Goal: Task Accomplishment & Management: Manage account settings

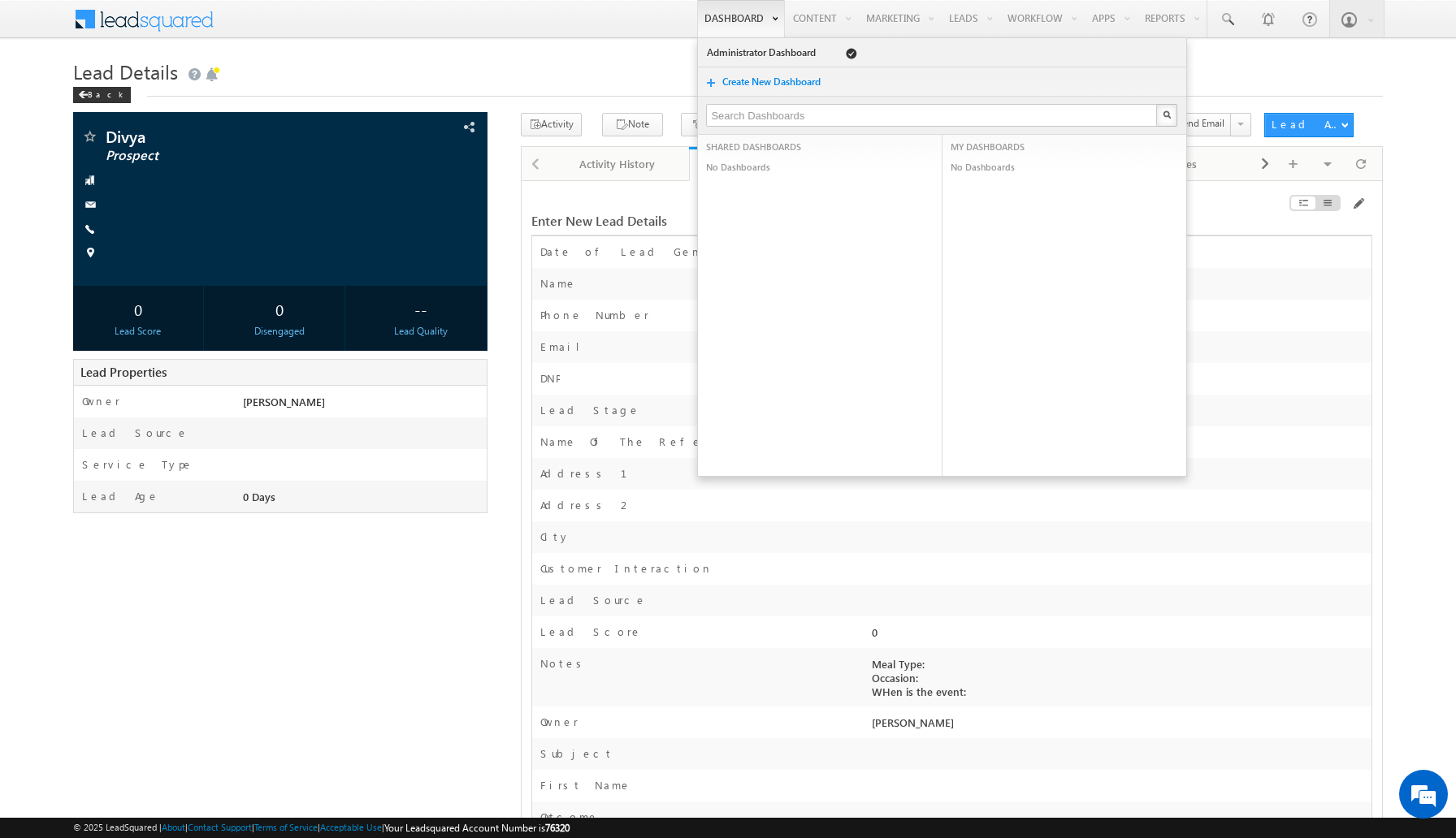
click at [722, 26] on link "Dashboard" at bounding box center [740, 19] width 87 height 37
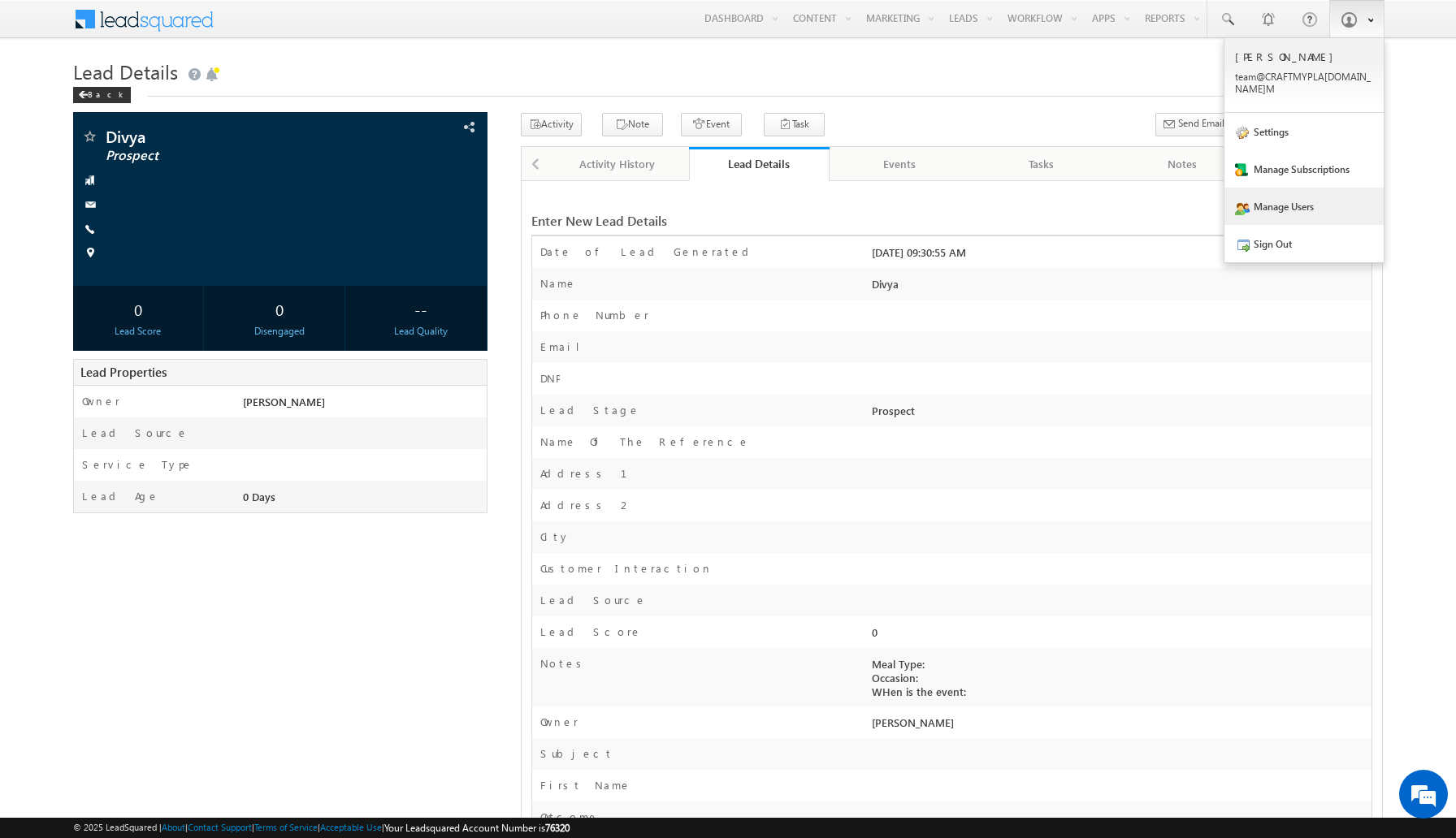
click at [1287, 187] on link "Manage Users" at bounding box center [1304, 206] width 159 height 37
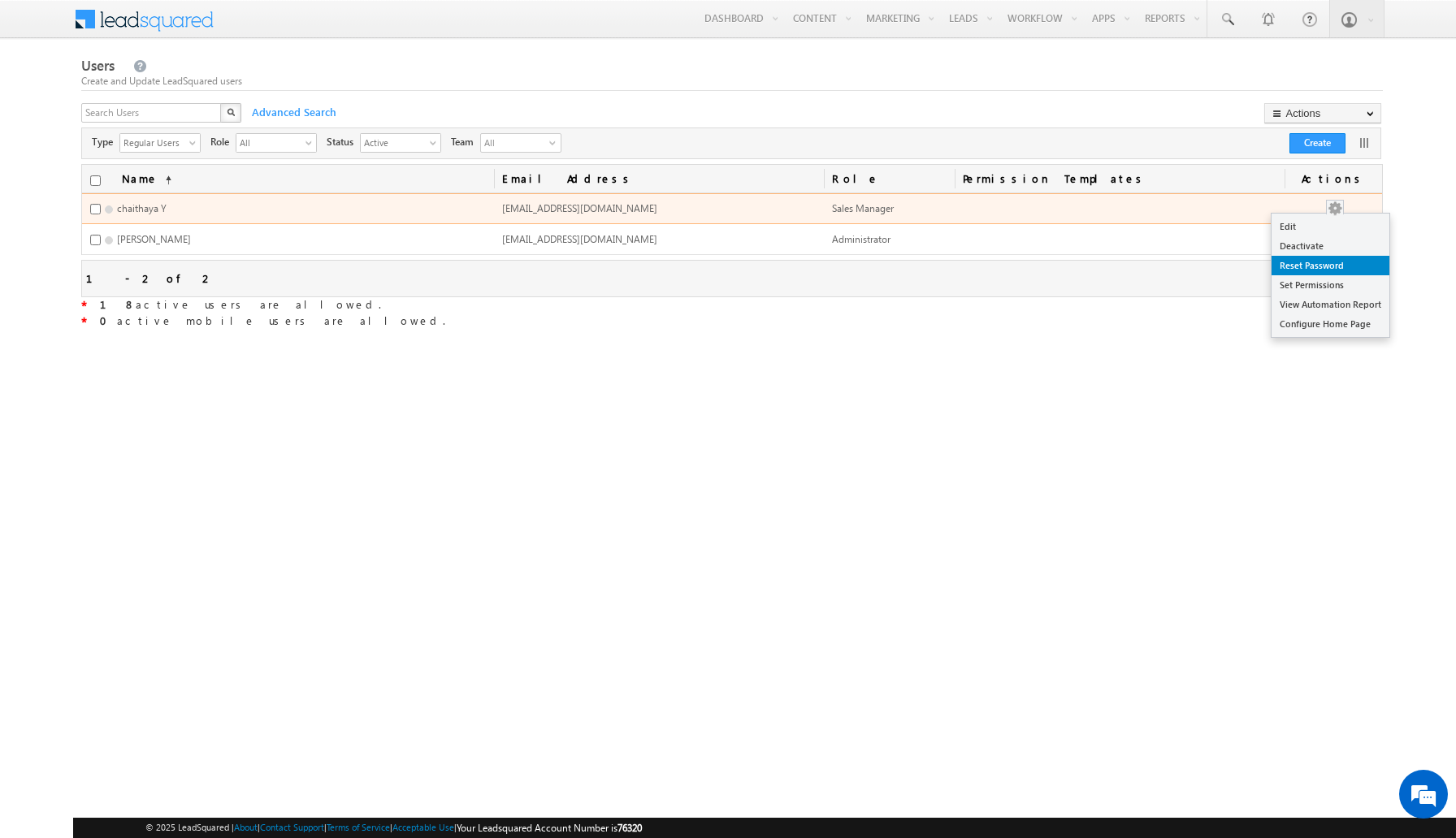
click at [1321, 266] on link "Reset Password" at bounding box center [1330, 266] width 118 height 20
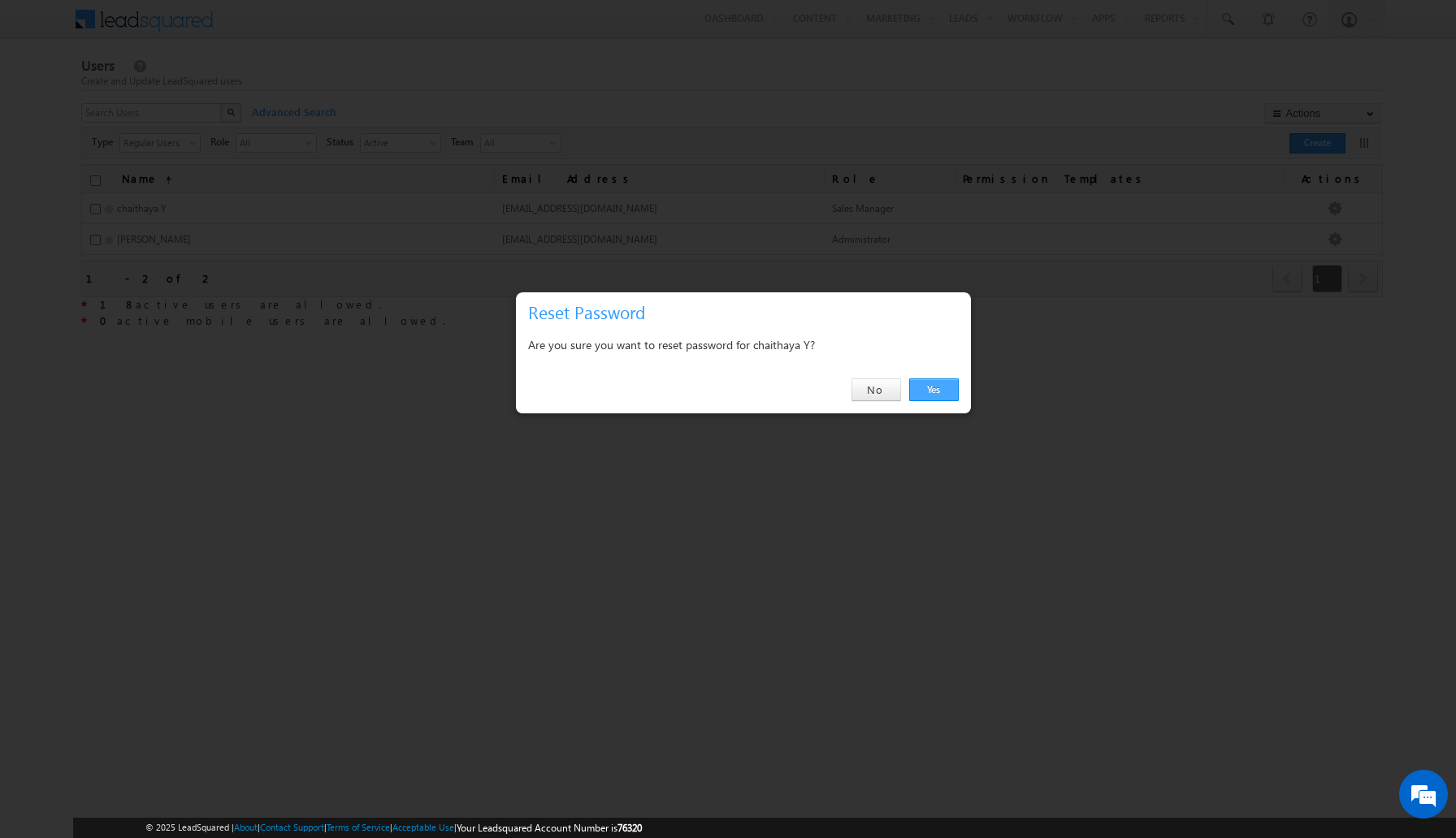
click at [939, 387] on link "Yes" at bounding box center [933, 389] width 50 height 23
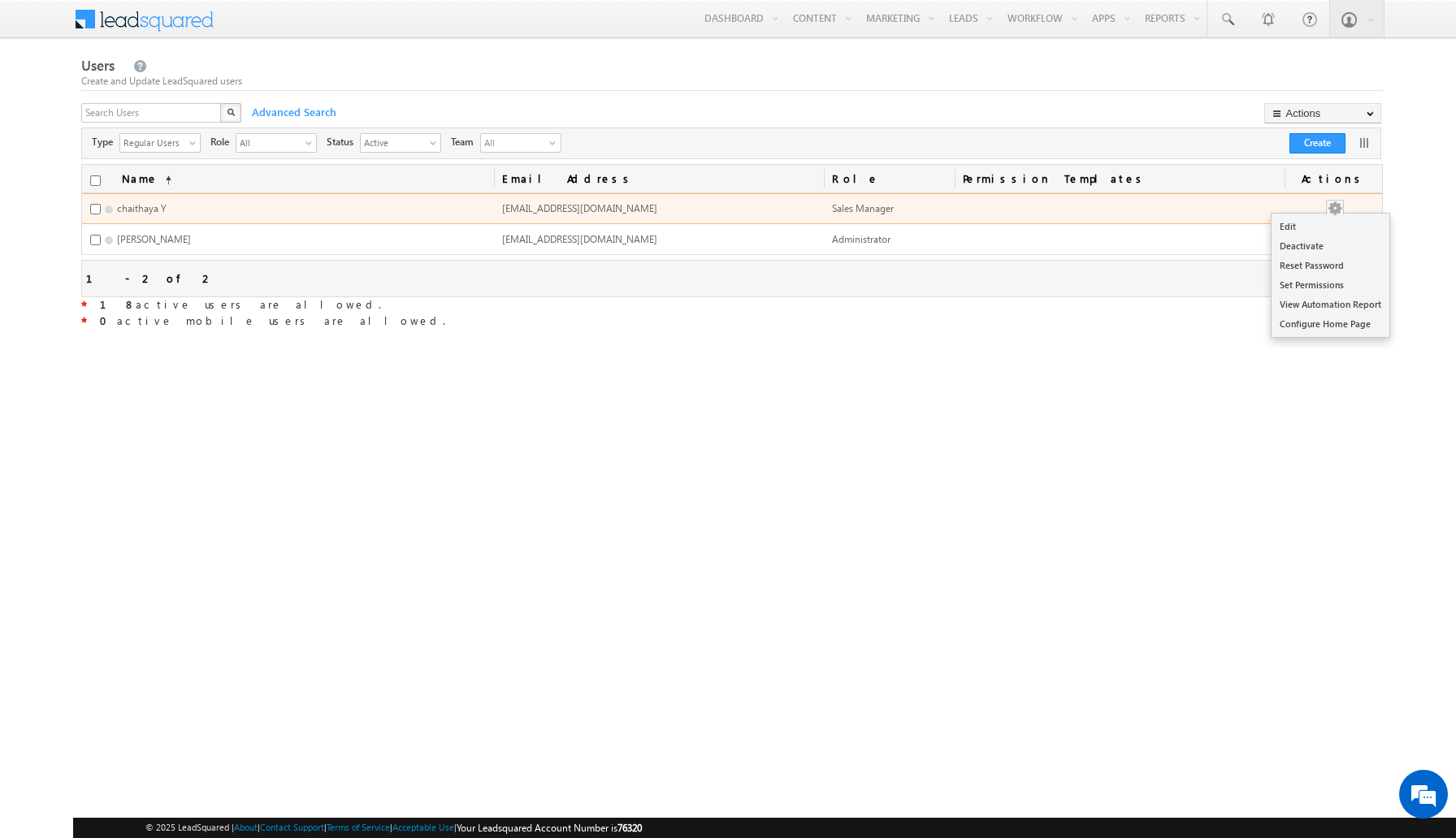
click at [1343, 209] on button "button" at bounding box center [1334, 209] width 17 height 17
click at [1319, 222] on link "Edit" at bounding box center [1330, 226] width 118 height 20
click at [1322, 222] on link "Edit" at bounding box center [1330, 226] width 118 height 20
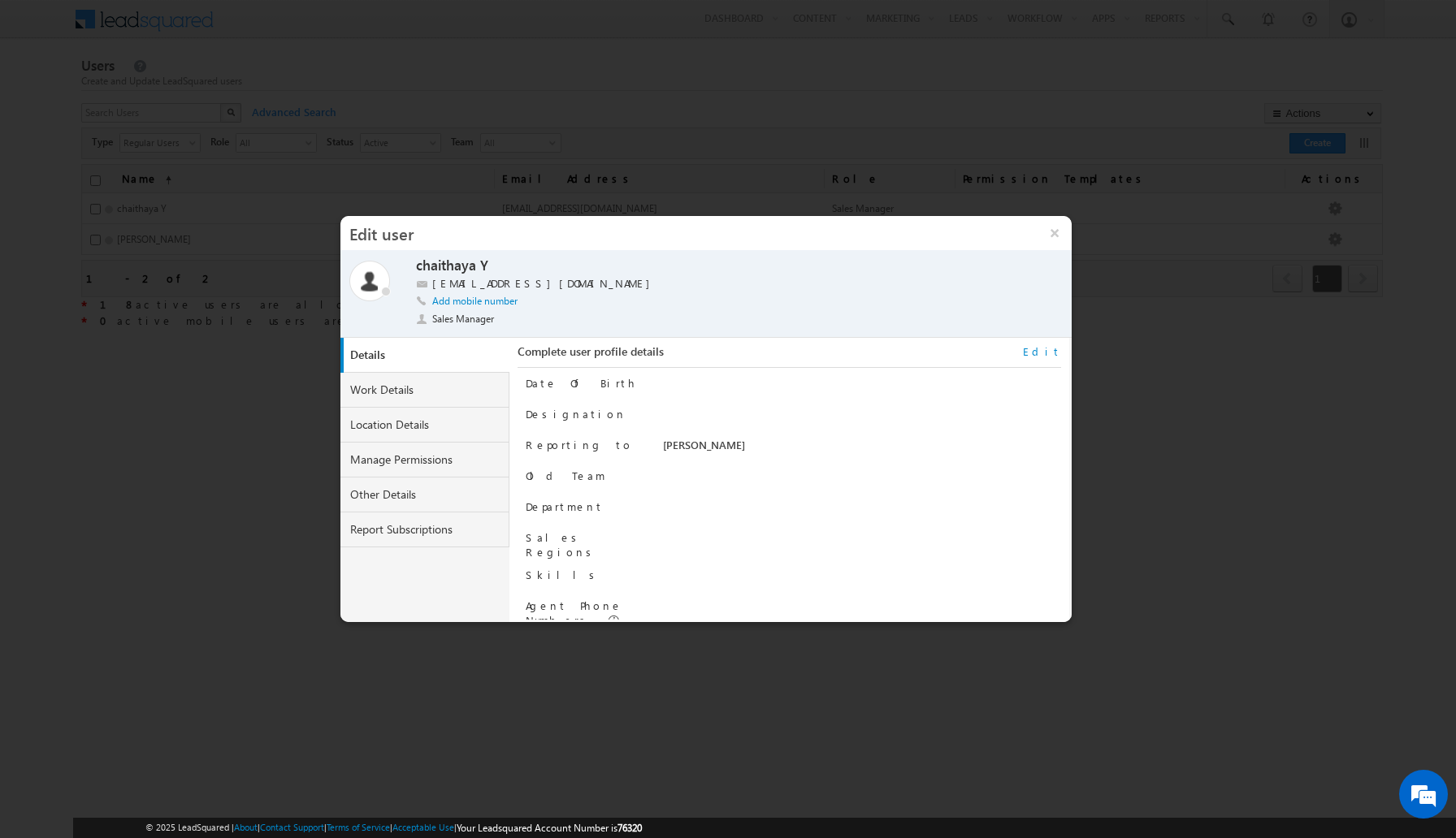
scroll to position [164, 0]
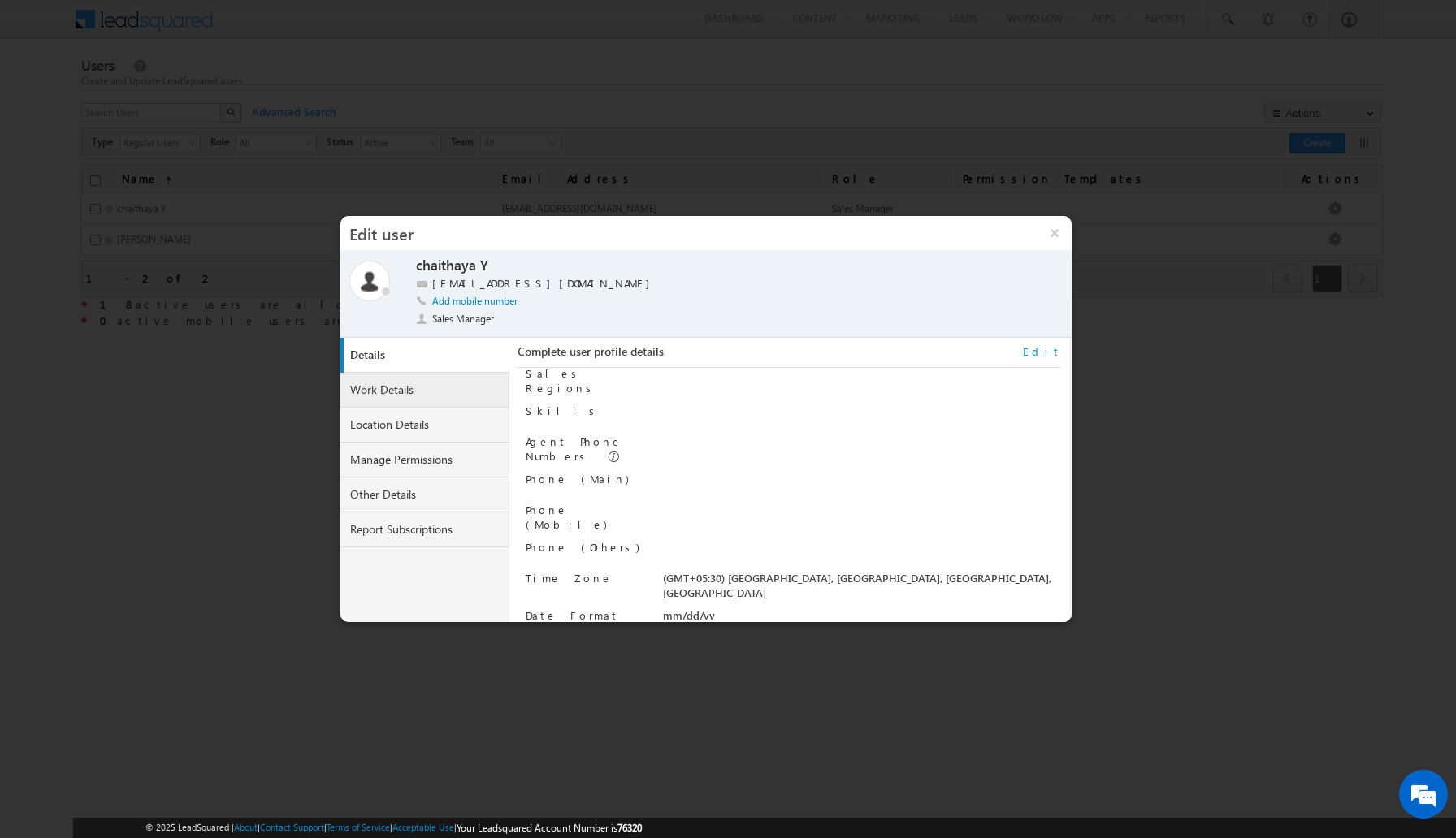
click at [420, 391] on link "Work Details" at bounding box center [425, 390] width 169 height 35
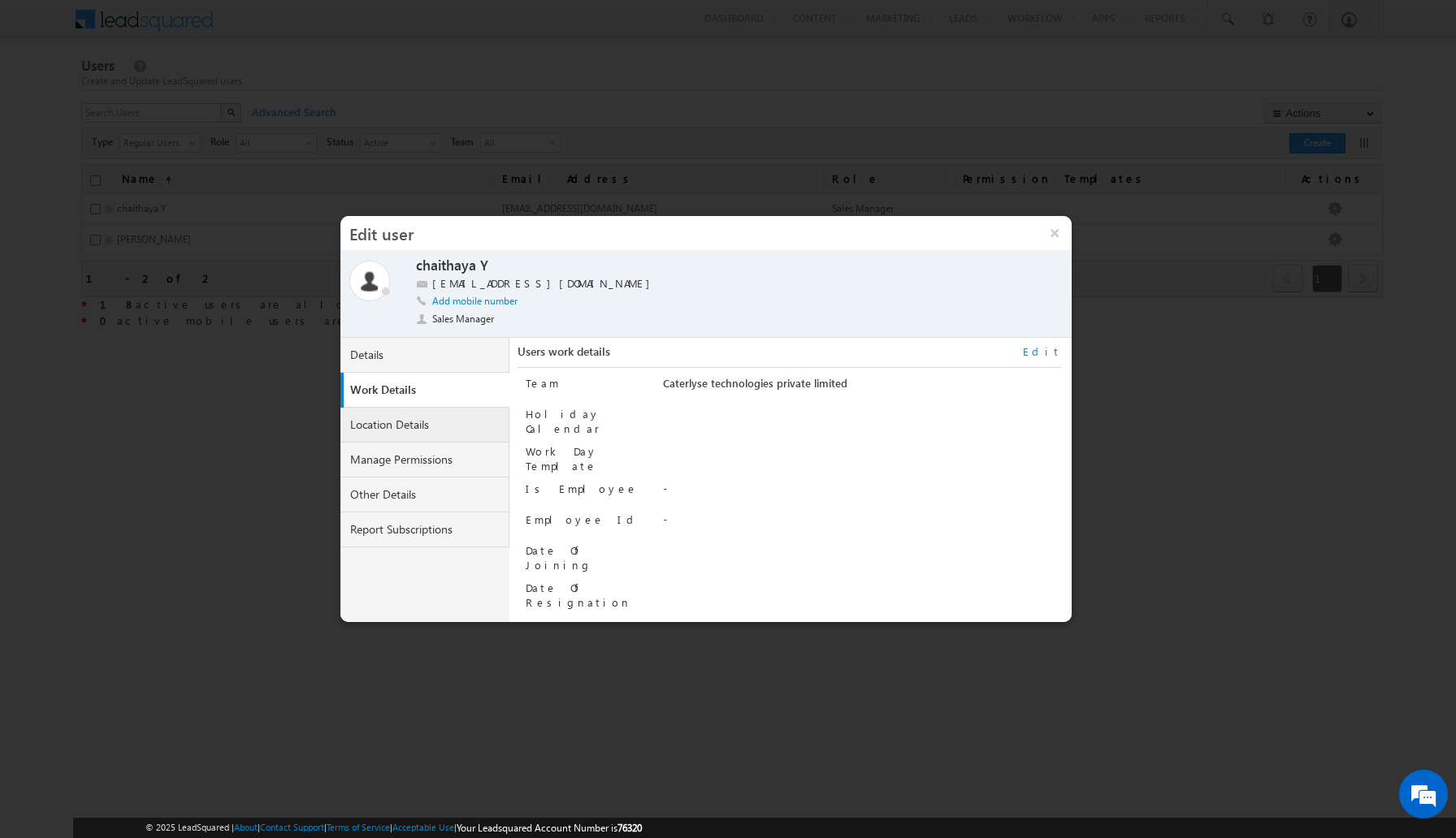
click at [415, 425] on link "Location Details" at bounding box center [425, 425] width 169 height 35
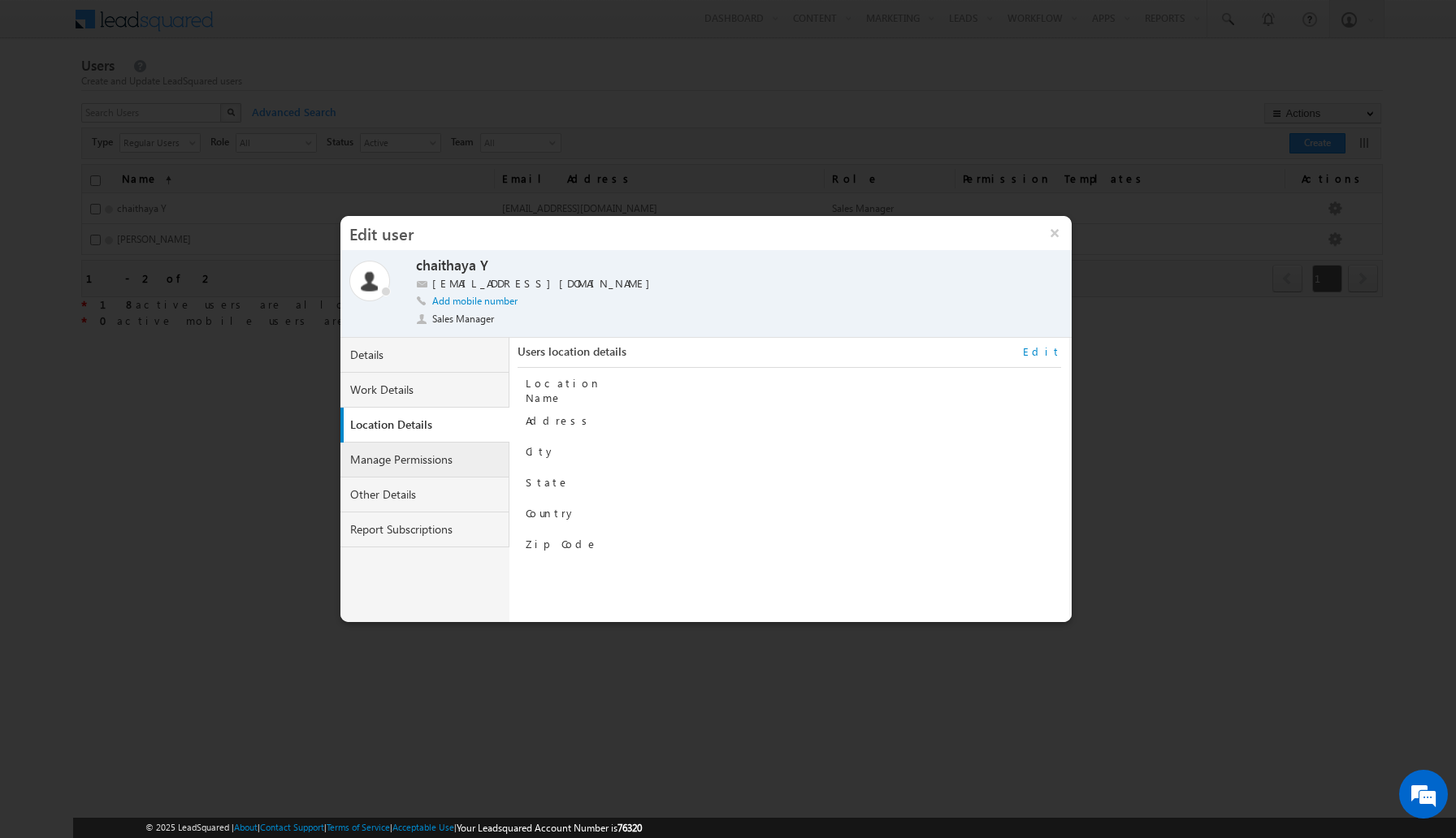
click at [452, 460] on link "Manage Permissions" at bounding box center [425, 461] width 169 height 35
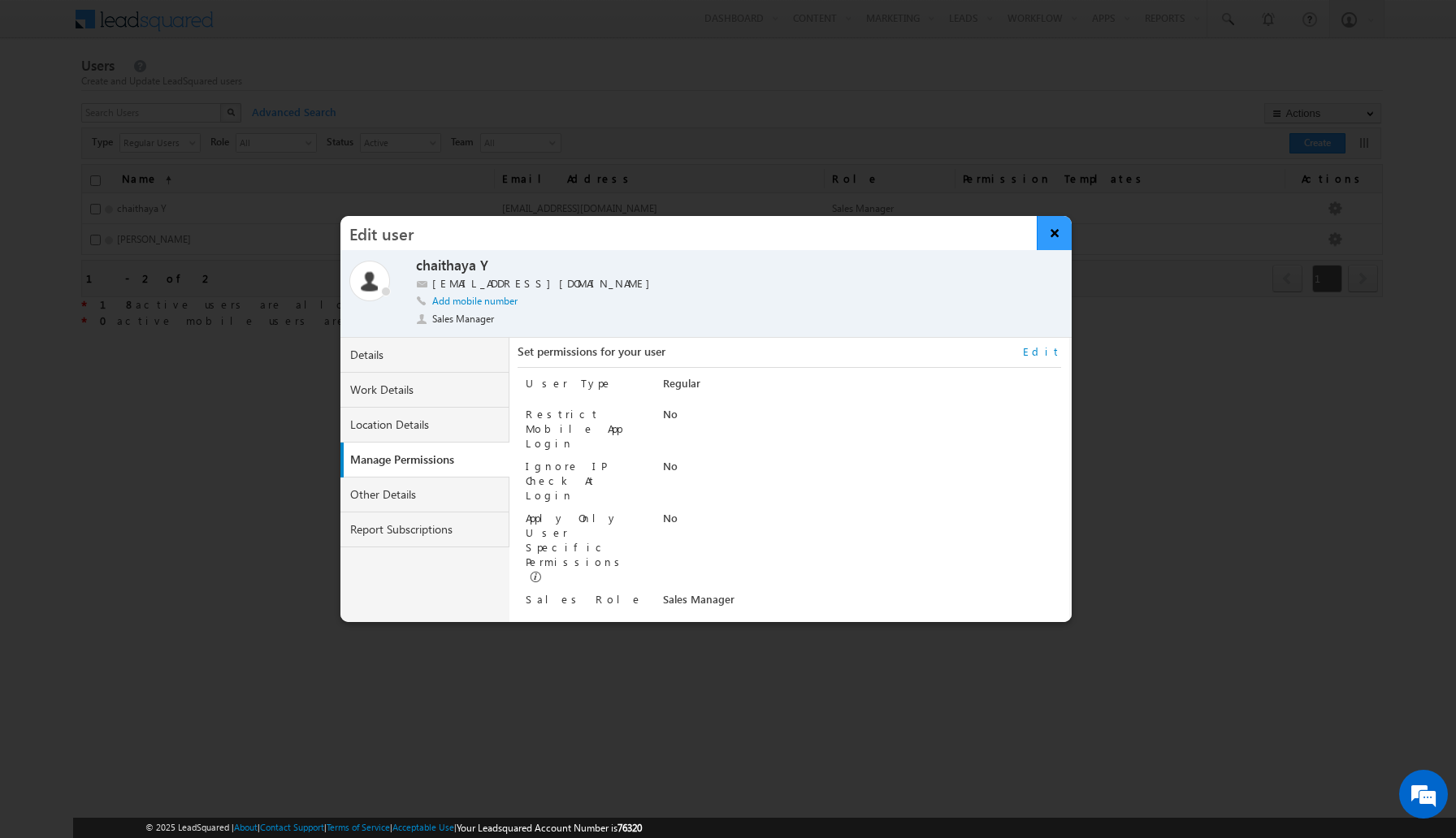
click at [1055, 238] on button "×" at bounding box center [1054, 232] width 35 height 34
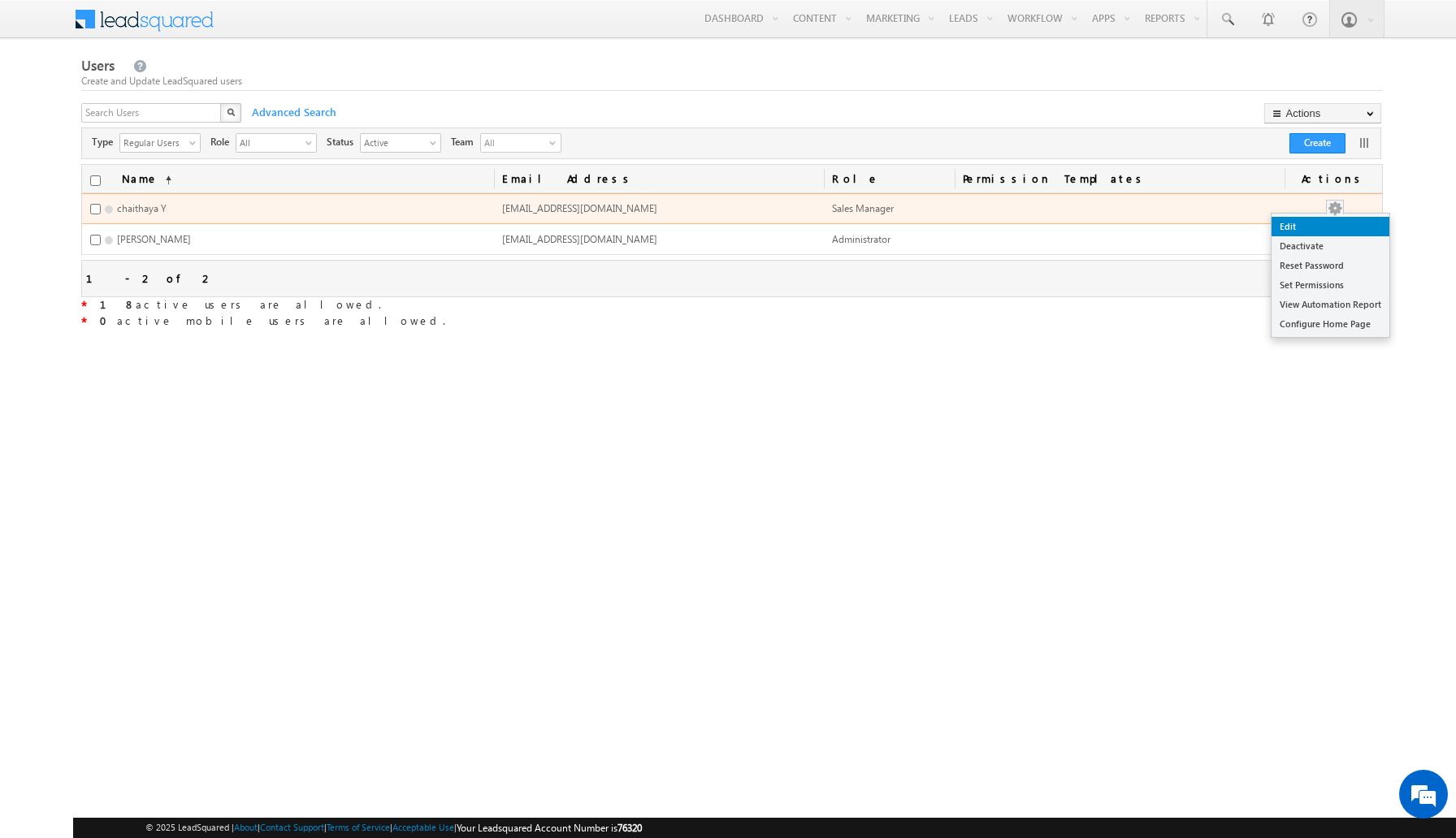
click at [1320, 228] on link "Edit" at bounding box center [1330, 226] width 118 height 20
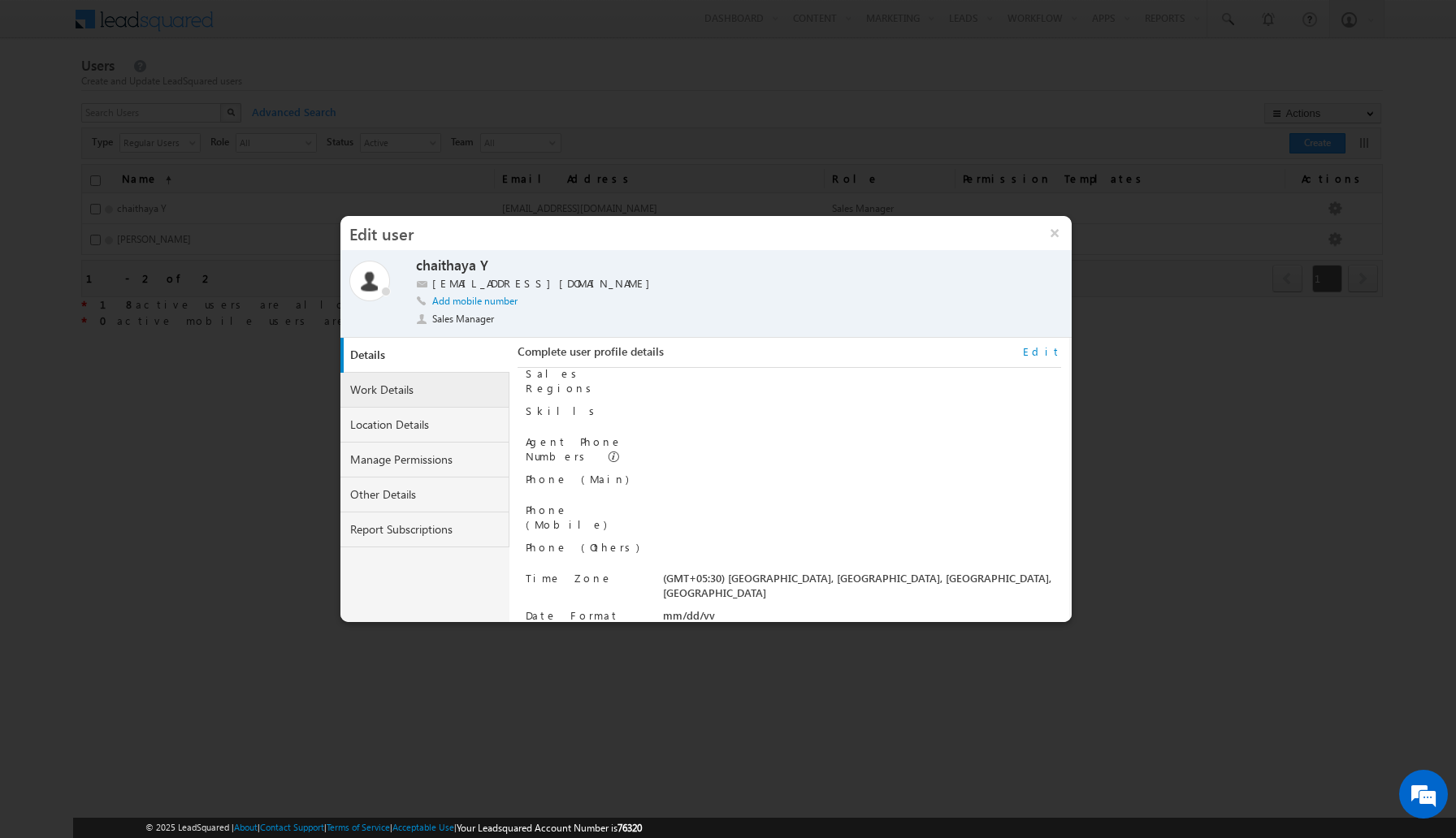
click at [434, 386] on link "Work Details" at bounding box center [425, 390] width 169 height 35
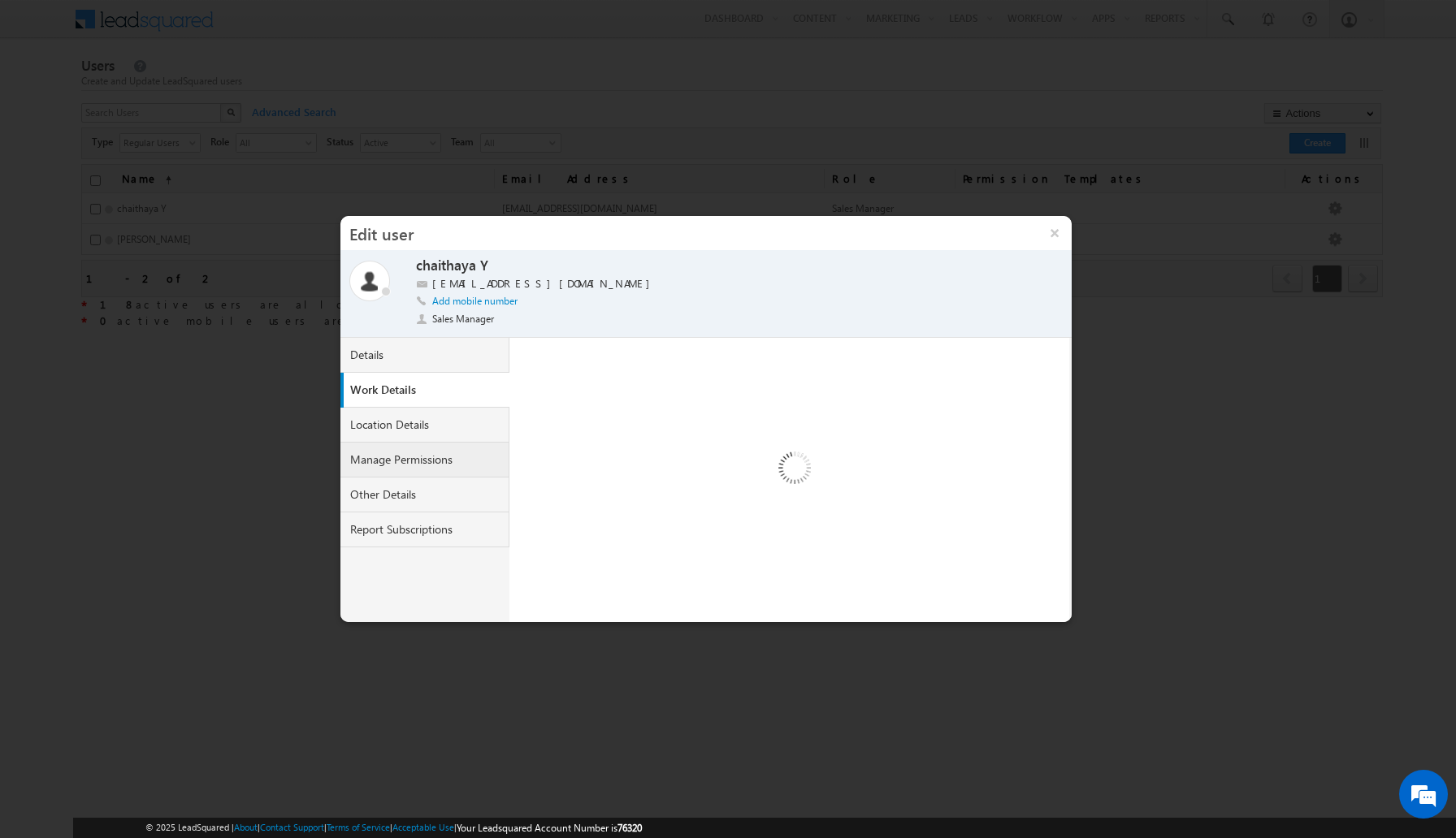
click at [418, 461] on link "Manage Permissions" at bounding box center [425, 461] width 169 height 35
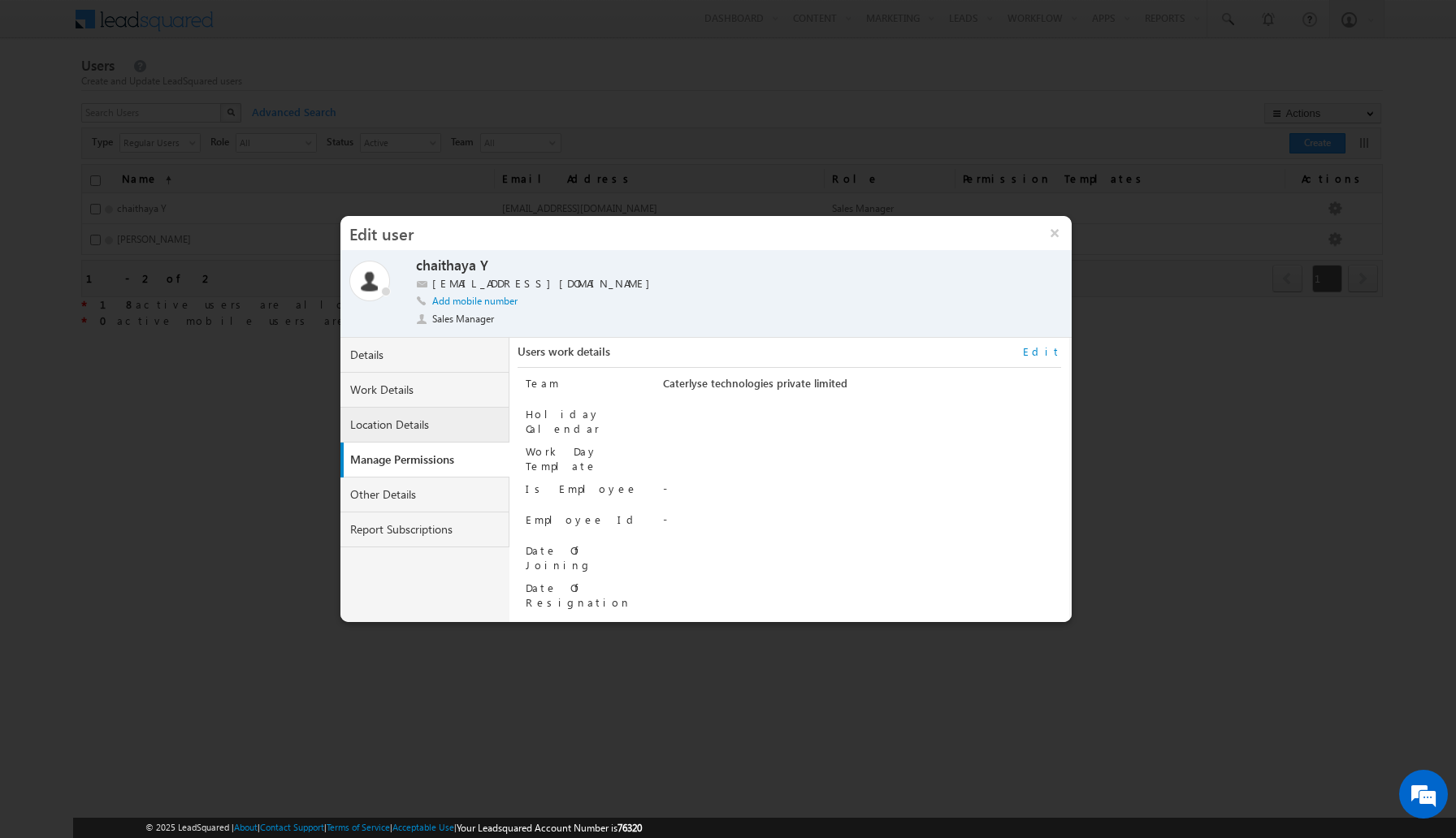
click at [360, 420] on link "Location Details" at bounding box center [425, 425] width 169 height 35
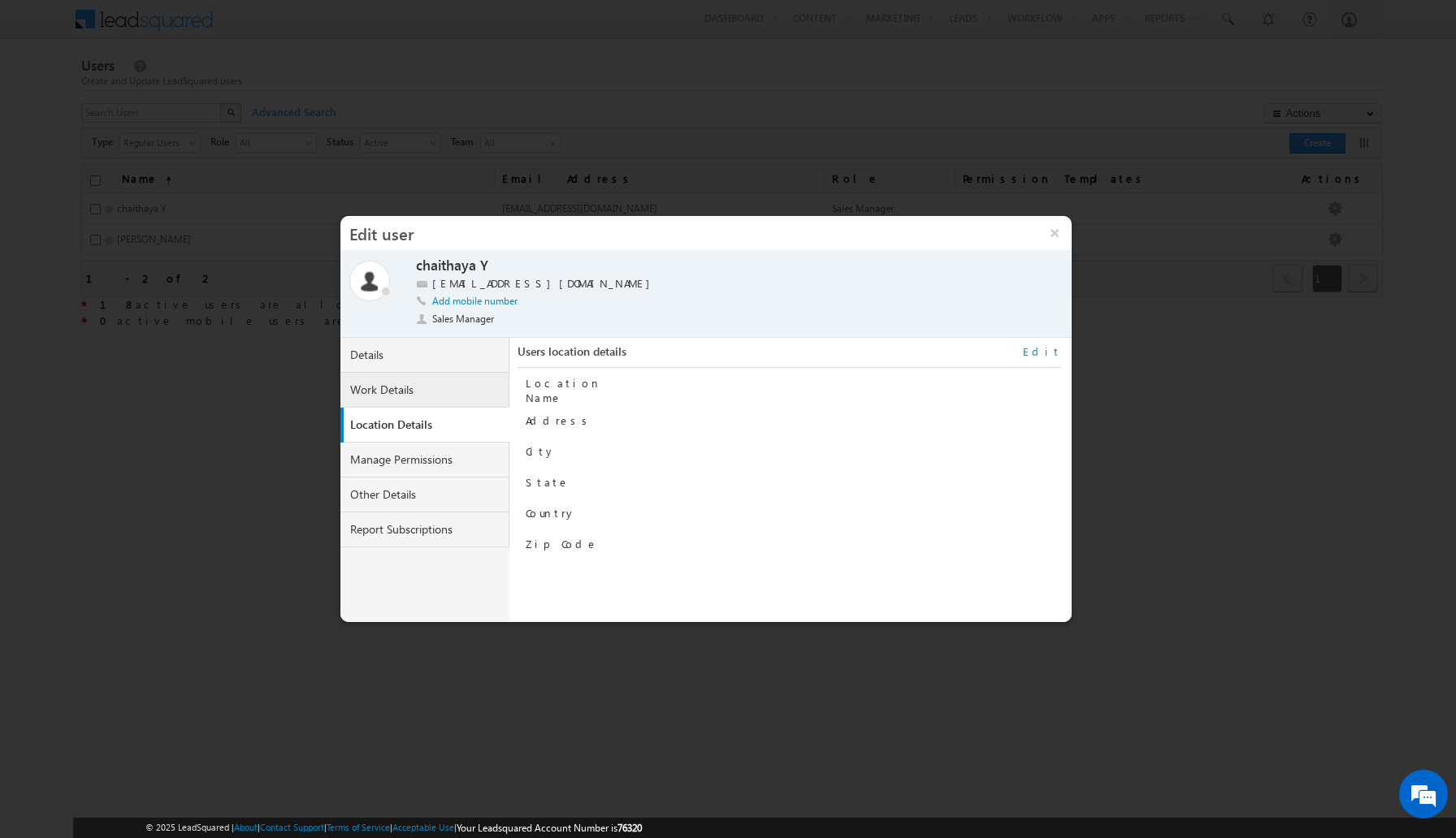
click at [400, 395] on link "Work Details" at bounding box center [425, 390] width 169 height 35
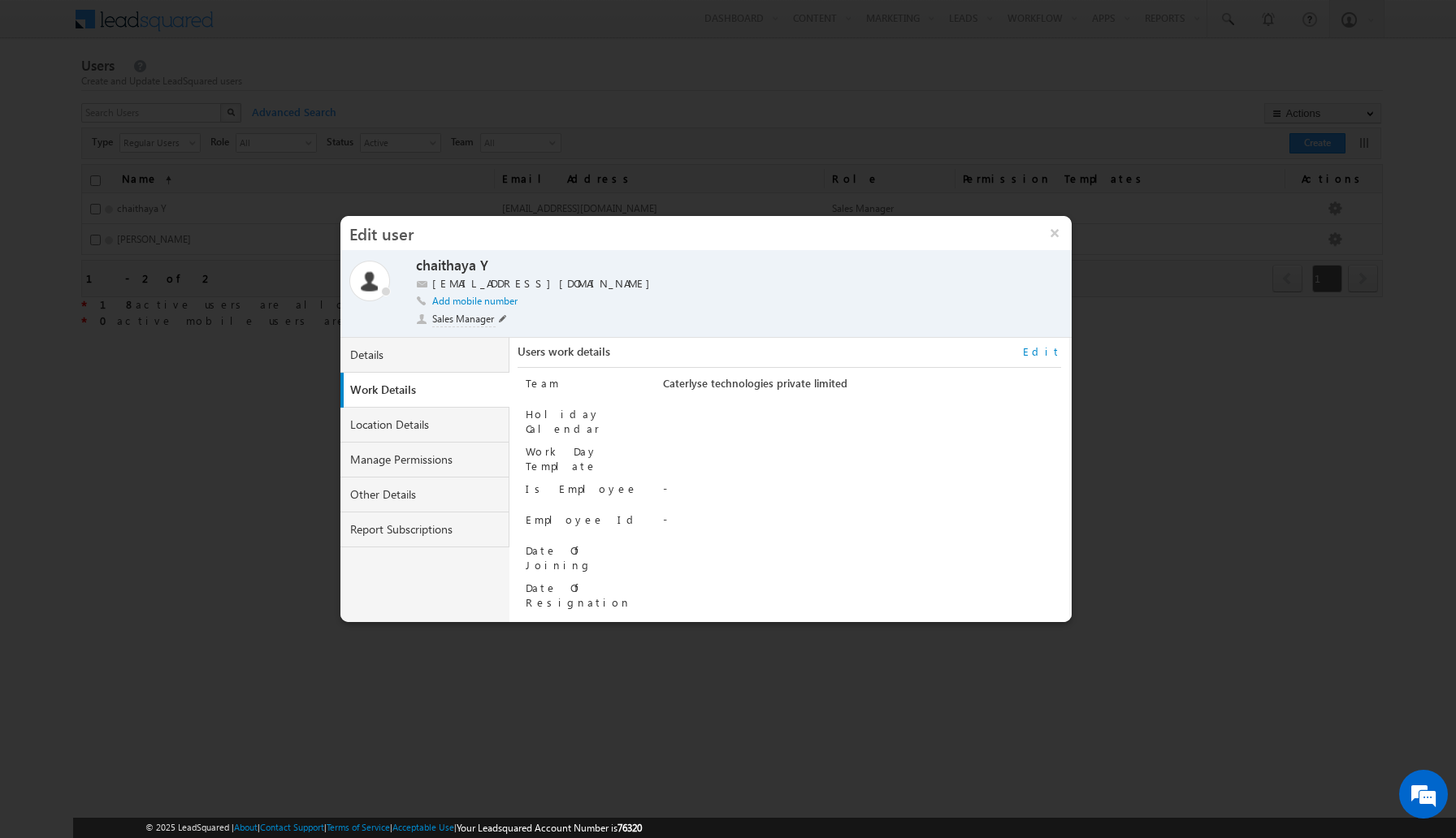
click at [498, 320] on div "Sales Manager" at bounding box center [461, 320] width 91 height 17
click at [496, 319] on div "Sales Manager" at bounding box center [461, 320] width 91 height 17
click at [504, 317] on span at bounding box center [503, 319] width 8 height 8
click at [470, 341] on li "Administrator" at bounding box center [456, 341] width 78 height 22
click at [519, 320] on div "Save" at bounding box center [535, 306] width 59 height 29
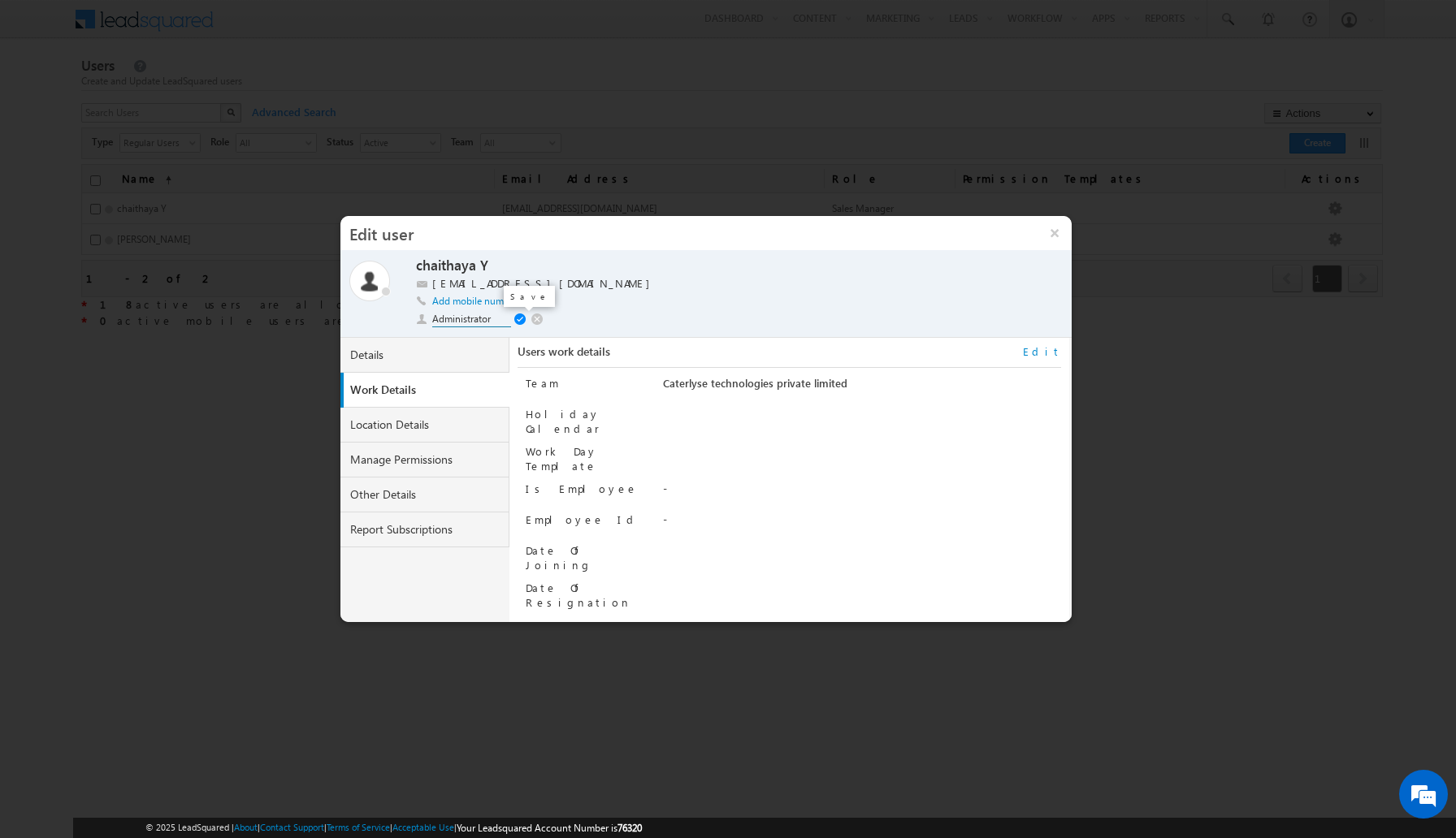
click at [520, 319] on span at bounding box center [522, 320] width 16 height 13
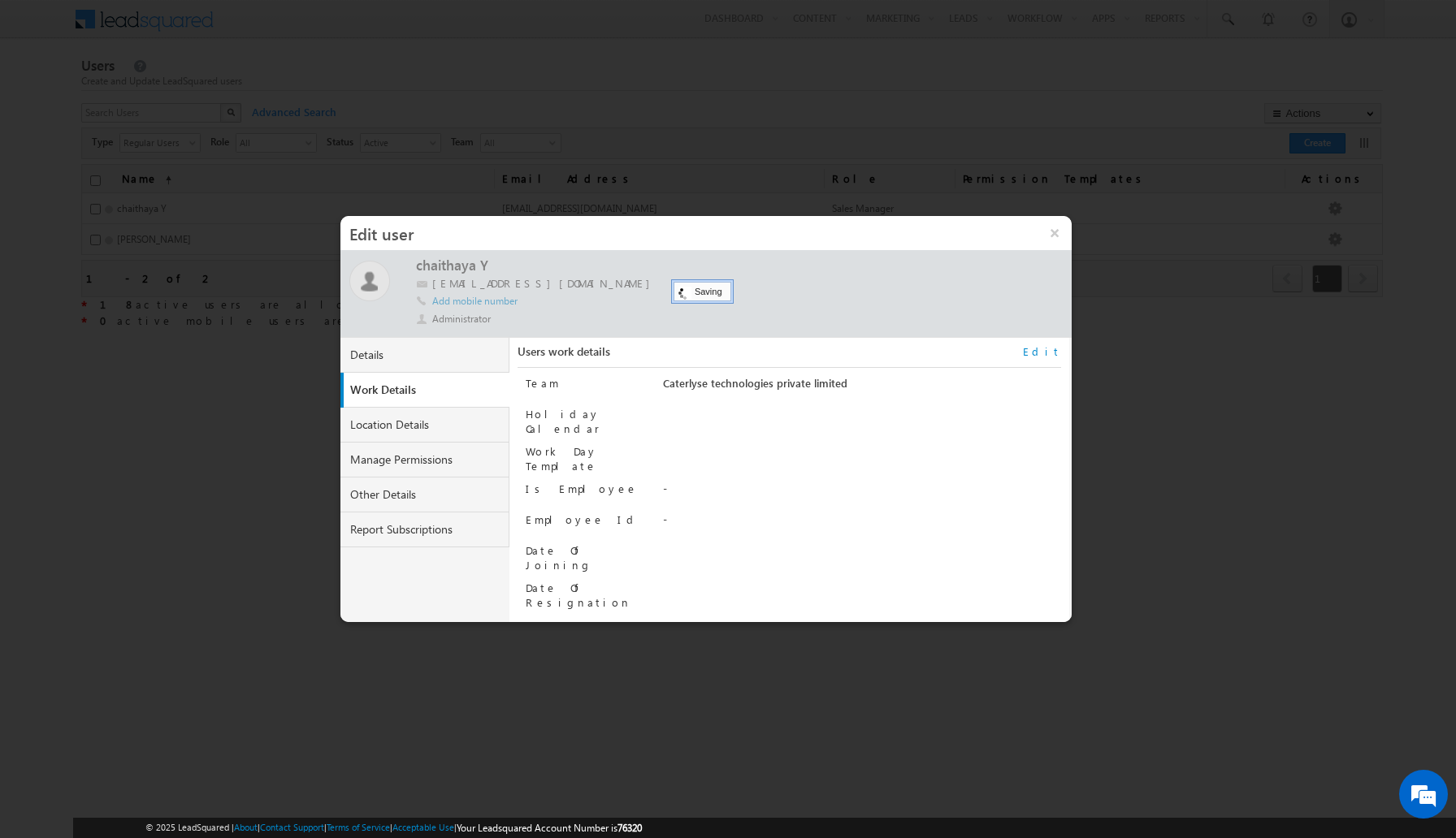
click at [851, 125] on div at bounding box center [728, 419] width 1456 height 838
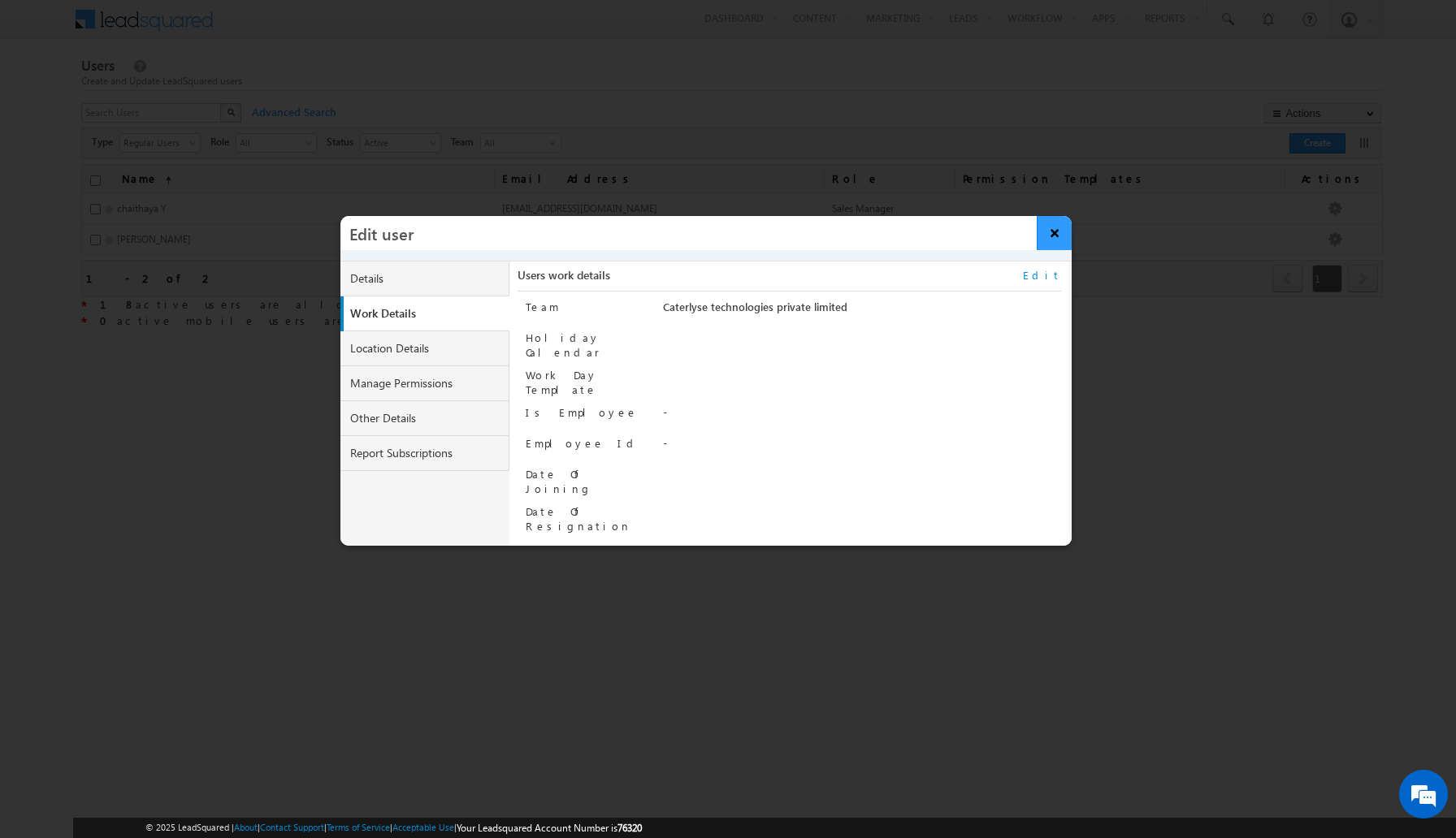
click at [1059, 232] on button "×" at bounding box center [1054, 232] width 35 height 34
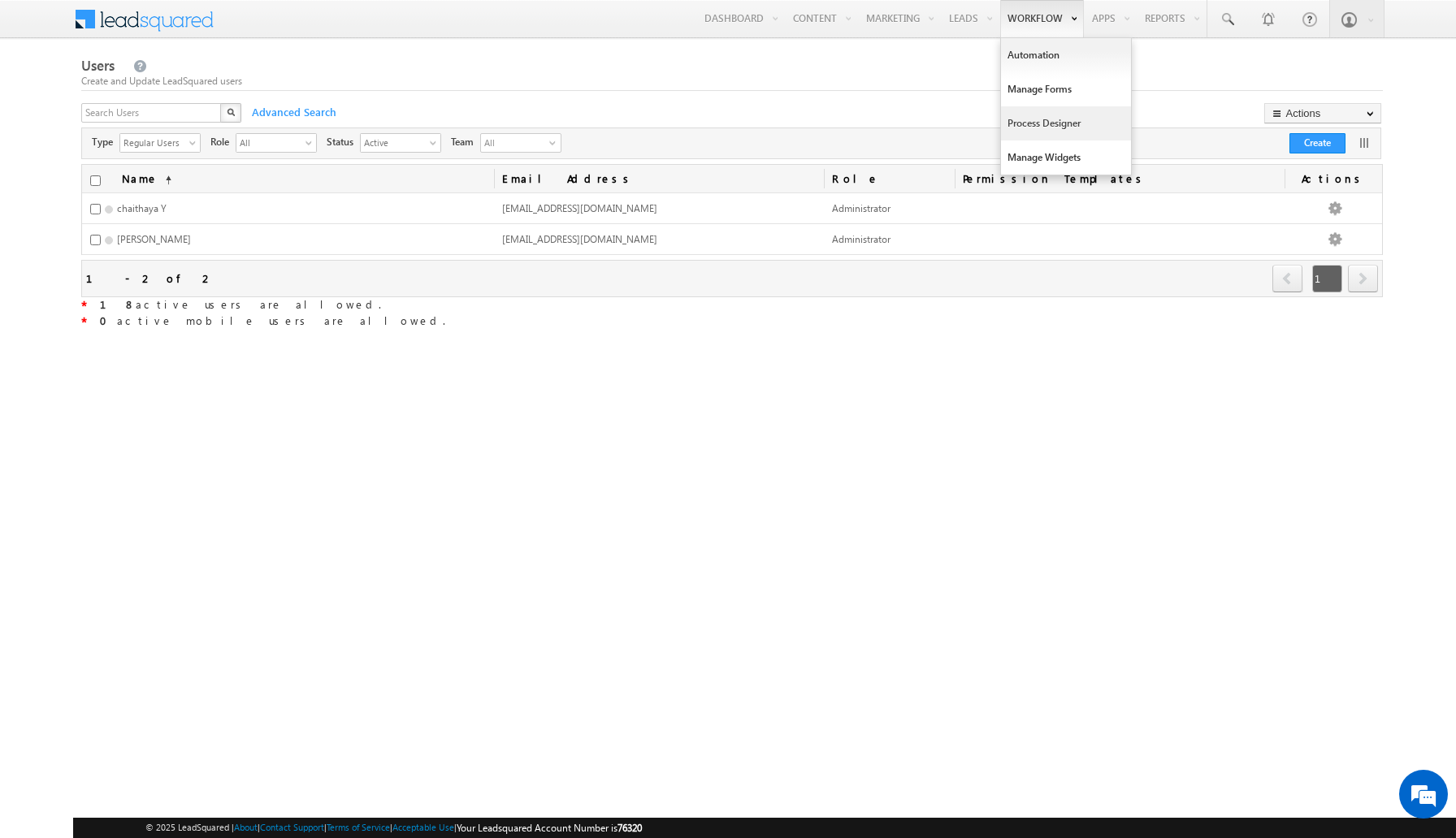
click at [1048, 124] on link "Process Designer" at bounding box center [1066, 123] width 130 height 34
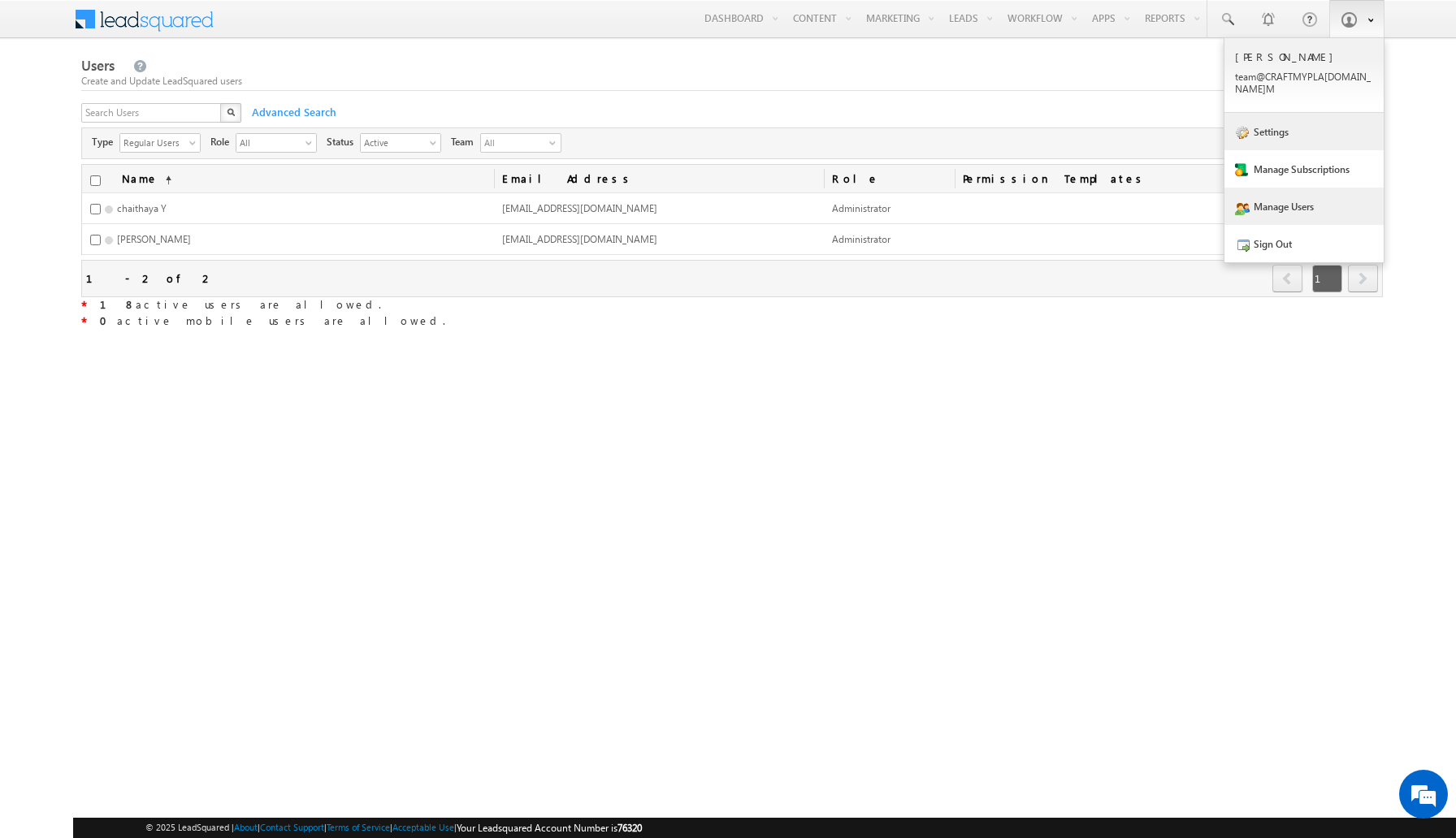
click at [1295, 129] on link "Settings" at bounding box center [1304, 131] width 159 height 37
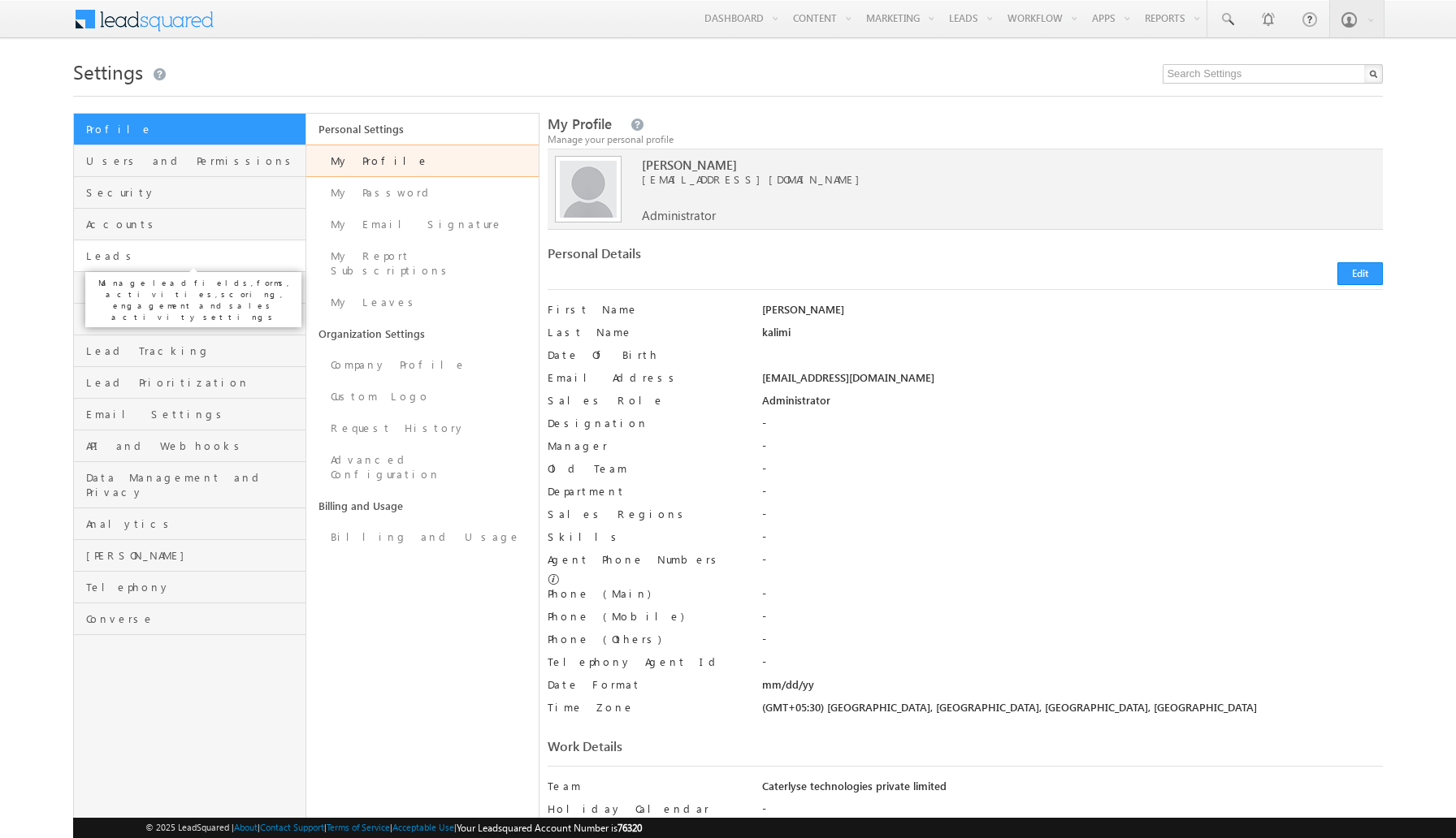
click at [137, 258] on span "Leads" at bounding box center [194, 256] width 216 height 15
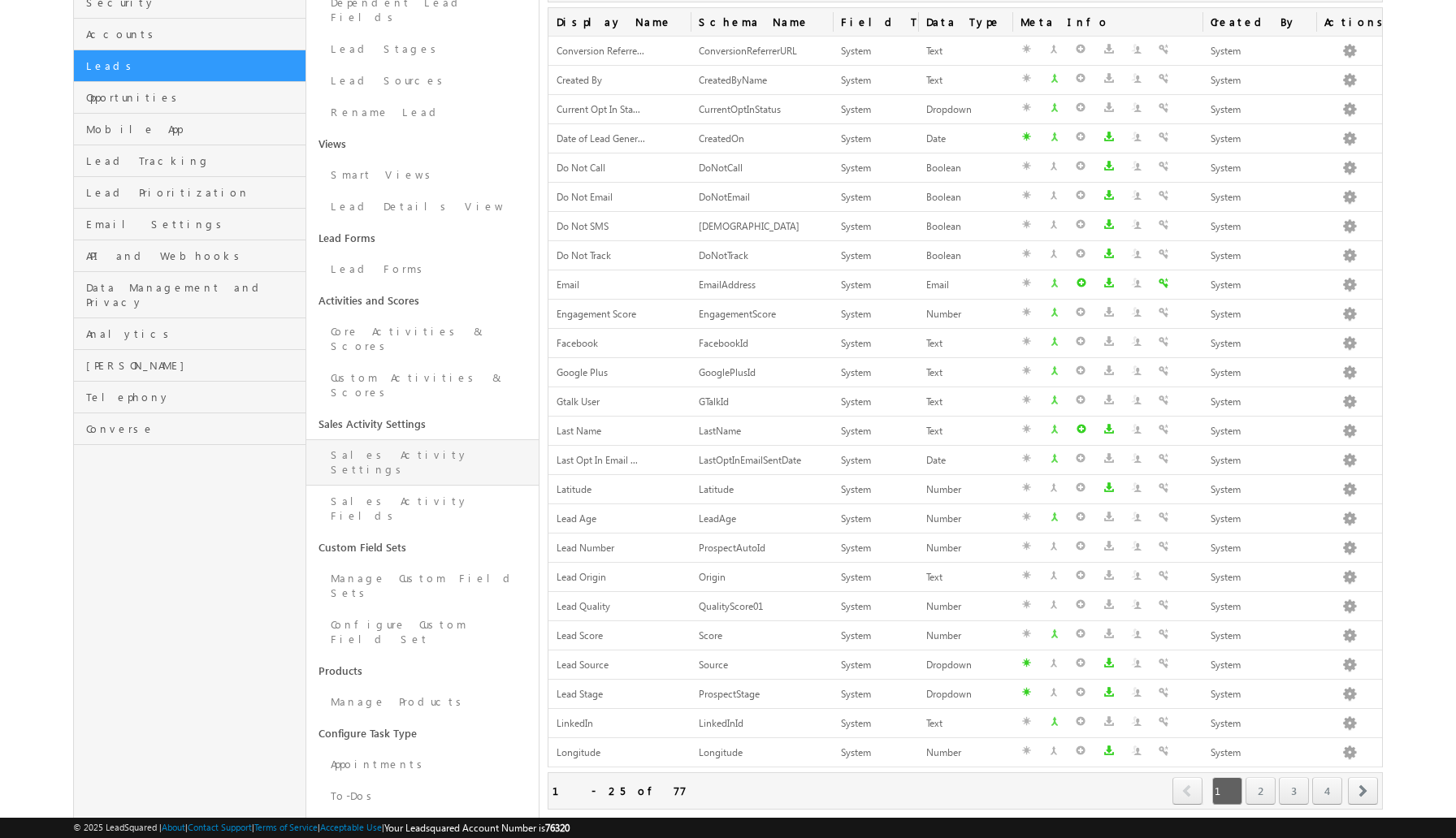
scroll to position [284, 0]
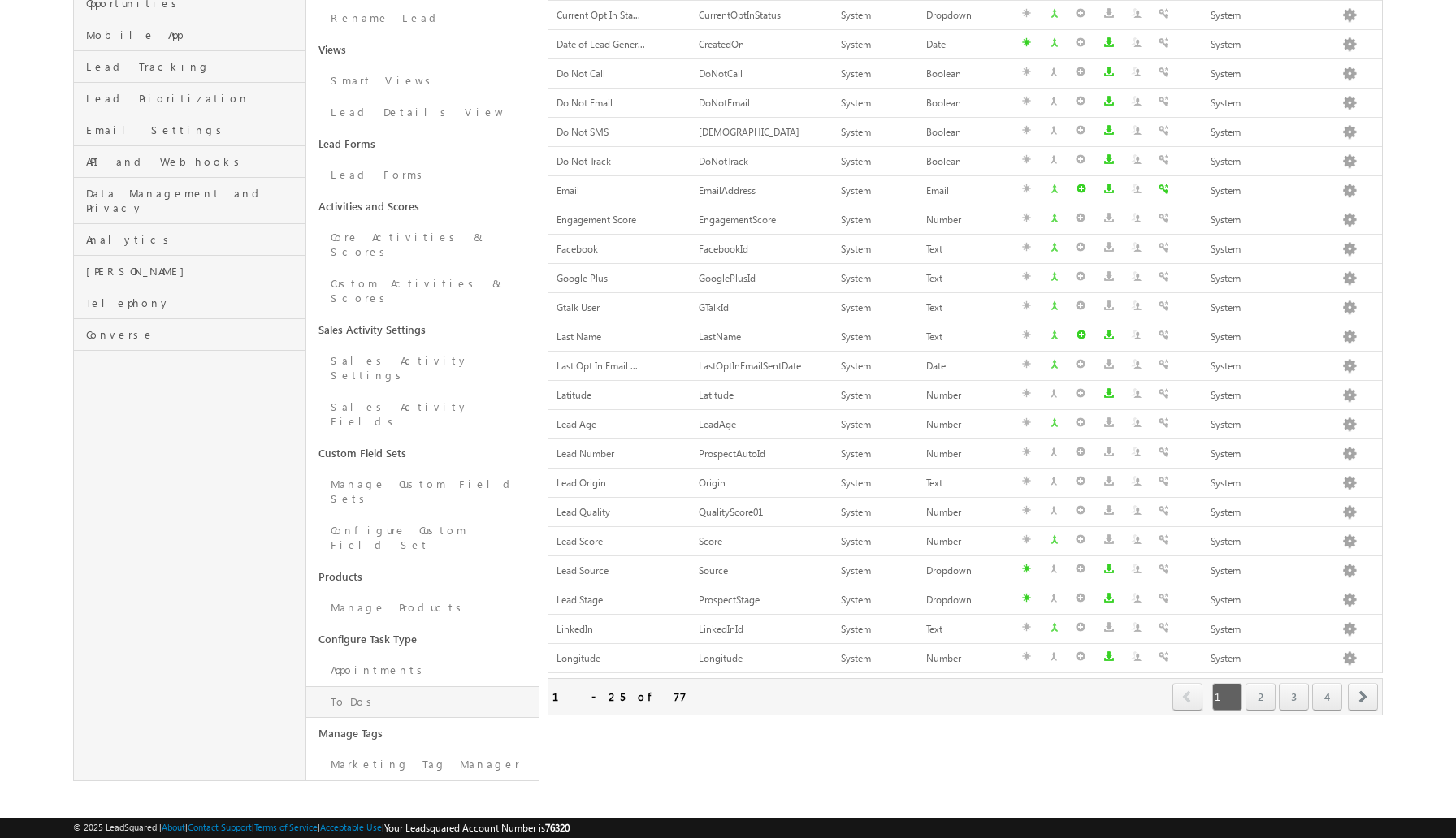
click at [398, 686] on link "To-Dos" at bounding box center [422, 702] width 232 height 31
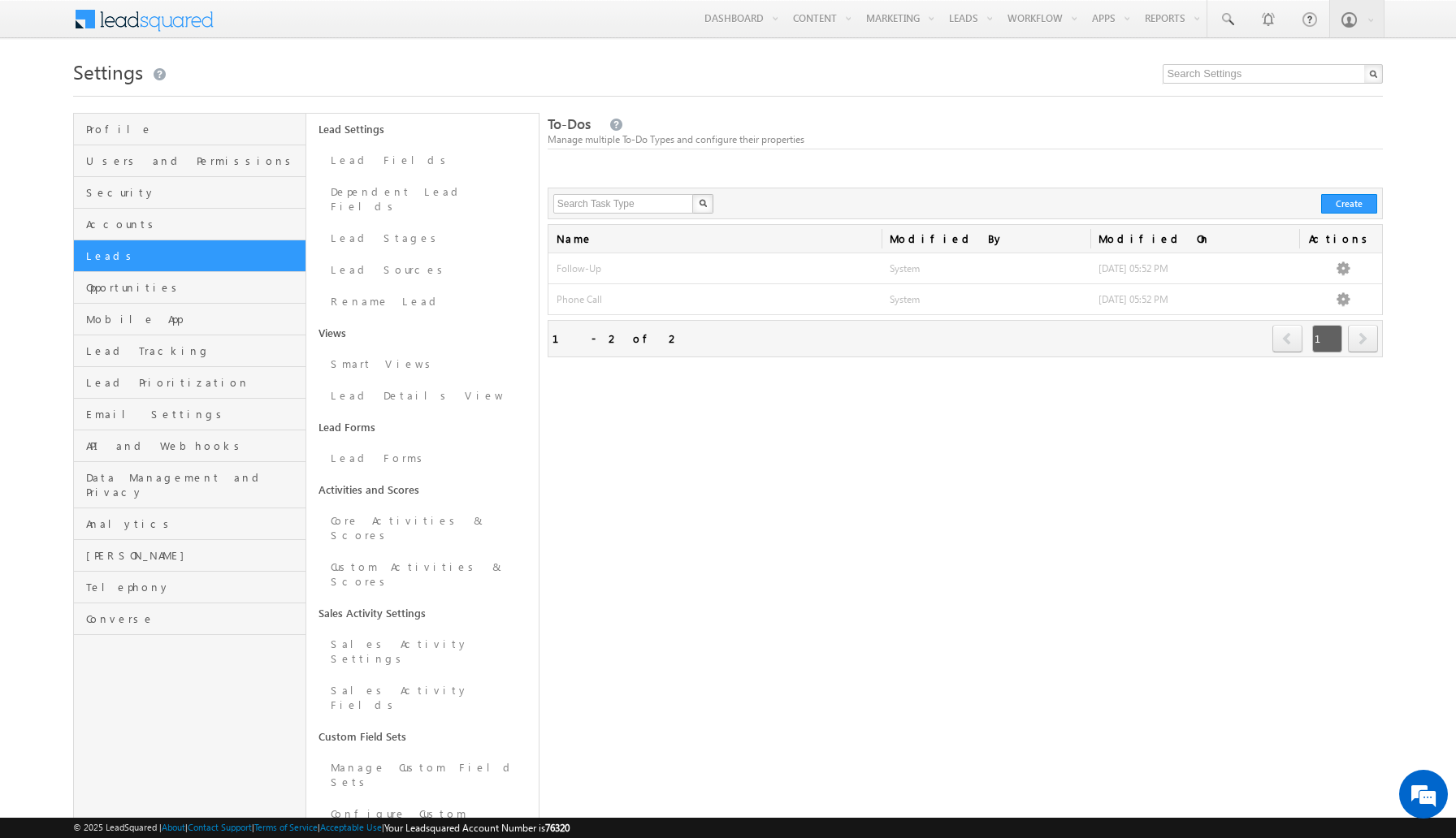
click at [1028, 341] on div "Refresh first prev 1 next last 1 - 2 of 2" at bounding box center [965, 338] width 836 height 37
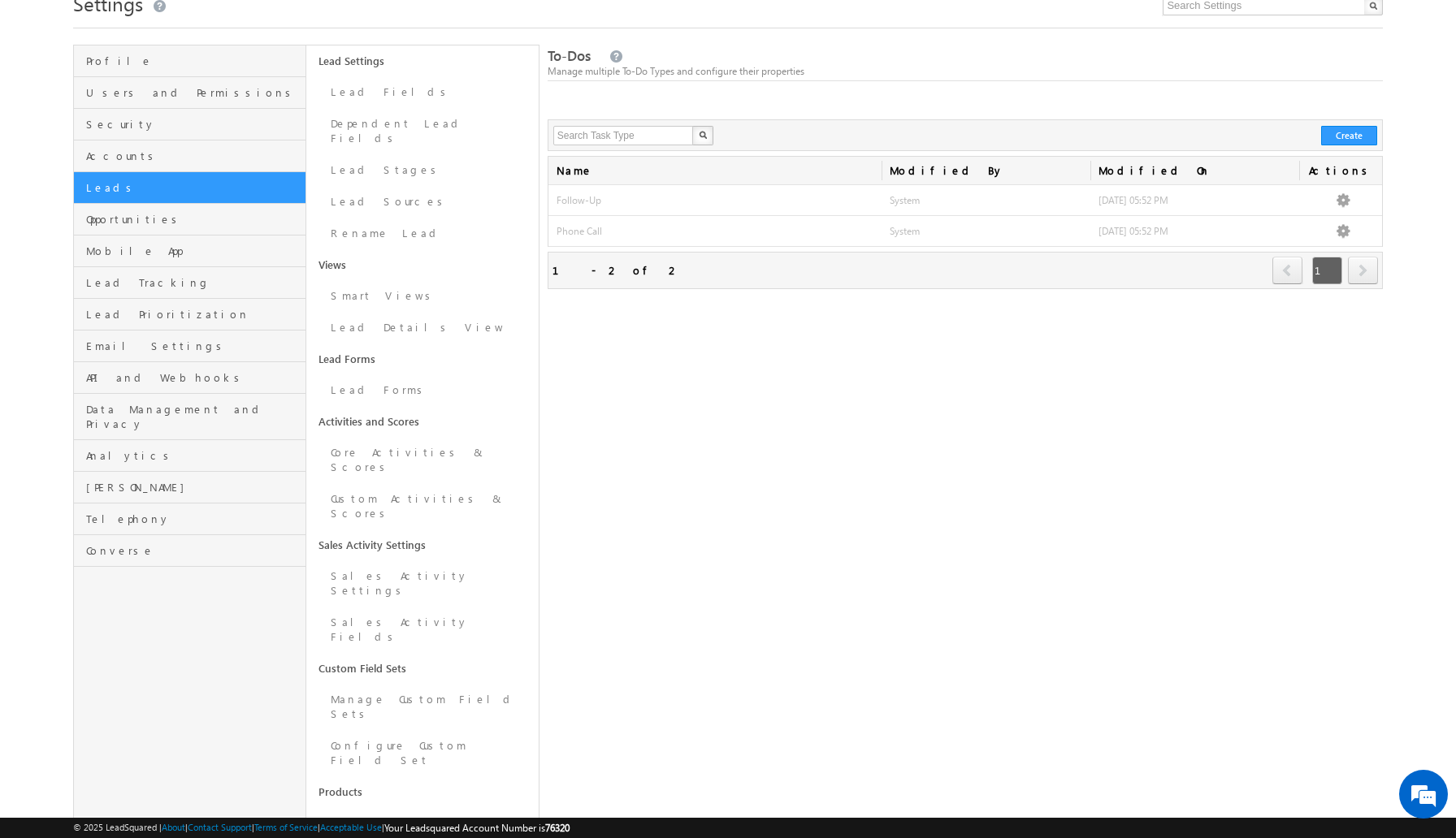
scroll to position [190, 0]
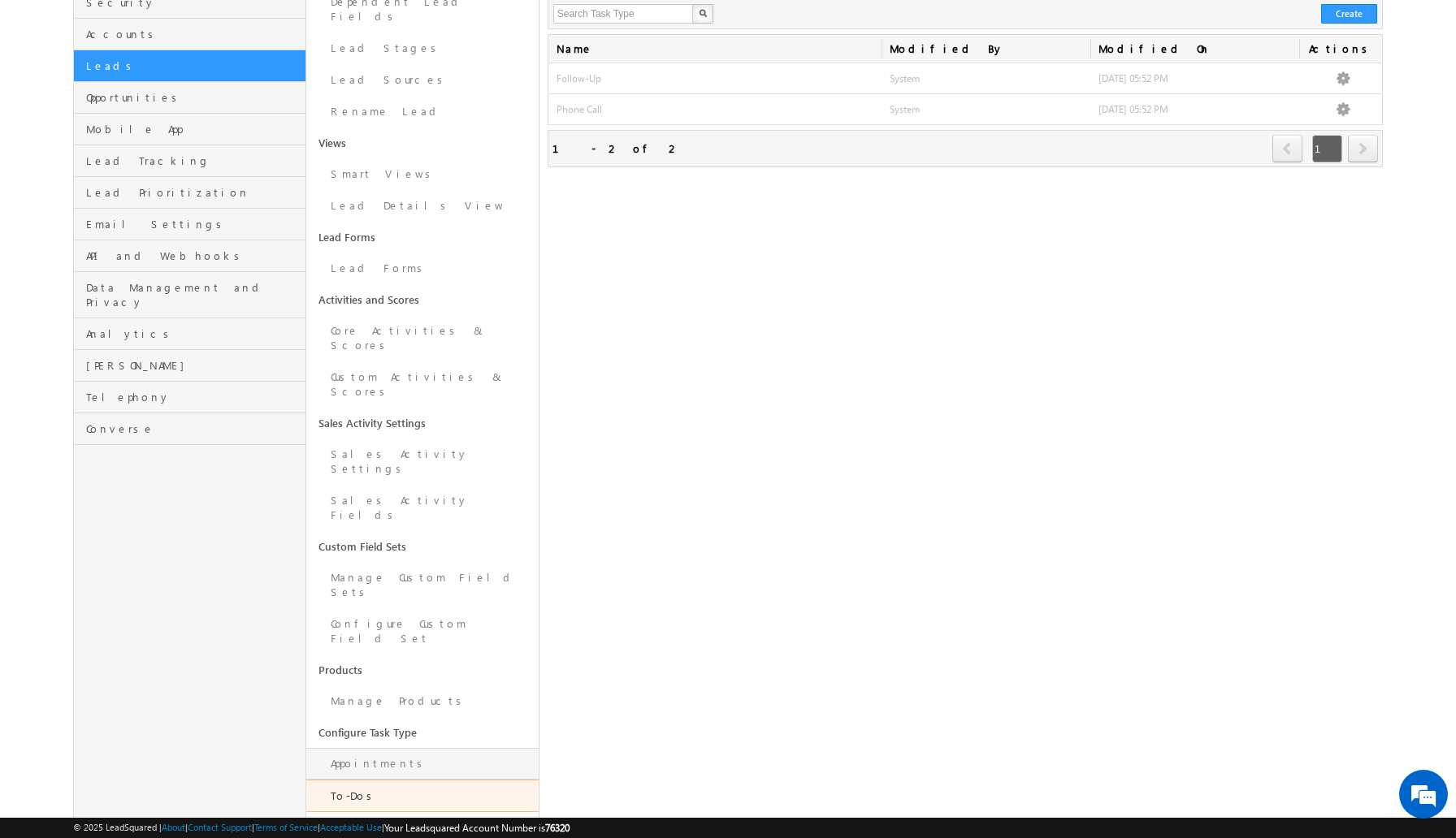
click at [398, 748] on link "Appointments" at bounding box center [422, 764] width 232 height 31
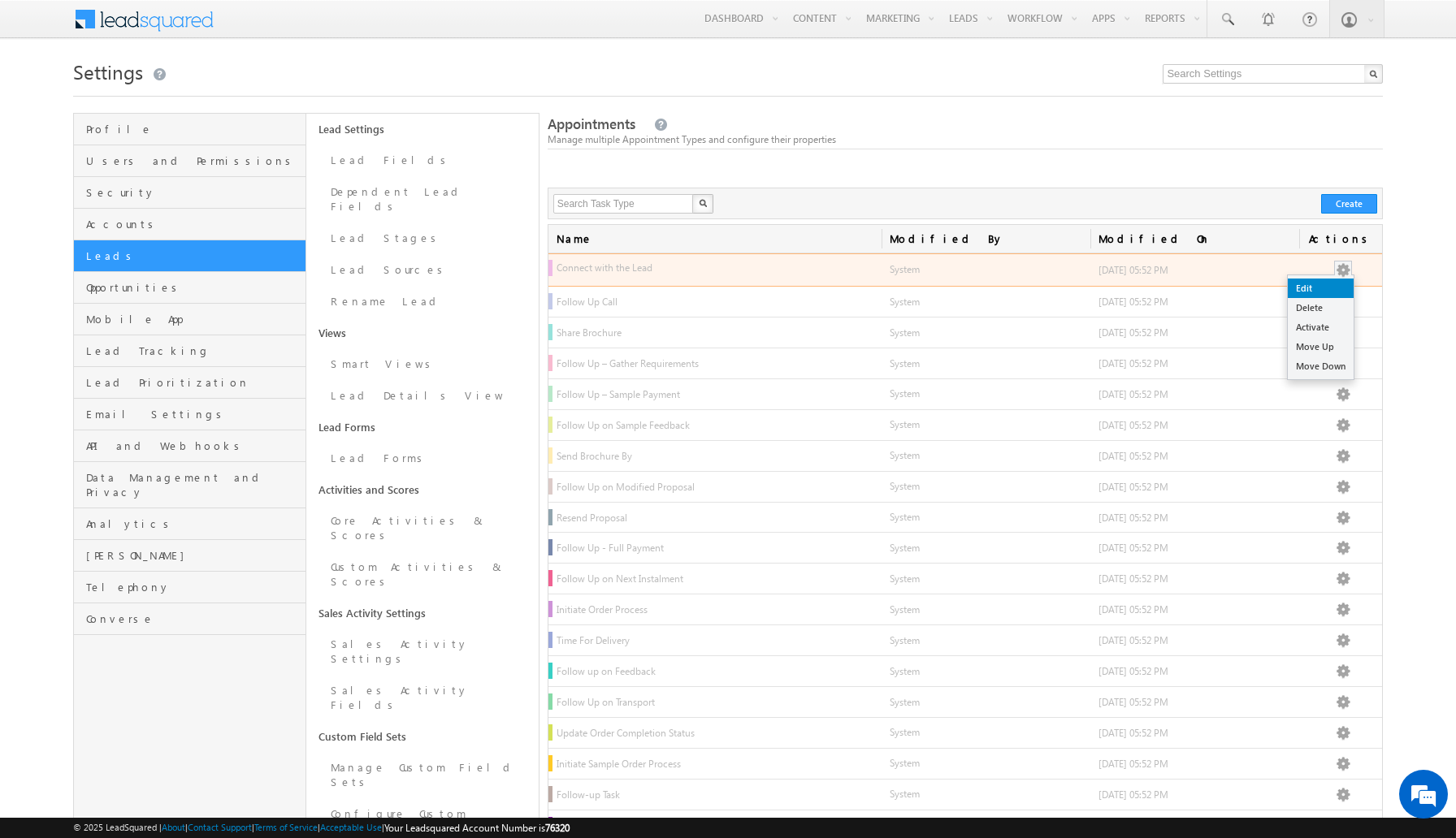
click at [1329, 289] on link "Edit" at bounding box center [1320, 288] width 66 height 20
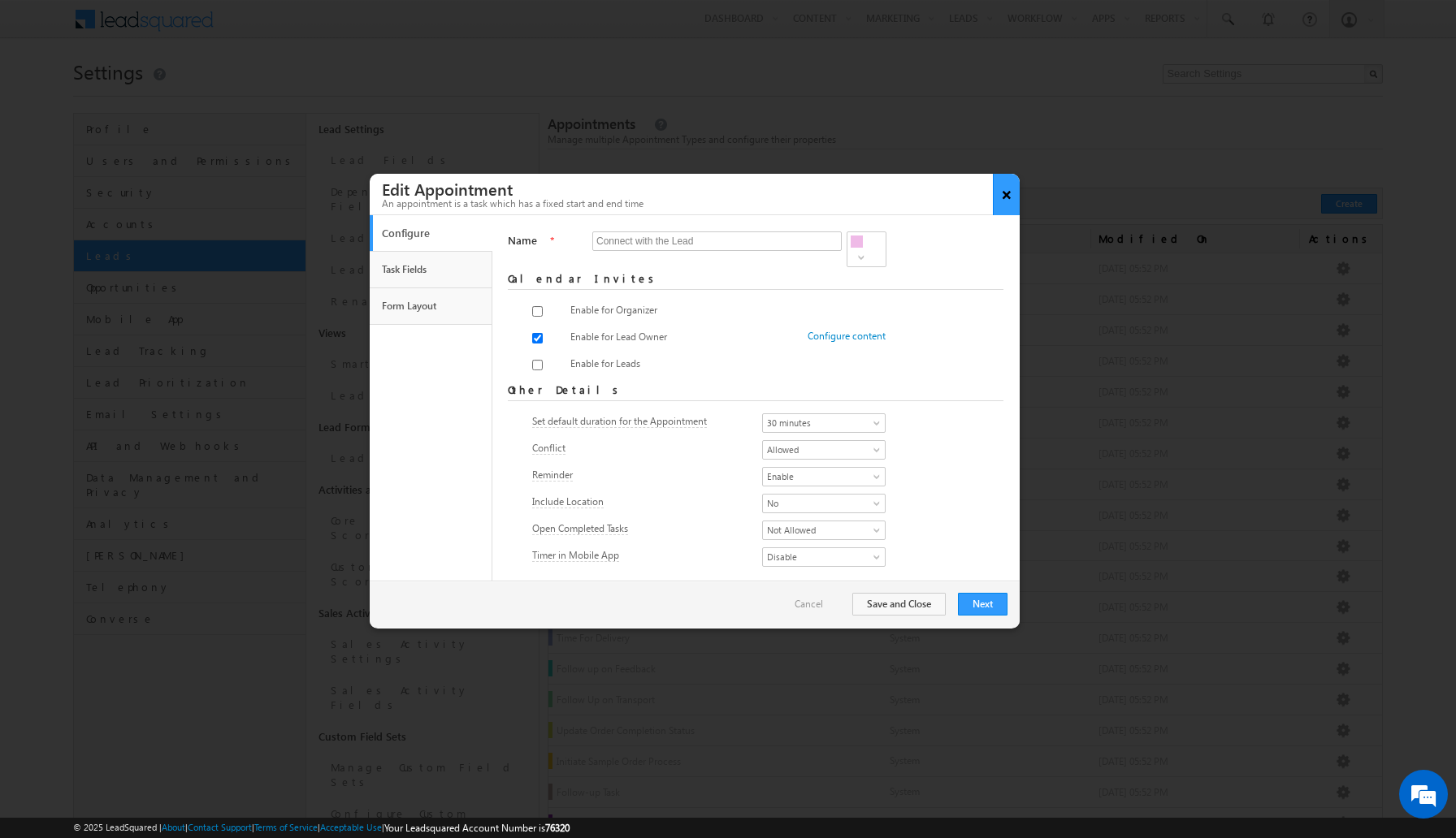
click at [1004, 192] on button "×" at bounding box center [1005, 194] width 26 height 41
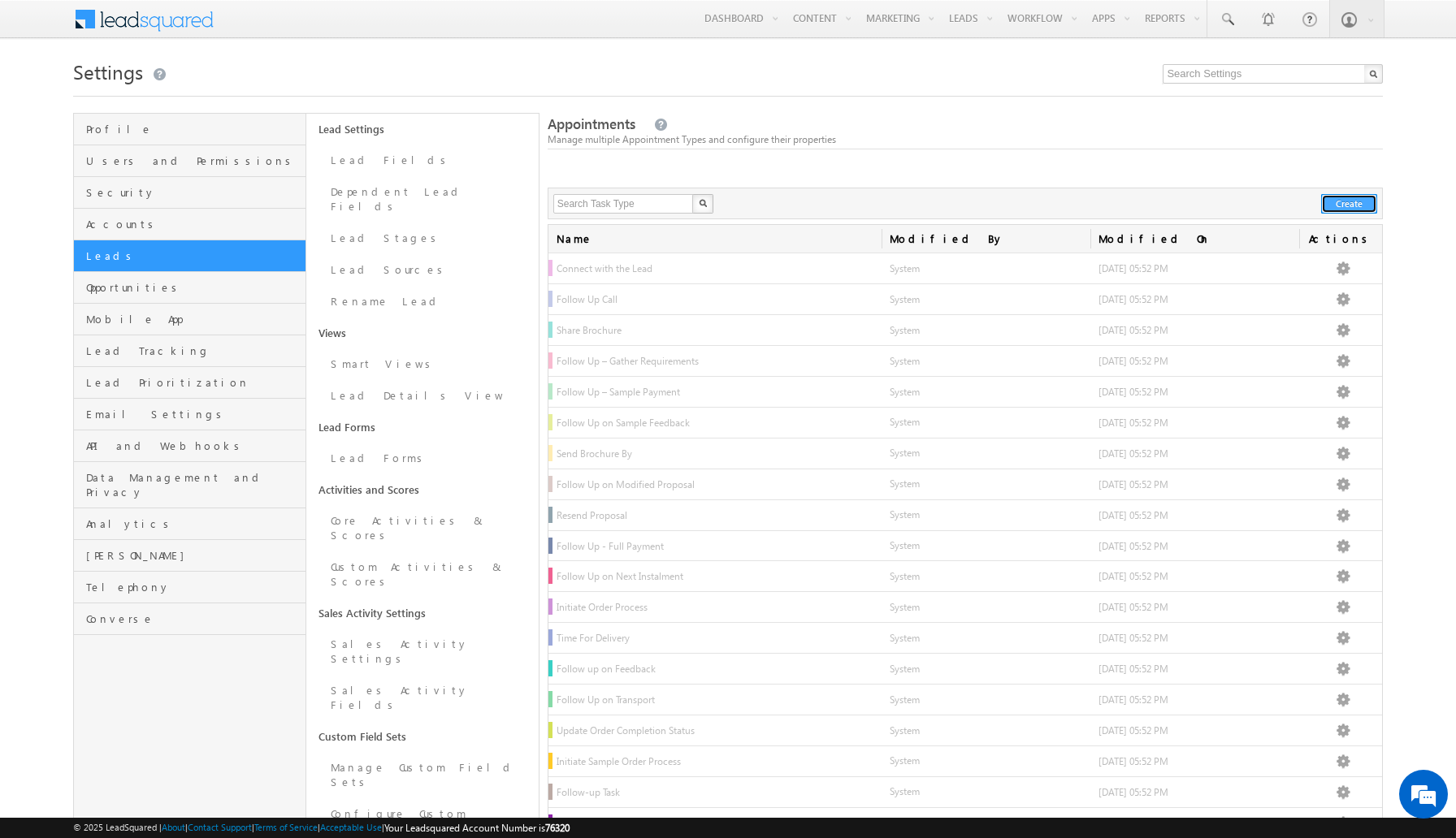
click at [1354, 207] on button "Create" at bounding box center [1348, 204] width 56 height 20
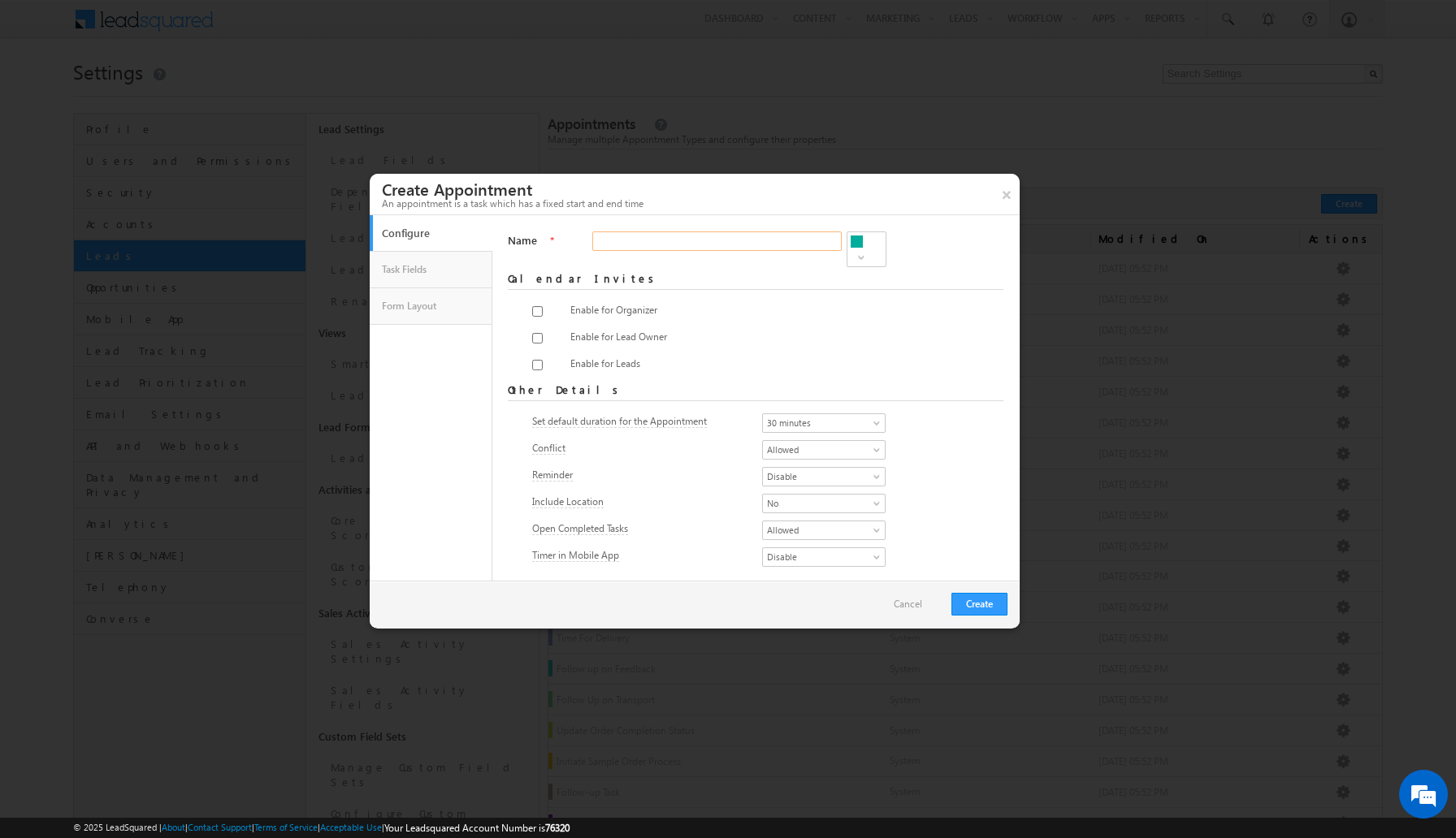
click at [664, 242] on input "Name" at bounding box center [717, 241] width 249 height 20
click at [637, 440] on div "Conflict" at bounding box center [622, 451] width 179 height 23
click at [449, 271] on link "Task Fields" at bounding box center [430, 270] width 107 height 27
click at [433, 277] on link "Task Fields" at bounding box center [430, 270] width 107 height 27
click at [688, 250] on input "Name" at bounding box center [717, 241] width 249 height 20
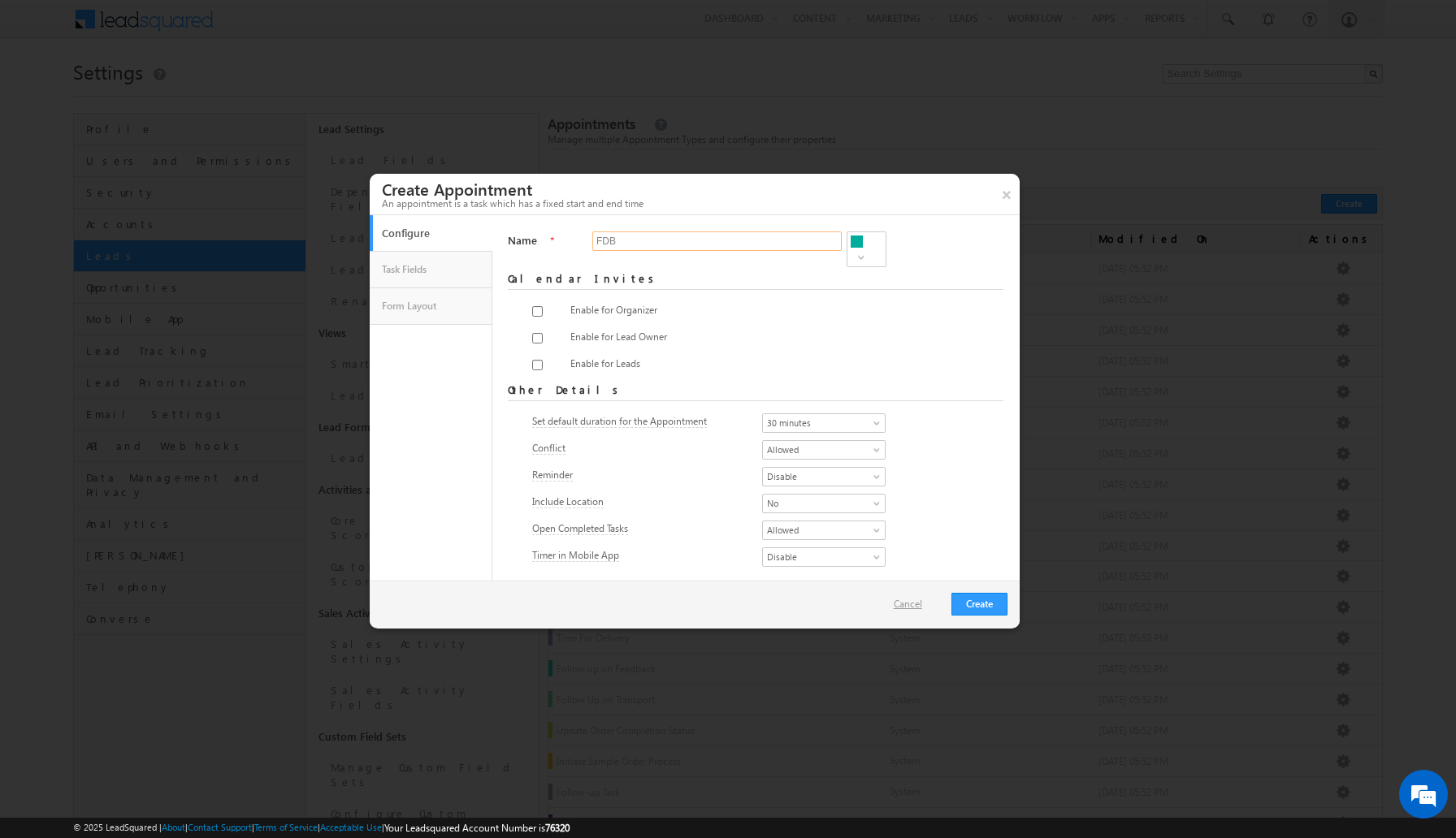
type input "FDB"
click at [908, 604] on link "Cancel" at bounding box center [916, 604] width 45 height 15
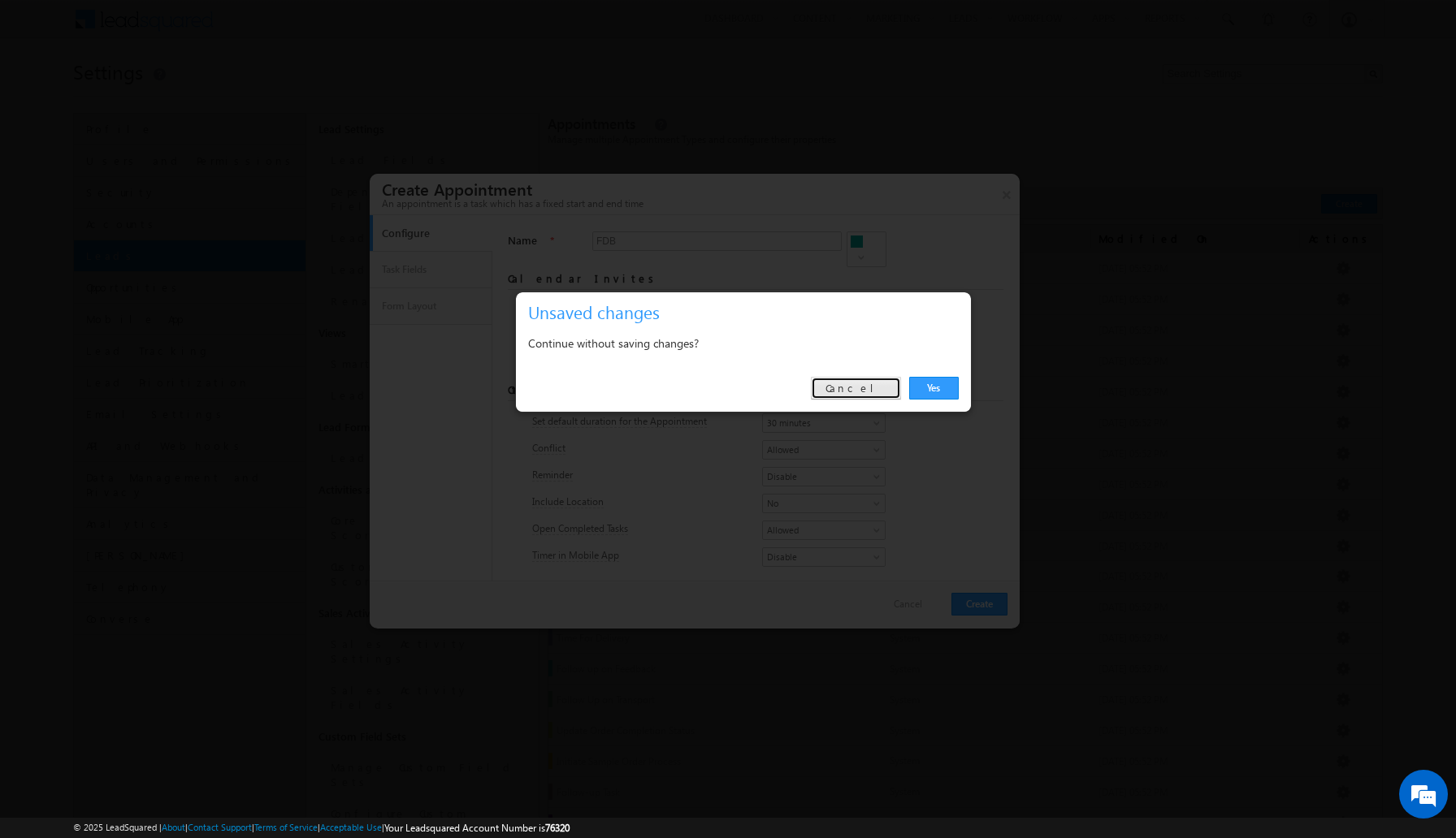
click at [874, 386] on link "Cancel" at bounding box center [856, 387] width 90 height 23
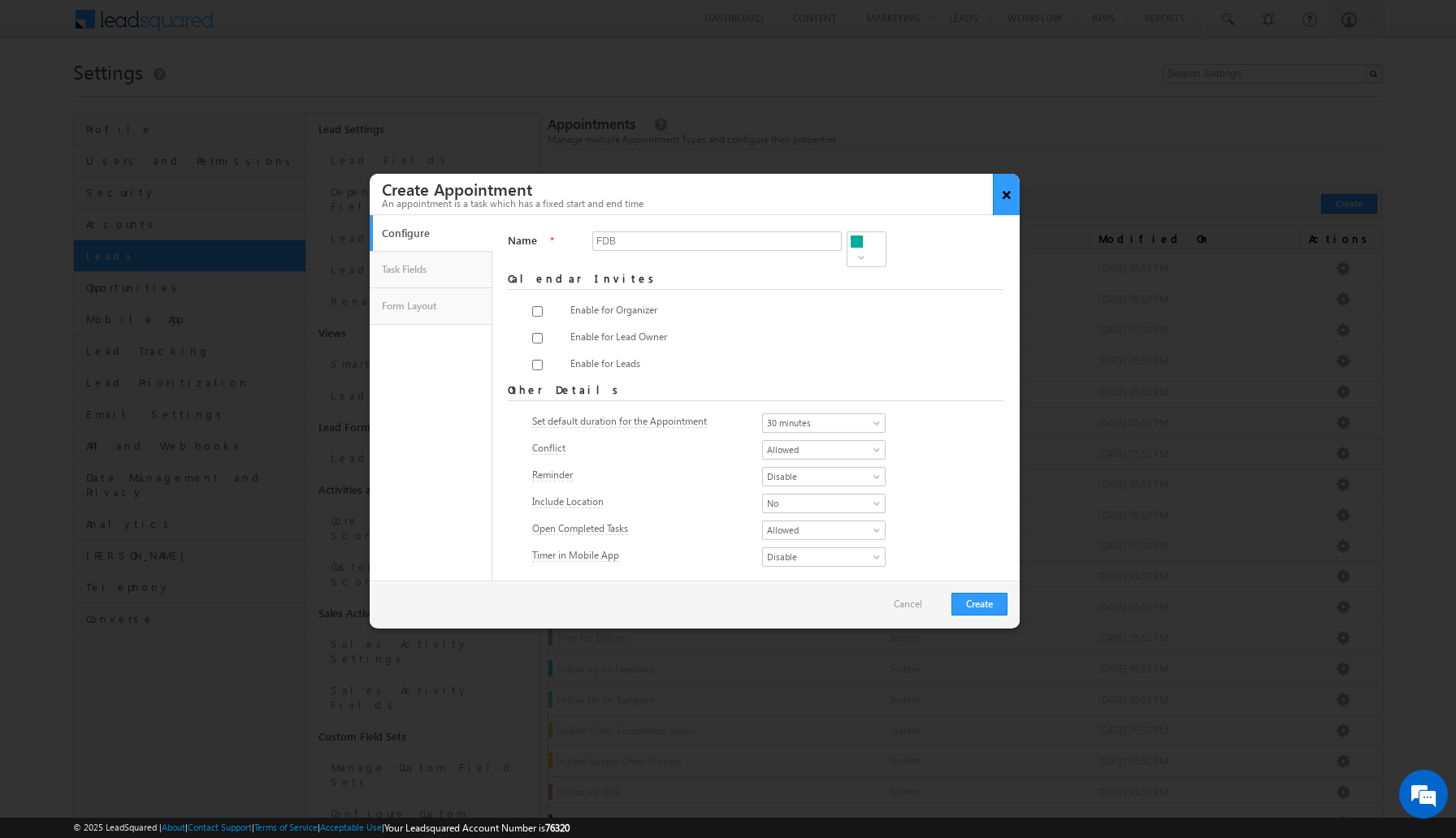
click at [1004, 188] on button "×" at bounding box center [1005, 194] width 26 height 41
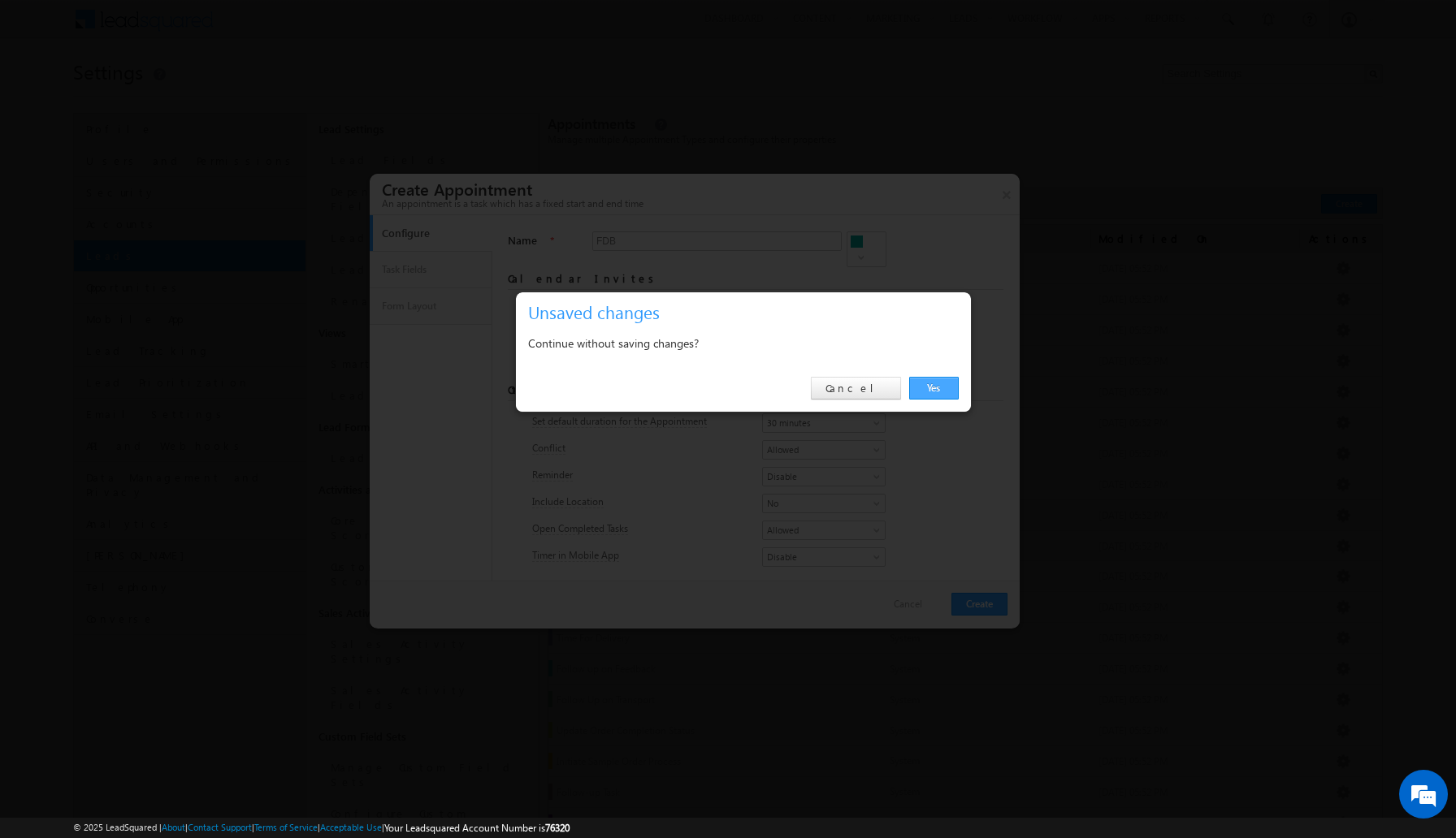
click at [938, 386] on link "Yes" at bounding box center [933, 387] width 50 height 23
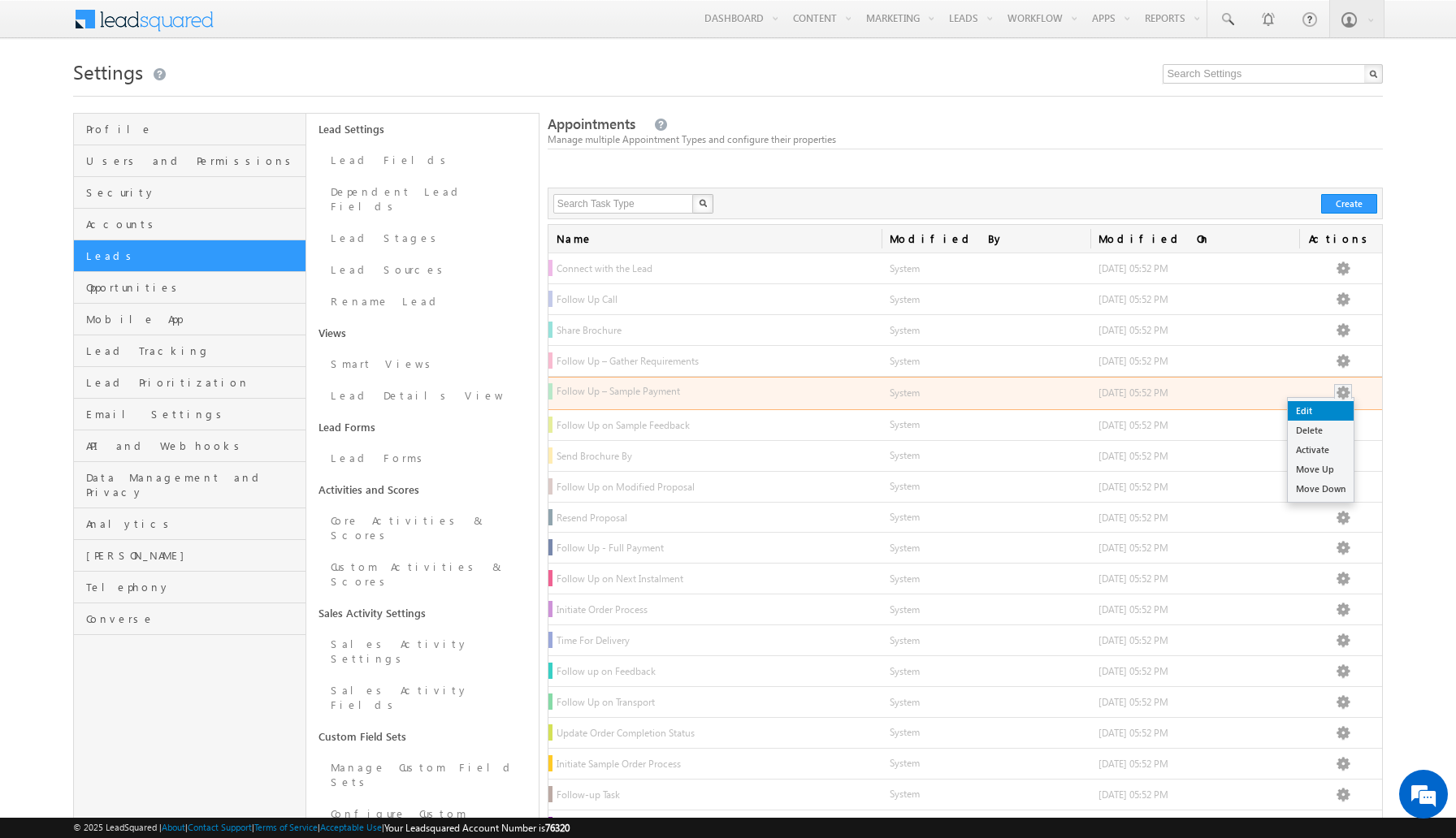
click at [1328, 413] on link "Edit" at bounding box center [1320, 411] width 66 height 20
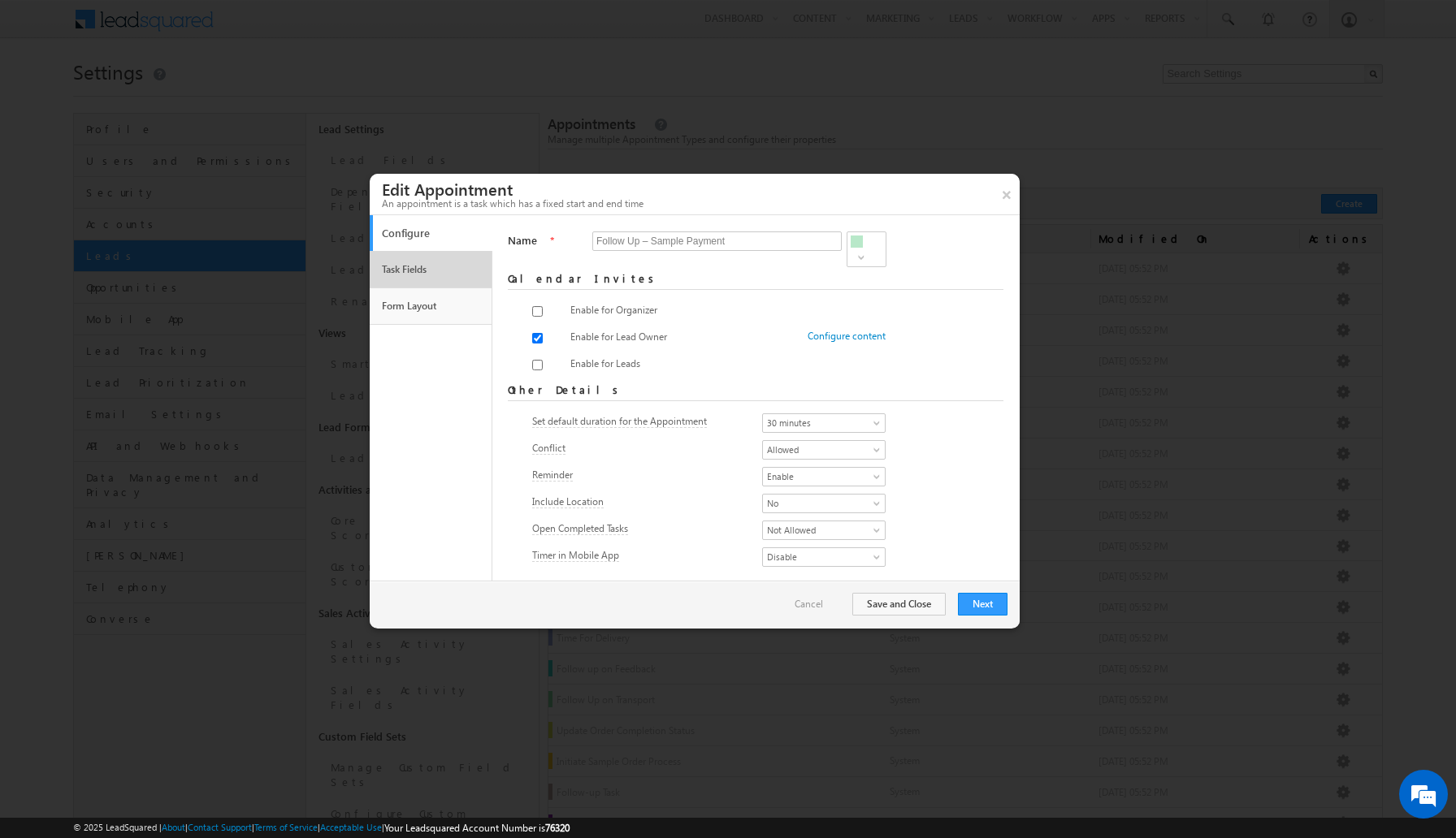
click at [458, 269] on link "Task Fields" at bounding box center [430, 270] width 107 height 27
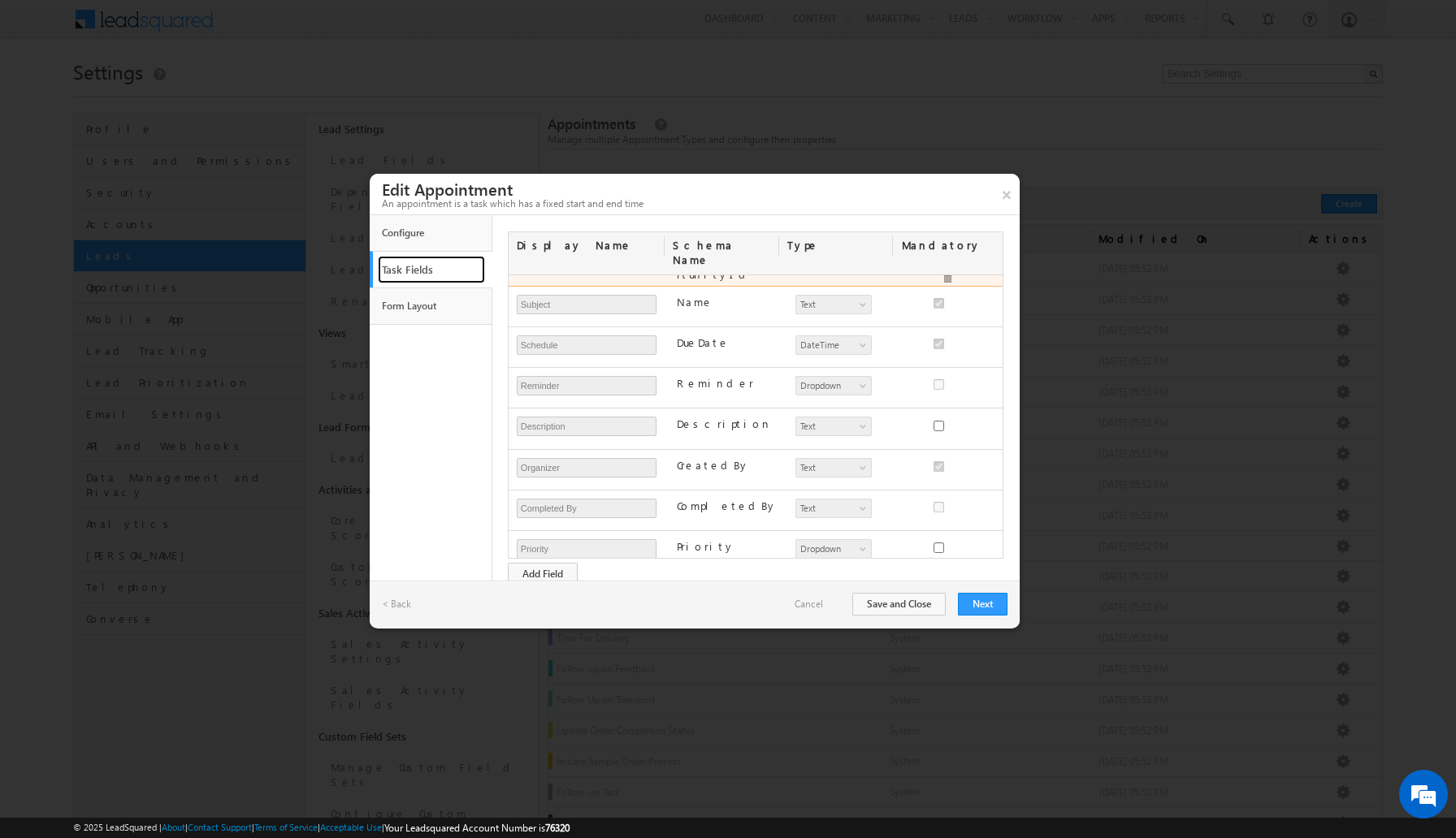
scroll to position [119, 0]
click at [818, 581] on span "Text" at bounding box center [831, 588] width 72 height 15
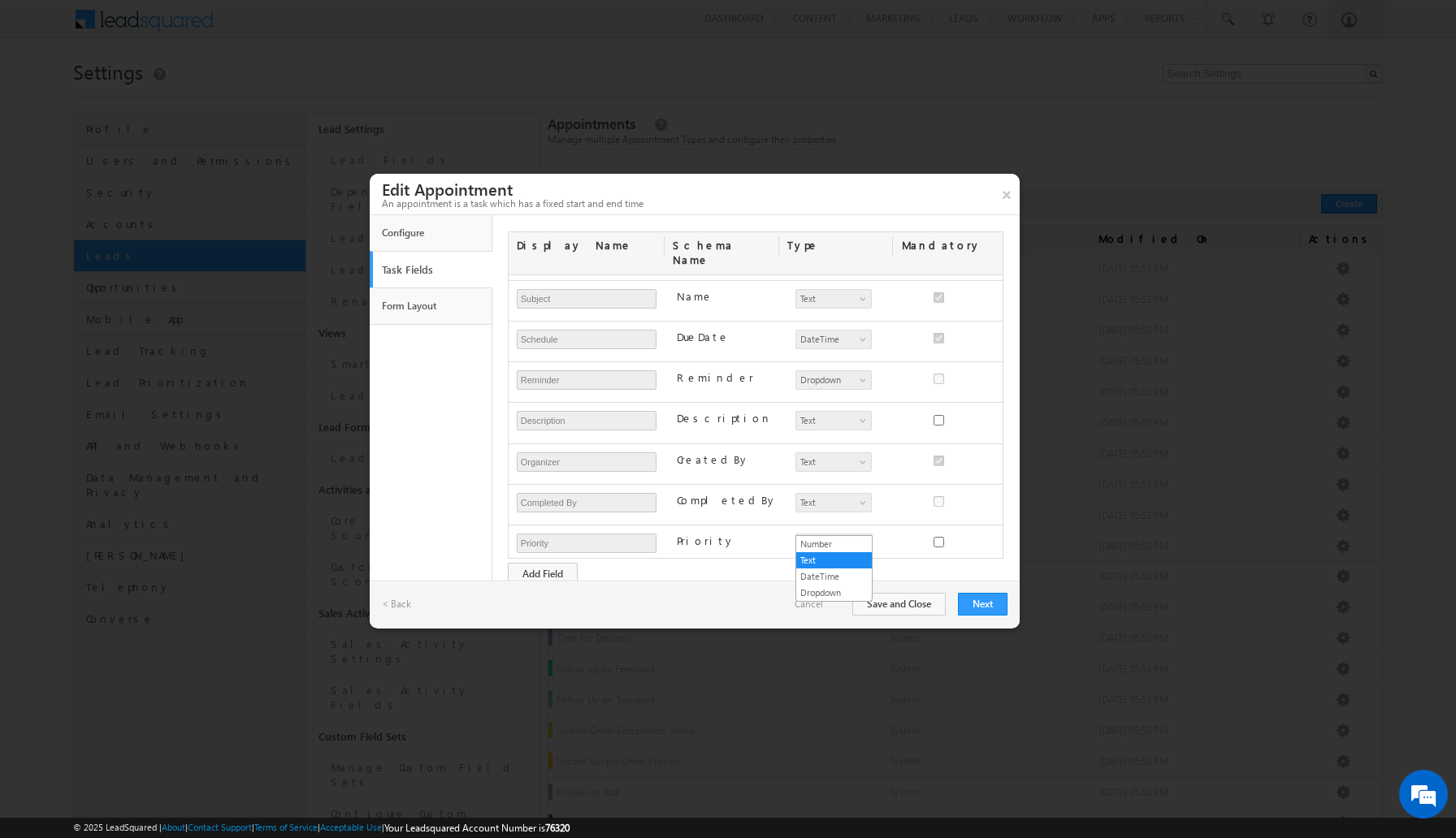
click at [764, 578] on div "mx_Custom_1 Required Duplicate" at bounding box center [722, 595] width 114 height 33
click at [565, 563] on button "Add Field" at bounding box center [542, 573] width 70 height 23
click at [706, 584] on label "mx_Custom_2" at bounding box center [728, 591] width 102 height 14
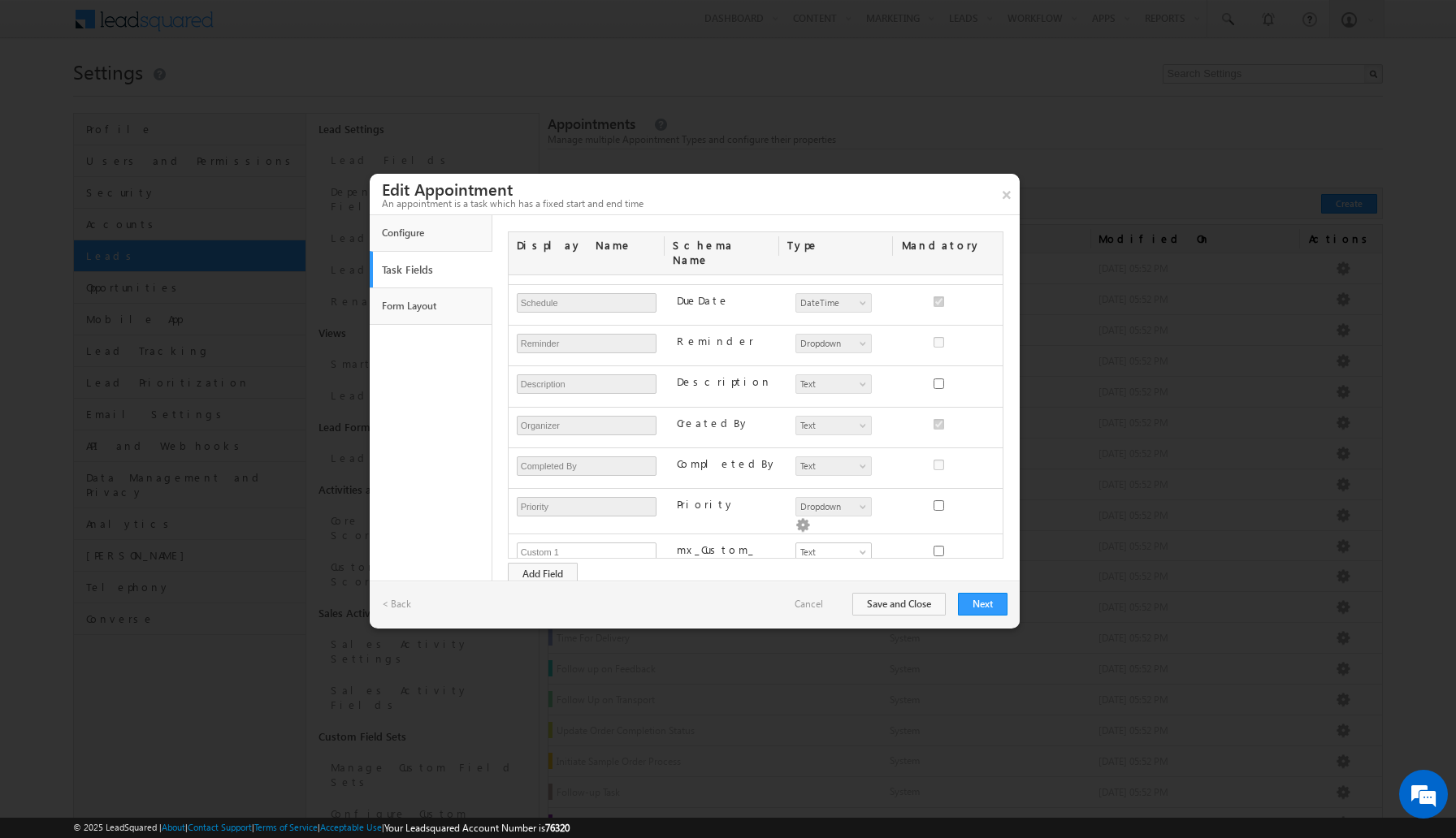
click at [706, 584] on label "mx_Custom_2" at bounding box center [728, 591] width 102 height 14
click at [628, 542] on input "Custom 1" at bounding box center [586, 552] width 140 height 20
click at [841, 545] on span "Text" at bounding box center [831, 552] width 72 height 15
click at [953, 561] on span at bounding box center [947, 567] width 12 height 12
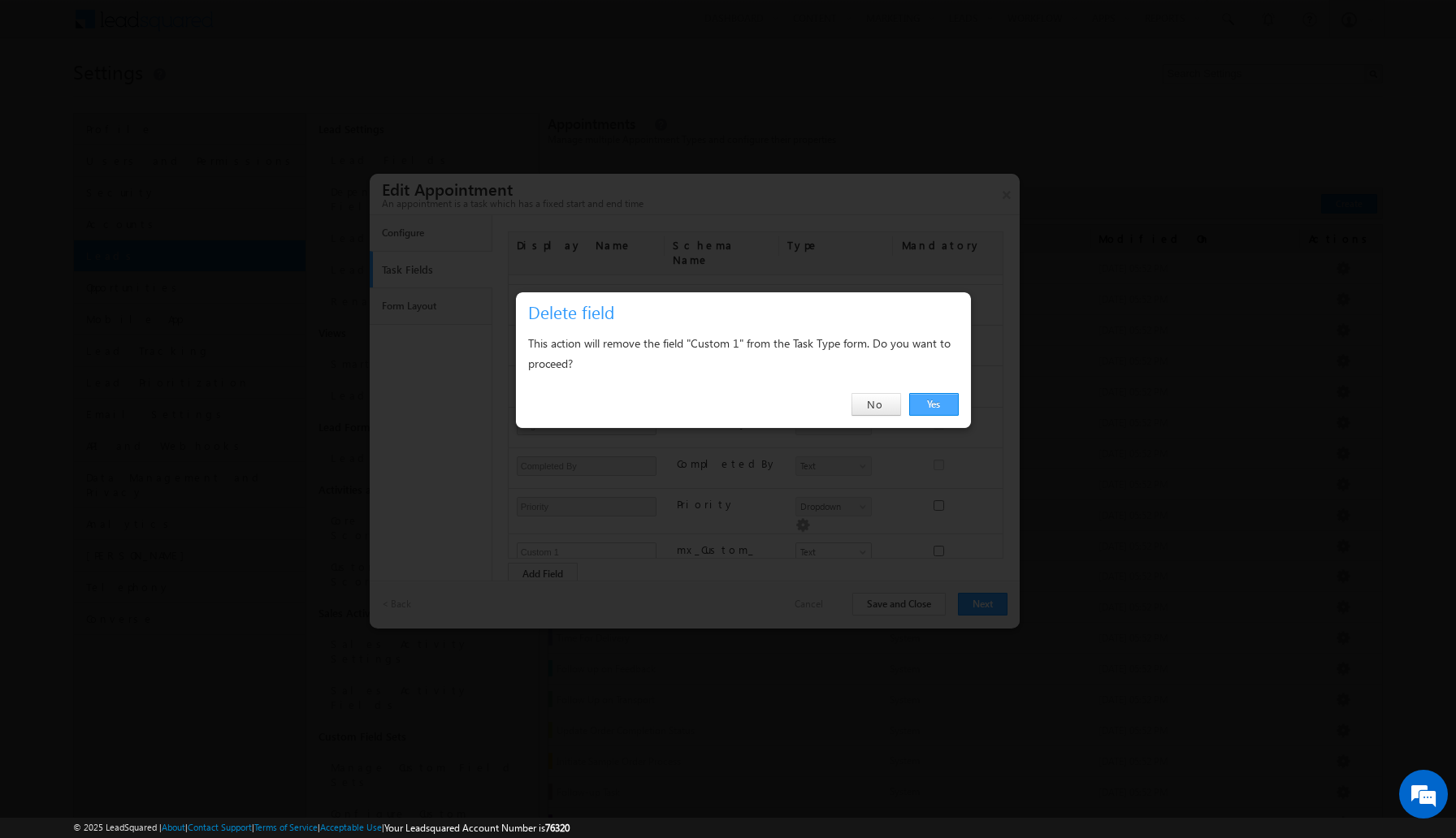
click at [933, 405] on link "Yes" at bounding box center [933, 404] width 50 height 23
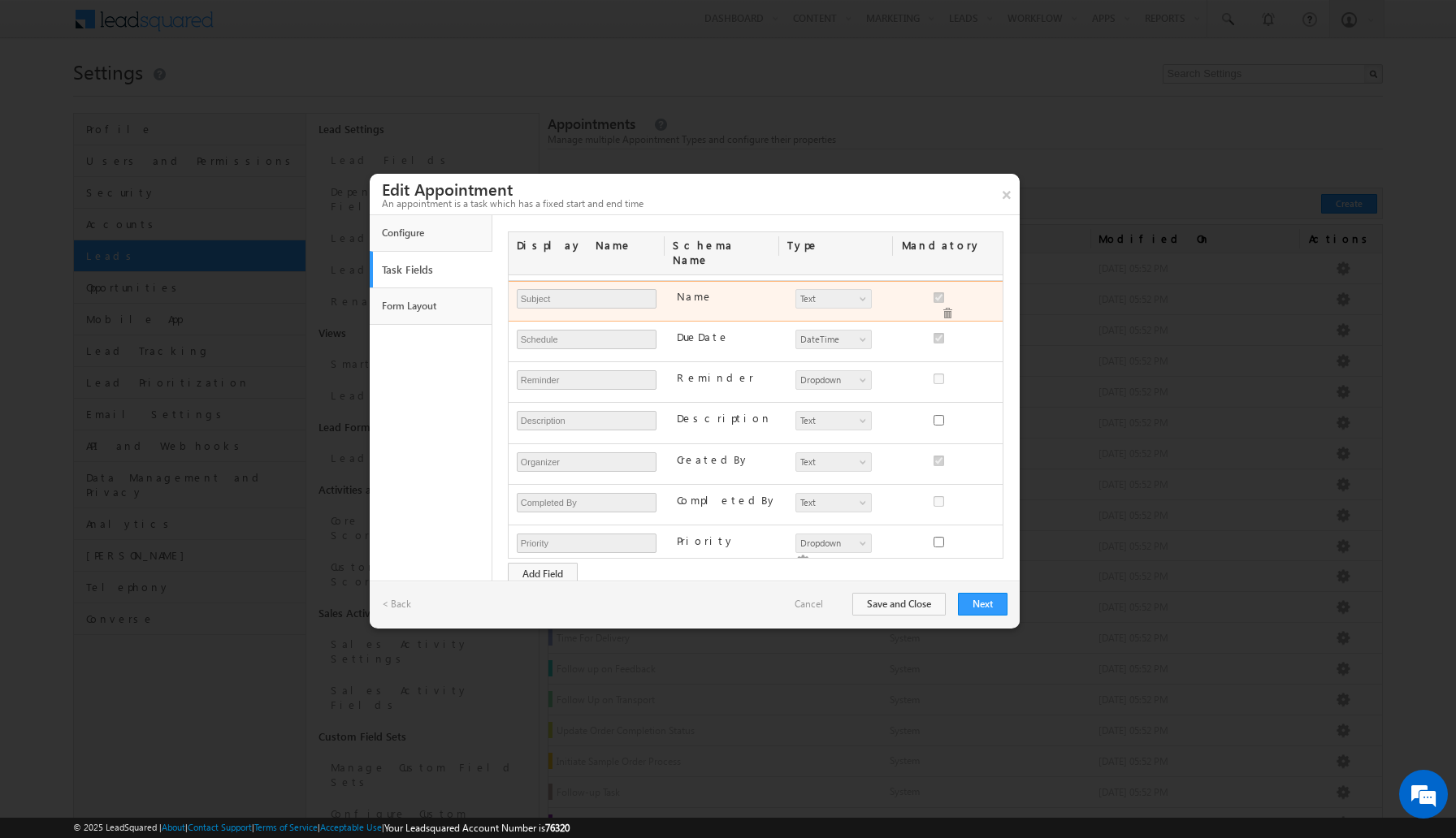
scroll to position [3, 0]
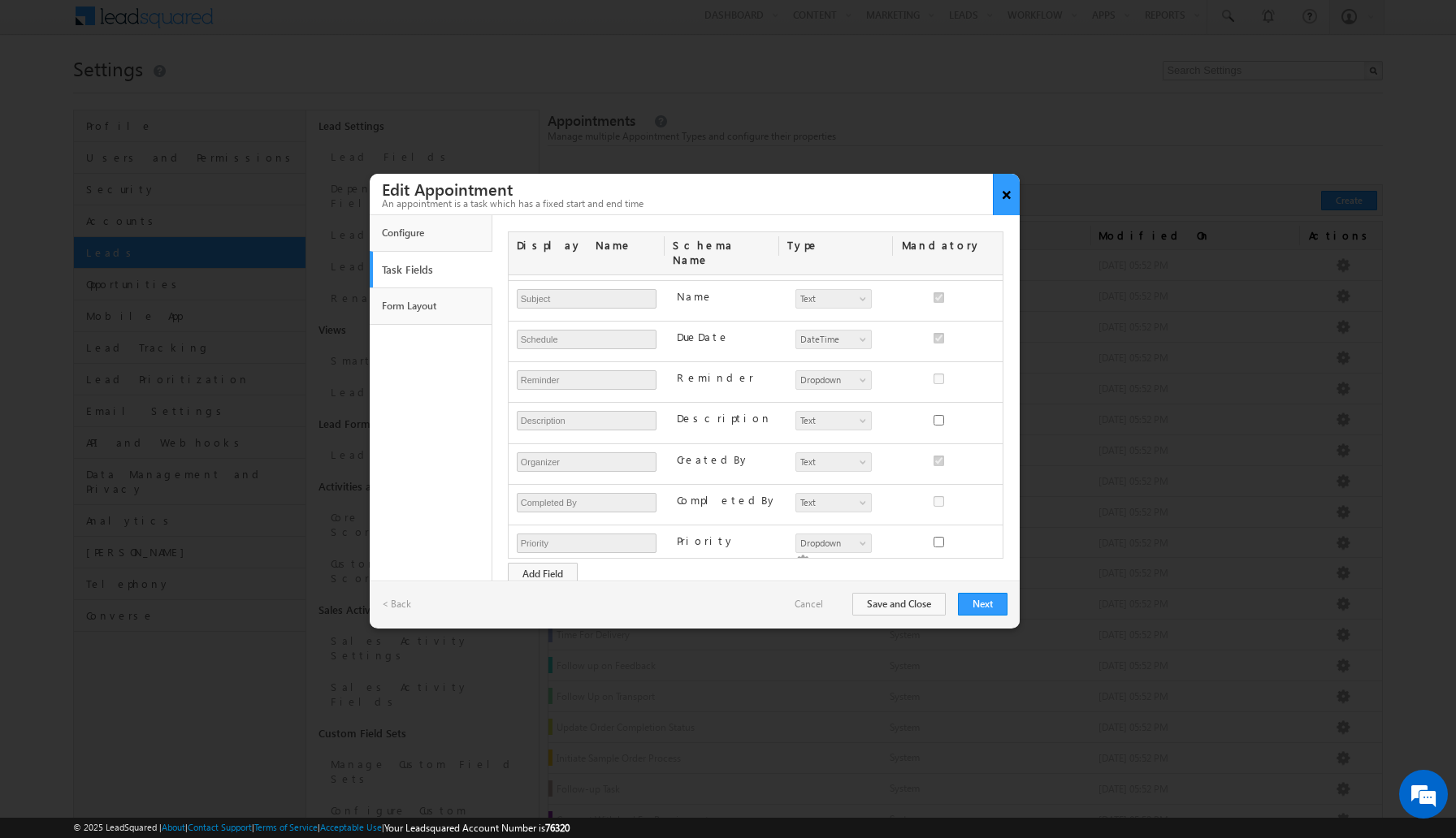
click at [1002, 201] on button "×" at bounding box center [1005, 194] width 26 height 41
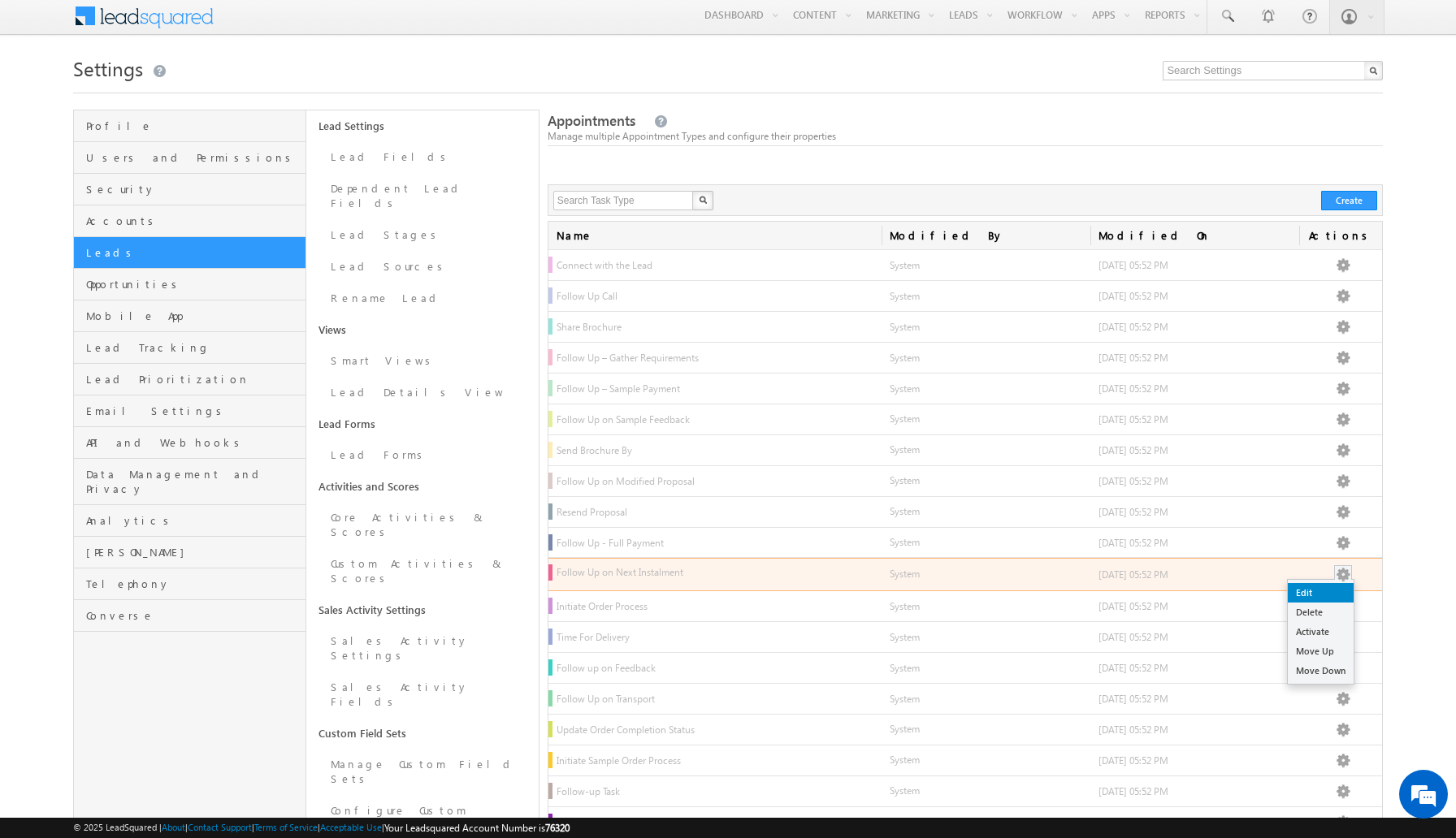
click at [1328, 593] on link "Edit" at bounding box center [1320, 593] width 66 height 20
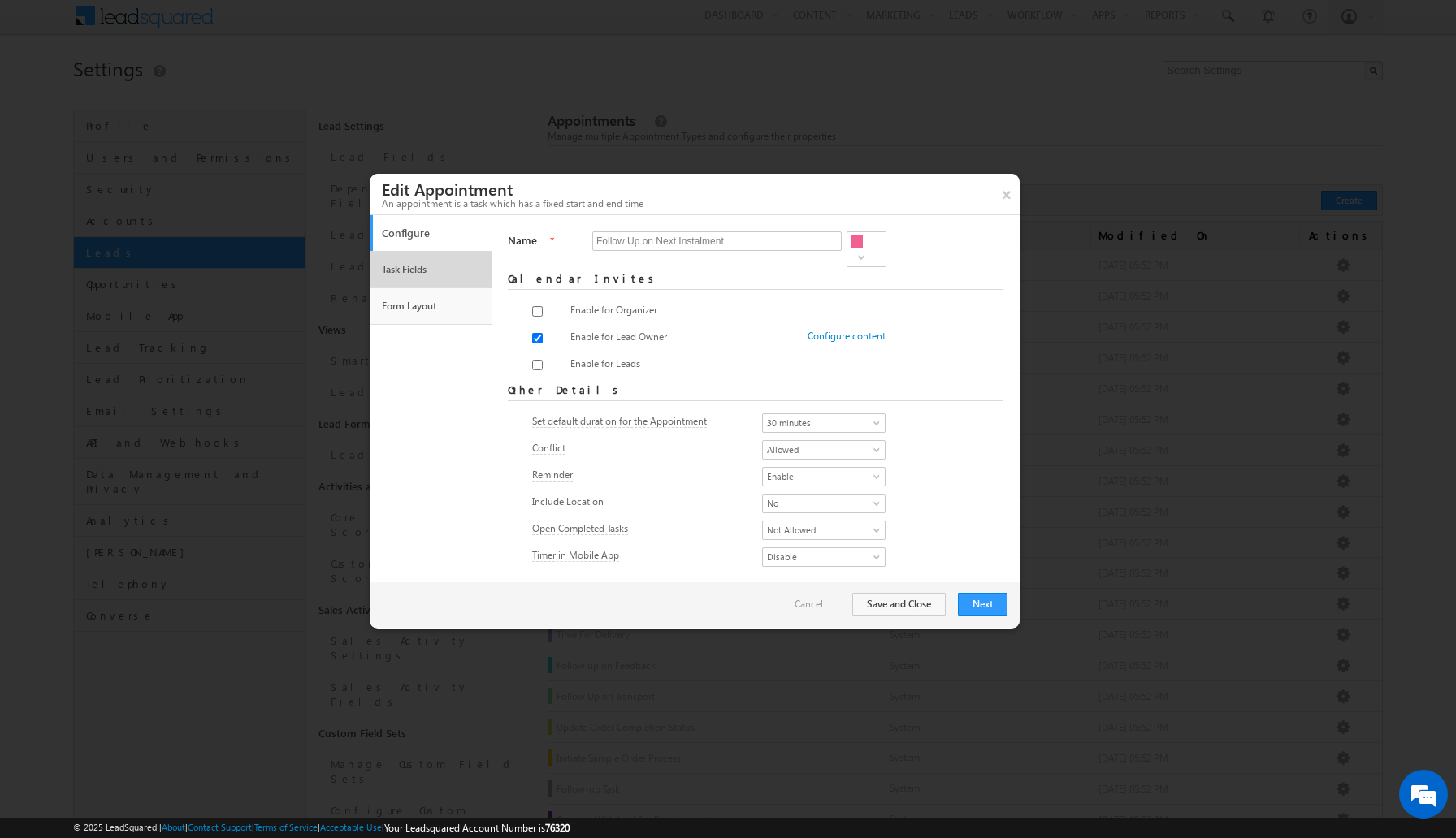
click at [409, 263] on link "Task Fields" at bounding box center [430, 270] width 107 height 27
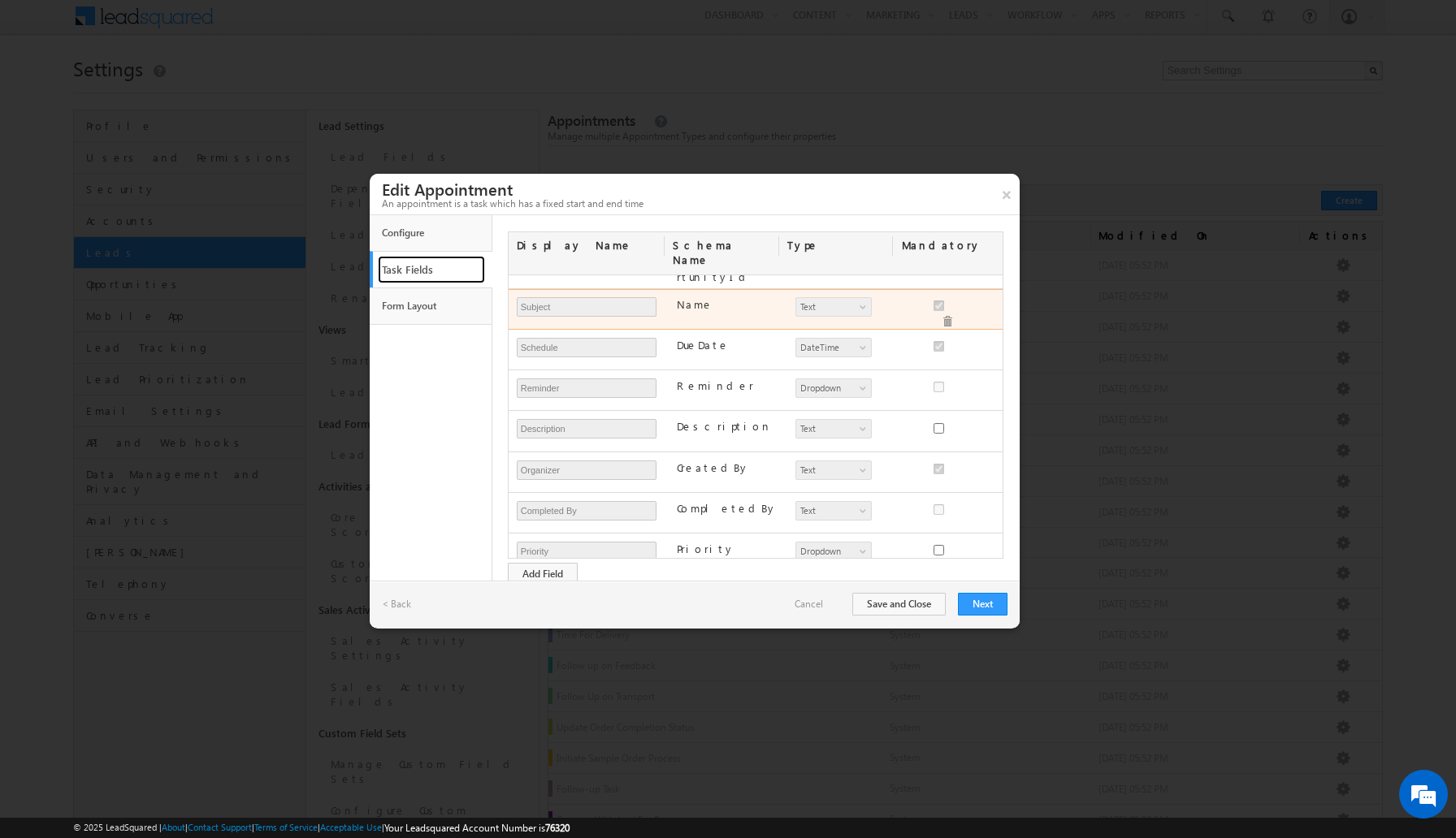
scroll to position [119, 0]
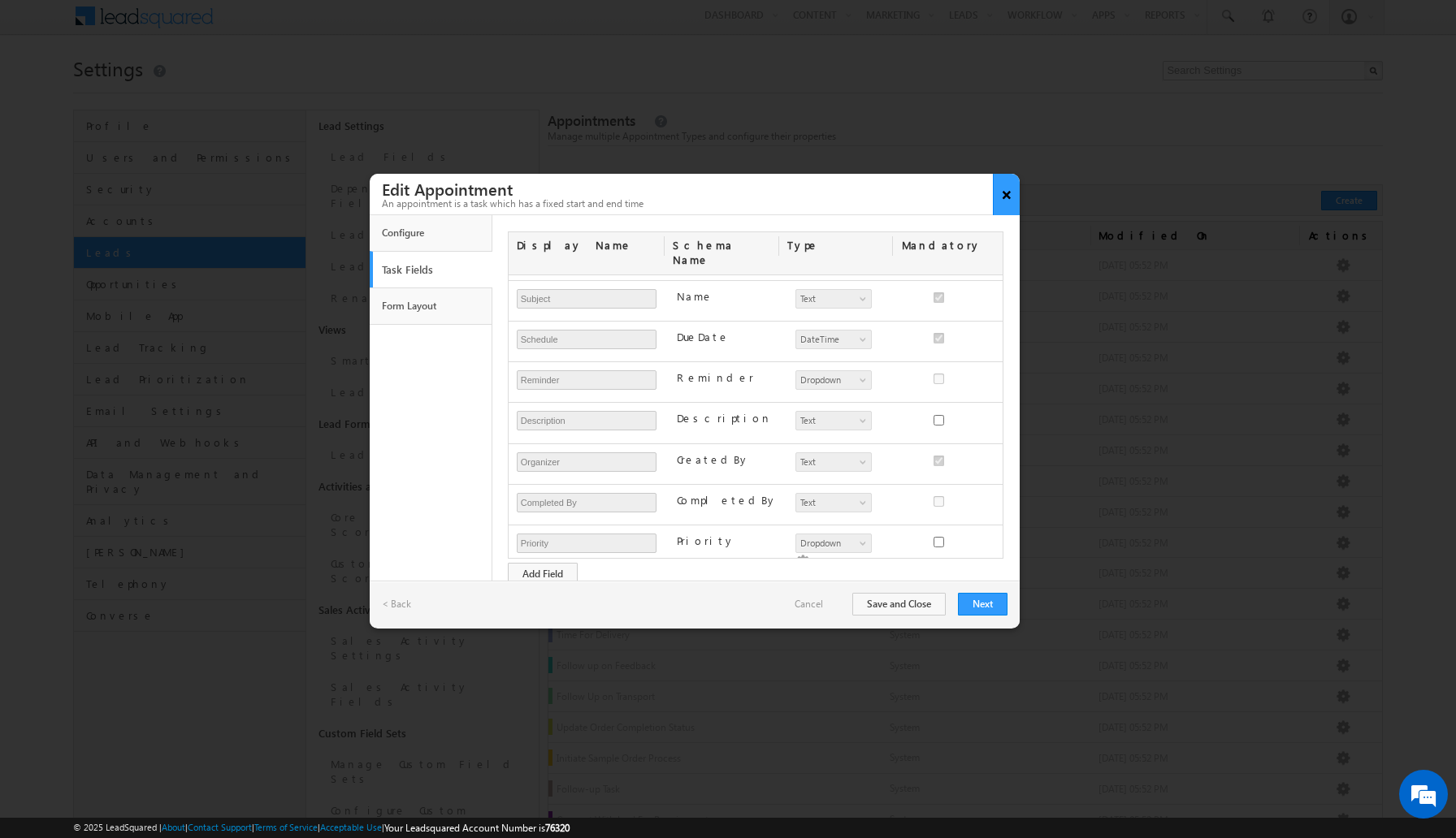
click at [1011, 196] on button "×" at bounding box center [1005, 194] width 26 height 41
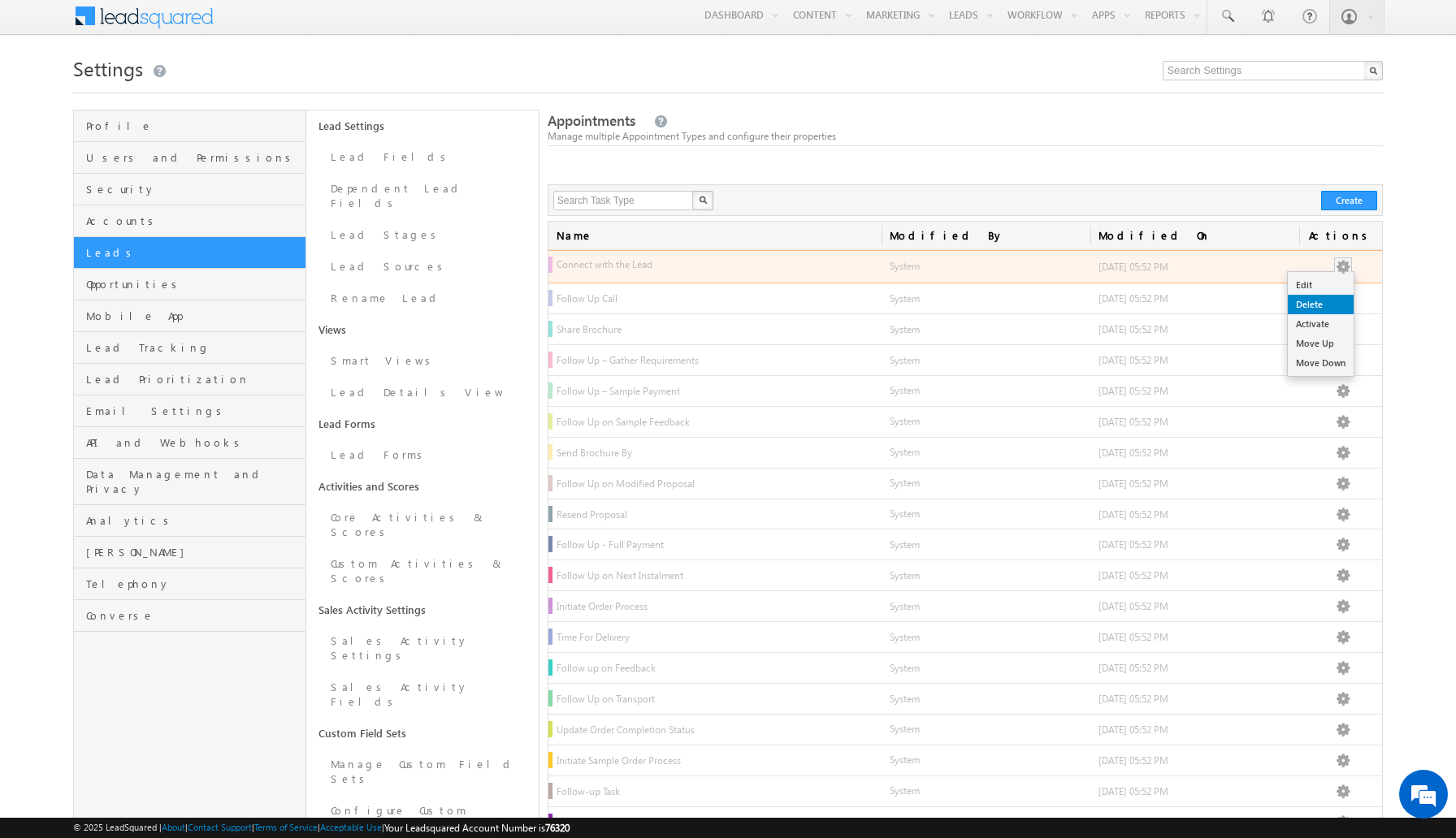
click at [1322, 302] on link "Delete" at bounding box center [1320, 305] width 66 height 20
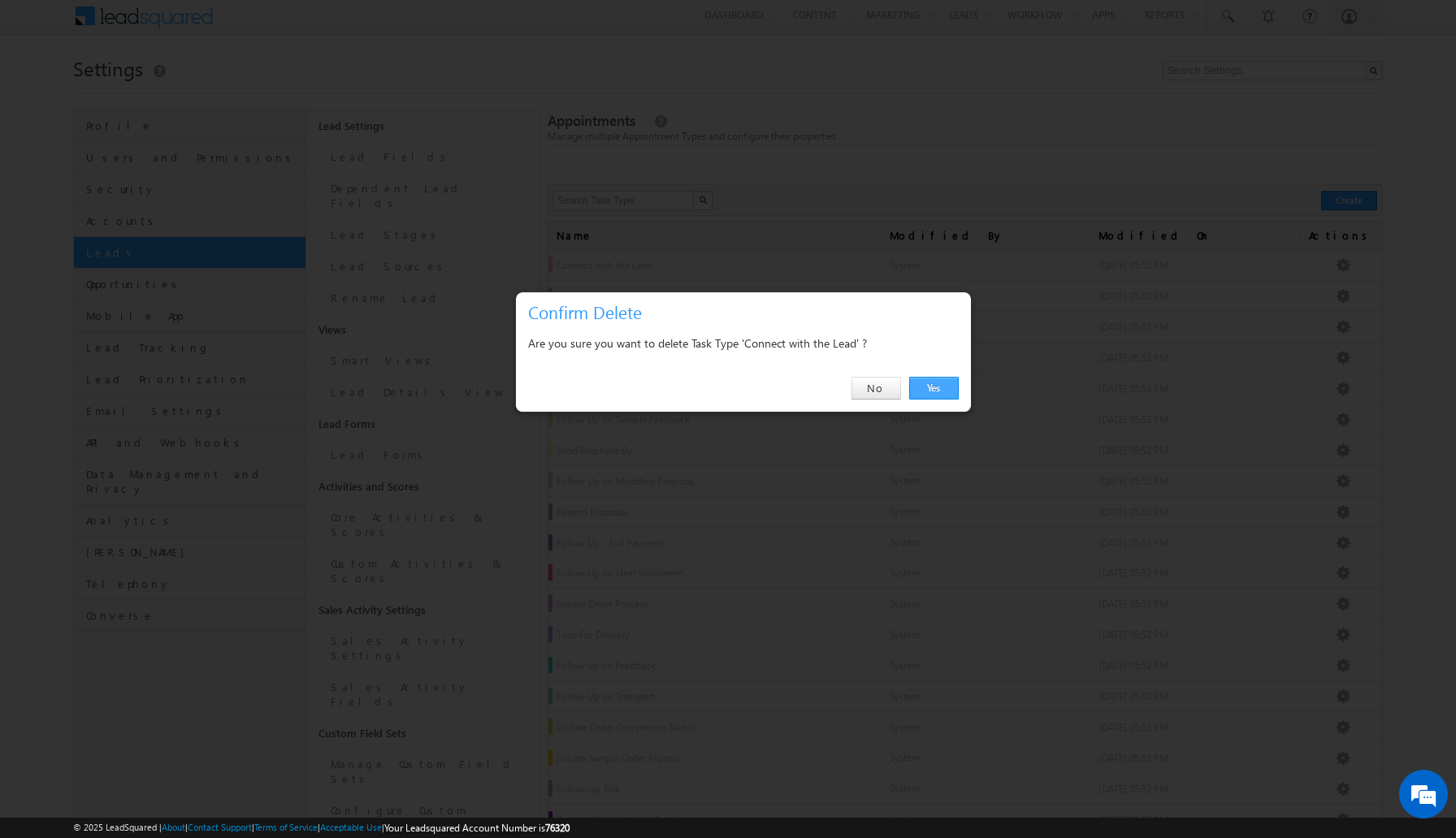
click at [932, 391] on link "Yes" at bounding box center [933, 387] width 50 height 23
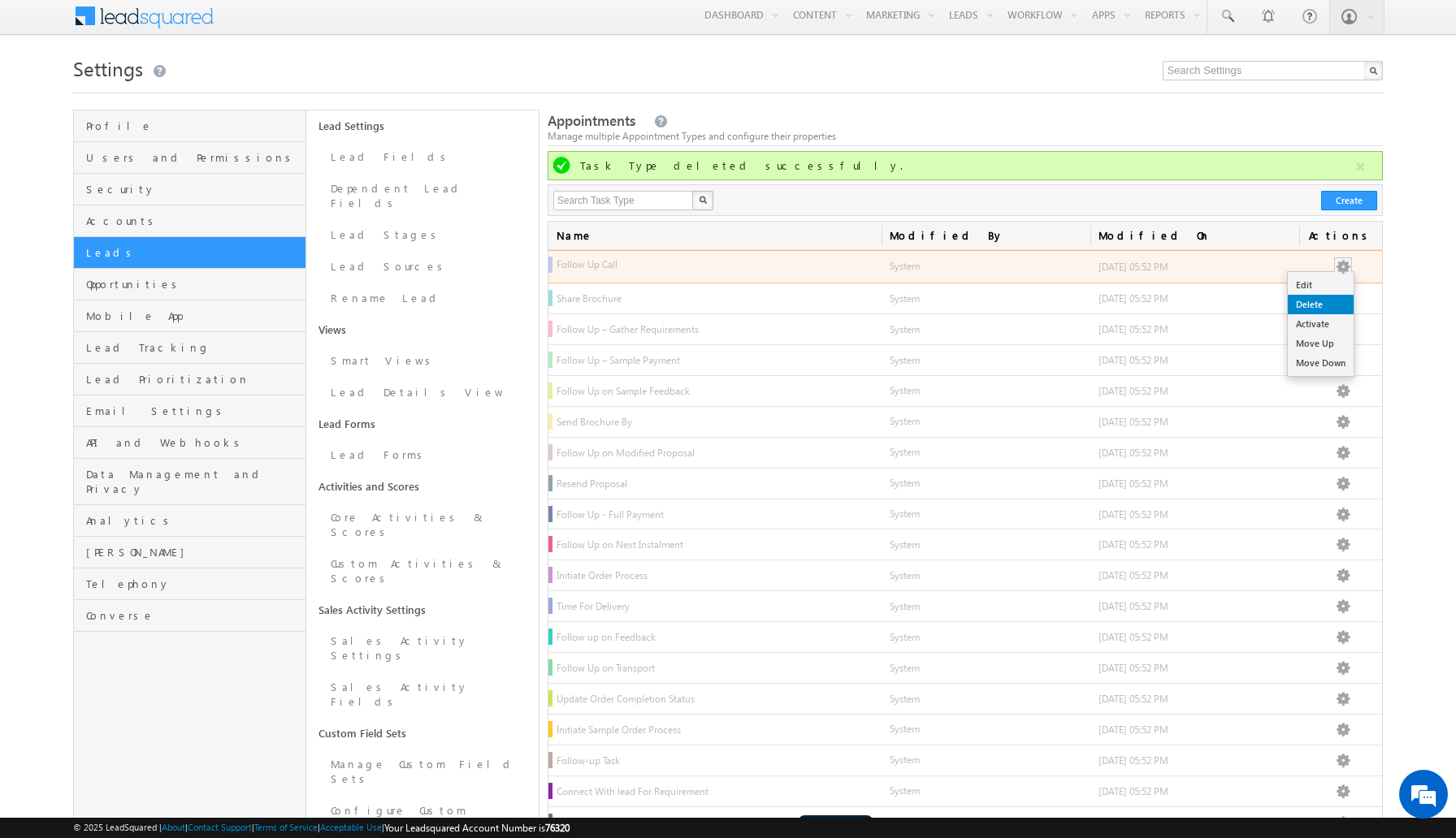
click at [1324, 313] on link "Delete" at bounding box center [1320, 305] width 66 height 20
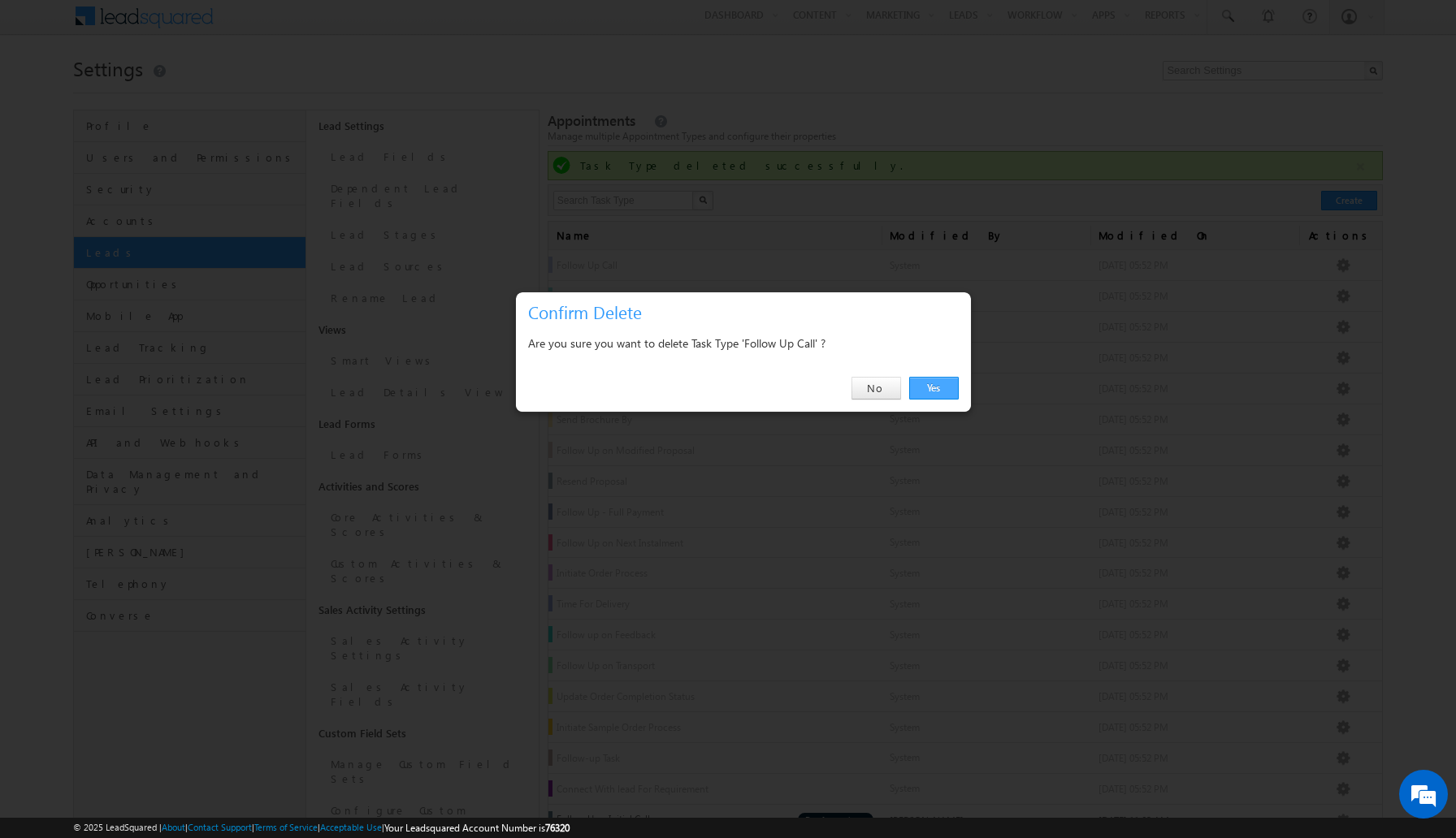
click at [932, 385] on link "Yes" at bounding box center [933, 387] width 50 height 23
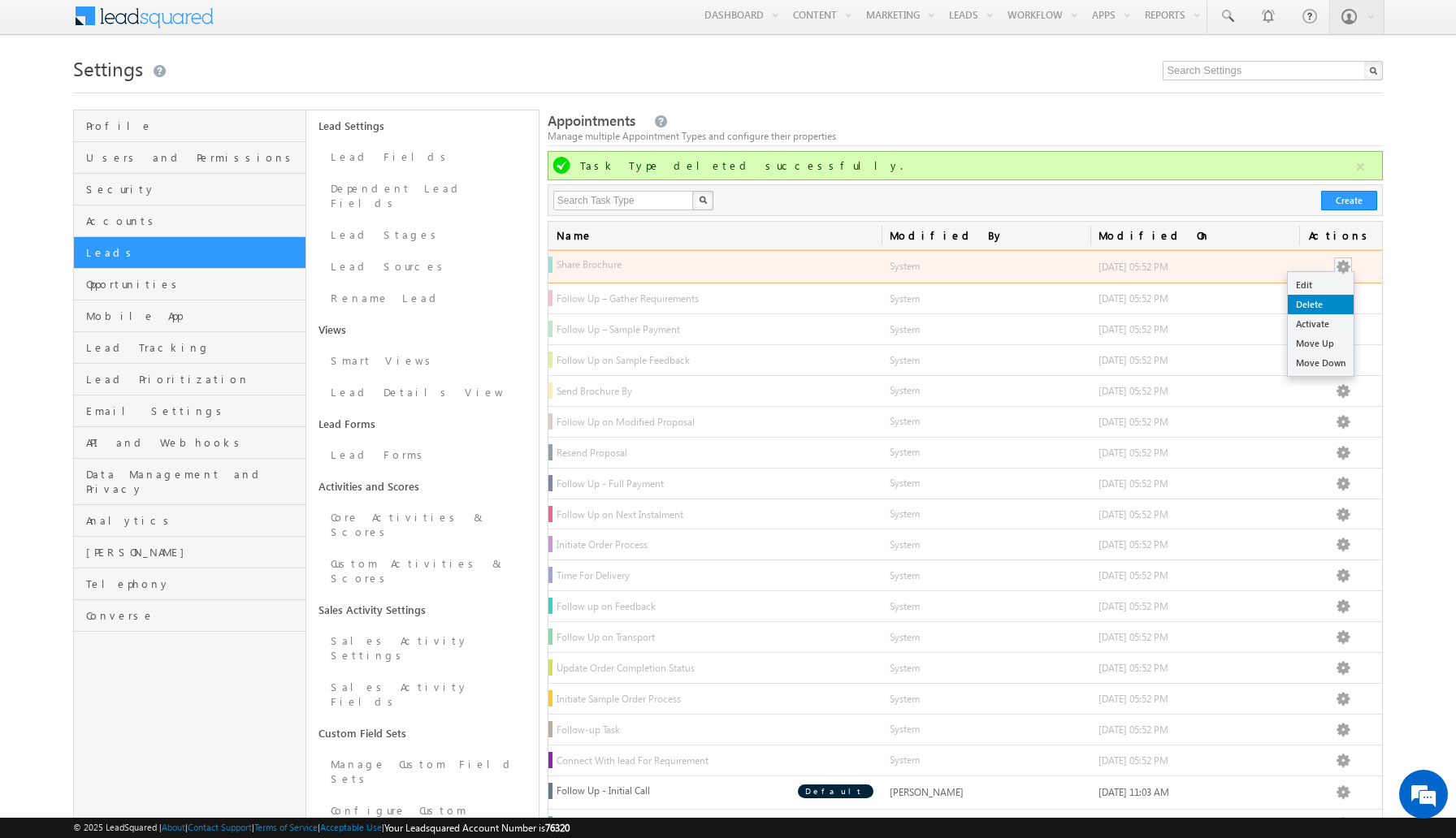
click at [1301, 303] on link "Delete" at bounding box center [1320, 305] width 66 height 20
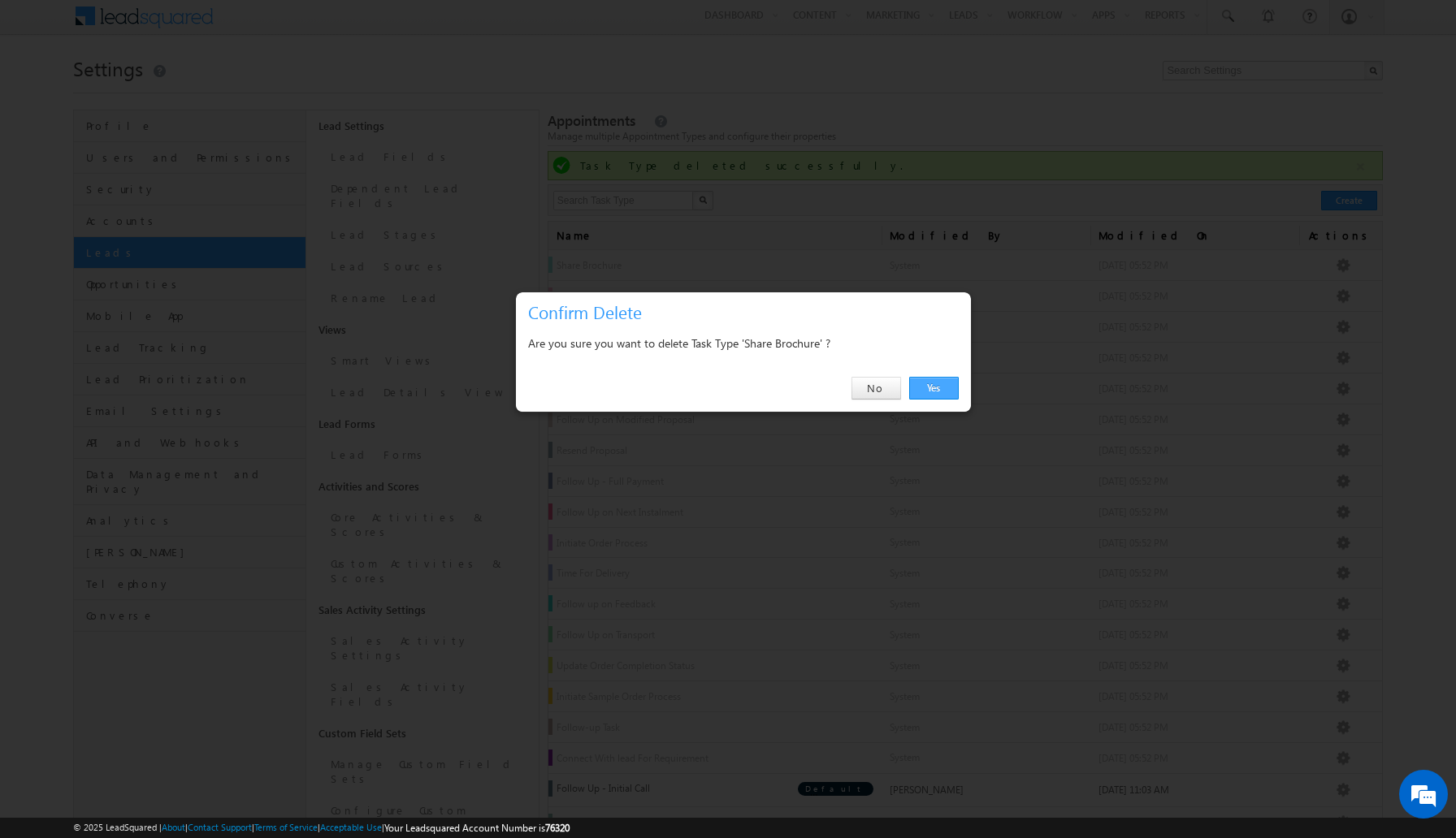
click at [940, 381] on link "Yes" at bounding box center [933, 387] width 50 height 23
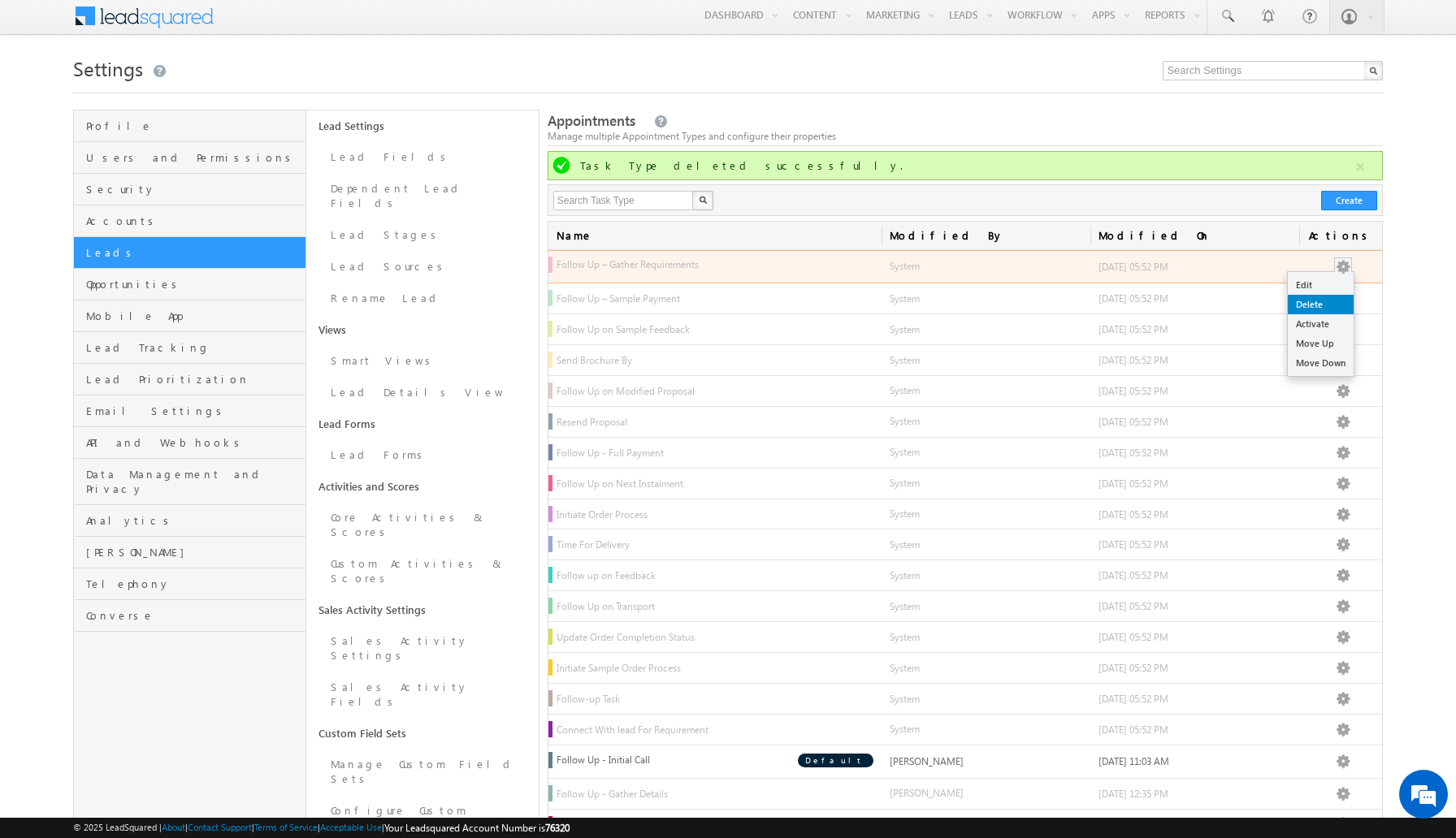
click at [1324, 305] on link "Delete" at bounding box center [1320, 305] width 66 height 20
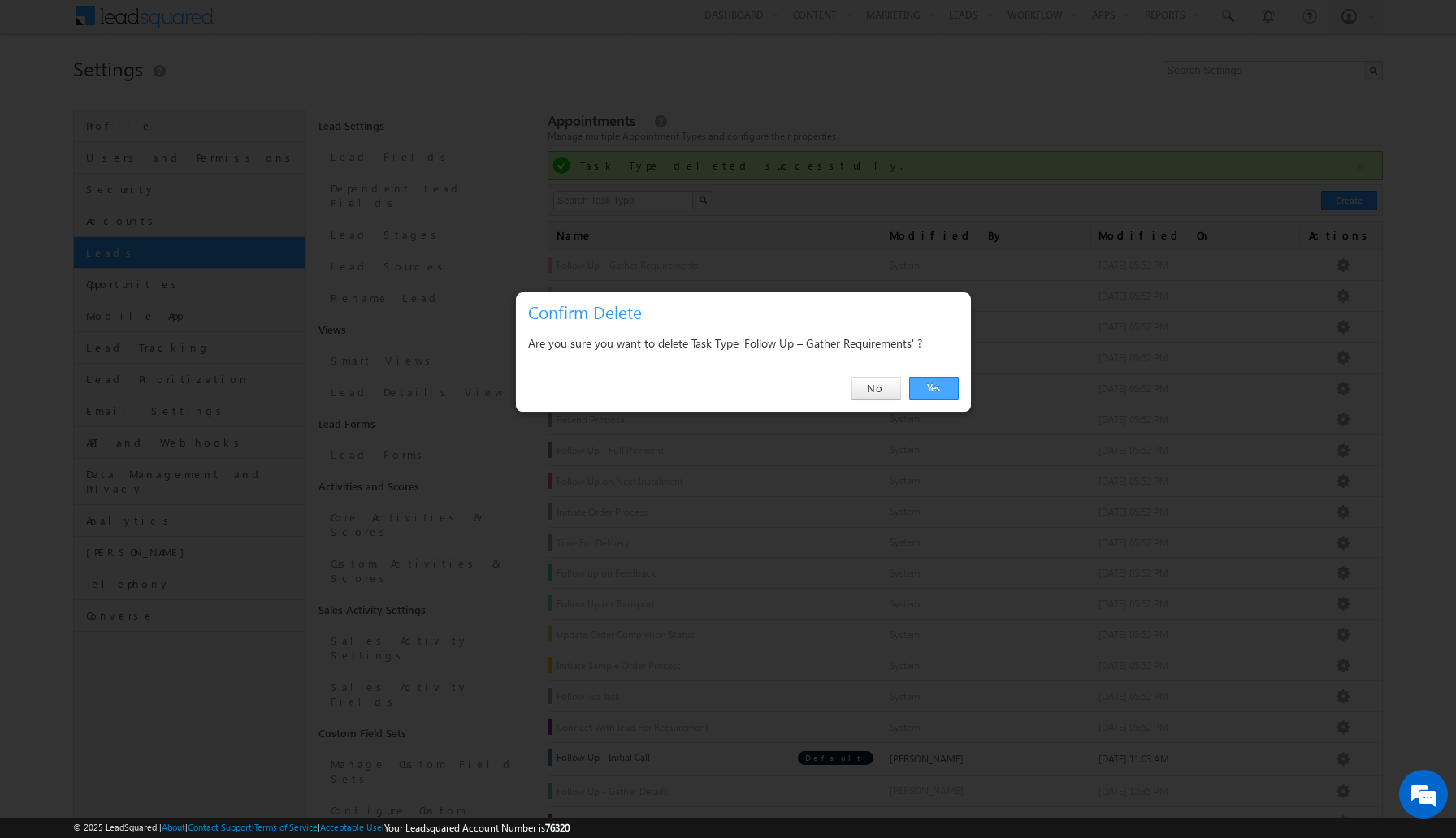
click at [930, 388] on link "Yes" at bounding box center [933, 387] width 50 height 23
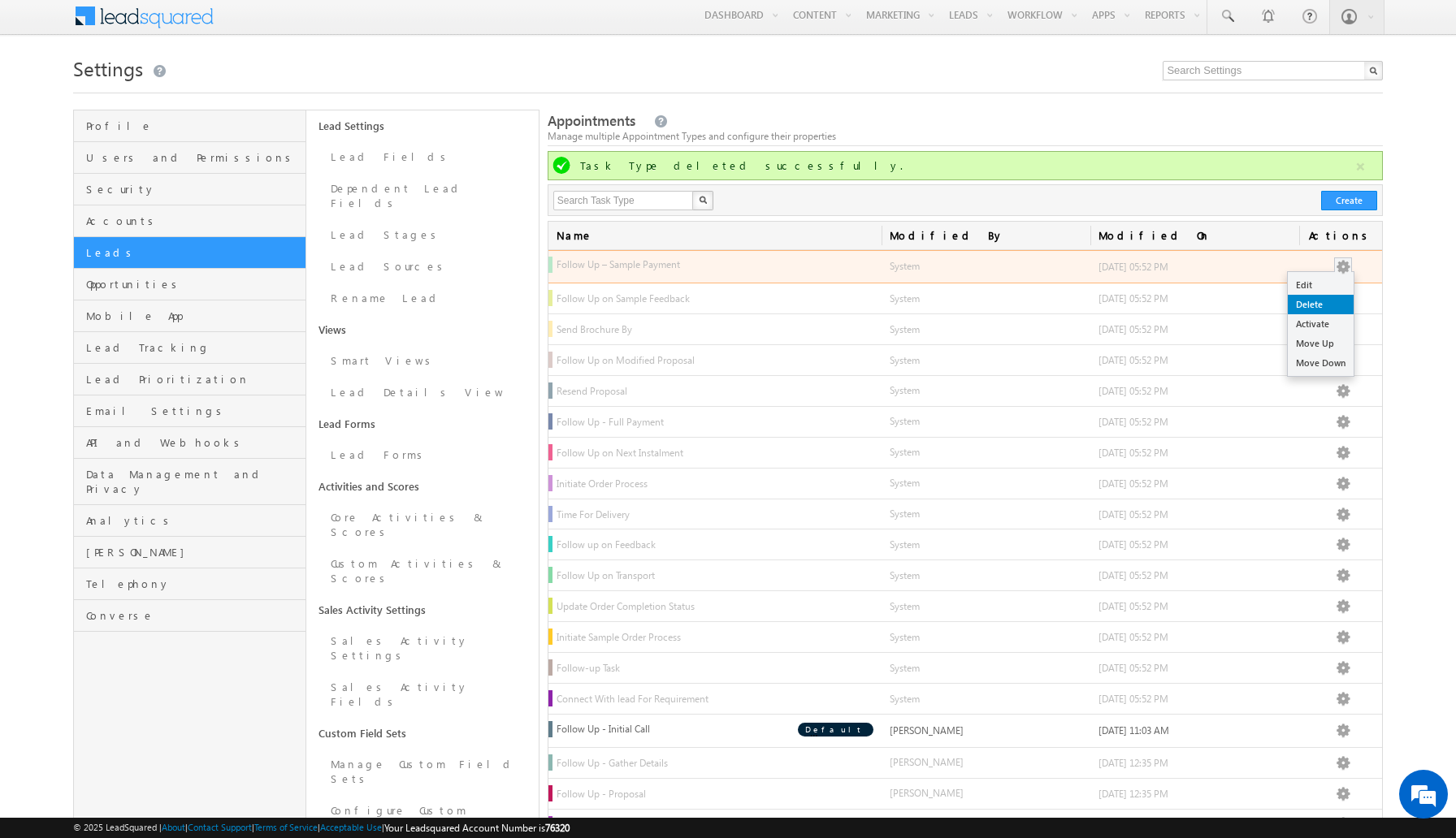
click at [1310, 307] on link "Delete" at bounding box center [1320, 305] width 66 height 20
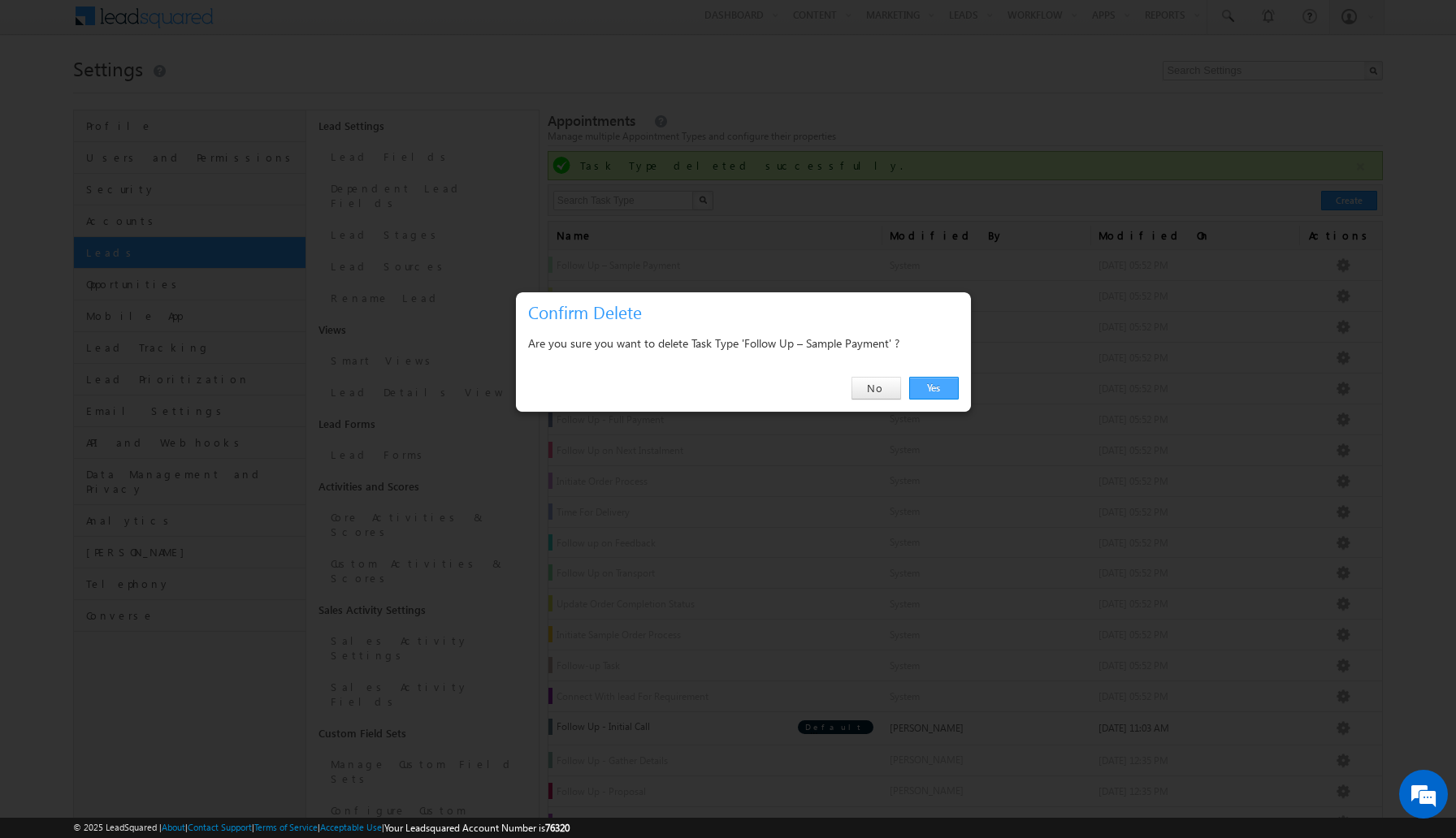
click at [936, 393] on link "Yes" at bounding box center [933, 387] width 50 height 23
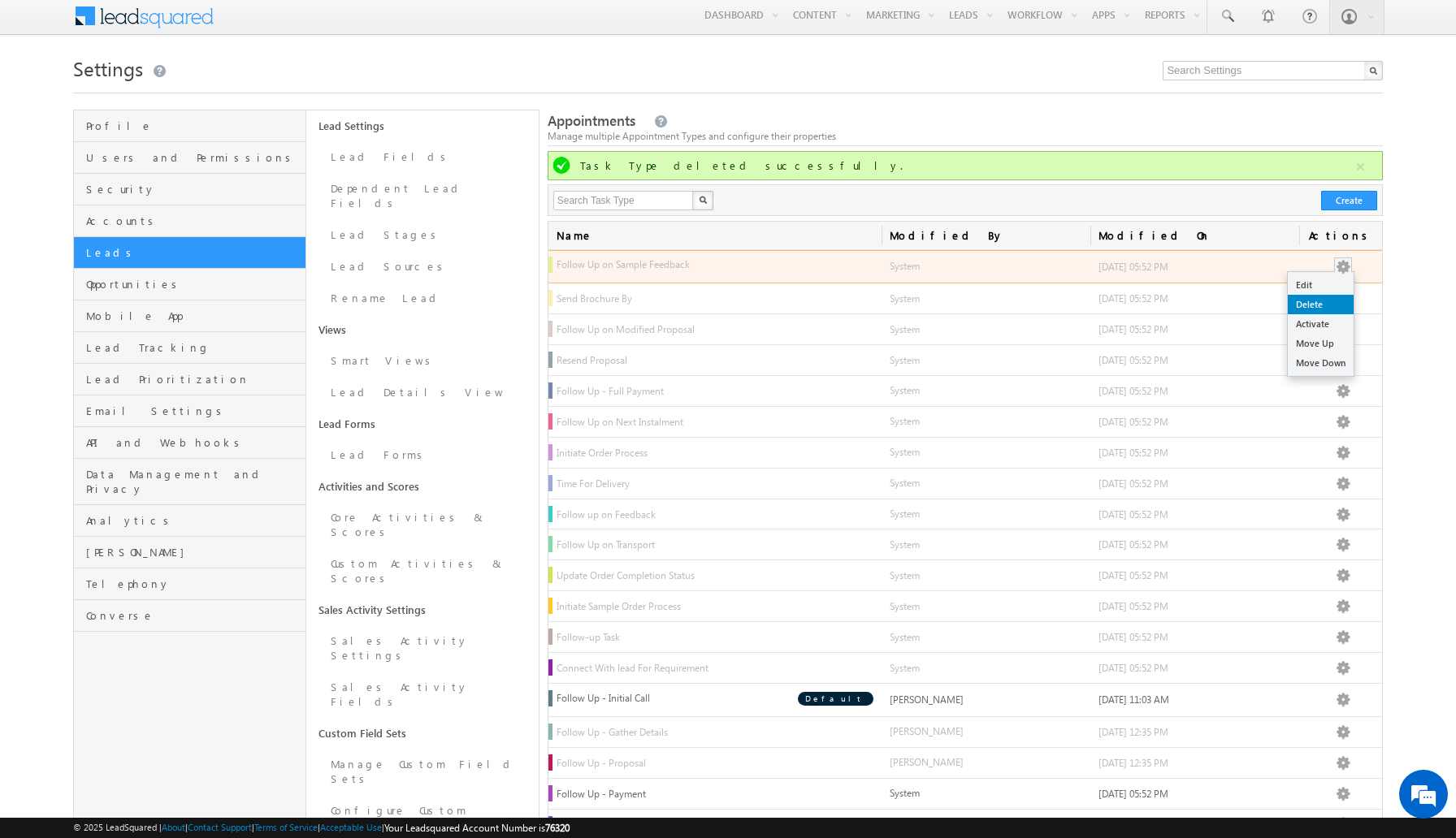
click at [1327, 302] on link "Delete" at bounding box center [1320, 305] width 66 height 20
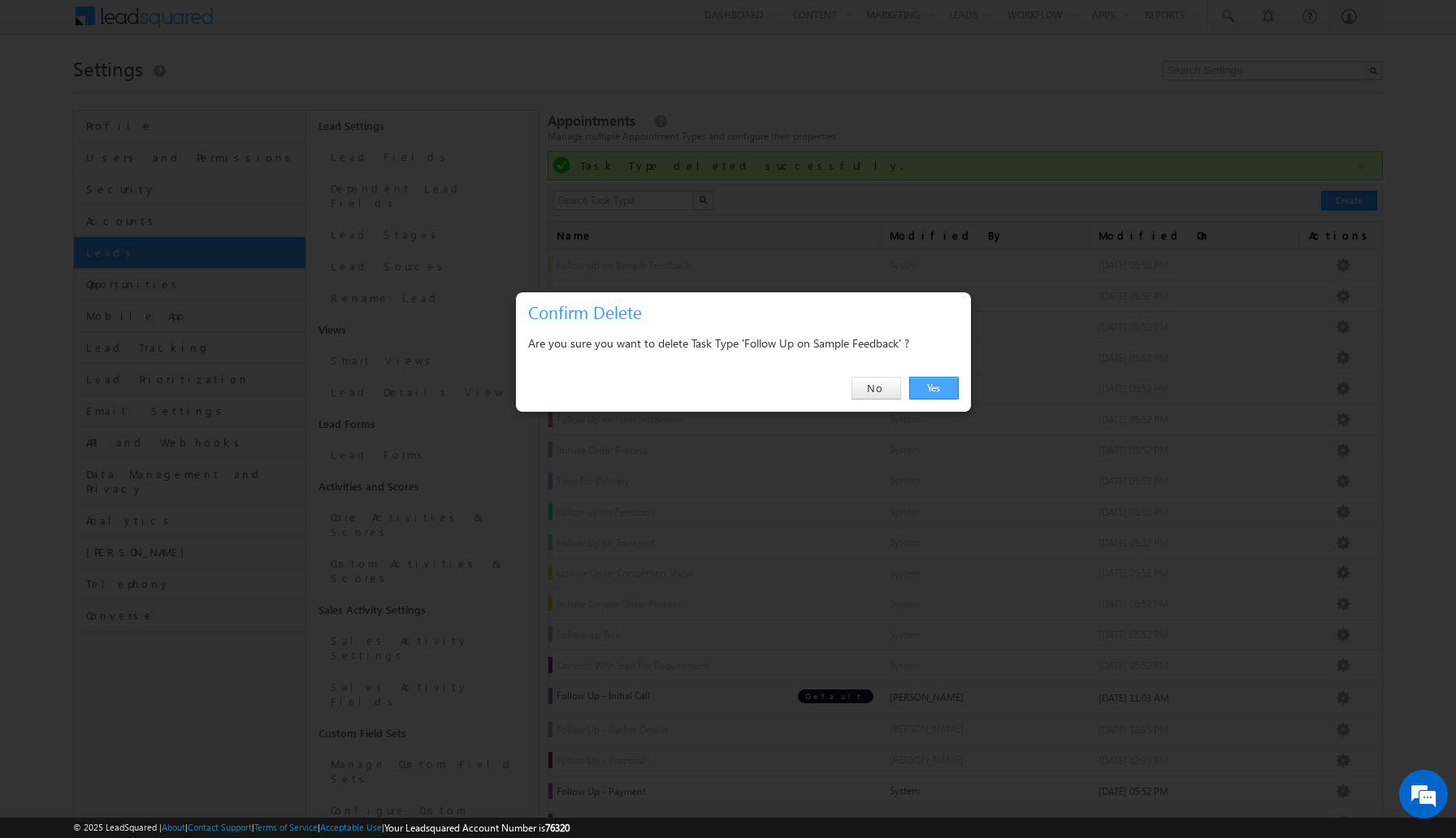
click at [936, 391] on link "Yes" at bounding box center [933, 387] width 50 height 23
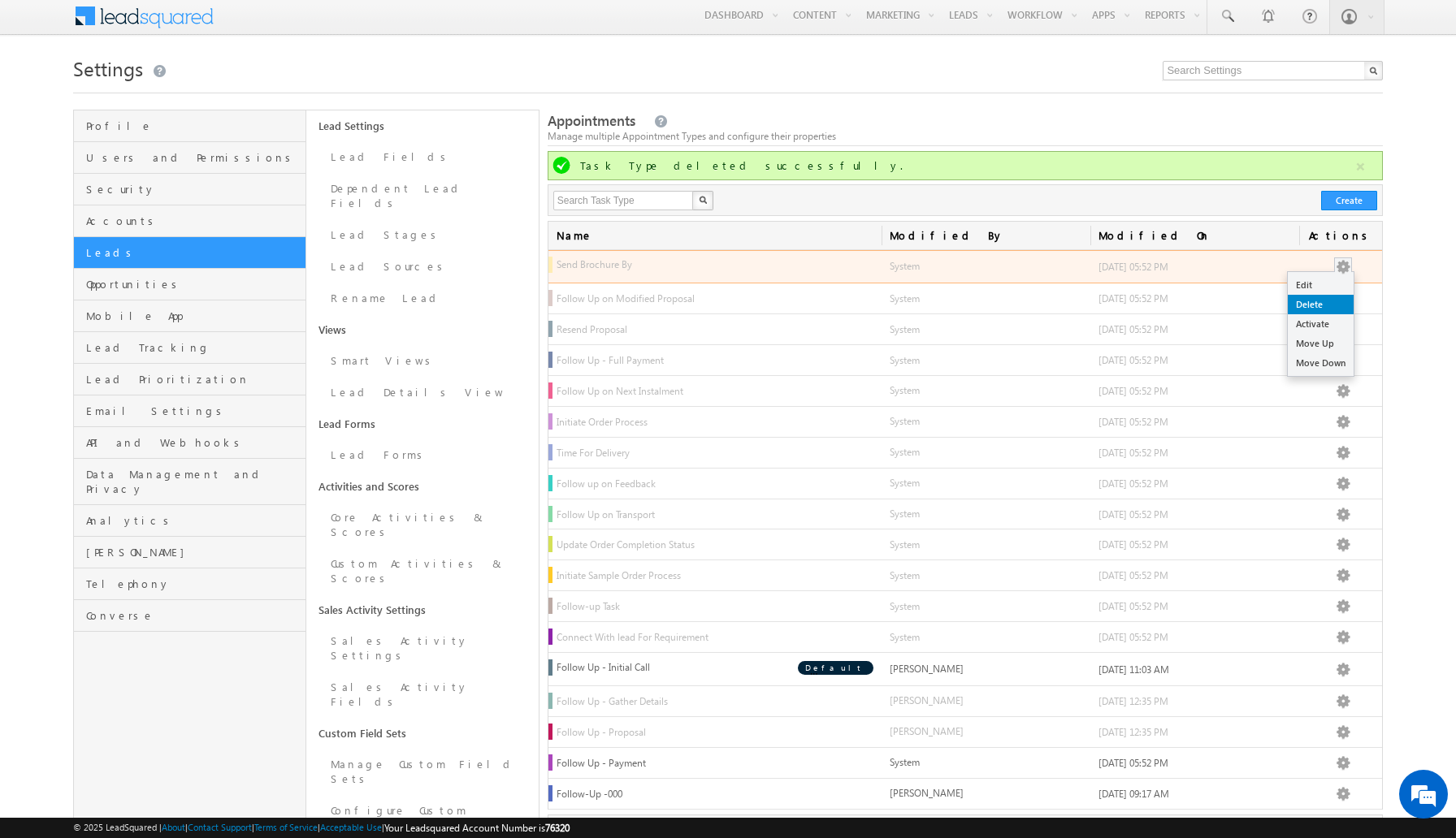
click at [1329, 302] on link "Delete" at bounding box center [1320, 305] width 66 height 20
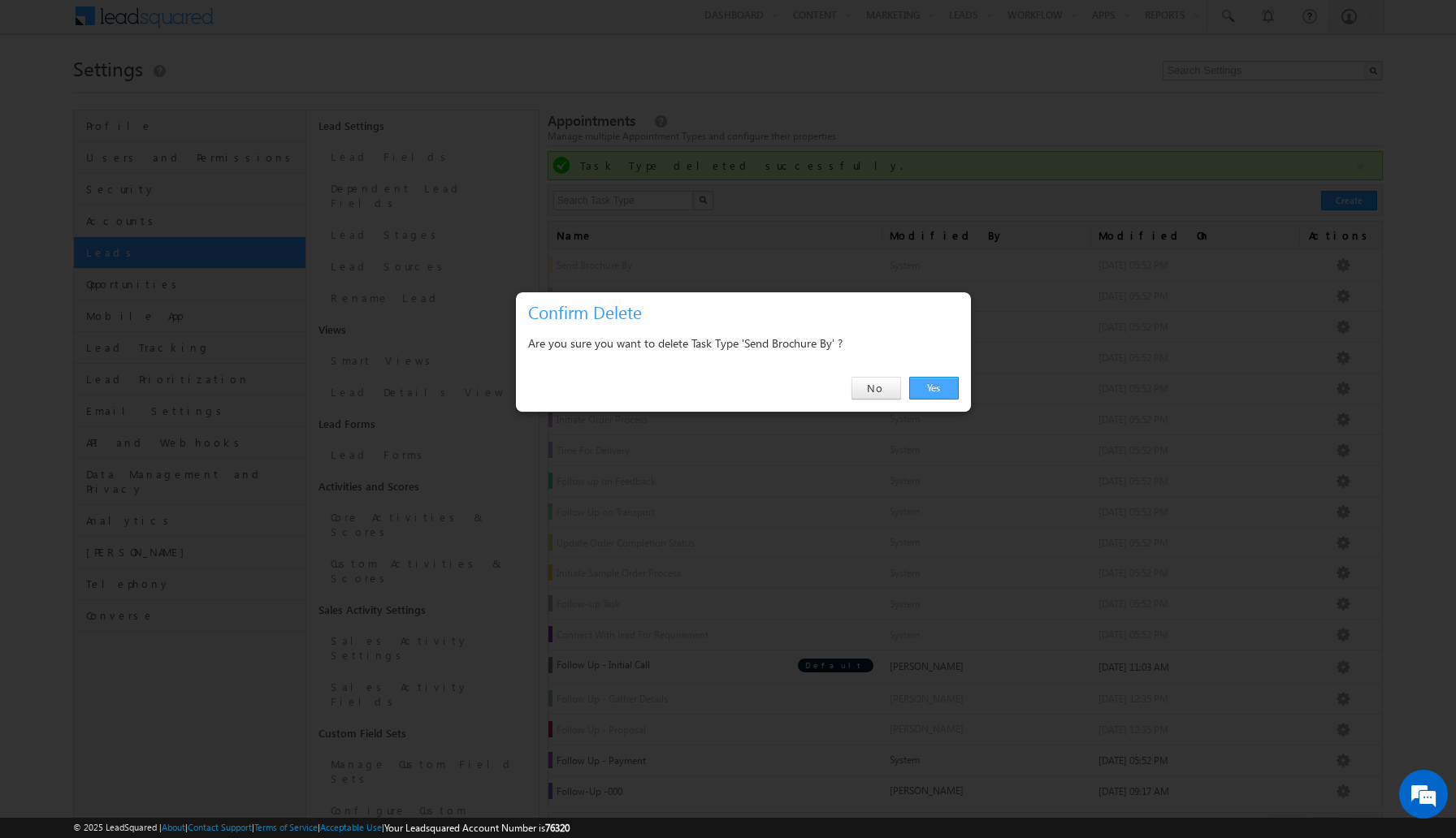
click at [945, 380] on link "Yes" at bounding box center [933, 387] width 50 height 23
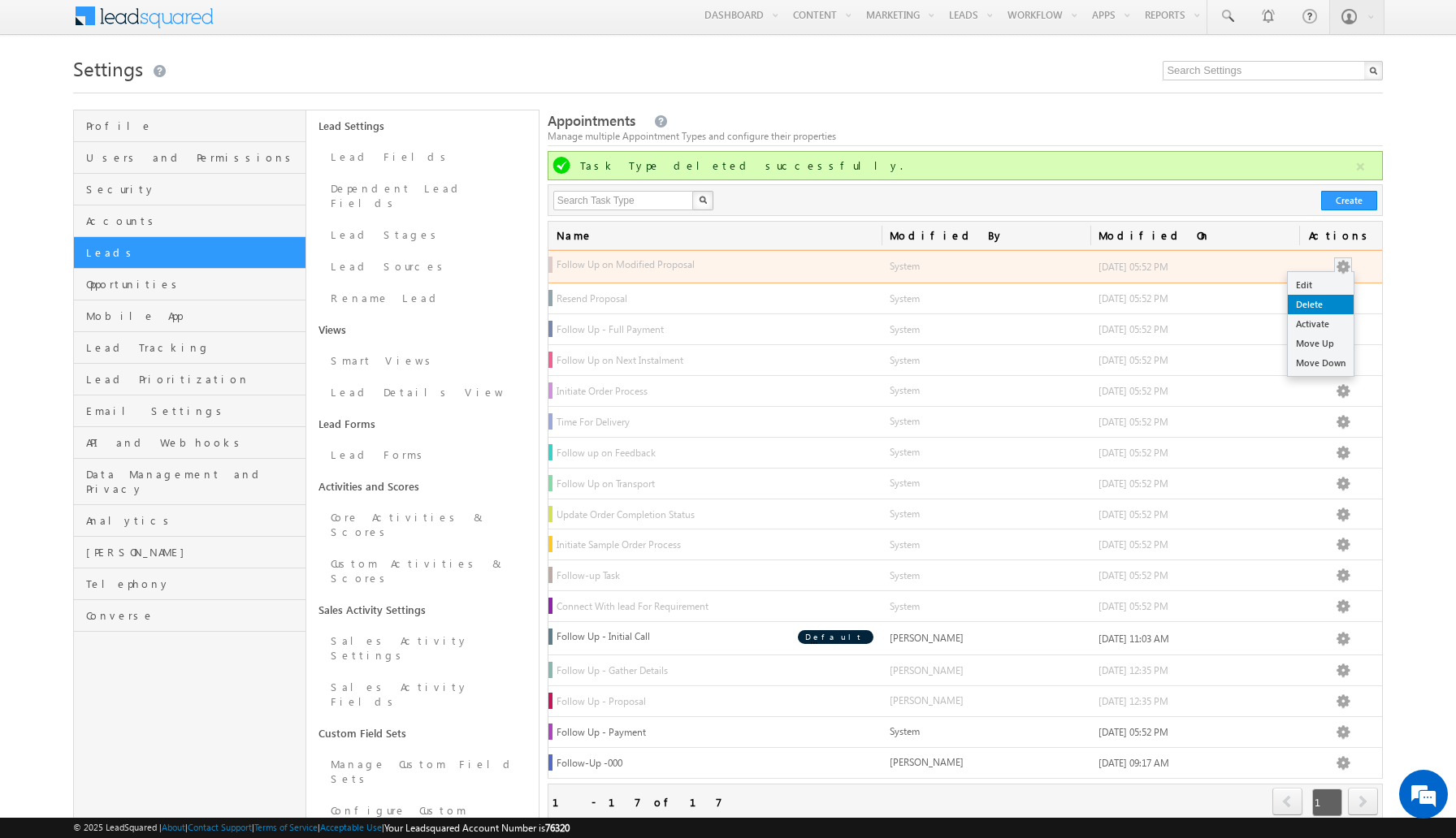
click at [1325, 303] on link "Delete" at bounding box center [1320, 305] width 66 height 20
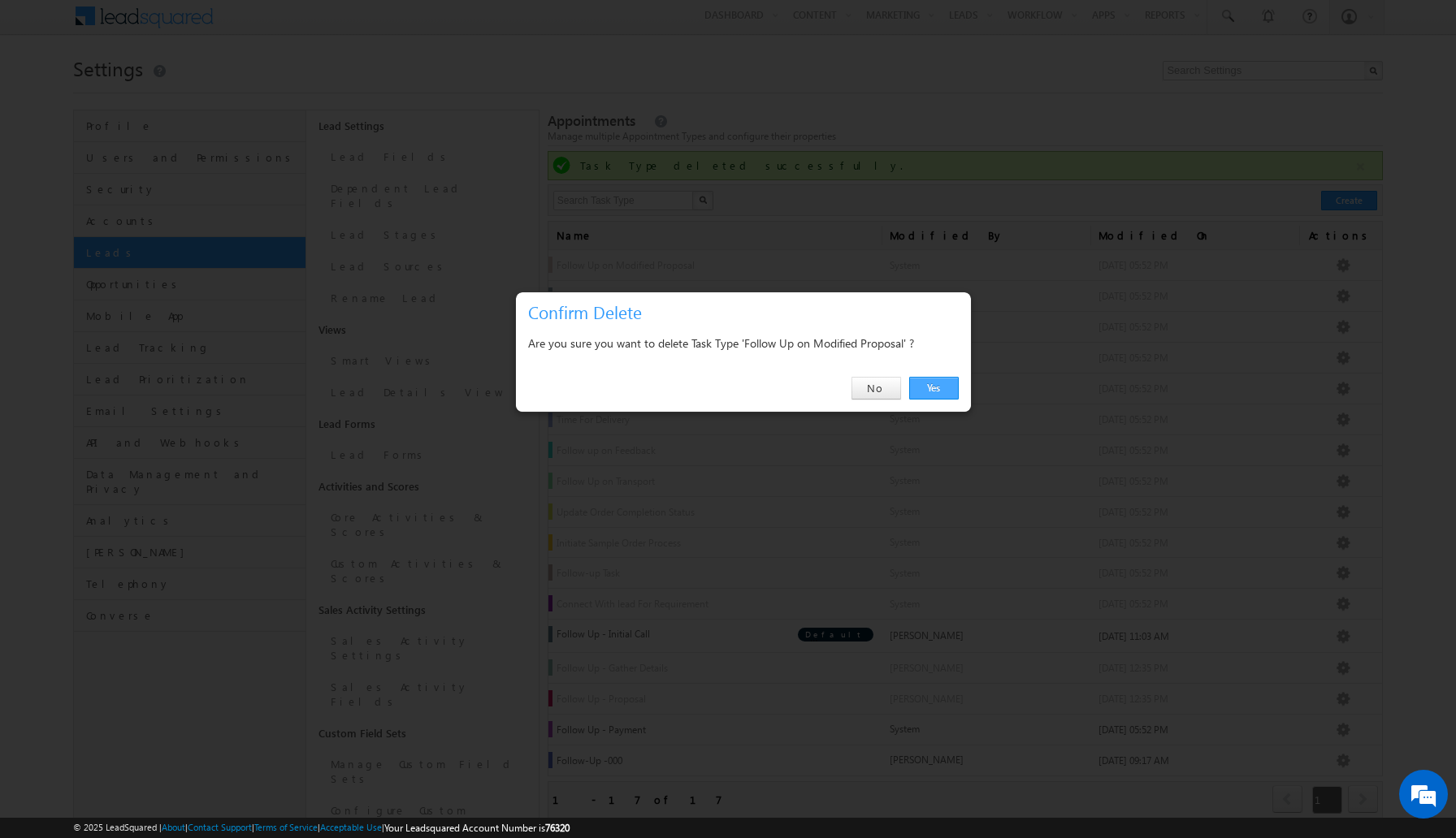
click at [948, 385] on link "Yes" at bounding box center [933, 387] width 50 height 23
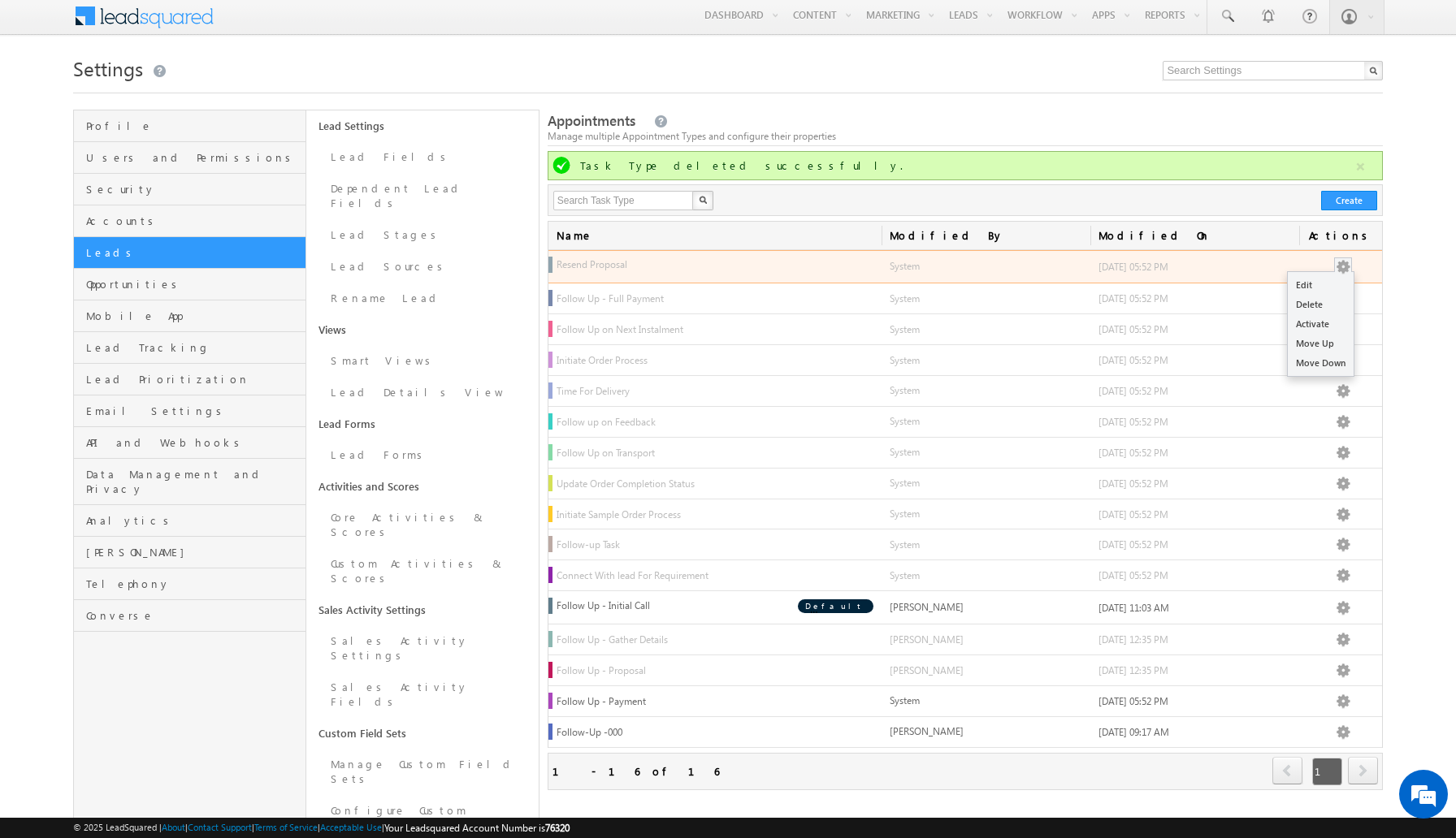
click at [1347, 266] on button at bounding box center [1342, 267] width 17 height 17
click at [1320, 299] on link "Delete" at bounding box center [1320, 305] width 66 height 20
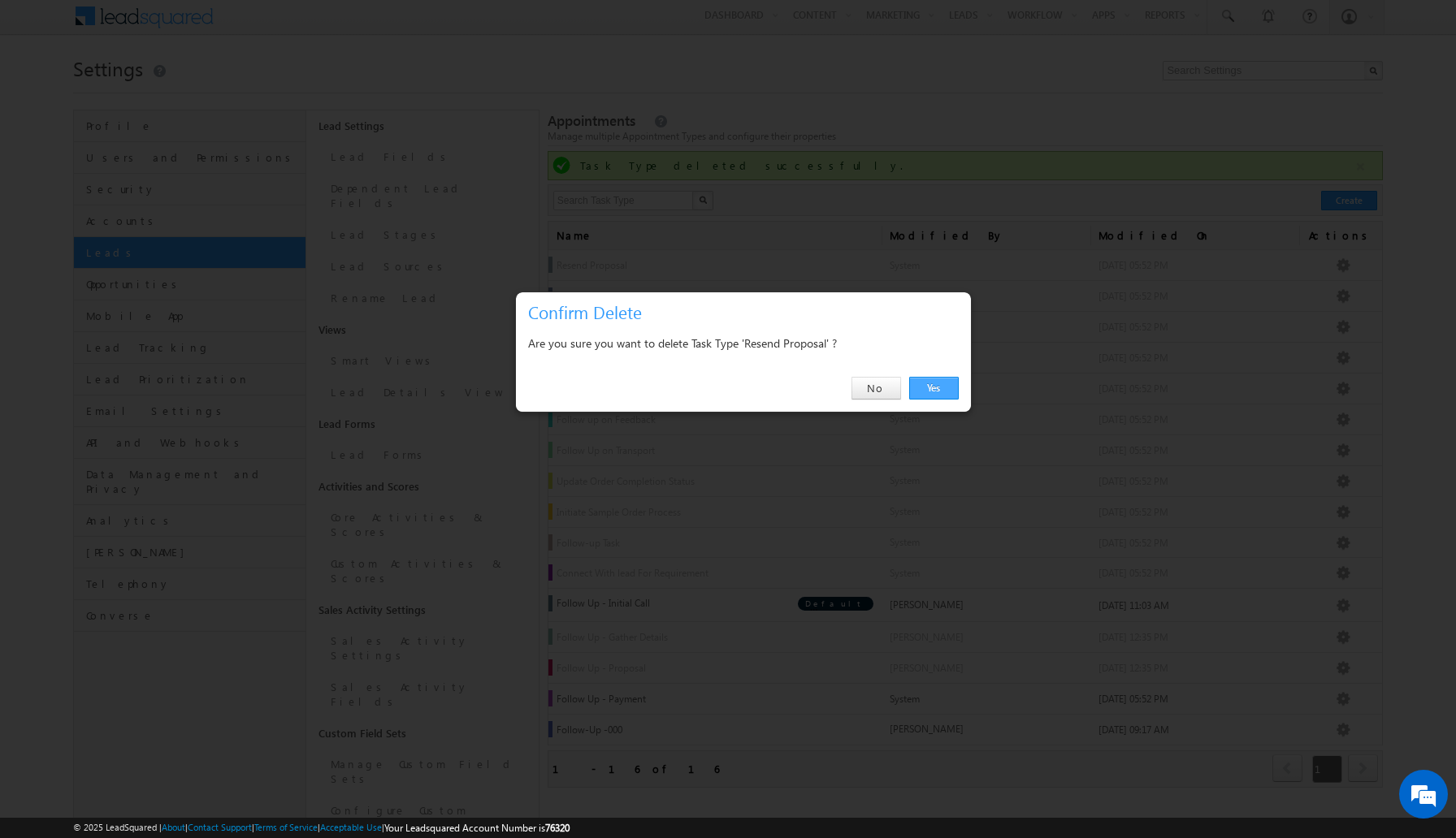
click at [941, 393] on link "Yes" at bounding box center [933, 387] width 50 height 23
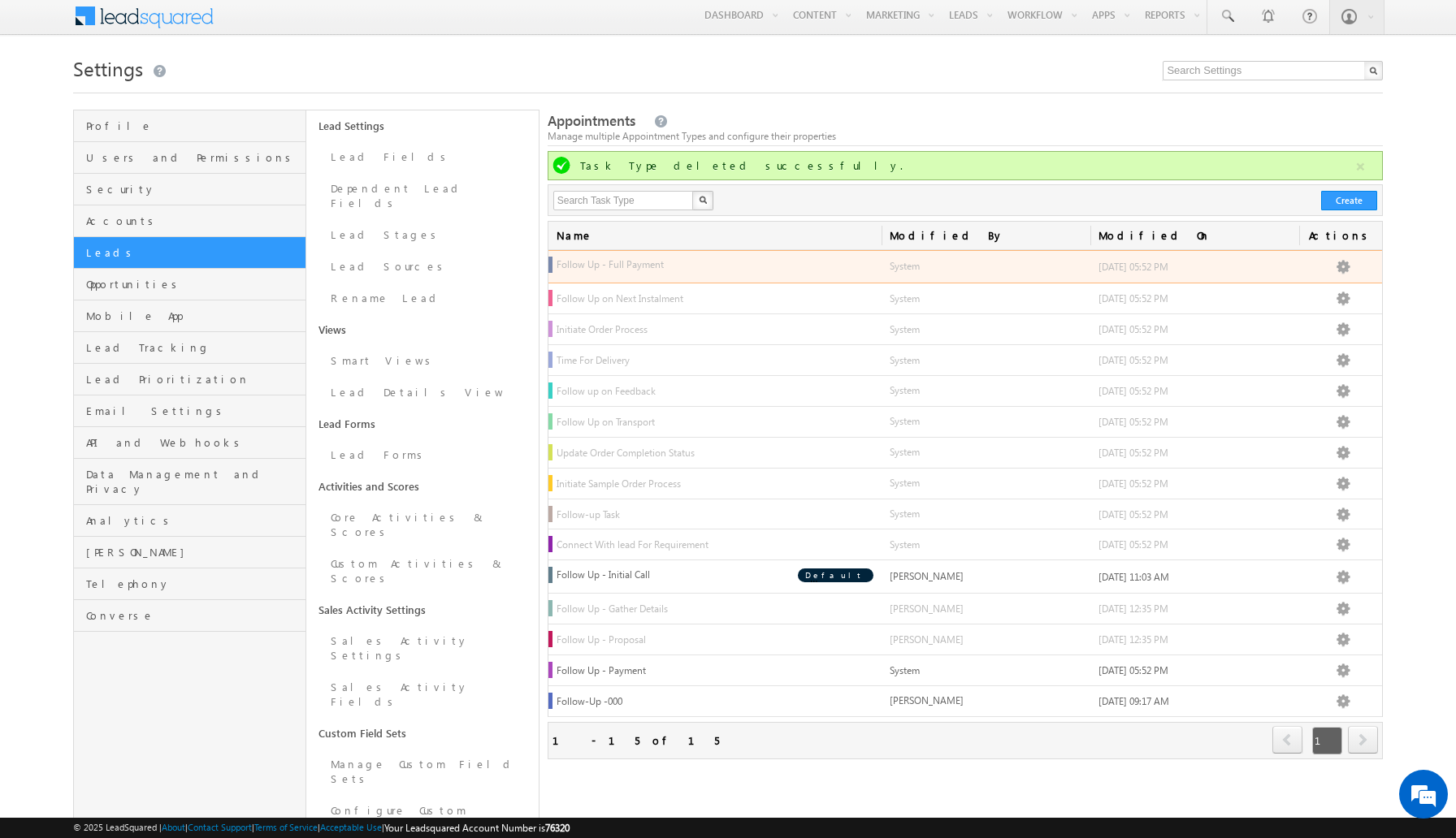
click at [1351, 268] on div "Edit Delete Activate Move Up Move Down" at bounding box center [1340, 267] width 68 height 17
click at [1328, 306] on link "Delete" at bounding box center [1320, 305] width 66 height 20
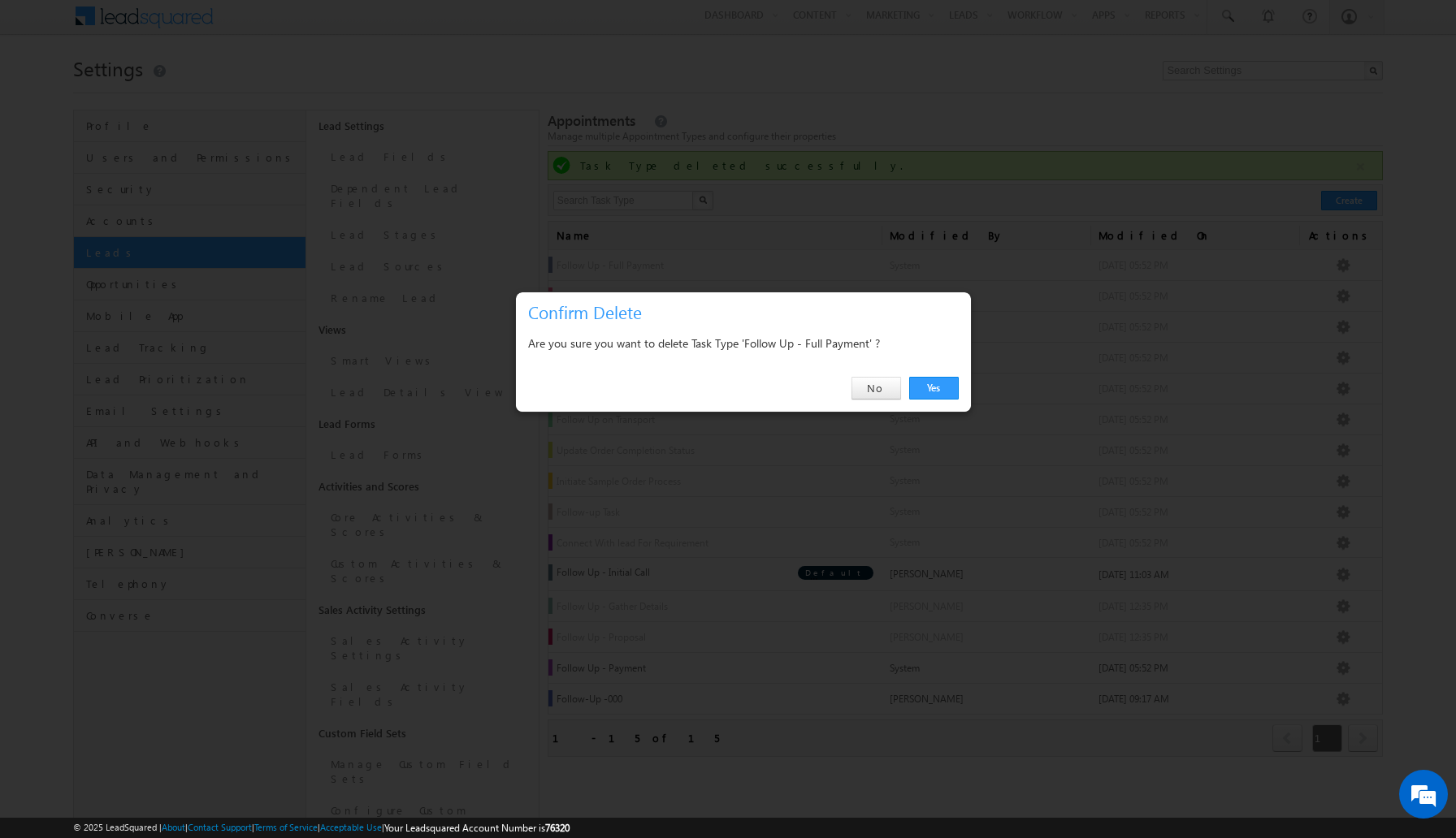
click at [938, 402] on div "Yes No" at bounding box center [743, 388] width 455 height 46
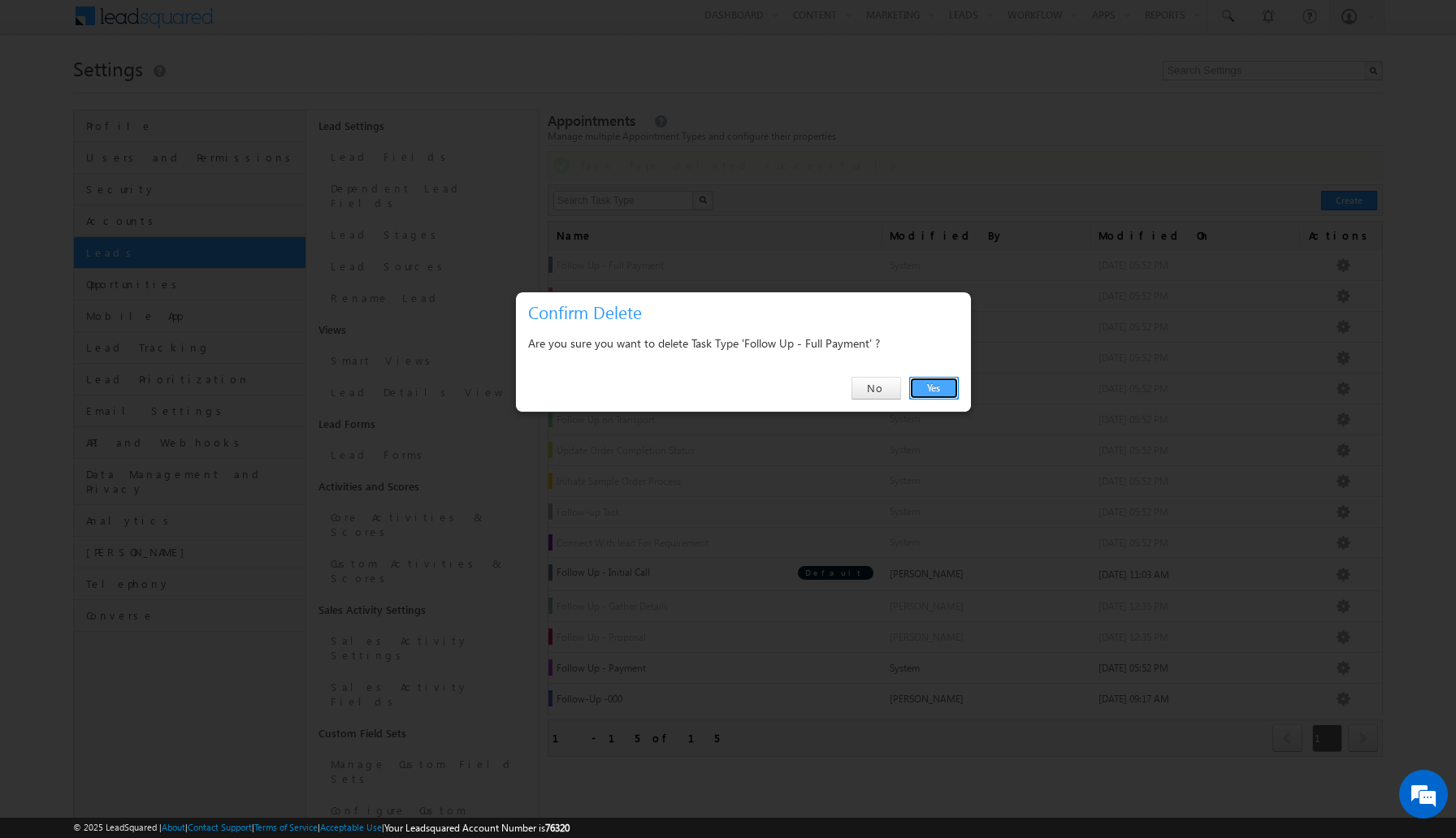
click at [938, 386] on link "Yes" at bounding box center [933, 387] width 50 height 23
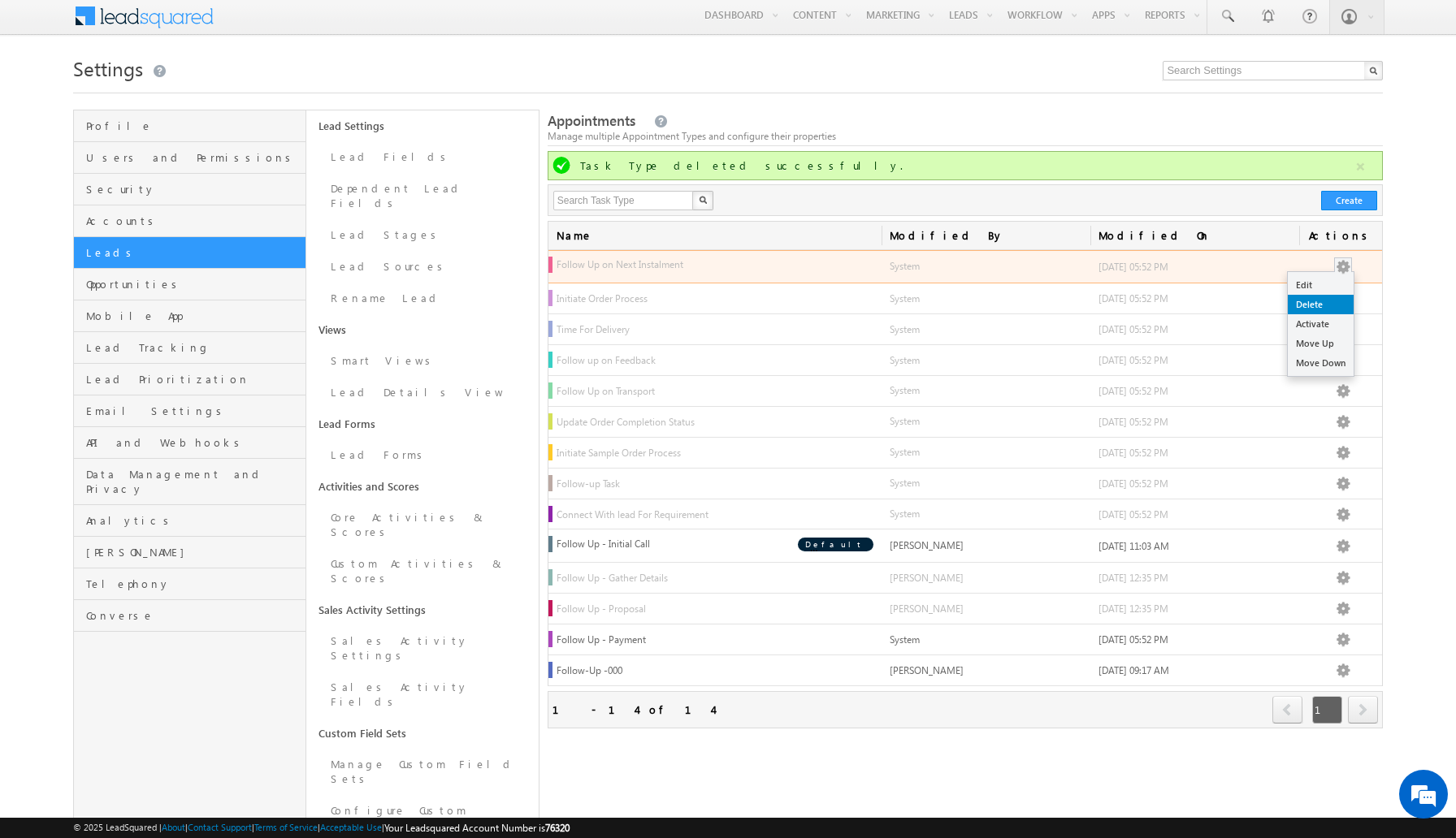
click at [1326, 306] on link "Delete" at bounding box center [1320, 305] width 66 height 20
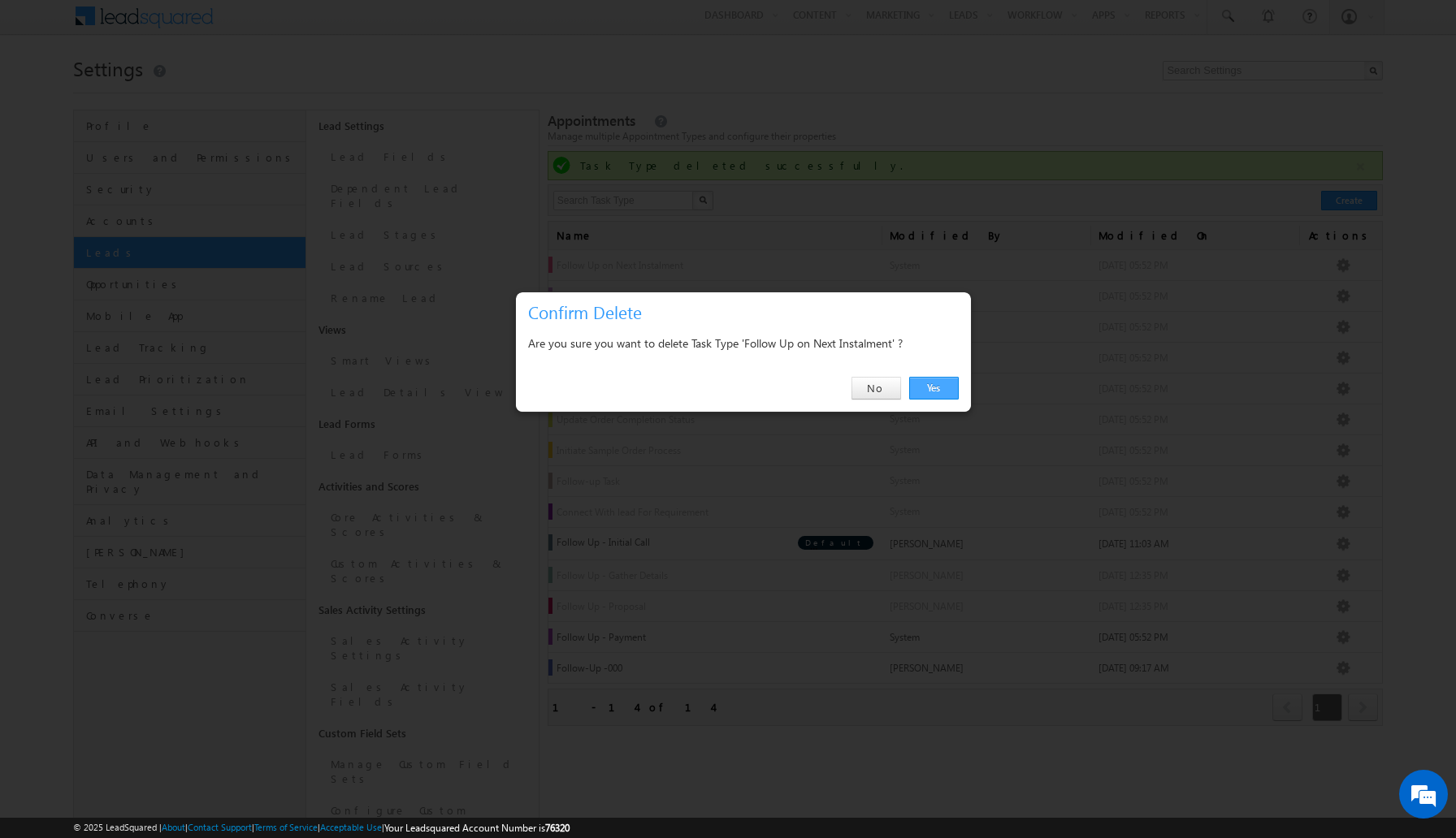
click at [940, 378] on link "Yes" at bounding box center [933, 387] width 50 height 23
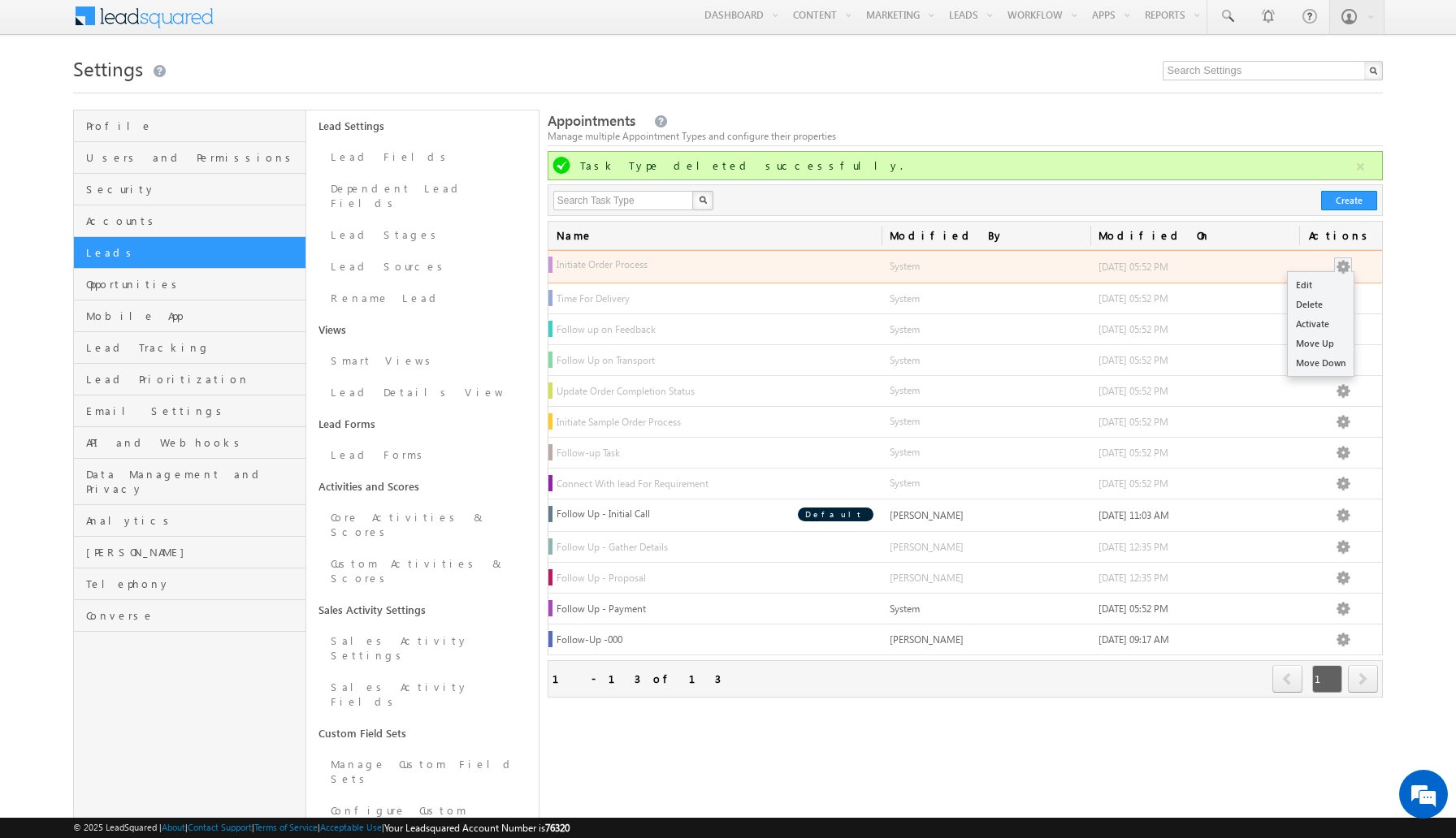
click at [1340, 267] on button at bounding box center [1342, 267] width 17 height 17
click at [1317, 306] on link "Delete" at bounding box center [1320, 305] width 66 height 20
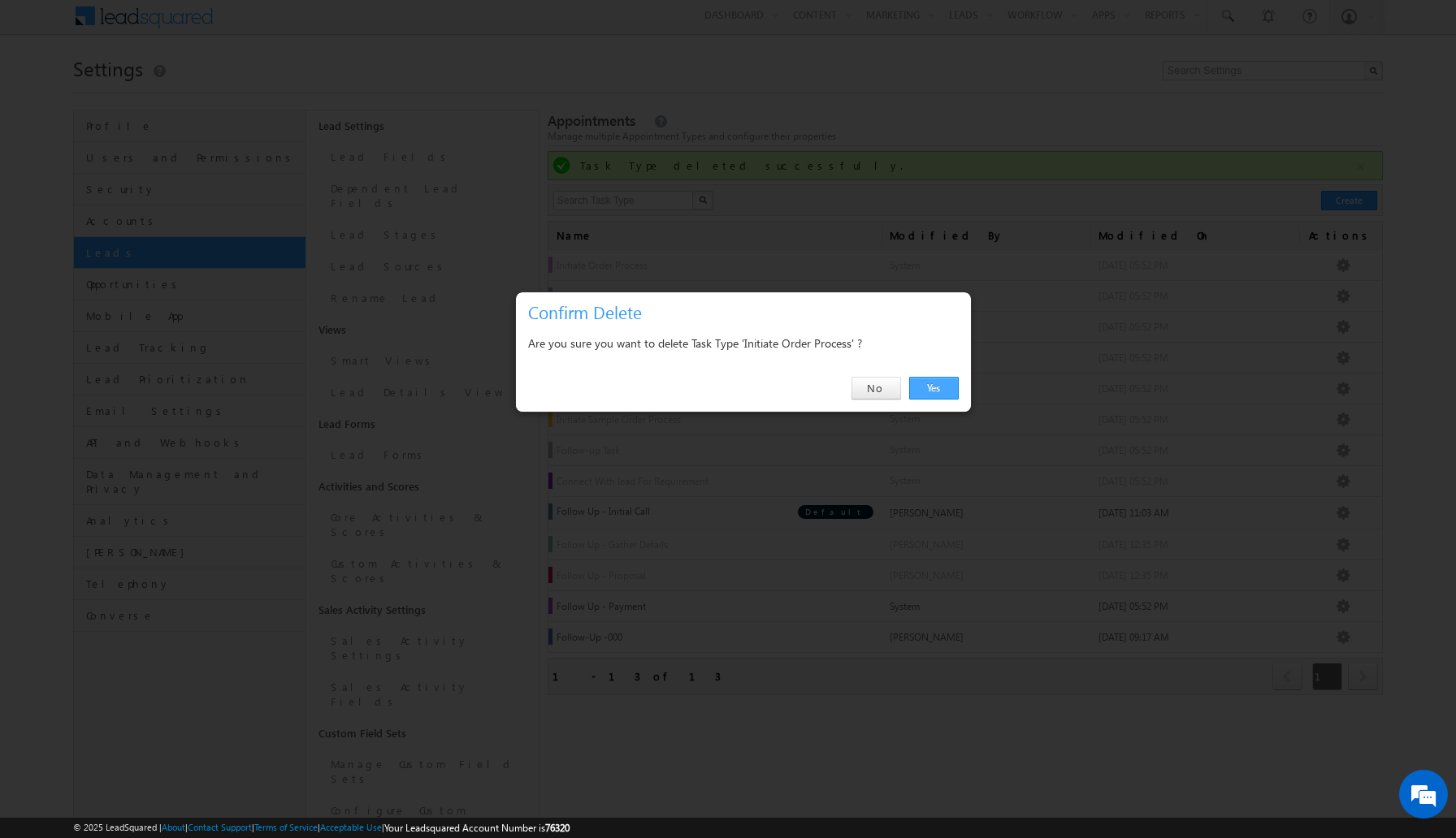
click at [946, 381] on link "Yes" at bounding box center [933, 387] width 50 height 23
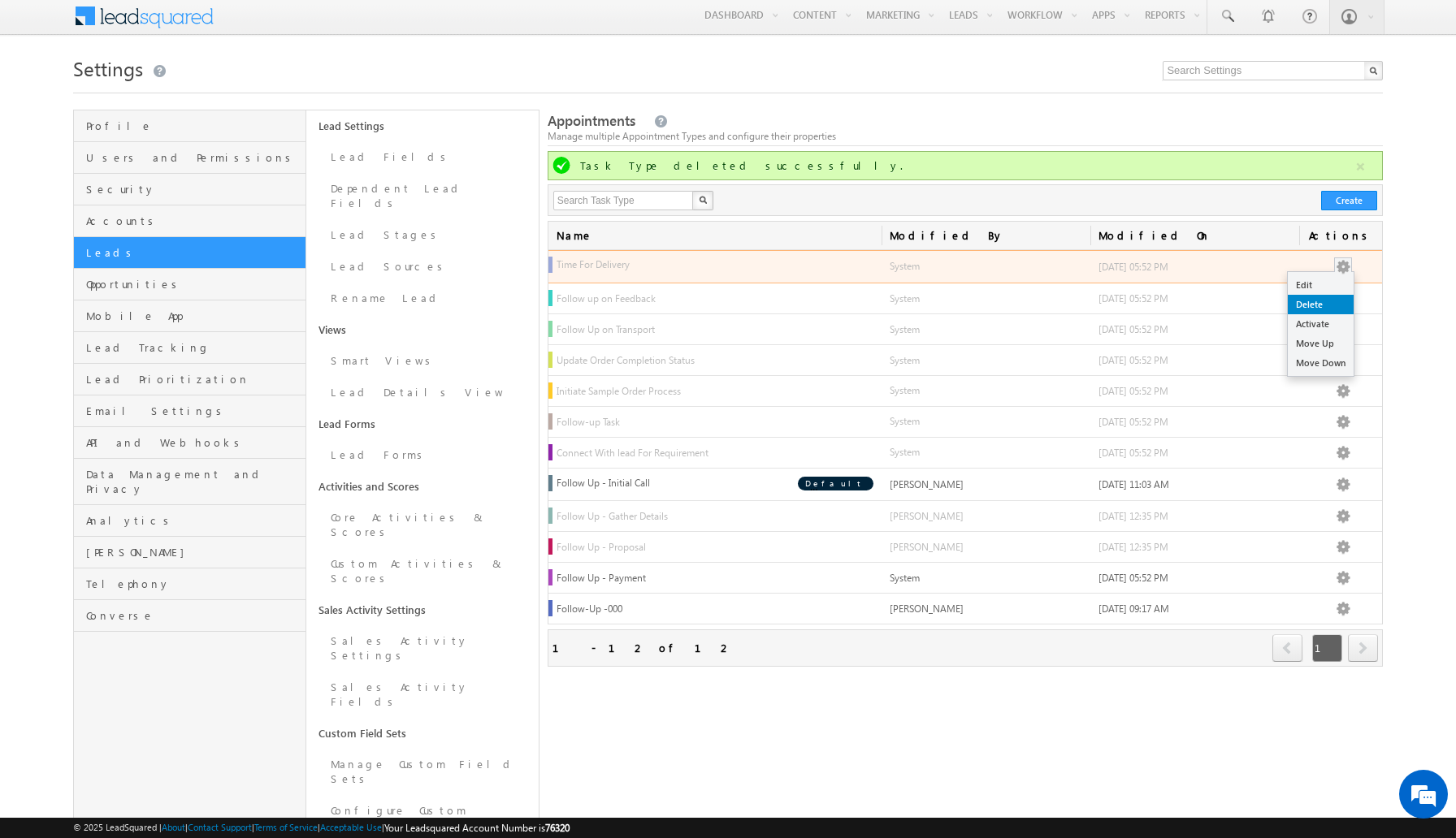
click at [1322, 305] on link "Delete" at bounding box center [1320, 305] width 66 height 20
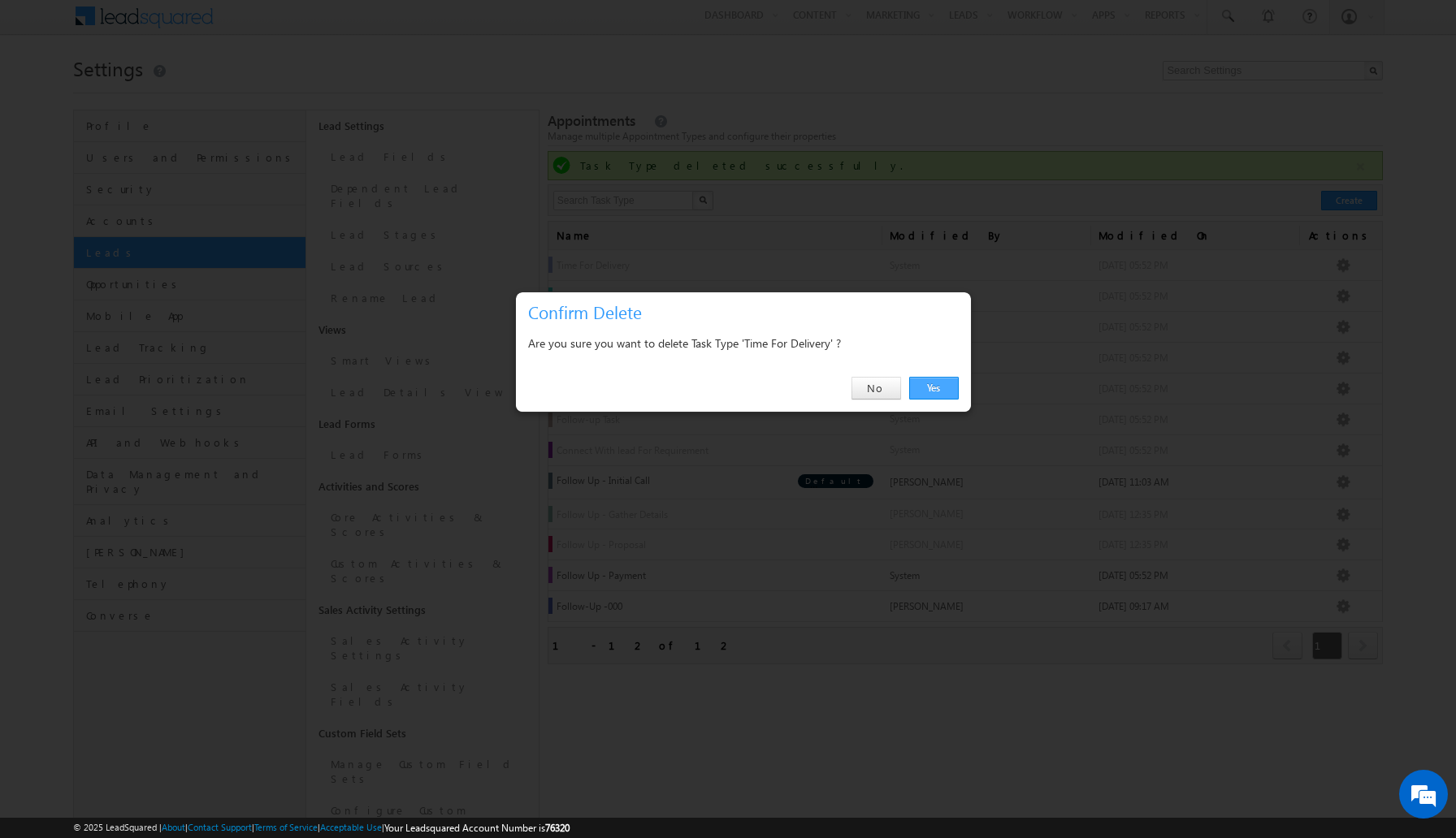
click at [948, 383] on link "Yes" at bounding box center [933, 387] width 50 height 23
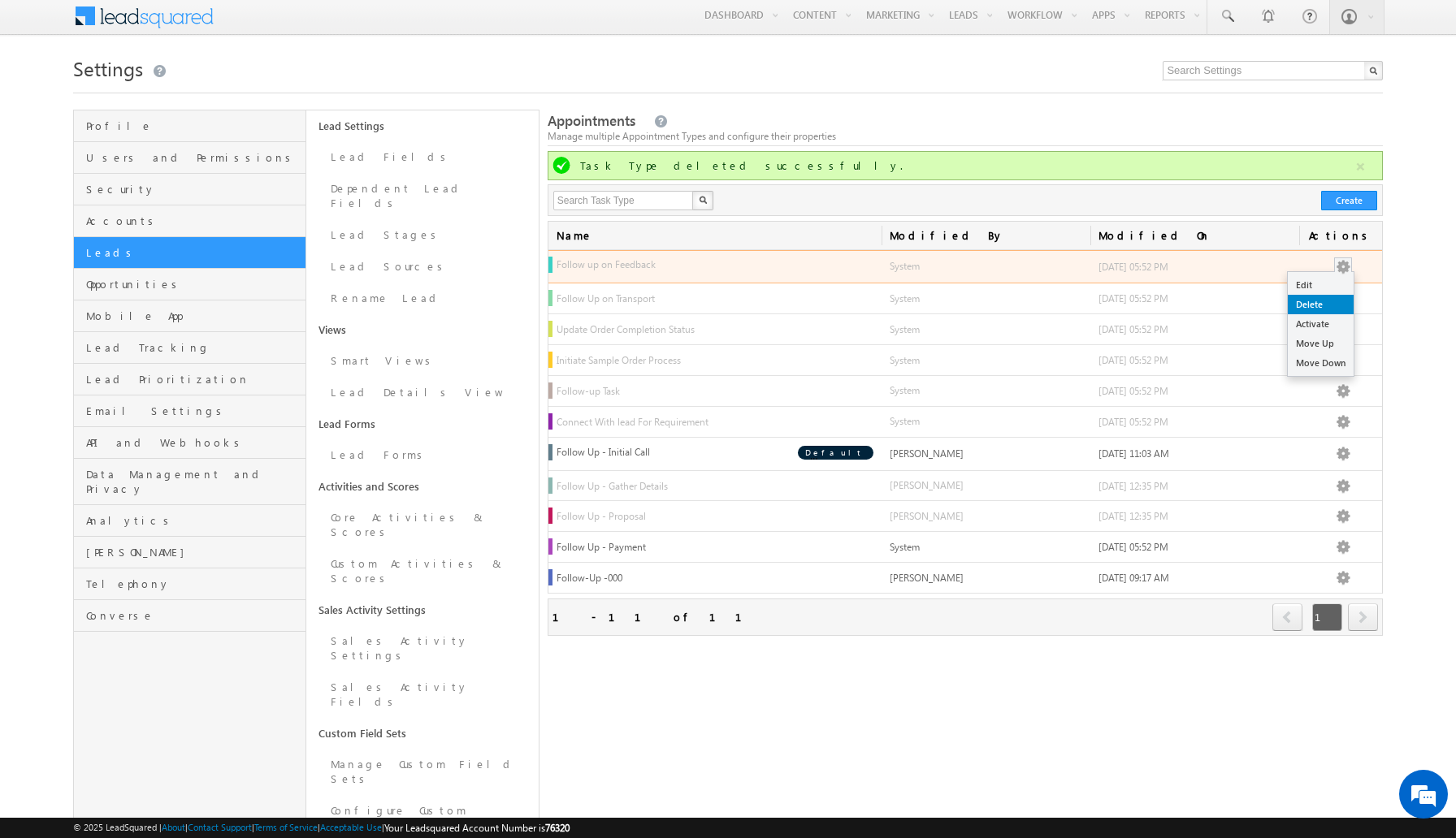
click at [1329, 302] on link "Delete" at bounding box center [1320, 305] width 66 height 20
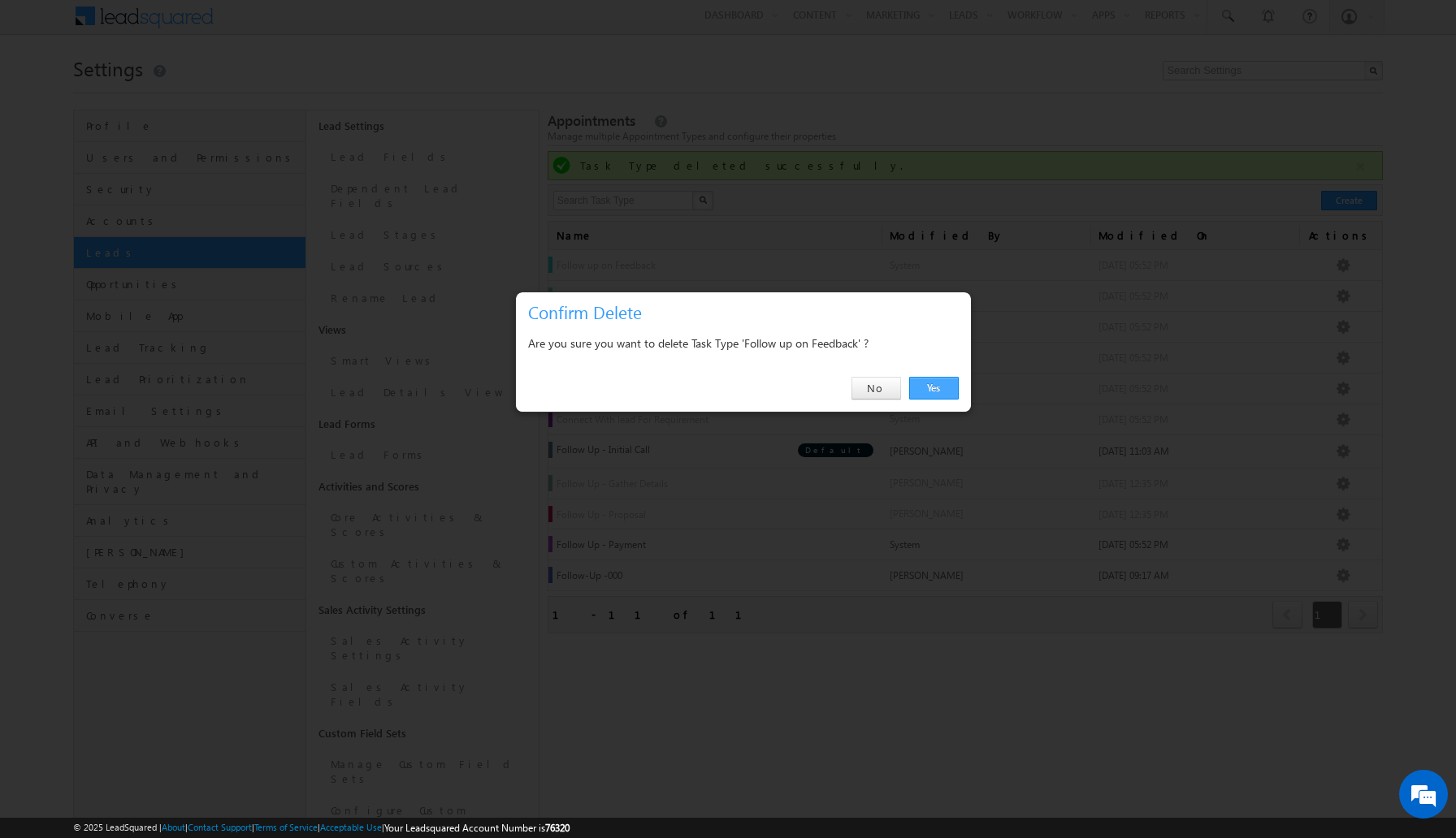
click at [935, 384] on link "Yes" at bounding box center [933, 387] width 50 height 23
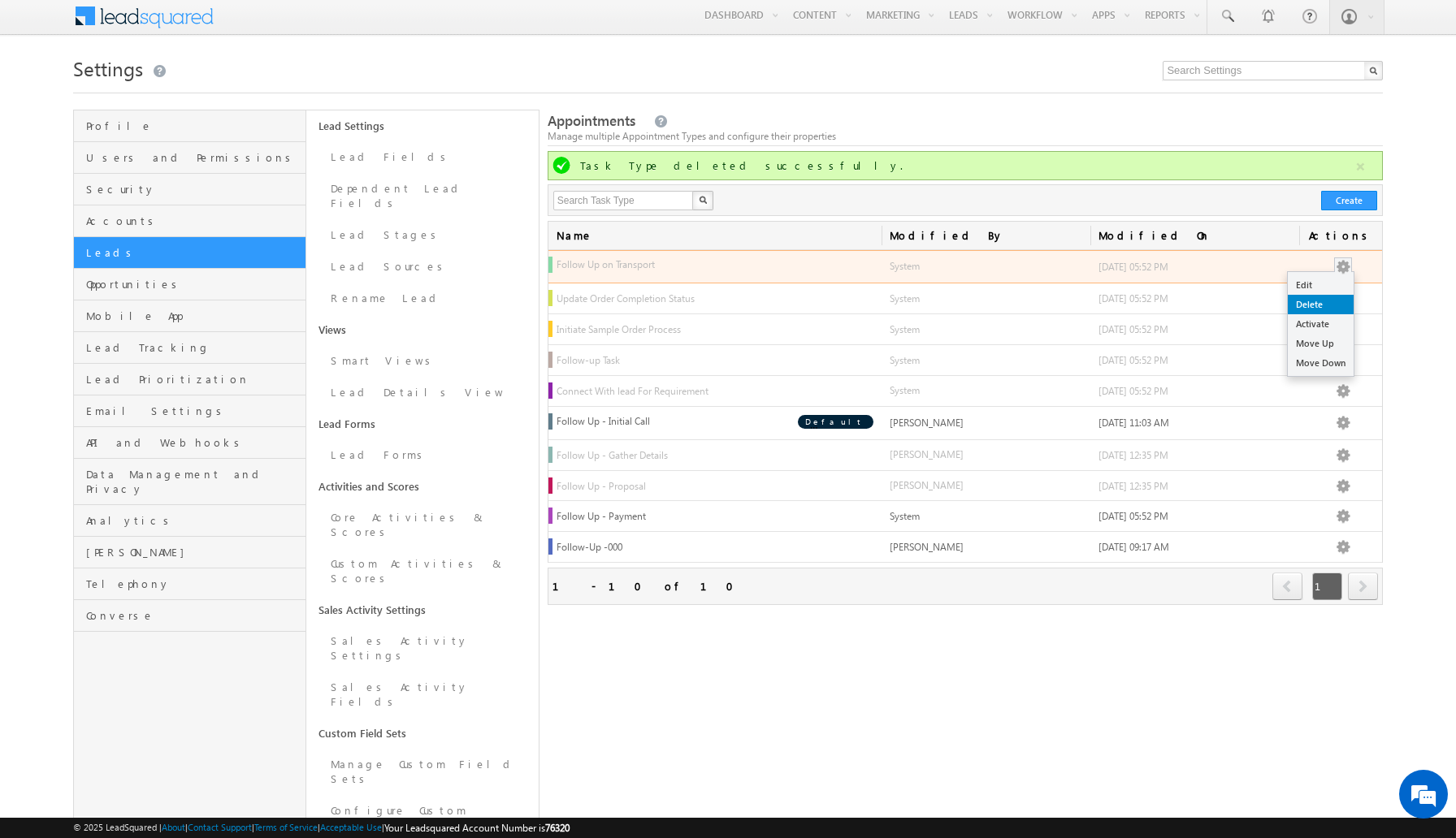
click at [1322, 306] on link "Delete" at bounding box center [1320, 305] width 66 height 20
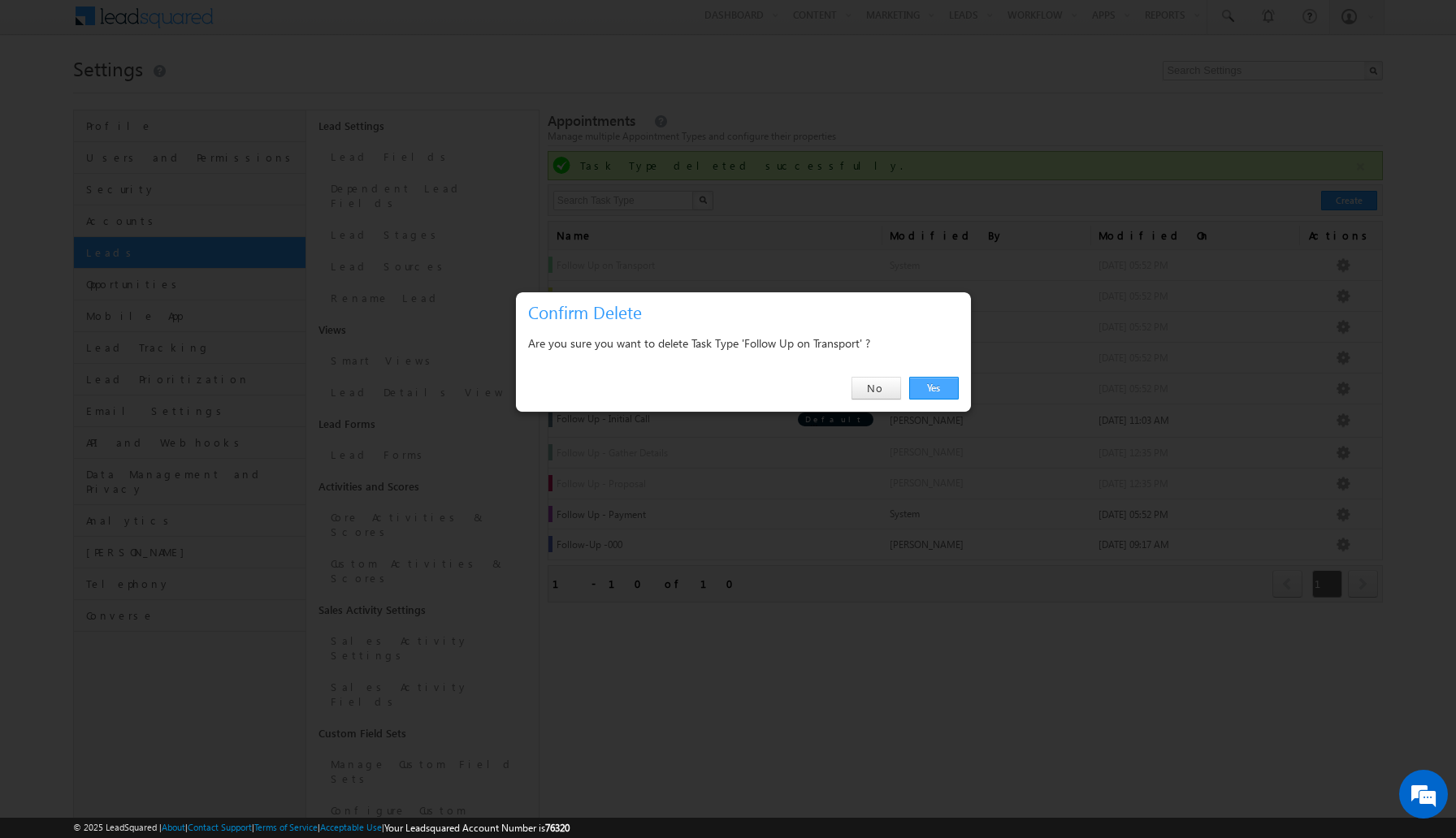
click at [938, 391] on link "Yes" at bounding box center [933, 387] width 50 height 23
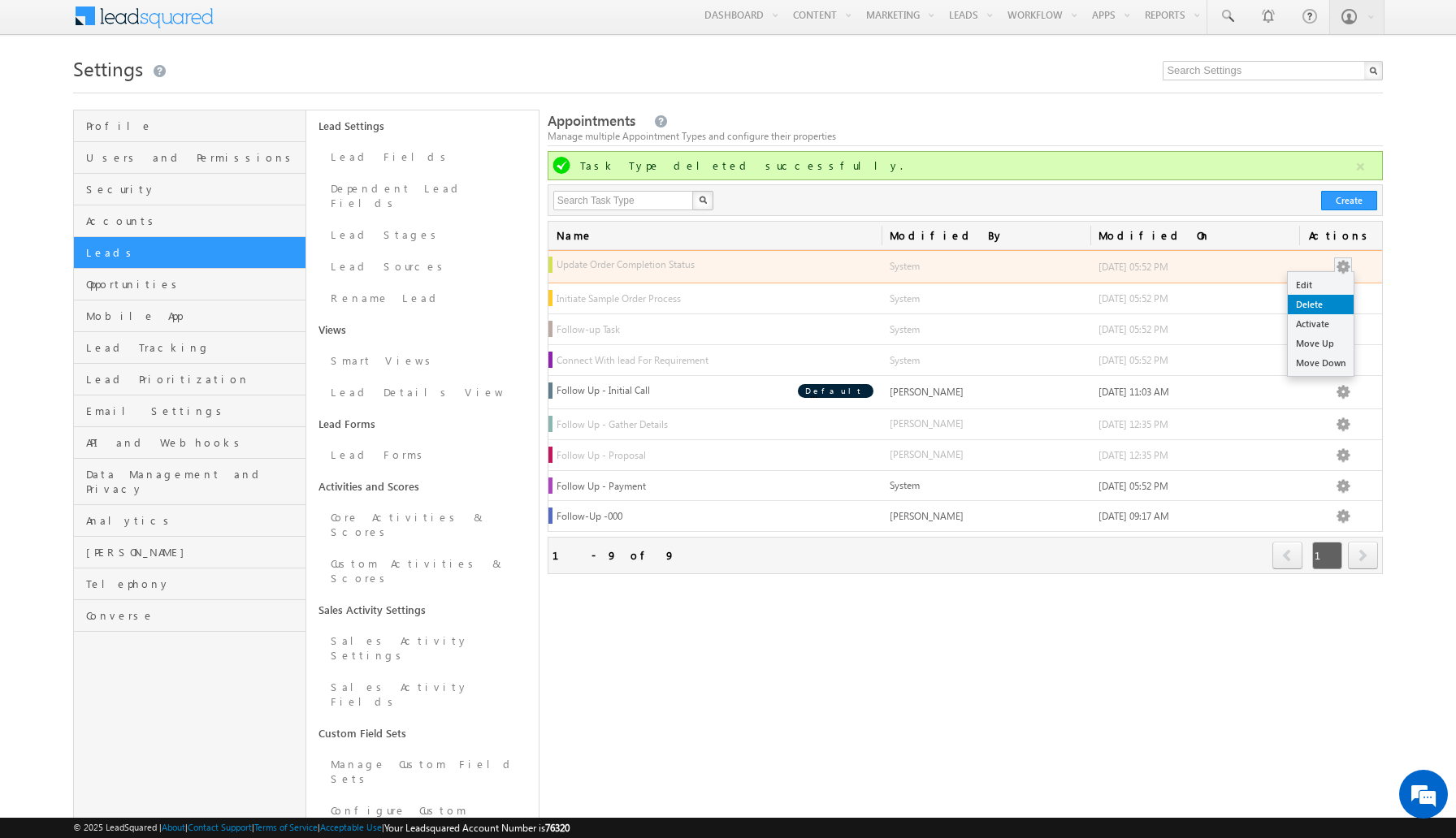
click at [1306, 305] on link "Delete" at bounding box center [1320, 305] width 66 height 20
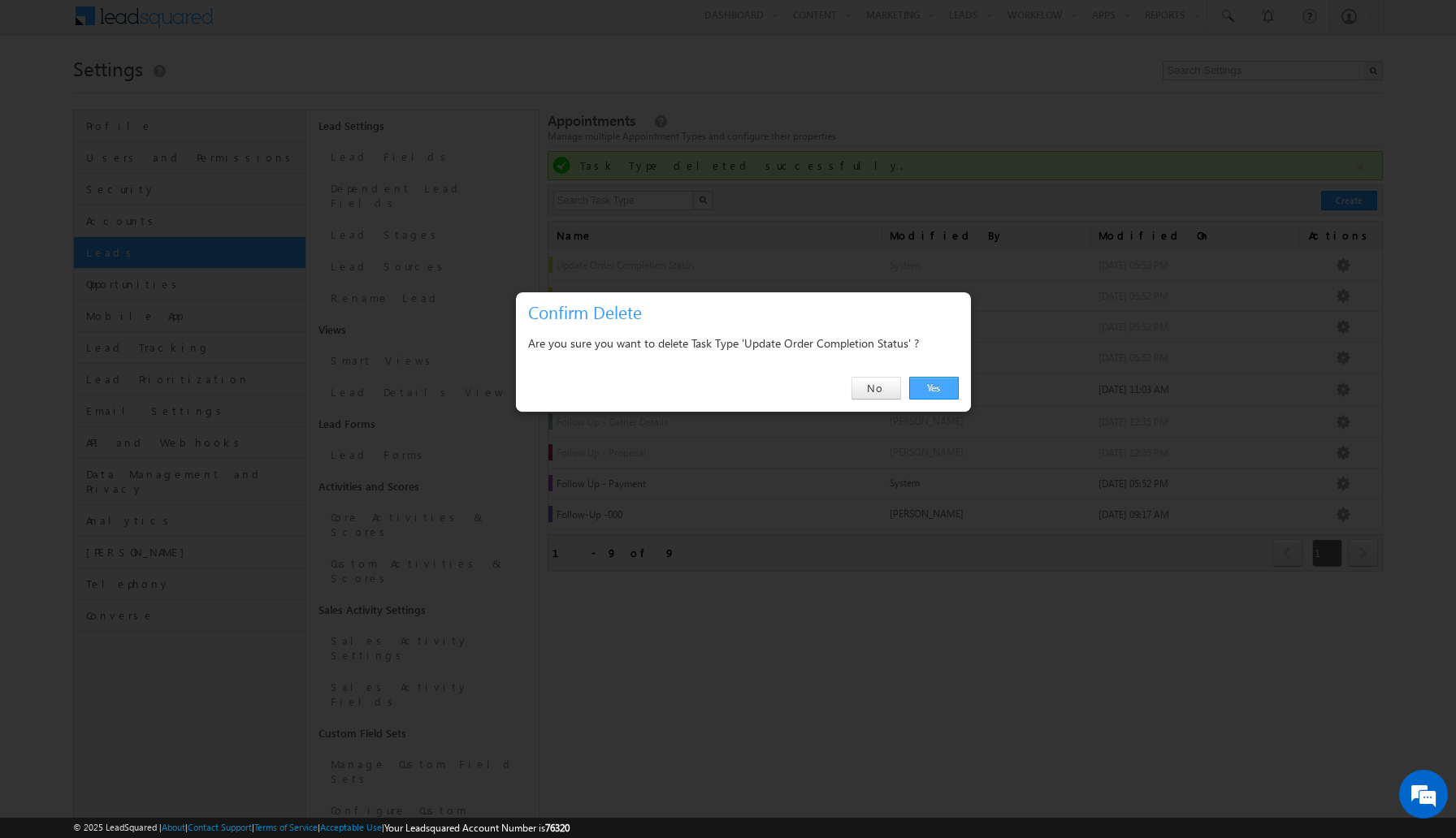
click at [935, 386] on link "Yes" at bounding box center [933, 387] width 50 height 23
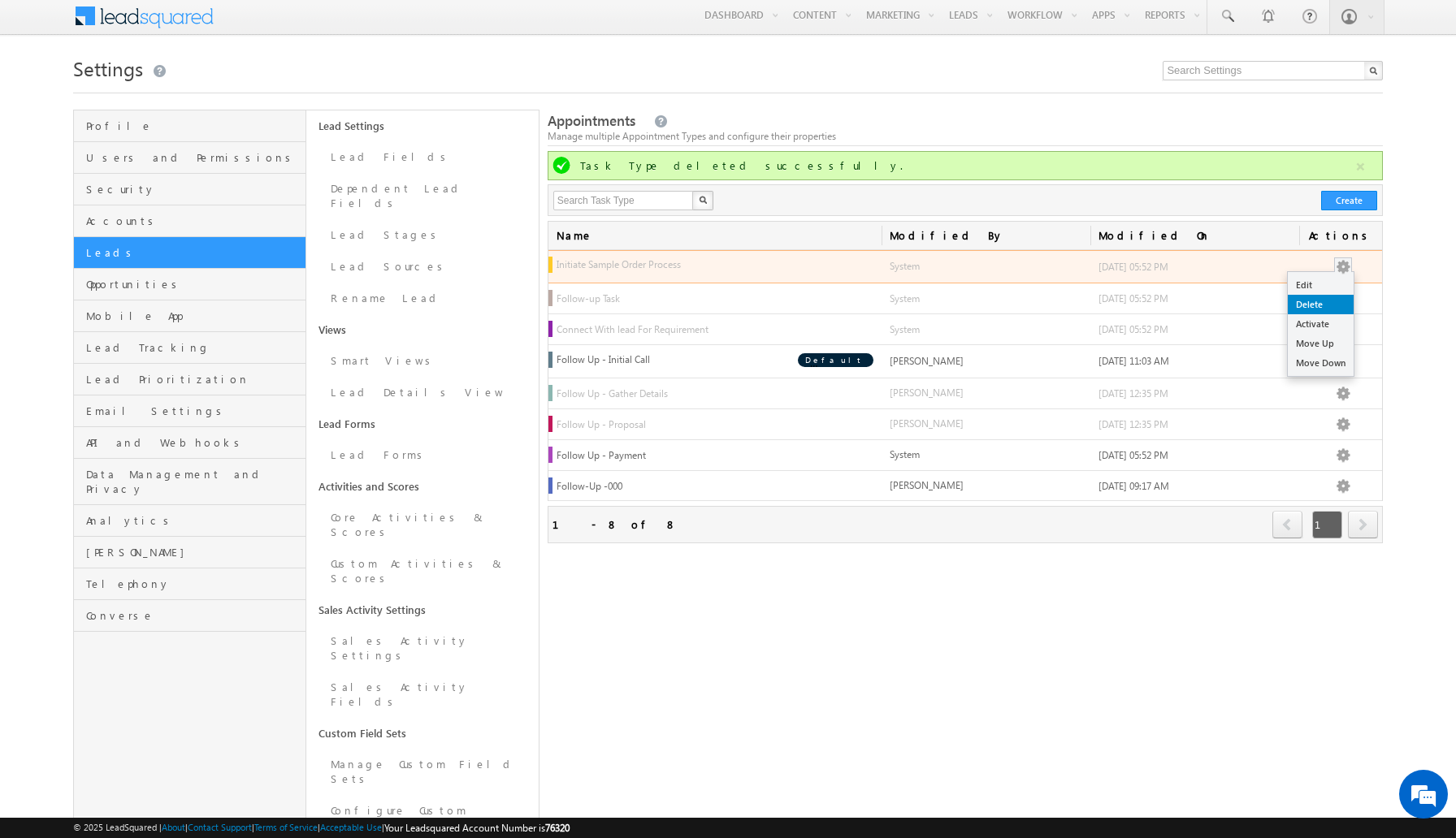
click at [1323, 298] on link "Delete" at bounding box center [1320, 305] width 66 height 20
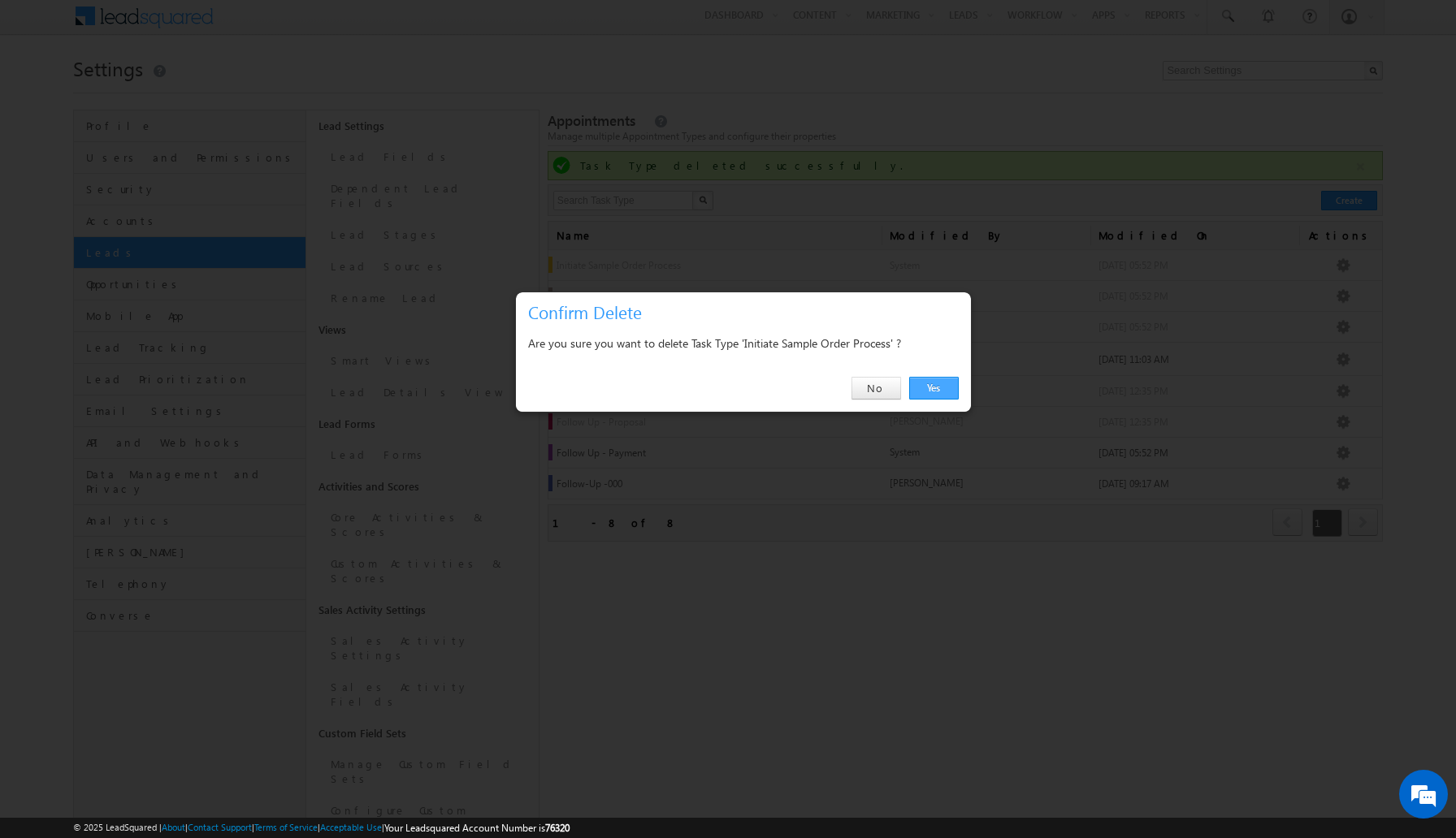
click at [920, 378] on link "Yes" at bounding box center [933, 387] width 50 height 23
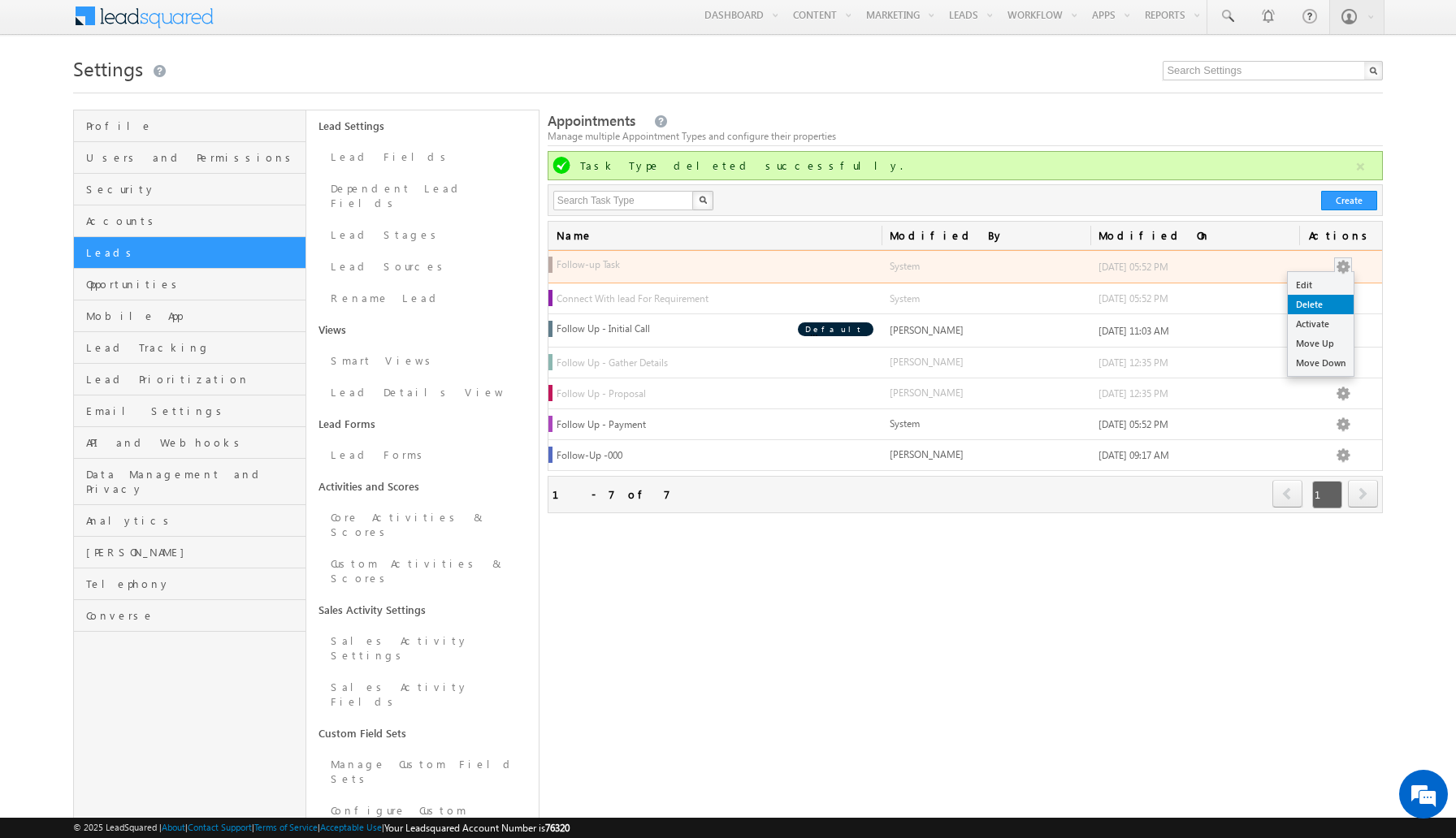
click at [1325, 301] on link "Delete" at bounding box center [1320, 305] width 66 height 20
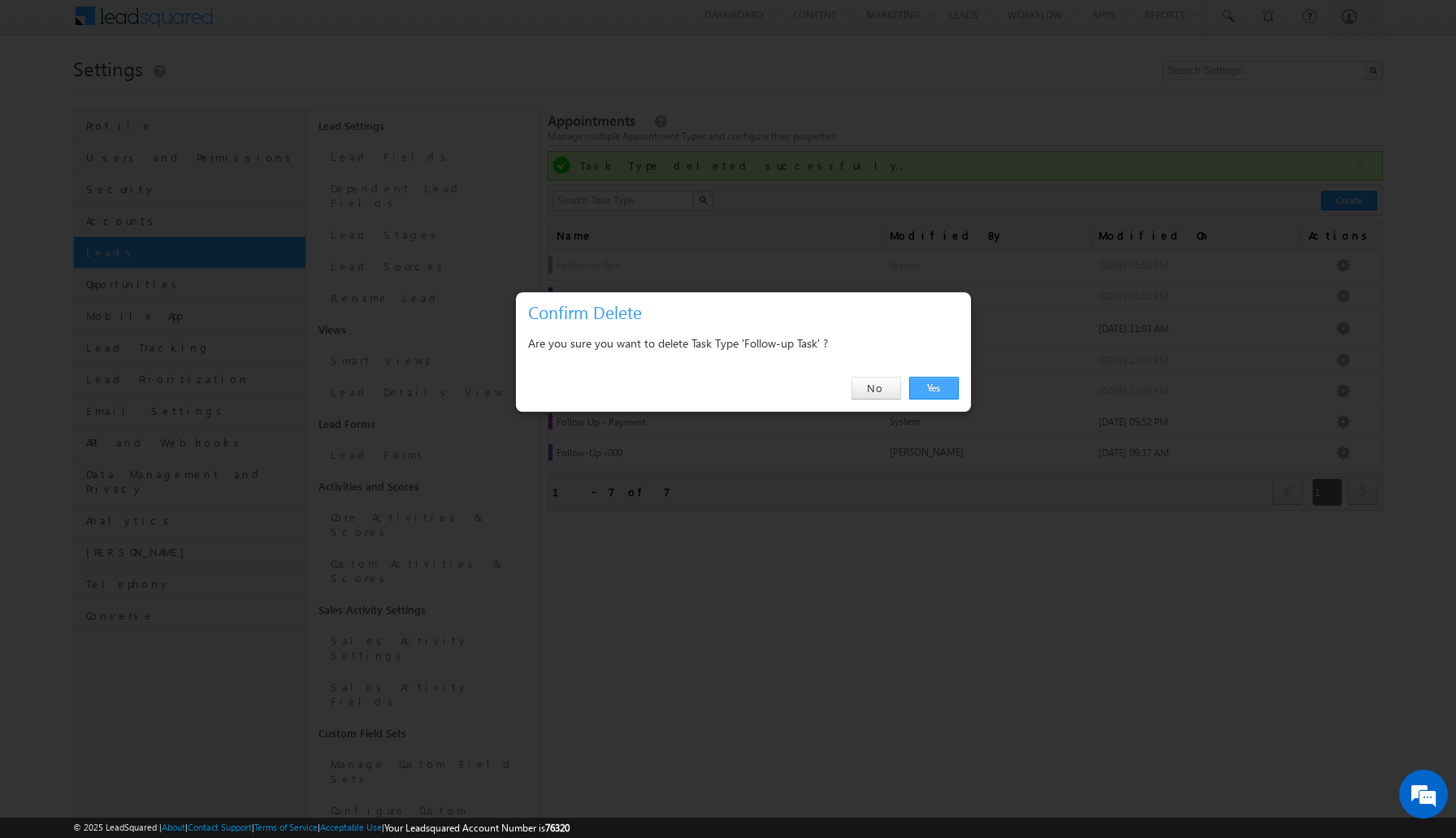
click at [941, 395] on link "Yes" at bounding box center [933, 387] width 50 height 23
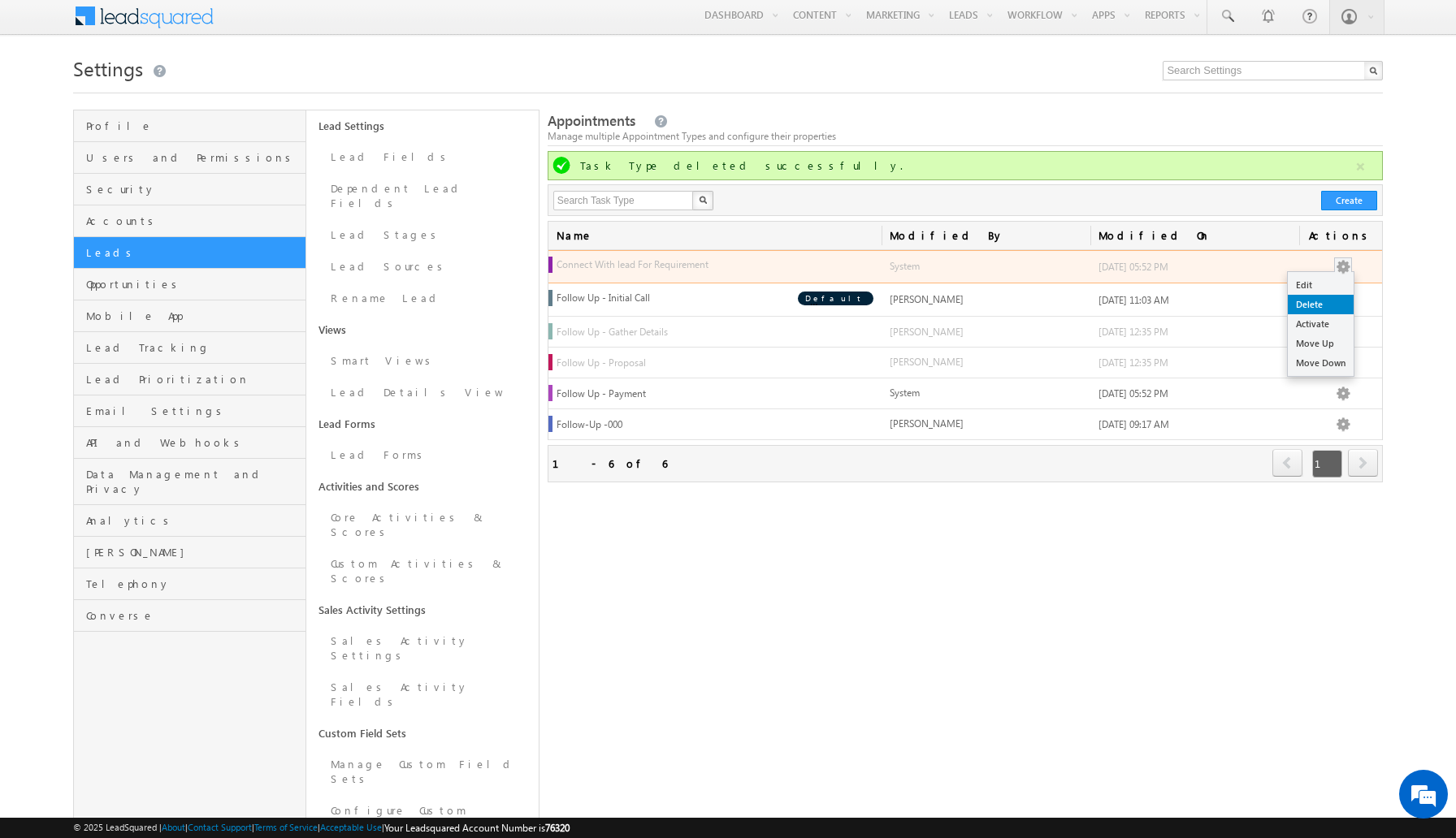
click at [1328, 303] on link "Delete" at bounding box center [1320, 305] width 66 height 20
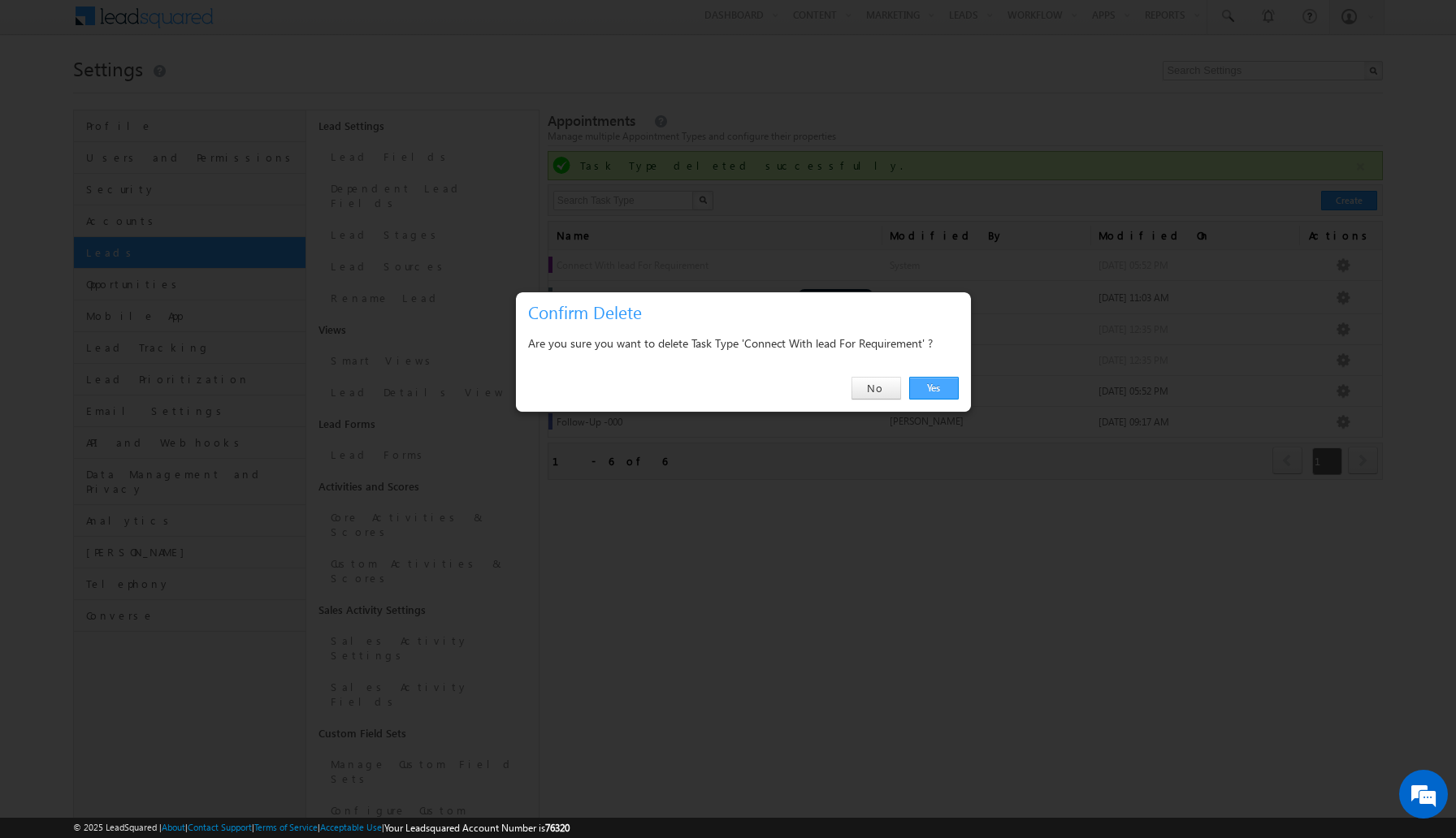
click at [939, 381] on link "Yes" at bounding box center [933, 387] width 50 height 23
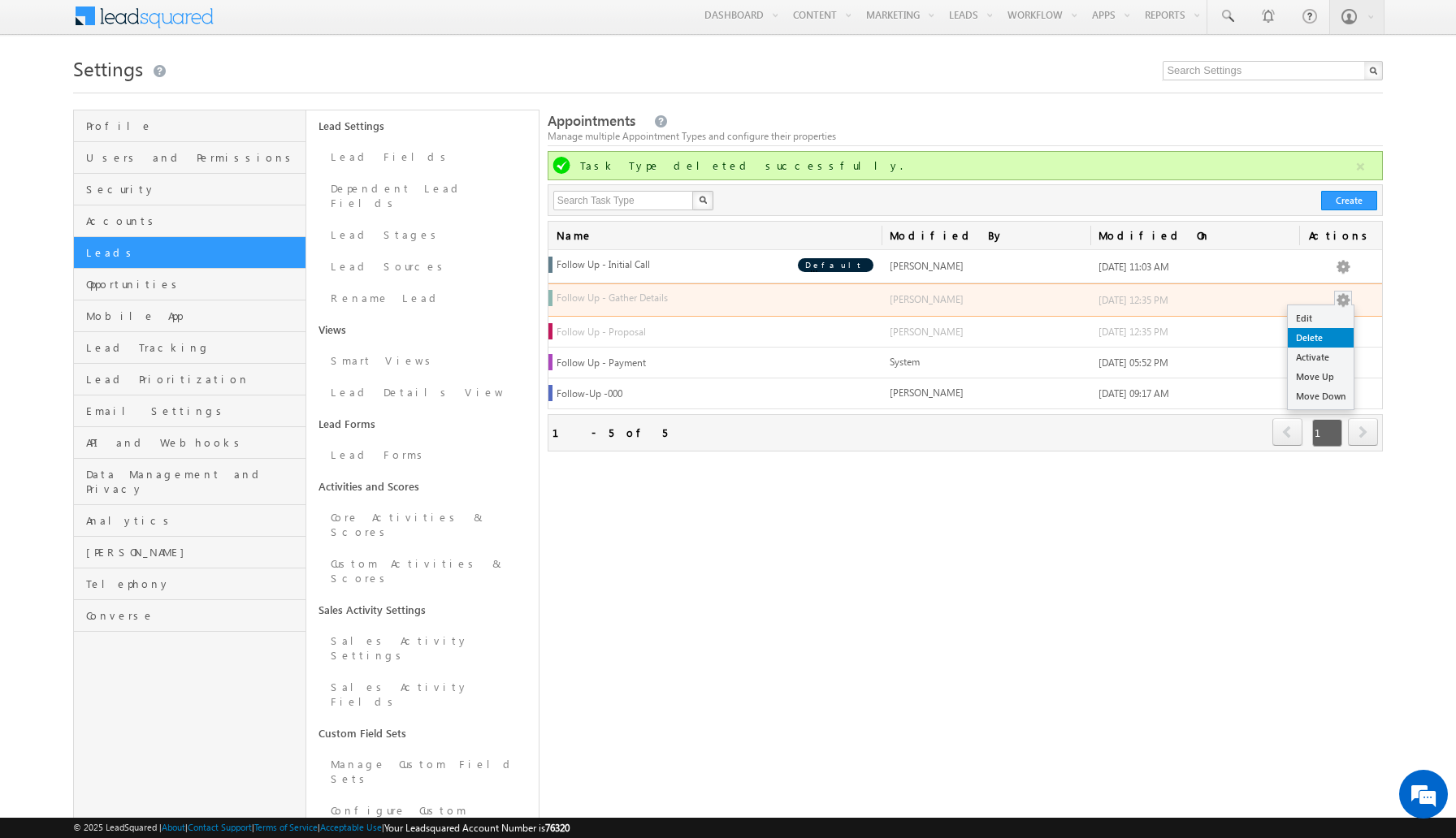
click at [1318, 329] on link "Delete" at bounding box center [1320, 338] width 66 height 20
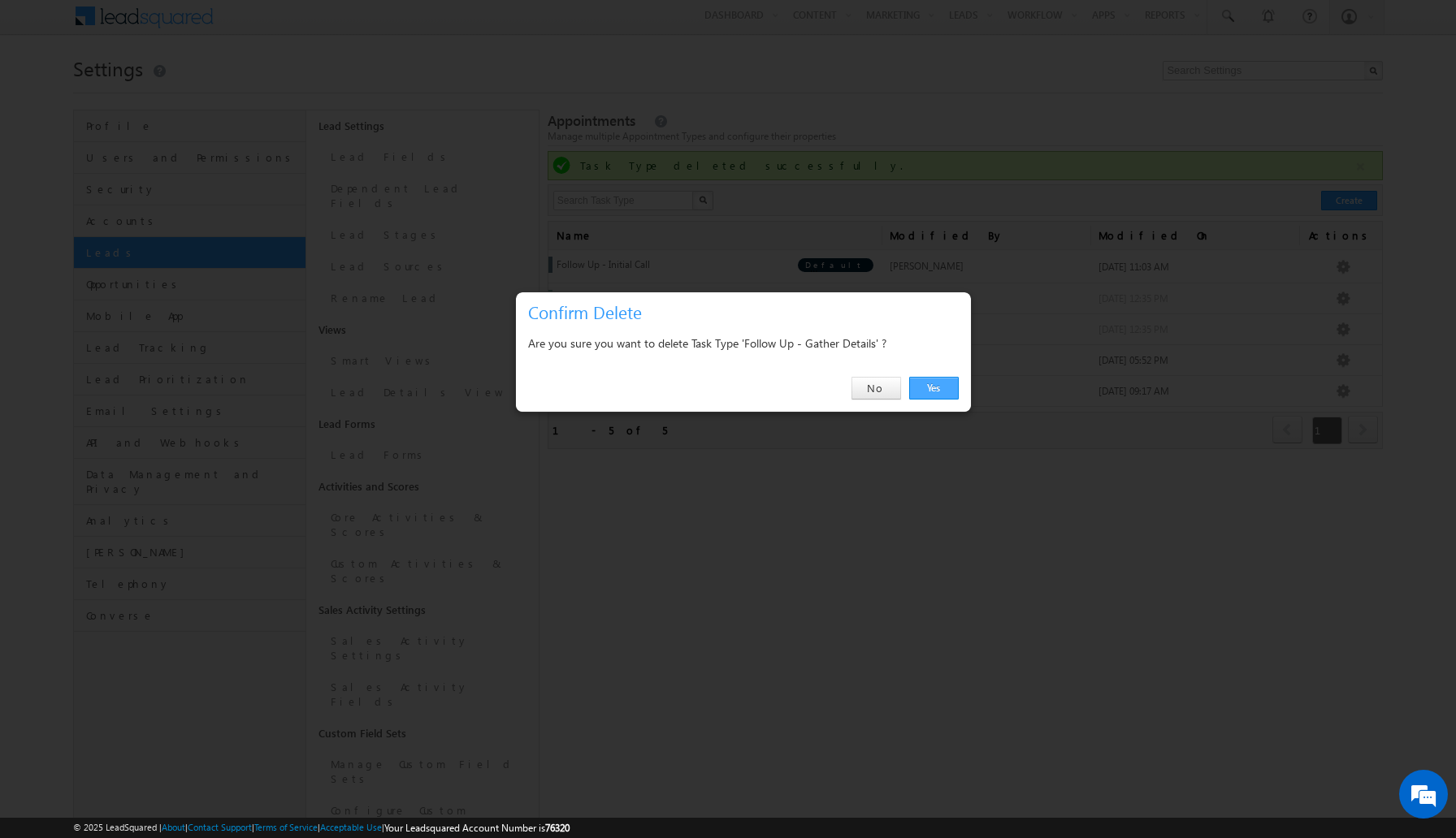
click at [935, 384] on link "Yes" at bounding box center [933, 387] width 50 height 23
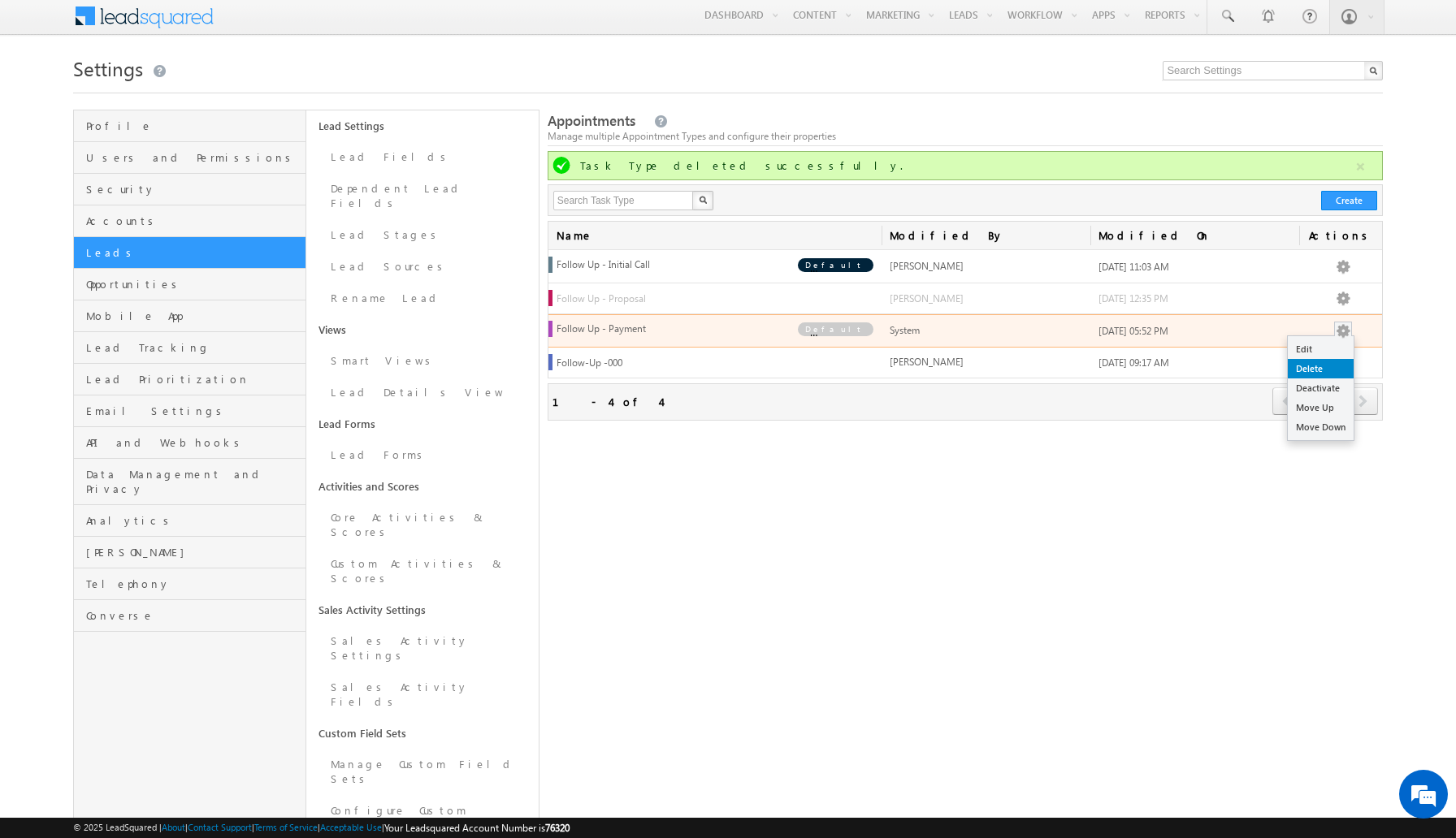
click at [1325, 361] on link "Delete" at bounding box center [1320, 369] width 66 height 20
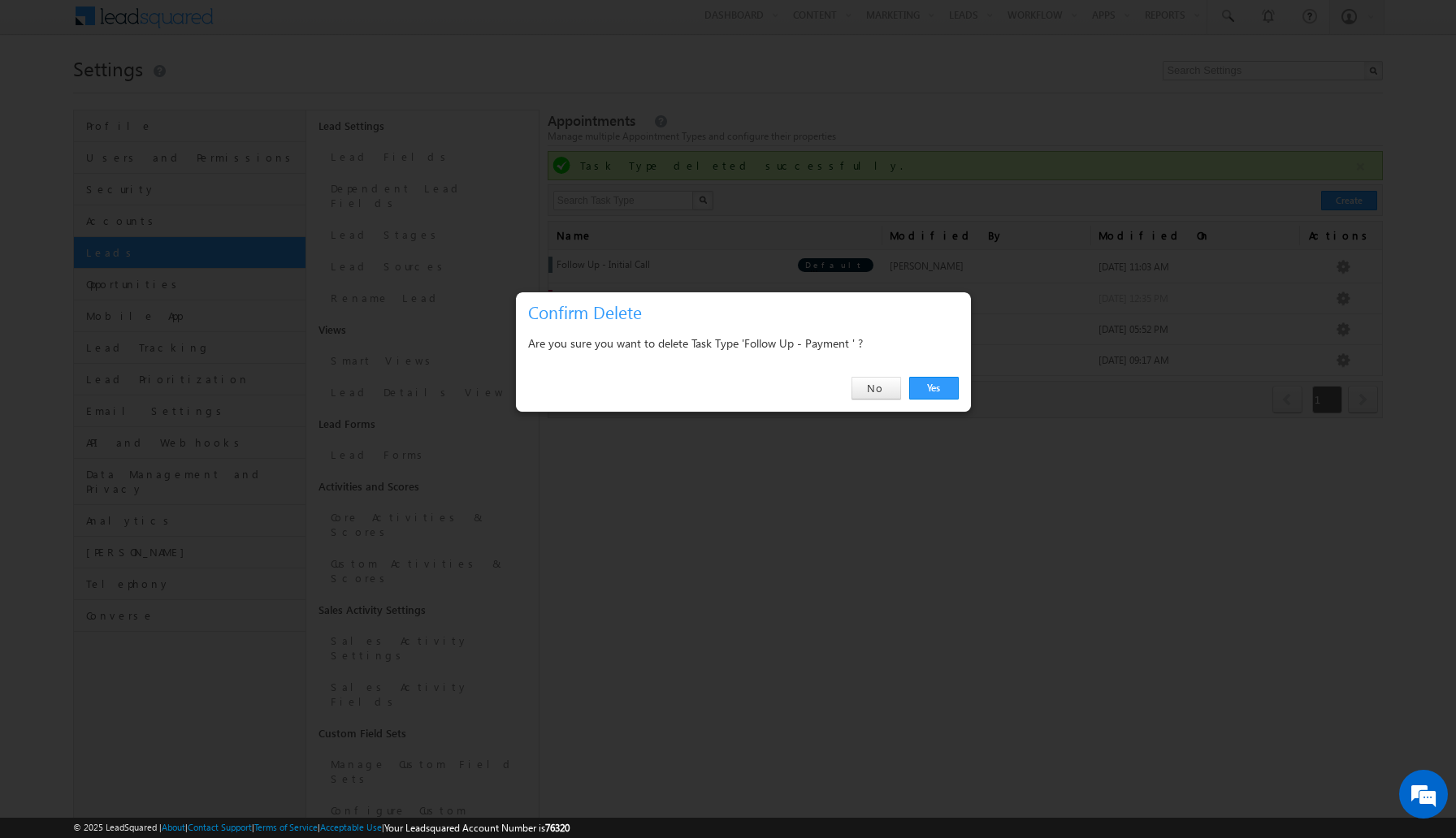
click at [959, 387] on div "Yes No" at bounding box center [743, 388] width 455 height 46
click at [940, 387] on link "Yes" at bounding box center [933, 387] width 50 height 23
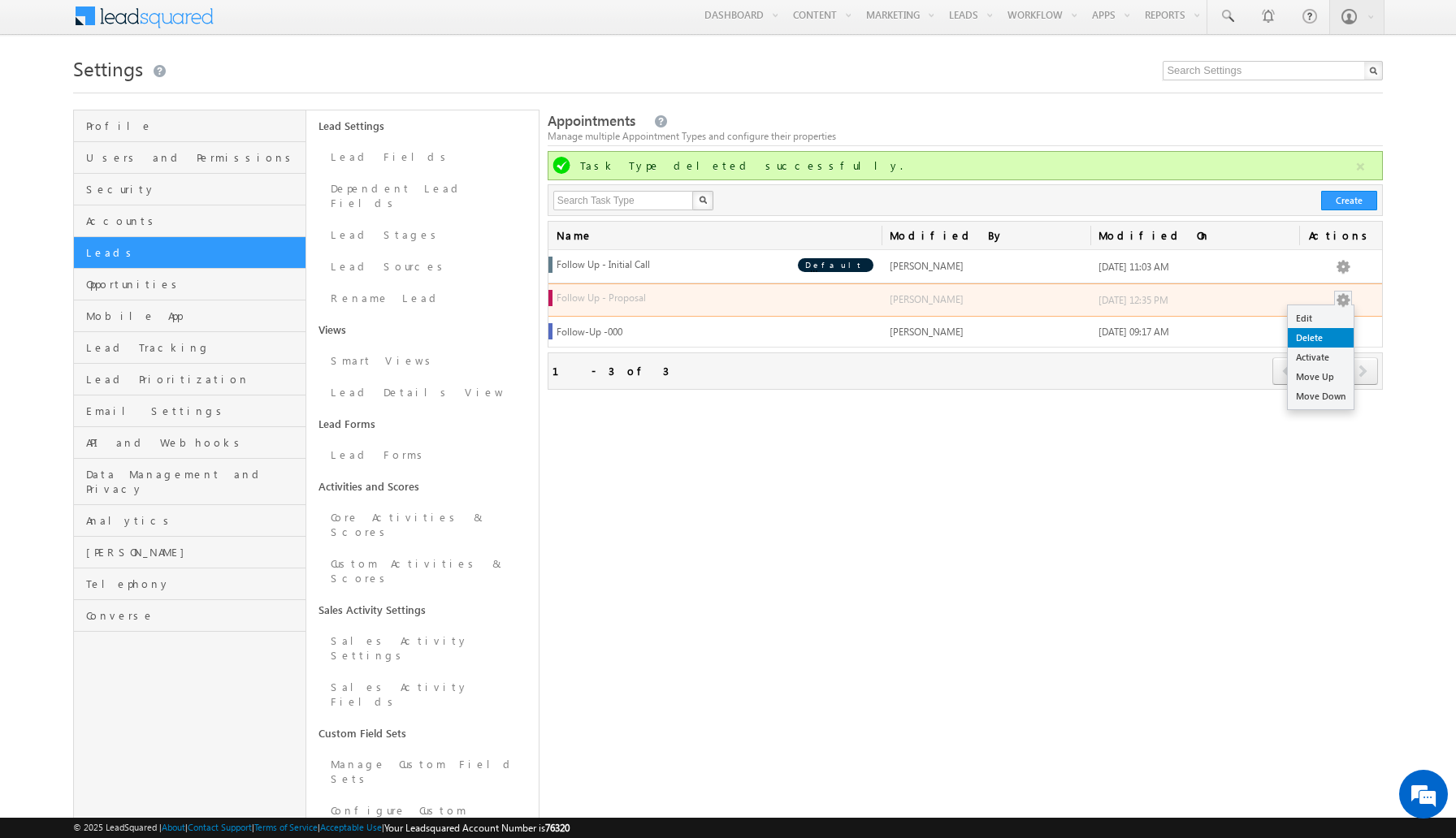
click at [1318, 330] on link "Delete" at bounding box center [1320, 338] width 66 height 20
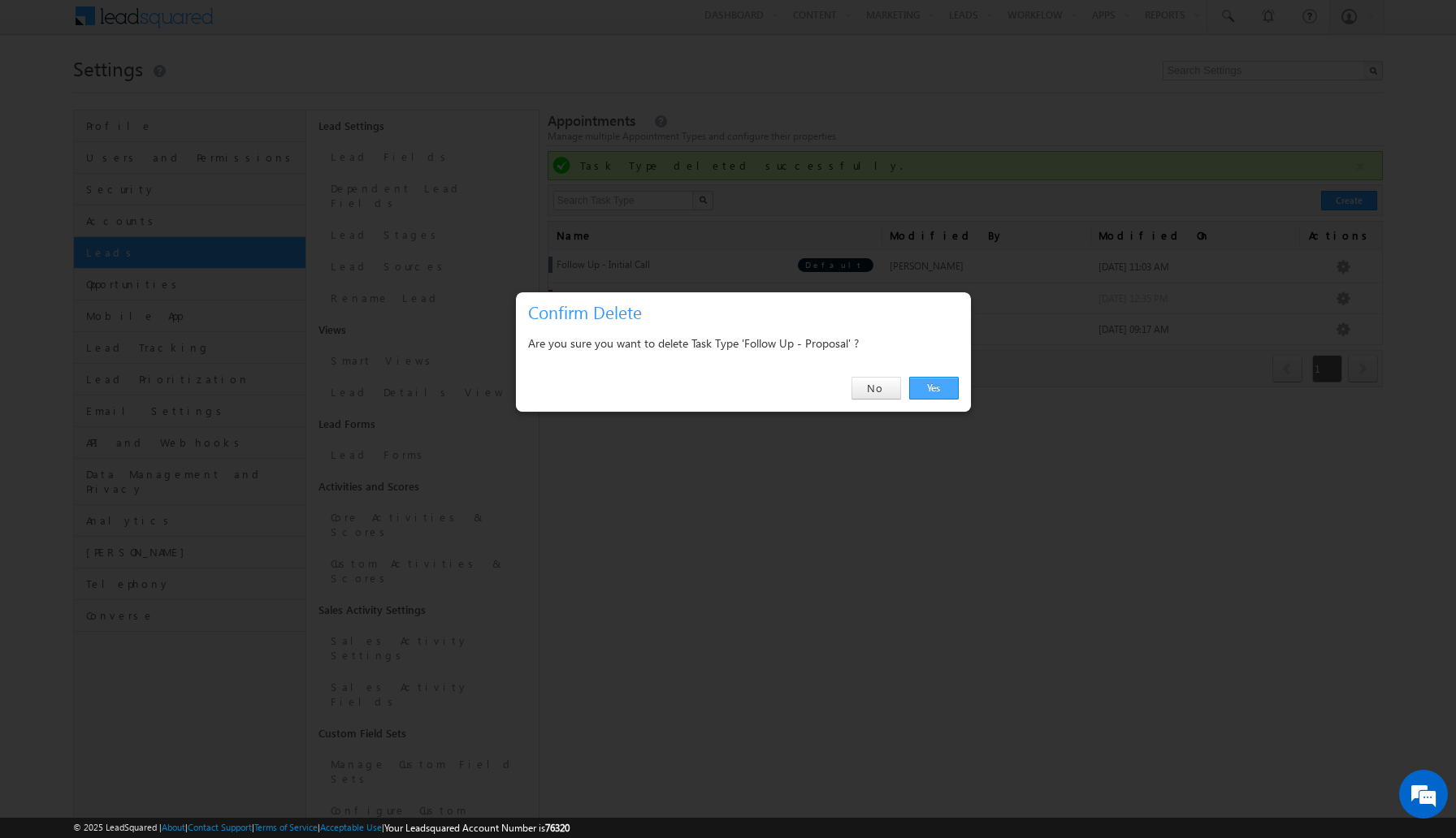
click at [944, 385] on link "Yes" at bounding box center [933, 387] width 50 height 23
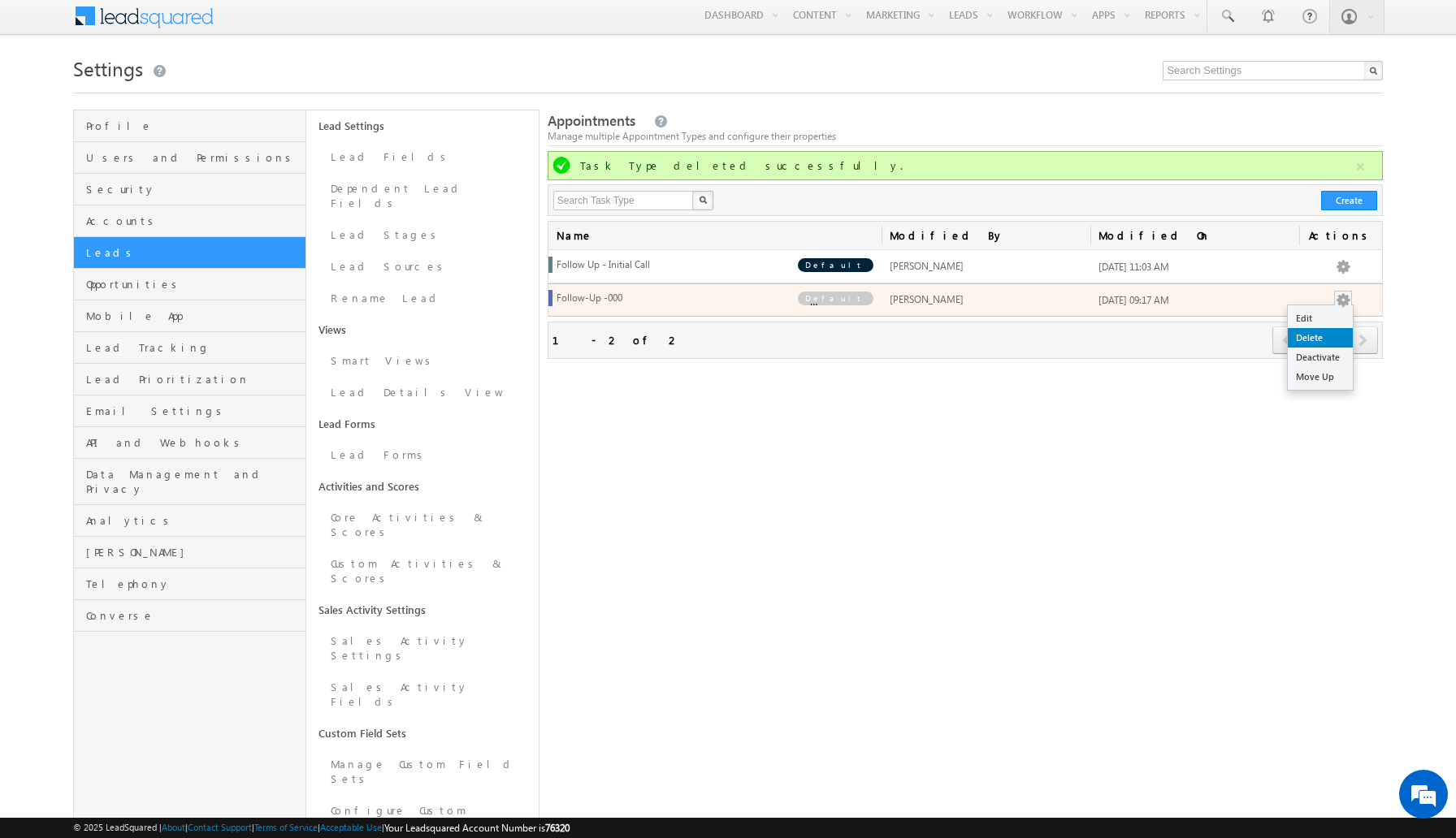
click at [1309, 343] on link "Delete" at bounding box center [1320, 338] width 65 height 20
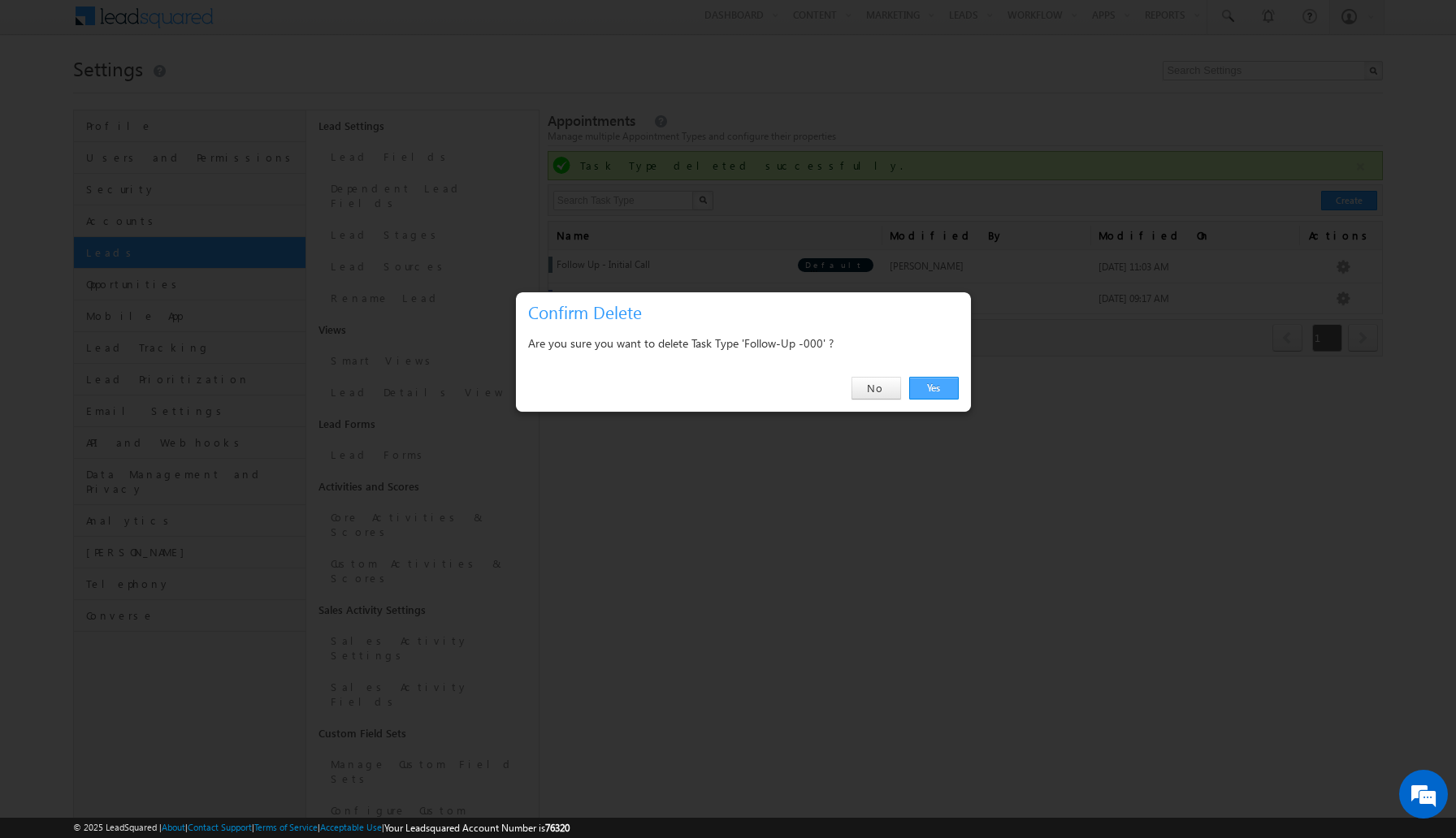
click at [926, 386] on link "Yes" at bounding box center [933, 387] width 50 height 23
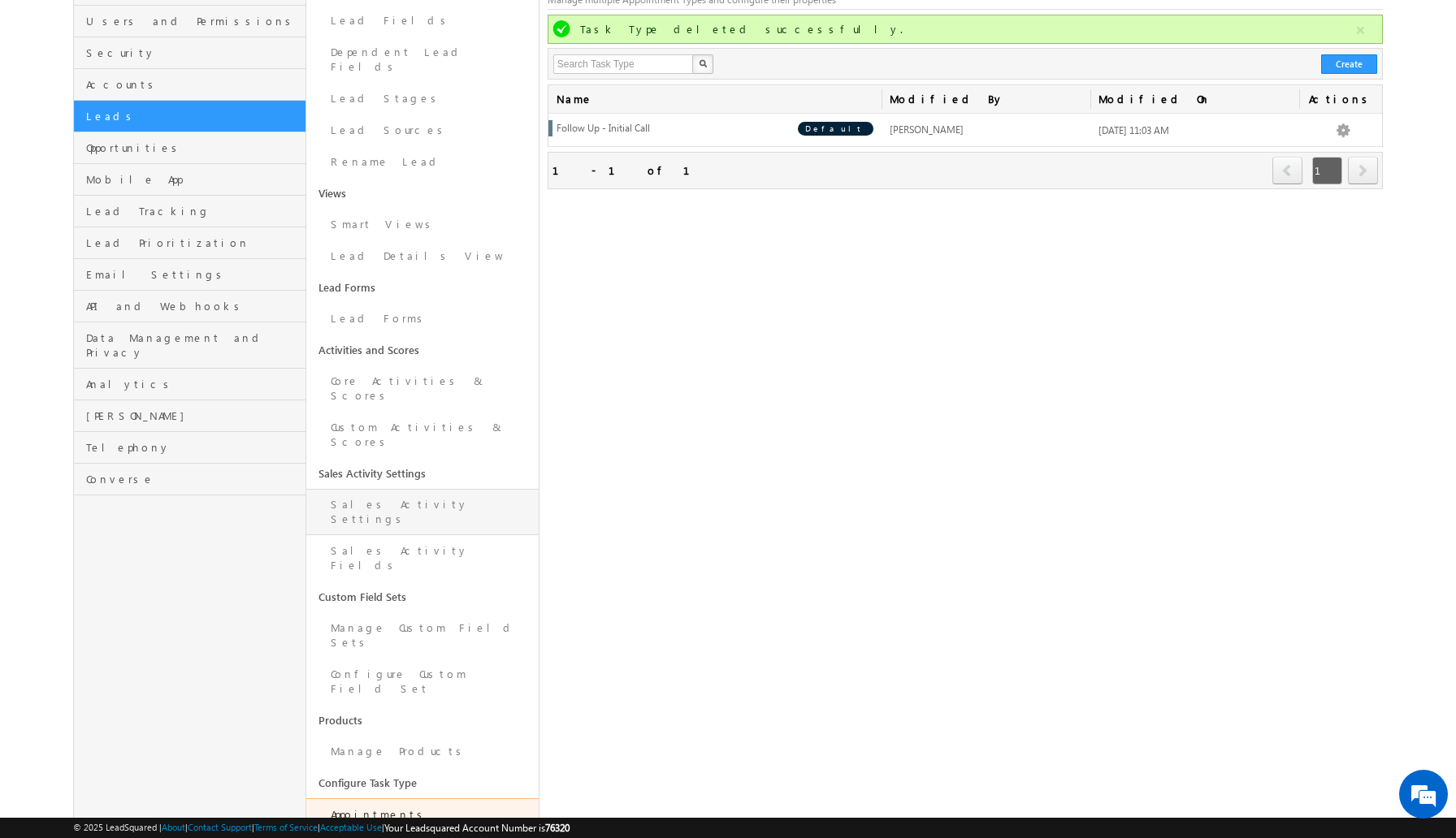
scroll to position [190, 0]
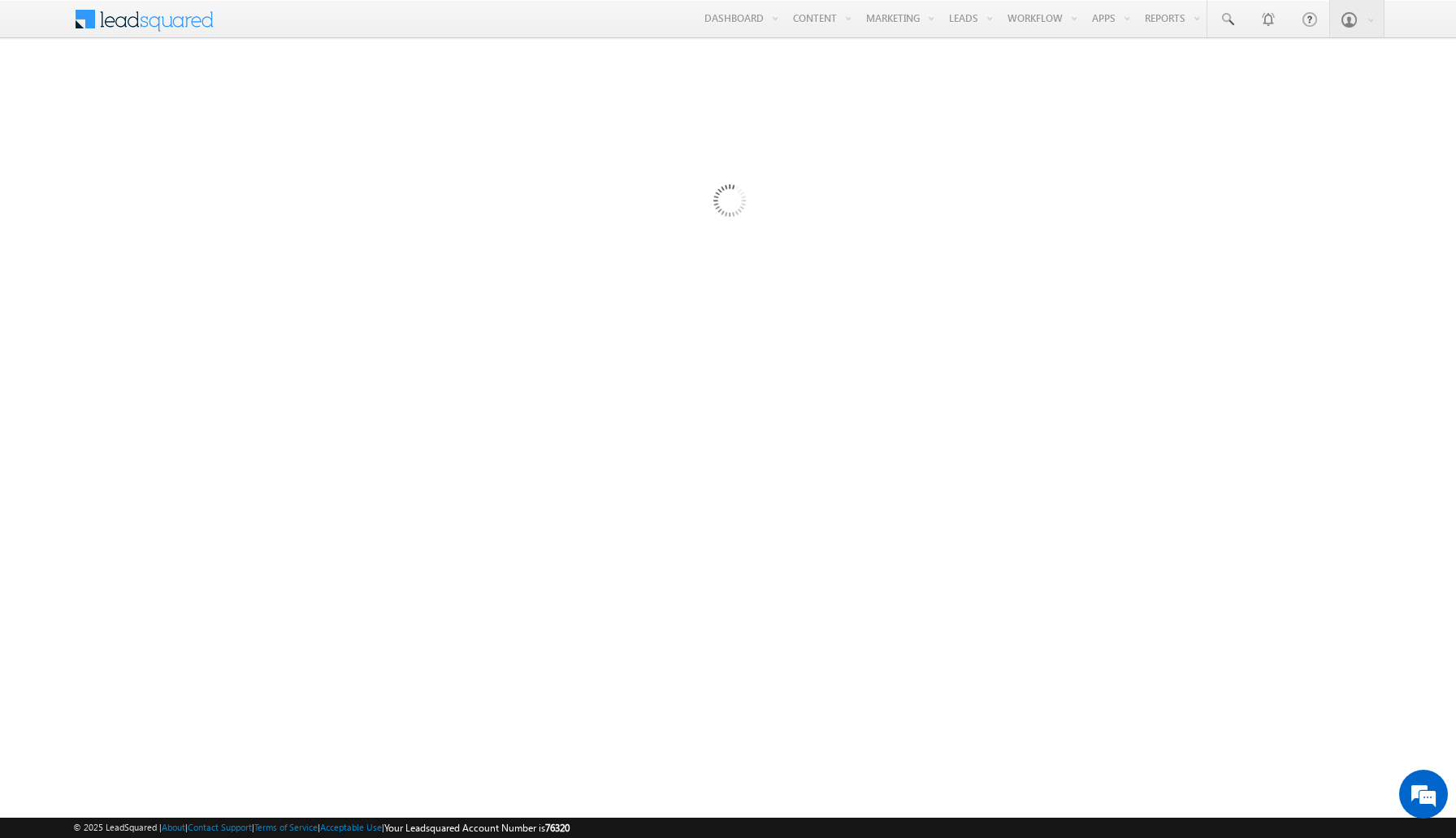
scroll to position [0, 0]
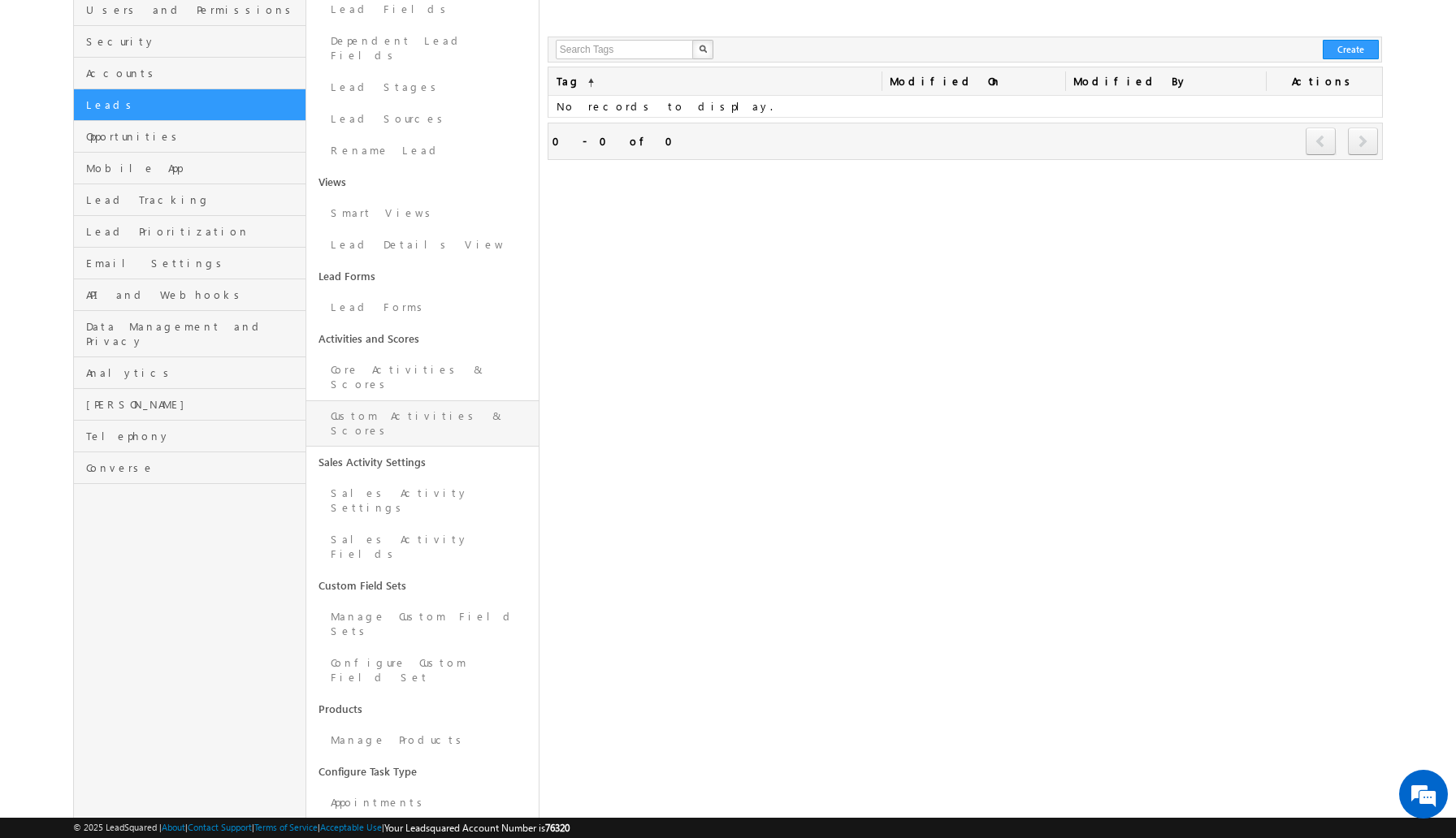
scroll to position [190, 0]
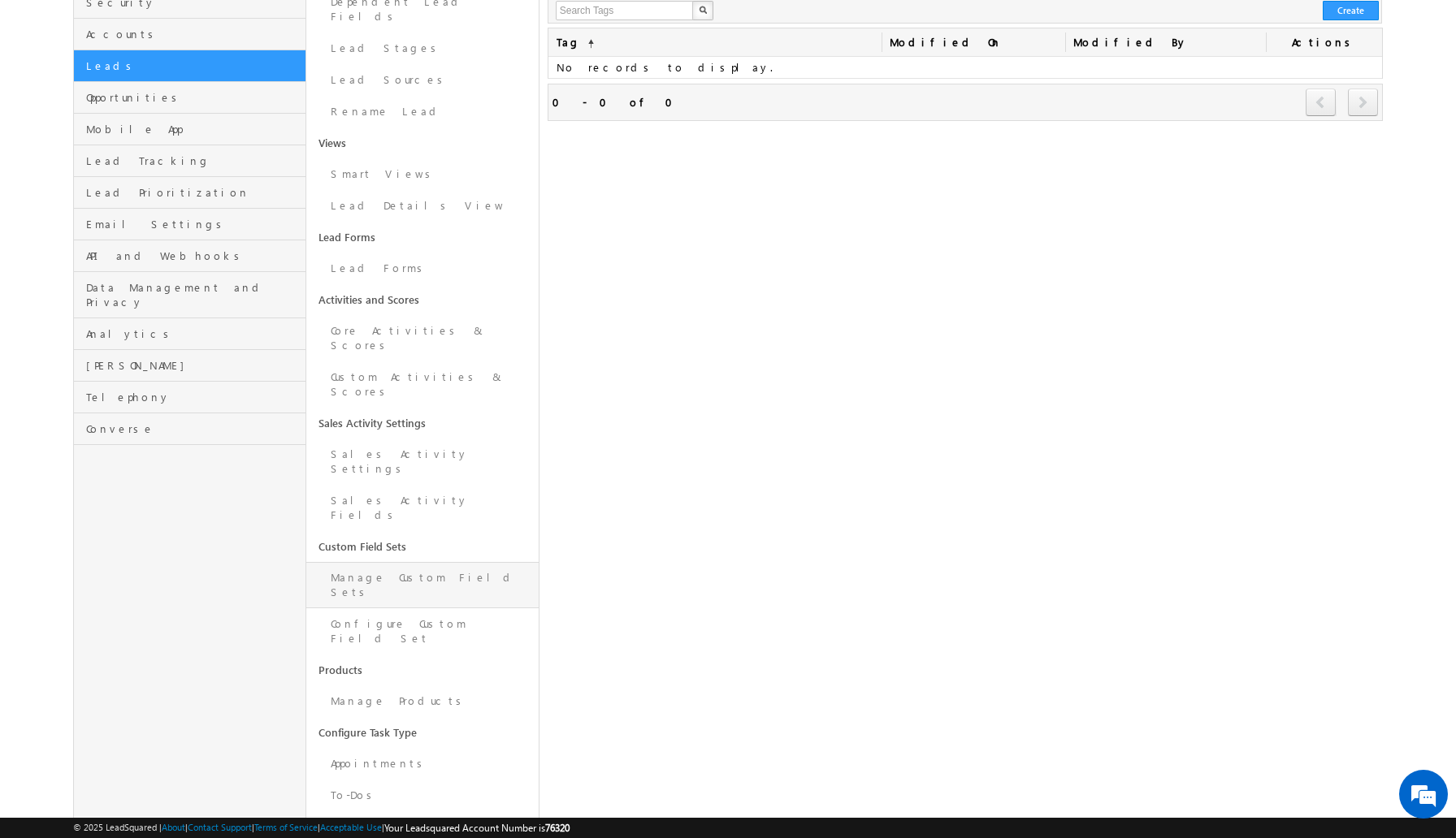
click at [432, 562] on link "Manage Custom Field Sets" at bounding box center [422, 584] width 232 height 46
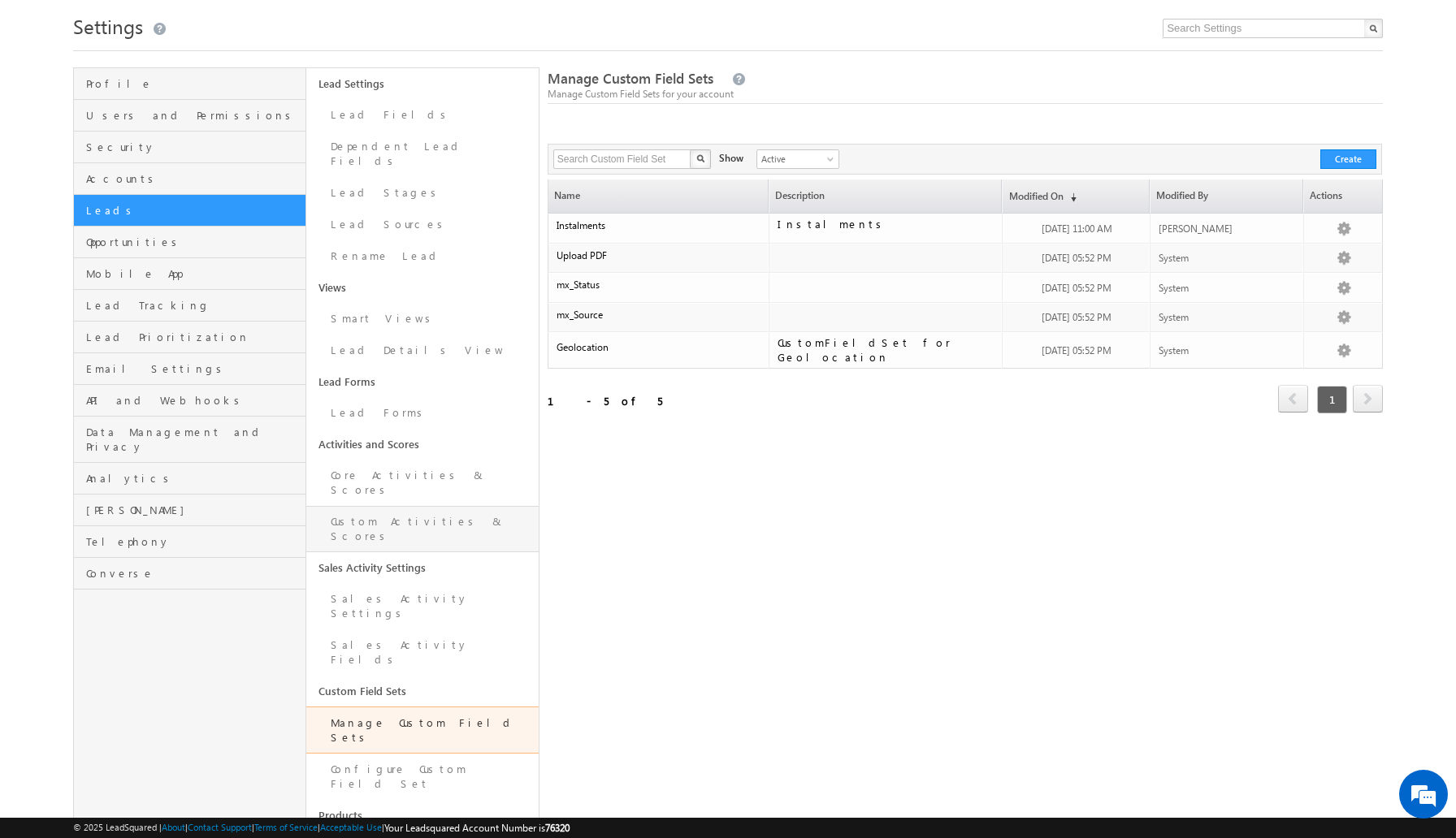
scroll to position [47, 0]
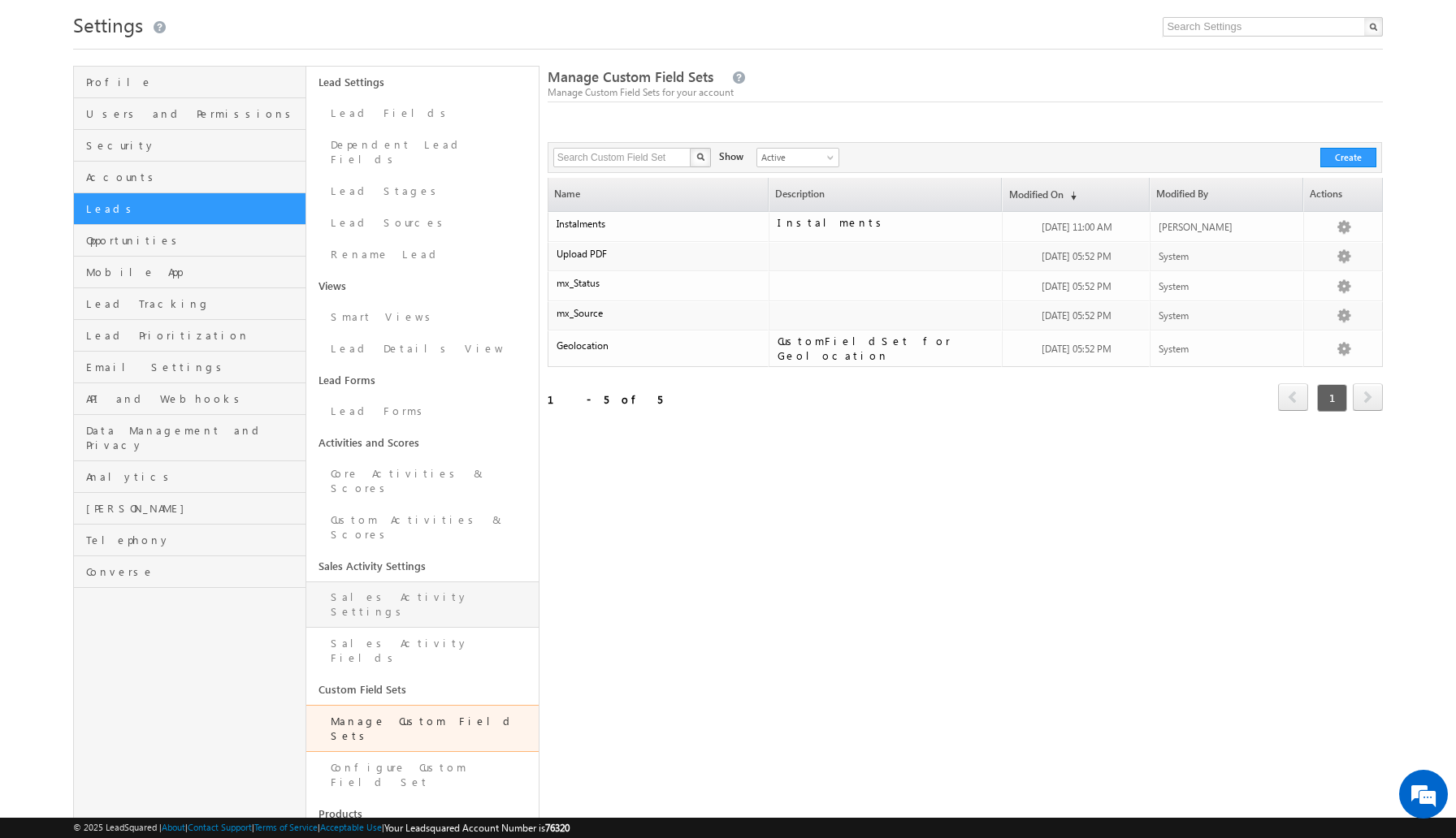
click at [424, 581] on link "Sales Activity Settings" at bounding box center [422, 604] width 232 height 46
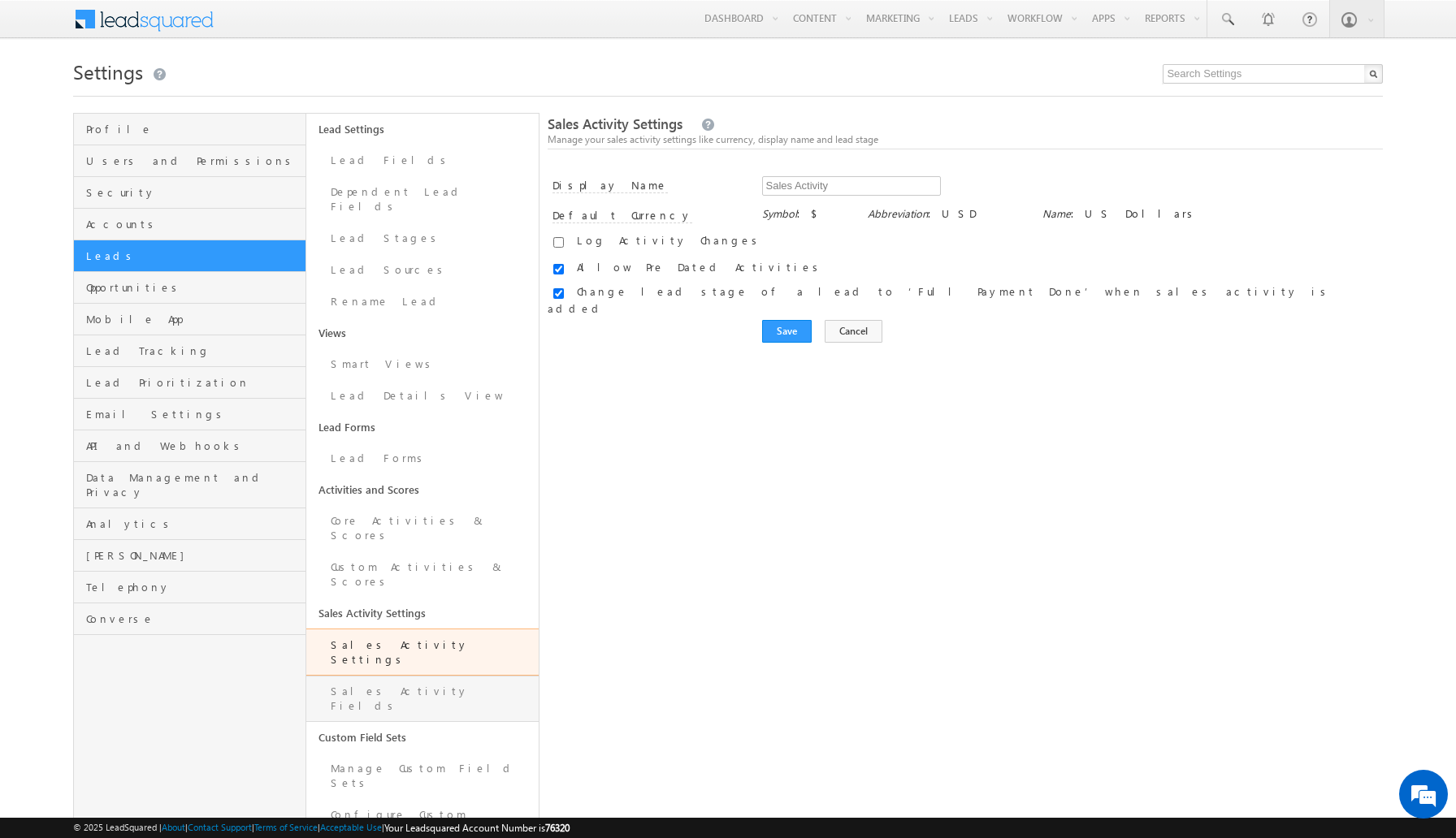
click at [405, 675] on link "Sales Activity Fields" at bounding box center [422, 698] width 232 height 46
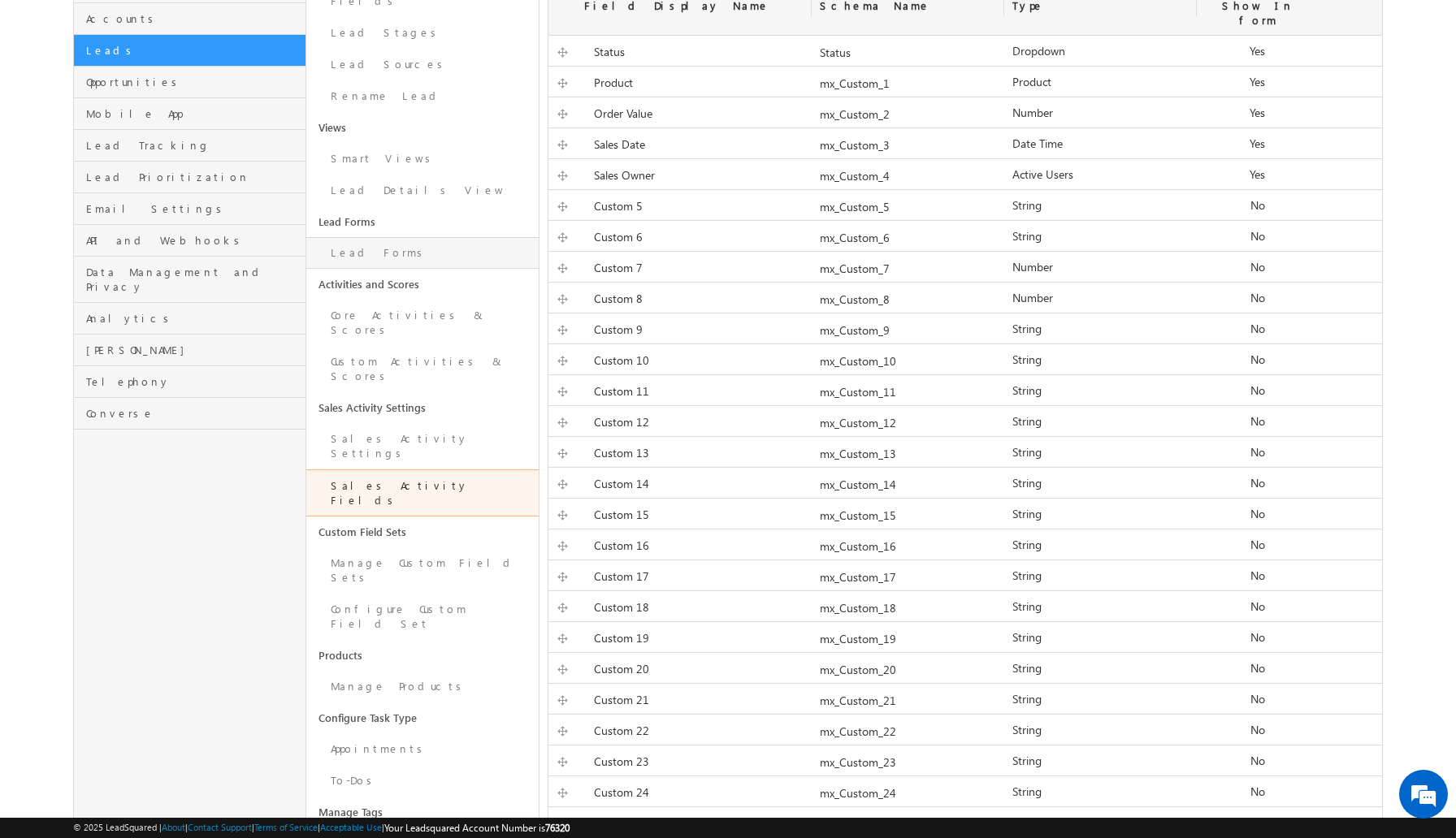
scroll to position [296, 0]
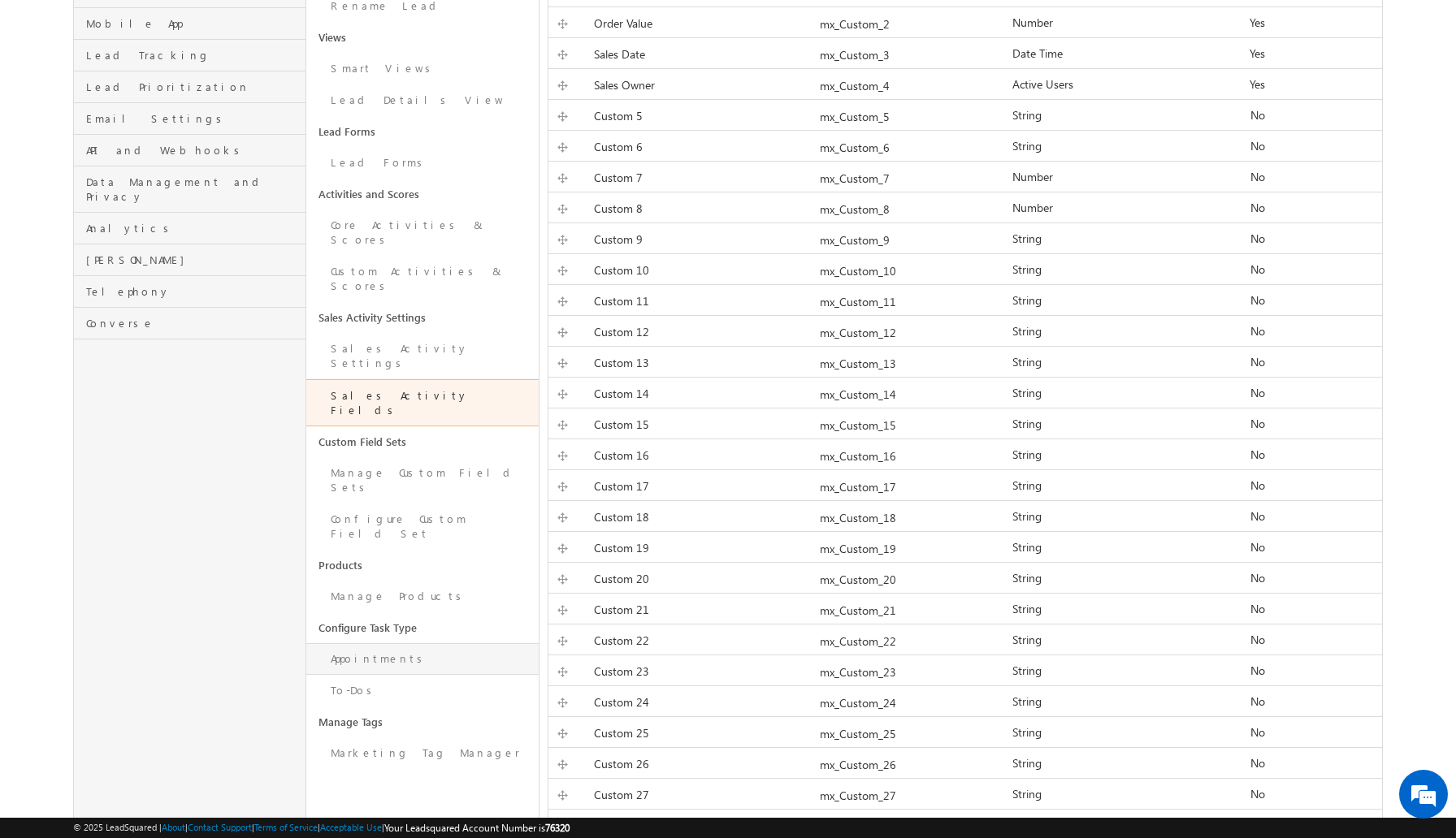
click at [402, 643] on link "Appointments" at bounding box center [422, 659] width 232 height 31
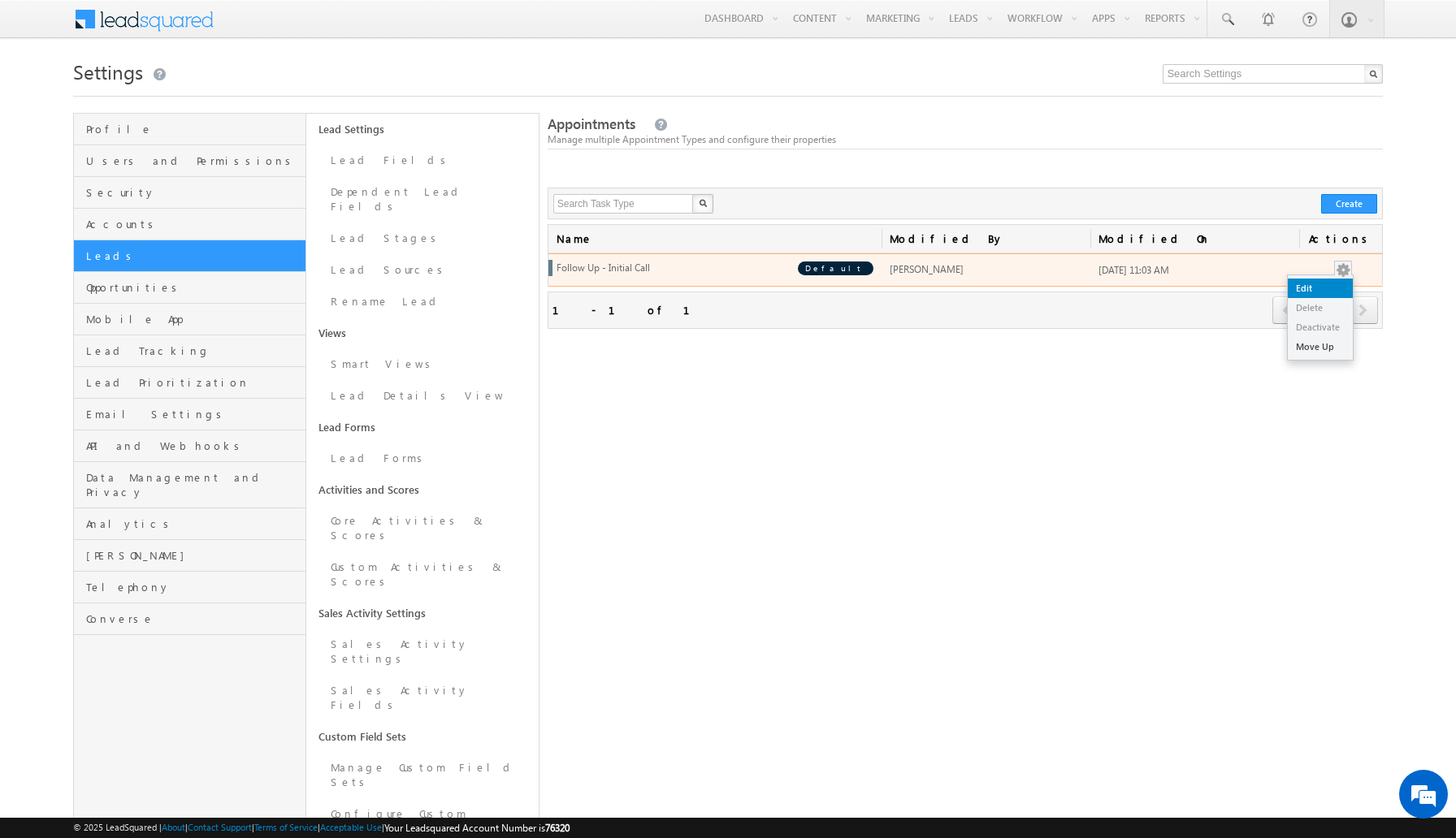
click at [1314, 293] on link "Edit" at bounding box center [1320, 288] width 65 height 20
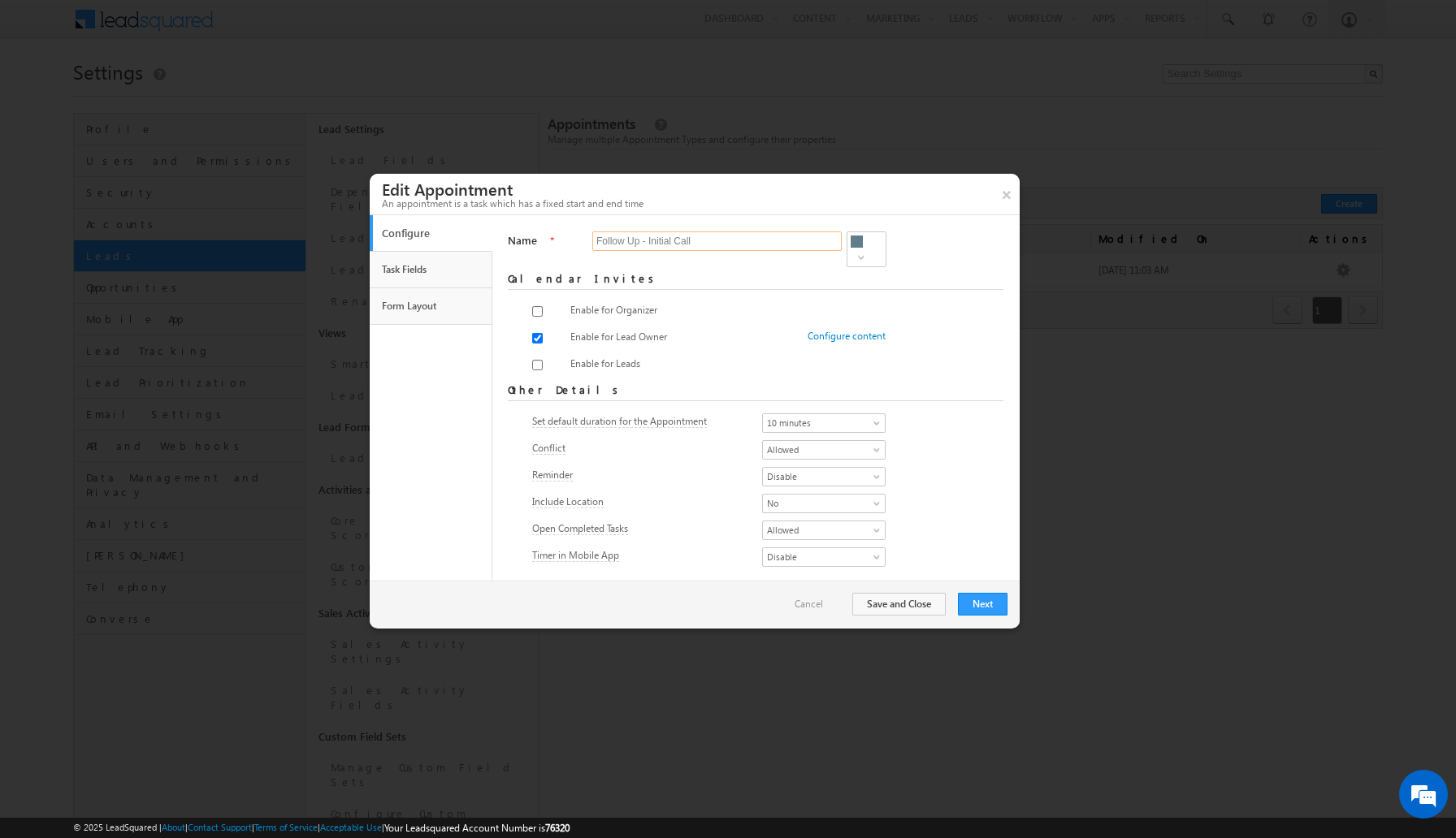
click at [728, 245] on input "Follow Up - Initial Call" at bounding box center [717, 241] width 249 height 20
type input "C"
type input "Connect With Lead - First Call"
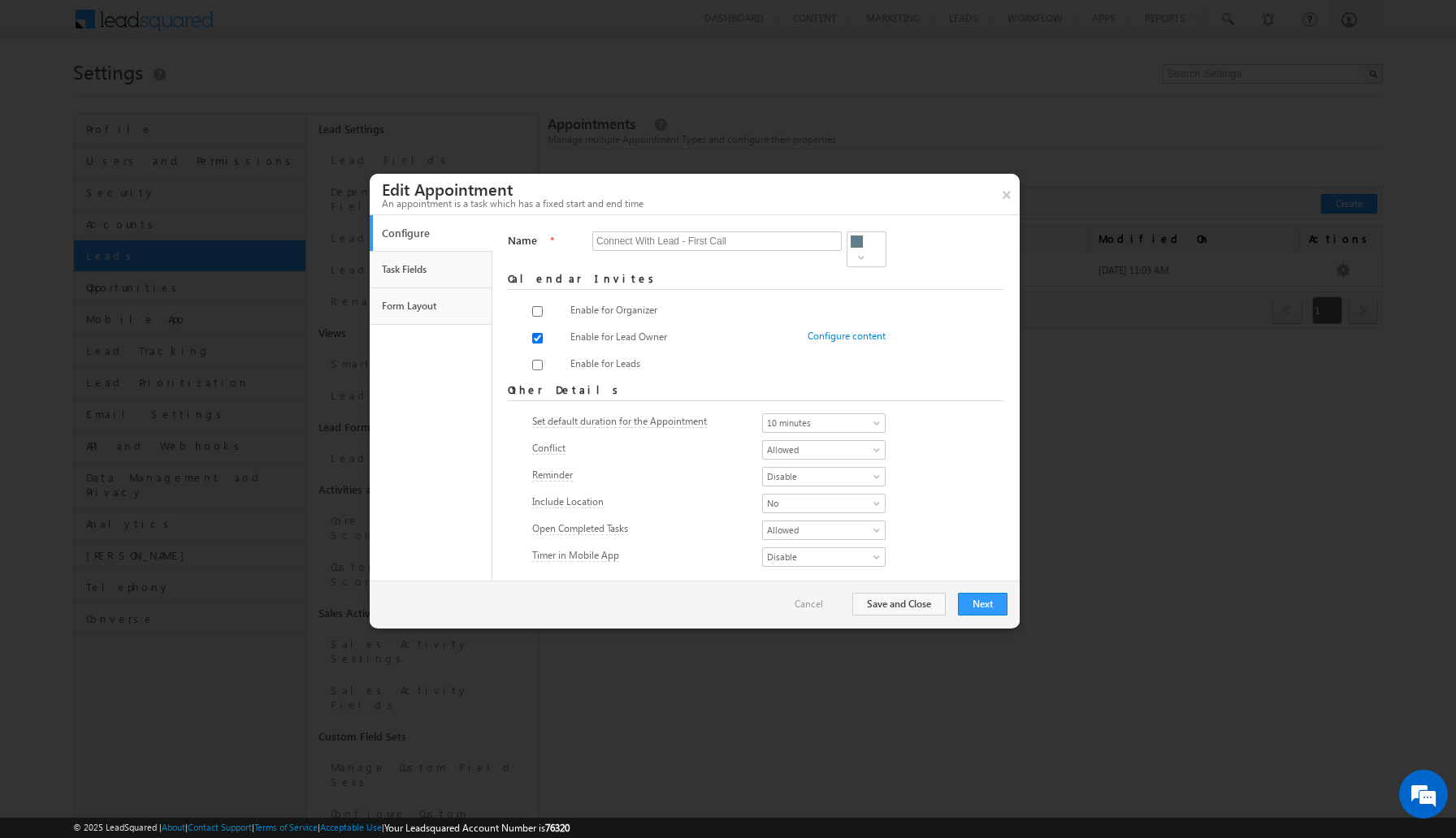
click at [735, 314] on div "Configure content @{Task:Name ,} : Hi, <br /> <p>Please find attached the calen…" at bounding box center [812, 313] width 179 height 23
click at [798, 416] on span "10 minutes" at bounding box center [819, 422] width 112 height 15
click at [800, 468] on link "15 minutes" at bounding box center [824, 465] width 123 height 15
click at [822, 443] on span "Allowed" at bounding box center [819, 450] width 112 height 15
click at [813, 462] on link "Allowed" at bounding box center [824, 459] width 123 height 15
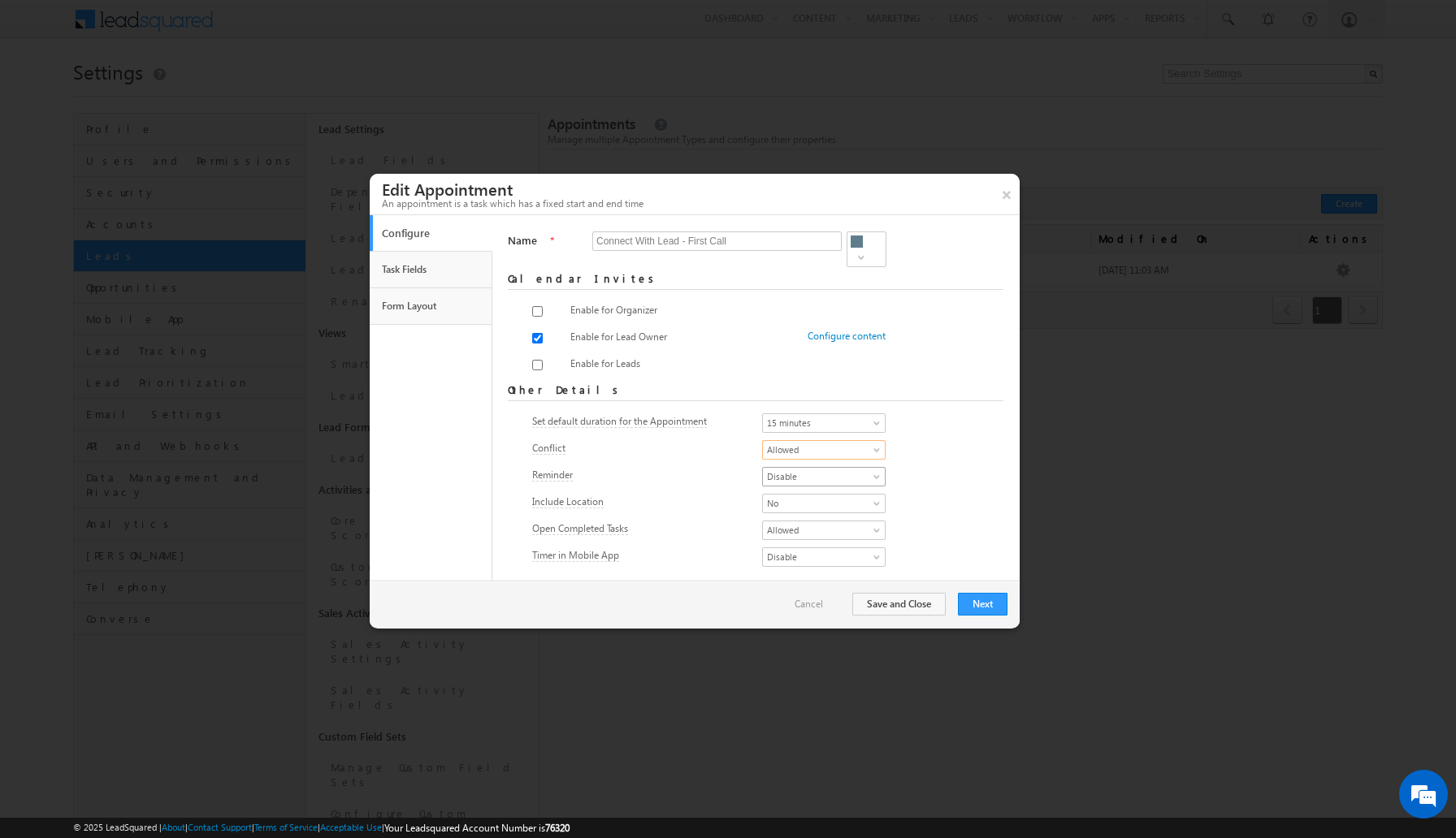
click at [809, 469] on span "Disable" at bounding box center [819, 476] width 112 height 15
click at [801, 480] on link "Enable" at bounding box center [824, 486] width 123 height 15
click at [791, 550] on span "Disable" at bounding box center [819, 557] width 112 height 15
click at [786, 567] on link "Enable" at bounding box center [824, 567] width 123 height 15
click at [991, 609] on button "Next" at bounding box center [982, 604] width 50 height 23
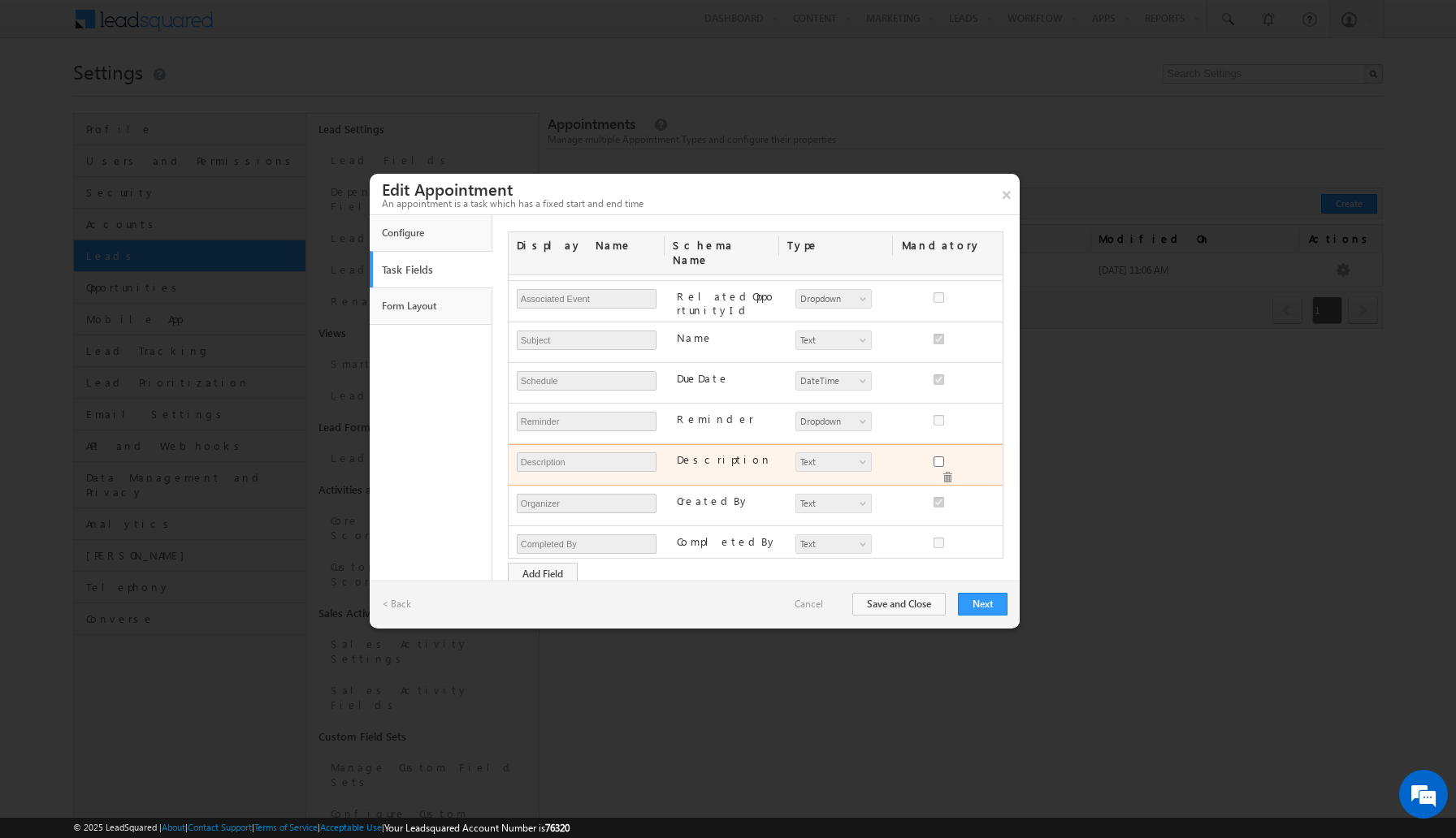
scroll to position [115, 0]
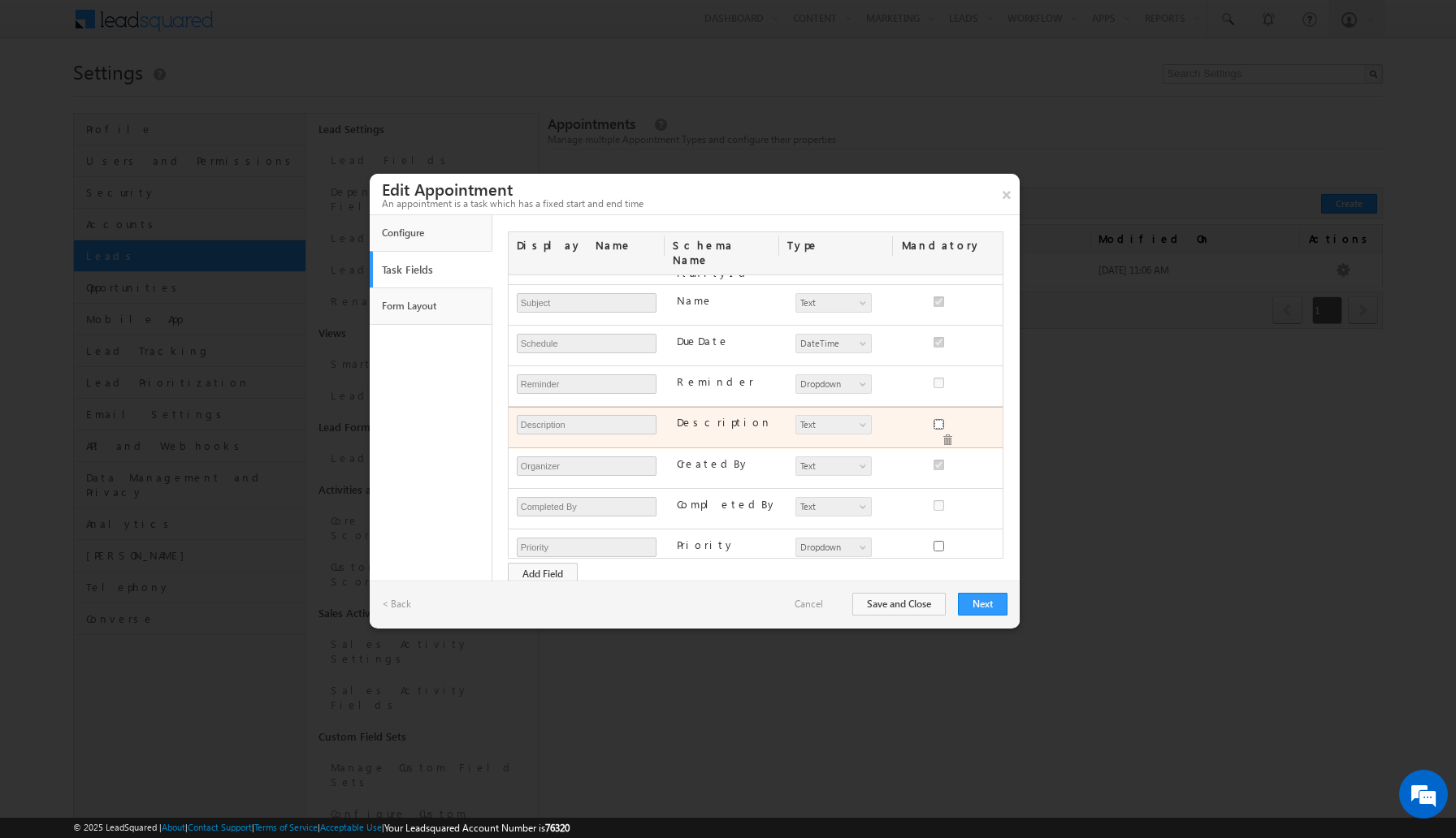
click at [941, 419] on input "checkbox" at bounding box center [938, 424] width 11 height 11
checkbox input "false"
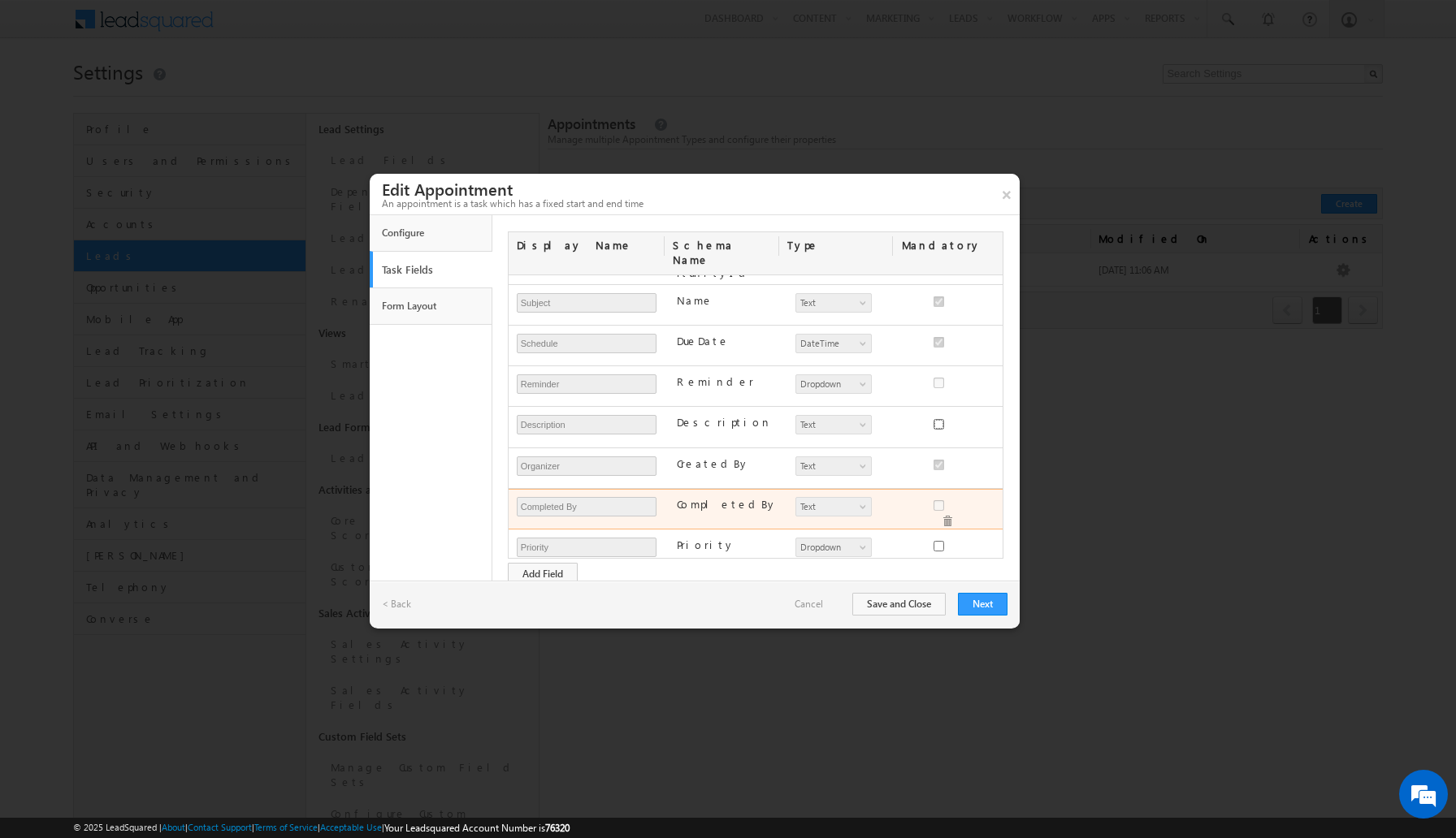
scroll to position [119, 0]
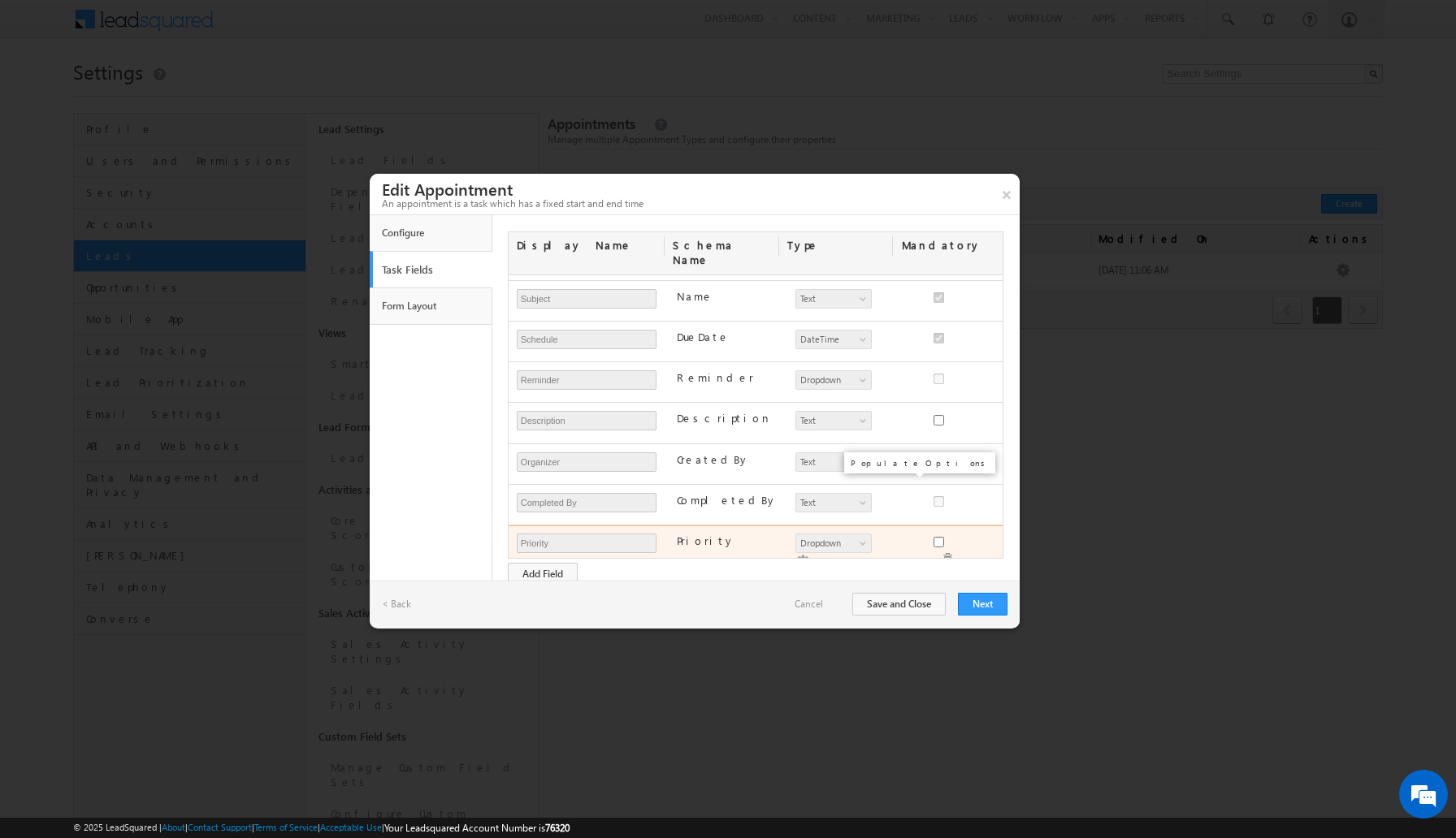
click at [810, 555] on img at bounding box center [802, 562] width 15 height 15
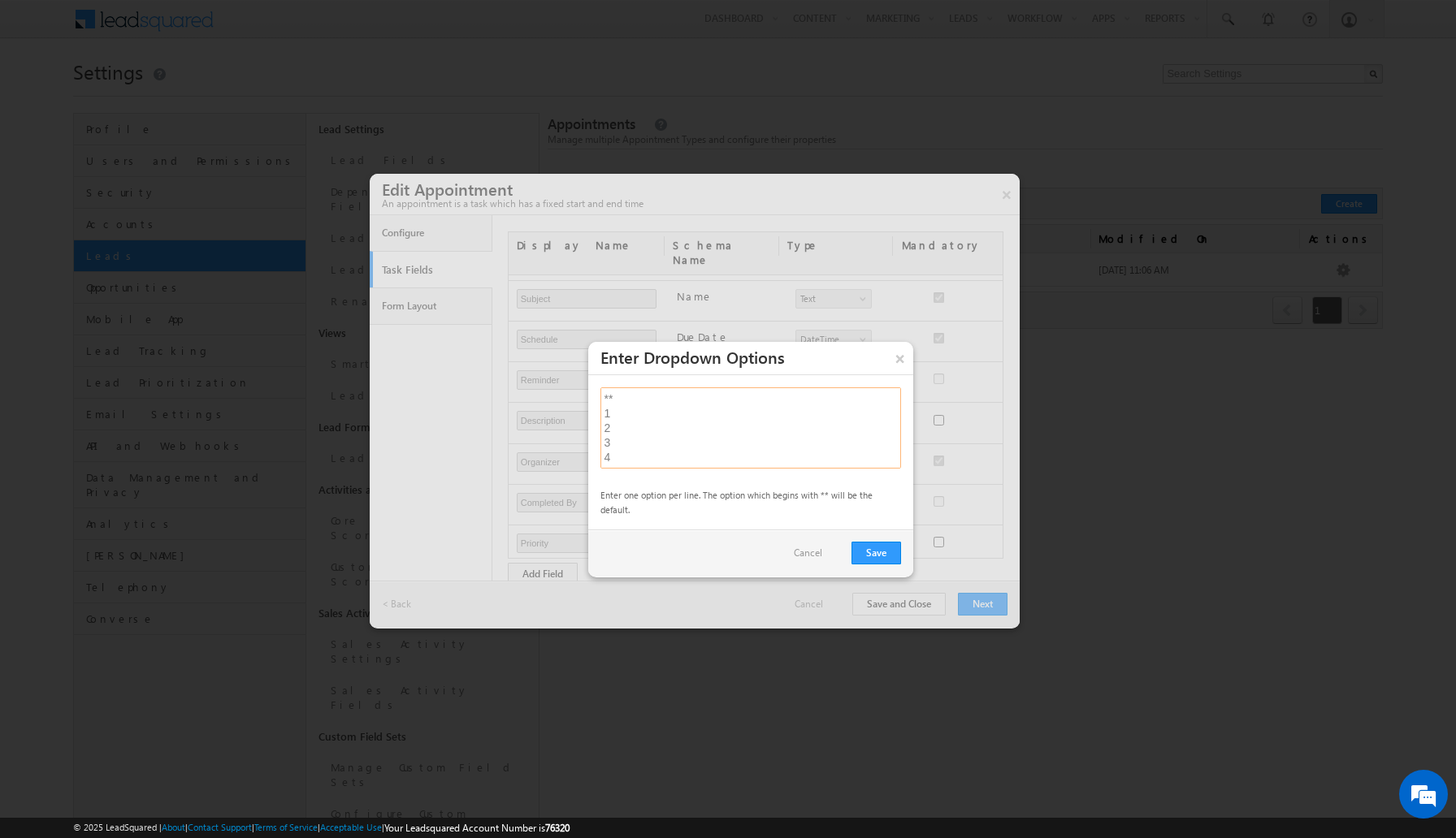
click at [735, 442] on textarea "** 1 2 3 4 5" at bounding box center [750, 427] width 301 height 81
click at [646, 402] on textarea "** 1 2 3 4 5" at bounding box center [750, 427] width 301 height 81
click at [897, 366] on button "×" at bounding box center [899, 359] width 26 height 33
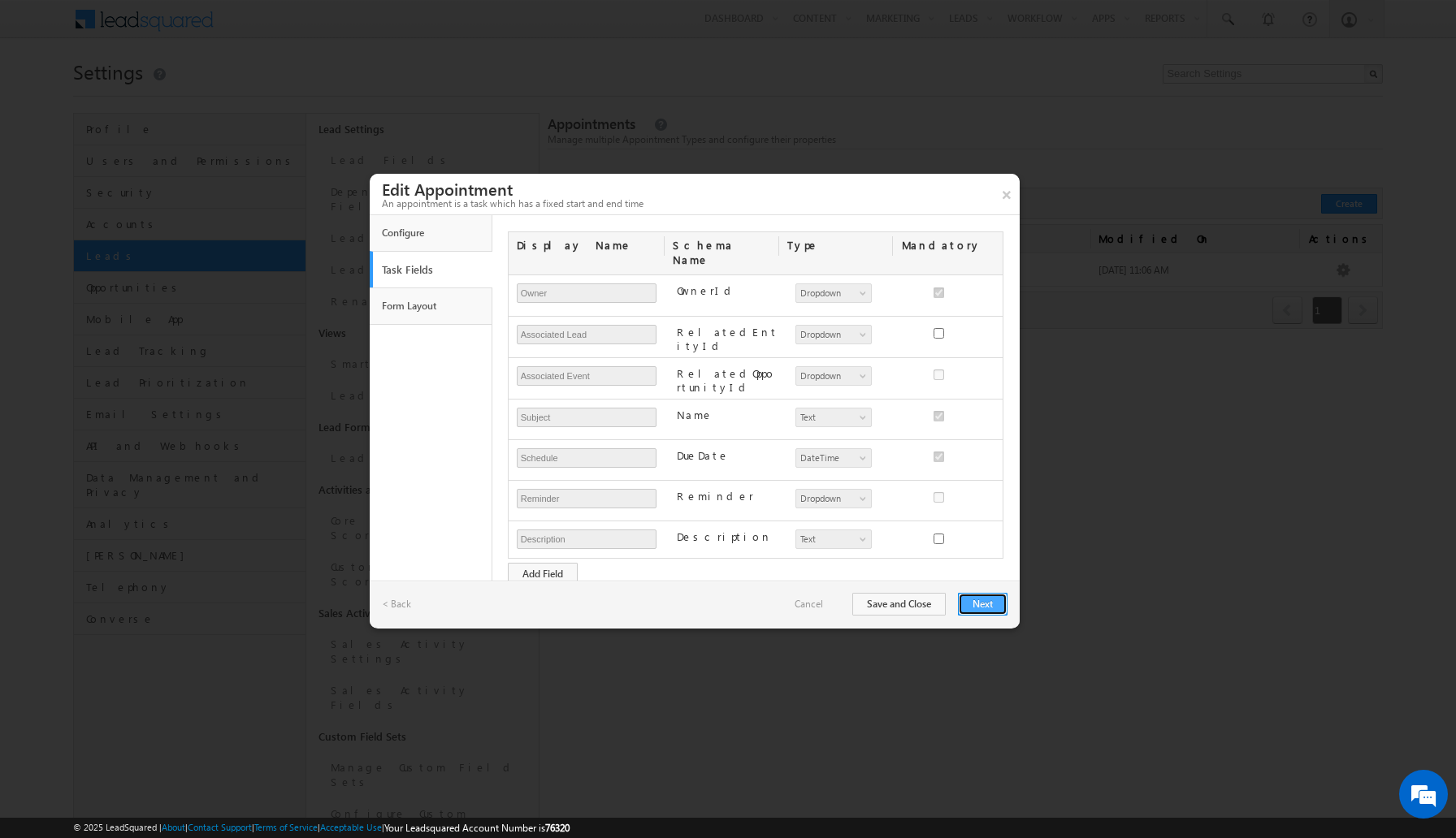
click at [985, 605] on button "Next" at bounding box center [982, 604] width 50 height 23
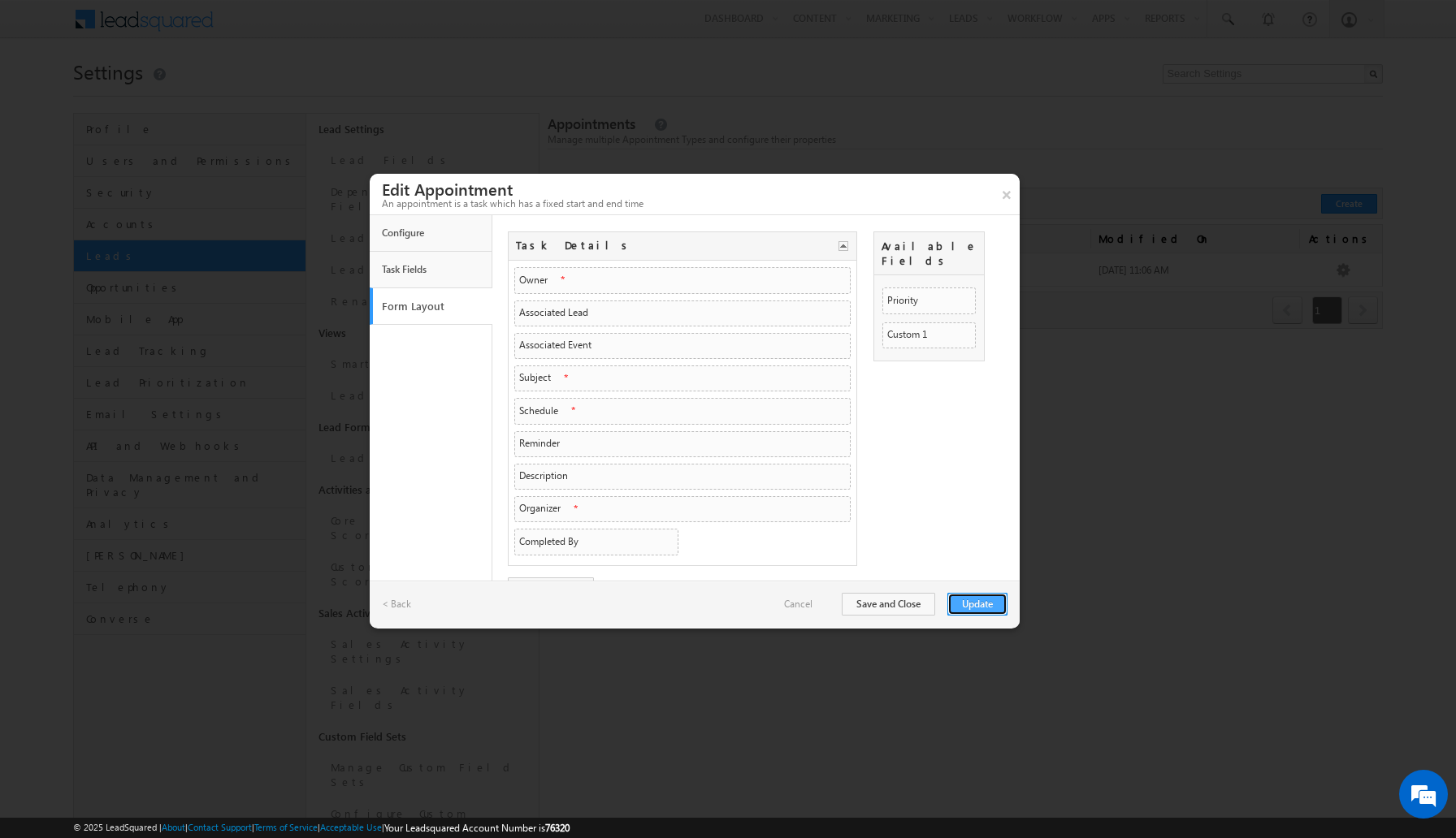
click at [980, 606] on button "Update" at bounding box center [977, 604] width 60 height 23
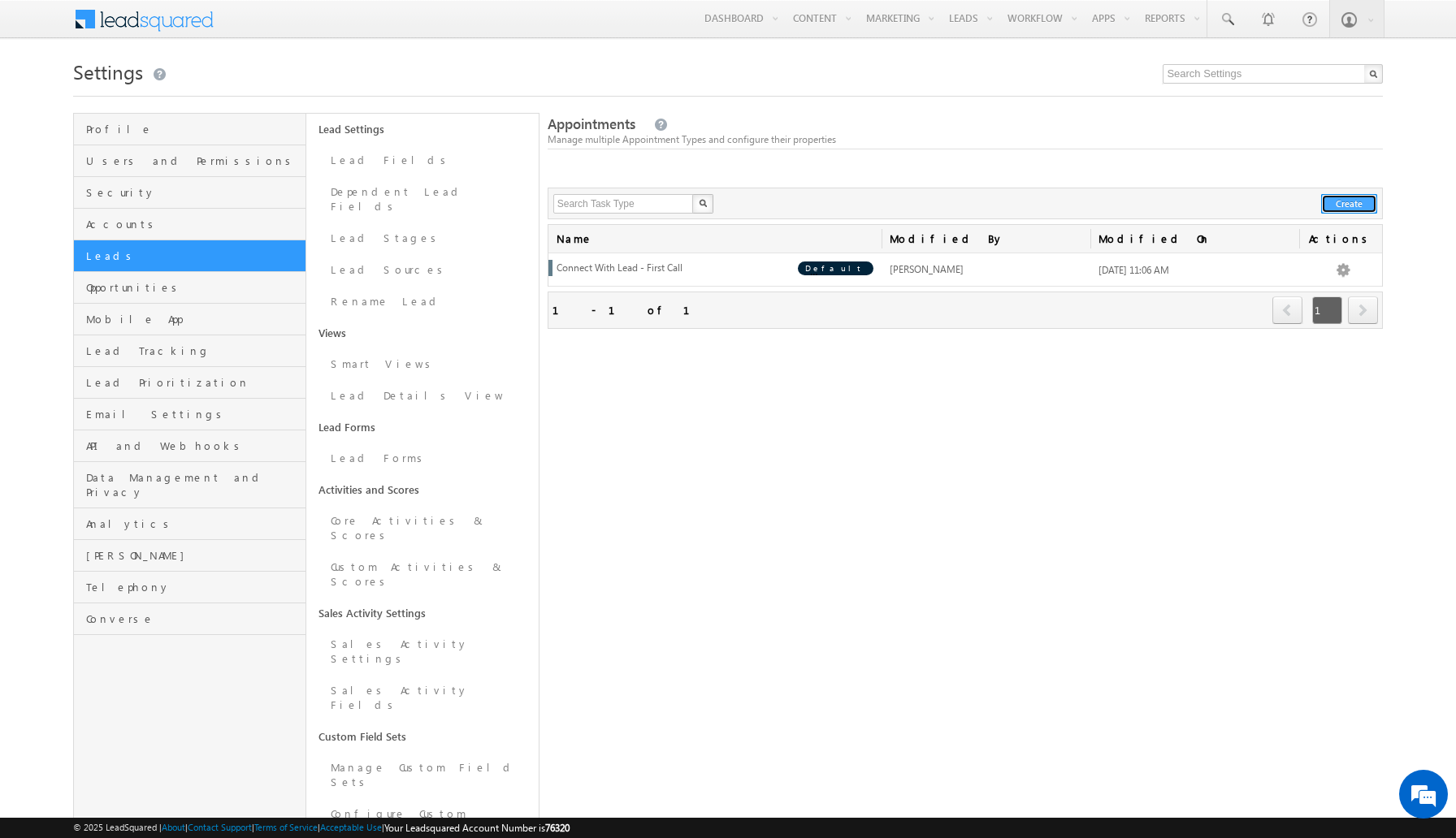
click at [1338, 205] on button "Create" at bounding box center [1348, 204] width 56 height 20
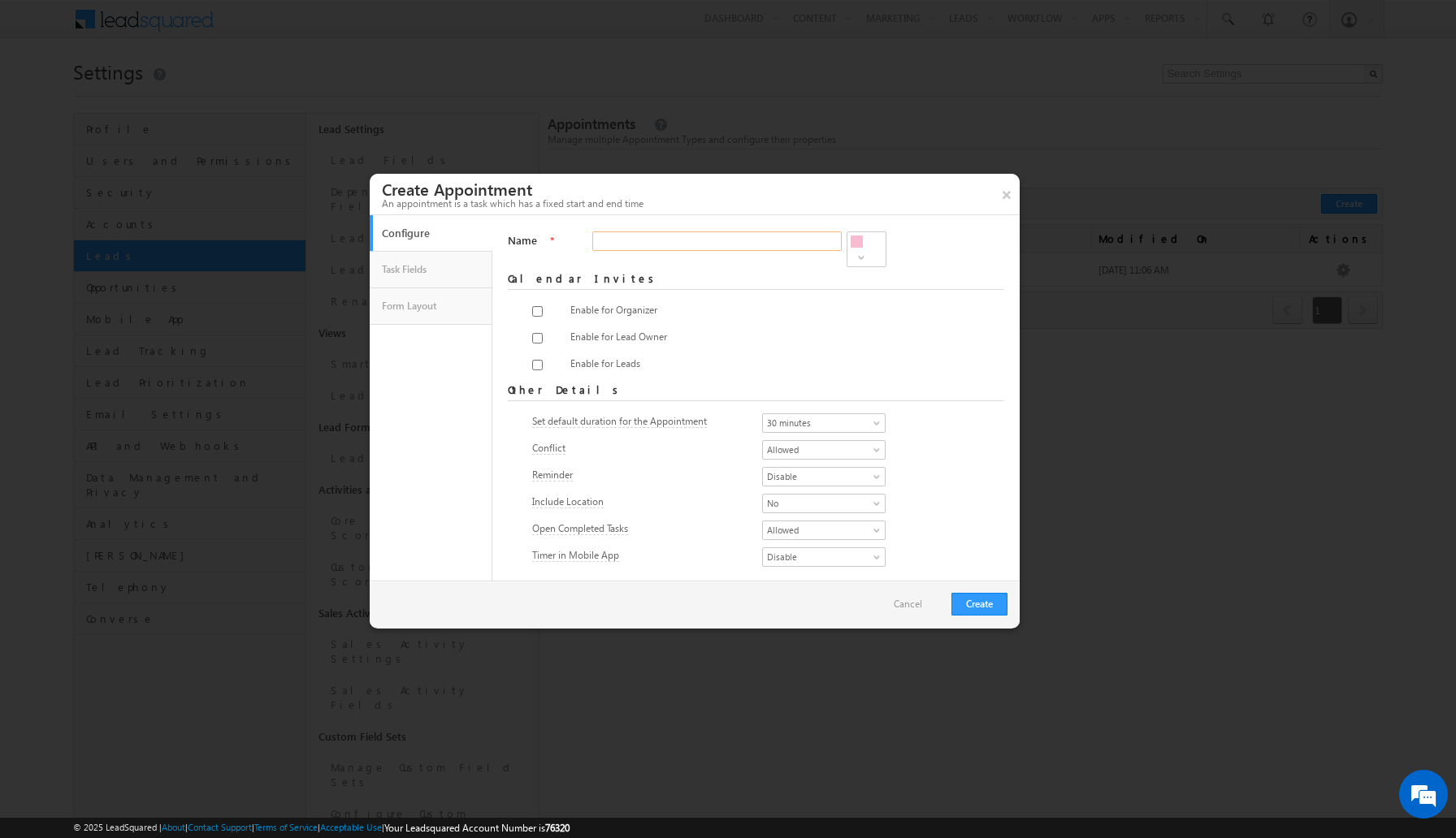
click at [673, 244] on input "Name" at bounding box center [717, 241] width 249 height 20
type input "Follow up - First Call"
click at [598, 330] on span "Enable for Lead Owner" at bounding box center [619, 336] width 97 height 12
click at [533, 333] on input "checkbox" at bounding box center [537, 338] width 11 height 11
checkbox input "true"
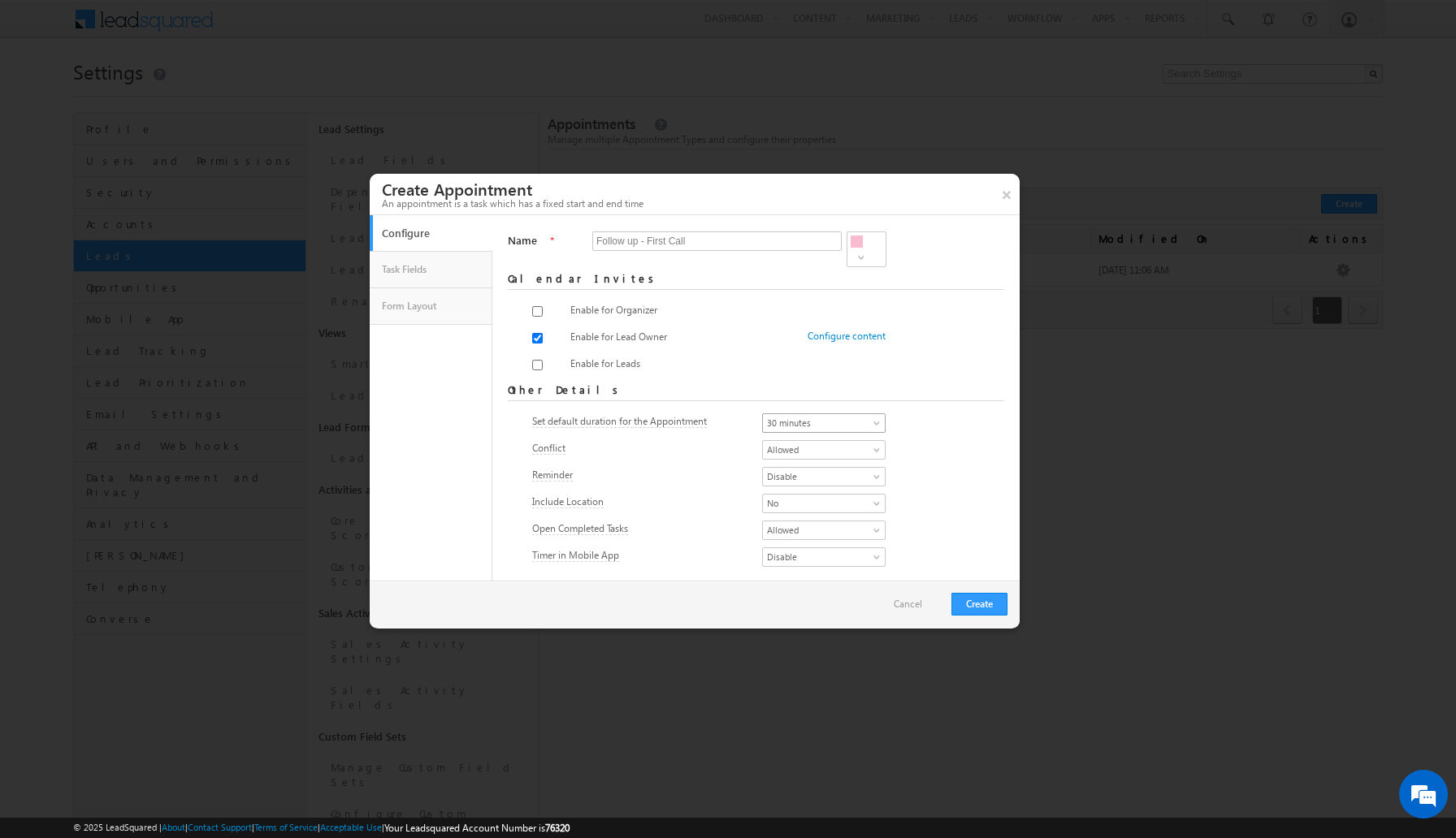
click at [813, 416] on span "30 minutes" at bounding box center [819, 422] width 112 height 15
click at [803, 451] on link "10 minutes" at bounding box center [824, 449] width 123 height 15
click at [808, 471] on span "Disable" at bounding box center [819, 476] width 112 height 15
click at [798, 486] on link "Enable" at bounding box center [824, 486] width 123 height 15
click at [793, 550] on span "Disable" at bounding box center [819, 557] width 112 height 15
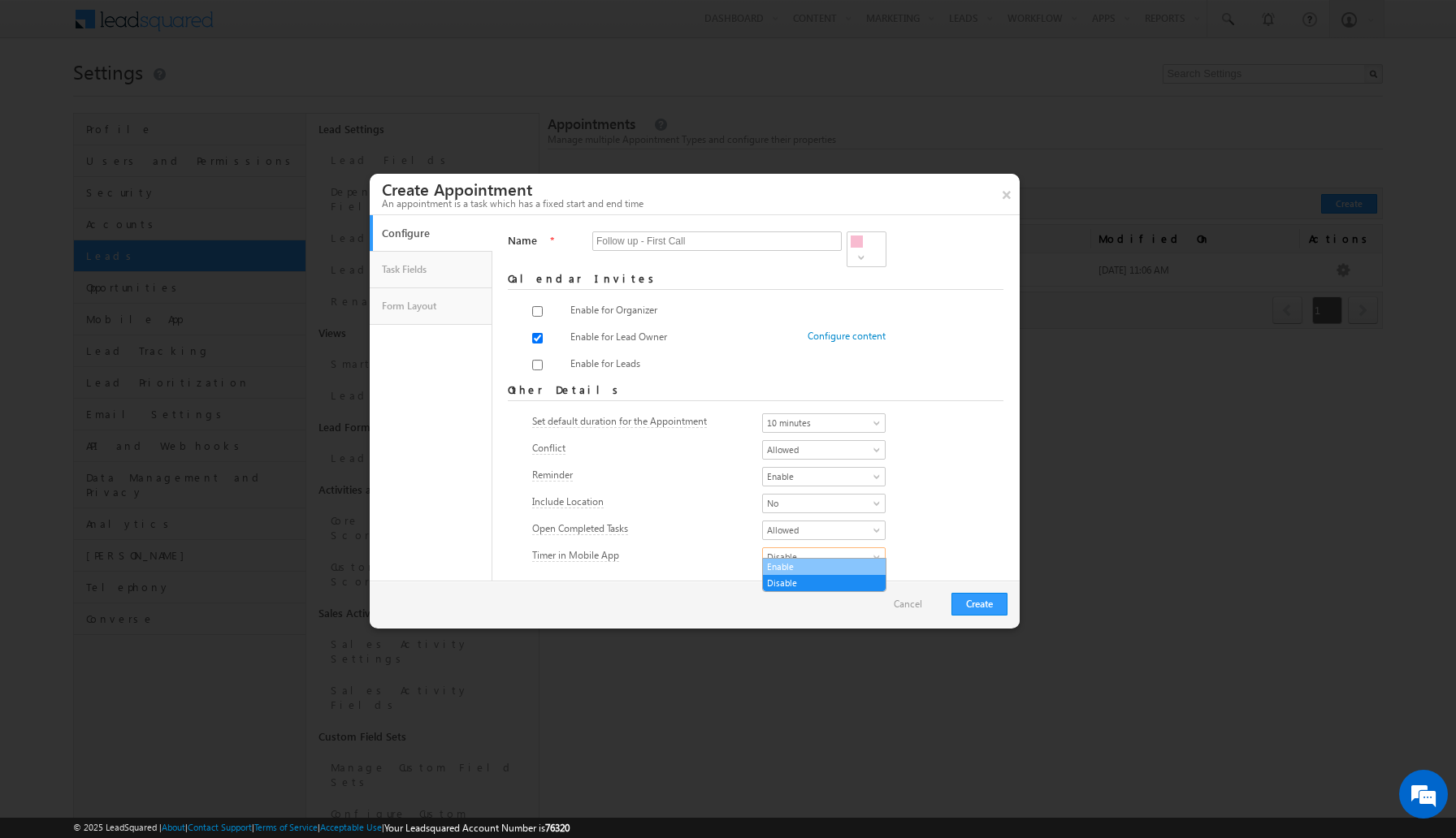
click at [785, 562] on link "Enable" at bounding box center [824, 567] width 123 height 15
click at [815, 416] on span "10 minutes" at bounding box center [819, 422] width 112 height 15
click at [799, 462] on link "15 minutes" at bounding box center [824, 465] width 123 height 15
click at [970, 599] on button "Create" at bounding box center [979, 604] width 56 height 23
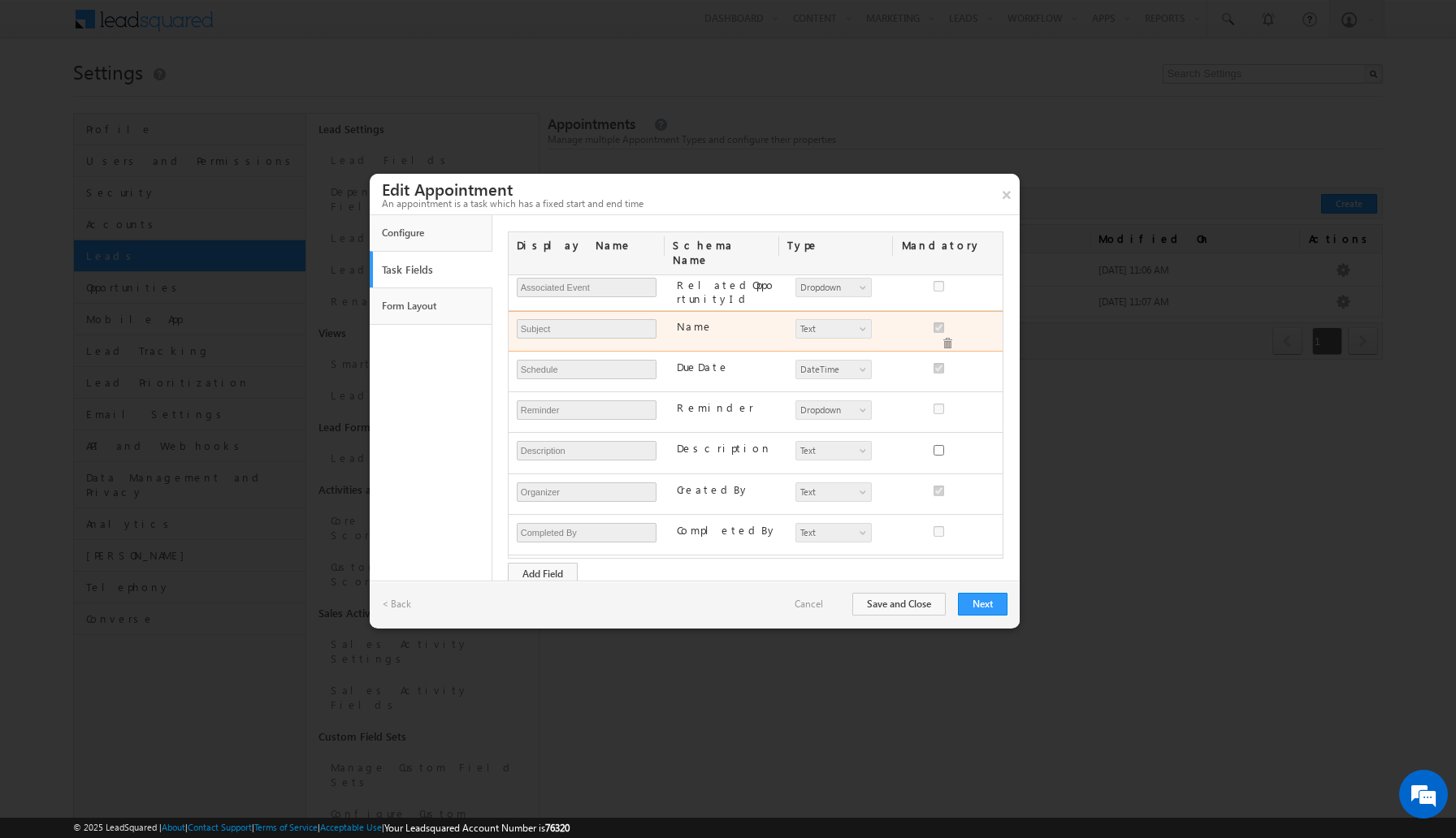
scroll to position [119, 0]
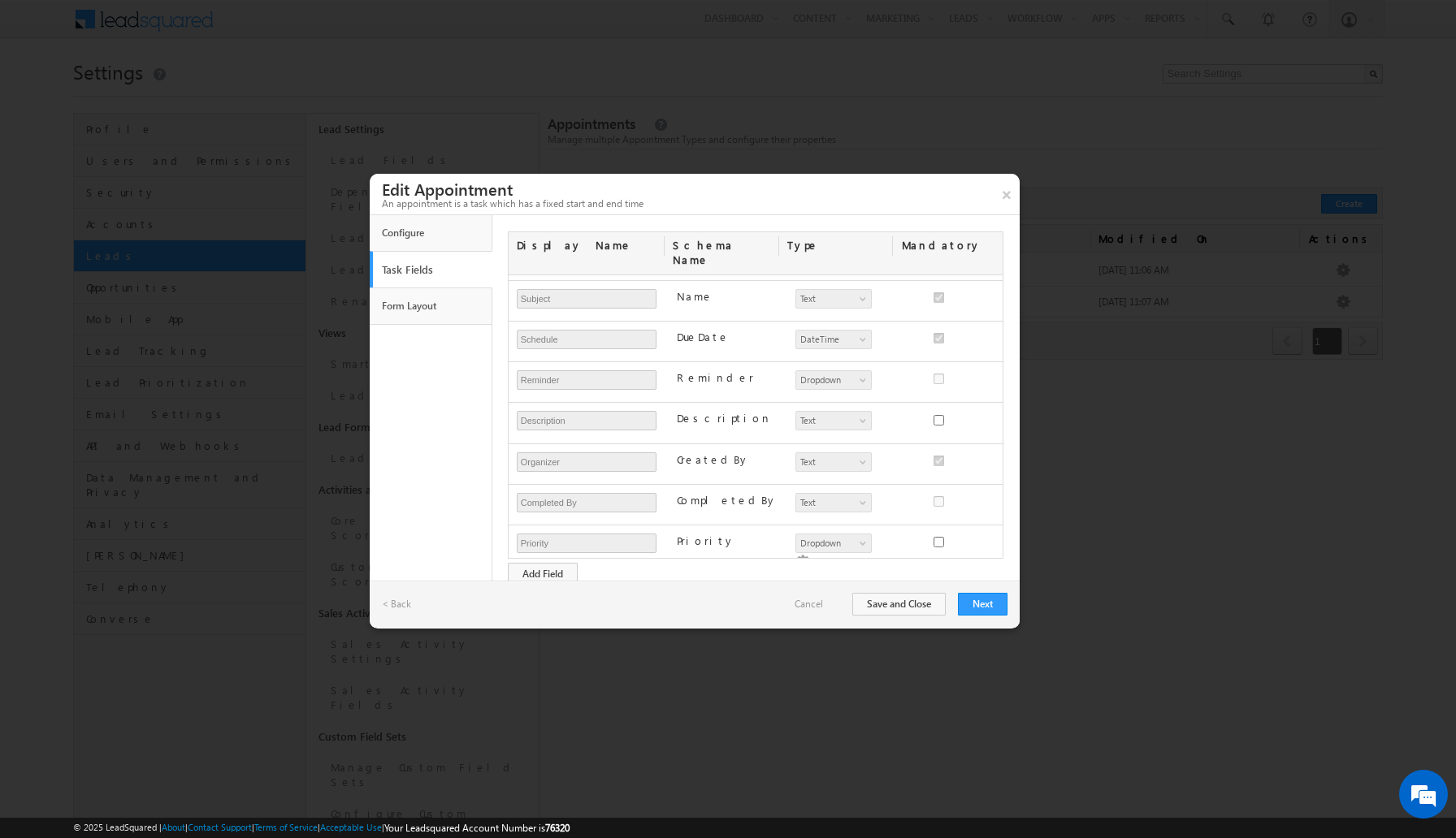
click at [953, 598] on span at bounding box center [947, 604] width 12 height 12
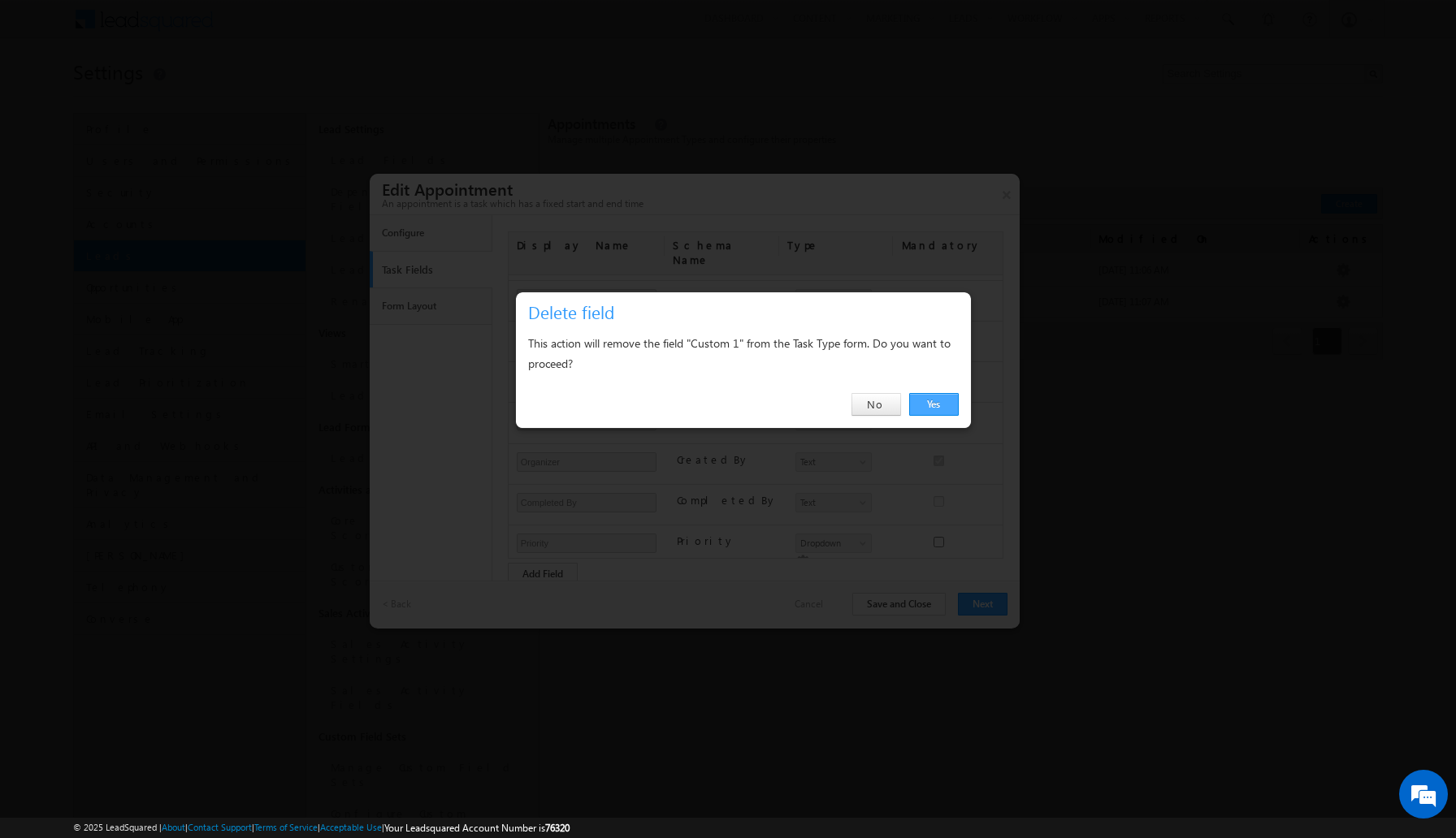
click at [942, 410] on link "Yes" at bounding box center [933, 404] width 50 height 23
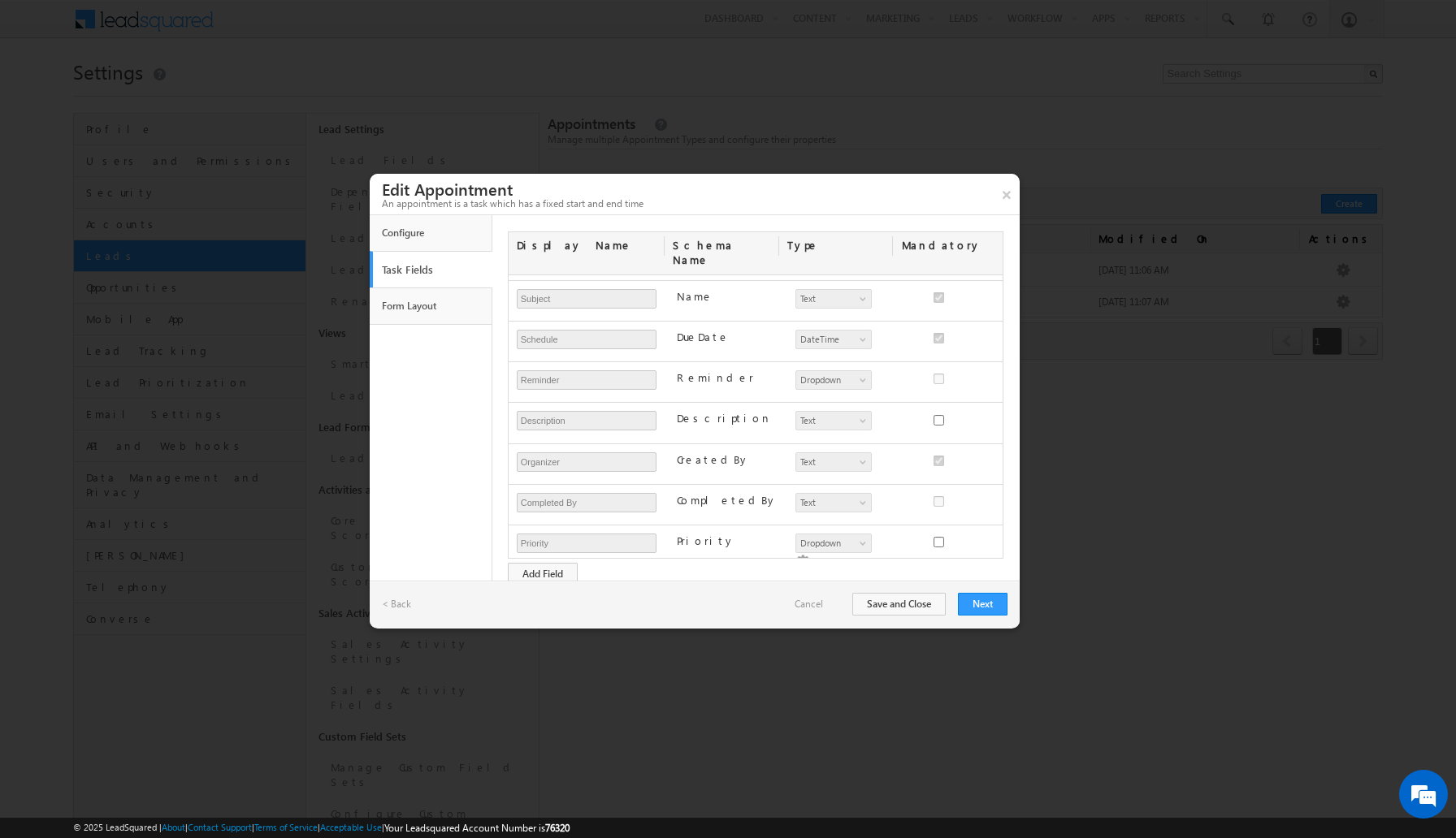
scroll to position [83, 0]
click at [984, 609] on button "Next" at bounding box center [982, 604] width 50 height 23
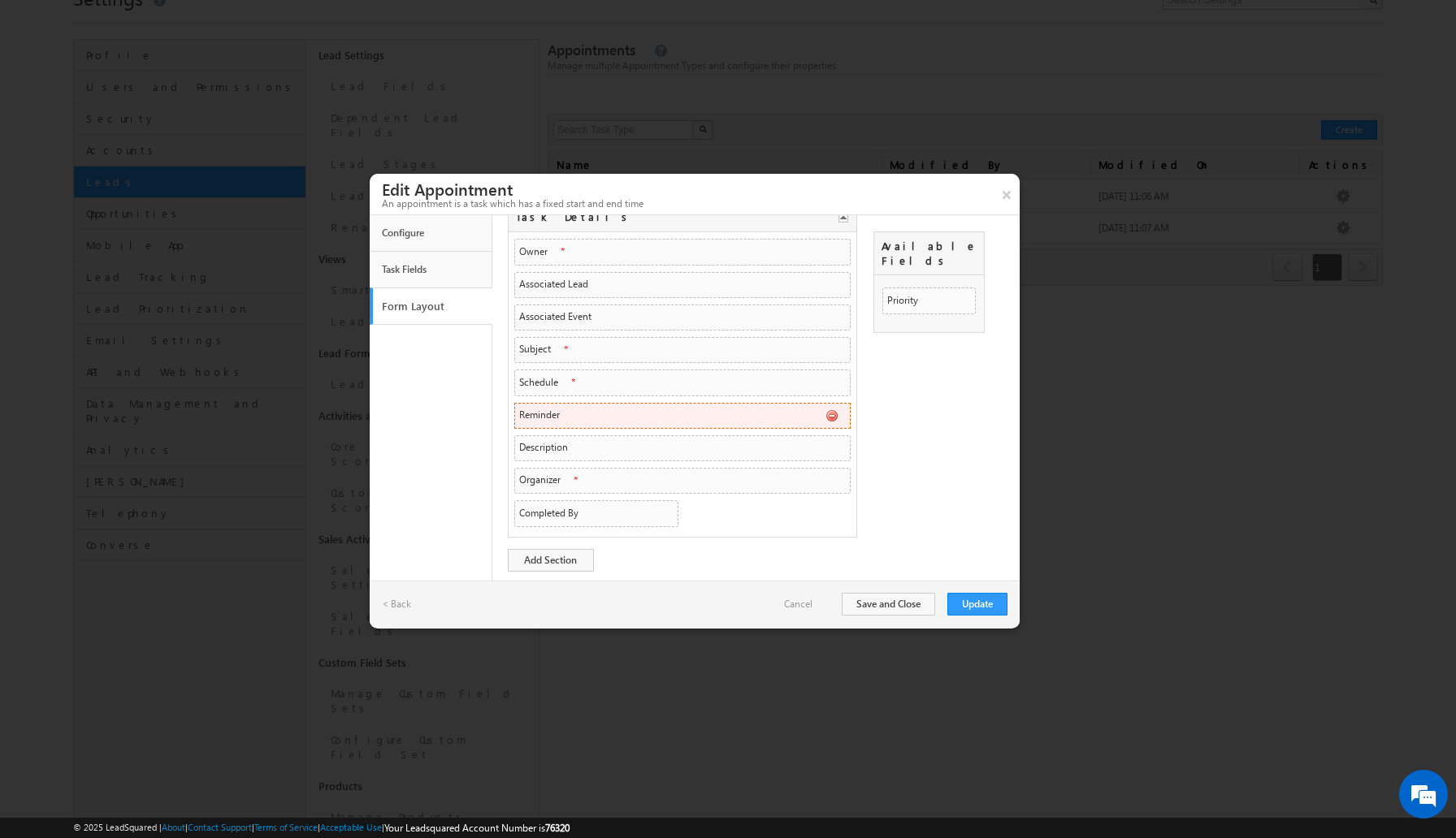
scroll to position [75, 0]
click at [981, 599] on button "Update" at bounding box center [977, 604] width 60 height 23
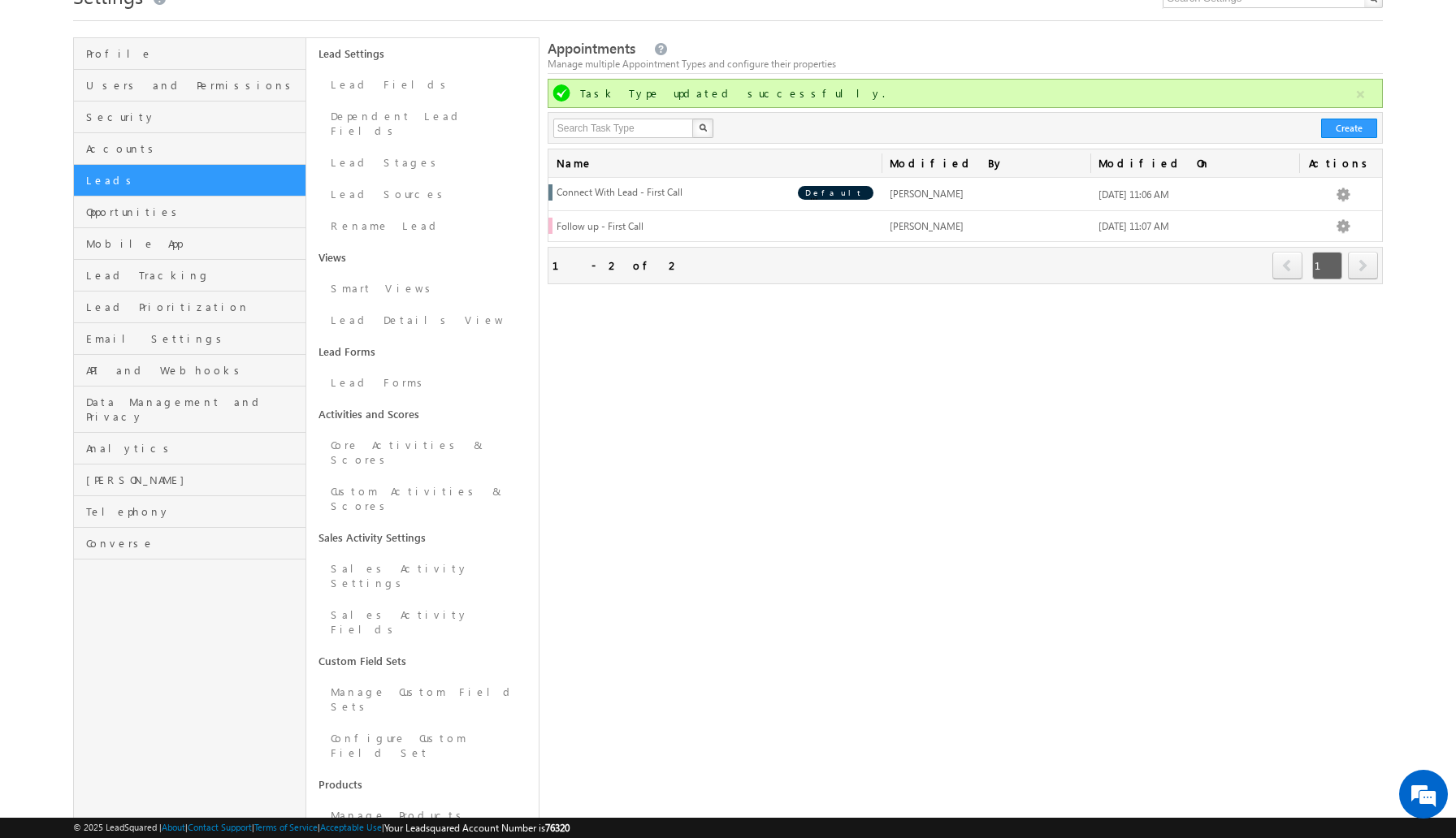
scroll to position [63, 0]
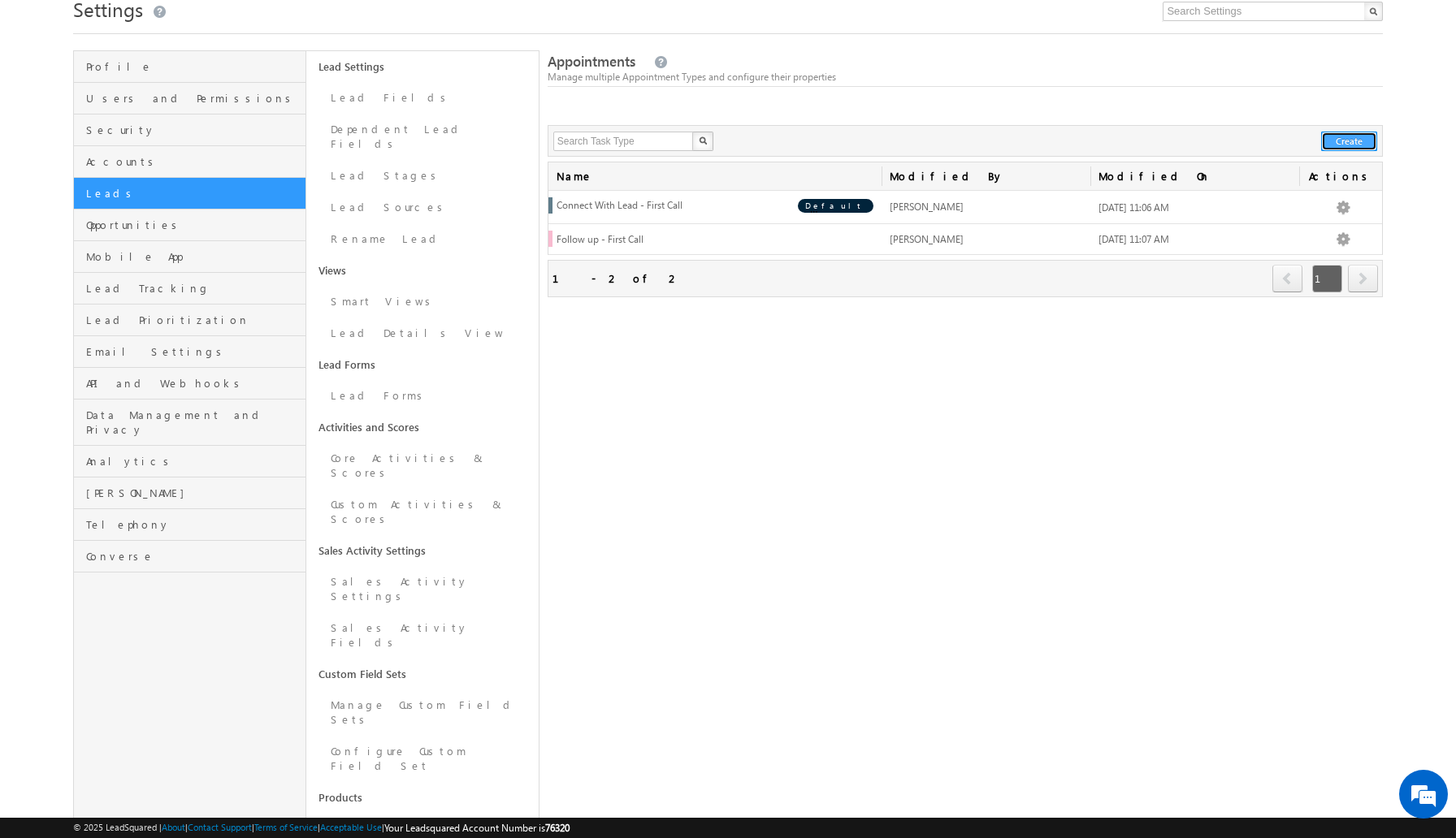
click at [1343, 140] on button "Create" at bounding box center [1348, 141] width 56 height 20
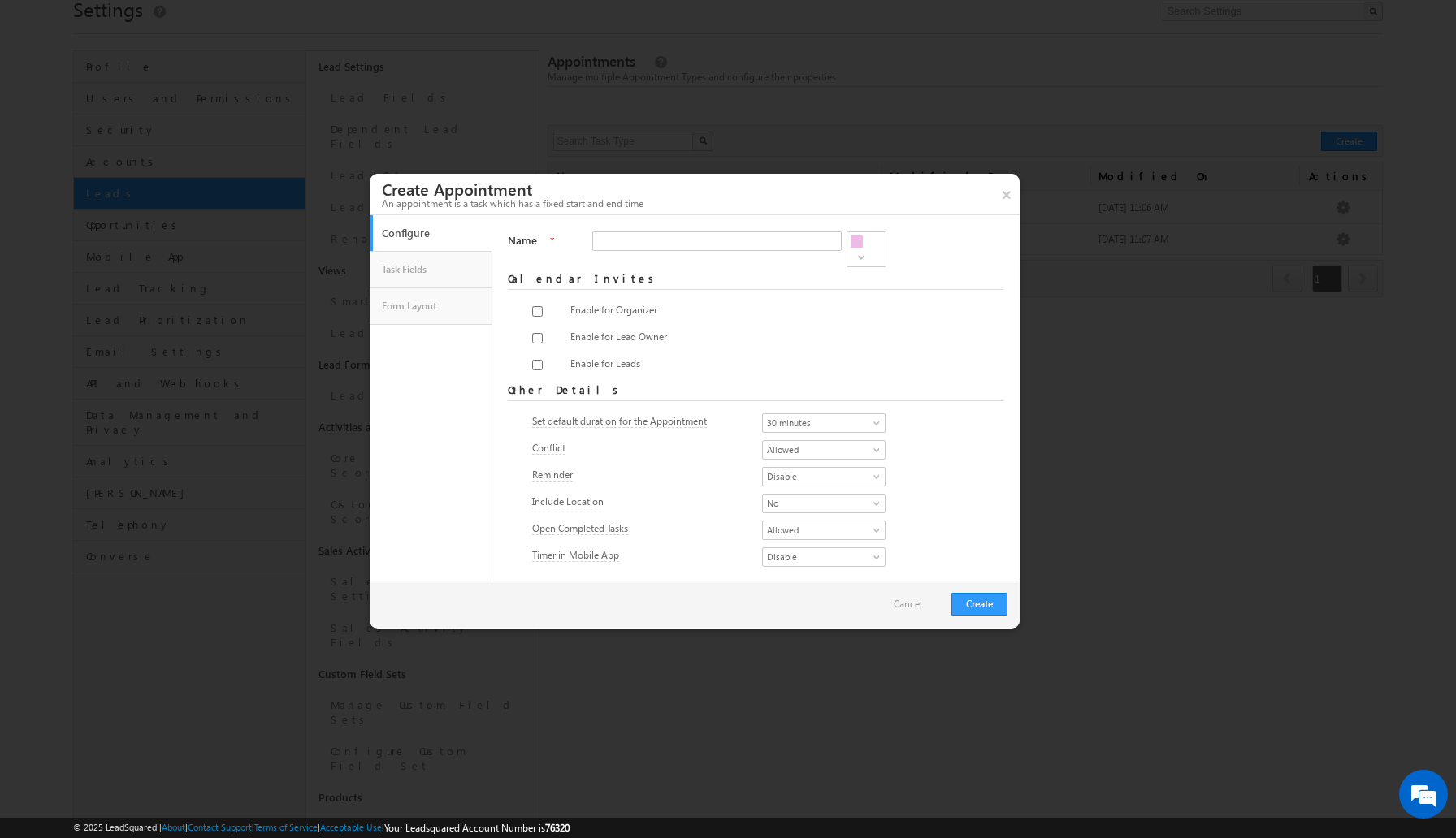
click at [868, 251] on span at bounding box center [861, 257] width 12 height 12
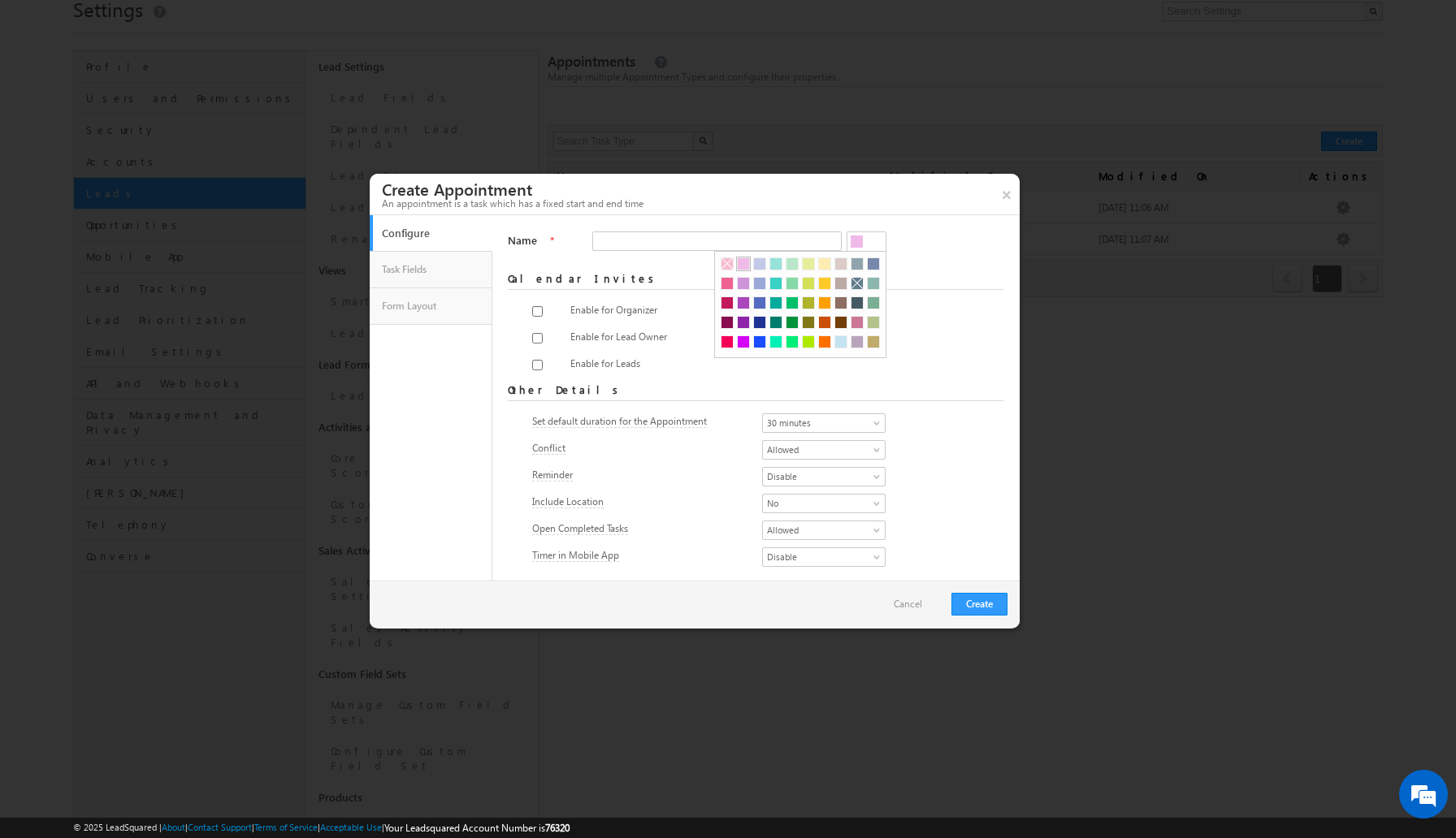
click at [765, 320] on div at bounding box center [759, 321] width 13 height 13
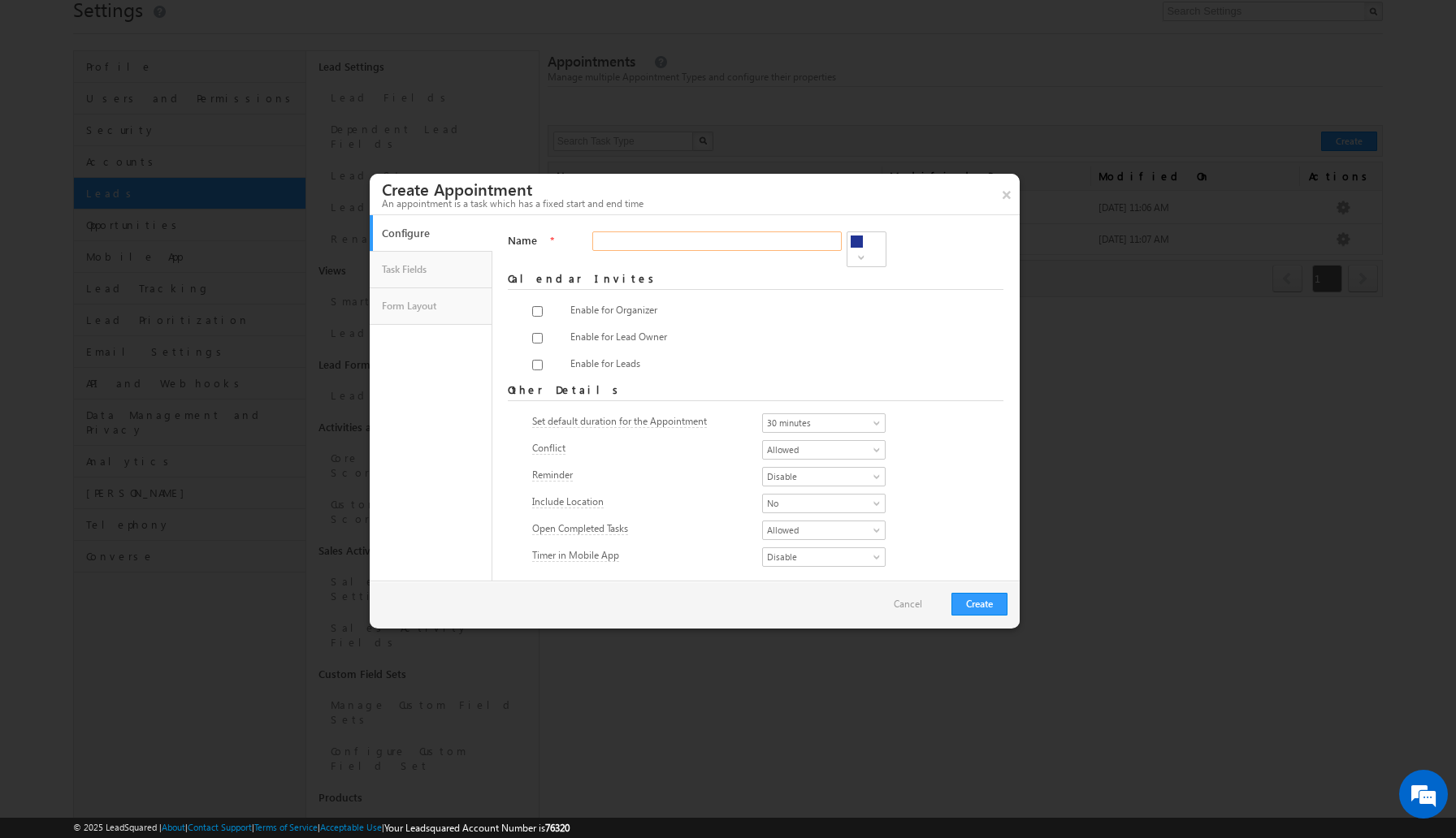
click at [760, 244] on input "Name" at bounding box center [717, 241] width 249 height 20
type input "Follow Up - Proposal"
click at [595, 332] on span "Enable for Lead Owner" at bounding box center [619, 336] width 97 height 12
click at [536, 333] on input "checkbox" at bounding box center [537, 338] width 11 height 11
checkbox input "true"
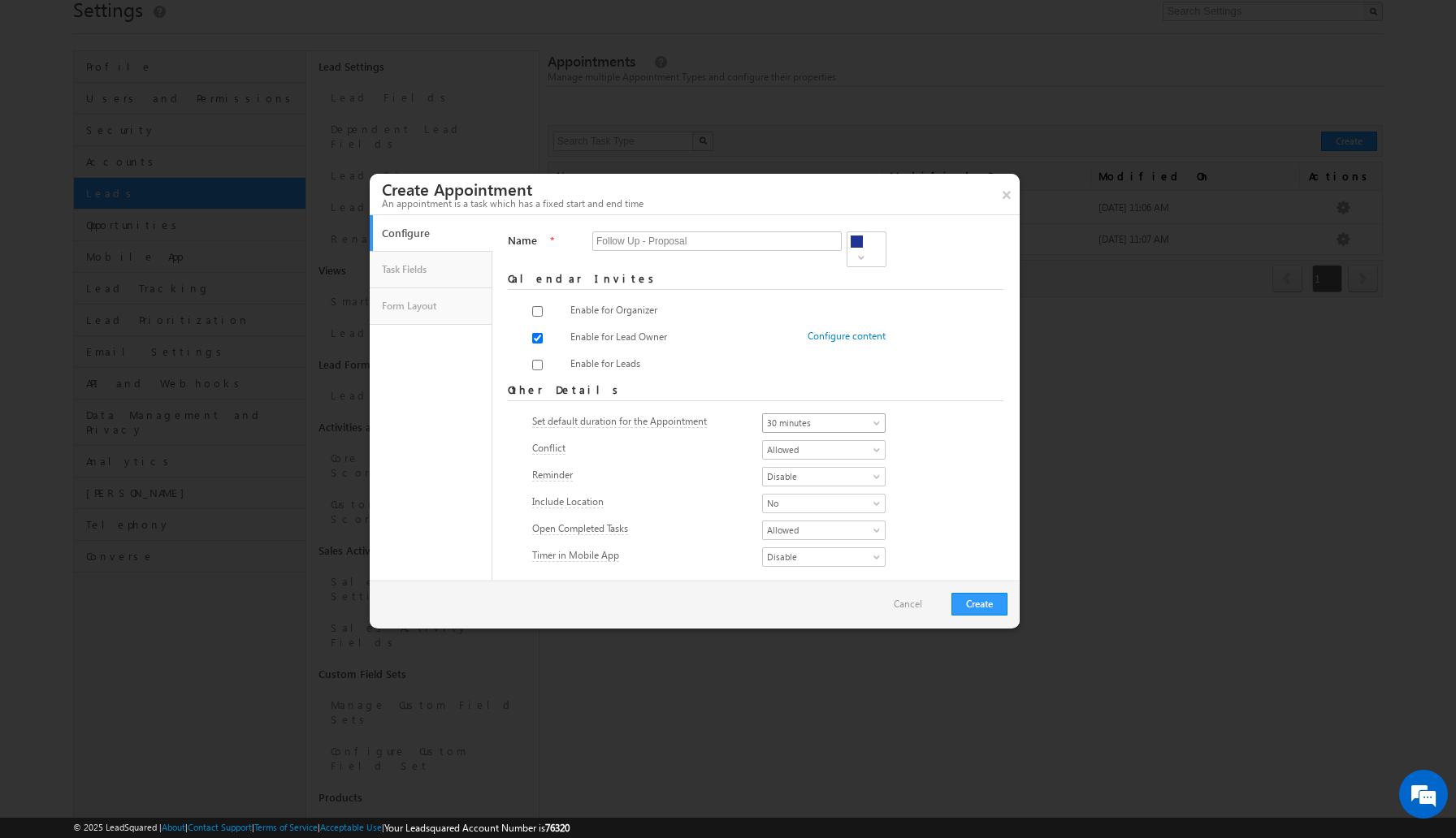
click at [854, 419] on span "30 minutes" at bounding box center [819, 422] width 112 height 15
click at [822, 469] on link "15 minutes" at bounding box center [824, 466] width 123 height 15
click at [817, 472] on span "Disable" at bounding box center [819, 476] width 112 height 15
click at [800, 489] on link "Enable" at bounding box center [824, 487] width 123 height 15
click at [799, 550] on span "Disable" at bounding box center [819, 557] width 112 height 15
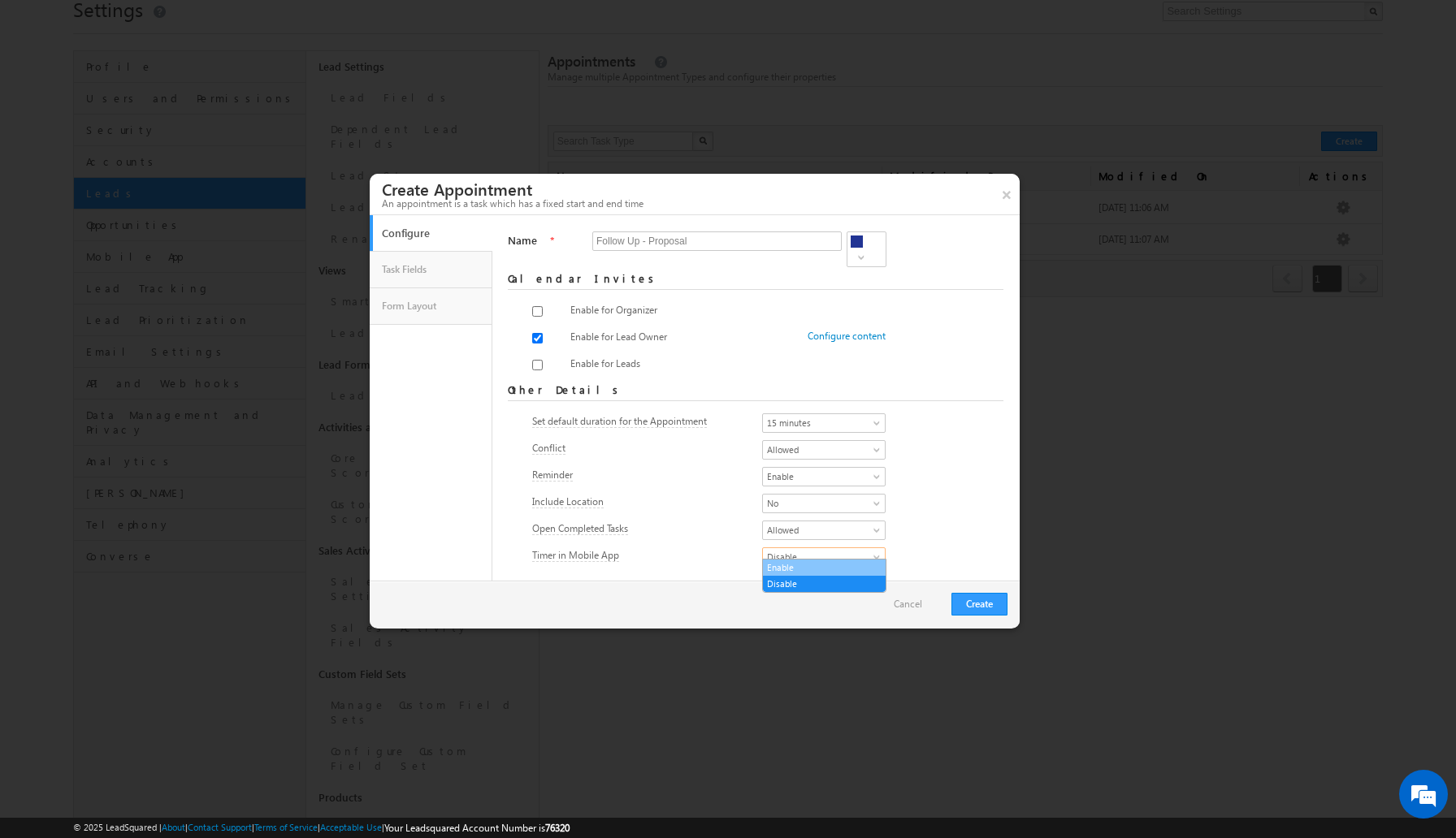
click at [793, 567] on link "Enable" at bounding box center [824, 567] width 123 height 15
click at [982, 604] on button "Create" at bounding box center [979, 604] width 56 height 23
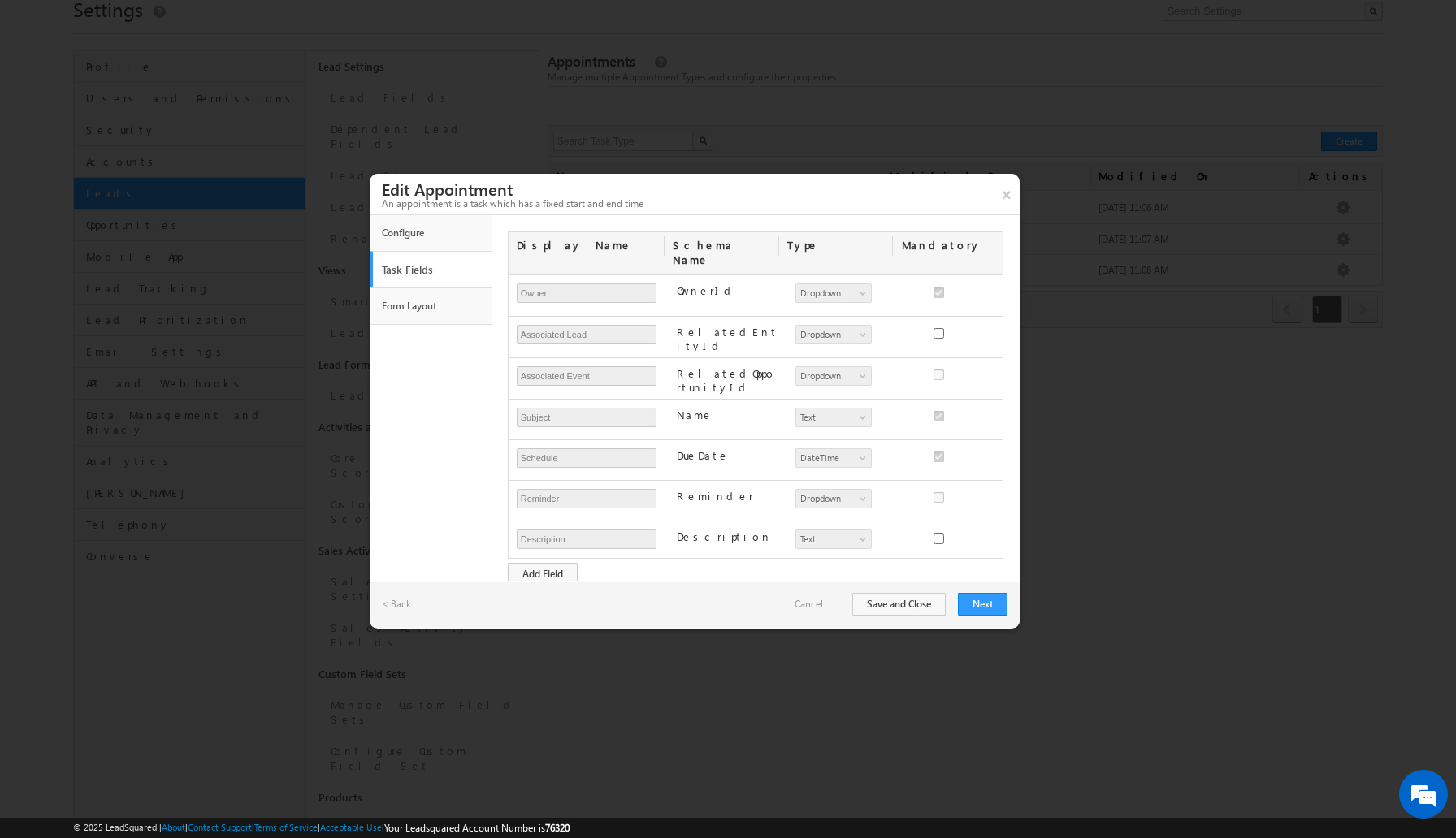
scroll to position [119, 0]
click at [433, 305] on link "Form Layout" at bounding box center [430, 306] width 107 height 27
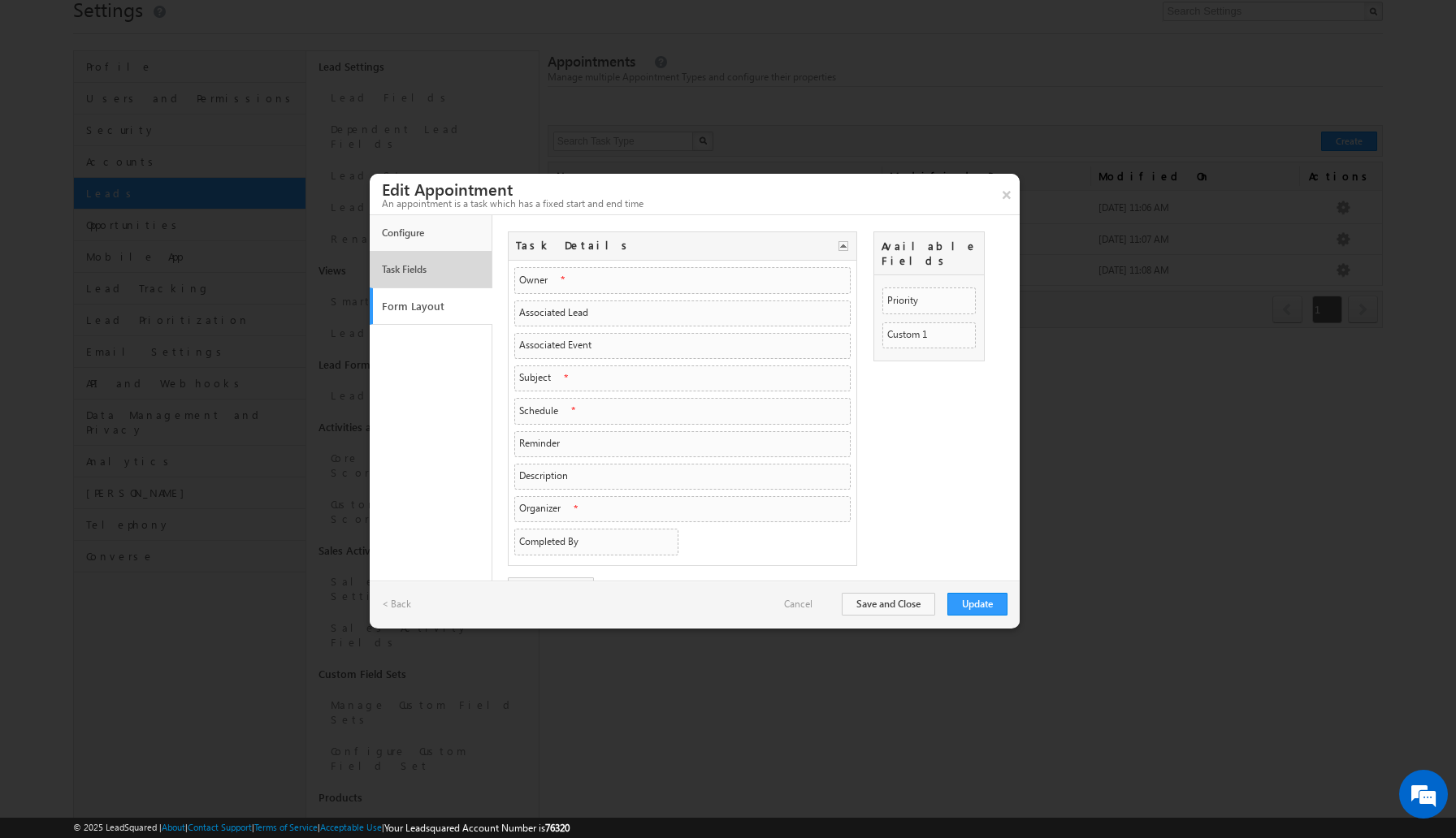
click at [433, 273] on link "Task Fields" at bounding box center [430, 270] width 107 height 27
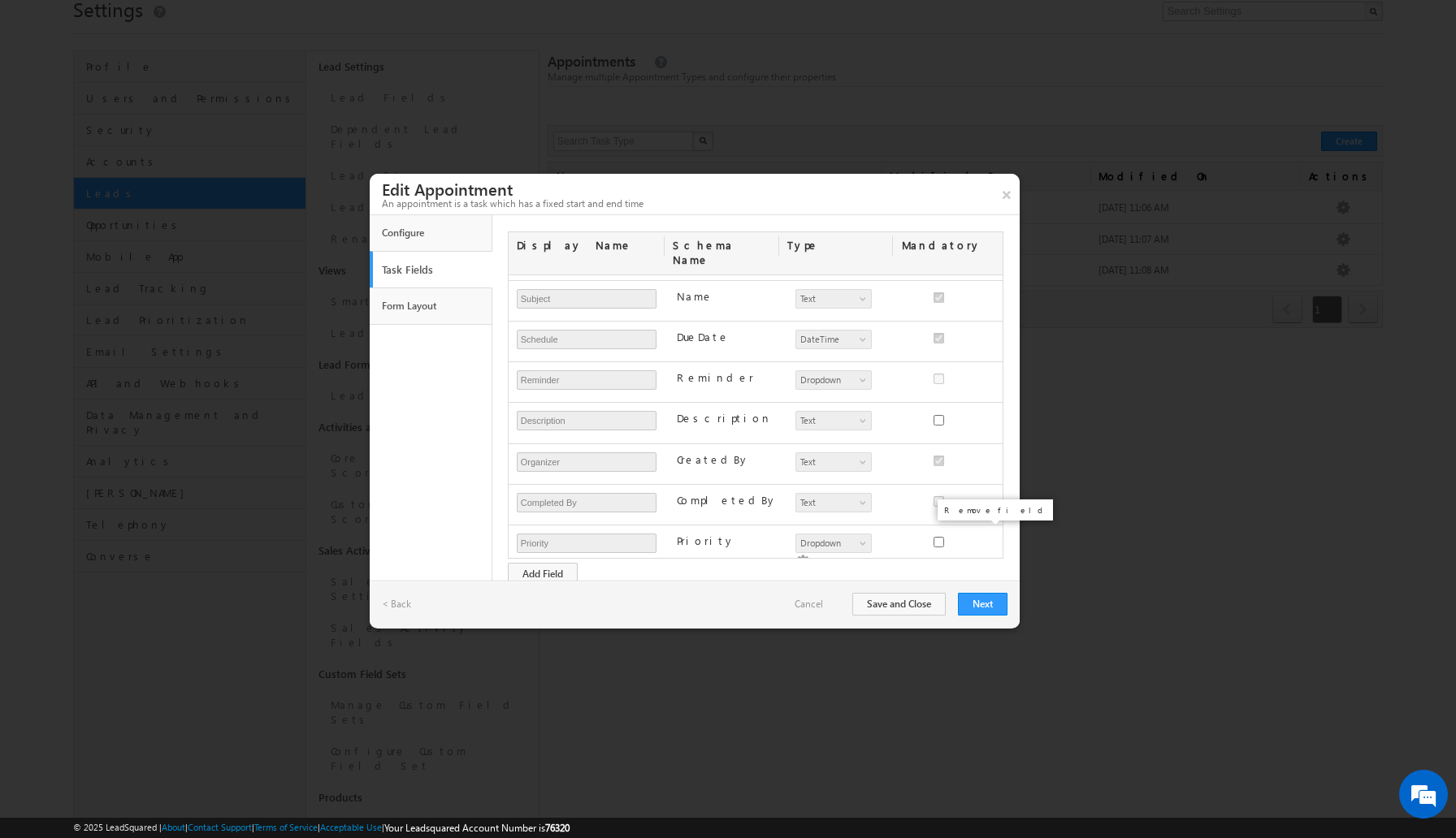
click at [953, 598] on span at bounding box center [947, 604] width 12 height 12
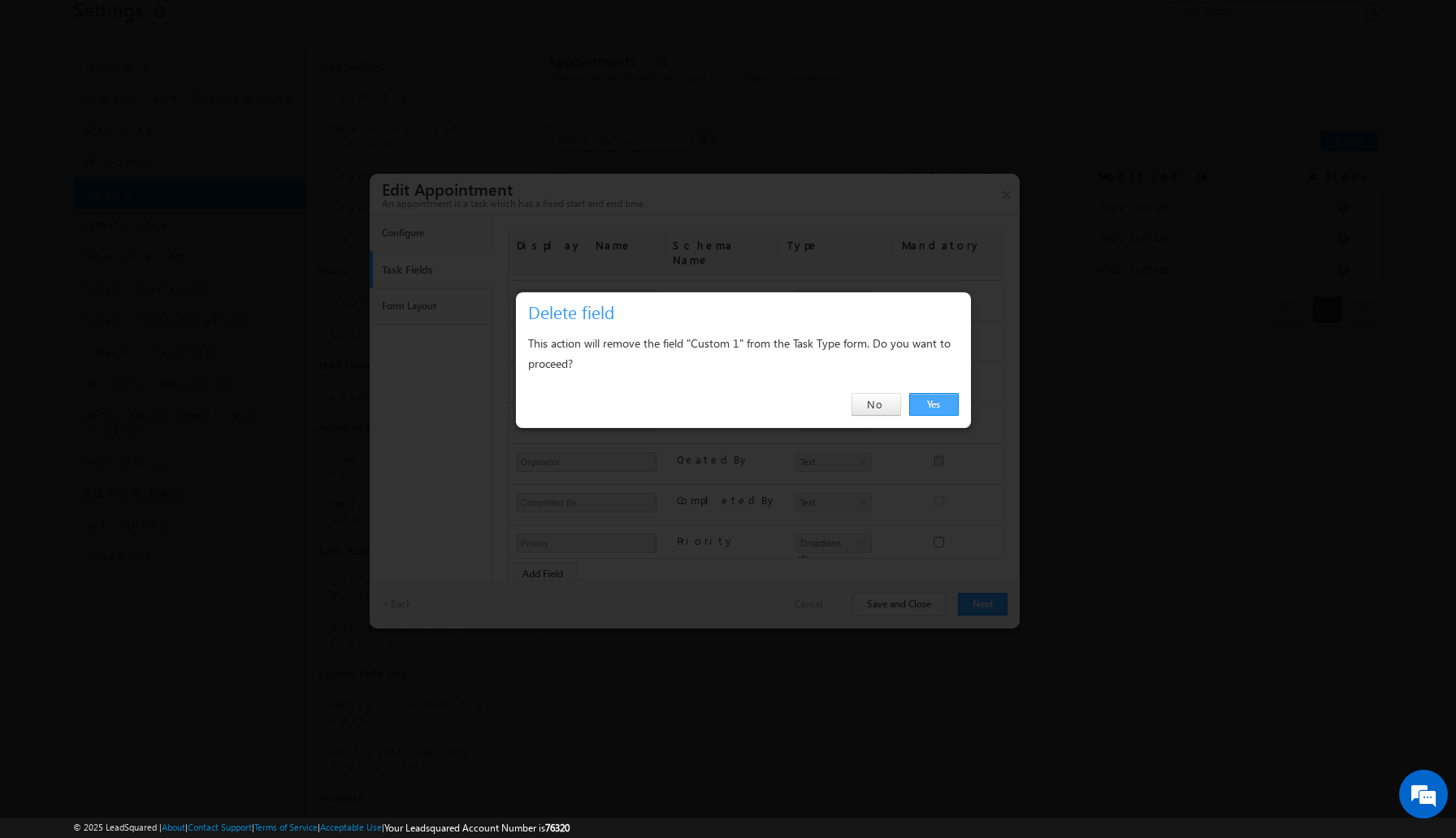
click at [928, 401] on link "Yes" at bounding box center [933, 404] width 50 height 23
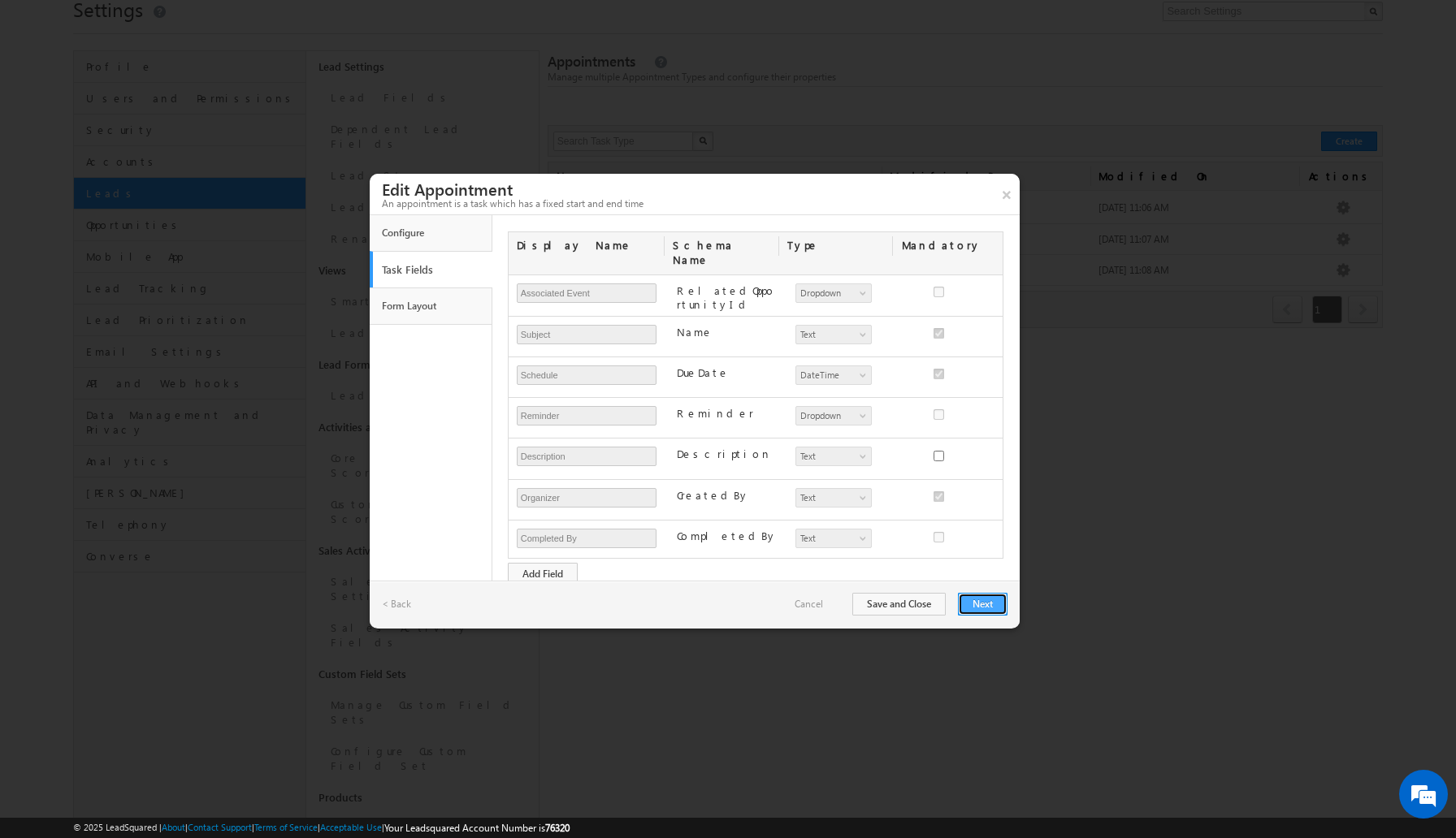
click at [985, 605] on button "Next" at bounding box center [982, 604] width 50 height 23
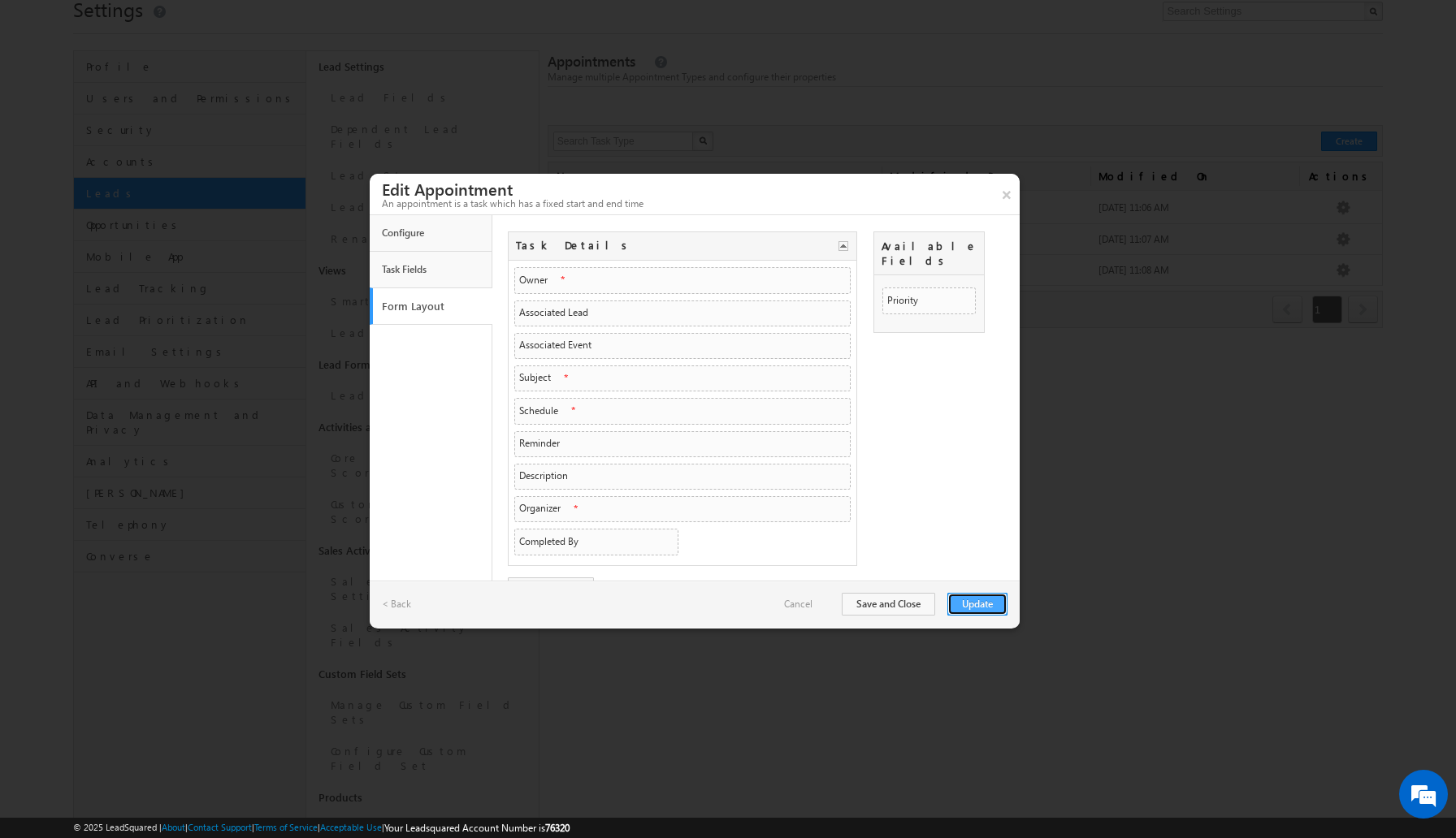
click at [969, 609] on button "Update" at bounding box center [977, 604] width 60 height 23
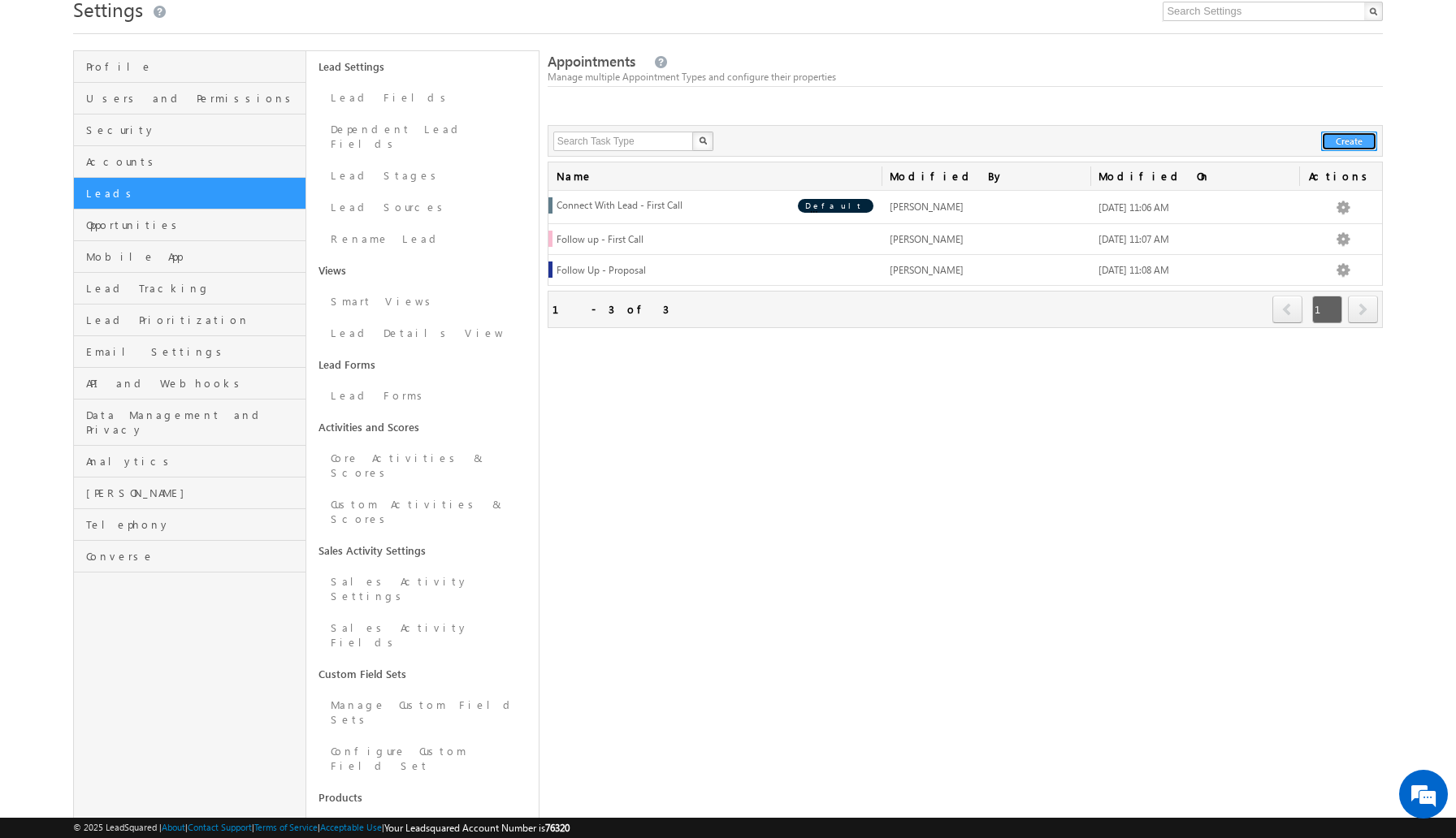
click at [1367, 144] on button "Create" at bounding box center [1348, 141] width 56 height 20
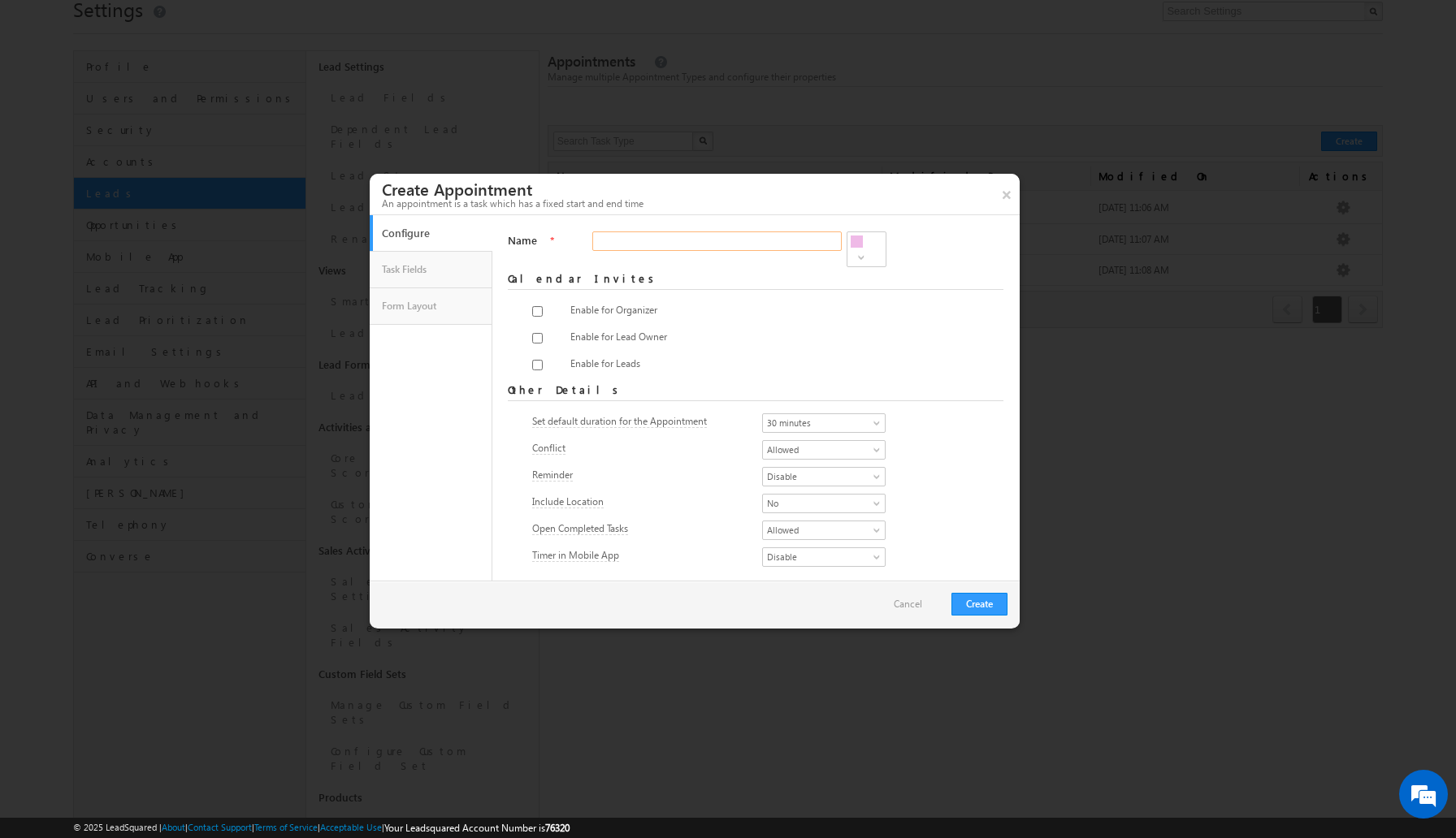
click at [760, 238] on input "Name" at bounding box center [717, 241] width 249 height 20
type input "Follo"
click at [1046, 242] on div at bounding box center [728, 419] width 1456 height 838
click at [1009, 201] on button "×" at bounding box center [1005, 194] width 26 height 41
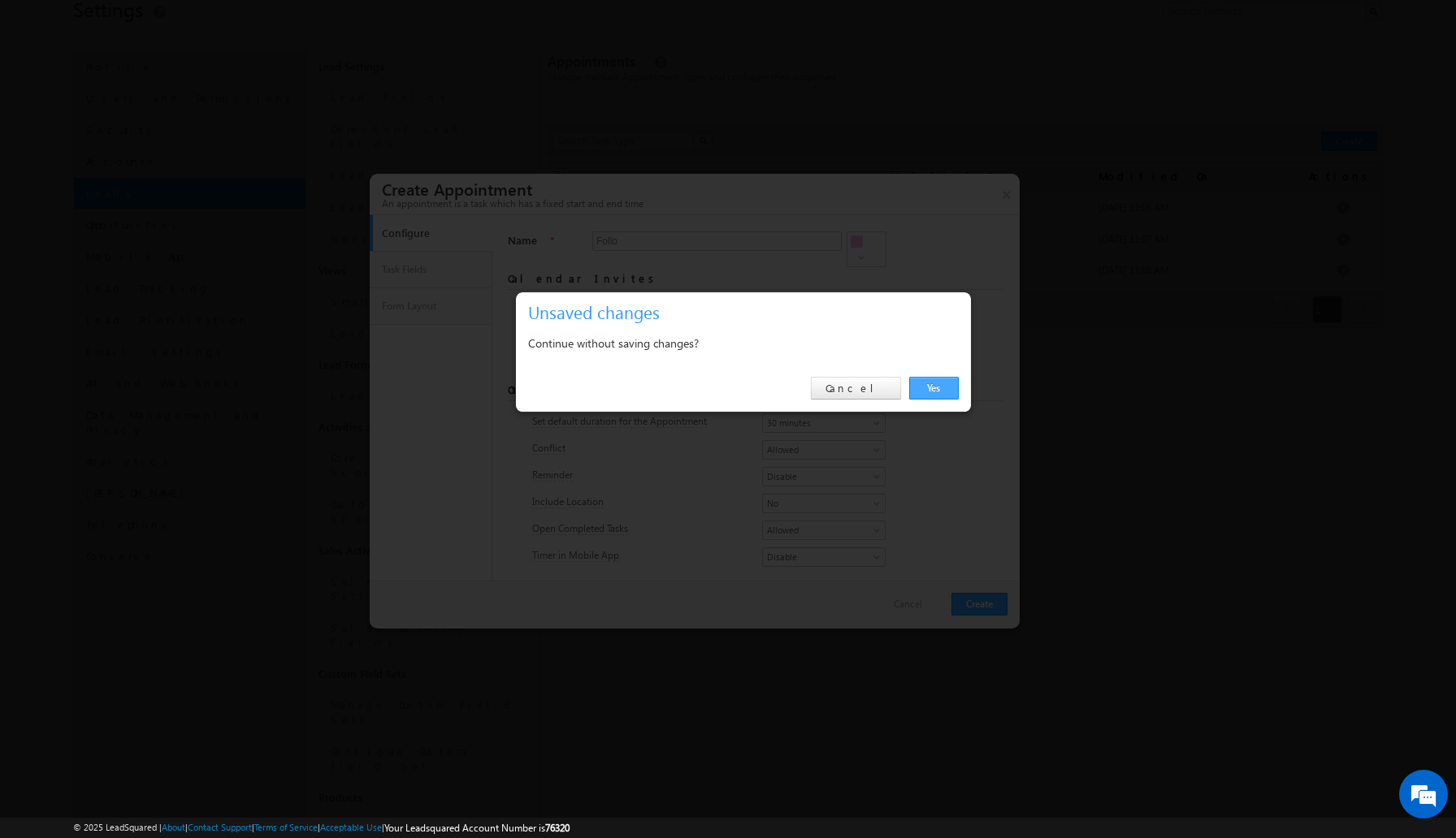
click at [932, 389] on link "Yes" at bounding box center [933, 387] width 50 height 23
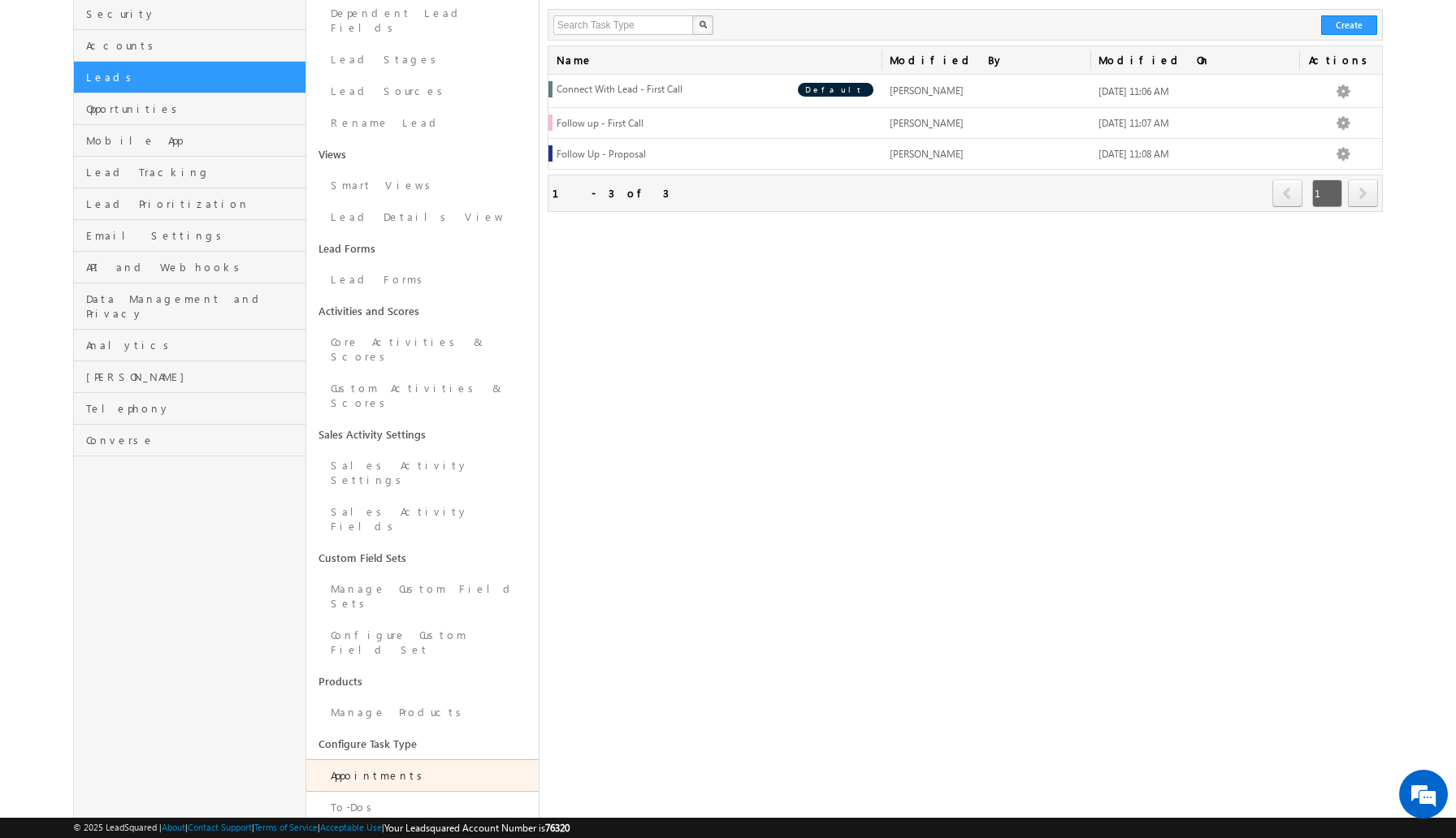
scroll to position [190, 0]
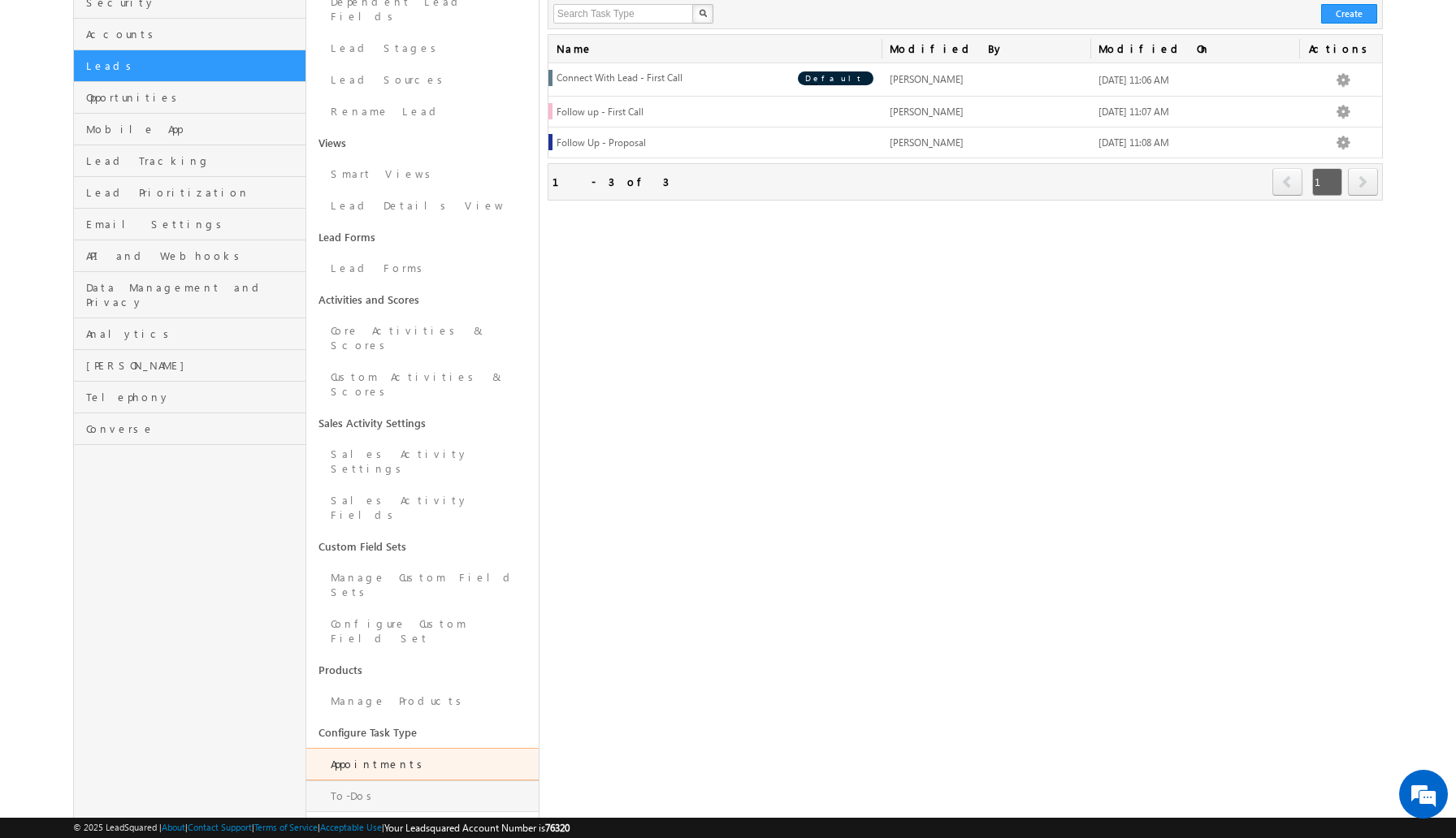
click at [415, 780] on link "To-Dos" at bounding box center [422, 796] width 232 height 31
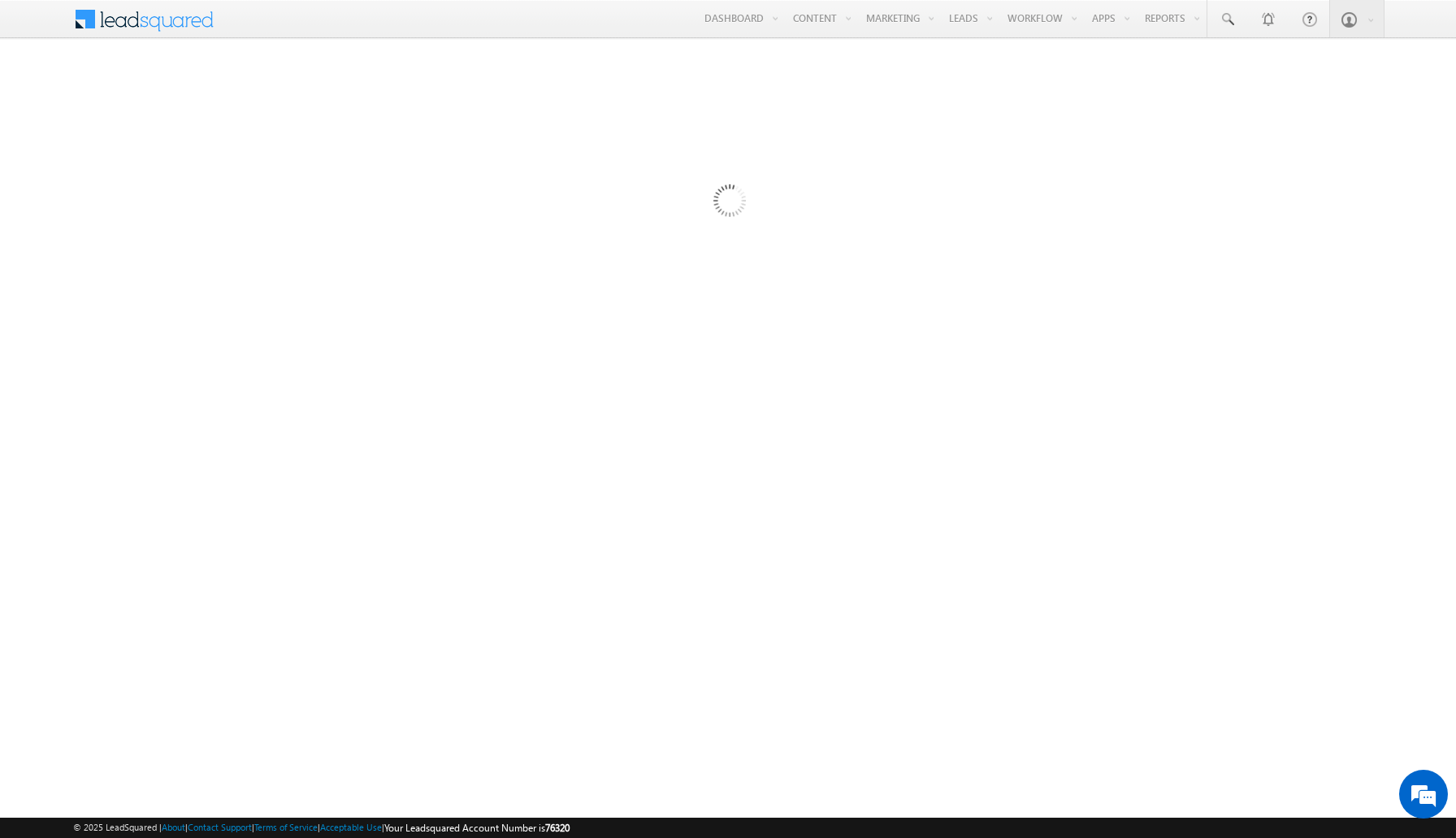
scroll to position [0, 0]
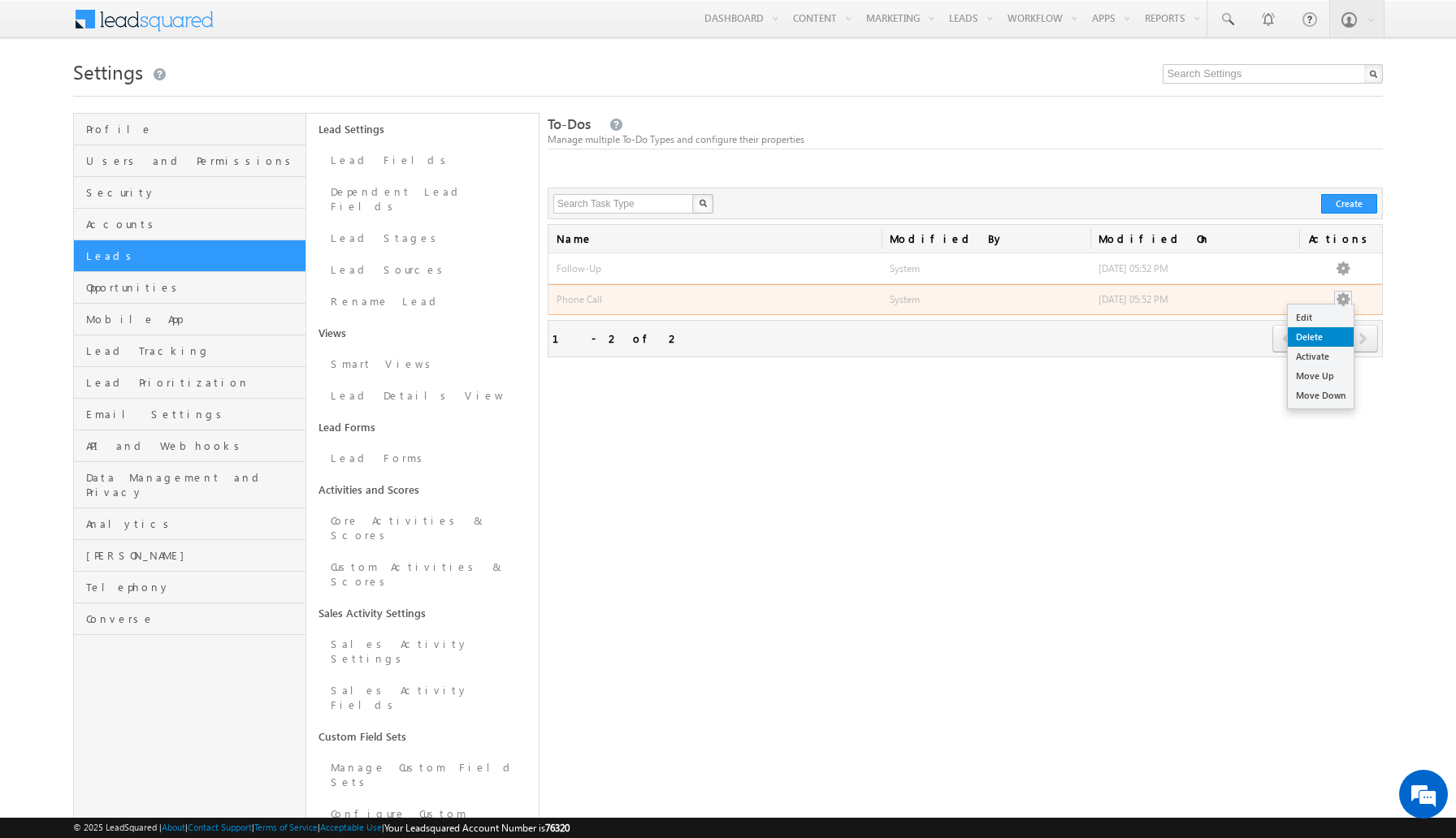
click at [1319, 335] on link "Delete" at bounding box center [1320, 337] width 66 height 20
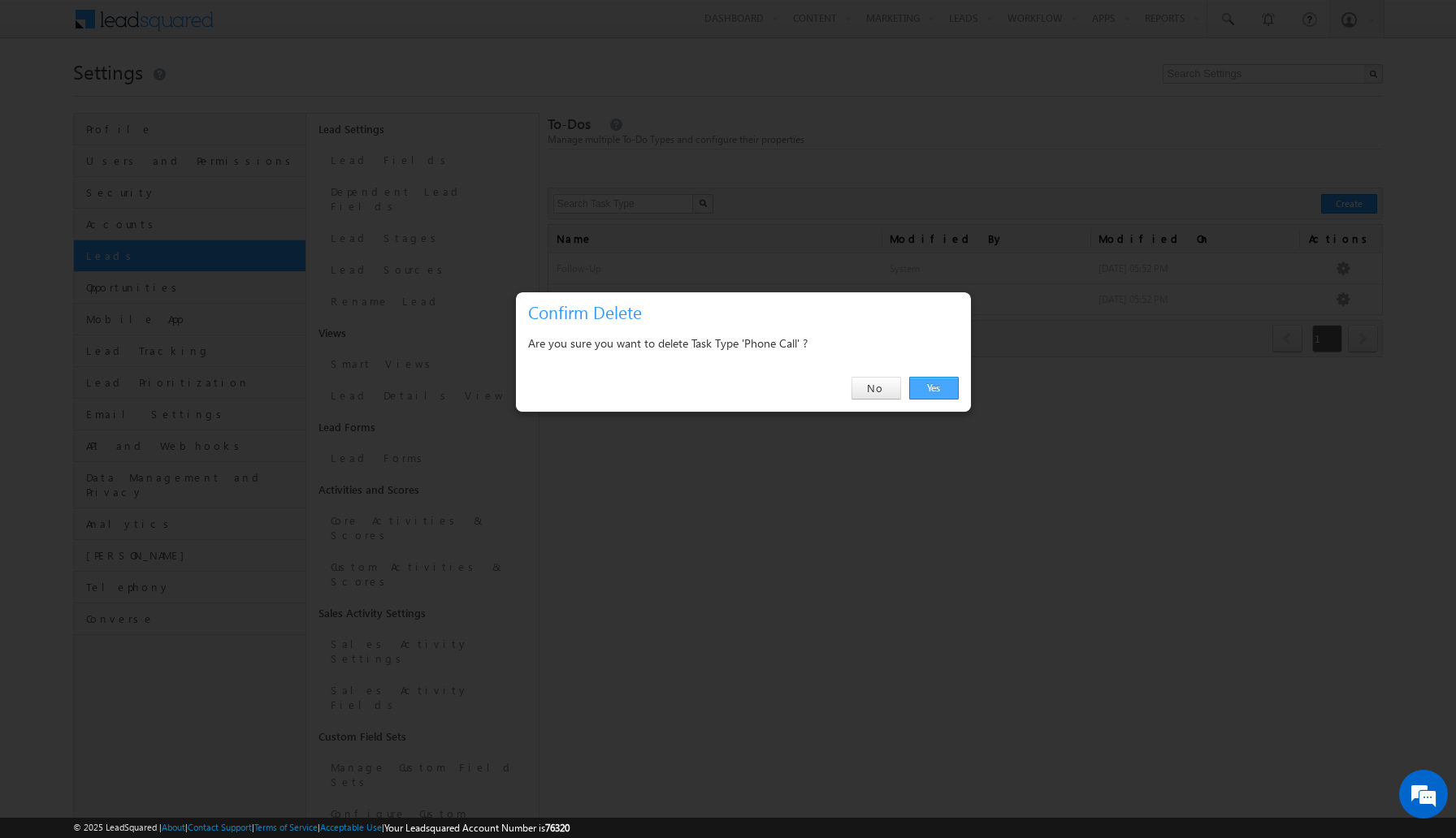
click at [934, 384] on link "Yes" at bounding box center [933, 387] width 50 height 23
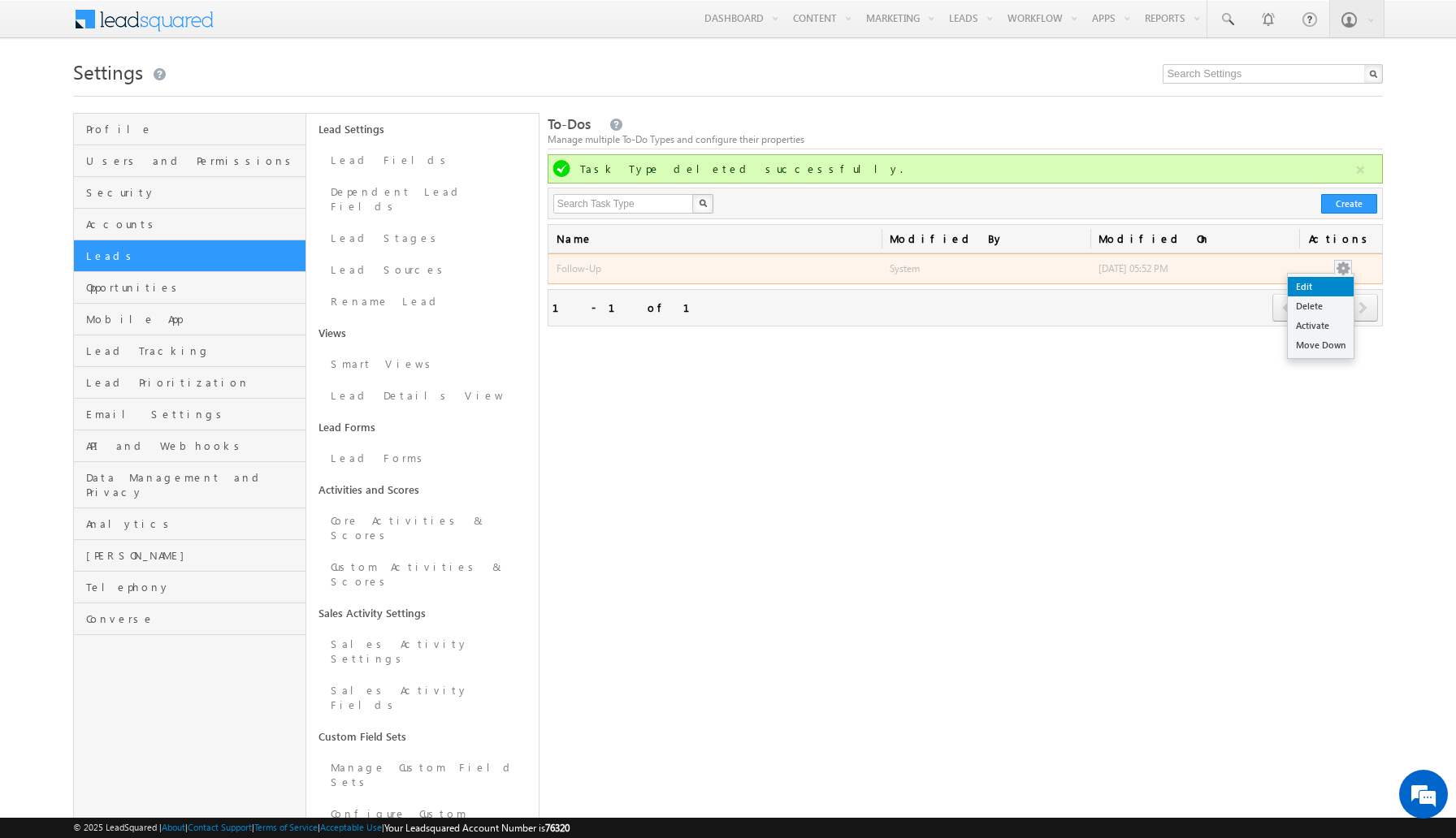
click at [1329, 282] on link "Edit" at bounding box center [1320, 287] width 66 height 20
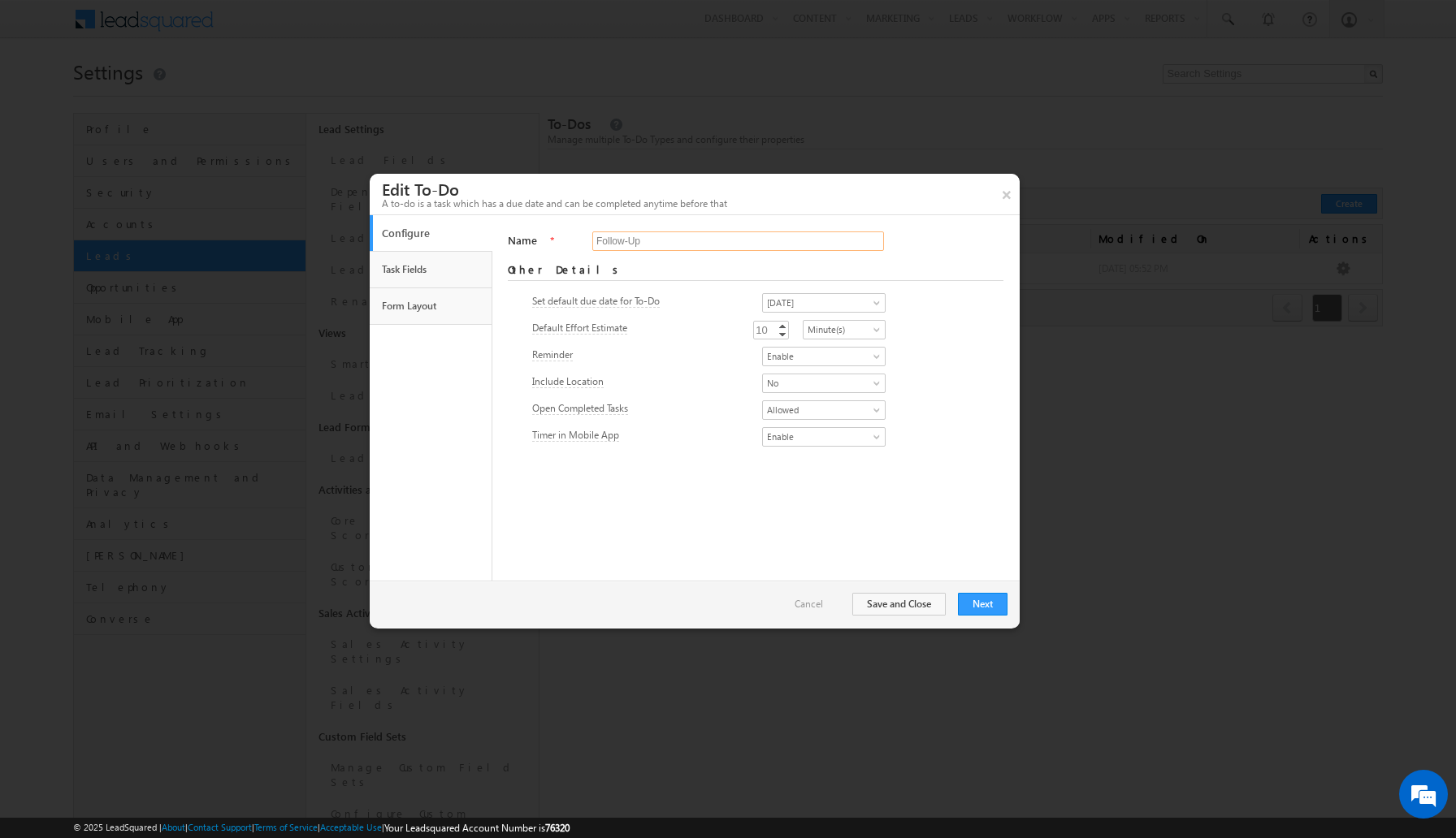
click at [647, 241] on input "Follow-Up" at bounding box center [737, 241] width 291 height 20
click at [909, 288] on form "Name * Follow-Up Required Other Details Set default due date for To-Do [DATE] […" at bounding box center [755, 340] width 495 height 219
click at [804, 381] on span "No" at bounding box center [819, 383] width 112 height 15
click at [932, 391] on div "Include Location Yes No No" at bounding box center [755, 384] width 446 height 23
click at [412, 278] on link "Task Fields" at bounding box center [430, 270] width 107 height 27
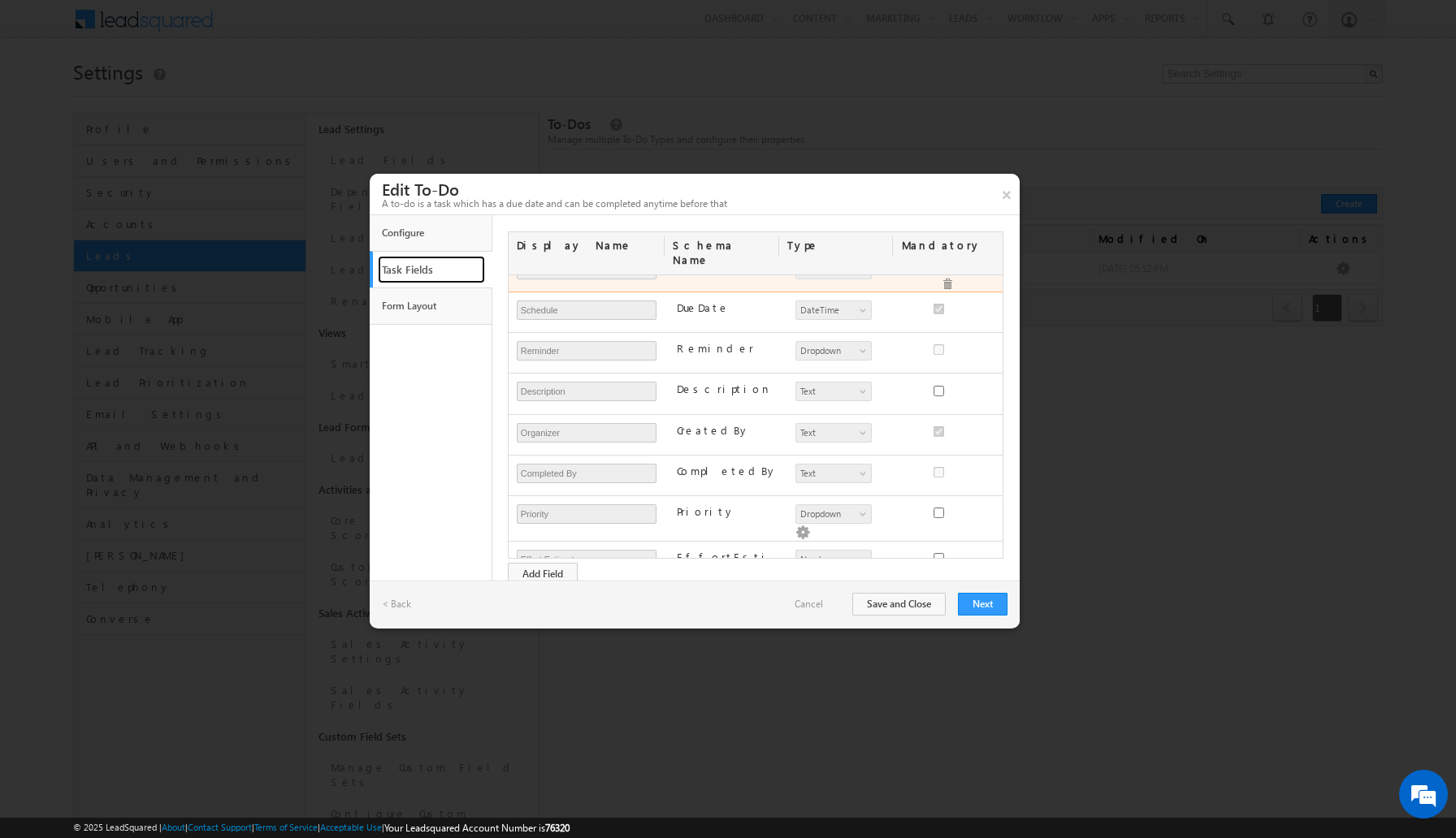
scroll to position [155, 0]
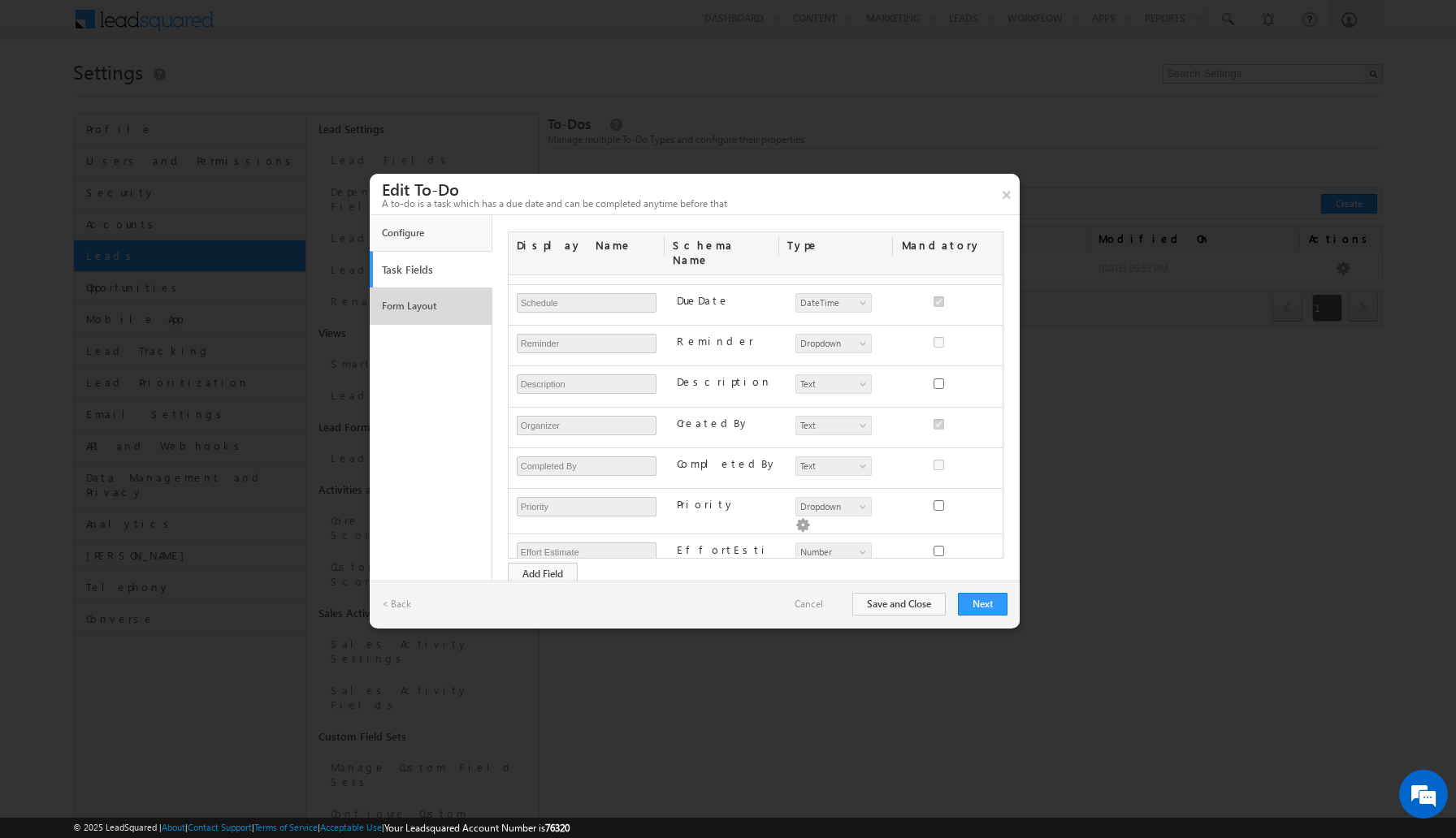
click at [427, 315] on link "Form Layout" at bounding box center [430, 306] width 107 height 27
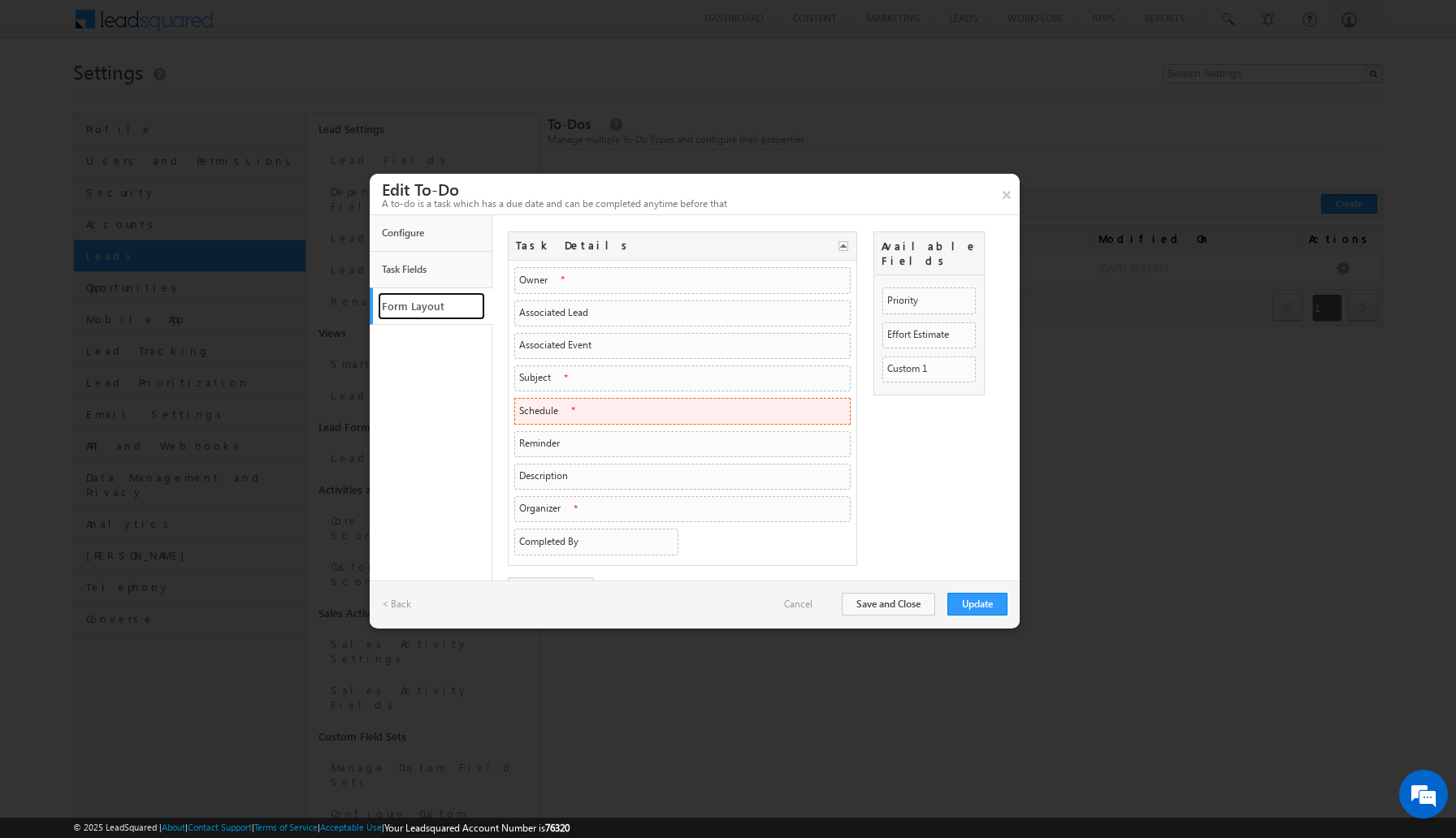
scroll to position [28, 0]
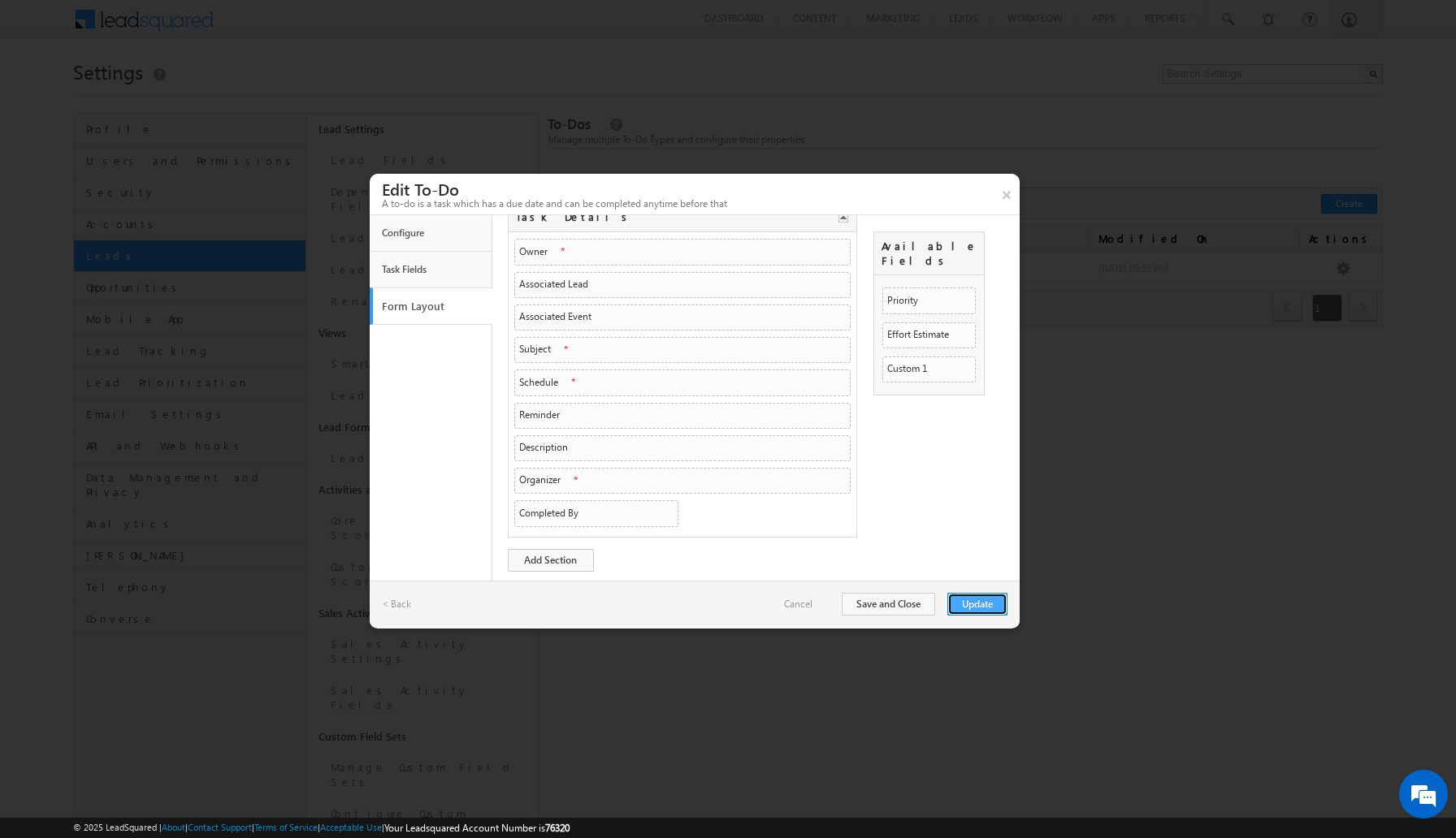
click at [973, 598] on button "Update" at bounding box center [977, 604] width 60 height 23
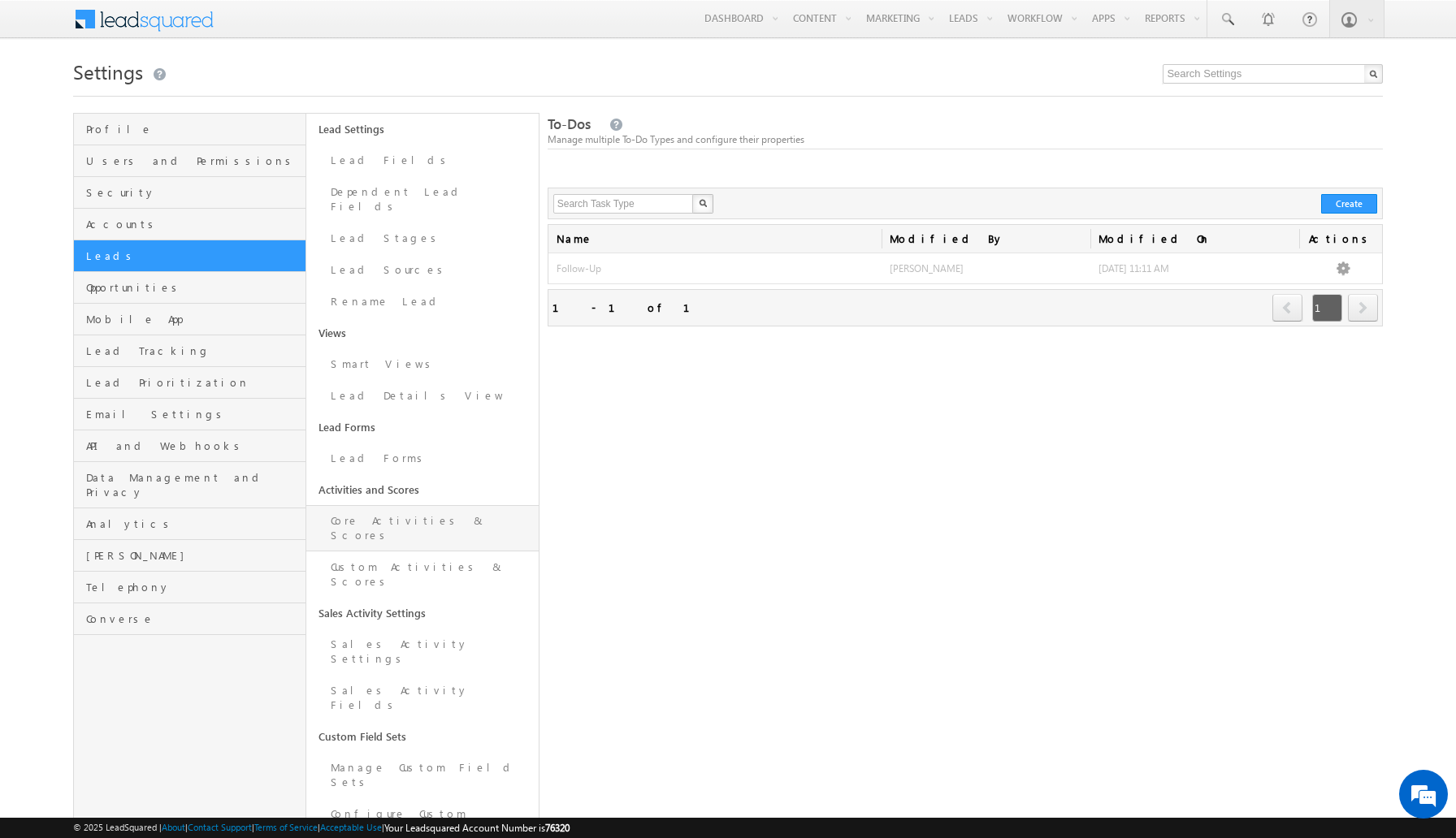
click at [424, 507] on link "Core Activities & Scores" at bounding box center [422, 527] width 232 height 46
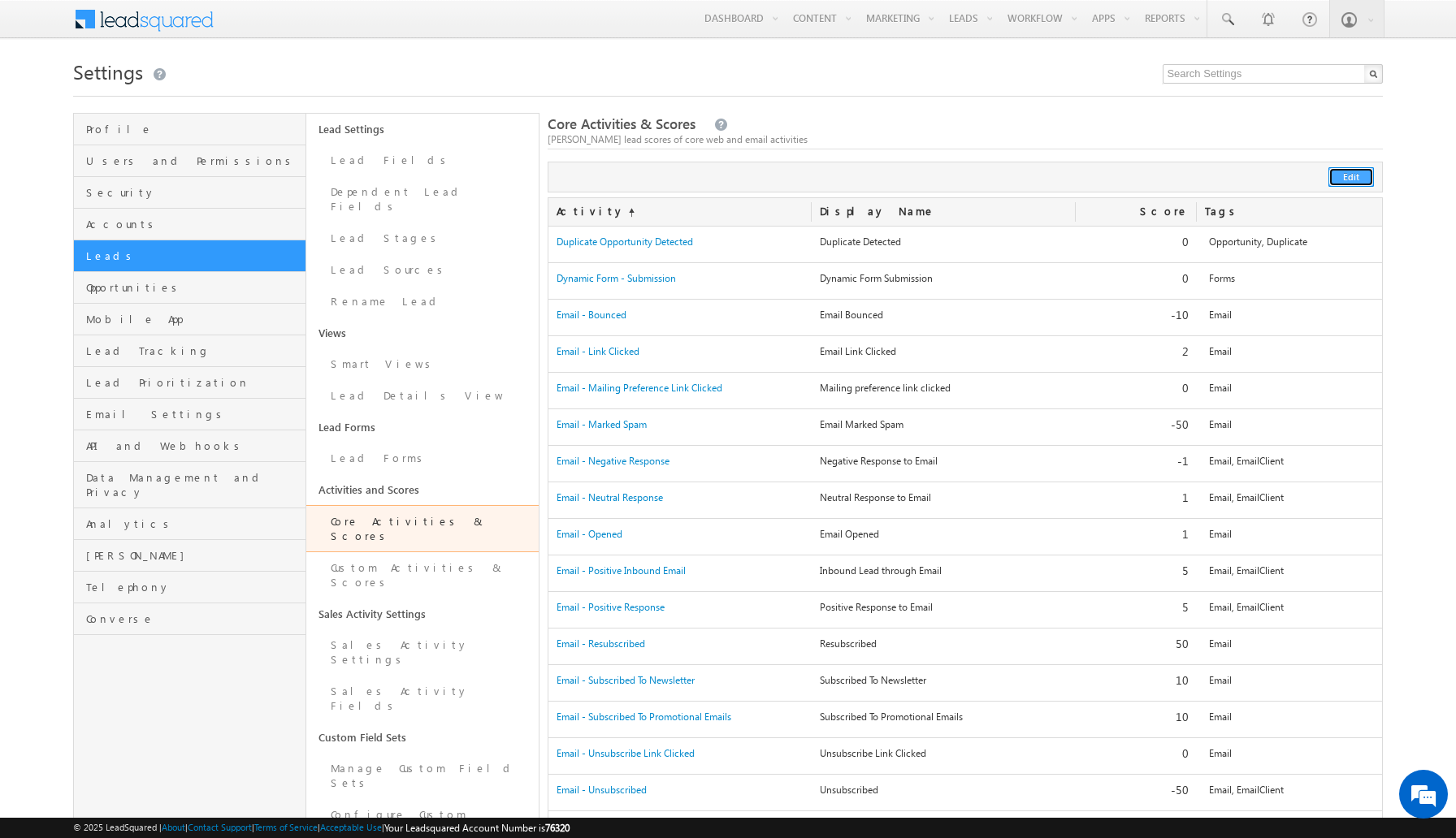
click at [1350, 180] on button "Edit" at bounding box center [1351, 177] width 45 height 20
click at [498, 552] on link "Custom Activities & Scores" at bounding box center [422, 574] width 232 height 46
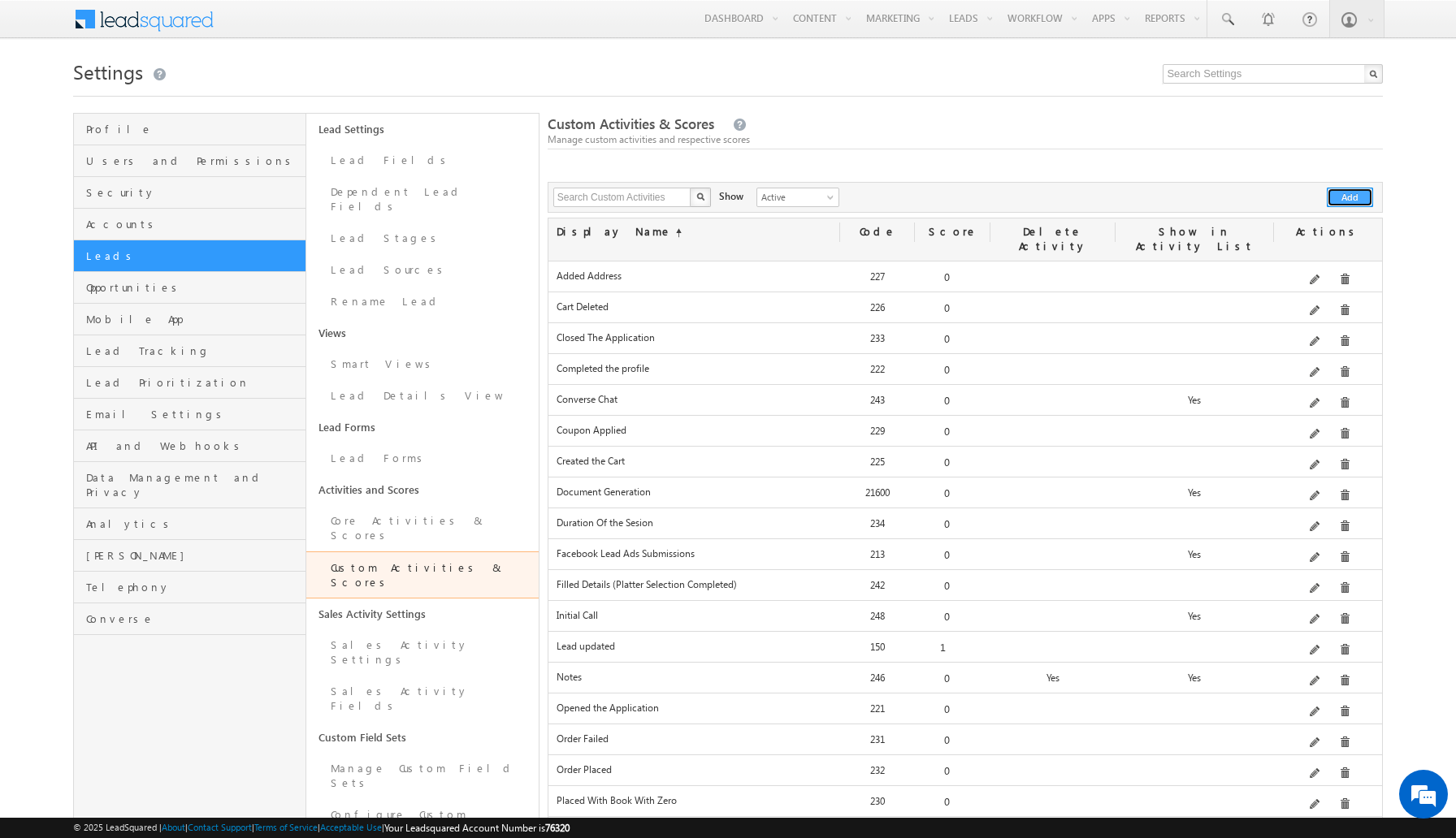
click at [1337, 201] on button "Add" at bounding box center [1349, 197] width 46 height 20
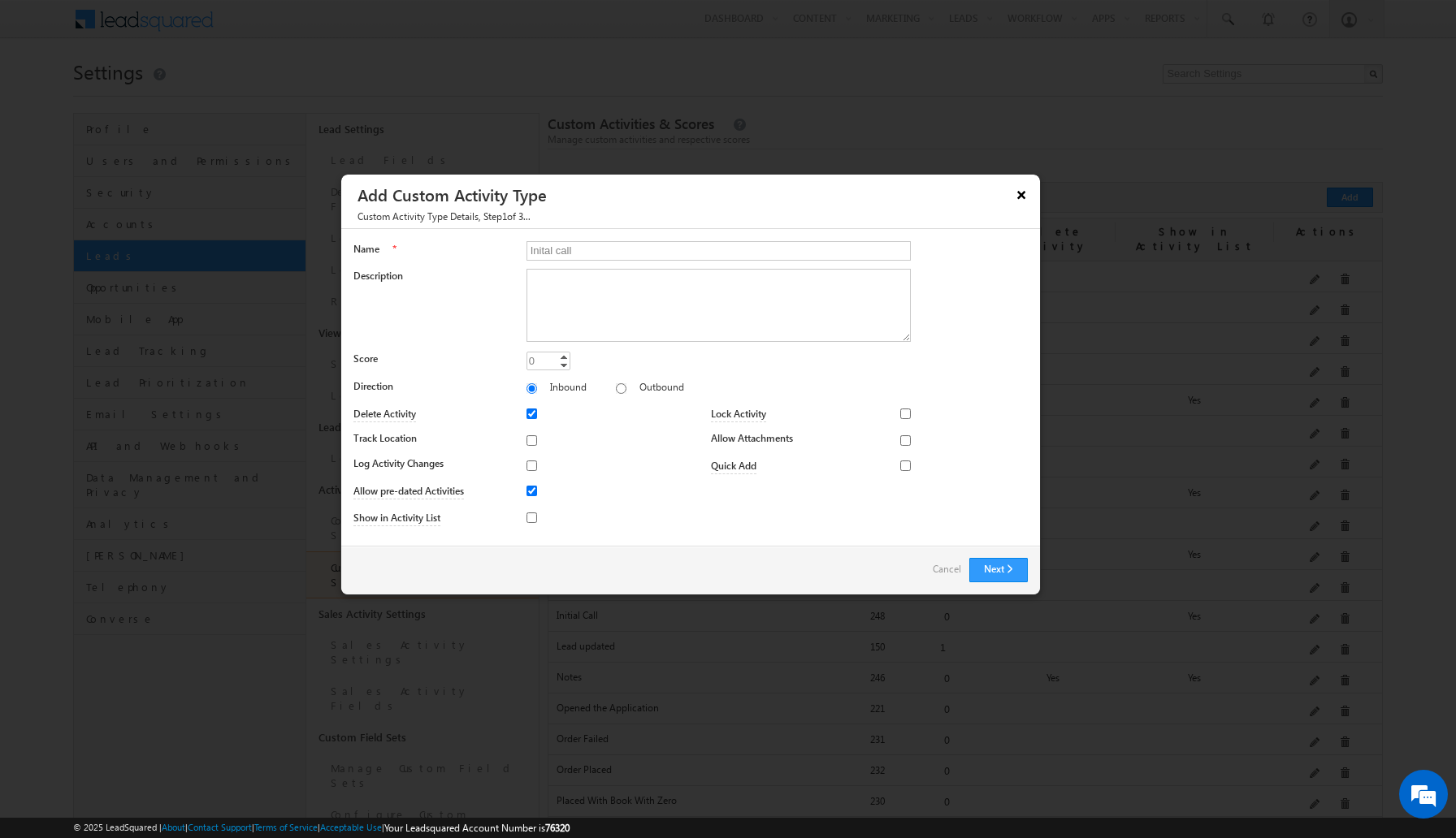
type input "Inital call"
click at [1026, 201] on button "×" at bounding box center [1021, 194] width 26 height 28
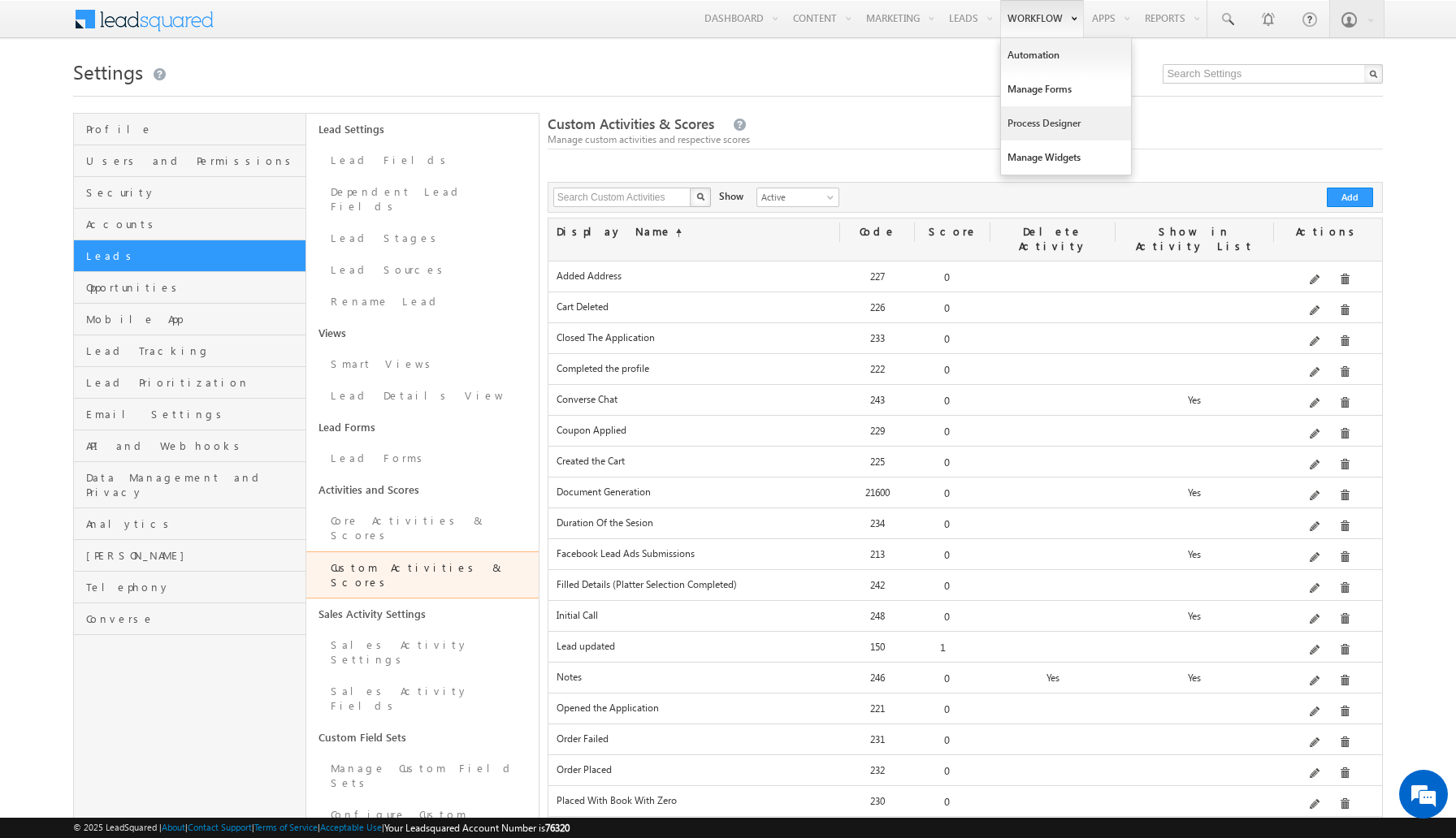
click at [1056, 127] on link "Process Designer" at bounding box center [1066, 123] width 130 height 34
click at [1040, 116] on link "Process Designer" at bounding box center [1066, 123] width 130 height 34
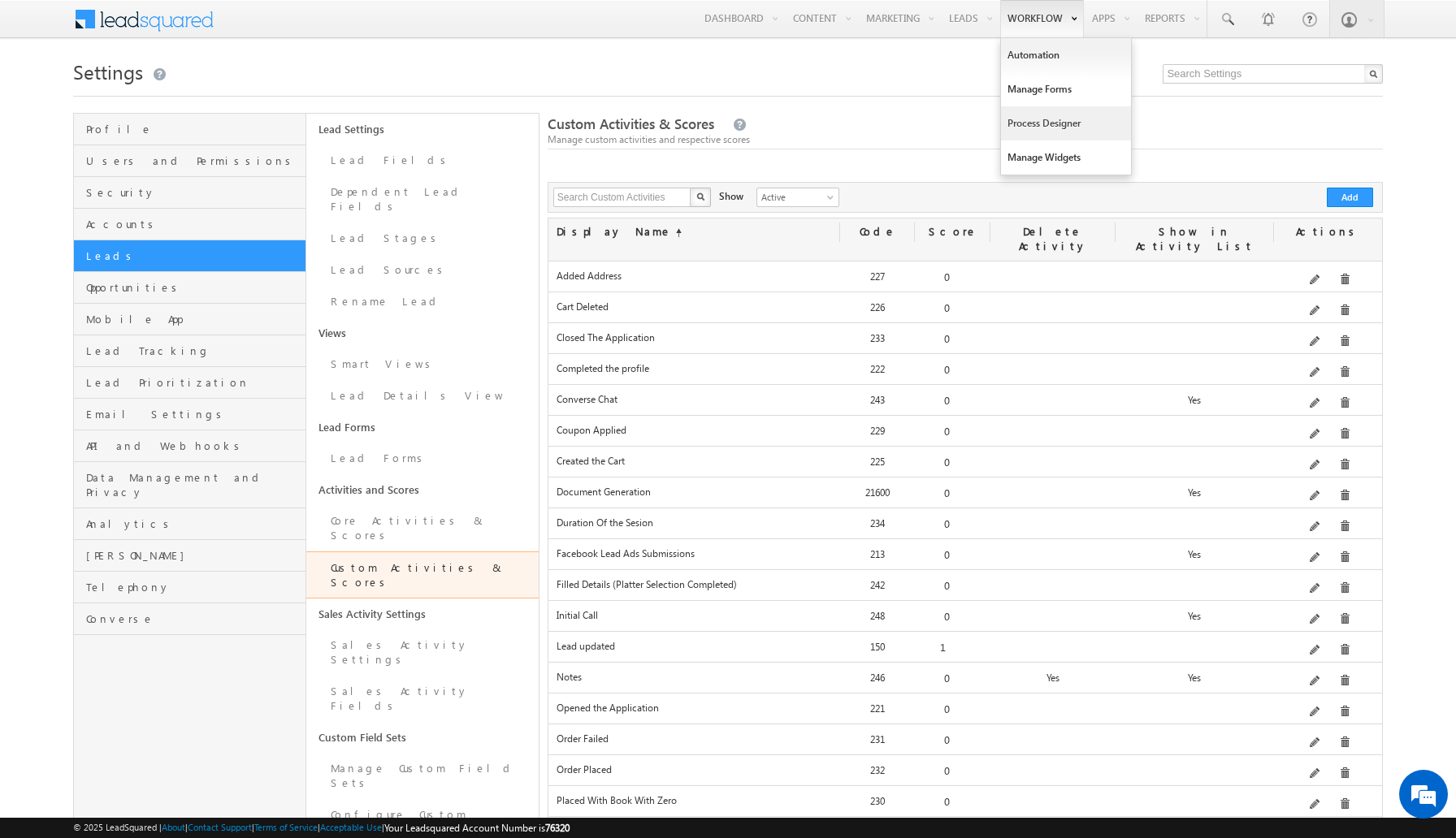
click at [1040, 116] on link "Process Designer" at bounding box center [1066, 123] width 130 height 34
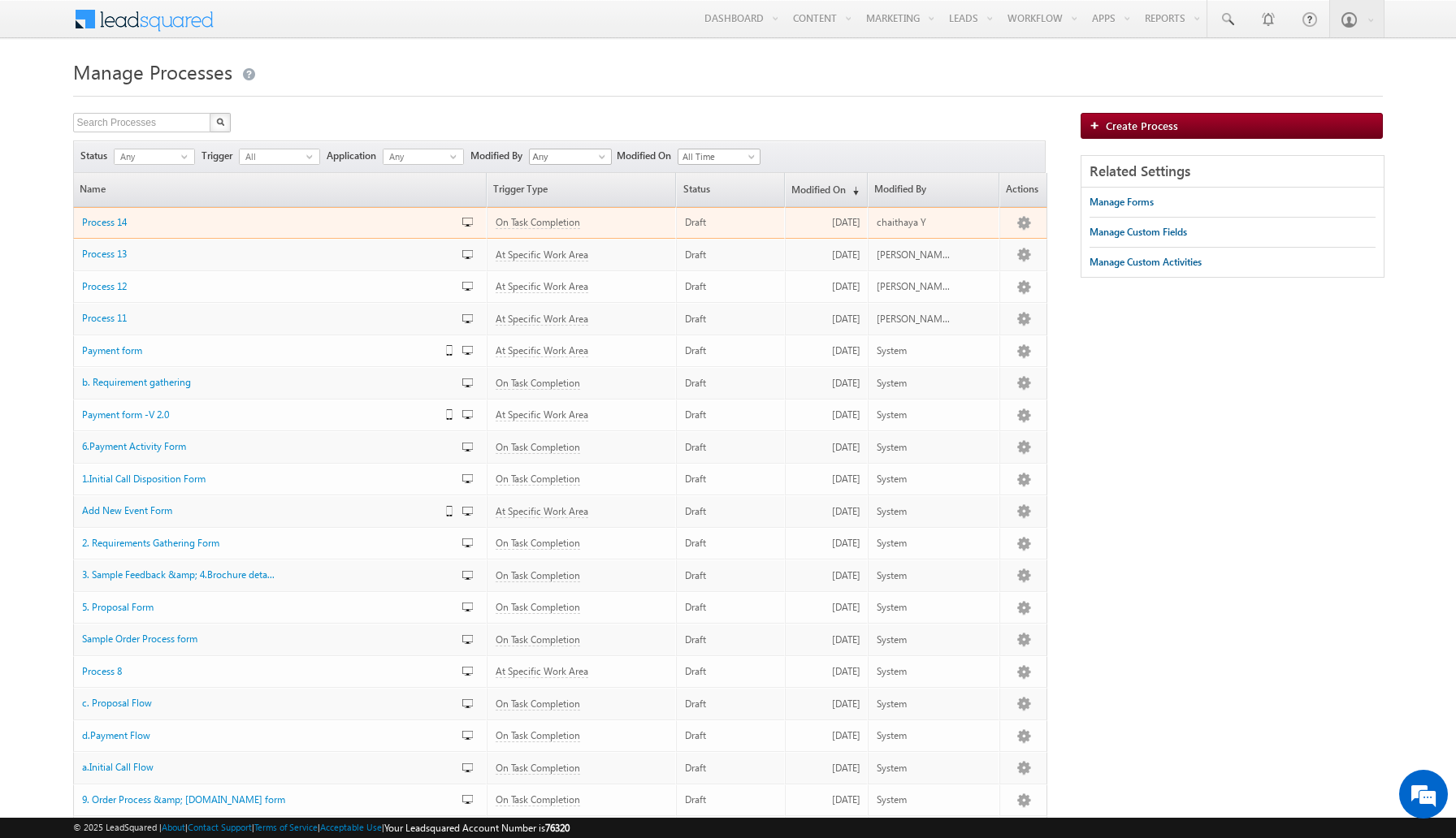
scroll to position [304, 0]
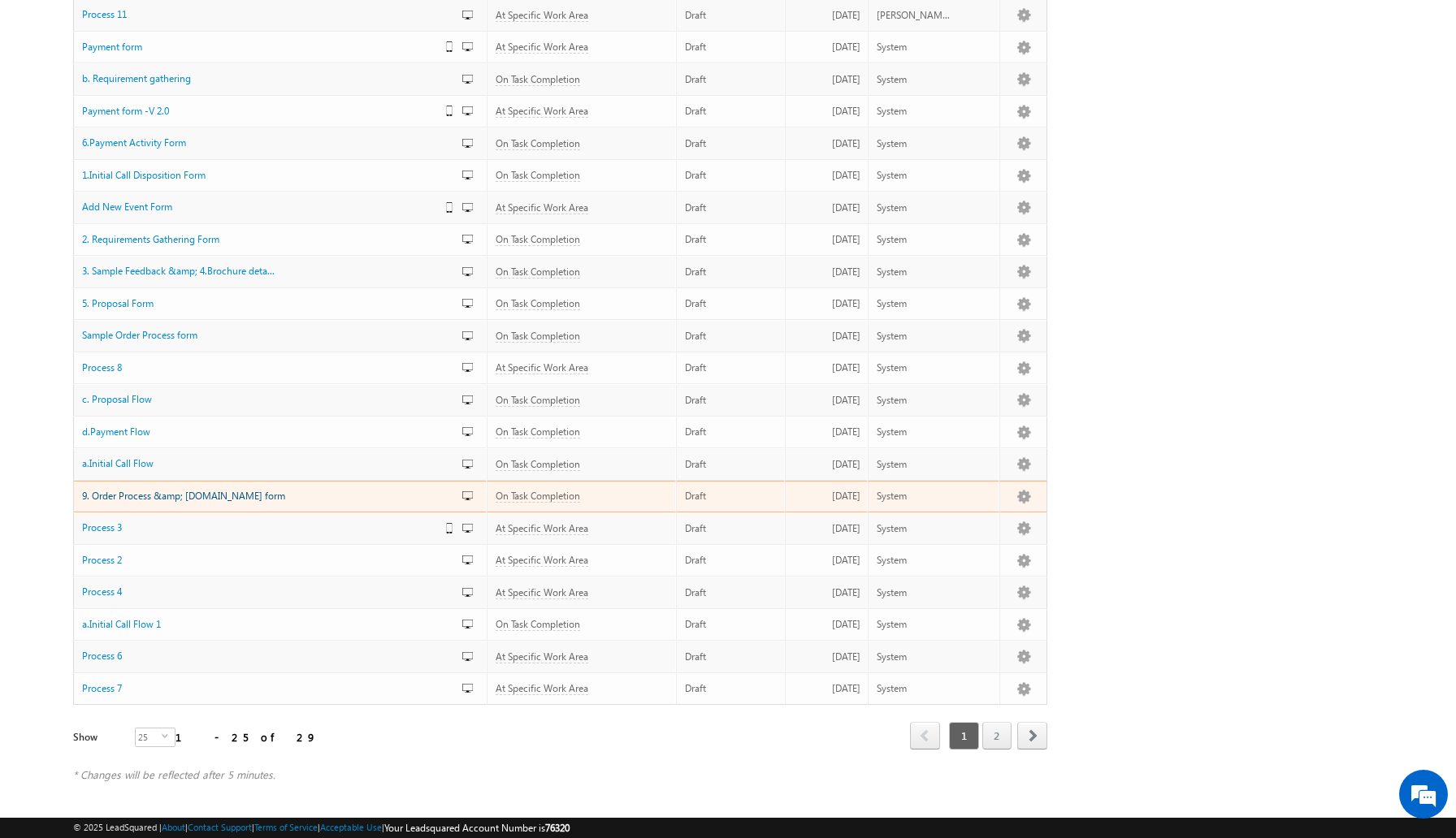
click at [180, 495] on span "9. Order Process &amp; [DOMAIN_NAME] form" at bounding box center [183, 496] width 203 height 12
click at [193, 493] on span "9. Order Process &amp; [DOMAIN_NAME] form" at bounding box center [183, 496] width 203 height 12
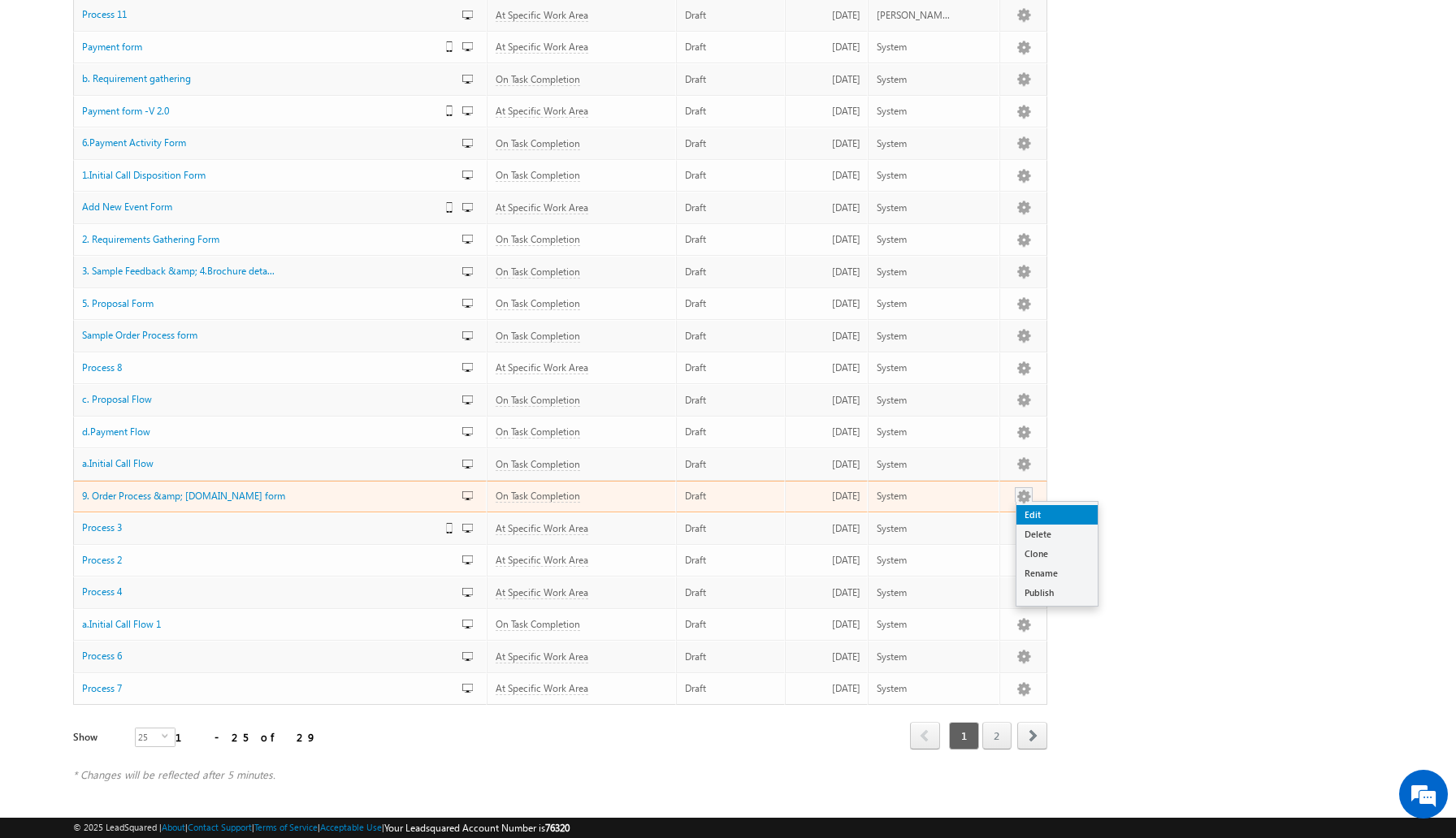
click at [1026, 510] on link "Edit" at bounding box center [1056, 515] width 81 height 20
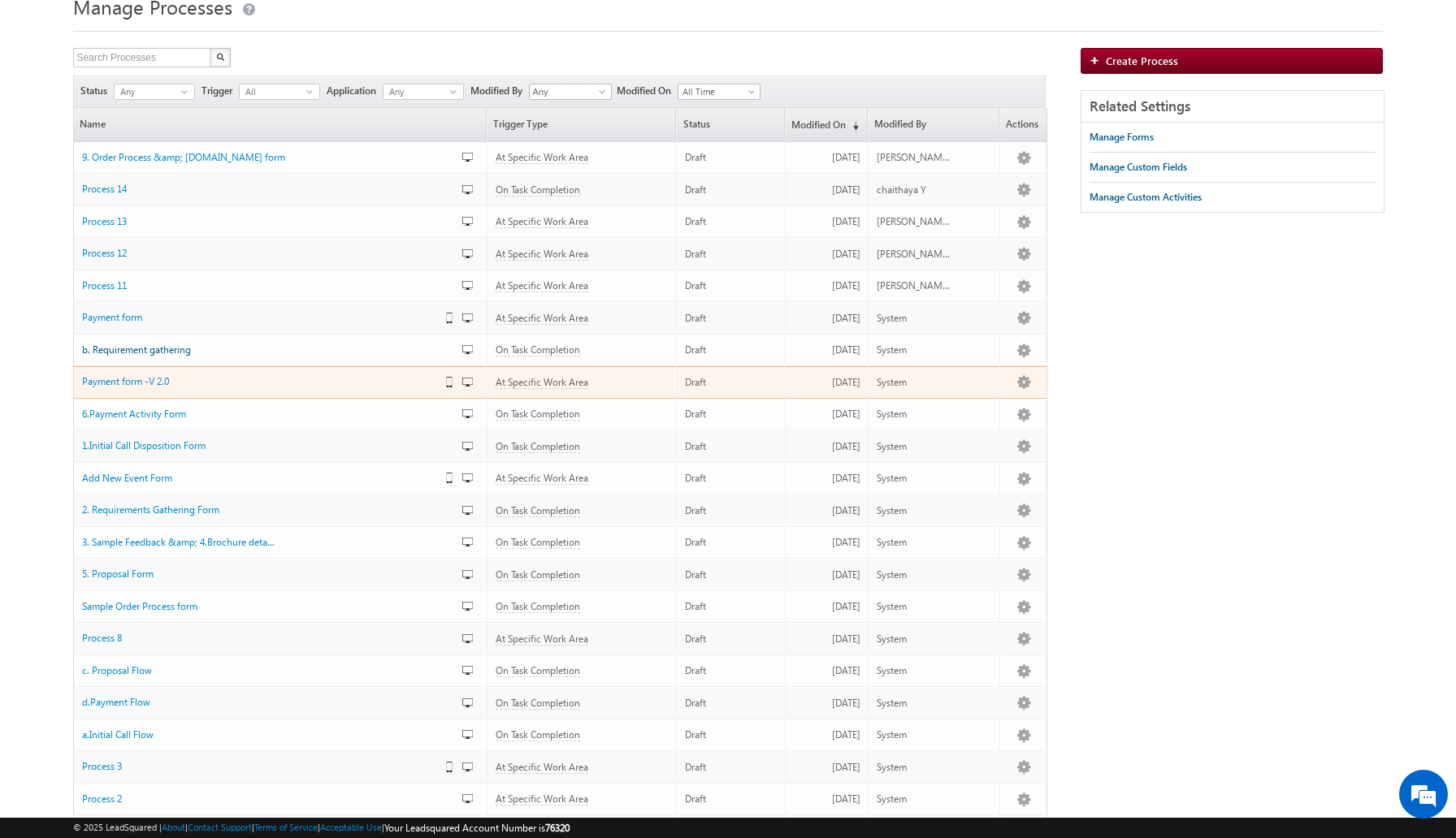
scroll to position [43, 0]
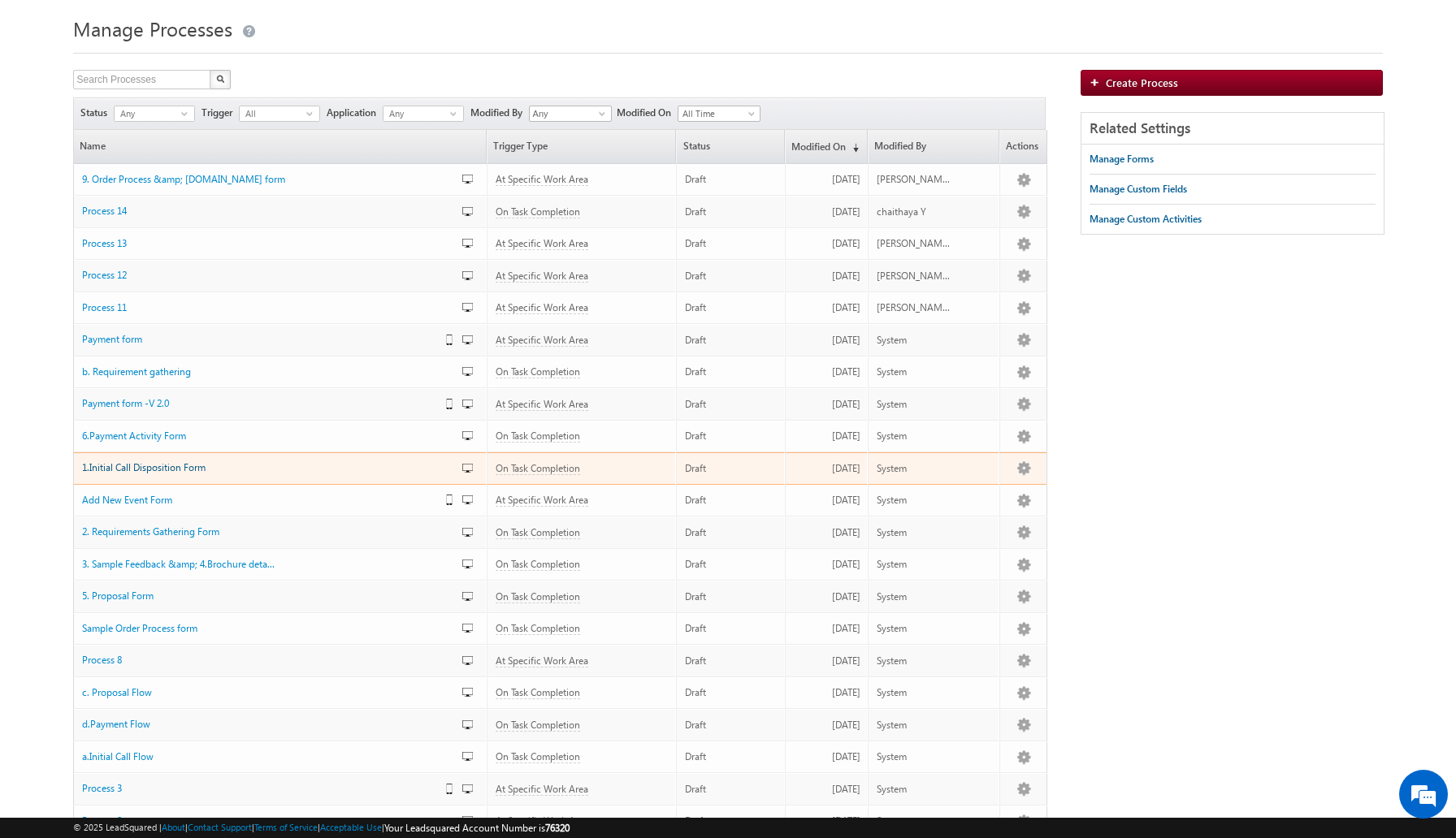
click at [164, 470] on span "1.Initial Call Disposition Form" at bounding box center [144, 468] width 124 height 12
click at [1026, 484] on link "Edit" at bounding box center [1056, 486] width 81 height 20
click at [1032, 484] on link "Edit" at bounding box center [1056, 486] width 81 height 20
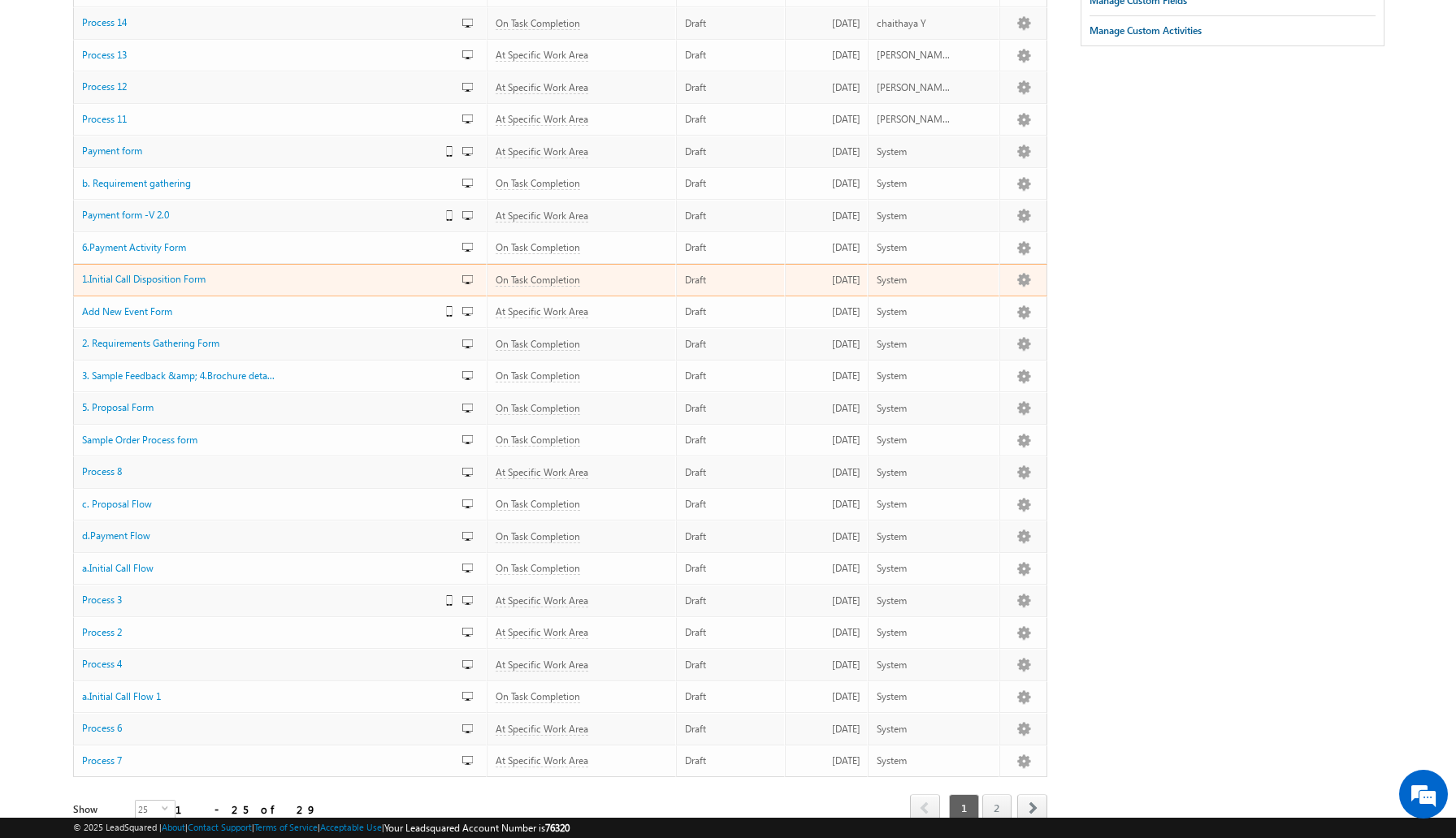
scroll to position [304, 0]
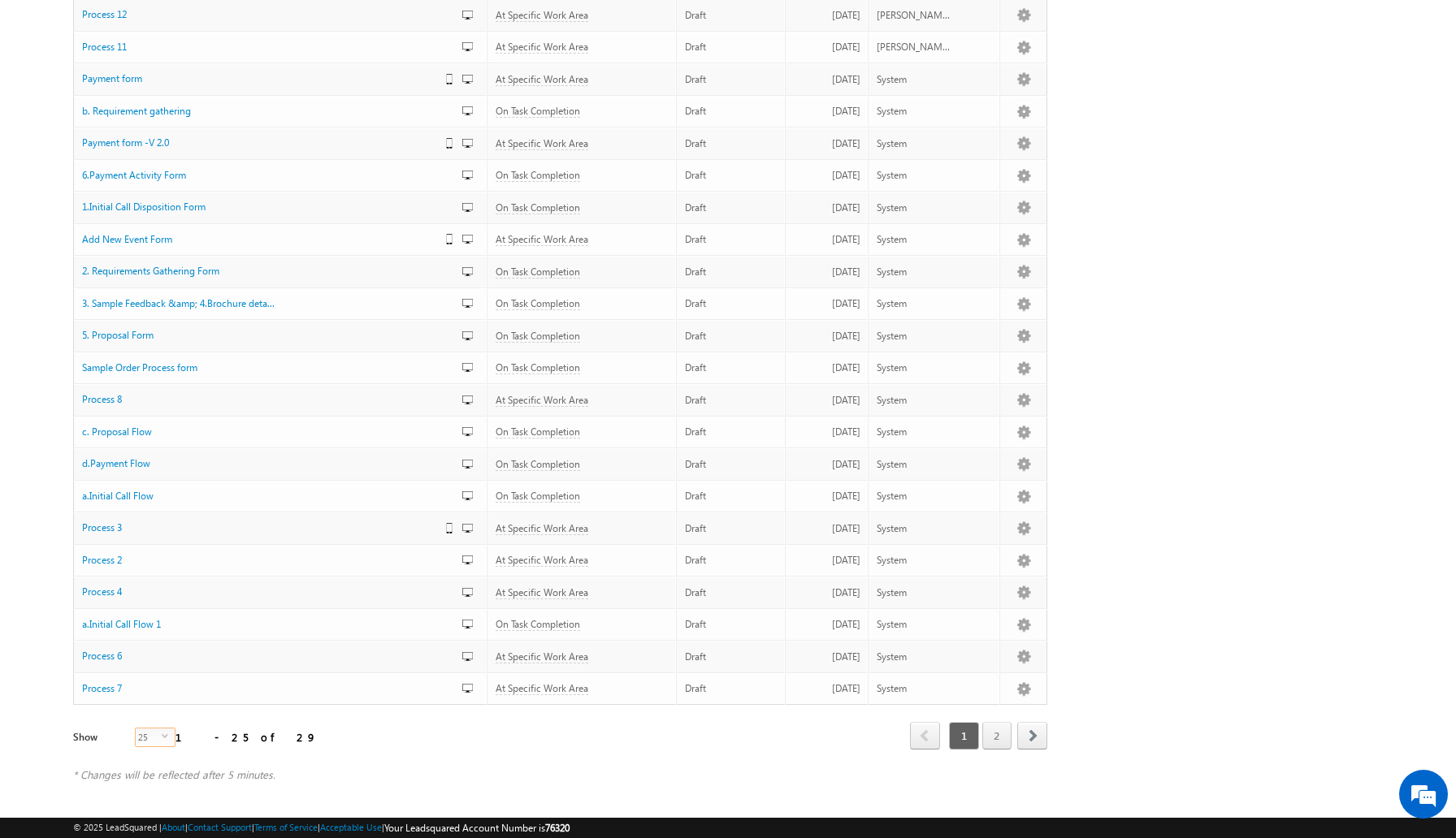
click at [162, 735] on span "select" at bounding box center [168, 735] width 13 height 7
click at [147, 774] on li "50" at bounding box center [145, 772] width 39 height 17
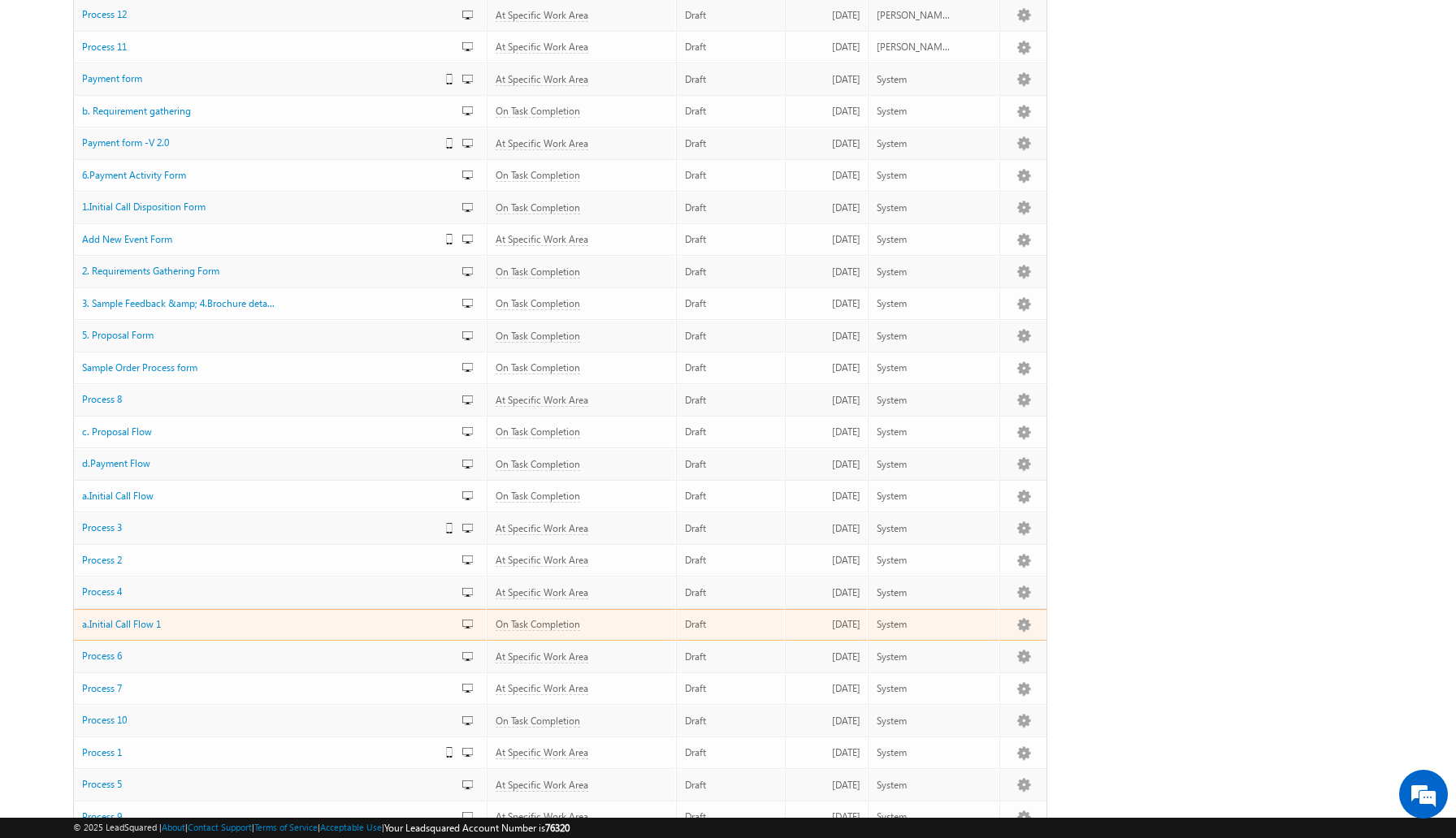
scroll to position [0, 0]
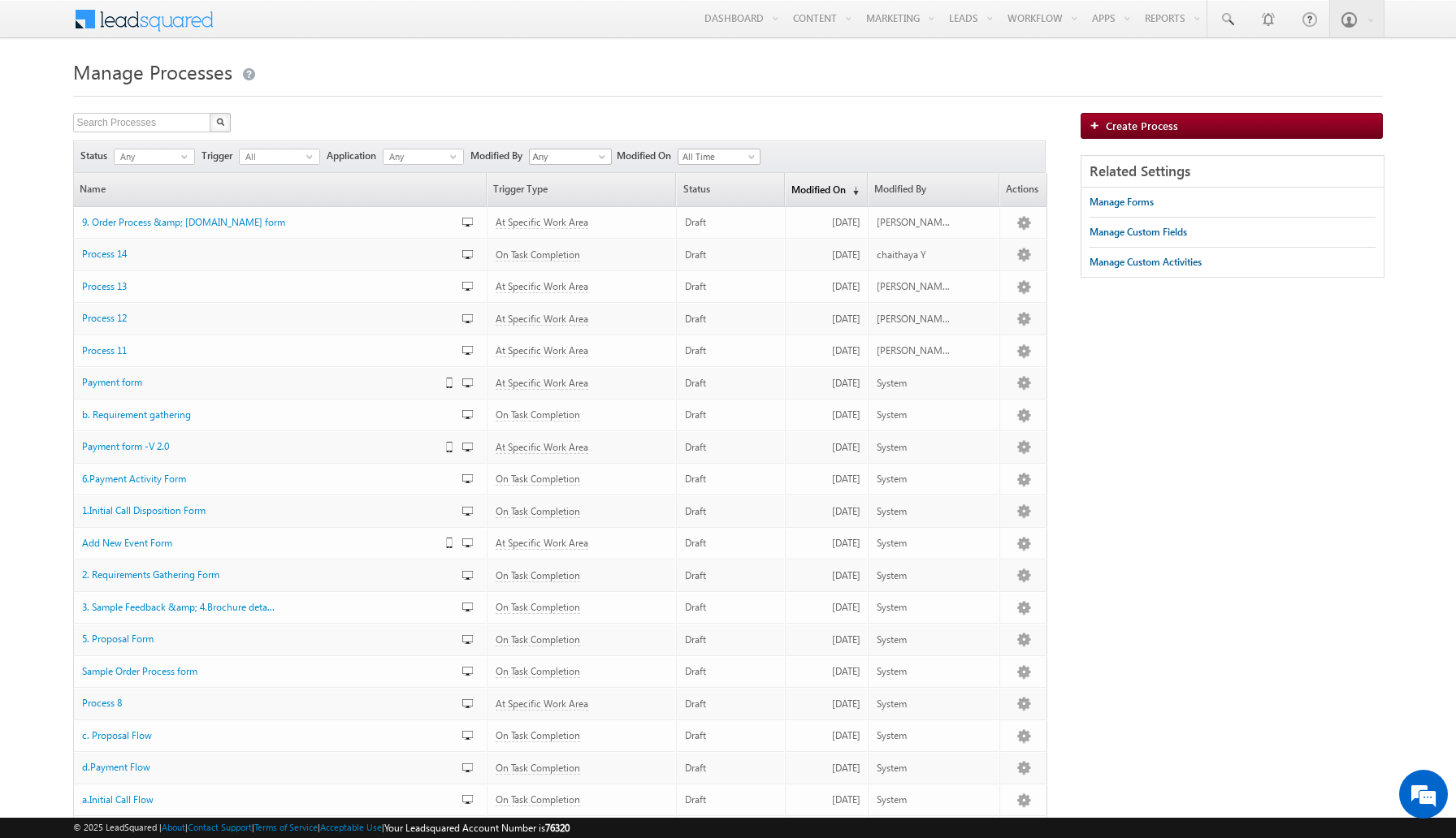
click at [828, 188] on link "Modified On (sorted descending)" at bounding box center [826, 189] width 81 height 33
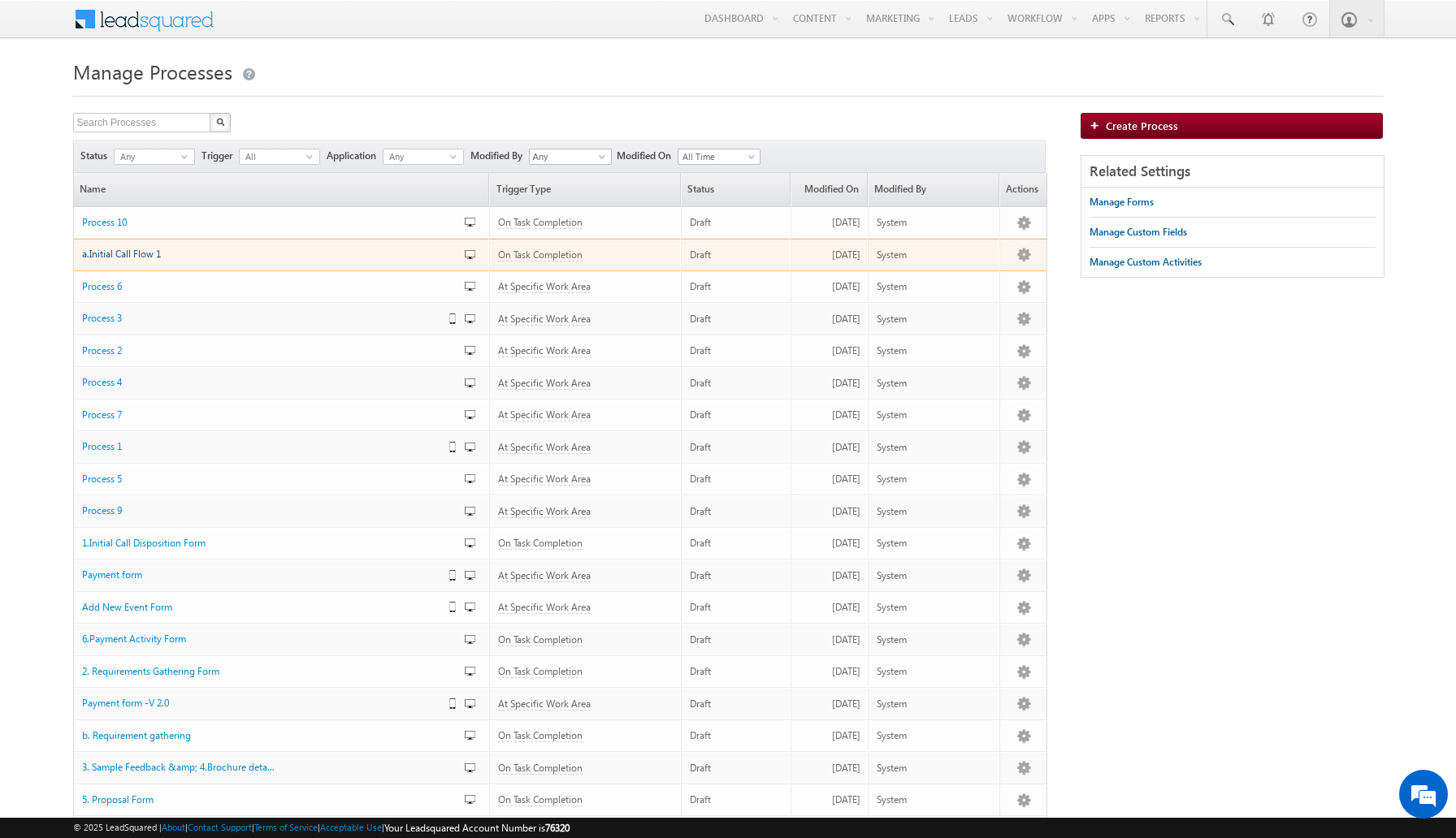
click at [148, 258] on span "a.Initial Call Flow 1" at bounding box center [122, 254] width 78 height 12
click at [147, 257] on span "a.Initial Call Flow 1" at bounding box center [122, 254] width 78 height 12
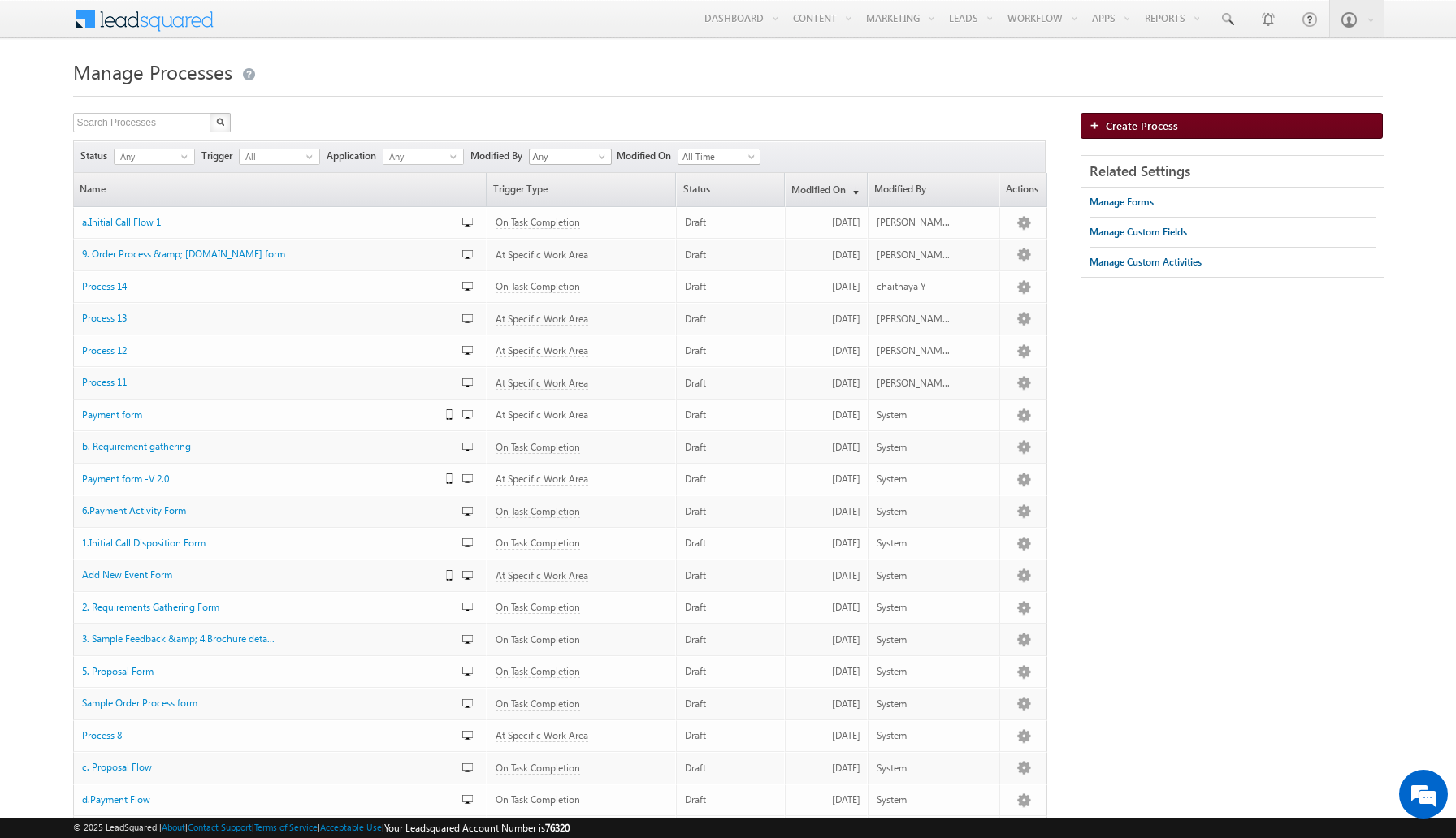
click at [1140, 121] on span "Create Process" at bounding box center [1142, 125] width 73 height 14
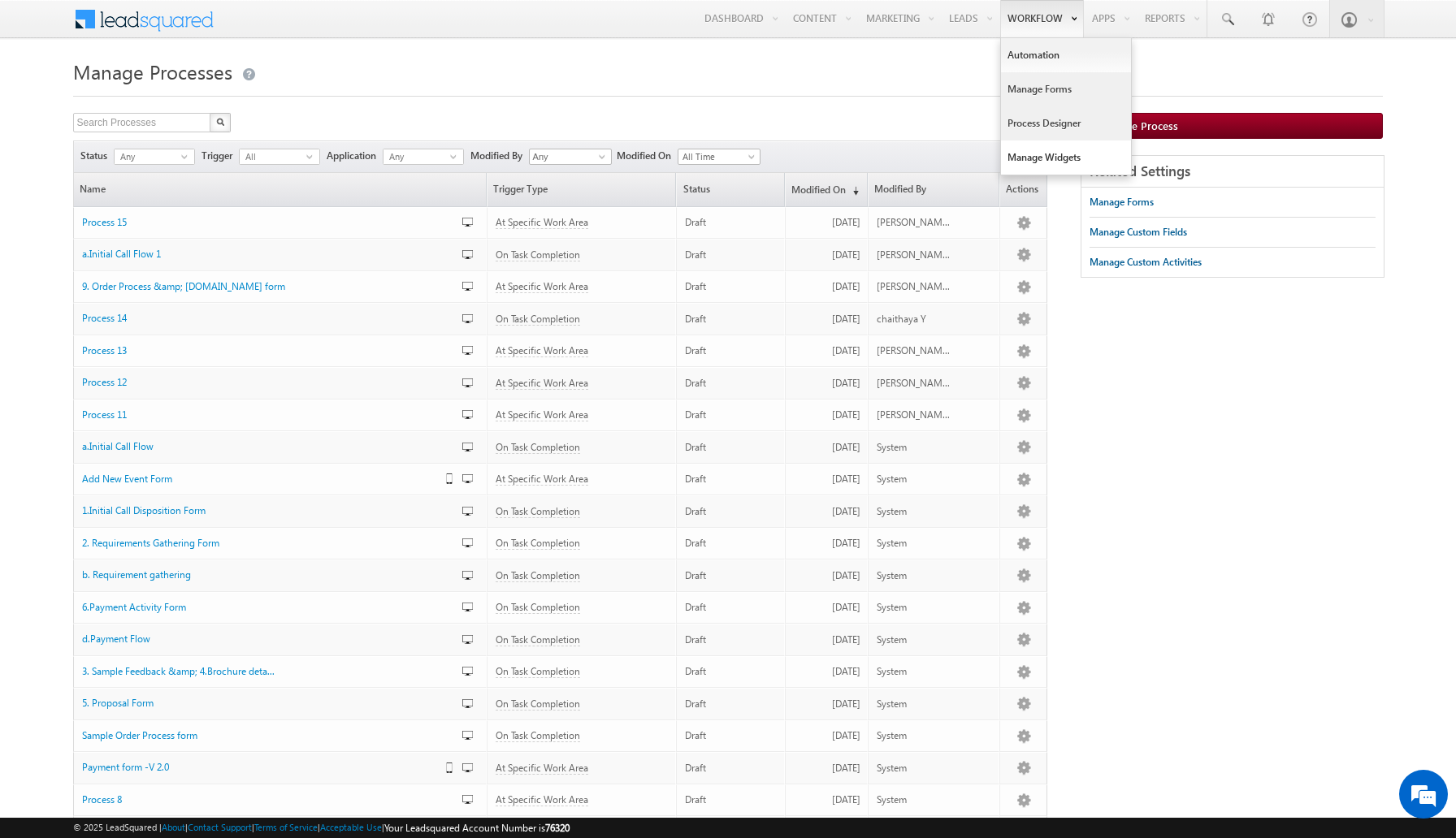
click at [1034, 78] on link "Manage Forms" at bounding box center [1066, 89] width 130 height 34
click at [1037, 63] on link "Automation" at bounding box center [1066, 55] width 130 height 34
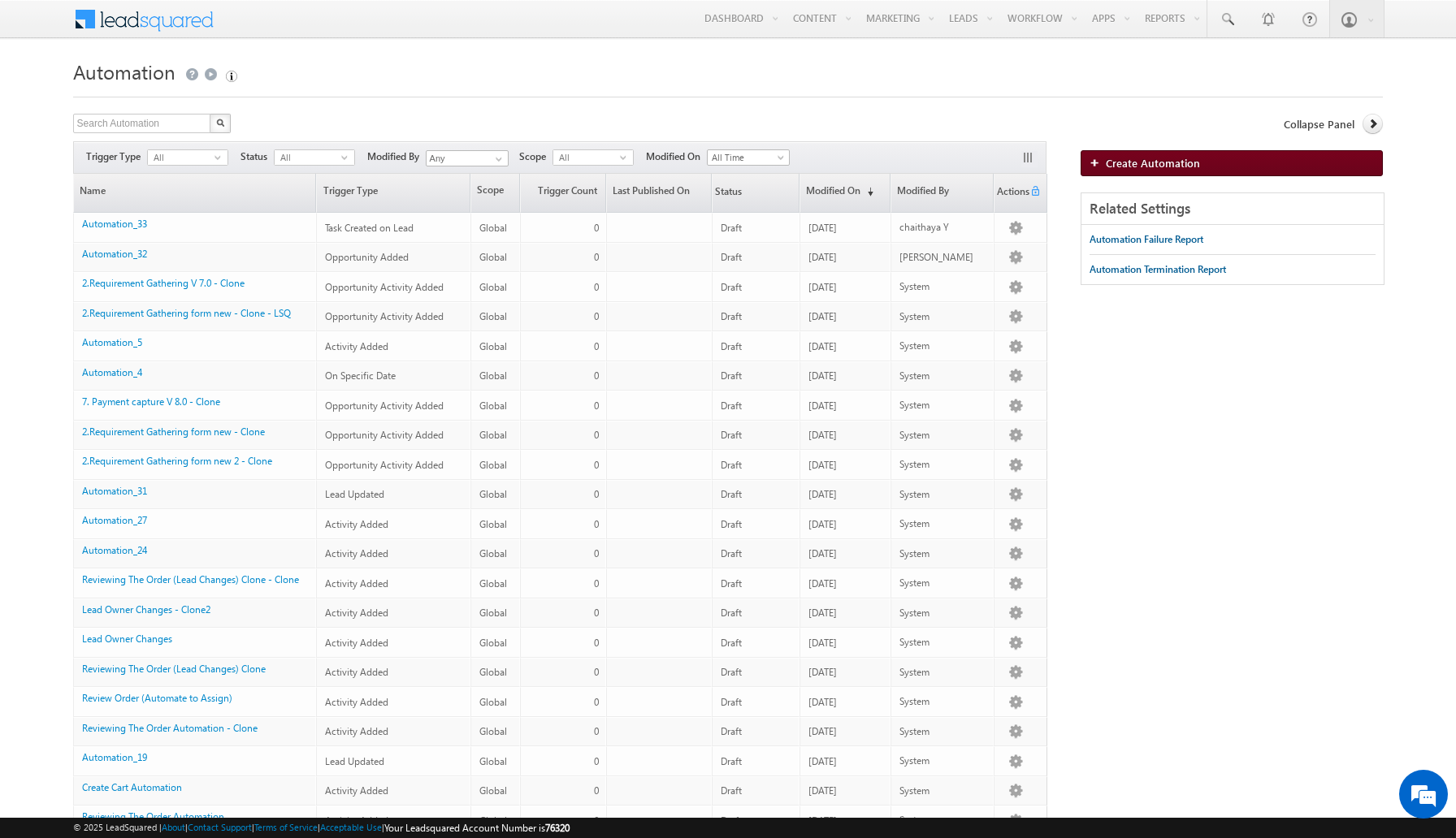
click at [1172, 163] on span "Create Automation" at bounding box center [1153, 163] width 94 height 14
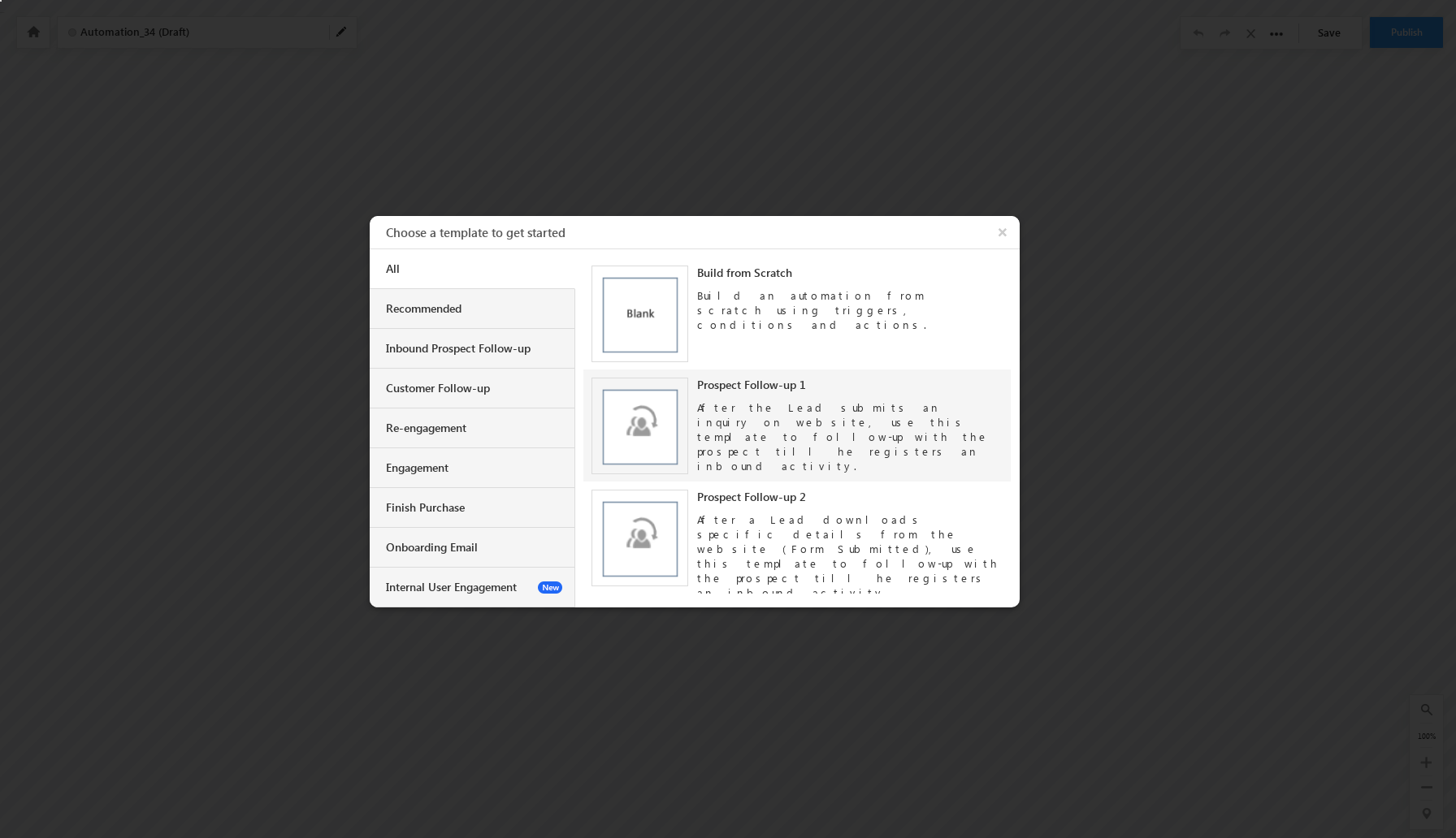
click at [791, 438] on div "After the Lead submits an inquiry on website, use this template to follow-up wi…" at bounding box center [850, 432] width 306 height 81
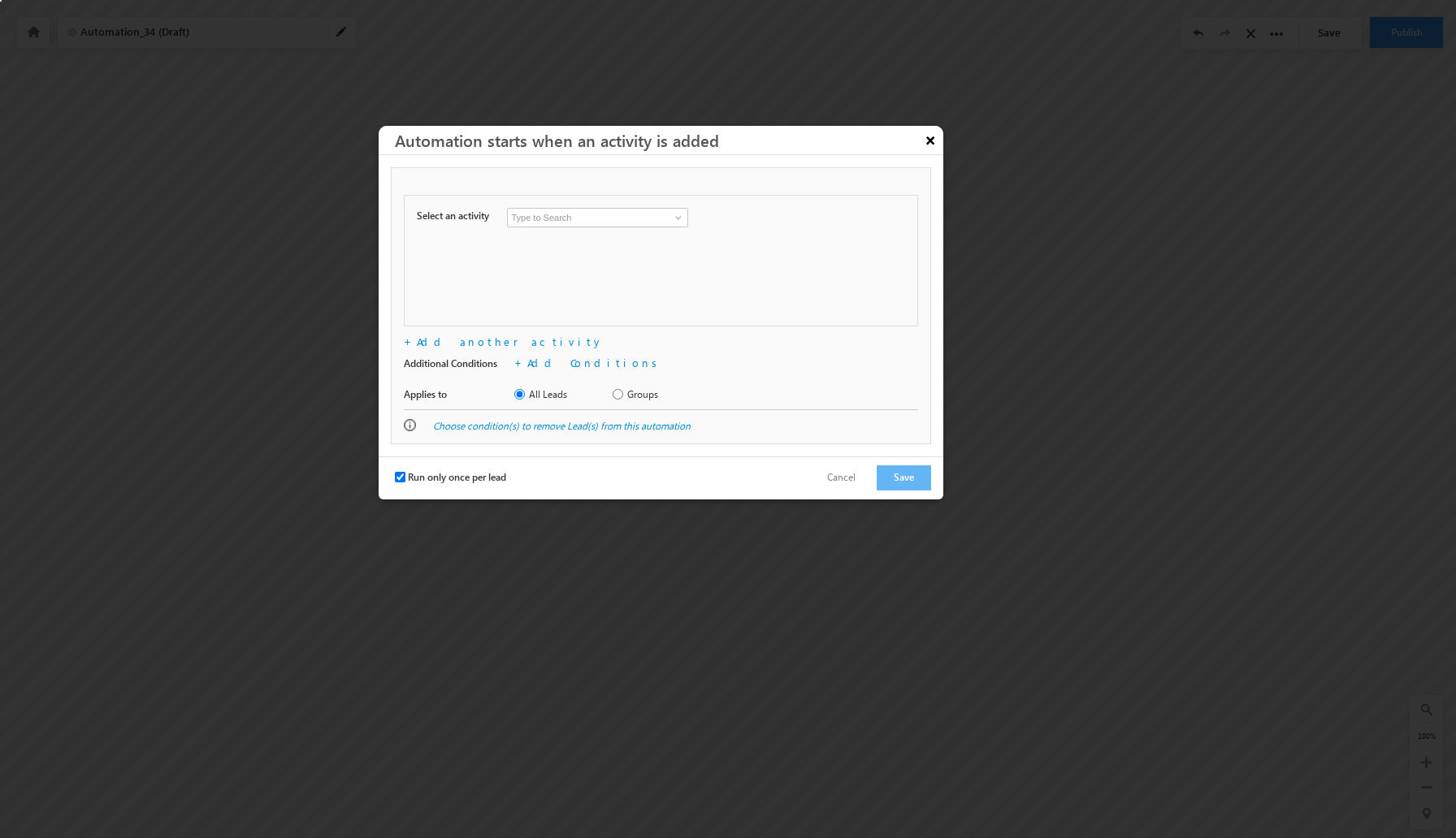
click at [930, 139] on button "×" at bounding box center [929, 139] width 26 height 28
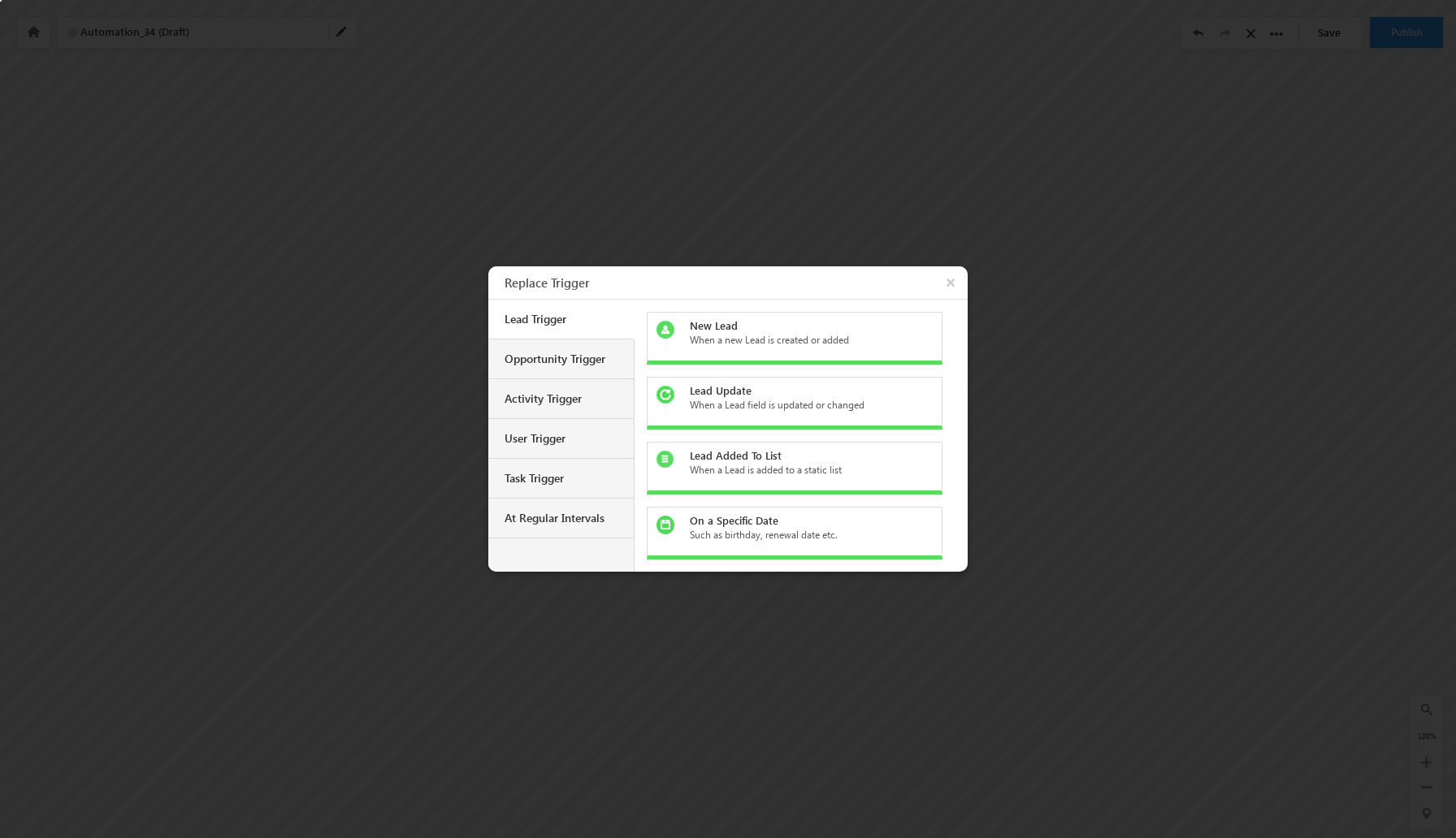
click at [708, 350] on div "New Lead When a new Lead is created or added" at bounding box center [794, 338] width 296 height 53
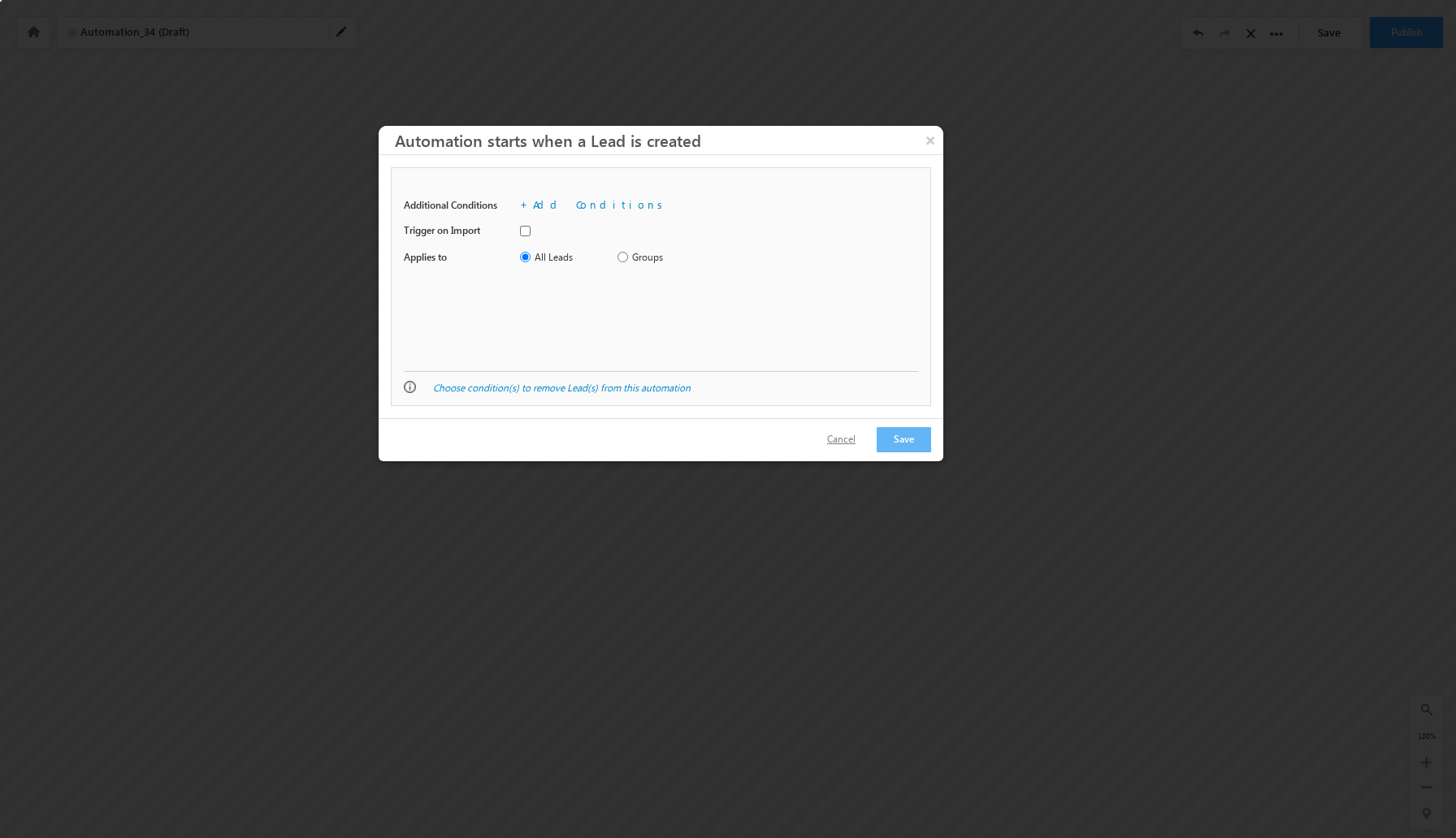
click at [845, 435] on button "Cancel" at bounding box center [841, 440] width 61 height 24
click at [856, 438] on button "Cancel" at bounding box center [841, 440] width 61 height 24
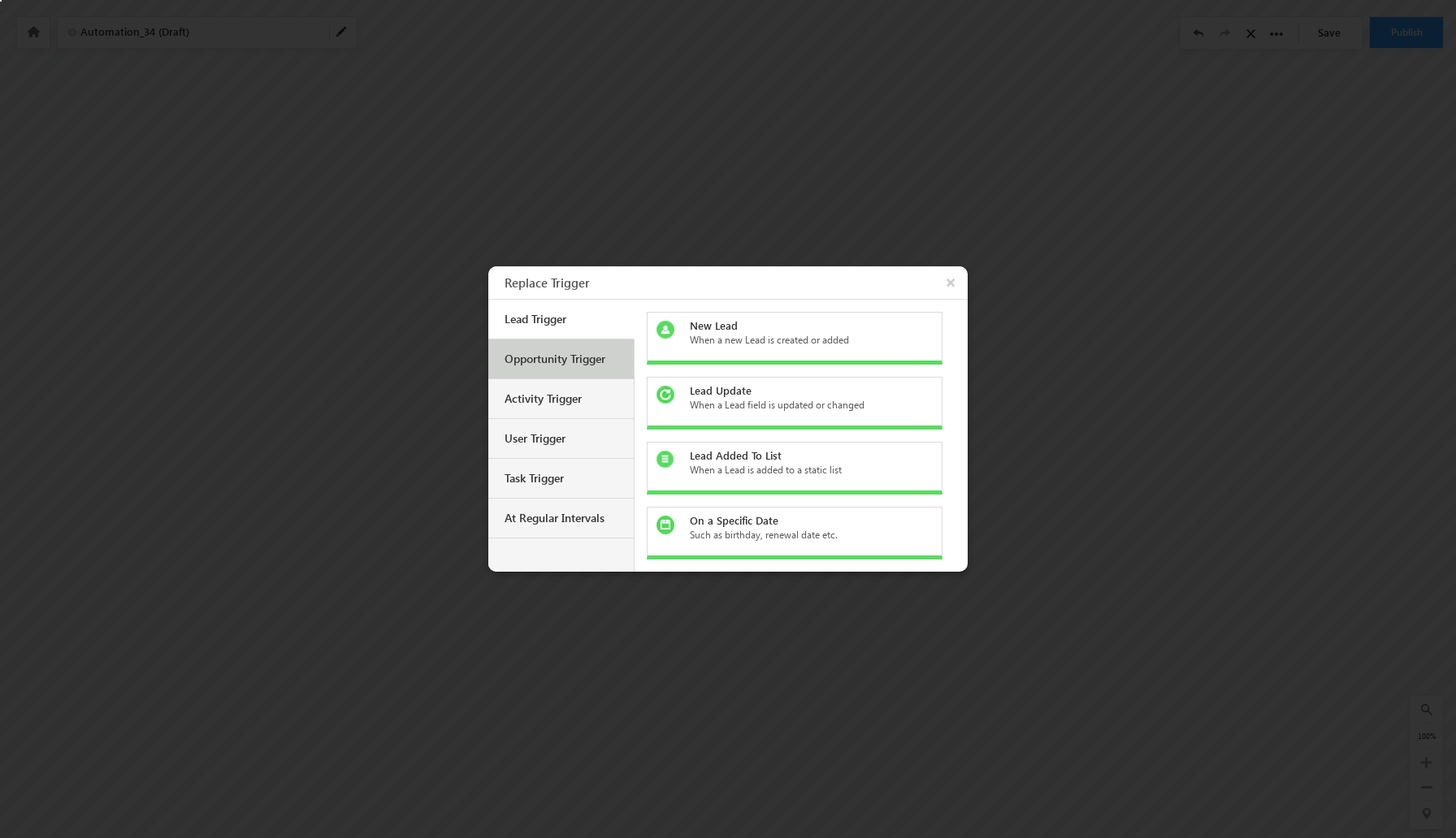
click at [610, 363] on div "Opportunity Trigger" at bounding box center [562, 359] width 117 height 15
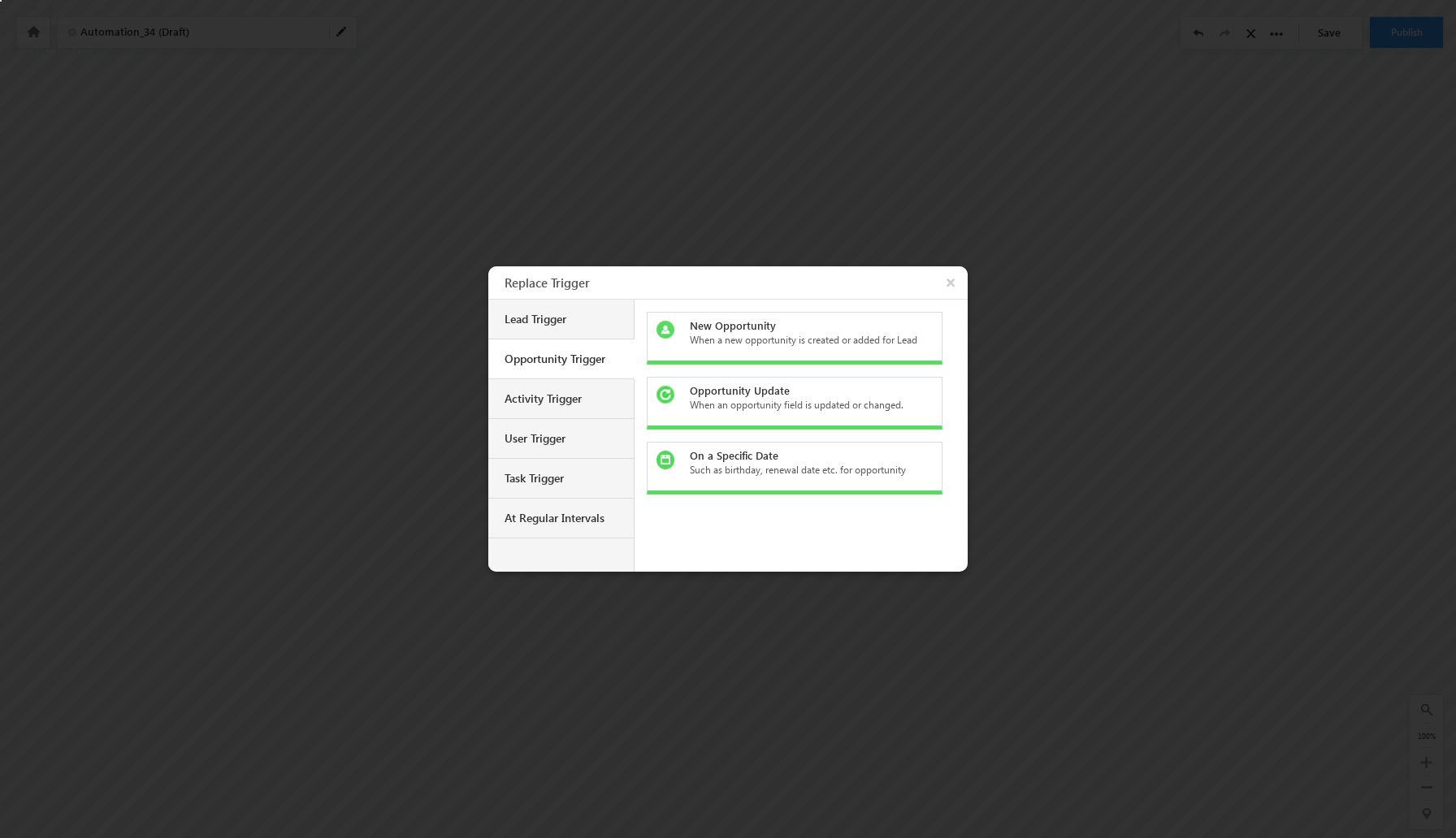
click at [747, 338] on div "When a new opportunity is created or added for Lead" at bounding box center [804, 340] width 229 height 15
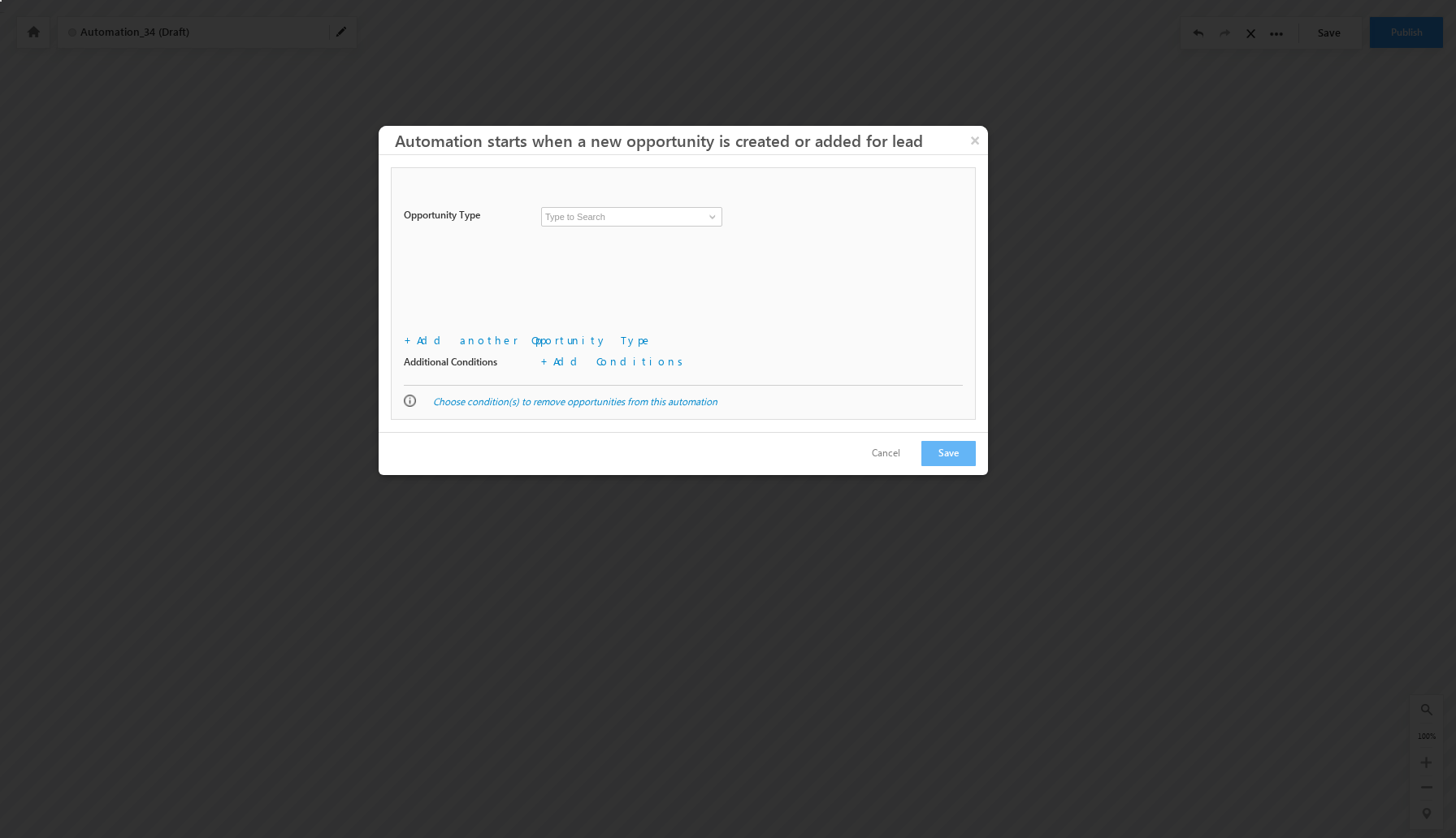
click at [634, 220] on input at bounding box center [631, 217] width 181 height 20
click at [708, 220] on span at bounding box center [712, 217] width 13 height 13
click at [663, 238] on link "Event" at bounding box center [631, 235] width 181 height 19
type input "Event"
click at [591, 360] on link "Add Conditions" at bounding box center [621, 361] width 135 height 14
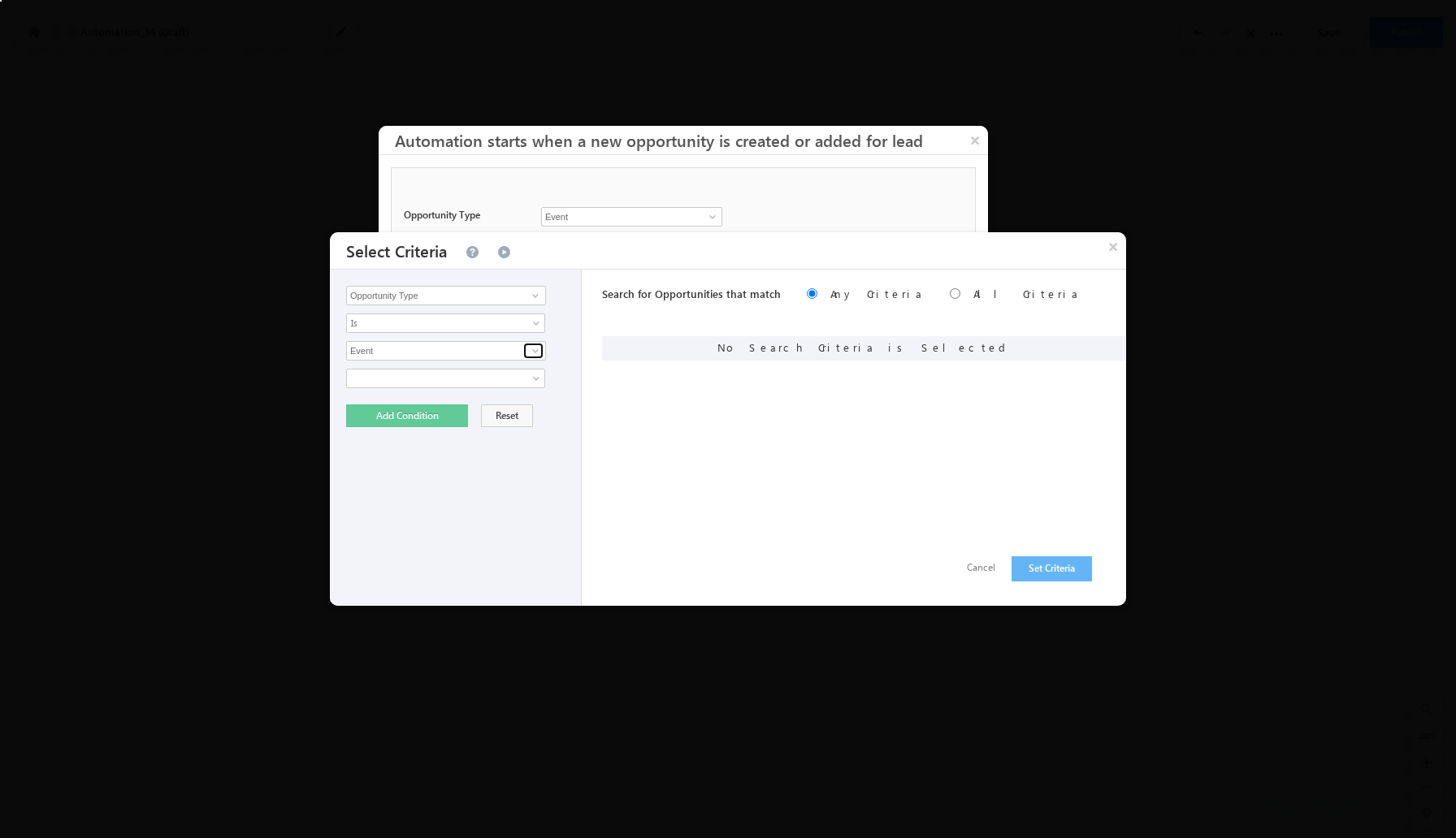
click at [534, 352] on span at bounding box center [534, 350] width 13 height 13
click at [477, 375] on link "Event" at bounding box center [446, 384] width 200 height 19
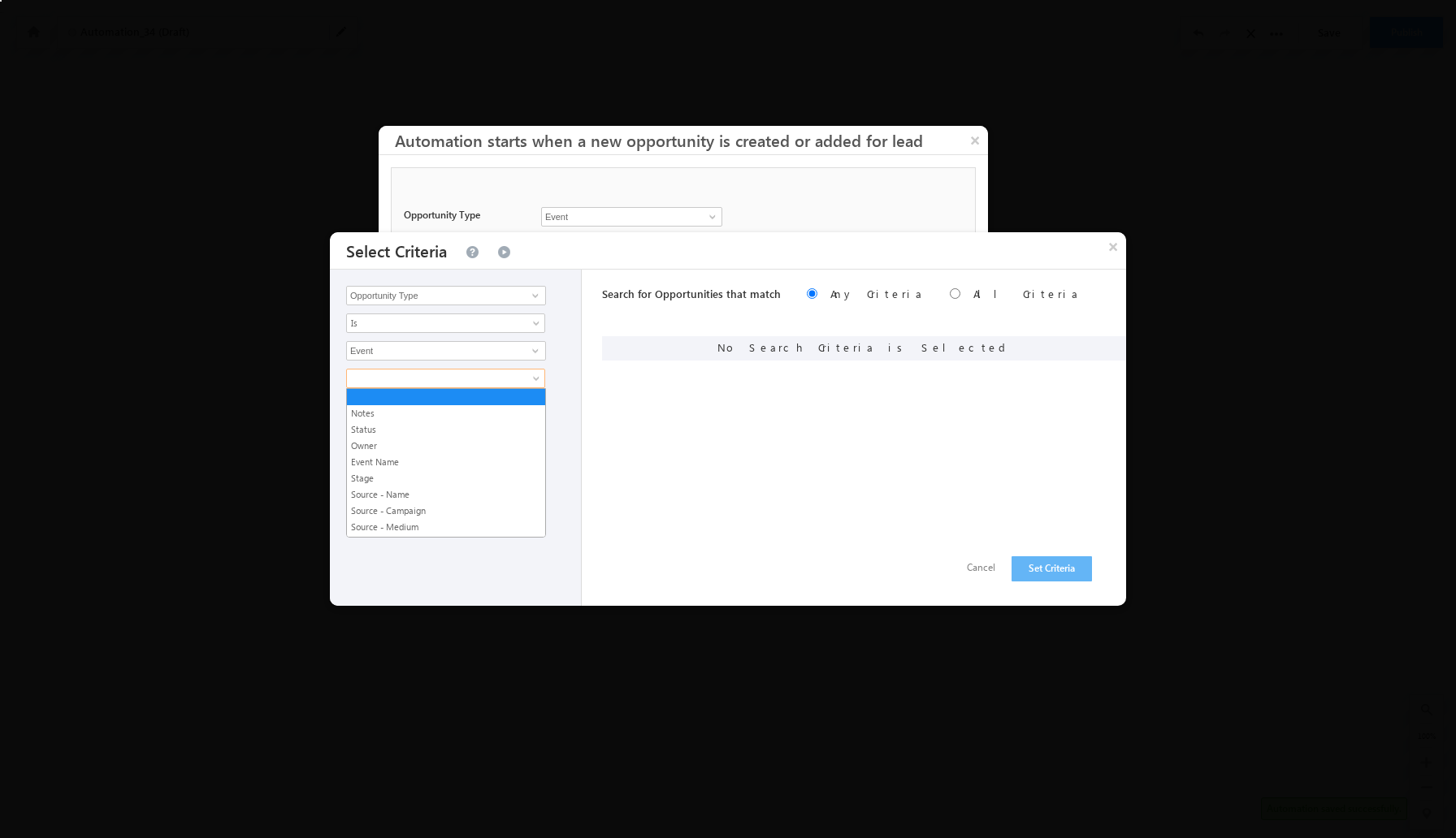
click at [483, 372] on span at bounding box center [435, 378] width 176 height 15
click at [672, 397] on div "Search for Opportunities that match Any Criteria All Criteria Note that the cur…" at bounding box center [864, 437] width 524 height 336
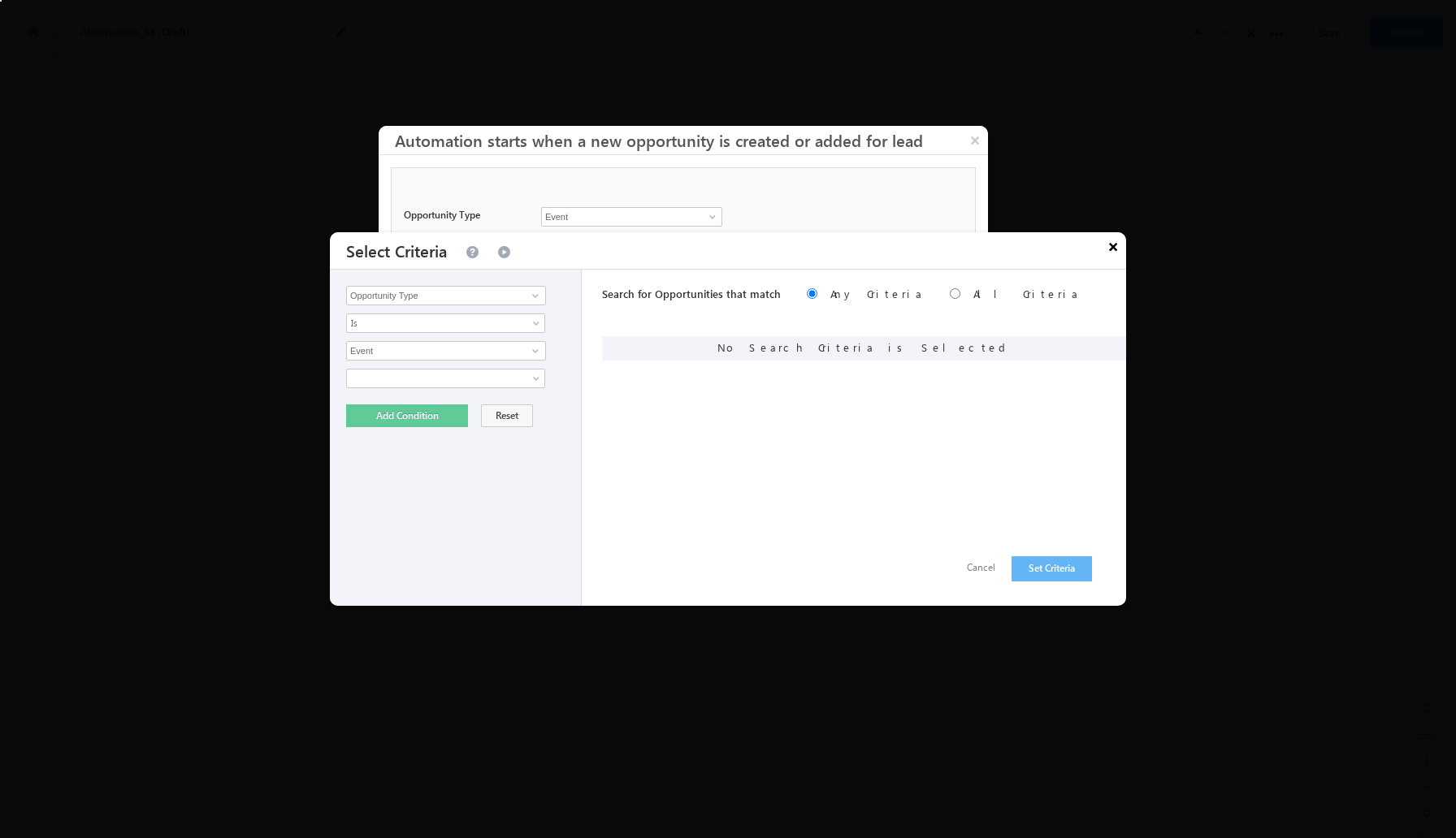
click at [1119, 253] on button "×" at bounding box center [1113, 246] width 26 height 28
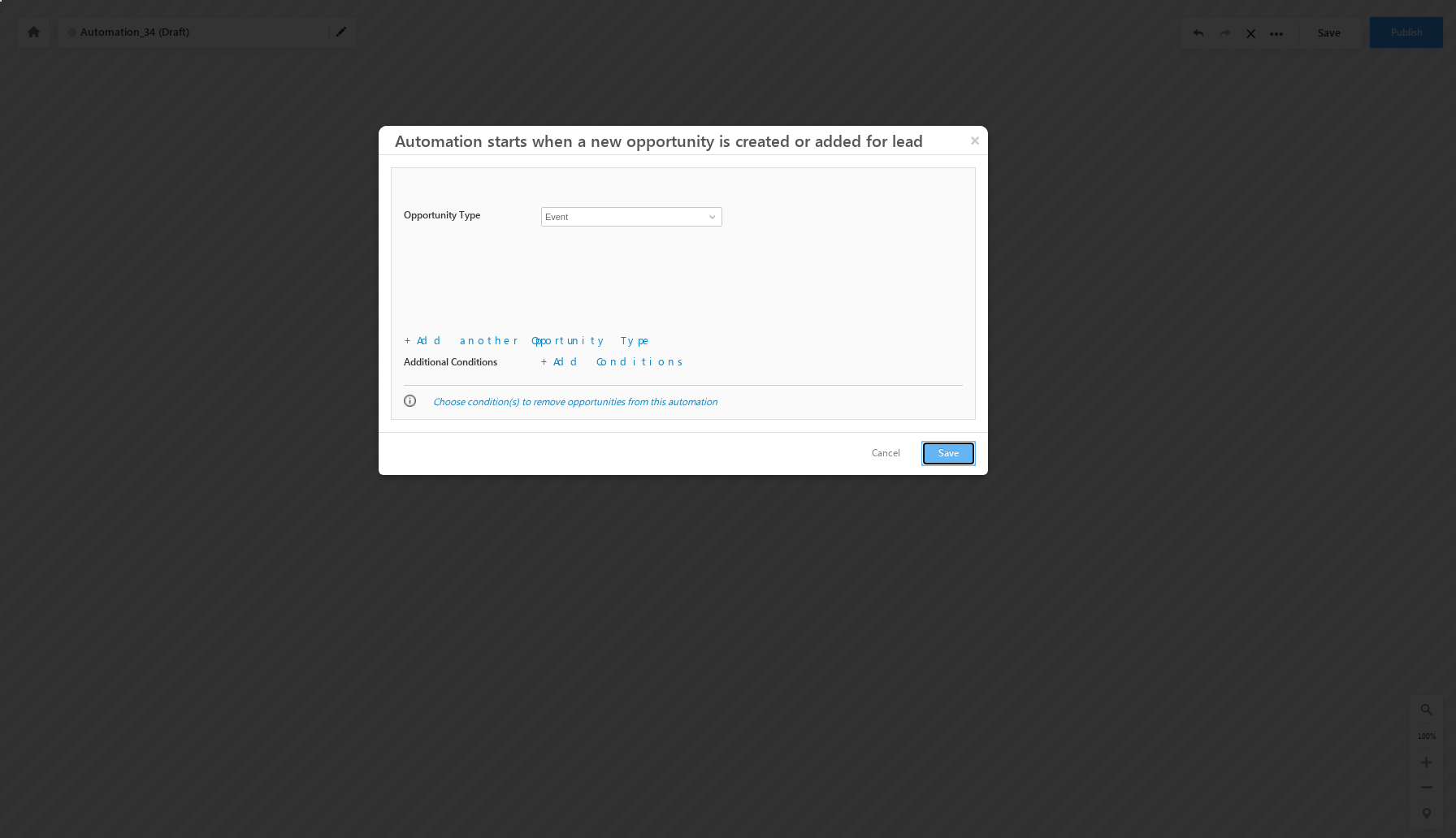
click at [940, 450] on button "Save" at bounding box center [949, 454] width 55 height 25
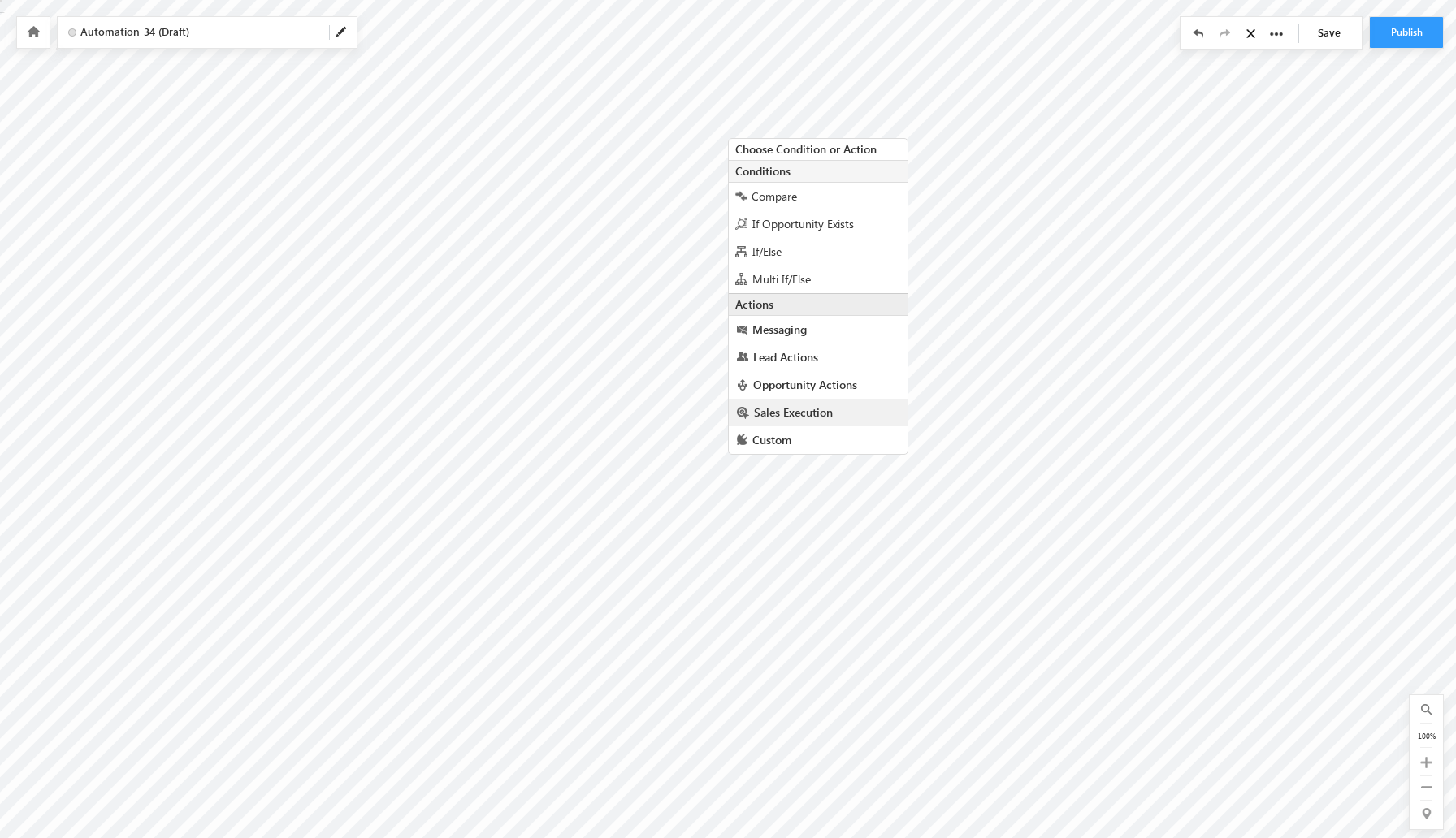
click at [784, 407] on span "Sales Execution" at bounding box center [793, 413] width 78 height 16
click at [812, 462] on span "Distribute Lead" at bounding box center [795, 469] width 85 height 28
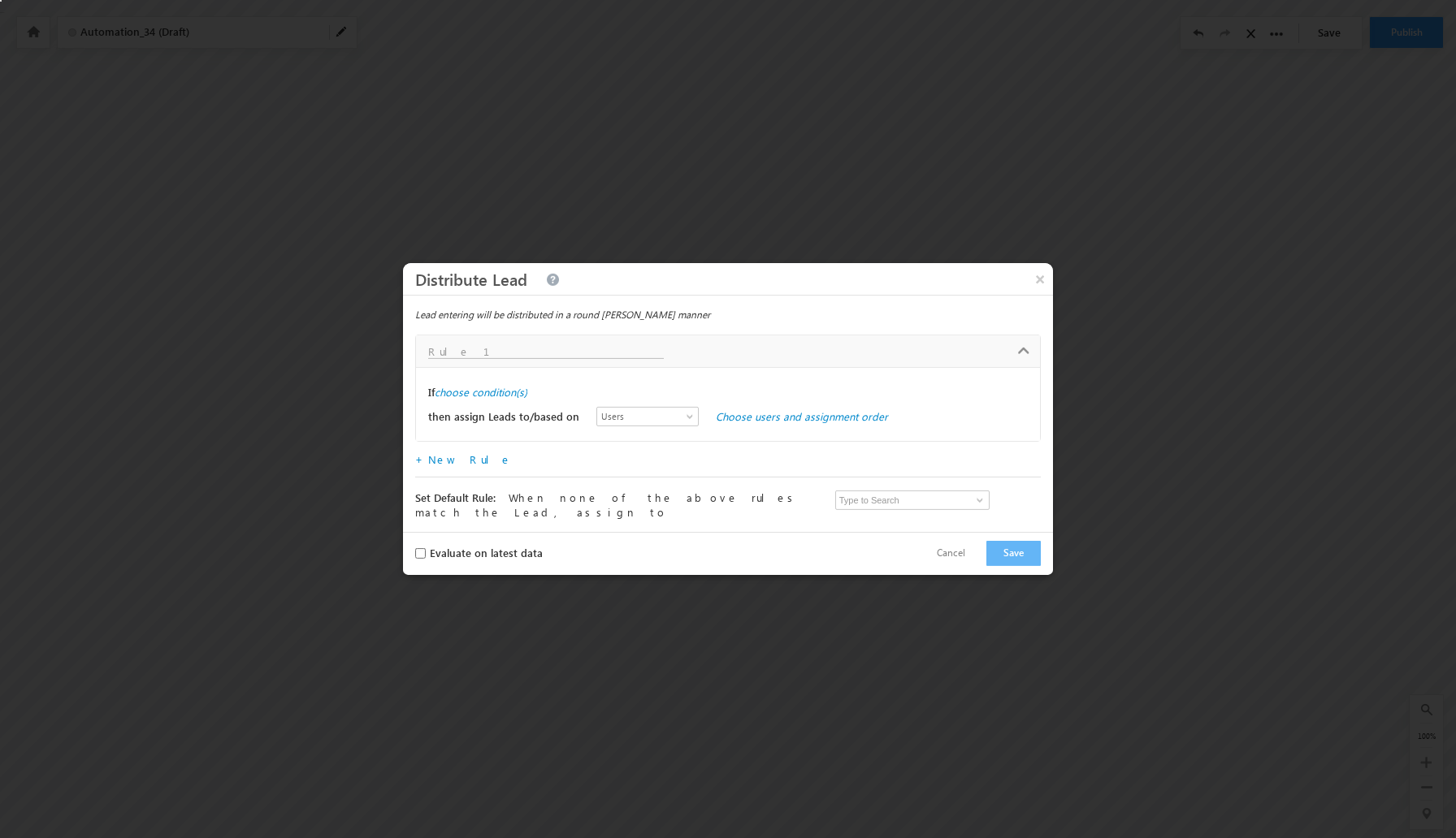
click at [557, 359] on input "text" at bounding box center [546, 352] width 235 height 14
click at [630, 416] on span "Users" at bounding box center [643, 417] width 93 height 15
click at [640, 436] on link "Users" at bounding box center [632, 438] width 102 height 15
click at [746, 417] on link "Choose users and assignment order" at bounding box center [802, 417] width 173 height 14
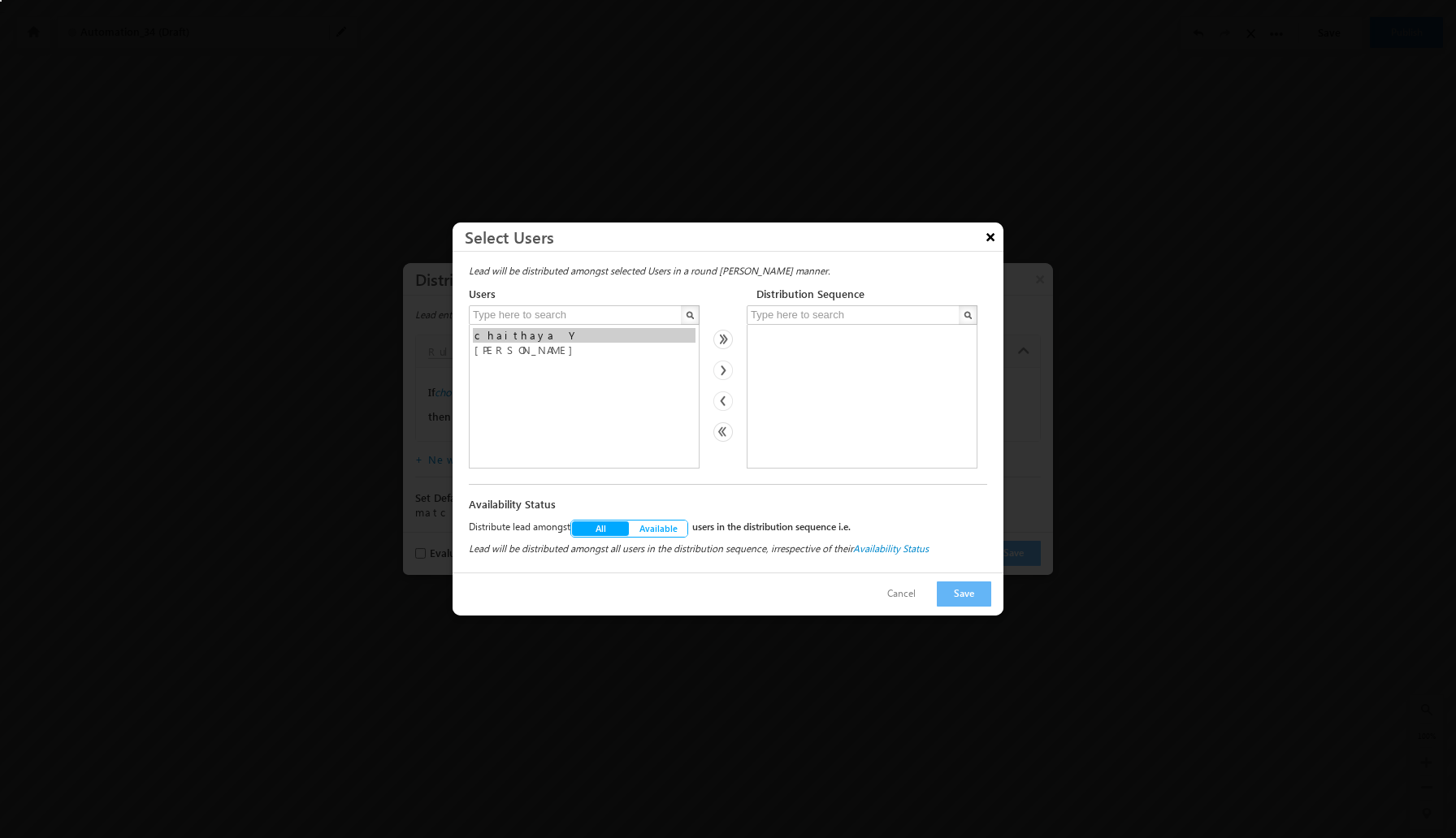
click at [992, 237] on button "×" at bounding box center [990, 236] width 26 height 28
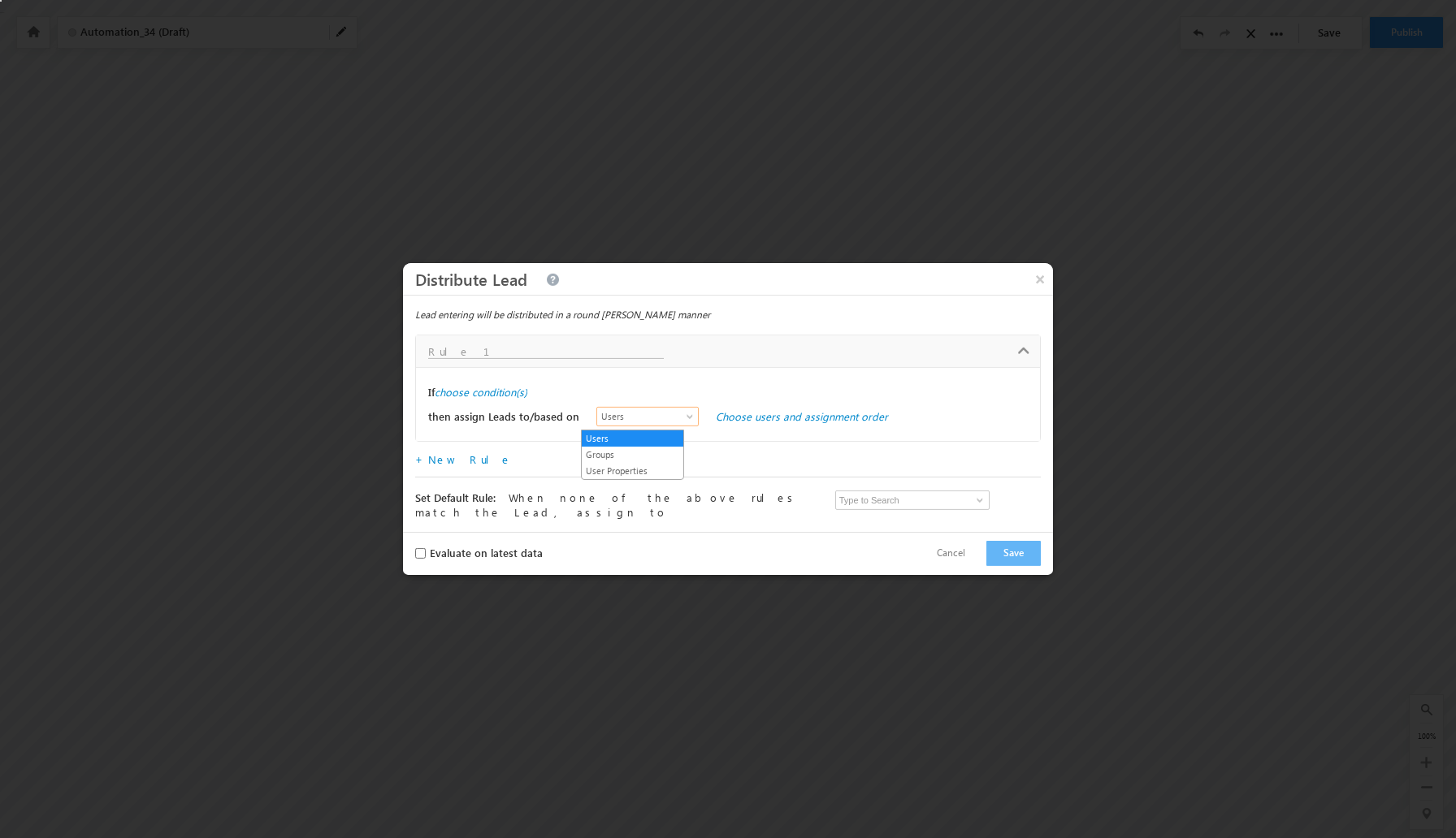
click at [684, 423] on span at bounding box center [690, 419] width 13 height 13
click at [634, 456] on link "Groups" at bounding box center [632, 455] width 102 height 15
click at [718, 415] on link "Choose groups and assignment order" at bounding box center [806, 417] width 181 height 14
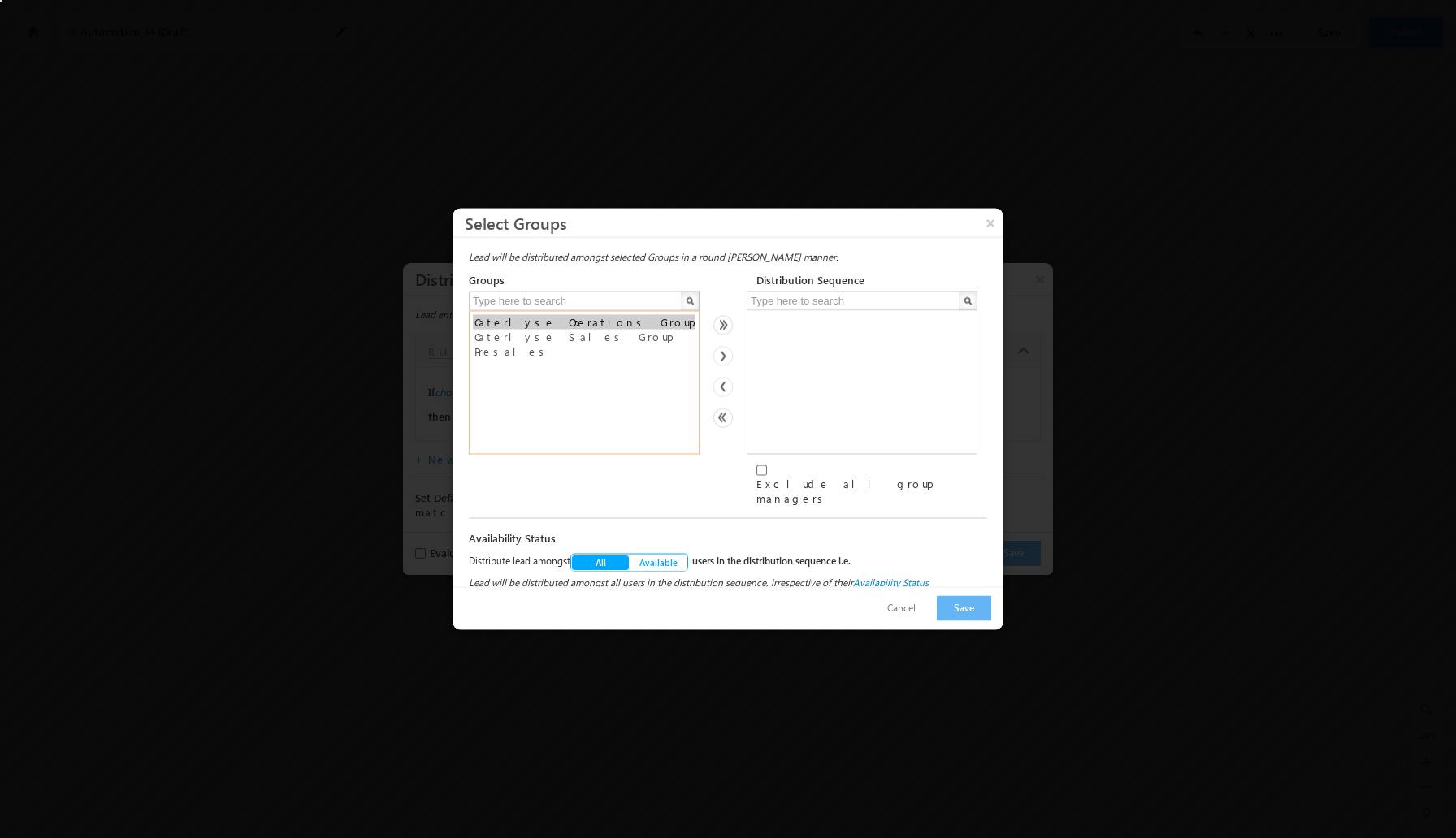
click at [529, 344] on option "Caterlyse Sales Group" at bounding box center [583, 336] width 223 height 15
click at [725, 329] on img at bounding box center [723, 325] width 20 height 20
click at [723, 419] on img at bounding box center [723, 419] width 20 height 20
select select "a594aa97-346b-11ef-be59-0259d35f5843"
click at [633, 344] on option "Caterlyse Sales Group" at bounding box center [583, 336] width 223 height 15
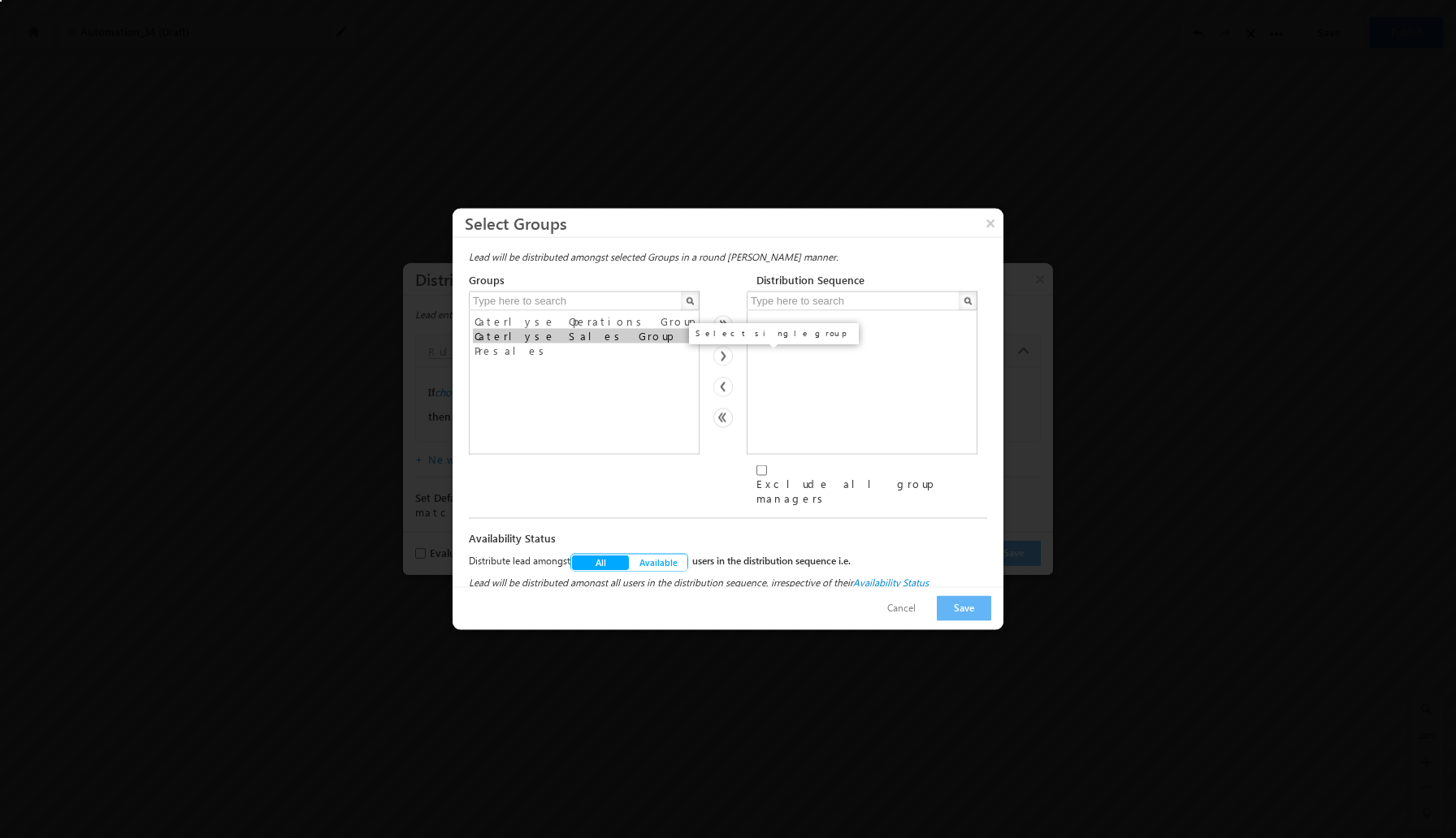
click at [719, 358] on img at bounding box center [723, 357] width 20 height 20
click at [670, 557] on span "Available" at bounding box center [658, 563] width 40 height 12
click at [600, 557] on span "All" at bounding box center [600, 563] width 12 height 12
click at [656, 557] on span "Available" at bounding box center [658, 563] width 40 height 12
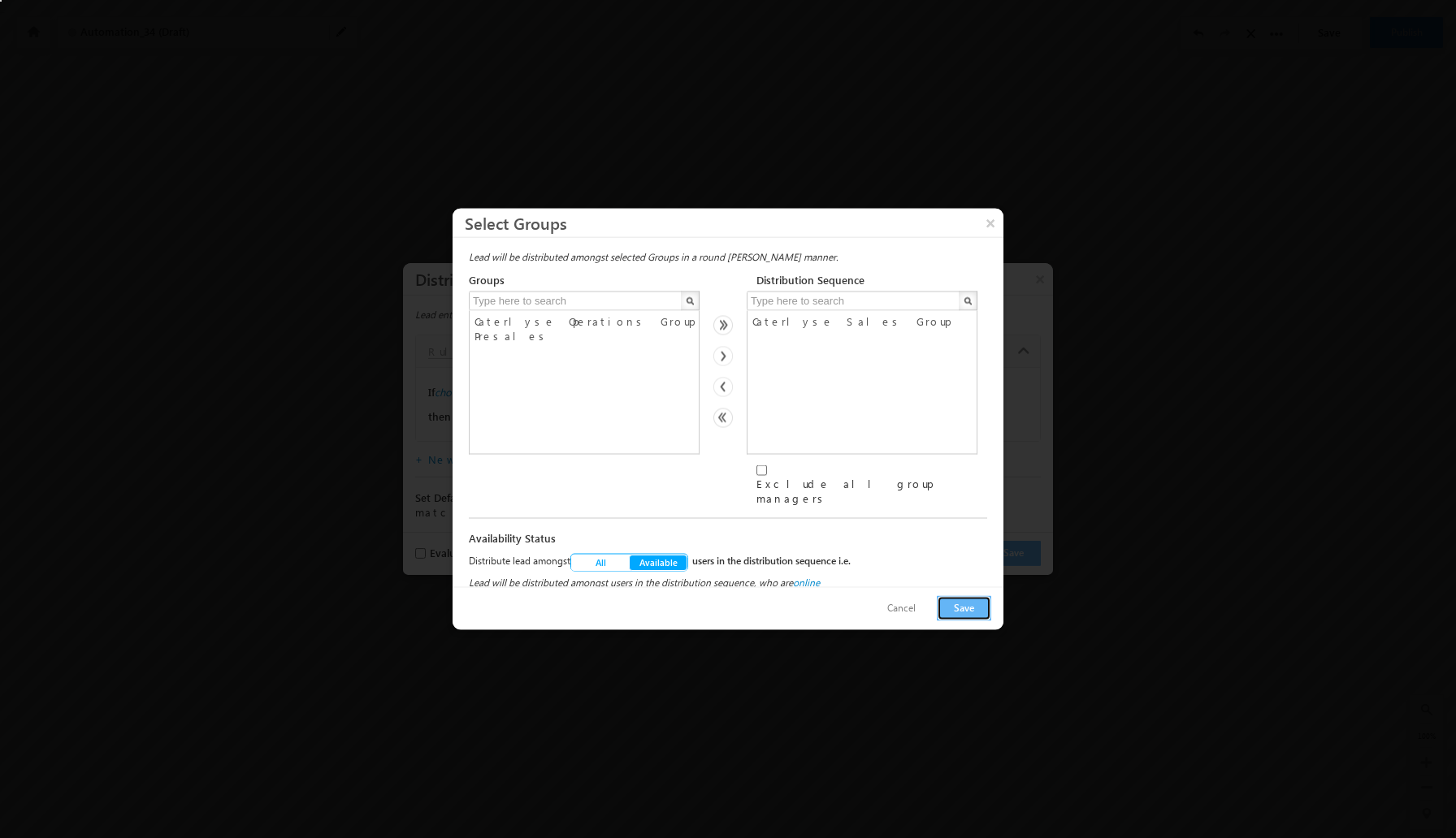
click at [970, 604] on button "Save" at bounding box center [964, 609] width 55 height 25
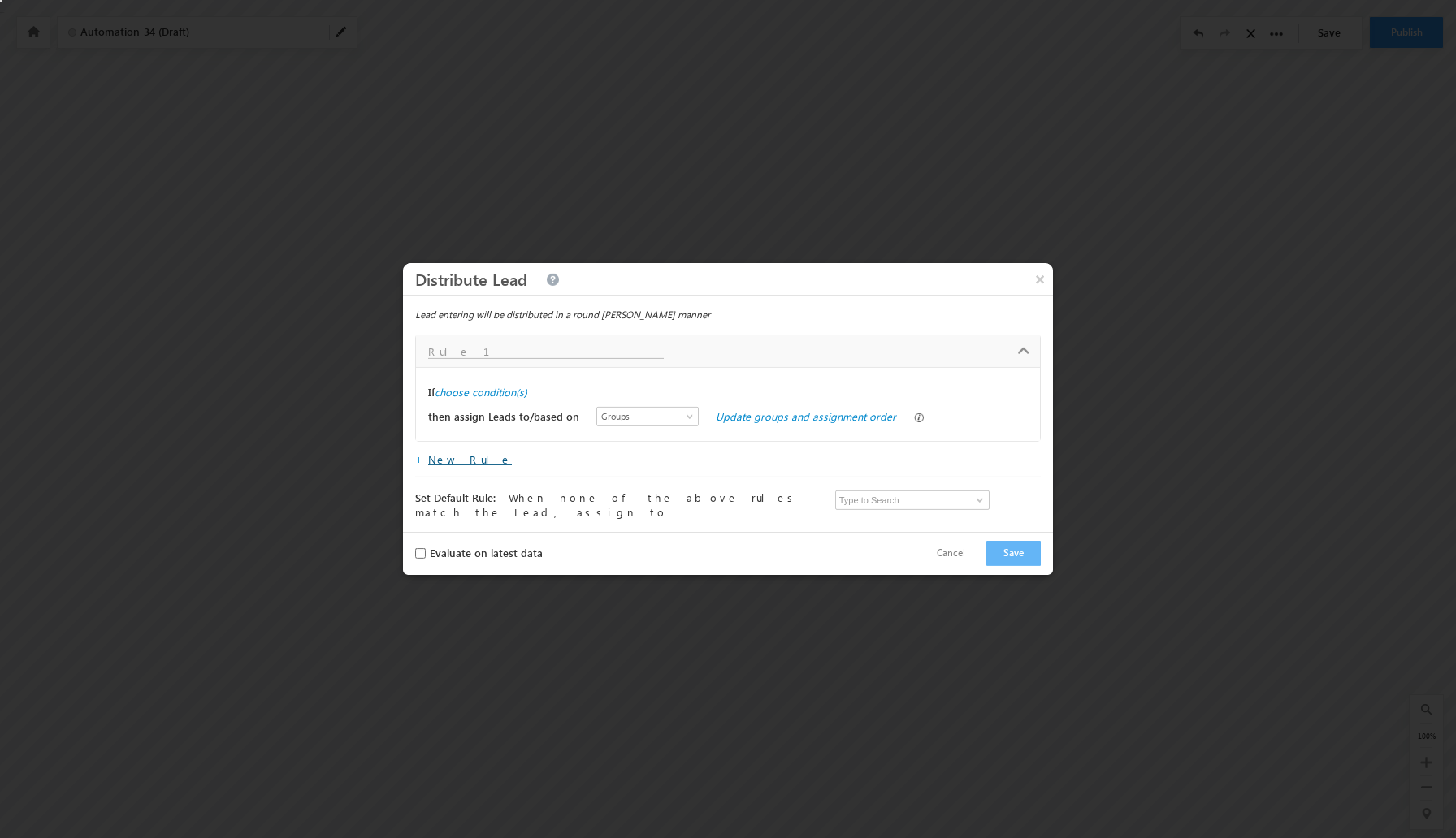
click at [455, 467] on link "New Rule" at bounding box center [470, 459] width 83 height 14
click at [546, 359] on input "text" at bounding box center [546, 352] width 235 height 14
click at [733, 382] on div "If choose condition(s) then assign Leads to/based on Users Groups User Properti…" at bounding box center [728, 403] width 624 height 74
click at [840, 380] on div "If choose condition(s) then assign Leads to/based on Users Groups User Properti…" at bounding box center [728, 403] width 624 height 74
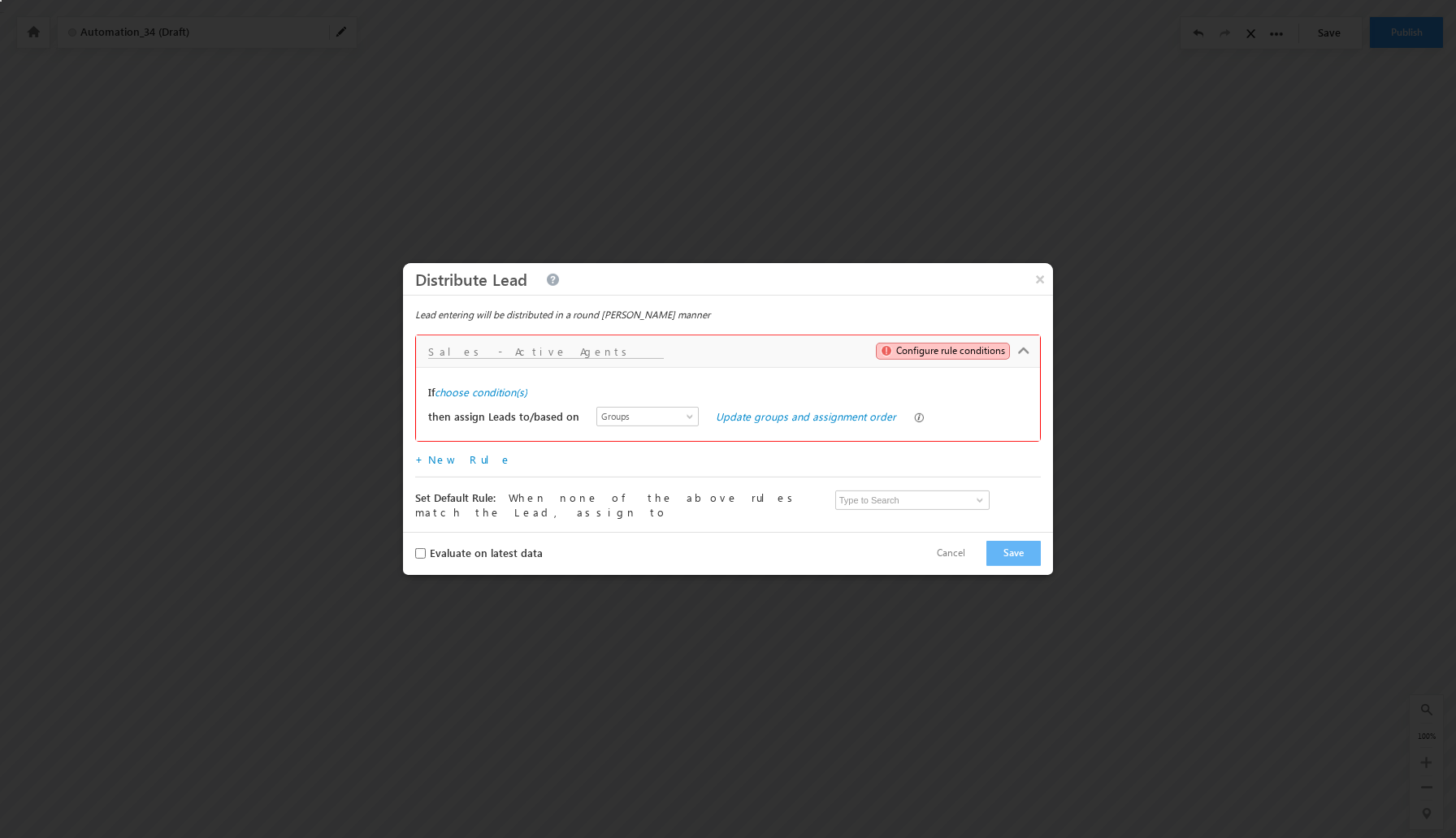
type input "Sales - Active Agents"
click at [998, 547] on button "Save" at bounding box center [1014, 554] width 55 height 25
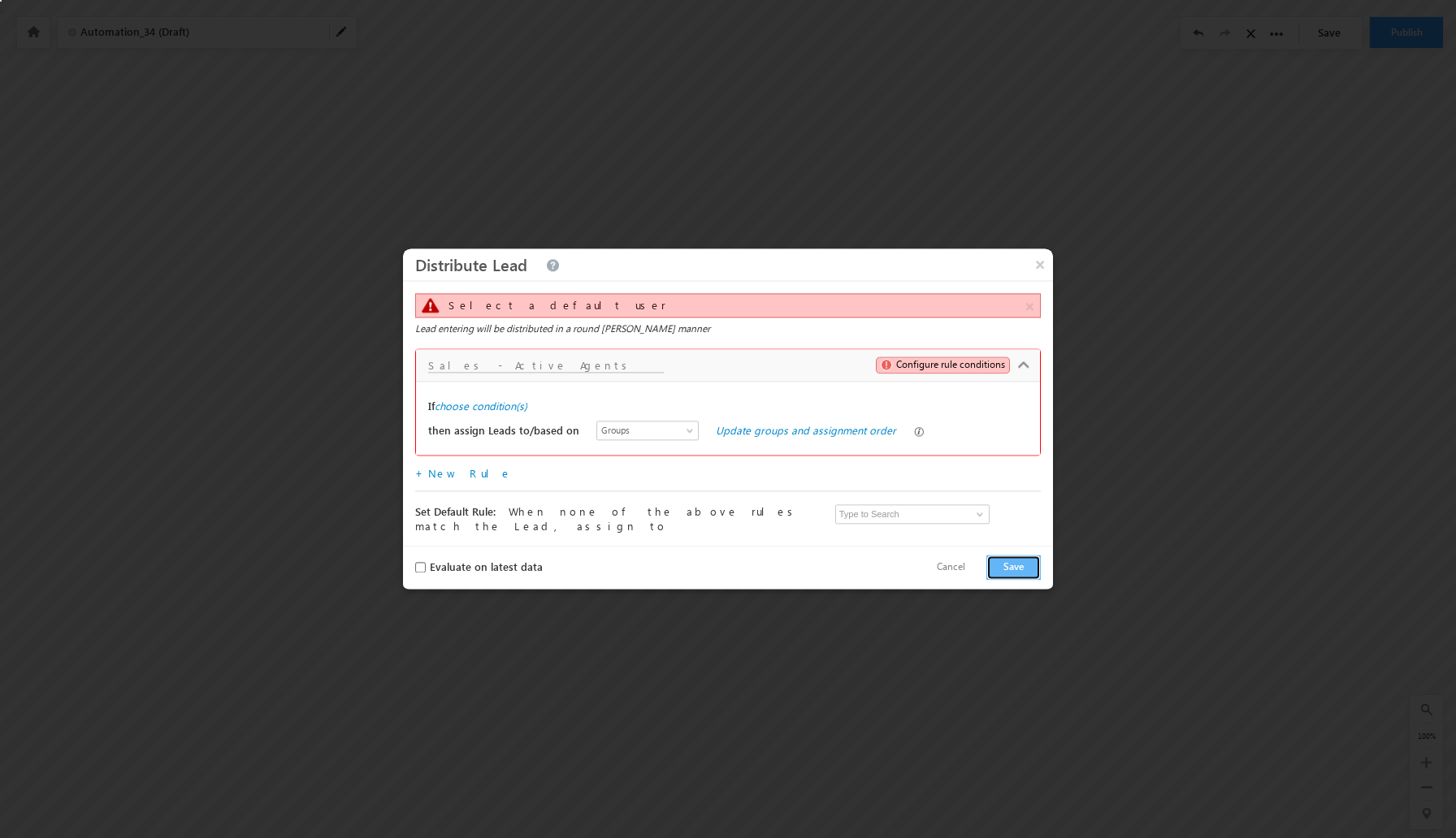
click at [645, 394] on div "If choose condition(s) then assign Leads to/based on Users Groups User Properti…" at bounding box center [728, 418] width 624 height 74
click at [573, 371] on input "Sales - Active Agents" at bounding box center [546, 367] width 235 height 14
click at [940, 363] on span "Configure rule conditions" at bounding box center [950, 365] width 109 height 15
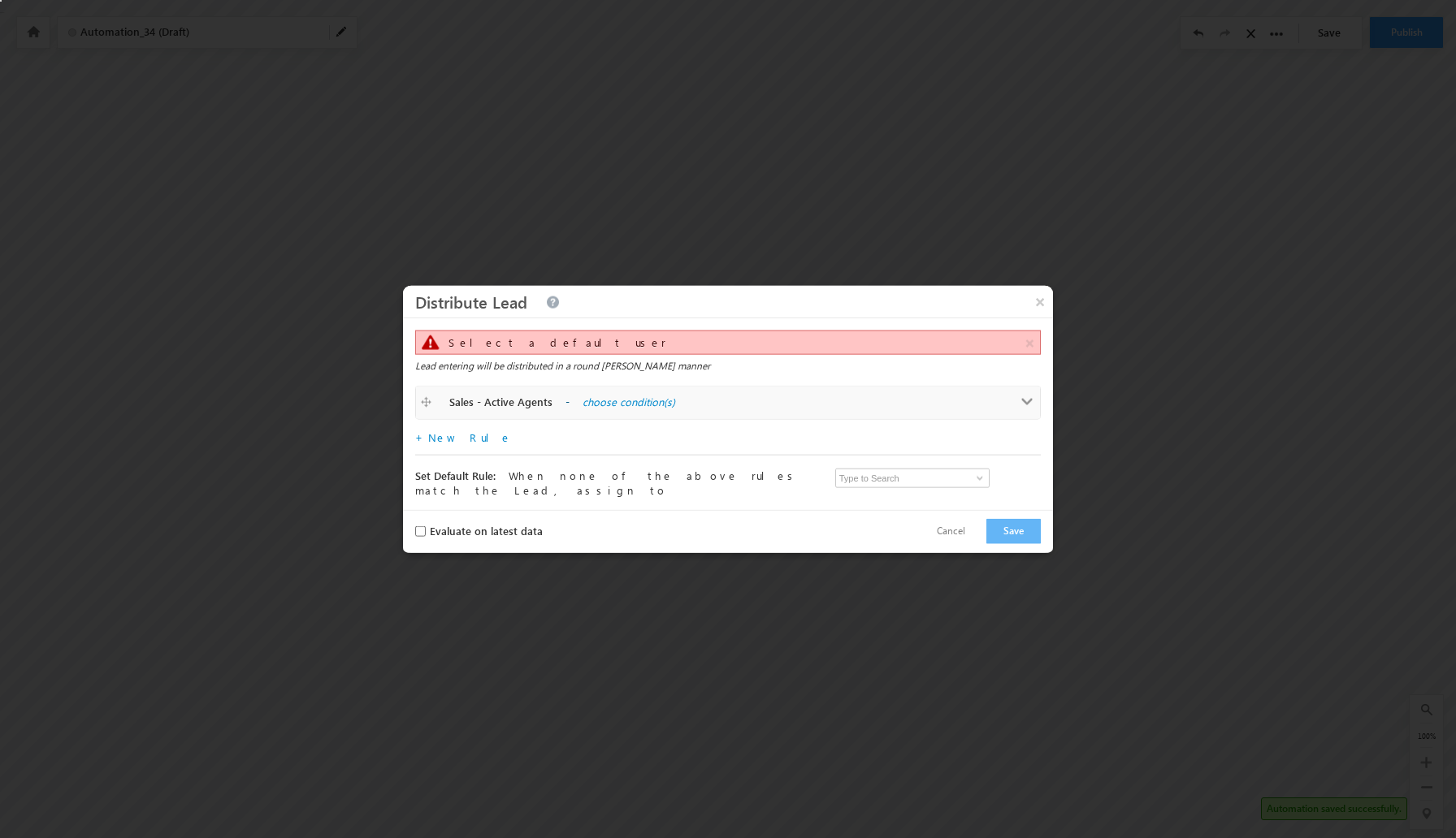
click at [582, 403] on label "choose condition(s)" at bounding box center [744, 402] width 325 height 15
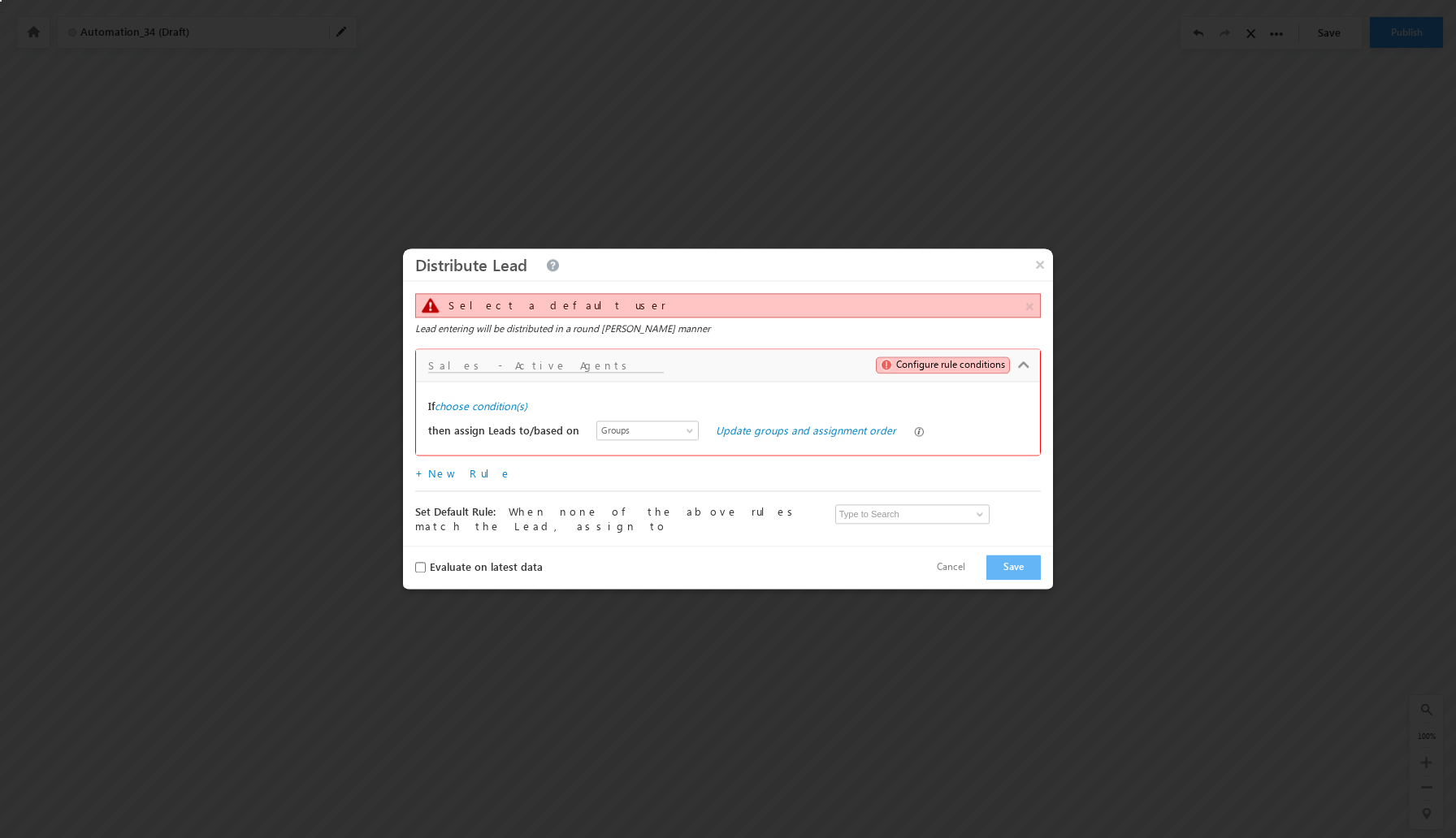
click at [764, 442] on div "then assign Leads to/based on Users Groups User Properties Groups Update groups…" at bounding box center [728, 431] width 599 height 25
click at [765, 442] on div "then assign Leads to/based on Users Groups User Properties Groups Update groups…" at bounding box center [728, 431] width 599 height 25
click at [775, 434] on link "Update groups and assignment order" at bounding box center [806, 430] width 180 height 14
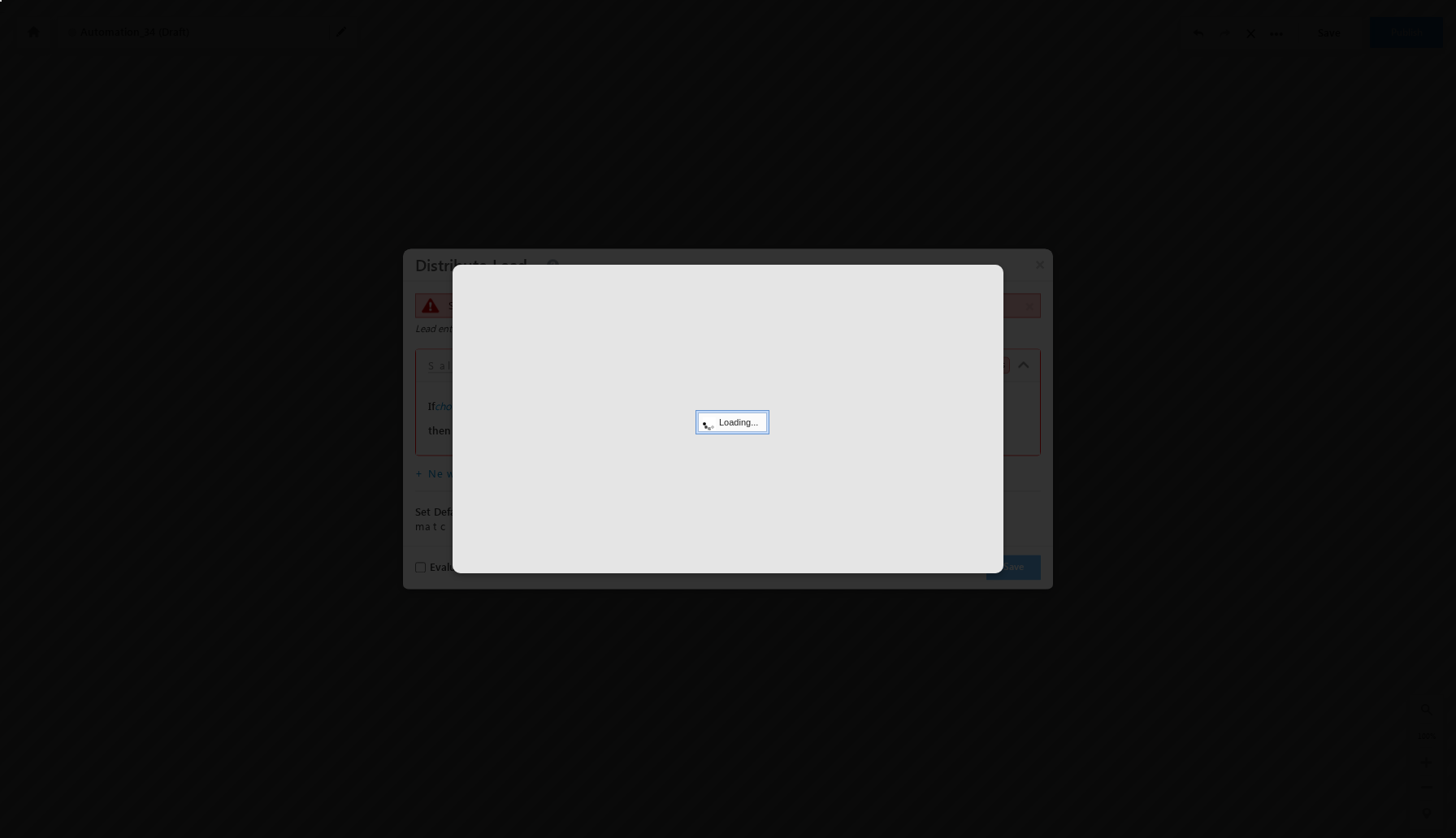
select select
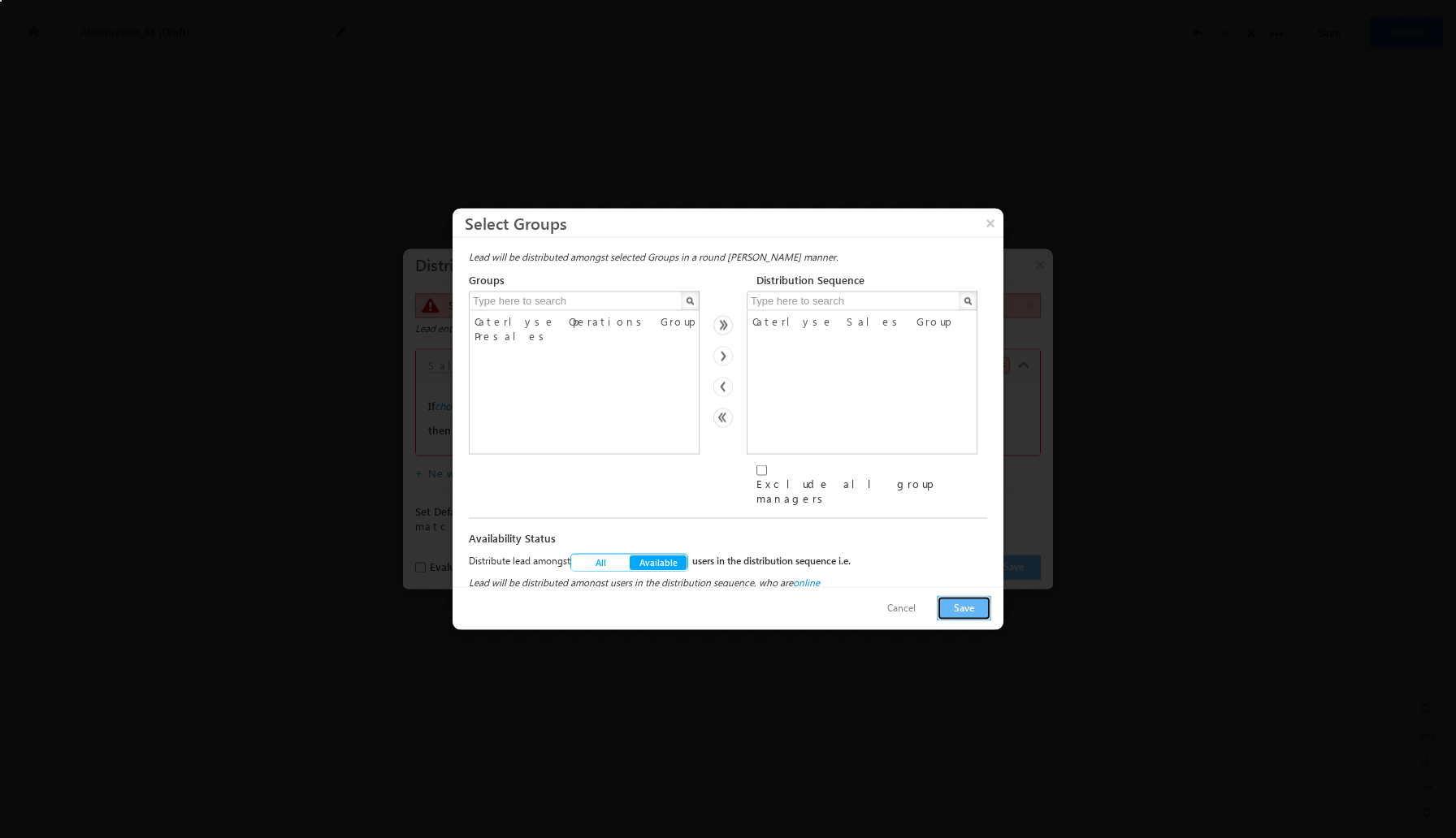
click at [963, 601] on button "Save" at bounding box center [964, 609] width 55 height 25
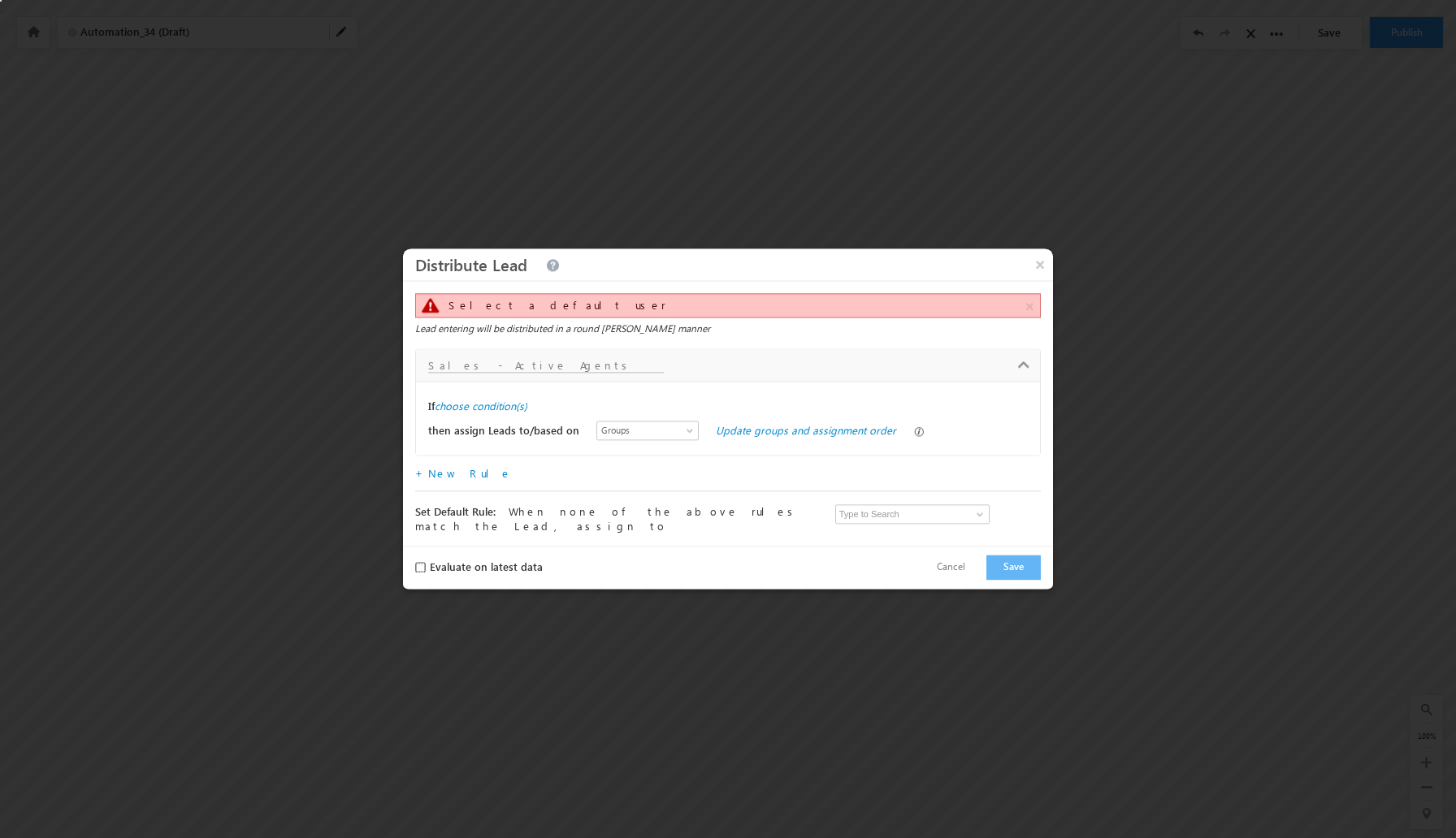
click at [420, 563] on input "Evaluate on latest data" at bounding box center [420, 567] width 11 height 11
checkbox input "false"
click at [879, 522] on input at bounding box center [912, 515] width 154 height 20
click at [970, 520] on link at bounding box center [978, 515] width 21 height 17
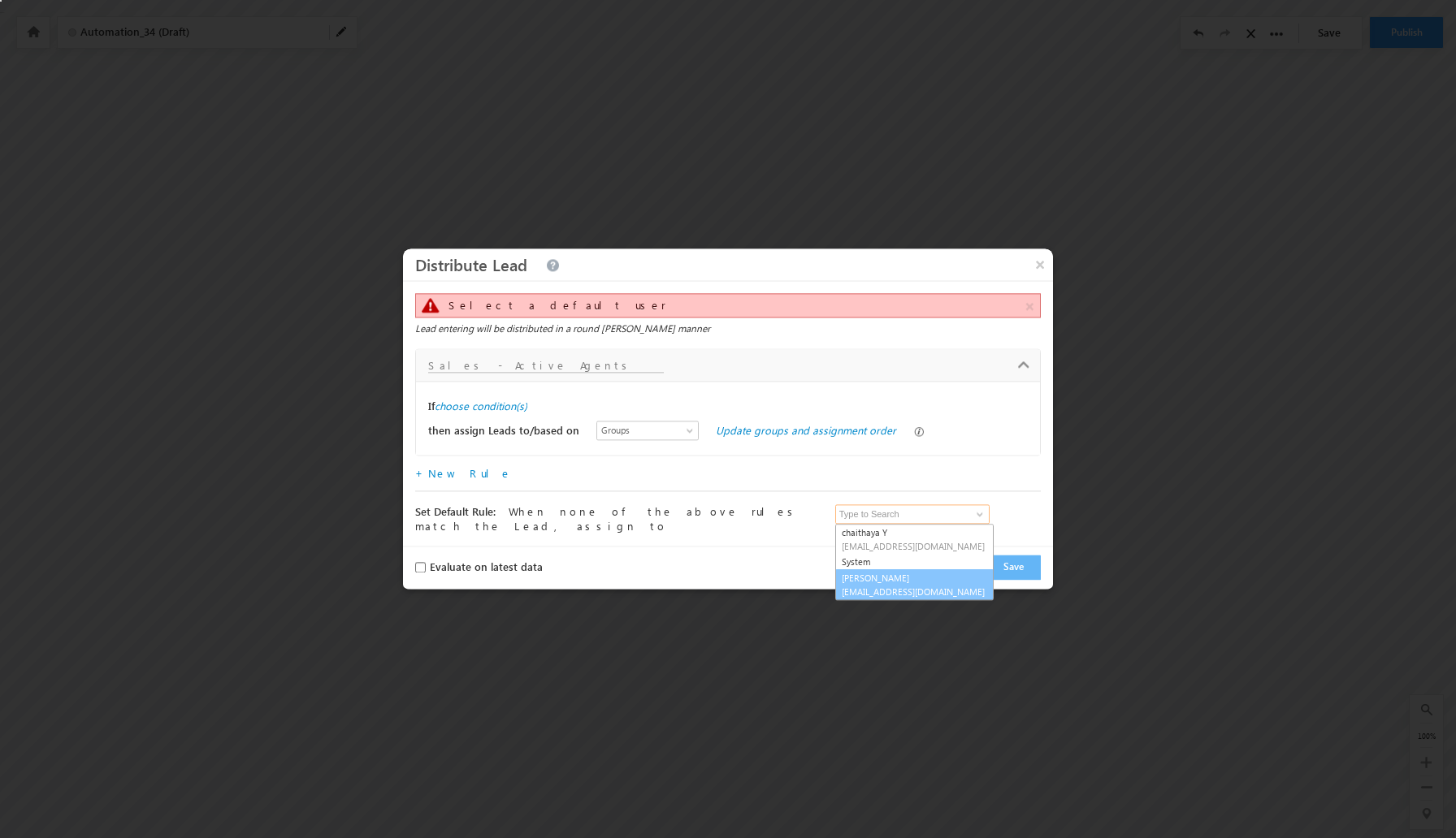
click at [890, 590] on span "team@CRAFTMYPLATE.COM" at bounding box center [914, 591] width 146 height 12
type input "[PERSON_NAME]"
click at [1020, 562] on button "Save" at bounding box center [1014, 568] width 55 height 25
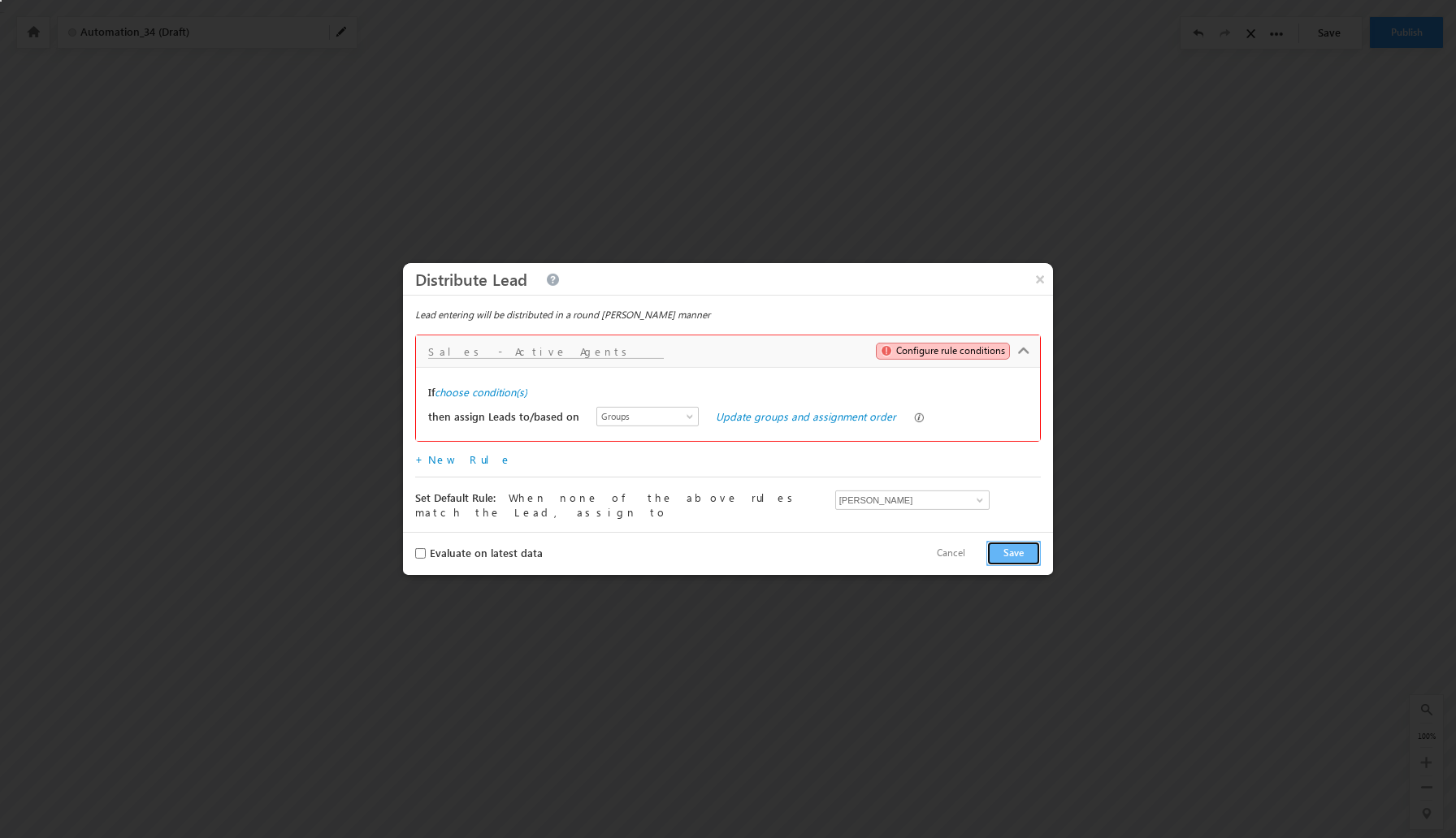
click at [1009, 548] on button "Save" at bounding box center [1014, 554] width 55 height 25
click at [887, 352] on span at bounding box center [886, 351] width 12 height 12
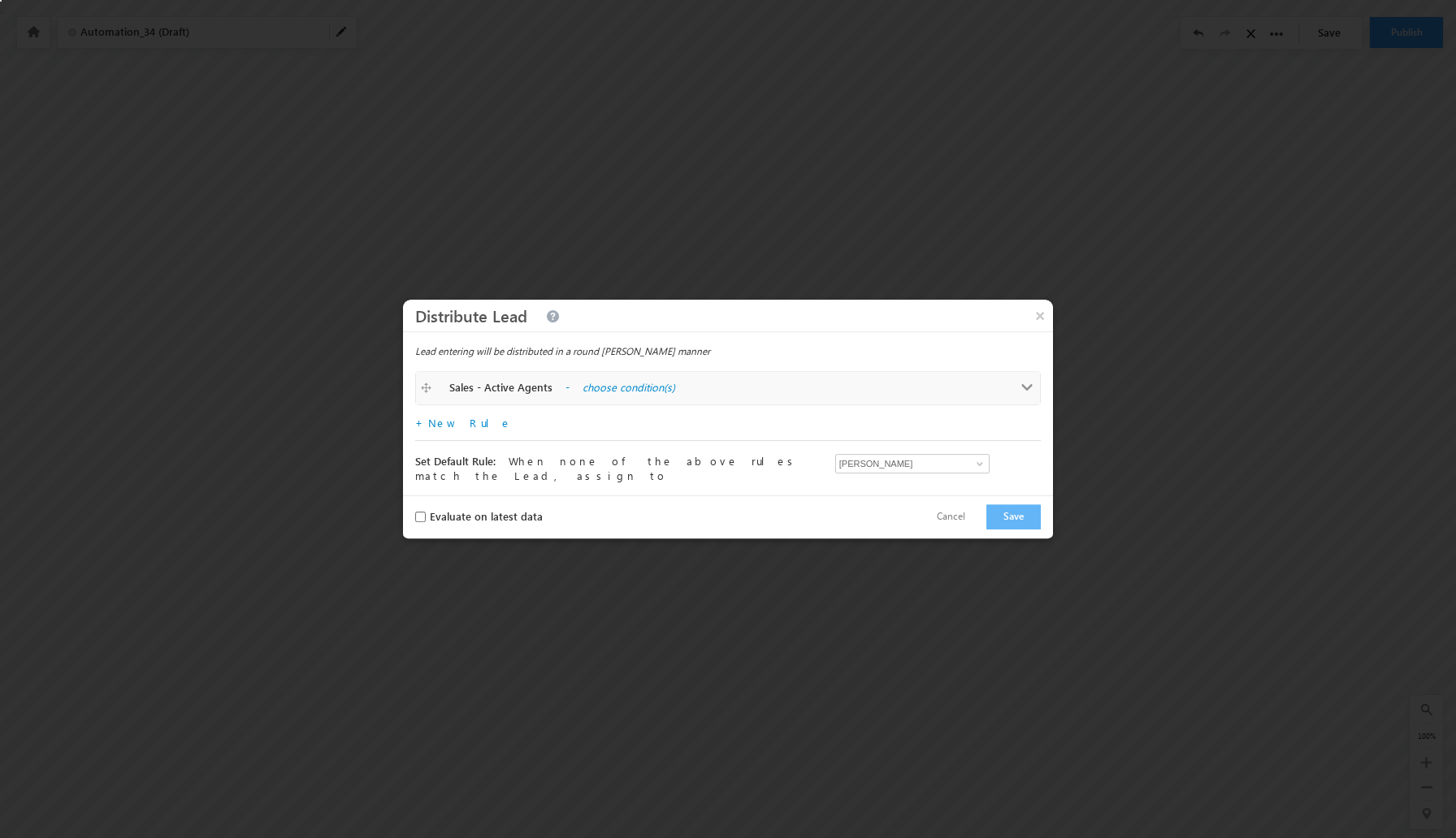
click at [625, 391] on label "choose condition(s)" at bounding box center [744, 387] width 325 height 15
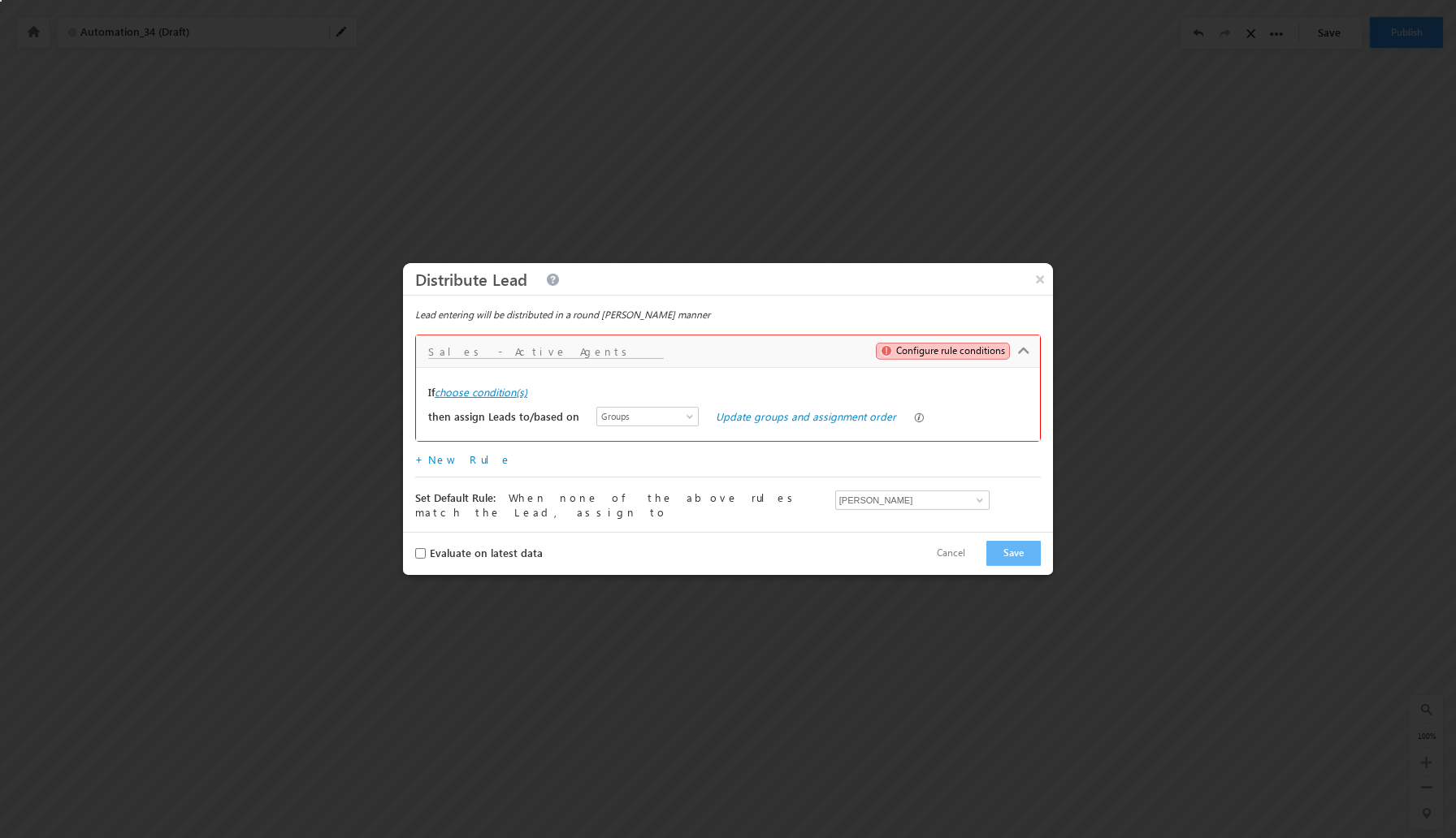
click at [508, 394] on label "choose condition(s)" at bounding box center [480, 392] width 92 height 15
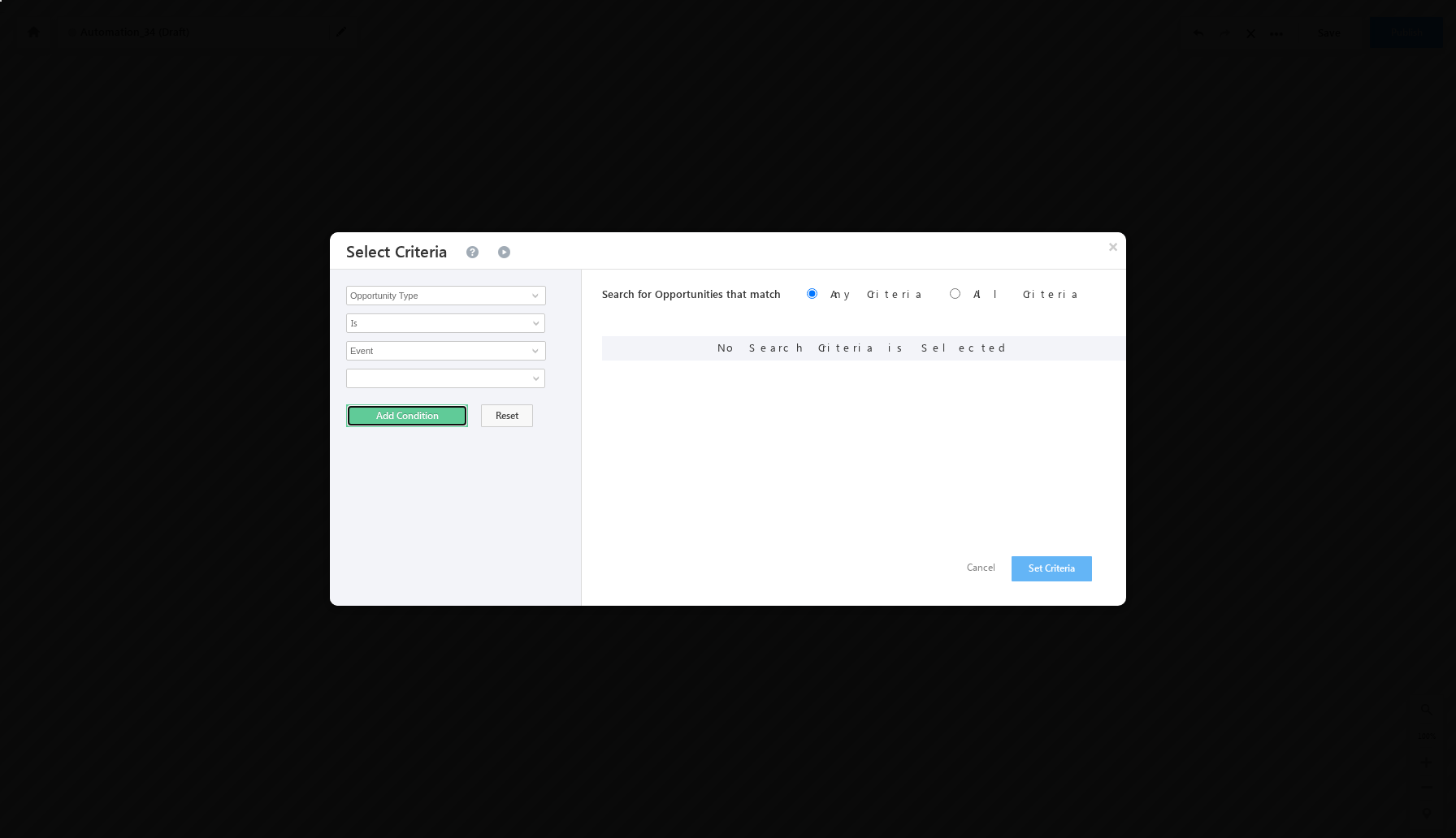
click at [430, 413] on button "Add Condition" at bounding box center [407, 416] width 122 height 23
click at [1051, 567] on button "Set Criteria" at bounding box center [1051, 569] width 80 height 25
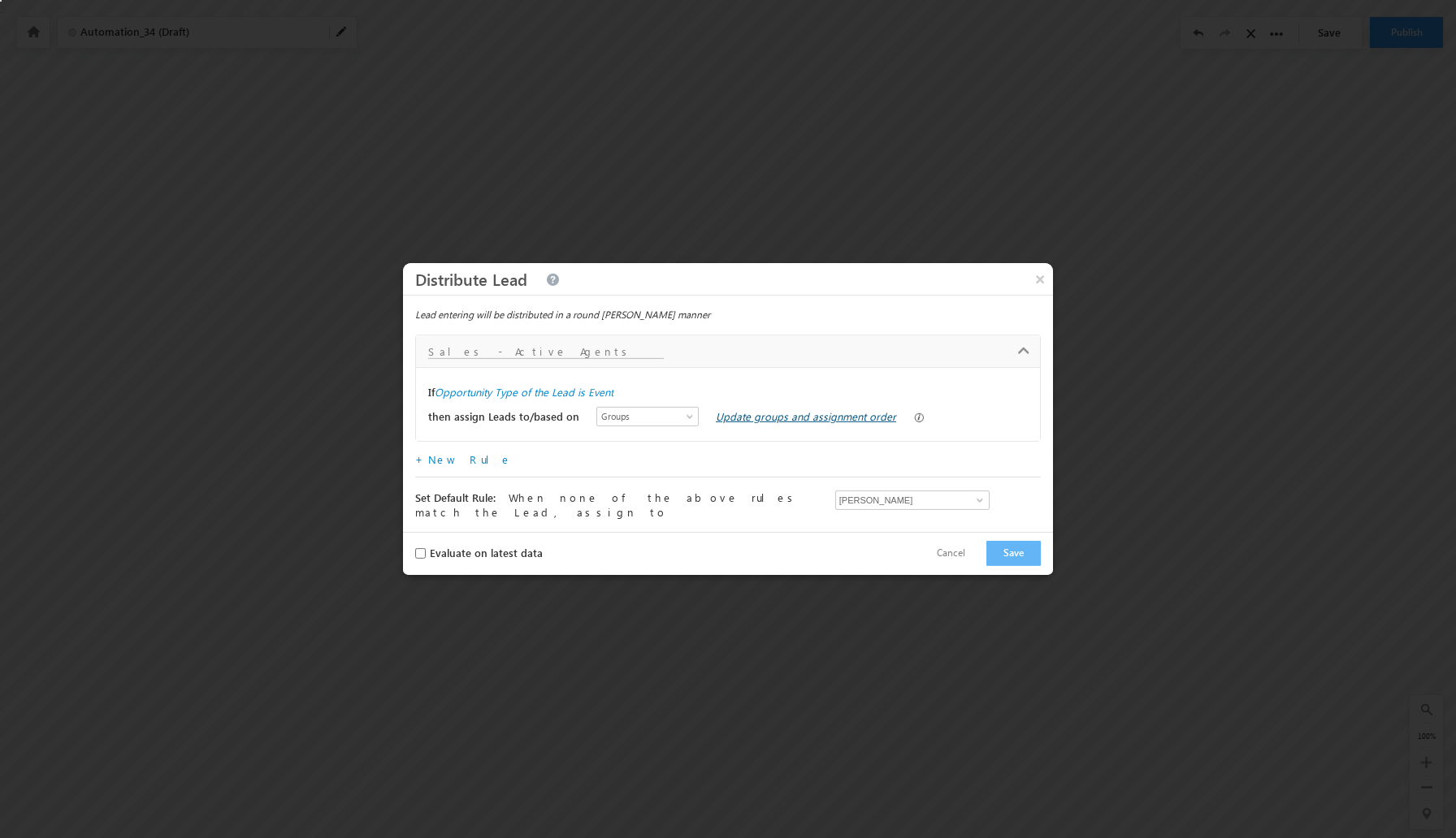
click at [790, 422] on link "Update groups and assignment order" at bounding box center [806, 417] width 180 height 14
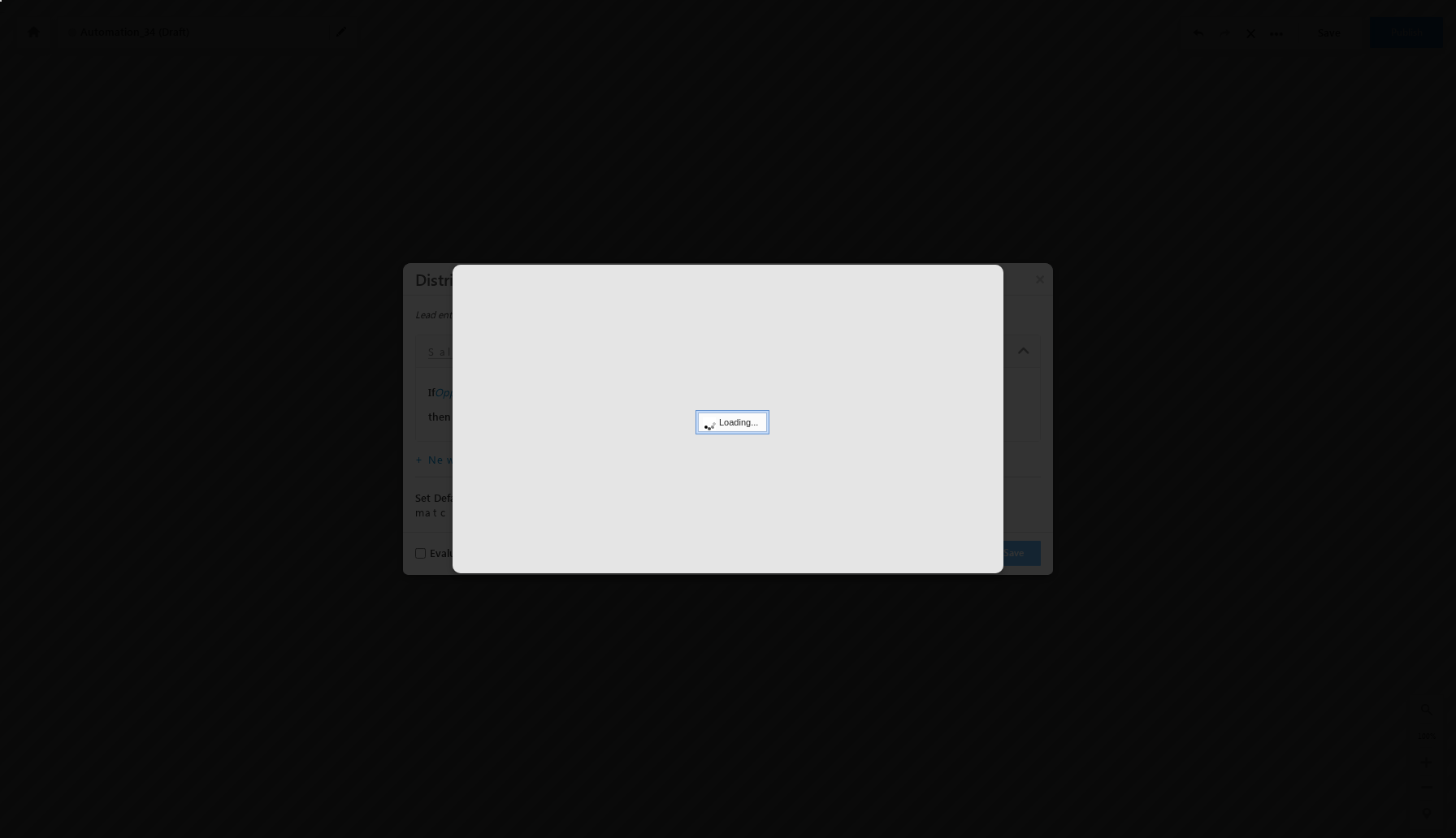
select select
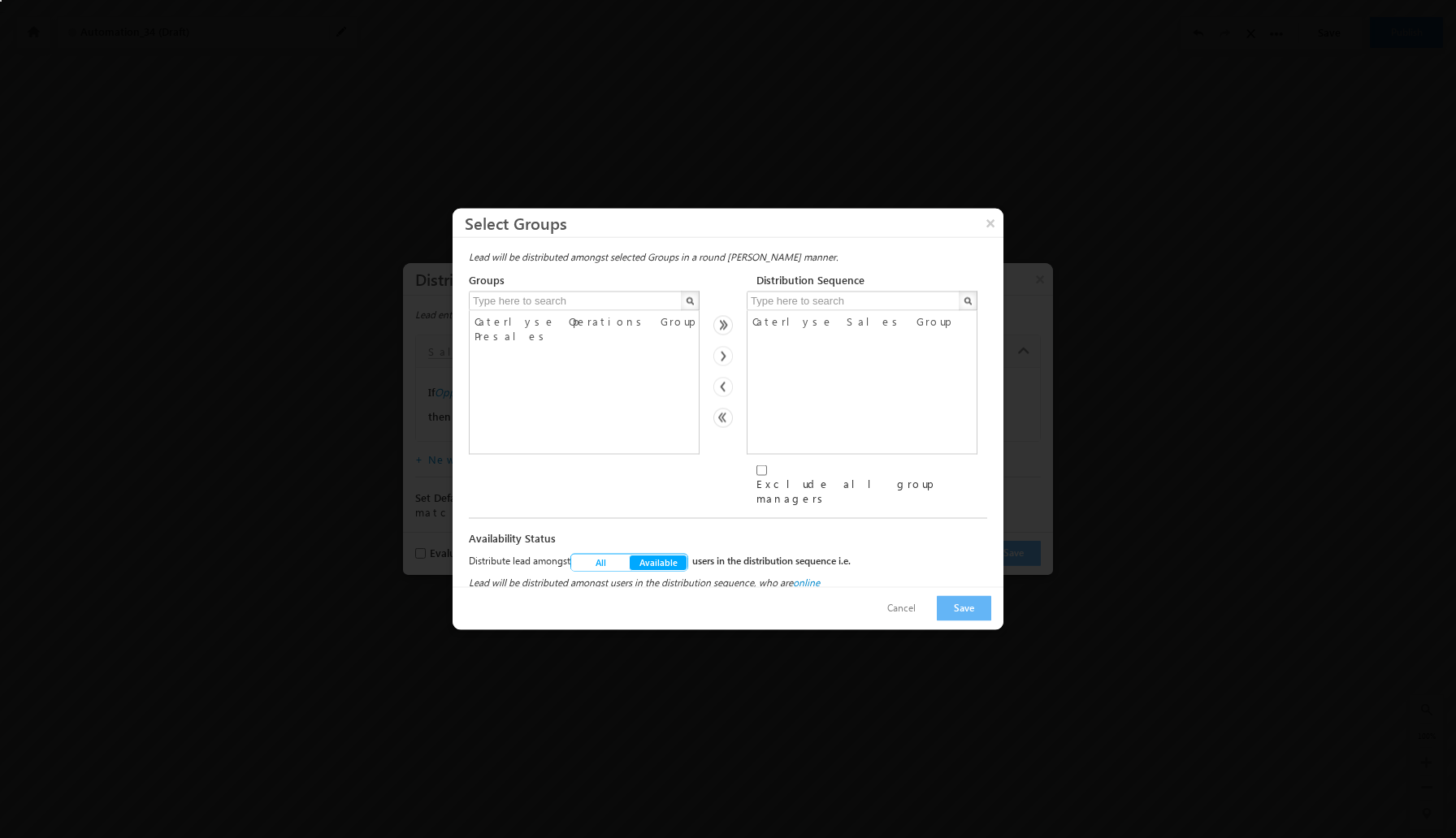
click at [676, 555] on span "Available" at bounding box center [658, 563] width 59 height 17
click at [982, 229] on button "×" at bounding box center [990, 222] width 26 height 28
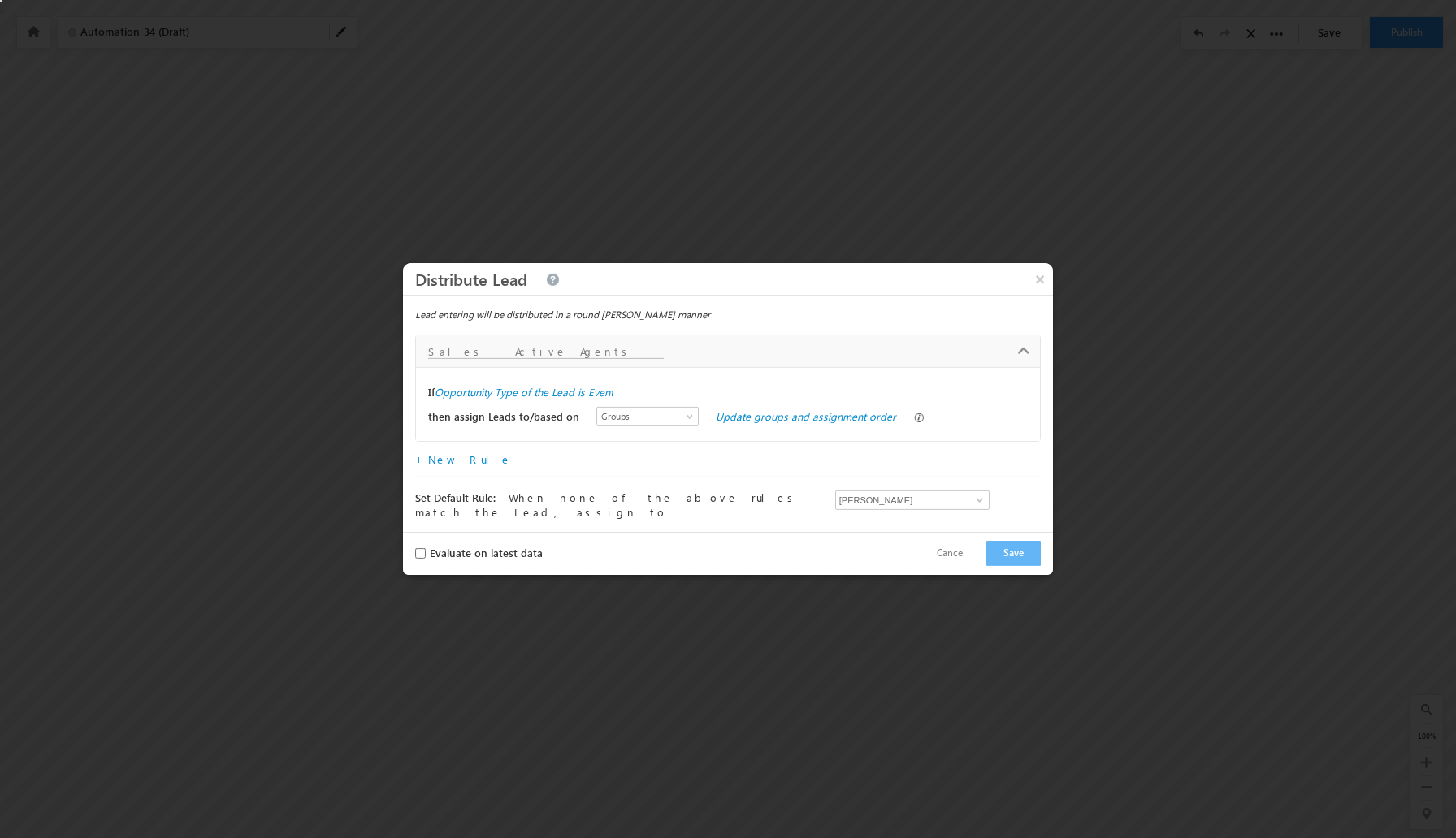
click at [470, 552] on label "Evaluate on latest data" at bounding box center [485, 553] width 113 height 15
click at [426, 552] on input "Evaluate on latest data" at bounding box center [420, 553] width 11 height 11
click at [470, 552] on label "Evaluate on latest data" at bounding box center [485, 553] width 113 height 15
click at [426, 552] on input "Evaluate on latest data" at bounding box center [420, 553] width 11 height 11
click at [477, 552] on label "Evaluate on latest data" at bounding box center [485, 553] width 113 height 15
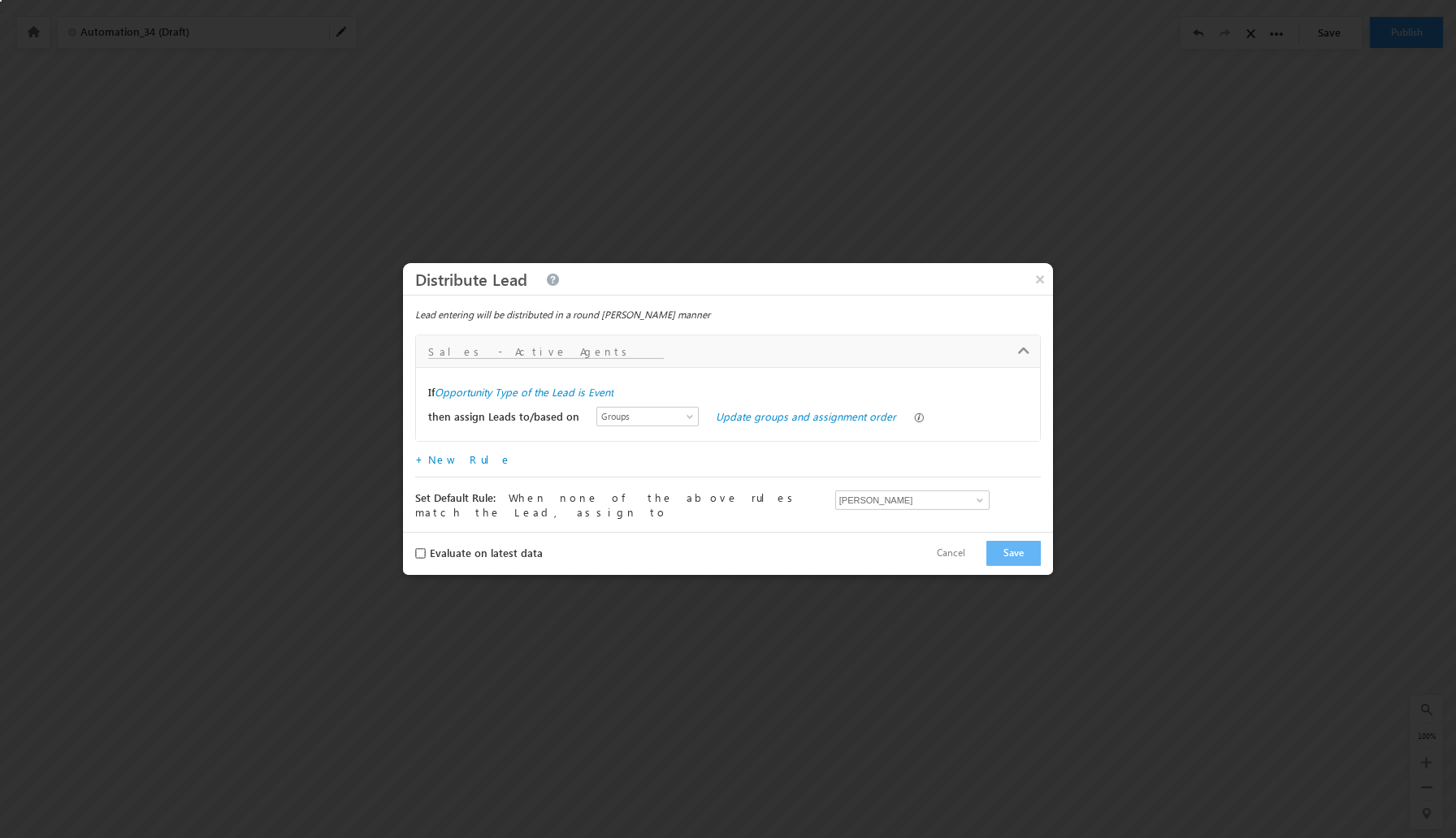
click at [426, 552] on input "Evaluate on latest data" at bounding box center [420, 553] width 11 height 11
checkbox input "true"
click at [1029, 554] on button "Save" at bounding box center [1014, 554] width 55 height 25
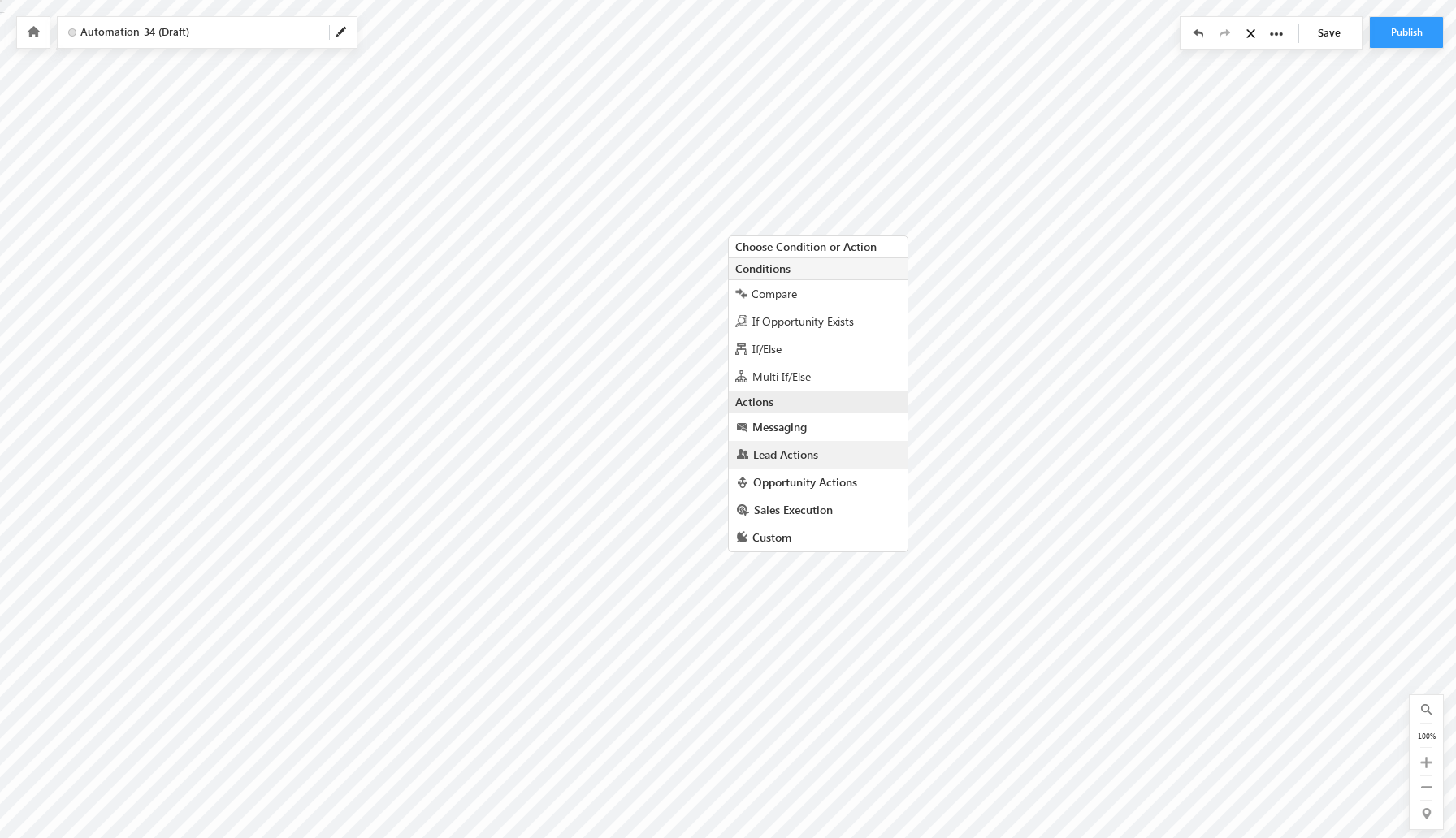
click at [781, 457] on span "Lead Actions" at bounding box center [785, 455] width 65 height 16
click at [806, 674] on span "Opportunity Actions" at bounding box center [805, 682] width 104 height 16
click at [840, 599] on link "Sales Execution" at bounding box center [818, 613] width 178 height 27
click at [788, 651] on link "Custom" at bounding box center [818, 665] width 178 height 27
click at [831, 487] on span "Opportunity Actions" at bounding box center [805, 482] width 104 height 16
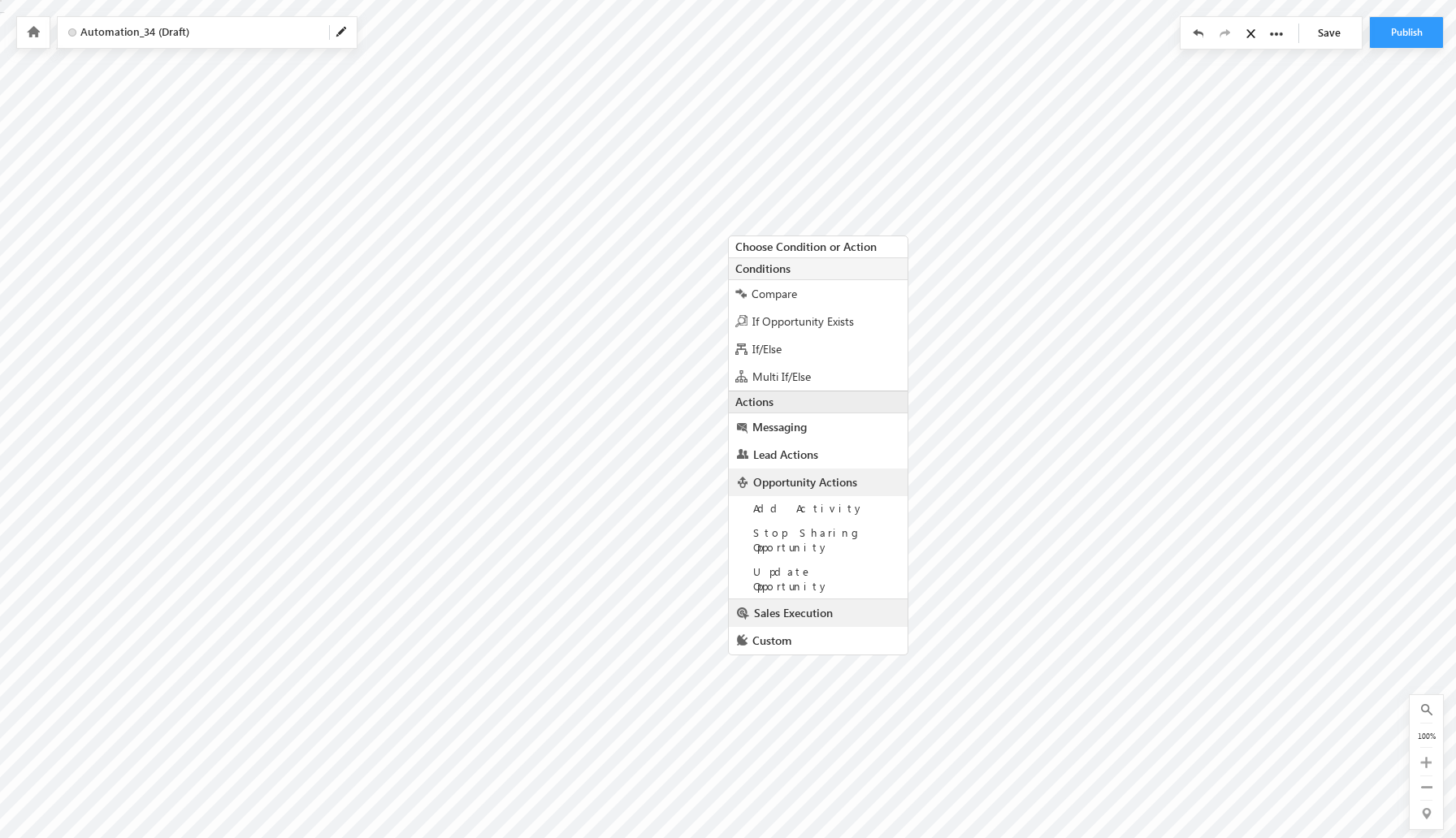
click at [815, 605] on span "Sales Execution" at bounding box center [793, 613] width 78 height 16
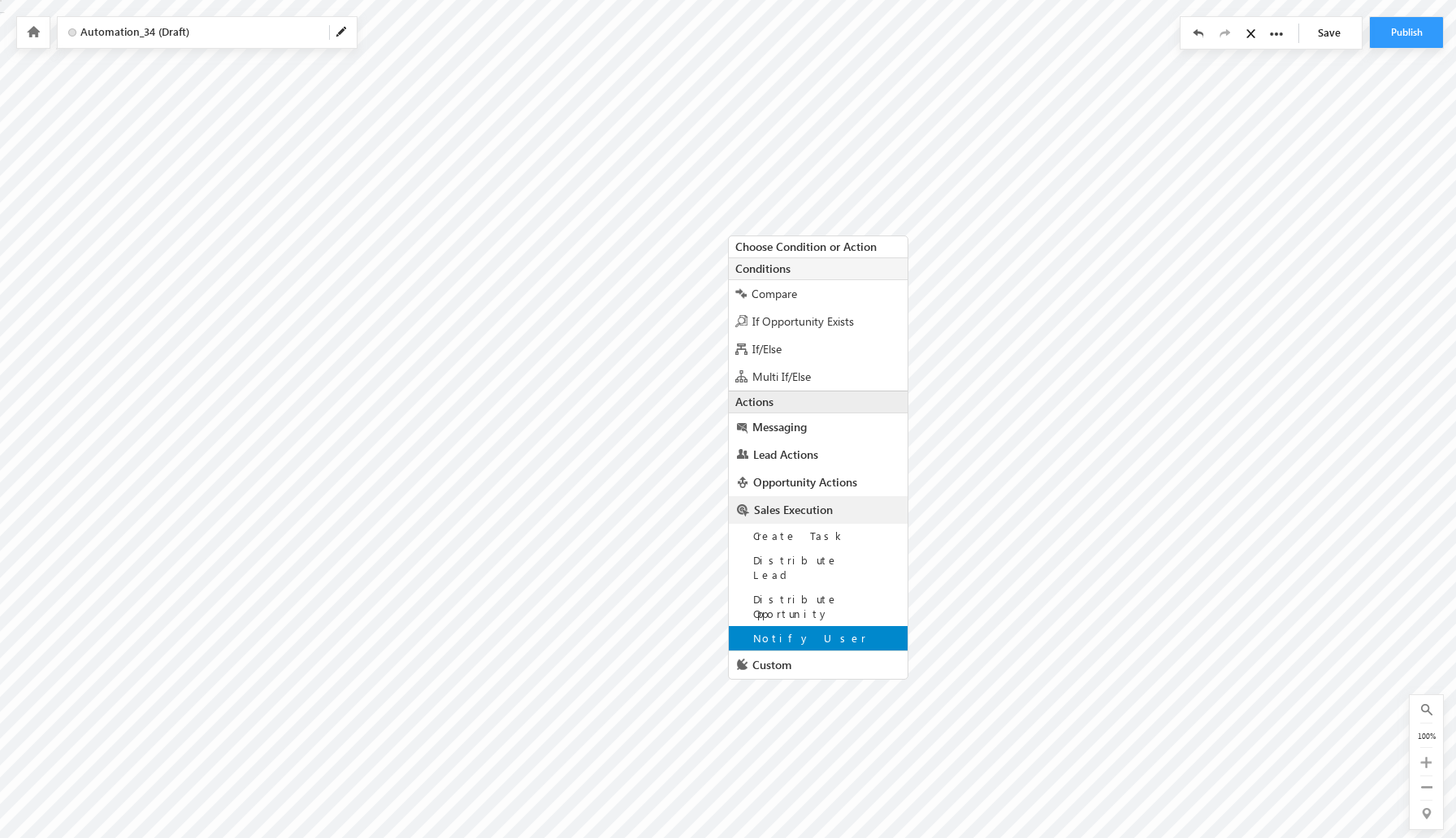
click at [810, 626] on div "Notify User" at bounding box center [818, 638] width 178 height 25
type input "YASHWANTH kalimi <team@CRAFTMYPLATE.COM>"
type input "About @{Opportunity:Name,}"
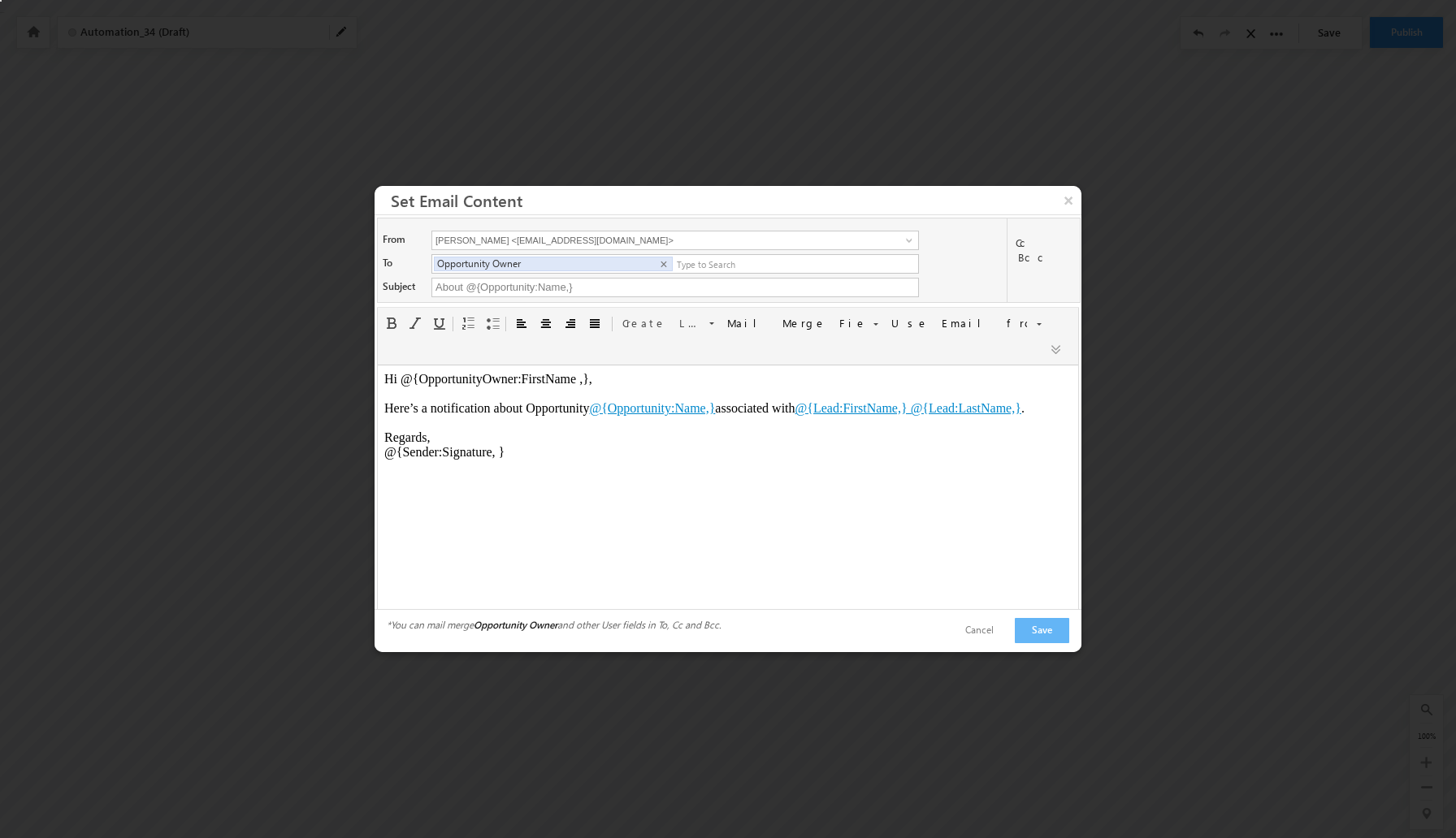
click at [514, 424] on body "Hi @{OpportunityOwner:FirstName ,}, Here’s a notification about Opportunity @{O…" at bounding box center [728, 415] width 687 height 87
click at [628, 383] on body "Hi @{OpportunityOwner:FirstName ,}, Here’s a notification about Opportunity @{O…" at bounding box center [728, 415] width 687 height 87
click at [1040, 630] on button "Save" at bounding box center [1042, 630] width 55 height 25
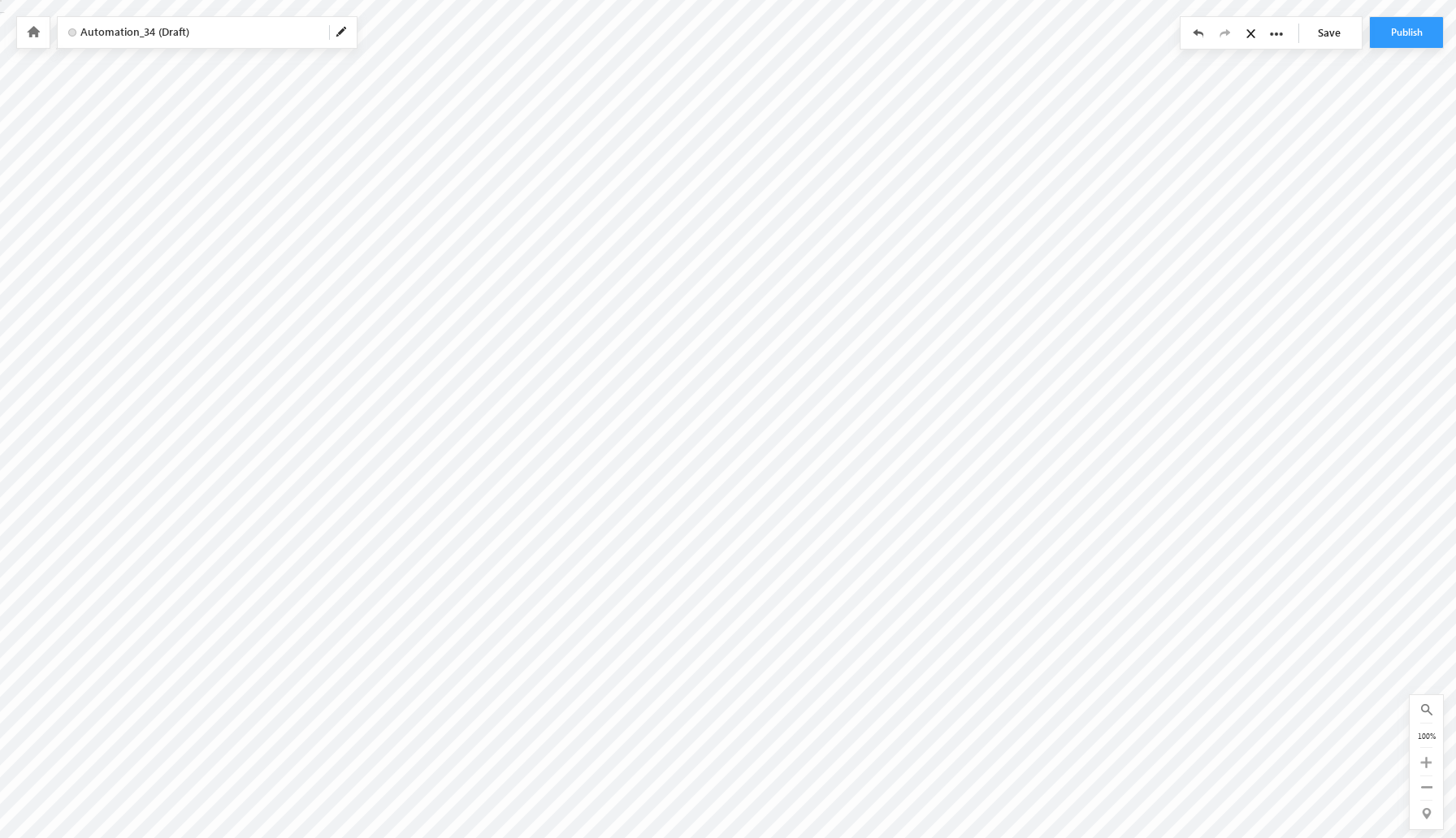
click at [170, 30] on span "Automation_34 (Draft)" at bounding box center [198, 32] width 235 height 16
click at [0, 0] on div at bounding box center [0, 0] width 0 height 0
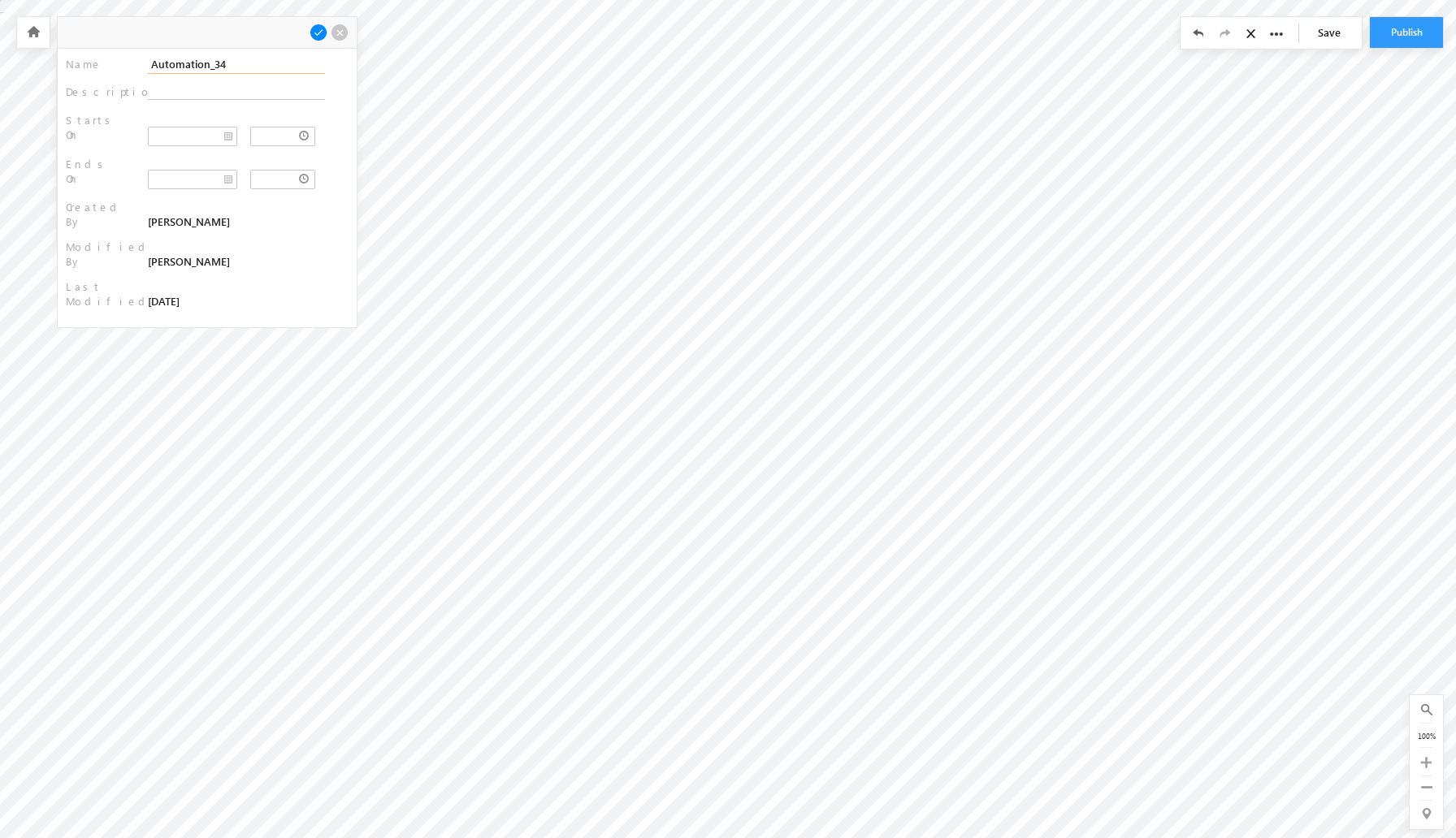
click at [200, 61] on input "Automation_34" at bounding box center [236, 64] width 177 height 19
click at [206, 65] on input "Lead Sistribution" at bounding box center [236, 64] width 177 height 19
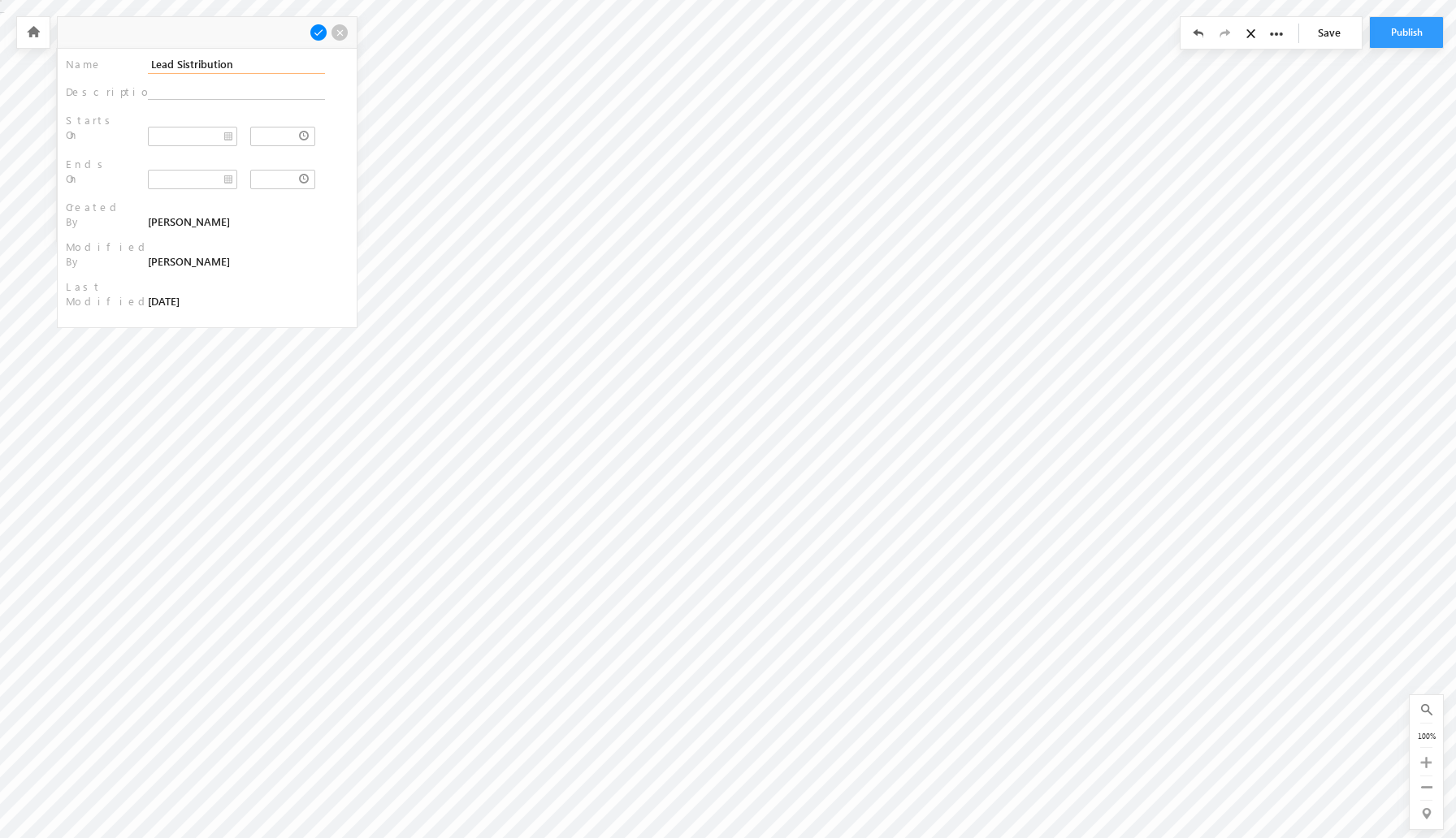
click at [206, 65] on input "Lead Sistribution" at bounding box center [236, 64] width 177 height 19
type input "Lead Distribution"
click at [320, 33] on span at bounding box center [319, 32] width 18 height 18
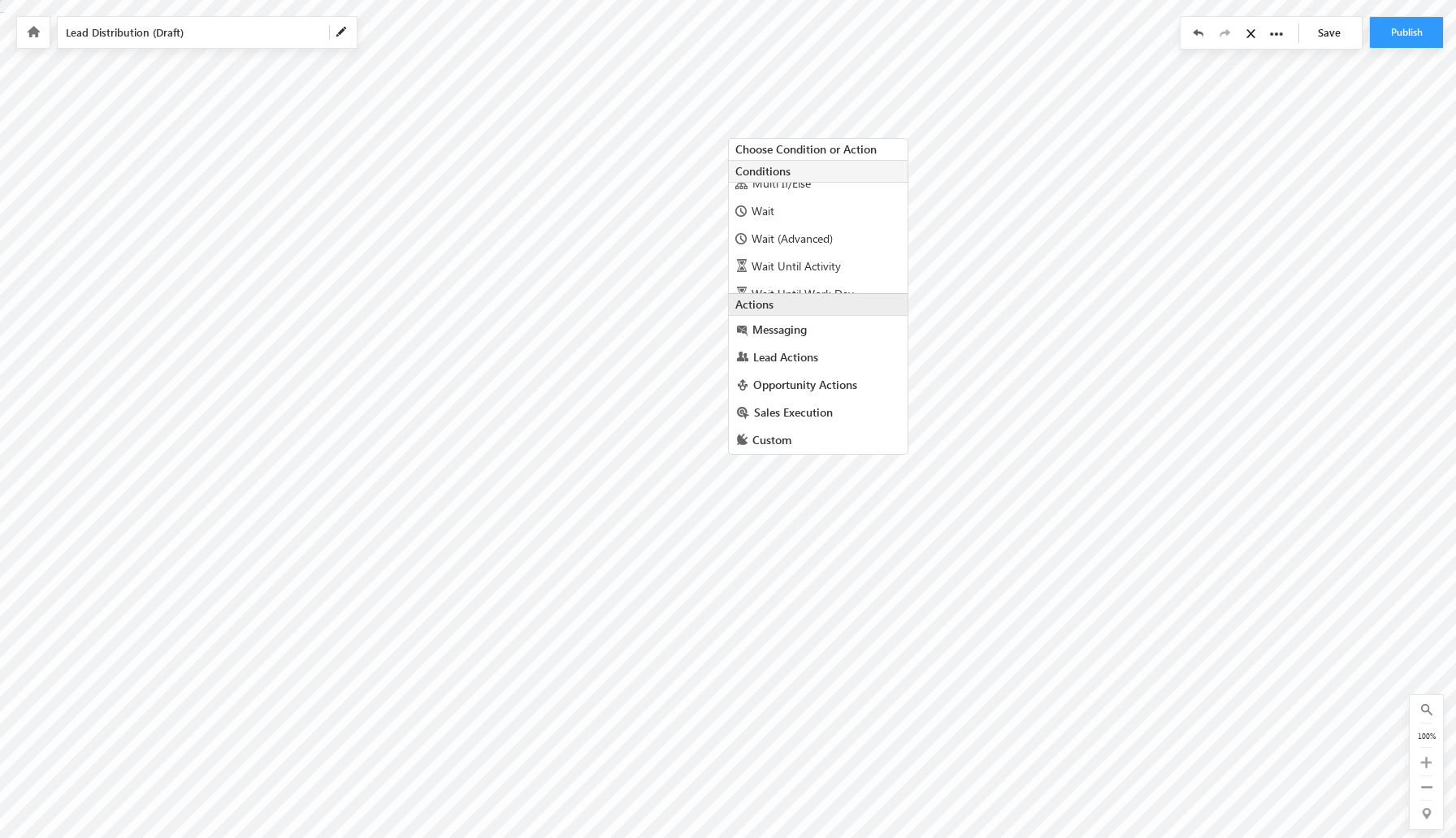
scroll to position [92, 0]
click at [817, 221] on div "Wait" at bounding box center [818, 215] width 178 height 27
radio input "true"
type input "1"
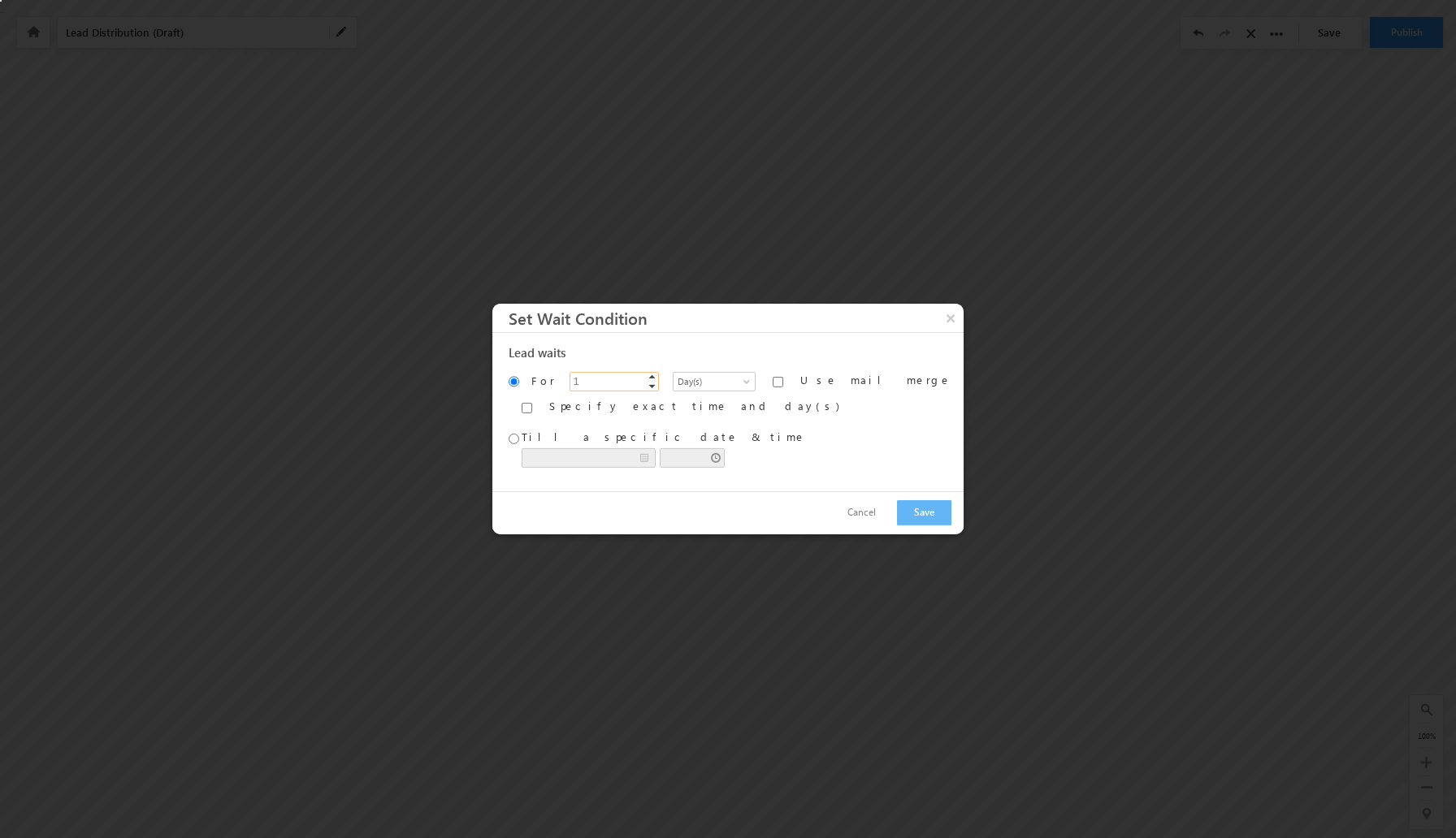
click at [619, 379] on input "1" at bounding box center [614, 381] width 89 height 20
click at [610, 409] on label "Specify exact time and day(s)" at bounding box center [694, 406] width 290 height 15
click at [532, 409] on input "Specify exact time and day(s)" at bounding box center [527, 407] width 11 height 11
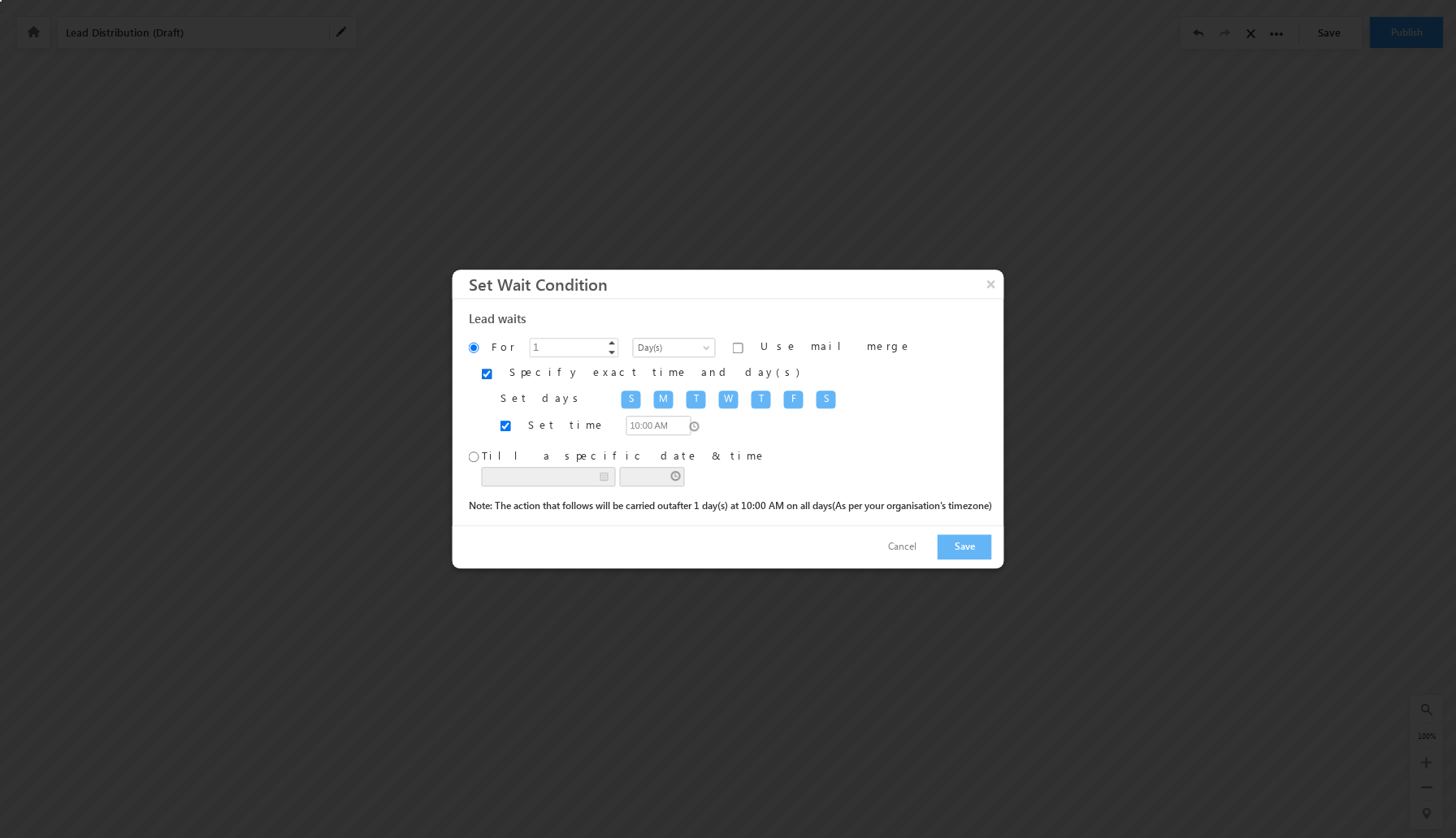
click at [481, 374] on input "Specify exact time and day(s)" at bounding box center [486, 373] width 11 height 11
checkbox input "false"
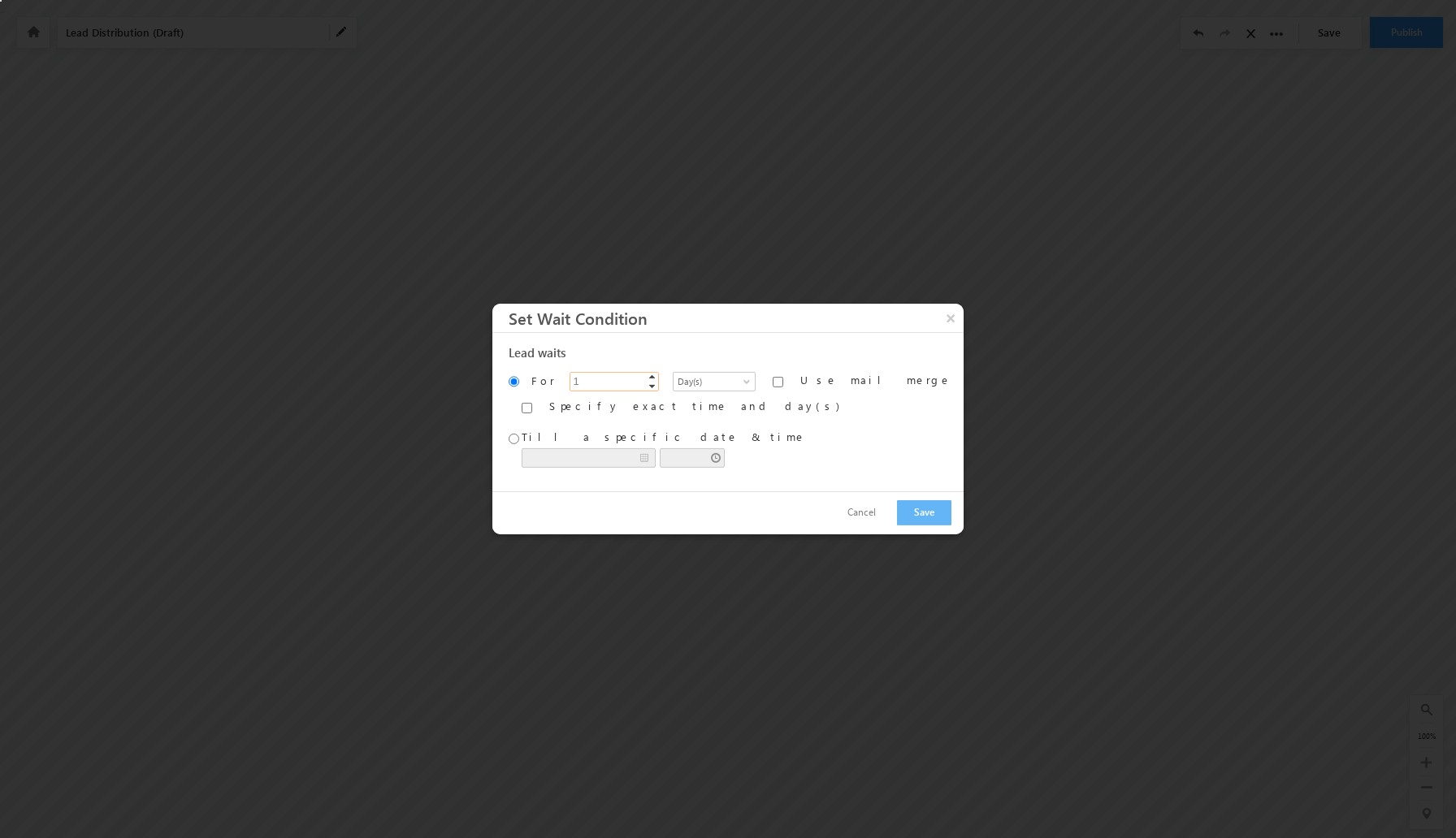
type input "2"
click at [655, 377] on span "▲" at bounding box center [652, 376] width 13 height 13
click at [699, 381] on span "Day(s)" at bounding box center [712, 381] width 77 height 15
click at [706, 417] on link "Hour(s)" at bounding box center [711, 417] width 89 height 15
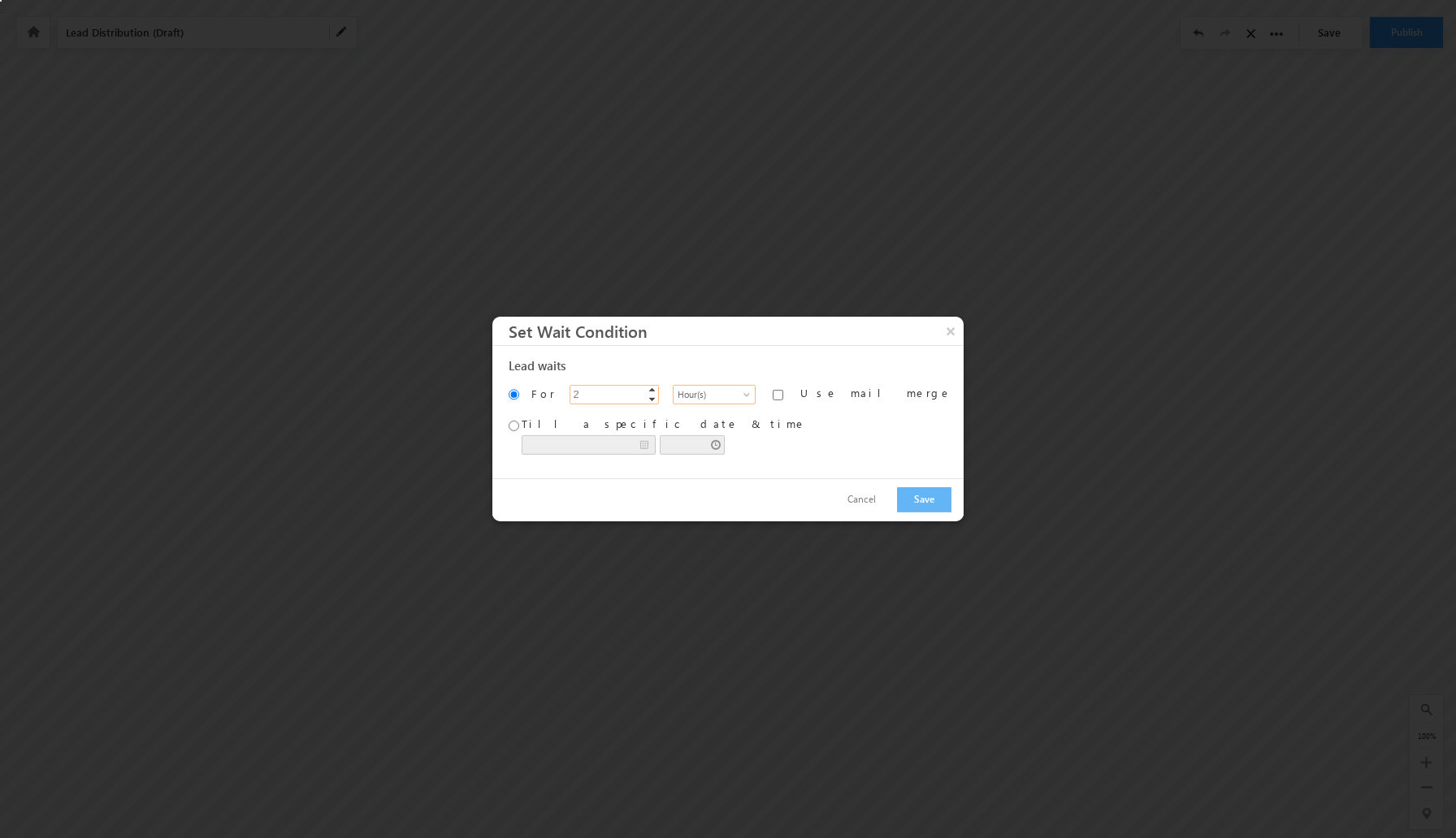
click at [597, 396] on input "2" at bounding box center [614, 395] width 89 height 20
type input "4"
click at [897, 498] on button "Save" at bounding box center [925, 500] width 55 height 25
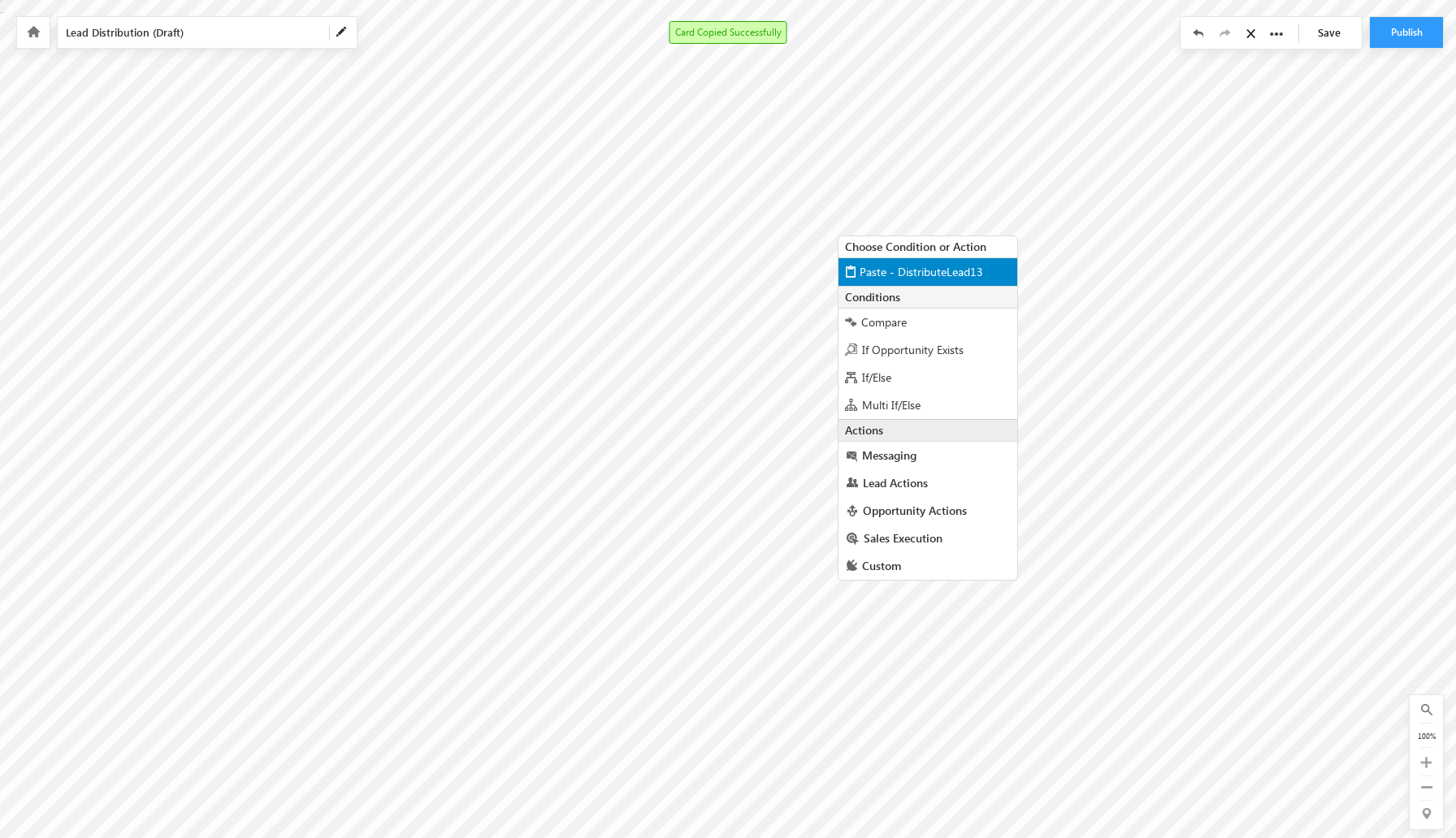
click at [897, 268] on span "Paste - DistributeLead13" at bounding box center [922, 271] width 124 height 16
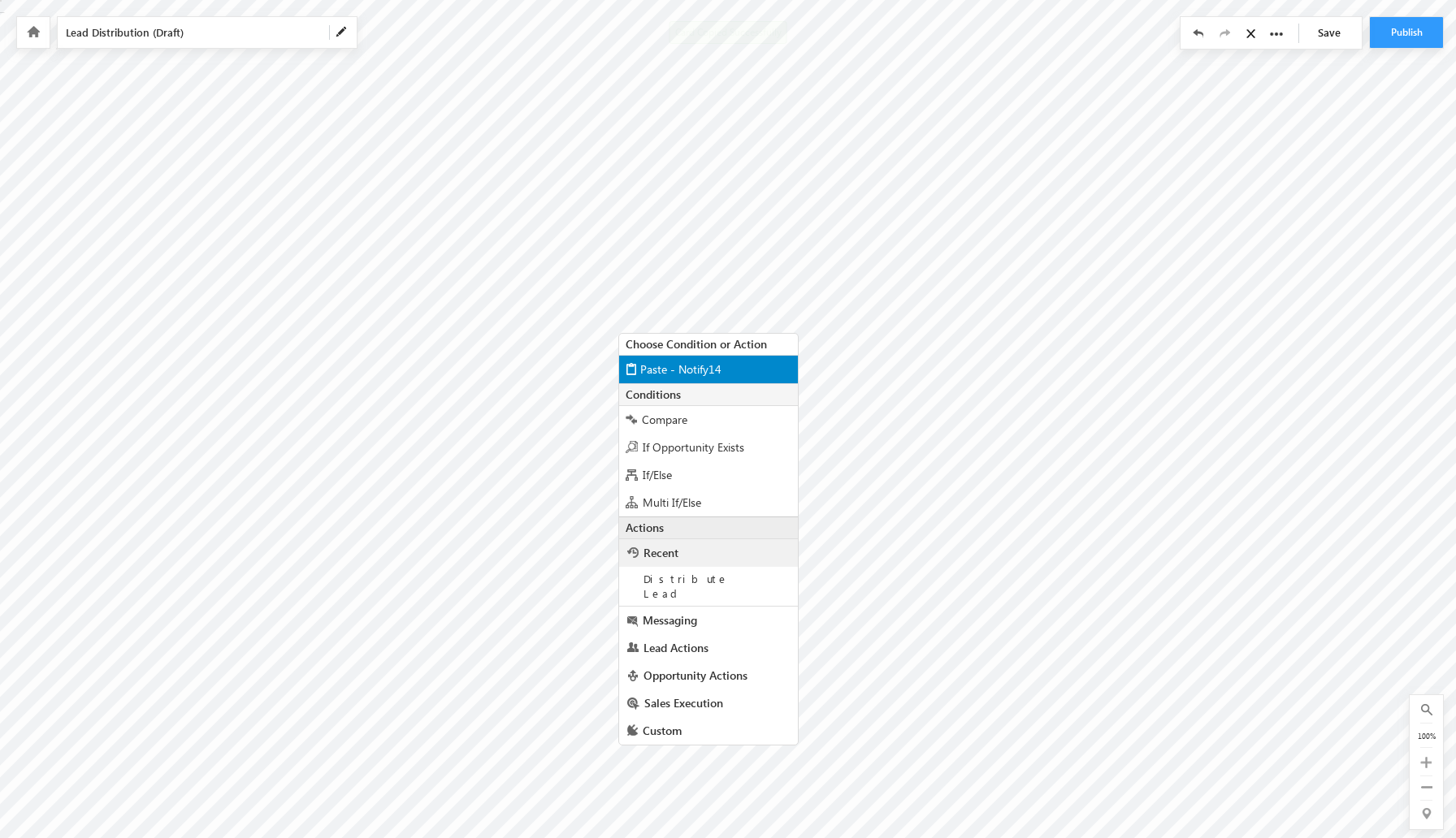
click at [662, 371] on span "Paste - Notify14" at bounding box center [680, 370] width 81 height 16
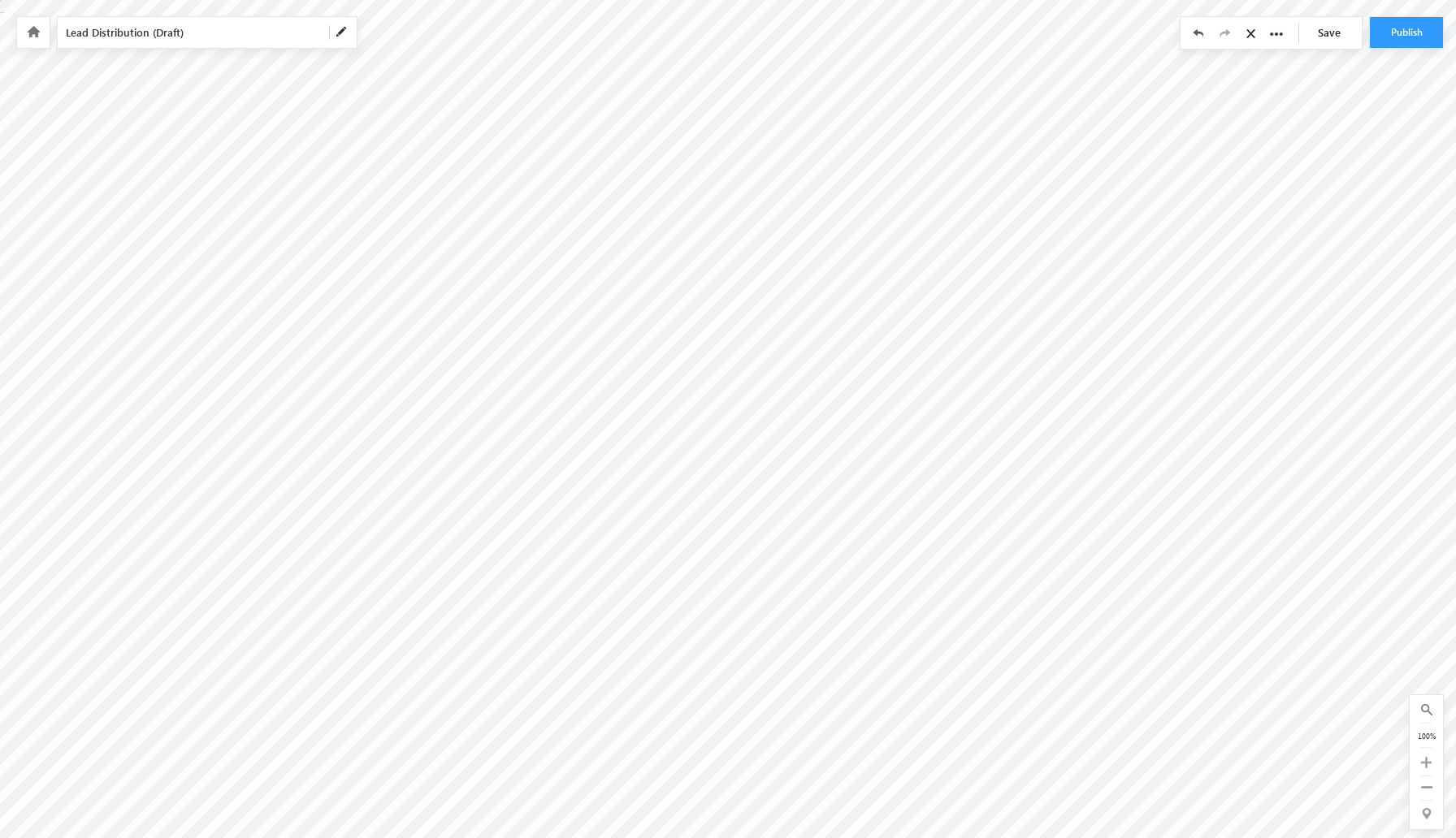
click at [47, 33] on div at bounding box center [32, 31] width 32 height 30
click at [28, 36] on icon at bounding box center [32, 32] width 13 height 12
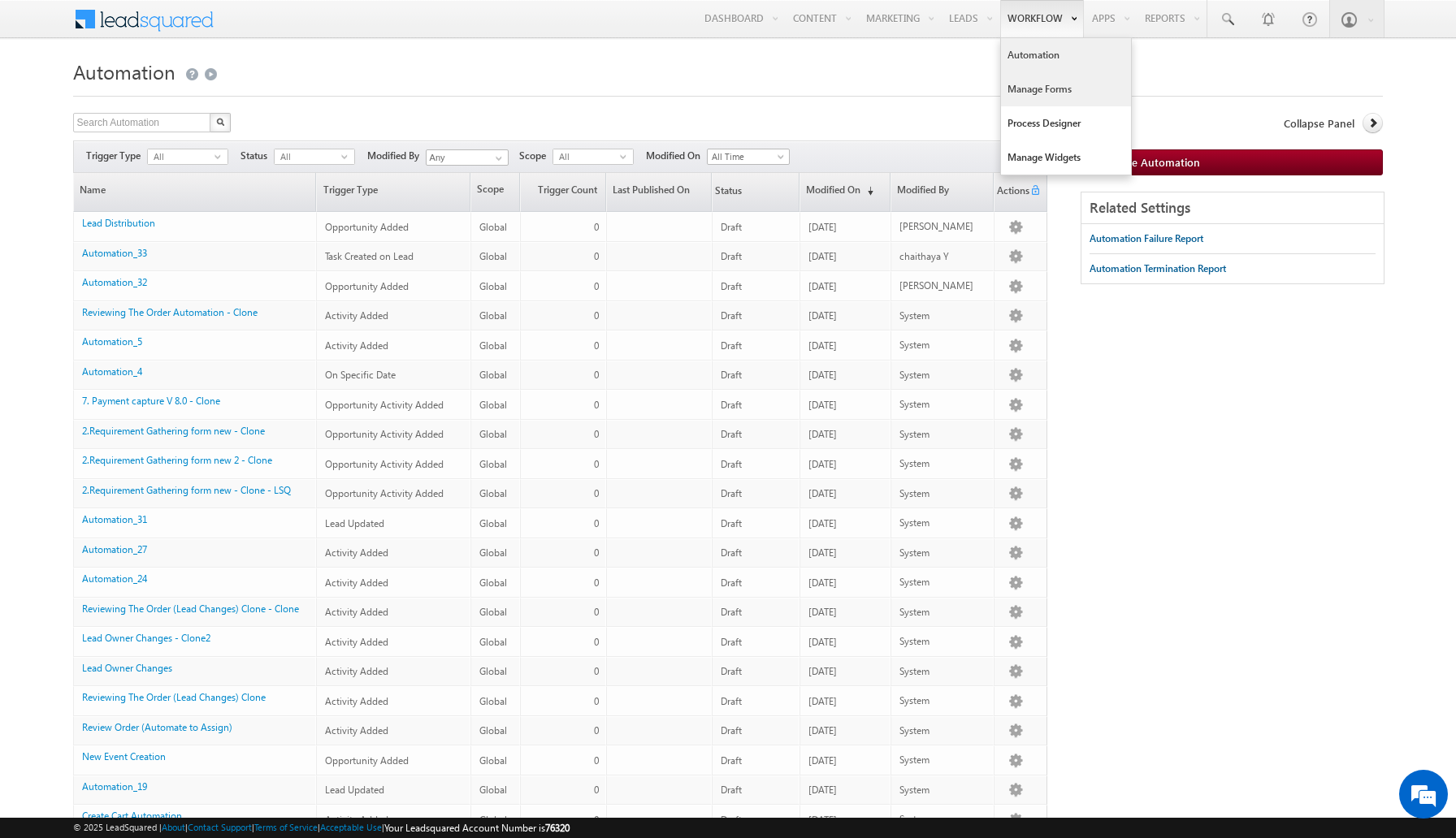
click at [1038, 89] on link "Manage Forms" at bounding box center [1066, 89] width 130 height 34
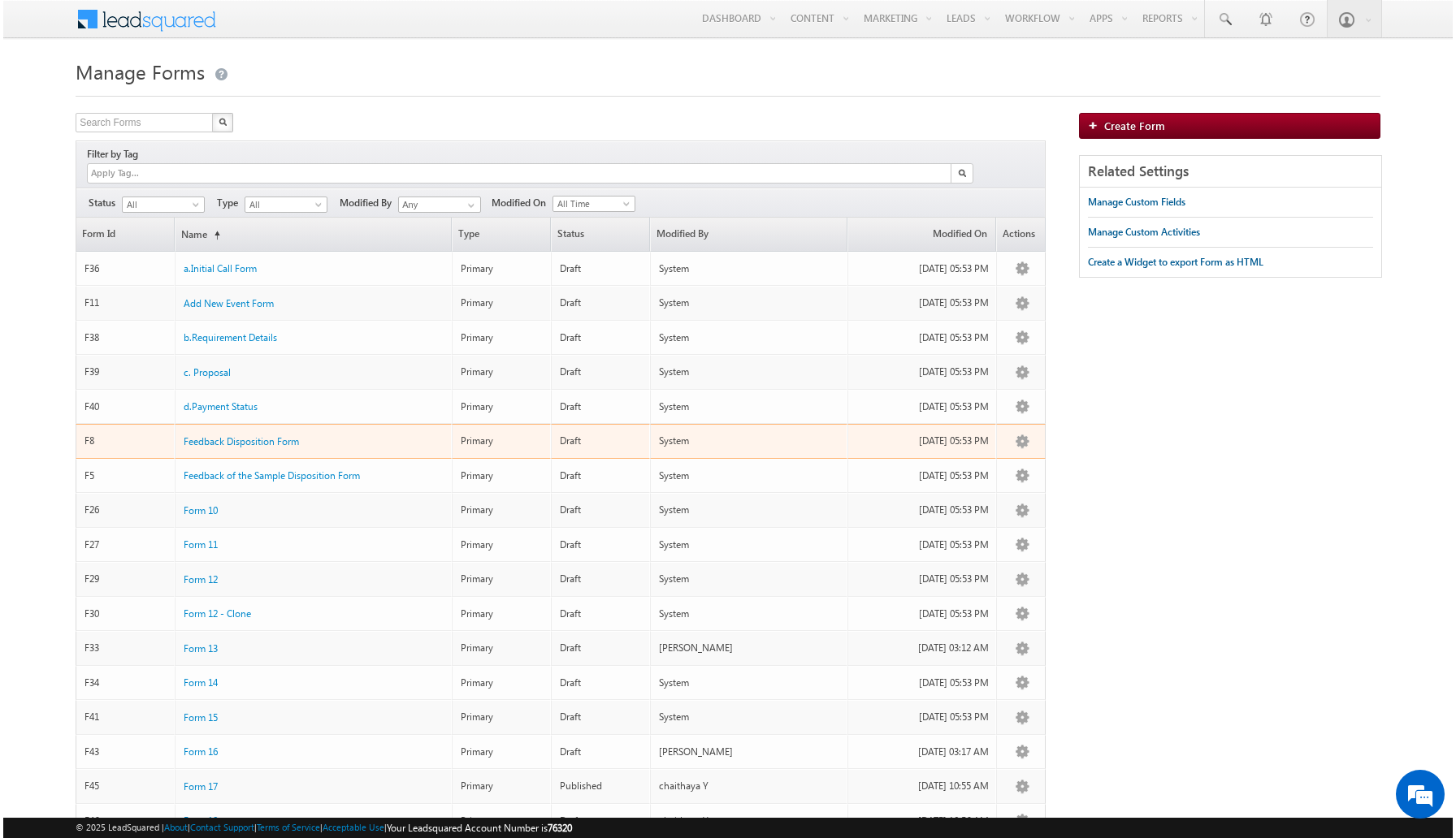
scroll to position [391, 0]
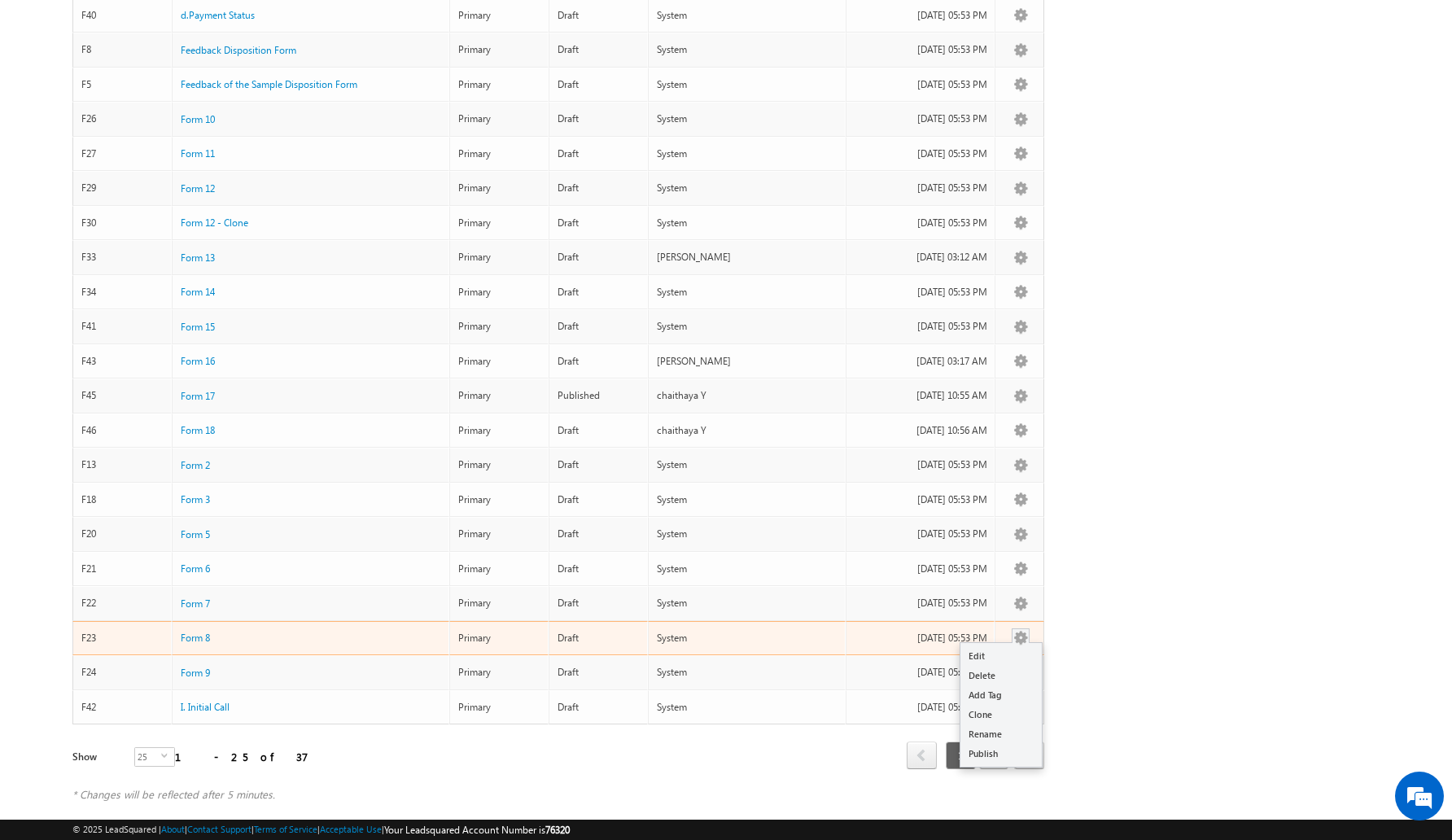
click at [1025, 630] on button "button" at bounding box center [1021, 638] width 17 height 17
click at [1000, 666] on link "Delete" at bounding box center [1001, 676] width 82 height 20
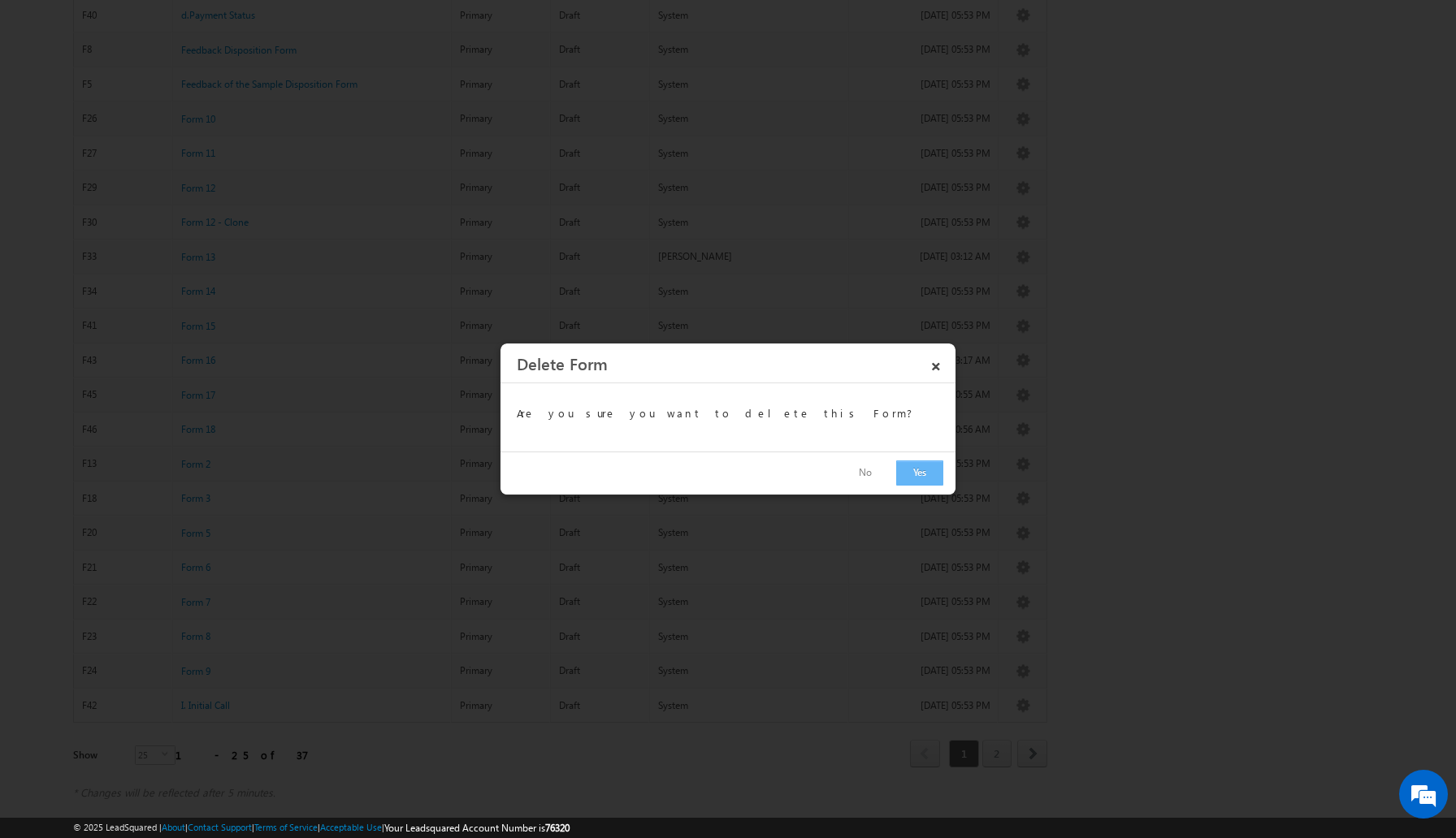
click at [922, 473] on button "Yes" at bounding box center [920, 473] width 47 height 25
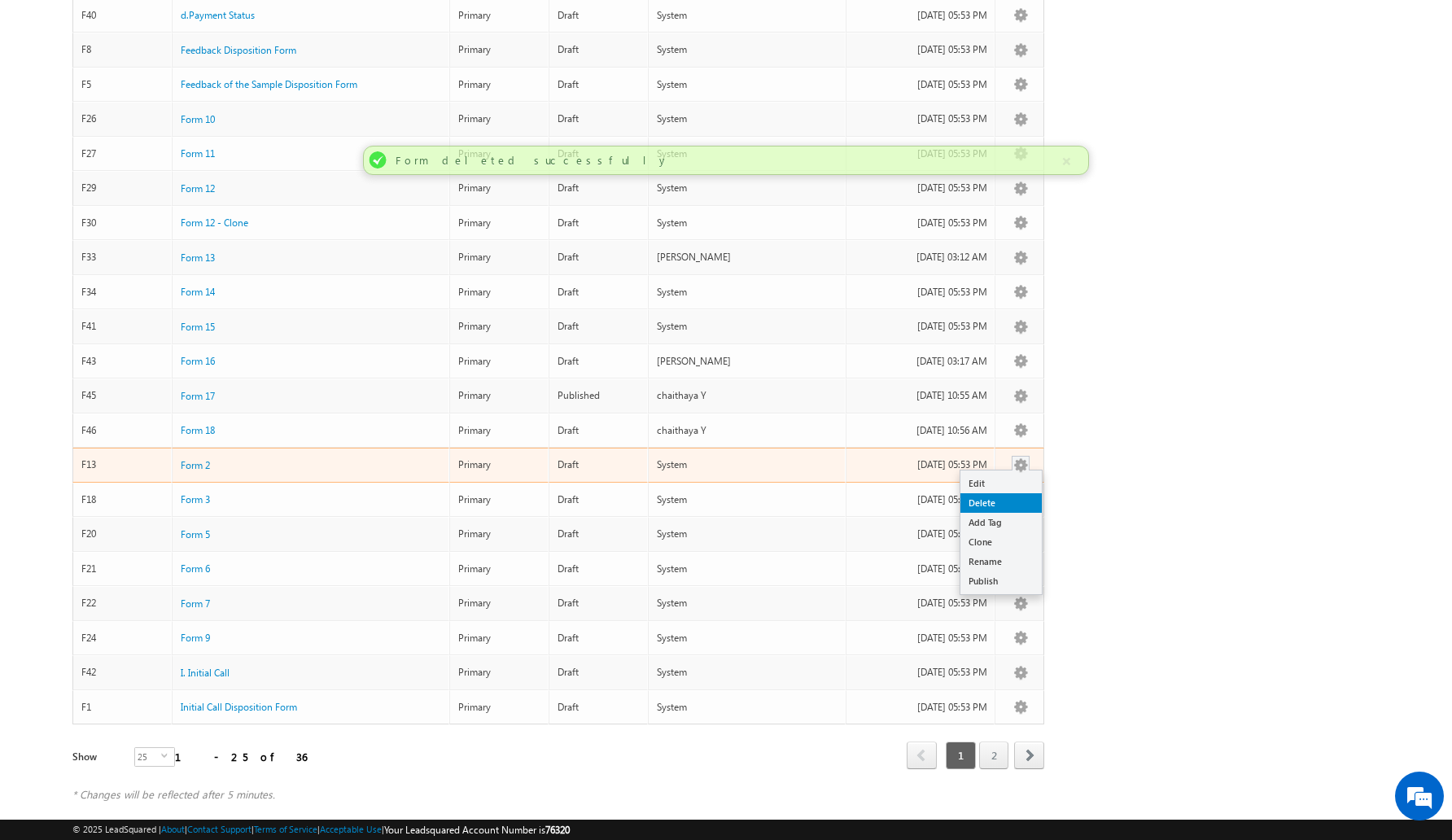
click at [1004, 493] on link "Delete" at bounding box center [1001, 503] width 82 height 20
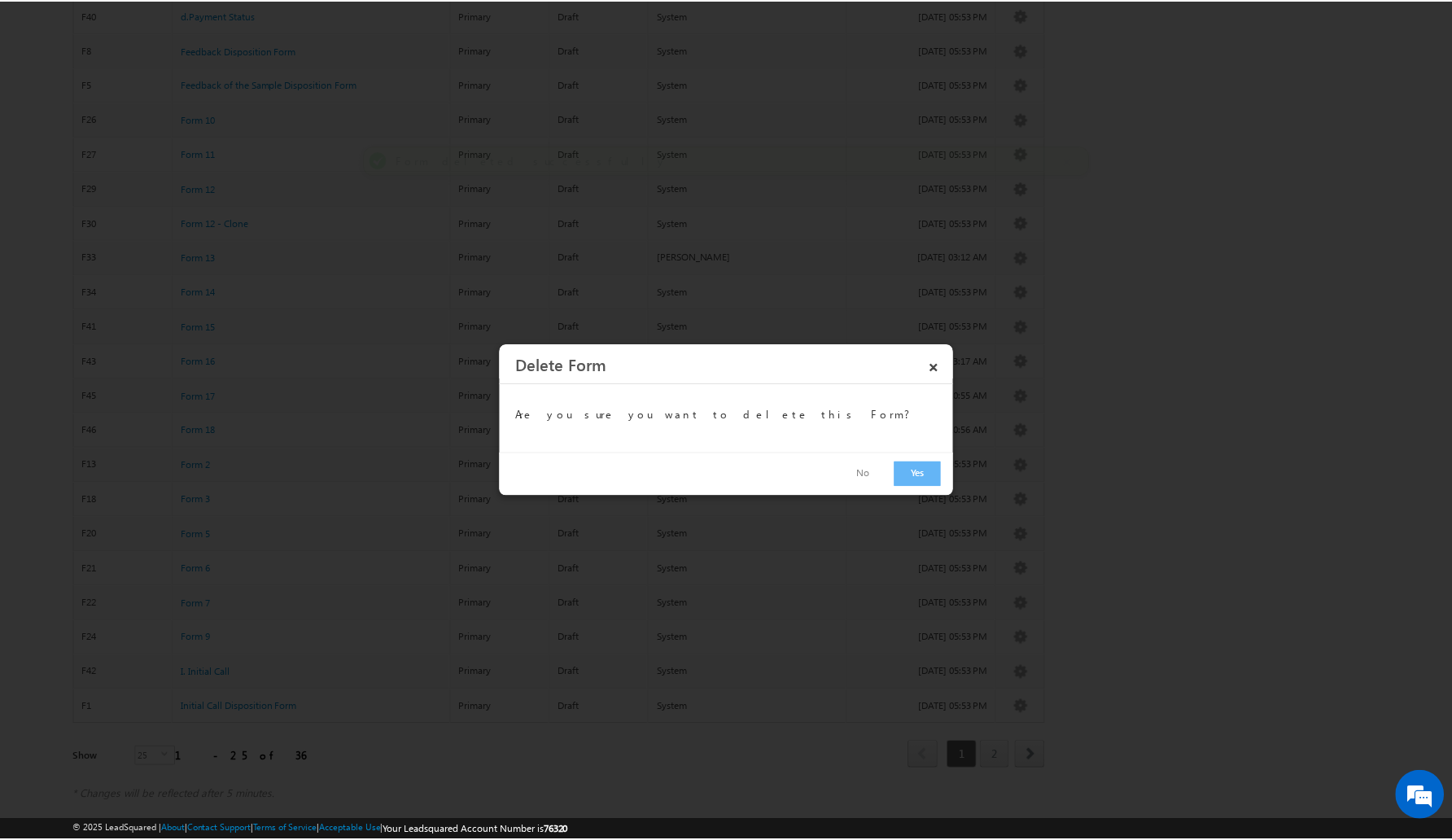
scroll to position [0, 0]
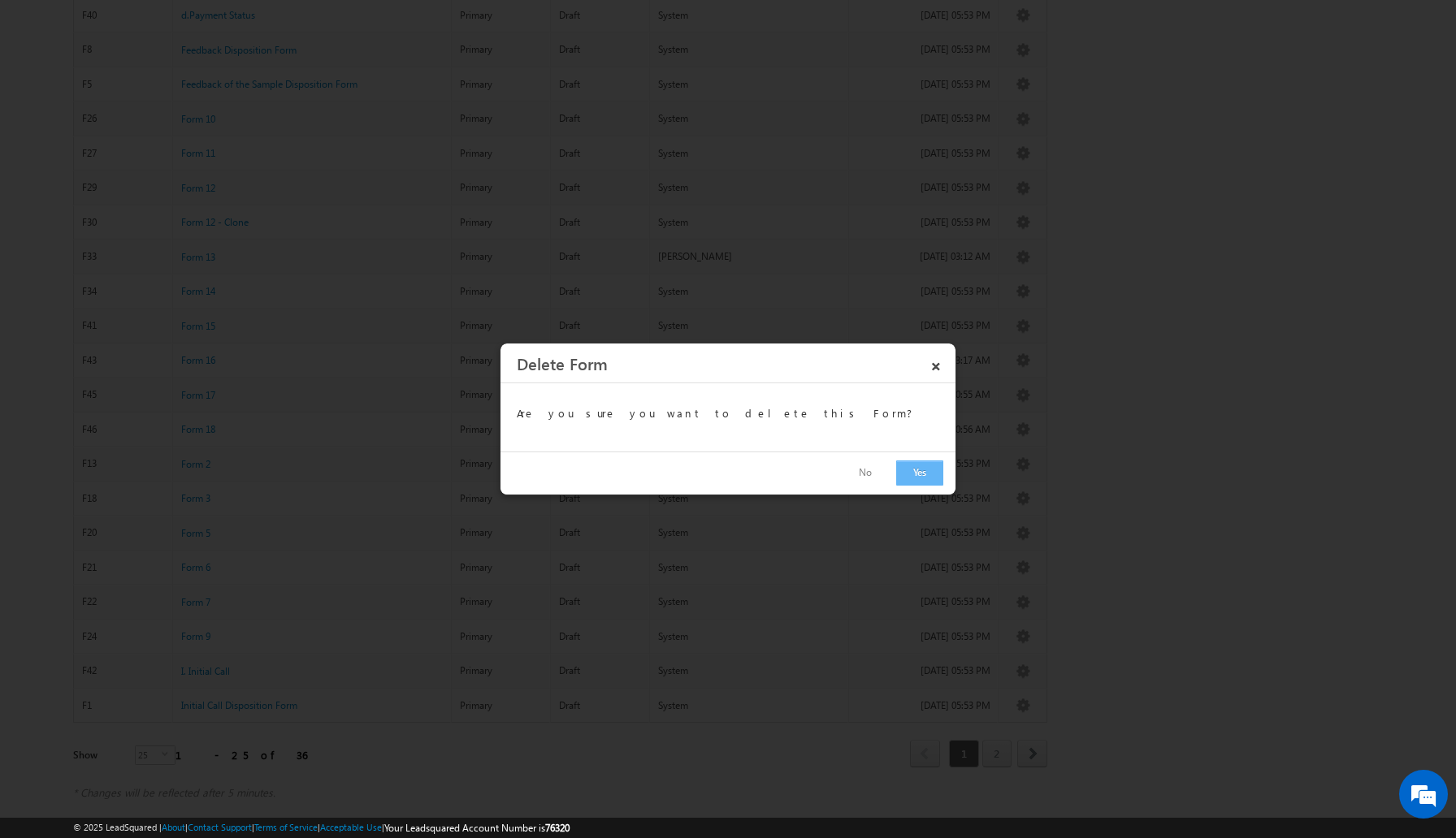
click at [929, 467] on button "Yes" at bounding box center [920, 473] width 47 height 25
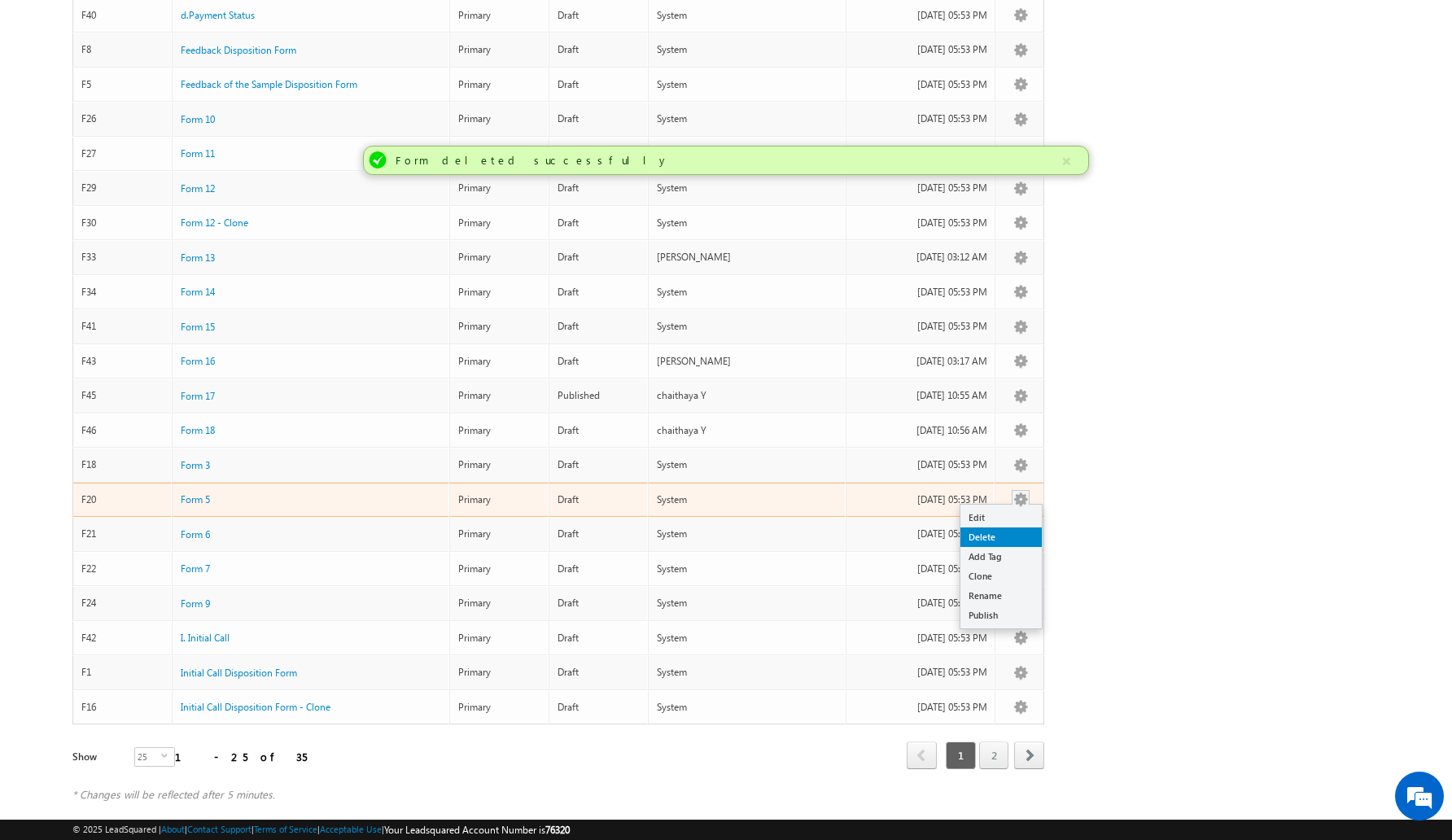
click at [1000, 529] on link "Delete" at bounding box center [1001, 537] width 82 height 20
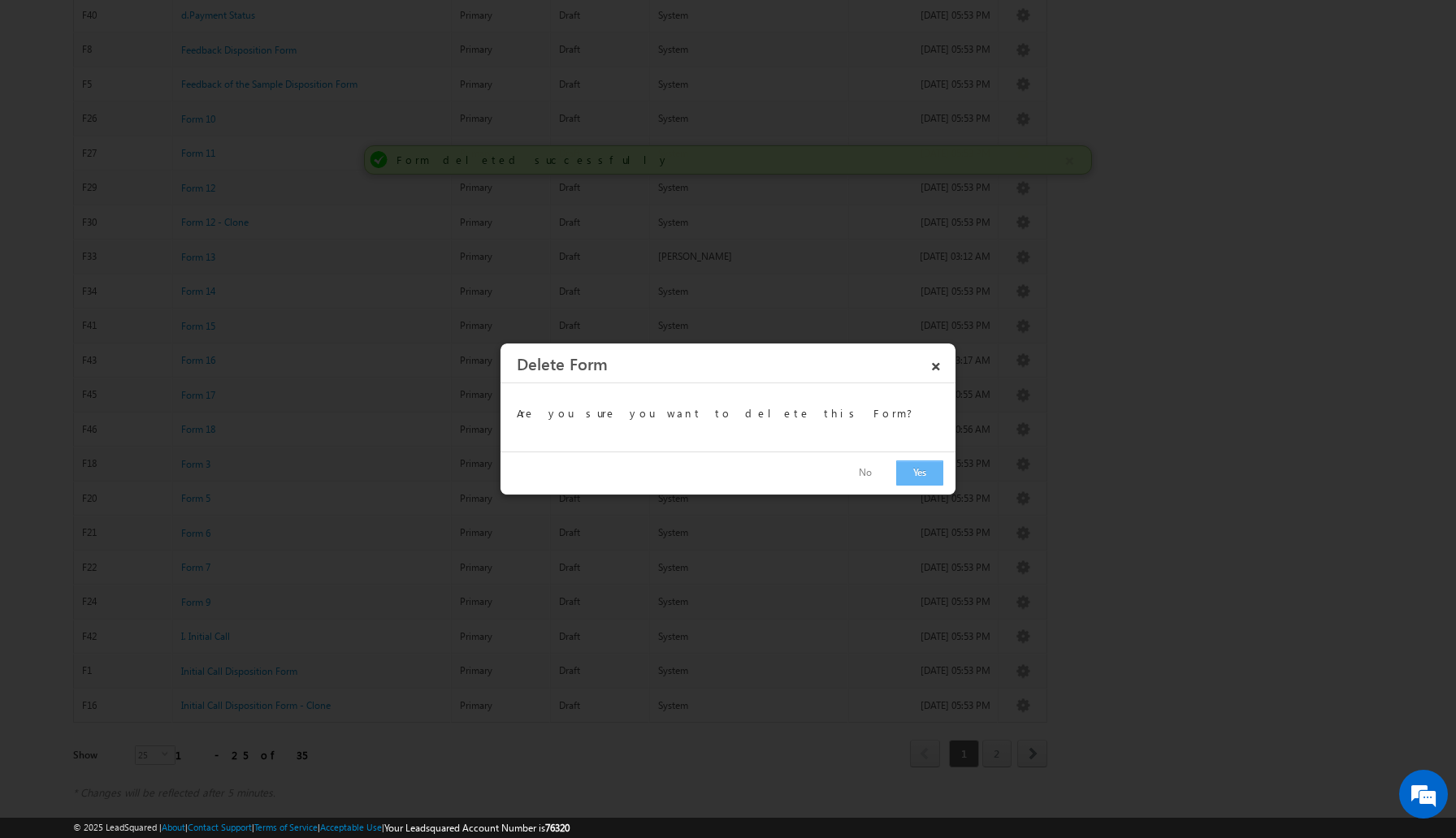
click at [920, 480] on button "Yes" at bounding box center [920, 473] width 47 height 25
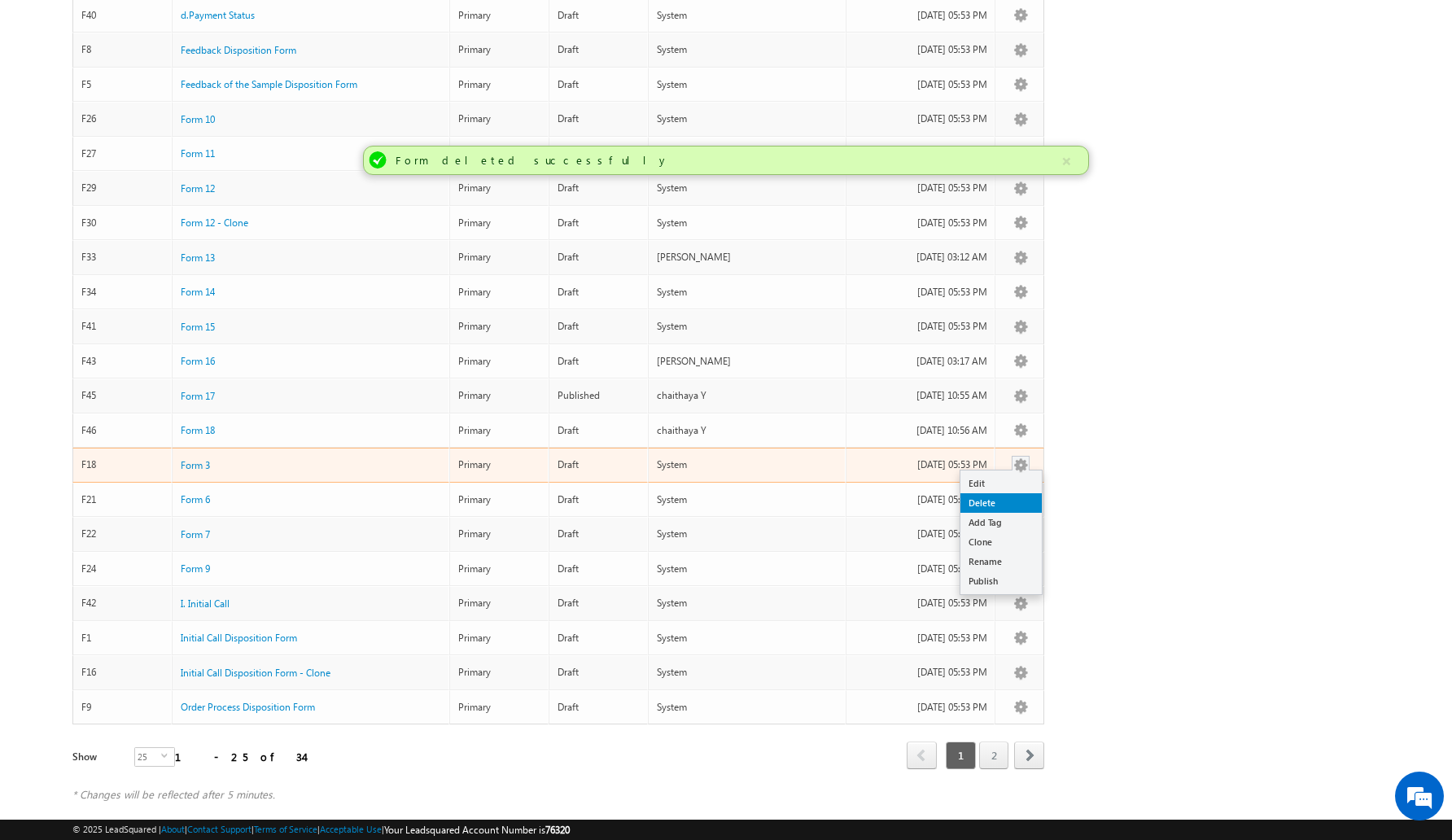
click at [1003, 493] on link "Delete" at bounding box center [1001, 503] width 82 height 20
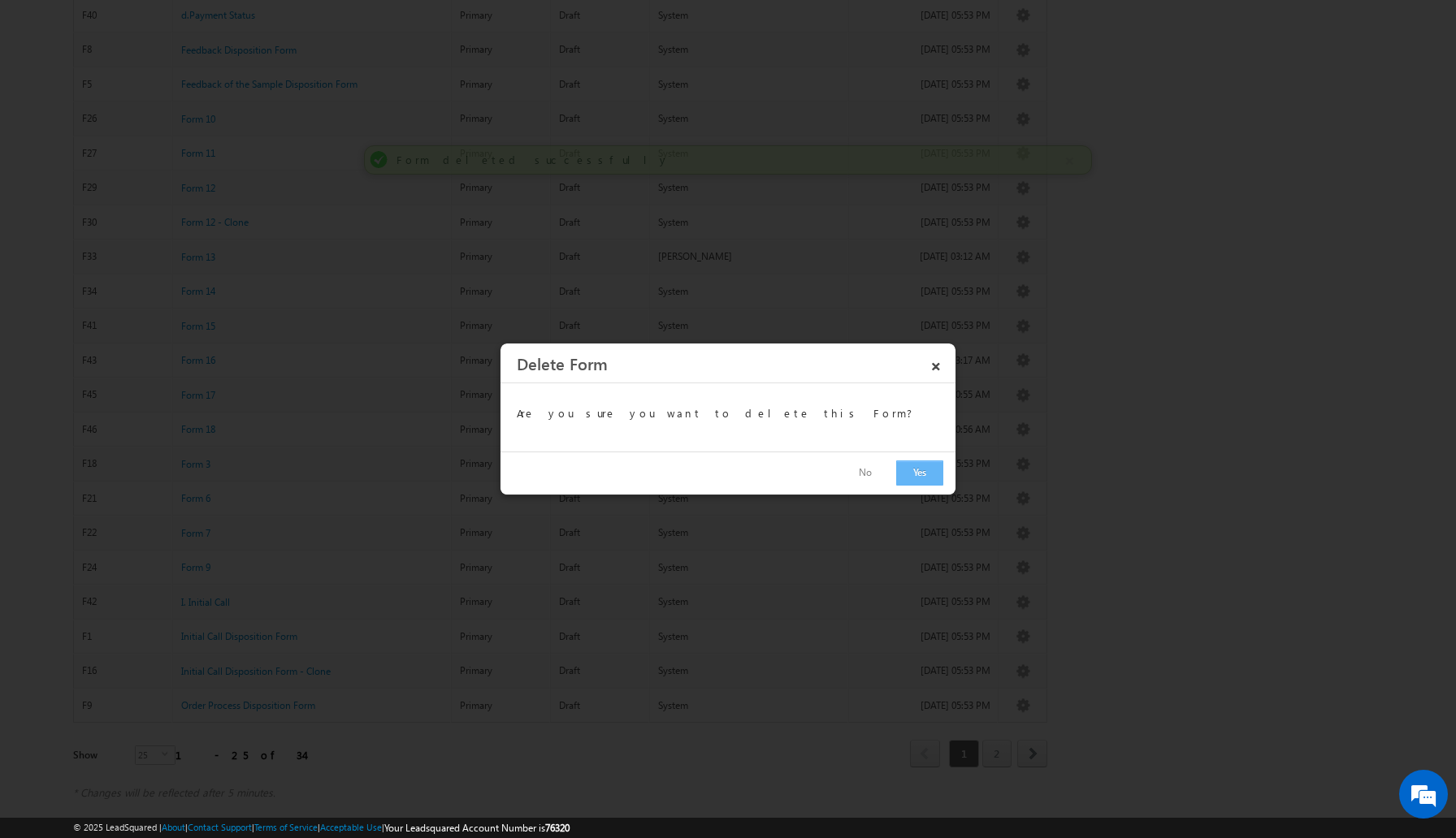
click at [917, 470] on button "Yes" at bounding box center [920, 473] width 47 height 25
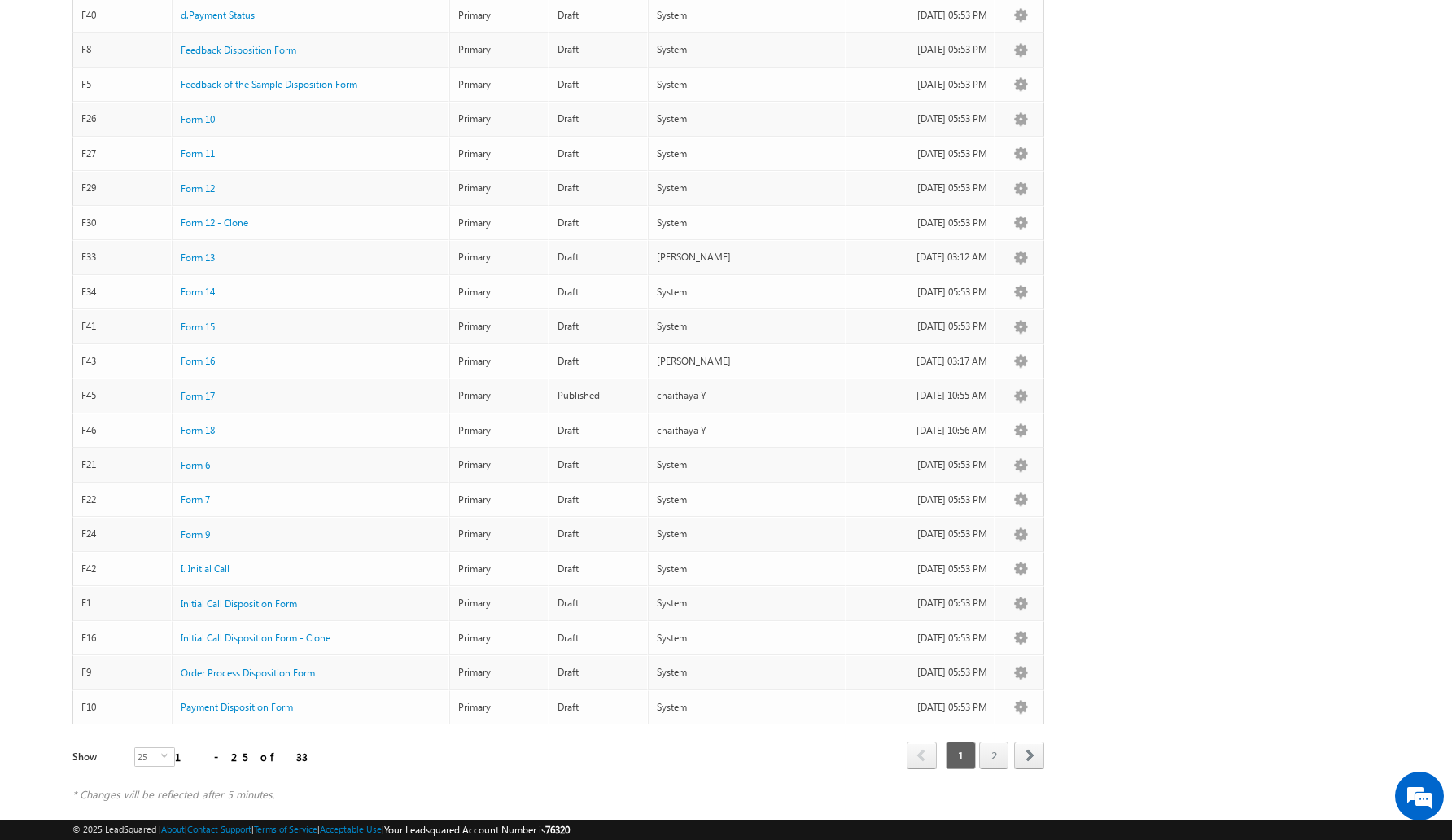
click at [1137, 323] on div "Search Forms X 33 results found Filter by Tag Filters Status All" at bounding box center [726, 269] width 1308 height 1097
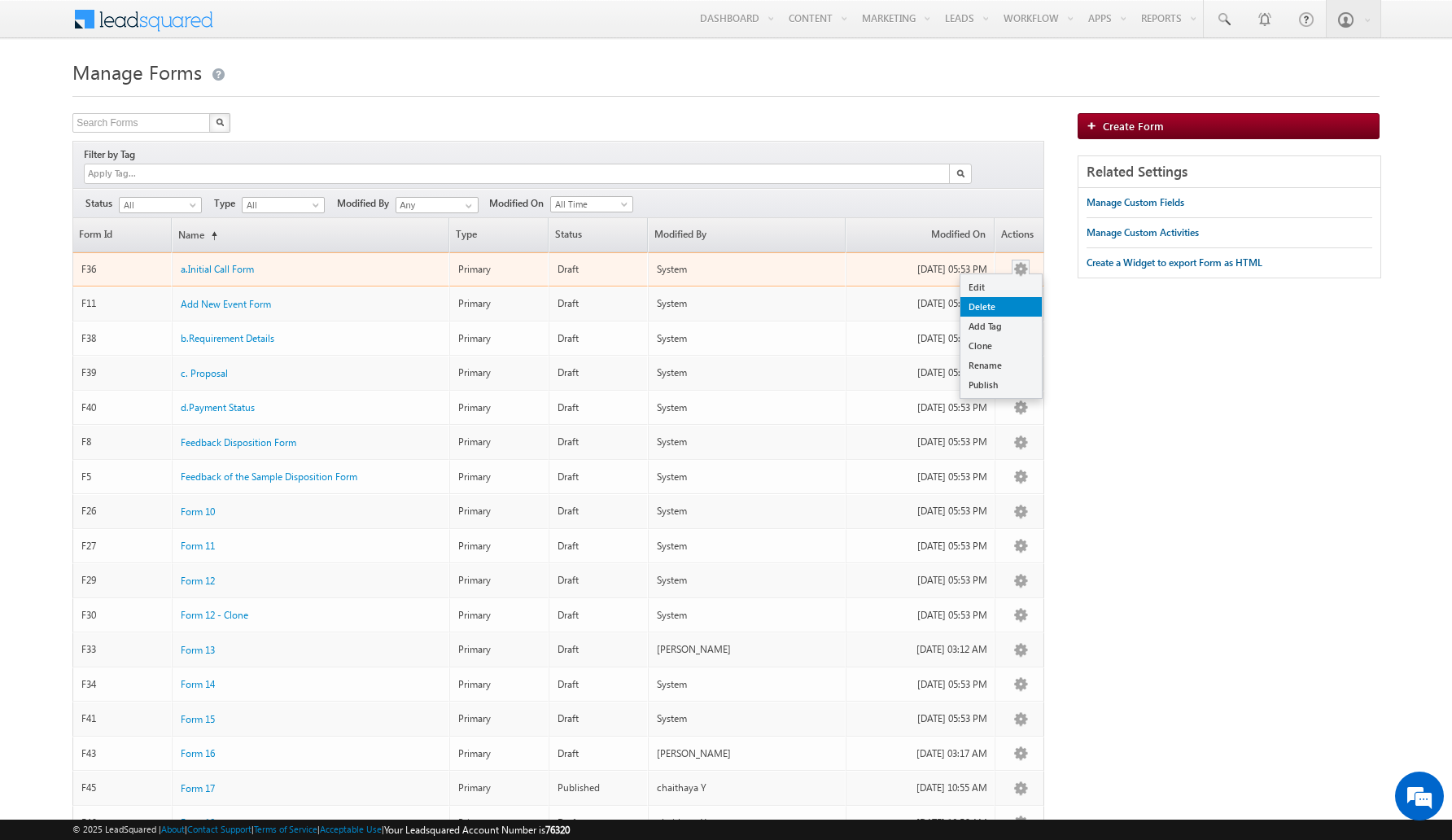
click at [1013, 297] on link "Delete" at bounding box center [1001, 307] width 82 height 20
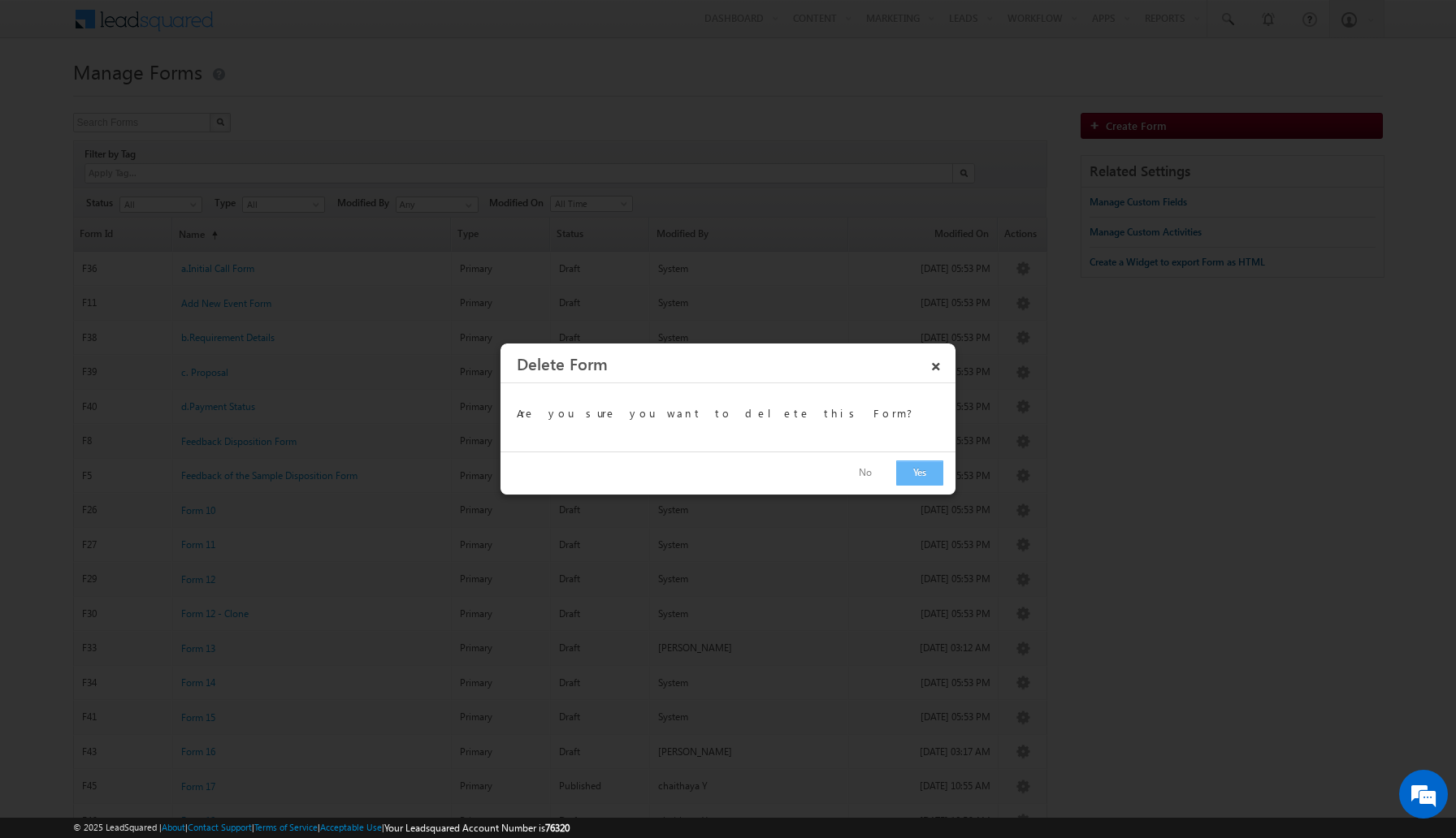
click at [914, 466] on button "Yes" at bounding box center [920, 473] width 47 height 25
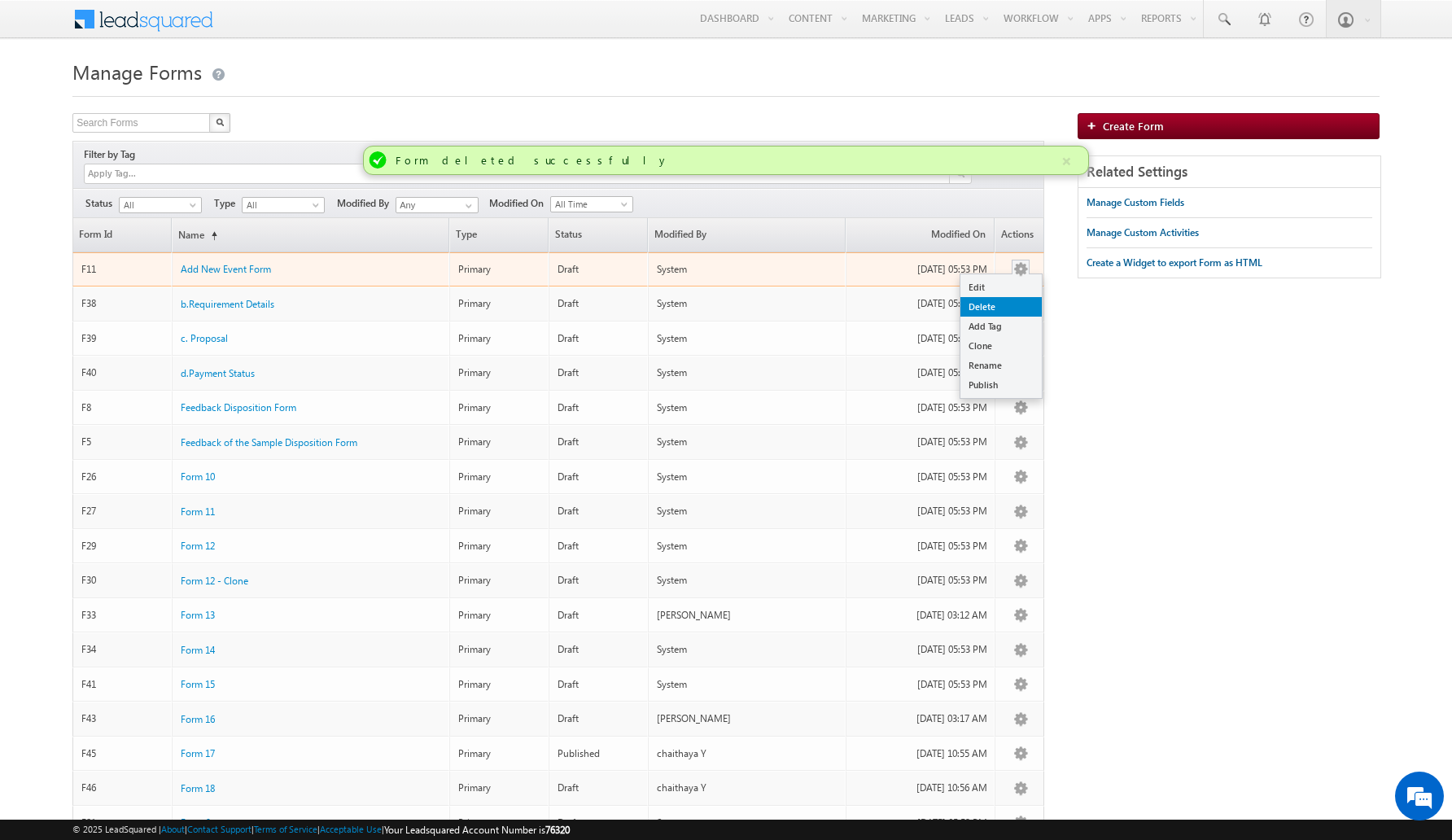
click at [1018, 297] on link "Delete" at bounding box center [1001, 307] width 82 height 20
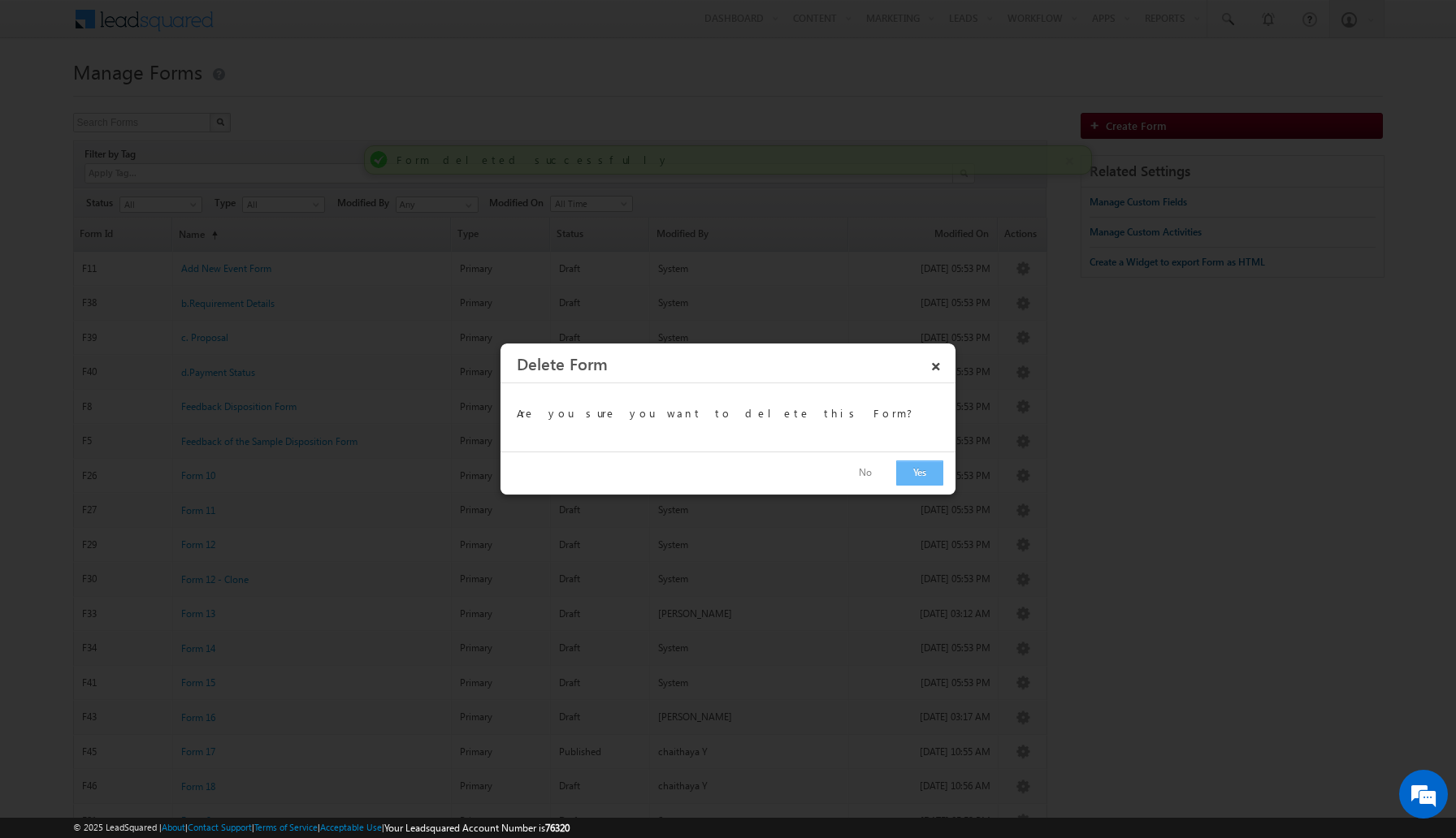
click at [930, 470] on button "Yes" at bounding box center [920, 473] width 47 height 25
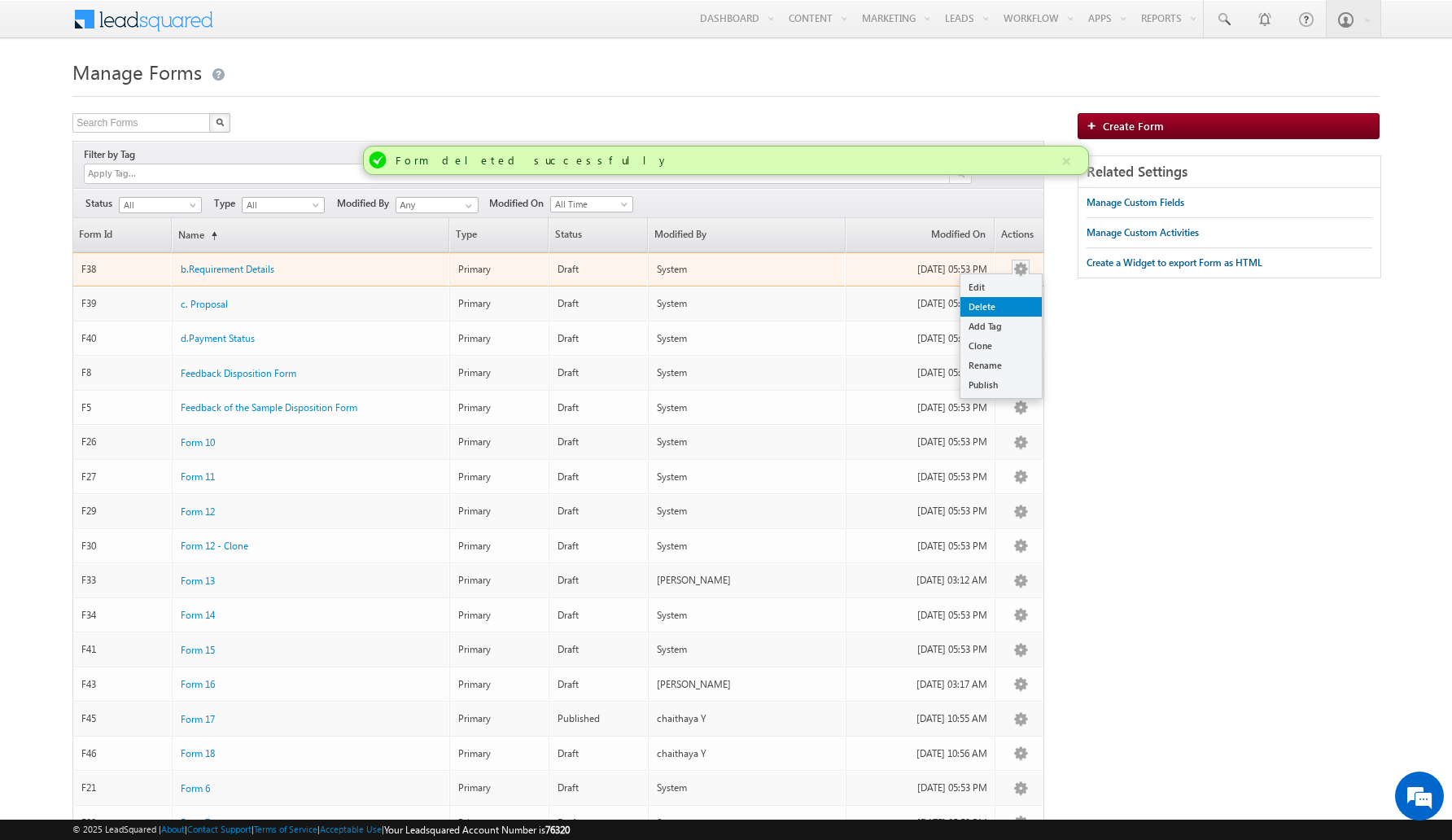
click at [1009, 297] on link "Delete" at bounding box center [1001, 307] width 82 height 20
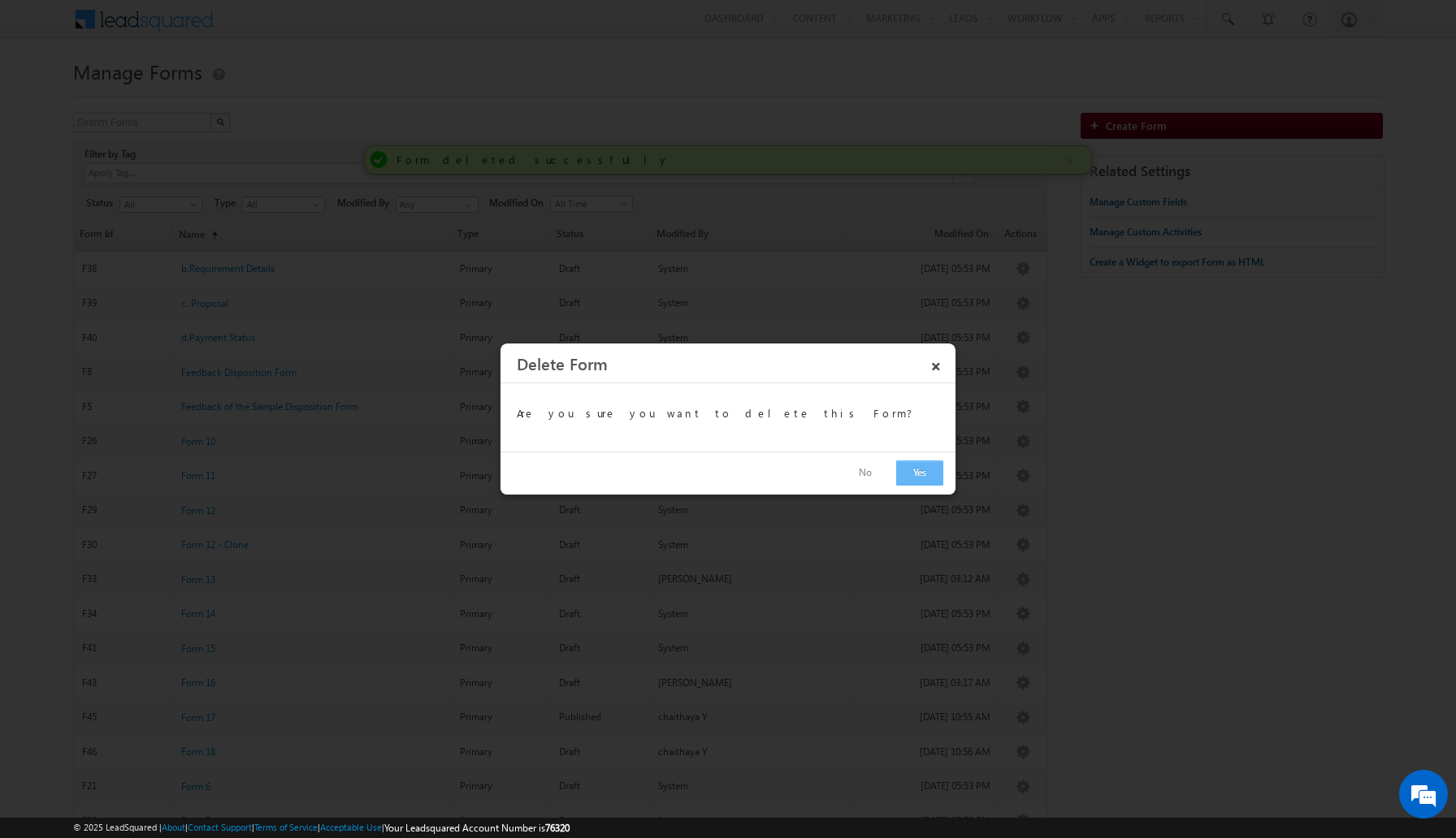
click at [901, 485] on button "Yes" at bounding box center [920, 473] width 47 height 25
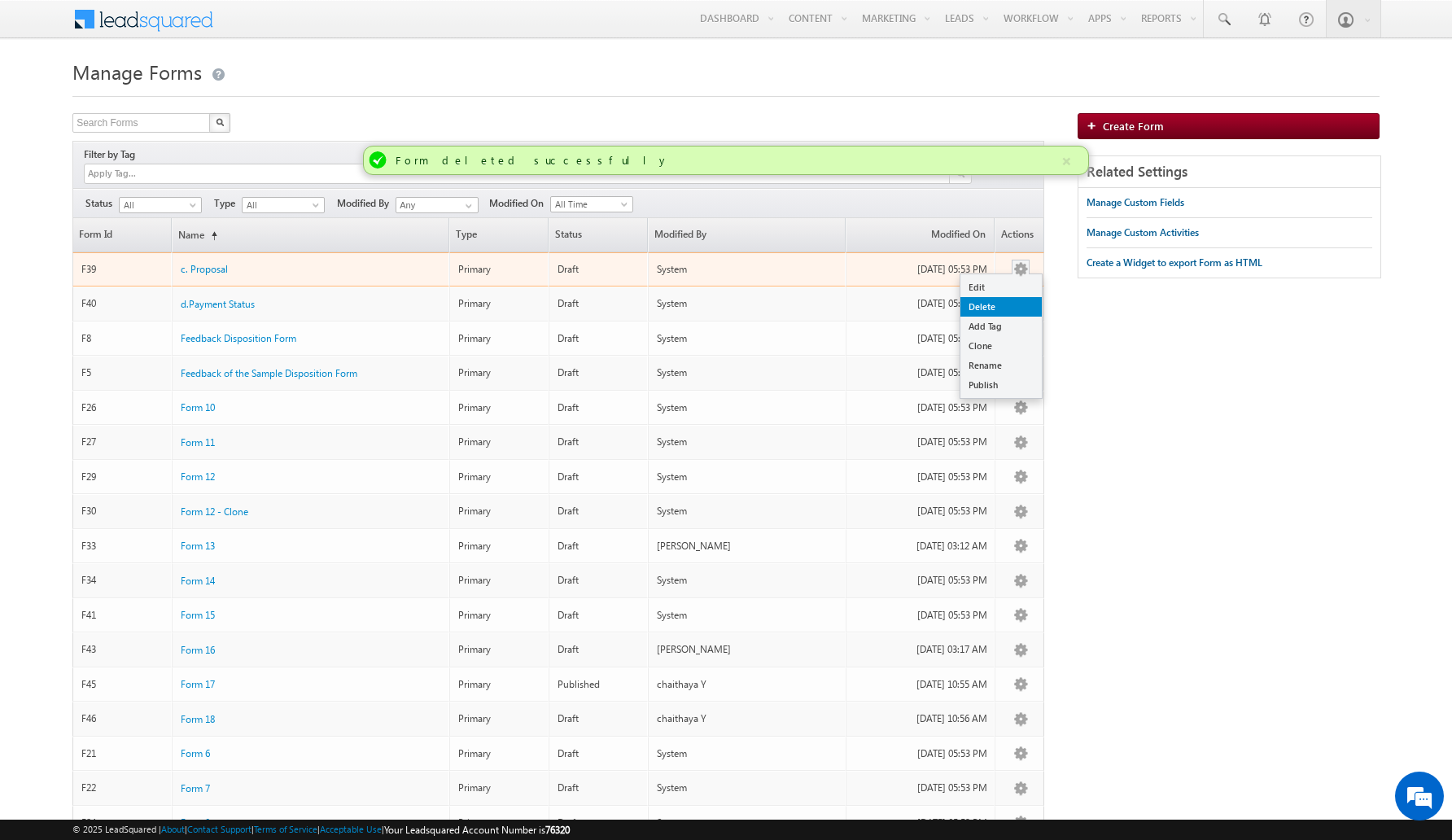
click at [1014, 297] on link "Delete" at bounding box center [1001, 307] width 82 height 20
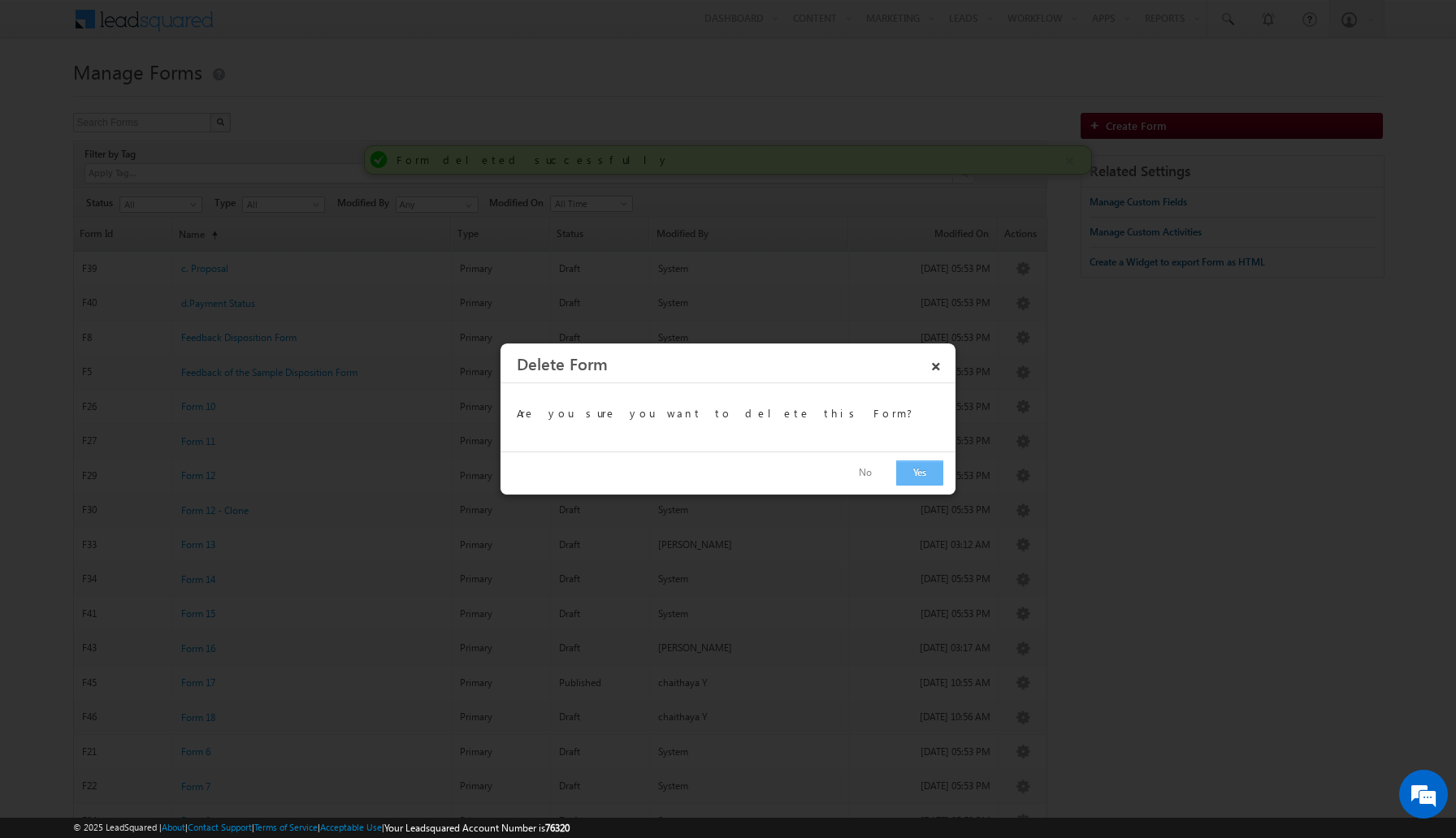
click at [905, 477] on button "Yes" at bounding box center [920, 473] width 47 height 25
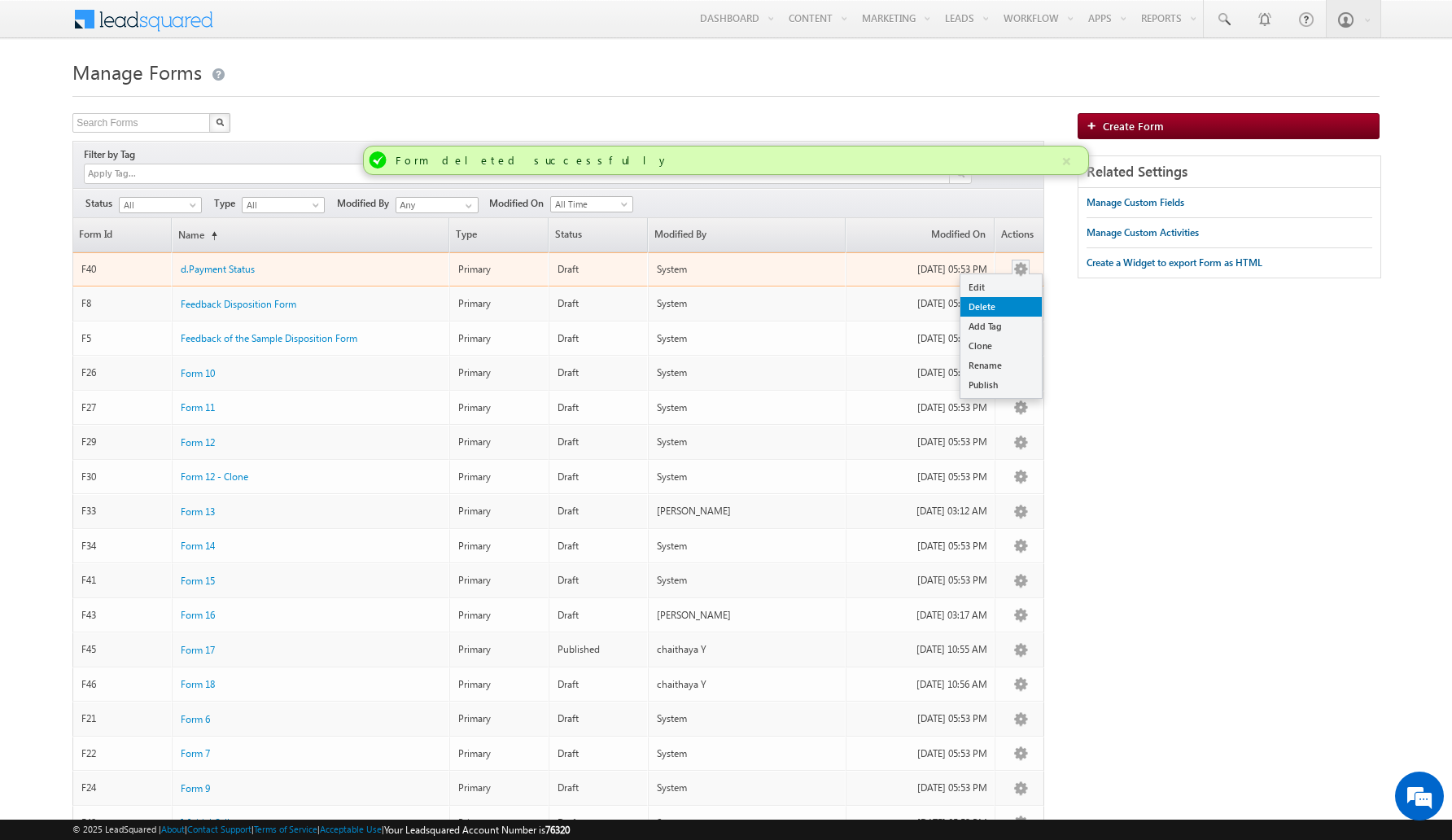
click at [1018, 297] on link "Delete" at bounding box center [1001, 307] width 82 height 20
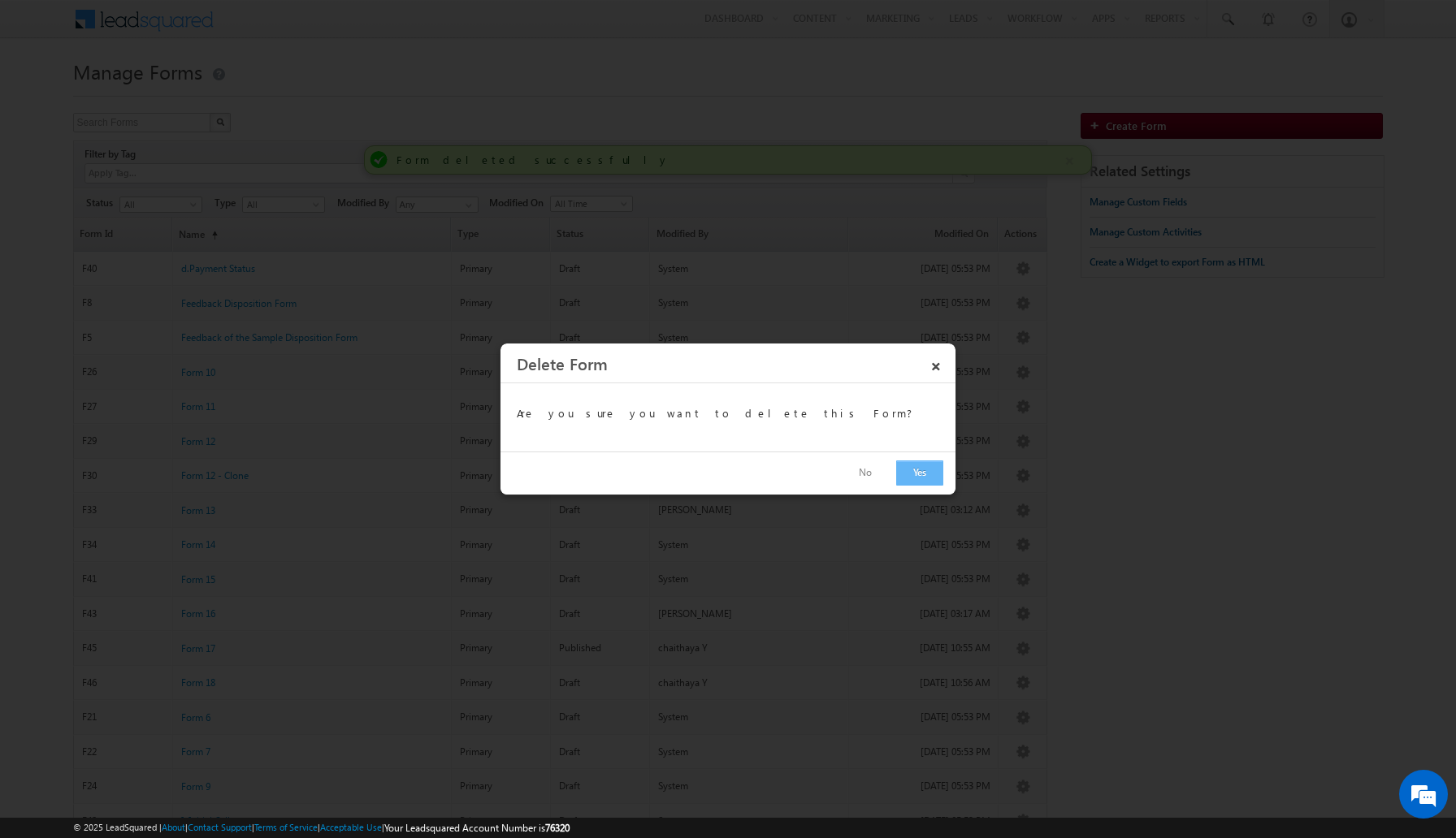
click at [915, 476] on button "Yes" at bounding box center [920, 473] width 47 height 25
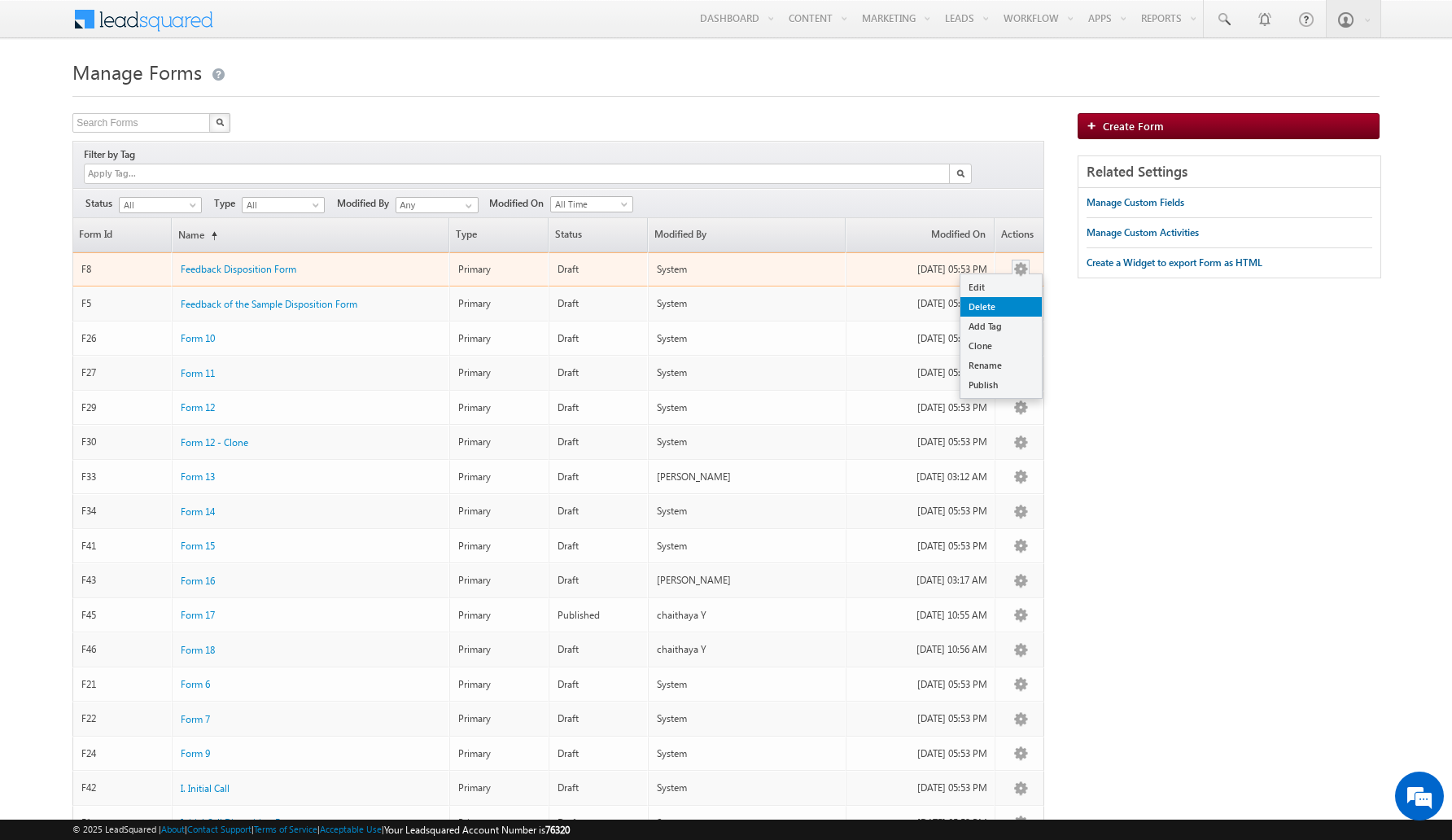
click at [1000, 297] on link "Delete" at bounding box center [1001, 307] width 82 height 20
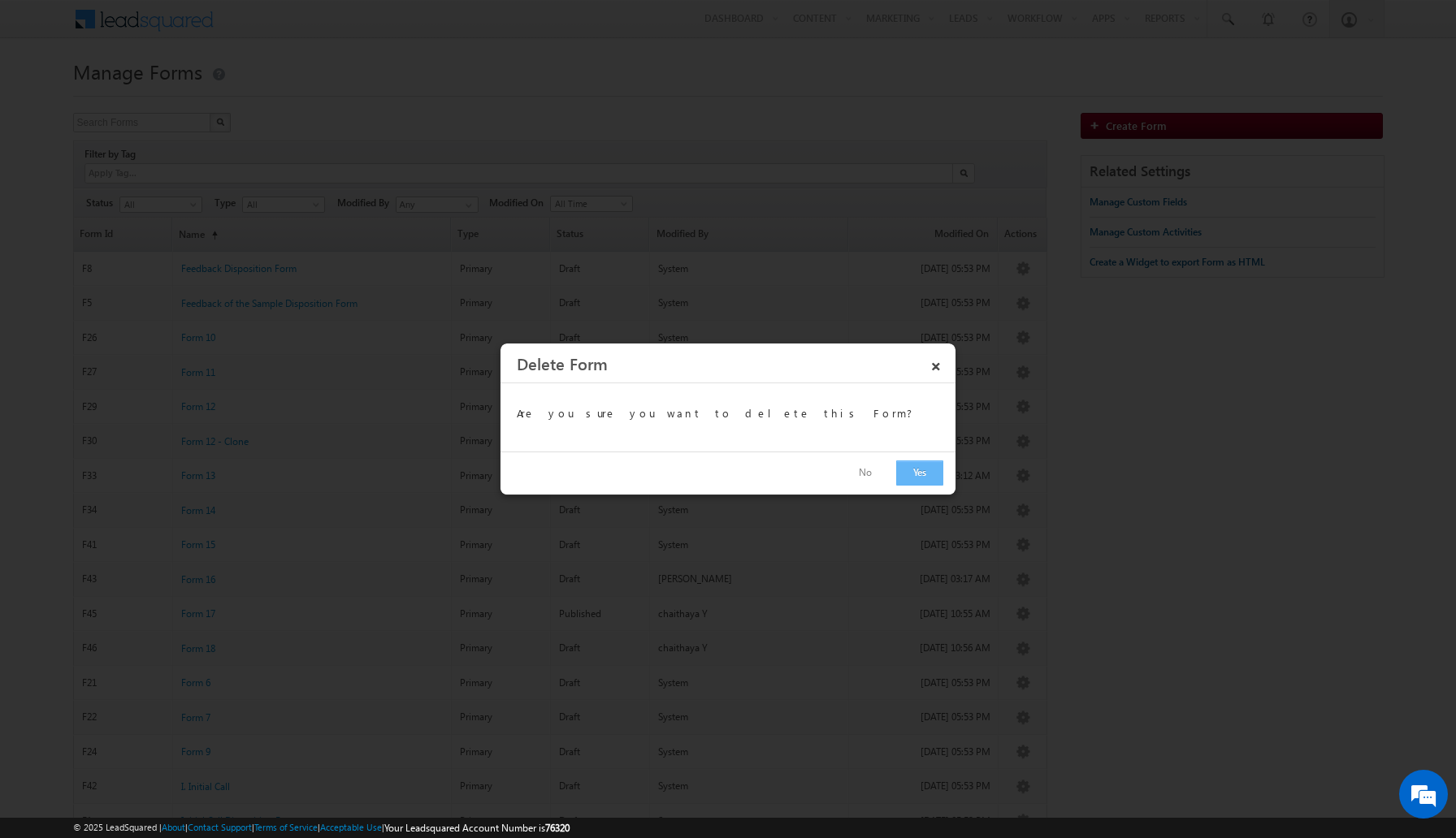
click at [928, 467] on button "Yes" at bounding box center [920, 473] width 47 height 25
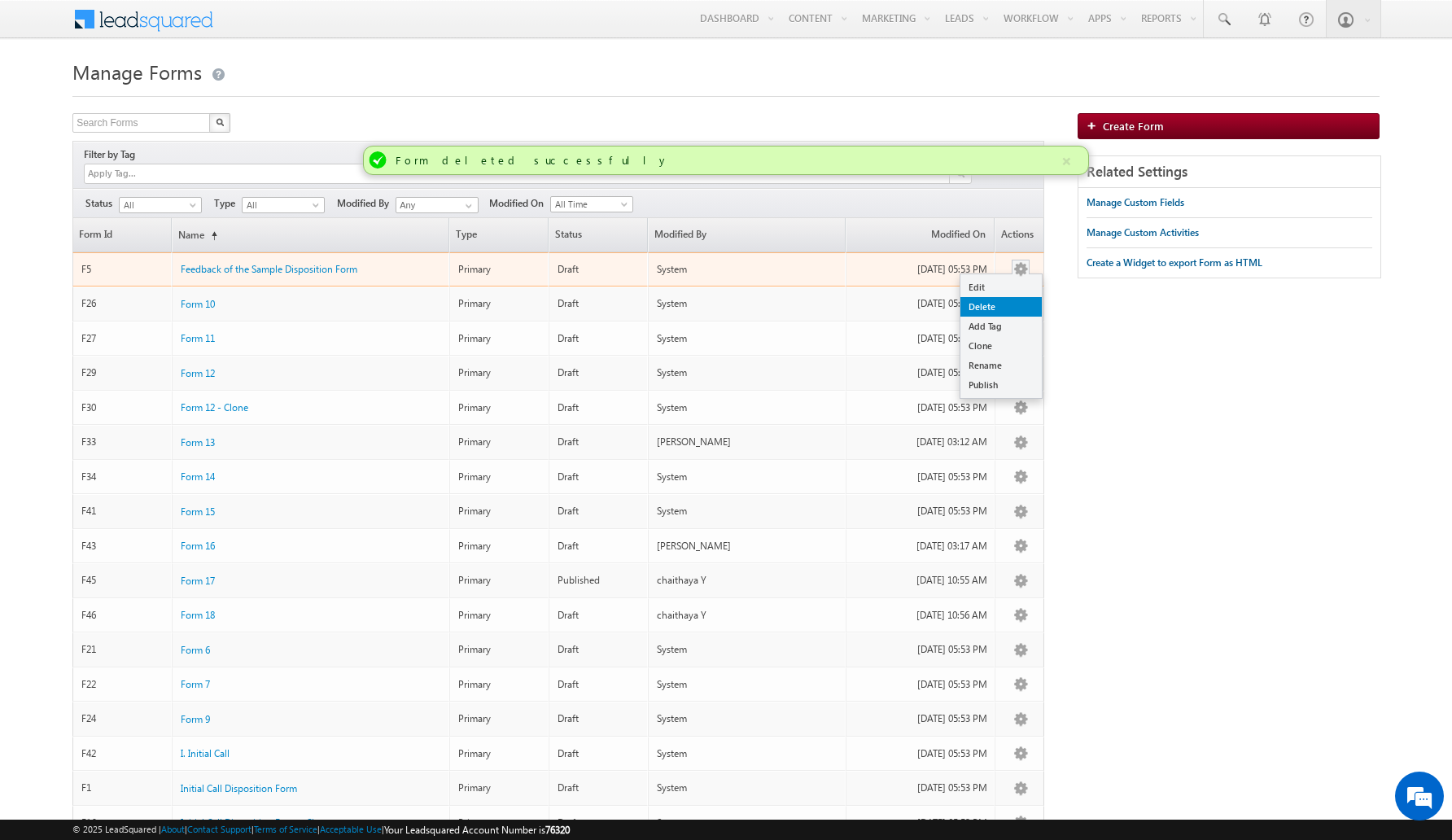
click at [1010, 297] on link "Delete" at bounding box center [1001, 307] width 82 height 20
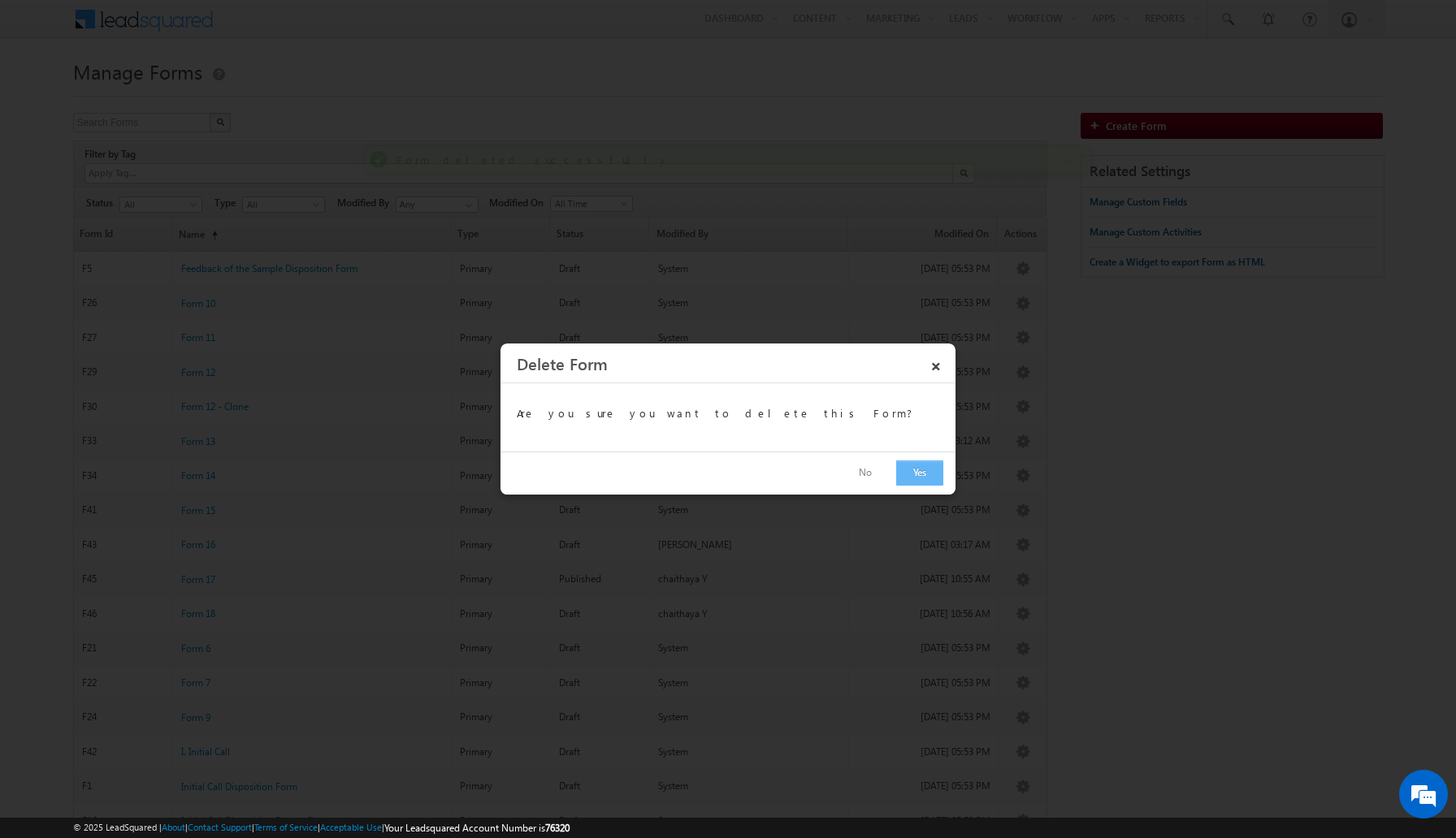
click at [926, 484] on button "Yes" at bounding box center [920, 473] width 47 height 25
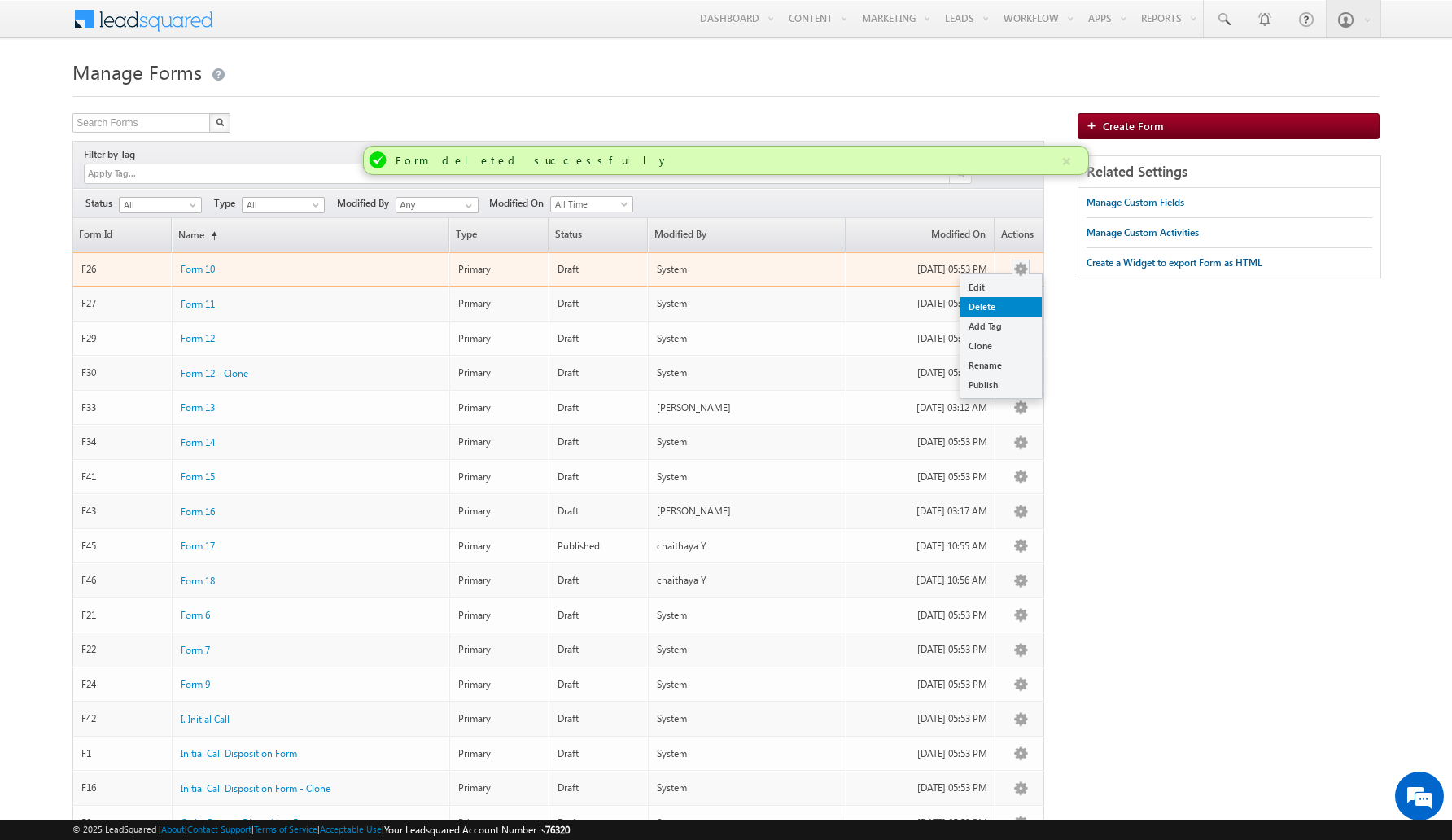
click at [1023, 297] on link "Delete" at bounding box center [1001, 307] width 82 height 20
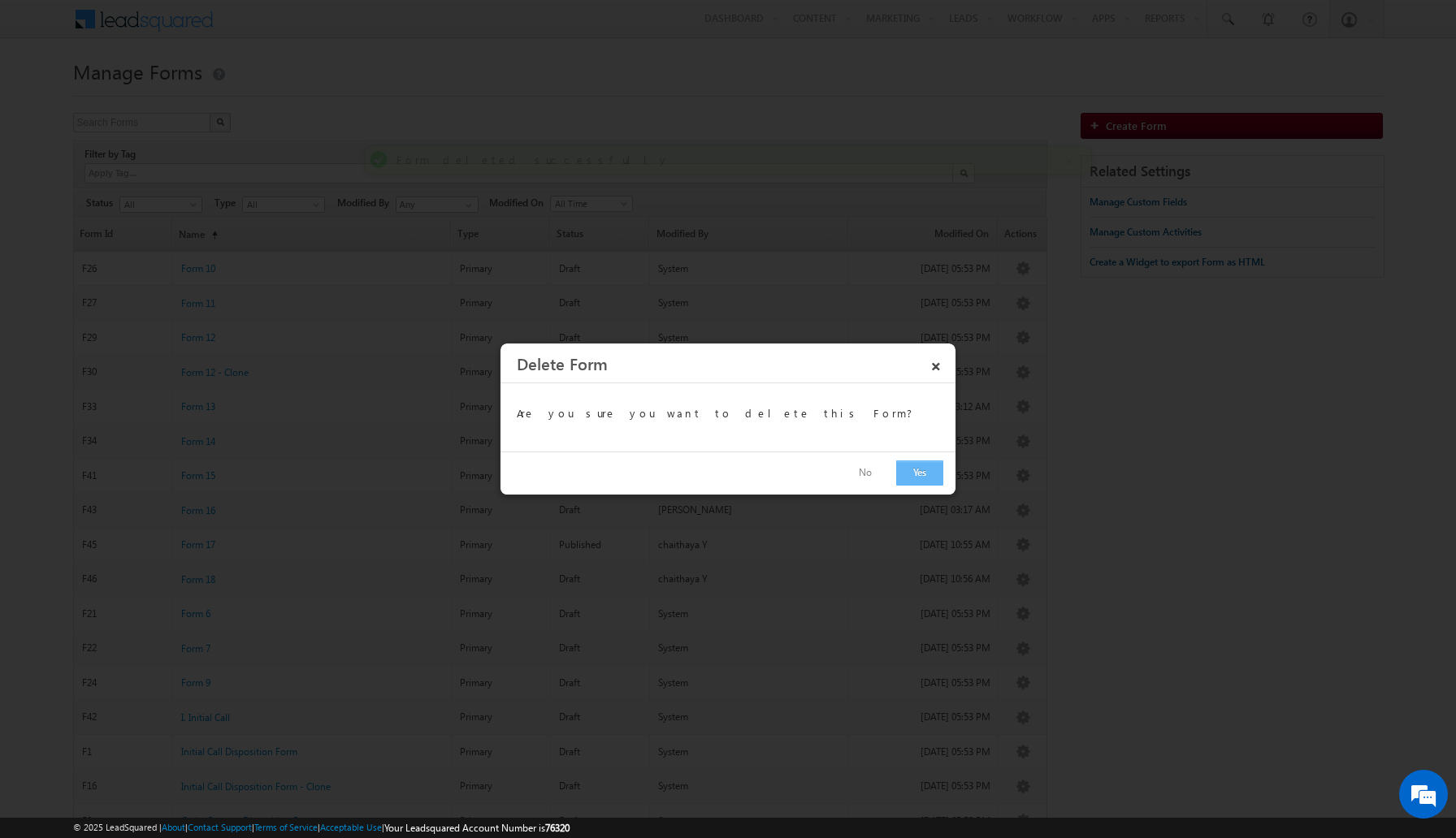
click at [929, 476] on button "Yes" at bounding box center [920, 473] width 47 height 25
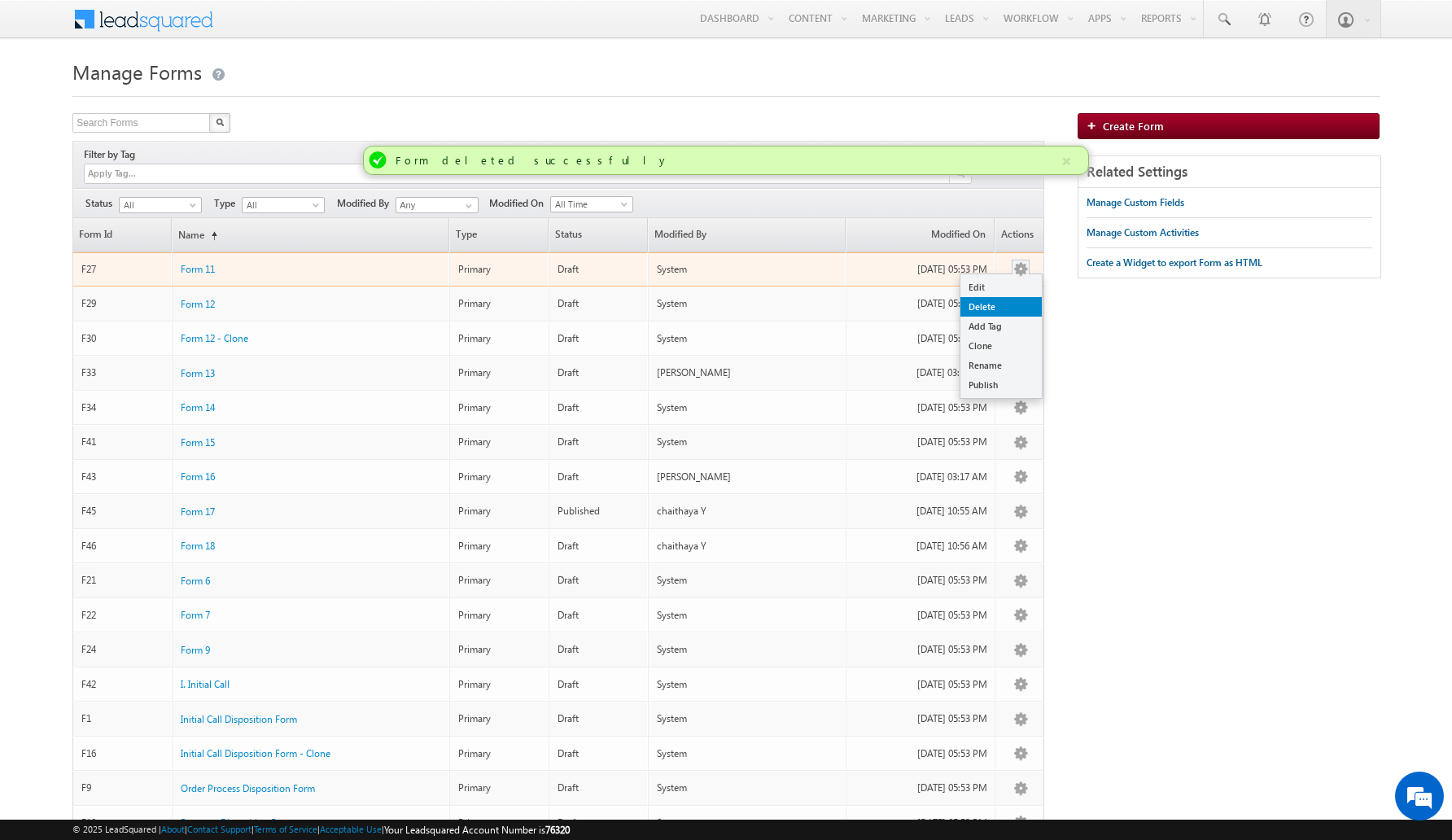
click at [1004, 297] on link "Delete" at bounding box center [1001, 307] width 82 height 20
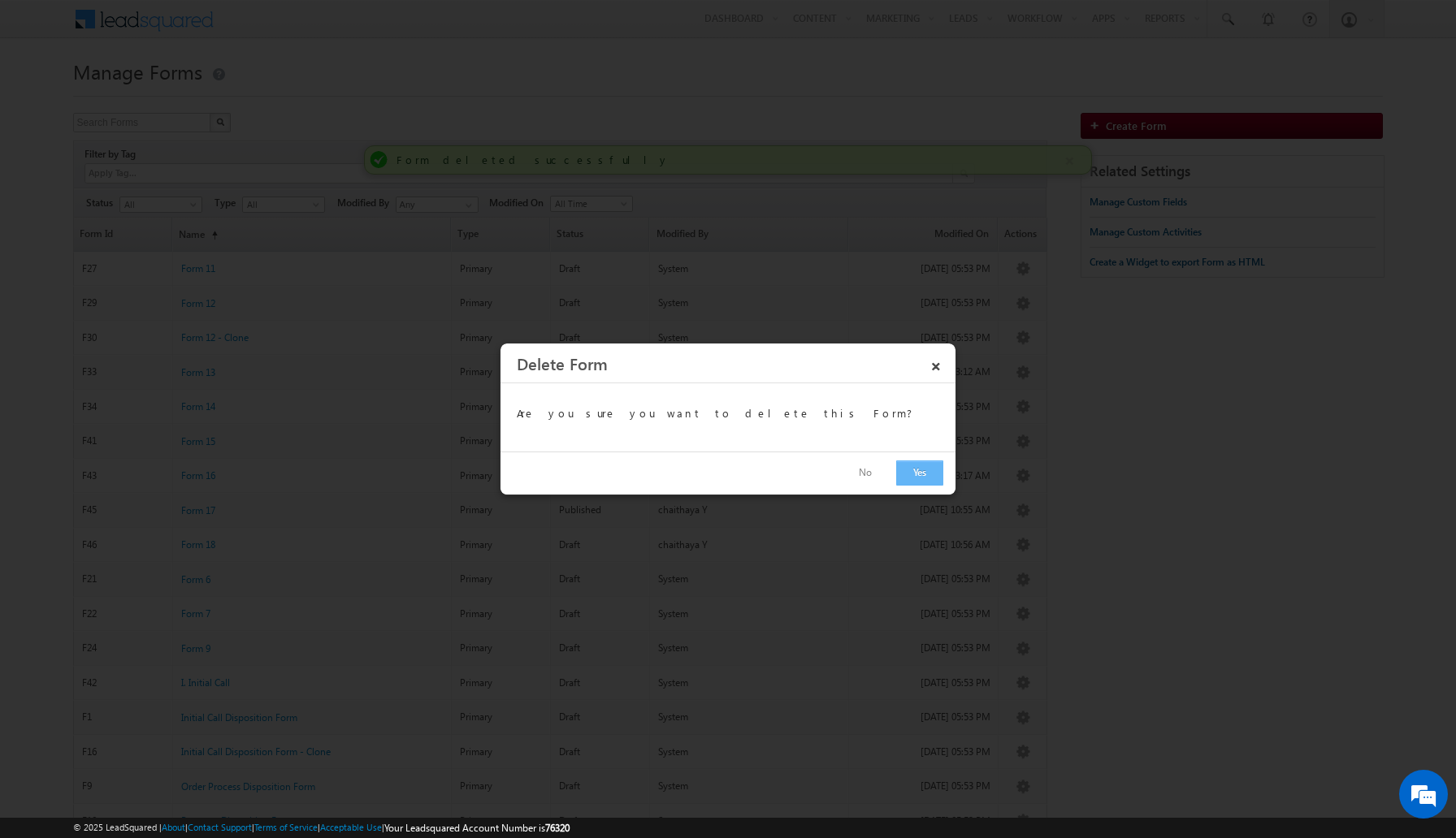
click at [917, 475] on button "Yes" at bounding box center [920, 473] width 47 height 25
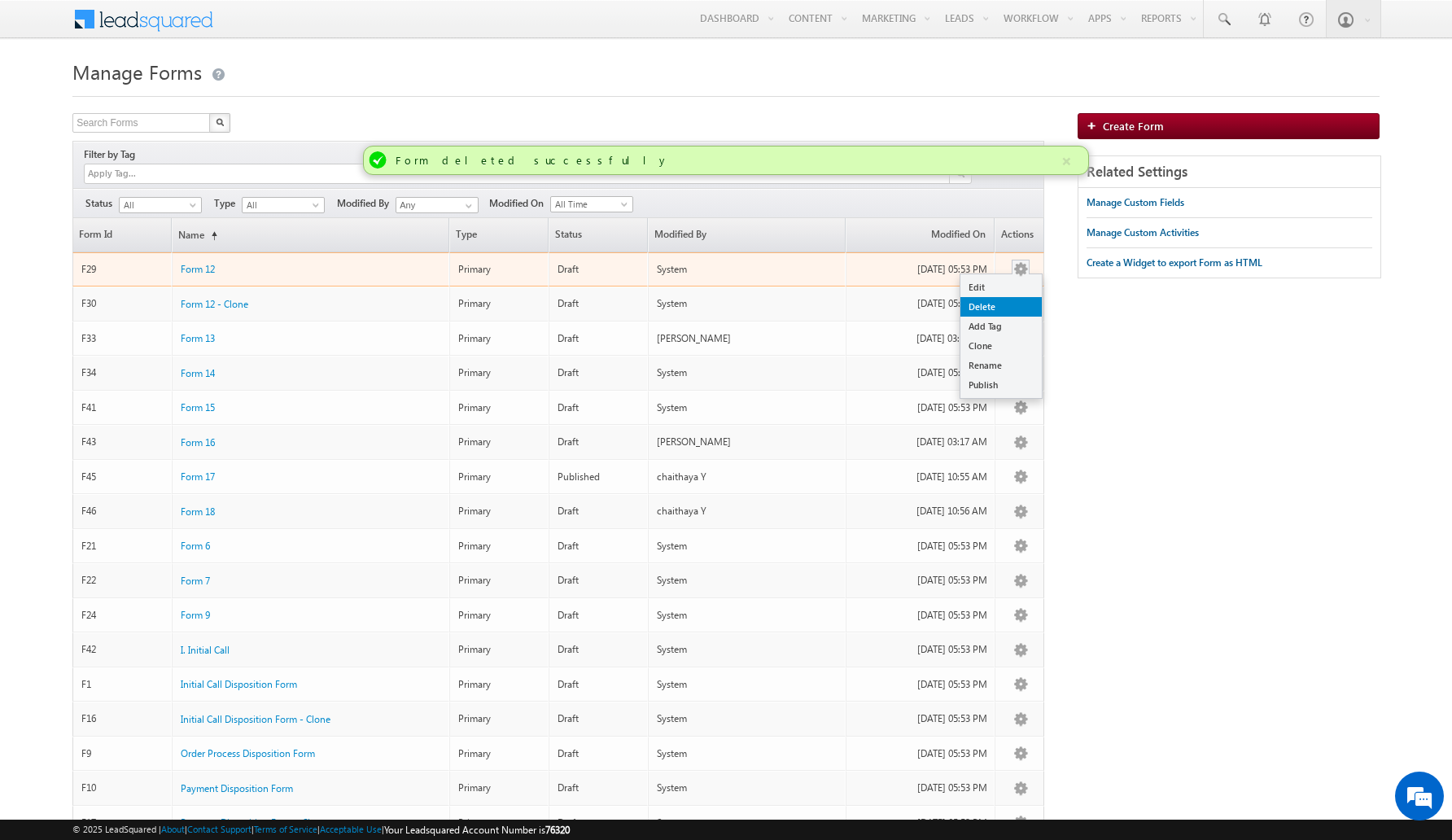
click at [1013, 297] on link "Delete" at bounding box center [1001, 307] width 82 height 20
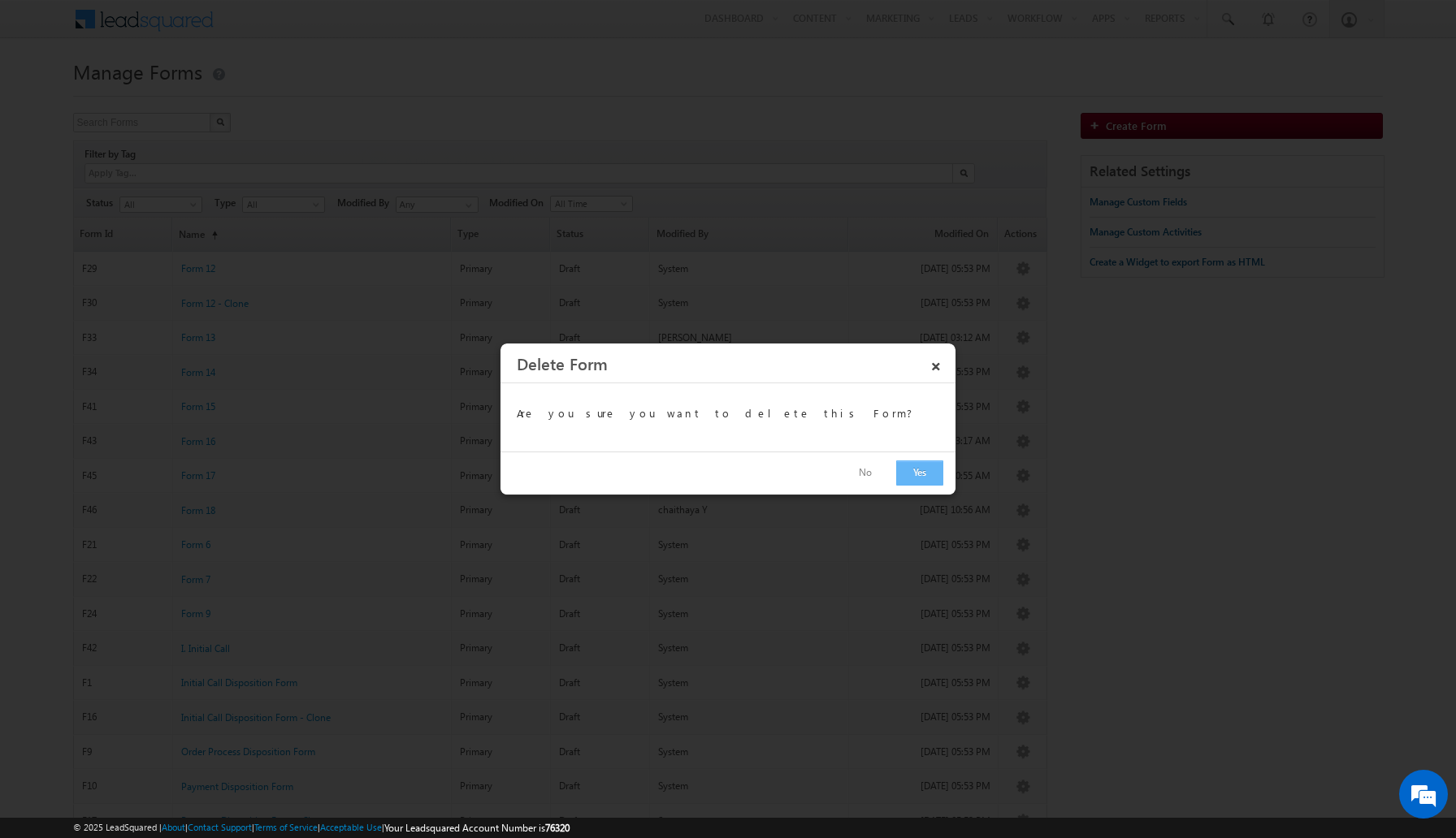
click at [920, 468] on button "Yes" at bounding box center [920, 473] width 47 height 25
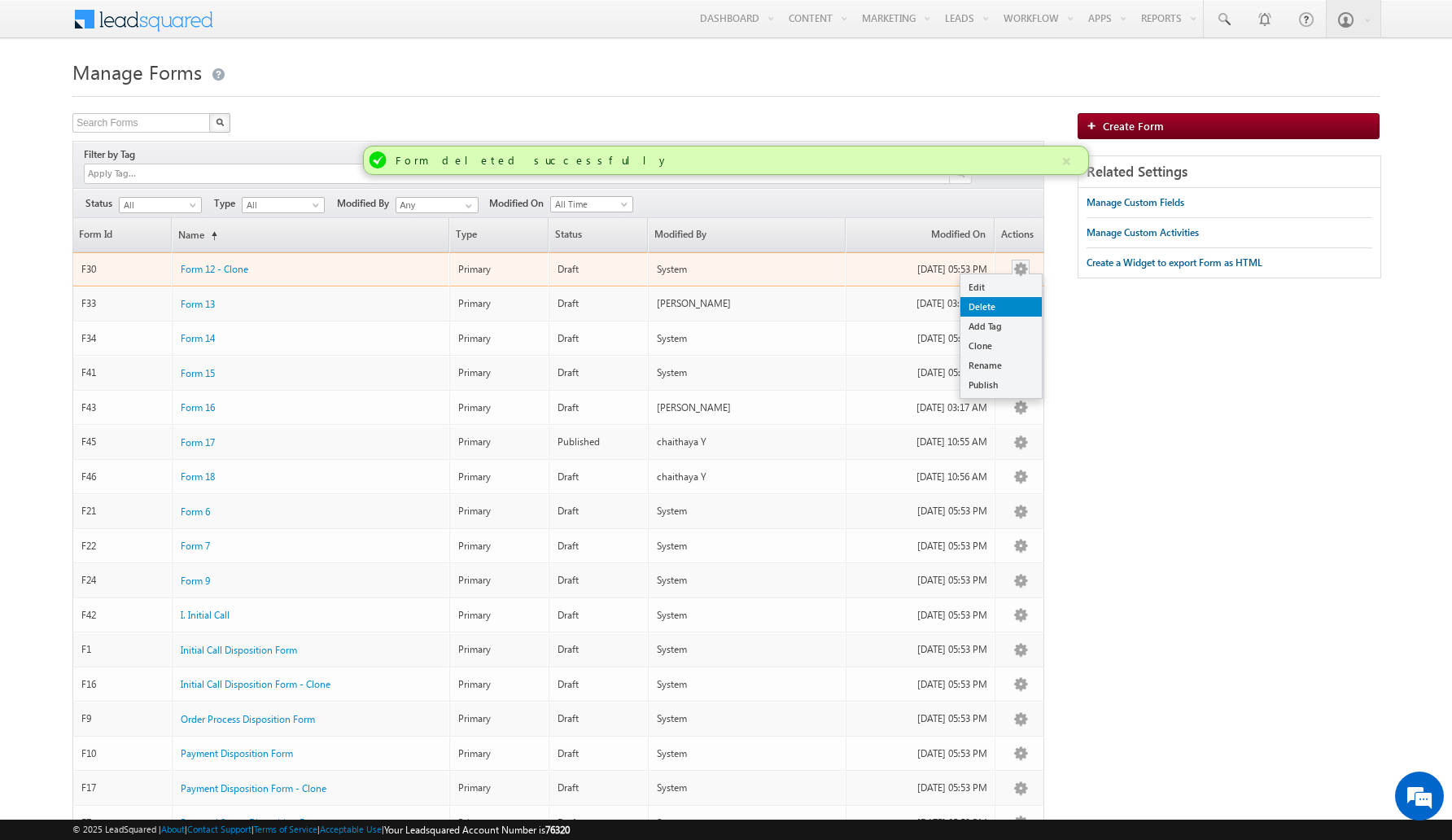
click at [1009, 297] on link "Delete" at bounding box center [1001, 307] width 82 height 20
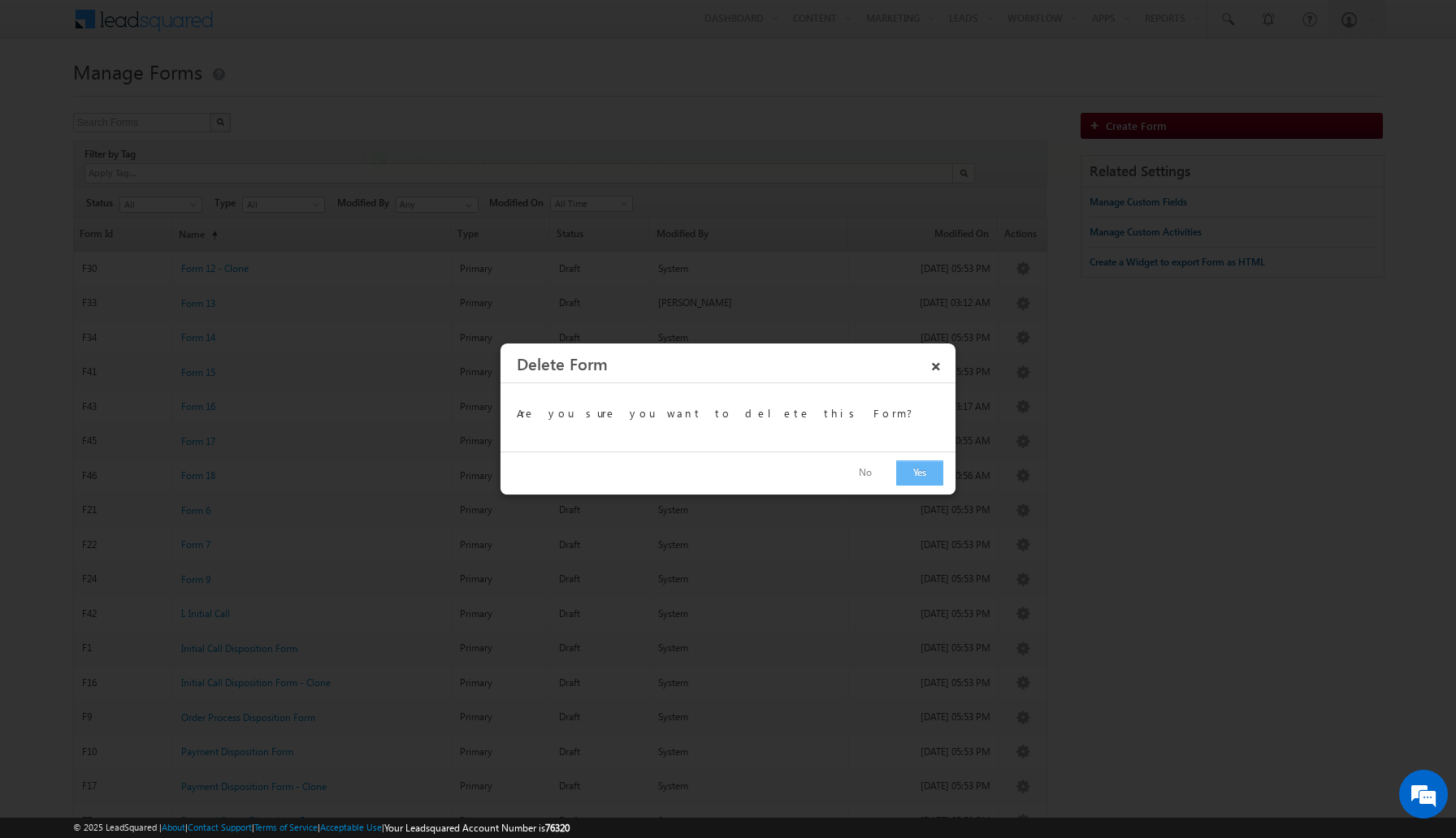
click at [923, 468] on button "Yes" at bounding box center [920, 473] width 47 height 25
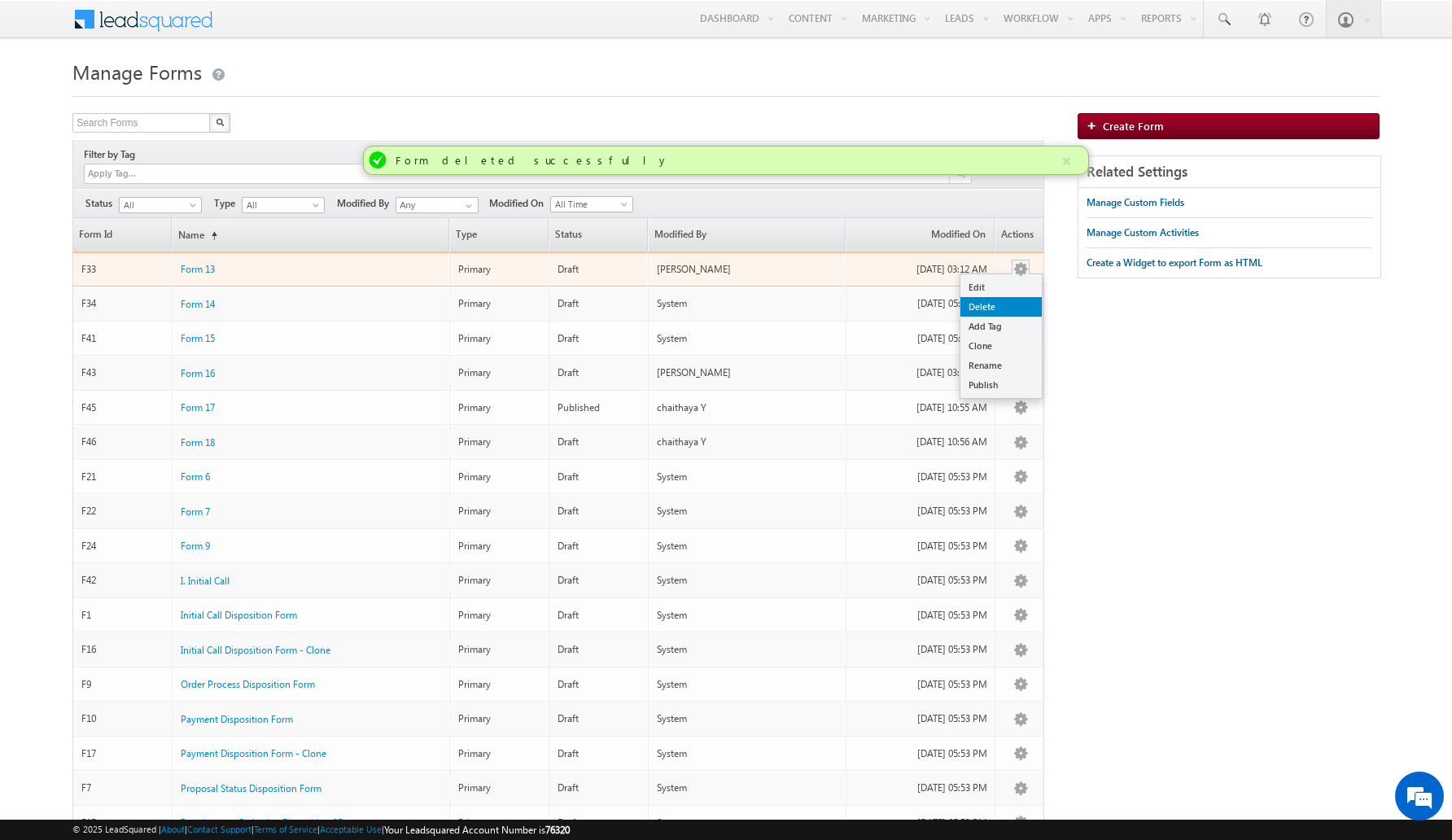
click at [1001, 297] on link "Delete" at bounding box center [1001, 307] width 82 height 20
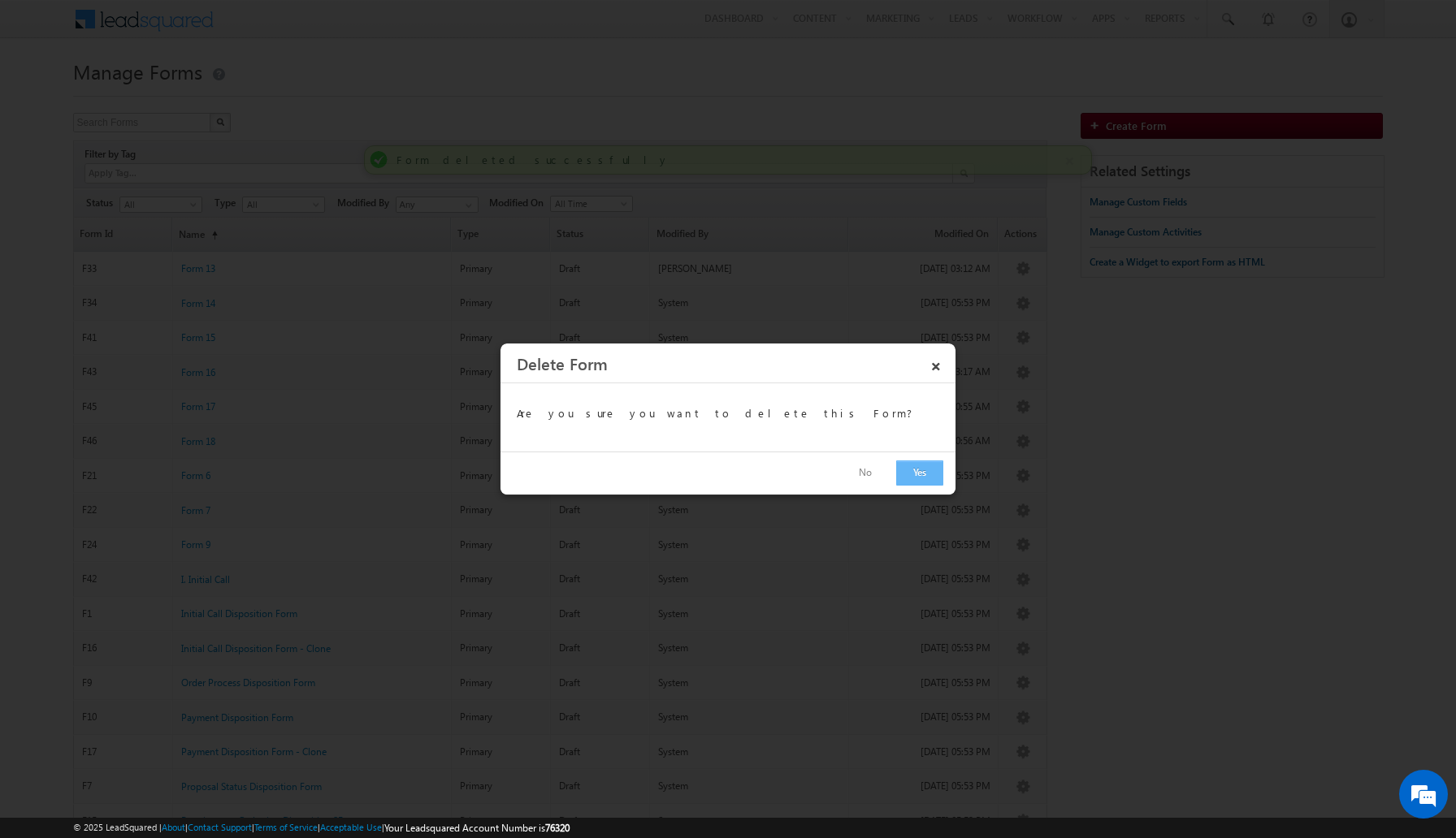
click at [914, 480] on button "Yes" at bounding box center [920, 473] width 47 height 25
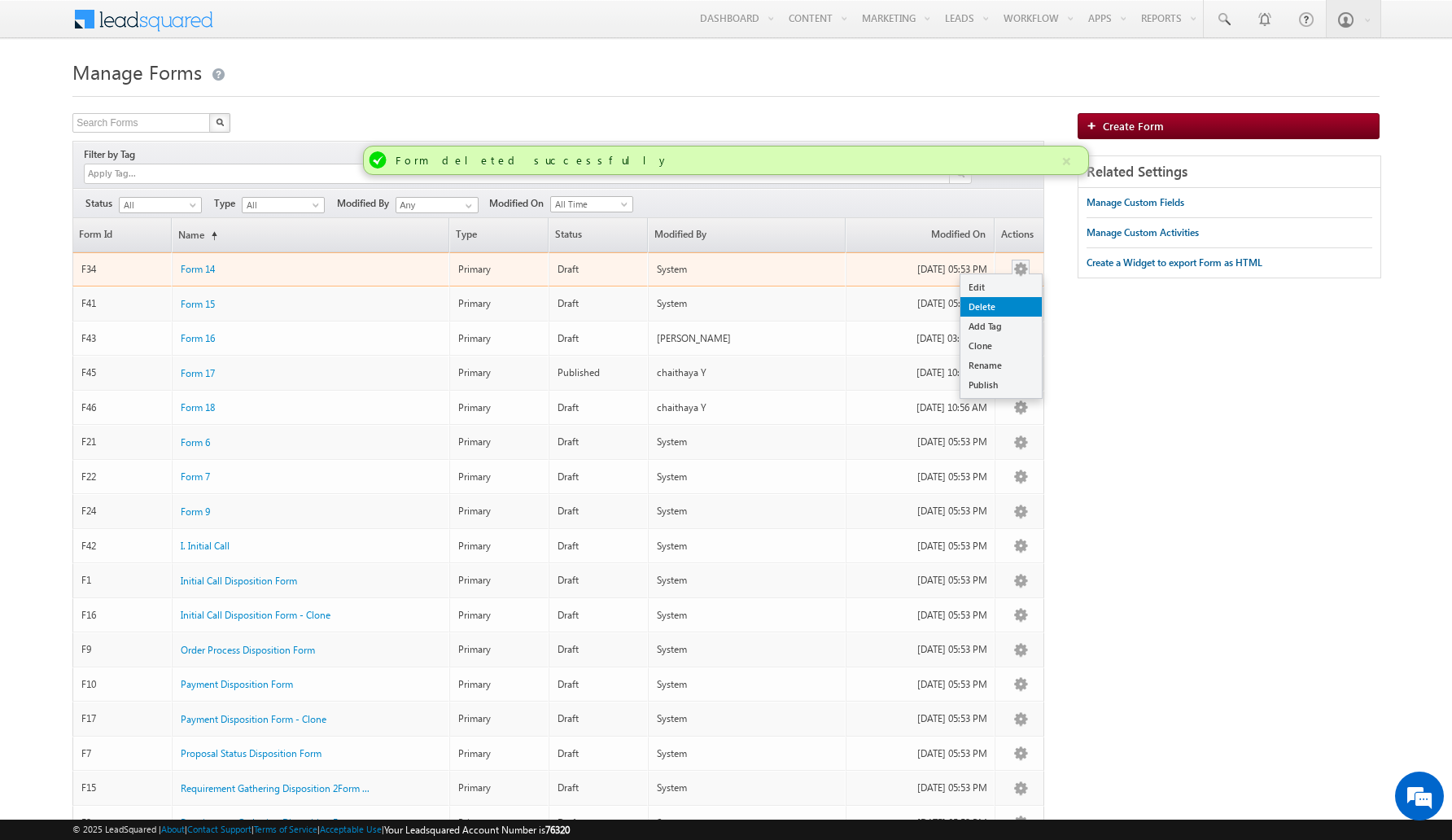
click at [1012, 297] on link "Delete" at bounding box center [1001, 307] width 82 height 20
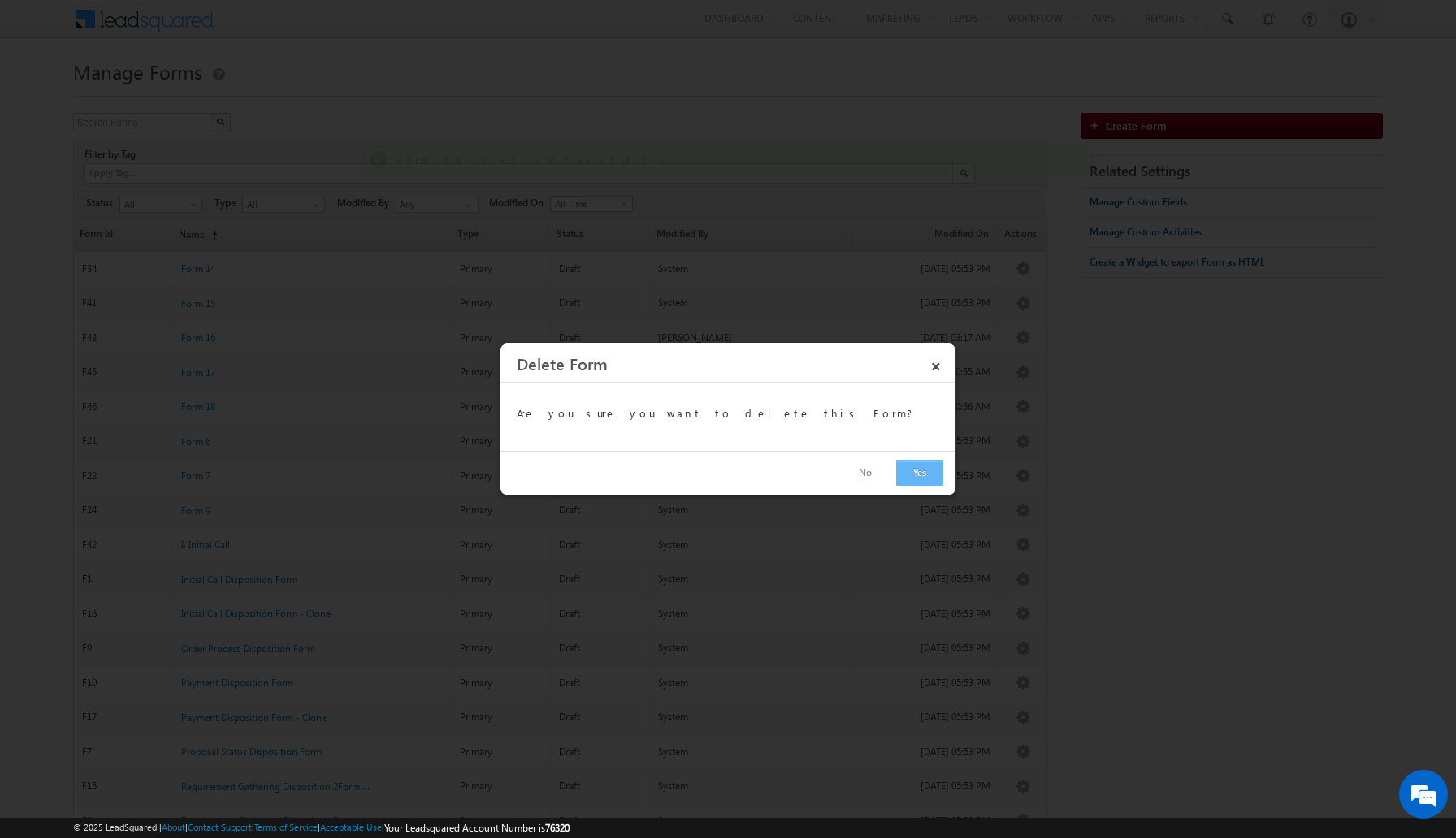
click at [914, 478] on button "Yes" at bounding box center [920, 473] width 47 height 25
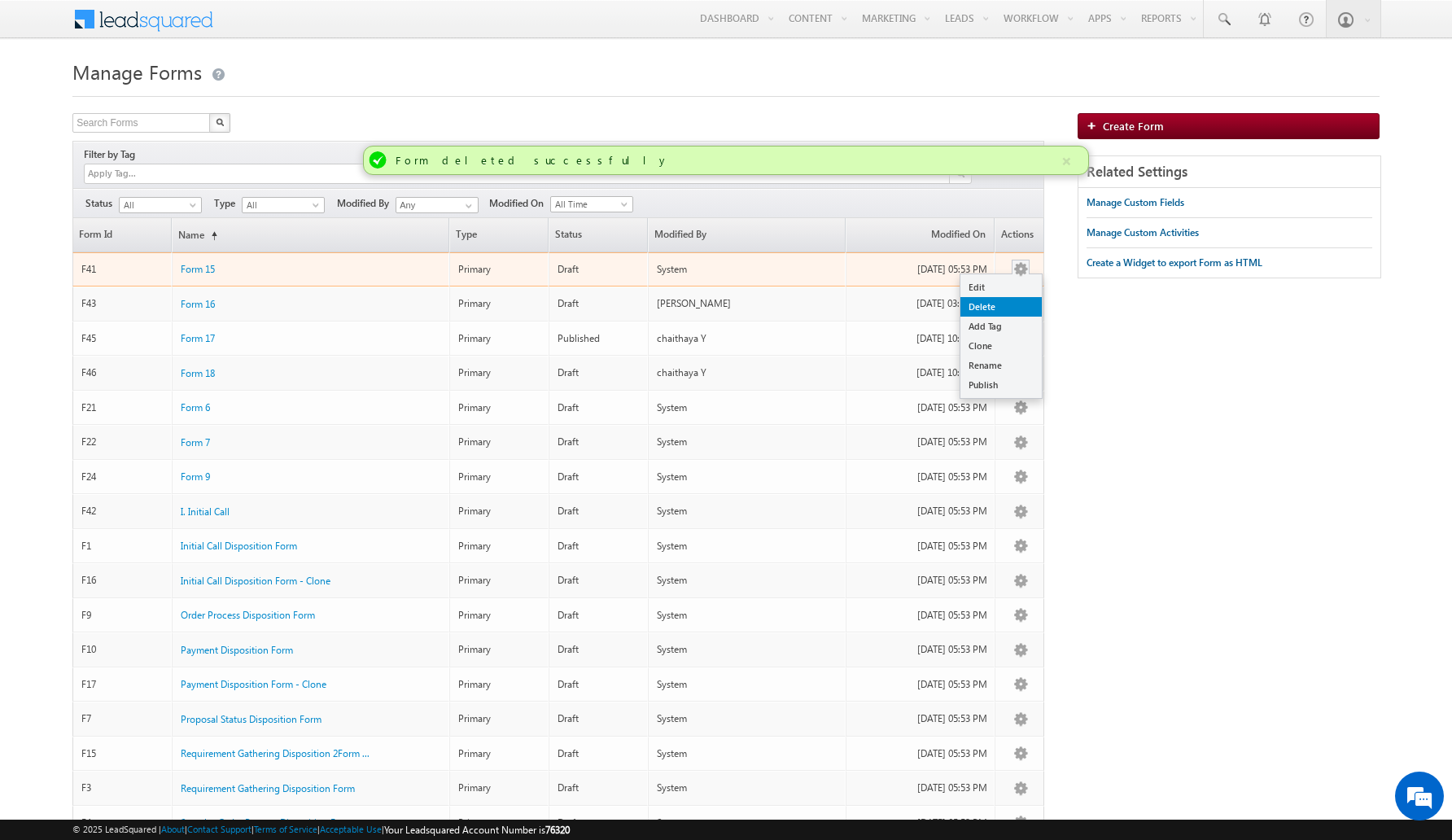
click at [1013, 297] on link "Delete" at bounding box center [1001, 307] width 82 height 20
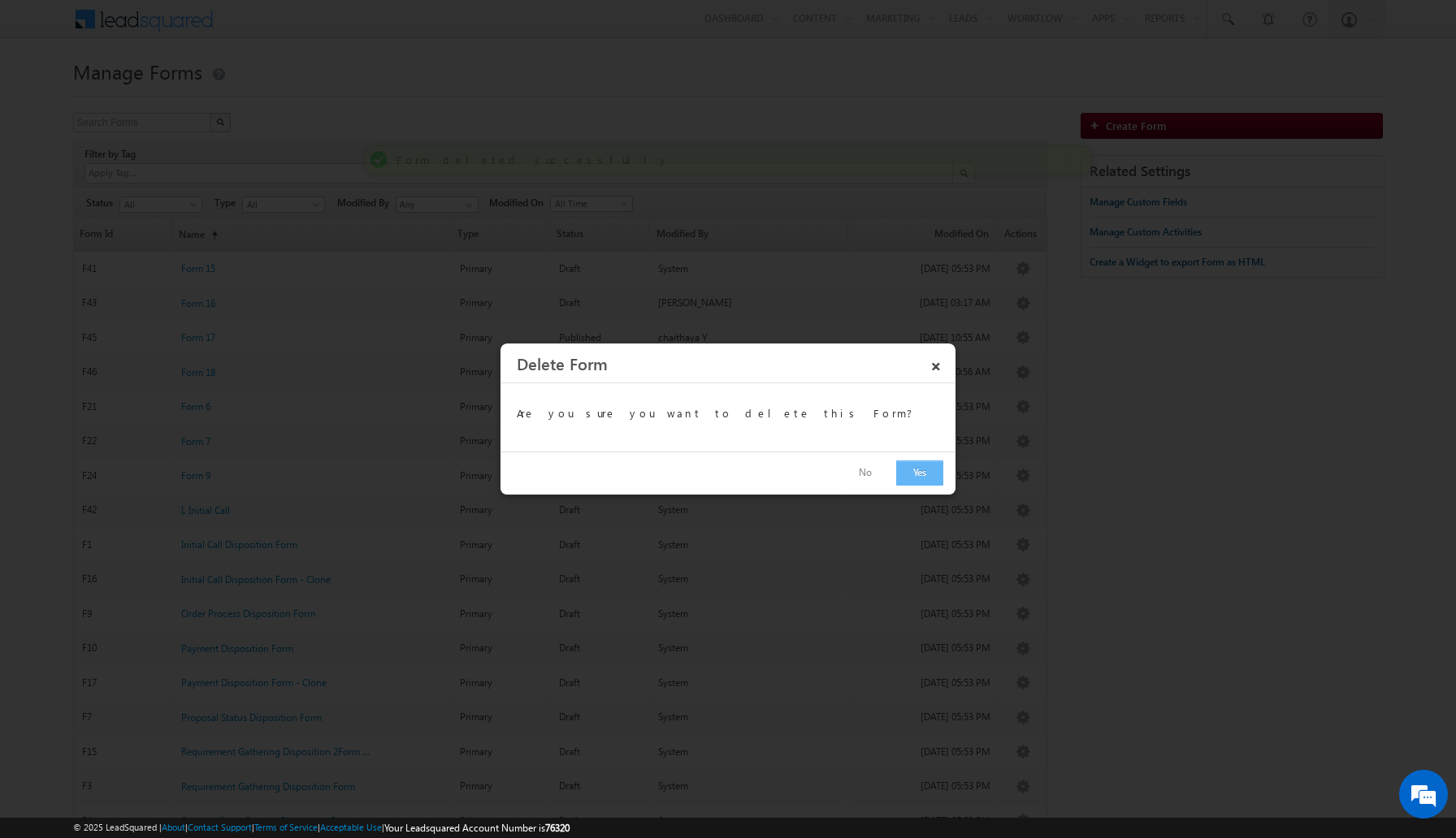
click at [923, 472] on button "Yes" at bounding box center [920, 473] width 47 height 25
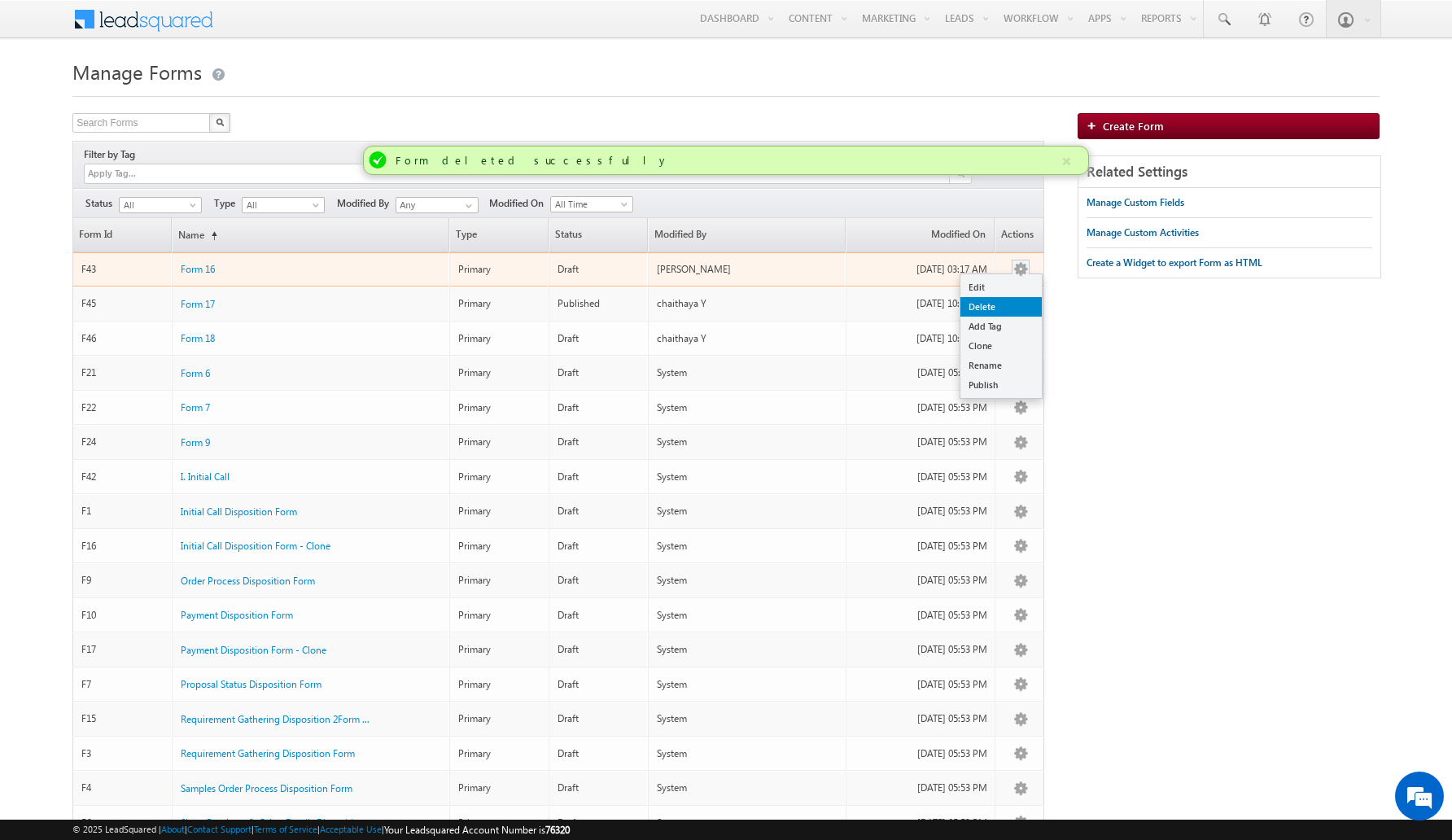
click at [1022, 297] on link "Delete" at bounding box center [1001, 307] width 82 height 20
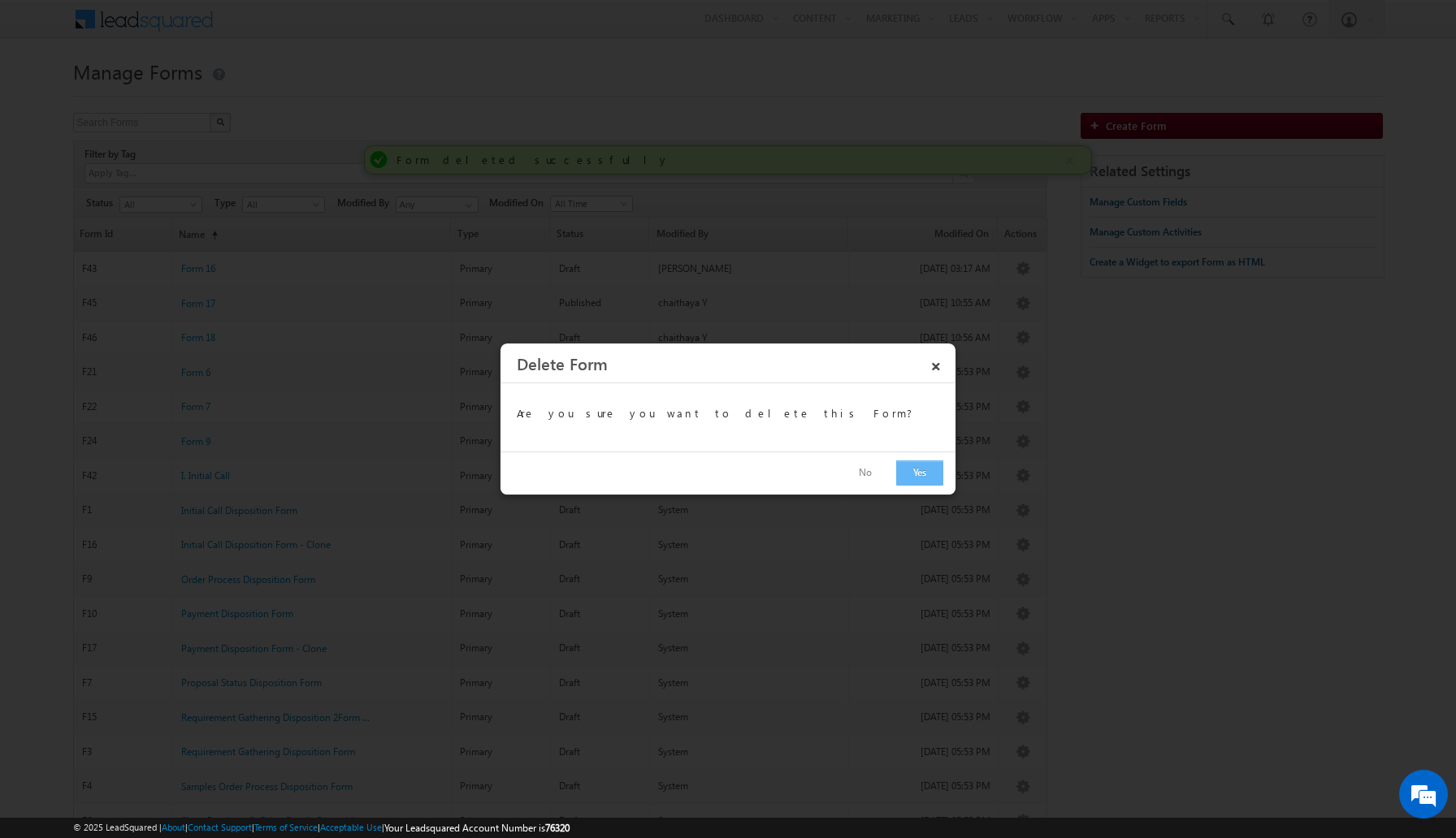
click at [926, 472] on button "Yes" at bounding box center [920, 473] width 47 height 25
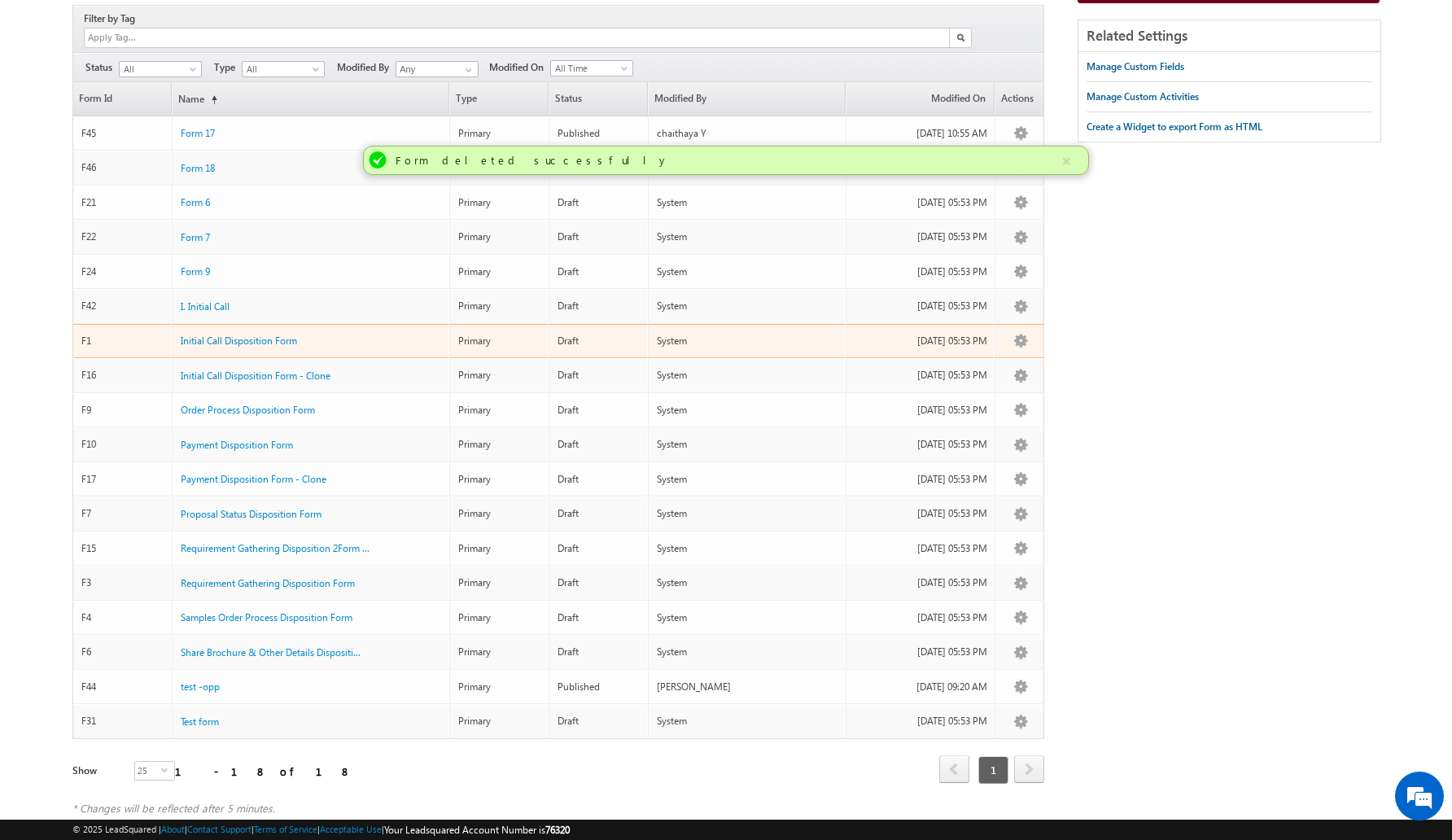
scroll to position [149, 0]
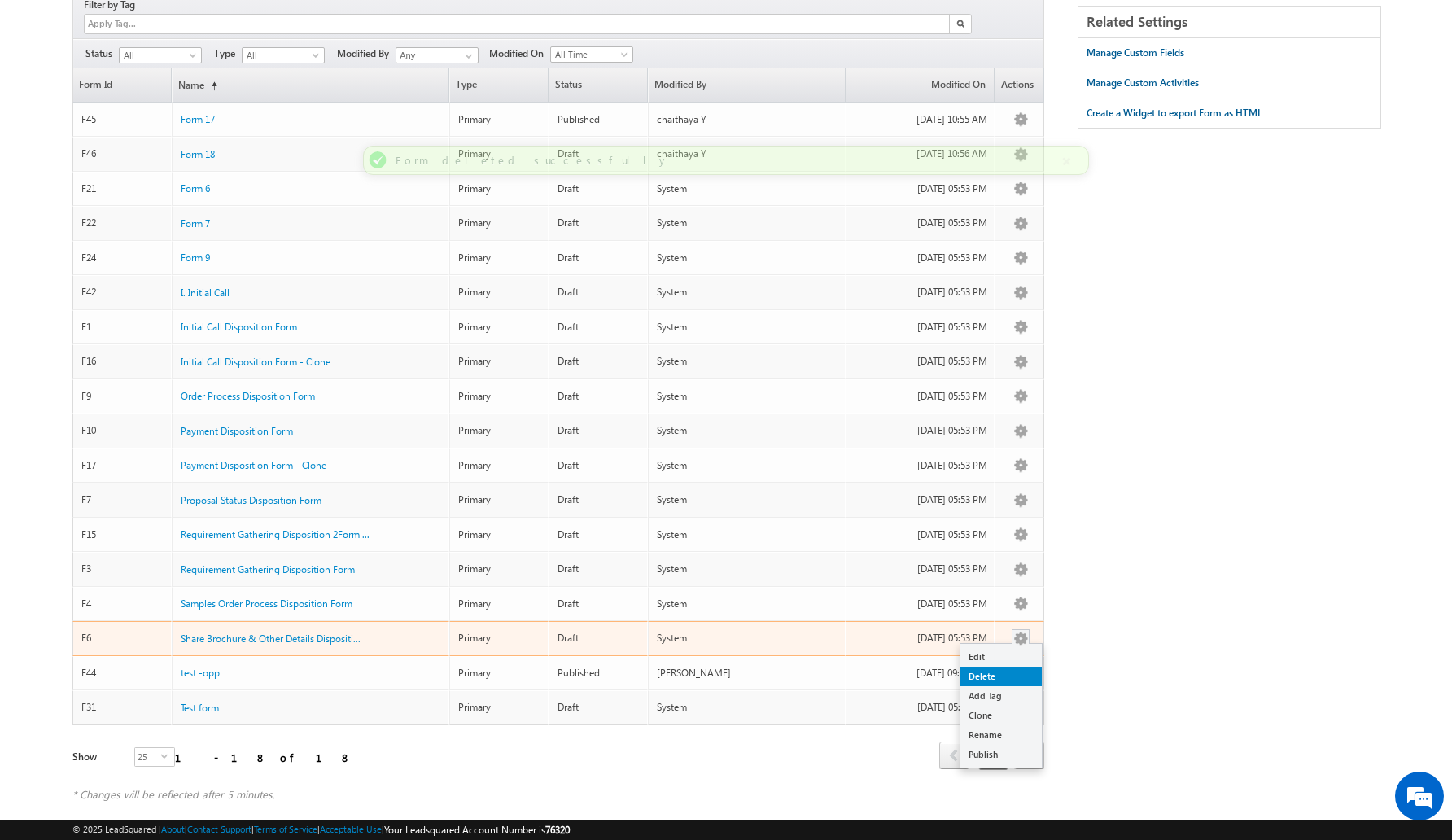
click at [1004, 667] on link "Delete" at bounding box center [1001, 677] width 82 height 20
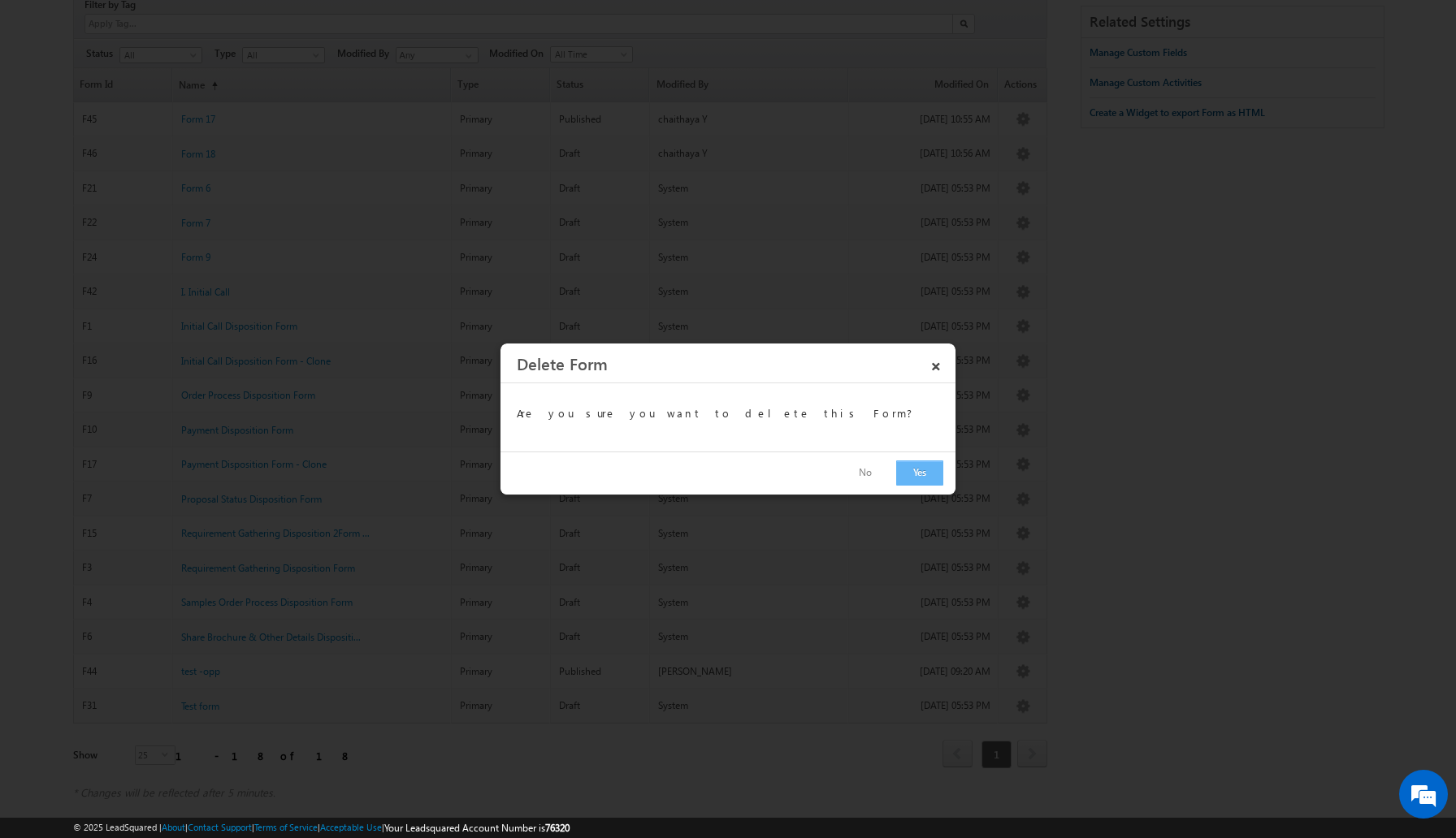
click at [914, 475] on button "Yes" at bounding box center [920, 473] width 47 height 25
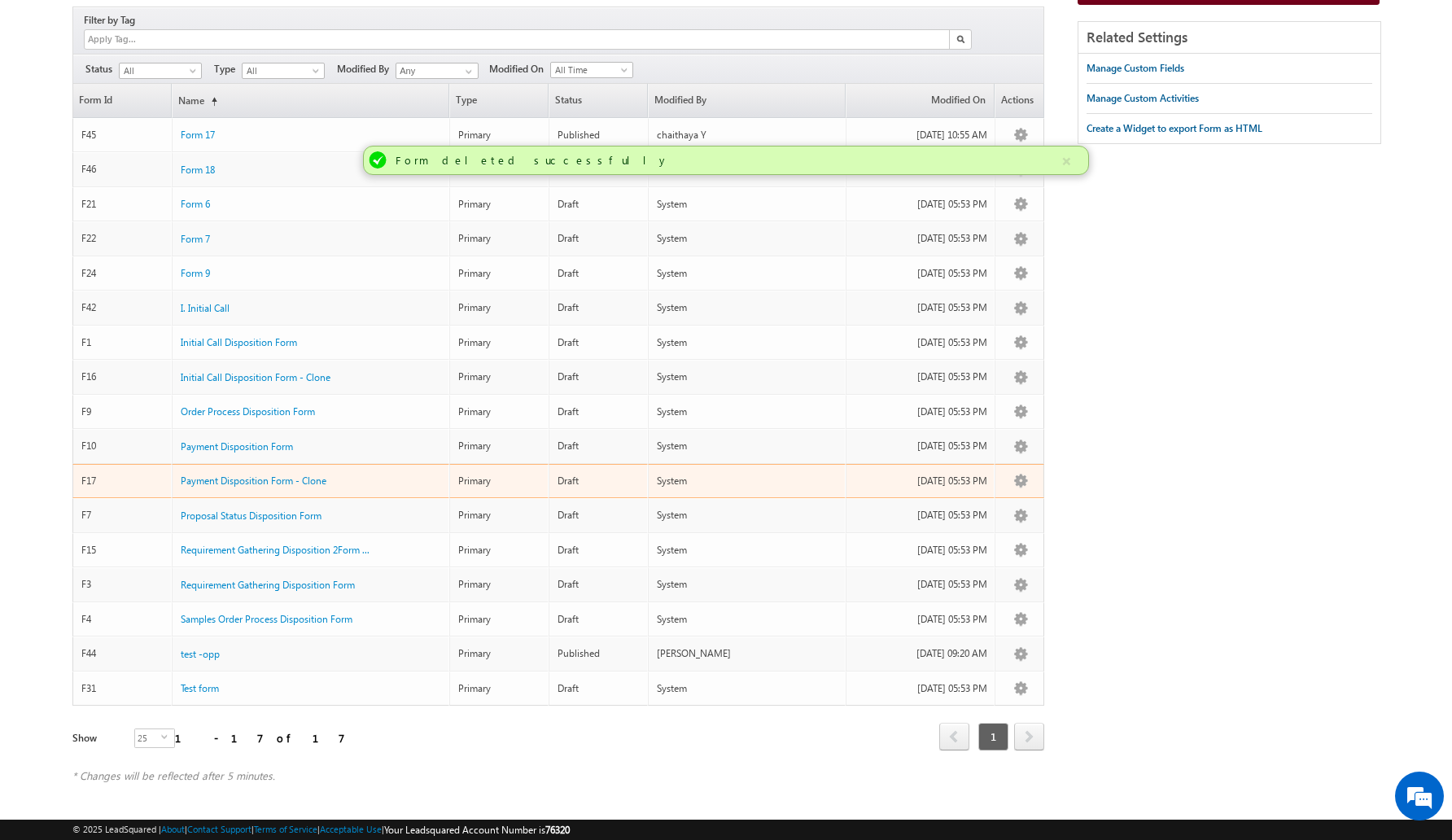
scroll to position [116, 0]
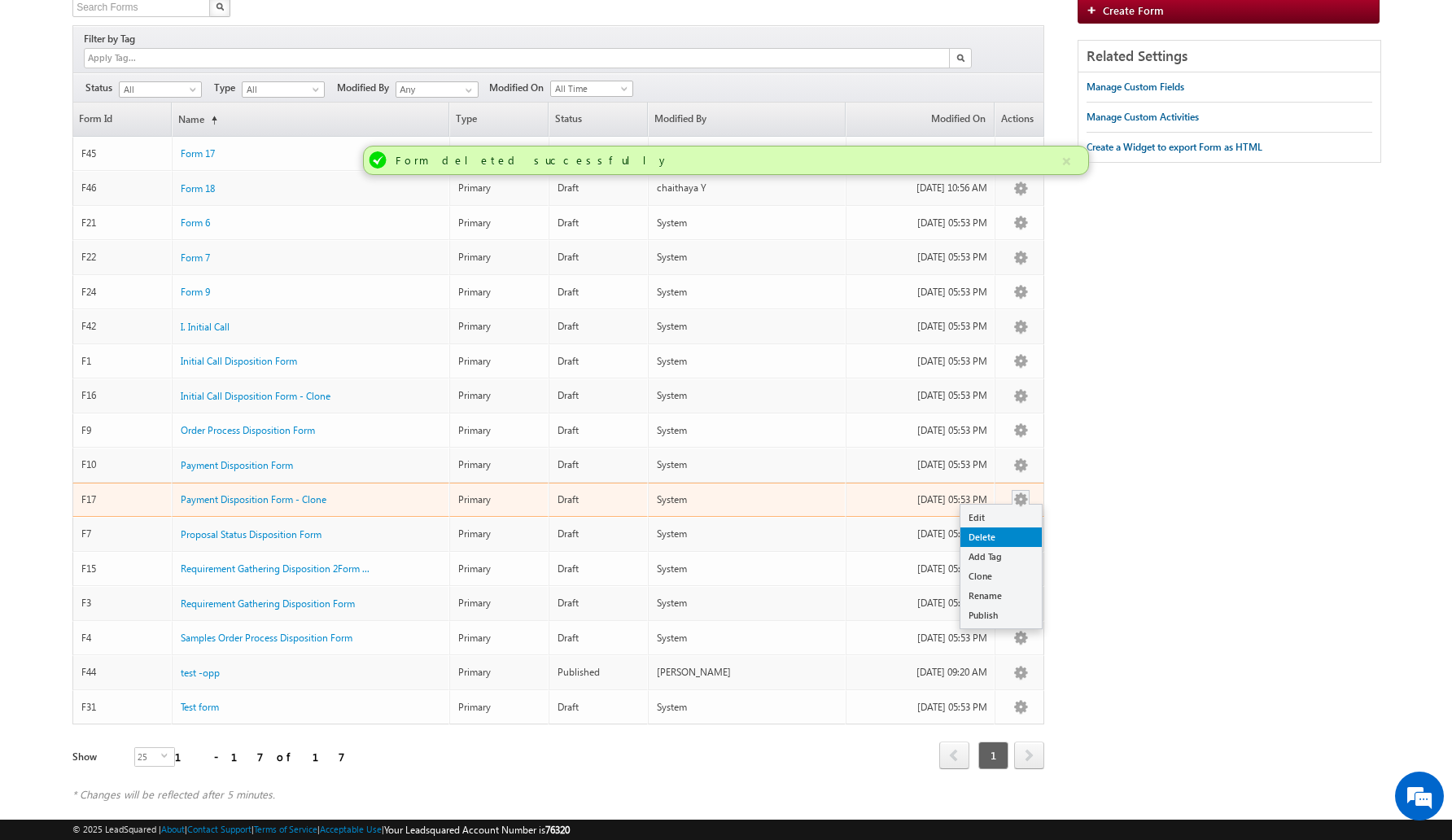
click at [1001, 528] on link "Delete" at bounding box center [1001, 537] width 82 height 20
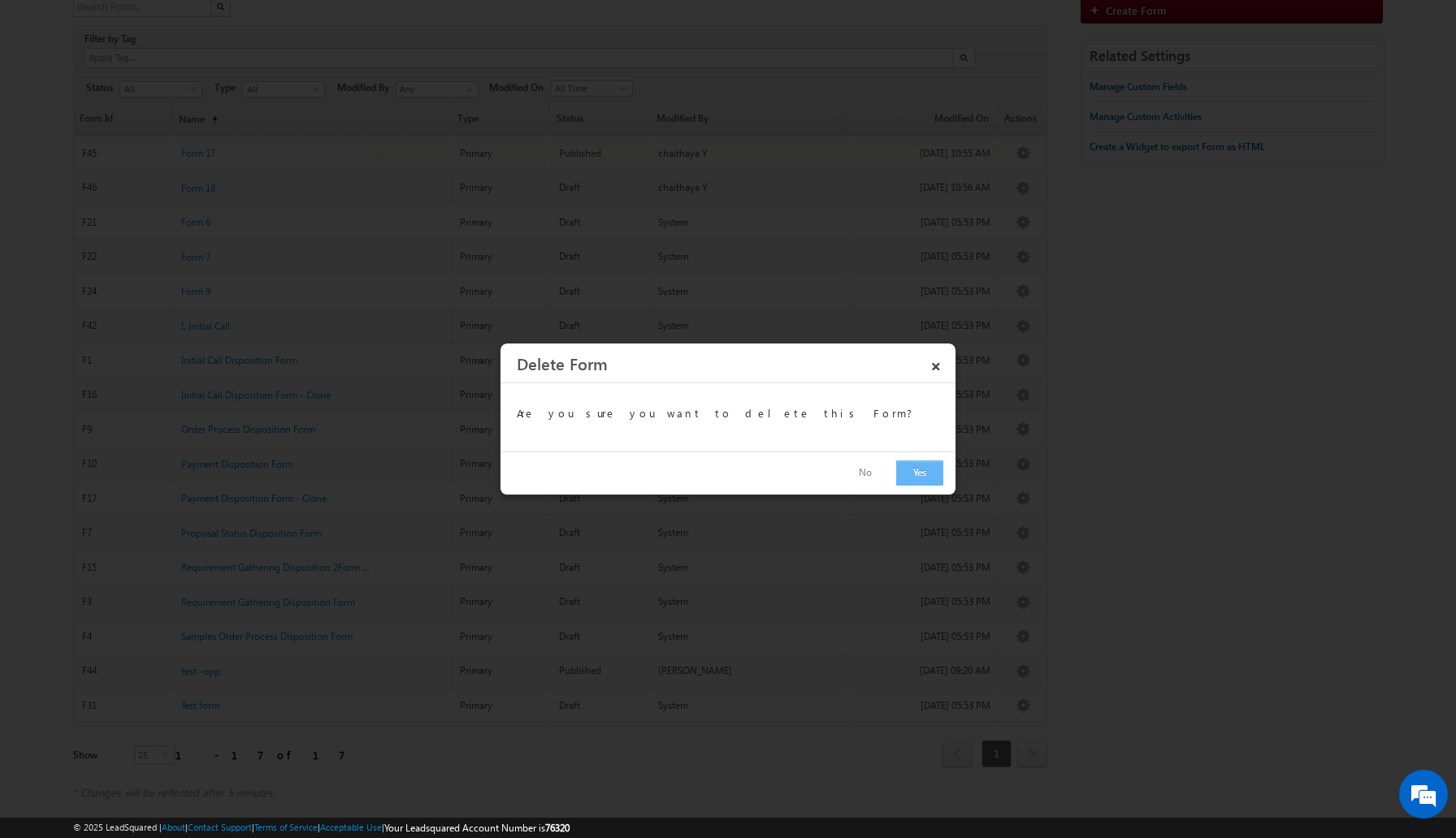
click at [902, 472] on button "Yes" at bounding box center [920, 473] width 47 height 25
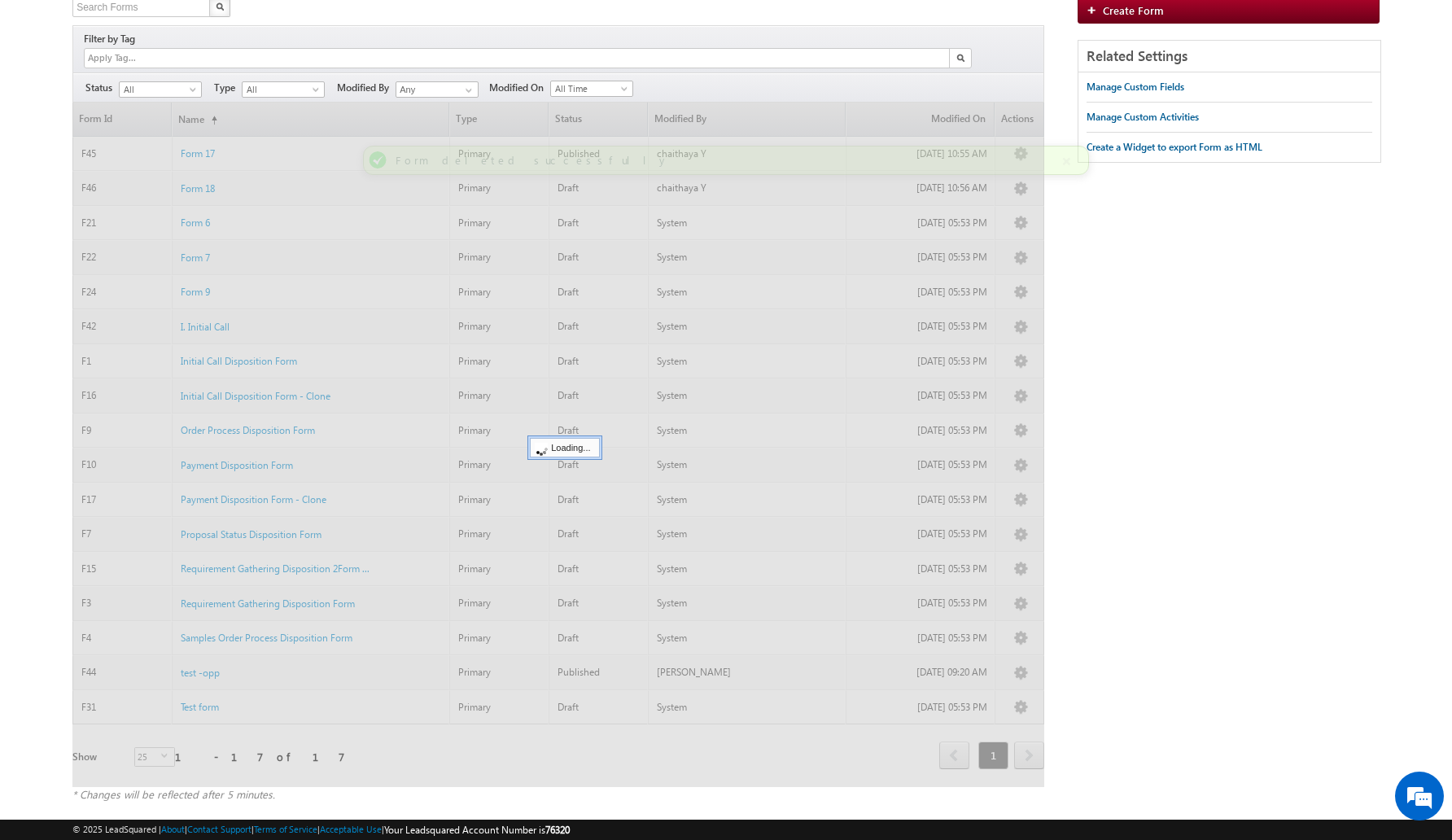
scroll to position [81, 0]
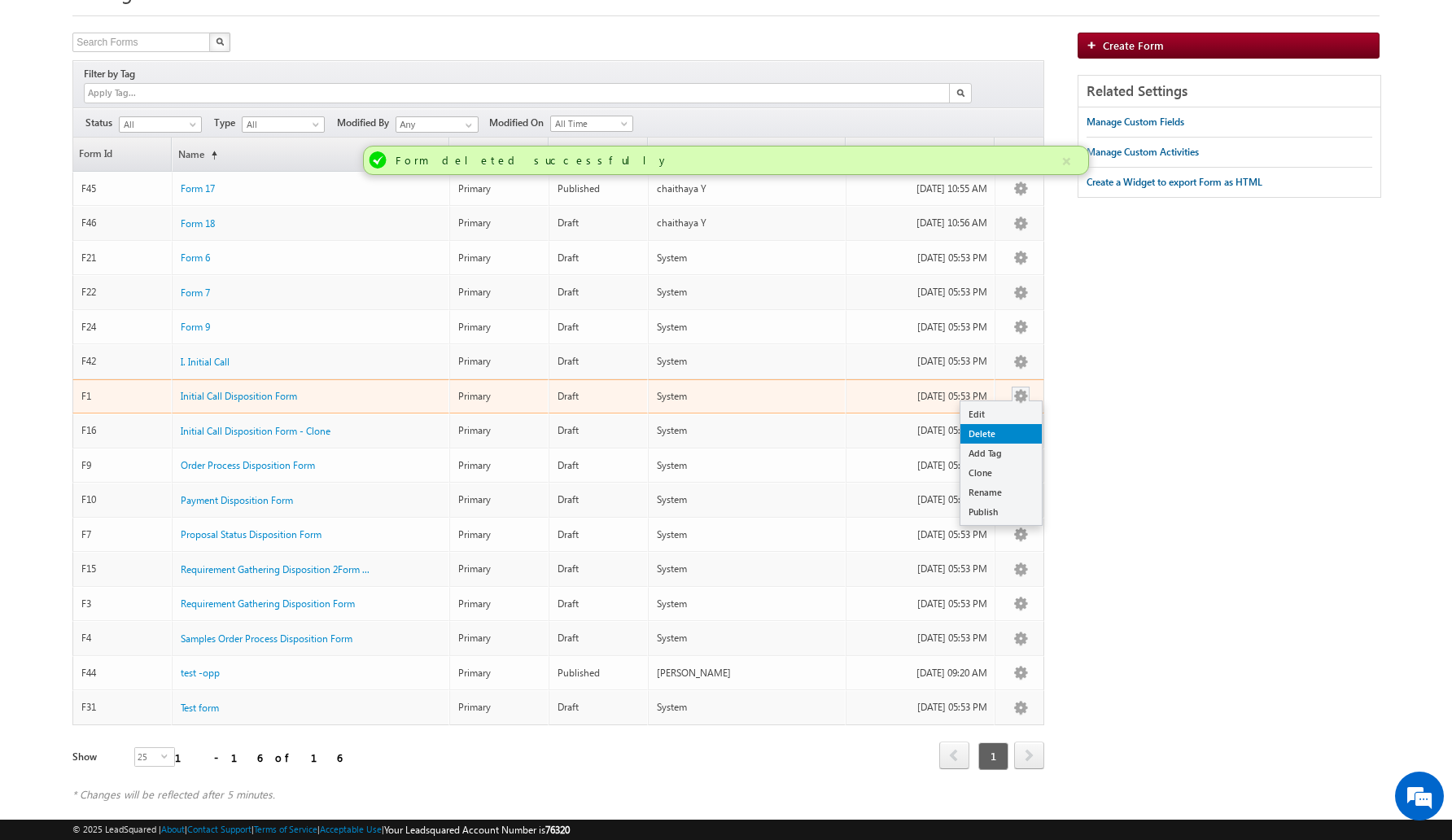
click at [1013, 424] on link "Delete" at bounding box center [1001, 434] width 82 height 20
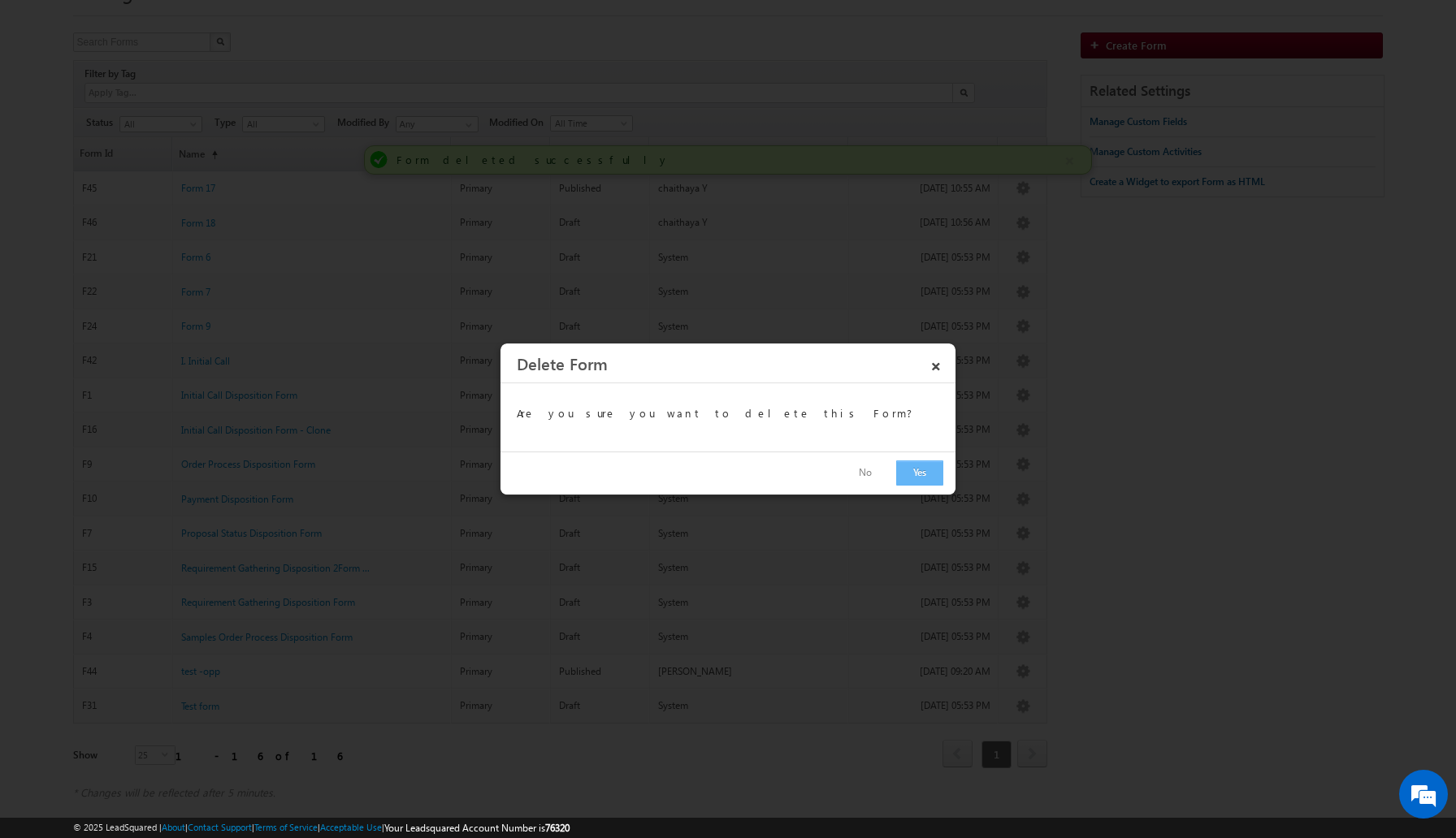
click at [914, 471] on button "Yes" at bounding box center [920, 473] width 47 height 25
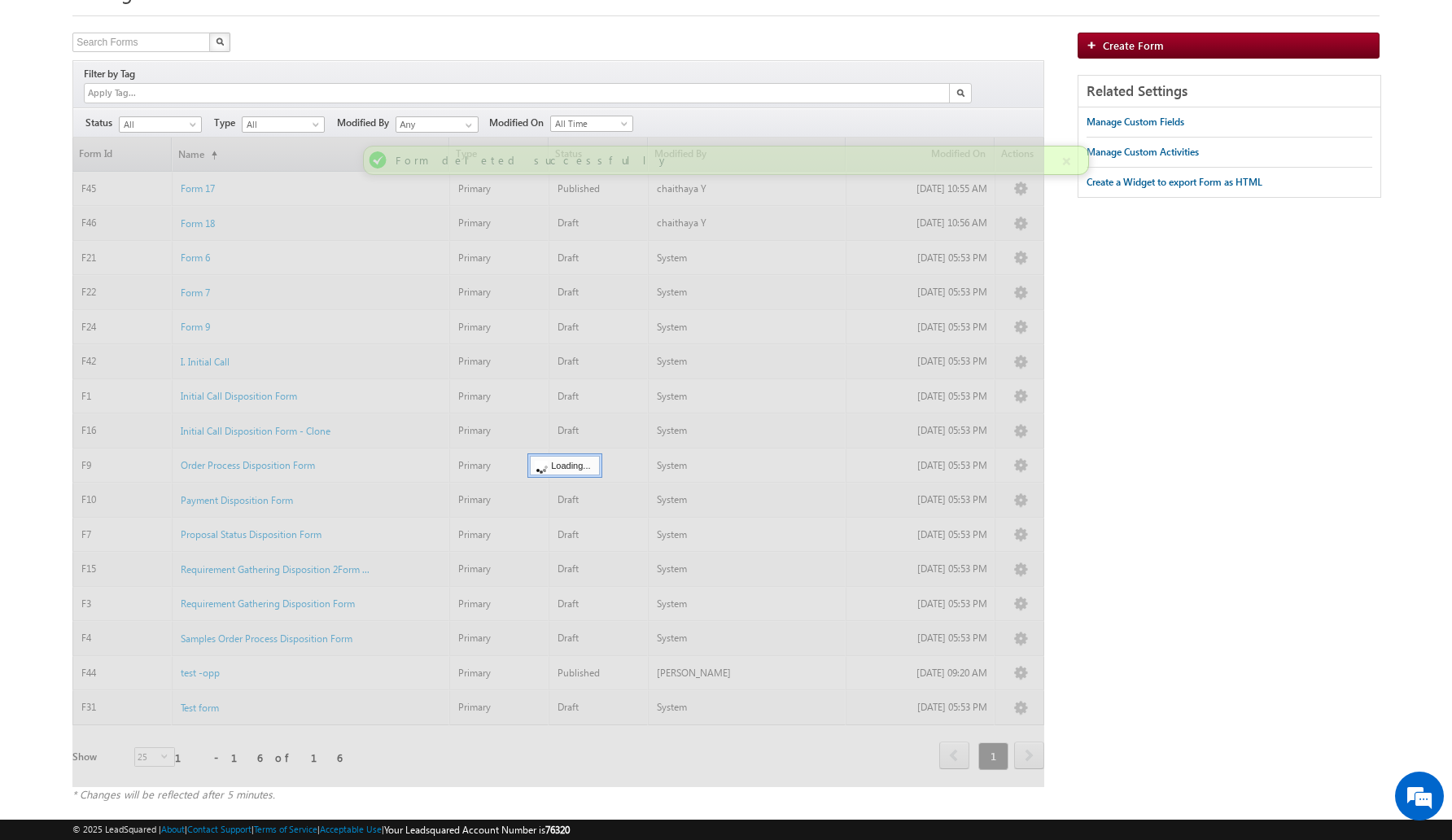
scroll to position [46, 0]
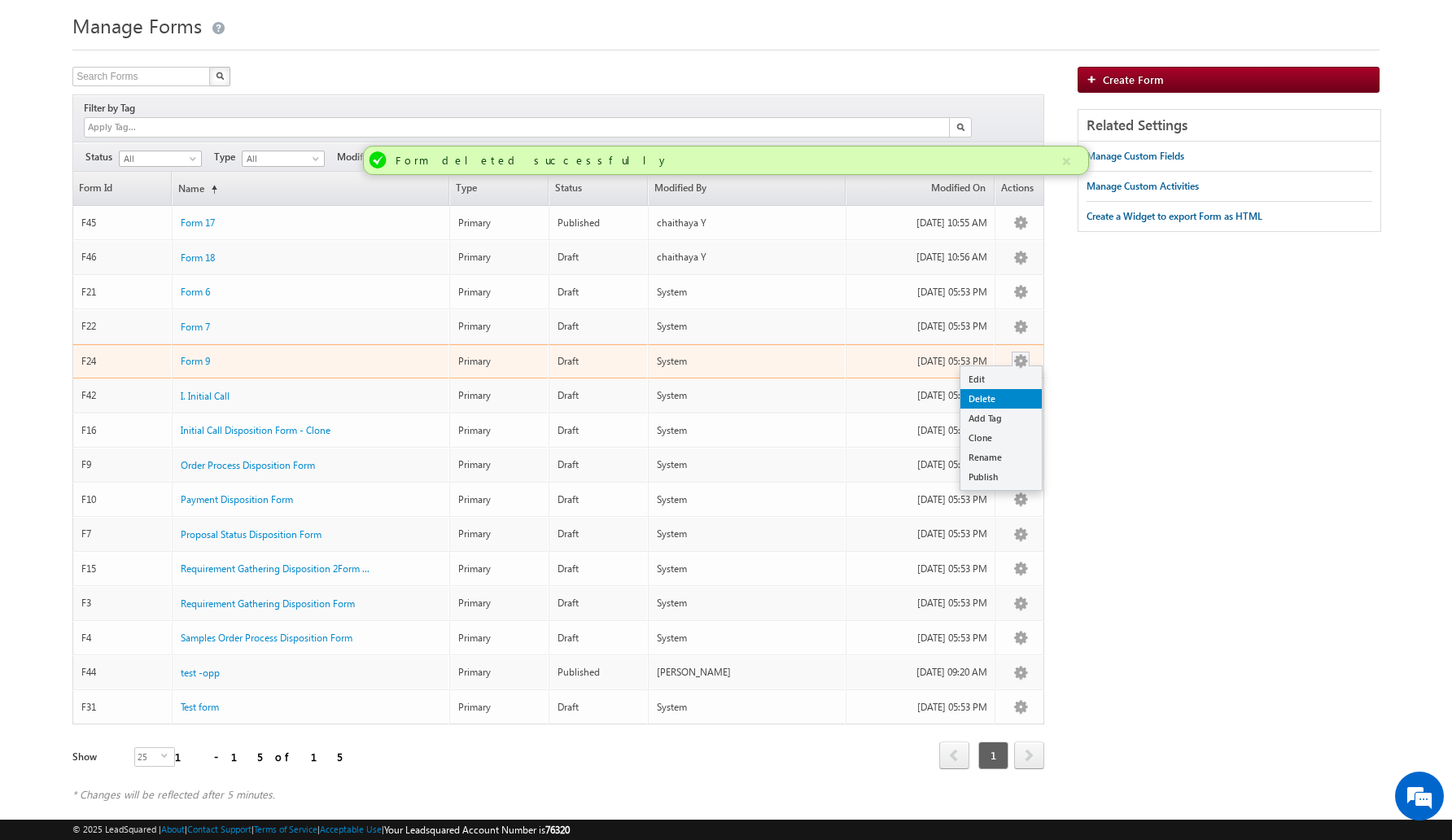
click at [1017, 389] on link "Delete" at bounding box center [1001, 399] width 82 height 20
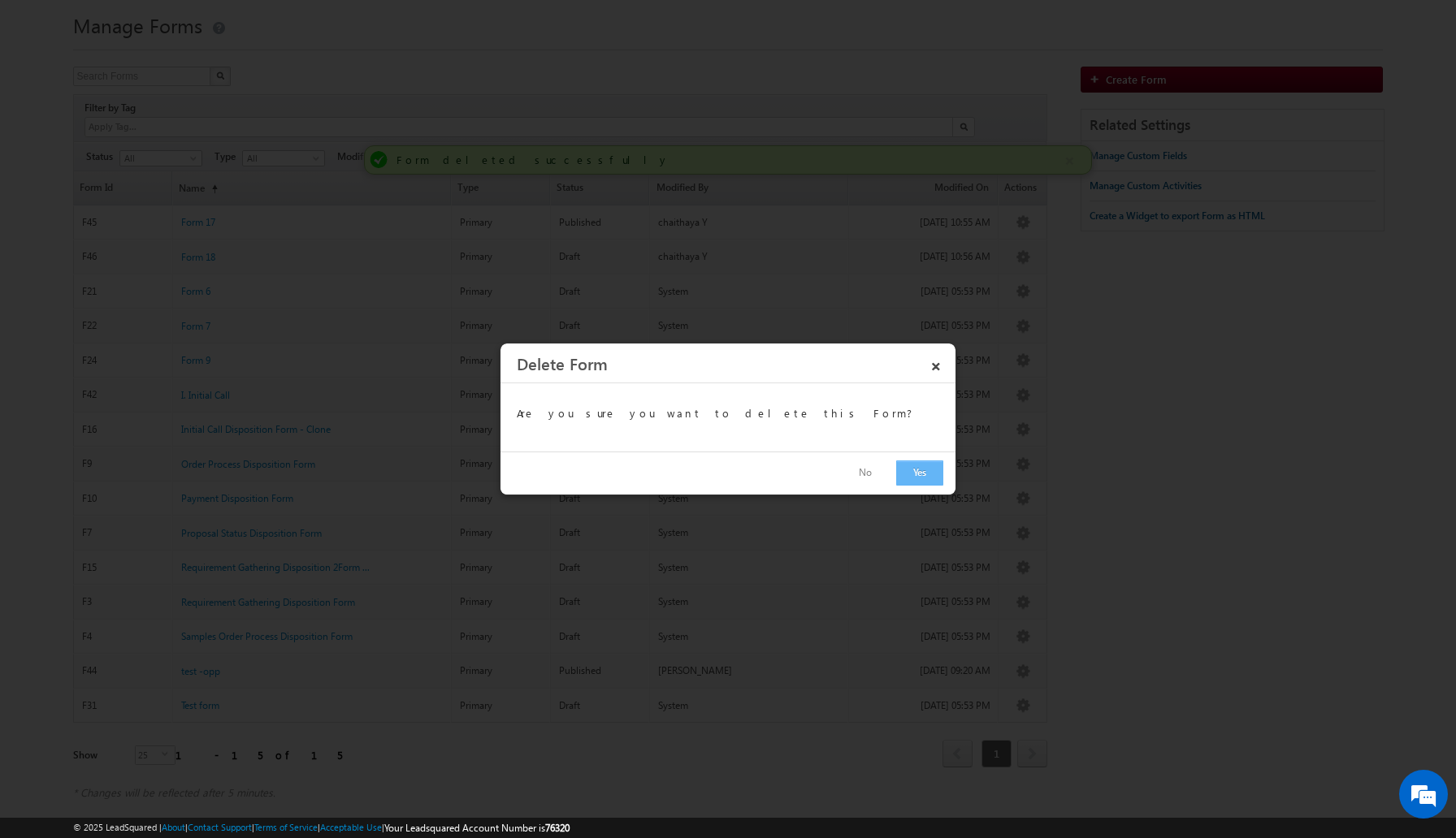
click at [923, 477] on button "Yes" at bounding box center [920, 473] width 47 height 25
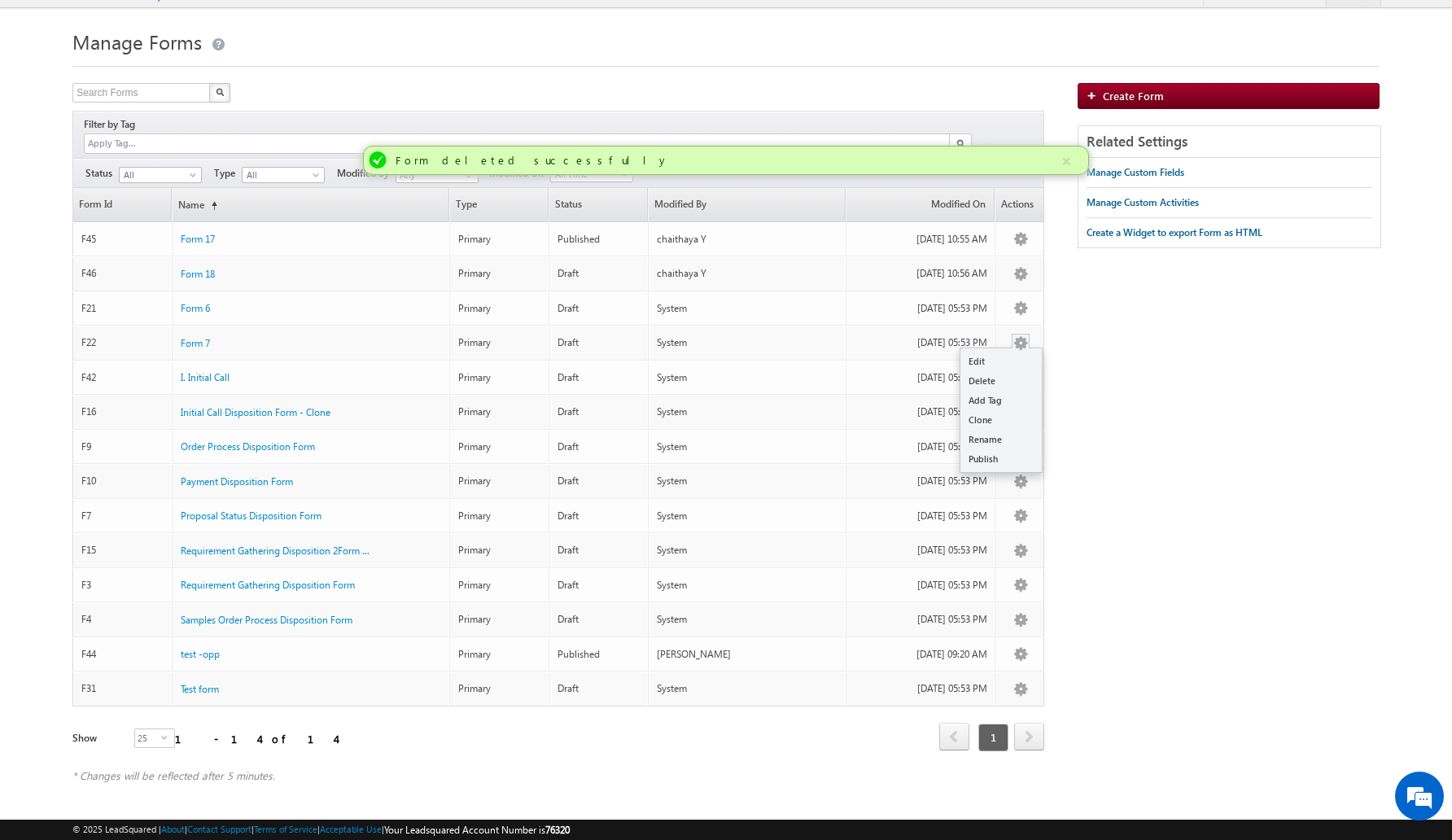
scroll to position [12, 0]
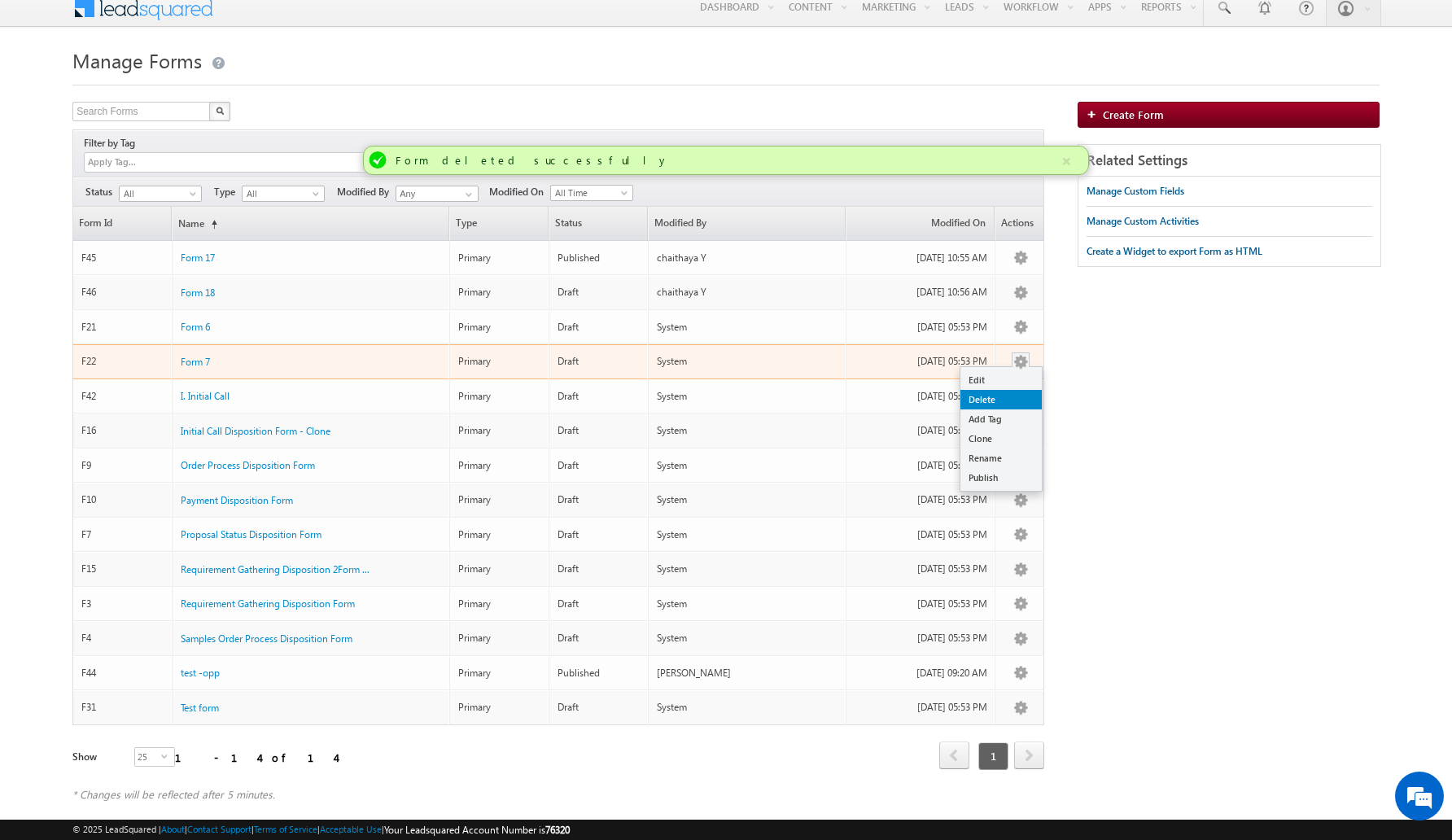
click at [1002, 390] on link "Delete" at bounding box center [1001, 400] width 82 height 20
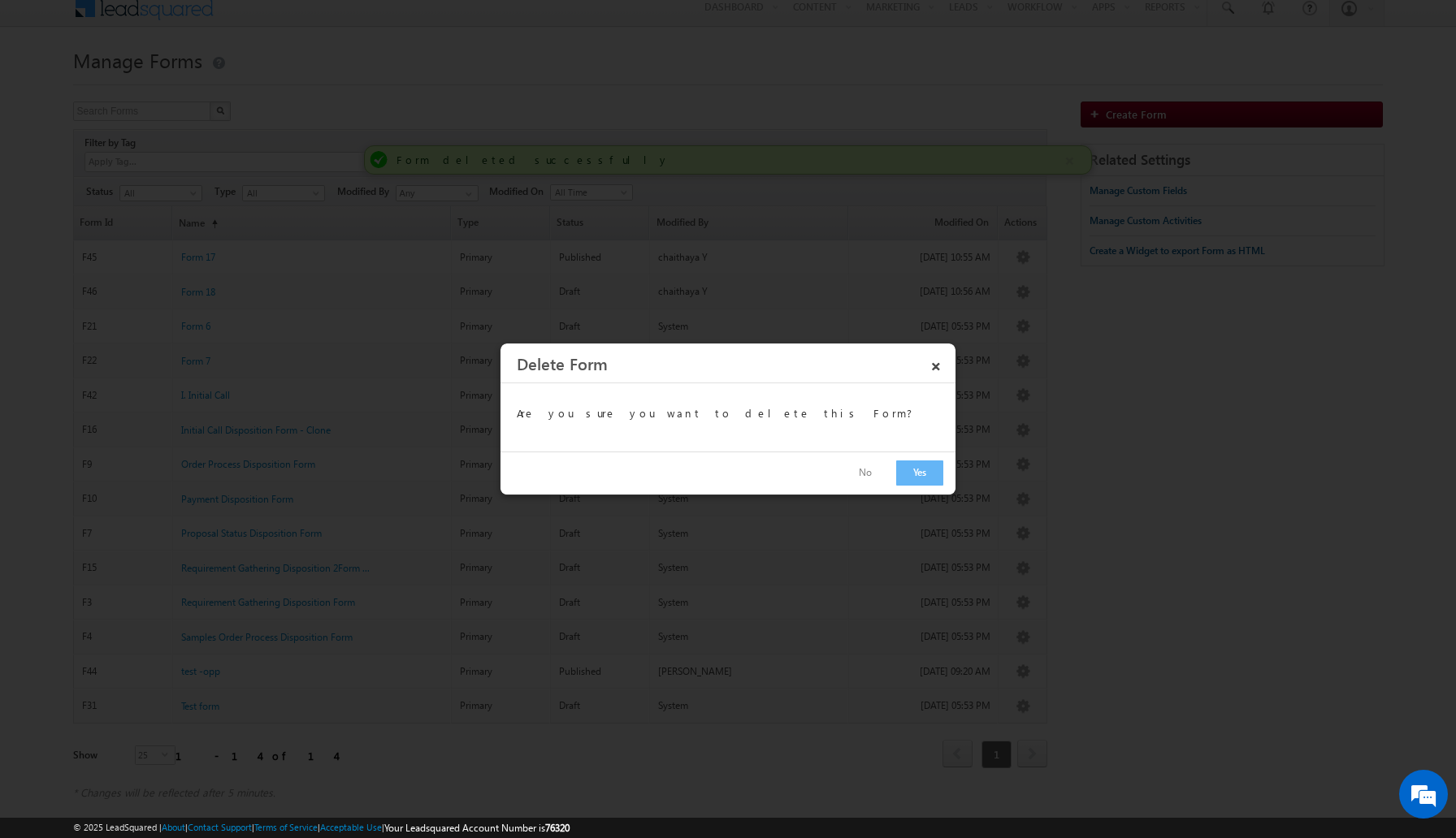
click at [925, 486] on div "No Yes" at bounding box center [728, 473] width 455 height 43
click at [926, 479] on button "Yes" at bounding box center [920, 473] width 47 height 25
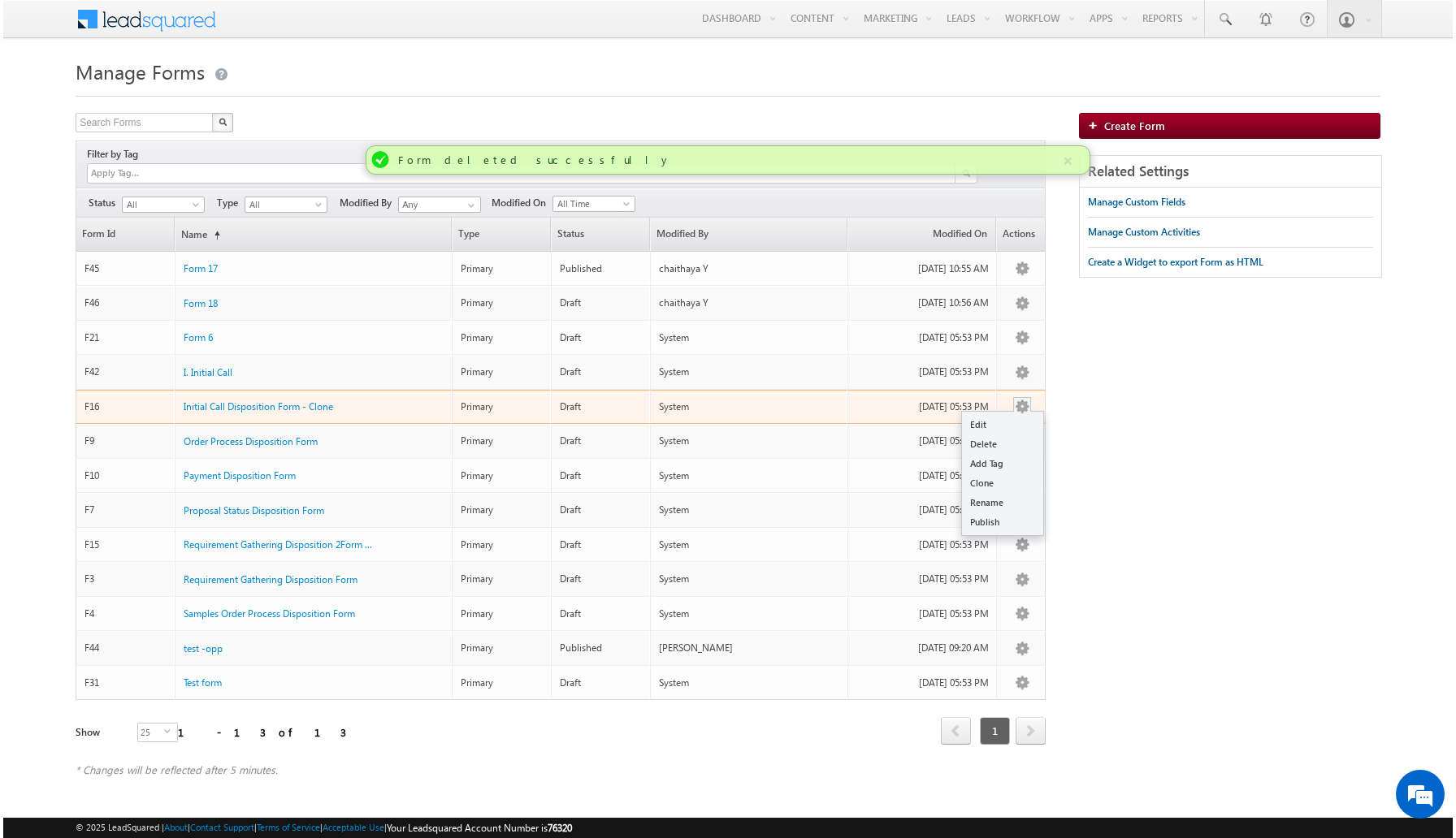
scroll to position [0, 0]
click at [1010, 434] on link "Delete" at bounding box center [1004, 444] width 81 height 20
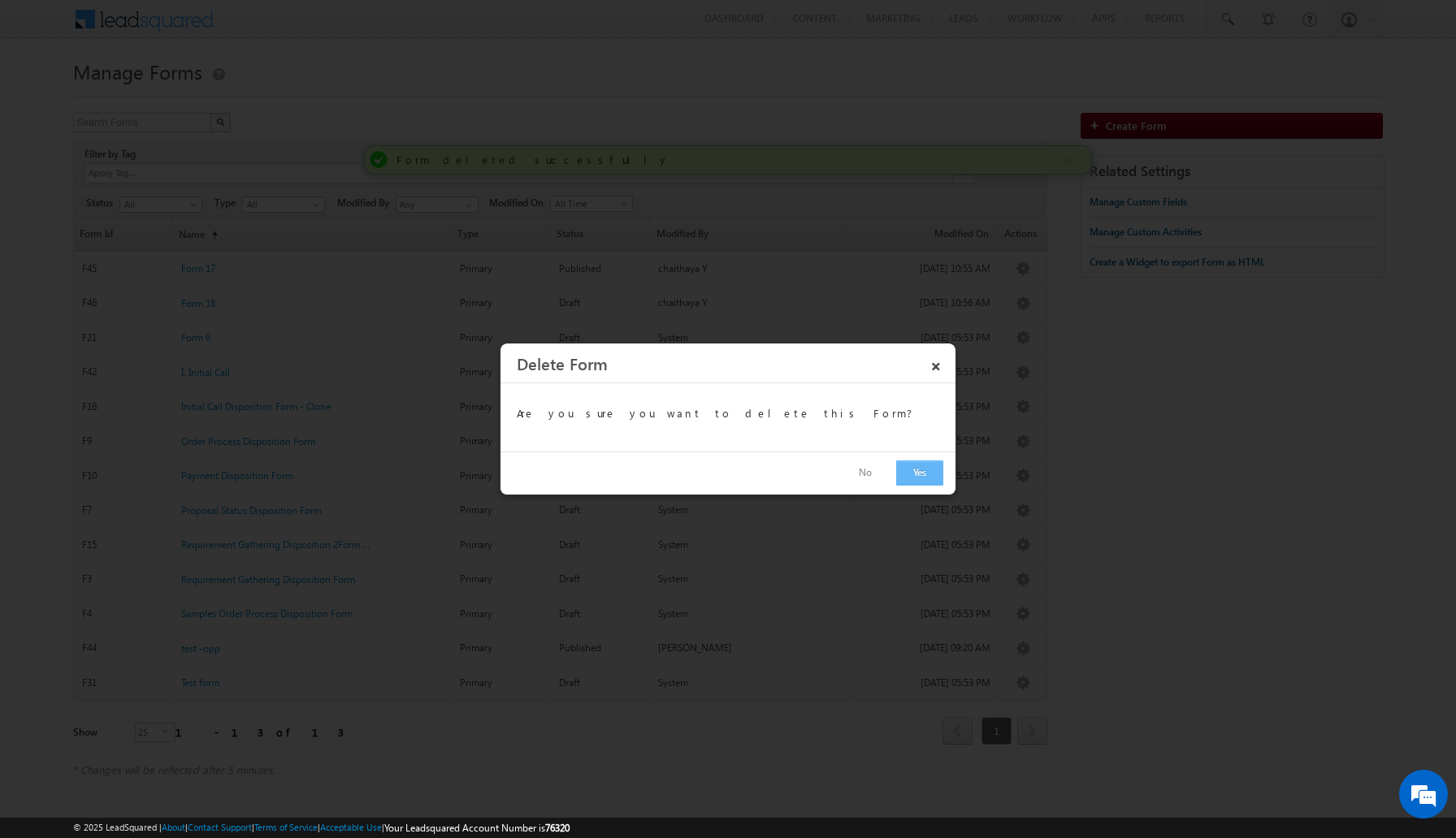
click at [923, 474] on button "Yes" at bounding box center [920, 473] width 47 height 25
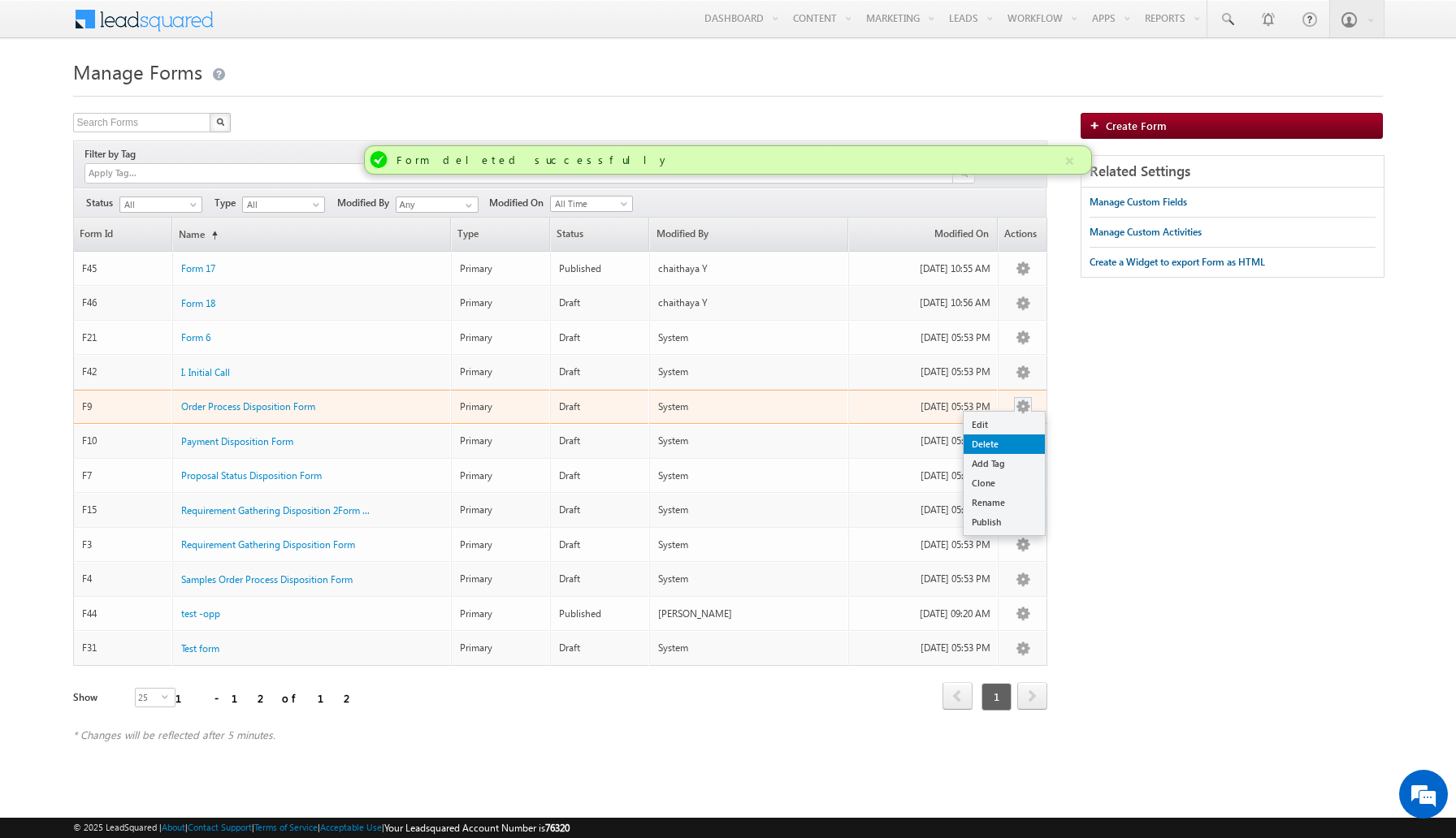
click at [1011, 434] on link "Delete" at bounding box center [1004, 444] width 81 height 20
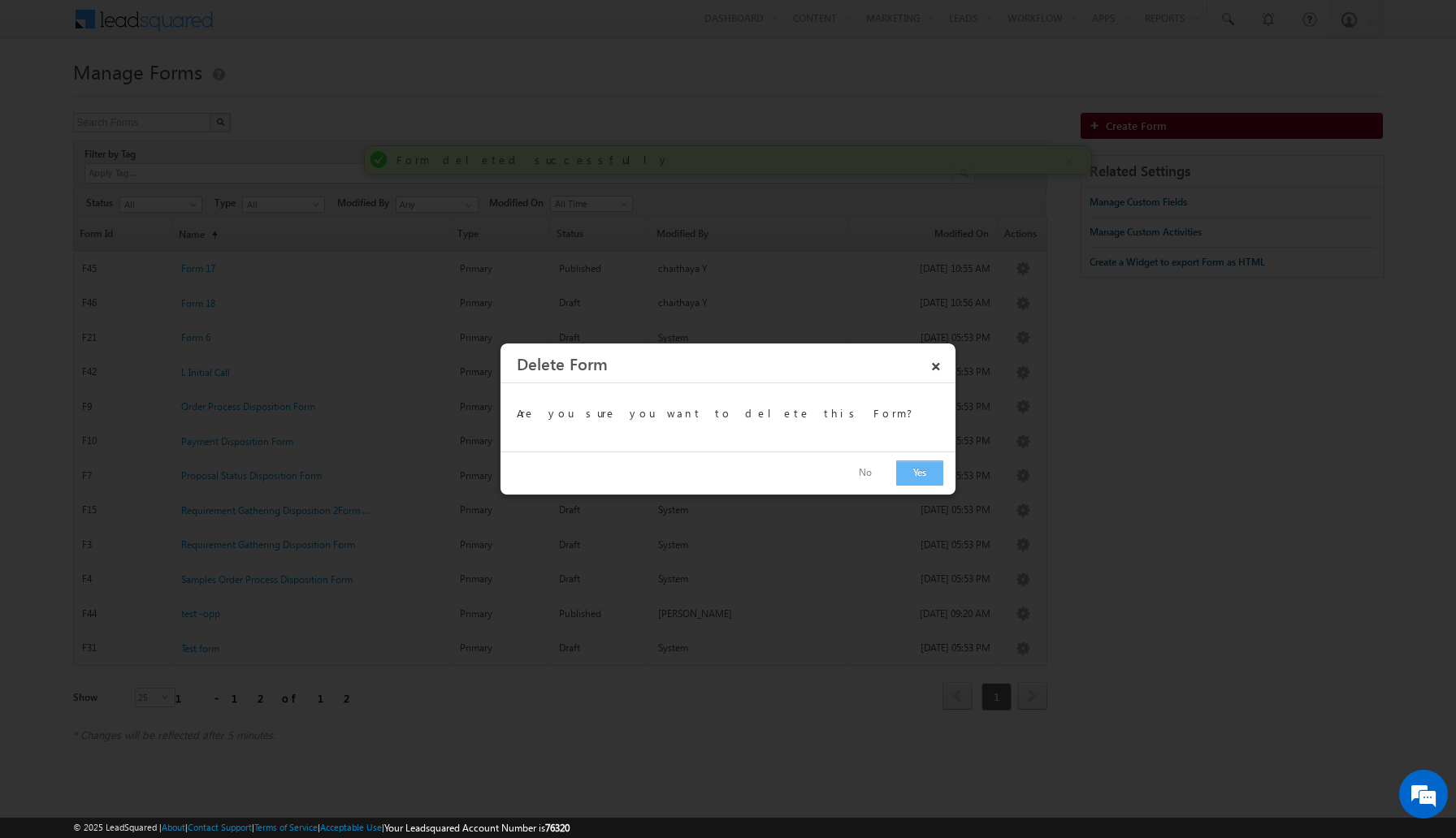
click at [911, 473] on button "Yes" at bounding box center [920, 473] width 47 height 25
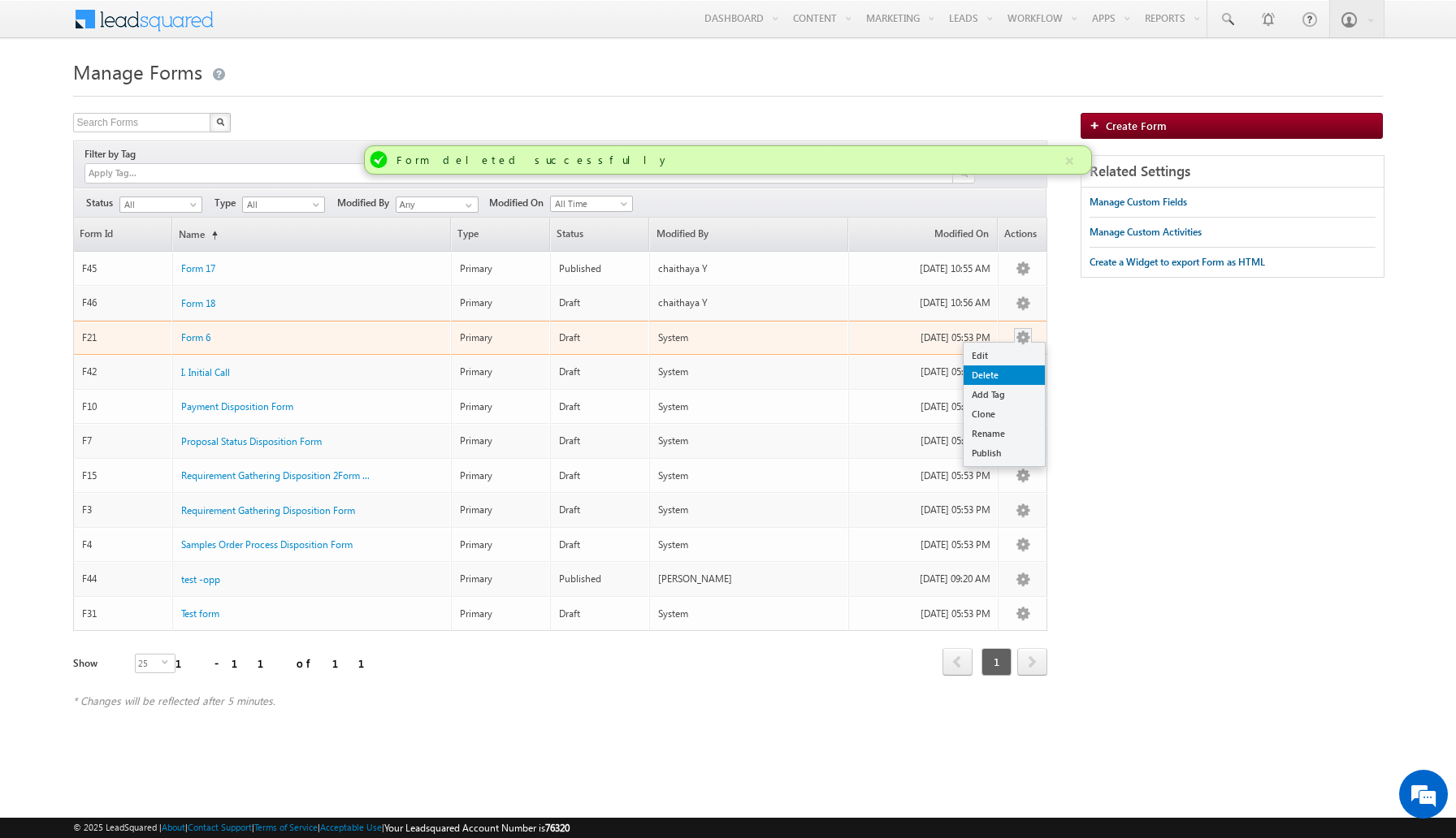
click at [999, 366] on link "Delete" at bounding box center [1004, 375] width 81 height 20
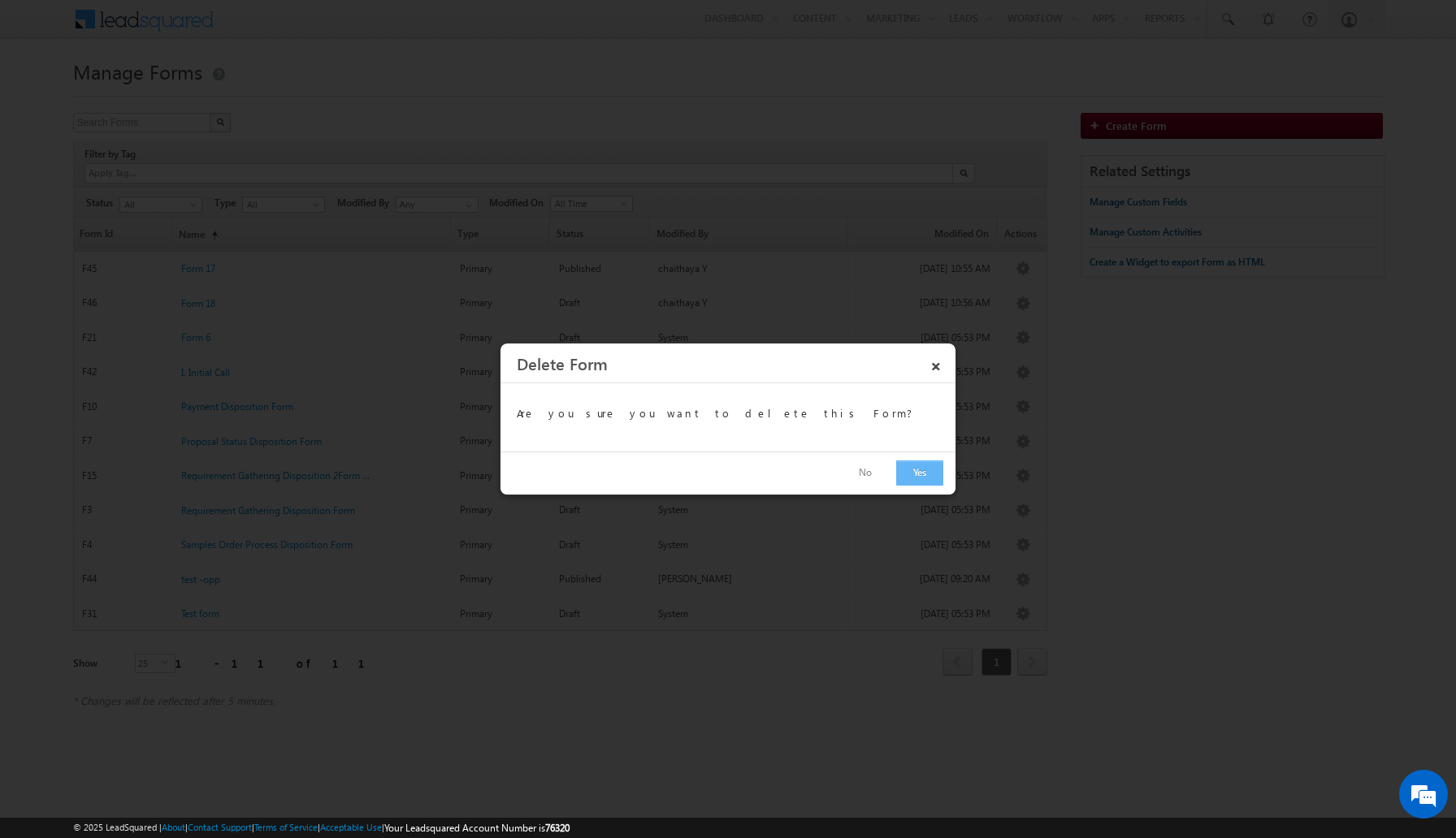
click at [930, 470] on button "Yes" at bounding box center [920, 473] width 47 height 25
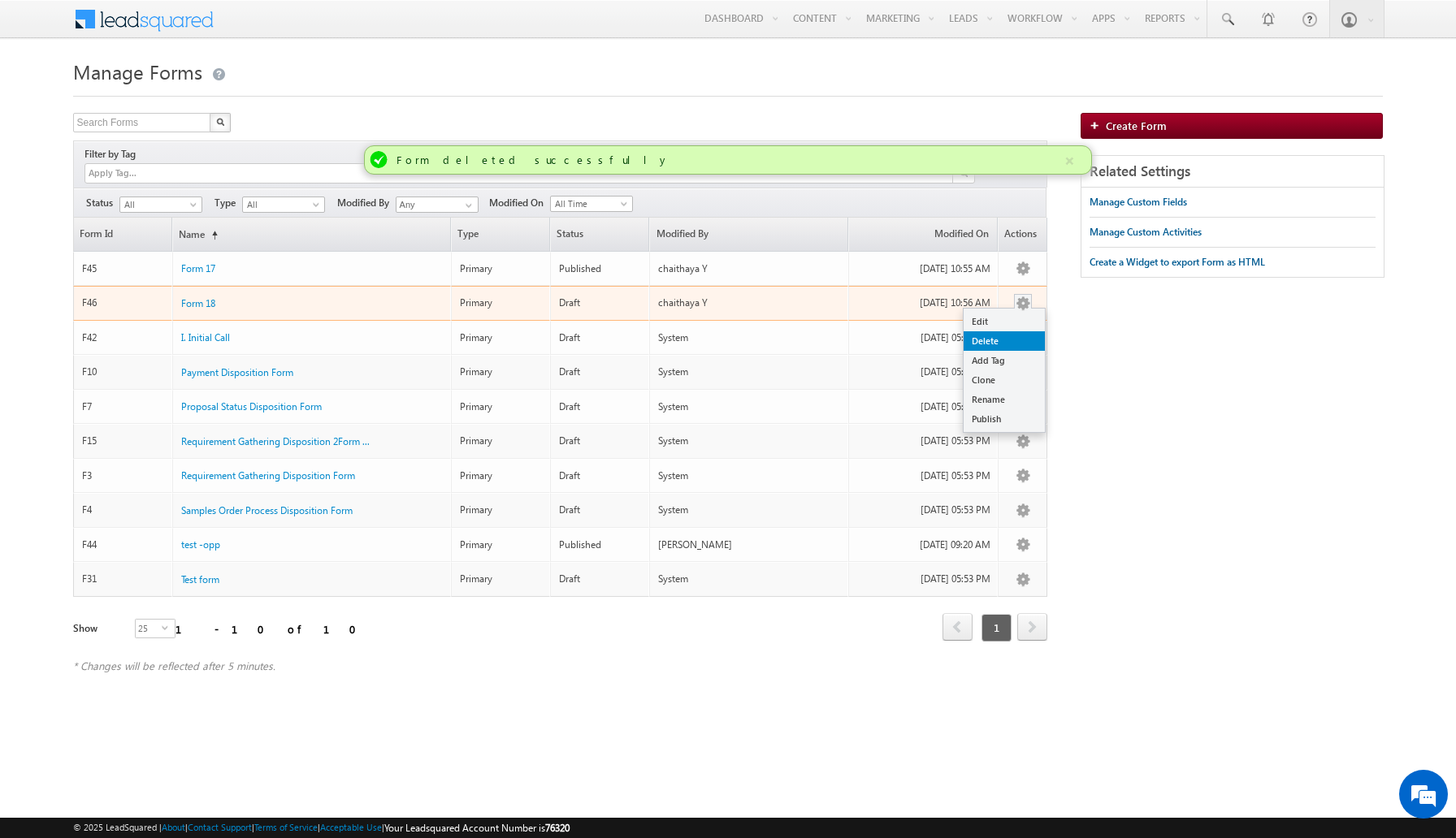
click at [1008, 331] on link "Delete" at bounding box center [1004, 341] width 81 height 20
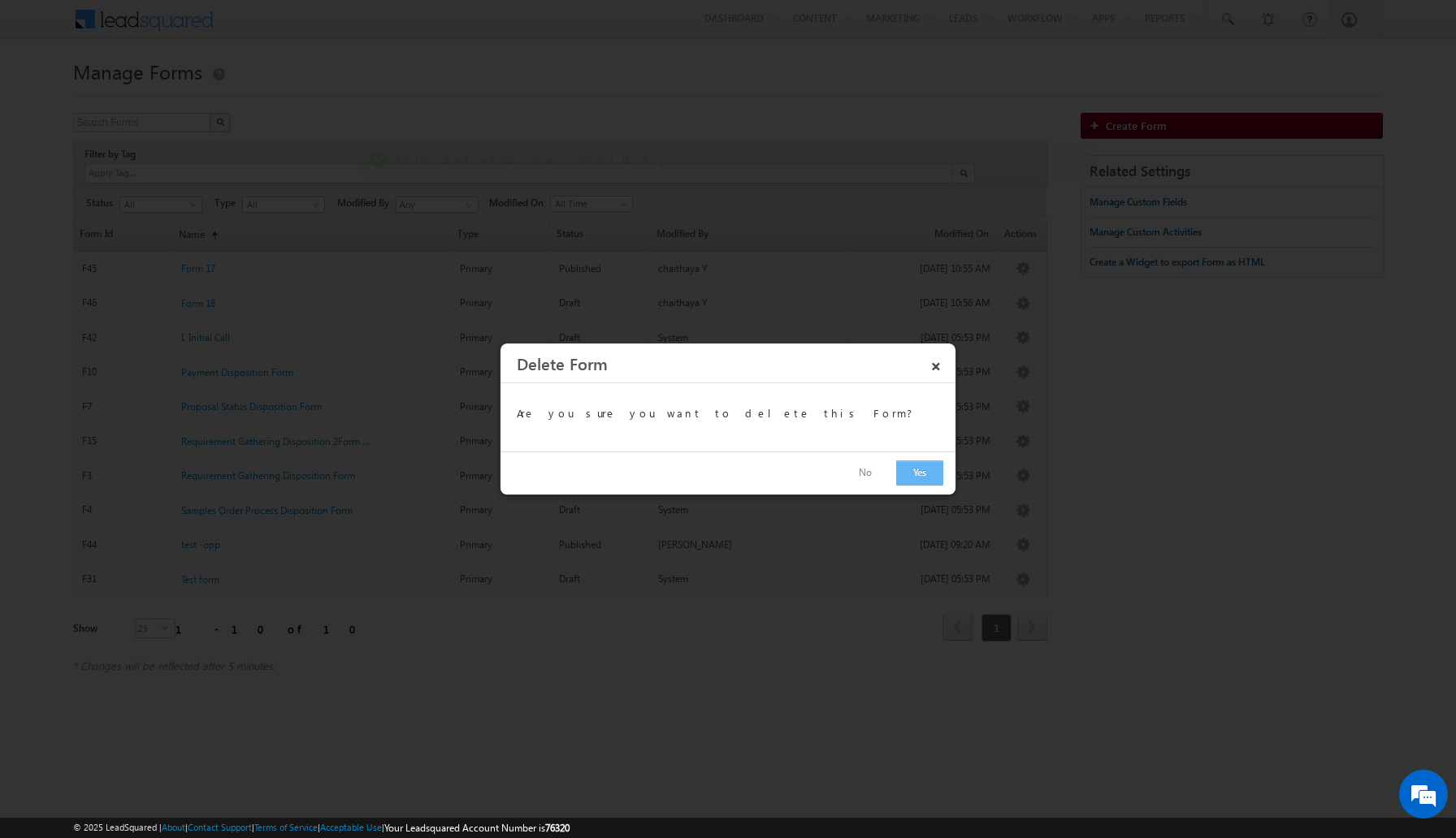
click at [915, 468] on button "Yes" at bounding box center [920, 473] width 47 height 25
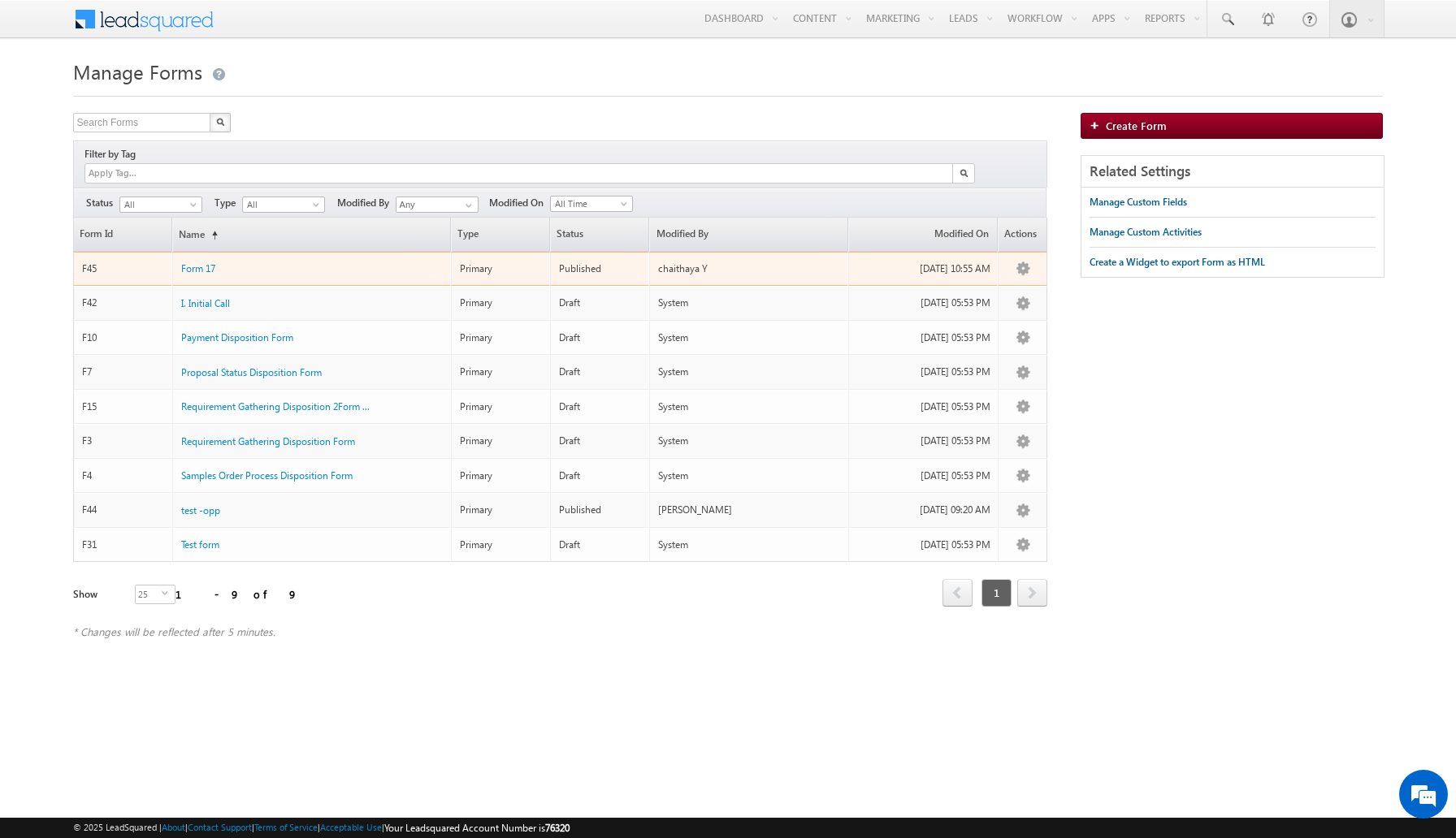
click at [843, 320] on td "System" at bounding box center [748, 338] width 199 height 35
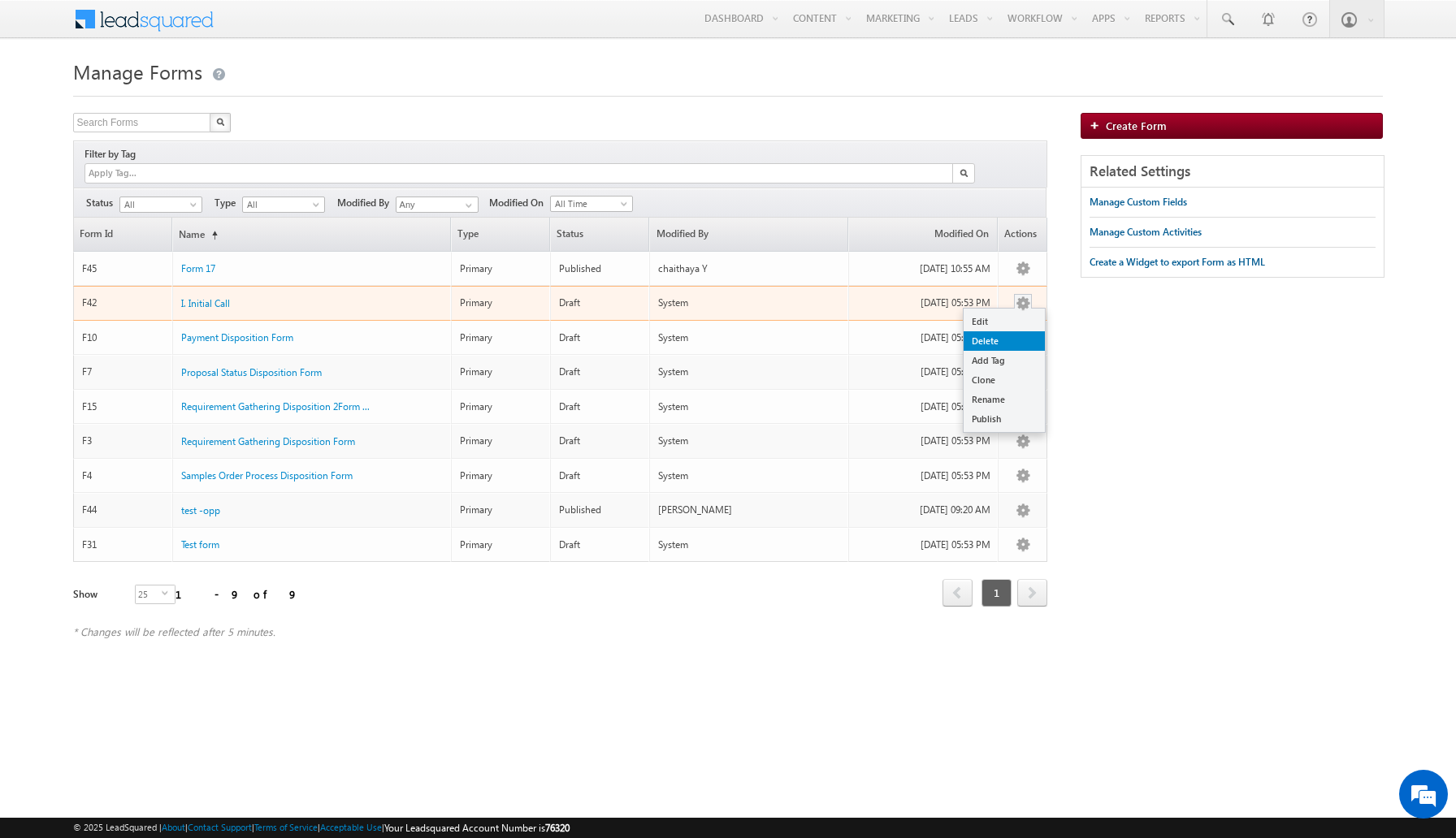
click at [1007, 331] on link "Delete" at bounding box center [1004, 341] width 81 height 20
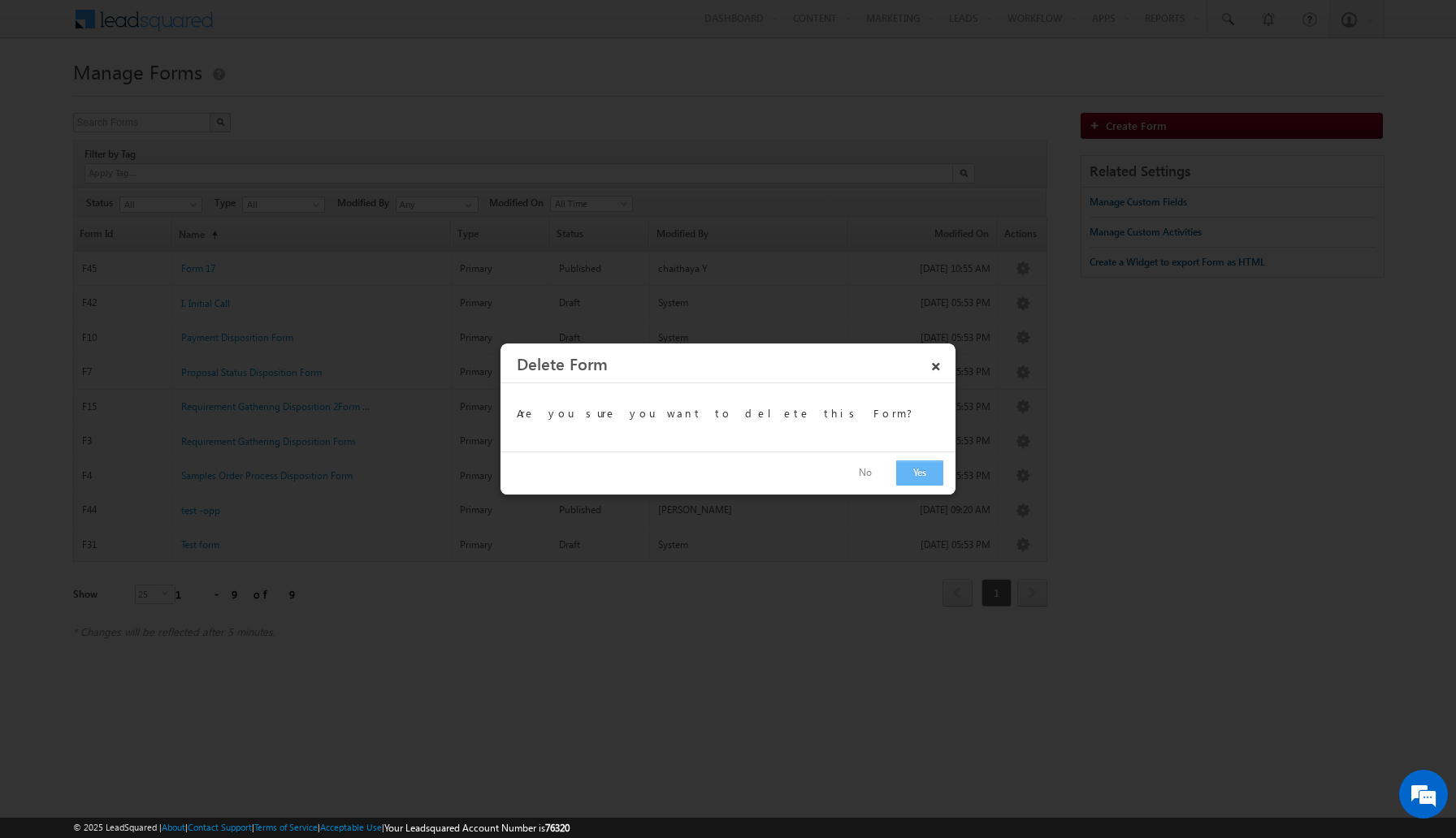
click at [921, 478] on button "Yes" at bounding box center [920, 473] width 47 height 25
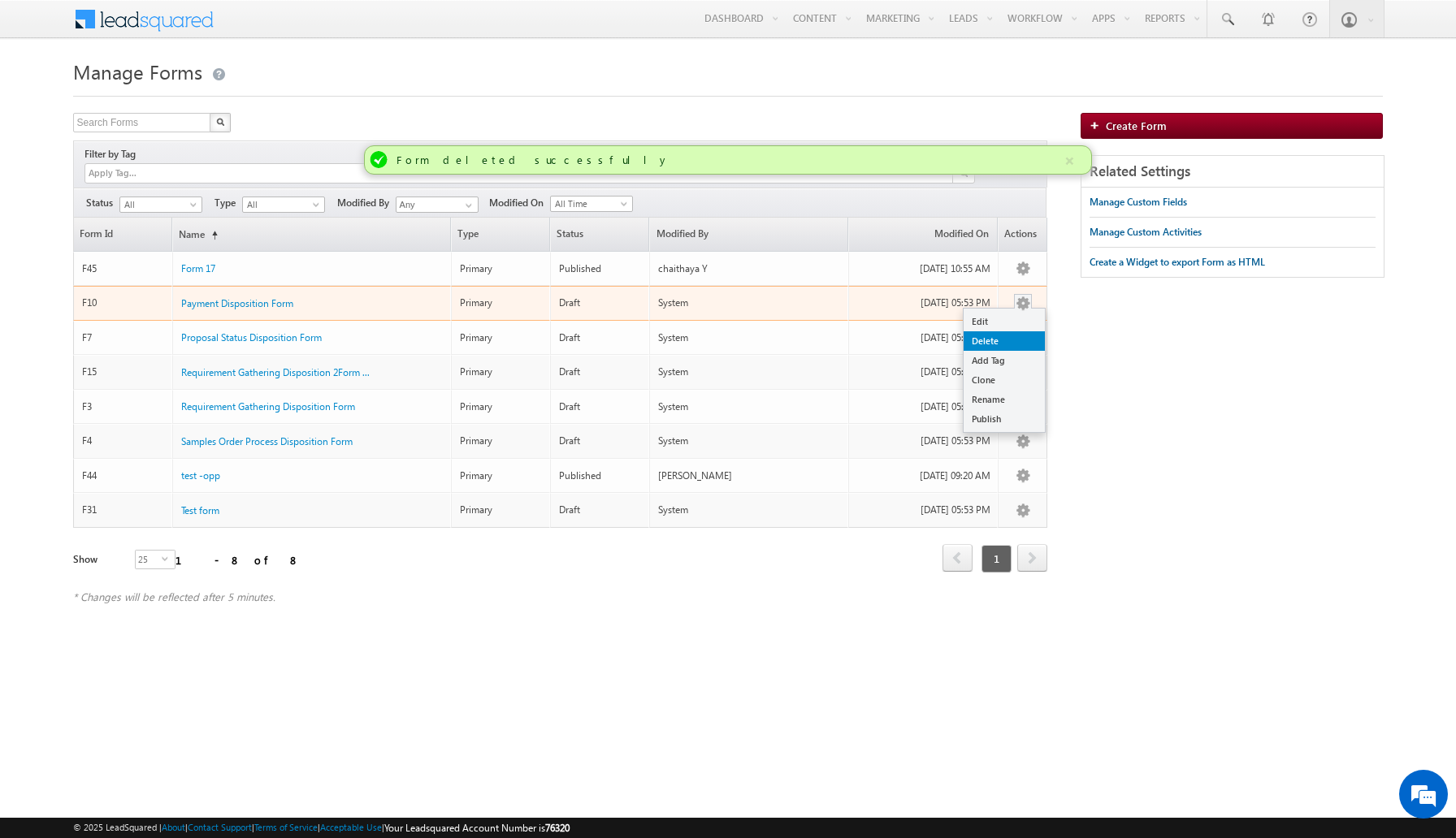
click at [1009, 331] on link "Delete" at bounding box center [1004, 341] width 81 height 20
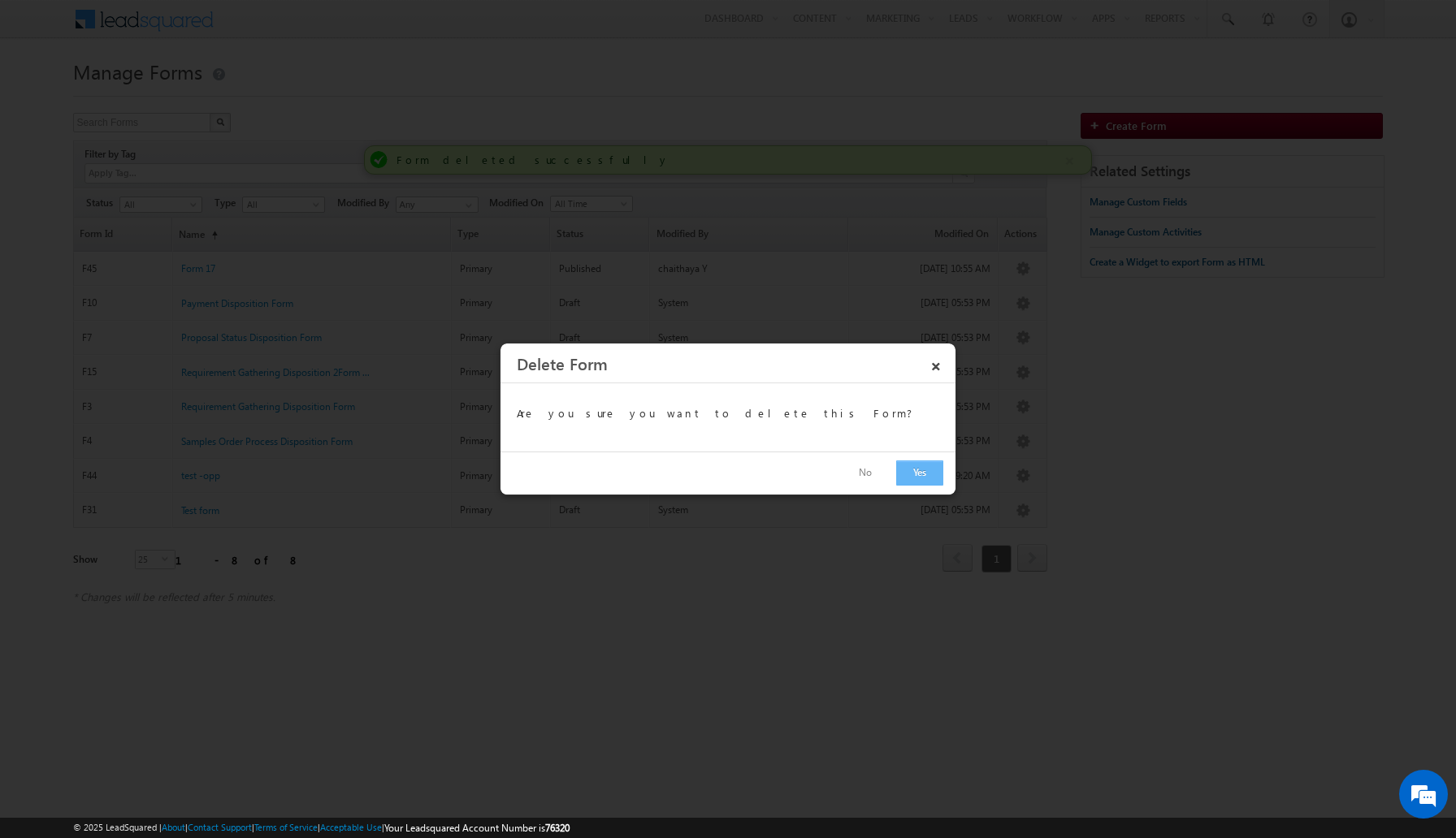
click at [916, 470] on button "Yes" at bounding box center [920, 473] width 47 height 25
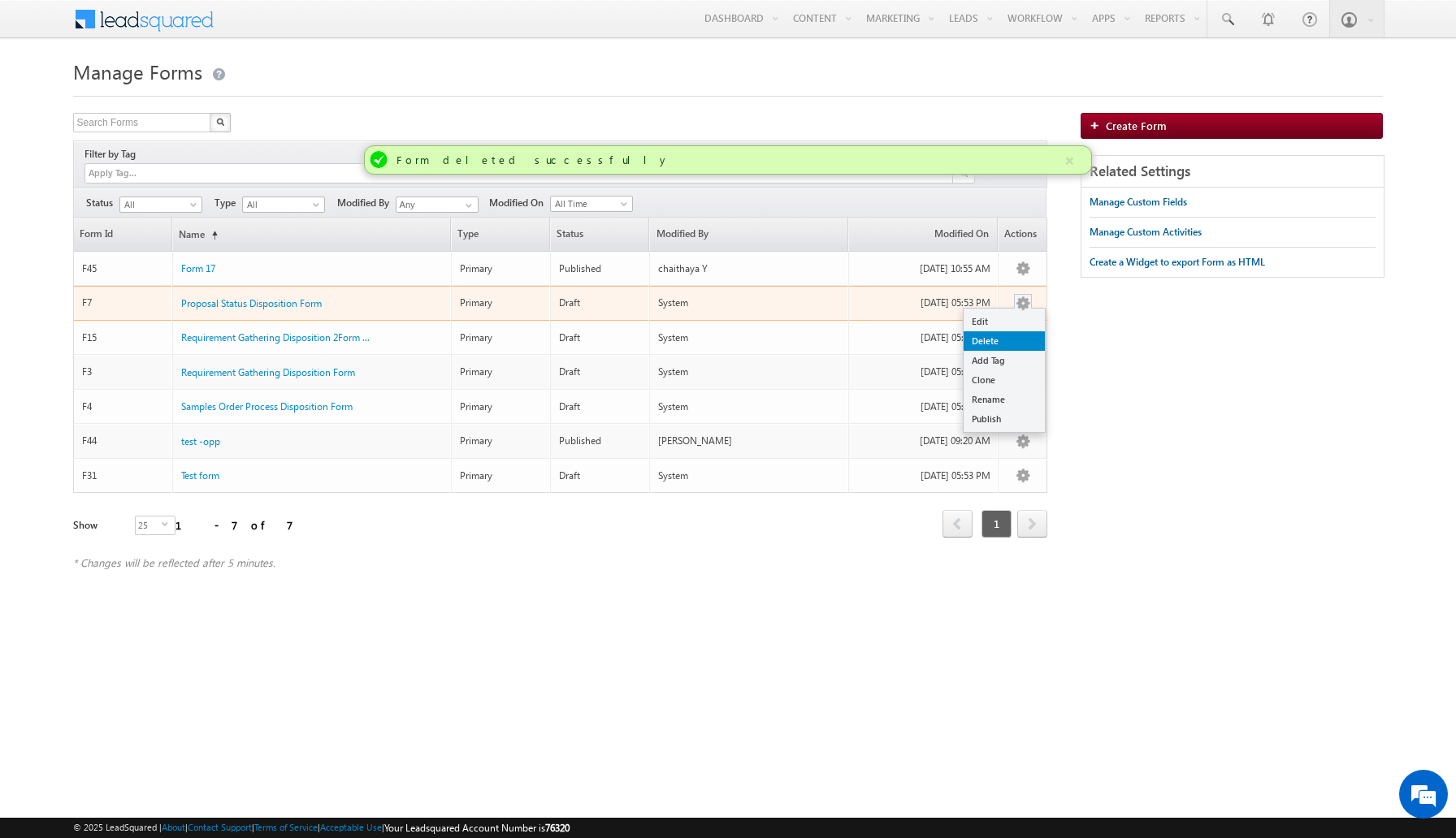
click at [1011, 331] on link "Delete" at bounding box center [1004, 341] width 81 height 20
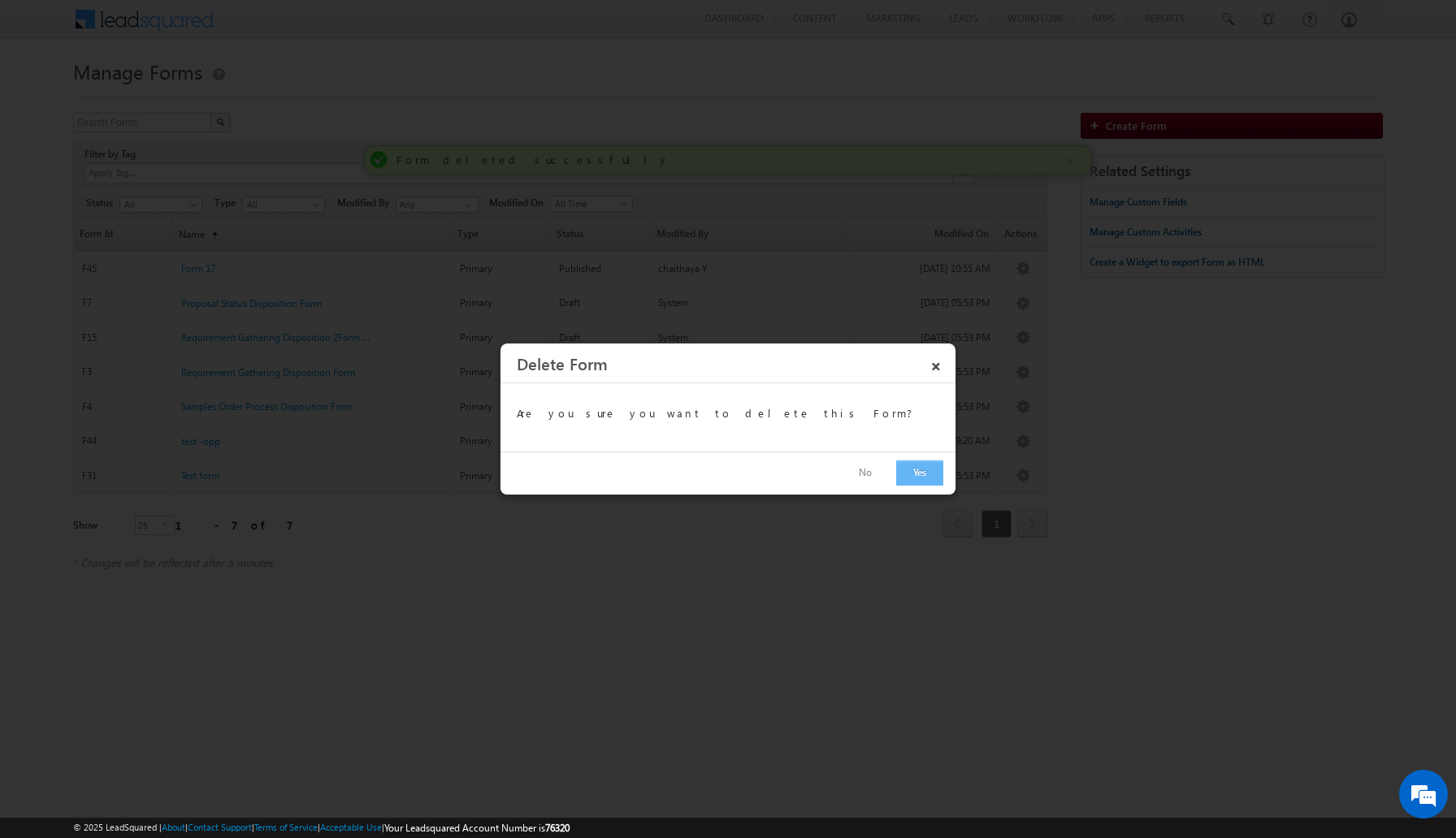
click at [913, 476] on button "Yes" at bounding box center [920, 473] width 47 height 25
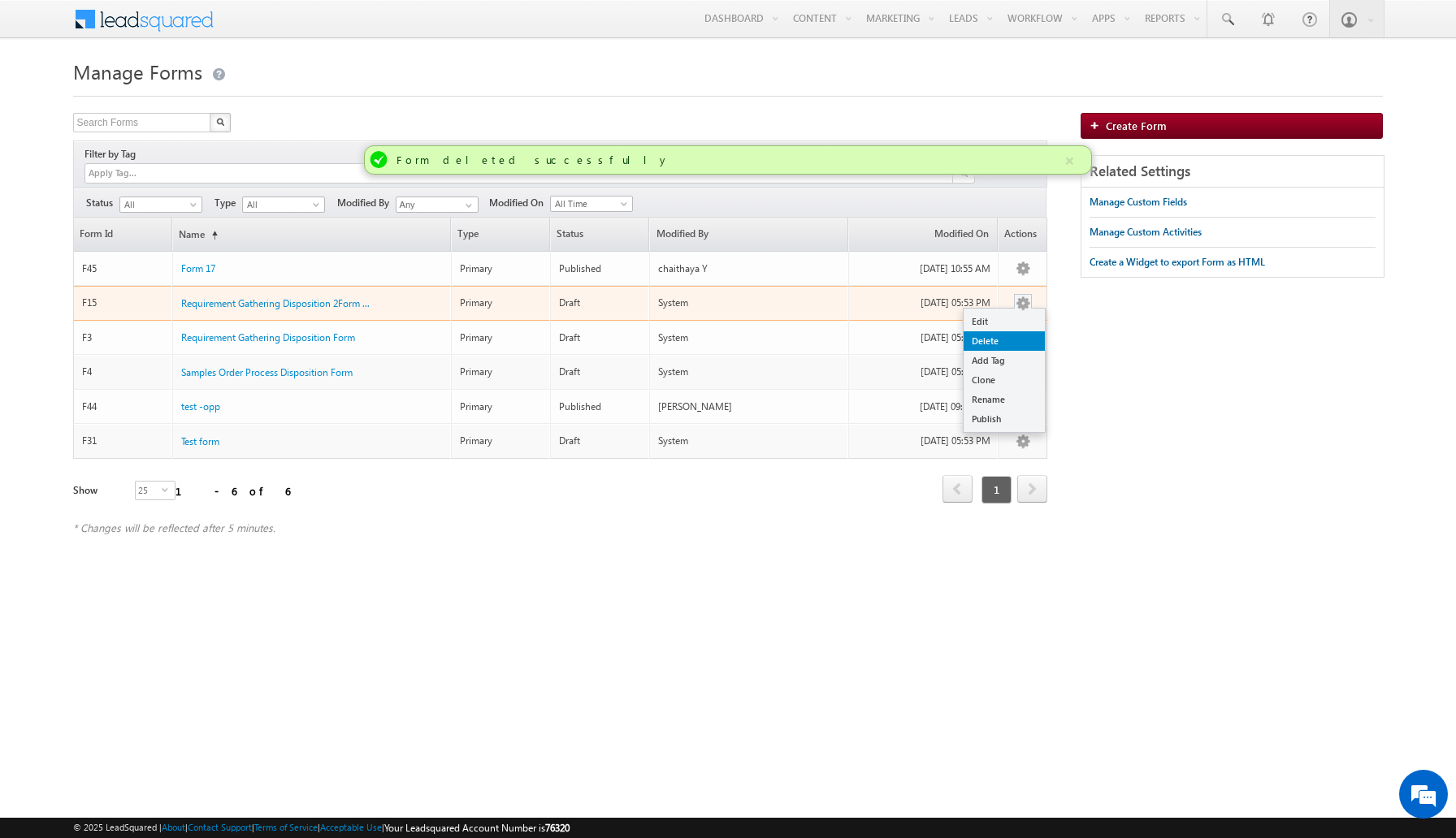
click at [1007, 331] on link "Delete" at bounding box center [1004, 341] width 81 height 20
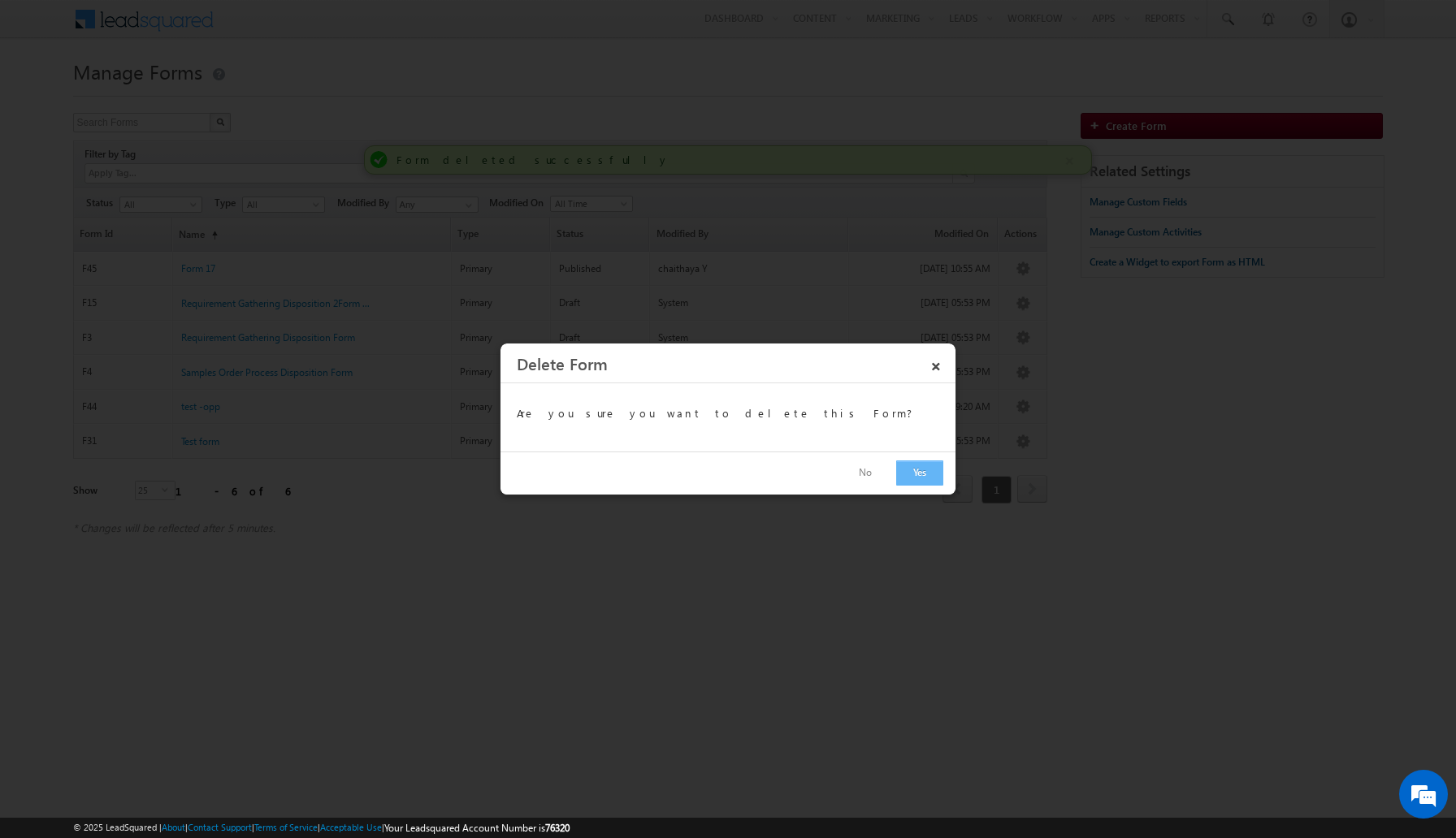
click at [916, 471] on button "Yes" at bounding box center [920, 473] width 47 height 25
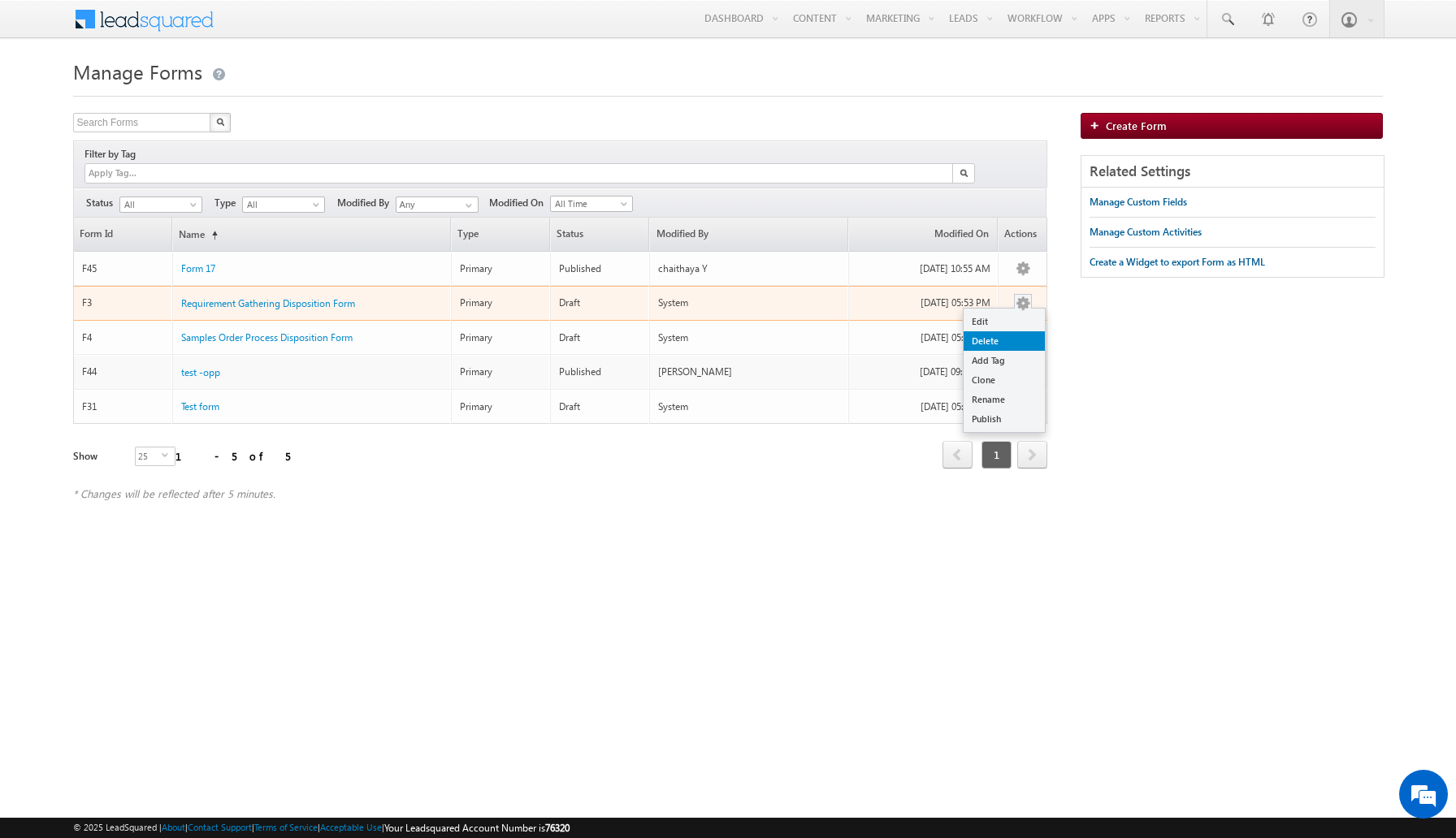
click at [1011, 331] on link "Delete" at bounding box center [1004, 341] width 81 height 20
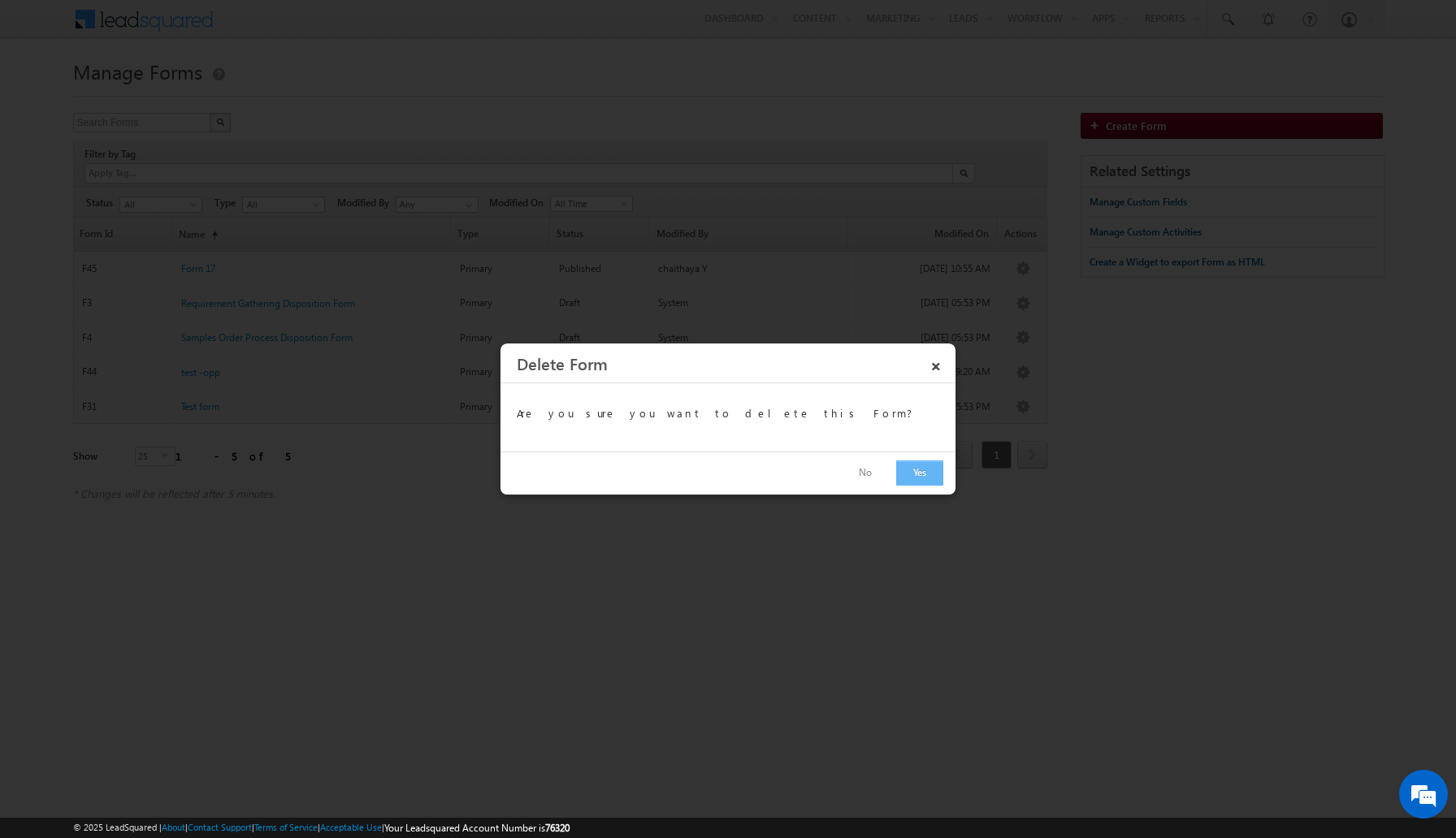
click at [917, 470] on button "Yes" at bounding box center [920, 473] width 47 height 25
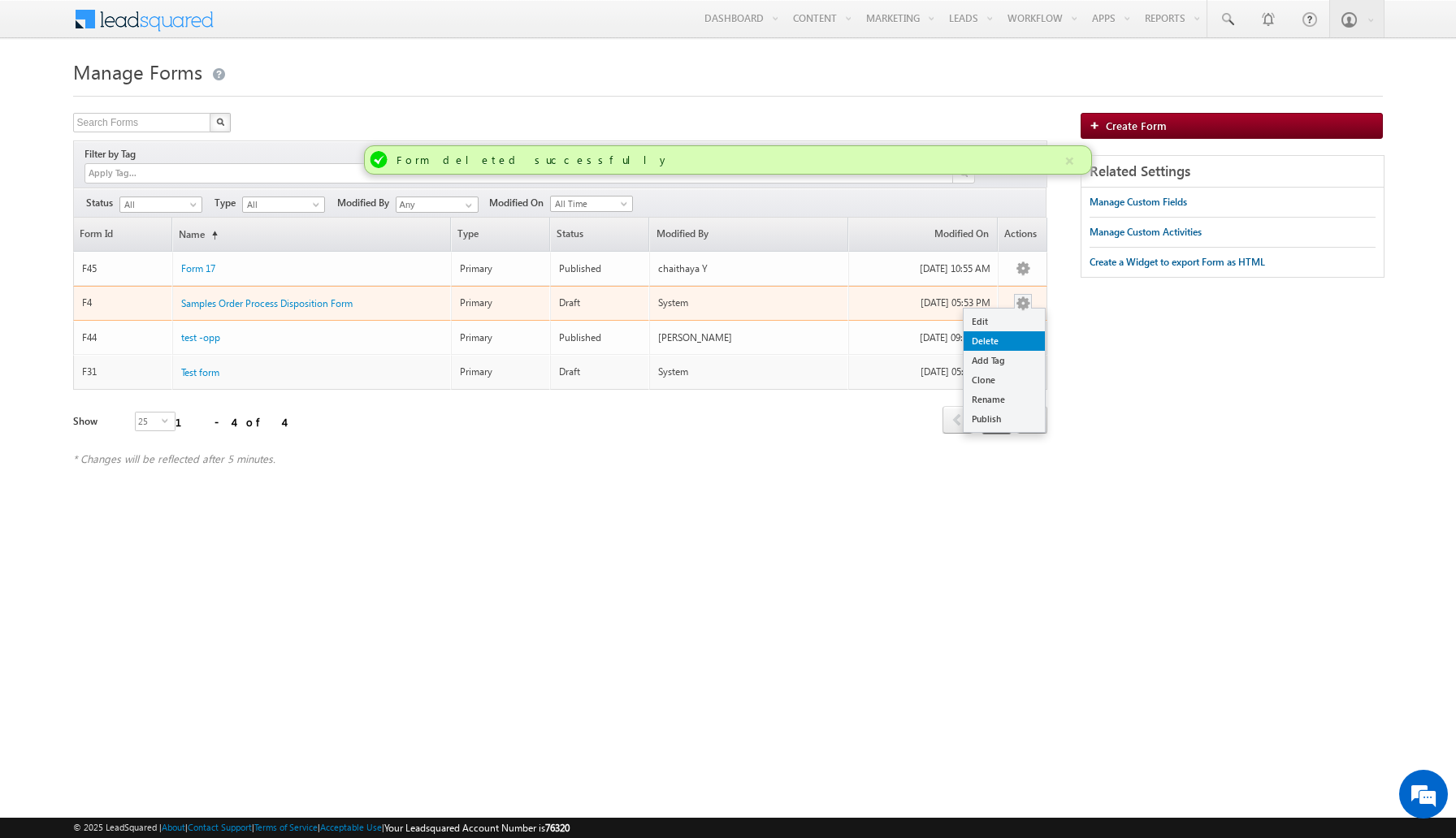
click at [1004, 331] on link "Delete" at bounding box center [1004, 341] width 81 height 20
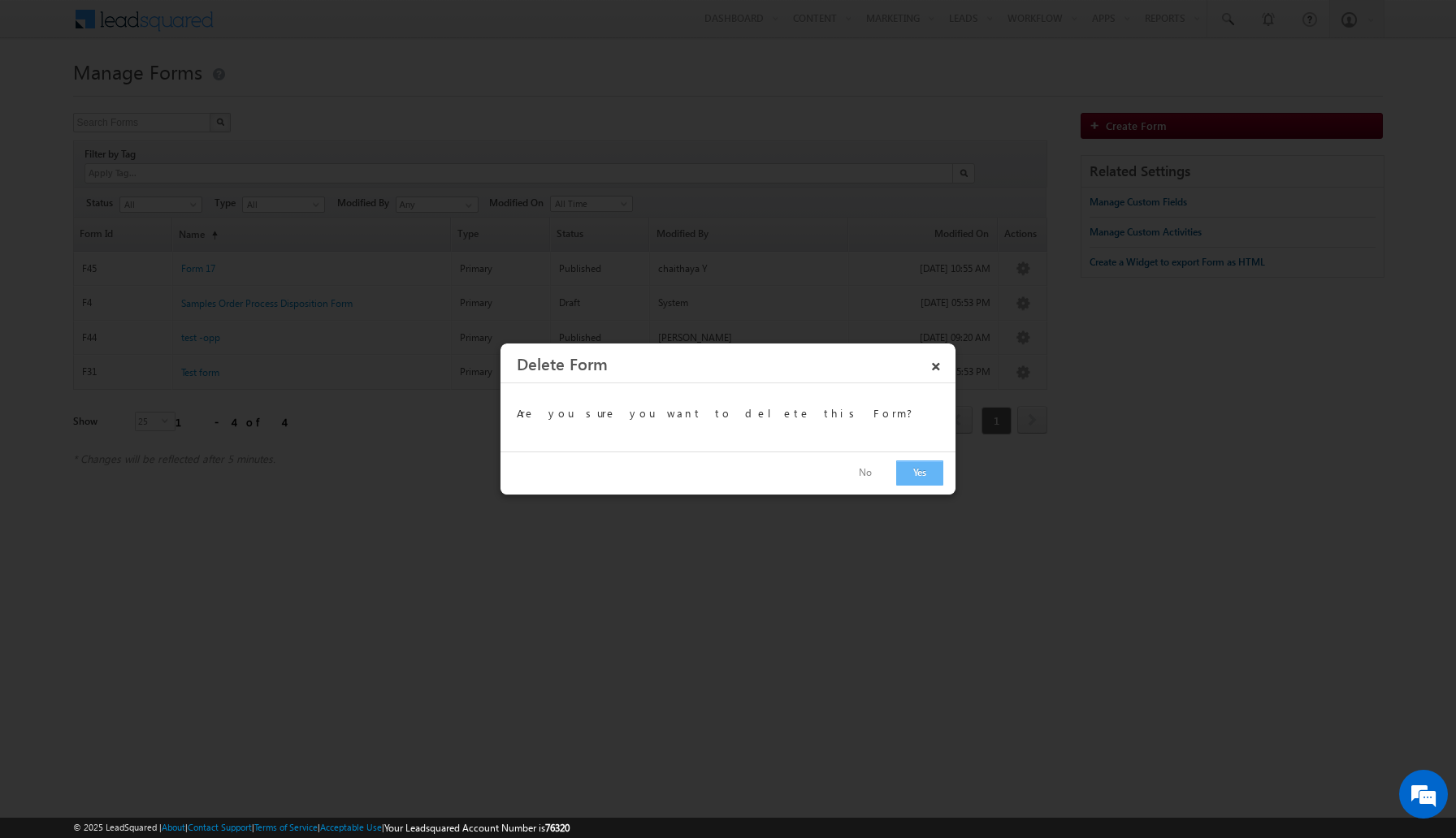
click at [929, 470] on button "Yes" at bounding box center [920, 473] width 47 height 25
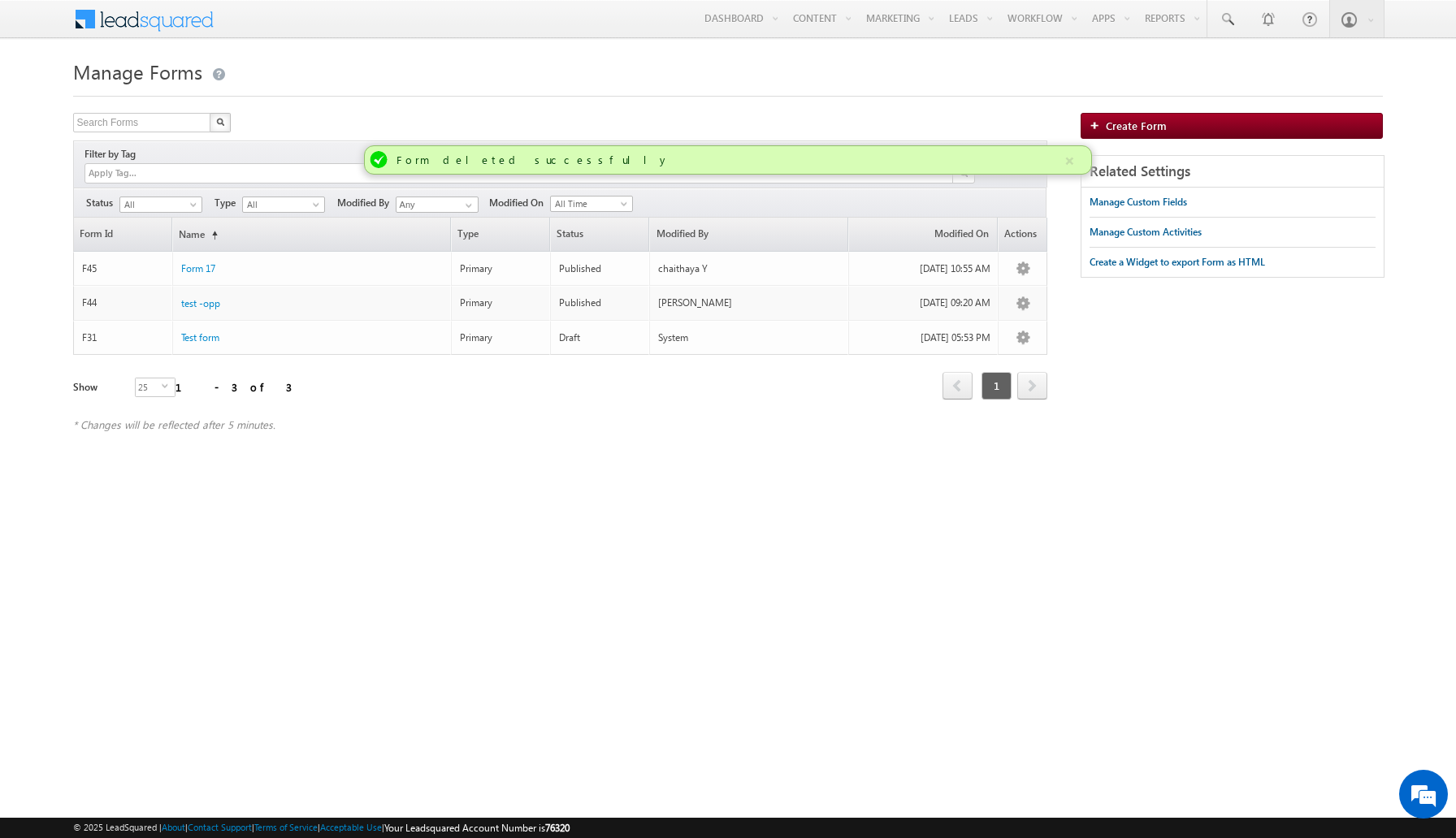
click at [1102, 319] on div "Search Forms X 3 results found Filter by Tag Filters Status All" at bounding box center [728, 280] width 1310 height 335
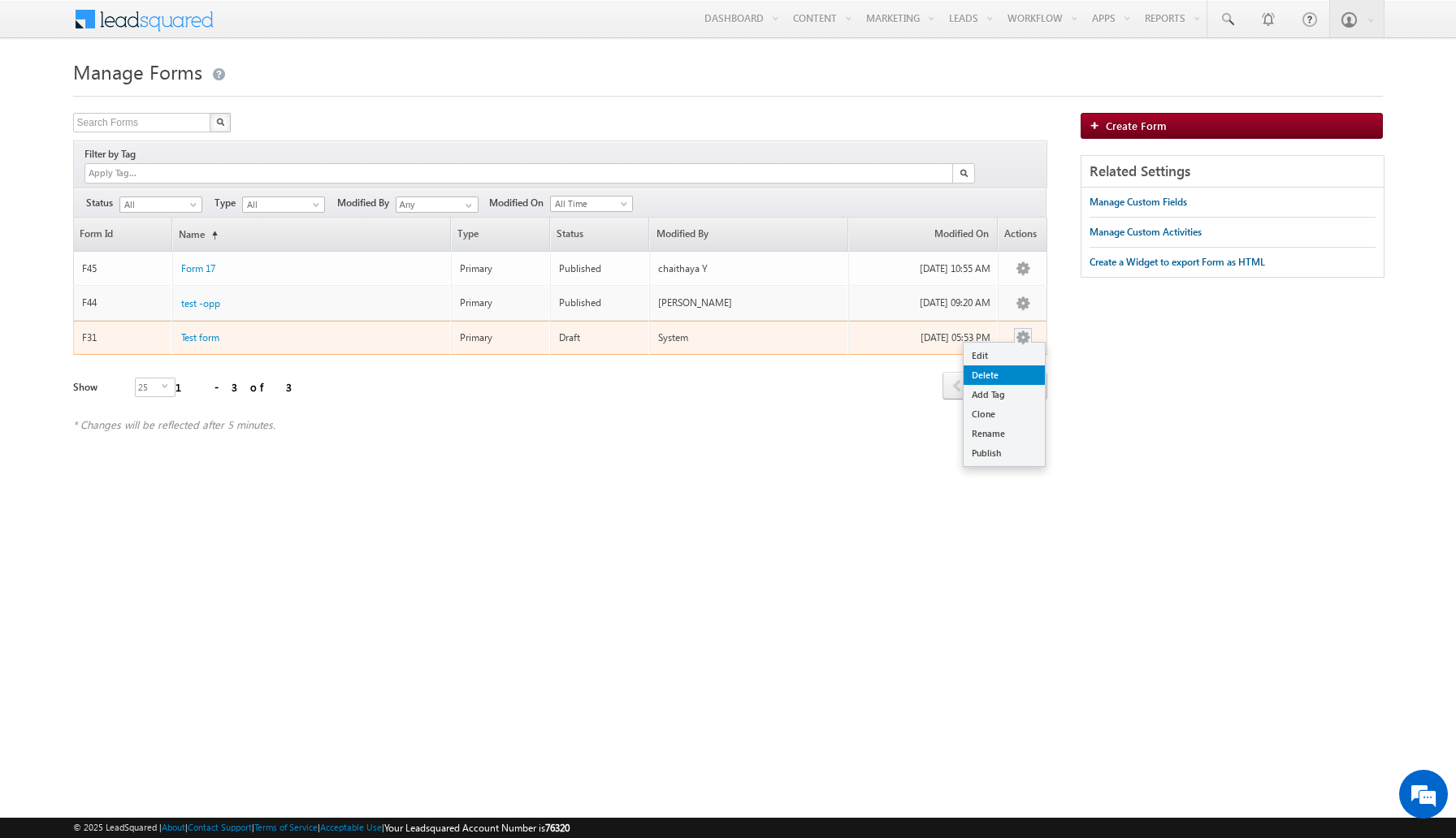
click at [1016, 366] on link "Delete" at bounding box center [1004, 375] width 81 height 20
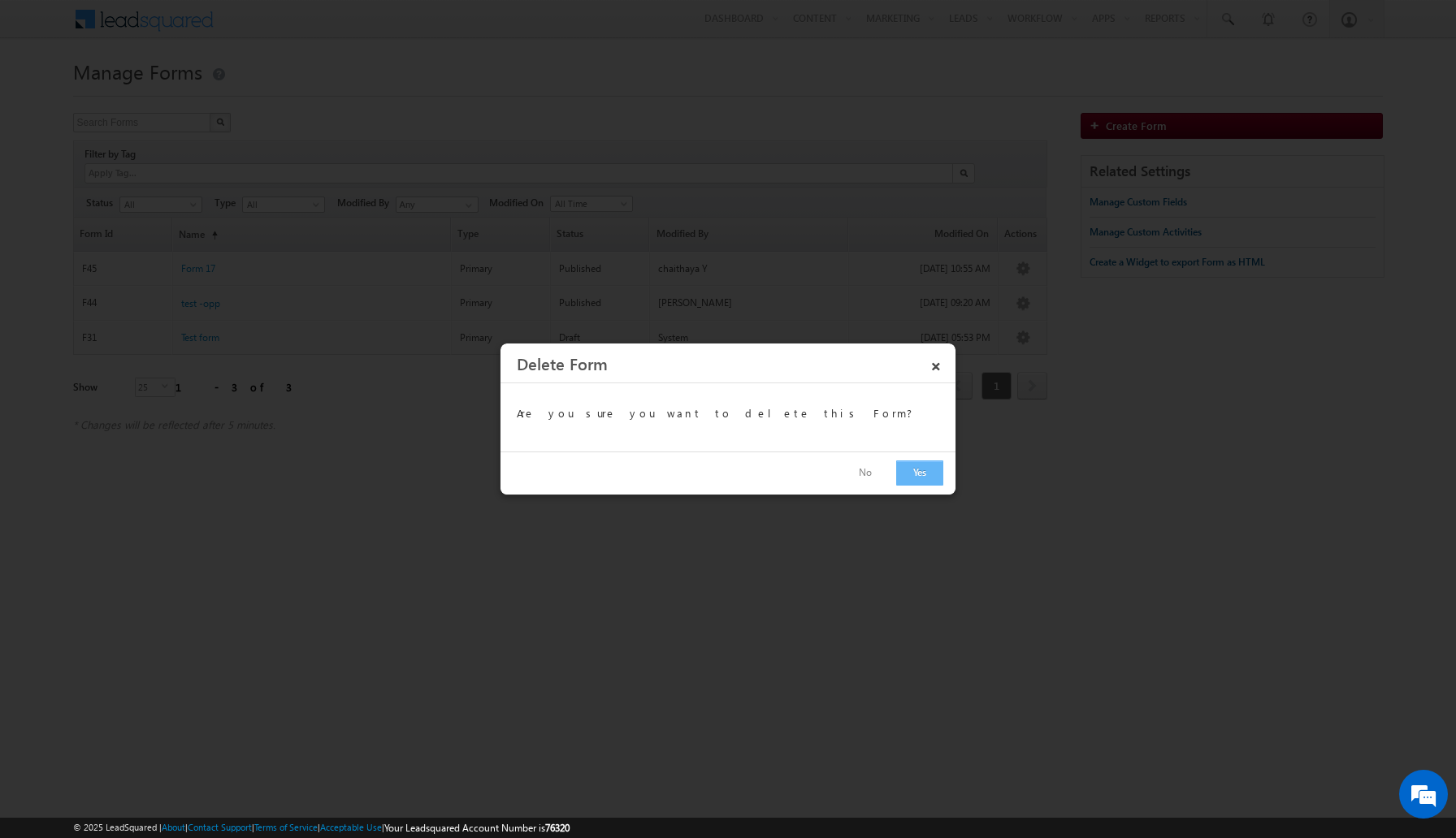
click at [925, 467] on button "Yes" at bounding box center [920, 473] width 47 height 25
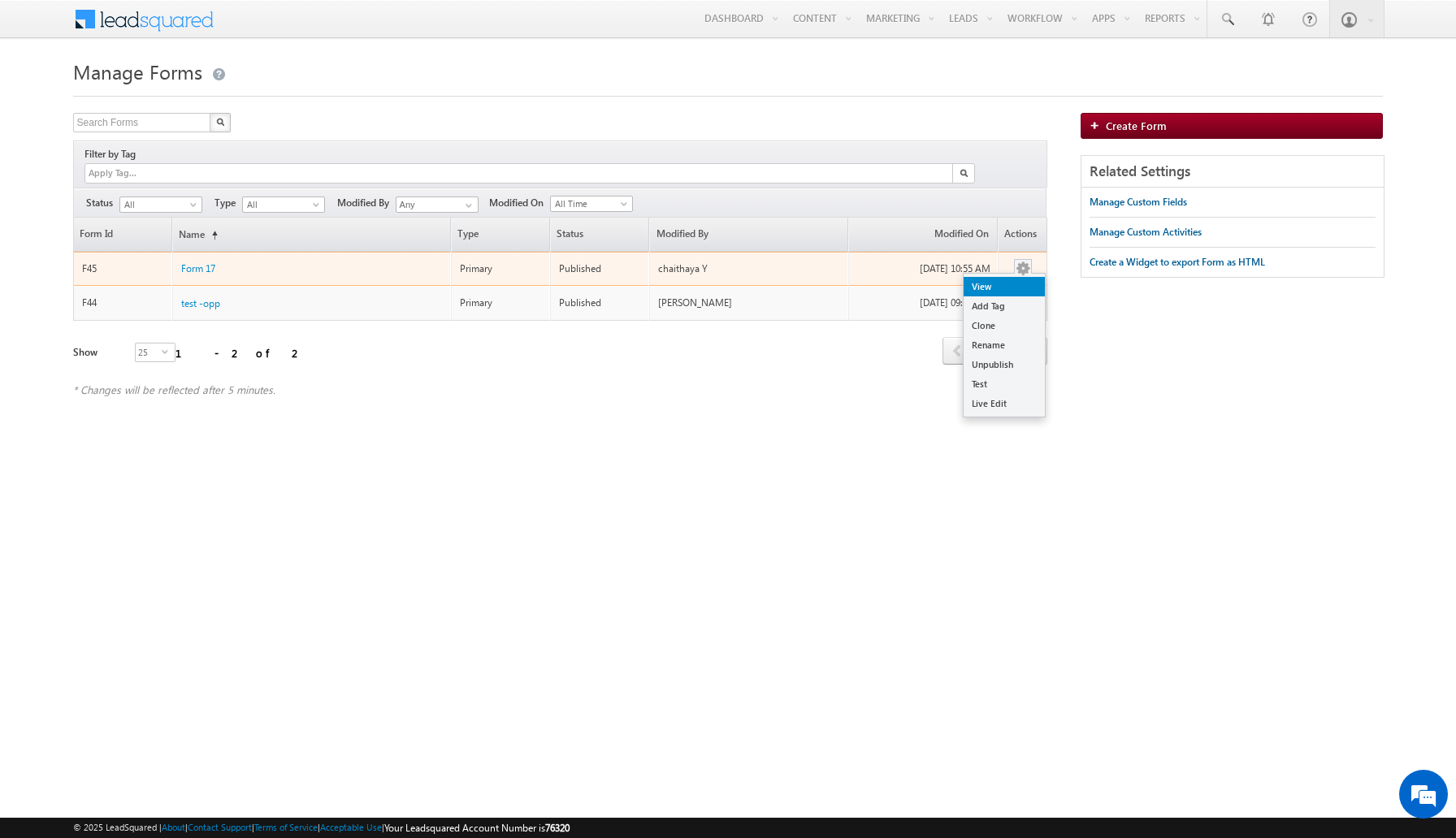
click at [1012, 277] on link "View" at bounding box center [1004, 287] width 81 height 20
click at [999, 355] on link "Unpublish" at bounding box center [1004, 365] width 81 height 20
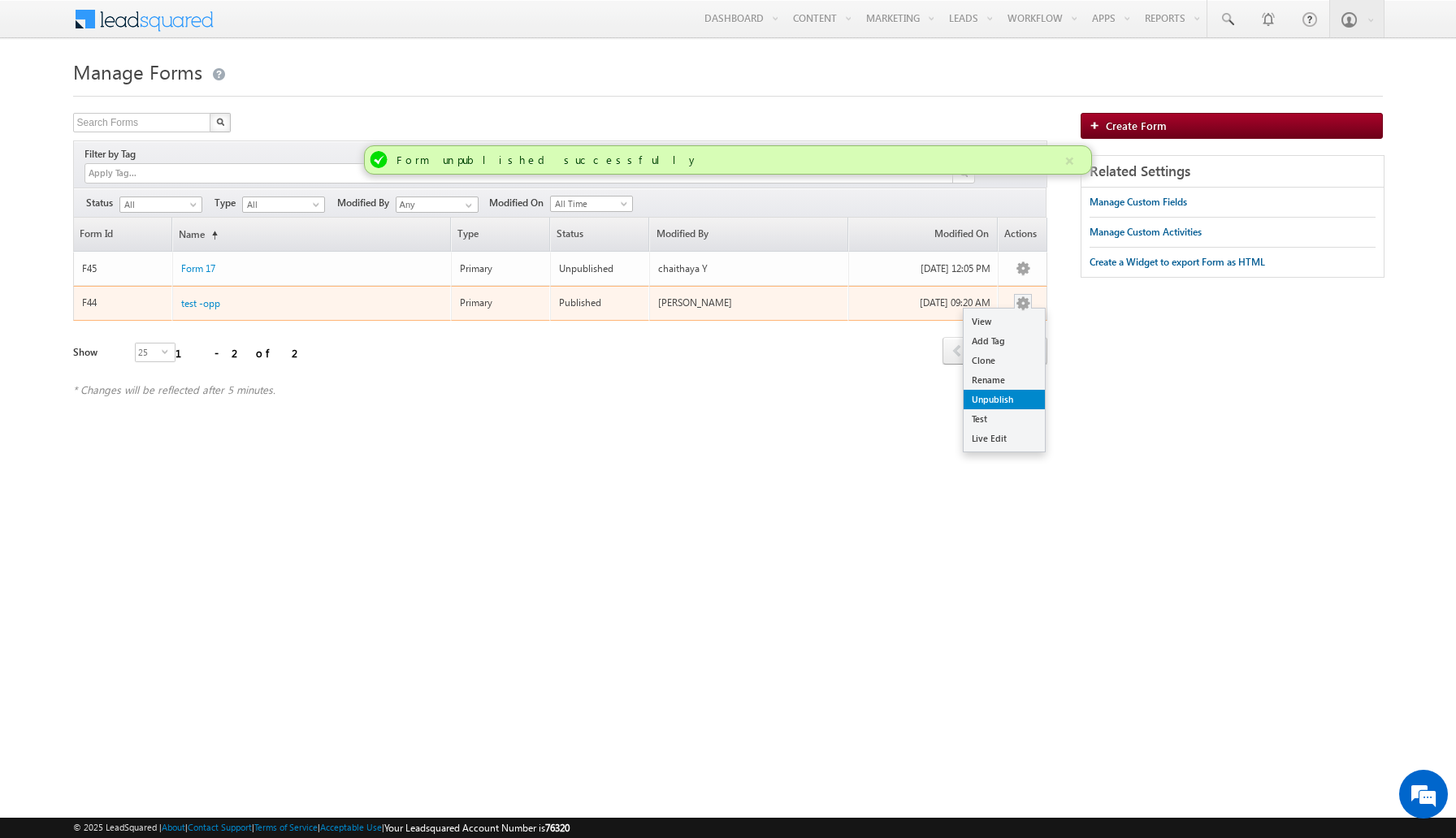
click at [993, 390] on link "Unpublish" at bounding box center [1004, 400] width 81 height 20
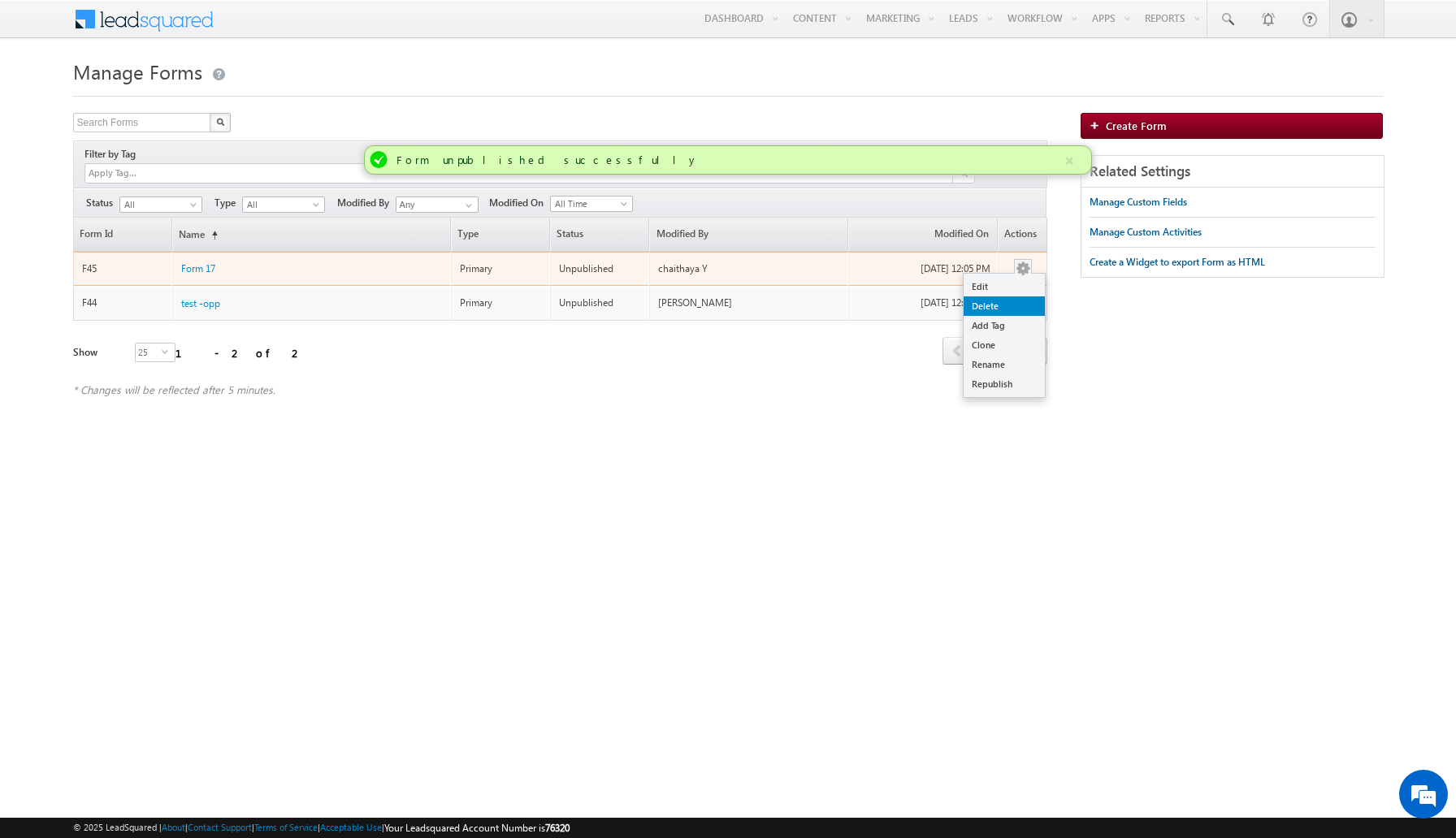
click at [1000, 296] on link "Delete" at bounding box center [1004, 306] width 81 height 20
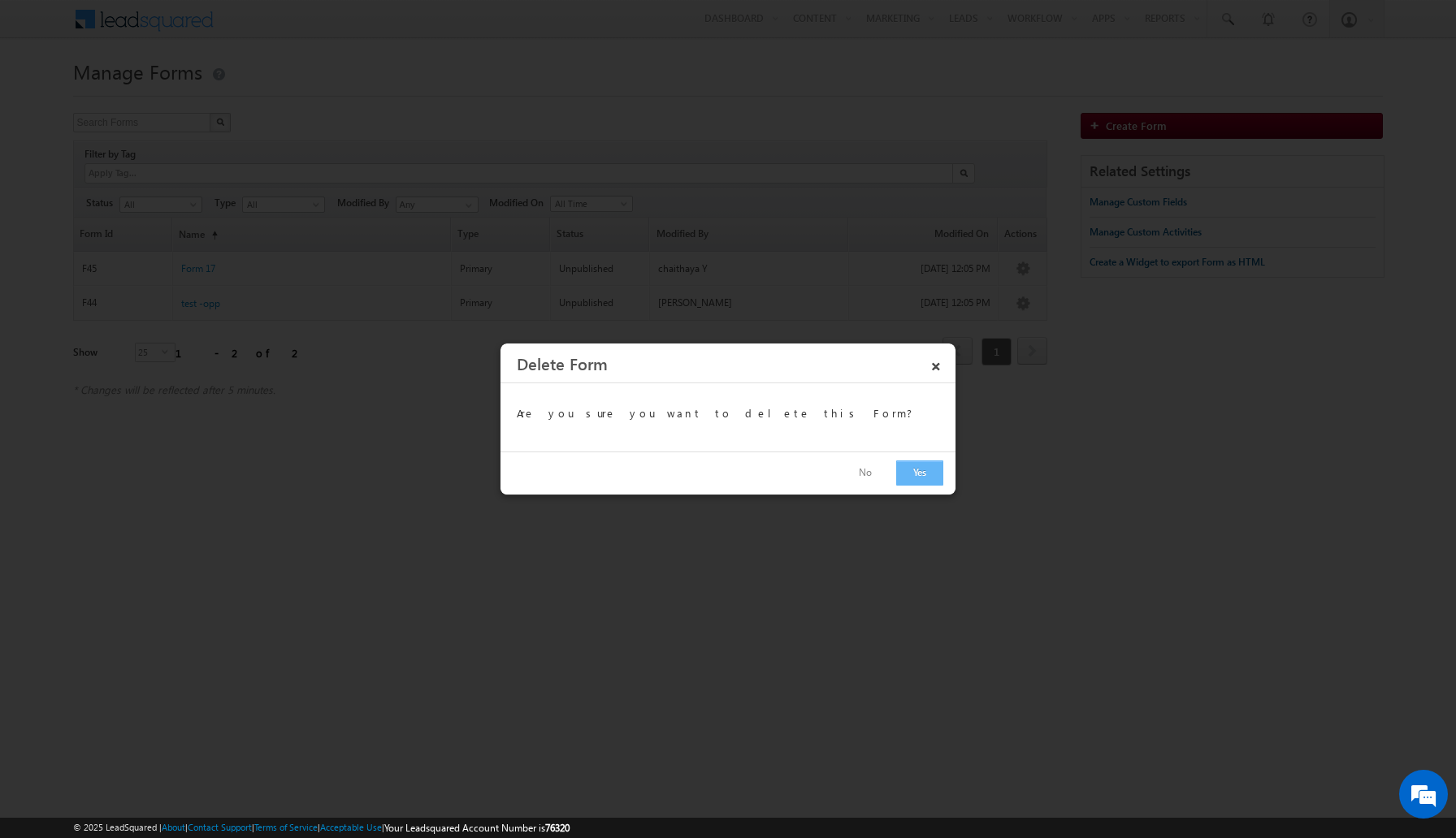
click at [923, 480] on button "Yes" at bounding box center [920, 473] width 47 height 25
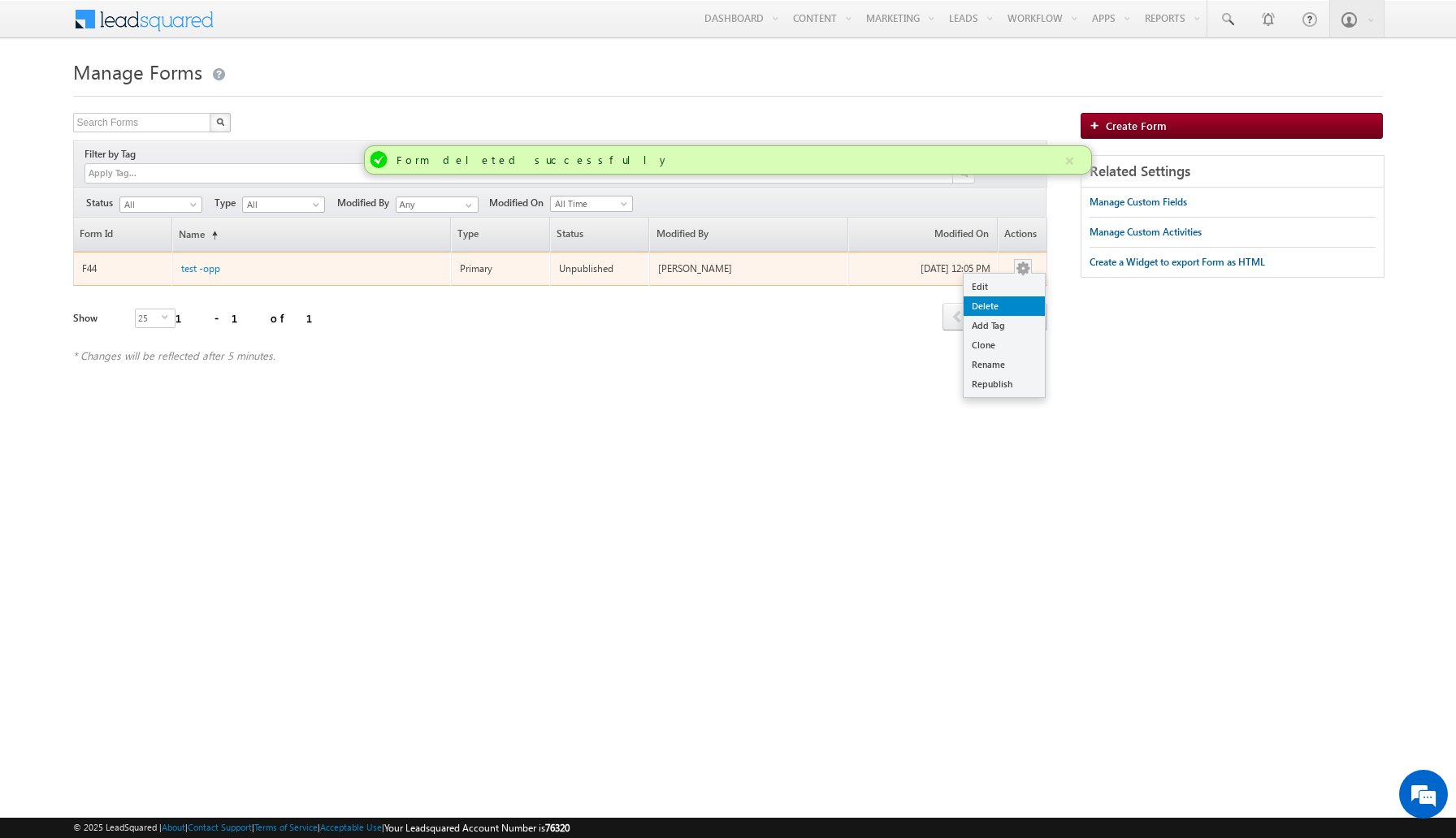
click at [1009, 296] on link "Delete" at bounding box center [1004, 306] width 81 height 20
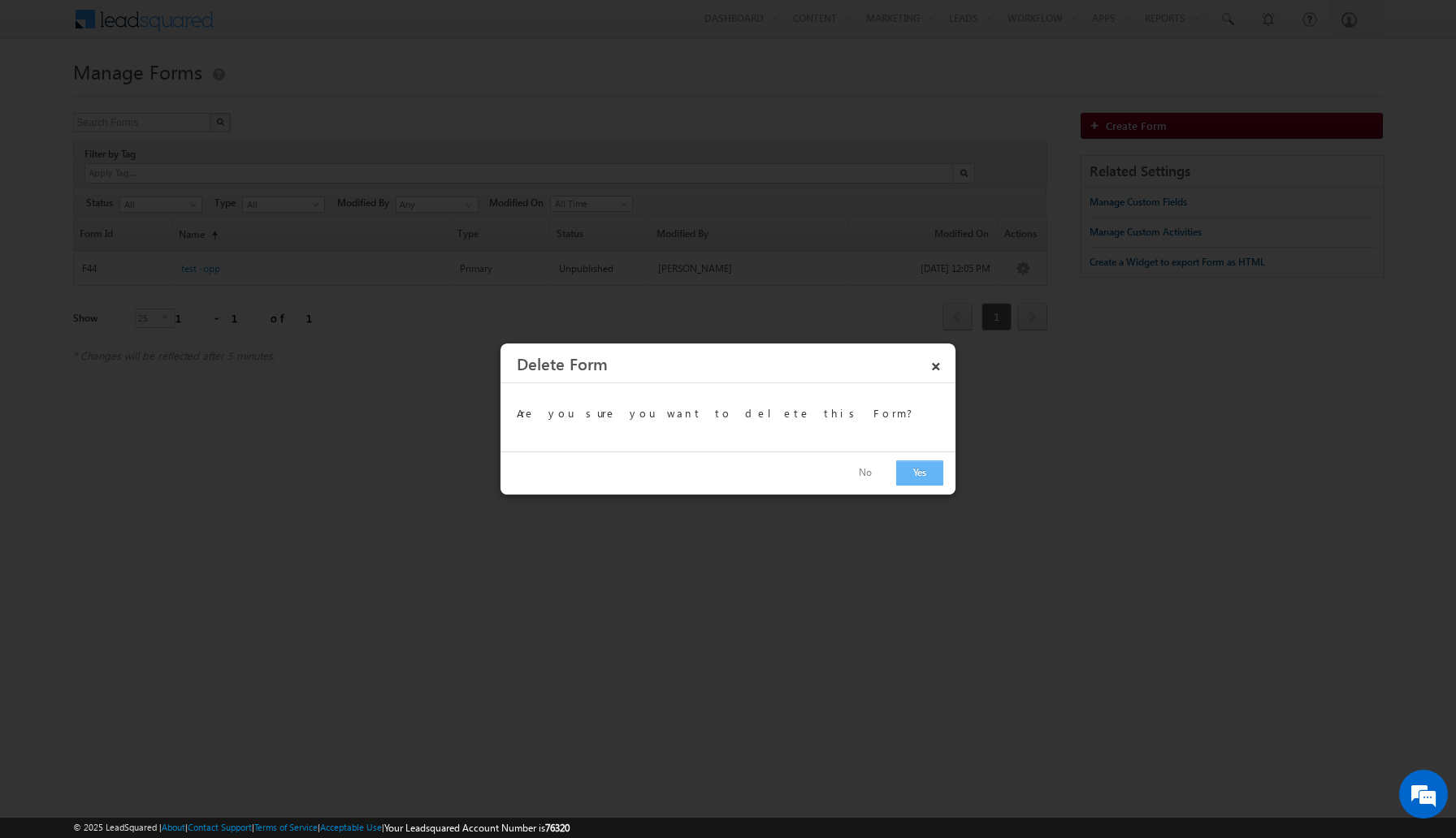
click at [924, 474] on button "Yes" at bounding box center [920, 473] width 47 height 25
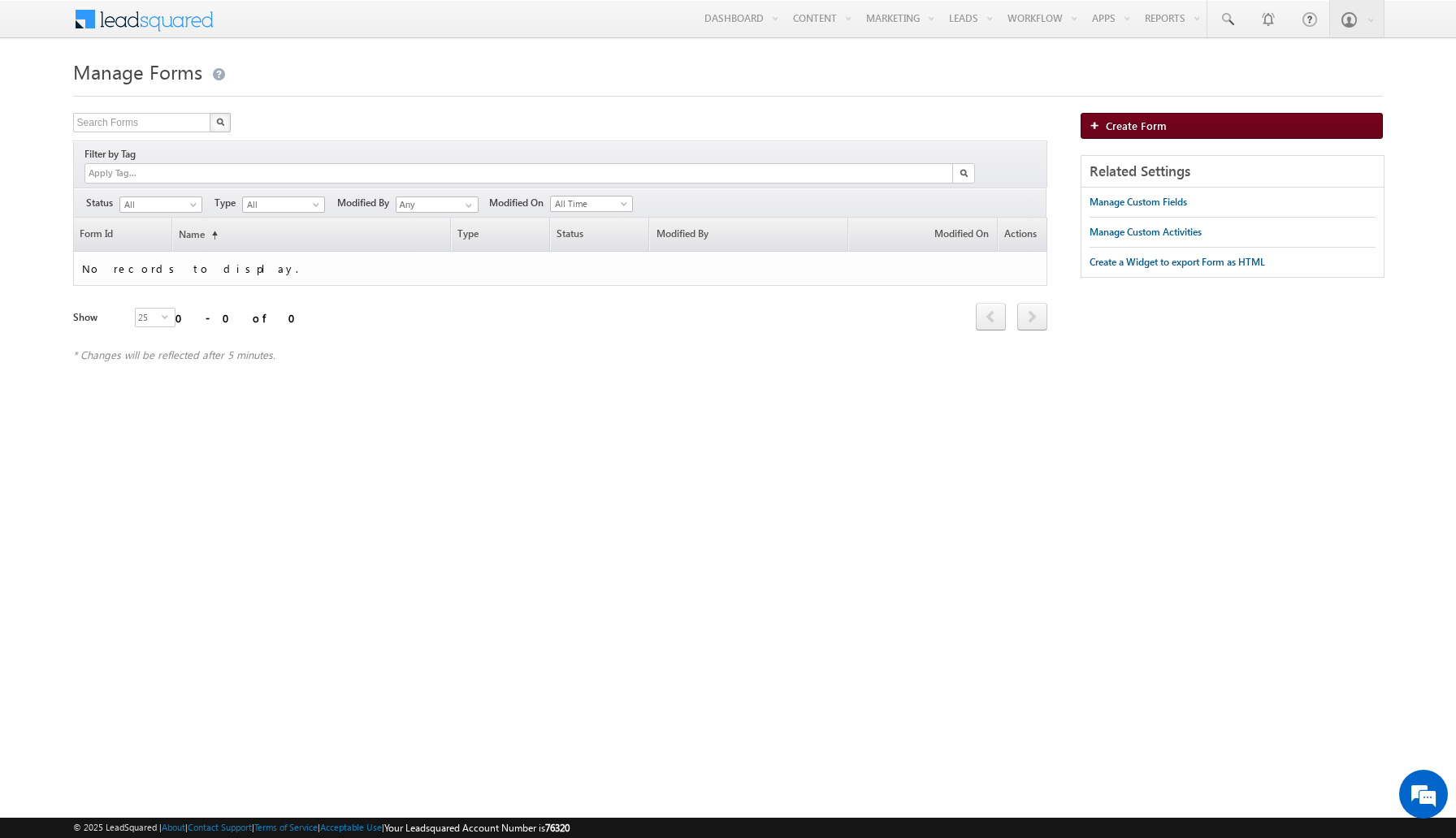
click at [1210, 130] on link "Create Form" at bounding box center [1231, 125] width 302 height 26
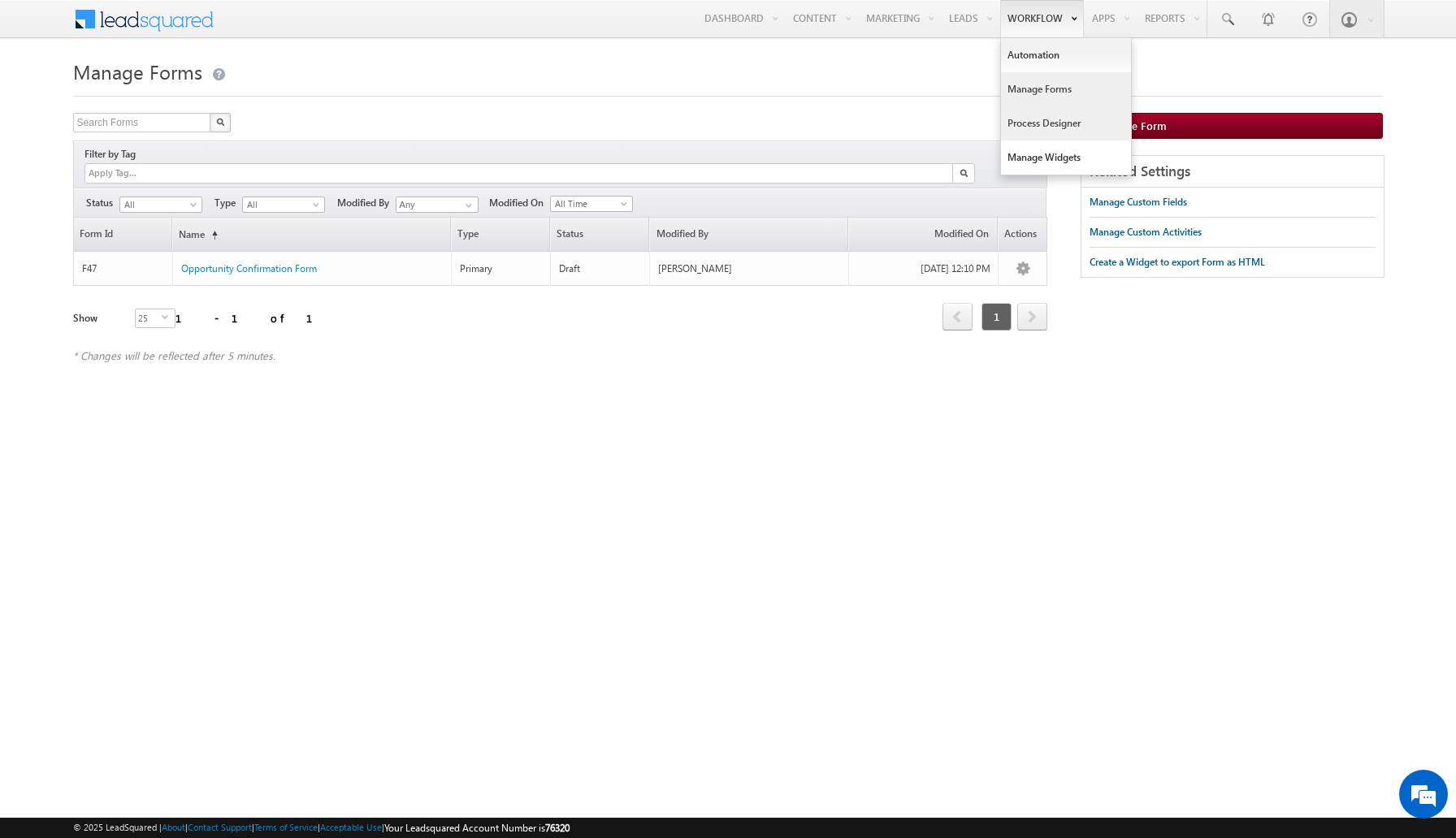
click at [1044, 127] on link "Process Designer" at bounding box center [1066, 123] width 130 height 34
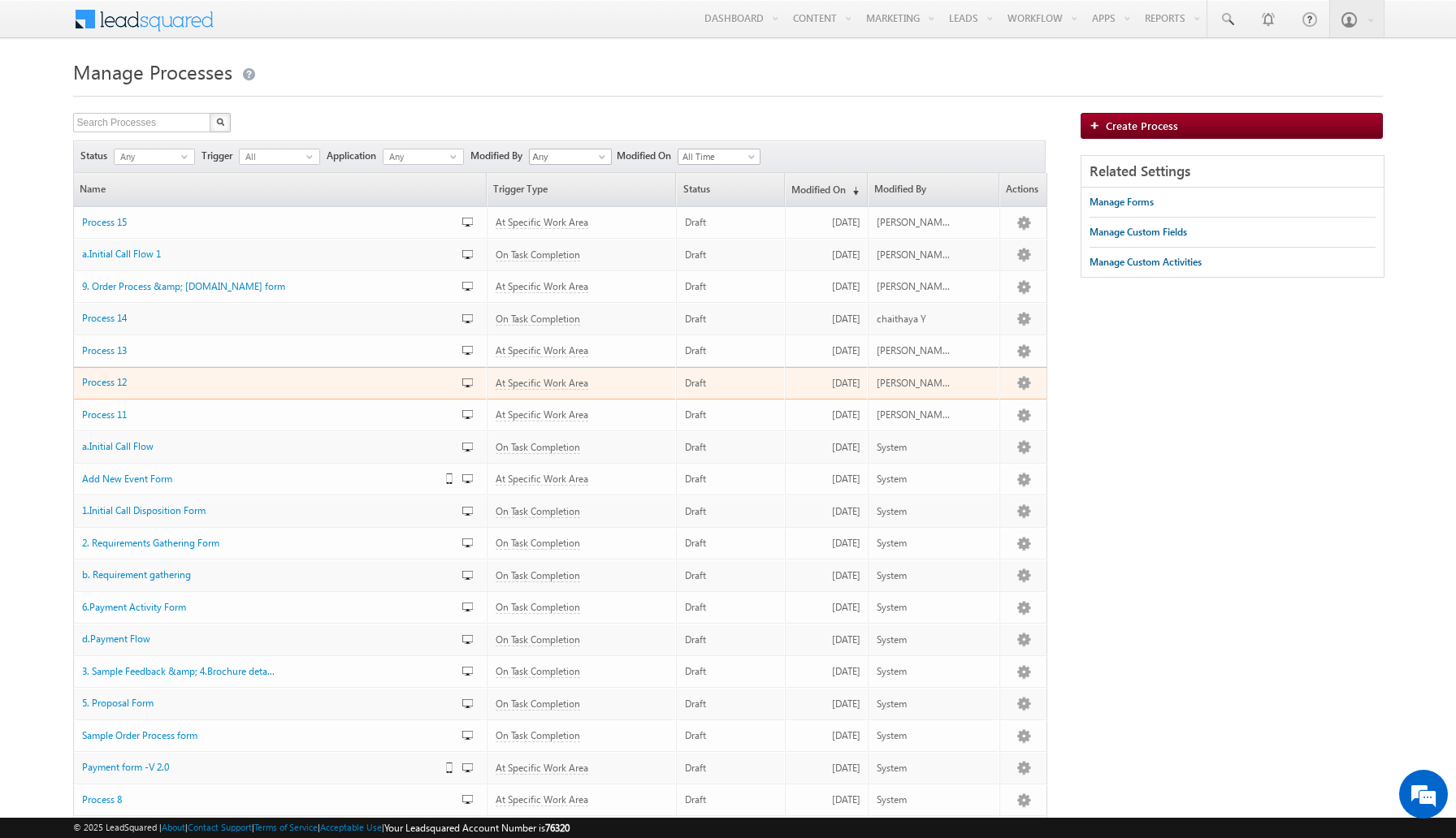
scroll to position [304, 0]
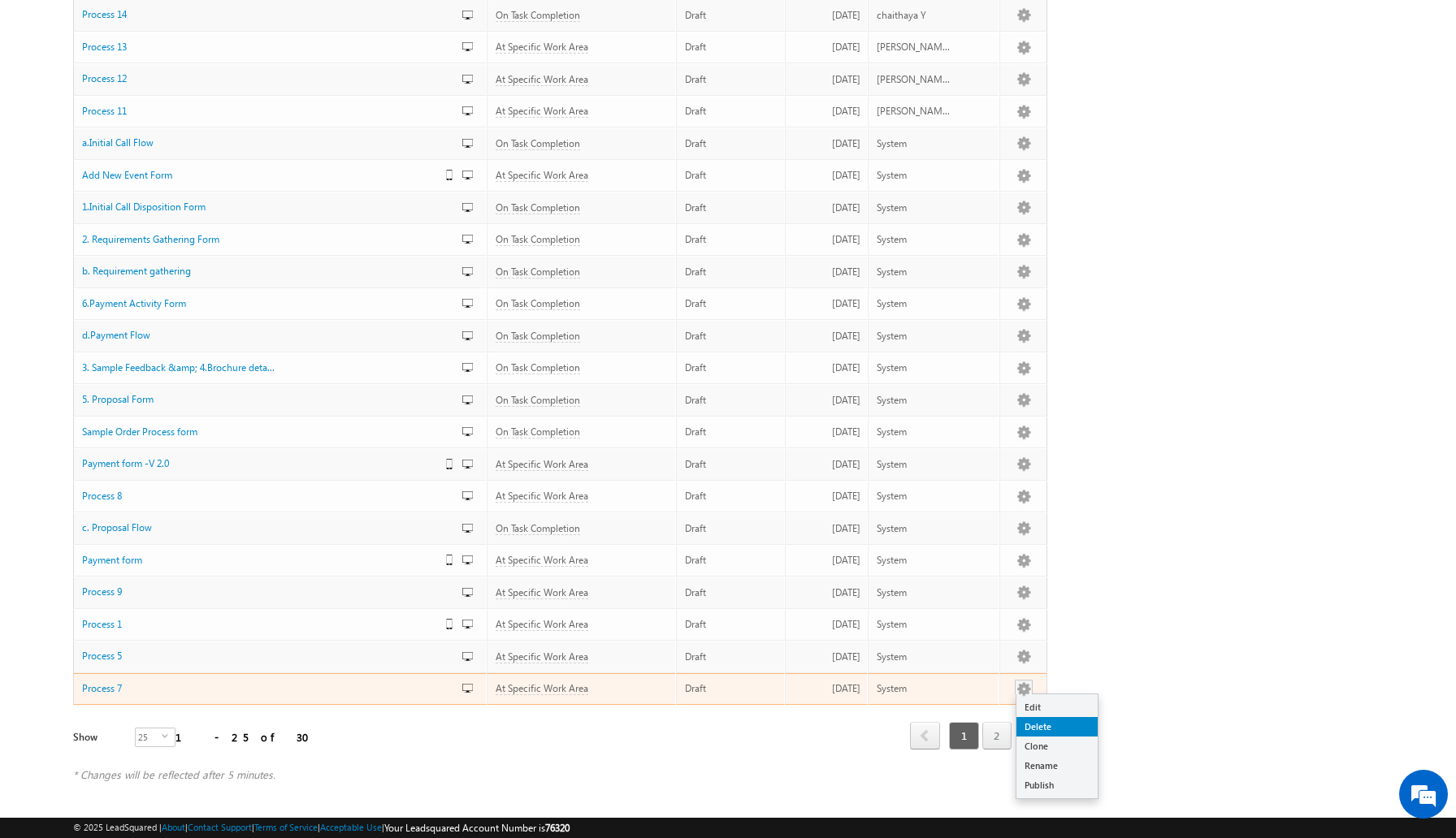
click at [1038, 721] on link "Delete" at bounding box center [1056, 727] width 81 height 20
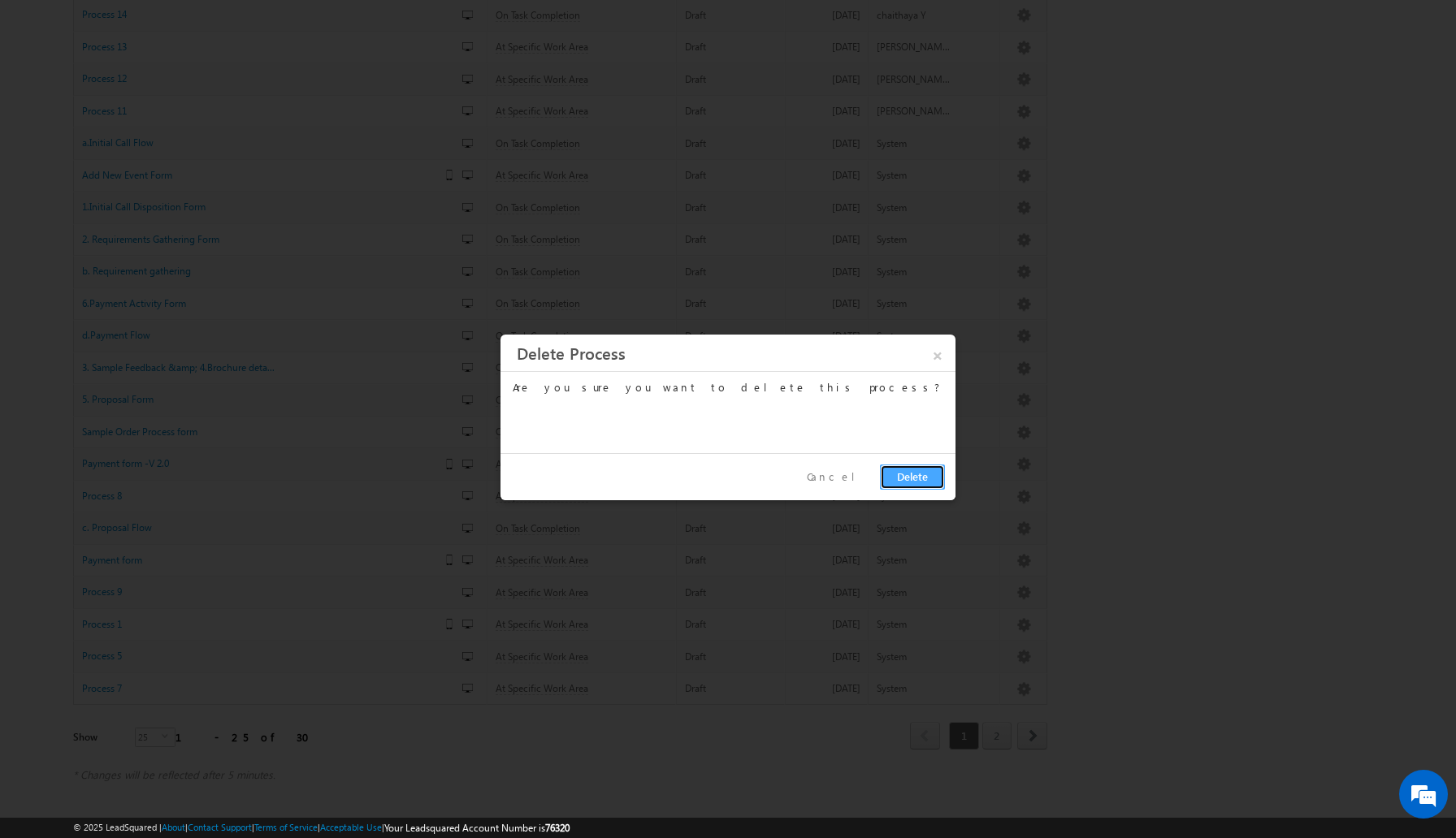
click at [911, 485] on button "Delete" at bounding box center [912, 477] width 65 height 25
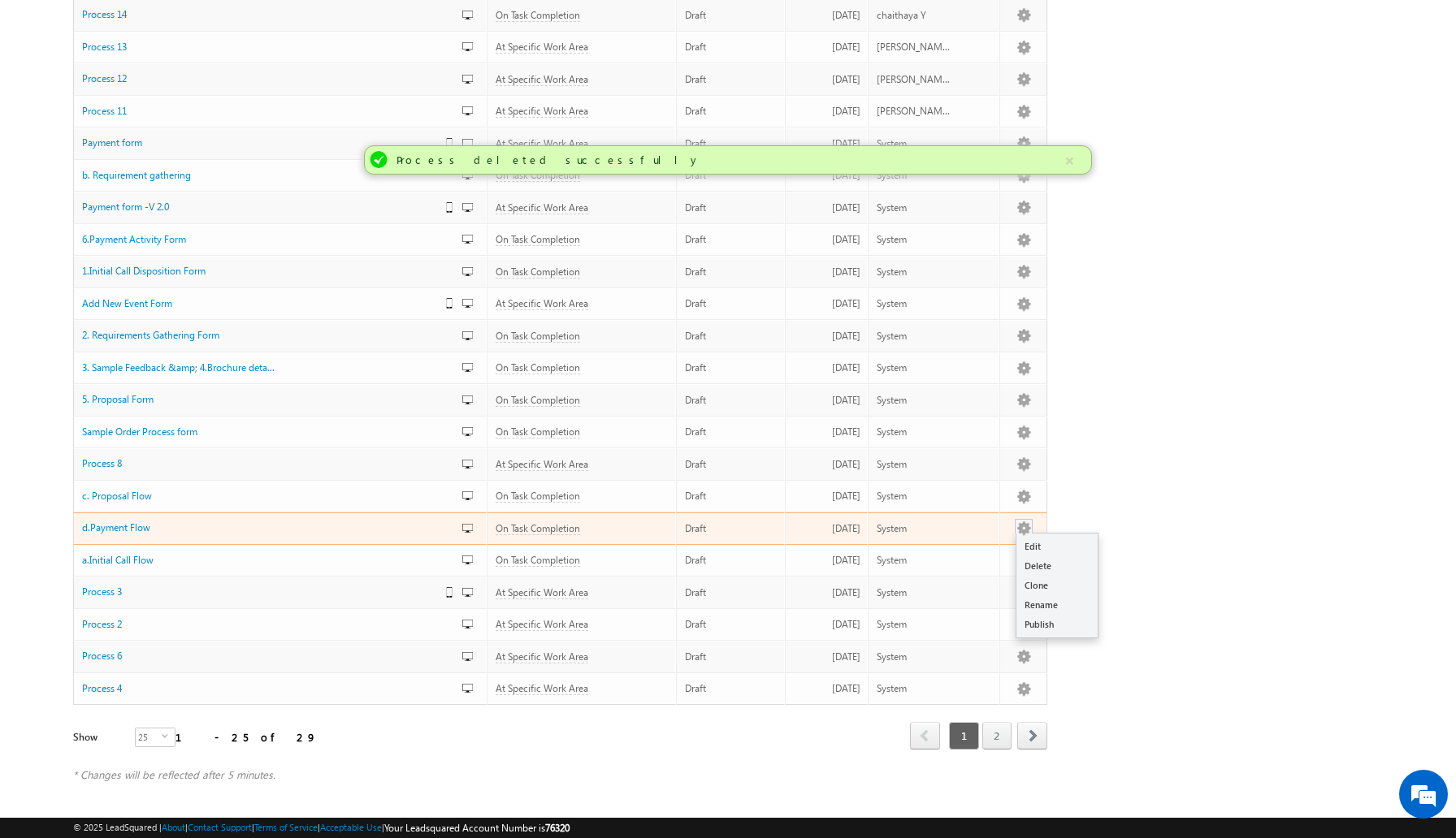
click at [1027, 527] on button "button" at bounding box center [1024, 528] width 17 height 17
click at [1040, 566] on link "Delete" at bounding box center [1056, 567] width 81 height 20
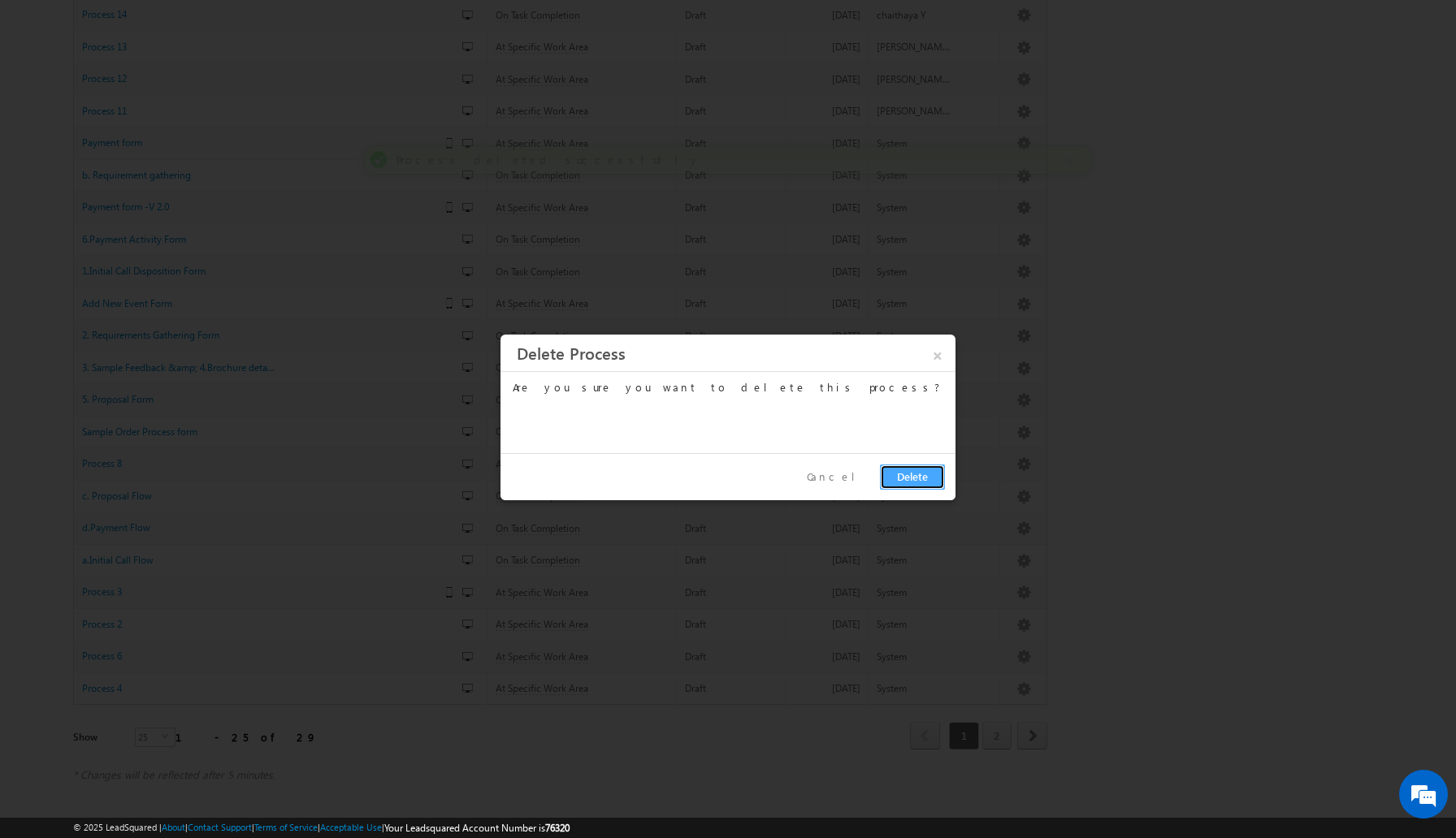
click at [910, 479] on button "Delete" at bounding box center [912, 477] width 65 height 25
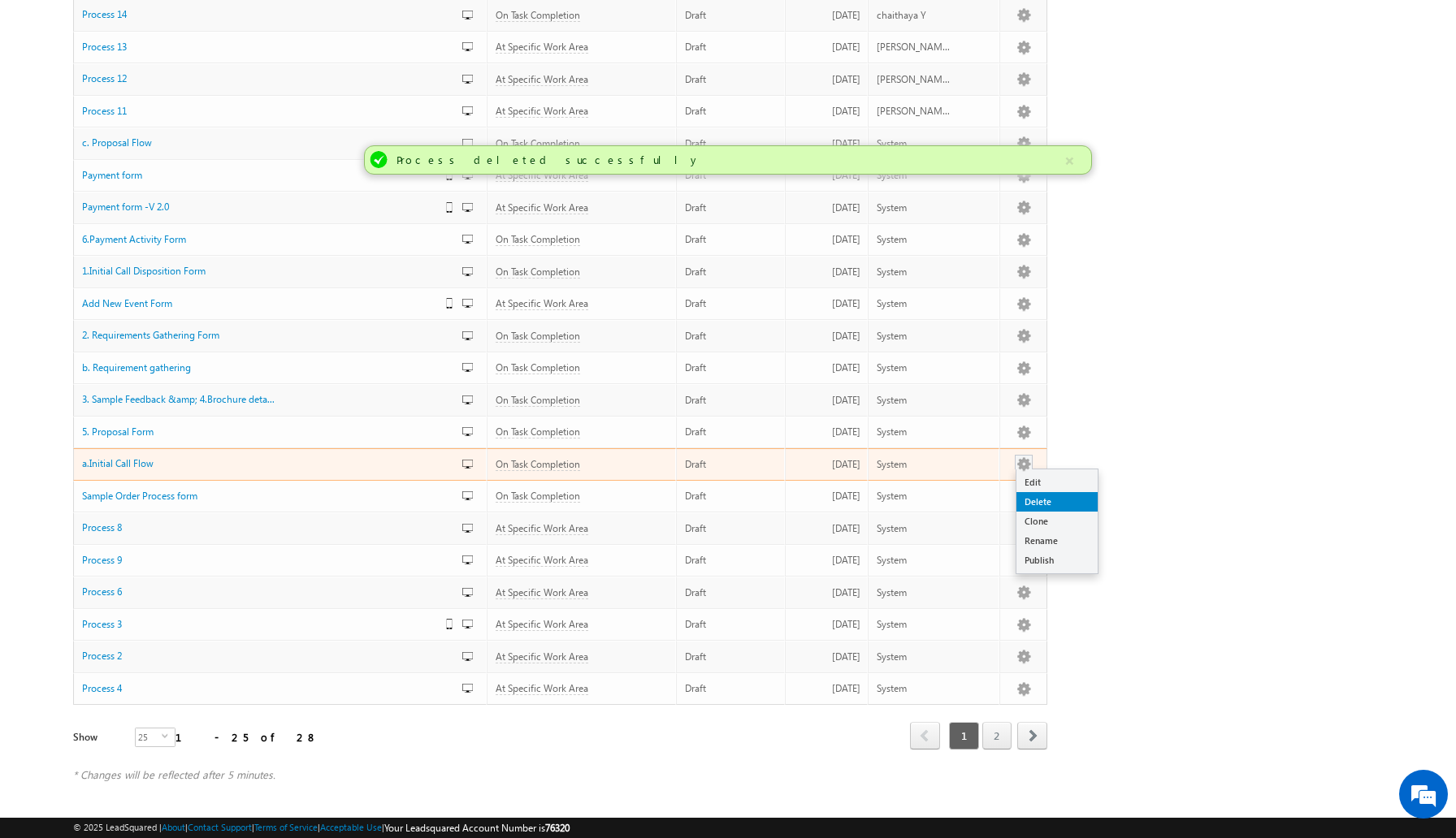
click at [1033, 502] on link "Delete" at bounding box center [1056, 502] width 81 height 20
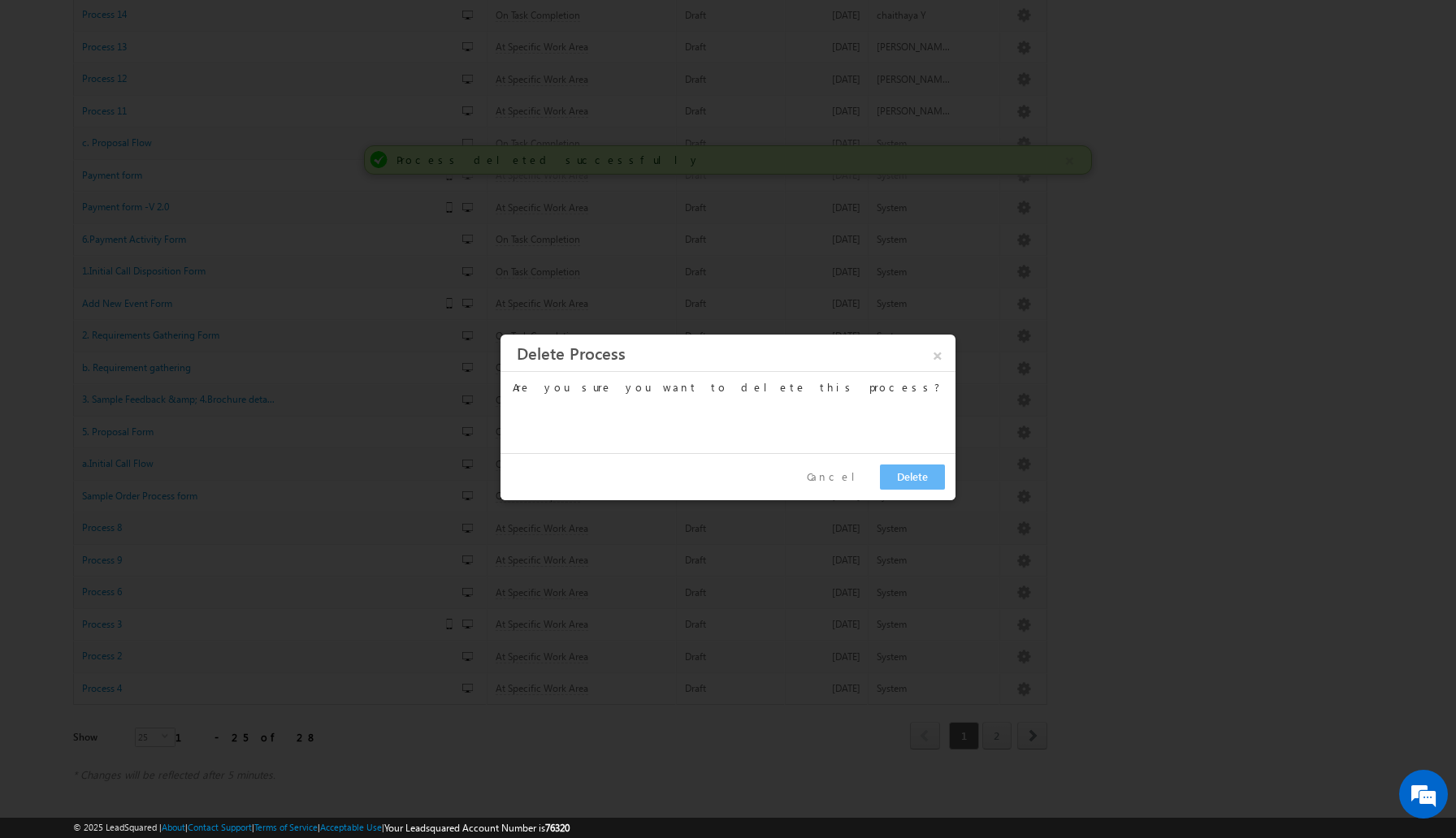
scroll to position [0, 0]
click at [925, 483] on button "Delete" at bounding box center [912, 477] width 65 height 25
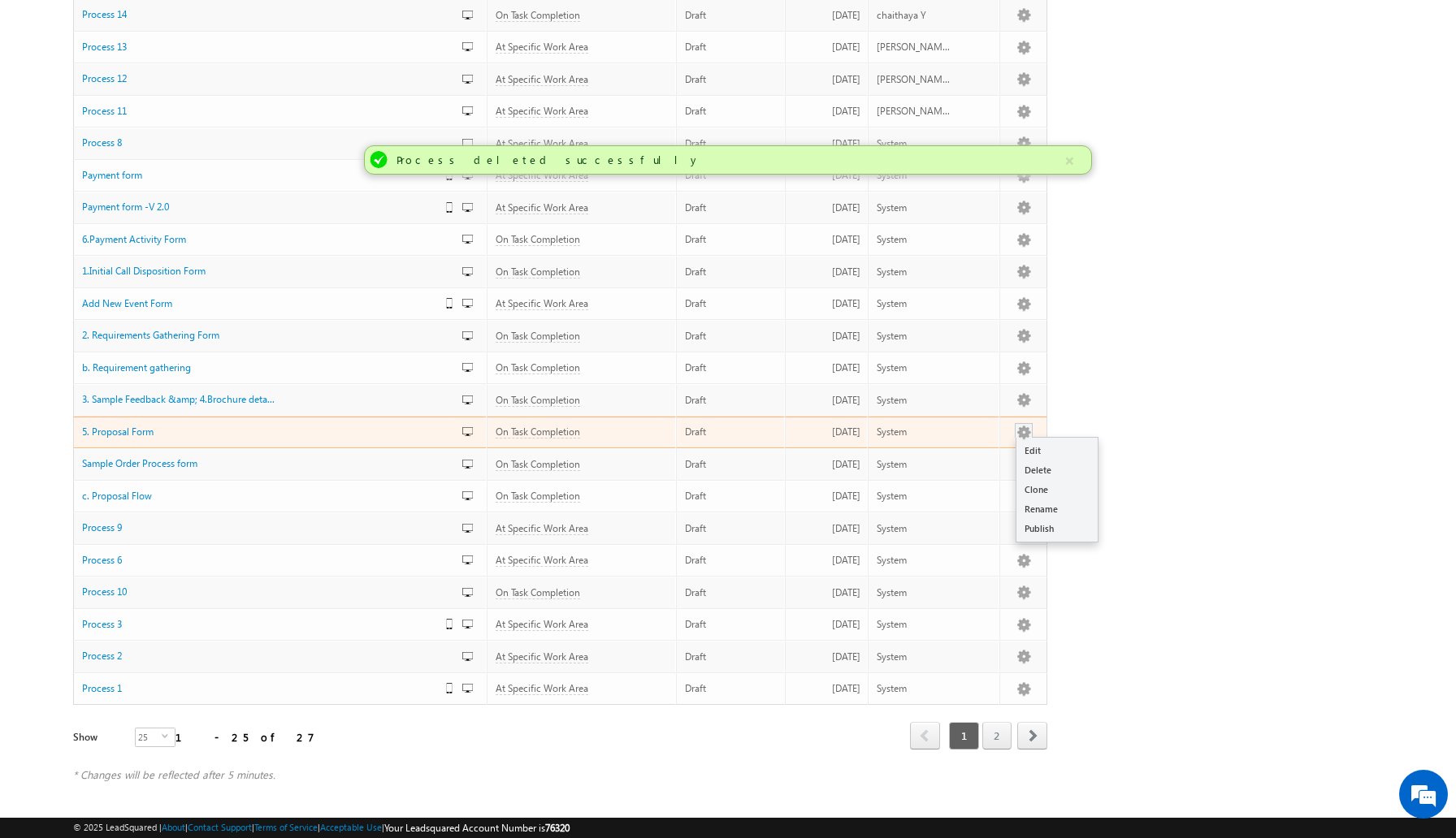
click at [1021, 435] on button "button" at bounding box center [1024, 432] width 17 height 17
click at [1034, 468] on link "Delete" at bounding box center [1056, 470] width 81 height 20
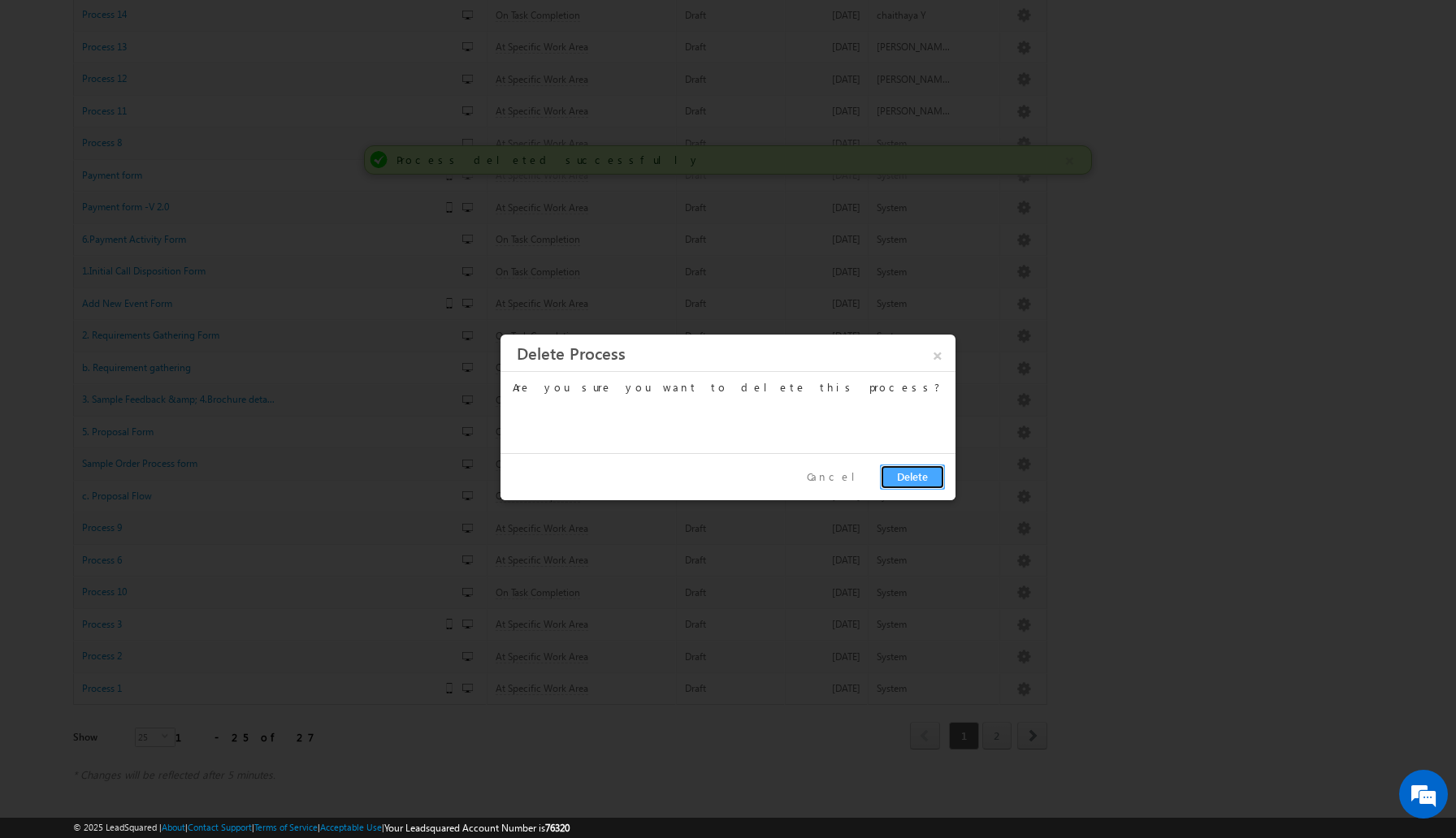
click at [917, 484] on button "Delete" at bounding box center [912, 477] width 65 height 25
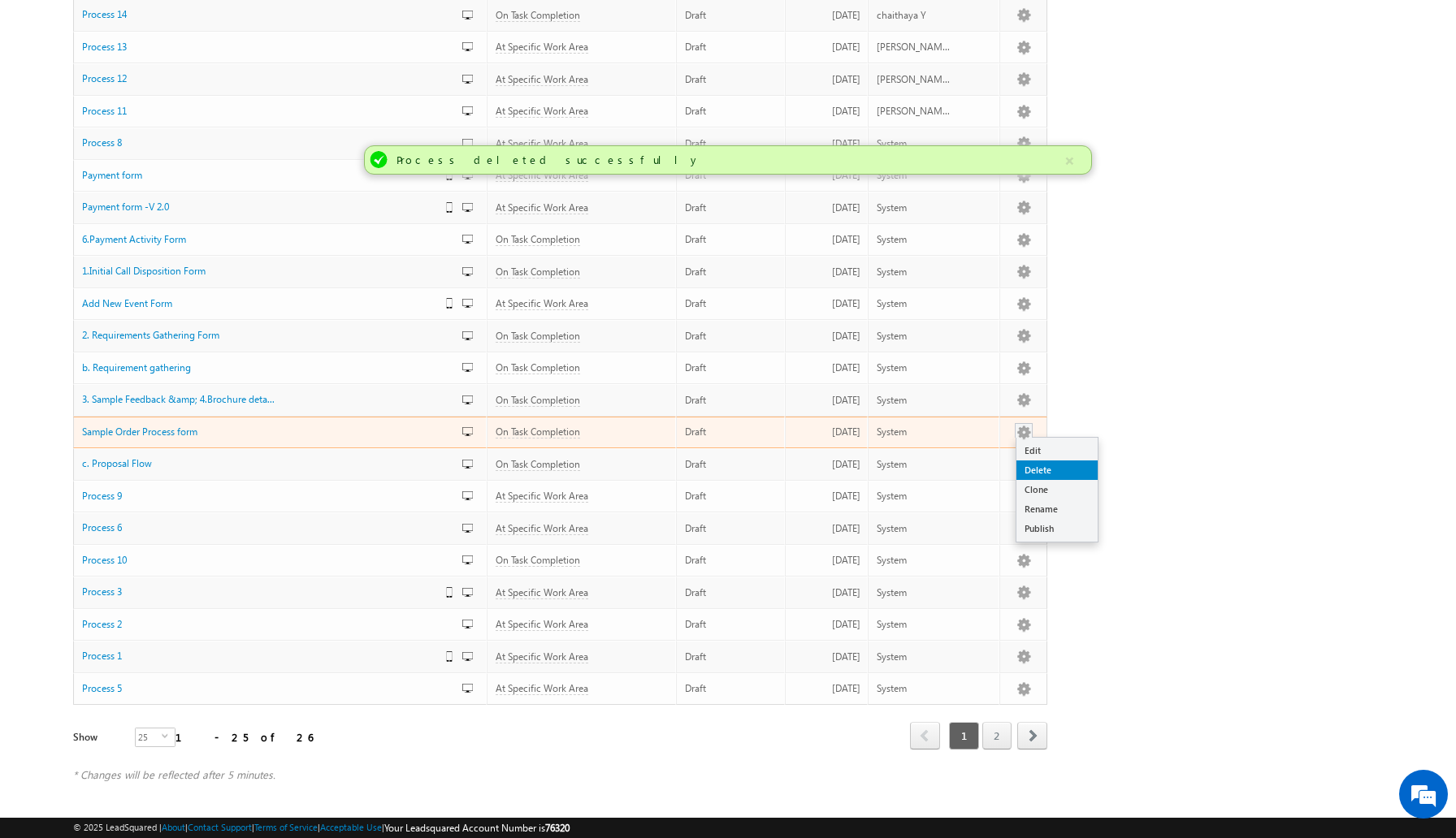
click at [1042, 467] on link "Delete" at bounding box center [1056, 470] width 81 height 20
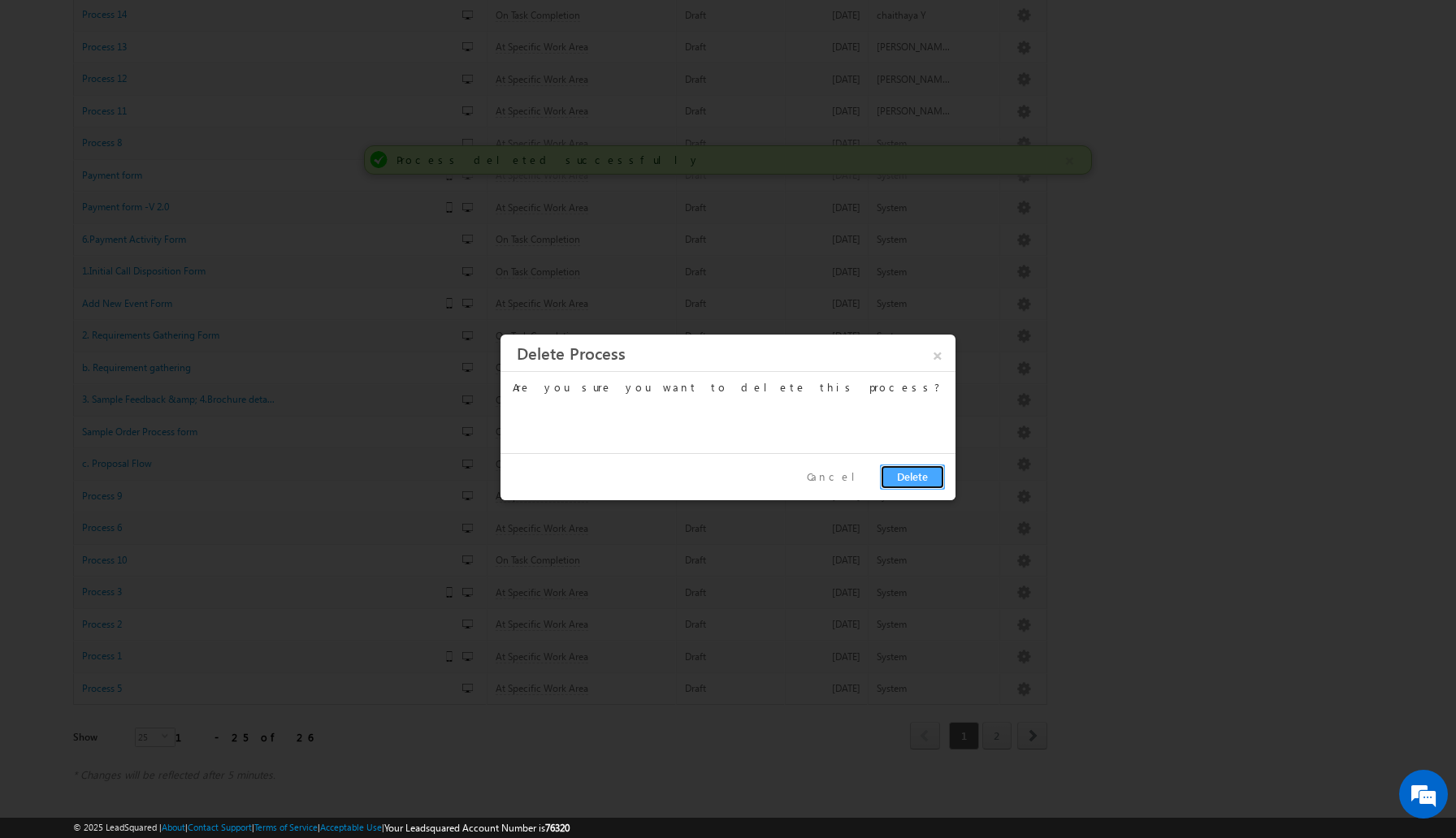
click at [917, 472] on button "Delete" at bounding box center [912, 477] width 65 height 25
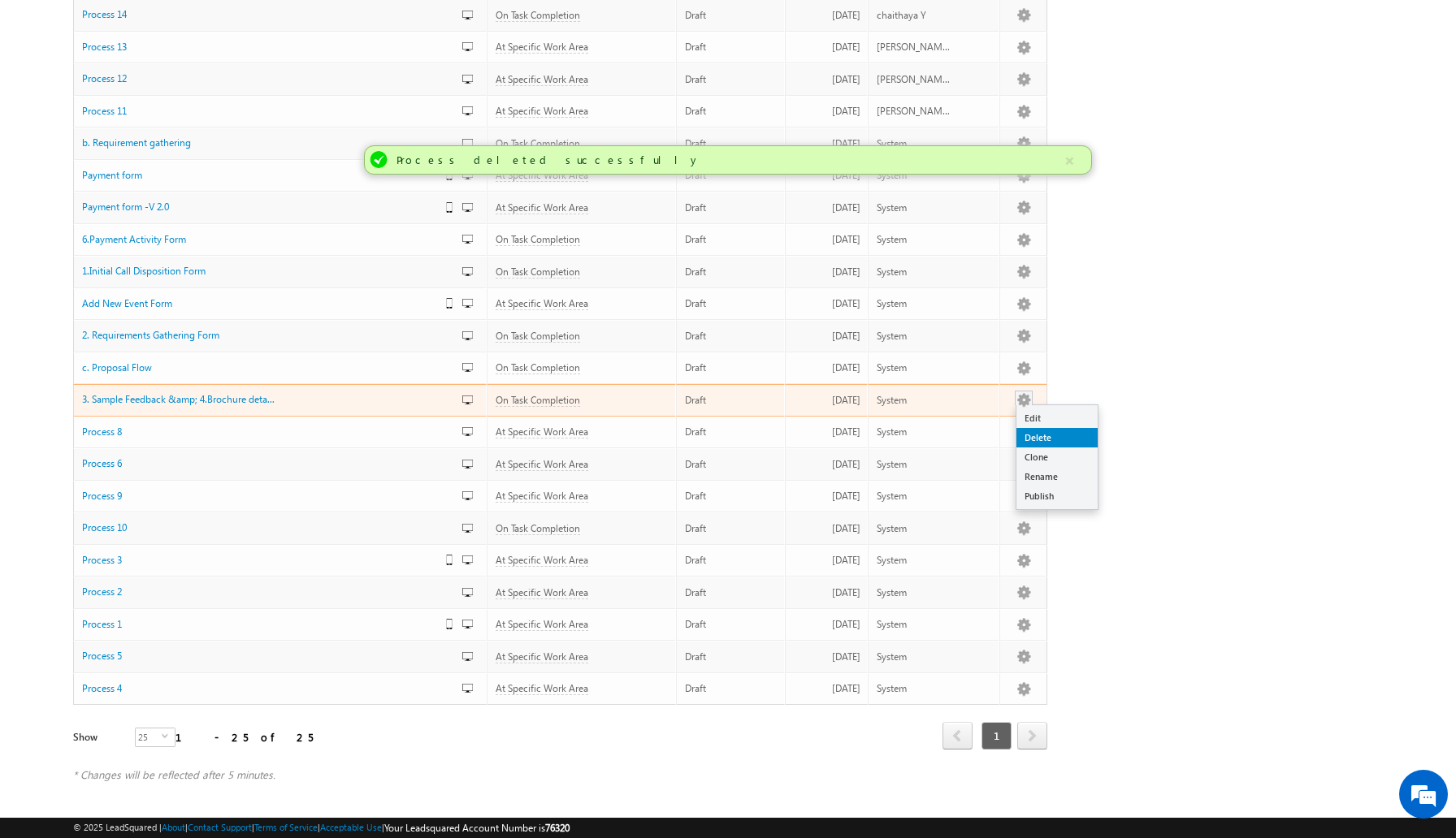
click at [1031, 438] on link "Delete" at bounding box center [1056, 438] width 81 height 20
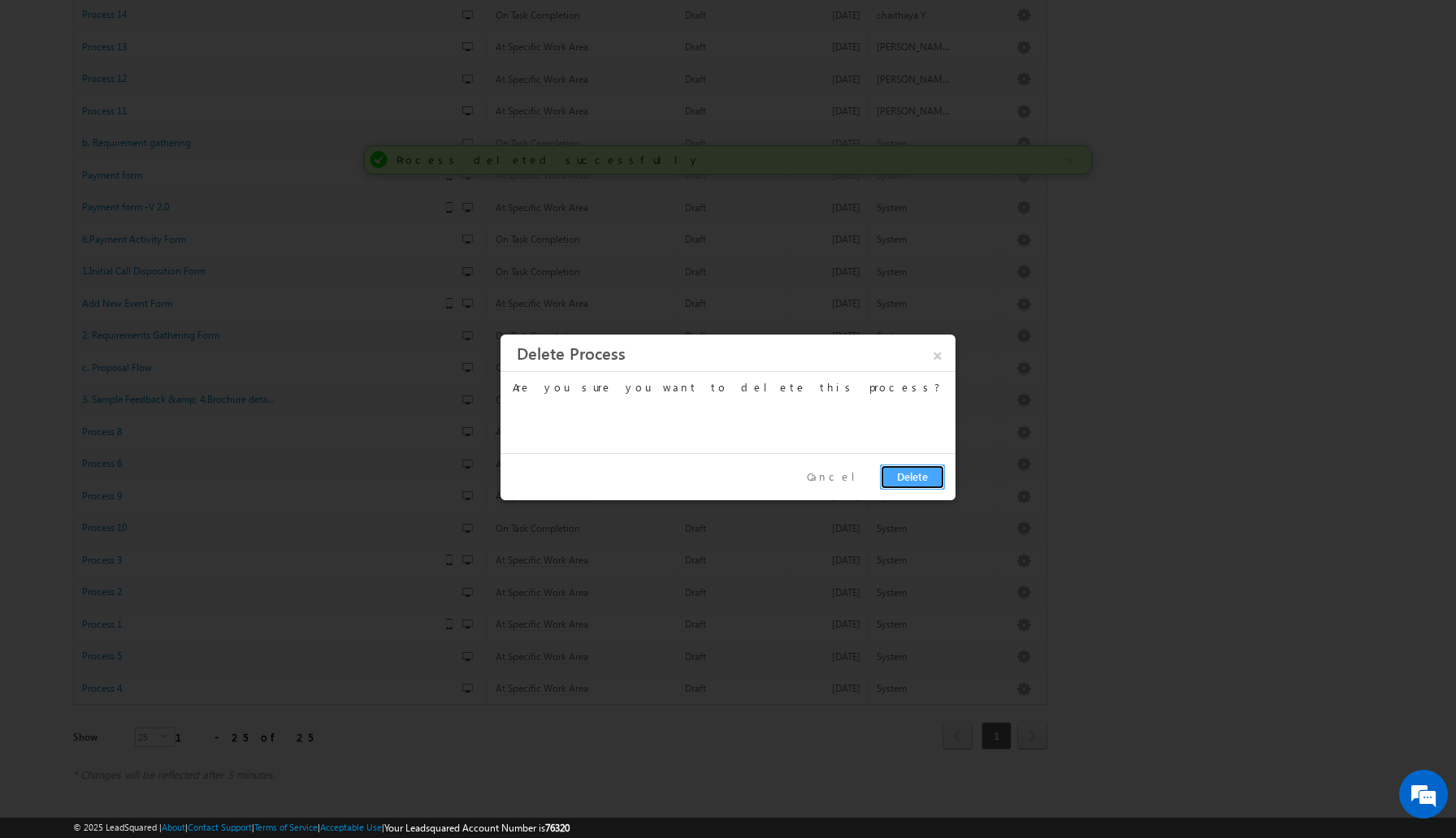
click at [912, 479] on button "Delete" at bounding box center [912, 477] width 65 height 25
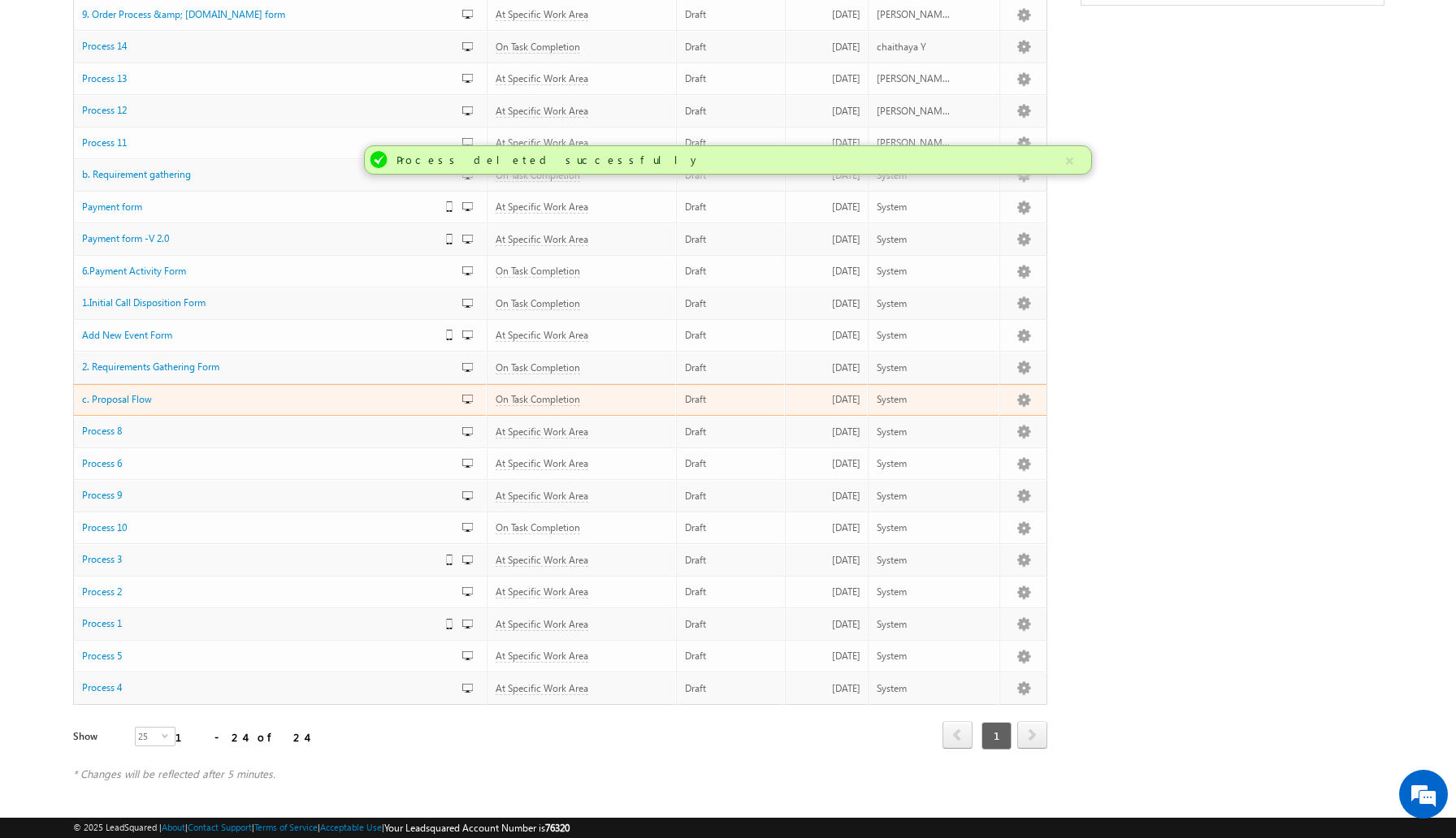
scroll to position [271, 0]
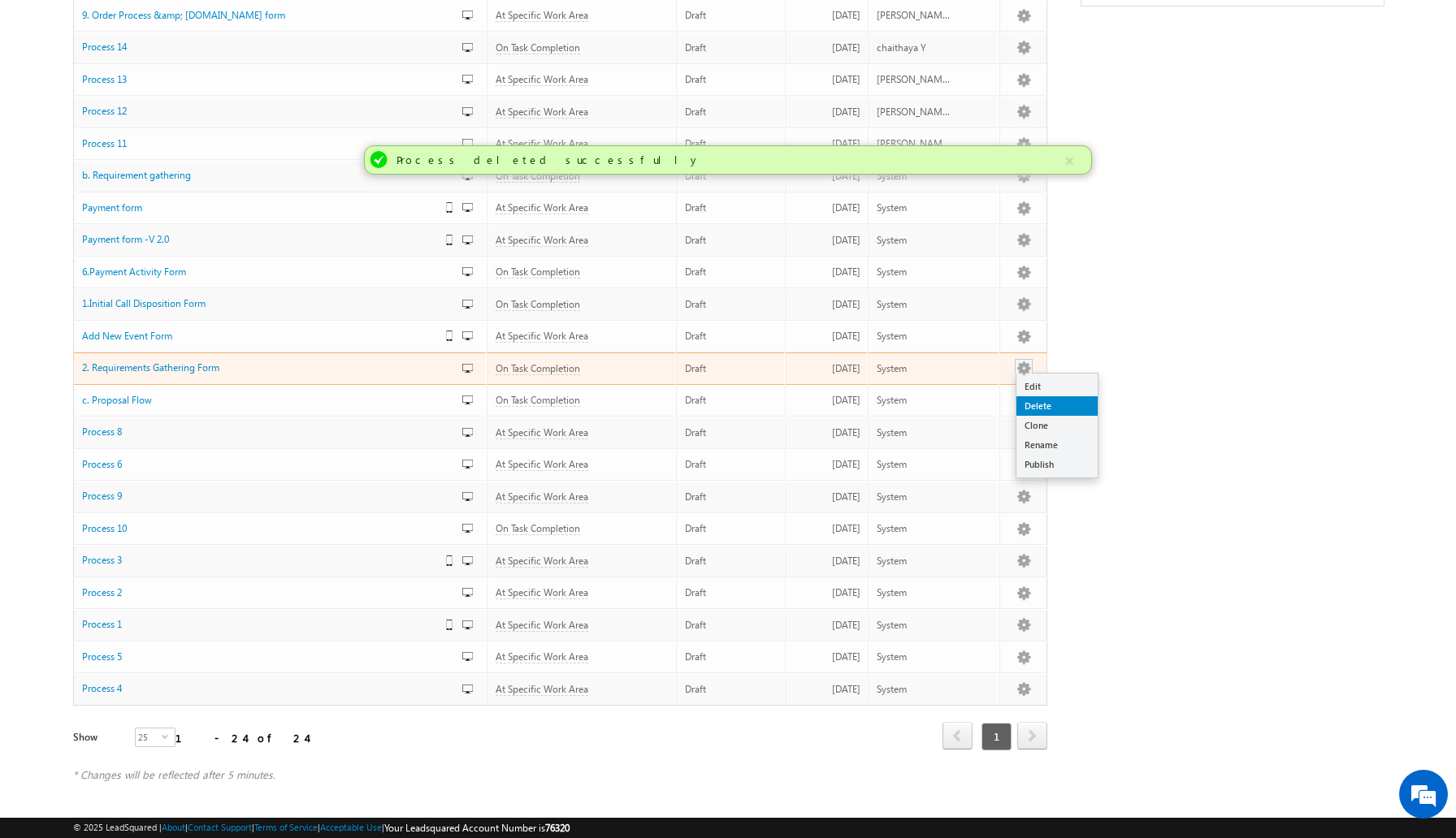
click at [1035, 403] on link "Delete" at bounding box center [1056, 406] width 81 height 20
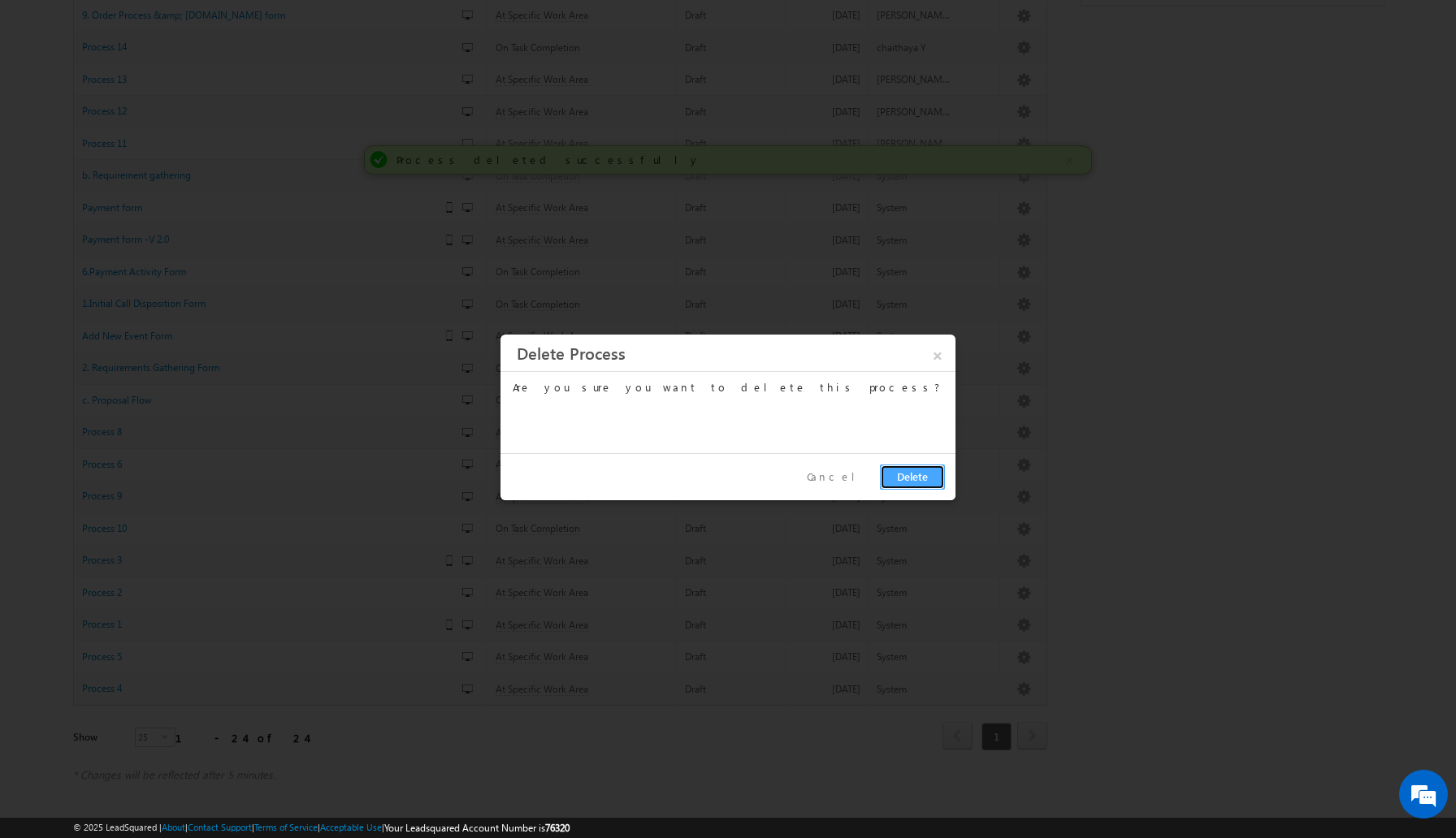
click at [903, 476] on button "Delete" at bounding box center [912, 477] width 65 height 25
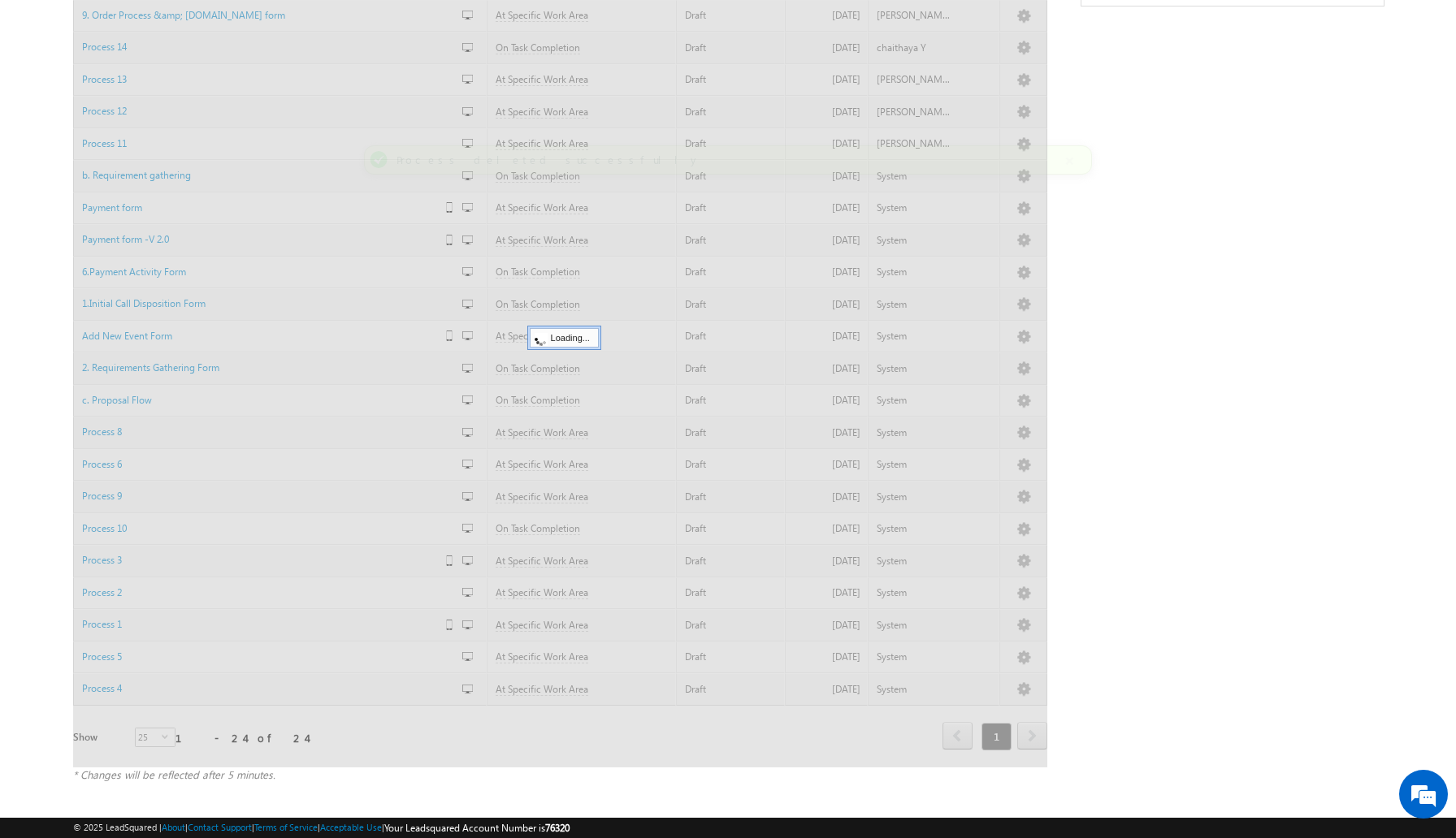
scroll to position [239, 0]
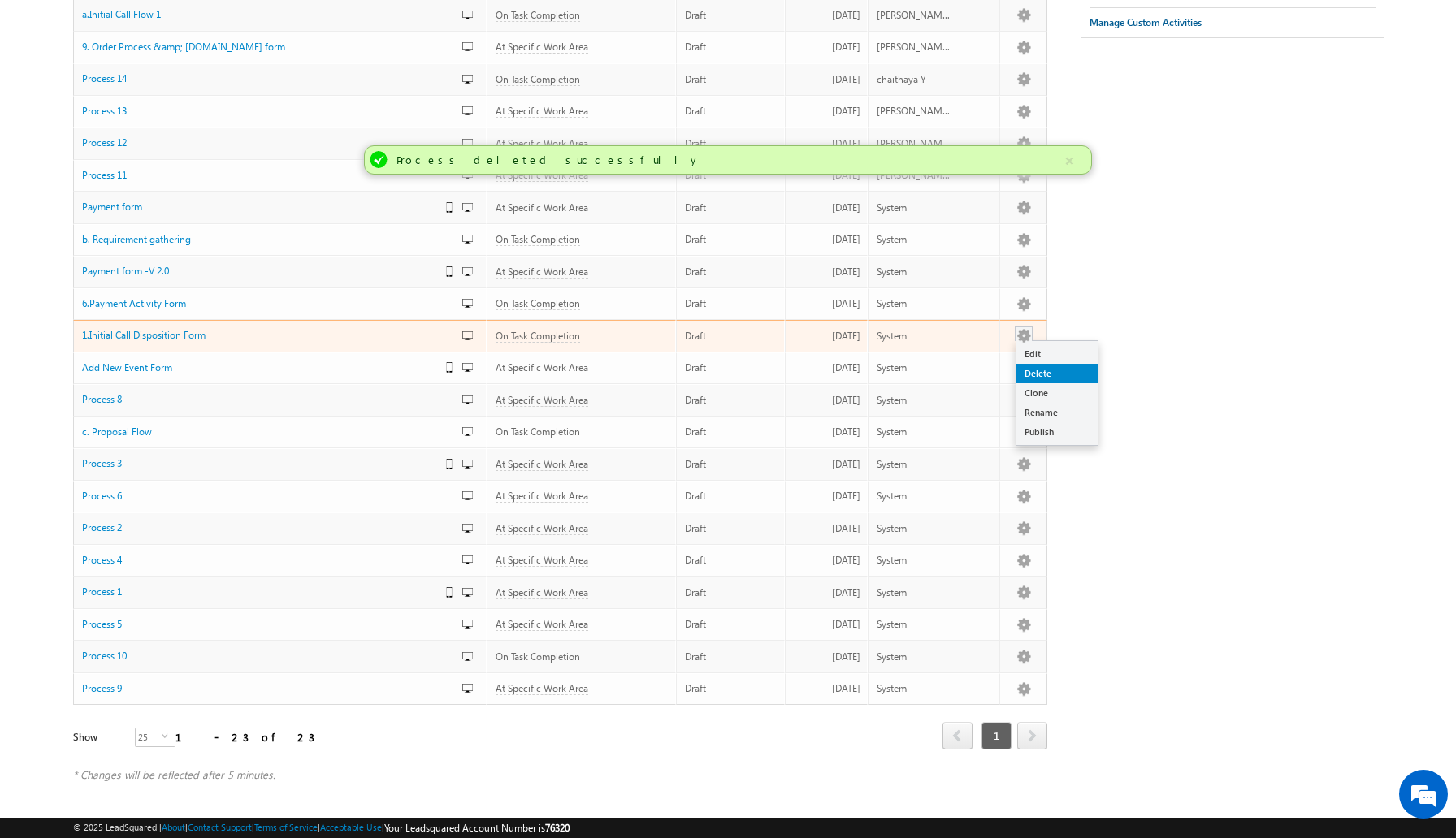
click at [1047, 379] on link "Delete" at bounding box center [1056, 373] width 81 height 20
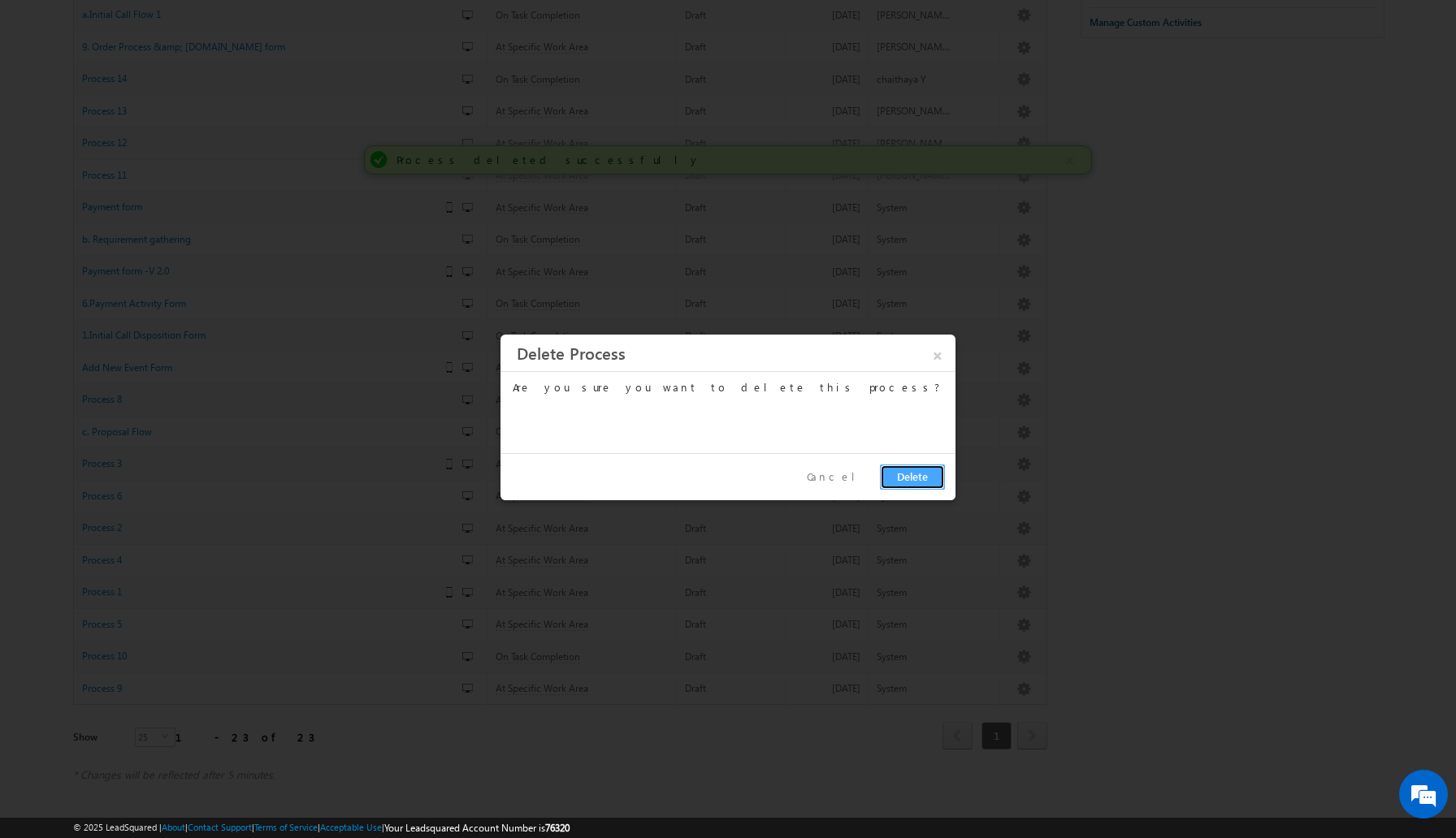
click at [908, 466] on button "Delete" at bounding box center [912, 477] width 65 height 25
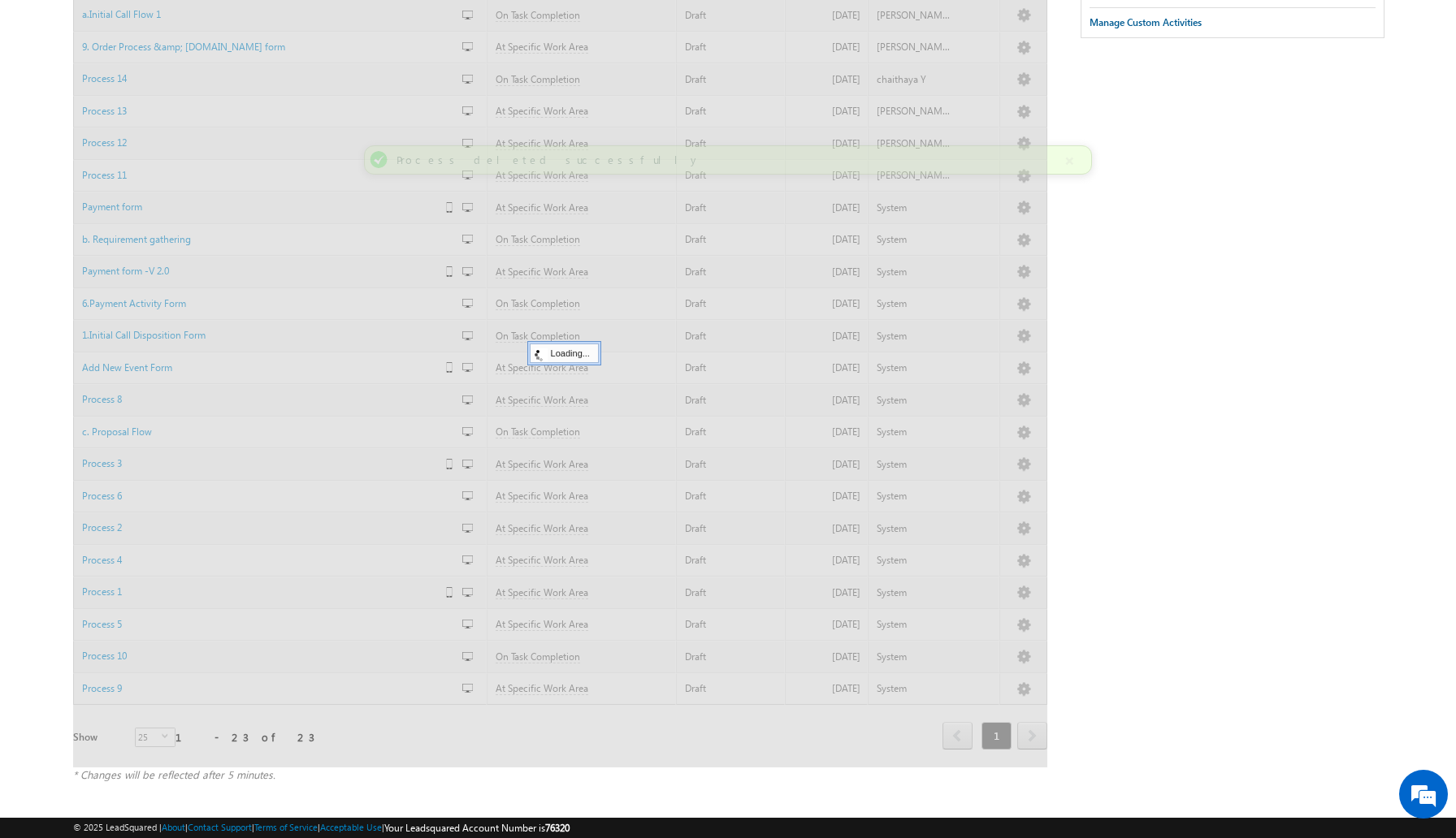
scroll to position [207, 0]
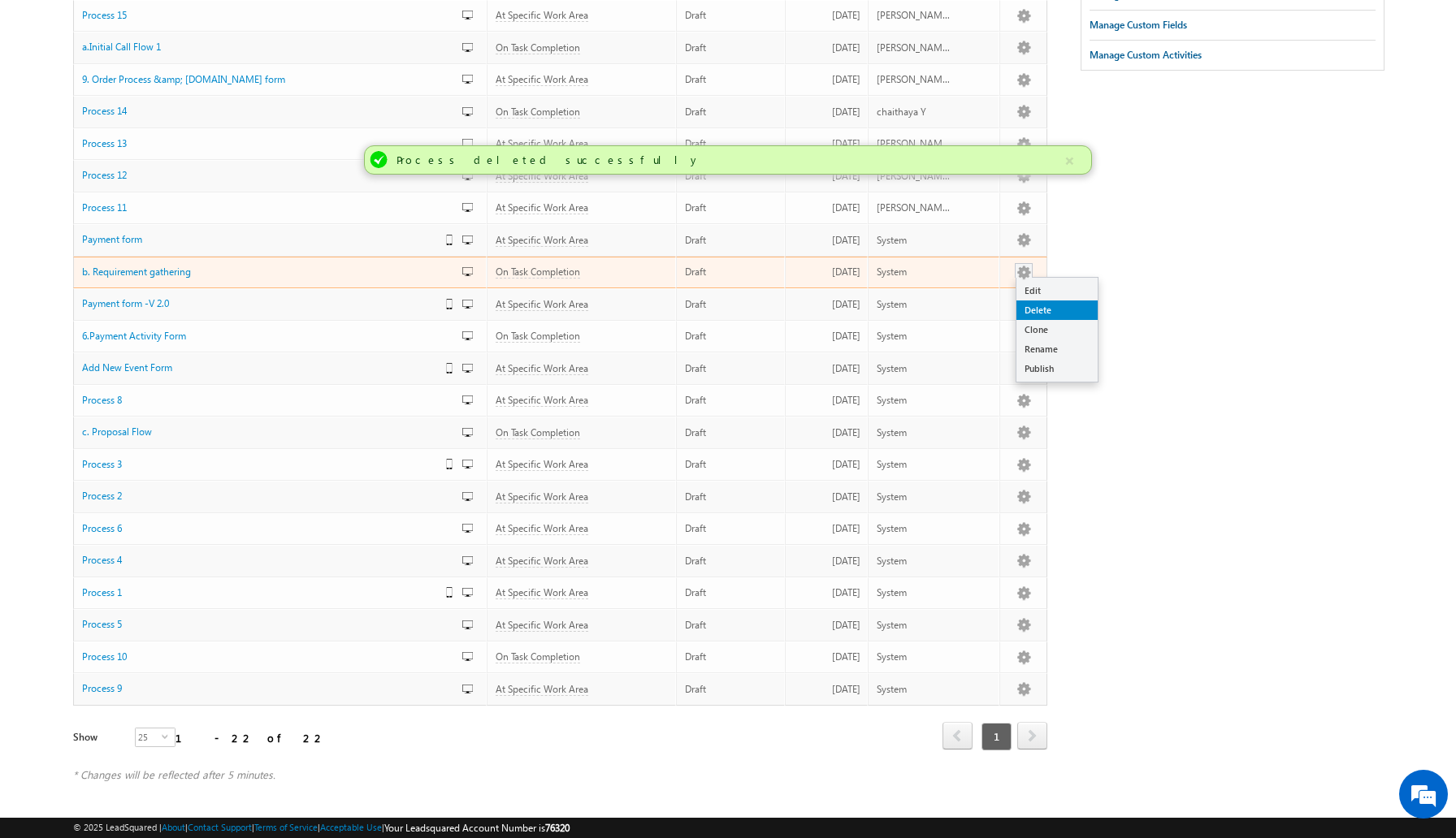
click at [1044, 305] on link "Delete" at bounding box center [1056, 311] width 81 height 20
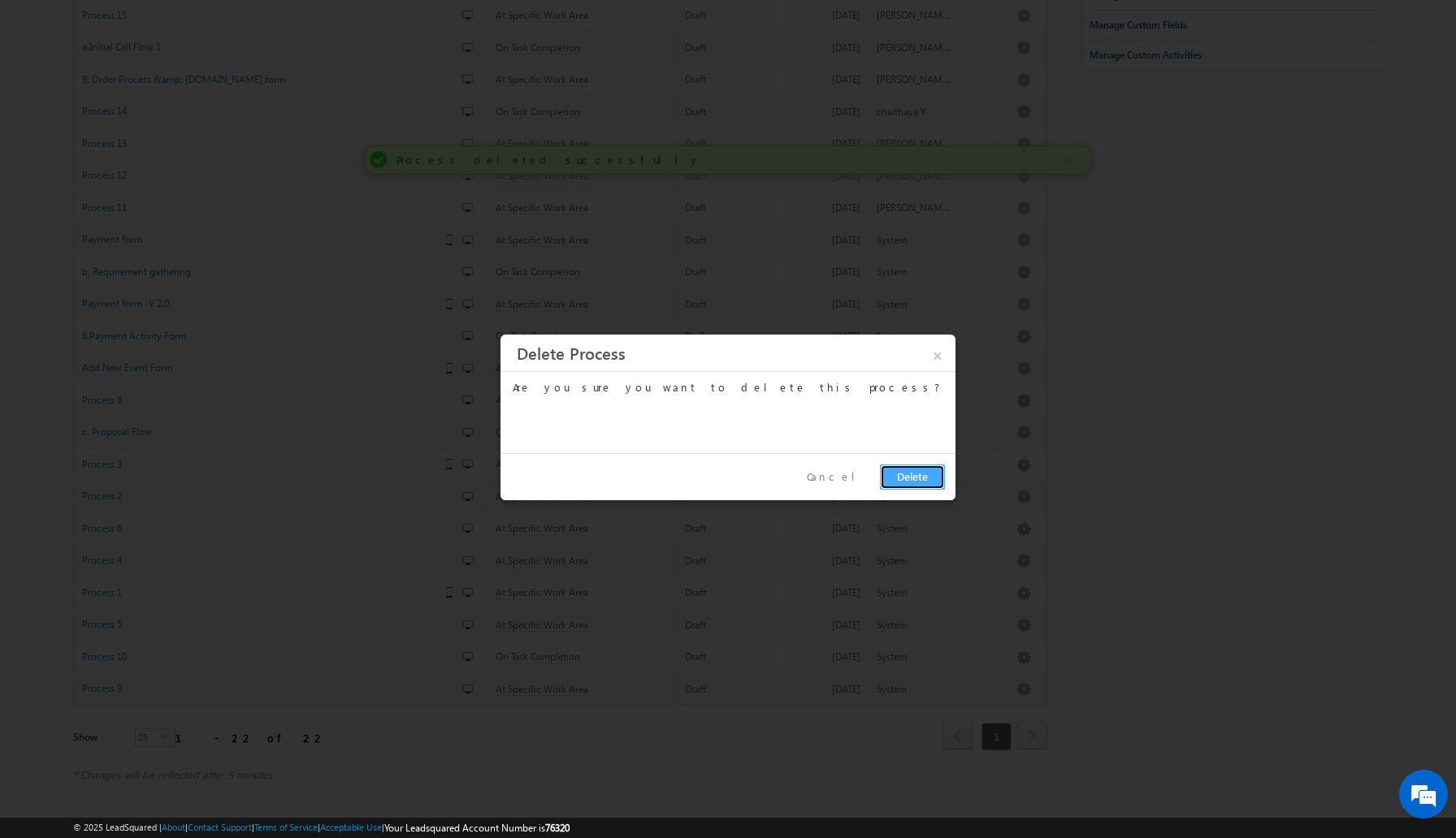
click at [917, 476] on button "Delete" at bounding box center [912, 477] width 65 height 25
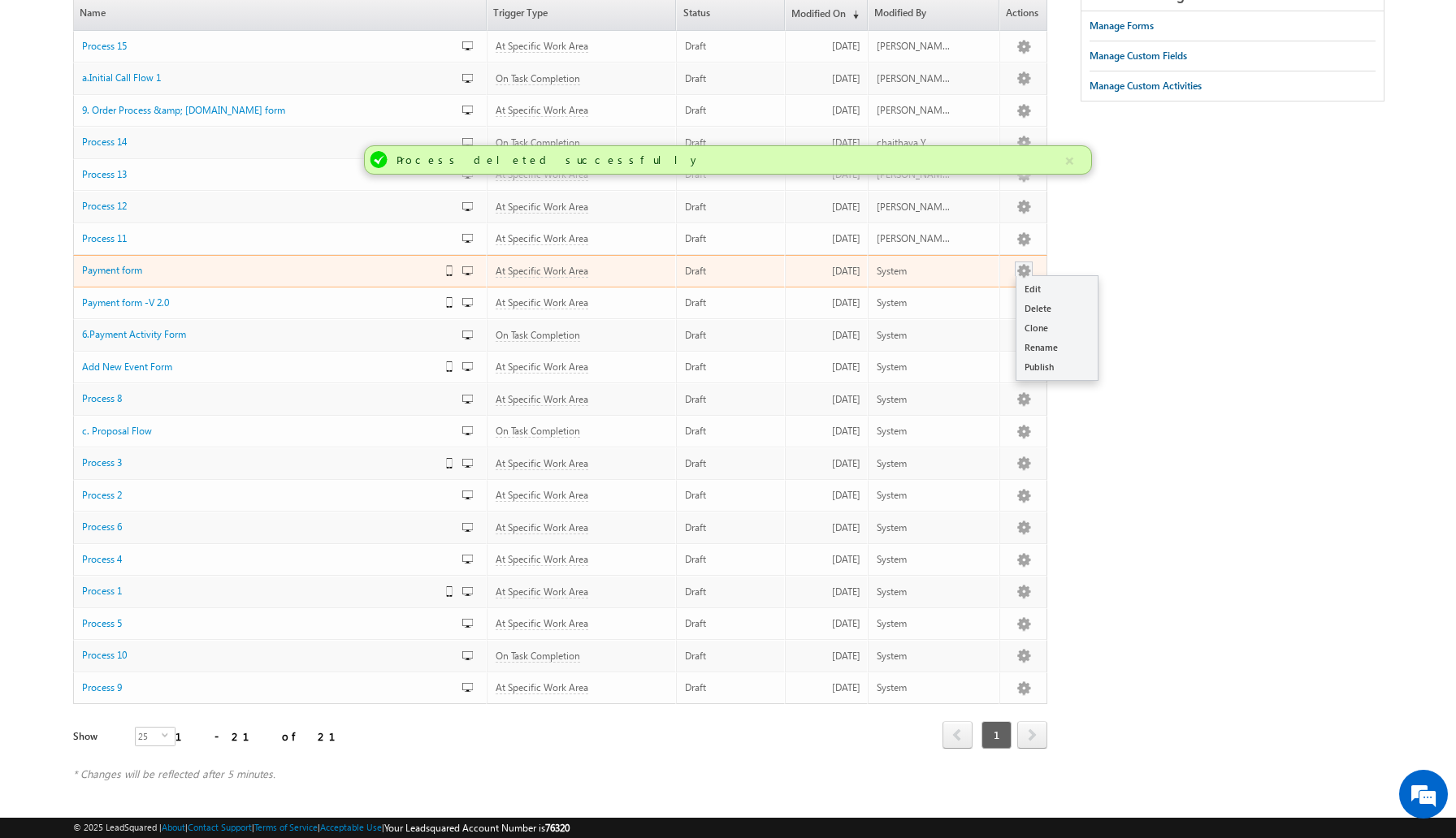
scroll to position [175, 0]
click at [1055, 316] on link "Delete" at bounding box center [1056, 310] width 81 height 20
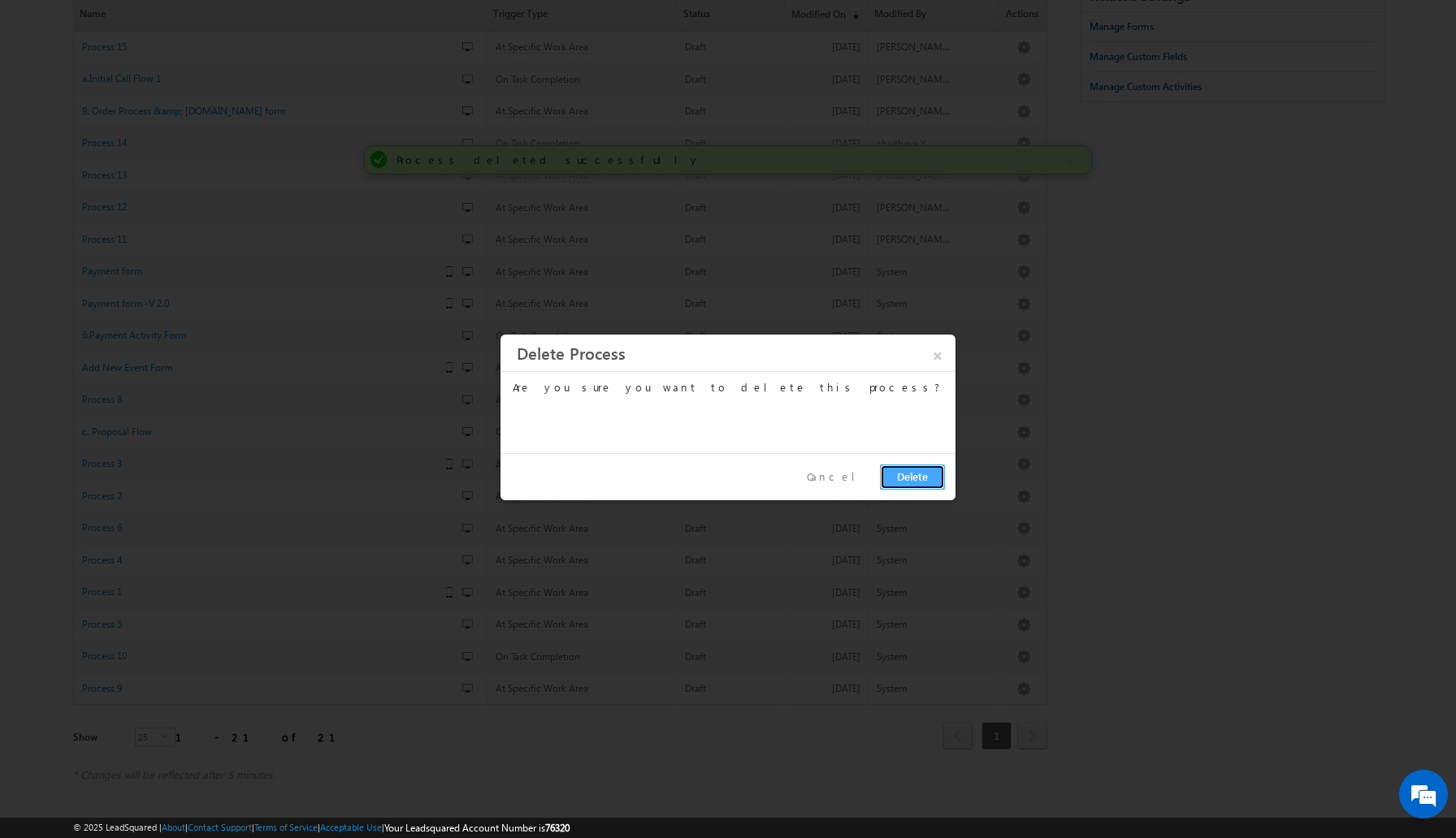
click at [907, 471] on button "Delete" at bounding box center [912, 477] width 65 height 25
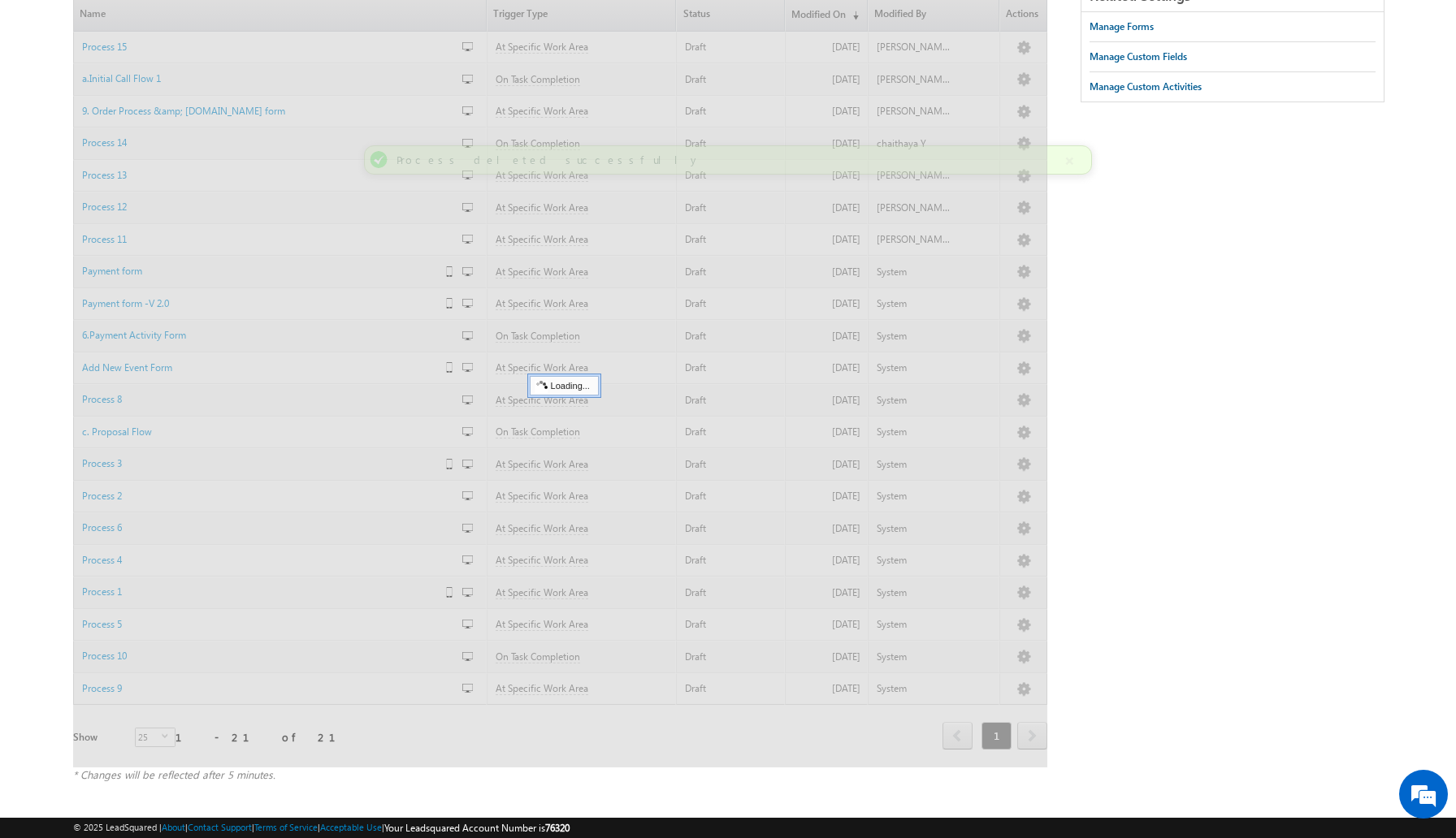
scroll to position [143, 0]
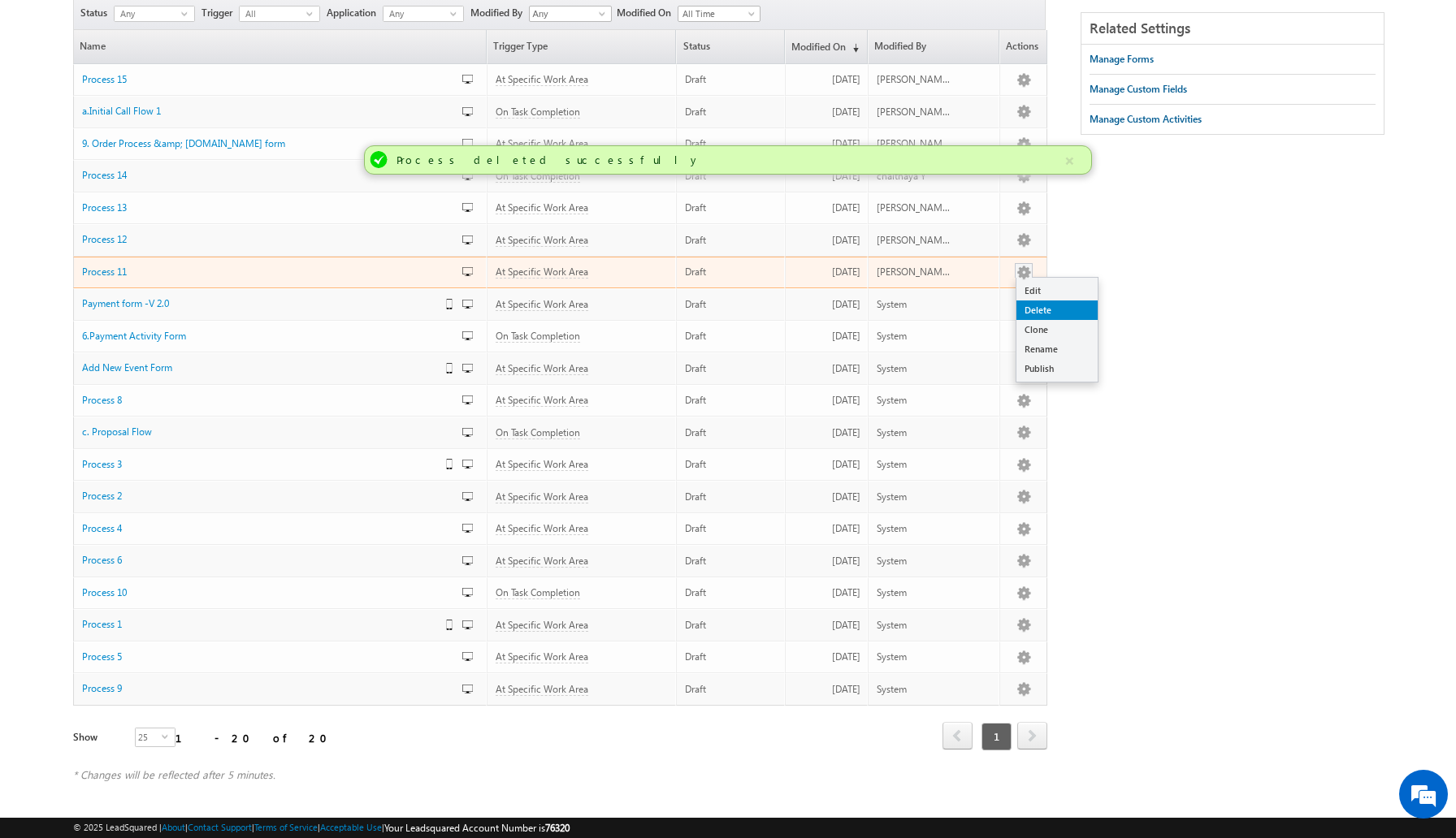
click at [1038, 310] on link "Delete" at bounding box center [1056, 311] width 81 height 20
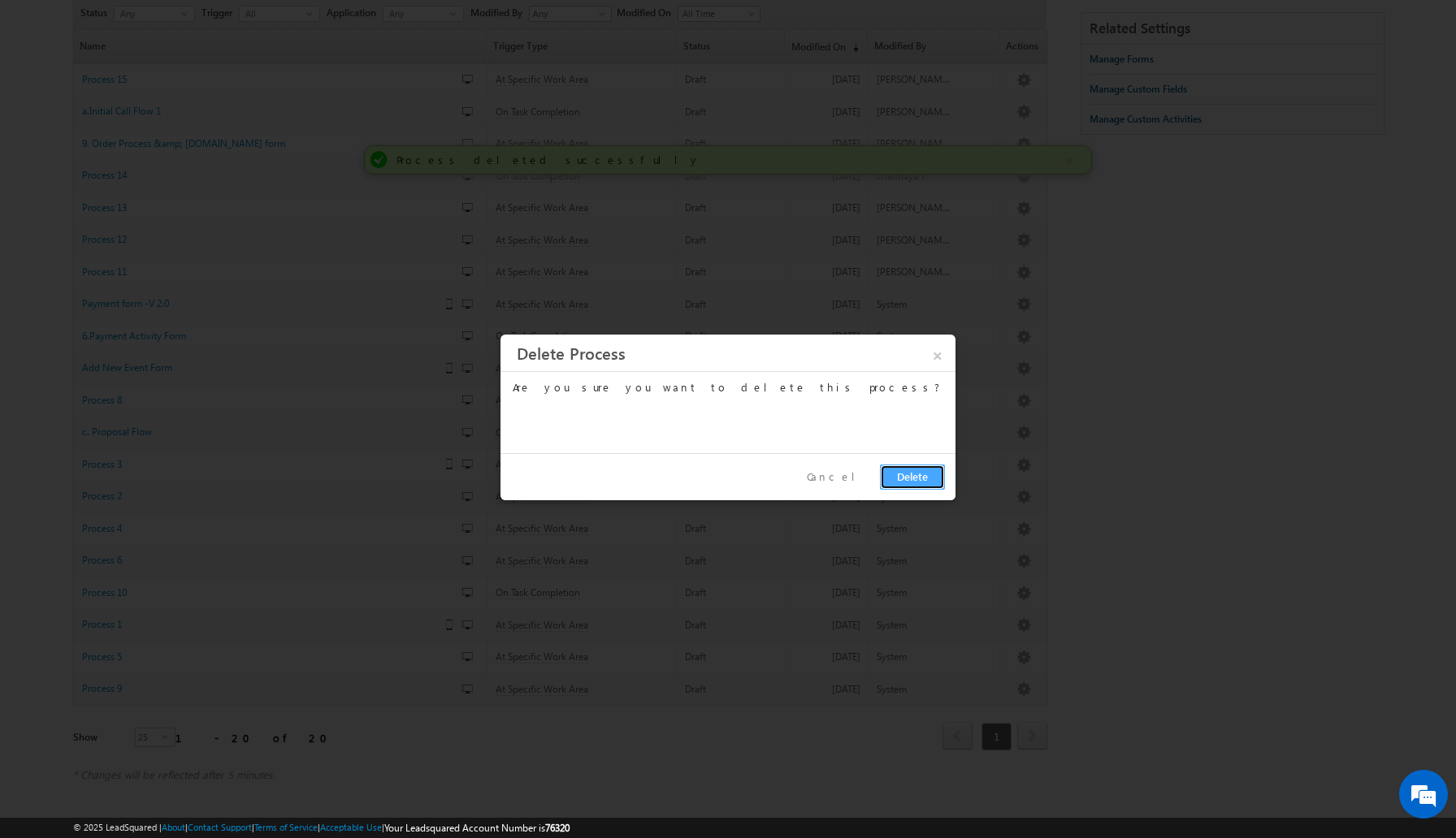
click at [912, 477] on button "Delete" at bounding box center [912, 477] width 65 height 25
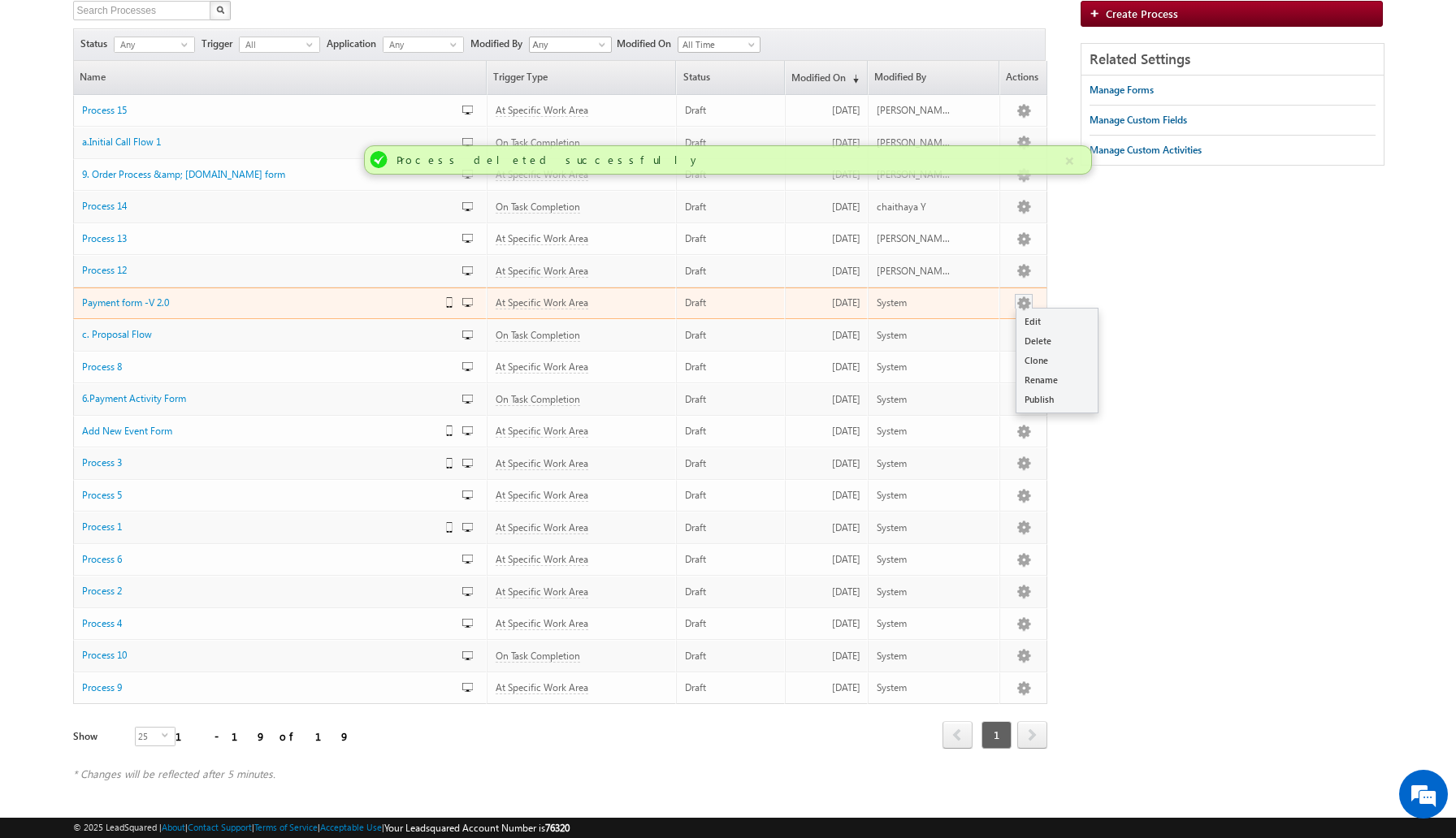
scroll to position [112, 0]
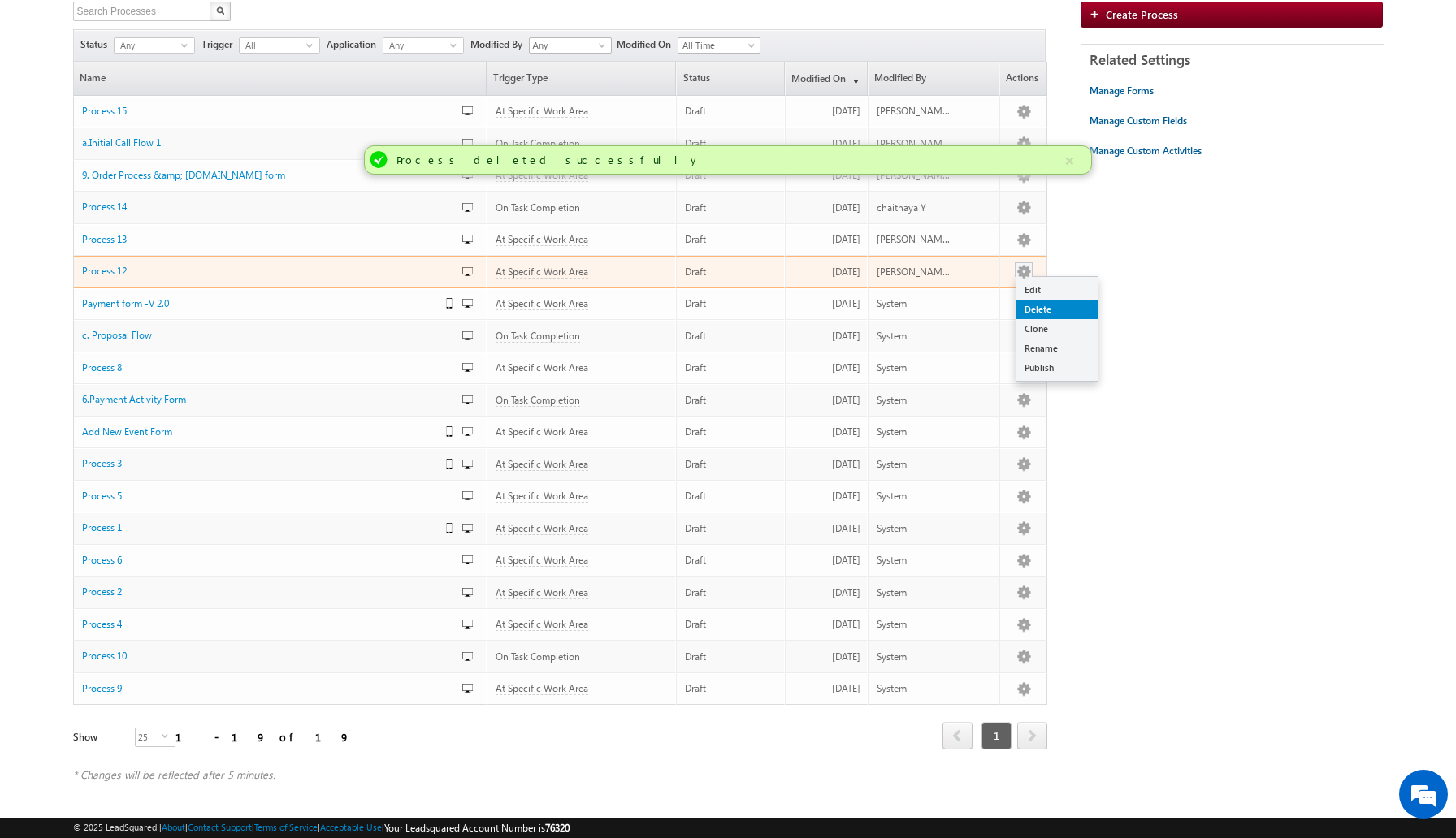
click at [1041, 309] on link "Delete" at bounding box center [1056, 310] width 81 height 20
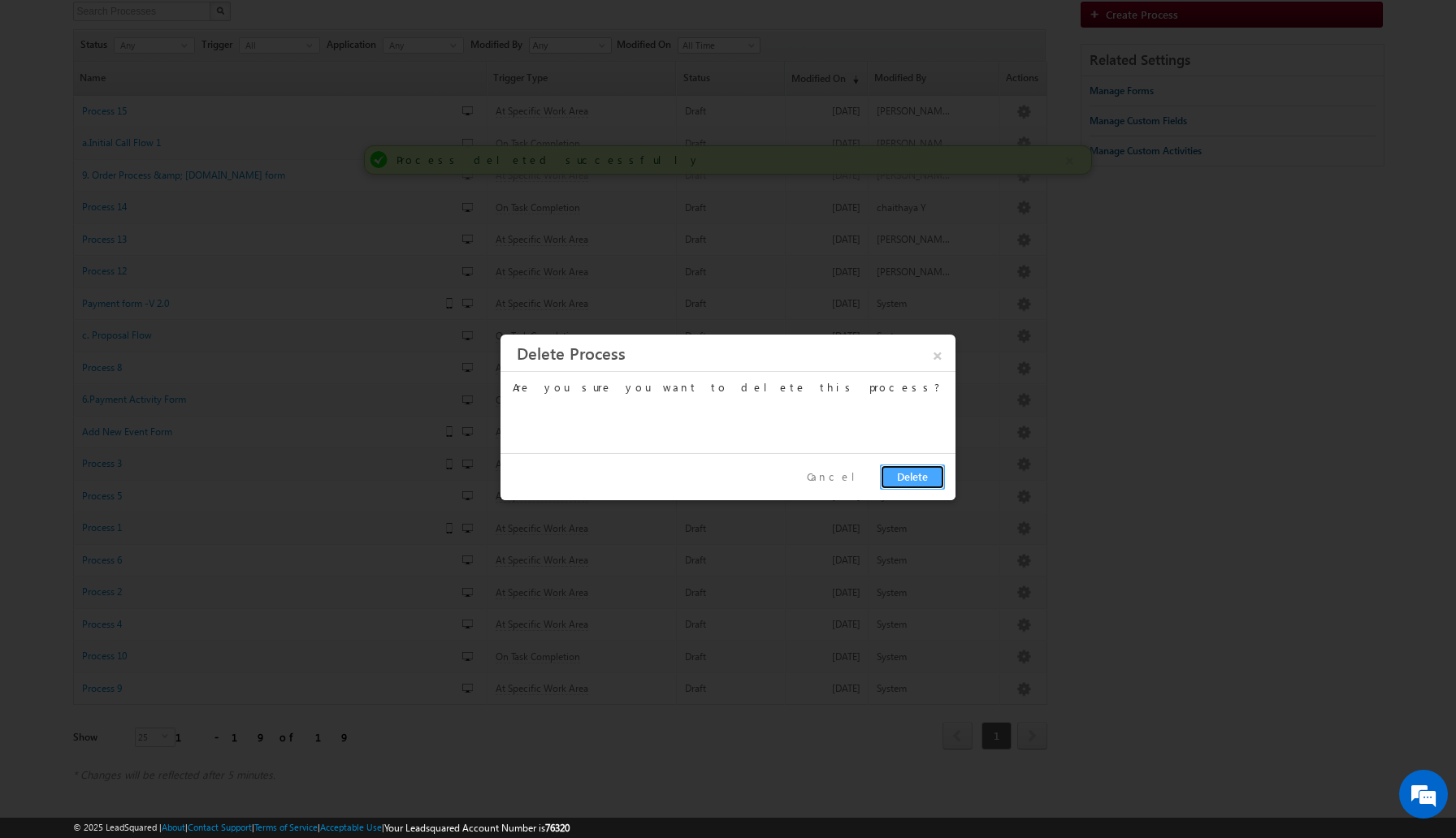
click at [903, 489] on button "Delete" at bounding box center [912, 477] width 65 height 25
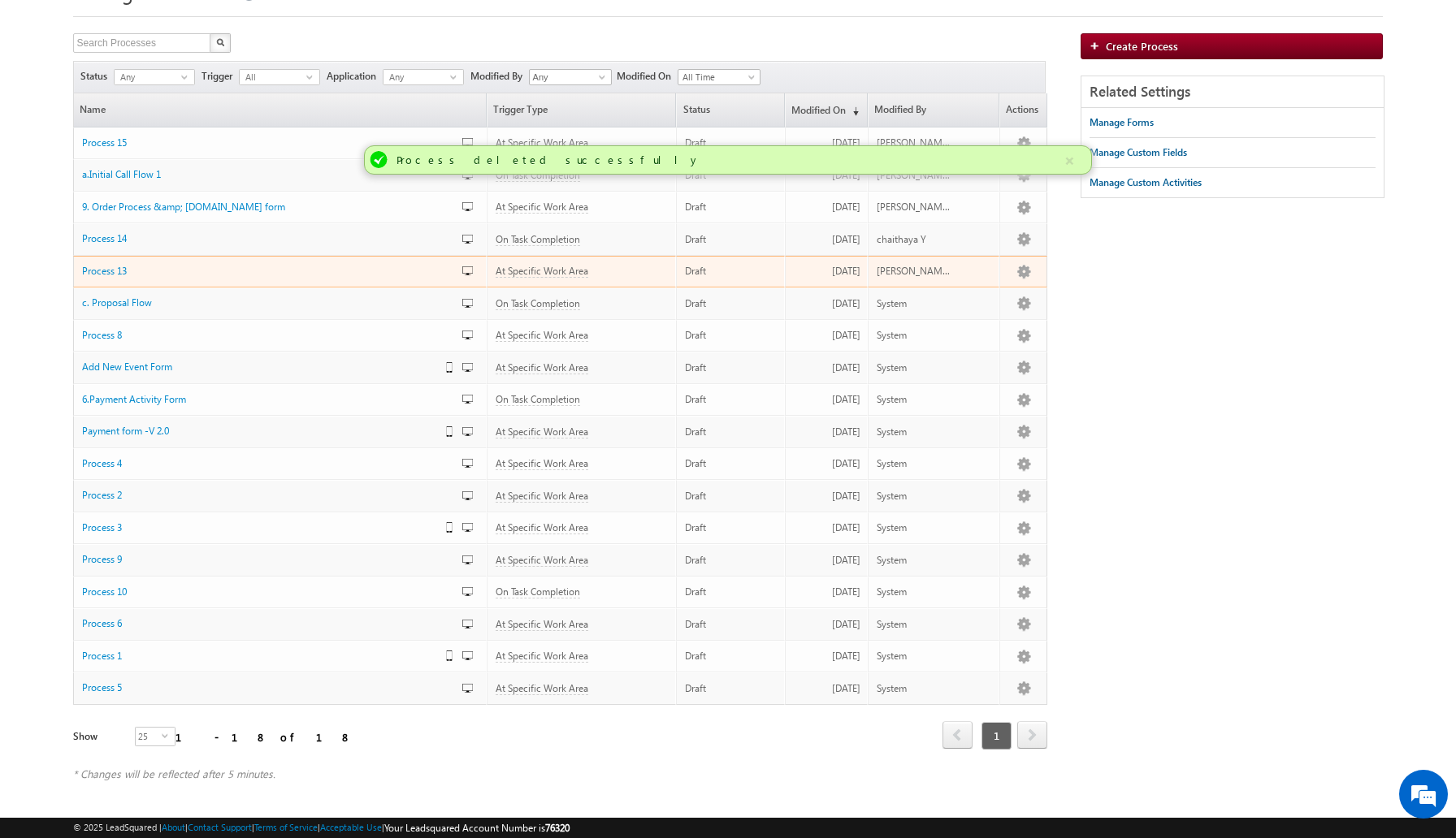
scroll to position [78, 0]
click at [1044, 309] on link "Delete" at bounding box center [1056, 311] width 81 height 20
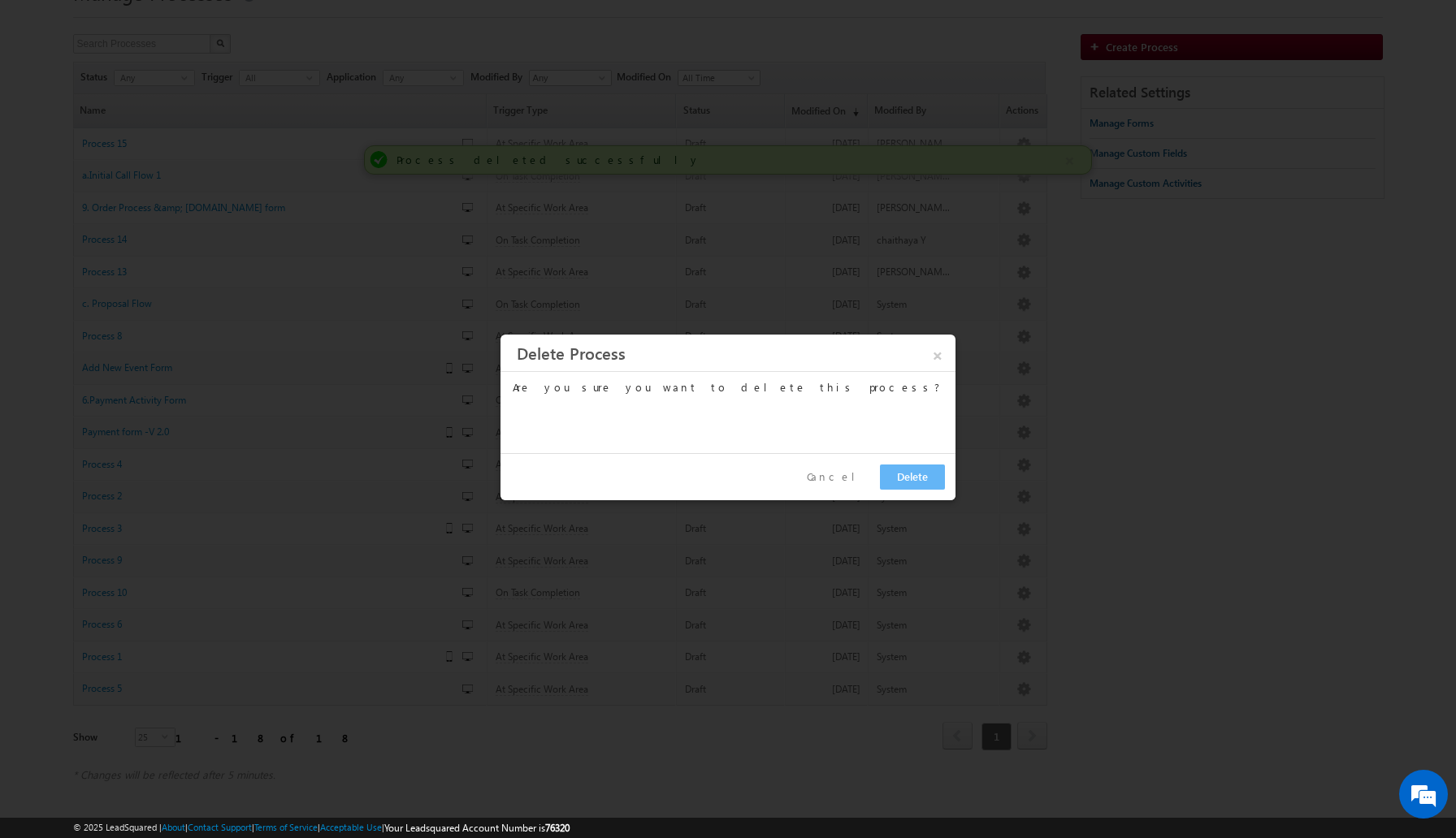
click at [924, 461] on div "Cancel Delete" at bounding box center [728, 476] width 457 height 47
click at [921, 471] on button "Delete" at bounding box center [912, 477] width 65 height 25
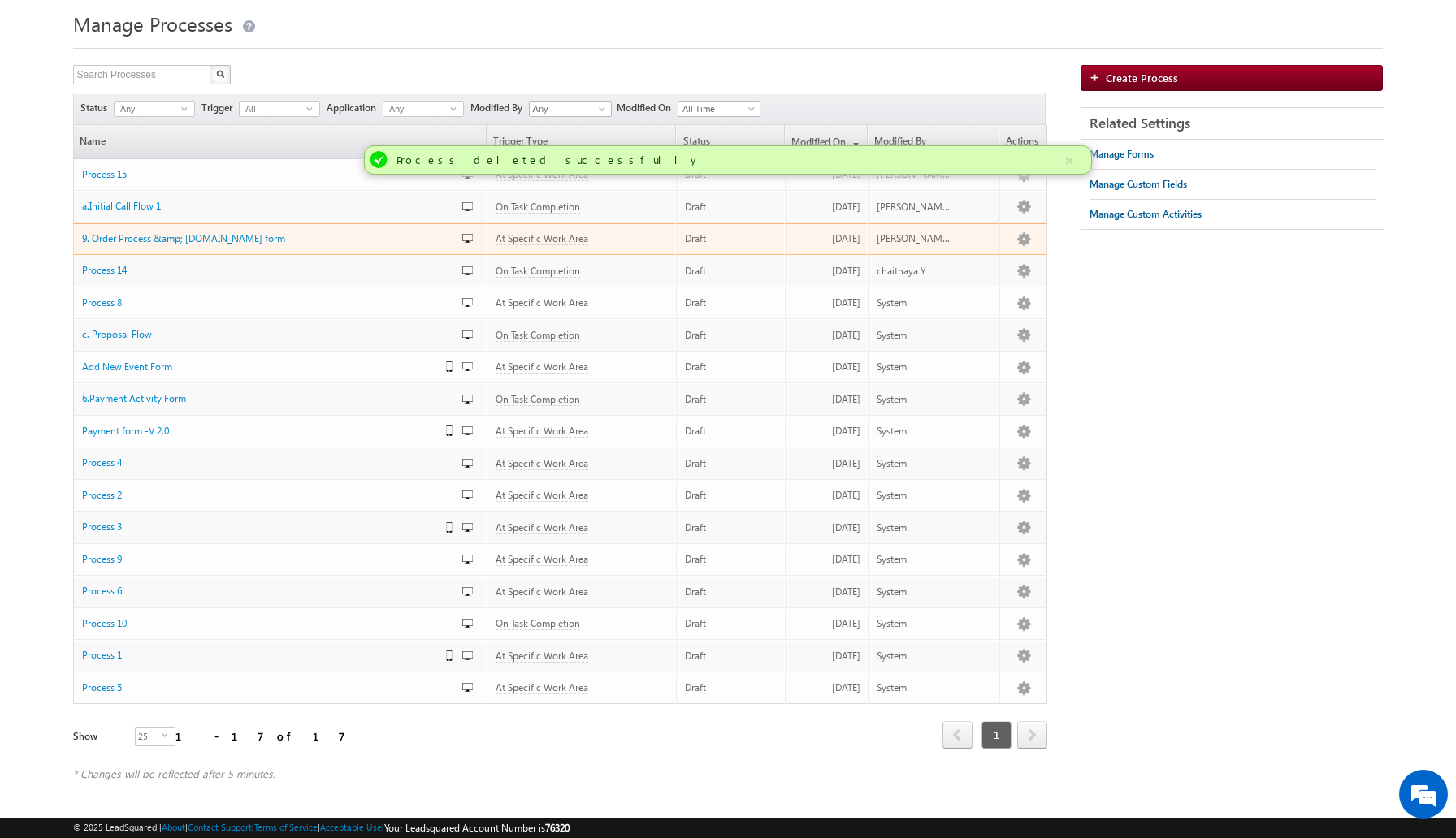
scroll to position [47, 0]
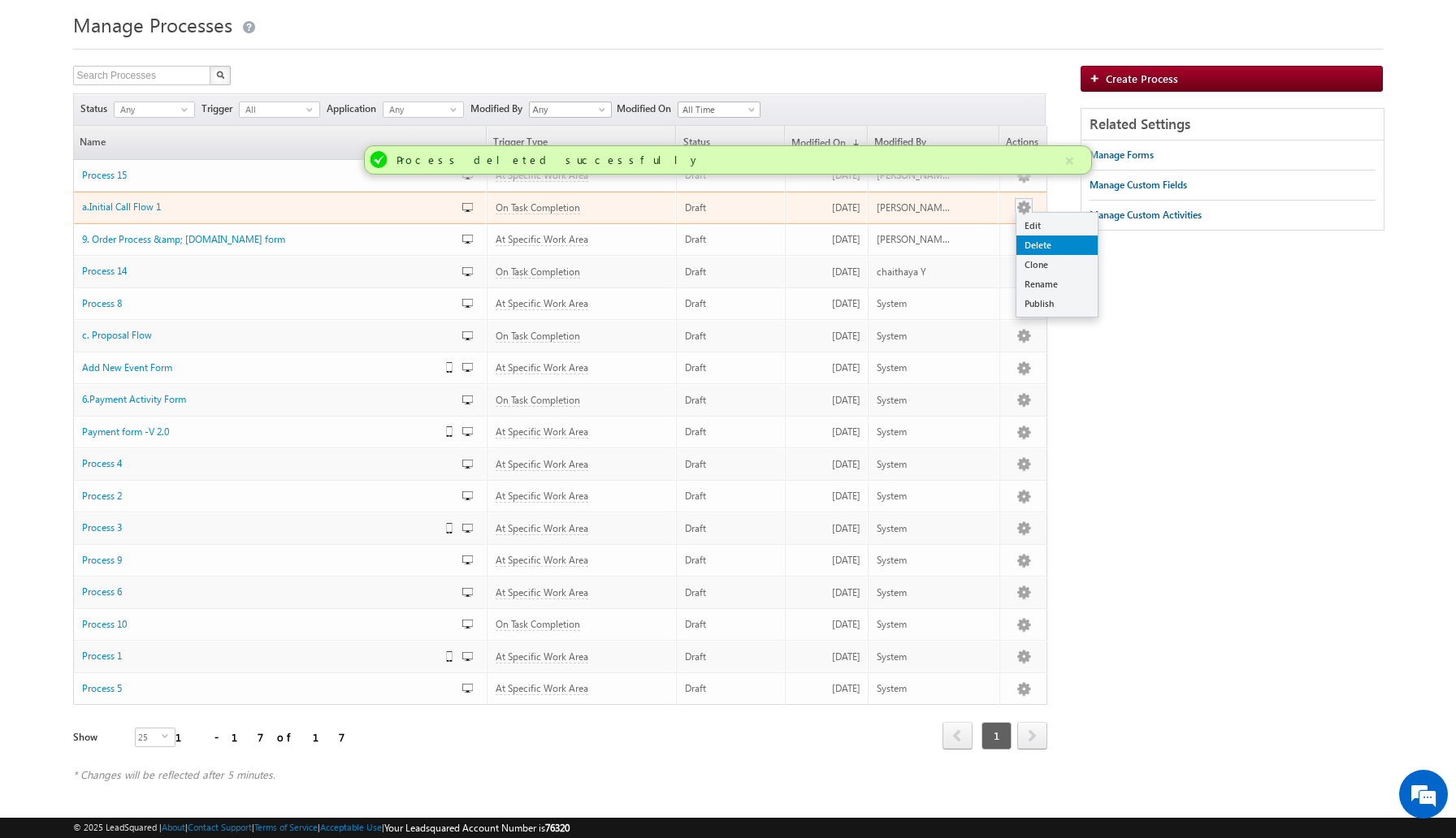
click at [1035, 247] on link "Delete" at bounding box center [1056, 245] width 81 height 20
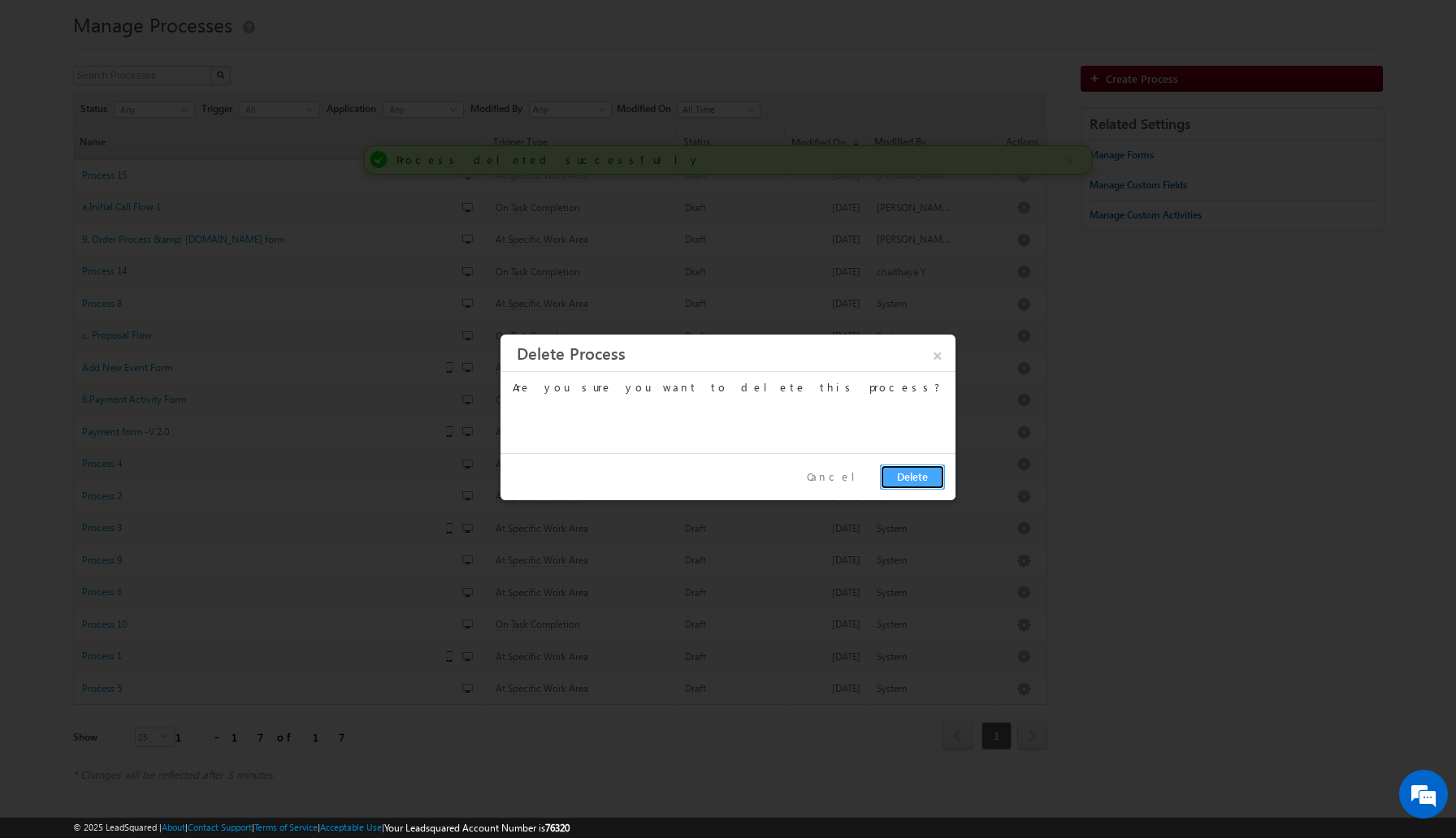
click at [904, 476] on button "Delete" at bounding box center [912, 477] width 65 height 25
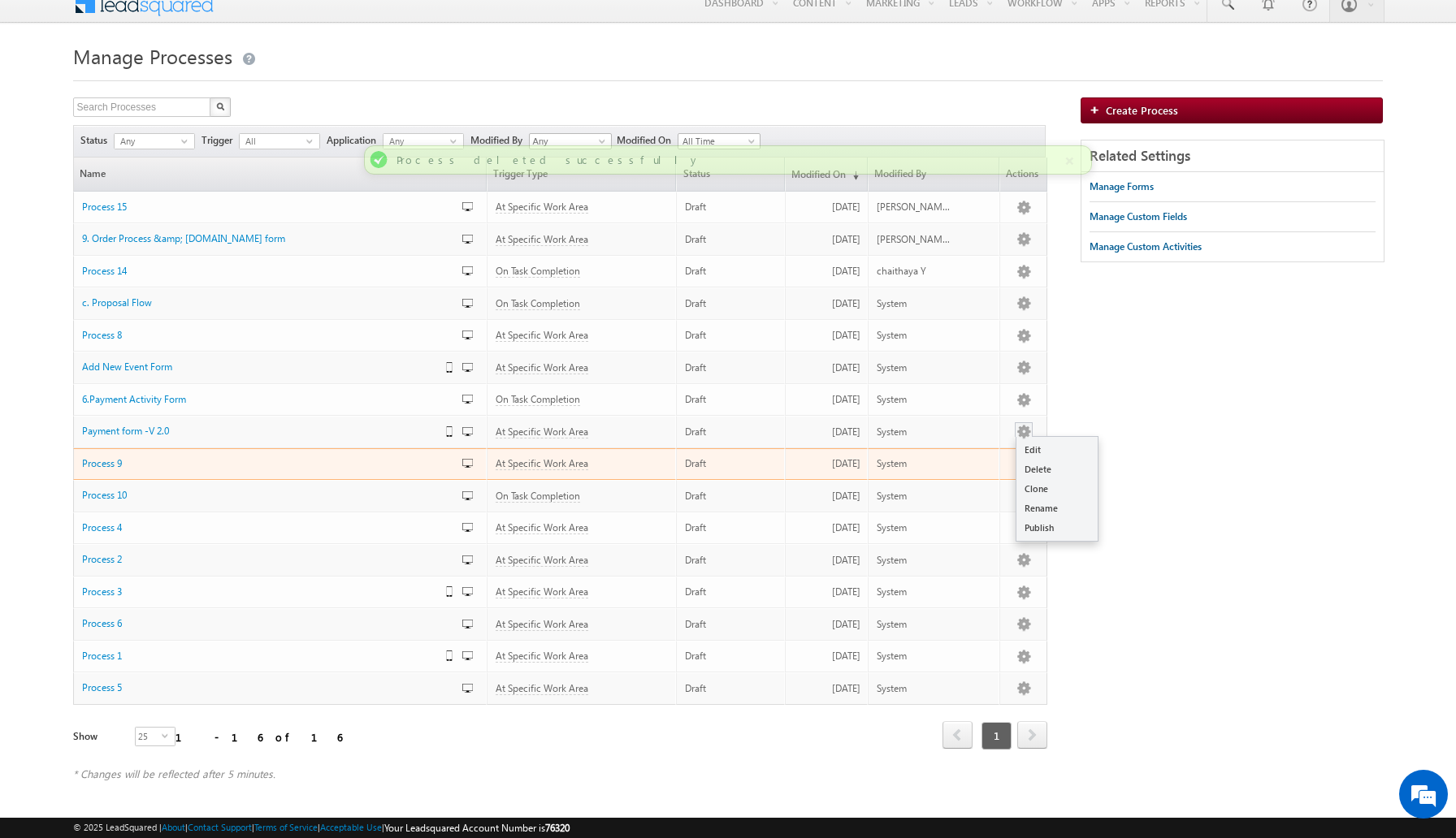
scroll to position [15, 0]
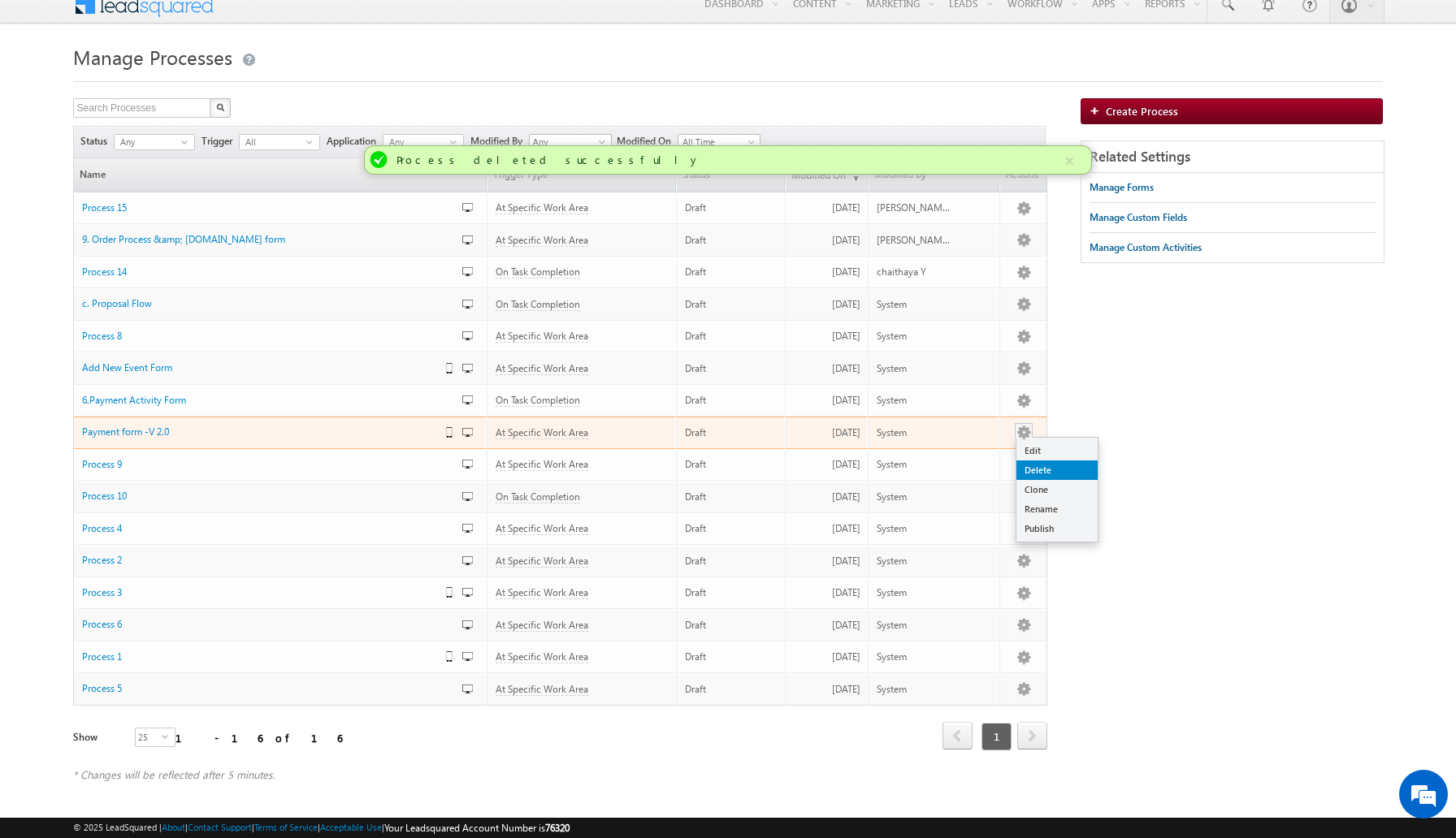
click at [1036, 463] on link "Delete" at bounding box center [1056, 470] width 81 height 20
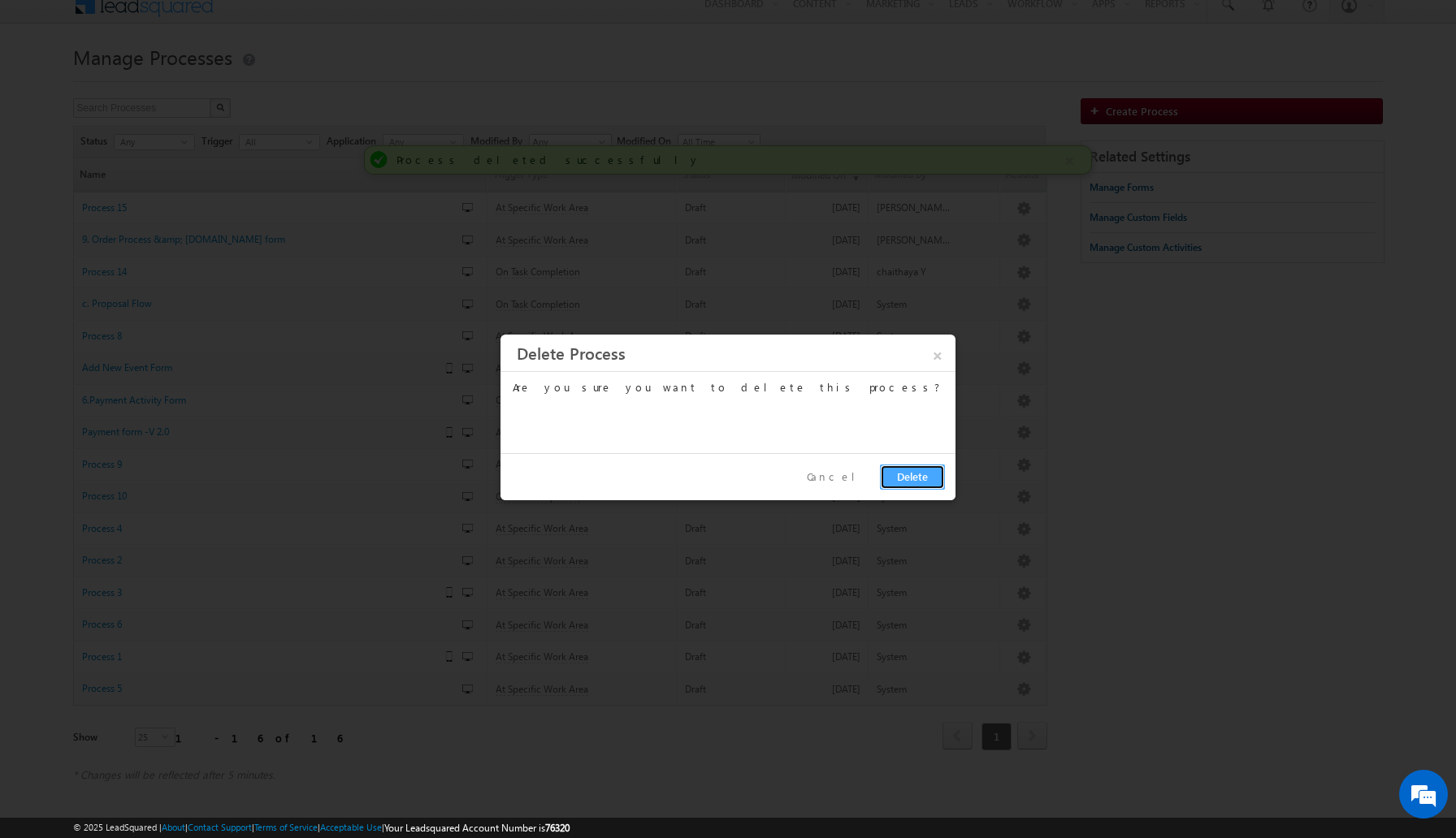
click at [913, 481] on button "Delete" at bounding box center [912, 477] width 65 height 25
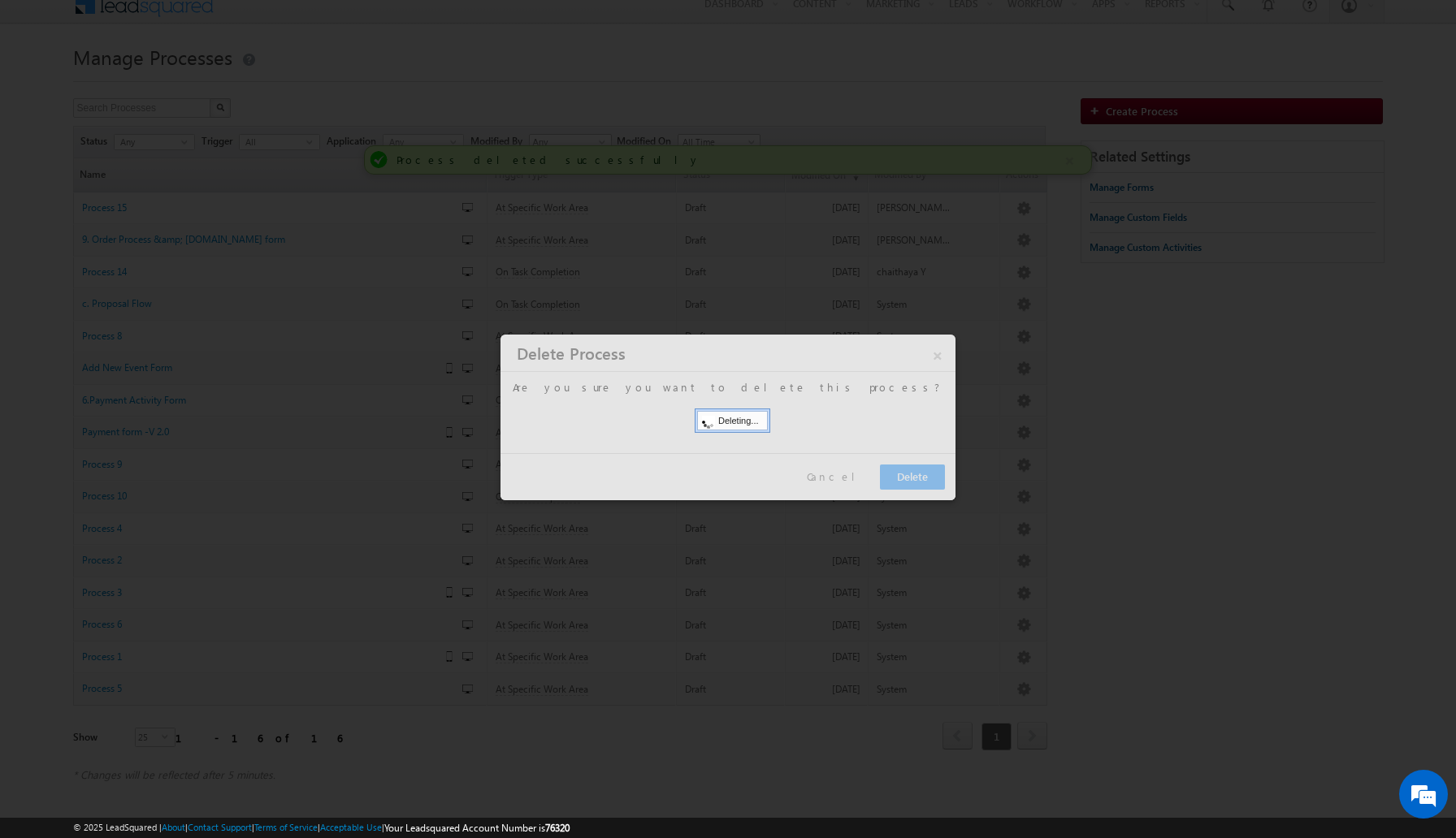
scroll to position [0, 0]
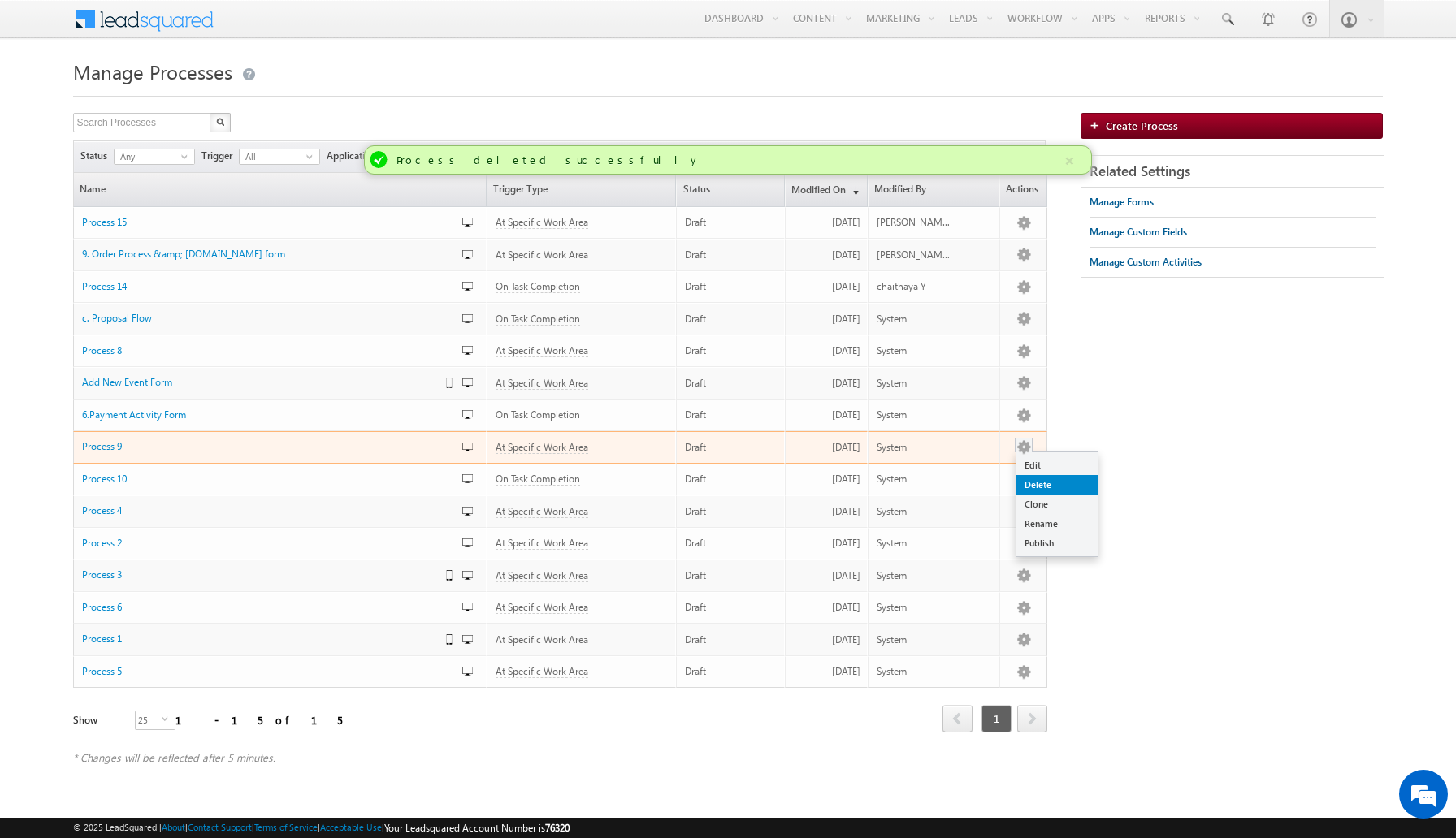
click at [1021, 479] on link "Delete" at bounding box center [1056, 485] width 81 height 20
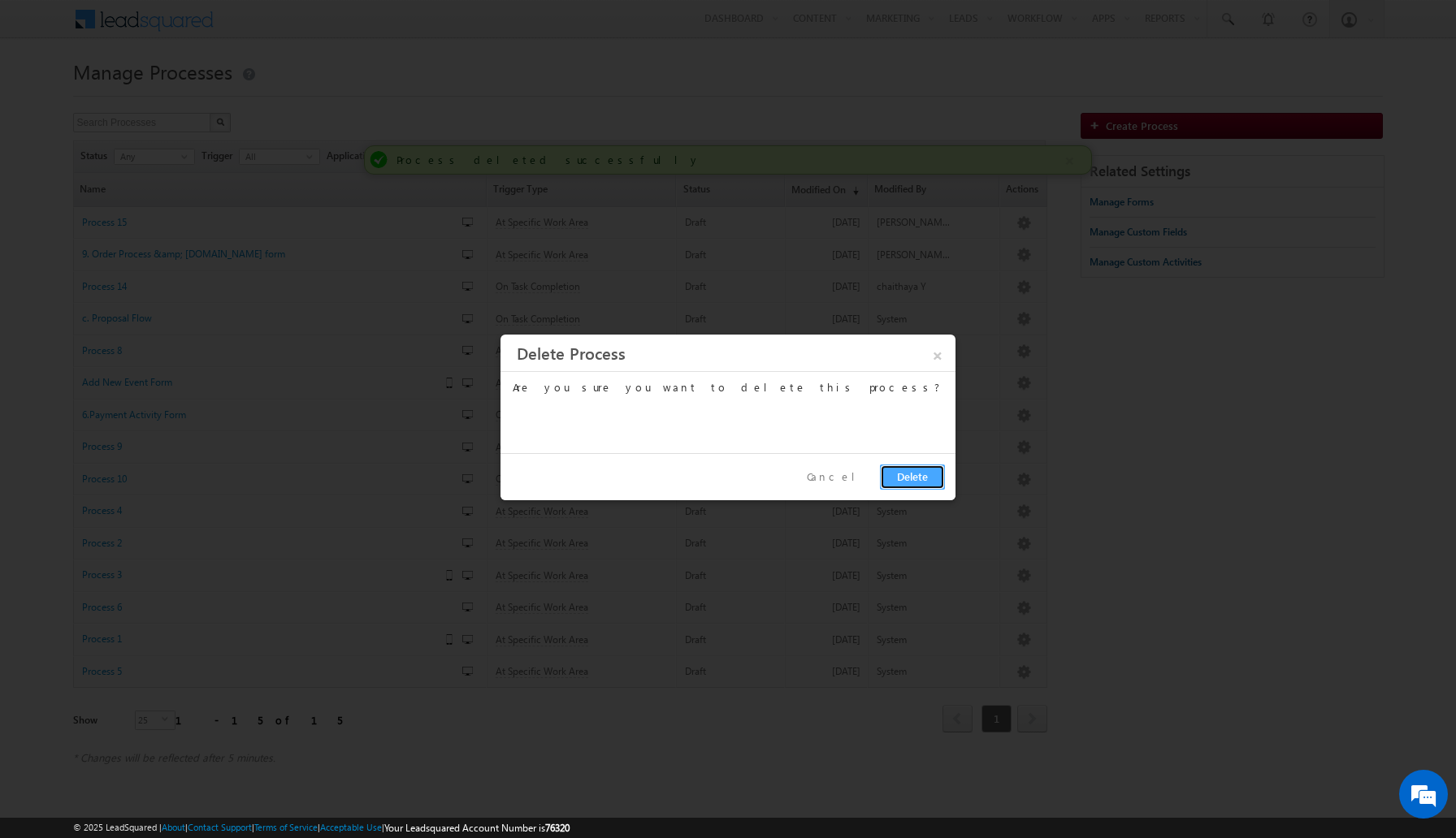
click at [916, 480] on button "Delete" at bounding box center [912, 477] width 65 height 25
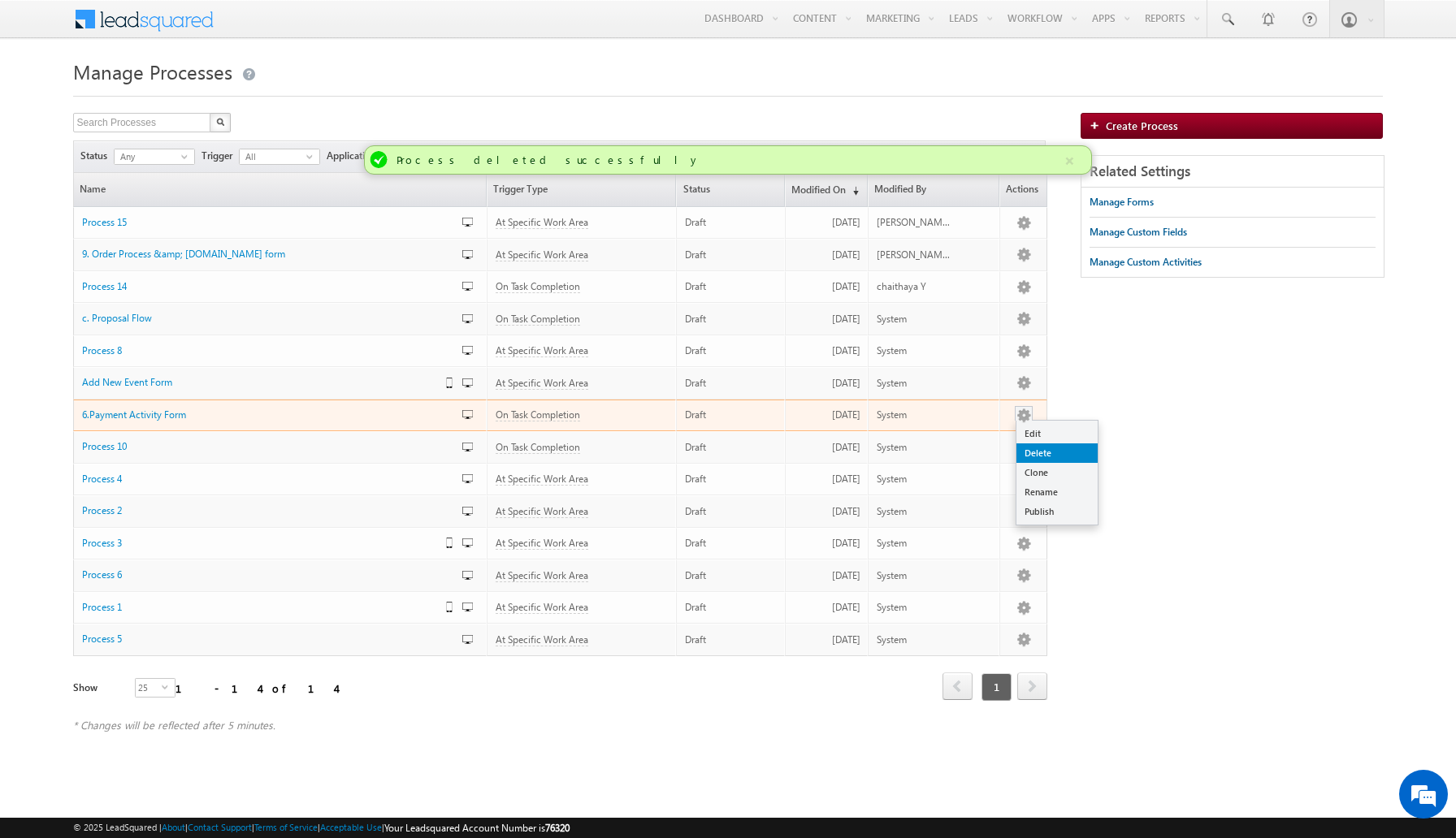
click at [1049, 452] on link "Delete" at bounding box center [1056, 453] width 81 height 20
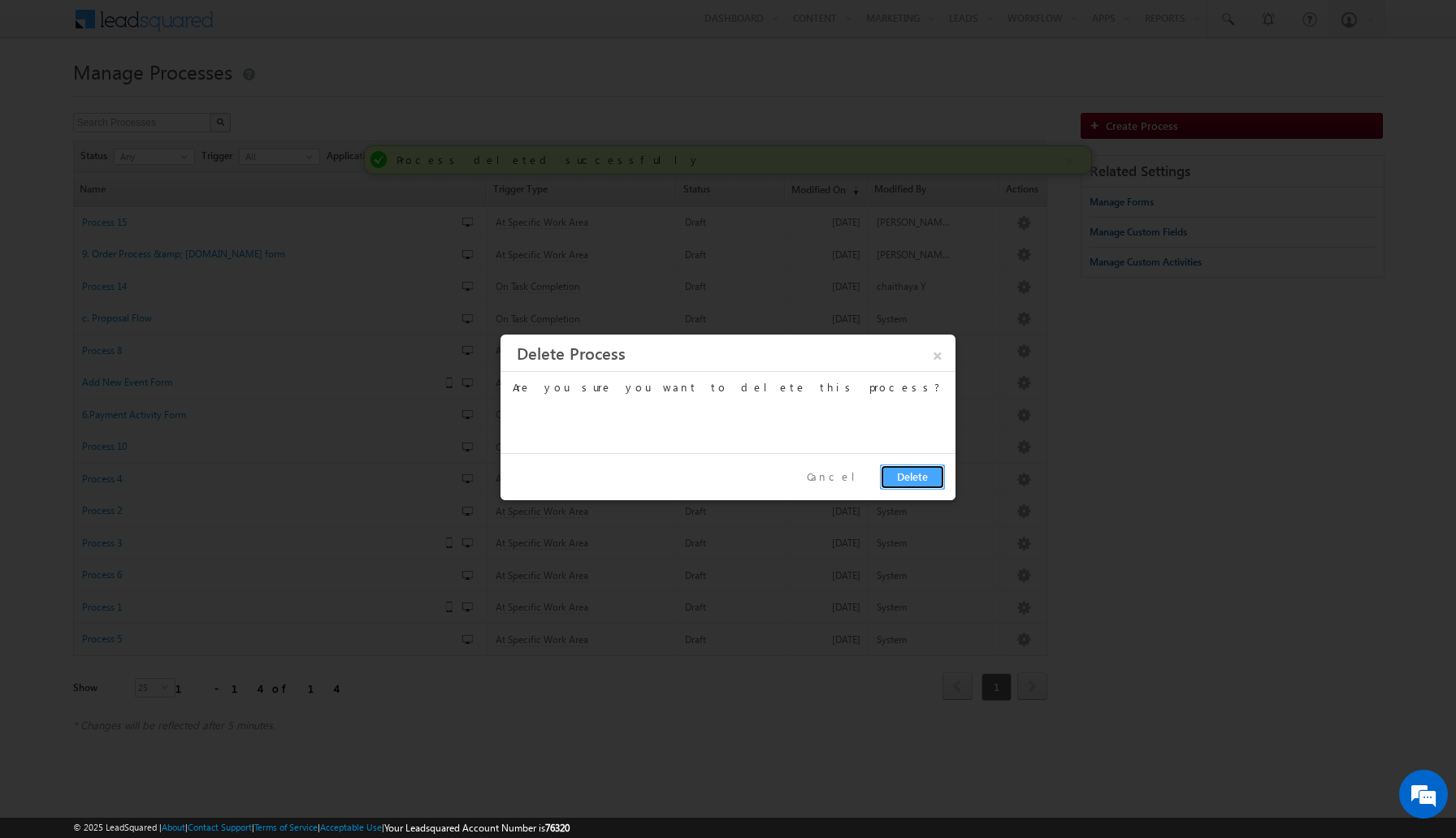
click at [905, 485] on button "Delete" at bounding box center [912, 477] width 65 height 25
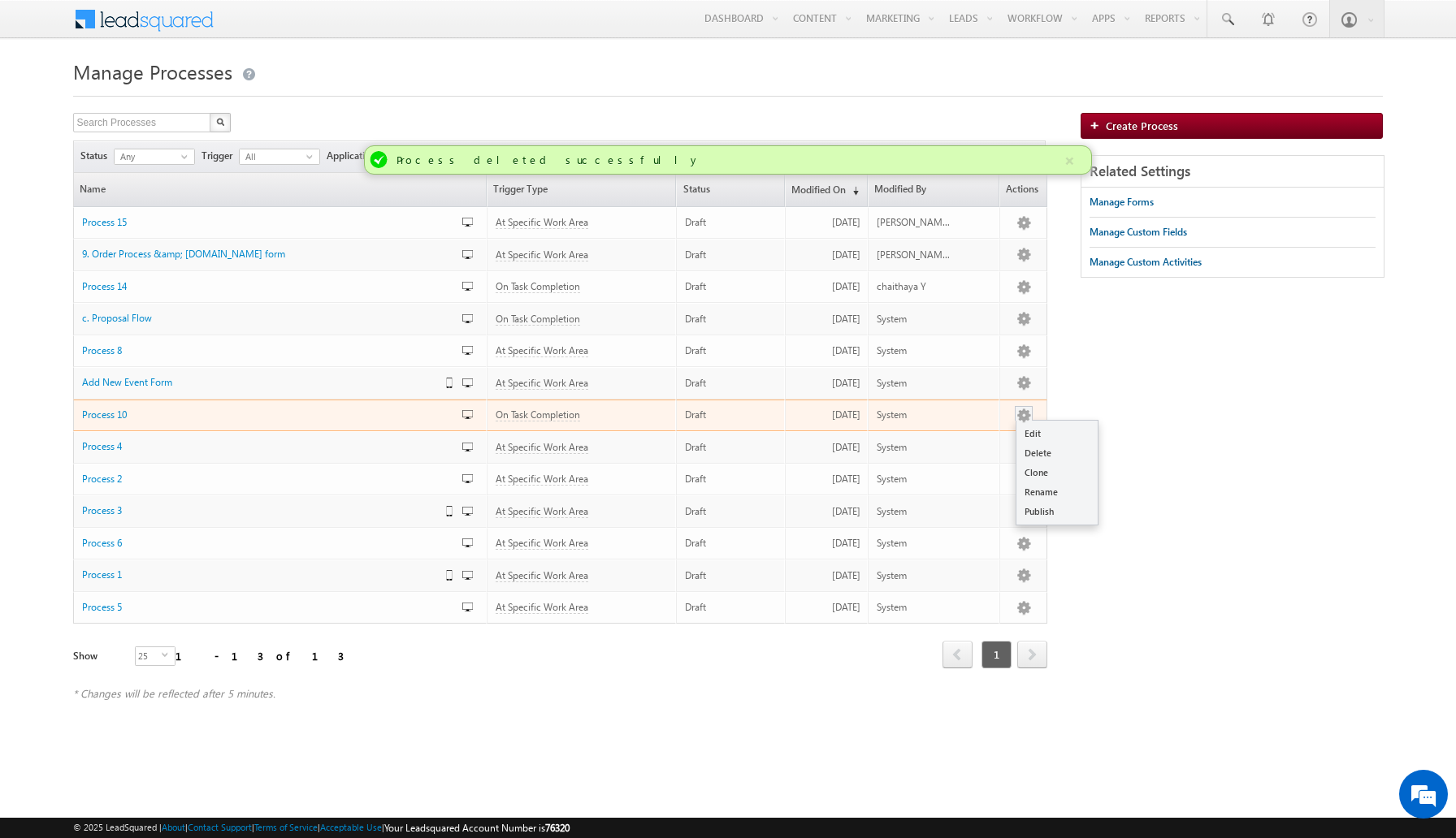
click at [1026, 415] on button "button" at bounding box center [1024, 416] width 17 height 17
click at [1048, 443] on link "Delete" at bounding box center [1056, 453] width 81 height 20
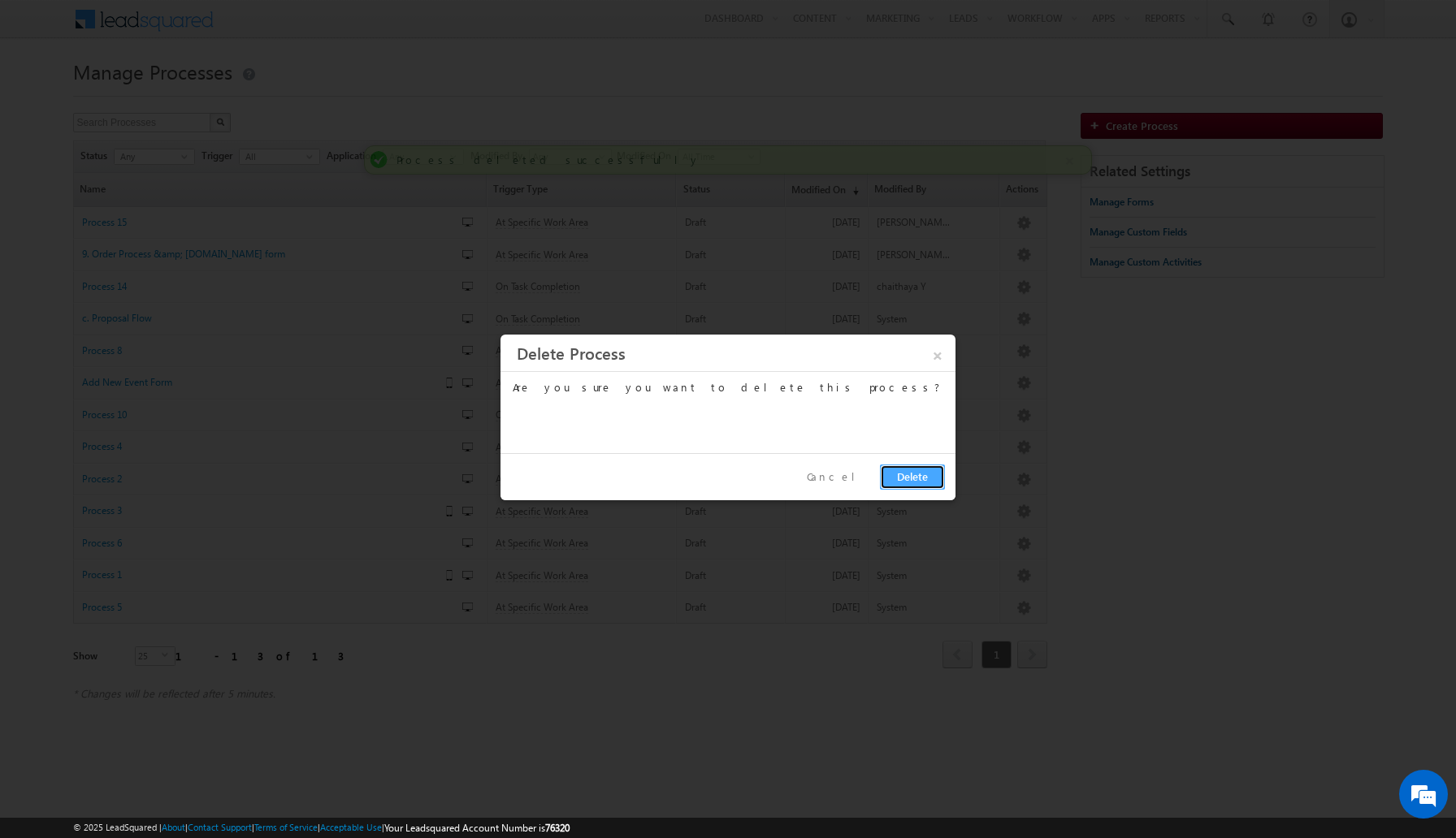
click at [895, 476] on button "Delete" at bounding box center [912, 477] width 65 height 25
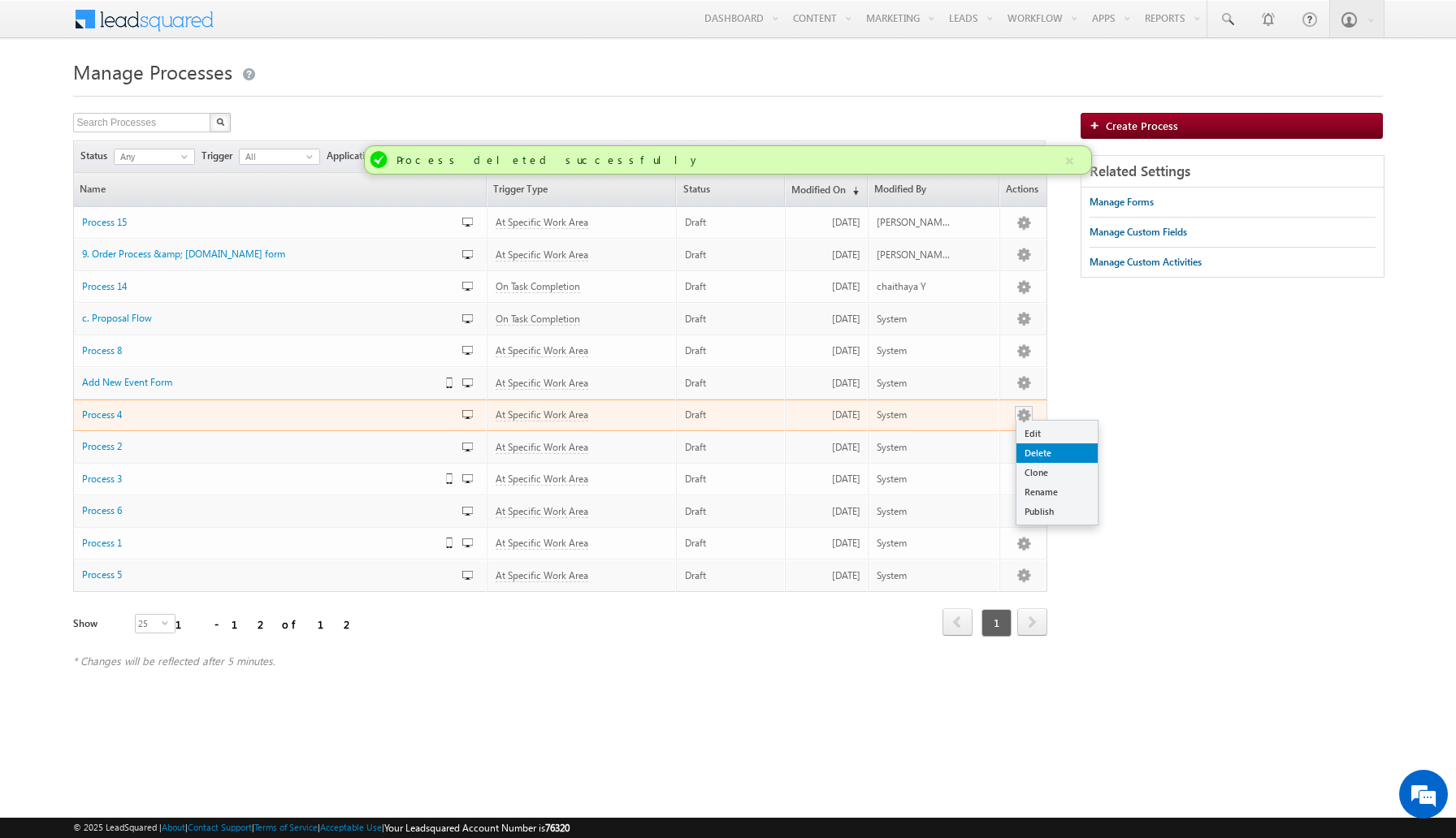
click at [1042, 450] on link "Delete" at bounding box center [1056, 453] width 81 height 20
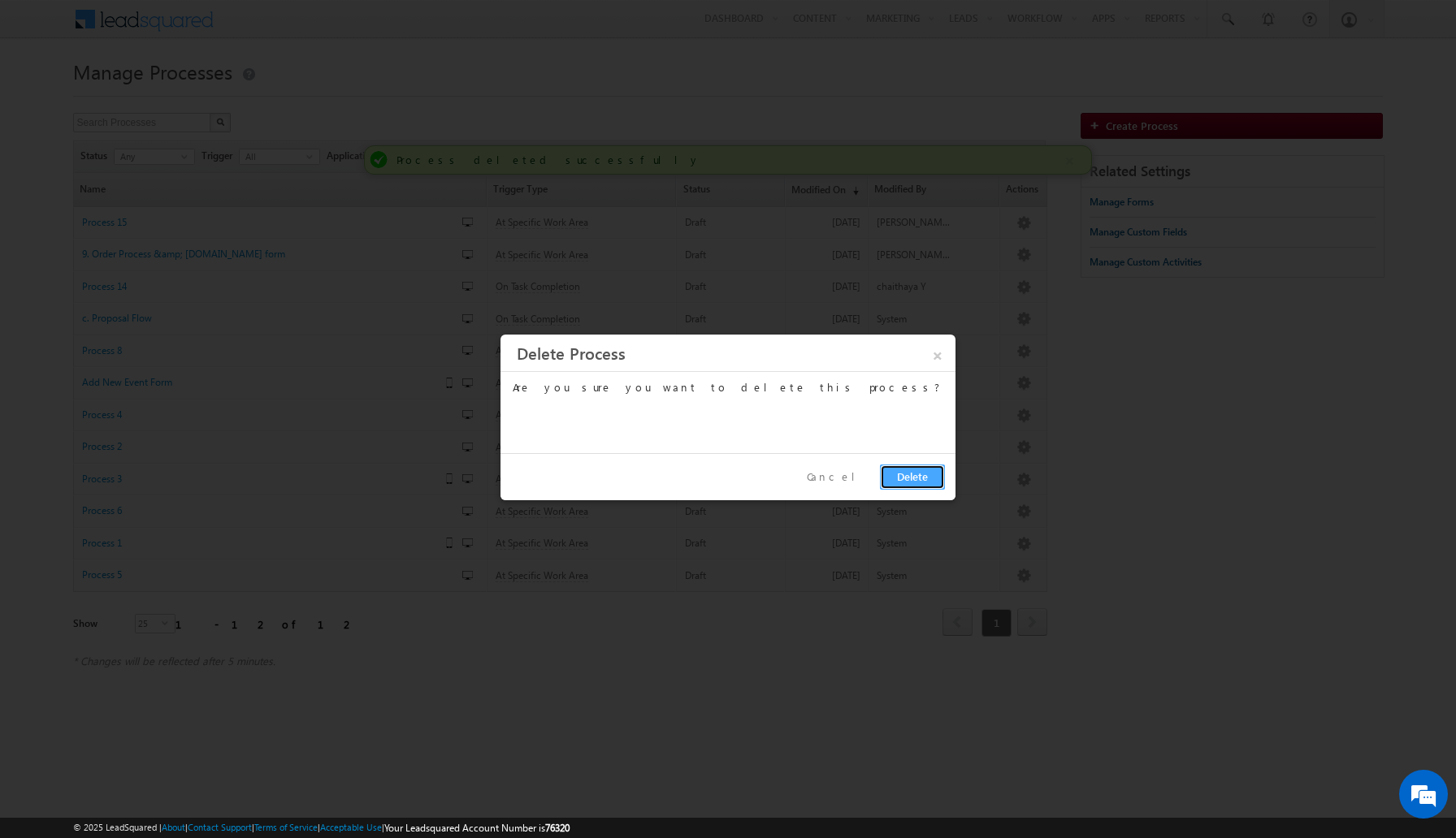
click at [899, 473] on button "Delete" at bounding box center [912, 477] width 65 height 25
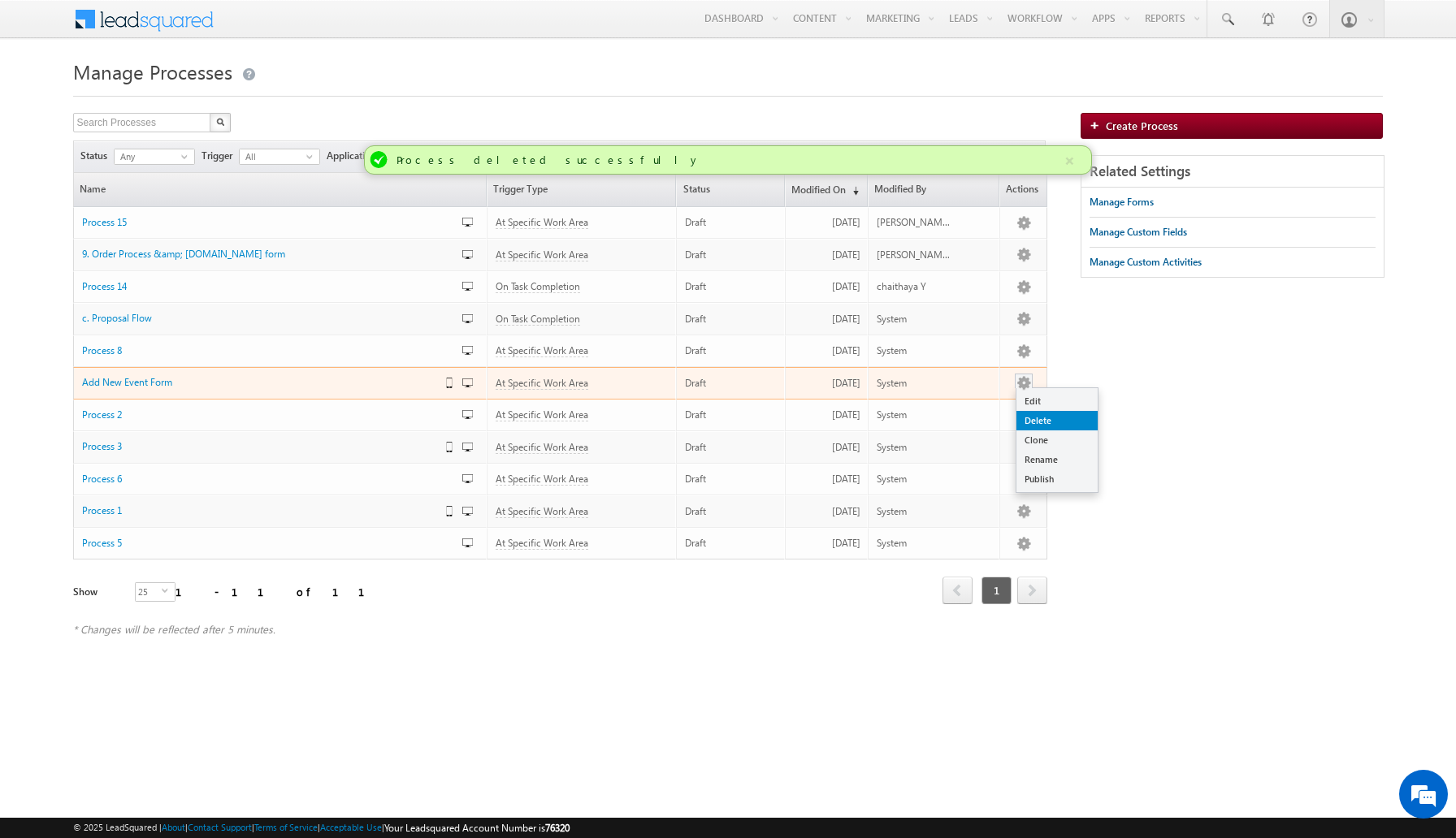
click at [1039, 422] on link "Delete" at bounding box center [1056, 420] width 81 height 20
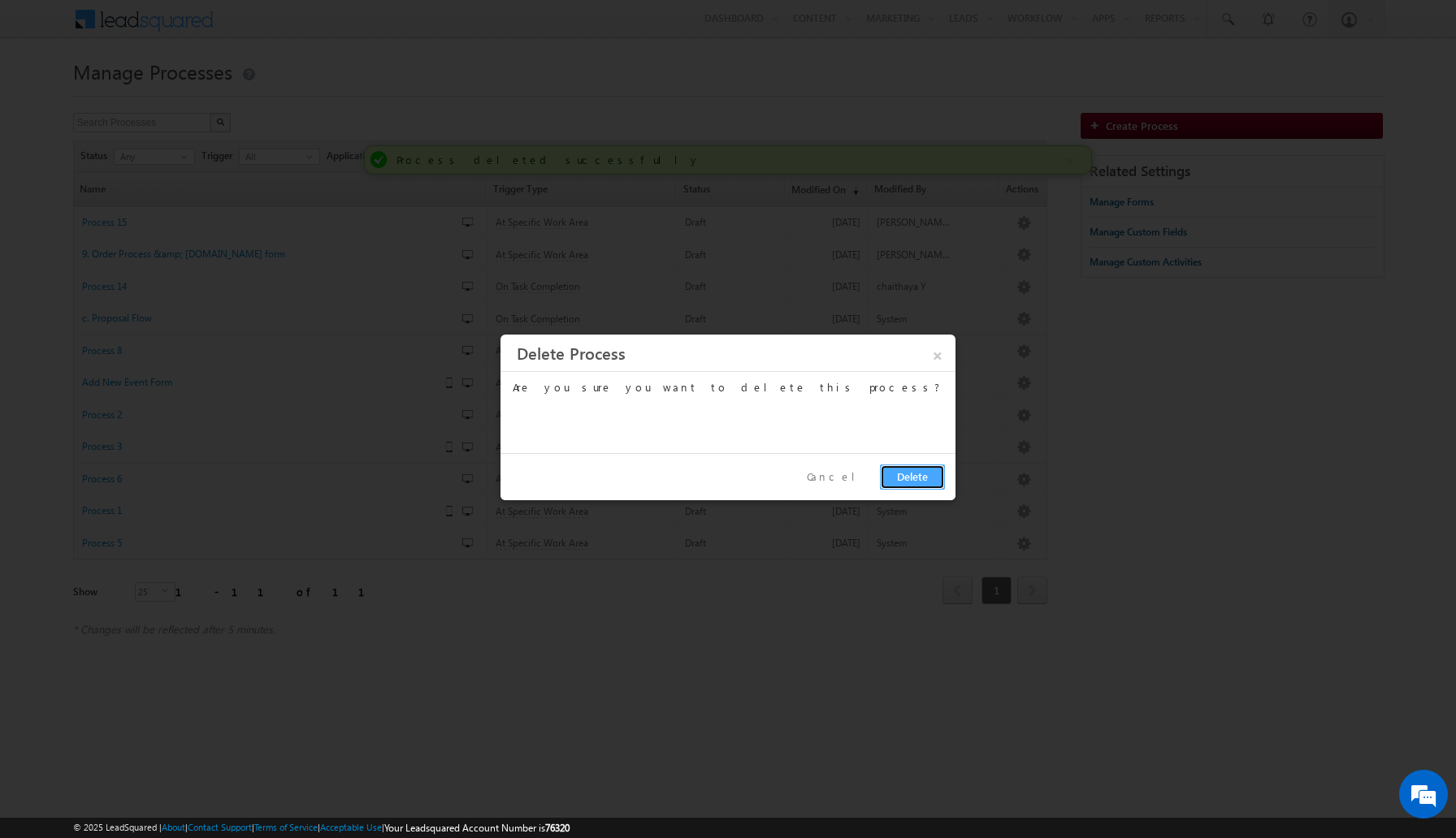
click at [922, 482] on button "Delete" at bounding box center [912, 477] width 65 height 25
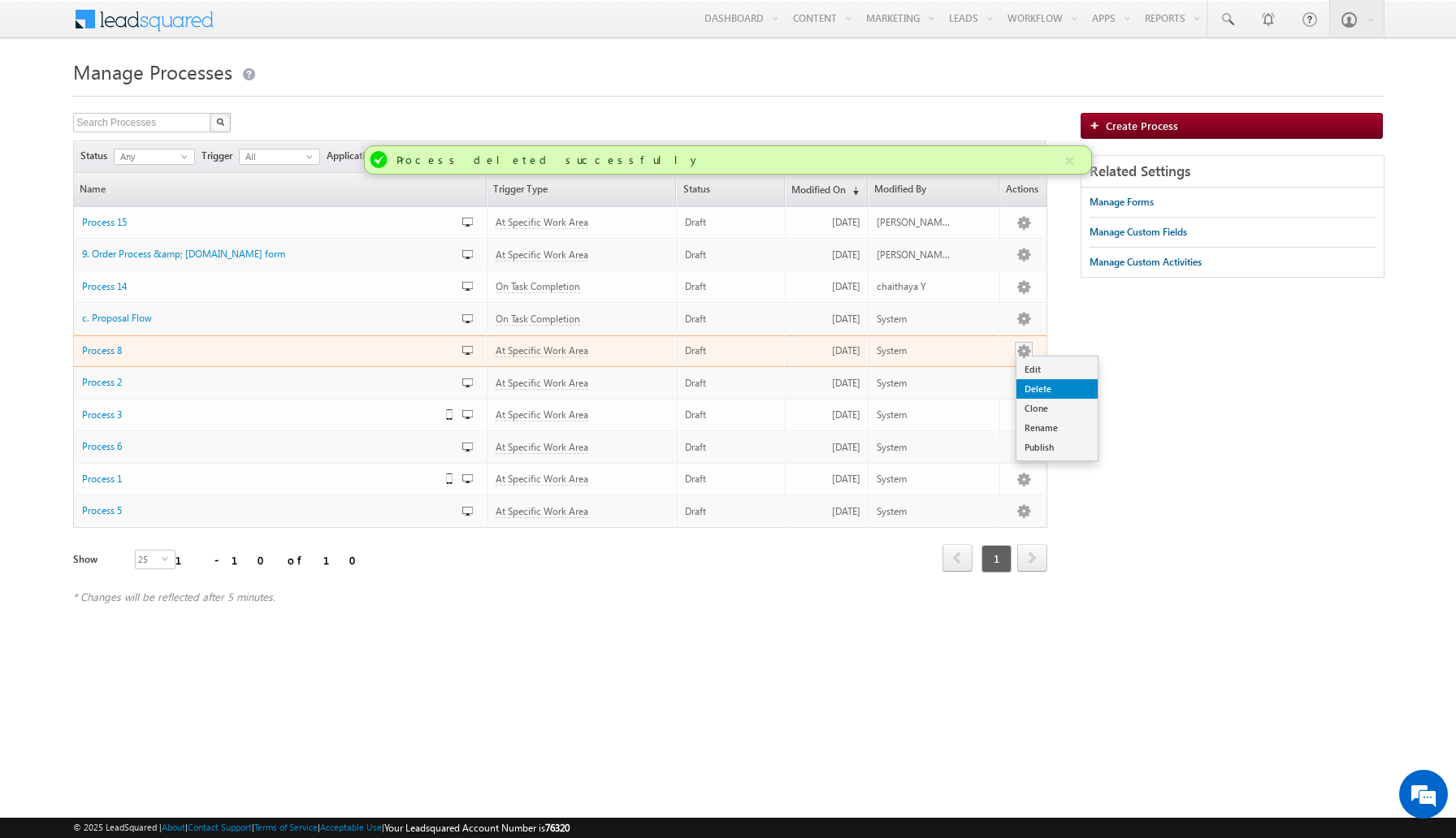
click at [1035, 384] on link "Delete" at bounding box center [1056, 389] width 81 height 20
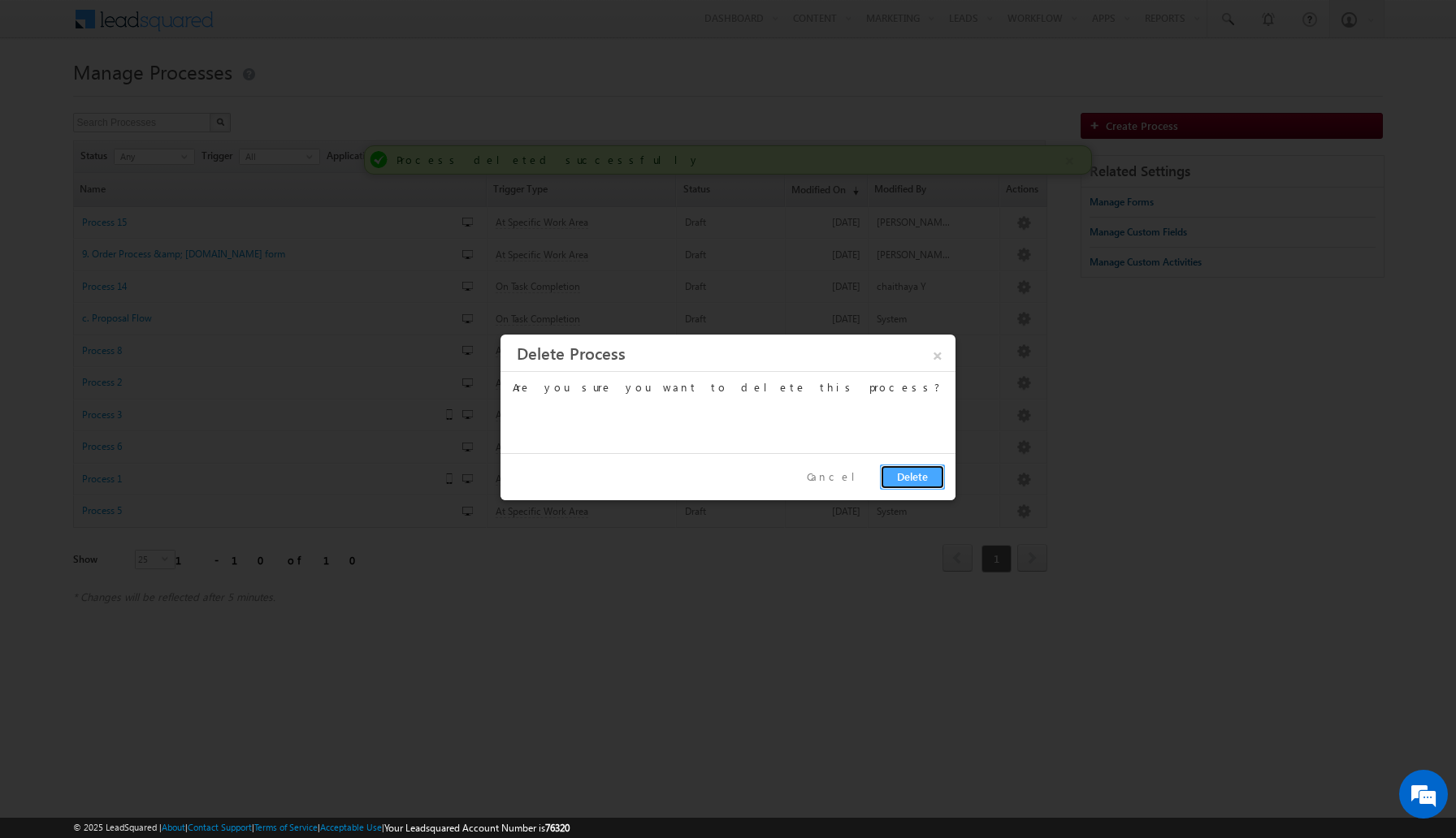
click at [911, 476] on button "Delete" at bounding box center [912, 477] width 65 height 25
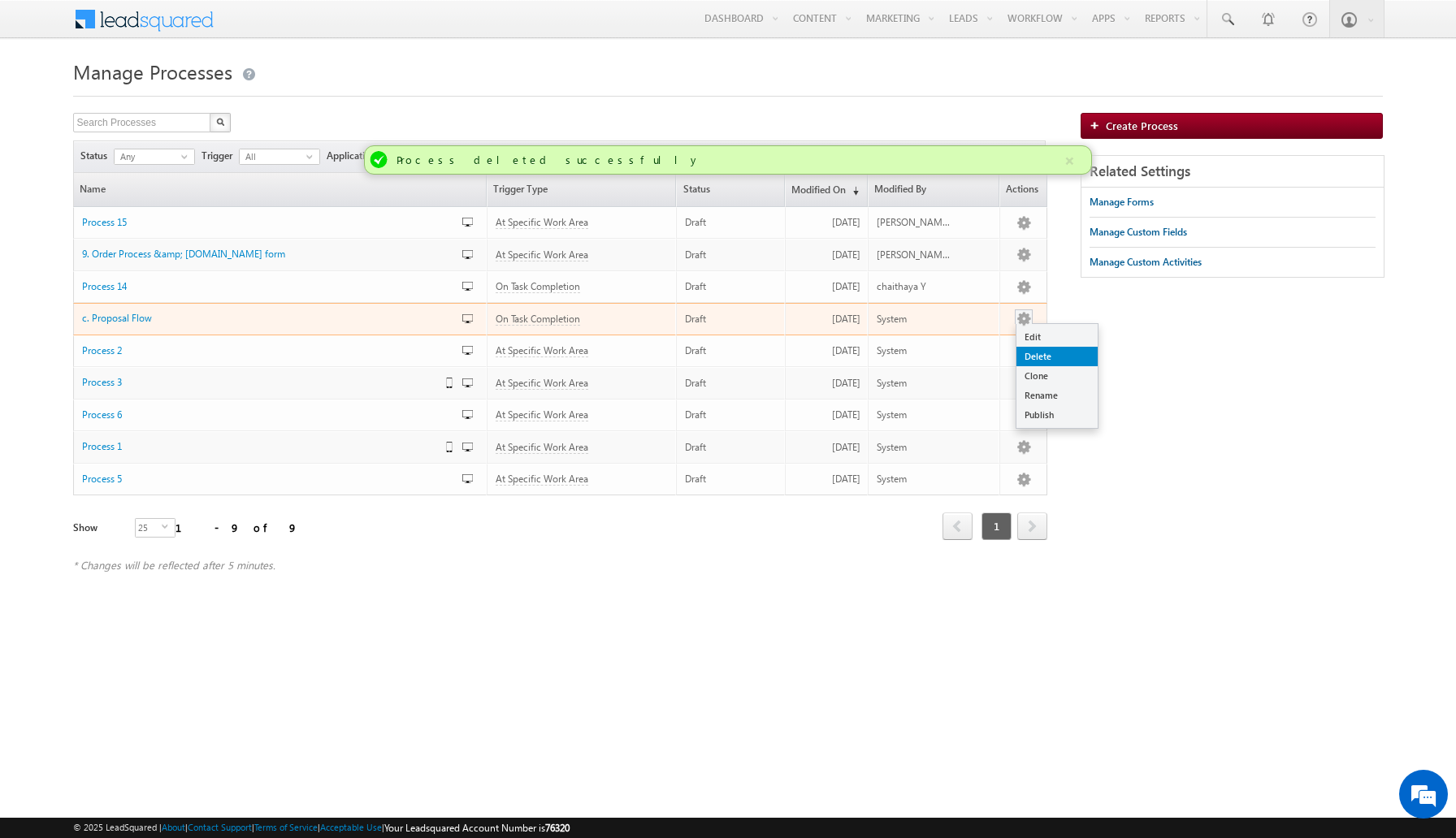
click at [1033, 353] on link "Delete" at bounding box center [1056, 357] width 81 height 20
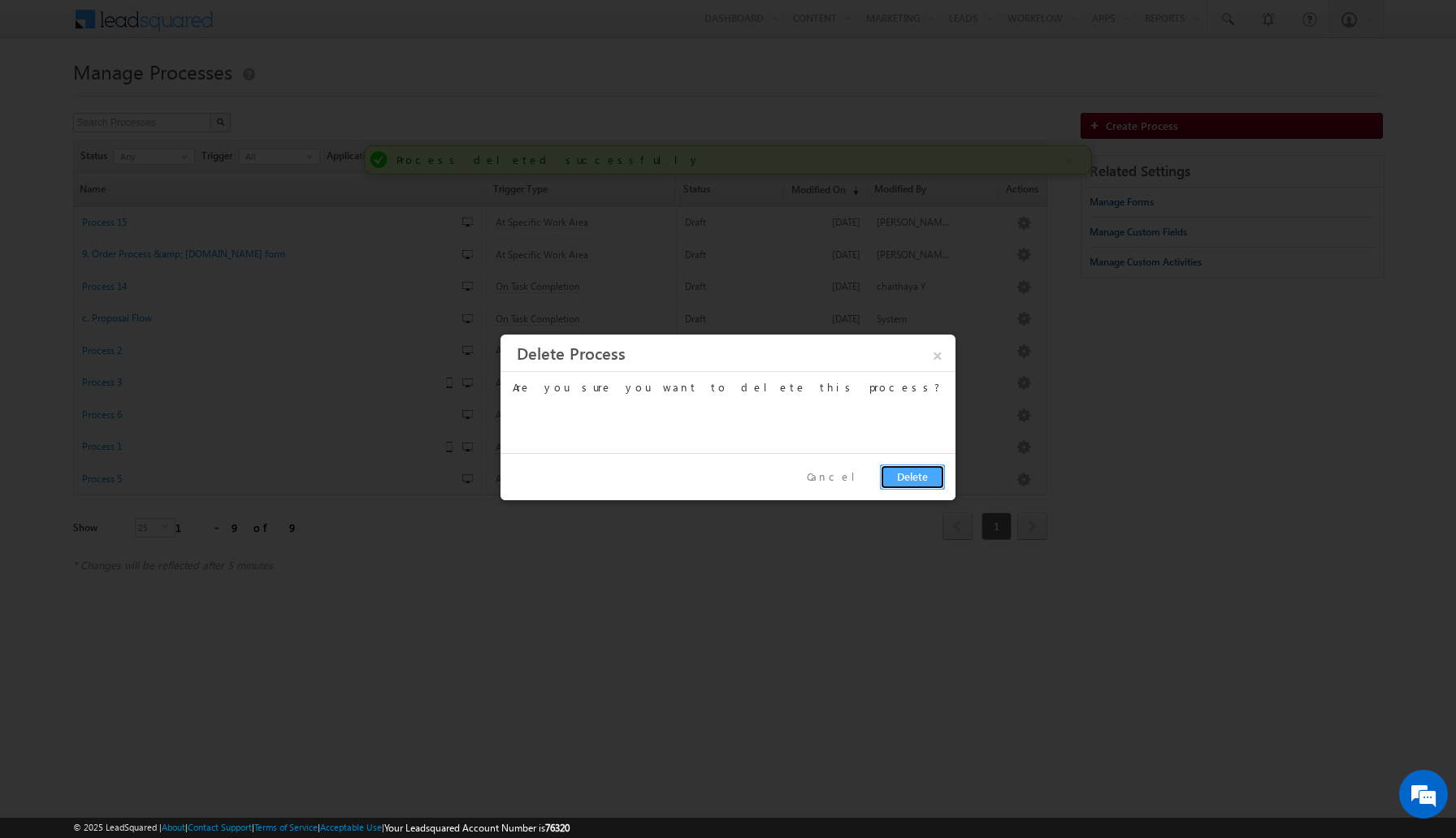
click at [907, 482] on button "Delete" at bounding box center [912, 477] width 65 height 25
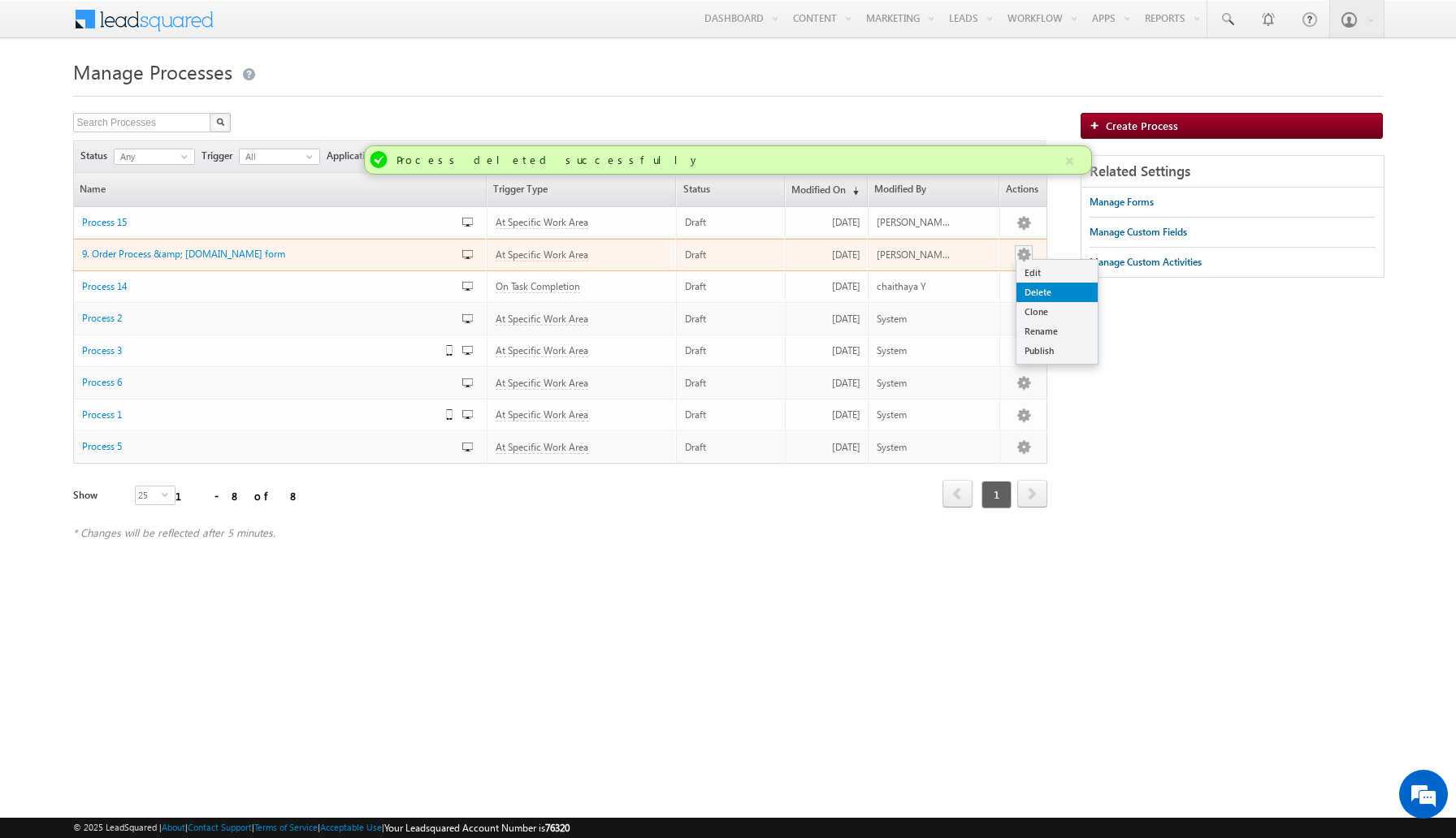
click at [1040, 294] on link "Delete" at bounding box center [1056, 292] width 81 height 20
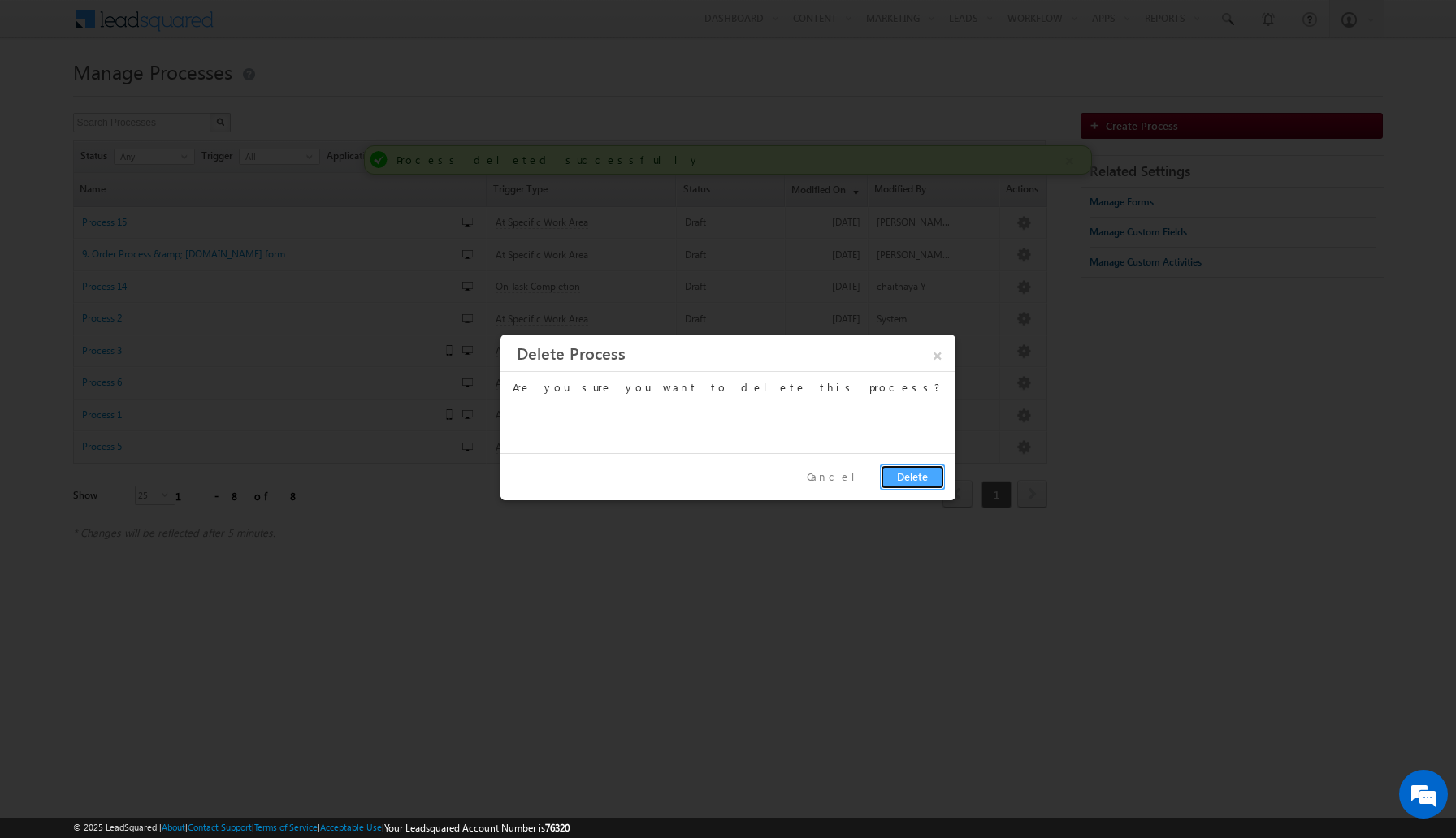
click at [907, 480] on button "Delete" at bounding box center [912, 477] width 65 height 25
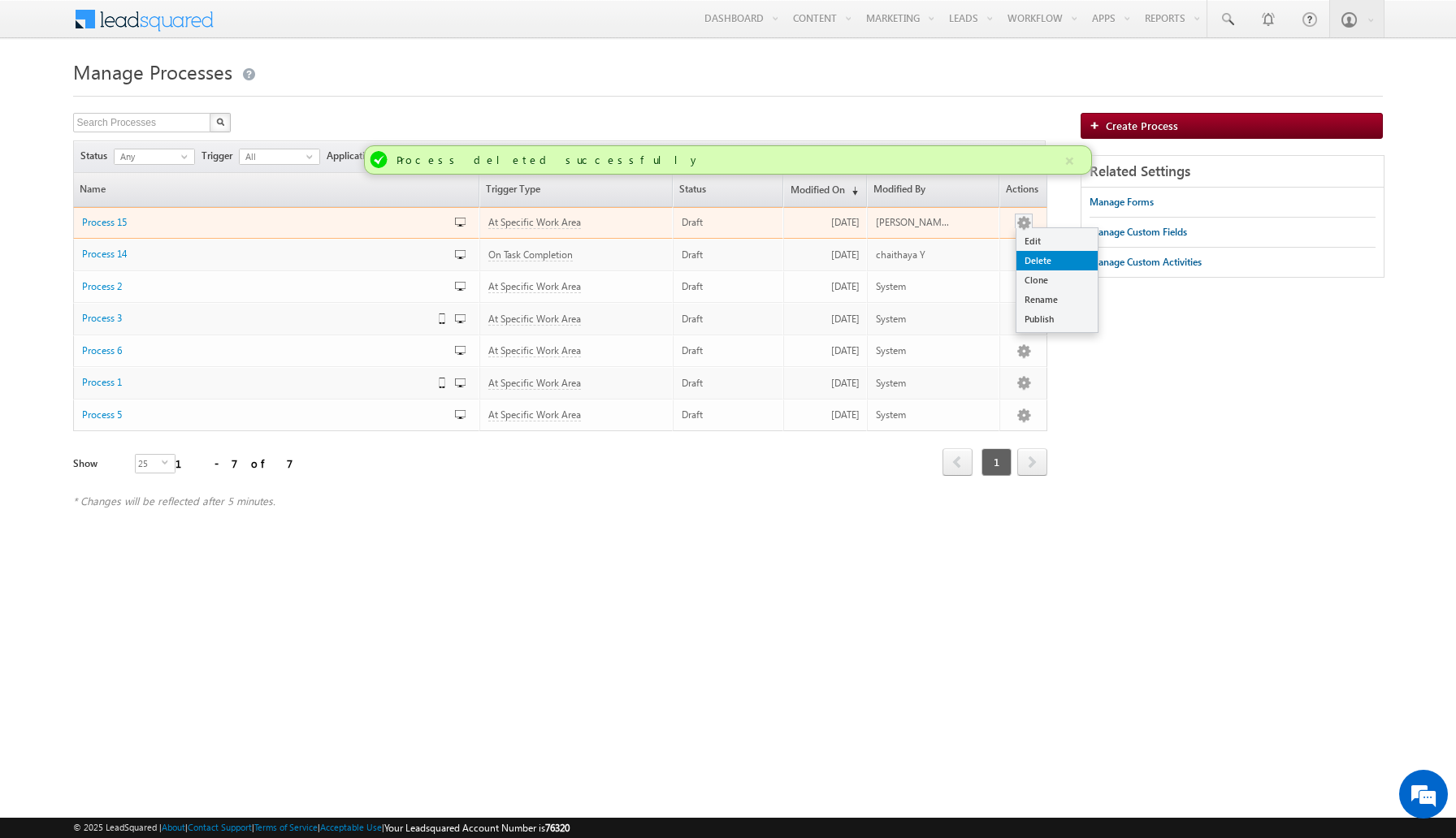
click at [1036, 259] on link "Delete" at bounding box center [1056, 261] width 81 height 20
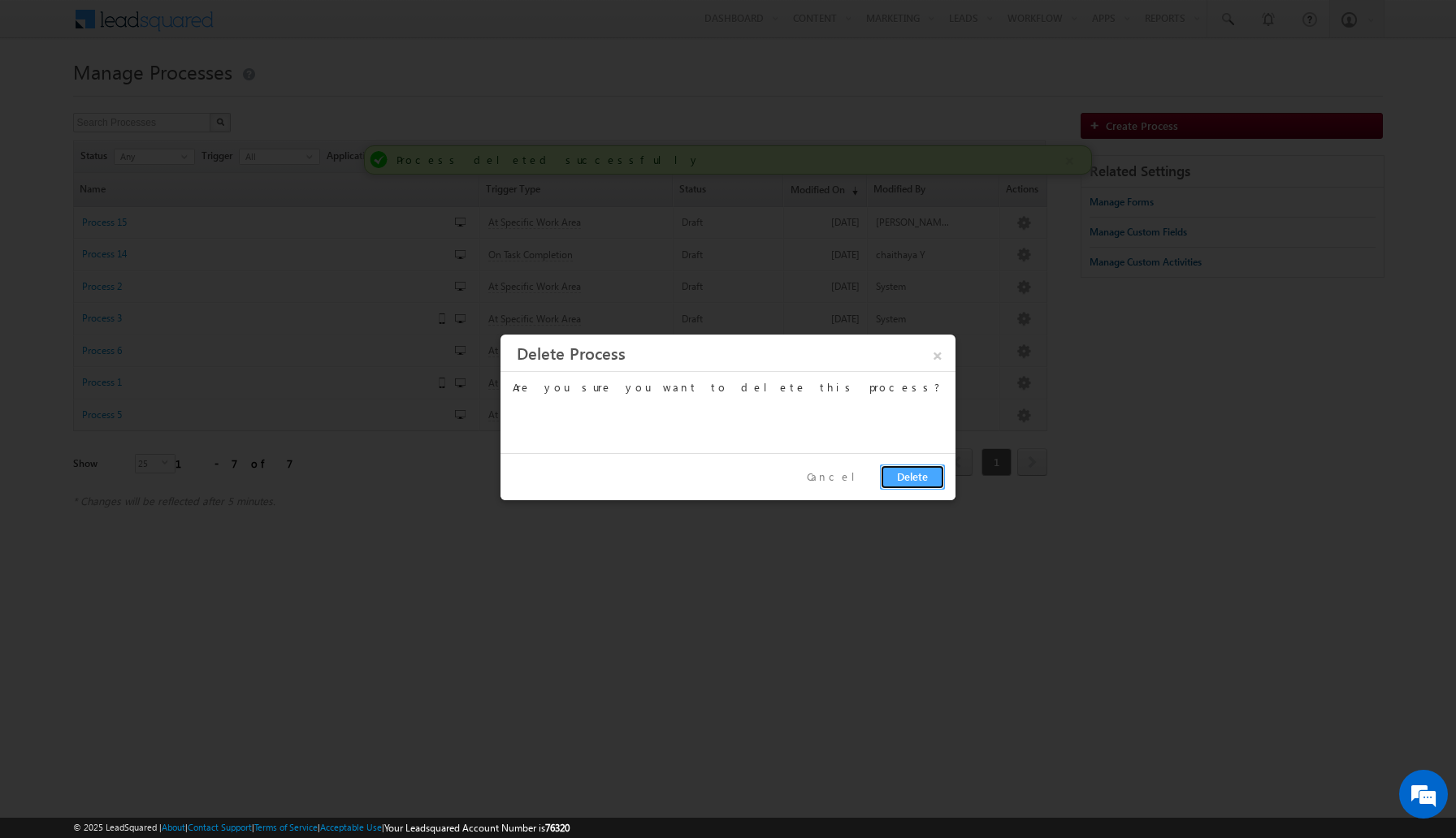
click at [929, 470] on button "Delete" at bounding box center [912, 477] width 65 height 25
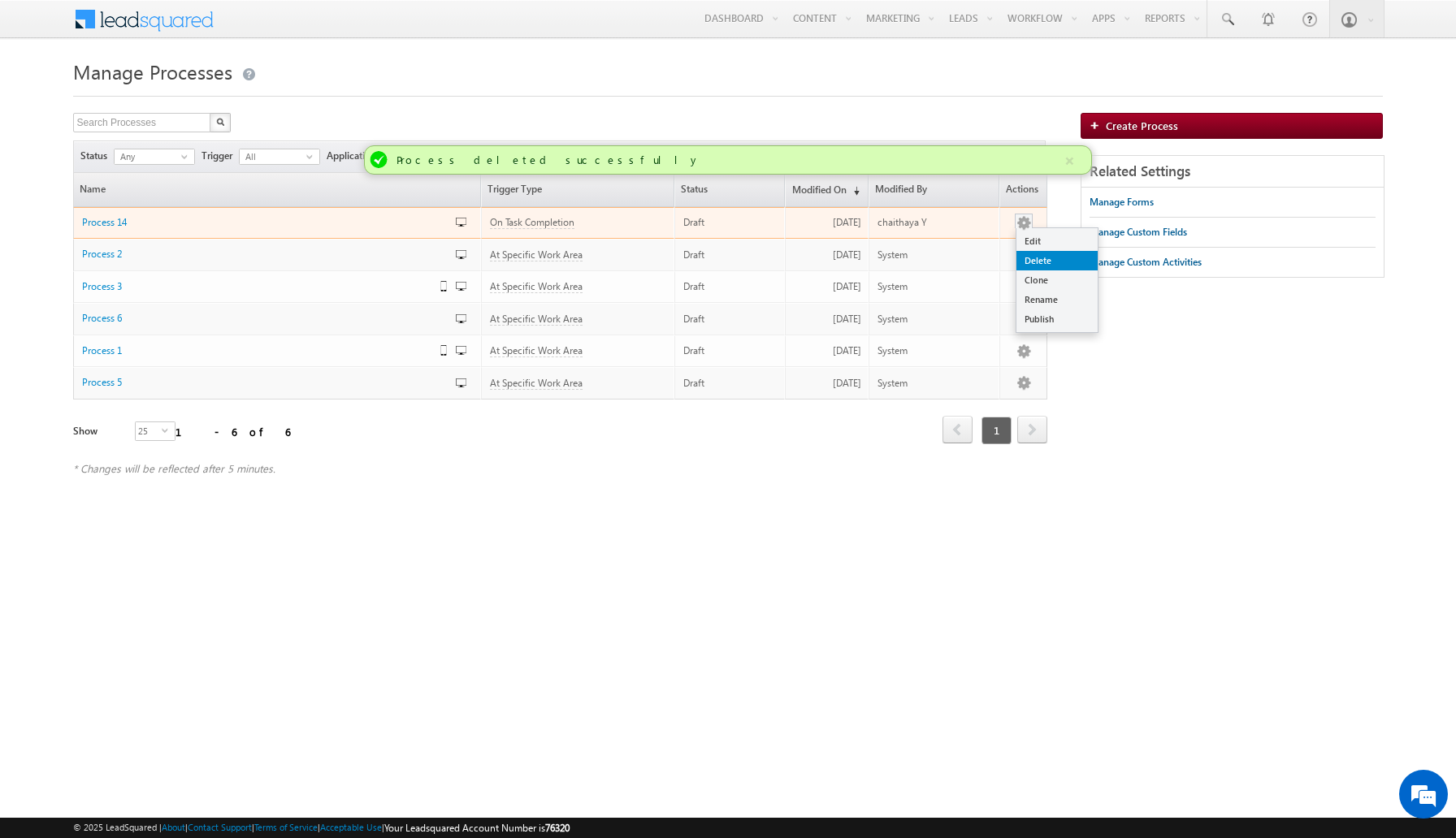
click at [1039, 253] on link "Delete" at bounding box center [1056, 261] width 81 height 20
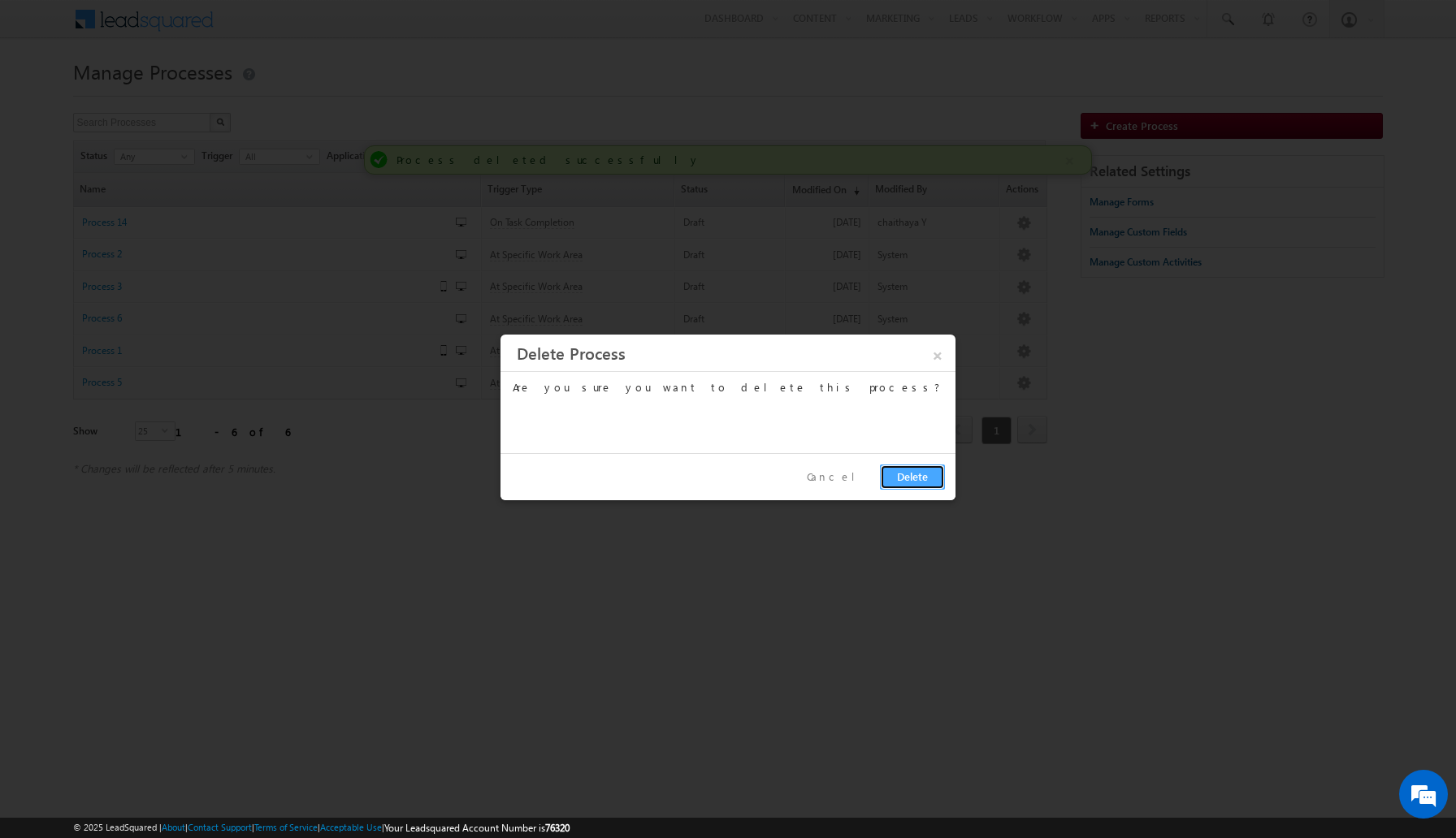
click at [906, 485] on button "Delete" at bounding box center [912, 477] width 65 height 25
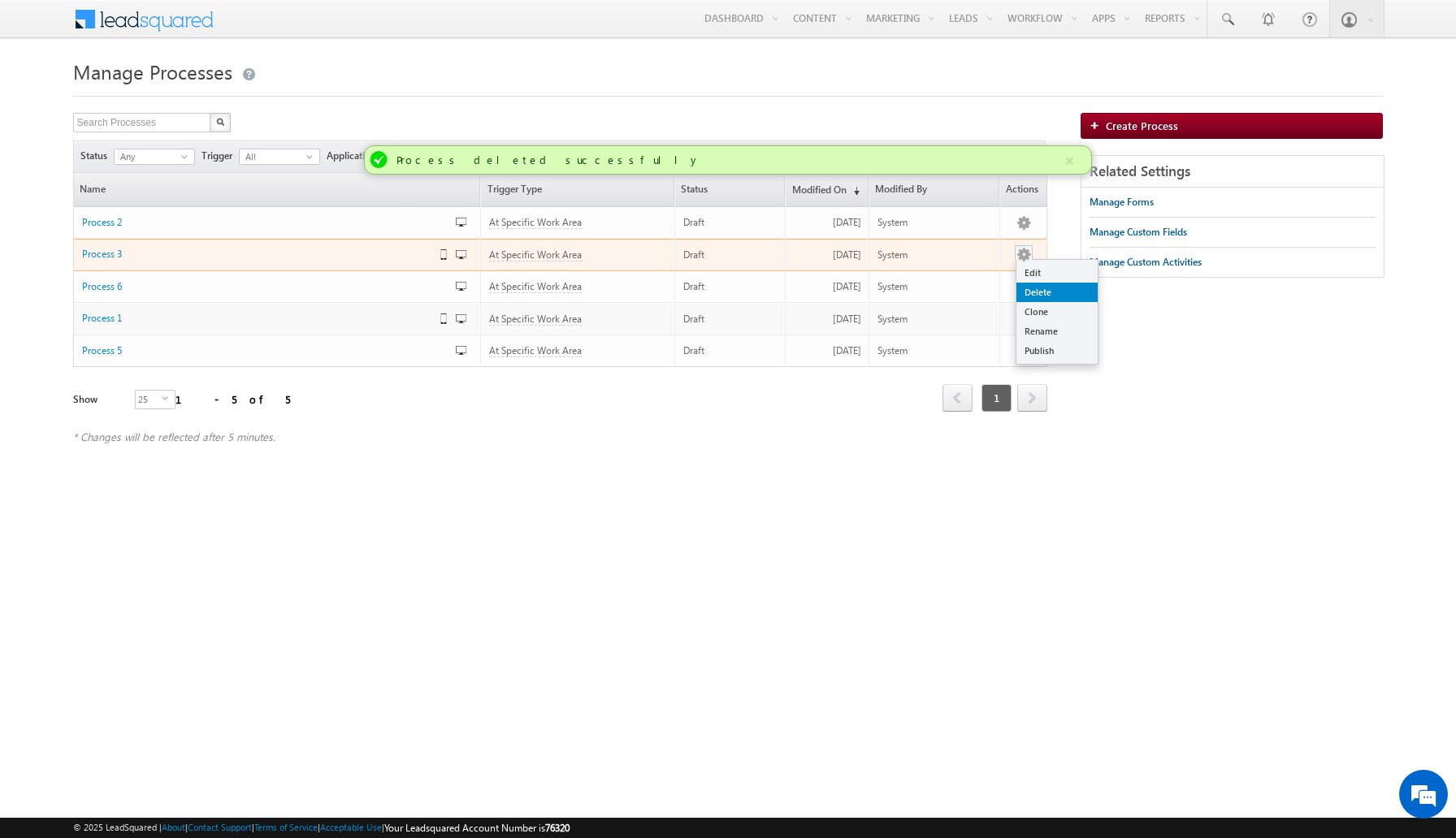
click at [1042, 291] on link "Delete" at bounding box center [1056, 292] width 81 height 20
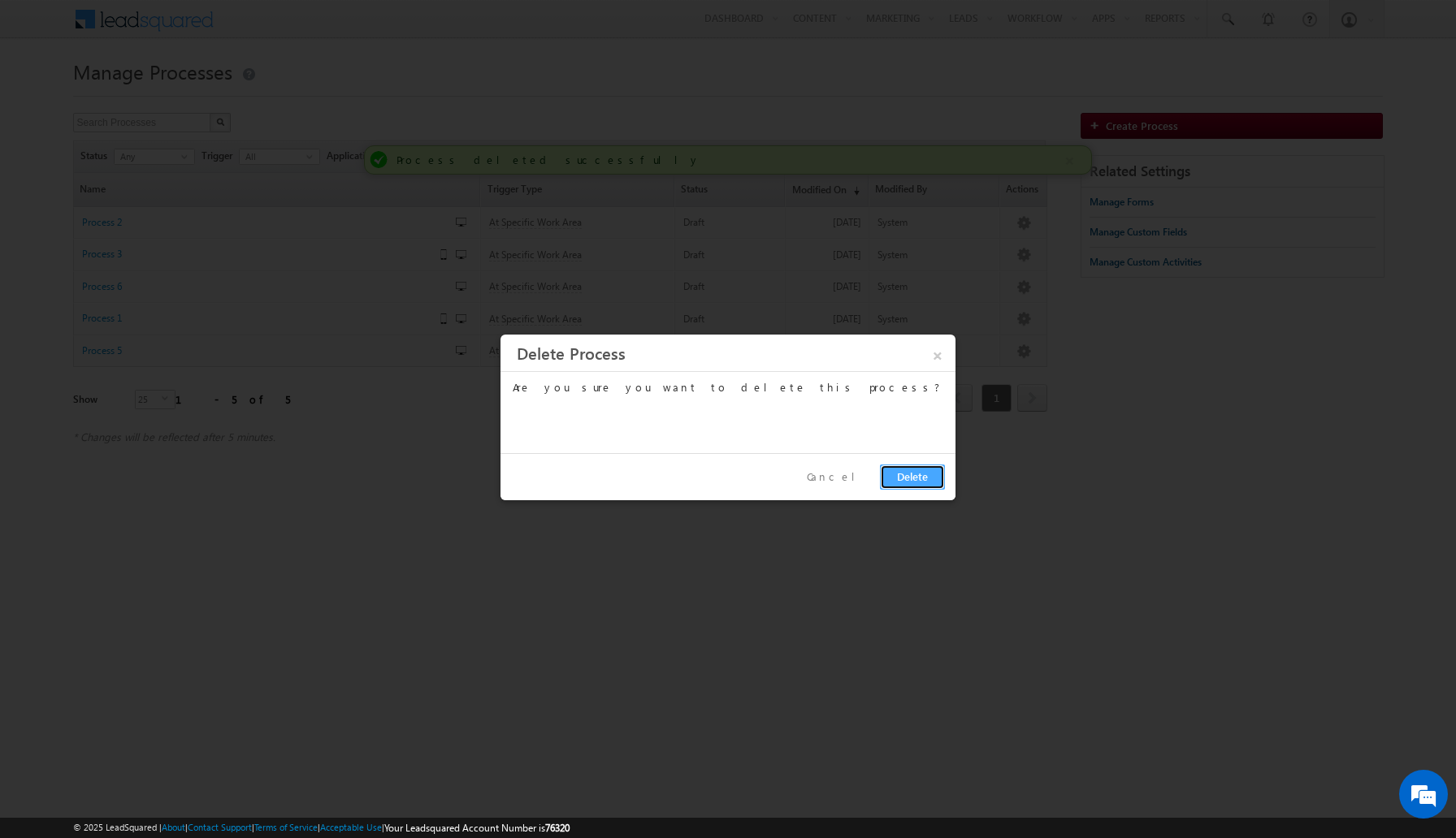
click at [917, 482] on button "Delete" at bounding box center [912, 477] width 65 height 25
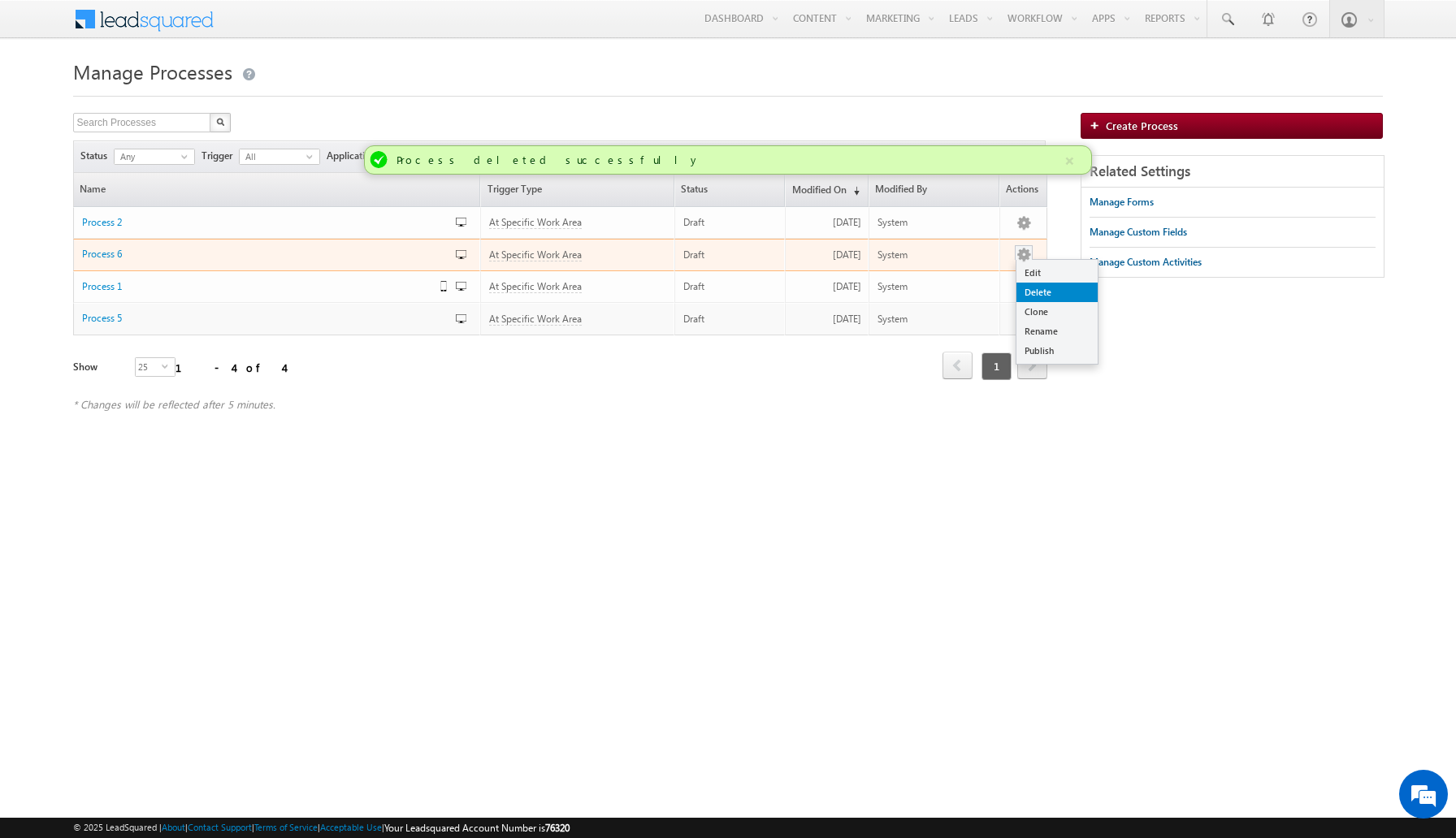
click at [1034, 297] on link "Delete" at bounding box center [1056, 292] width 81 height 20
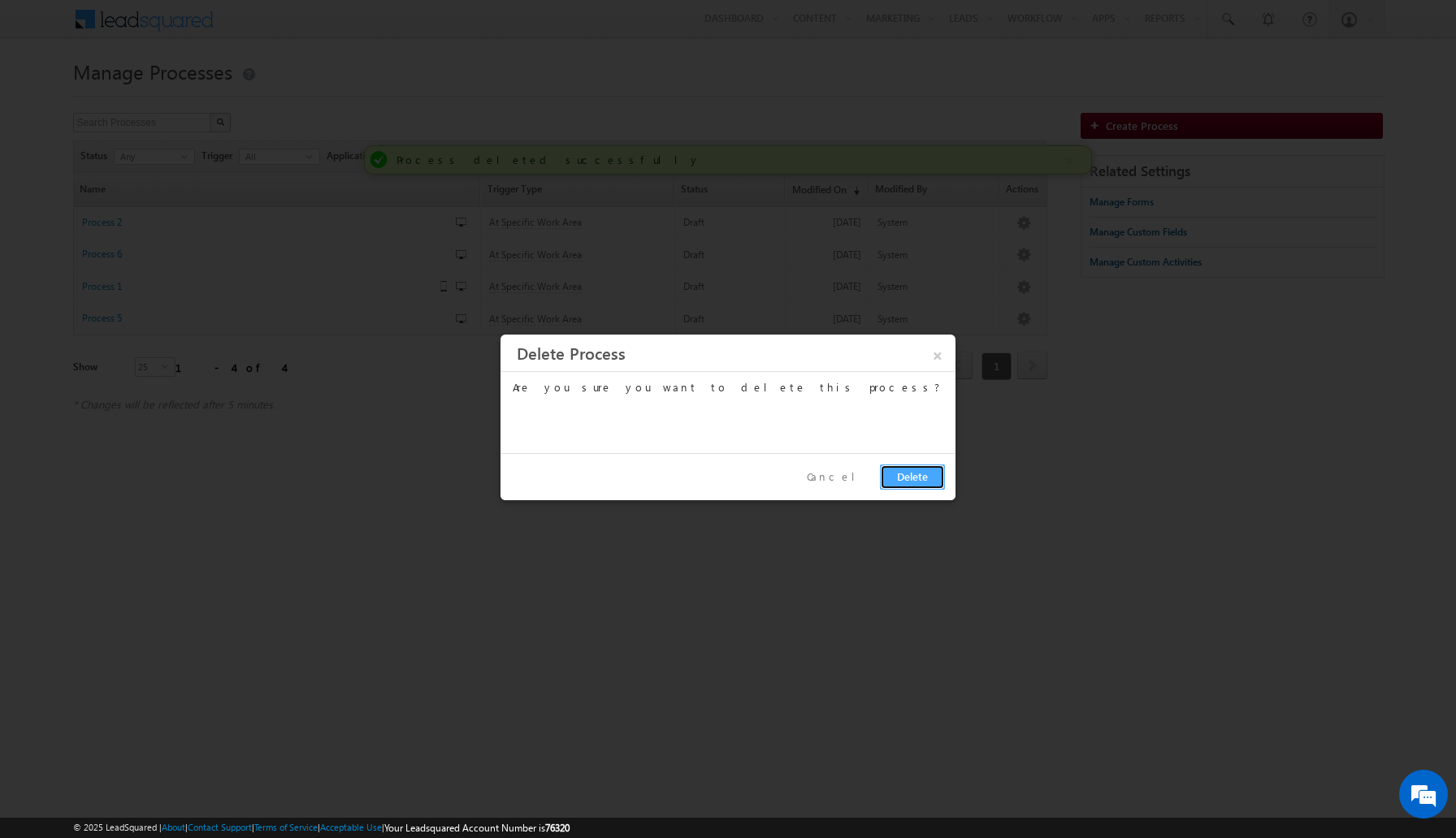
click at [923, 479] on button "Delete" at bounding box center [912, 477] width 65 height 25
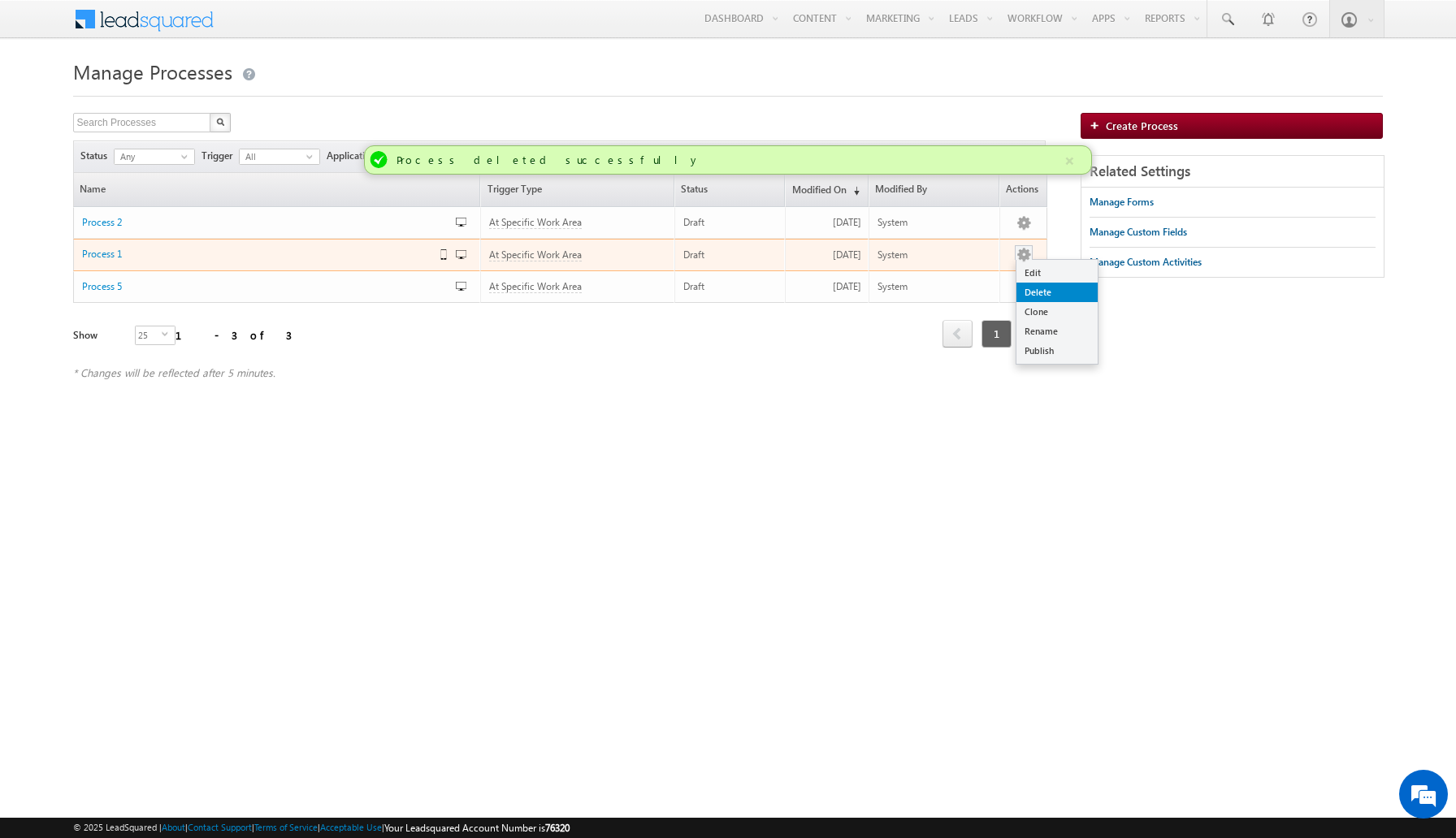
click at [1034, 291] on link "Delete" at bounding box center [1056, 292] width 81 height 20
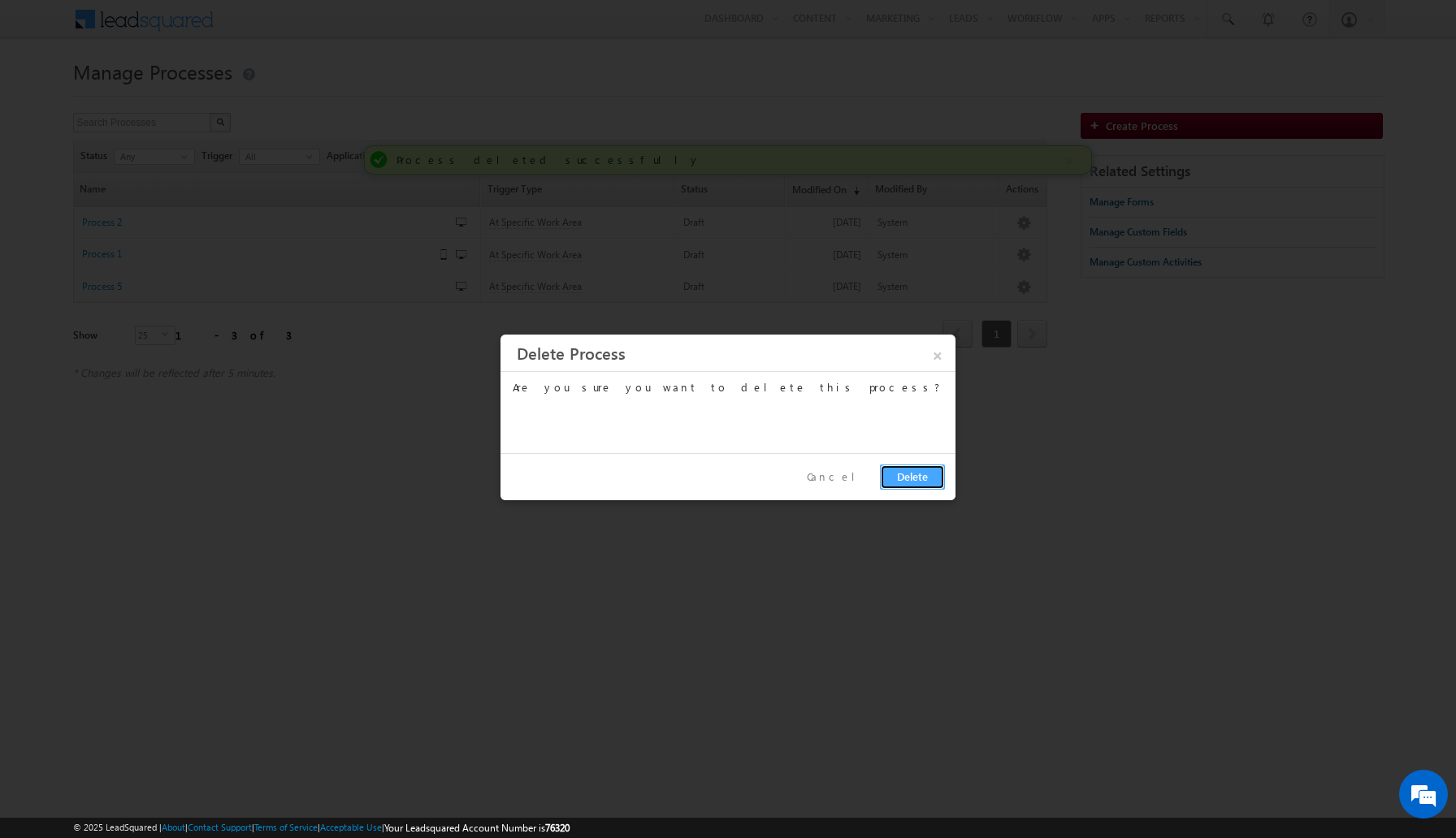
click at [920, 476] on button "Delete" at bounding box center [912, 477] width 65 height 25
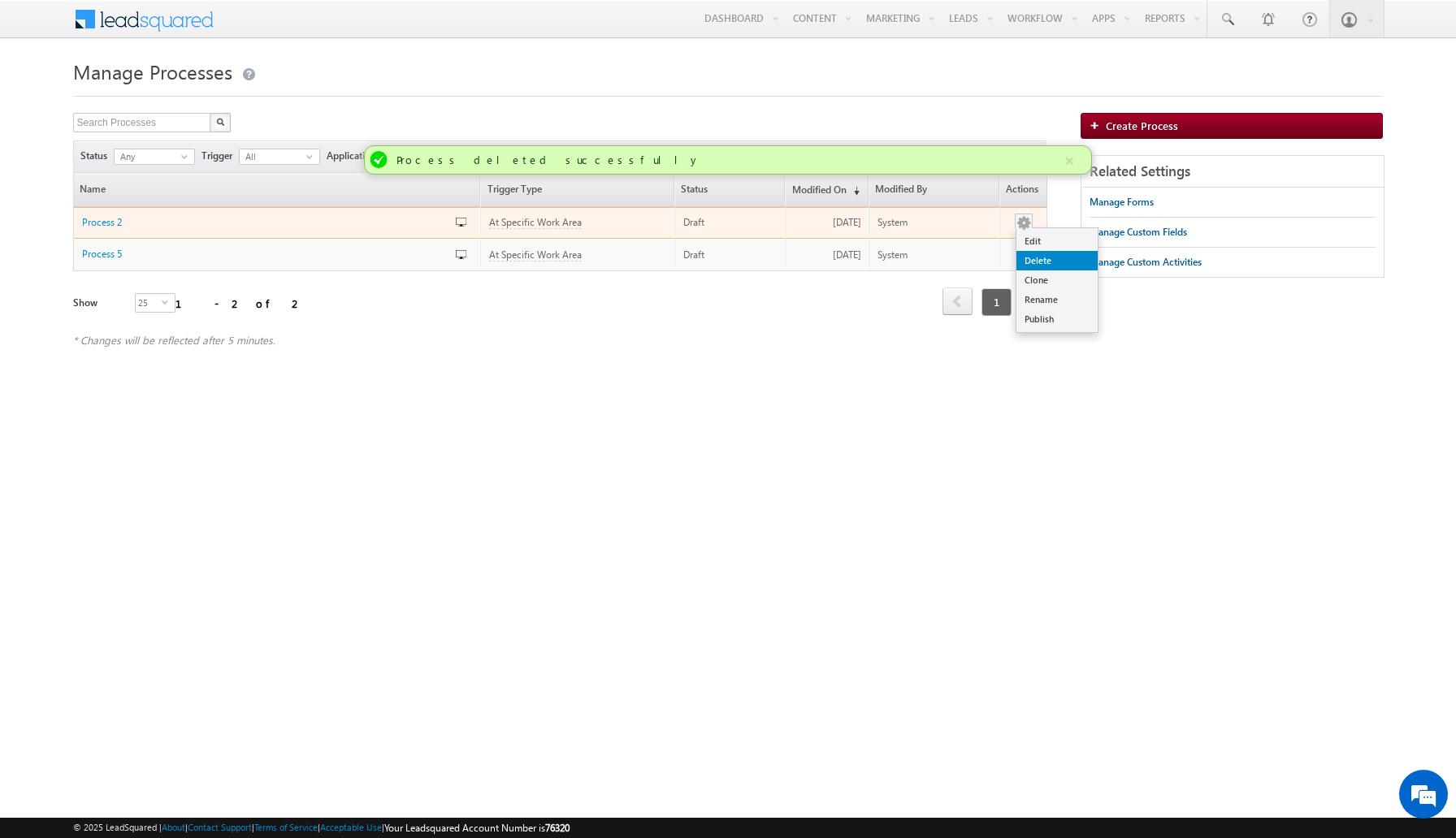
click at [1043, 262] on link "Delete" at bounding box center [1056, 261] width 81 height 20
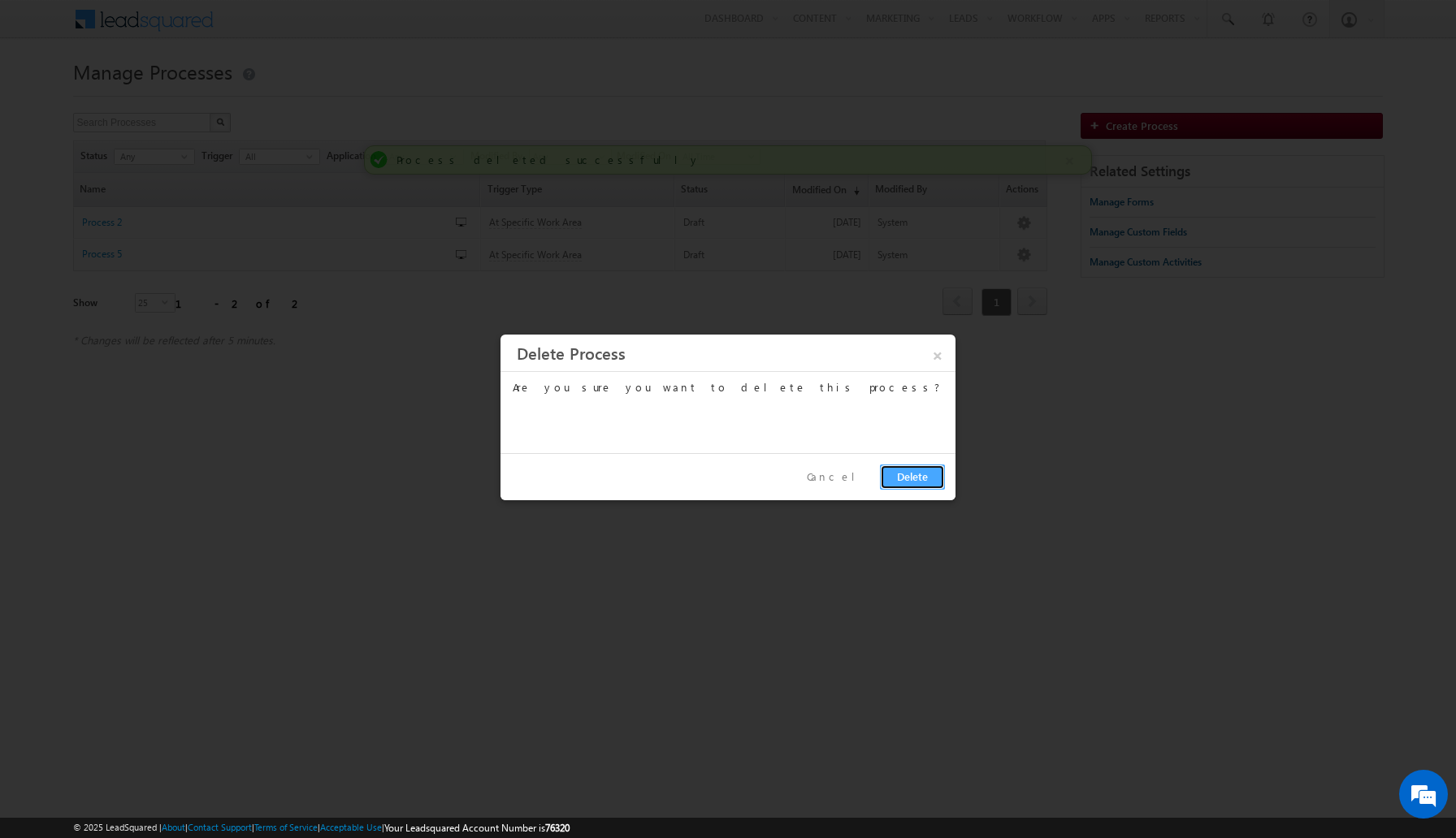
click at [922, 480] on button "Delete" at bounding box center [912, 477] width 65 height 25
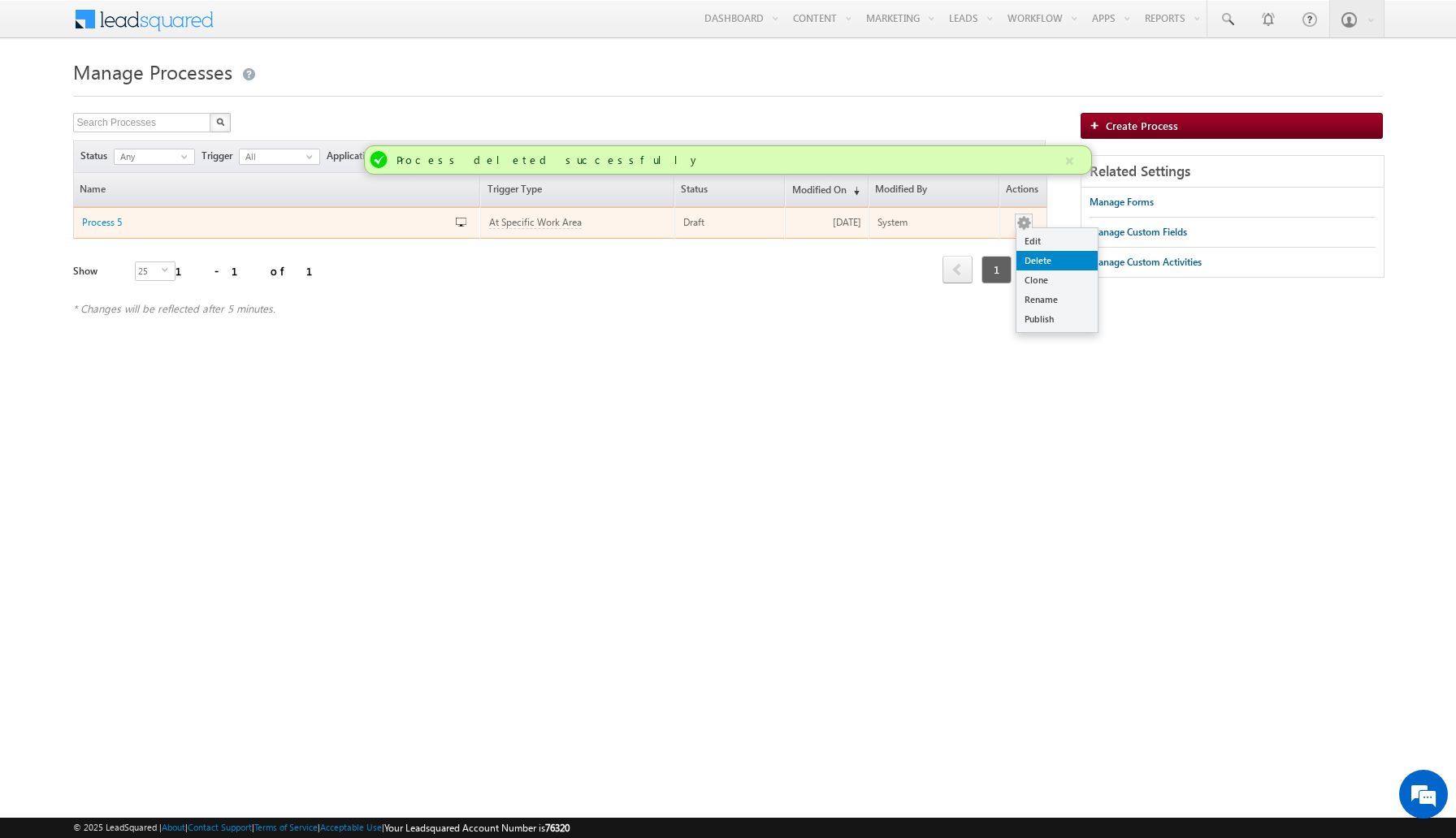
click at [1038, 267] on link "Delete" at bounding box center [1056, 261] width 81 height 20
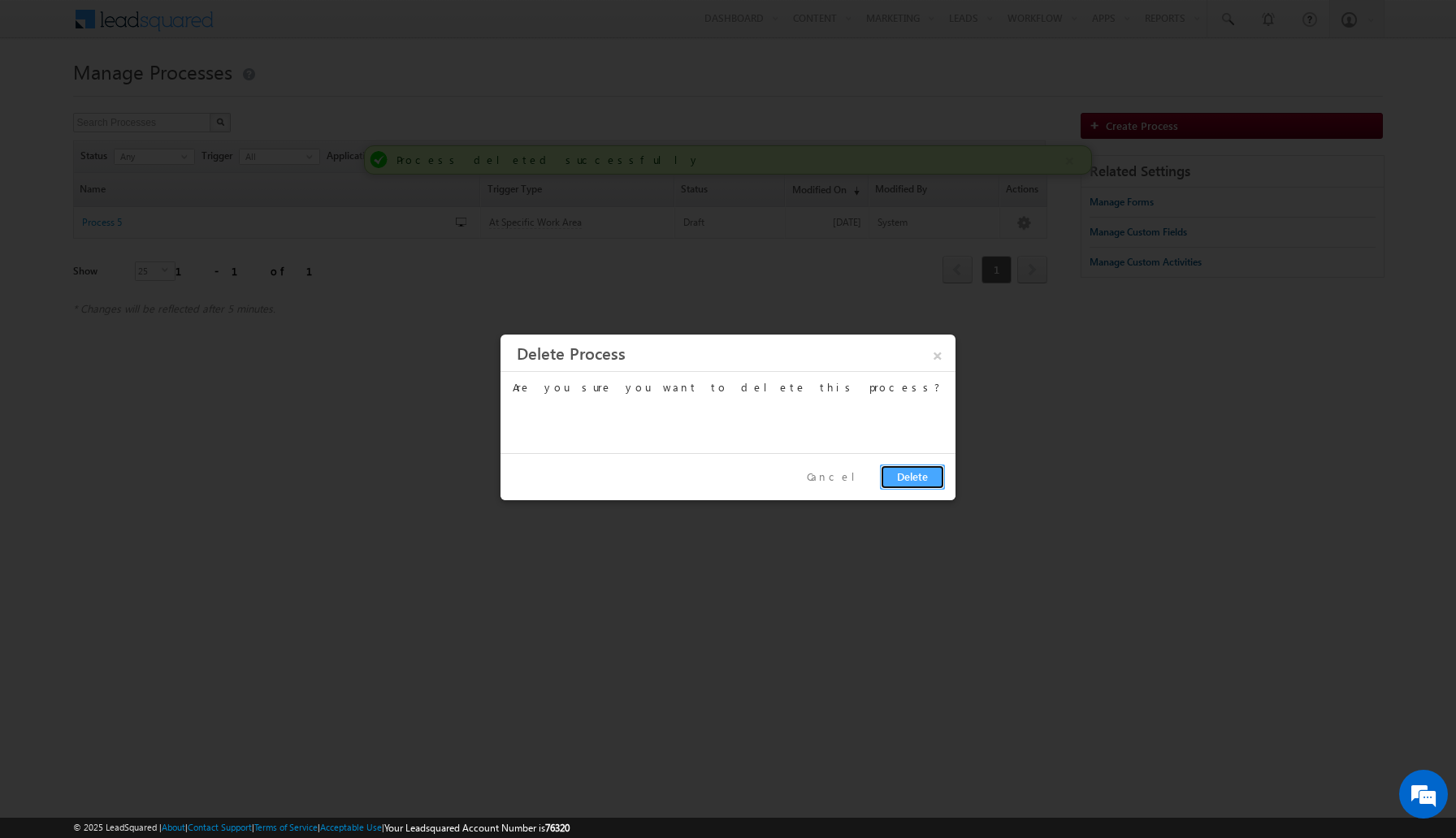
click at [927, 468] on button "Delete" at bounding box center [912, 477] width 65 height 25
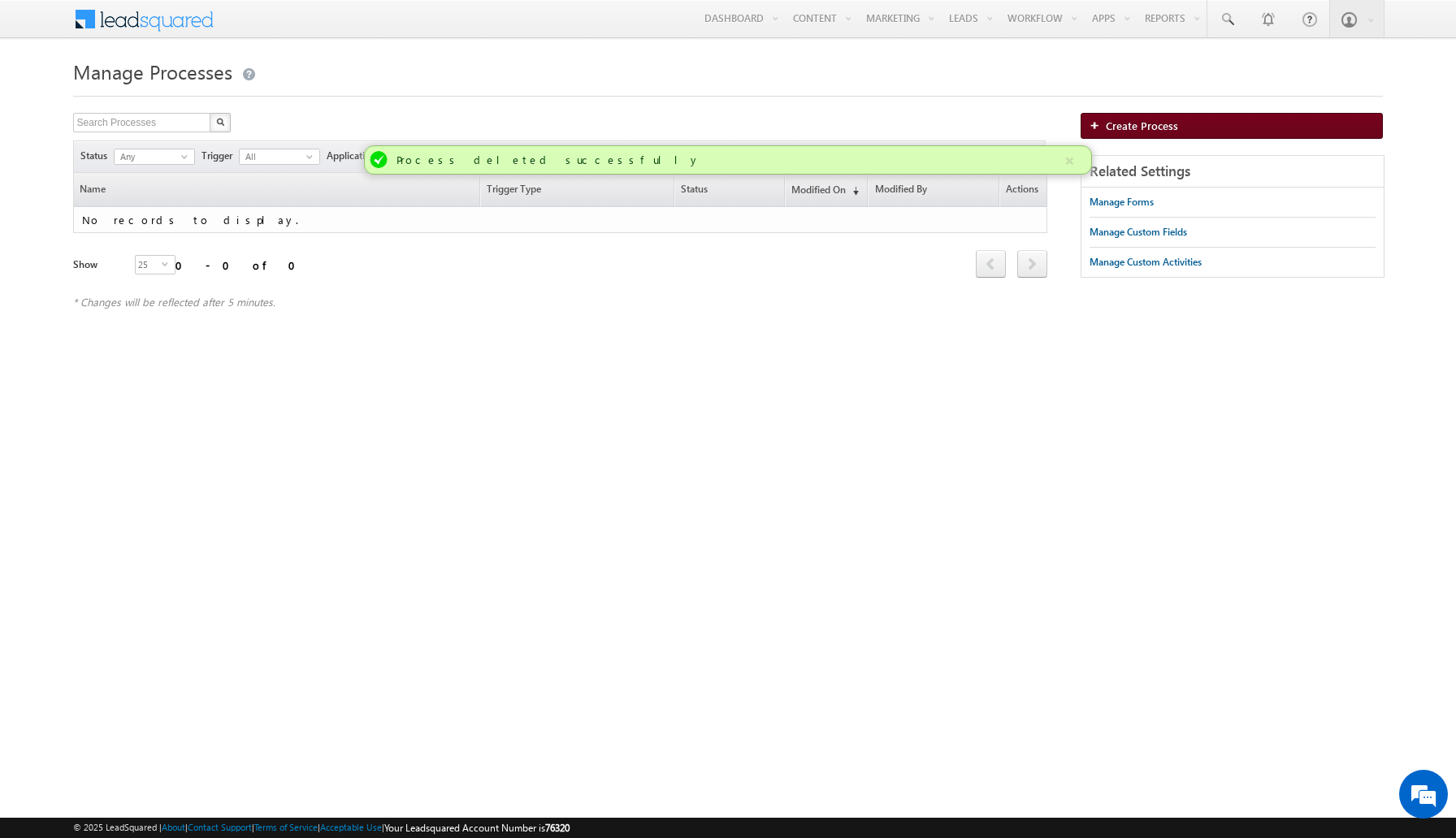
click at [1159, 129] on span "Create Process" at bounding box center [1142, 125] width 73 height 14
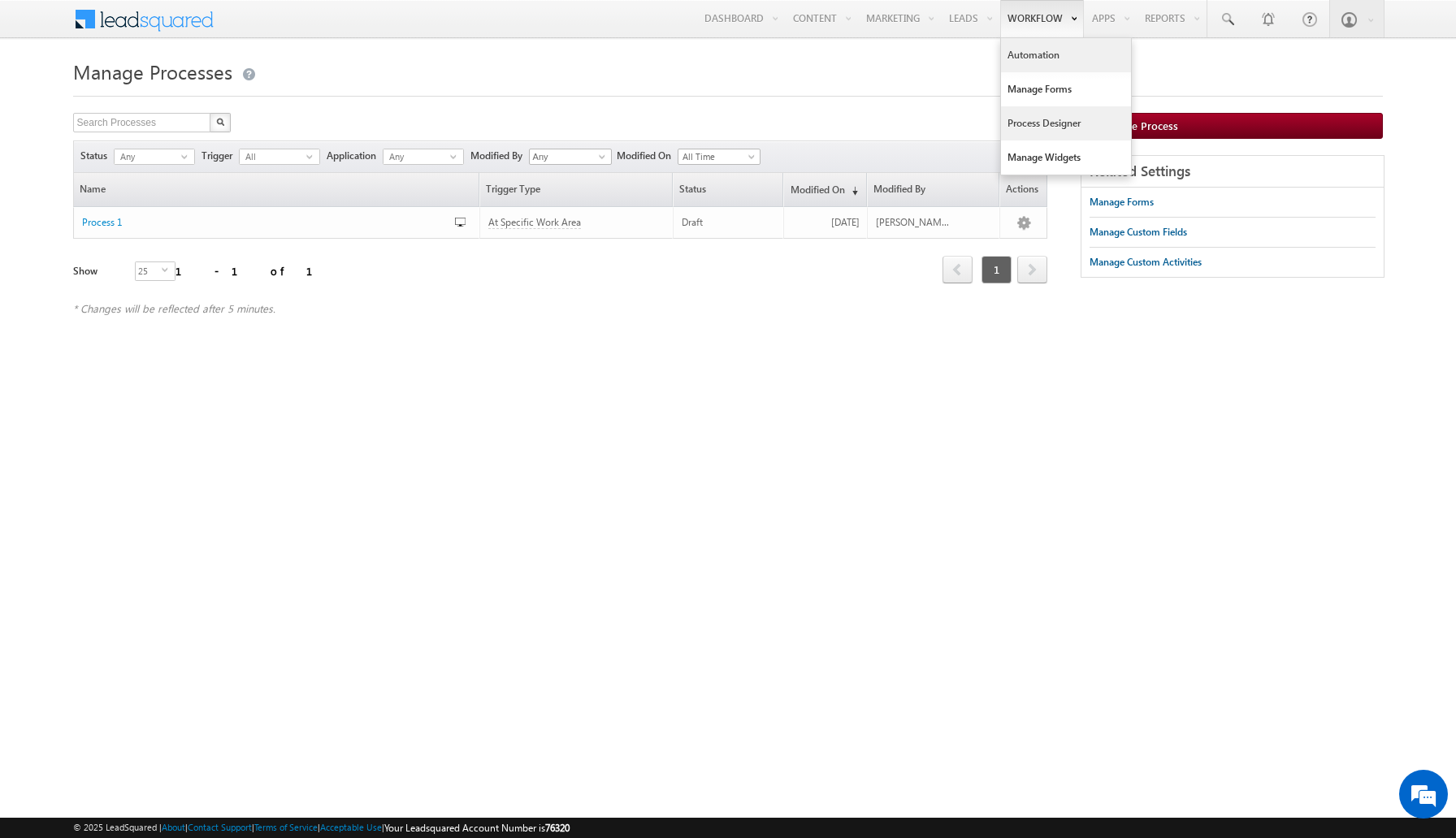
click at [1045, 49] on link "Automation" at bounding box center [1066, 55] width 130 height 34
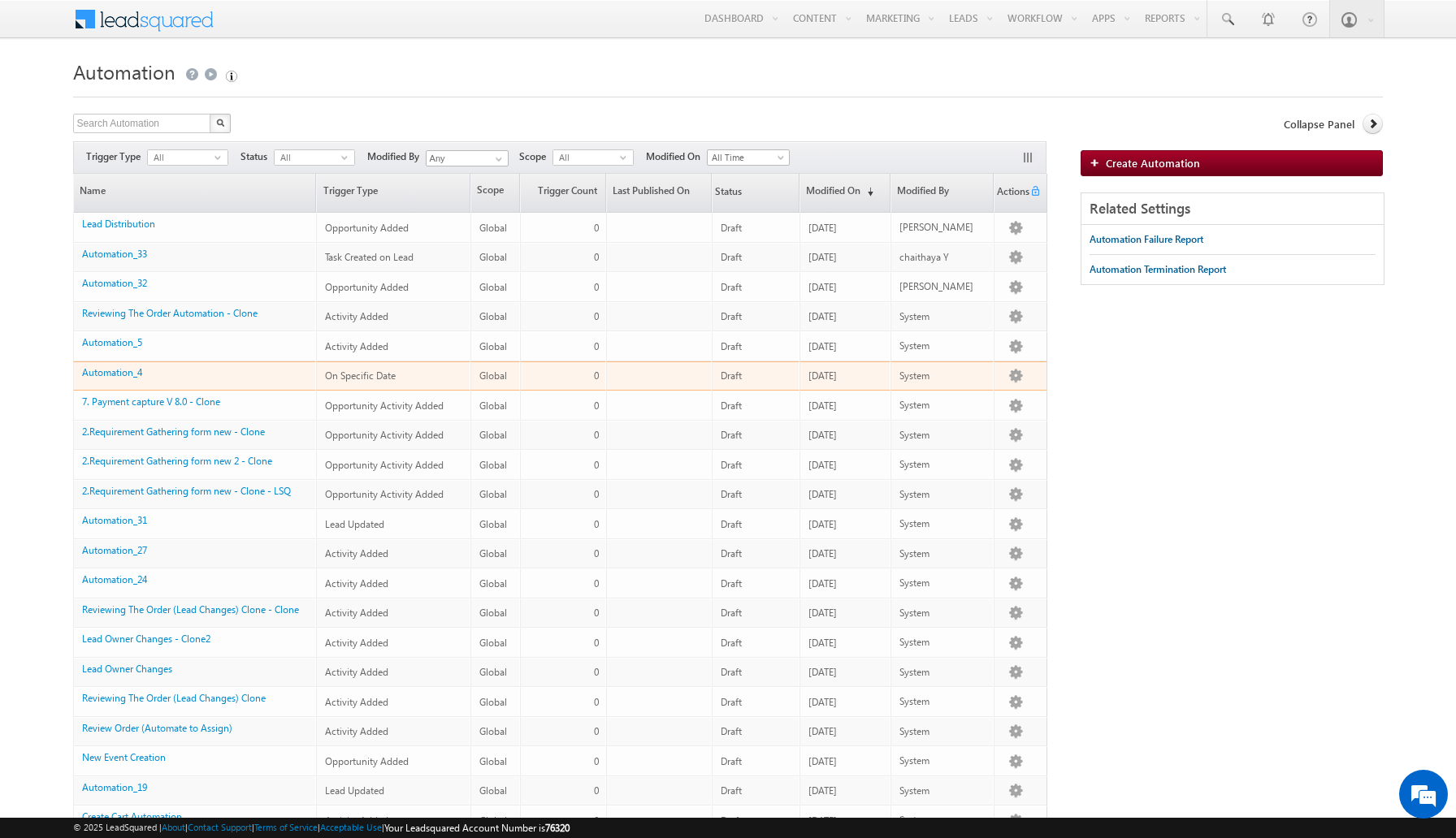
scroll to position [296, 0]
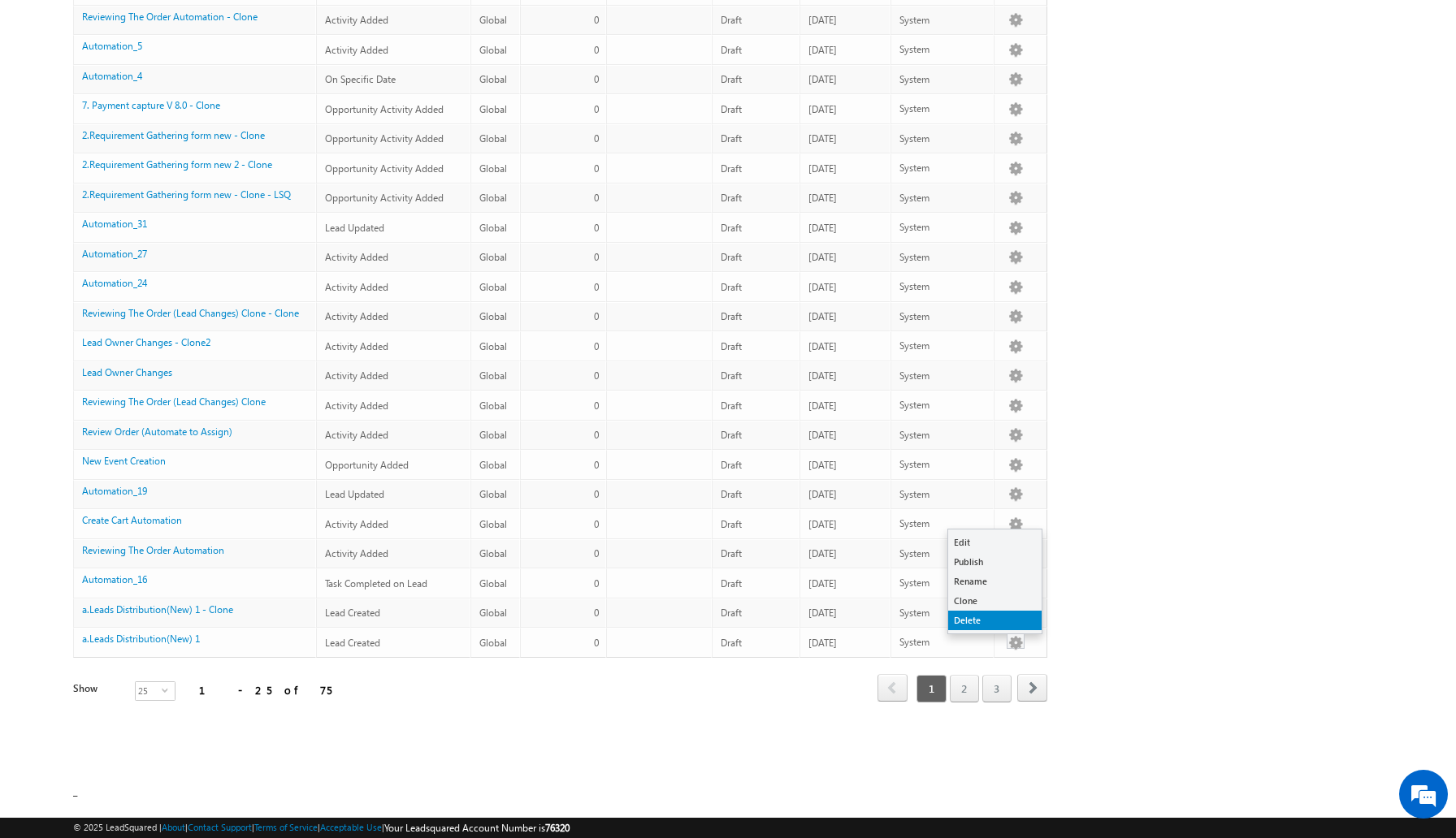
click at [985, 624] on link "Delete" at bounding box center [994, 620] width 93 height 20
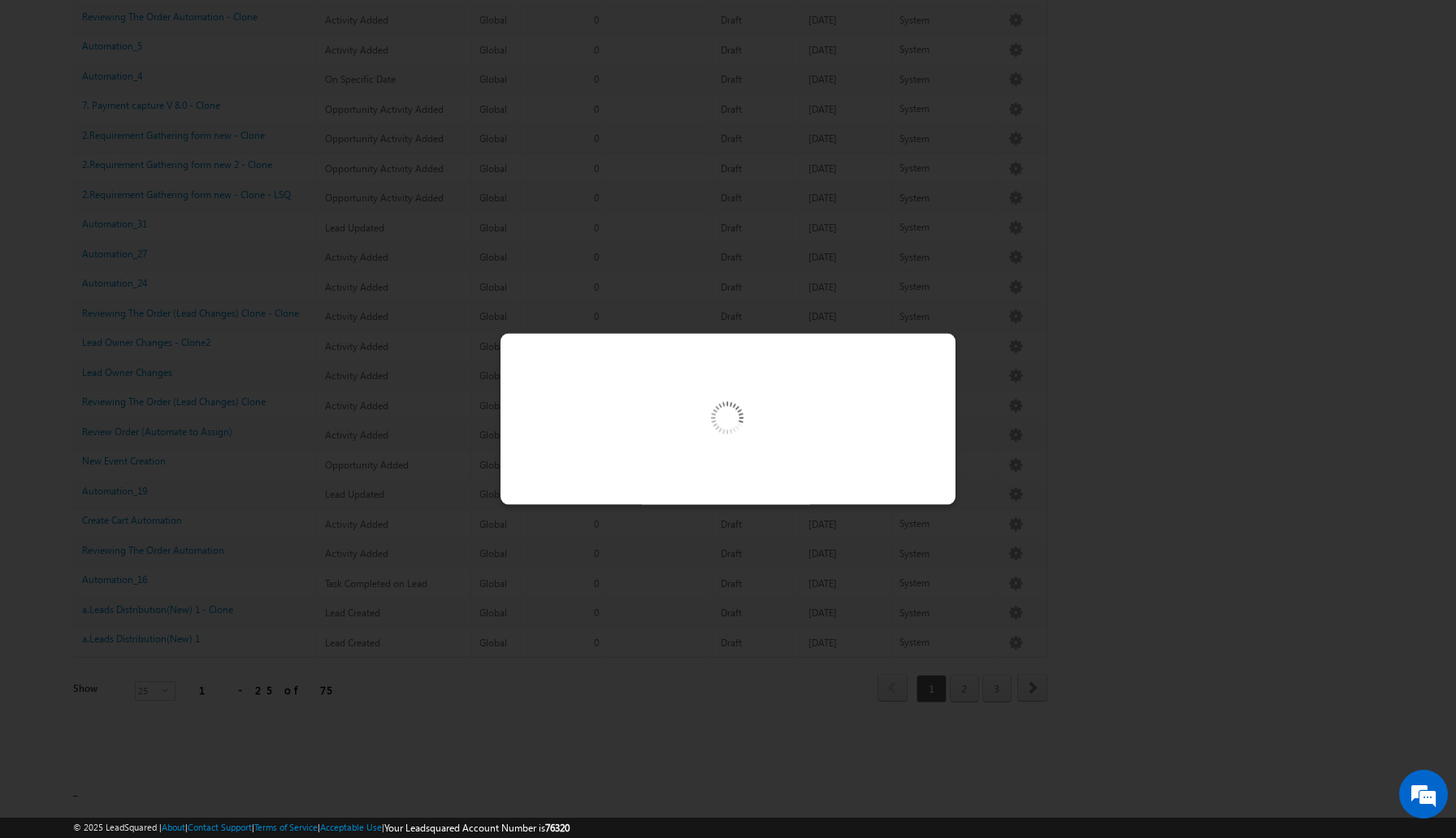
click at [910, 366] on div at bounding box center [728, 419] width 455 height 172
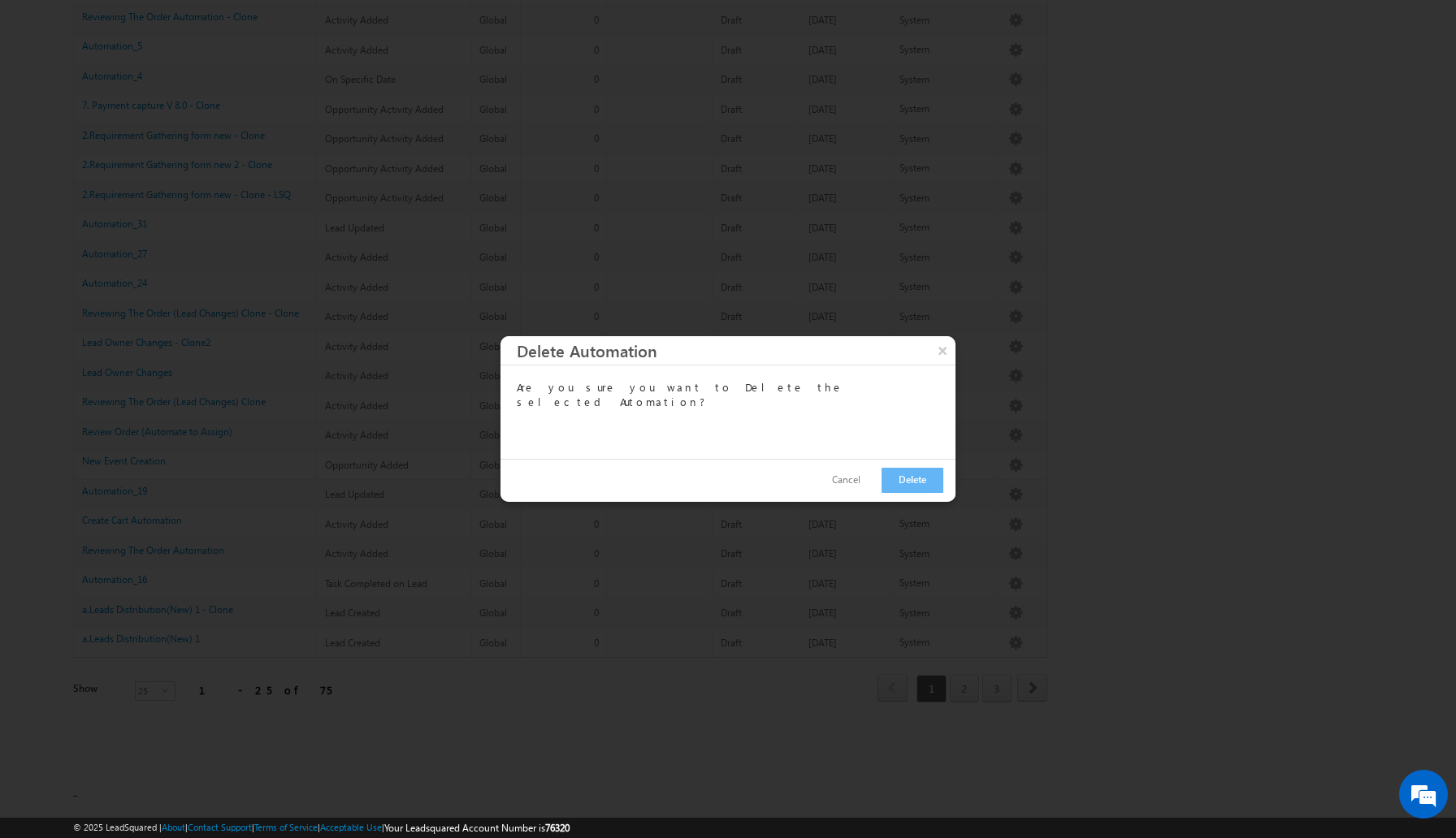
click at [945, 246] on div at bounding box center [728, 419] width 1456 height 838
click at [852, 480] on button "Cancel" at bounding box center [846, 480] width 61 height 24
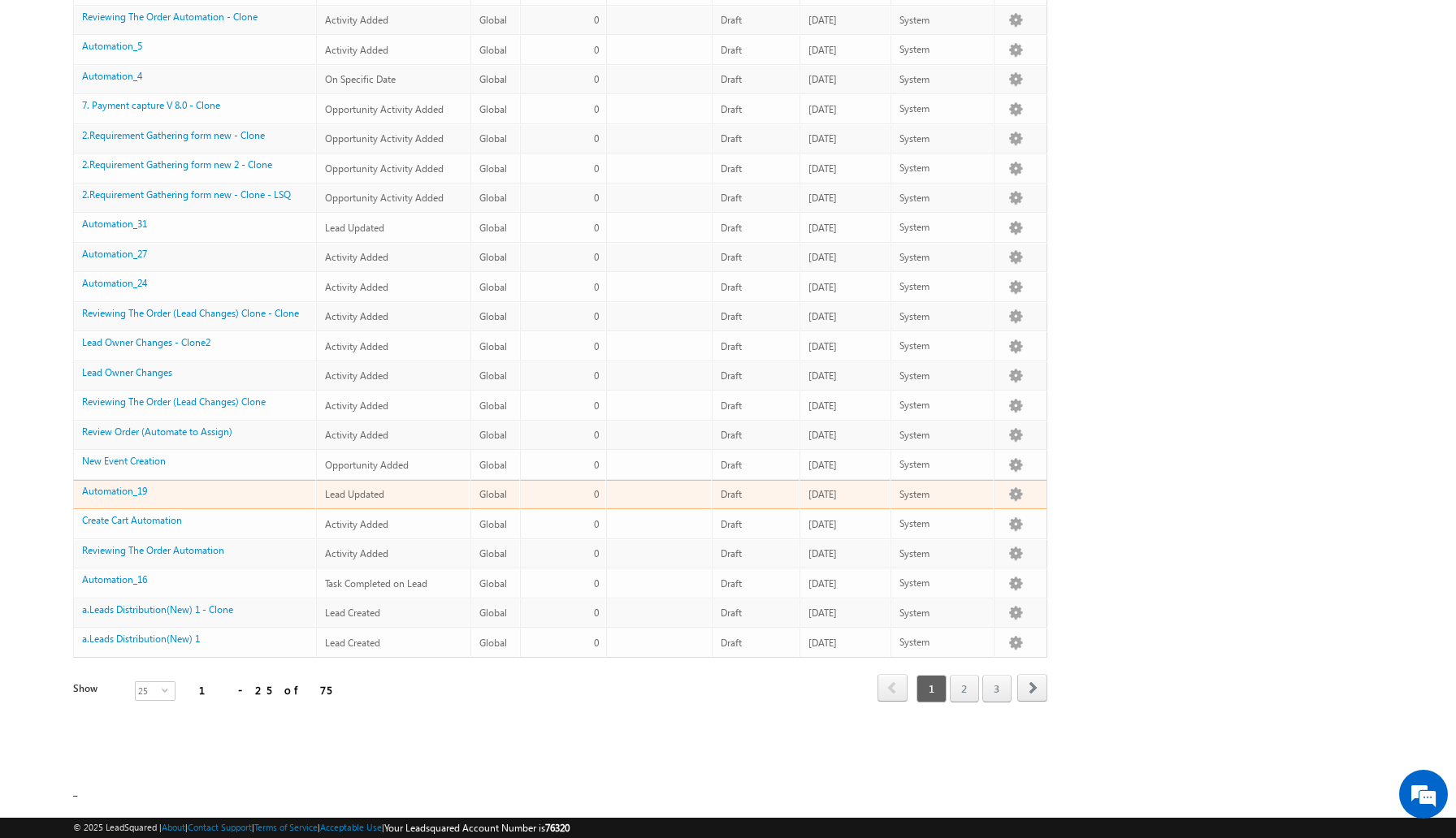
scroll to position [0, 0]
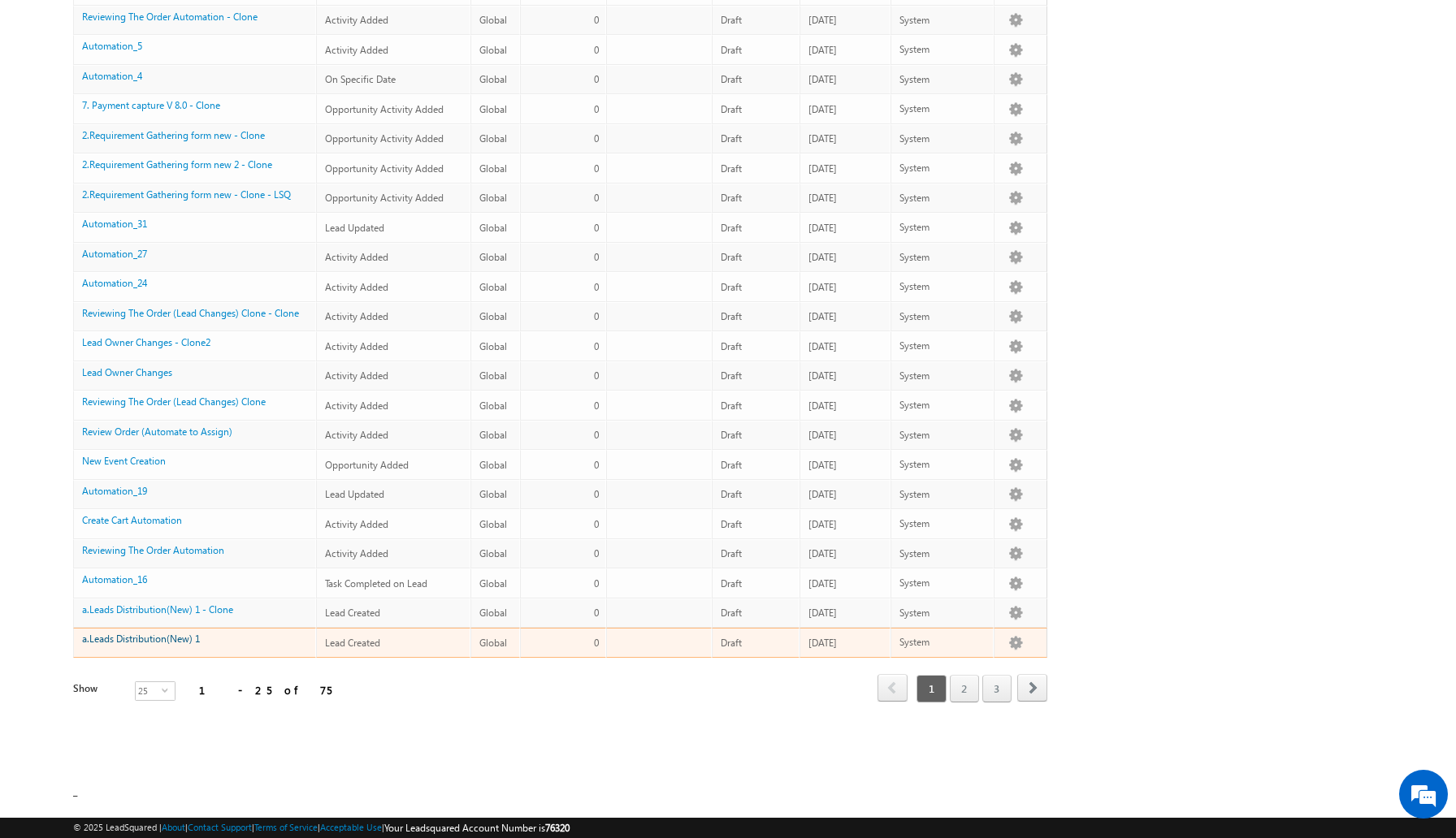
click at [170, 636] on link "a.Leads Distribution(New) 1" at bounding box center [141, 638] width 118 height 12
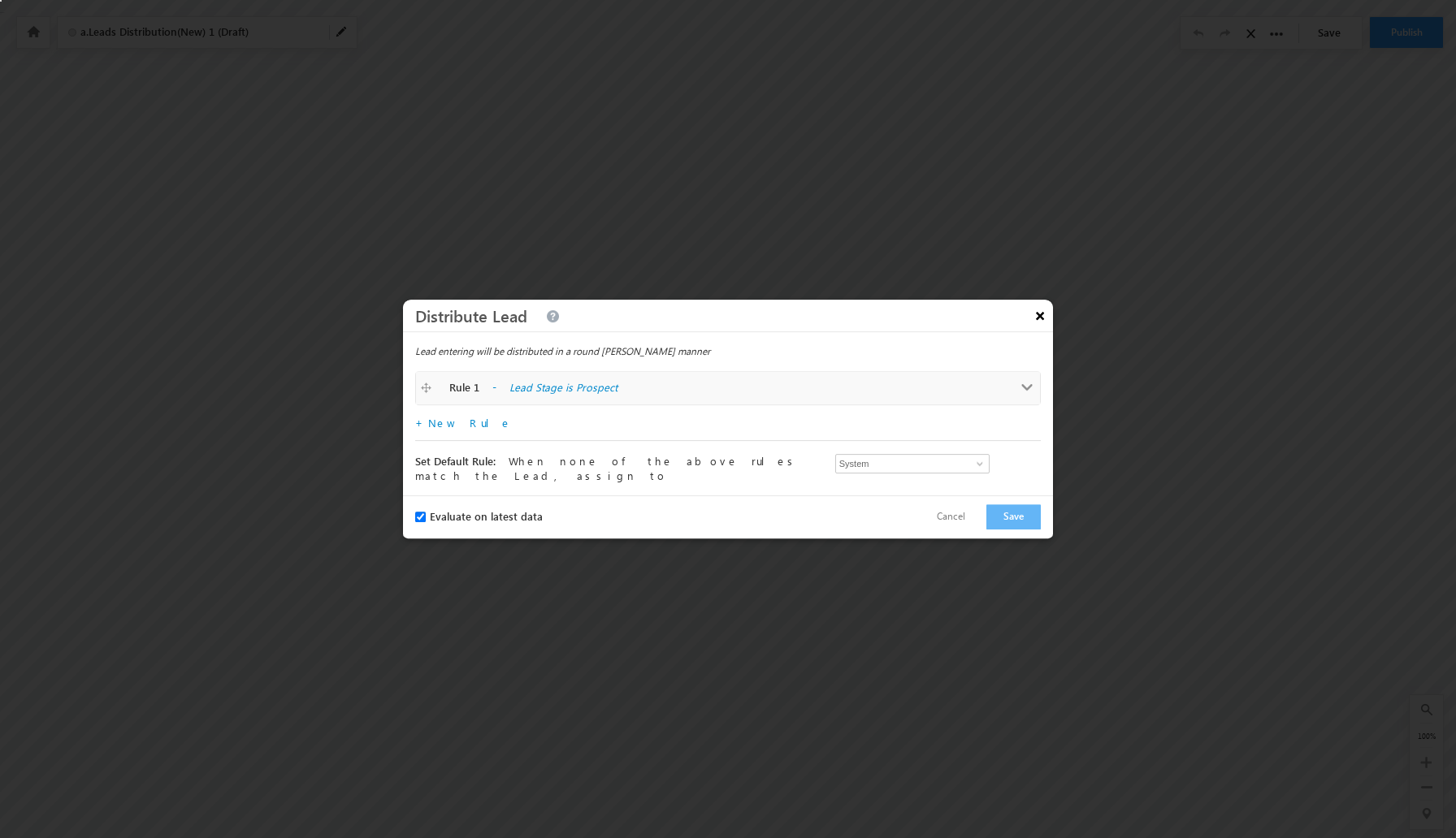
click at [1035, 322] on button "×" at bounding box center [1039, 315] width 26 height 28
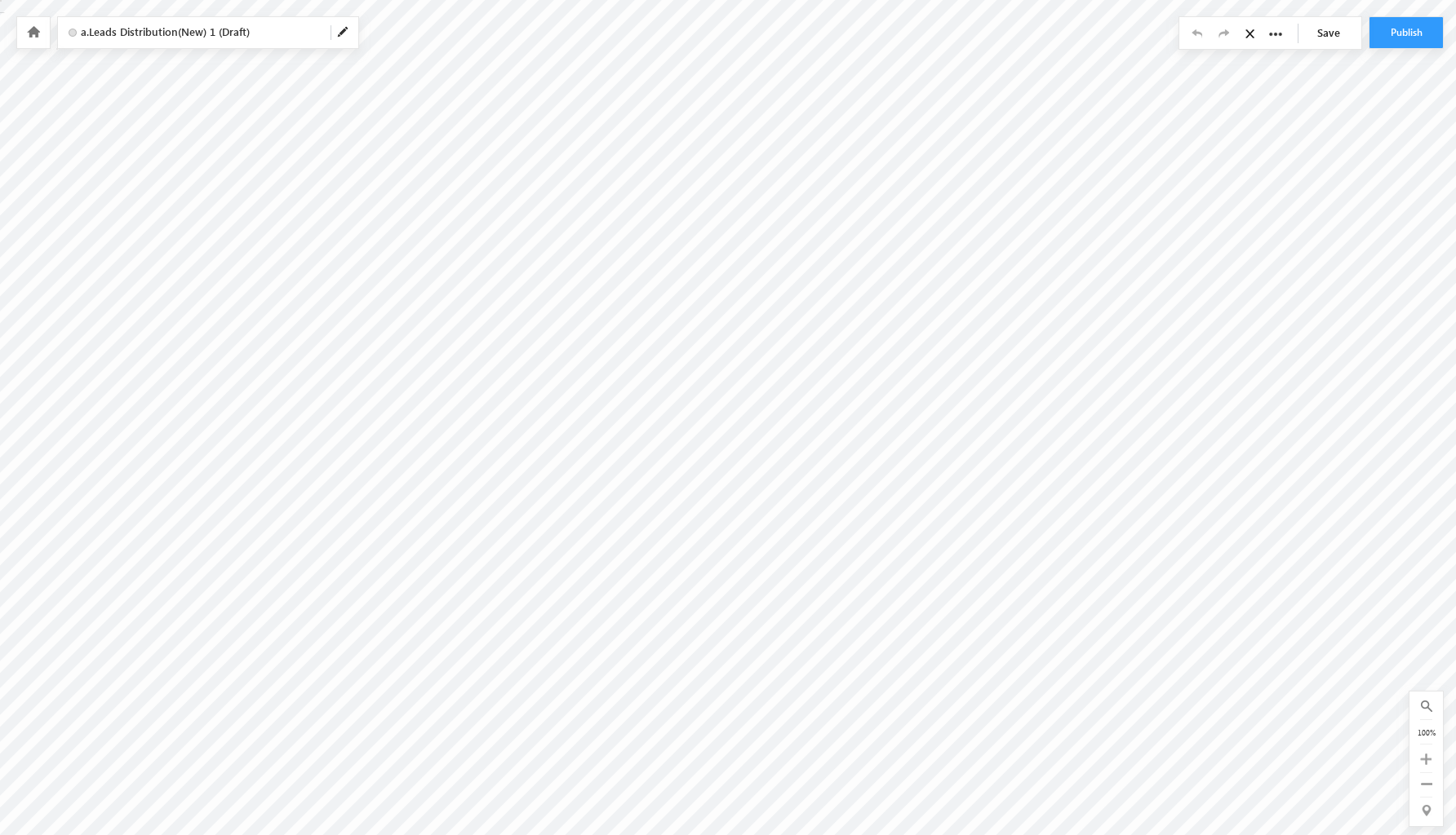
checkbox input "true"
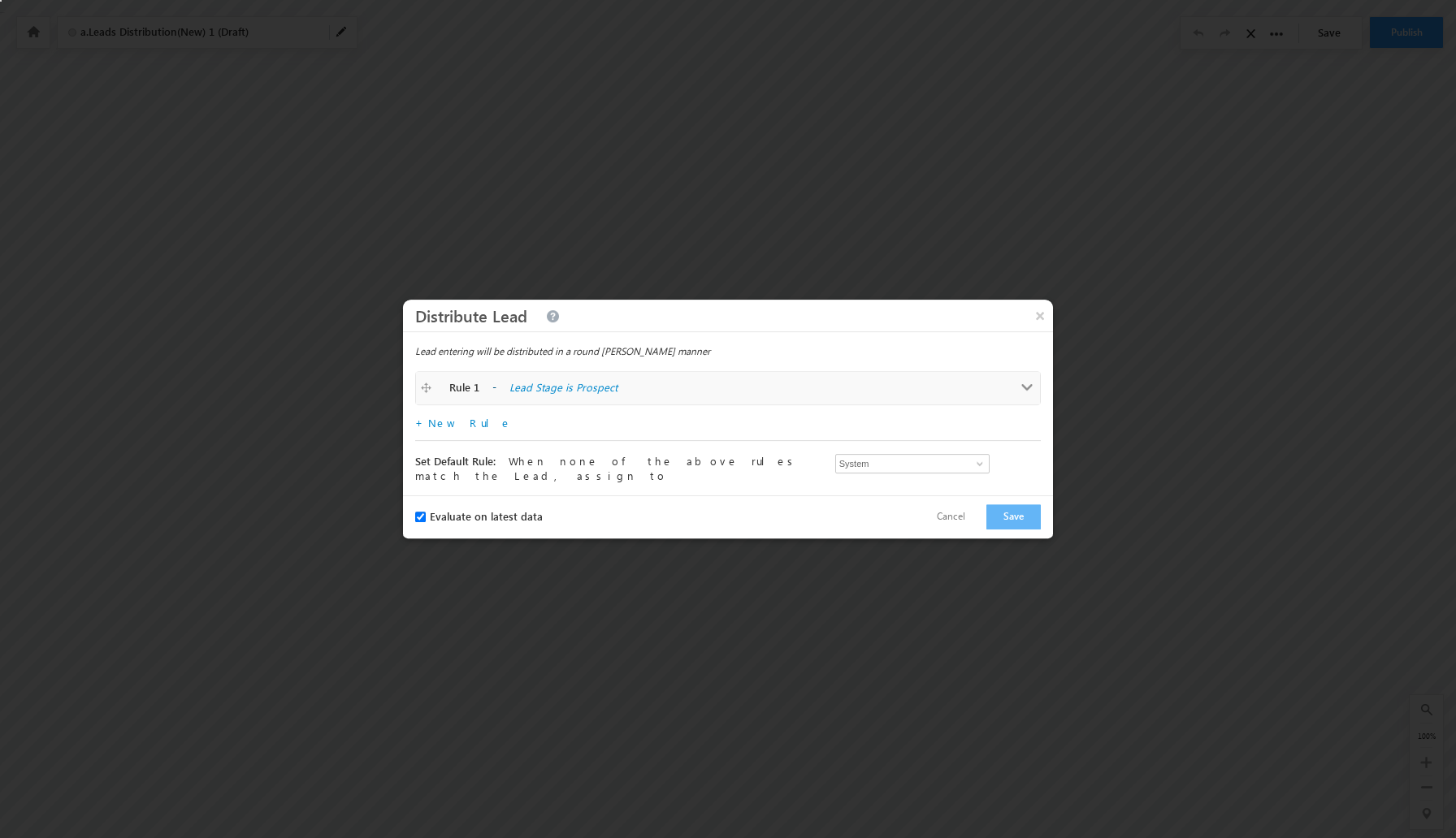
click at [1030, 389] on span at bounding box center [1027, 387] width 12 height 12
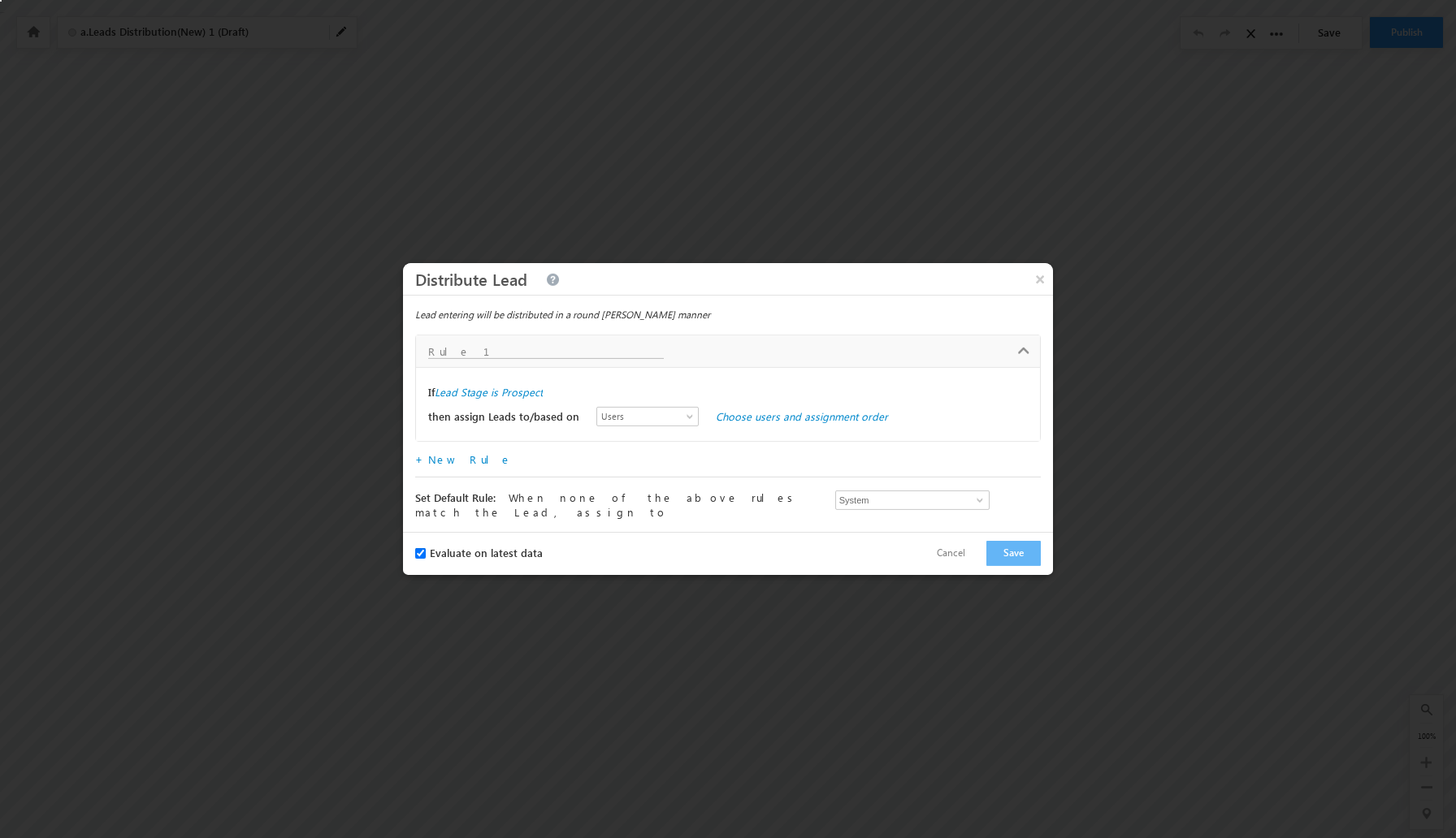
click at [688, 376] on div "If Lead Stage is Prospect then assign Leads to/based on Users Groups User Prope…" at bounding box center [728, 403] width 624 height 74
click at [1039, 280] on button "×" at bounding box center [1039, 278] width 26 height 28
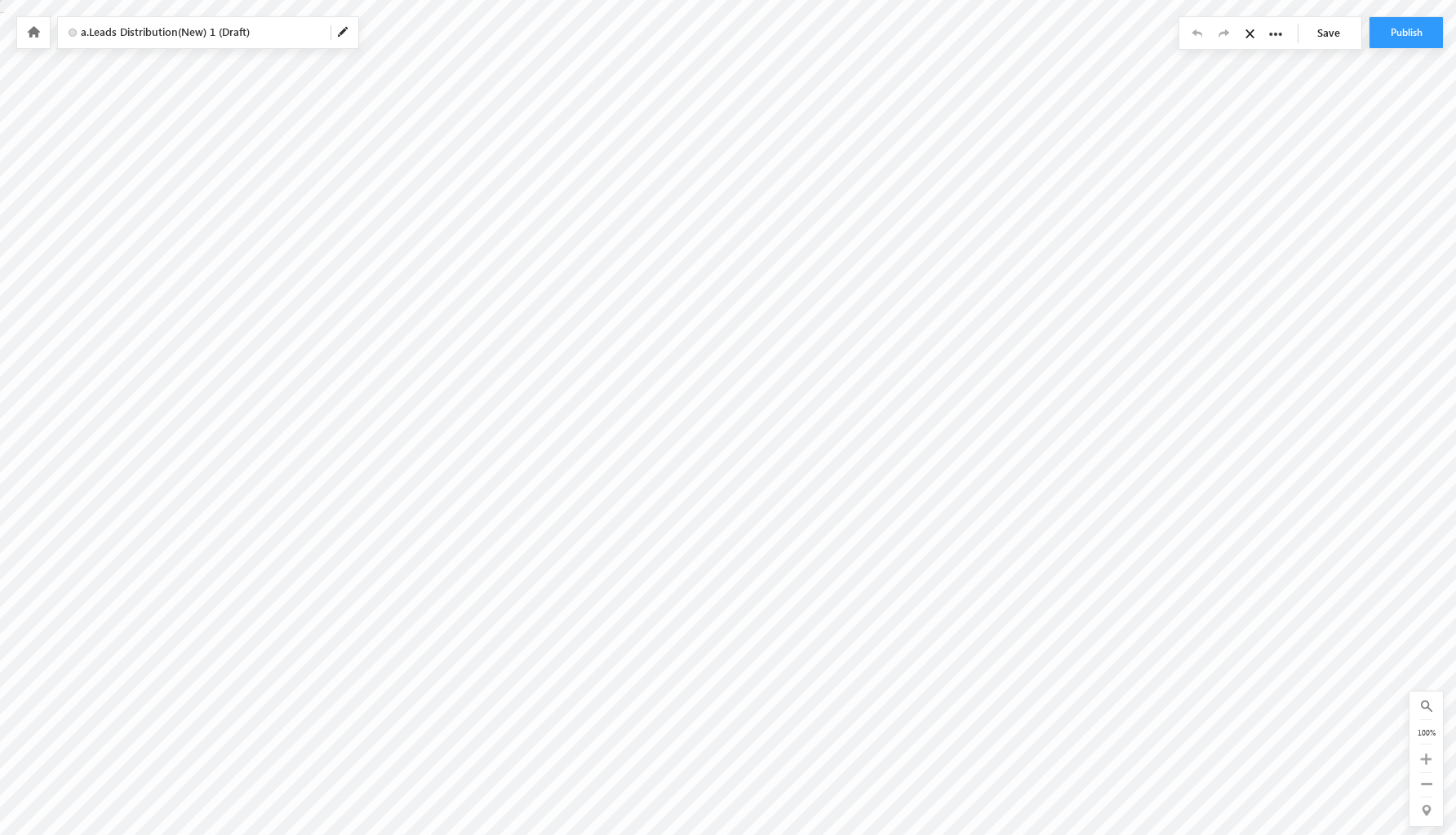
click at [38, 34] on icon at bounding box center [33, 32] width 13 height 12
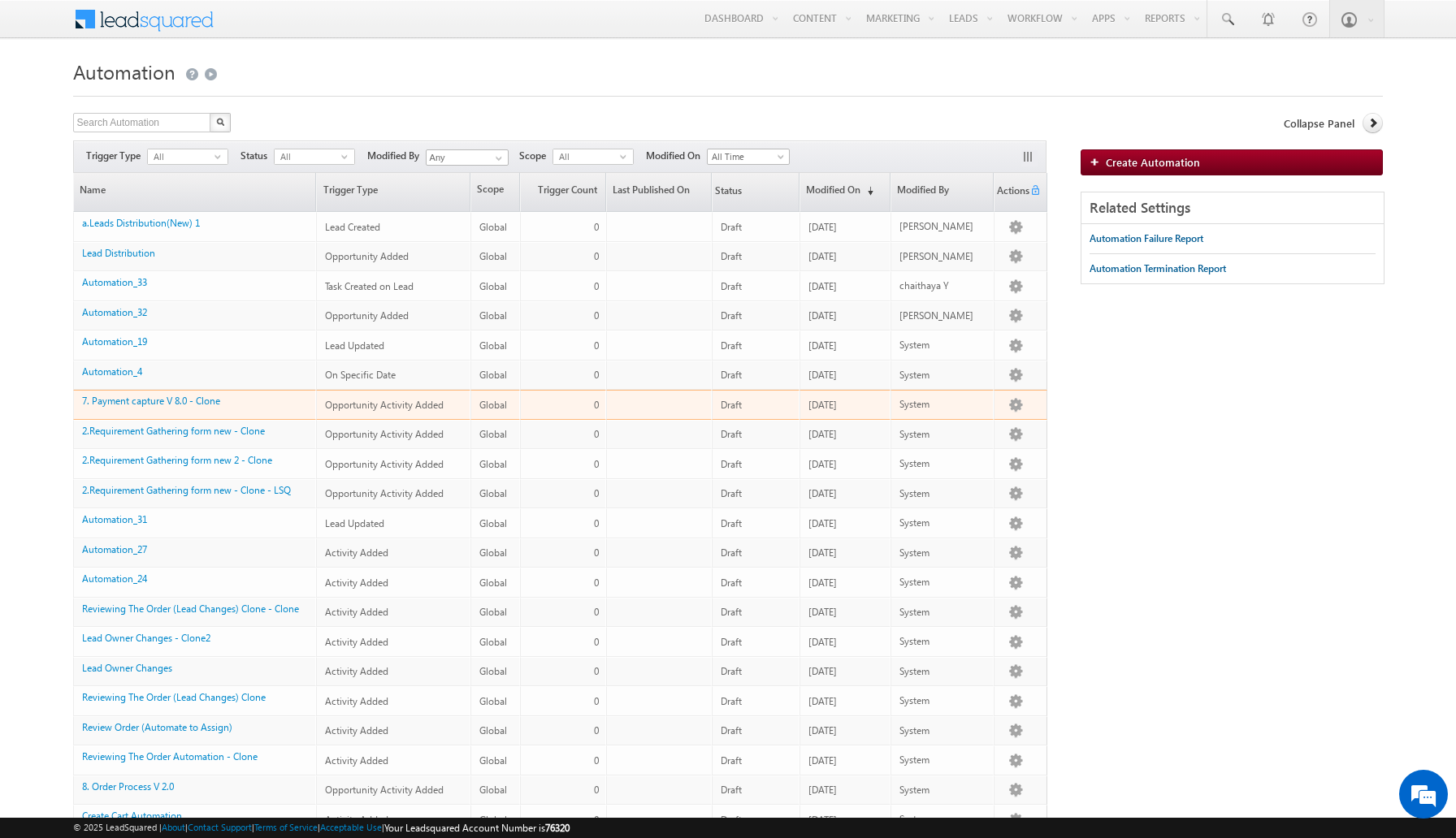
scroll to position [296, 0]
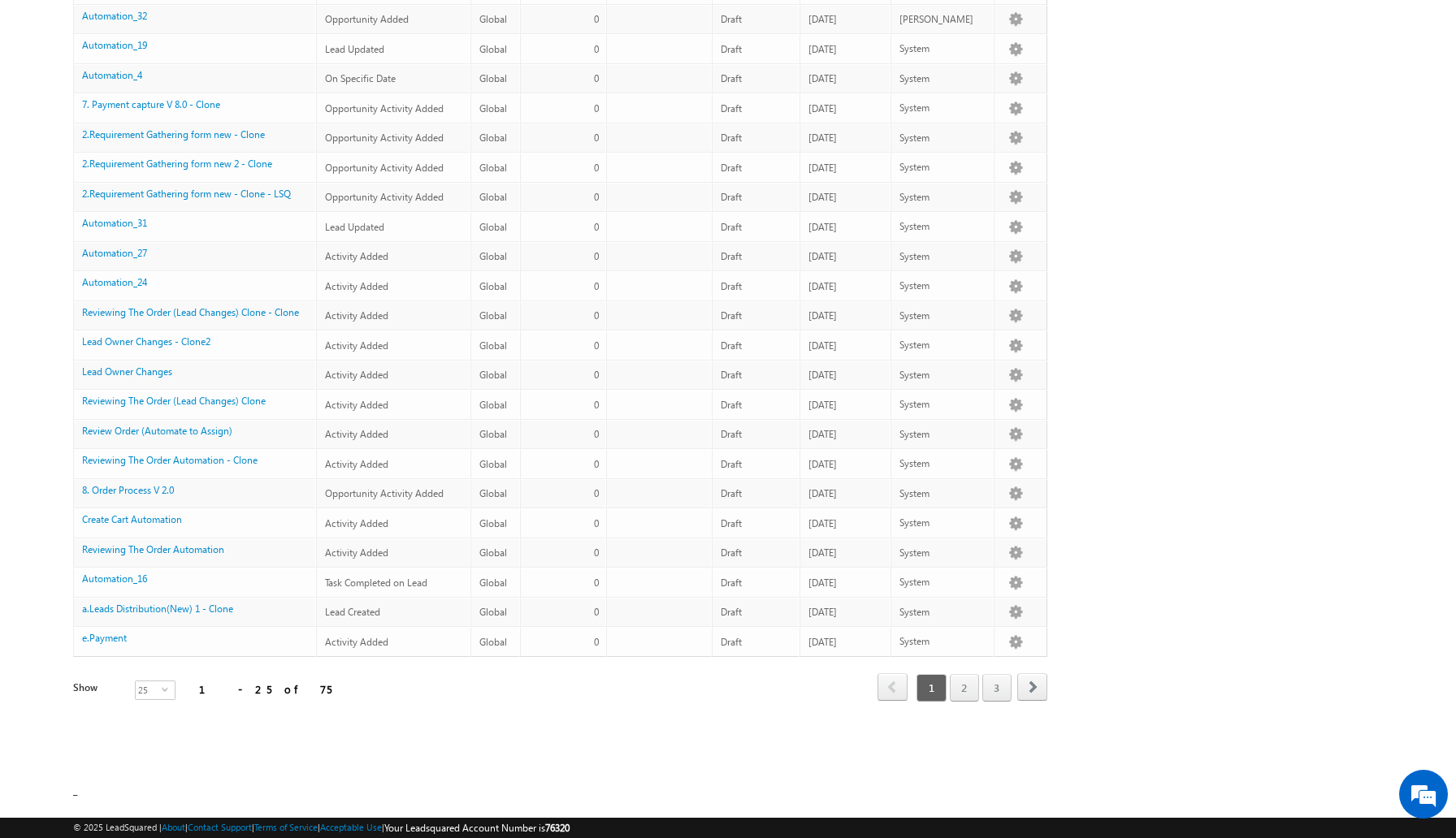
click at [1196, 468] on div "Search Automation X 75 results found Actions Select rows to see actions Actions…" at bounding box center [728, 300] width 1310 height 966
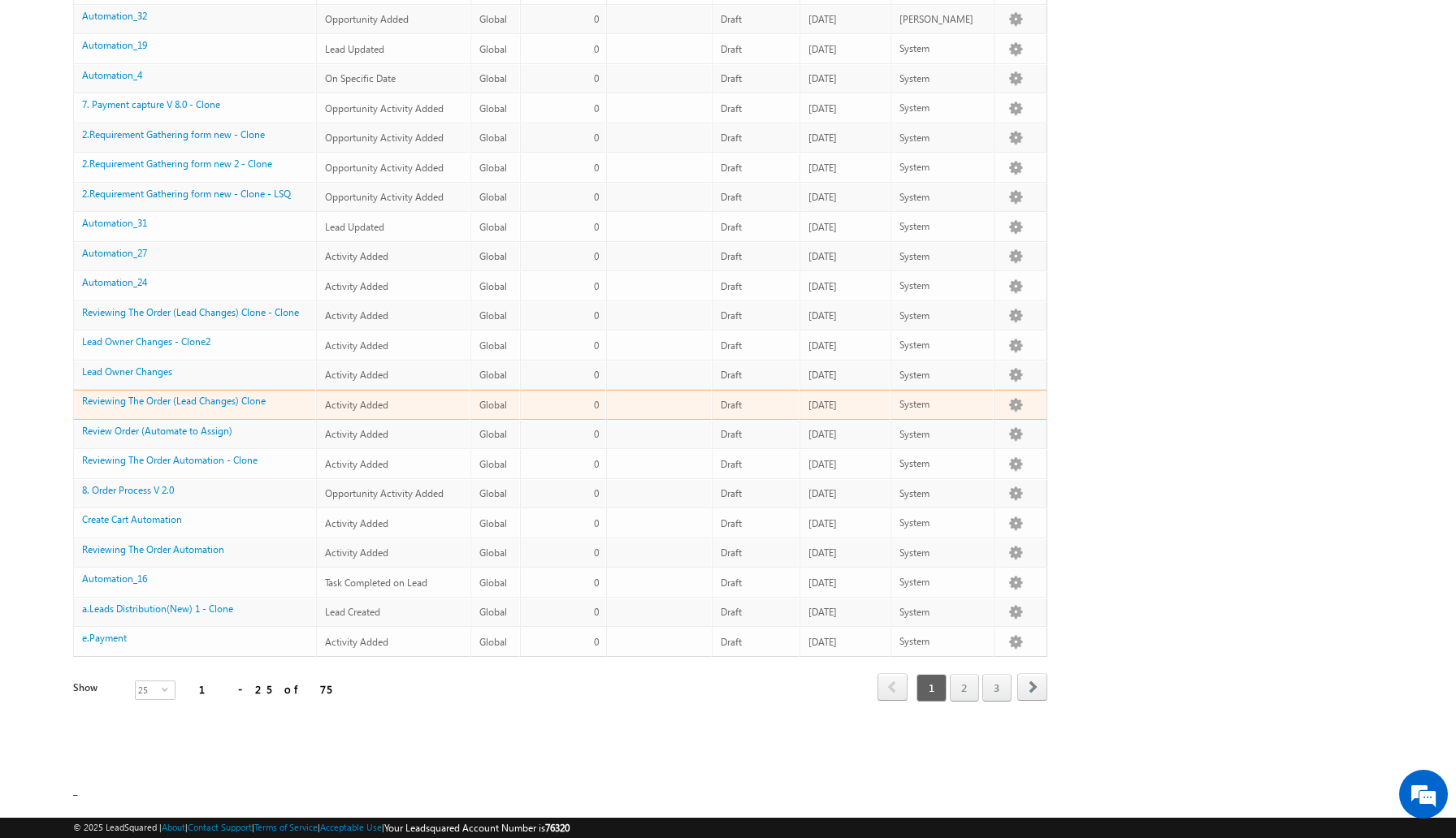
scroll to position [0, 0]
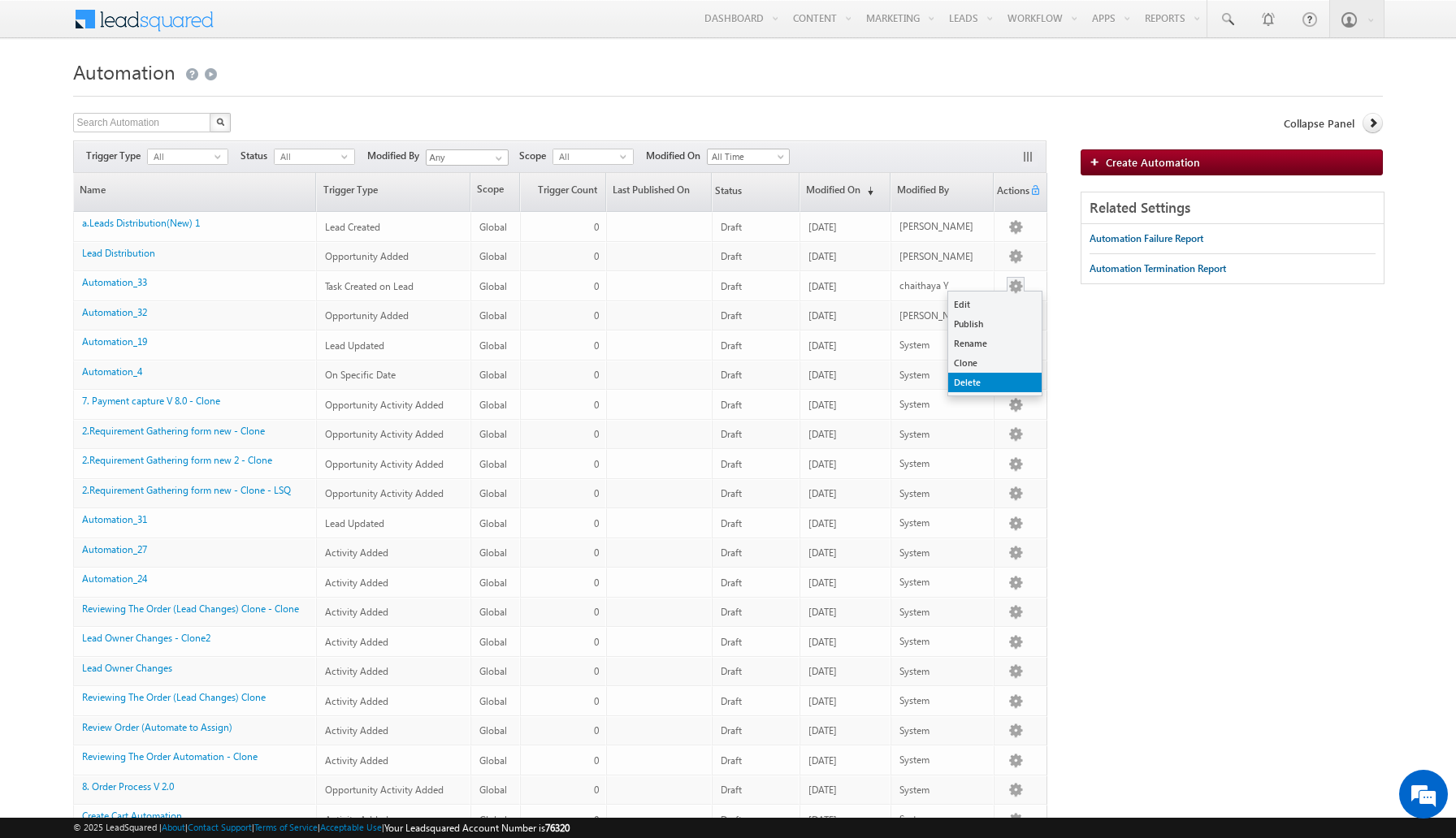
click at [972, 386] on link "Delete" at bounding box center [994, 382] width 93 height 20
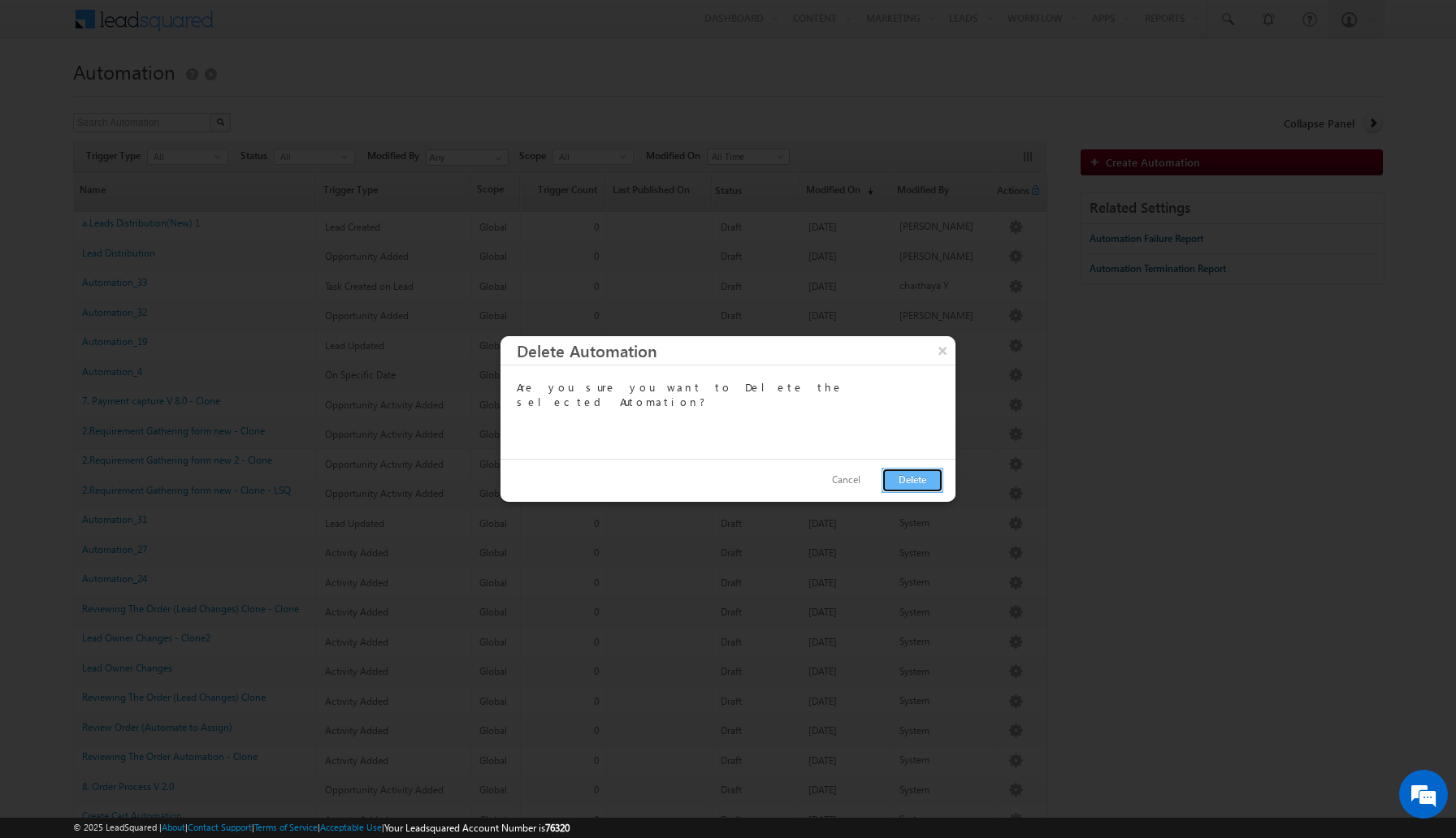
click at [910, 489] on button "Delete" at bounding box center [912, 480] width 62 height 25
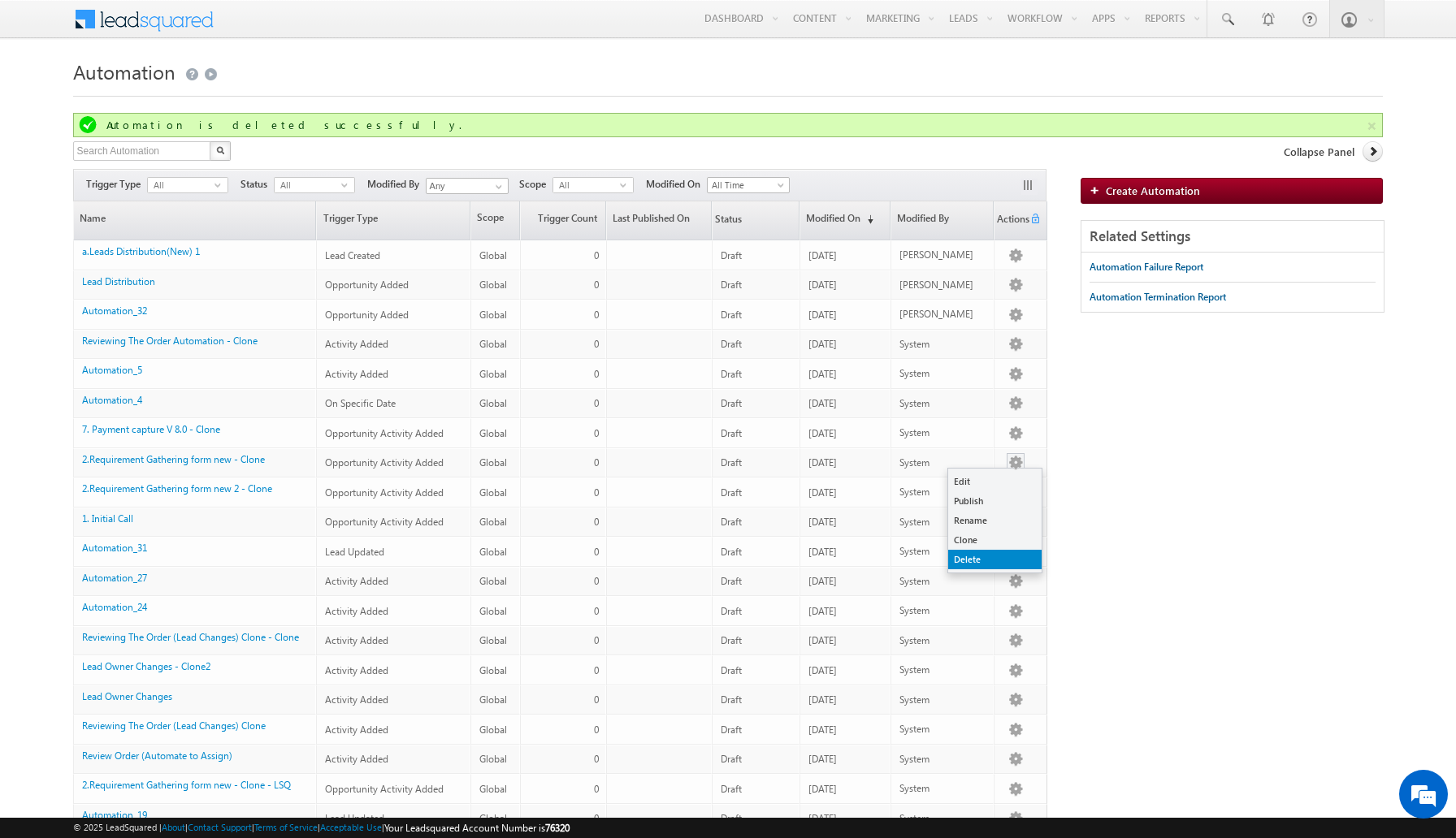
click at [976, 563] on link "Delete" at bounding box center [994, 560] width 93 height 20
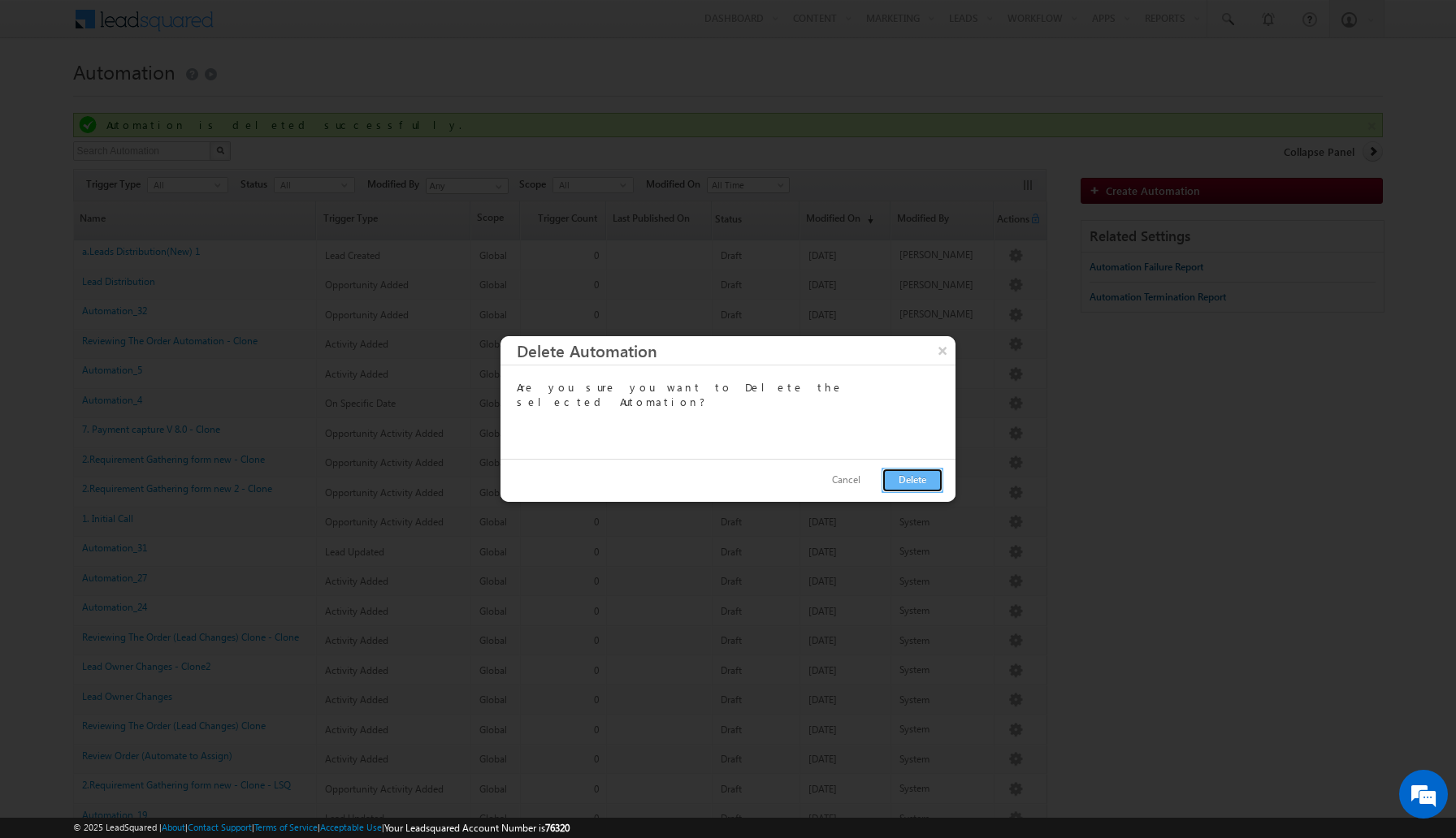
click at [907, 484] on button "Delete" at bounding box center [912, 480] width 62 height 25
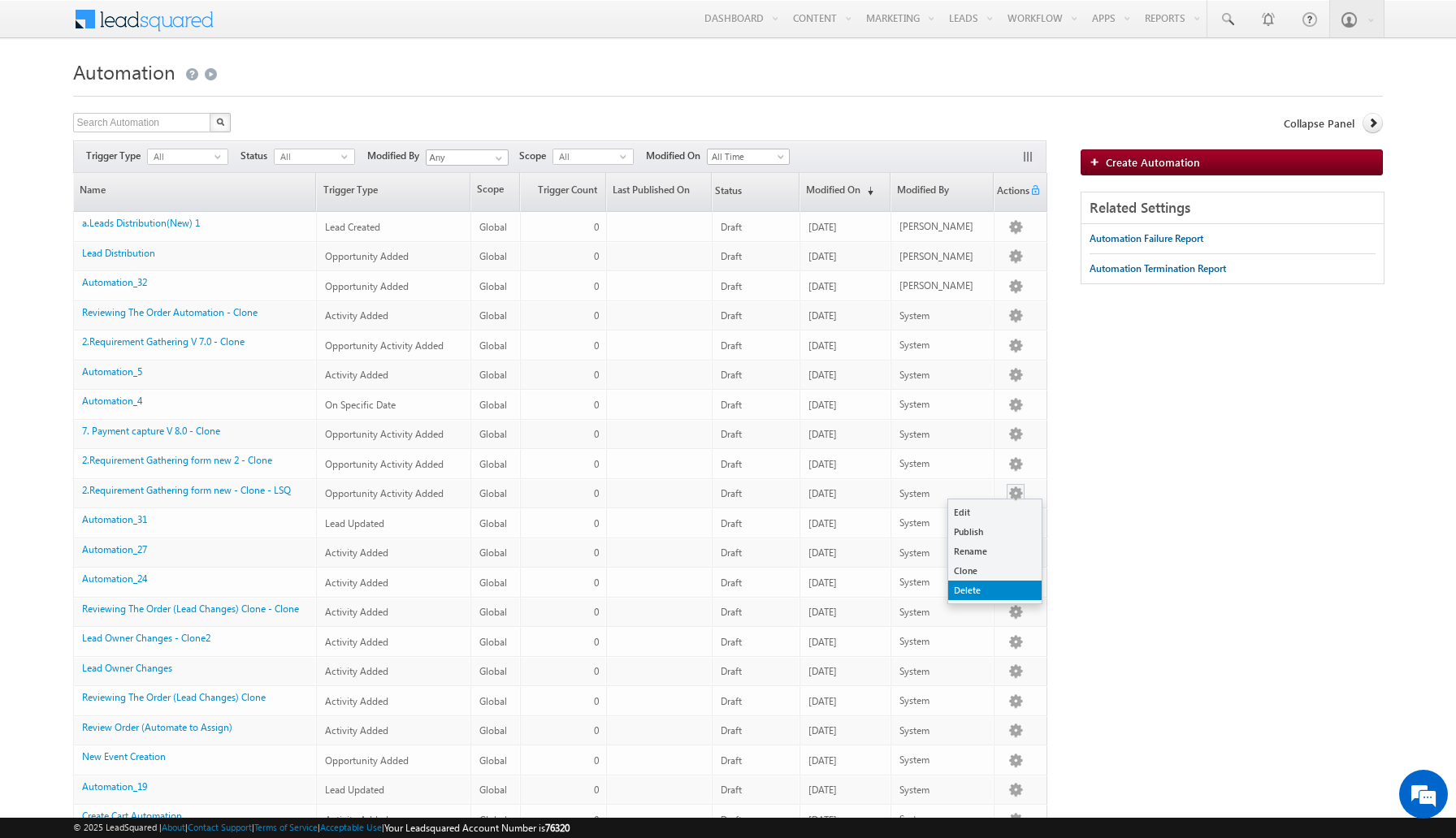
click at [989, 588] on link "Delete" at bounding box center [994, 590] width 93 height 20
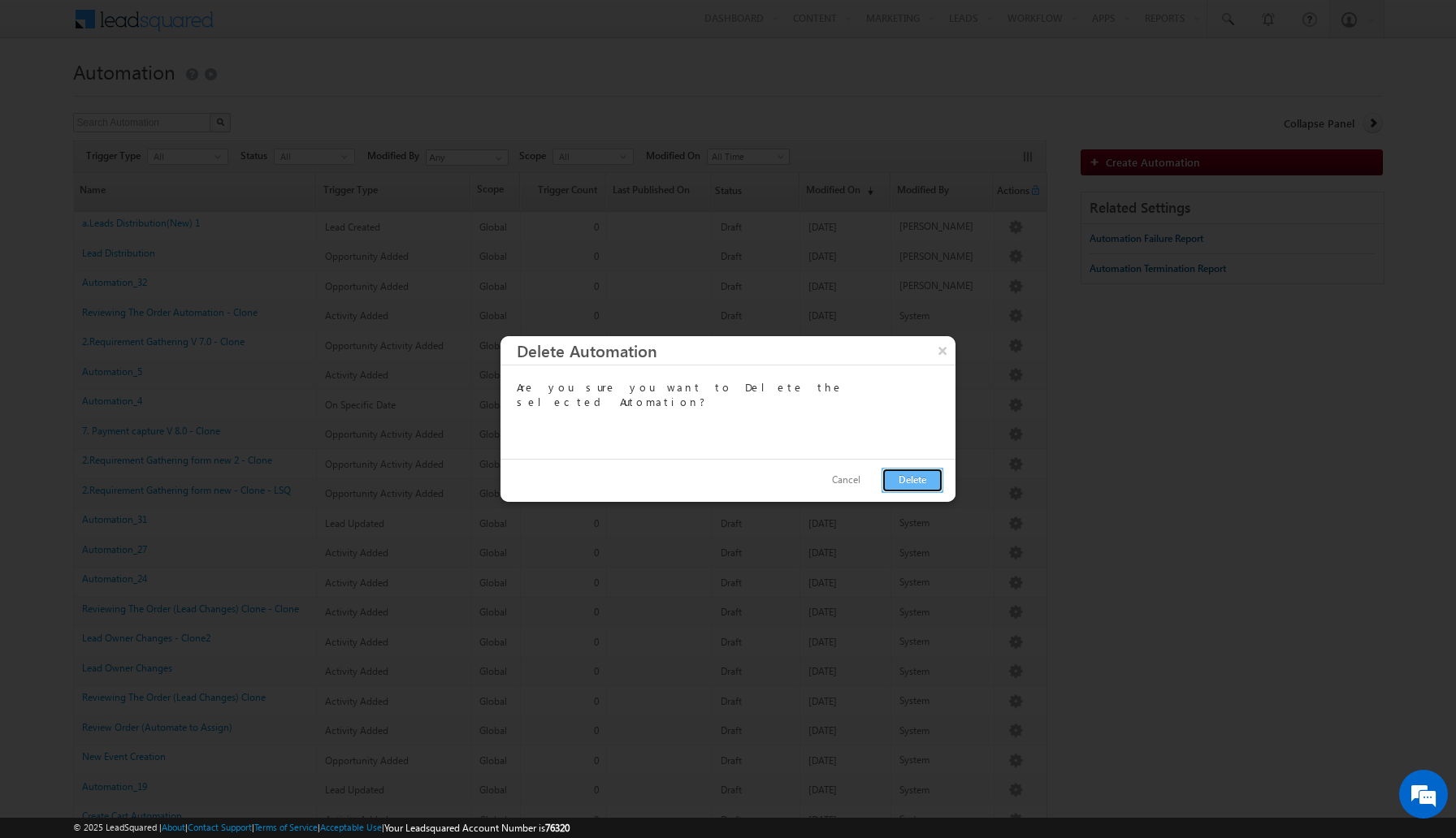
click at [902, 477] on button "Delete" at bounding box center [912, 480] width 62 height 25
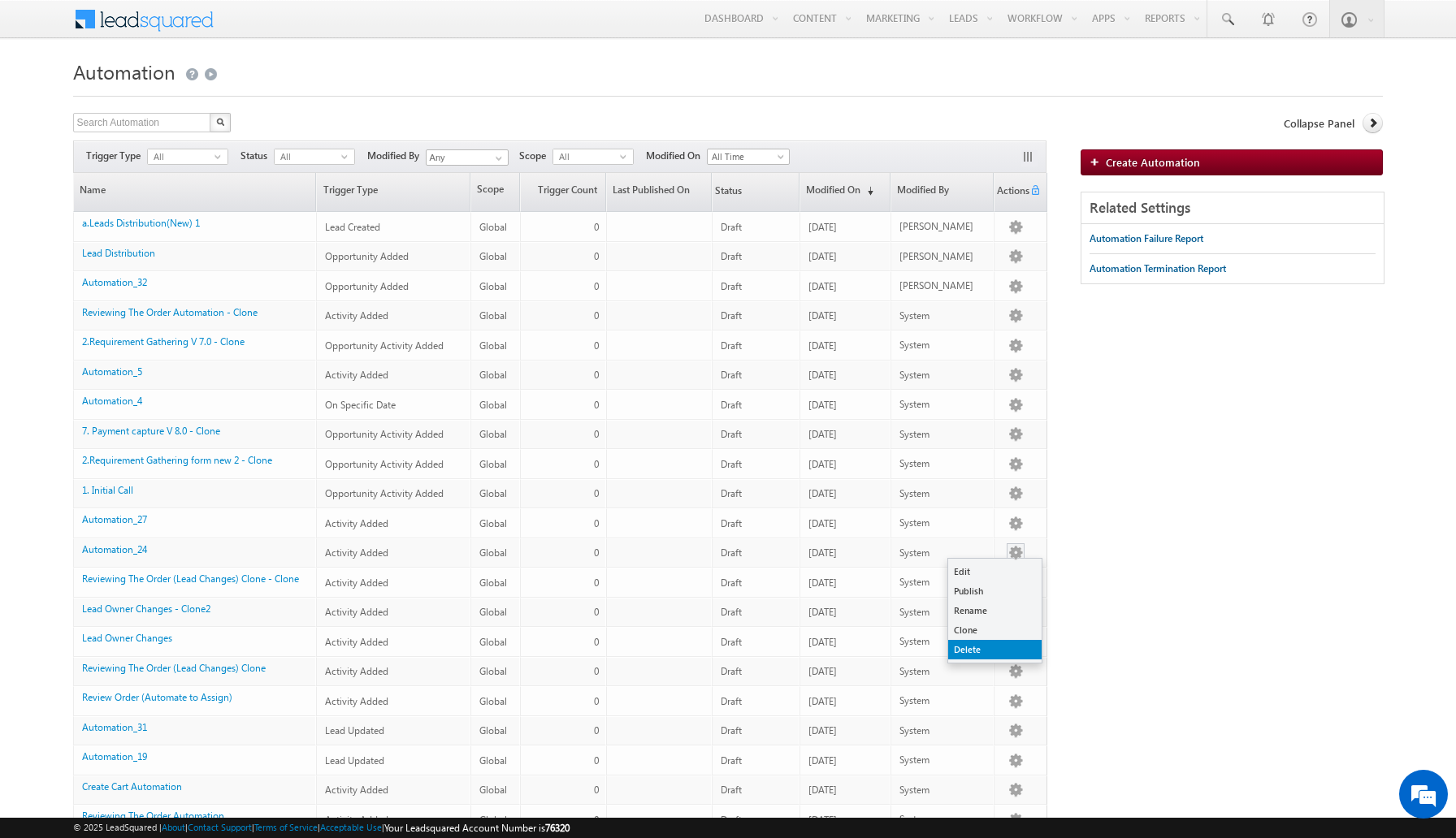
click at [979, 651] on link "Delete" at bounding box center [994, 650] width 93 height 20
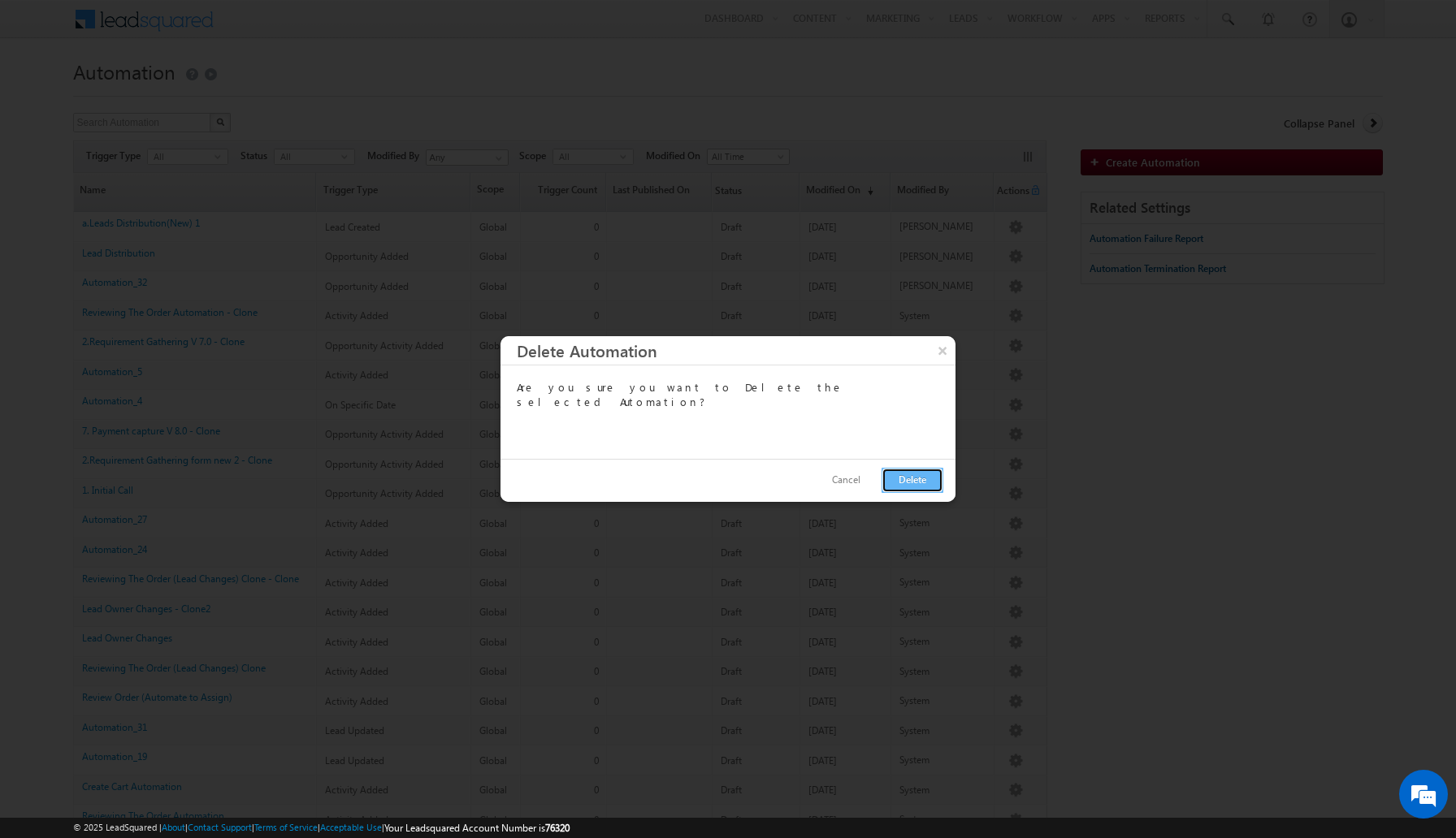
click at [901, 468] on button "Delete" at bounding box center [912, 480] width 62 height 25
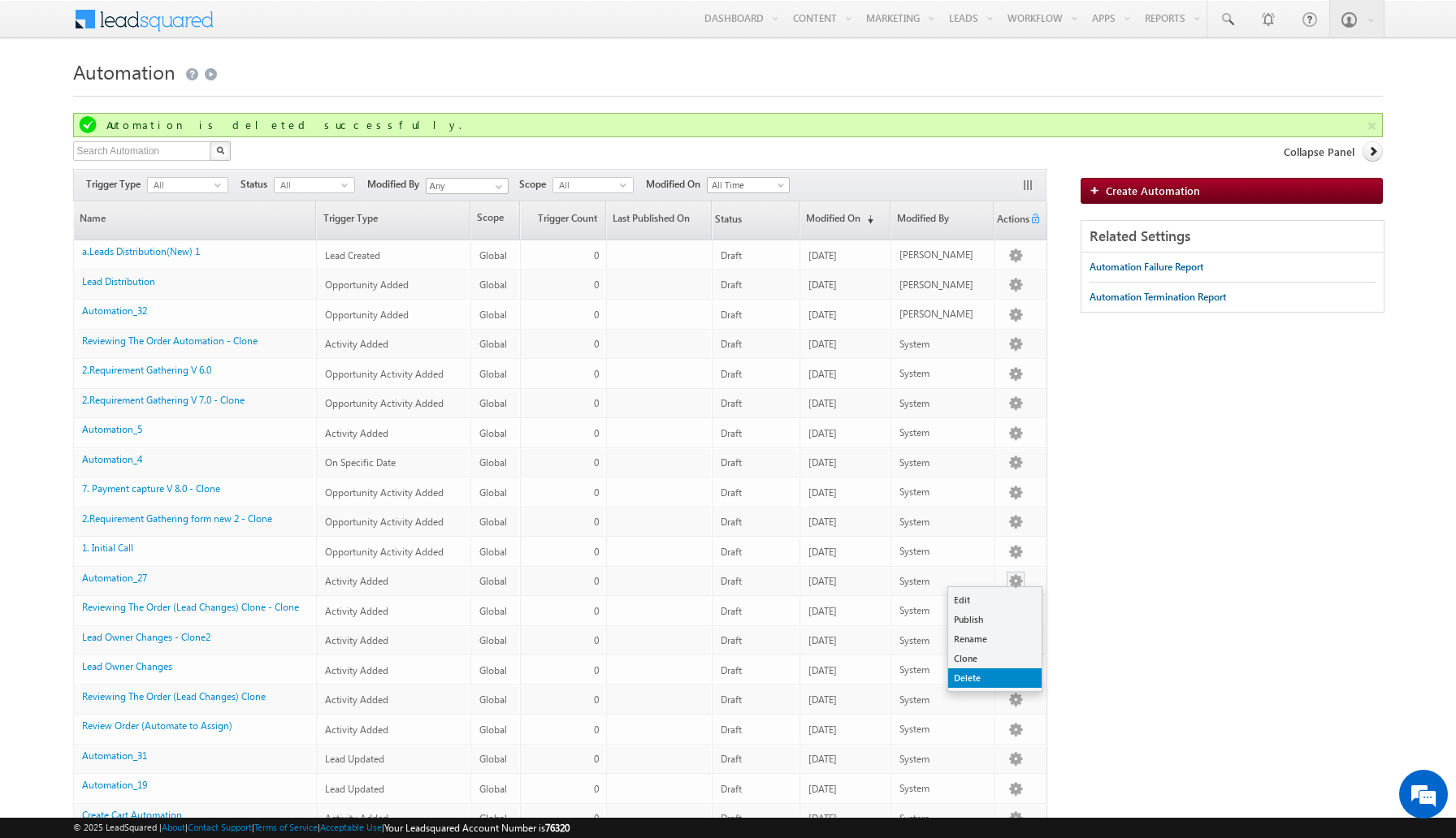
click at [993, 672] on link "Delete" at bounding box center [994, 678] width 93 height 20
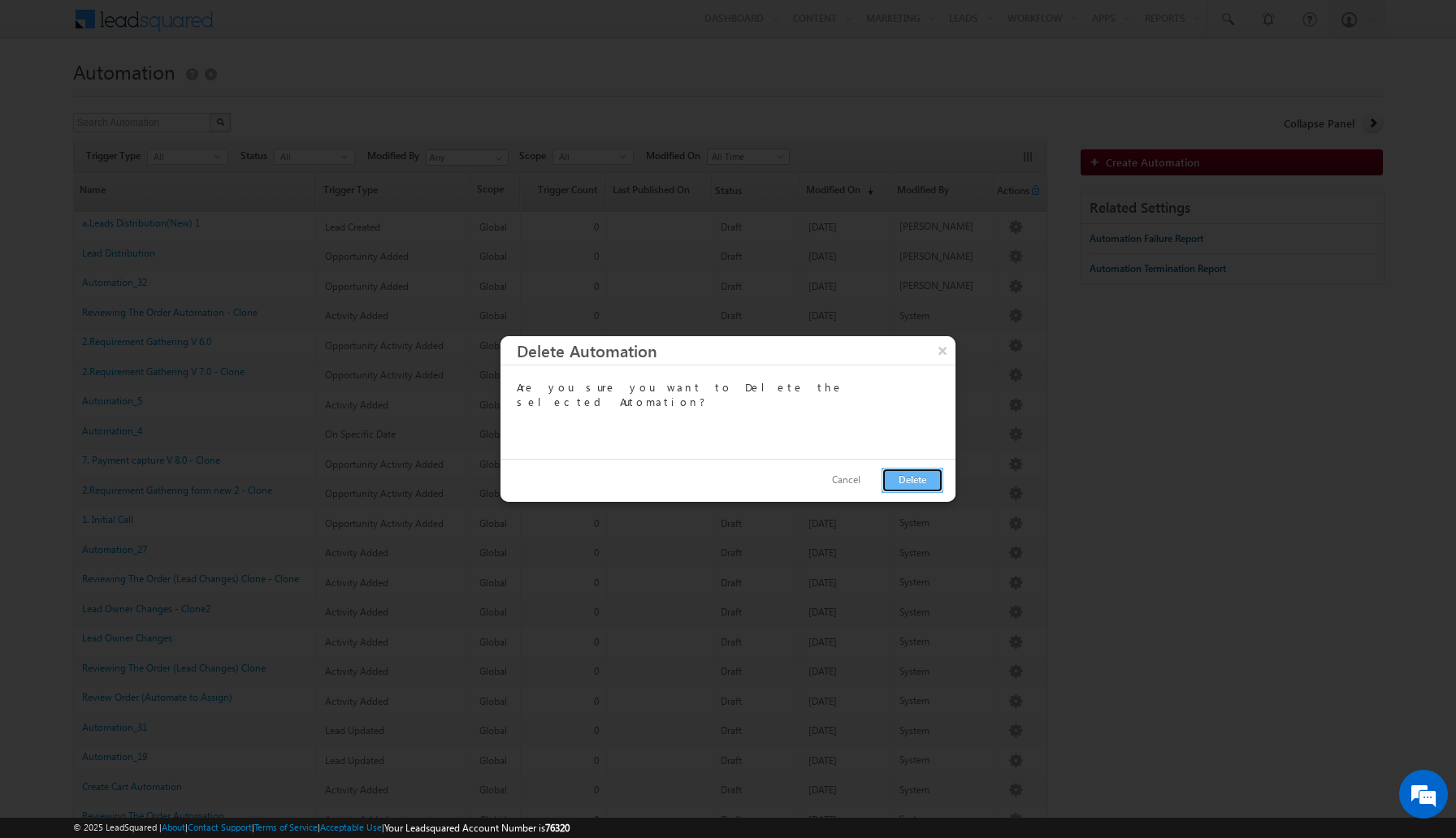
click at [907, 484] on button "Delete" at bounding box center [912, 480] width 62 height 25
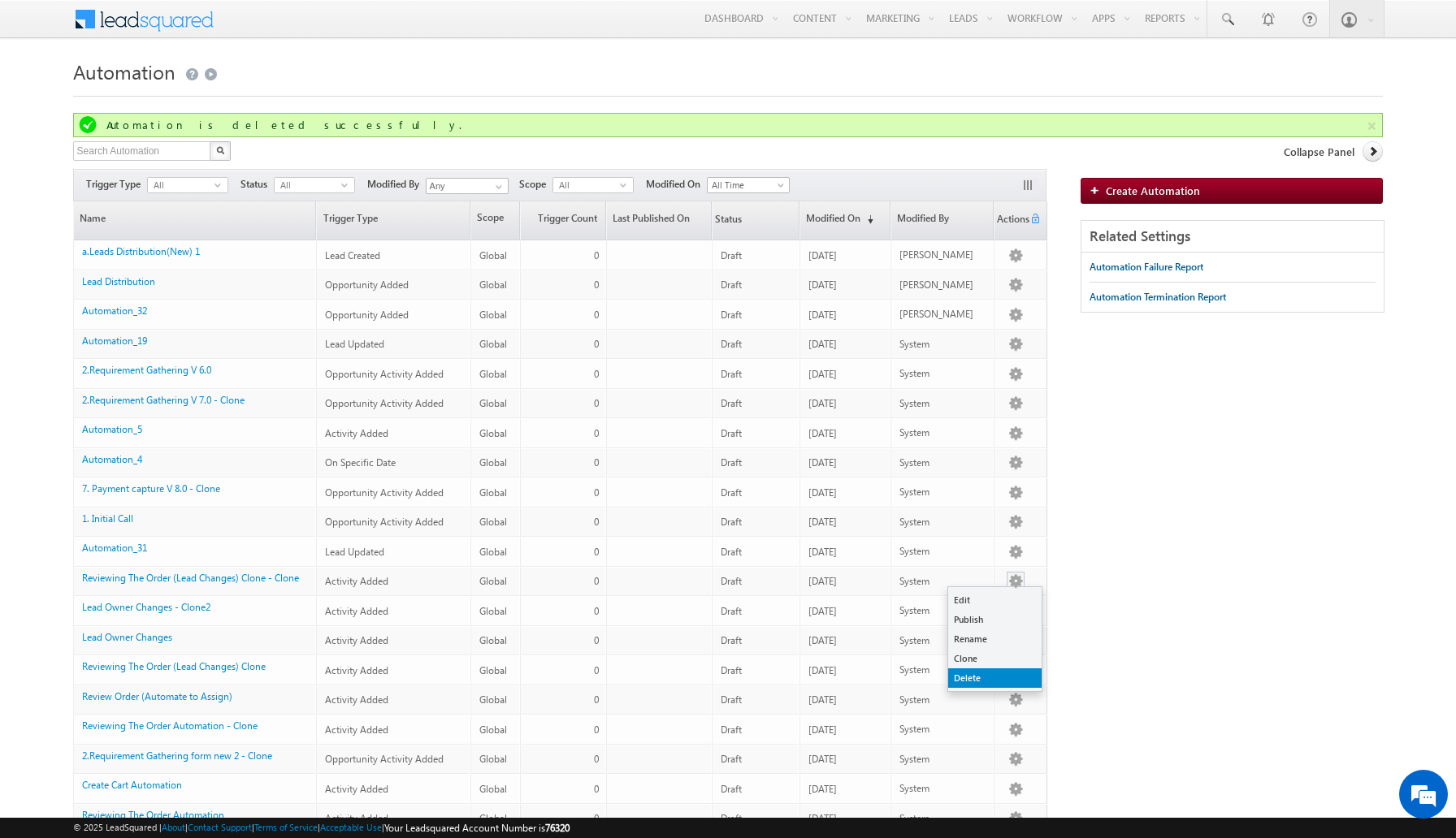
click at [994, 674] on link "Delete" at bounding box center [994, 678] width 93 height 20
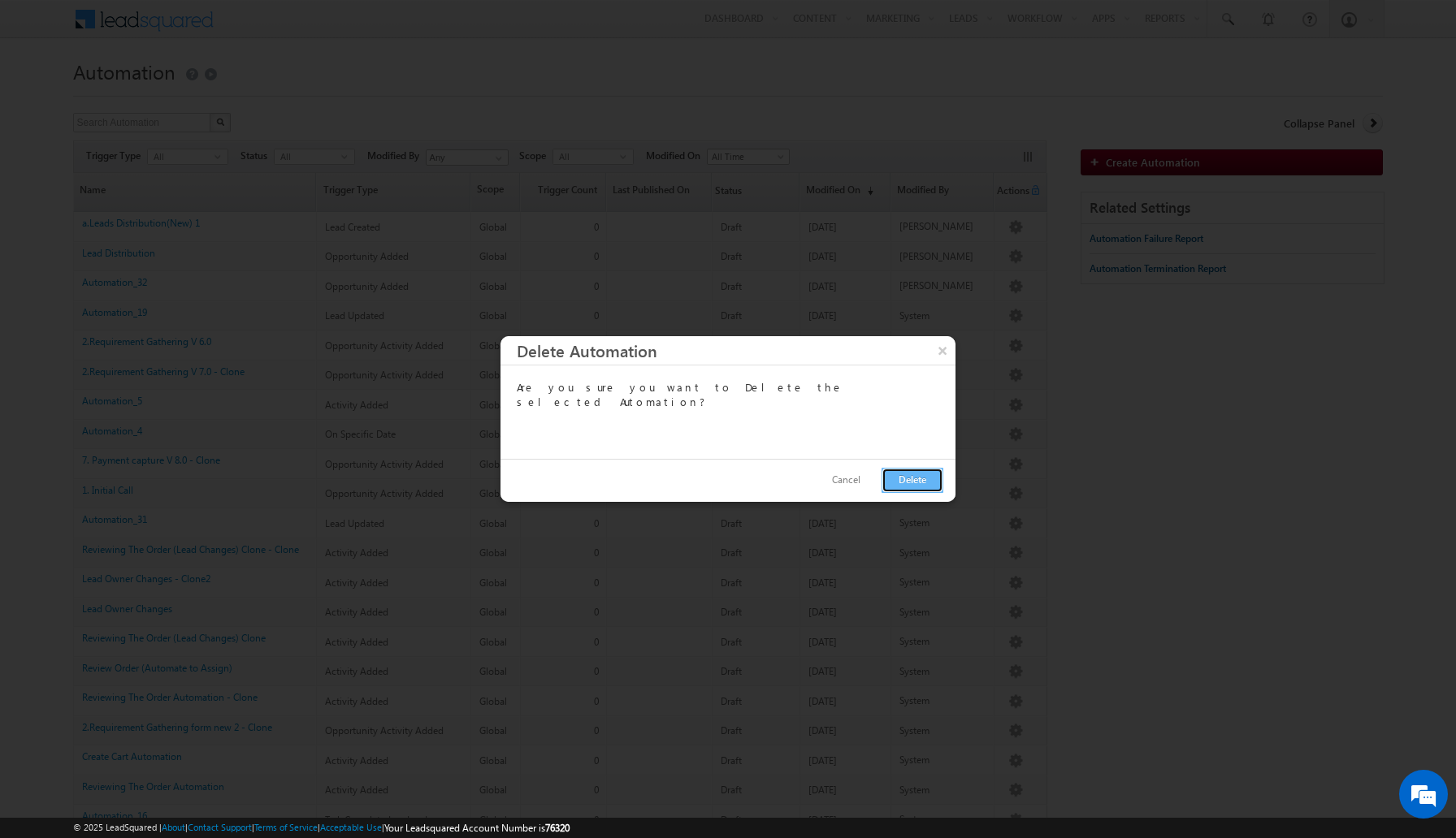
click at [933, 481] on button "Delete" at bounding box center [912, 480] width 62 height 25
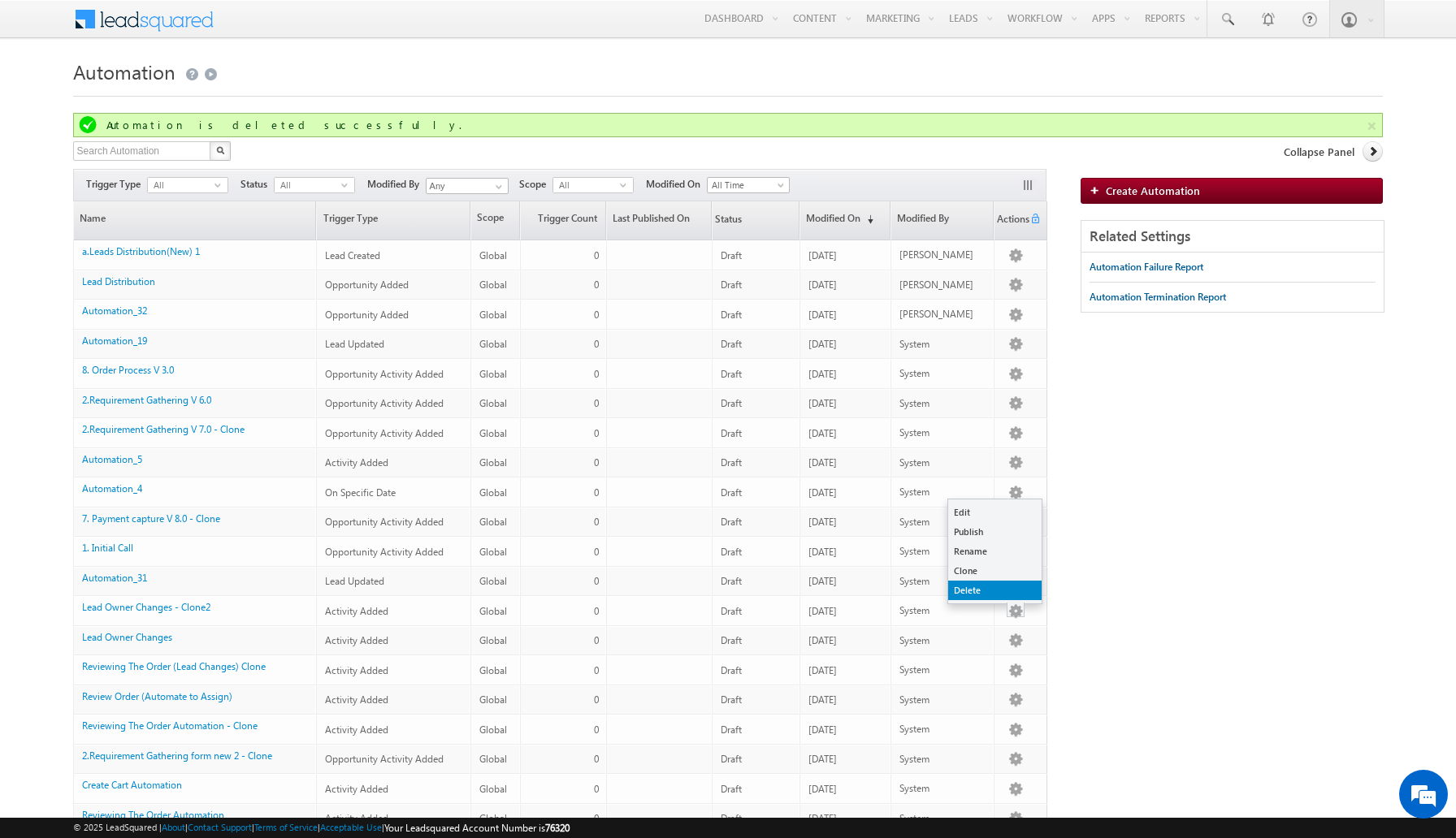
click at [1017, 591] on link "Delete" at bounding box center [994, 590] width 93 height 20
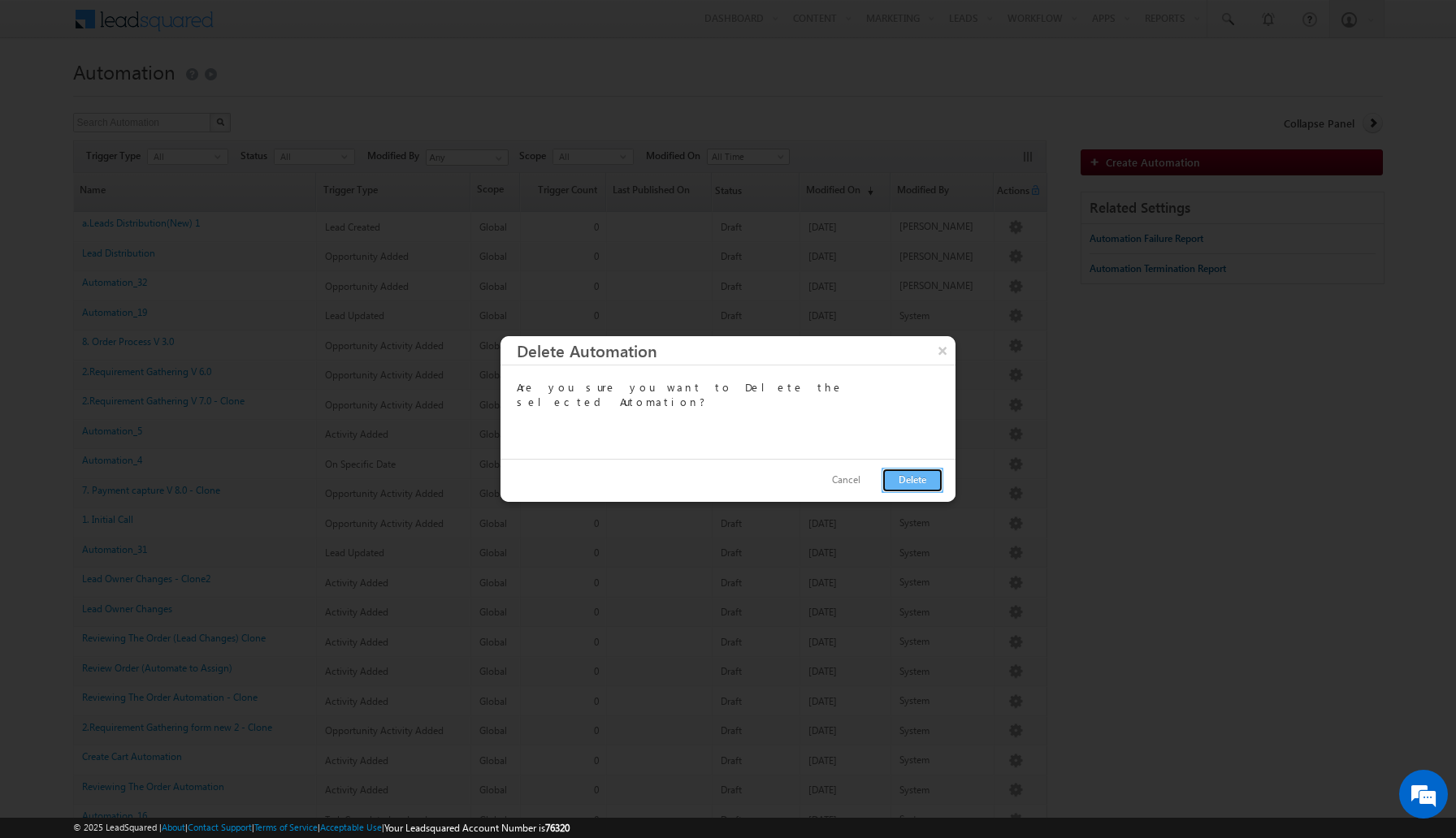
click at [908, 476] on button "Delete" at bounding box center [912, 480] width 62 height 25
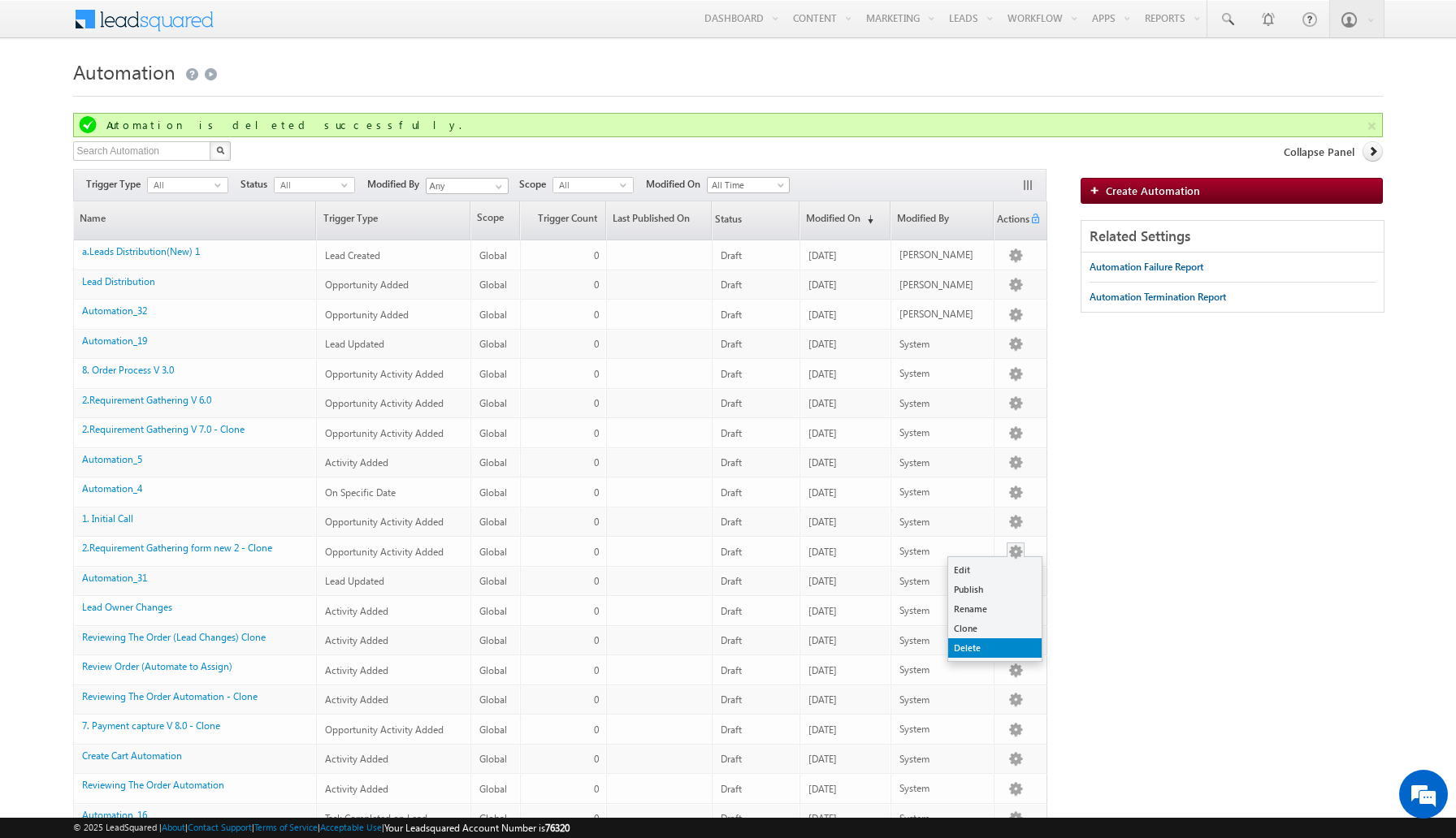
click at [984, 646] on link "Delete" at bounding box center [994, 648] width 93 height 20
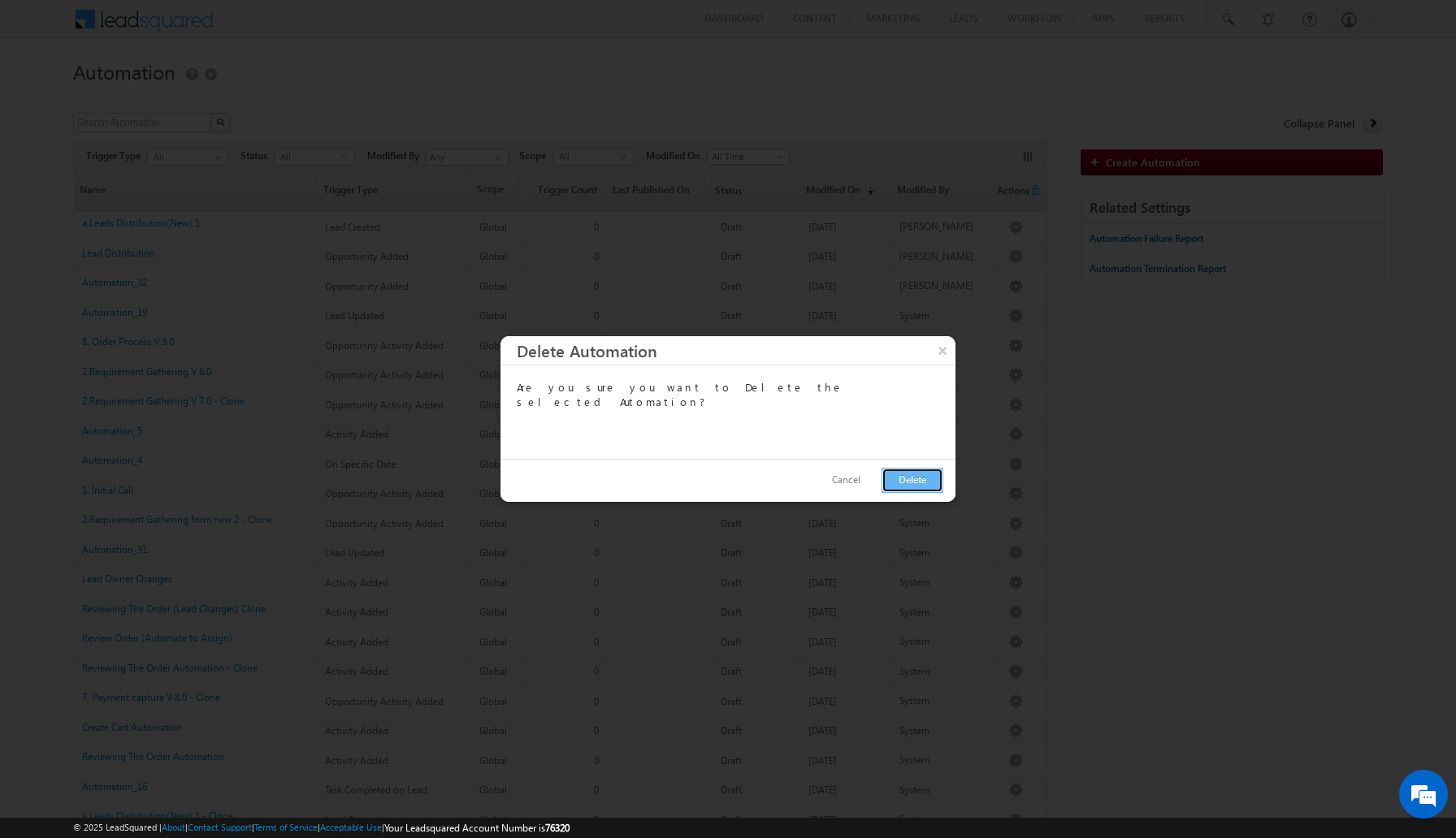
click at [912, 483] on button "Delete" at bounding box center [912, 480] width 62 height 25
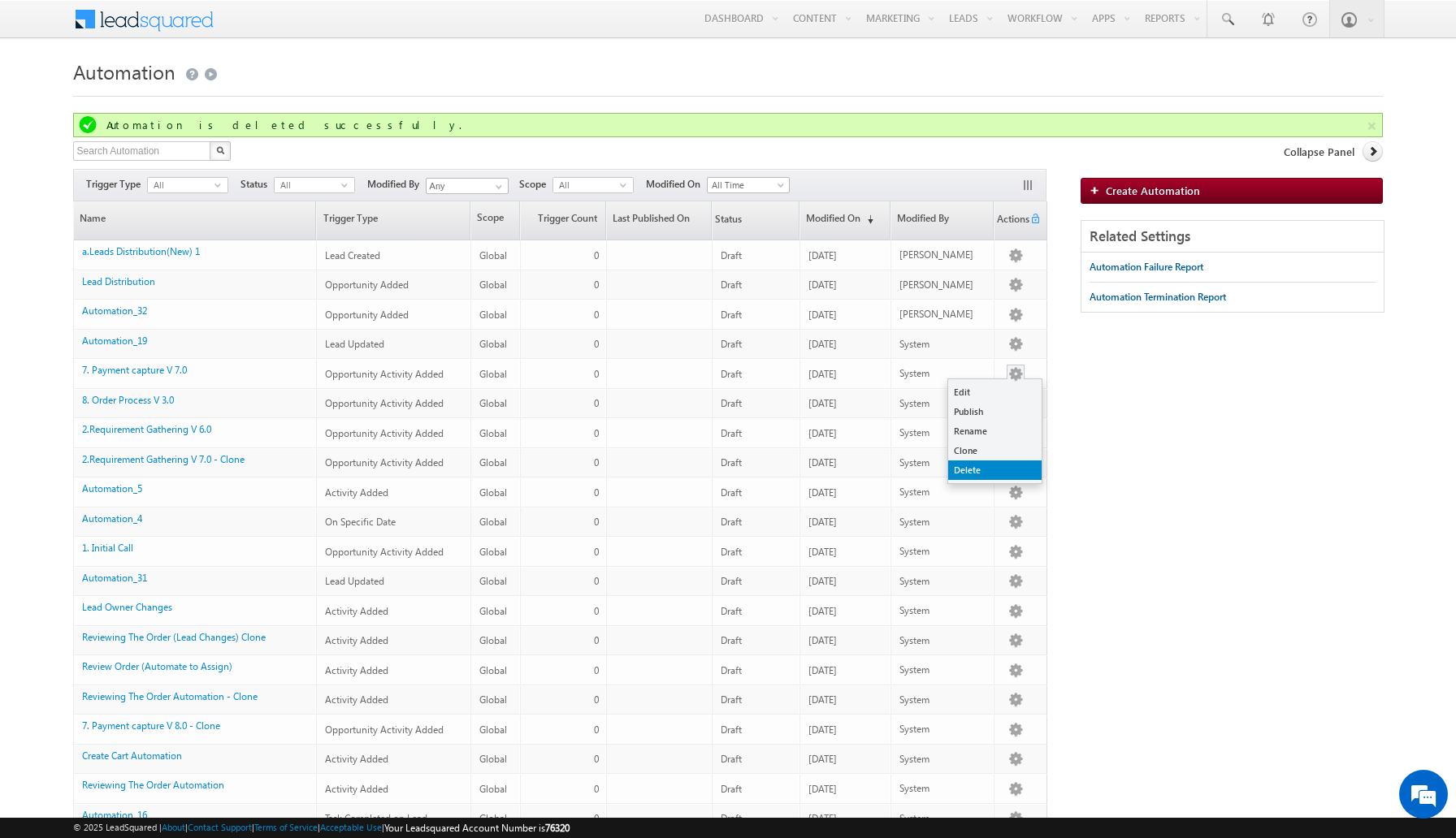
click at [983, 469] on link "Delete" at bounding box center [994, 470] width 93 height 20
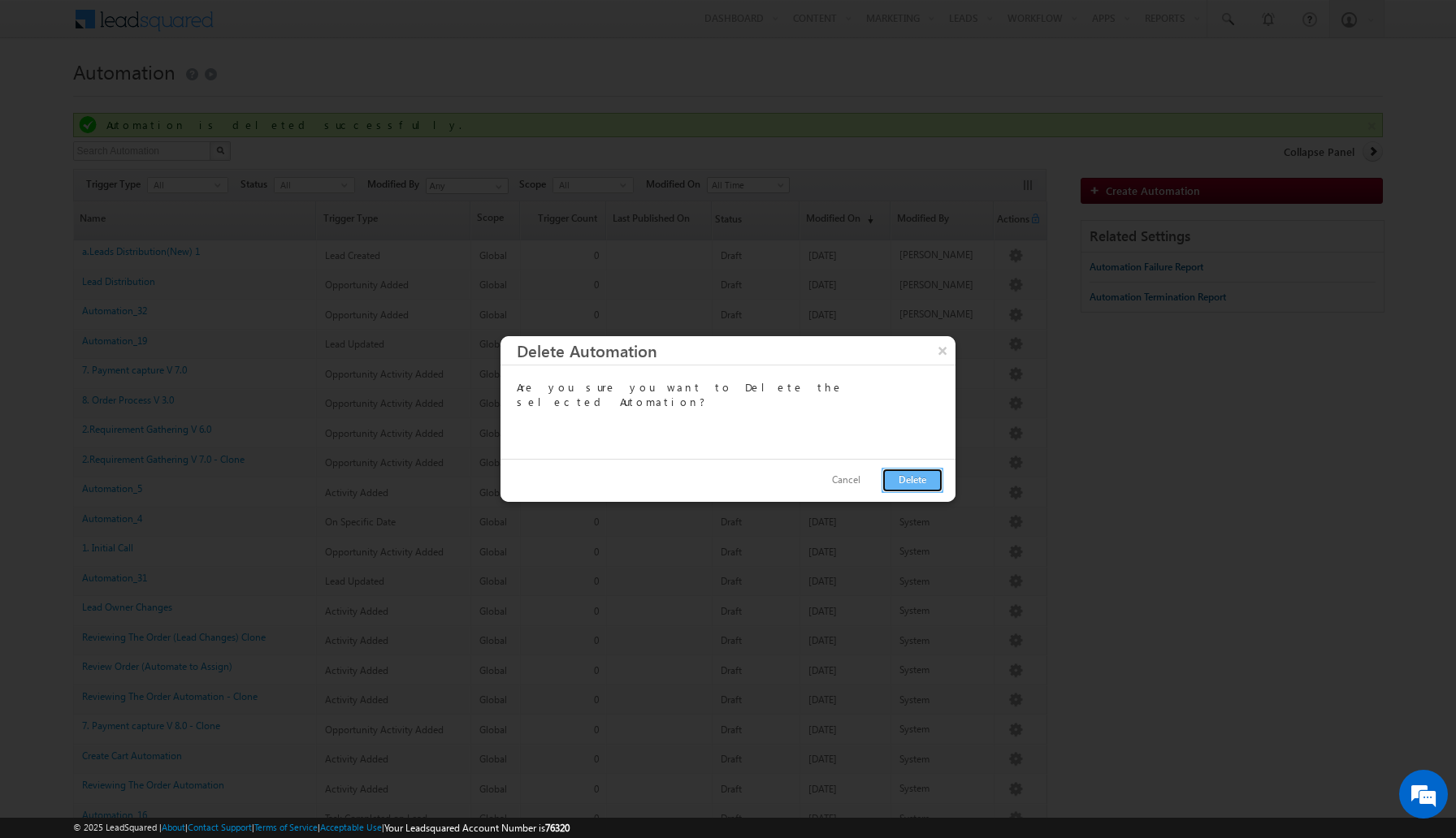
click at [902, 476] on button "Delete" at bounding box center [912, 480] width 62 height 25
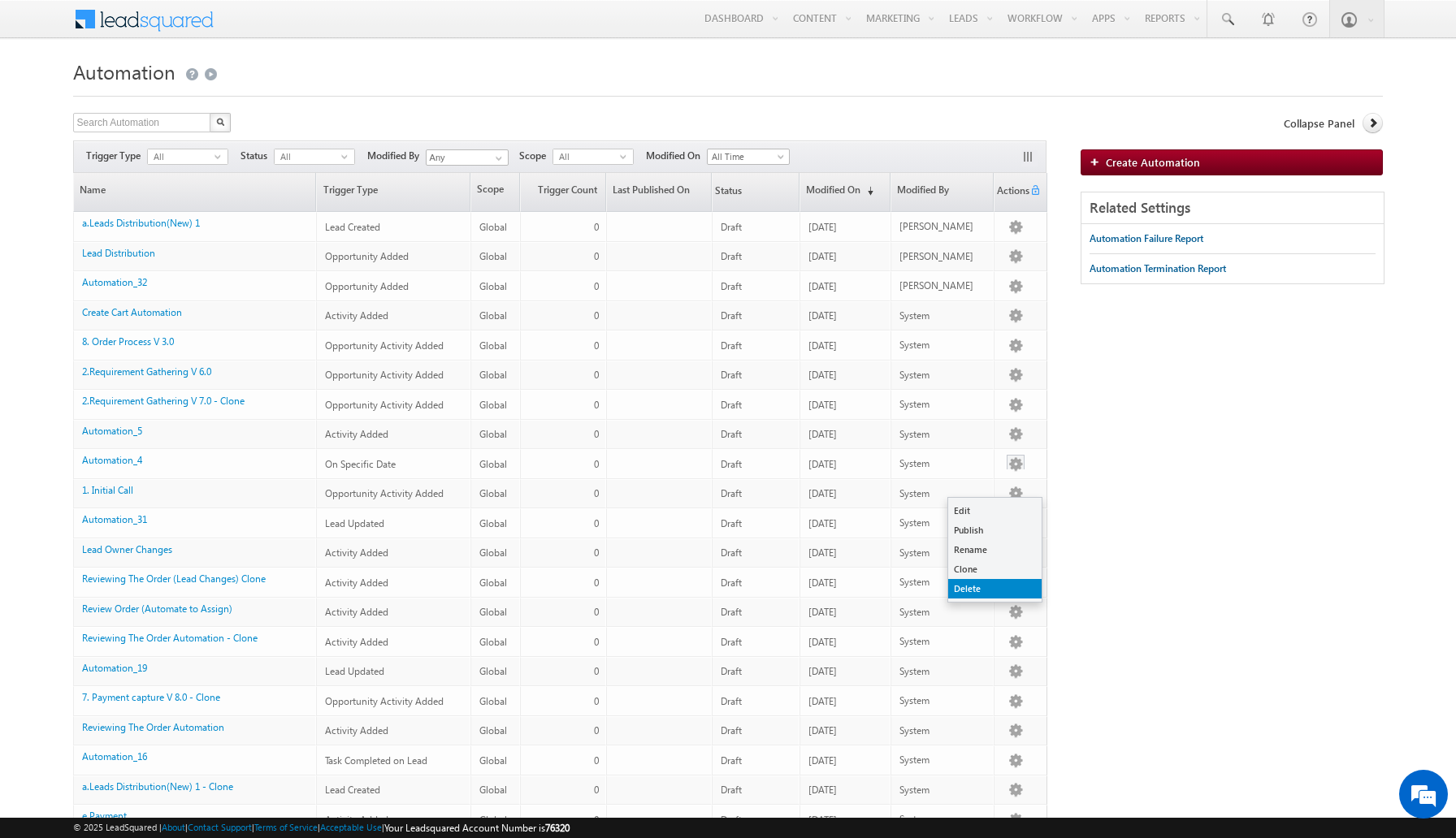
click at [991, 594] on link "Delete" at bounding box center [994, 589] width 93 height 20
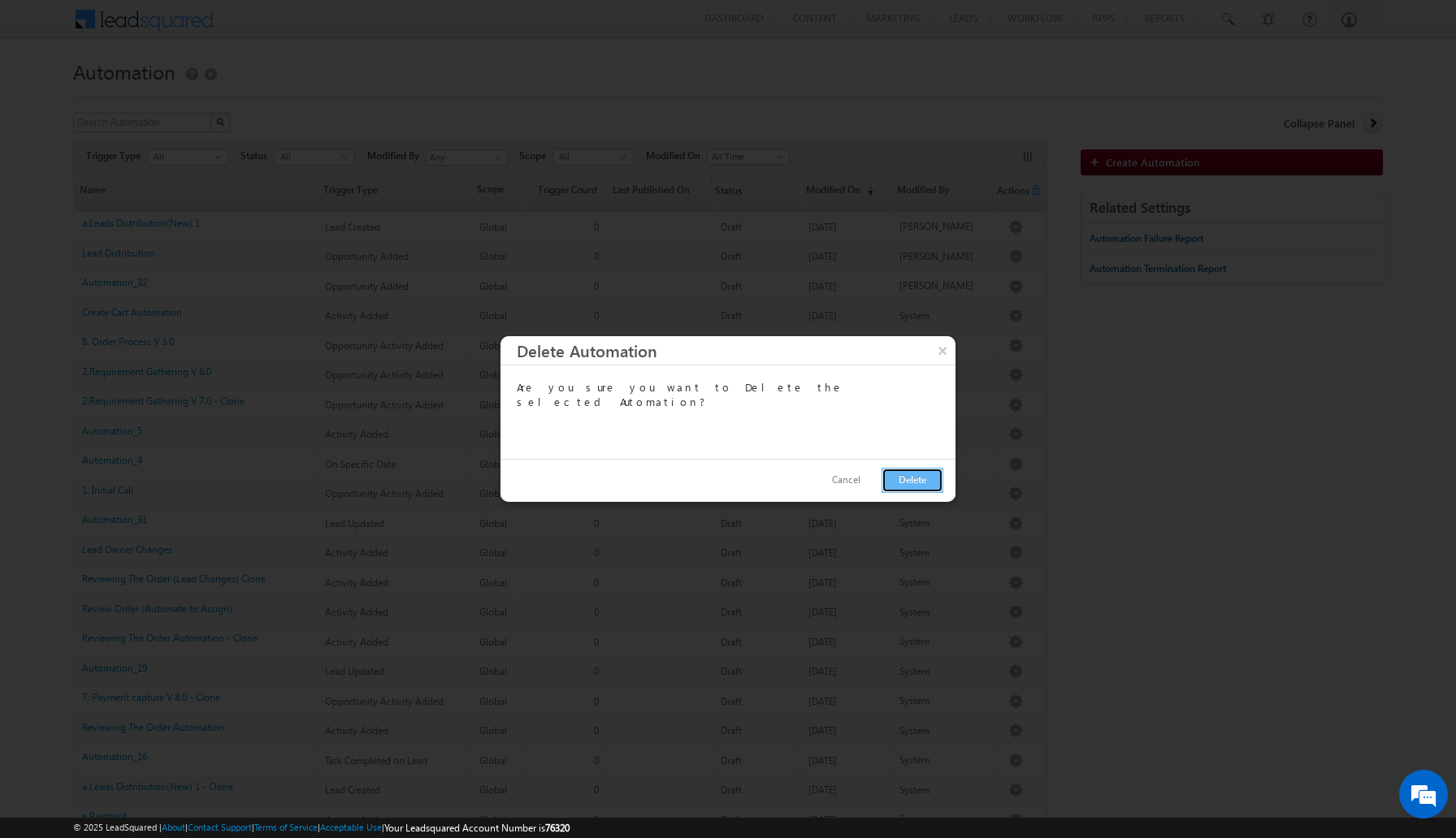
click at [912, 483] on button "Delete" at bounding box center [912, 480] width 62 height 25
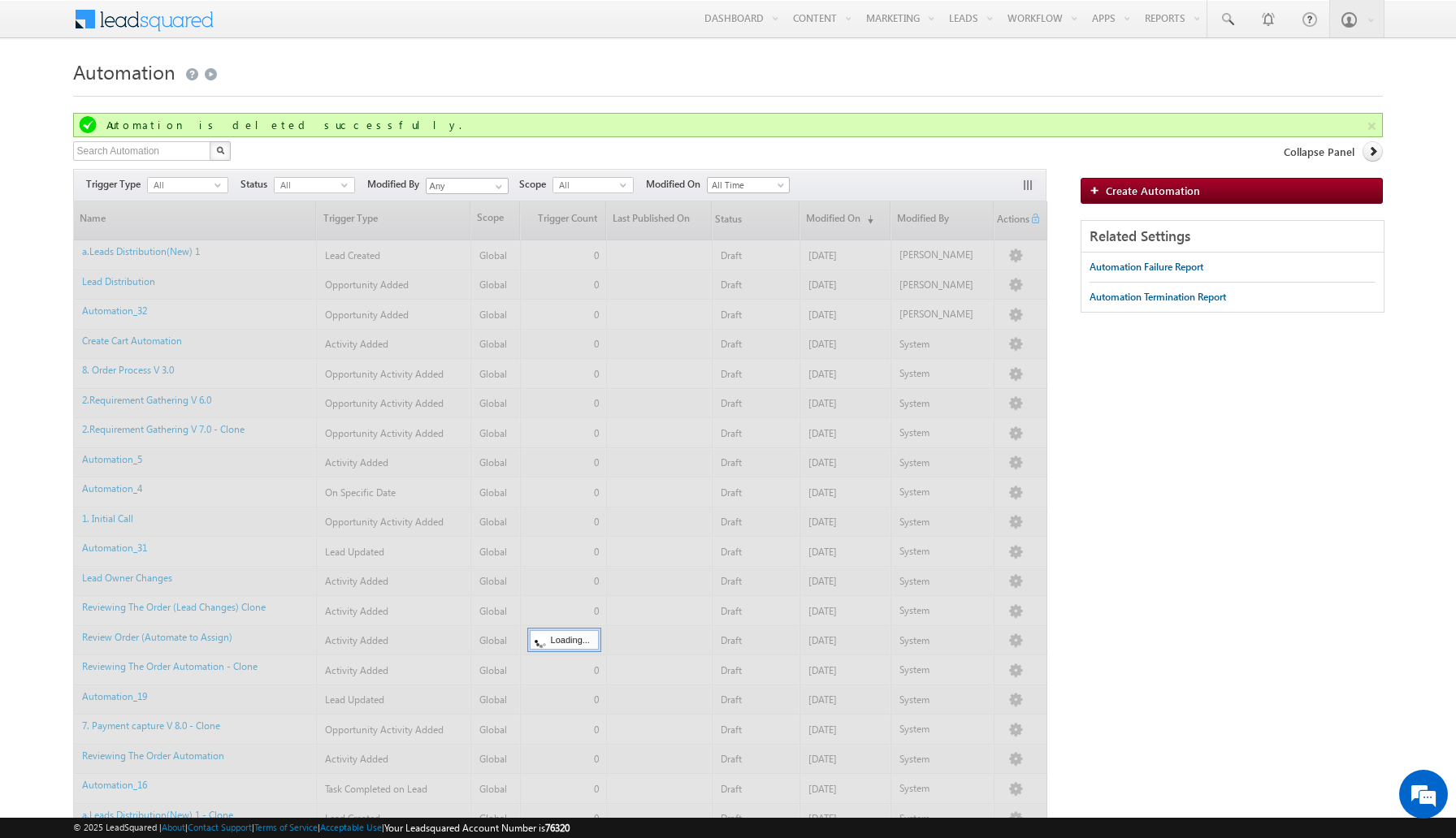
click at [1020, 523] on div at bounding box center [560, 635] width 974 height 869
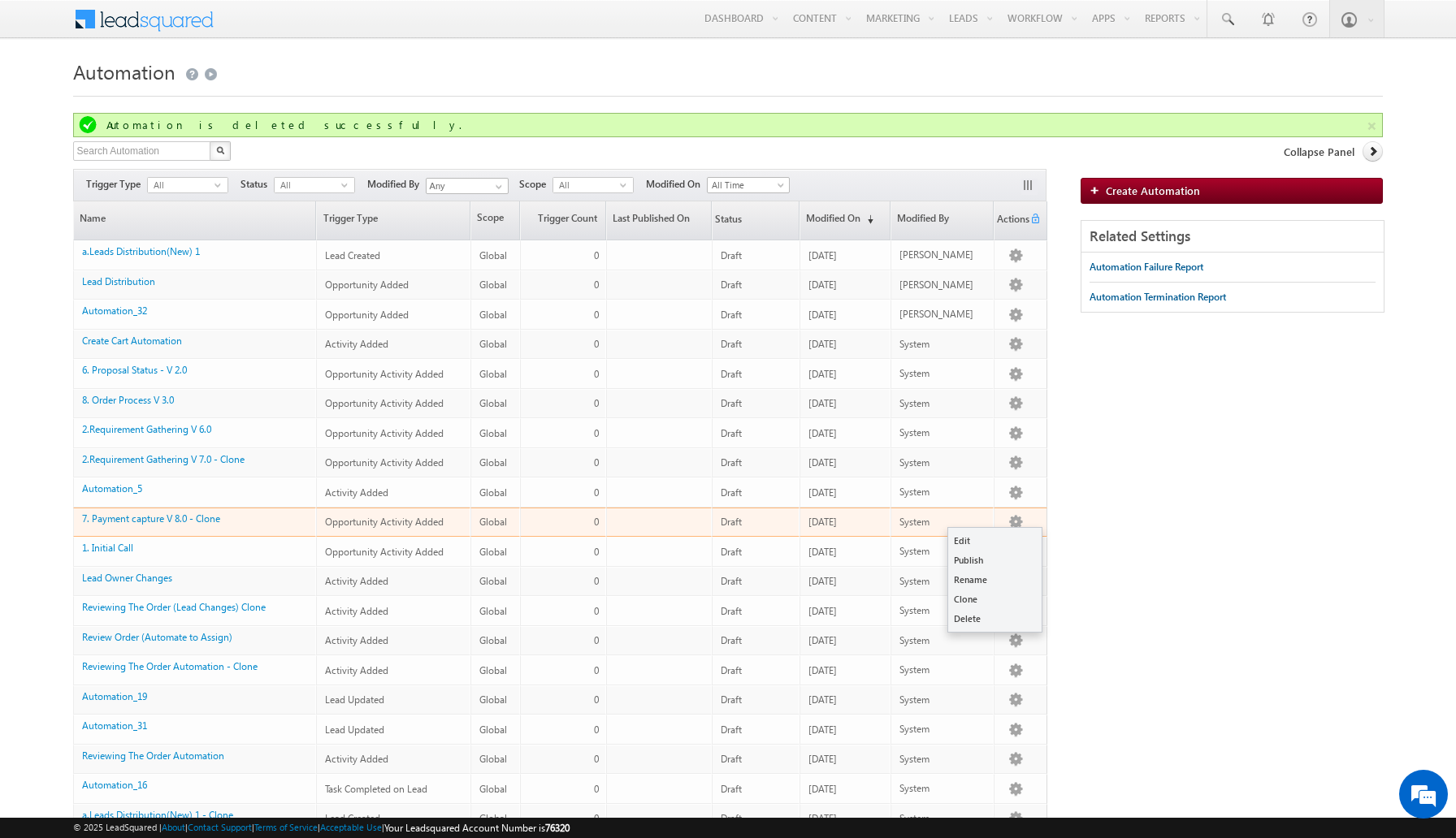
click at [1020, 523] on button "button" at bounding box center [1015, 521] width 17 height 17
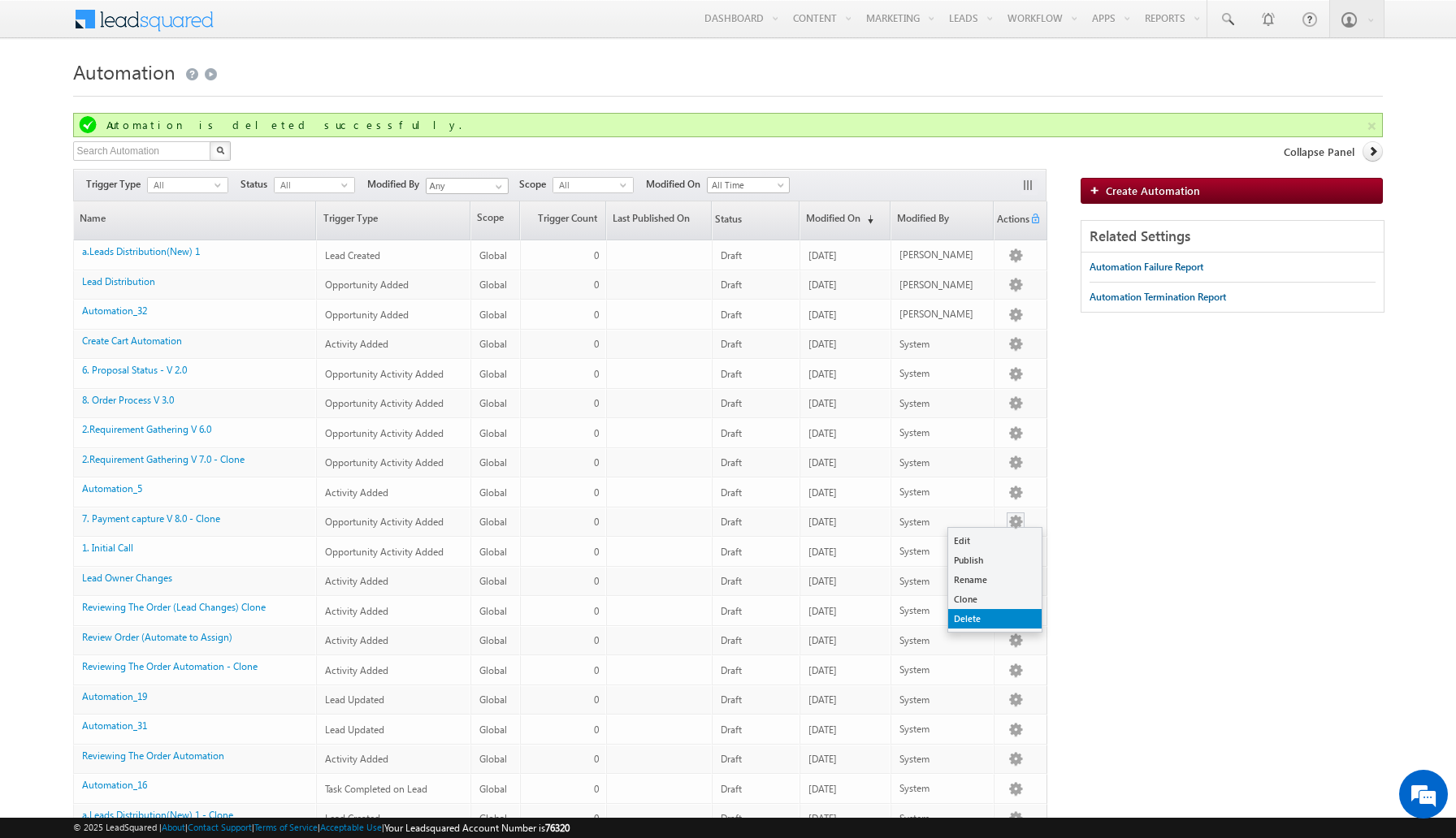
click at [991, 617] on link "Delete" at bounding box center [994, 618] width 93 height 20
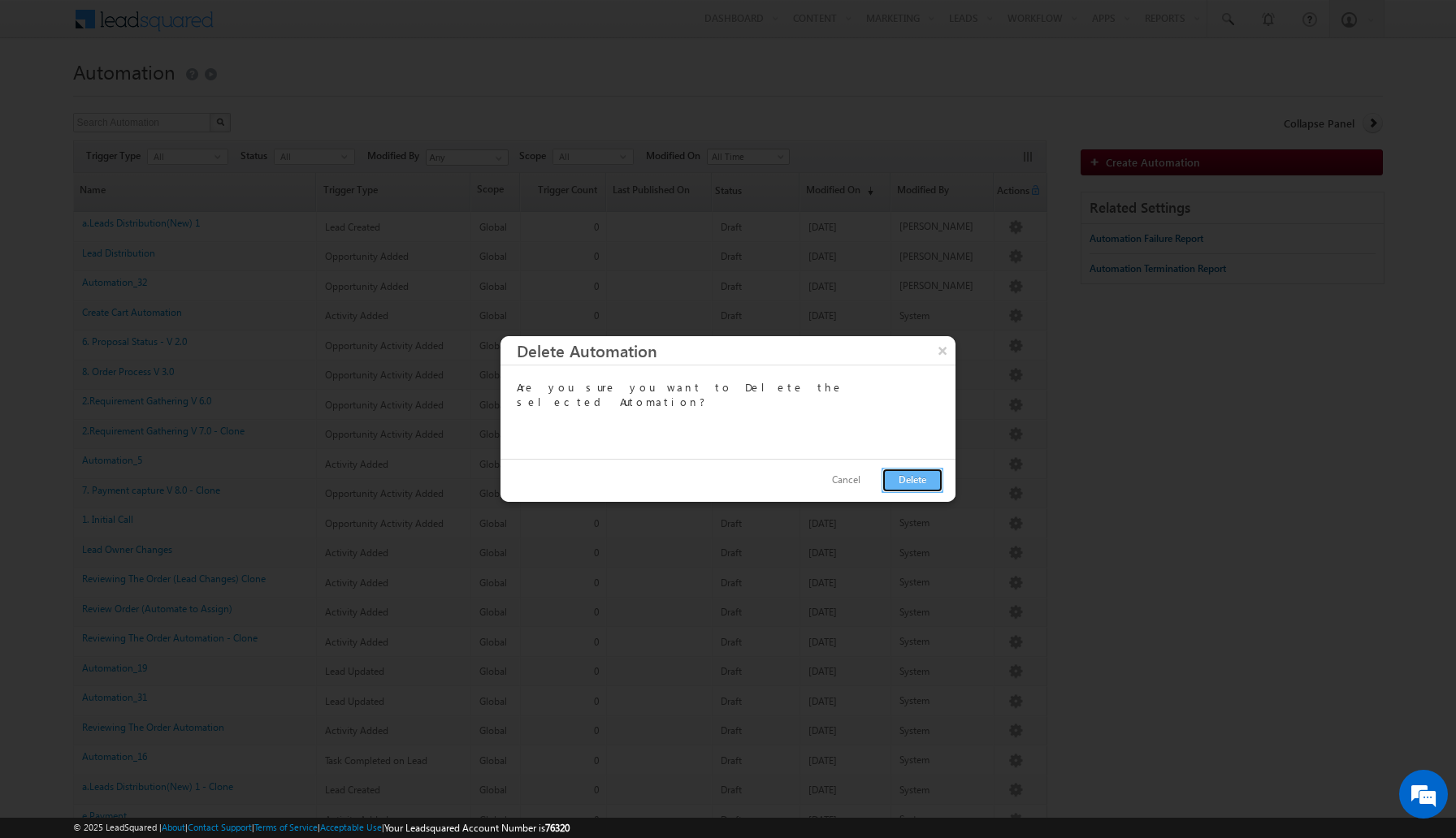
click at [902, 489] on button "Delete" at bounding box center [912, 480] width 62 height 25
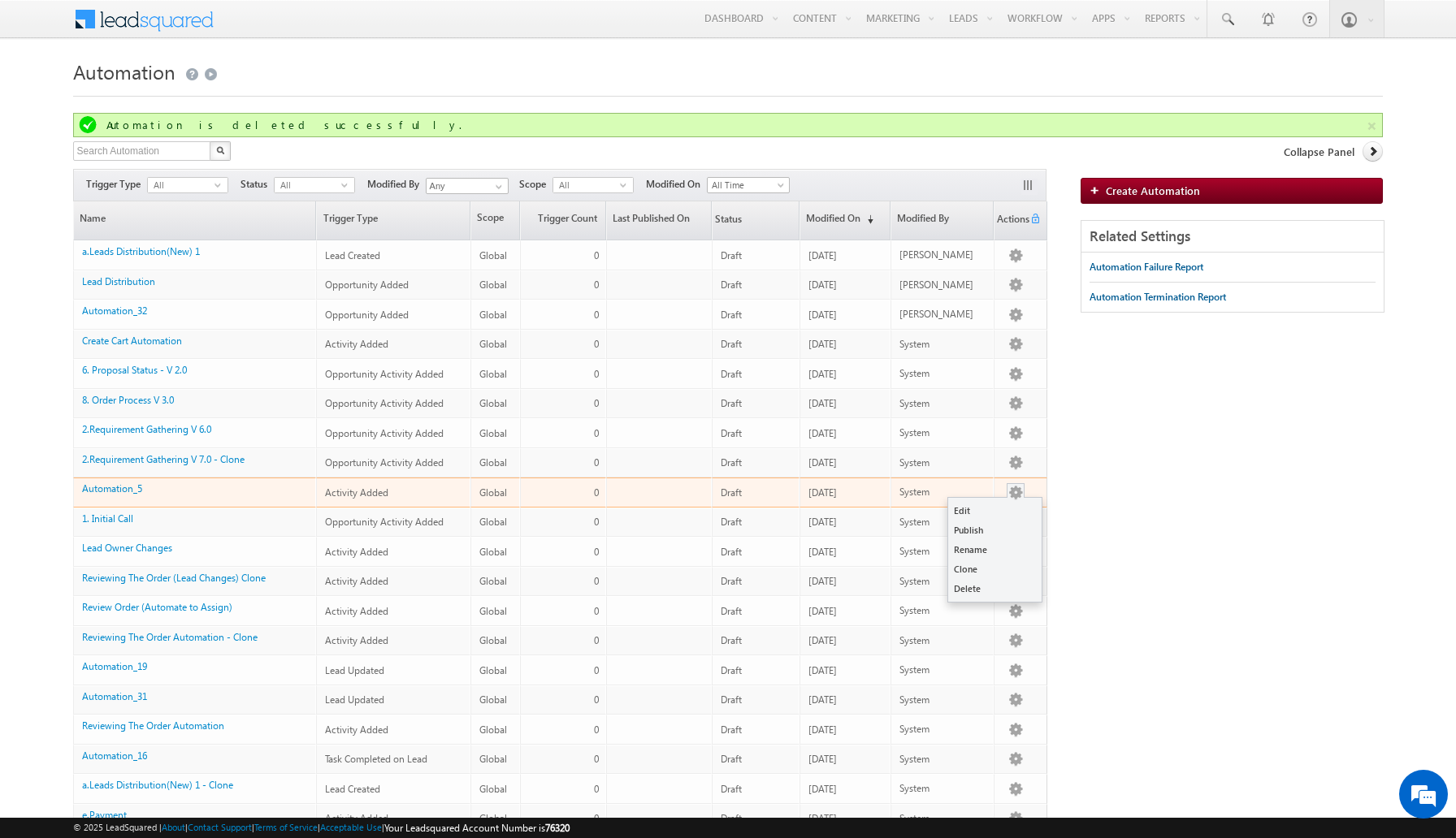
click at [1019, 493] on button "button" at bounding box center [1015, 493] width 17 height 17
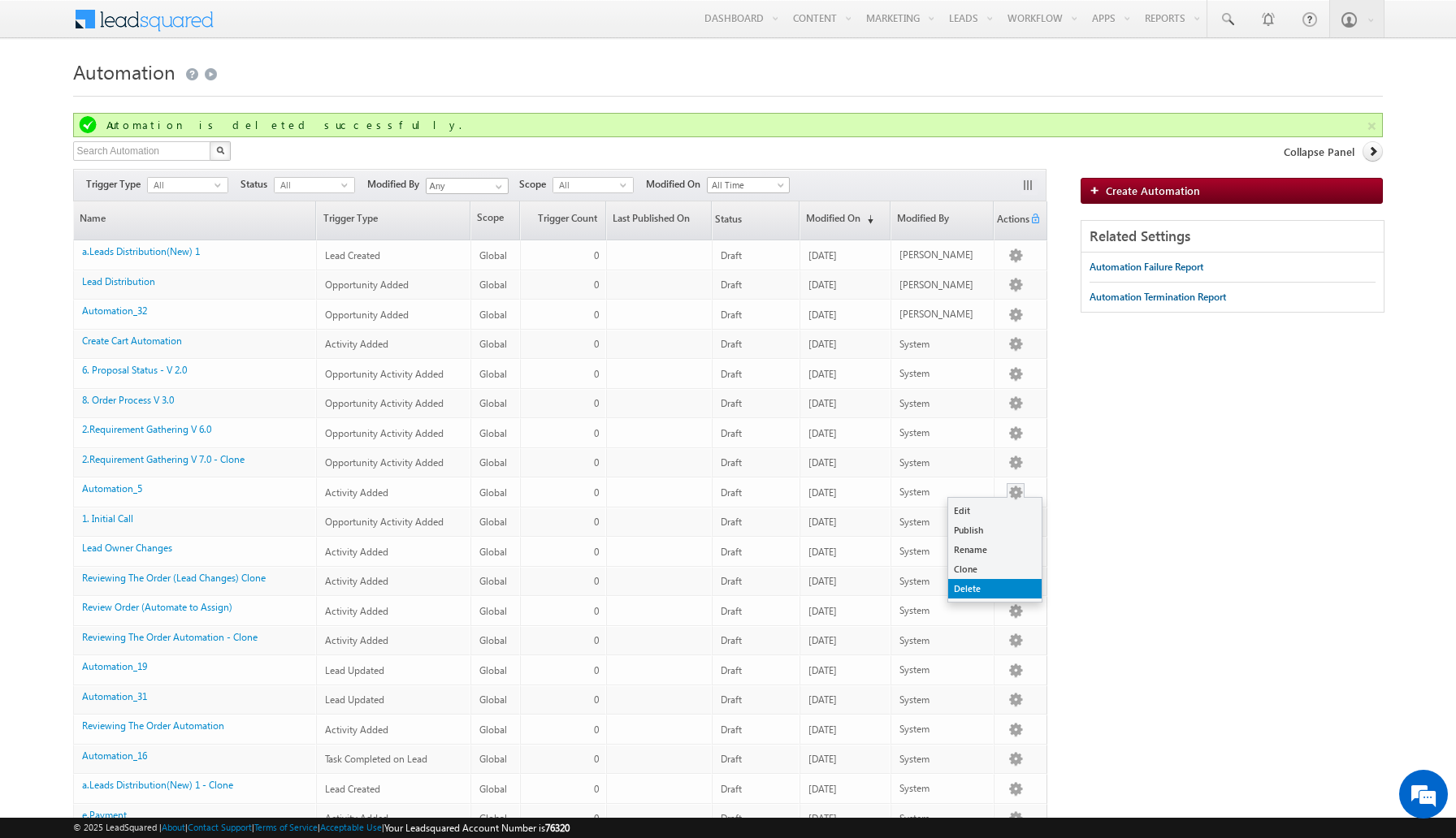
click at [993, 589] on link "Delete" at bounding box center [994, 589] width 93 height 20
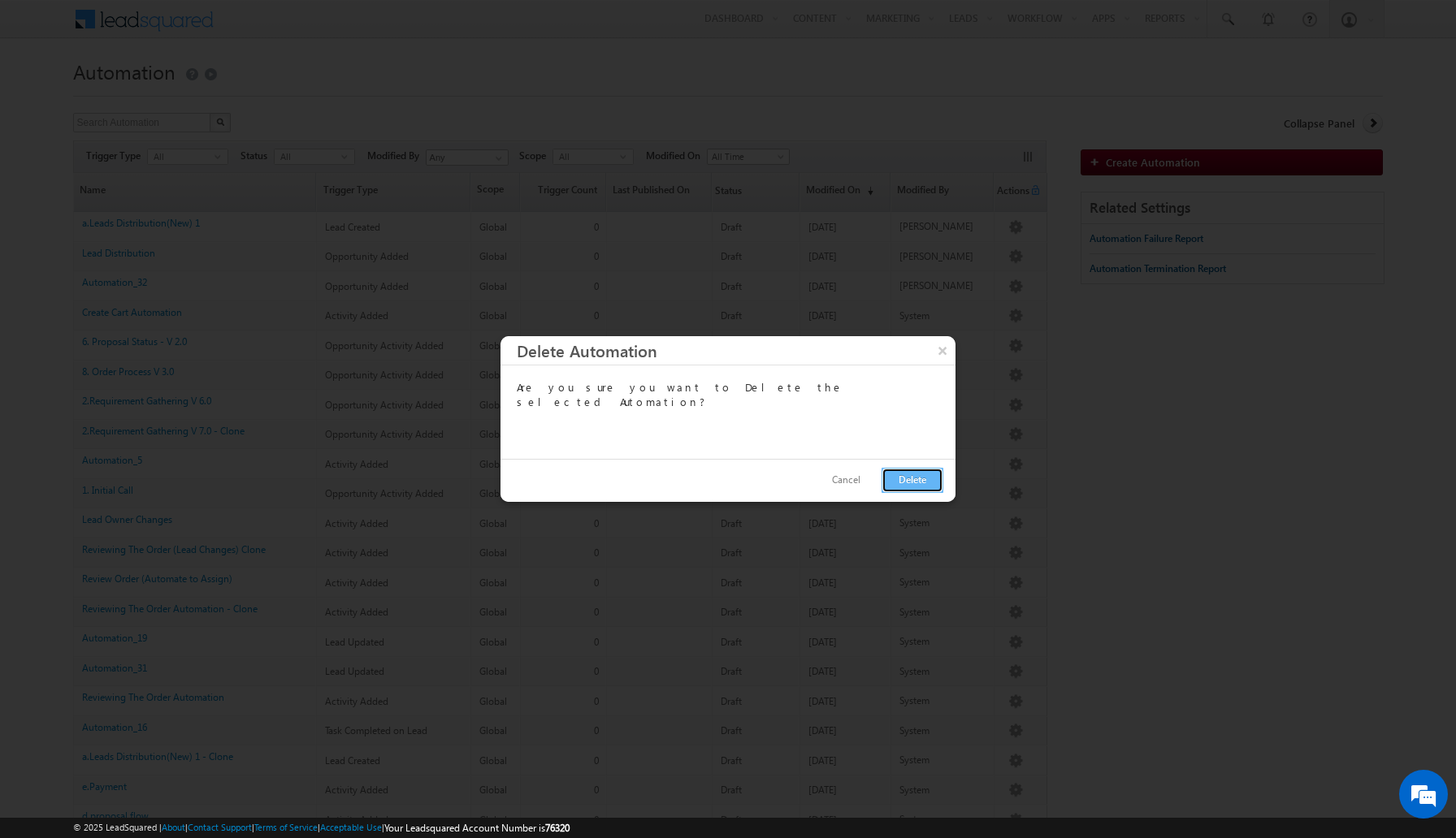
click at [915, 479] on button "Delete" at bounding box center [912, 480] width 62 height 25
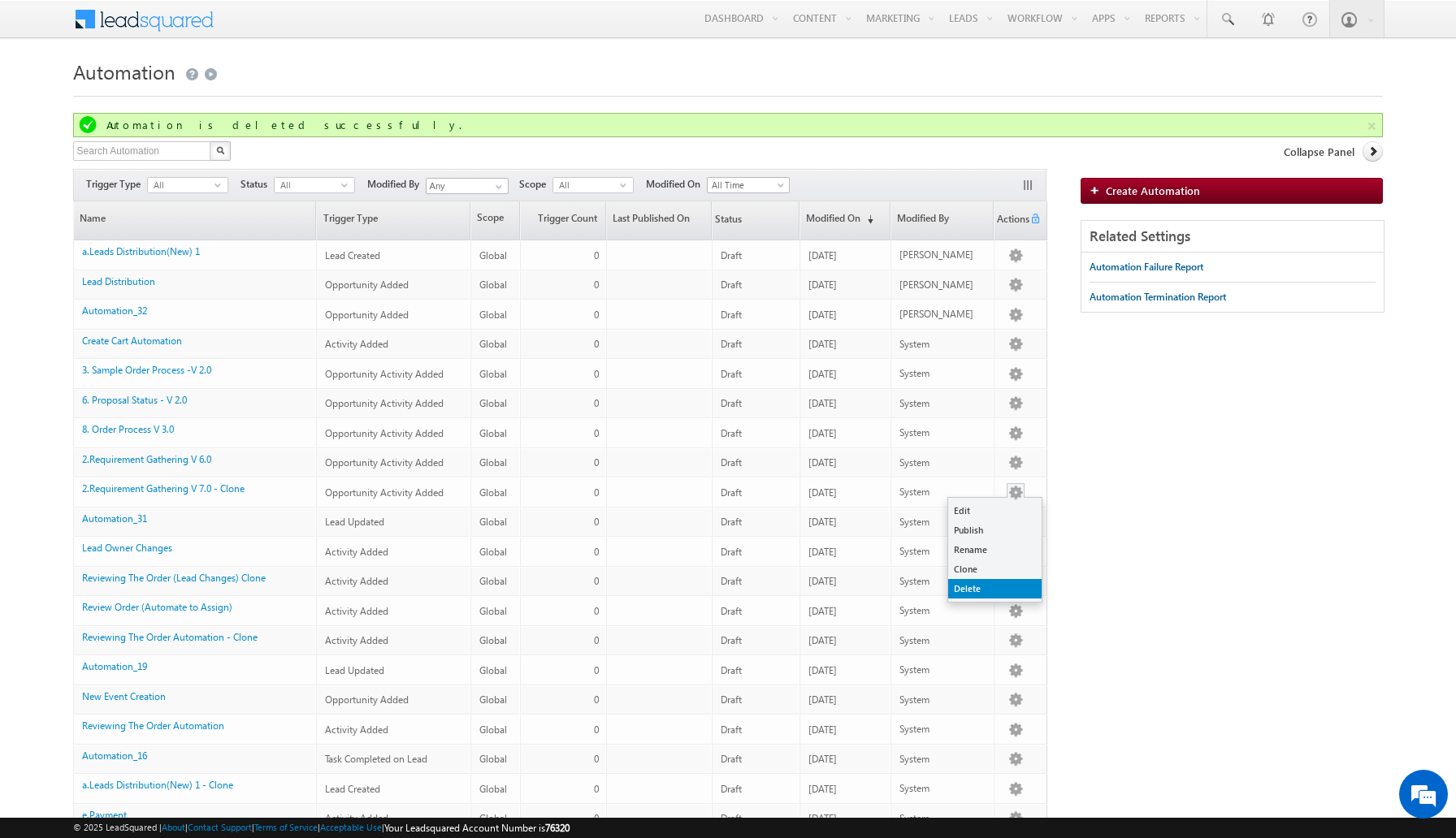
click at [983, 589] on link "Delete" at bounding box center [994, 589] width 93 height 20
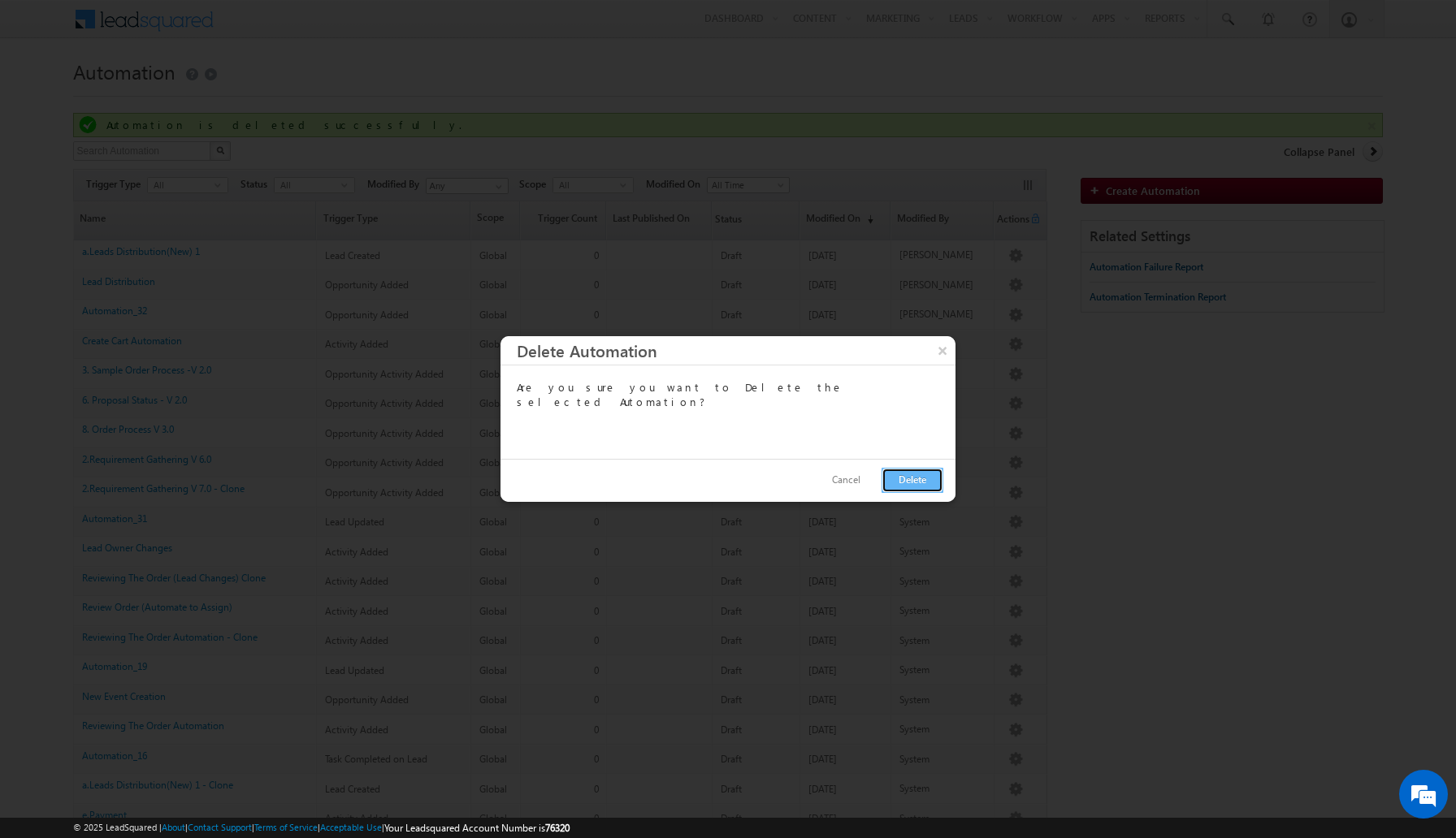
click at [926, 480] on button "Delete" at bounding box center [912, 480] width 62 height 25
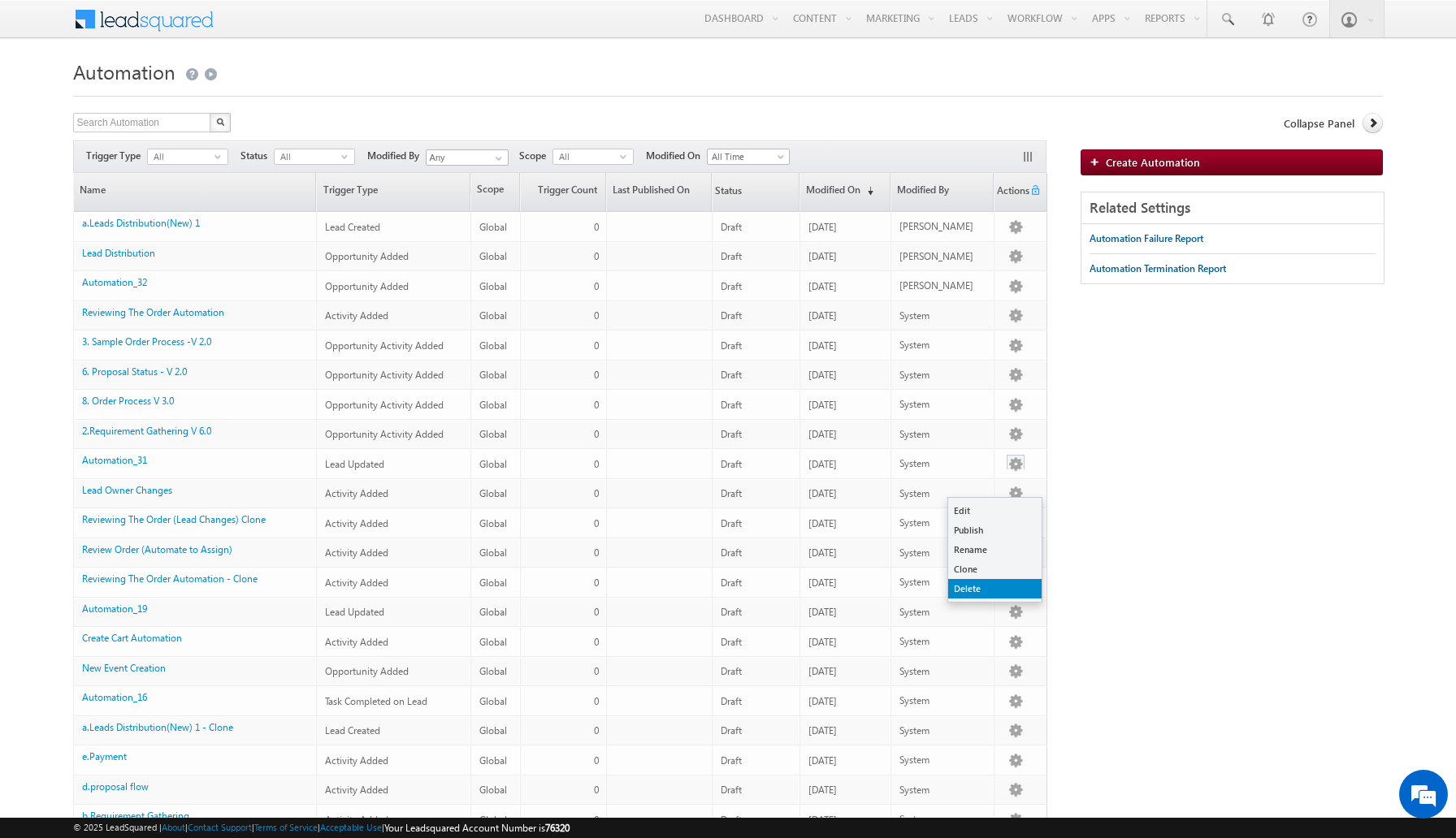
click at [991, 593] on link "Delete" at bounding box center [994, 589] width 93 height 20
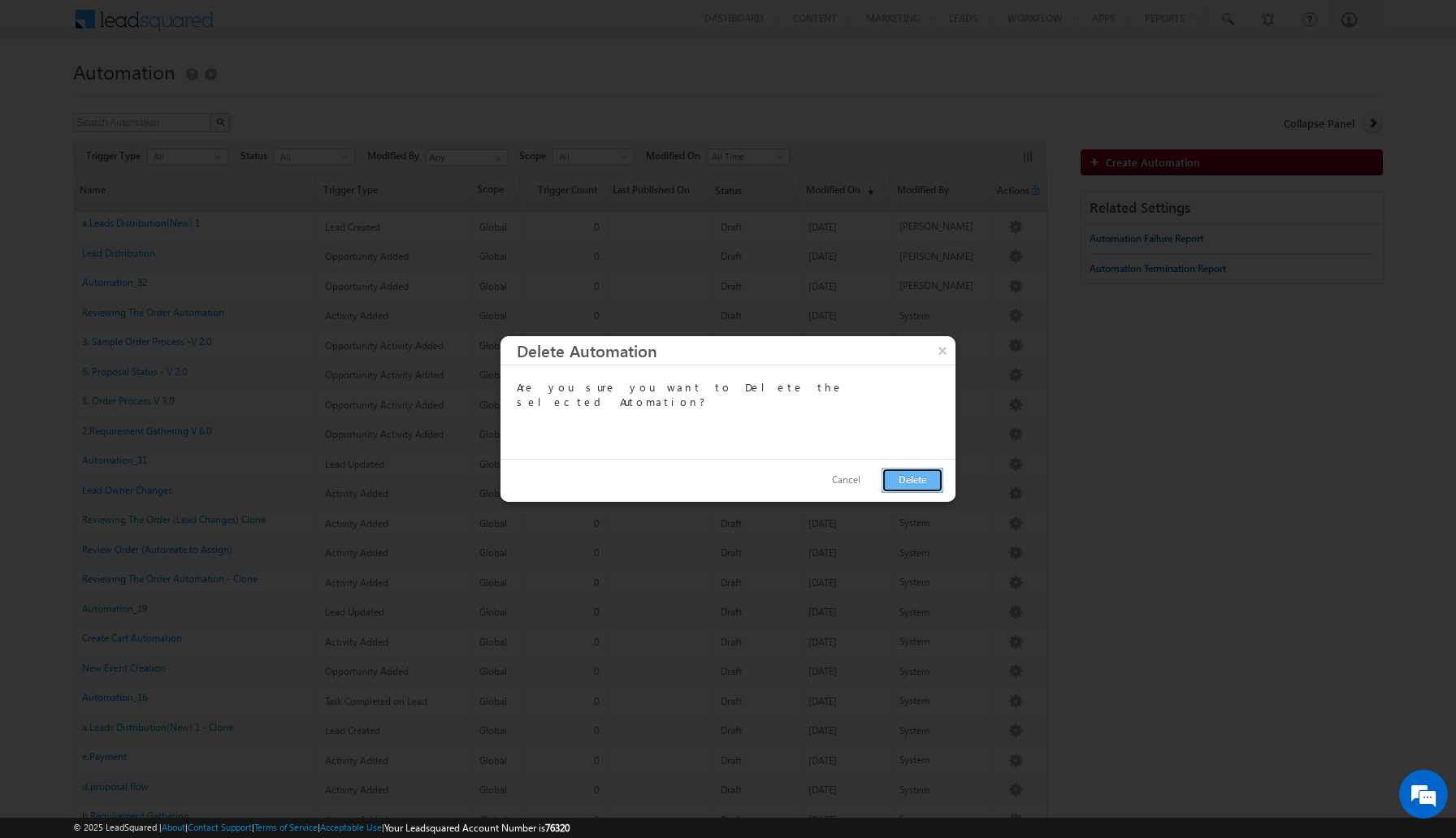
click at [915, 480] on button "Delete" at bounding box center [912, 480] width 62 height 25
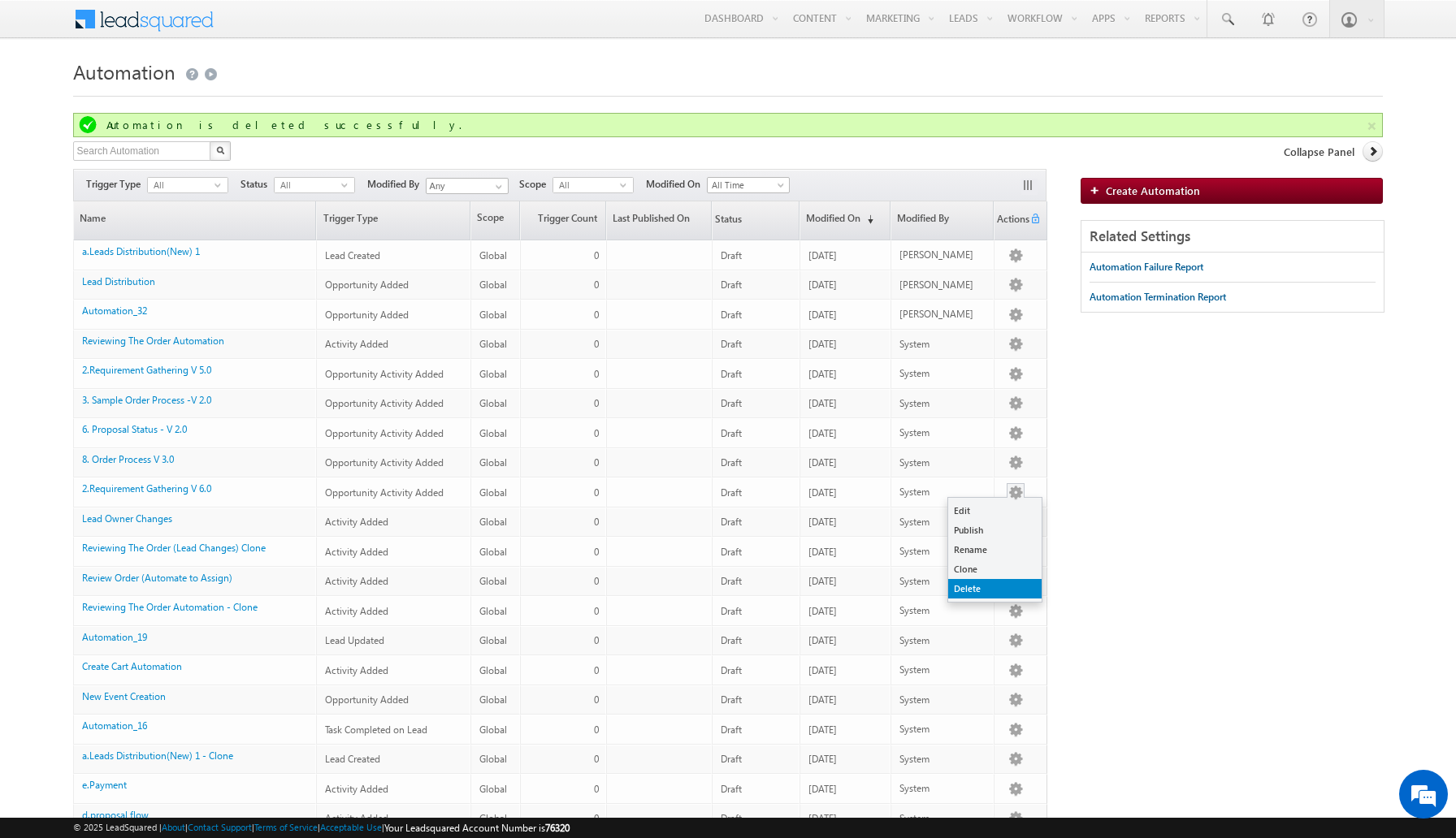
click at [990, 583] on link "Delete" at bounding box center [994, 589] width 93 height 20
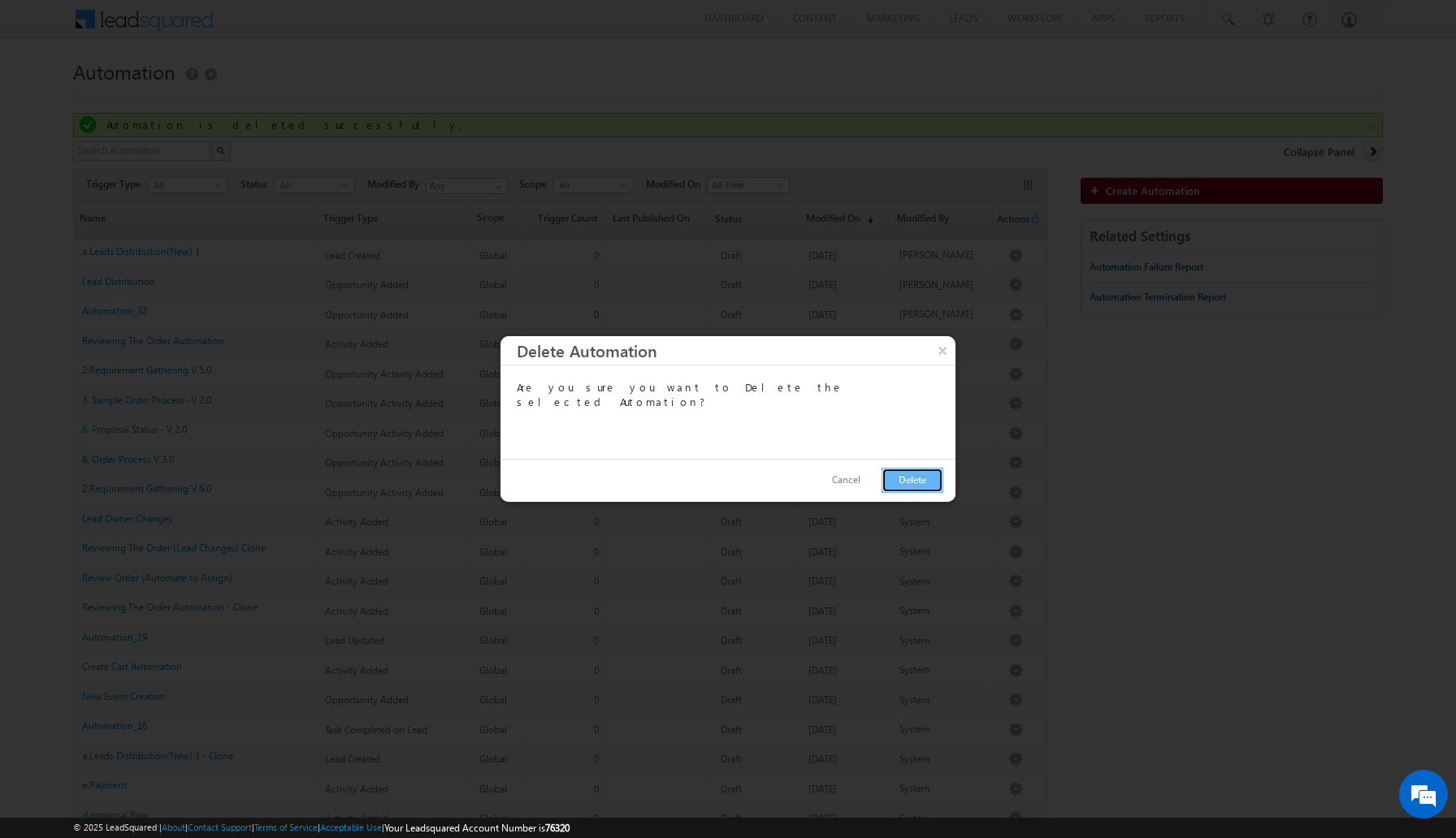
click at [932, 474] on button "Delete" at bounding box center [912, 480] width 62 height 25
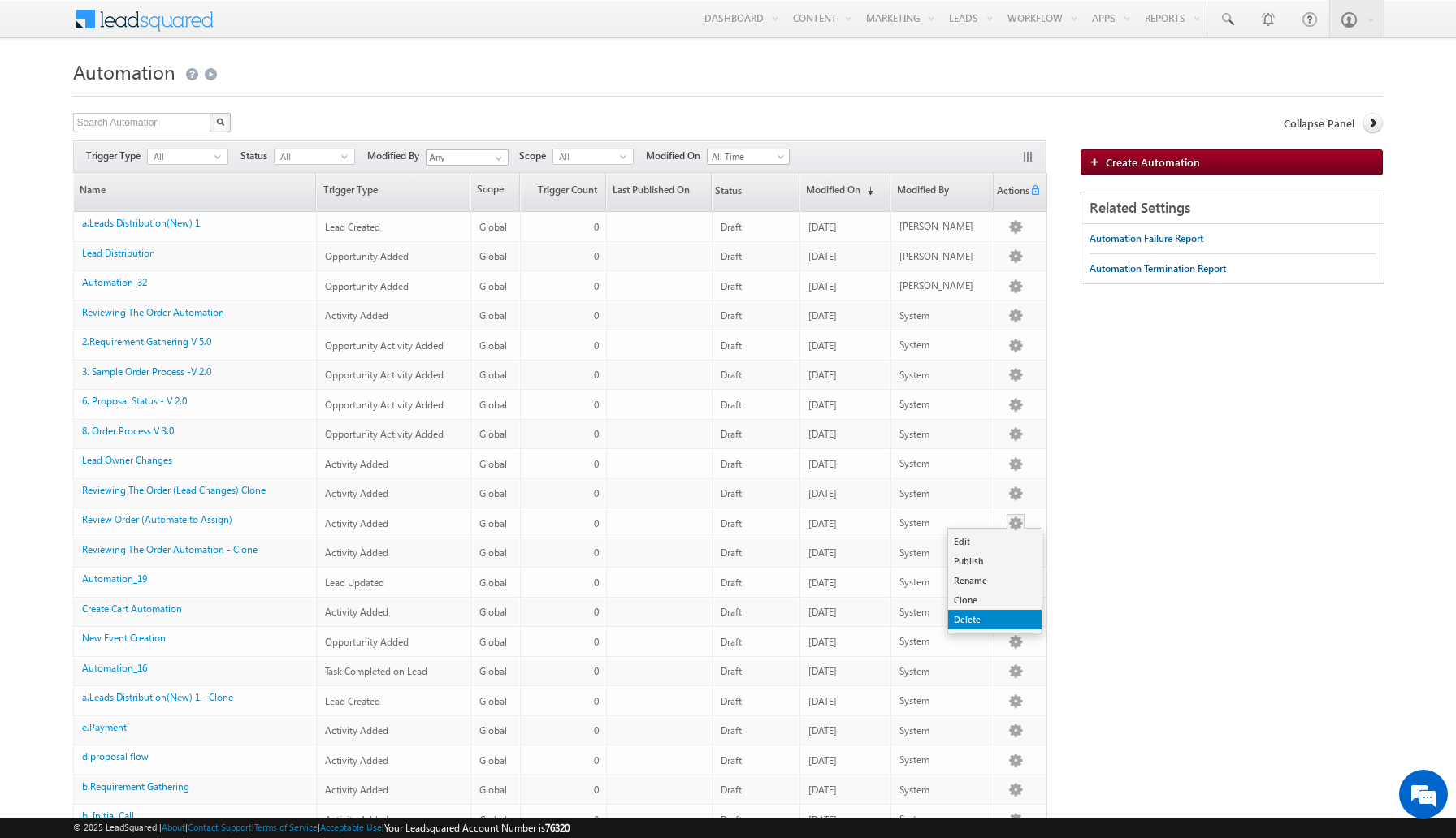
click at [995, 615] on link "Delete" at bounding box center [994, 619] width 93 height 20
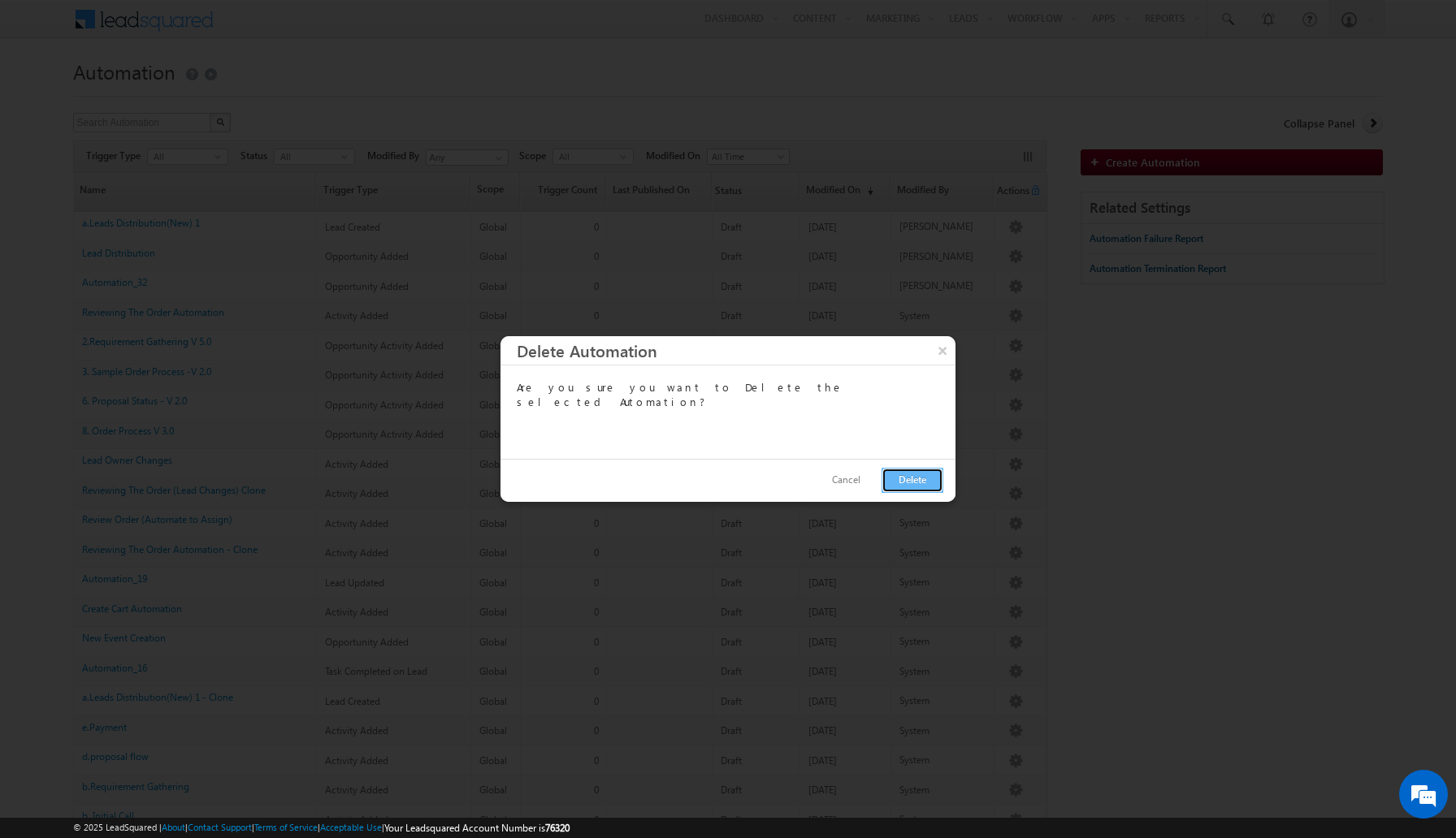
click at [900, 475] on button "Delete" at bounding box center [912, 480] width 62 height 25
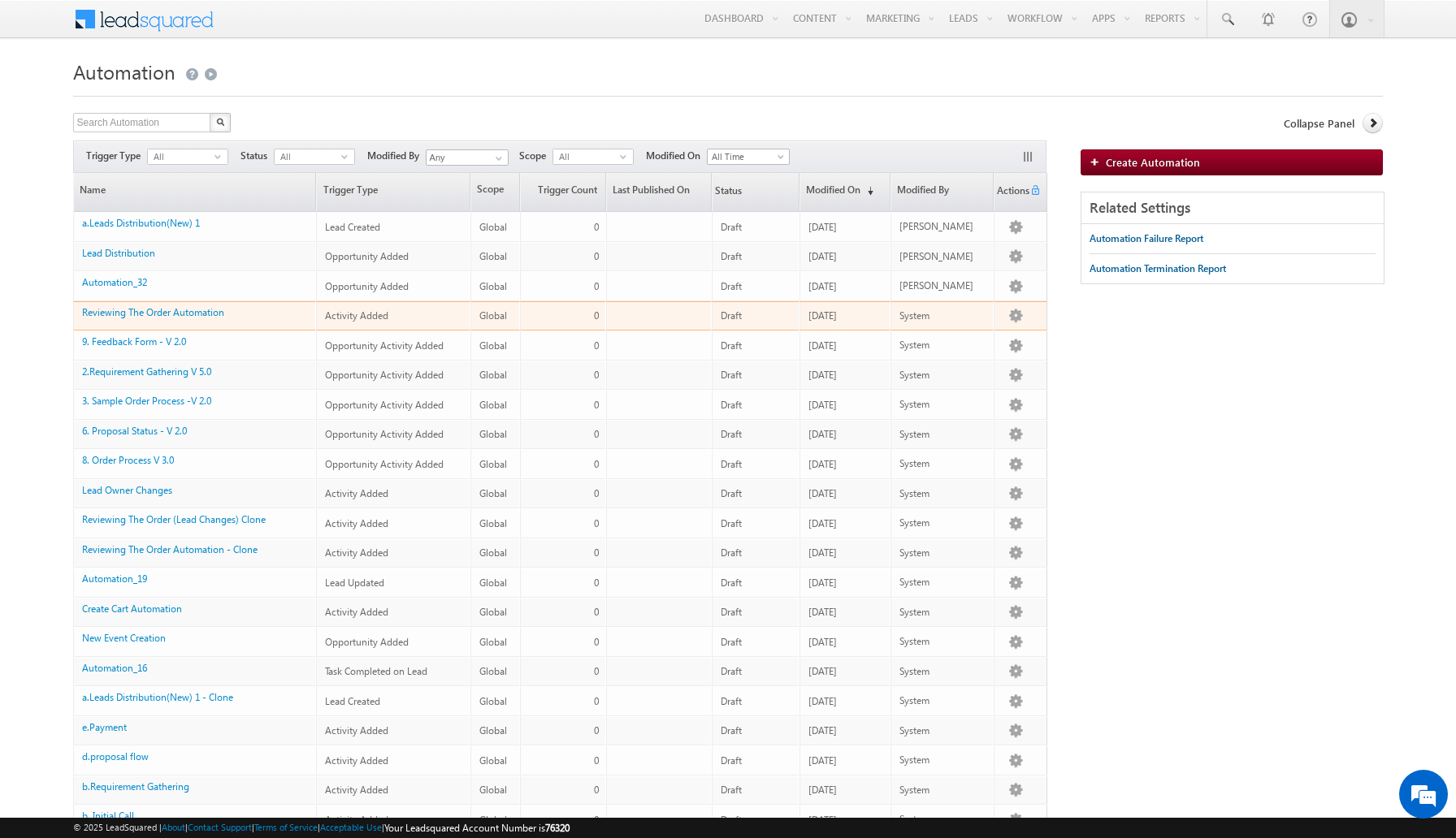
scroll to position [296, 0]
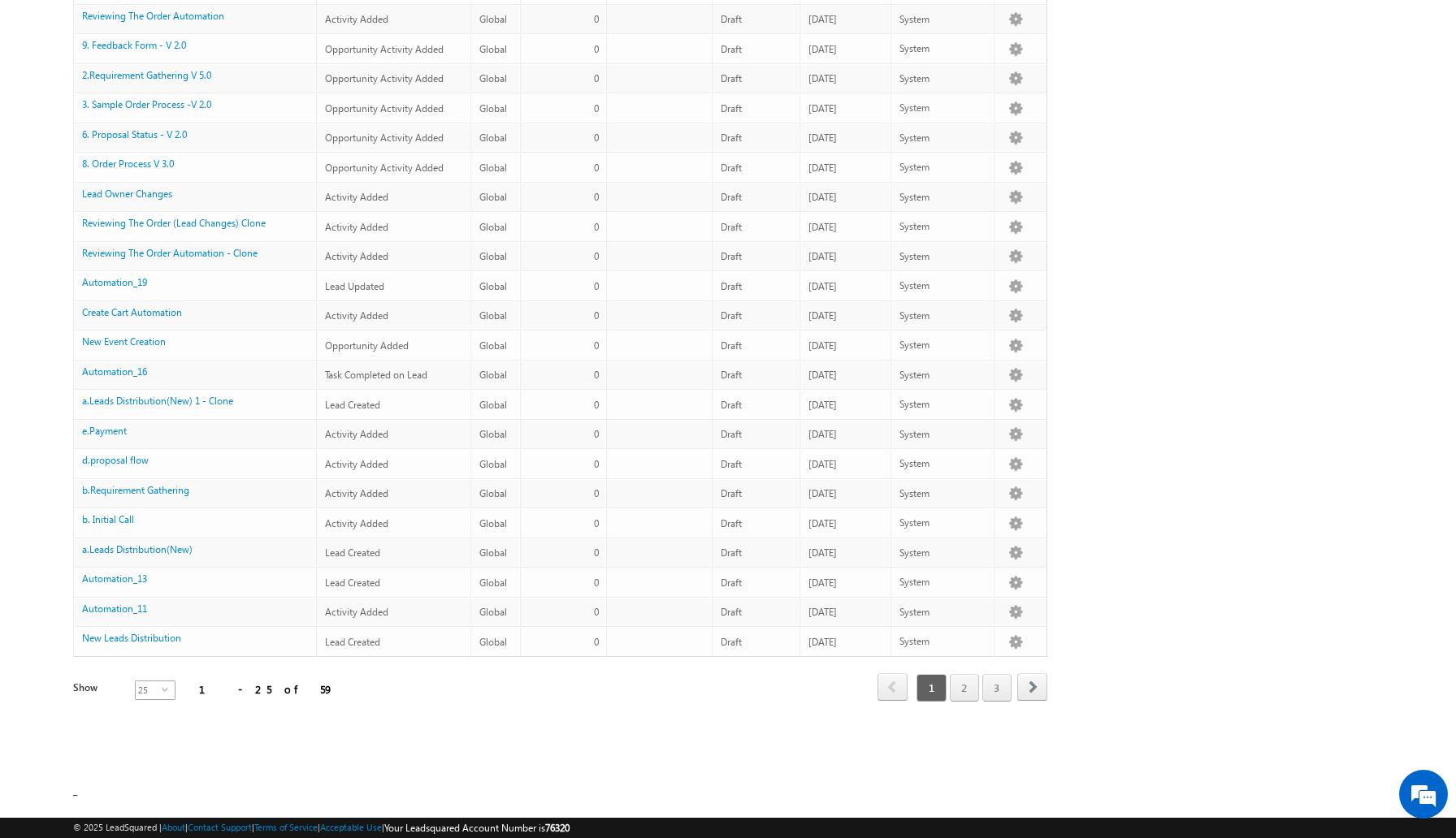
click at [162, 685] on span "select" at bounding box center [168, 688] width 13 height 7
click at [147, 738] on li "100" at bounding box center [145, 742] width 39 height 17
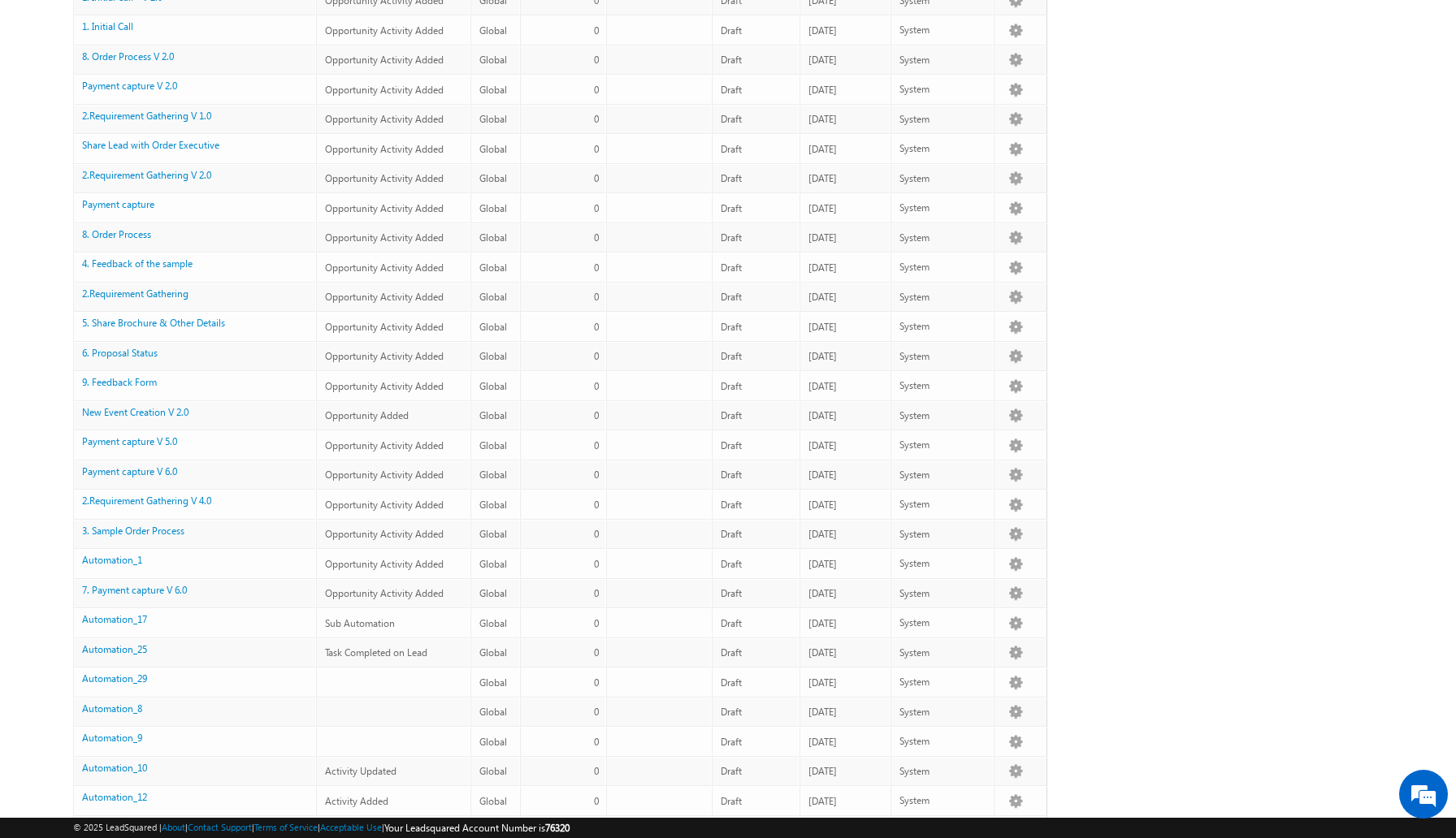
scroll to position [1305, 0]
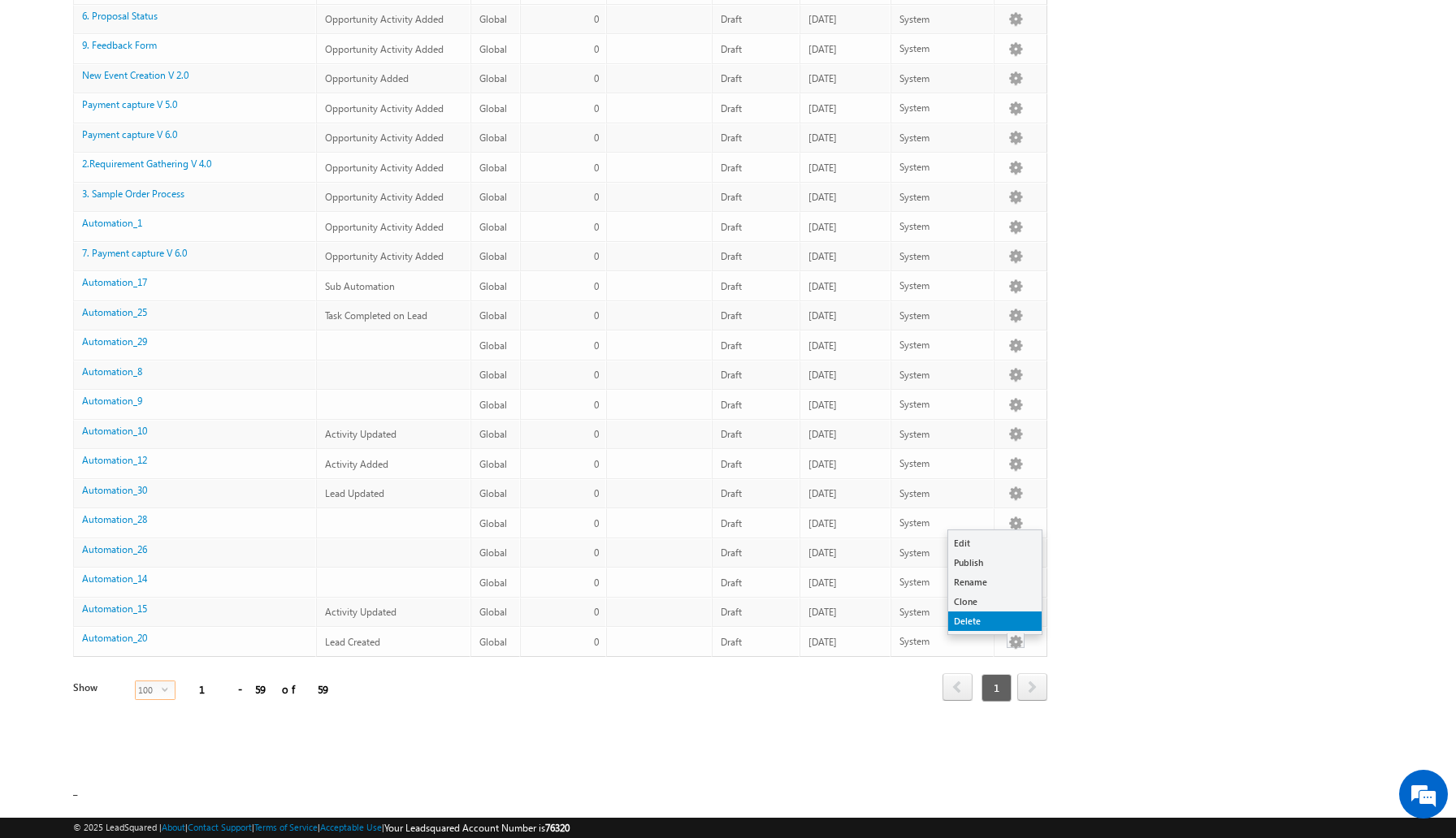
click at [982, 623] on link "Delete" at bounding box center [994, 621] width 93 height 20
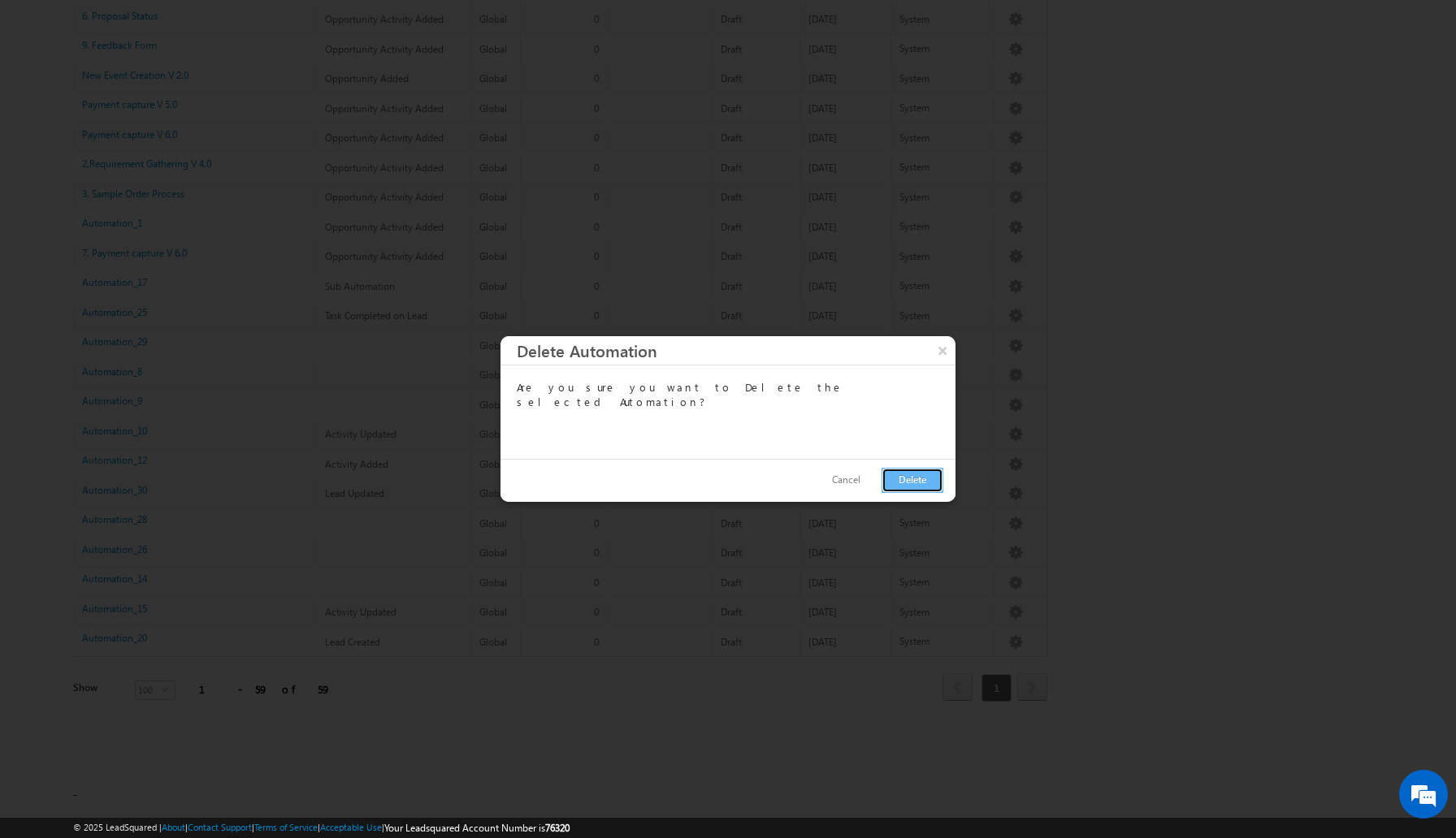
click at [913, 479] on button "Delete" at bounding box center [912, 480] width 62 height 25
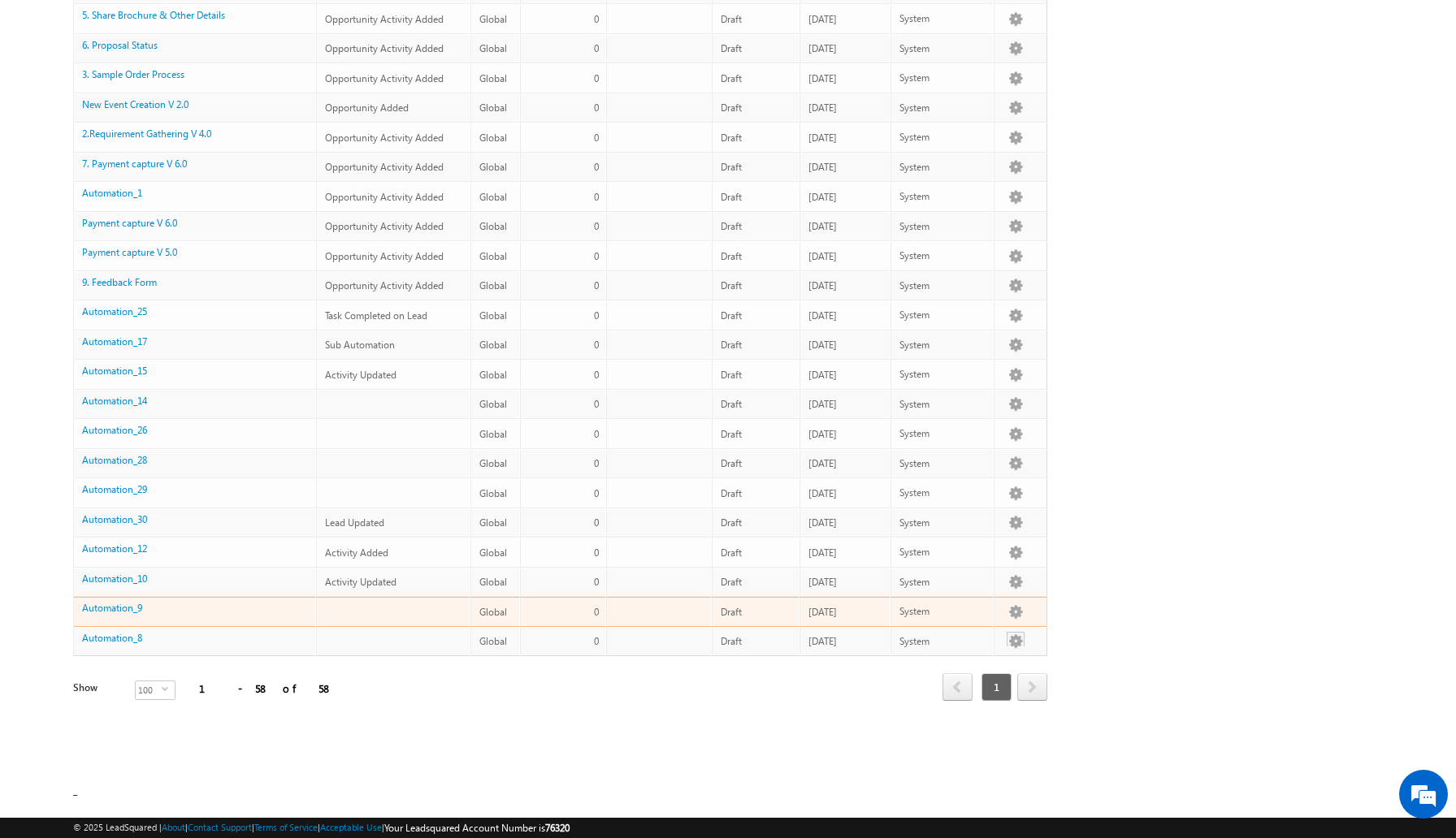
scroll to position [1304, 0]
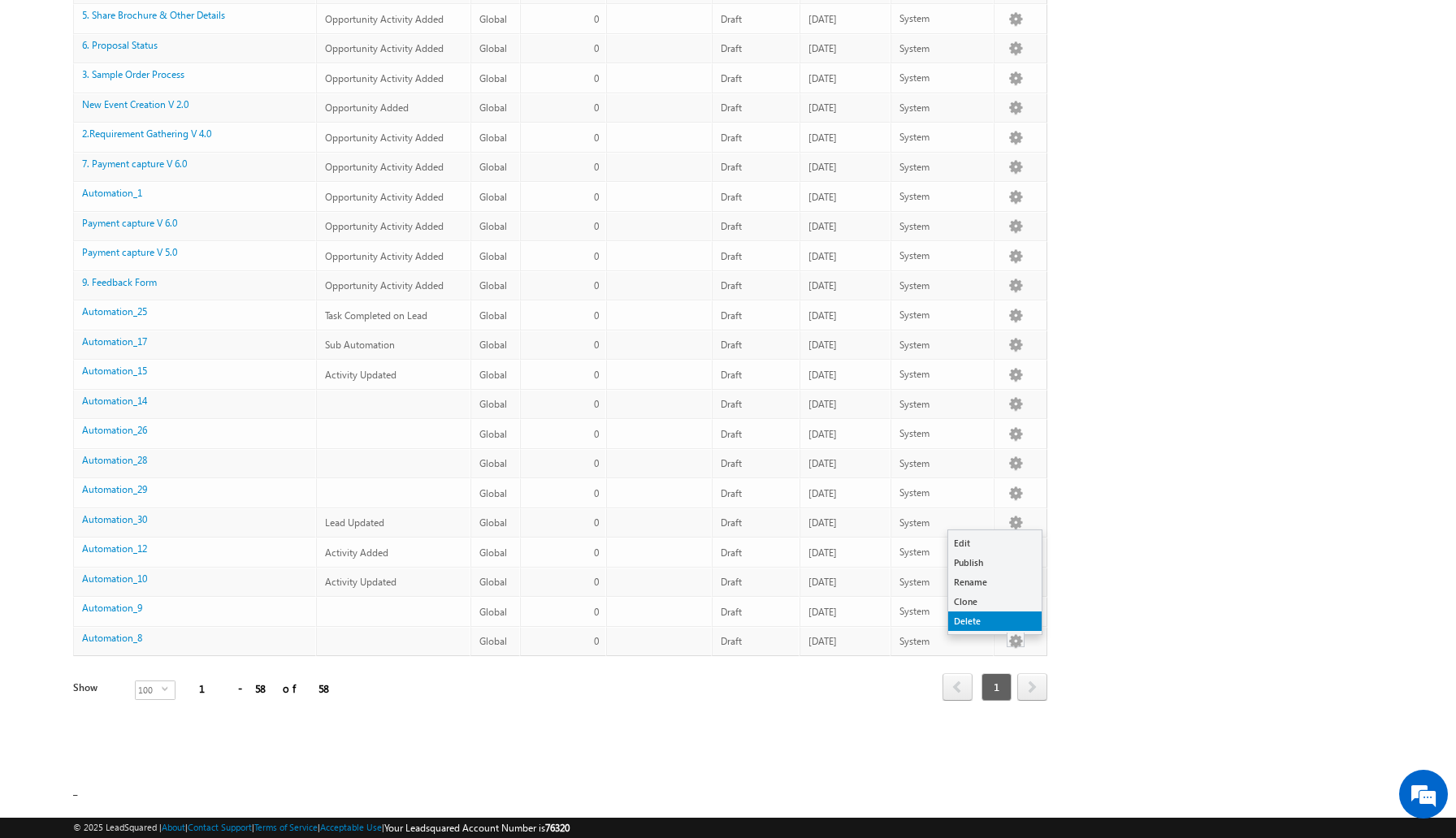
click at [997, 623] on link "Delete" at bounding box center [994, 621] width 93 height 20
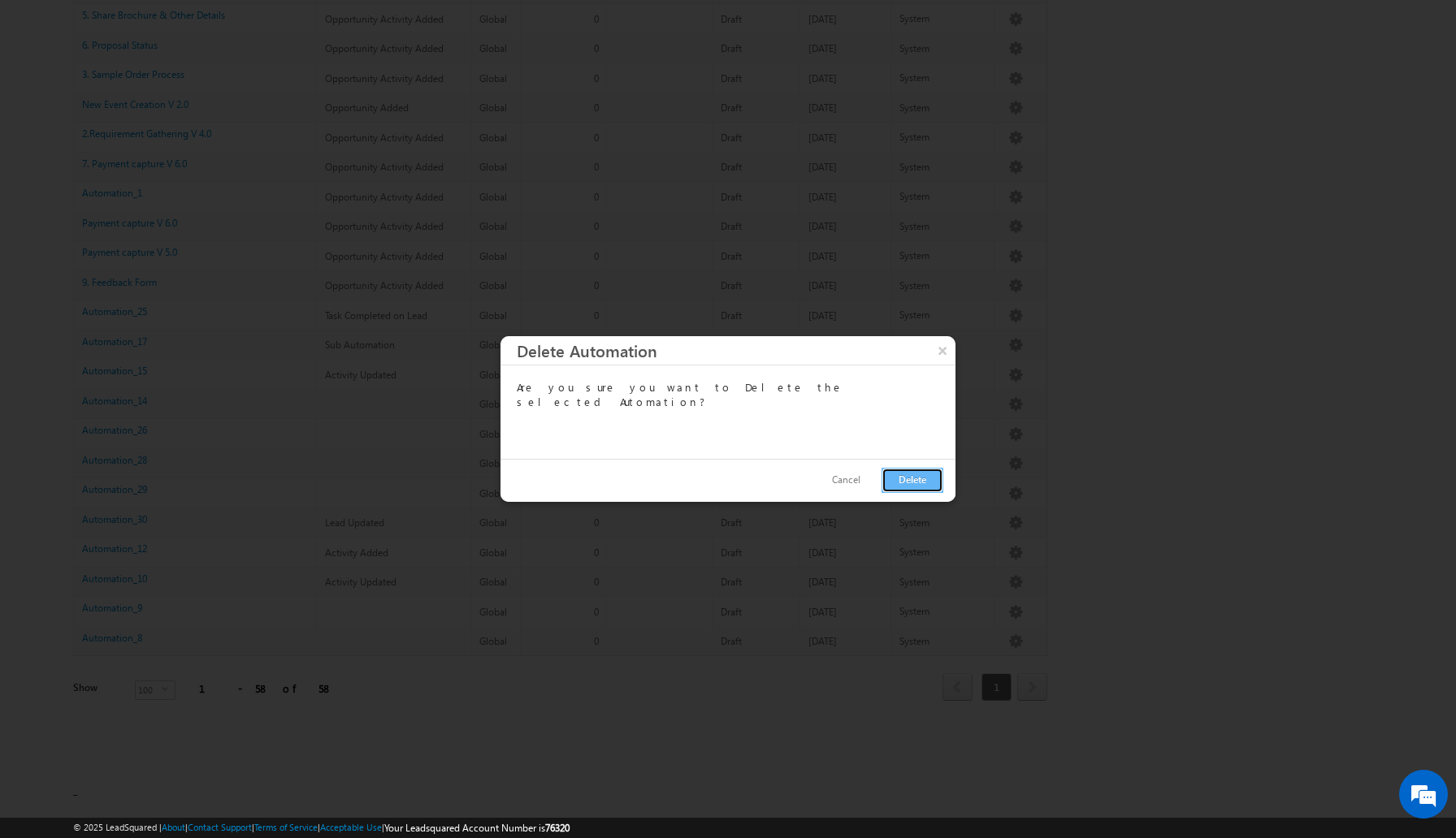
click at [912, 473] on button "Delete" at bounding box center [912, 480] width 62 height 25
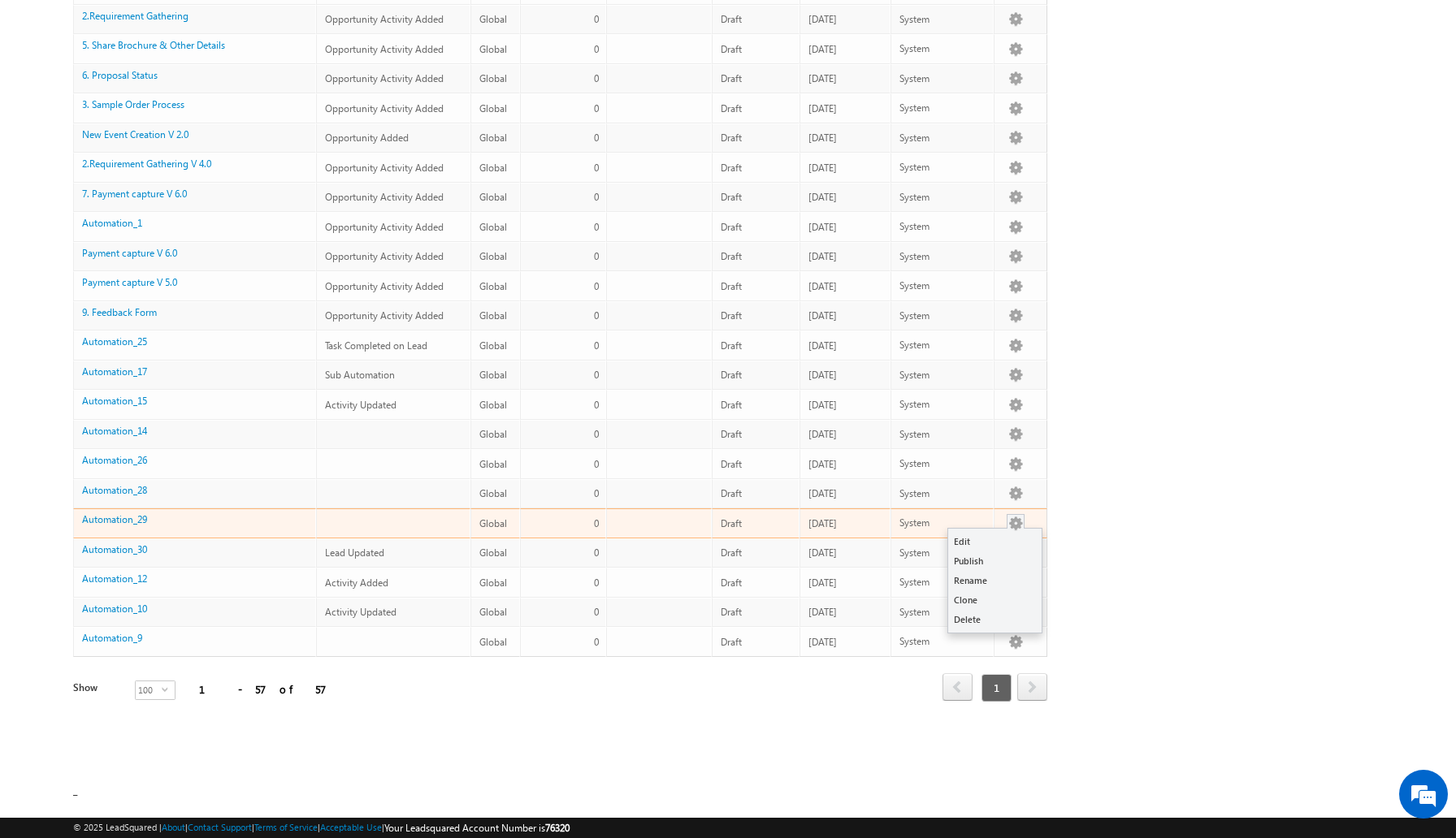
scroll to position [1245, 0]
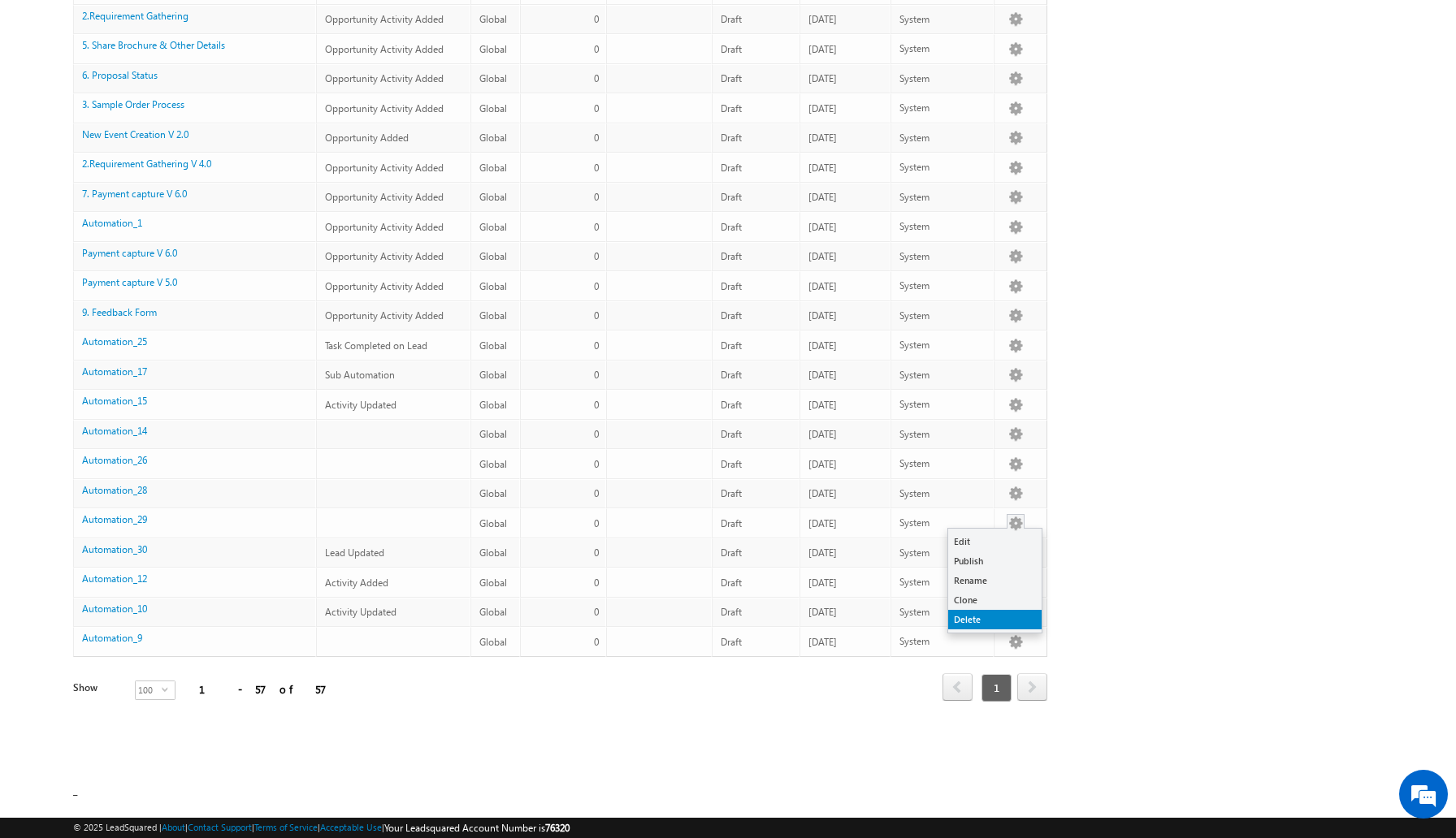
click at [982, 622] on link "Delete" at bounding box center [994, 619] width 93 height 20
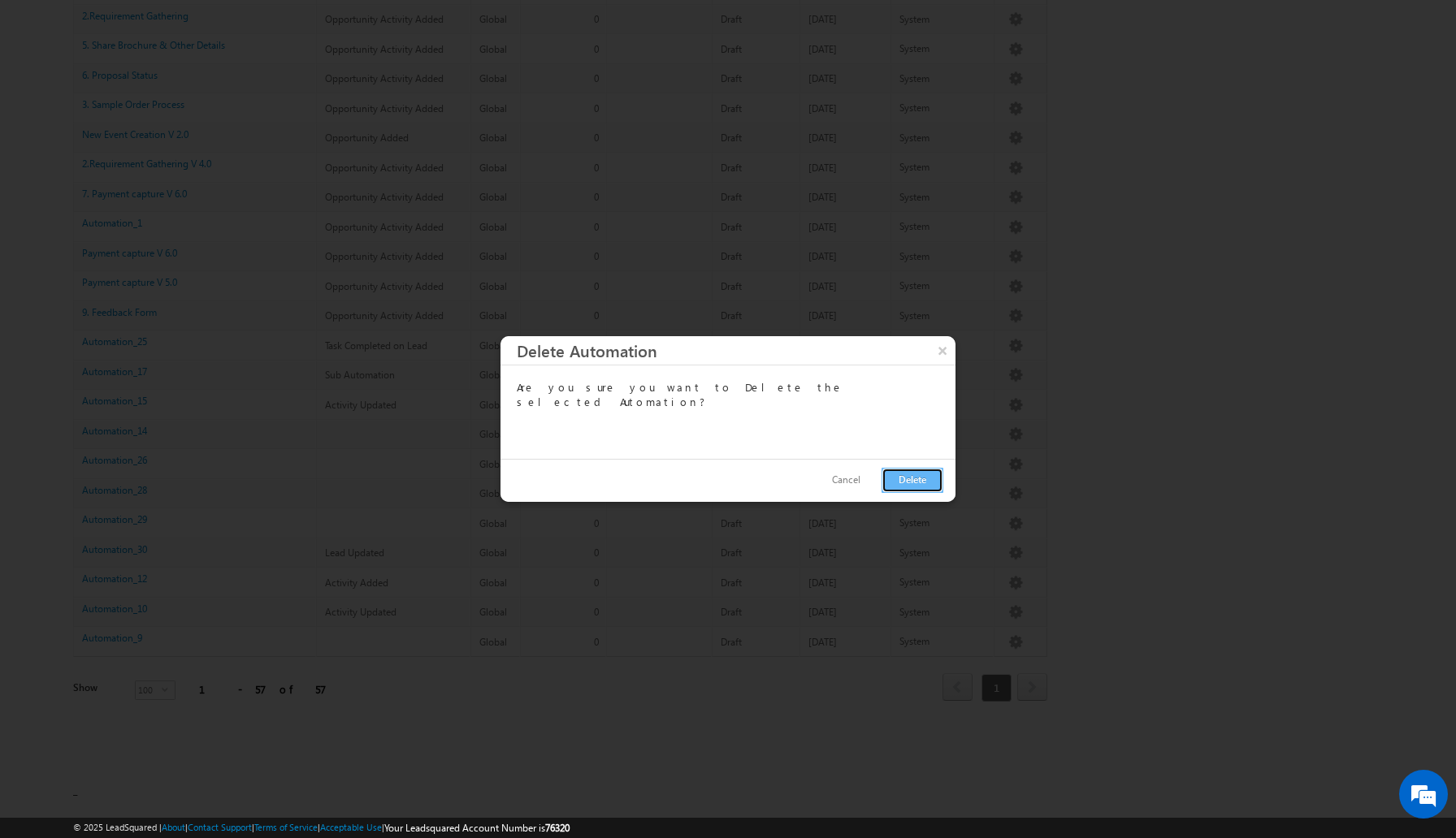
click at [904, 471] on button "Delete" at bounding box center [912, 480] width 62 height 25
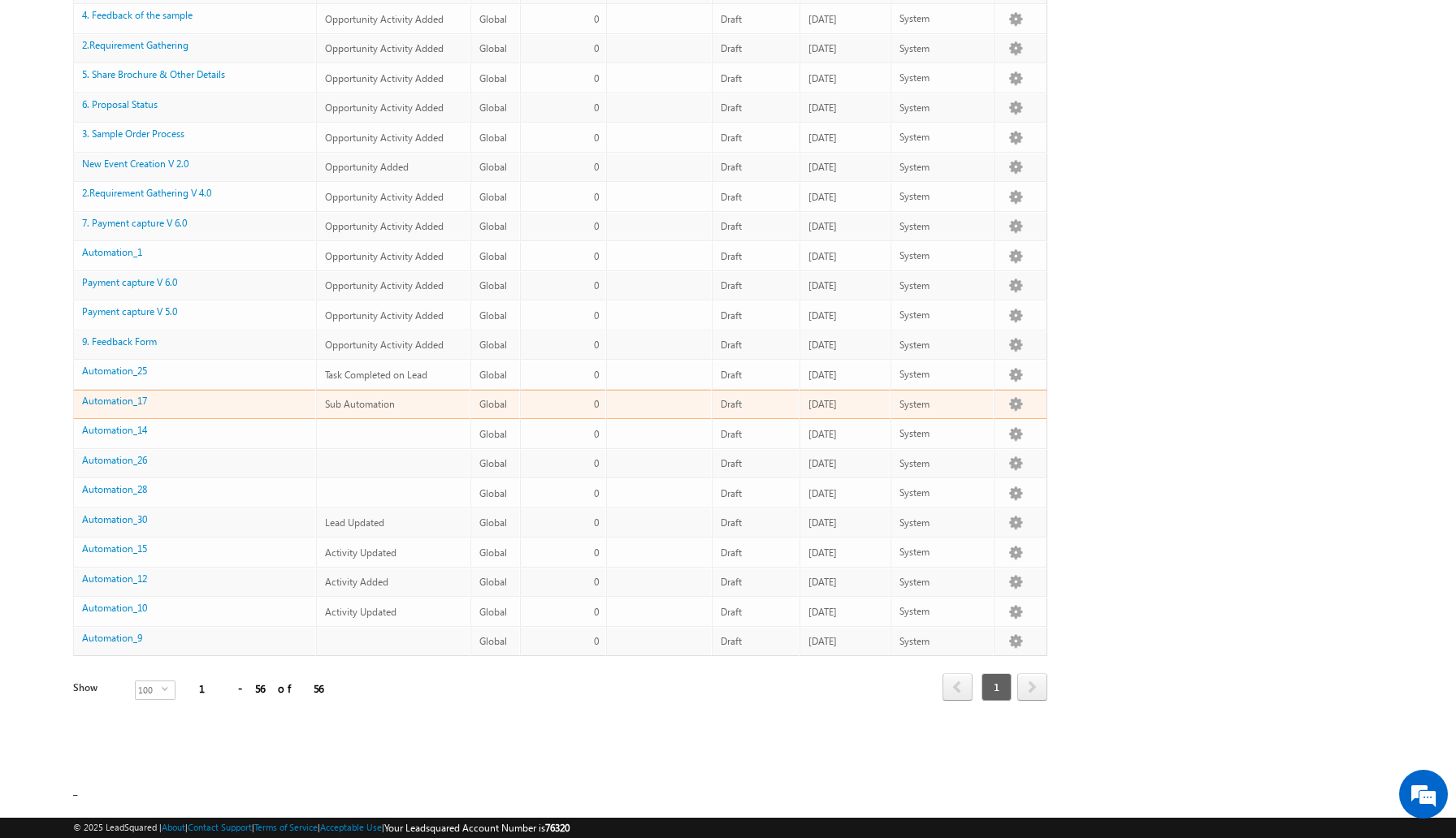
scroll to position [1244, 0]
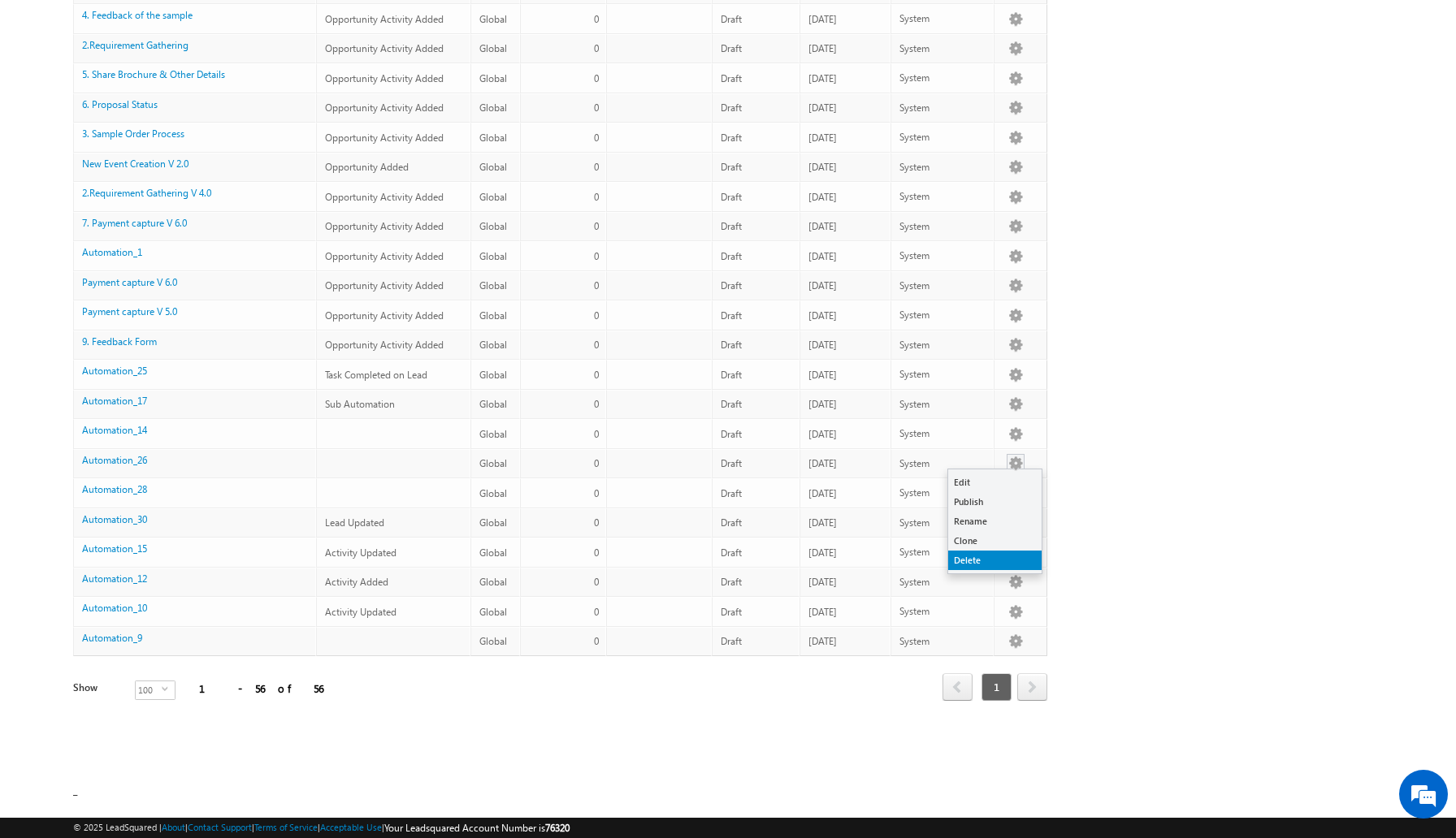
click at [971, 561] on link "Delete" at bounding box center [994, 561] width 93 height 20
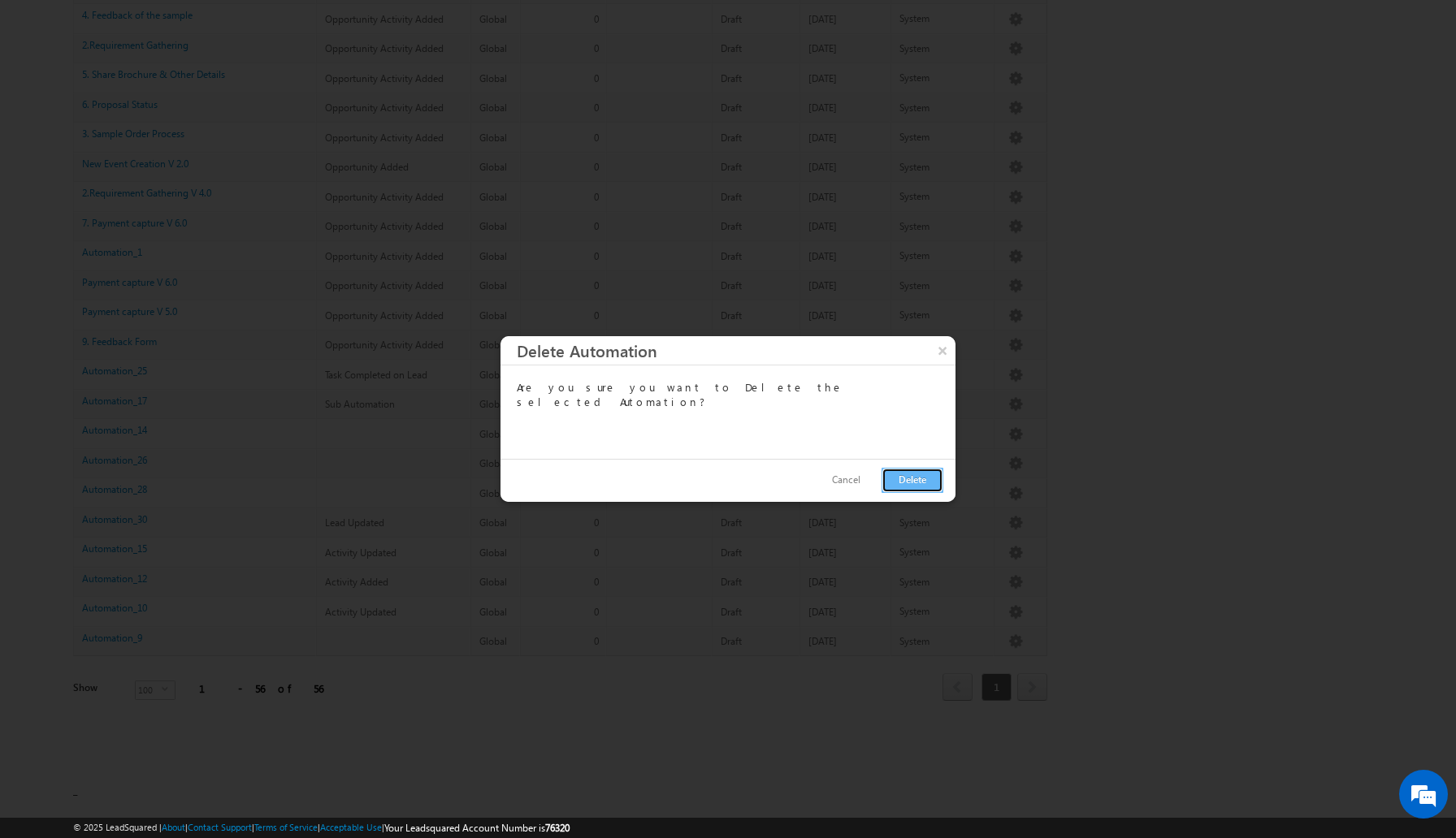
click at [907, 479] on button "Delete" at bounding box center [912, 480] width 62 height 25
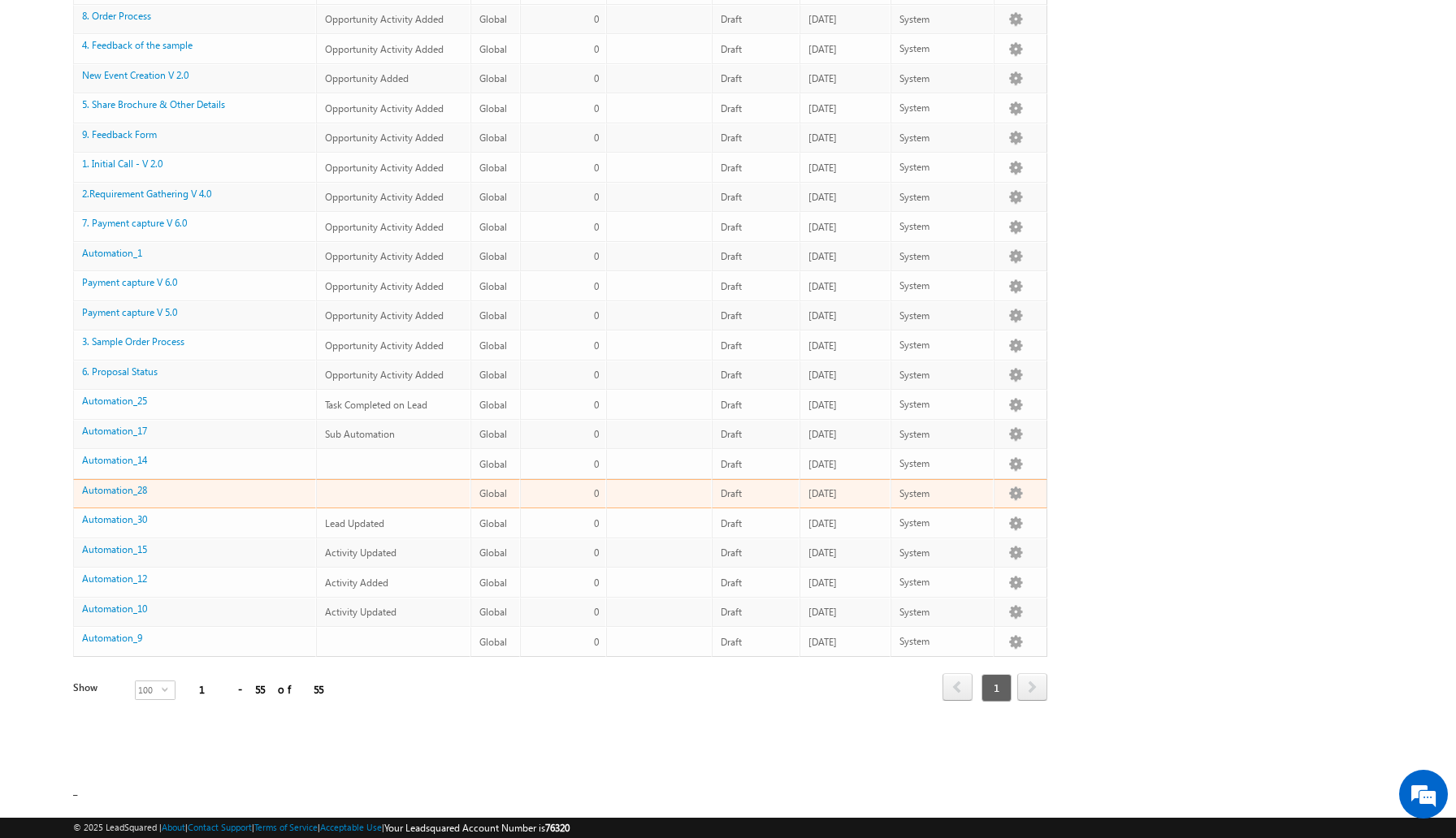
scroll to position [1186, 0]
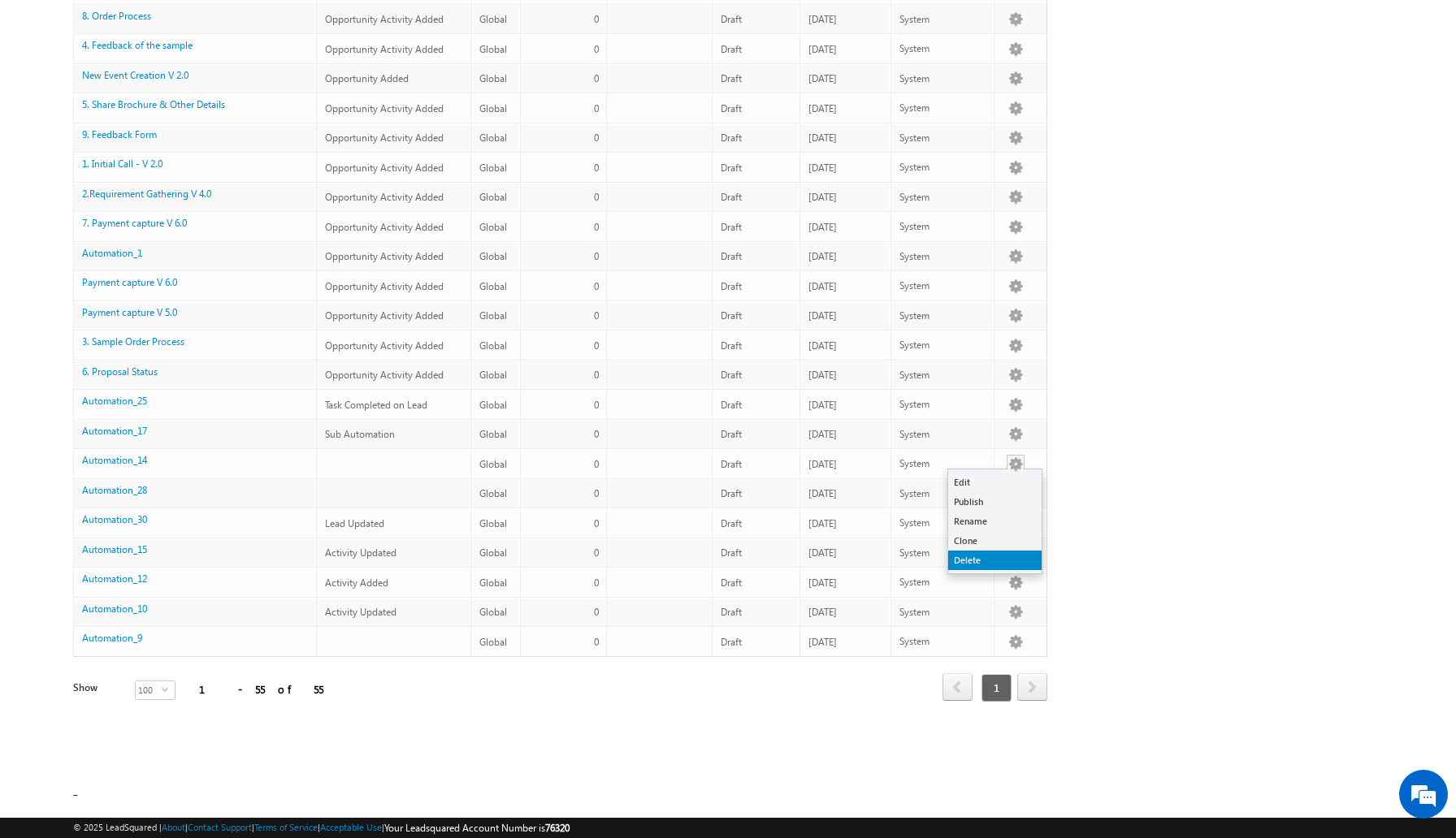
click at [964, 557] on link "Delete" at bounding box center [994, 561] width 93 height 20
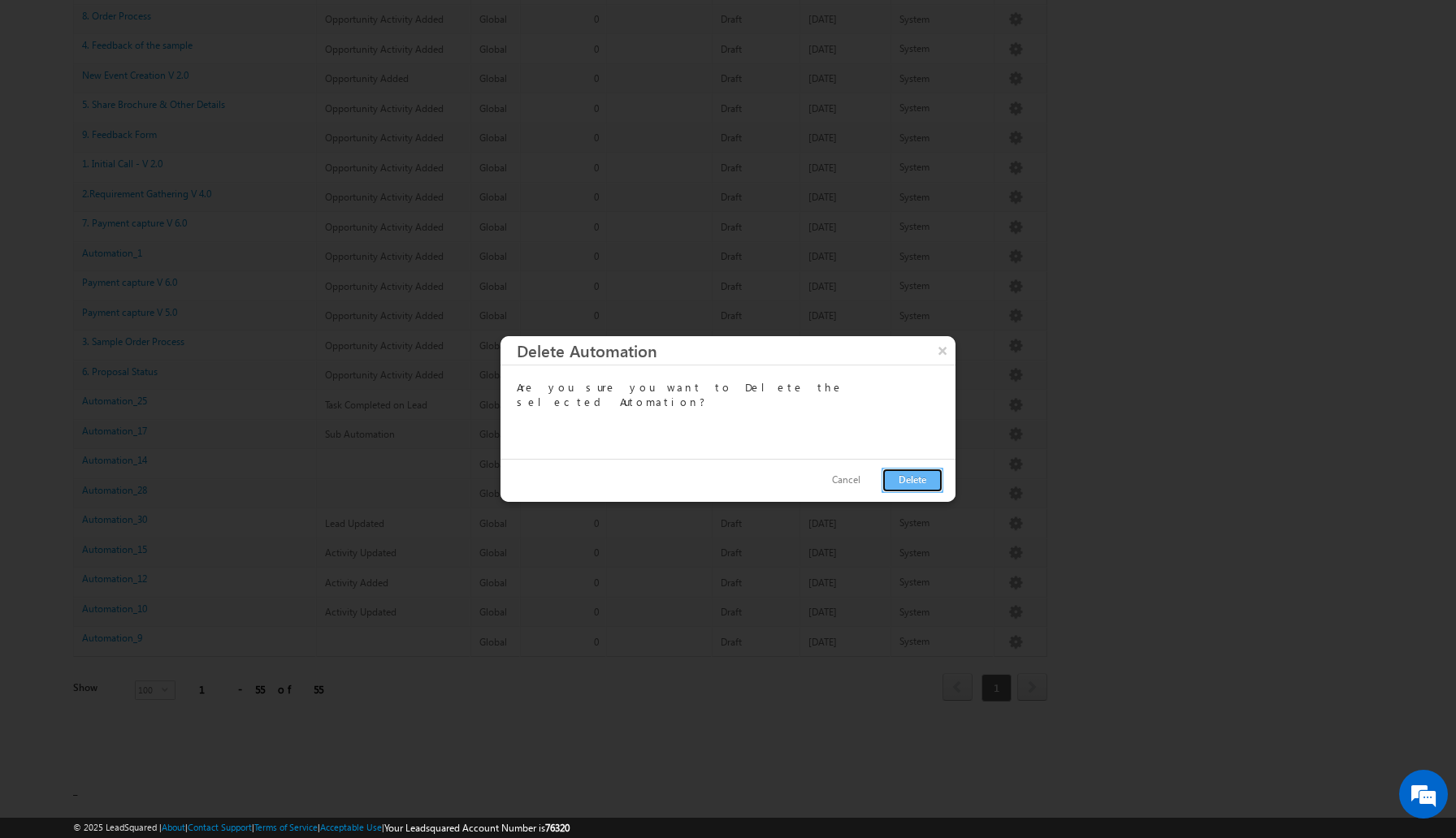
click at [897, 474] on button "Delete" at bounding box center [912, 480] width 62 height 25
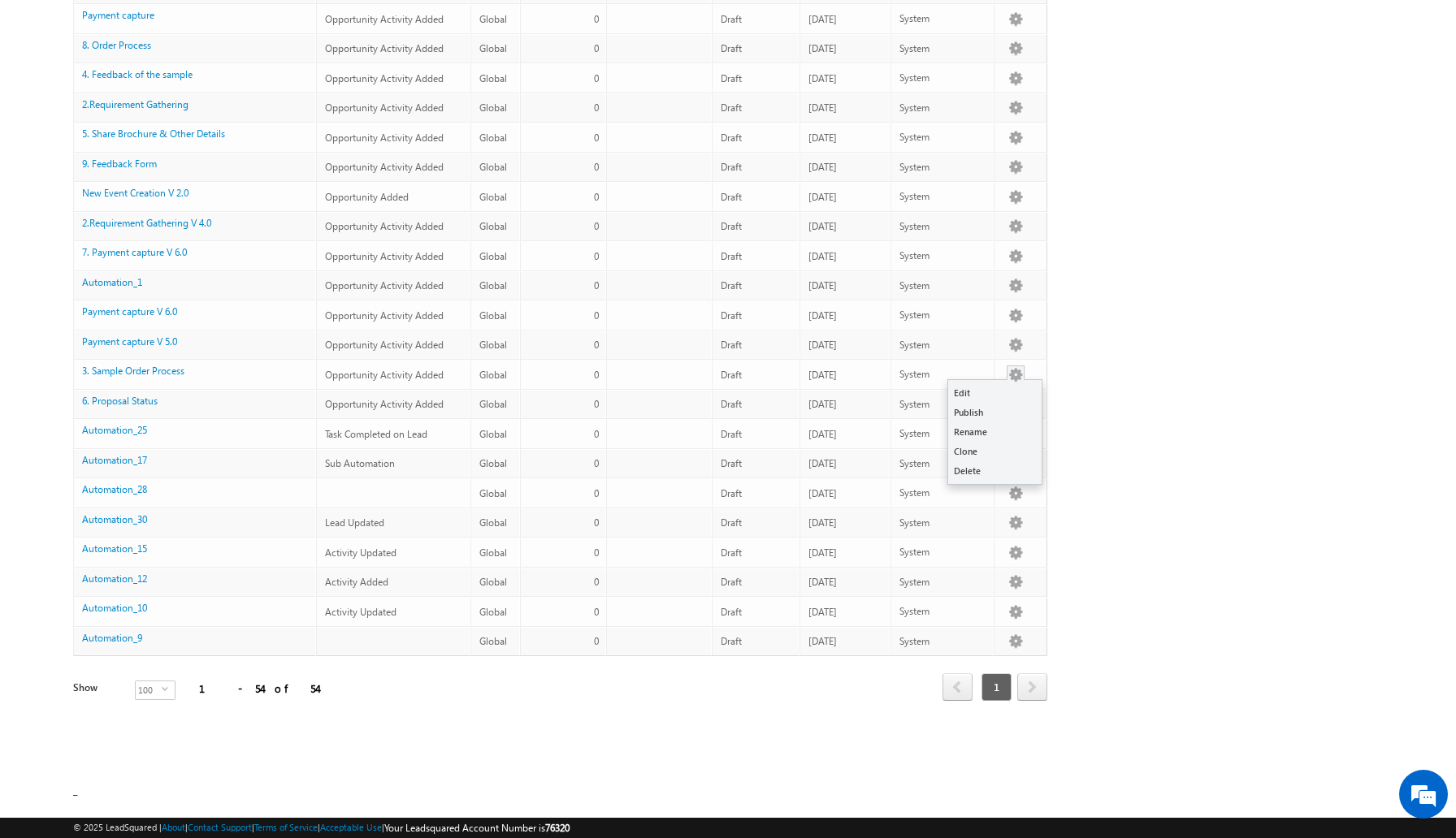
scroll to position [1185, 0]
click at [981, 467] on link "Delete" at bounding box center [994, 471] width 93 height 20
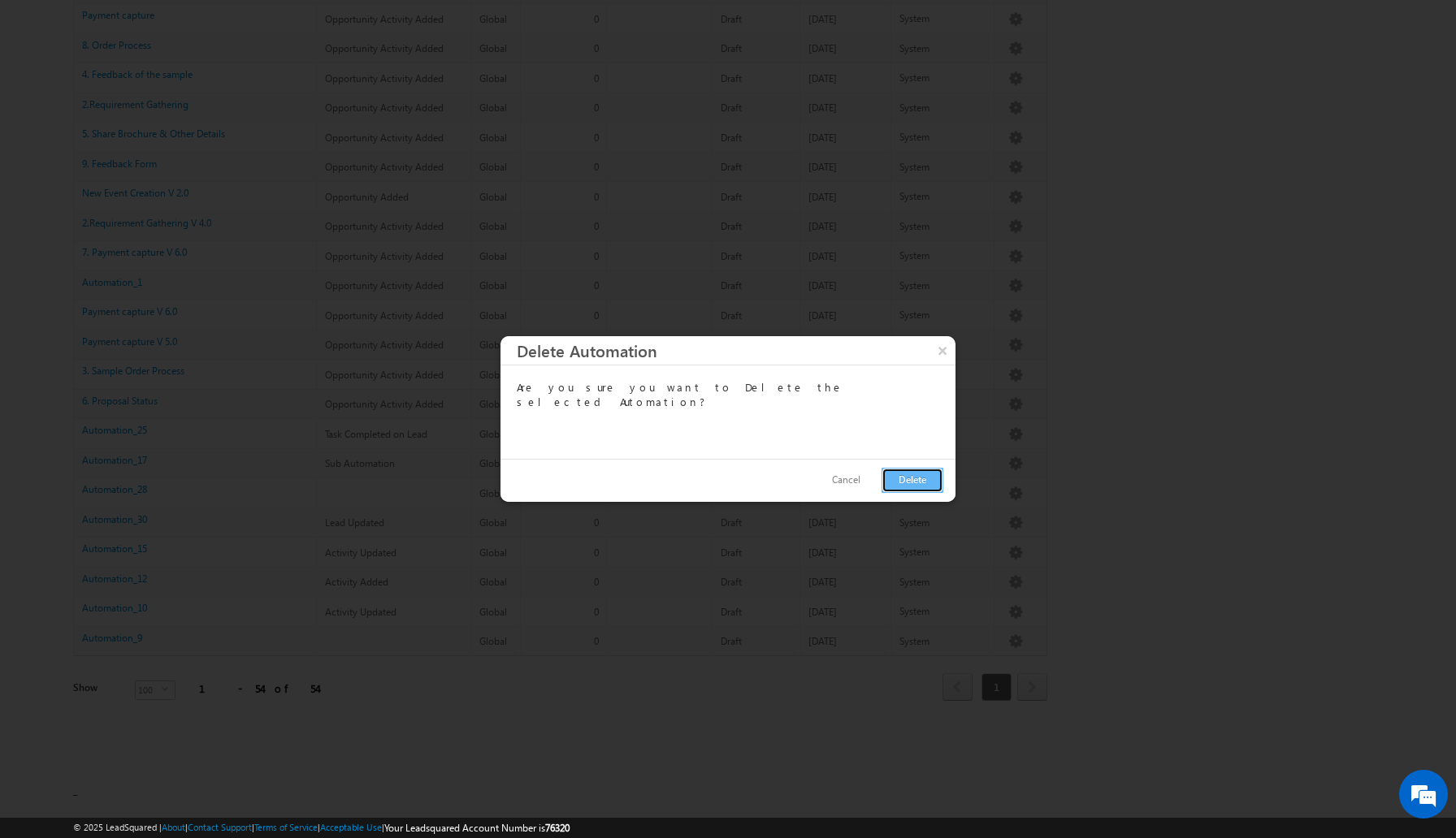
click at [907, 480] on button "Delete" at bounding box center [912, 480] width 62 height 25
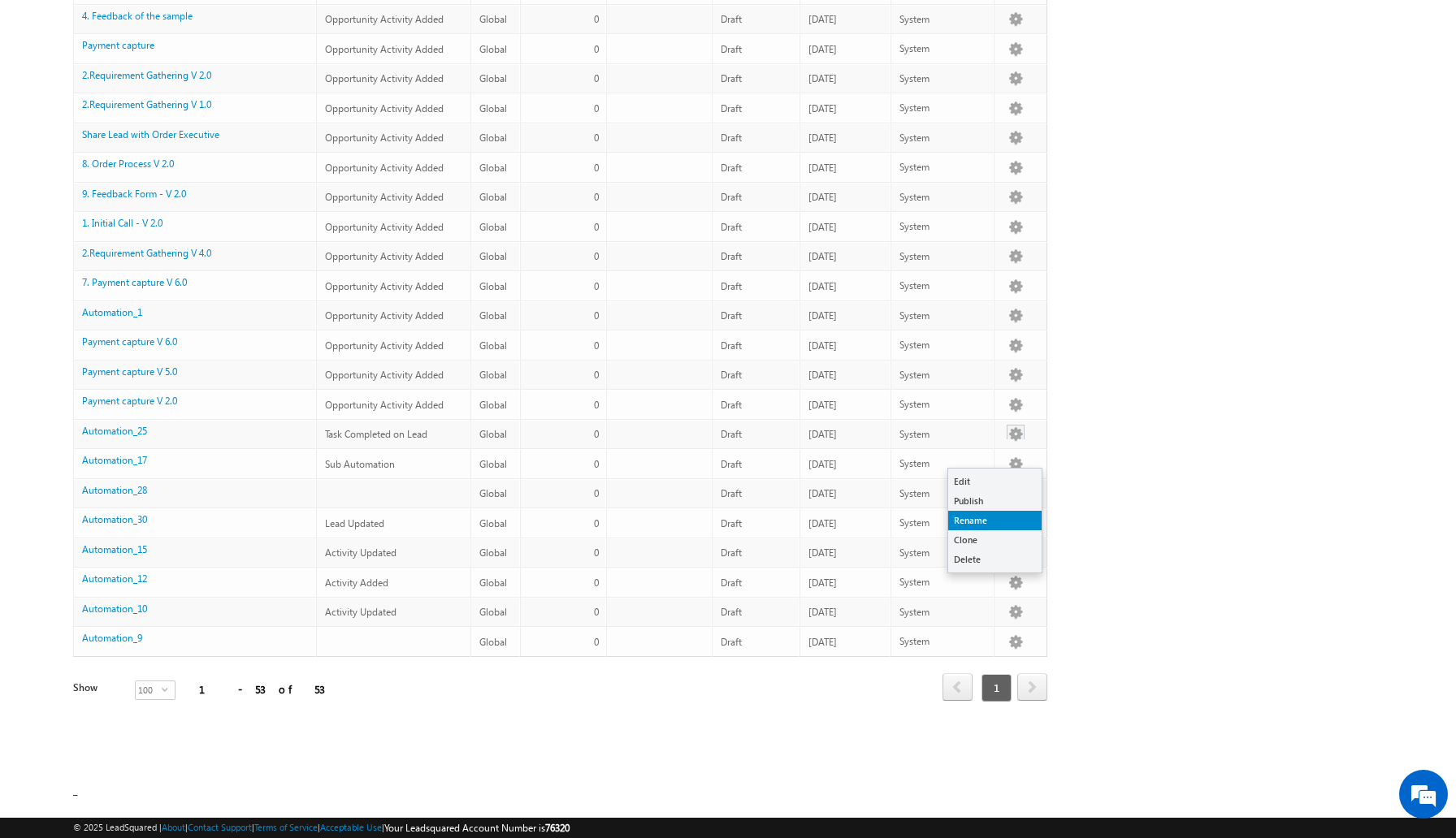
scroll to position [1126, 0]
drag, startPoint x: 974, startPoint y: 520, endPoint x: 974, endPoint y: 547, distance: 27.0
click at [974, 546] on ul "Edit Publish Rename Clone Delete" at bounding box center [994, 520] width 95 height 106
click at [973, 555] on link "Delete" at bounding box center [994, 560] width 93 height 20
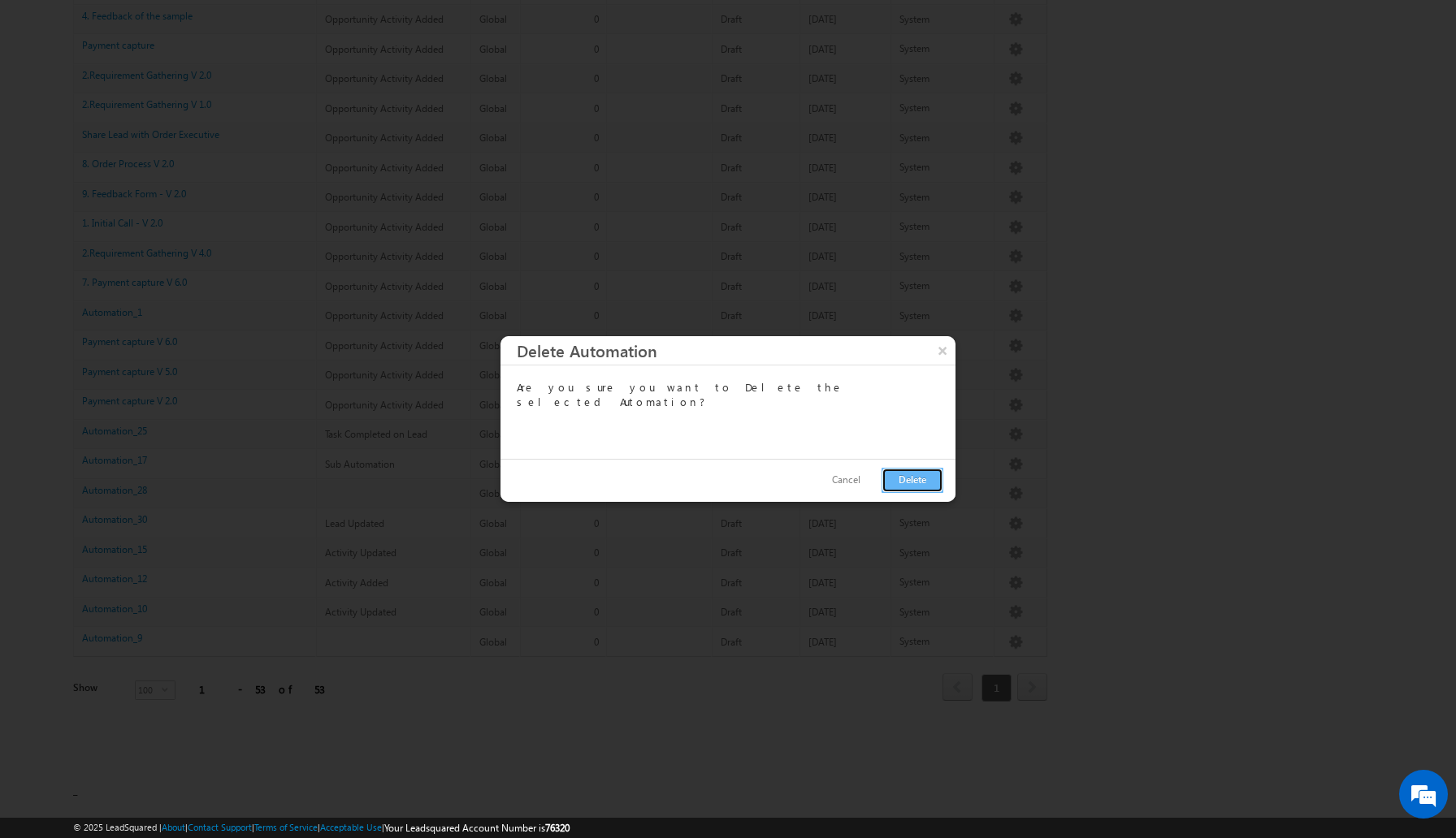
click at [915, 473] on button "Delete" at bounding box center [912, 480] width 62 height 25
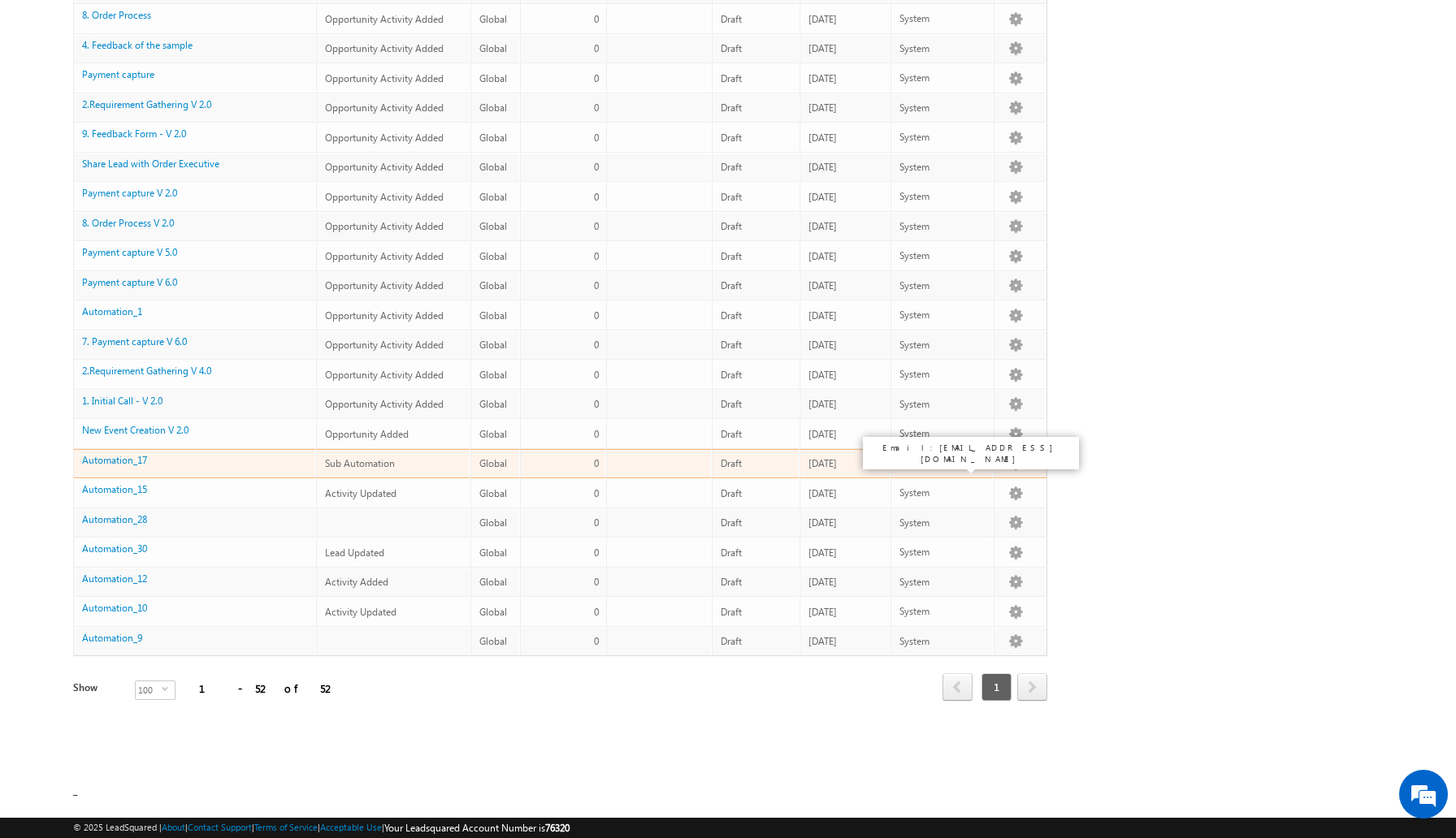
scroll to position [1125, 0]
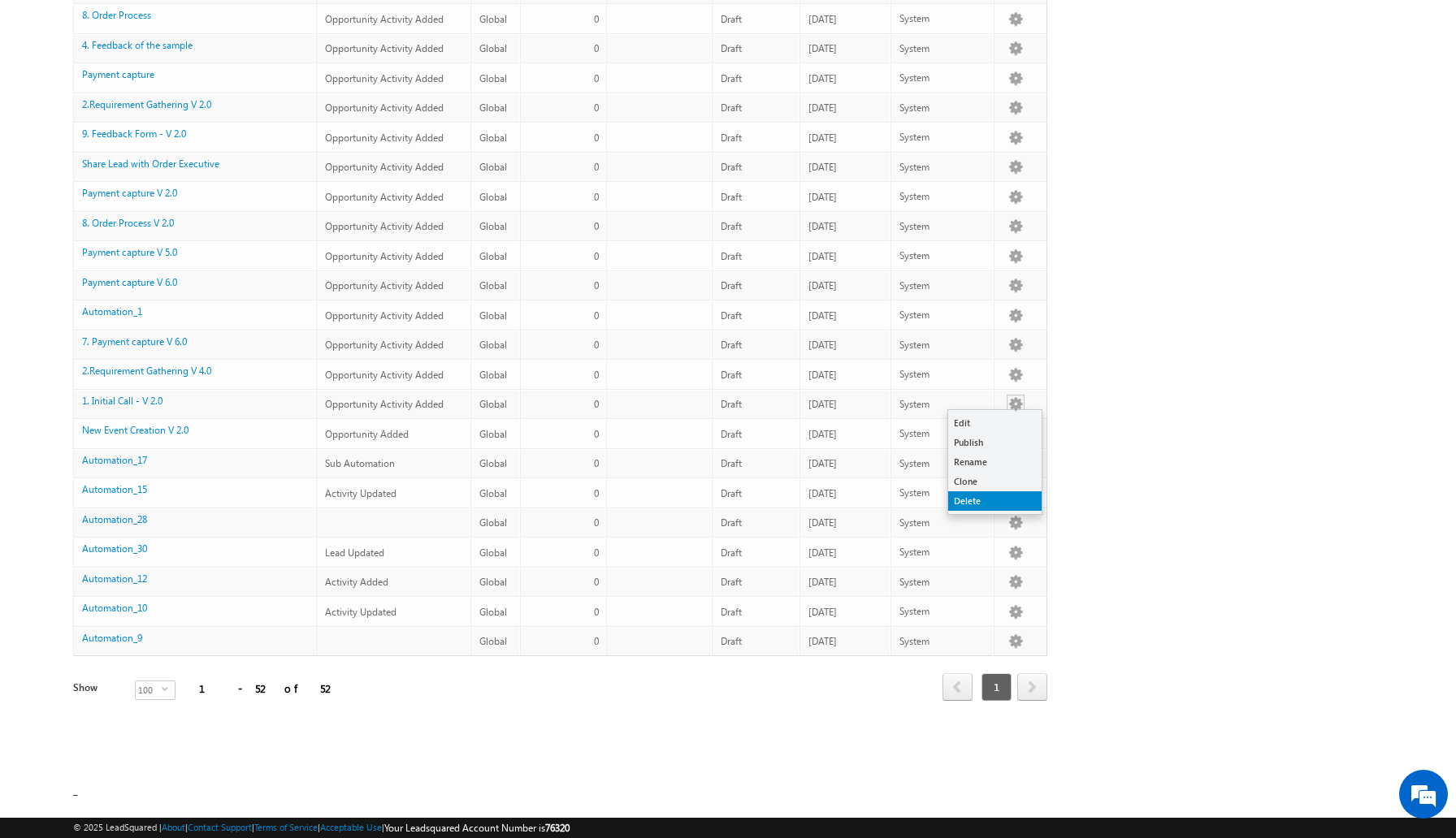
click at [988, 497] on link "Delete" at bounding box center [994, 501] width 93 height 20
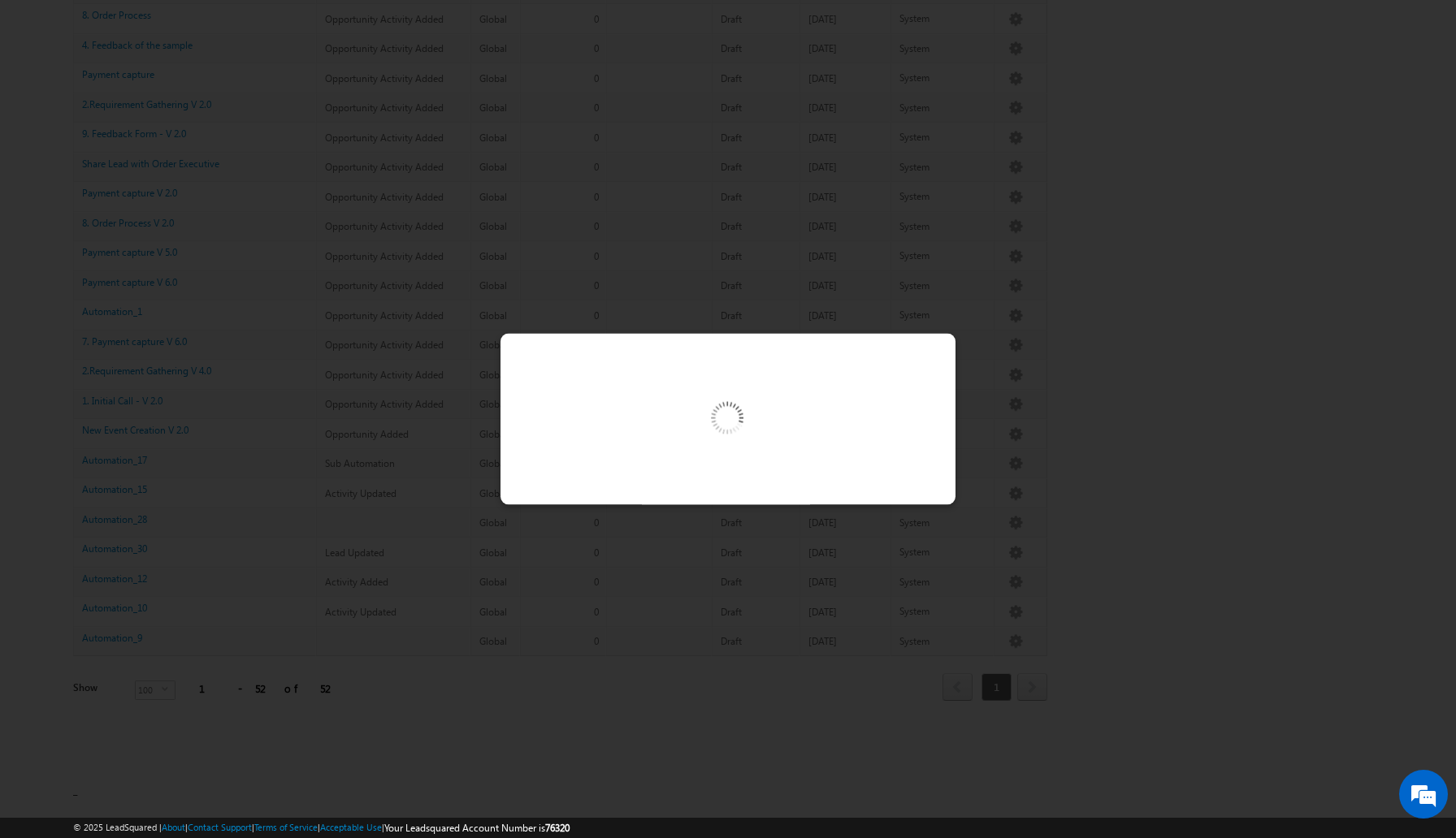
scroll to position [1097, 0]
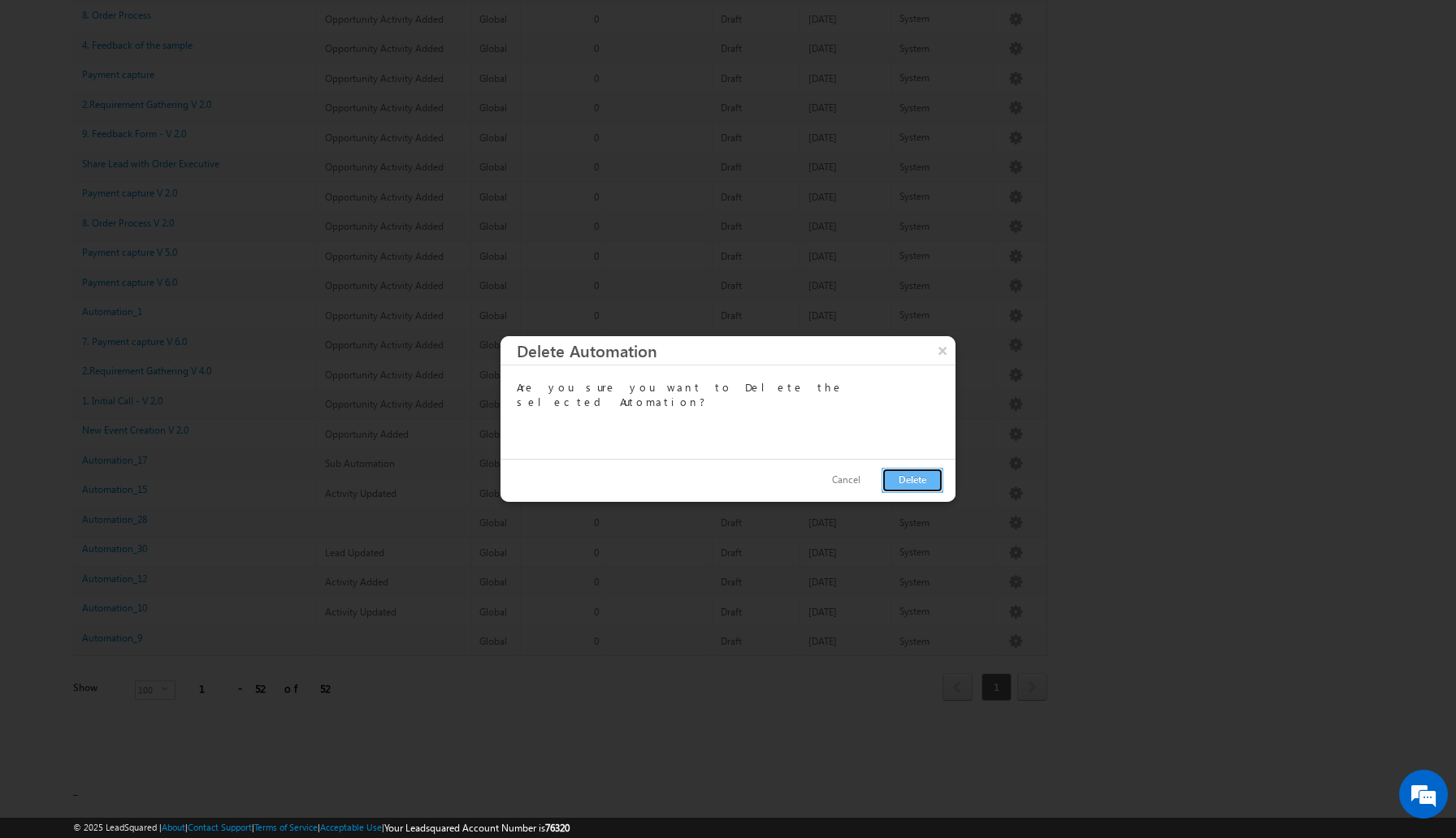
click at [930, 481] on button "Delete" at bounding box center [912, 480] width 62 height 25
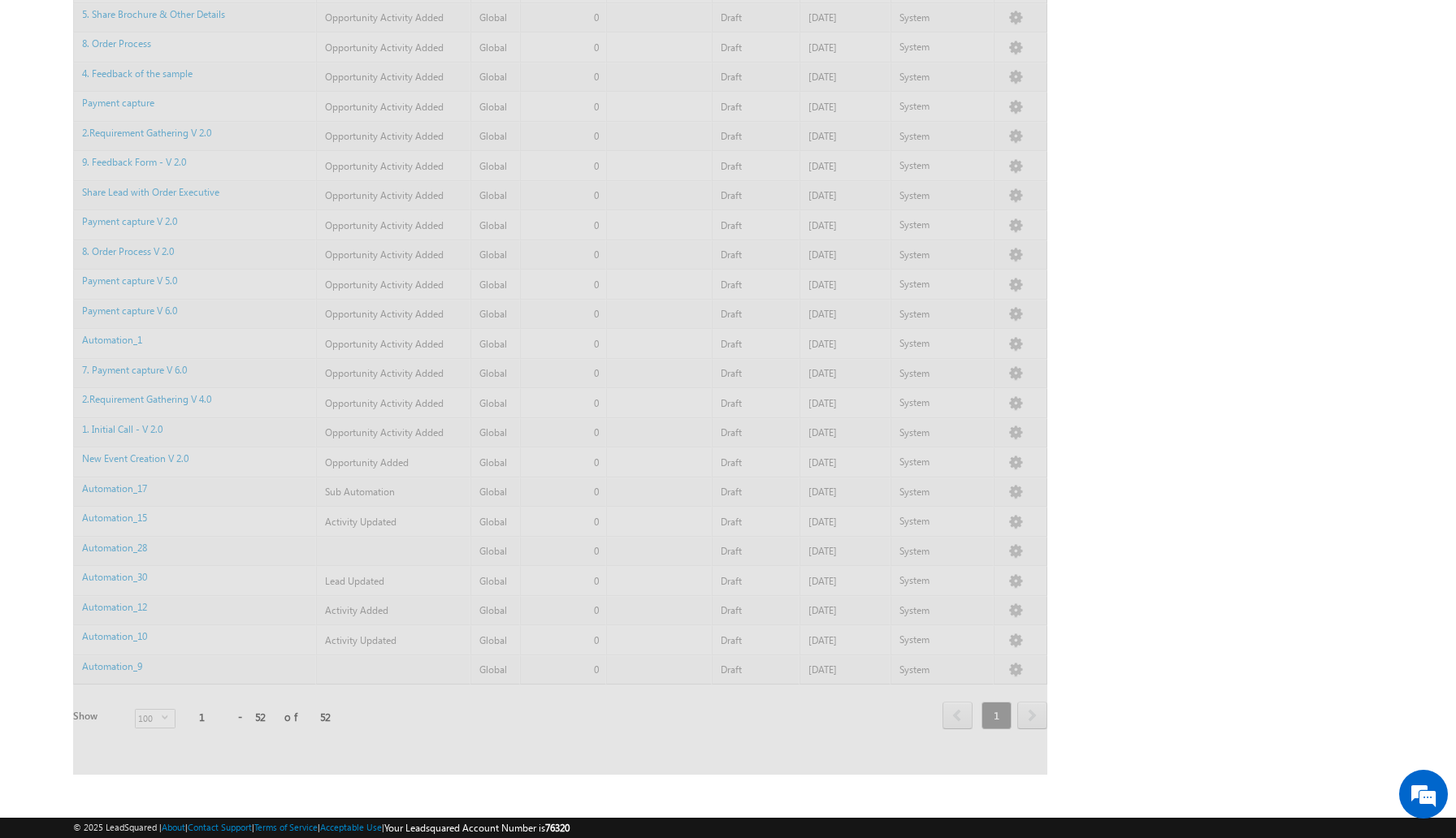
scroll to position [1096, 0]
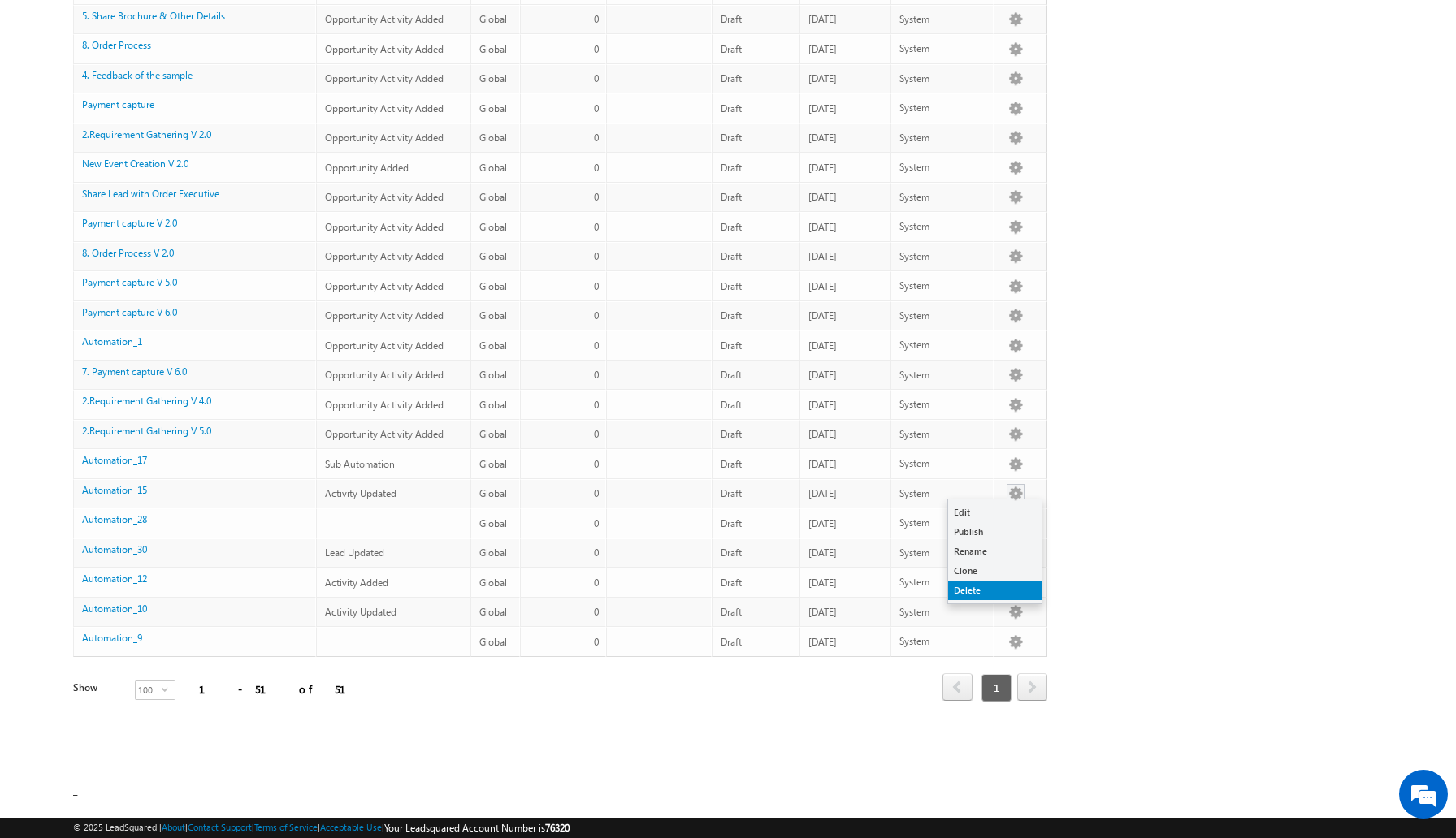
click at [983, 588] on link "Delete" at bounding box center [994, 590] width 93 height 20
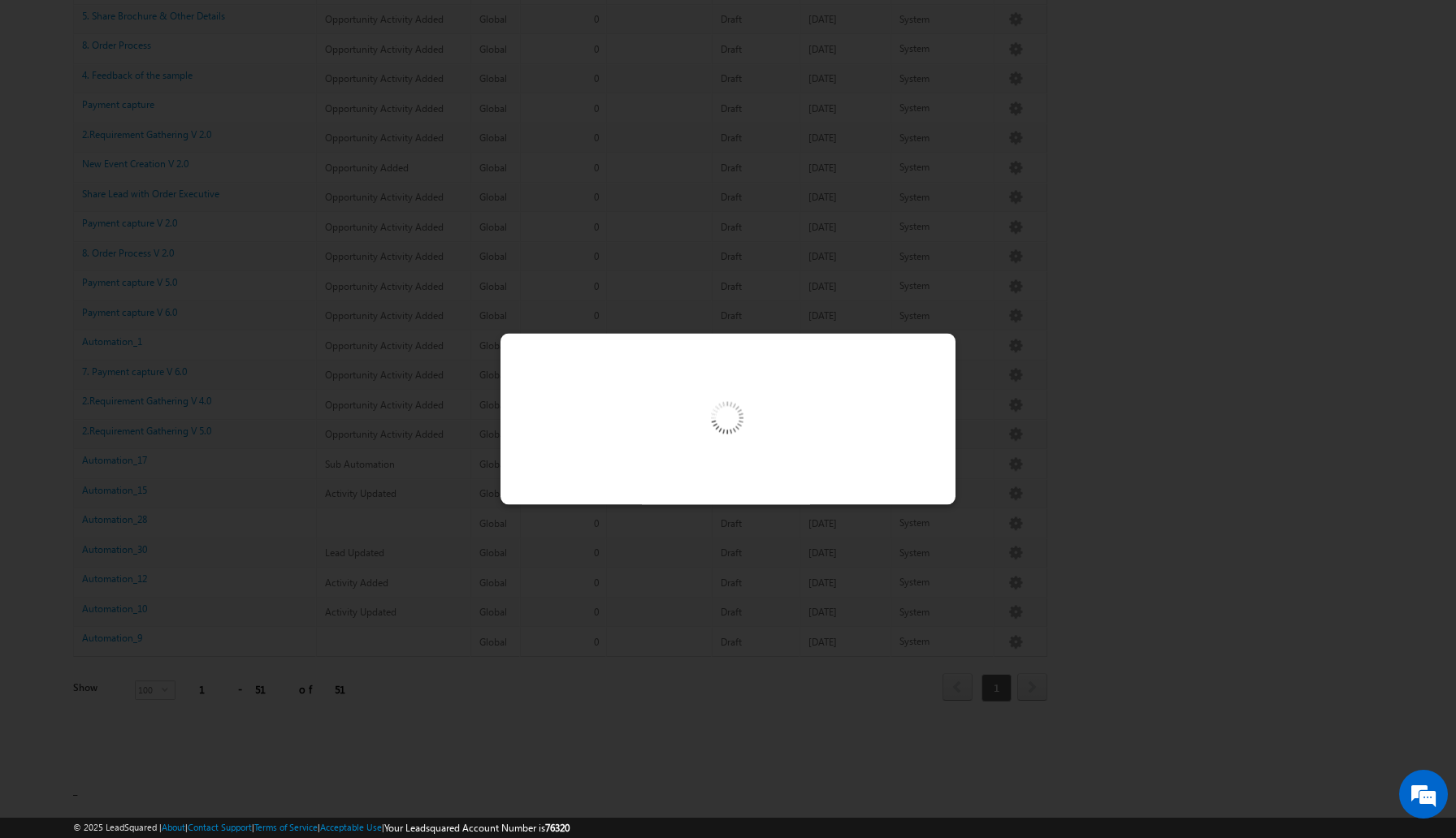
scroll to position [1067, 0]
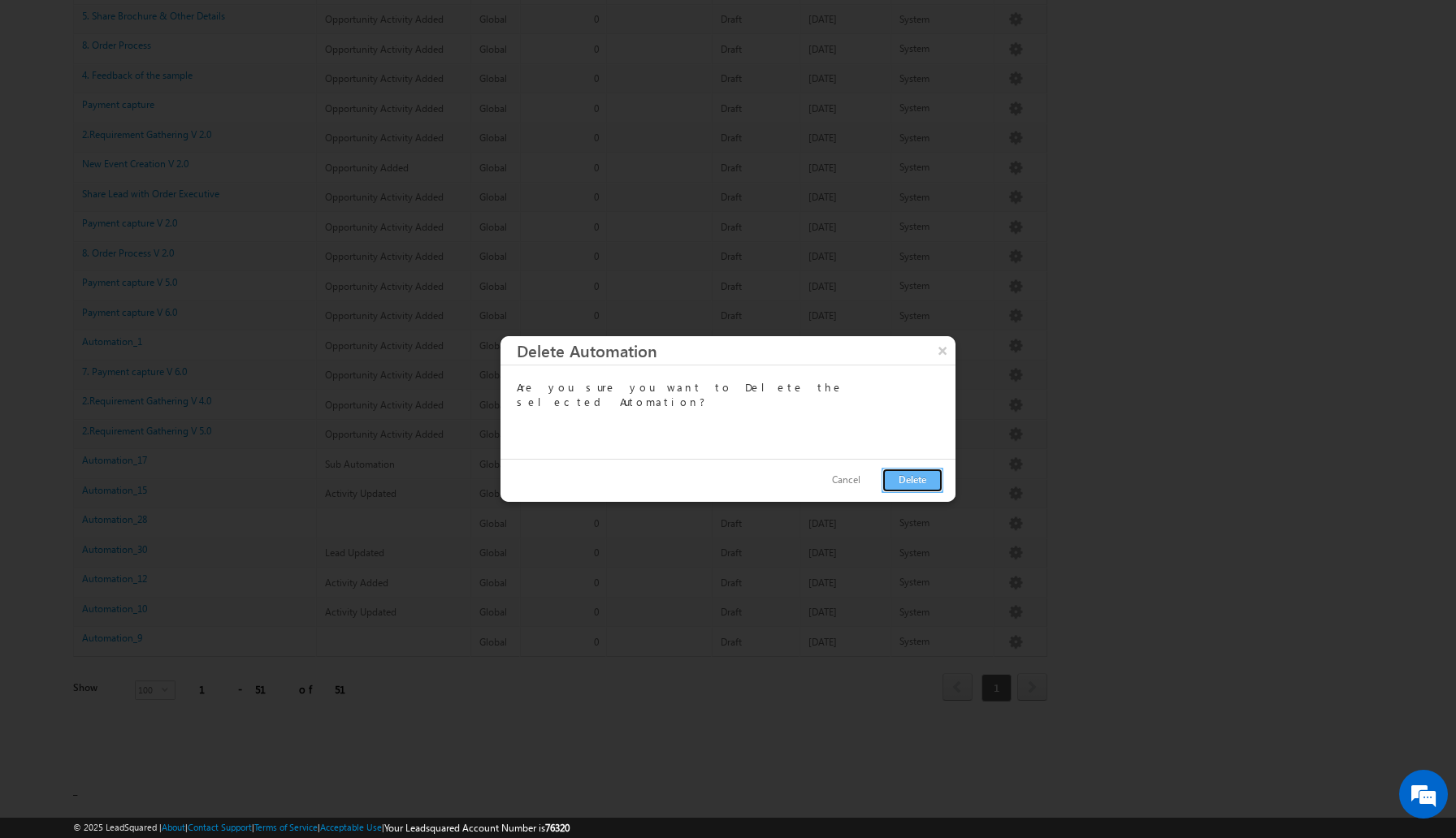
click at [917, 488] on button "Delete" at bounding box center [912, 480] width 62 height 25
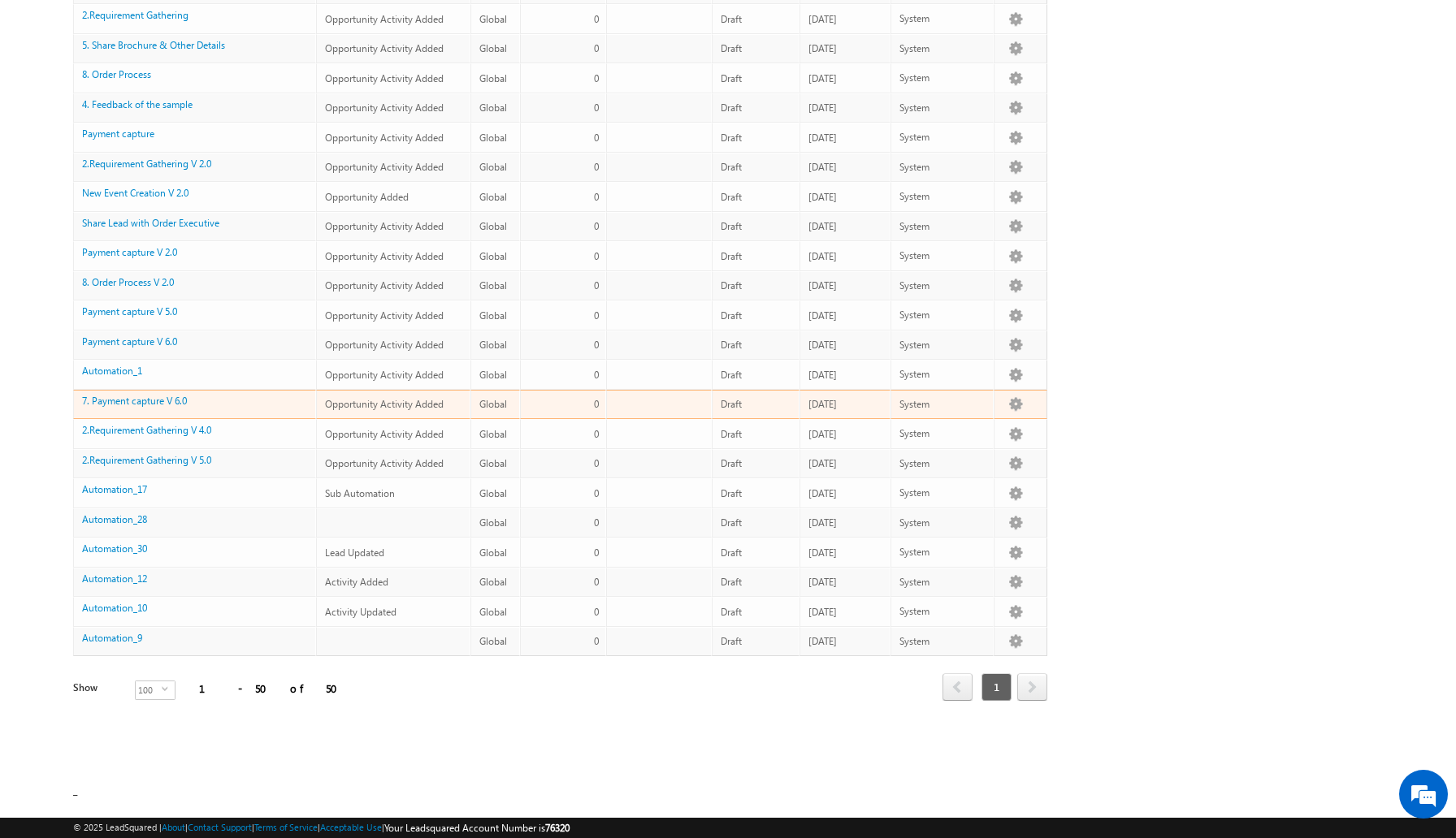
scroll to position [1066, 0]
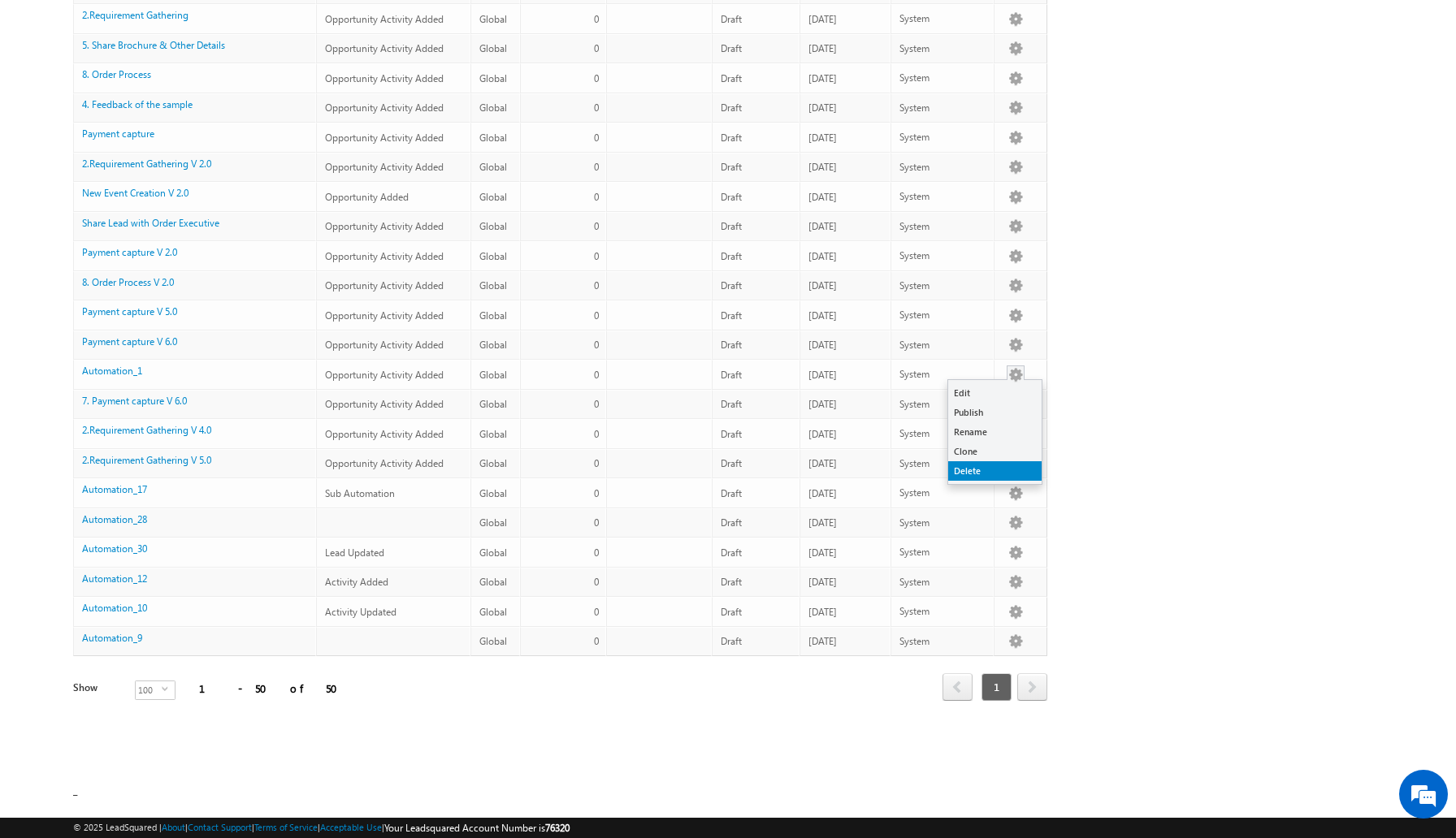
click at [981, 473] on link "Delete" at bounding box center [994, 471] width 93 height 20
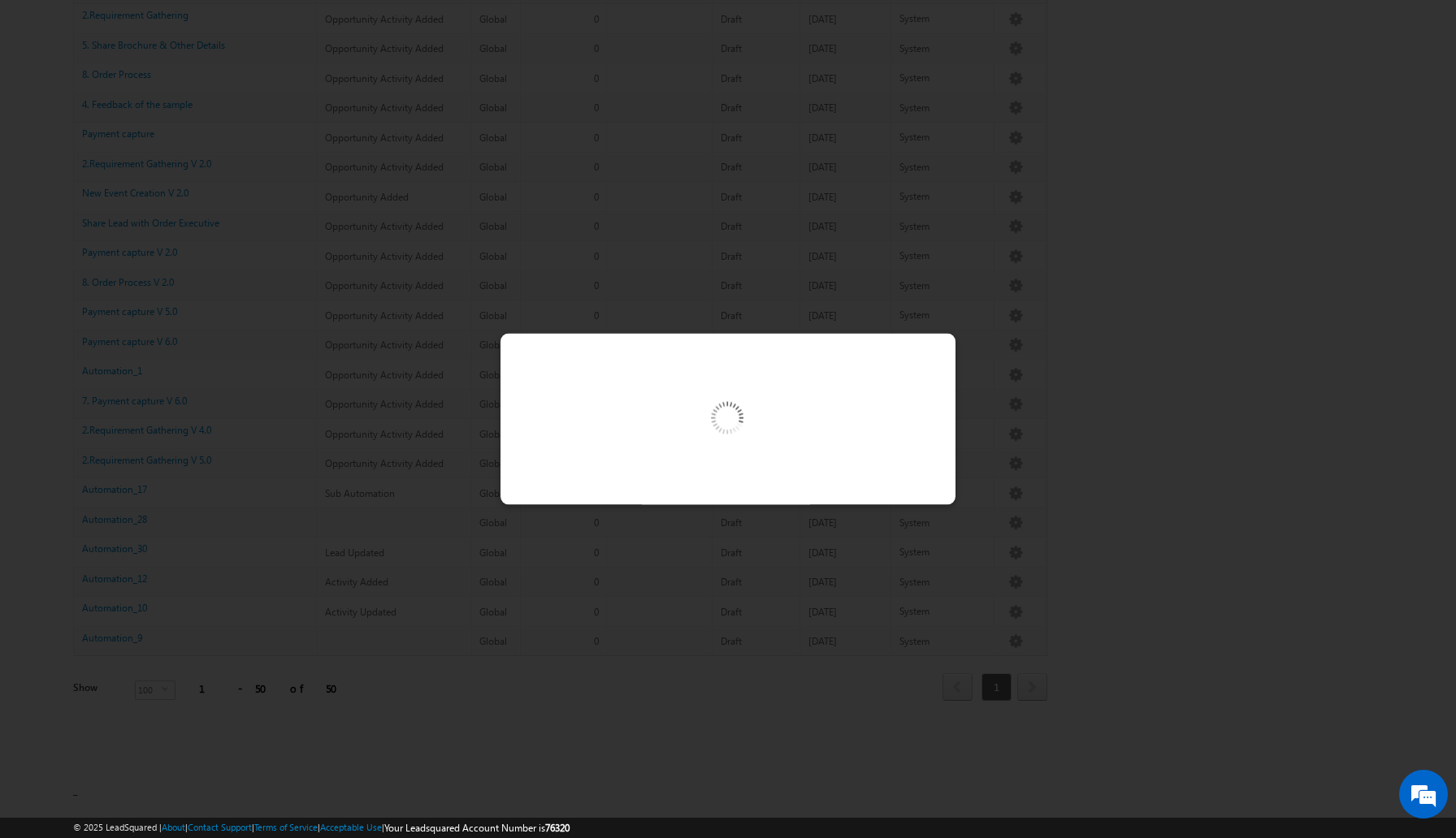
scroll to position [1038, 0]
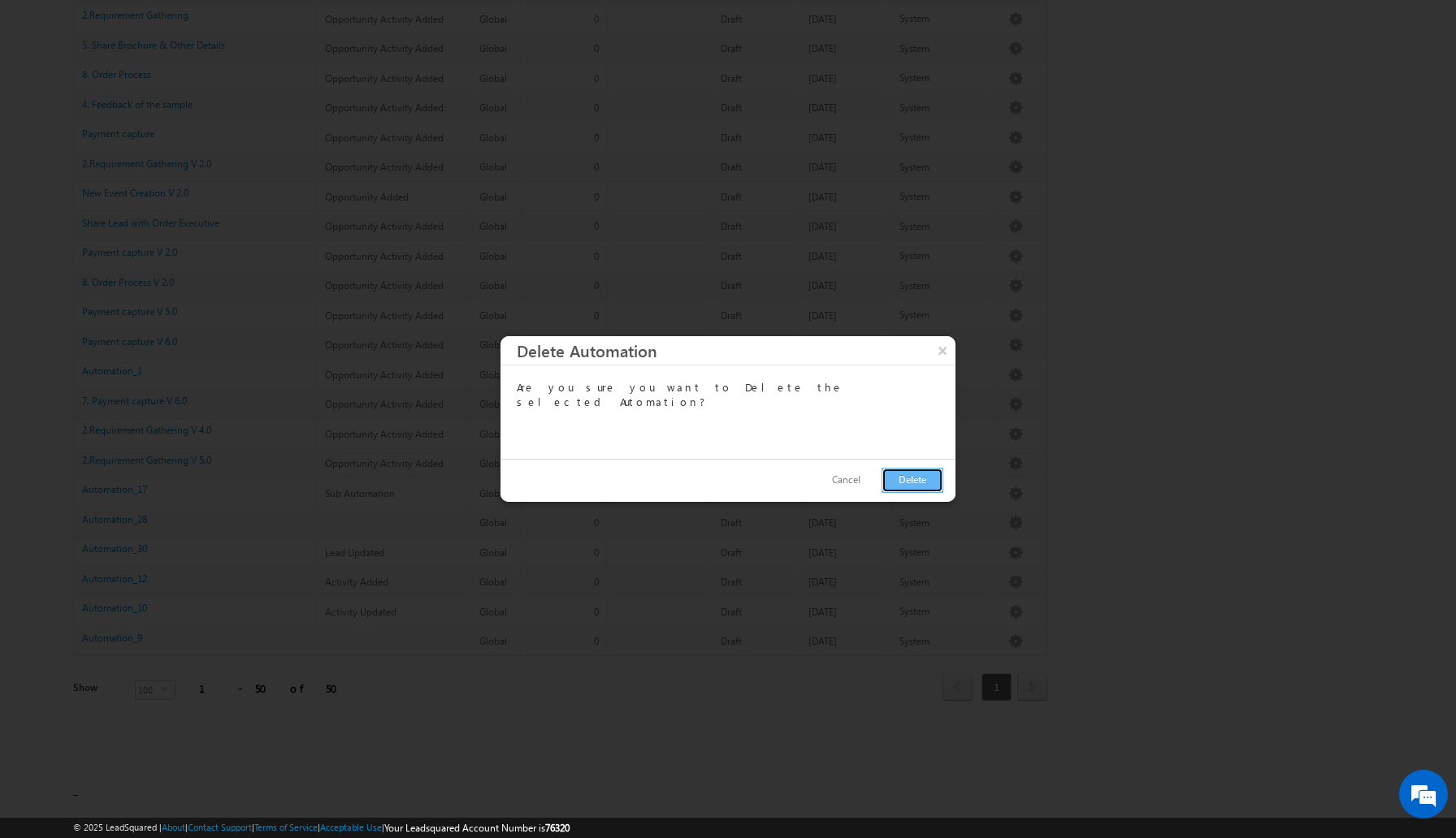
click at [918, 480] on button "Delete" at bounding box center [912, 480] width 62 height 25
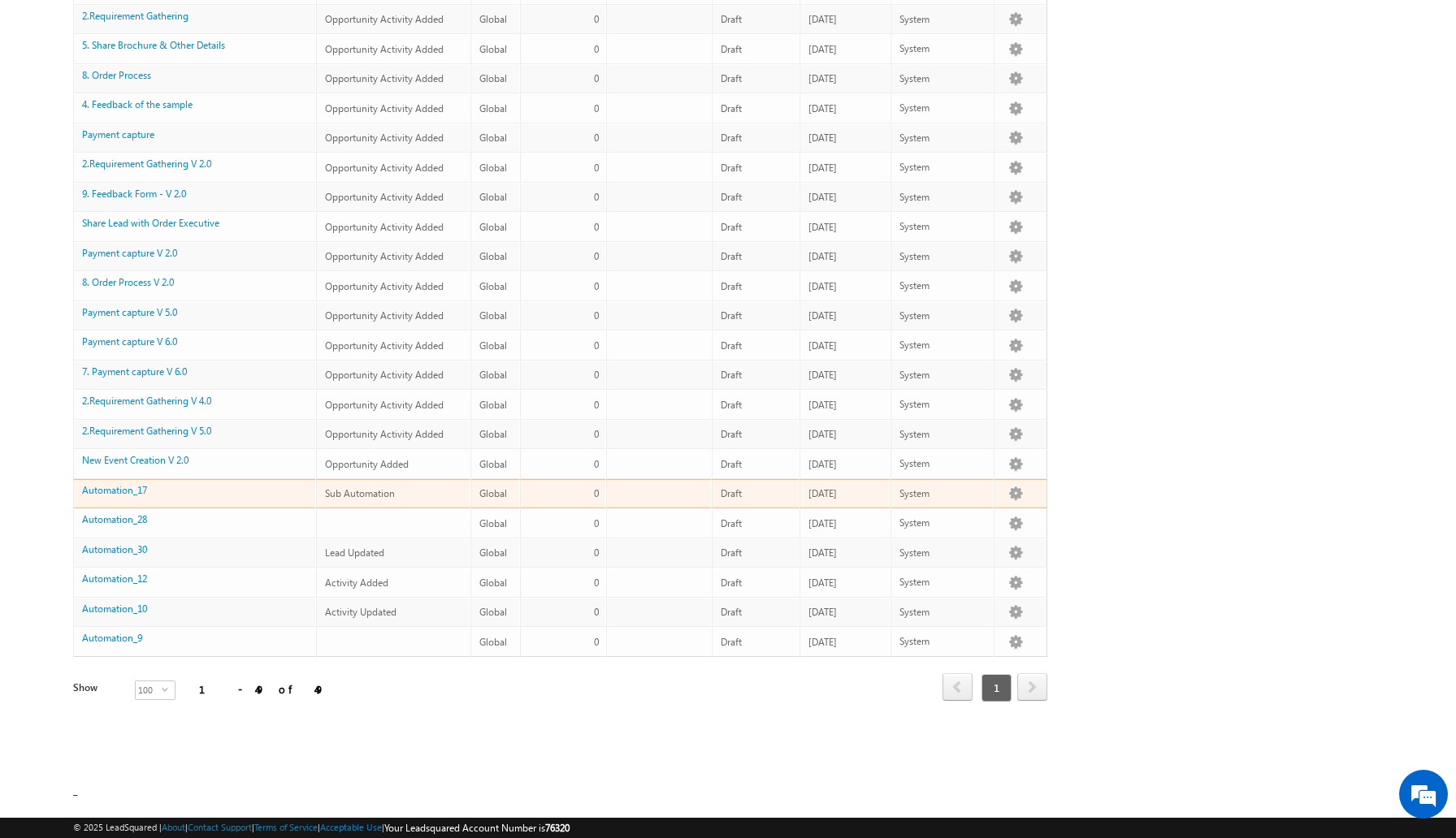
scroll to position [1036, 0]
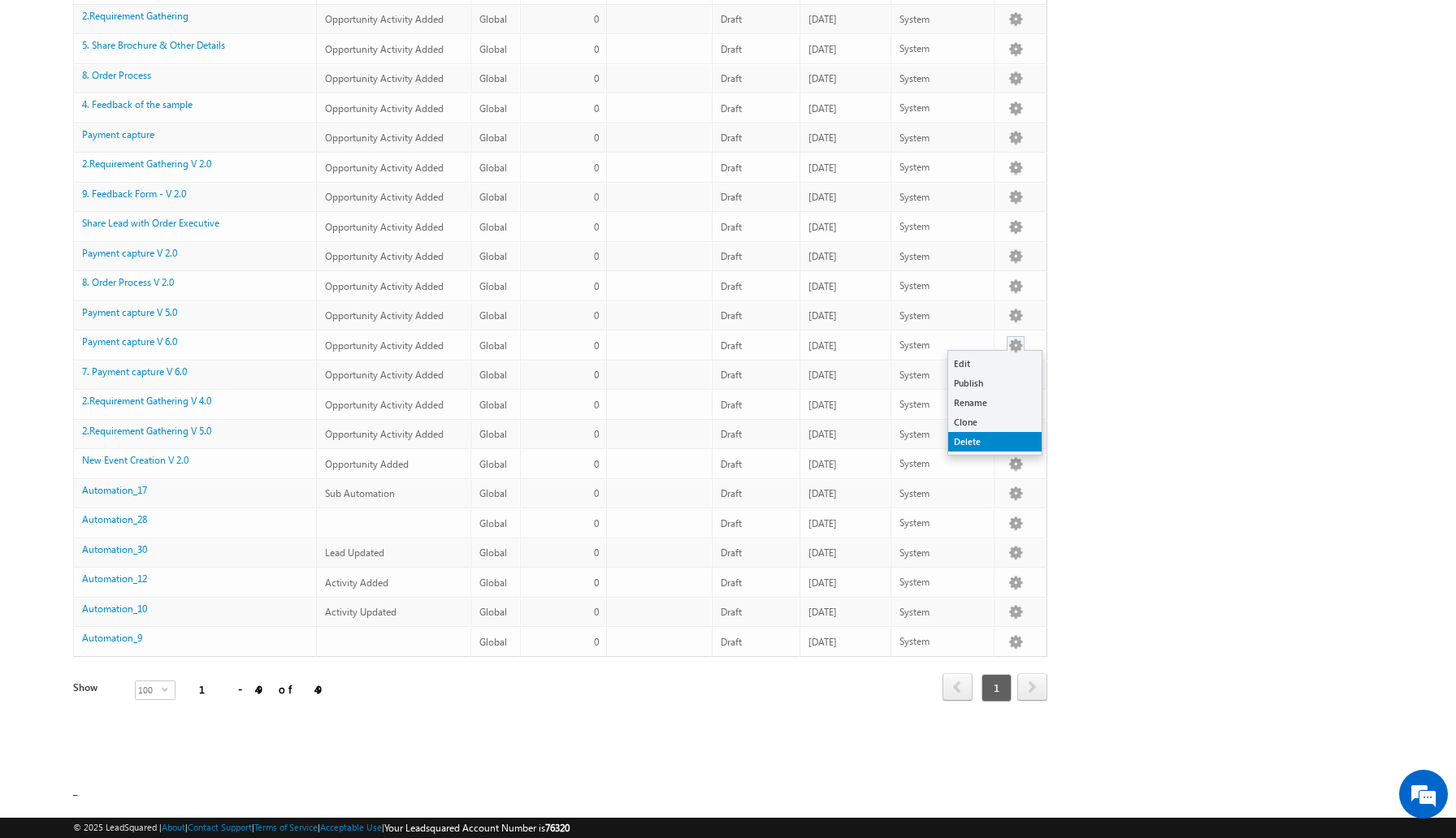
click at [996, 448] on link "Delete" at bounding box center [994, 442] width 93 height 20
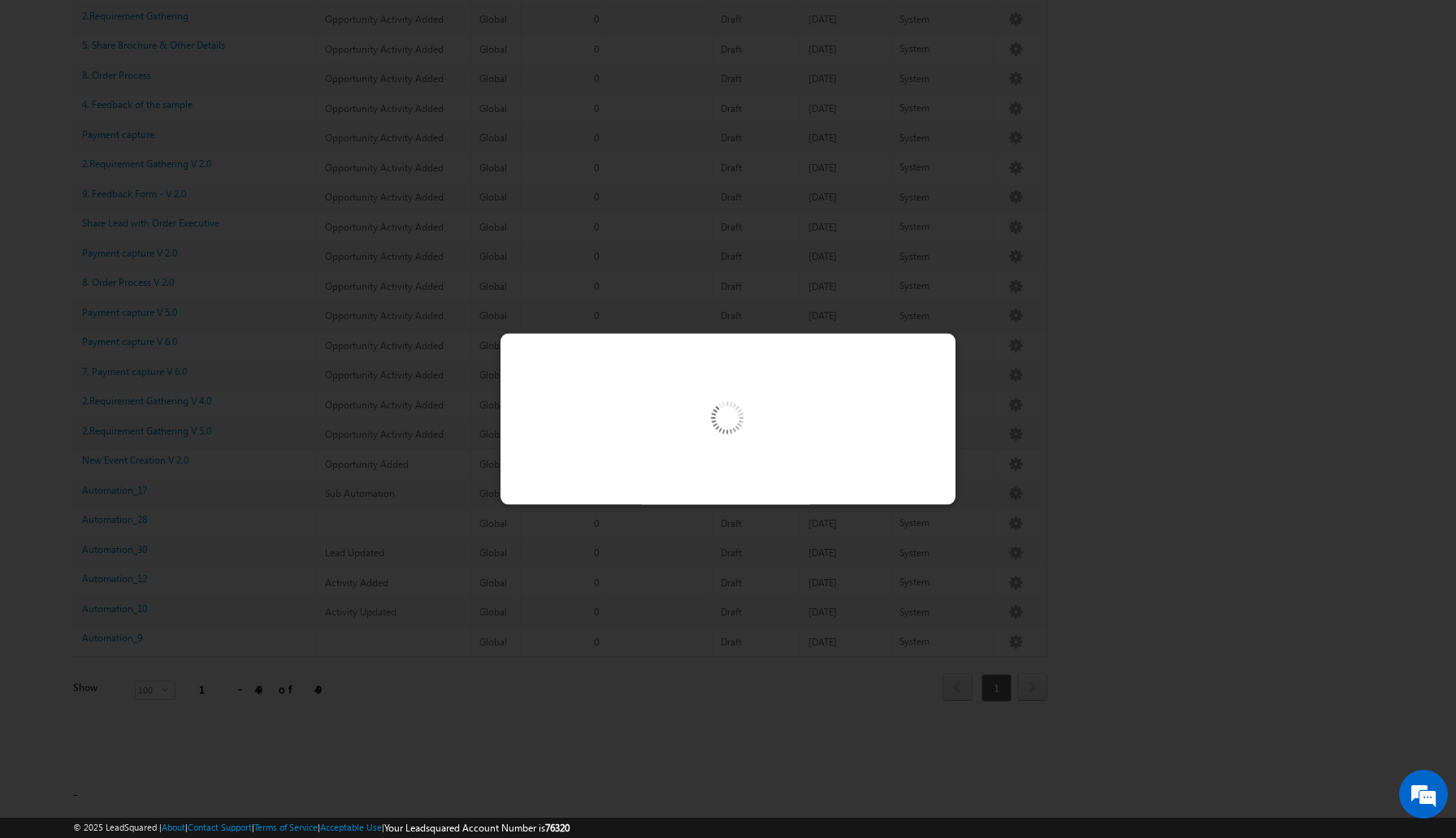
scroll to position [1008, 0]
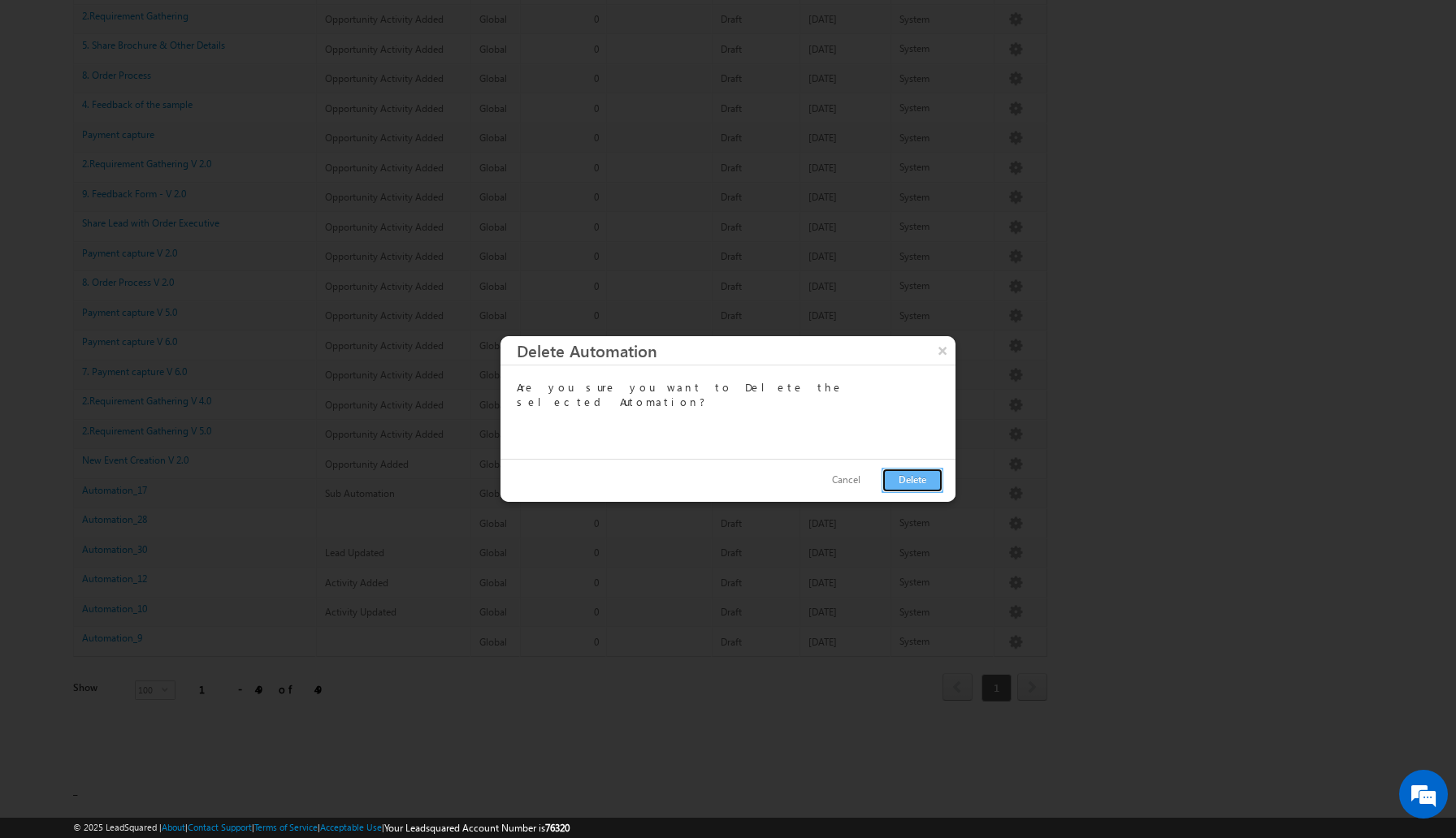
click at [900, 480] on button "Delete" at bounding box center [912, 480] width 62 height 25
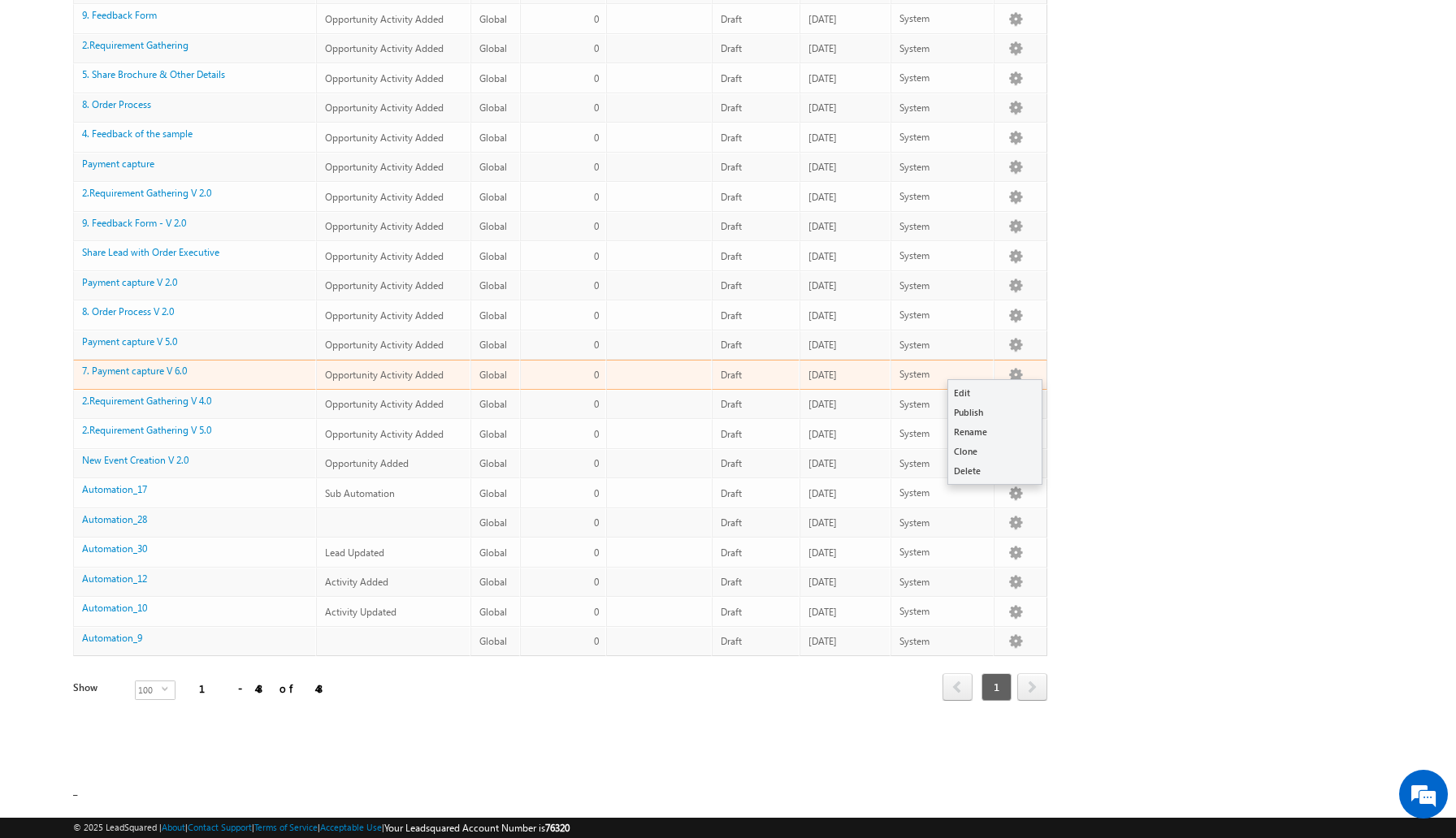
scroll to position [1007, 0]
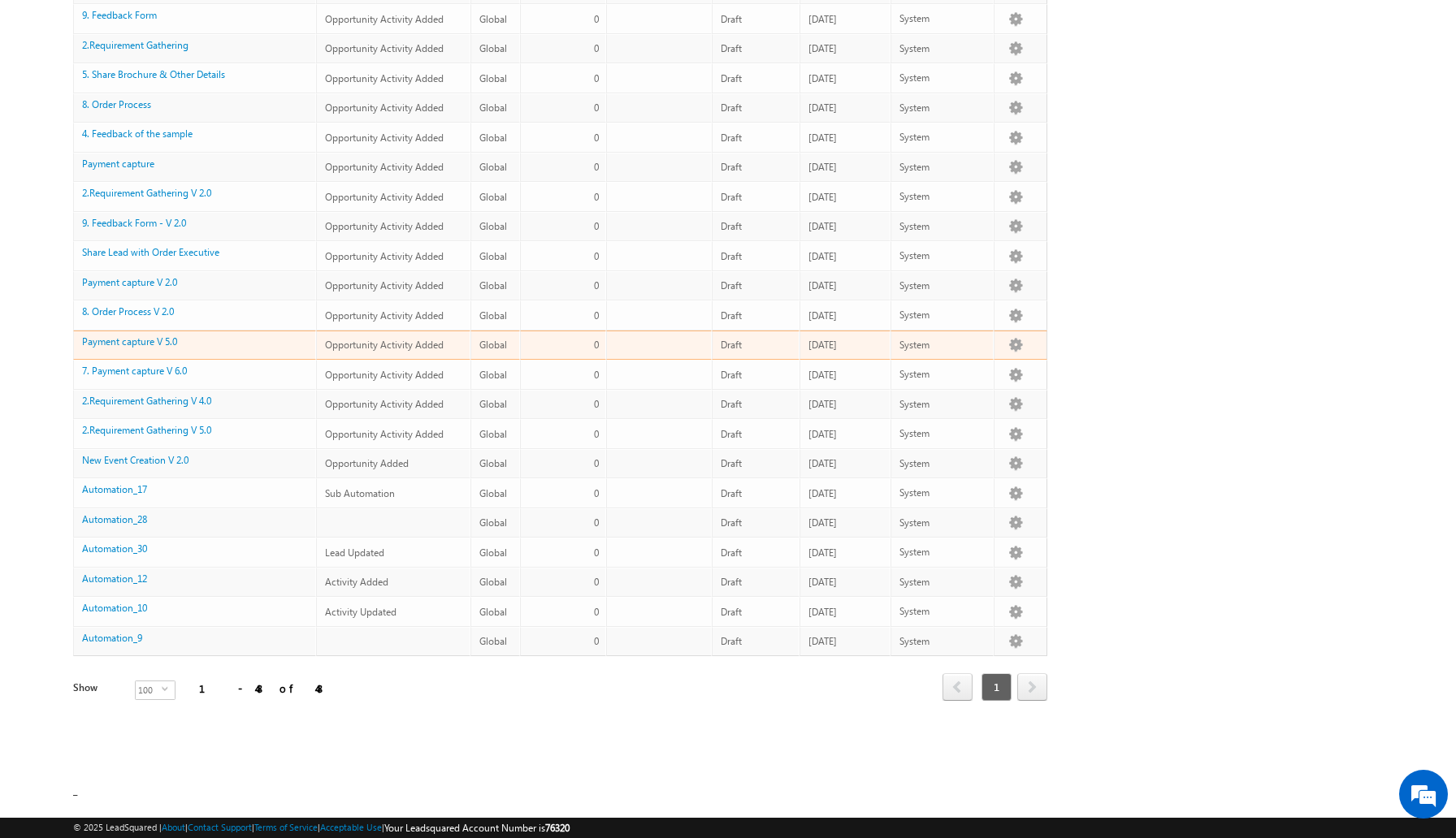
click at [778, 349] on div "Draft" at bounding box center [756, 345] width 72 height 16
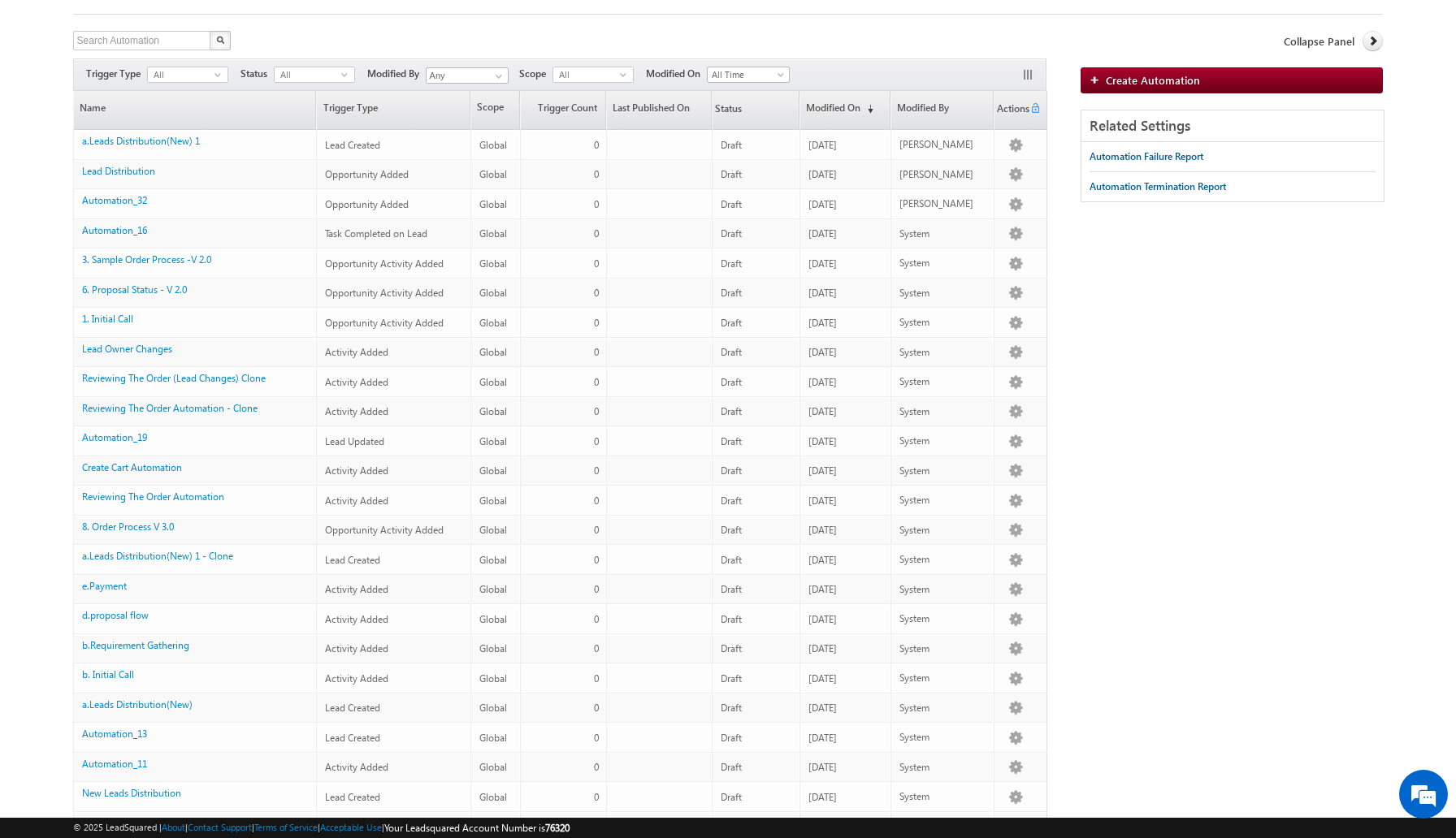
scroll to position [0, 0]
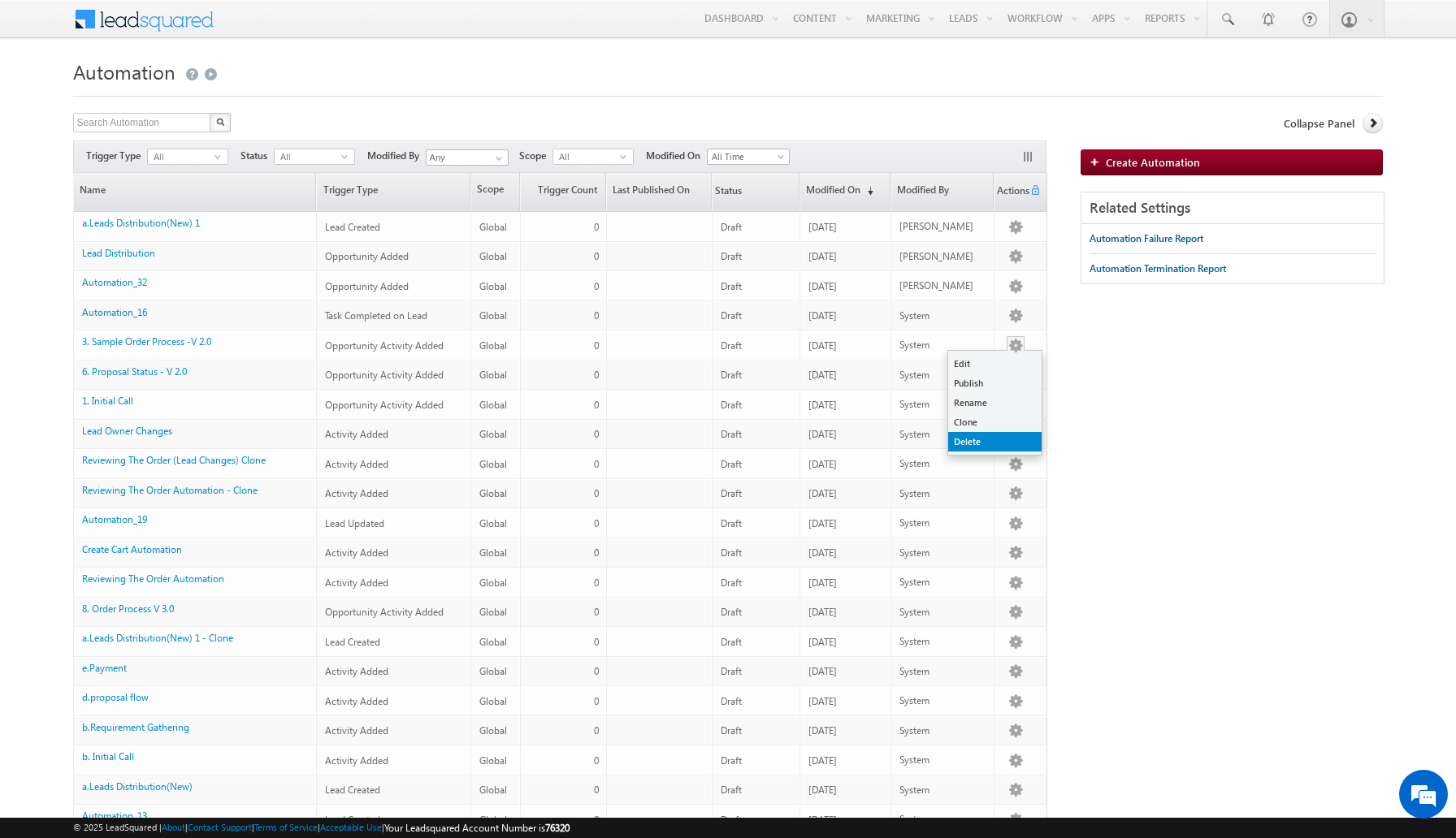
click at [986, 439] on link "Delete" at bounding box center [994, 442] width 93 height 20
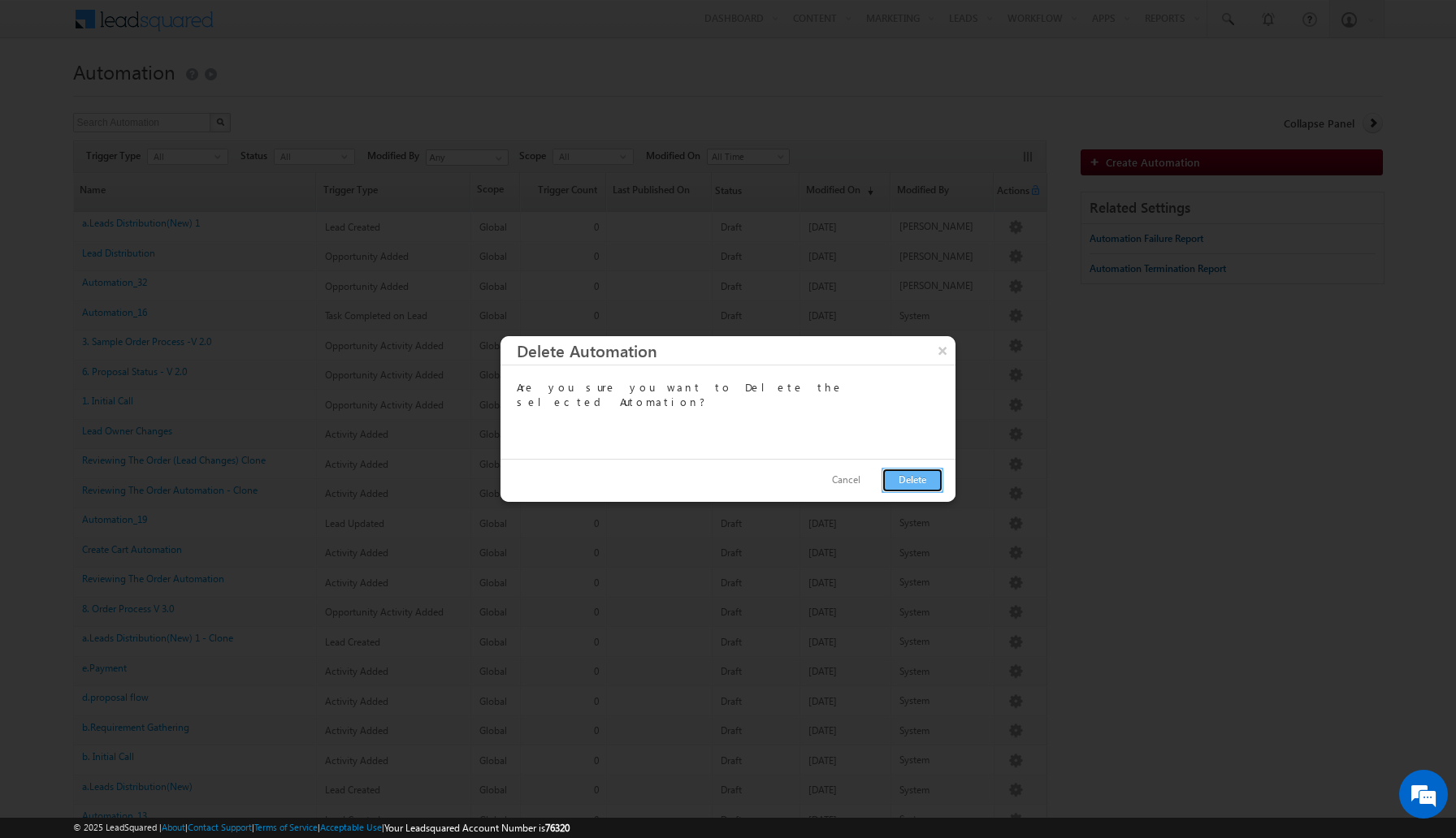
click at [920, 490] on button "Delete" at bounding box center [912, 480] width 62 height 25
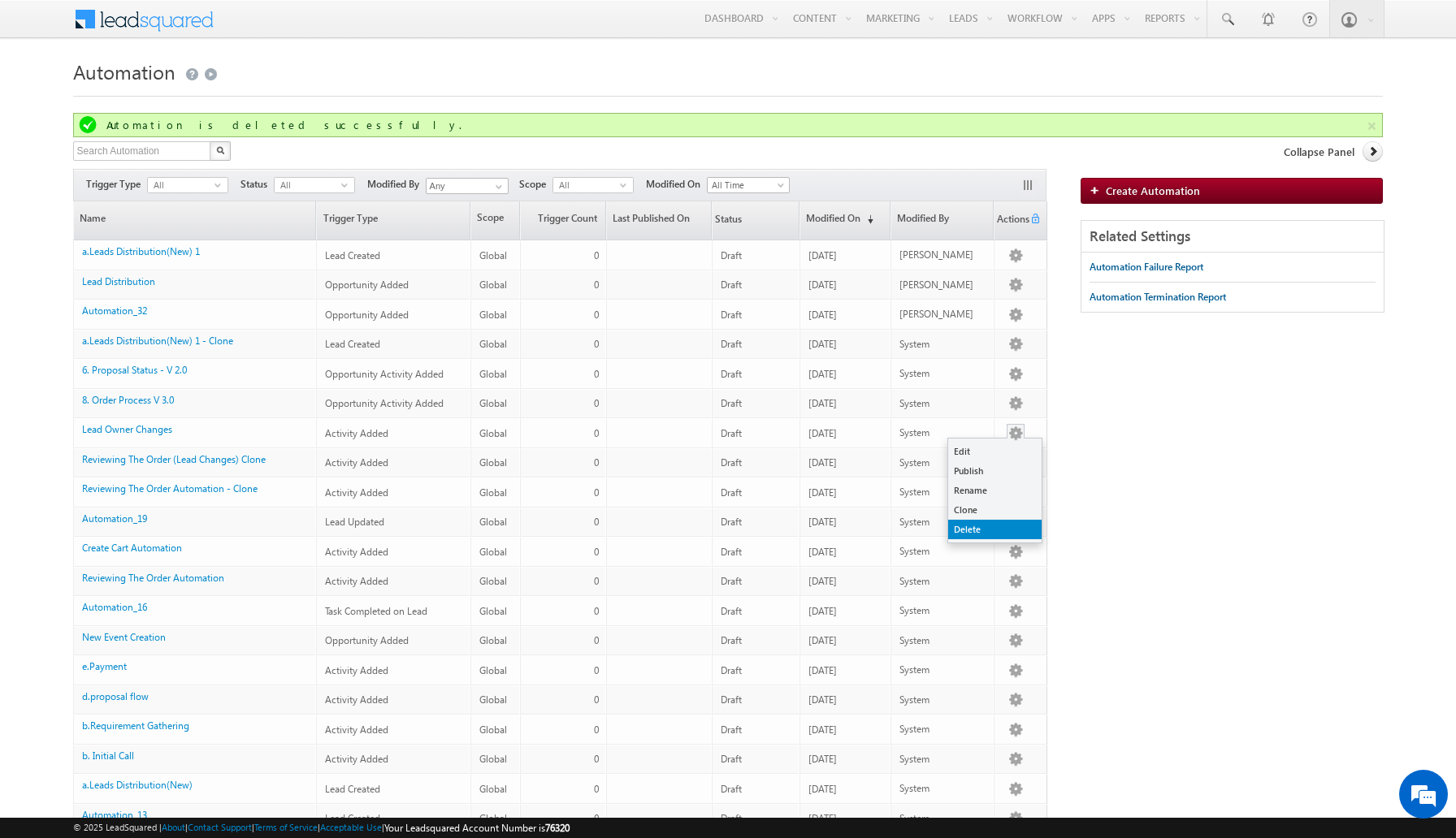
click at [982, 531] on link "Delete" at bounding box center [994, 529] width 93 height 20
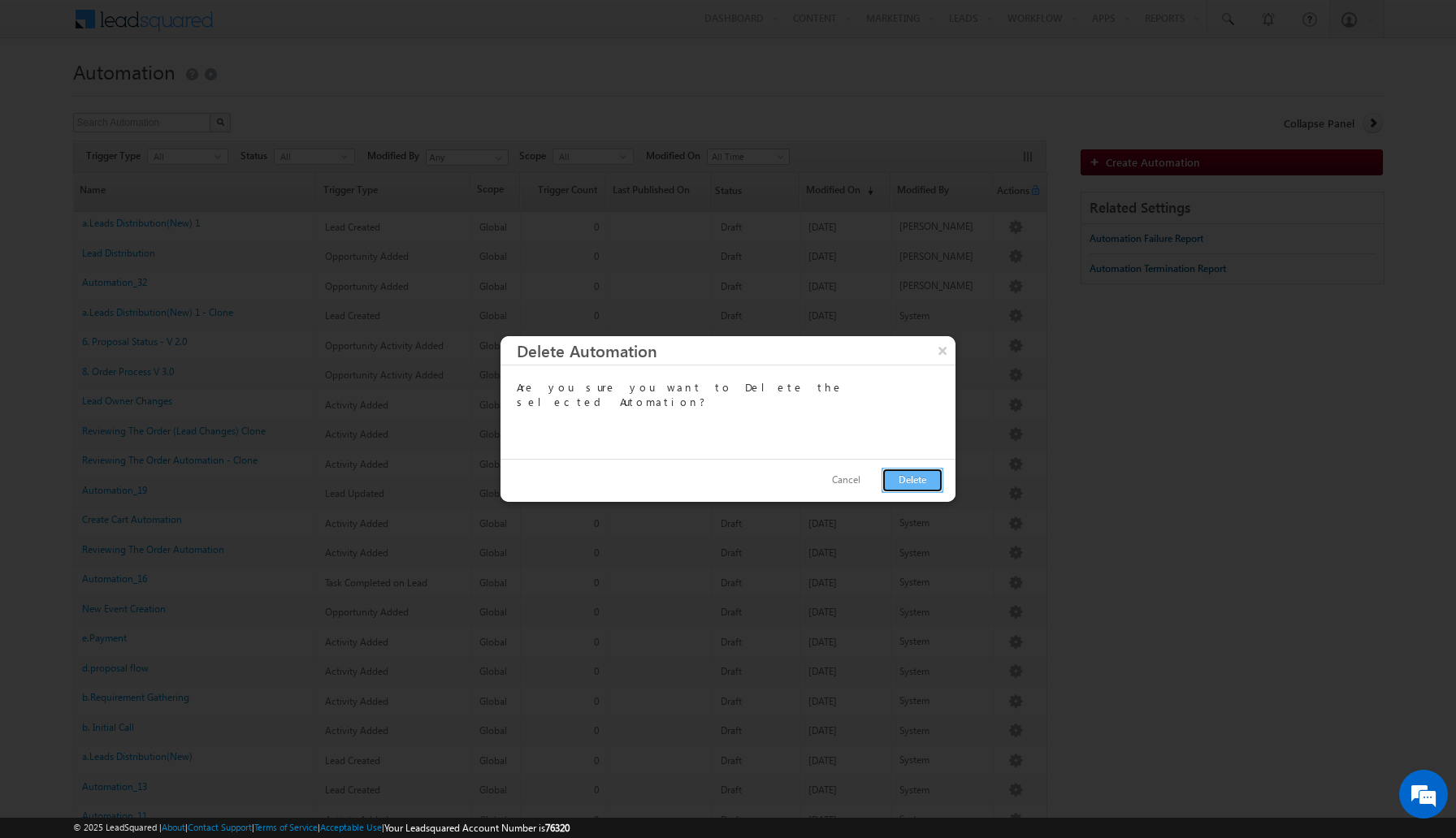
click at [916, 479] on button "Delete" at bounding box center [912, 480] width 62 height 25
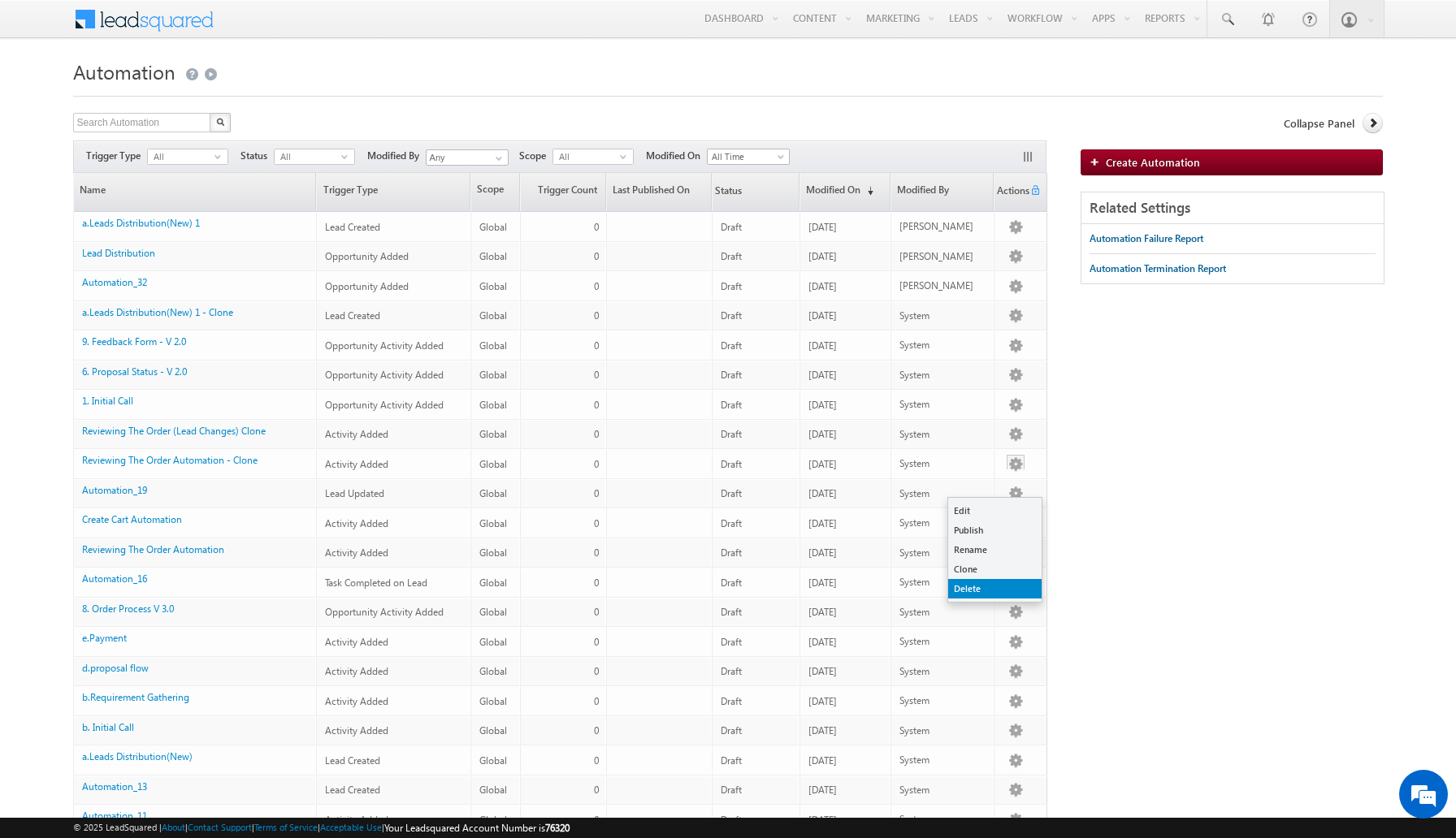
click at [979, 585] on link "Delete" at bounding box center [994, 589] width 93 height 20
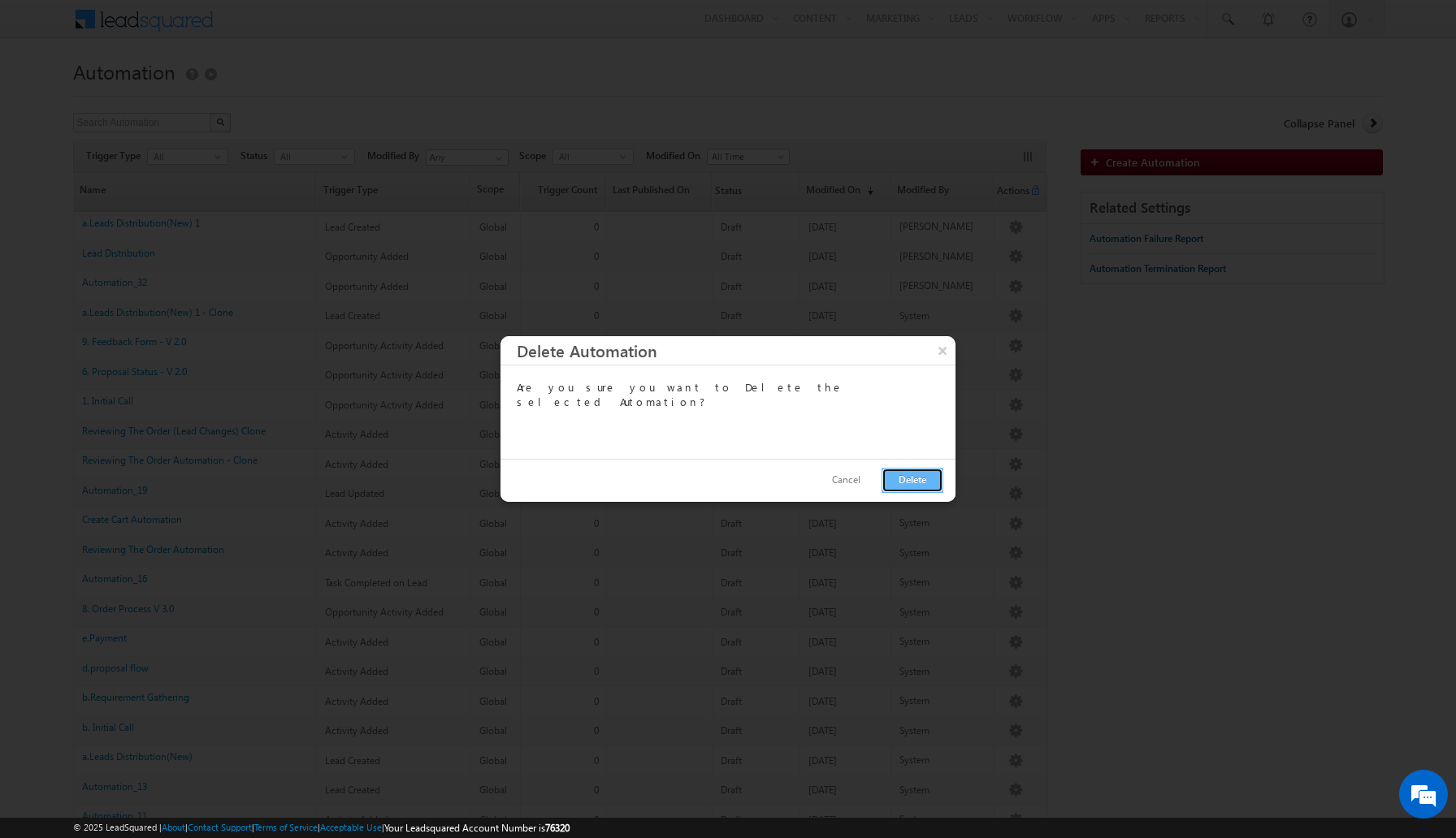
click at [909, 483] on button "Delete" at bounding box center [912, 480] width 62 height 25
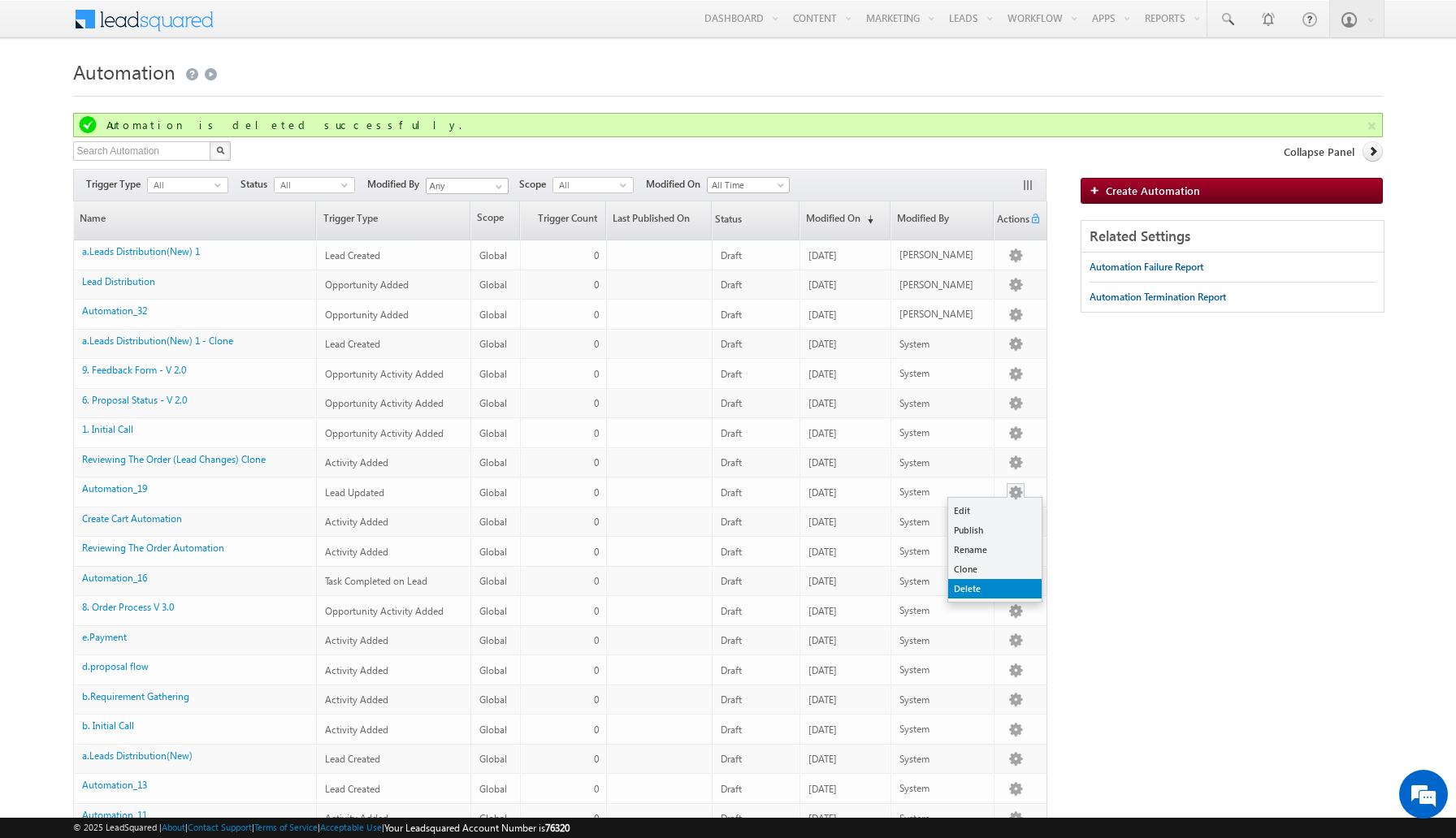
click at [982, 591] on link "Delete" at bounding box center [994, 589] width 93 height 20
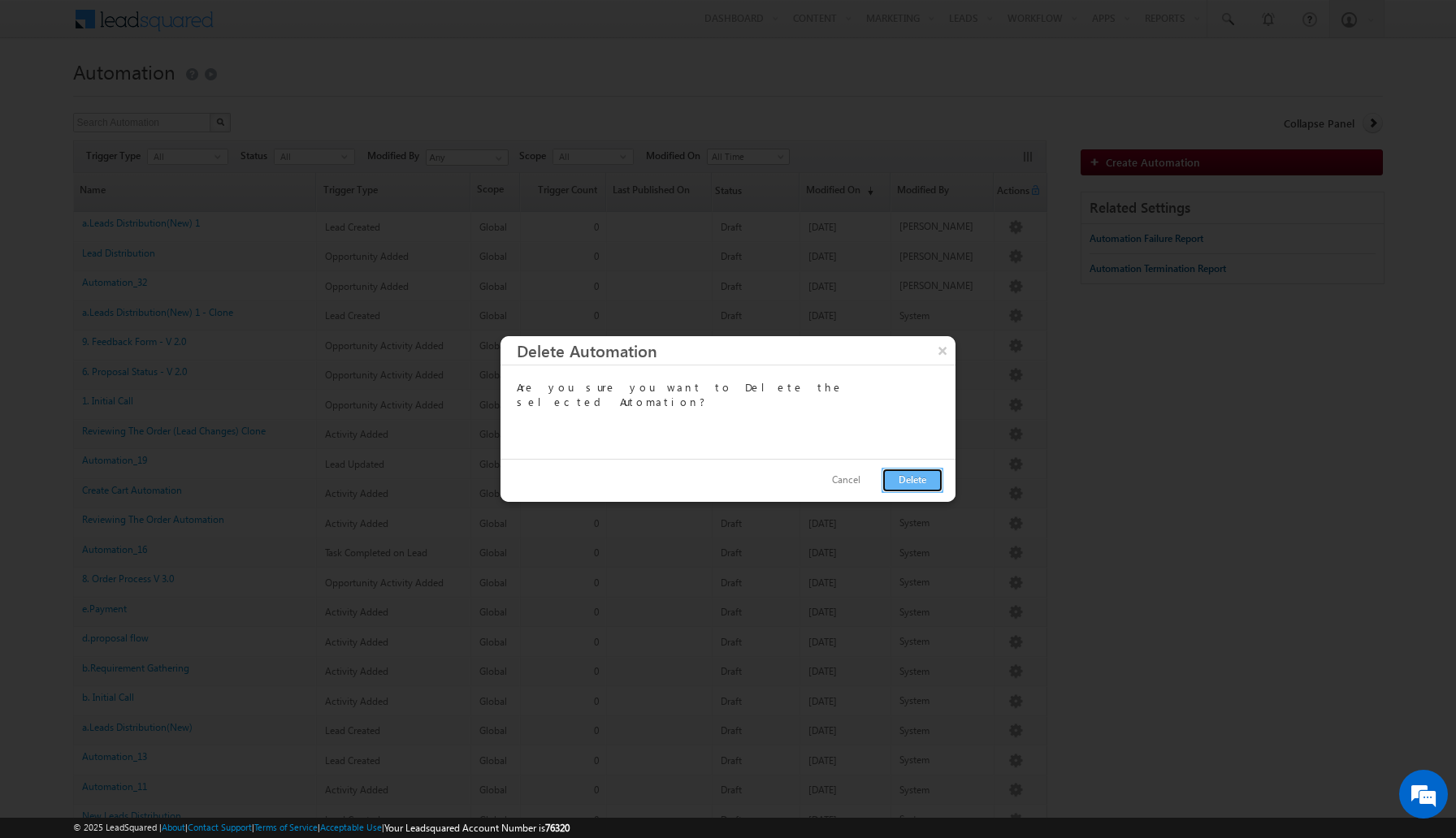
click at [904, 476] on button "Delete" at bounding box center [912, 480] width 62 height 25
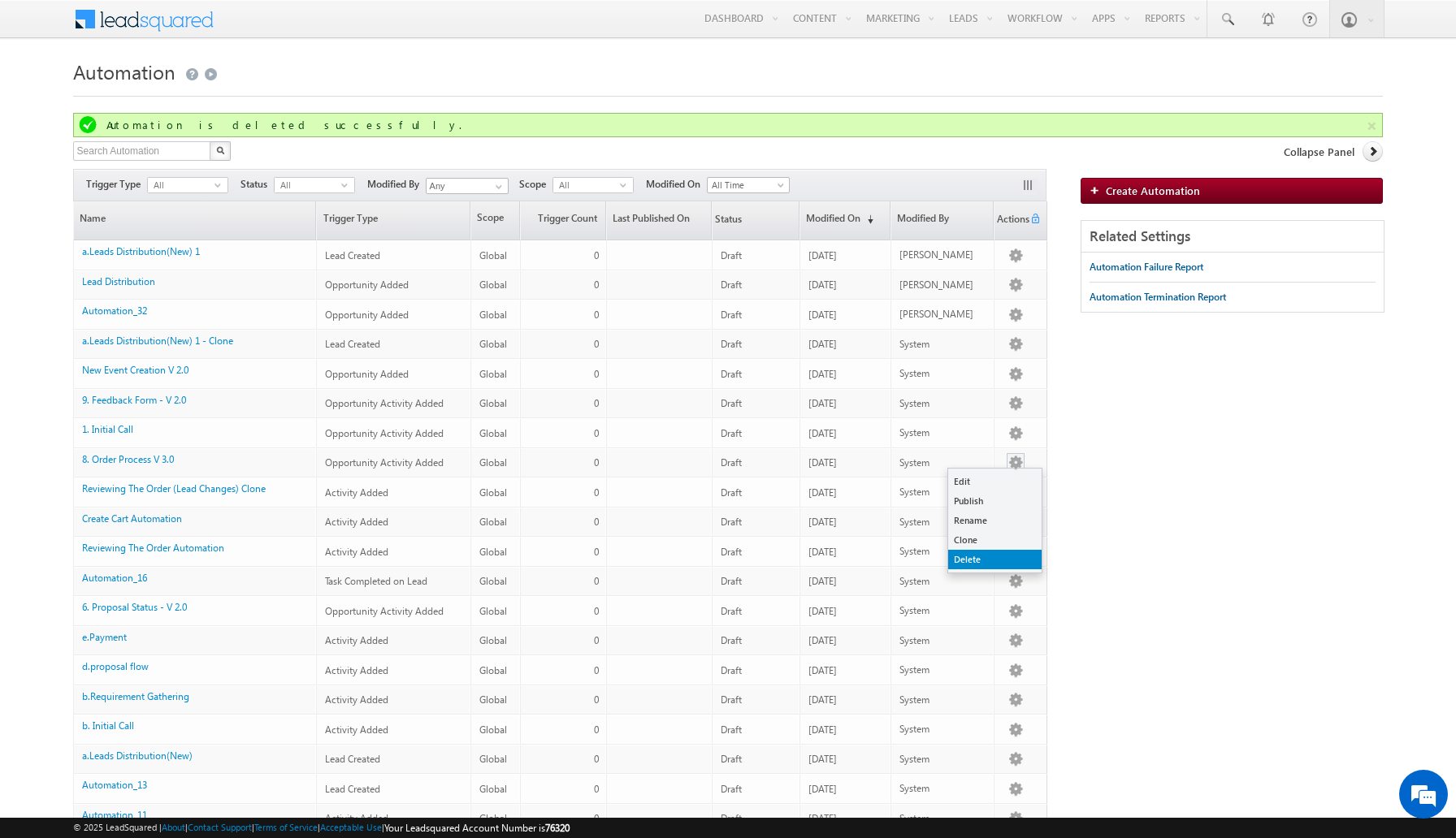
click at [981, 553] on link "Delete" at bounding box center [994, 560] width 93 height 20
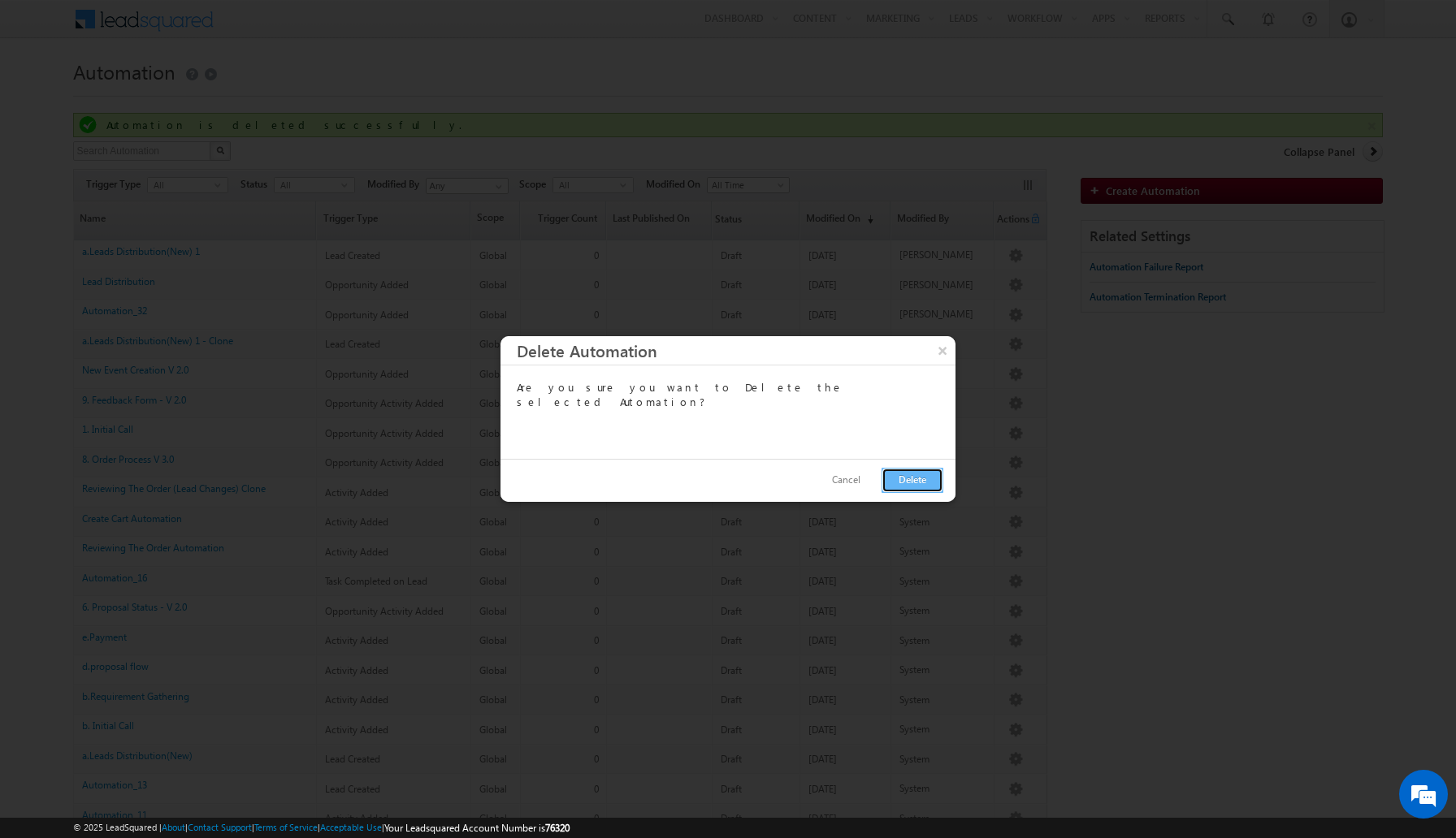
click at [914, 481] on button "Delete" at bounding box center [912, 480] width 62 height 25
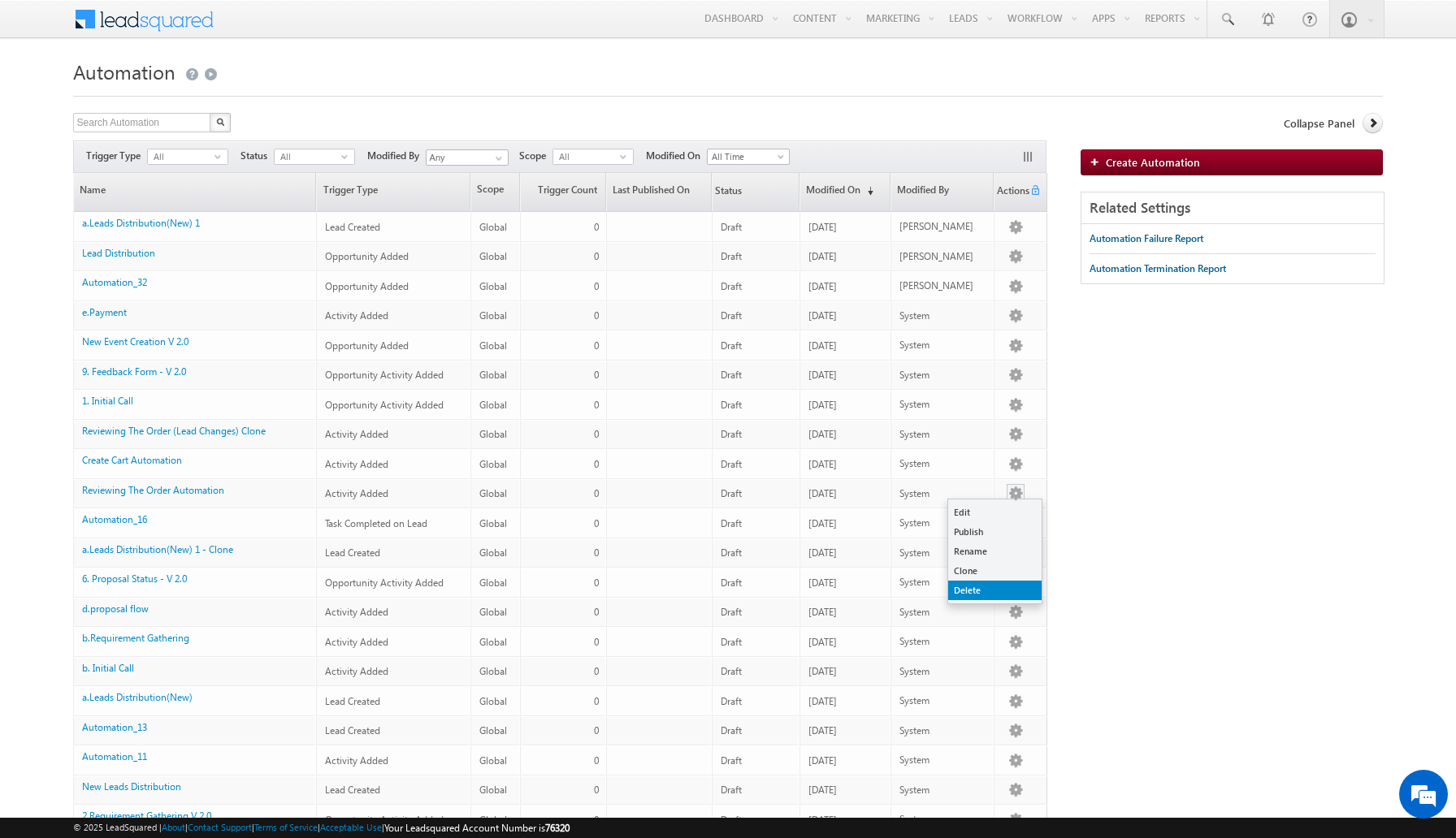
click at [979, 588] on link "Delete" at bounding box center [994, 590] width 93 height 20
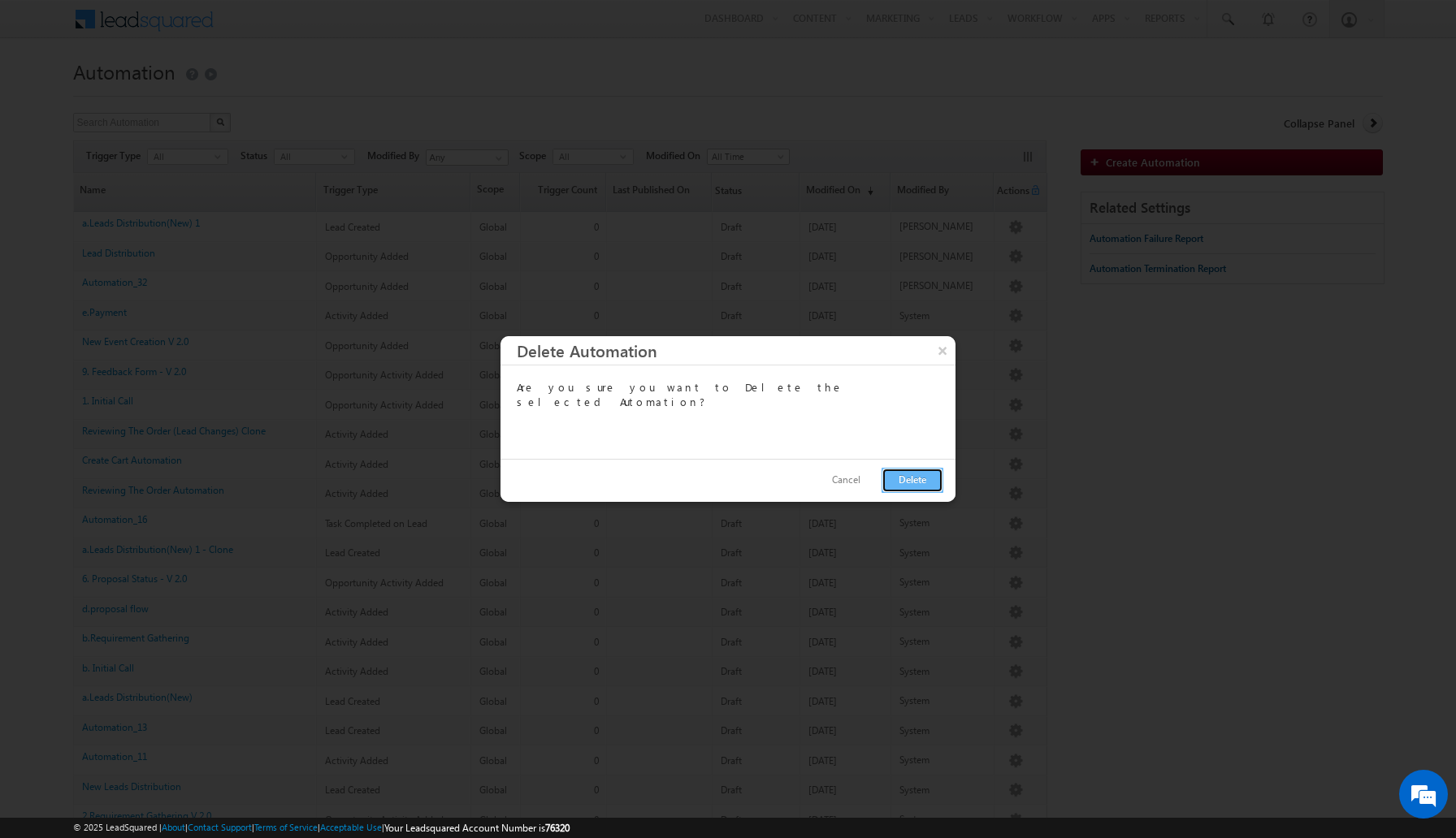
click at [913, 479] on button "Delete" at bounding box center [912, 480] width 62 height 25
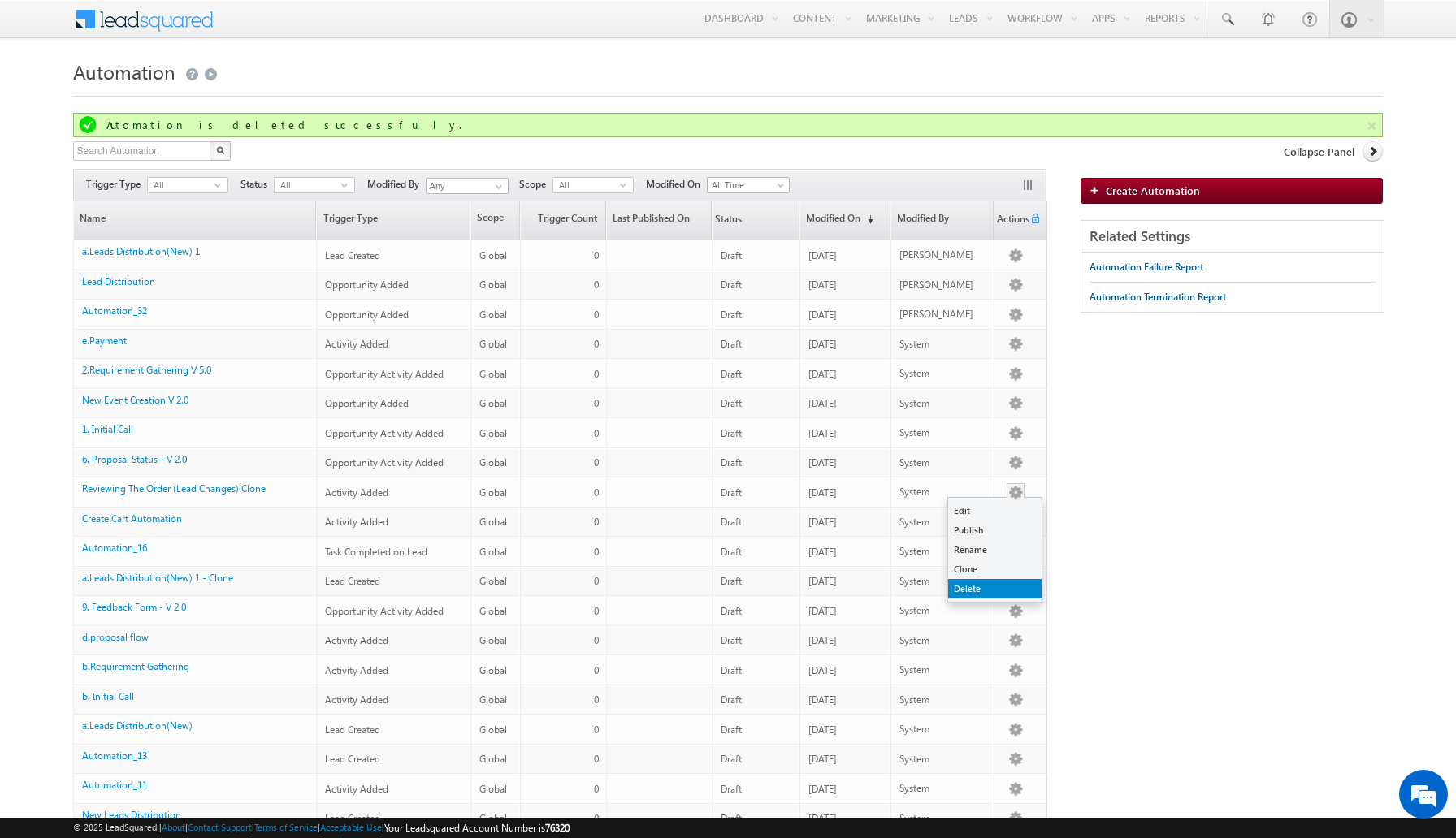
click at [982, 588] on link "Delete" at bounding box center [994, 589] width 93 height 20
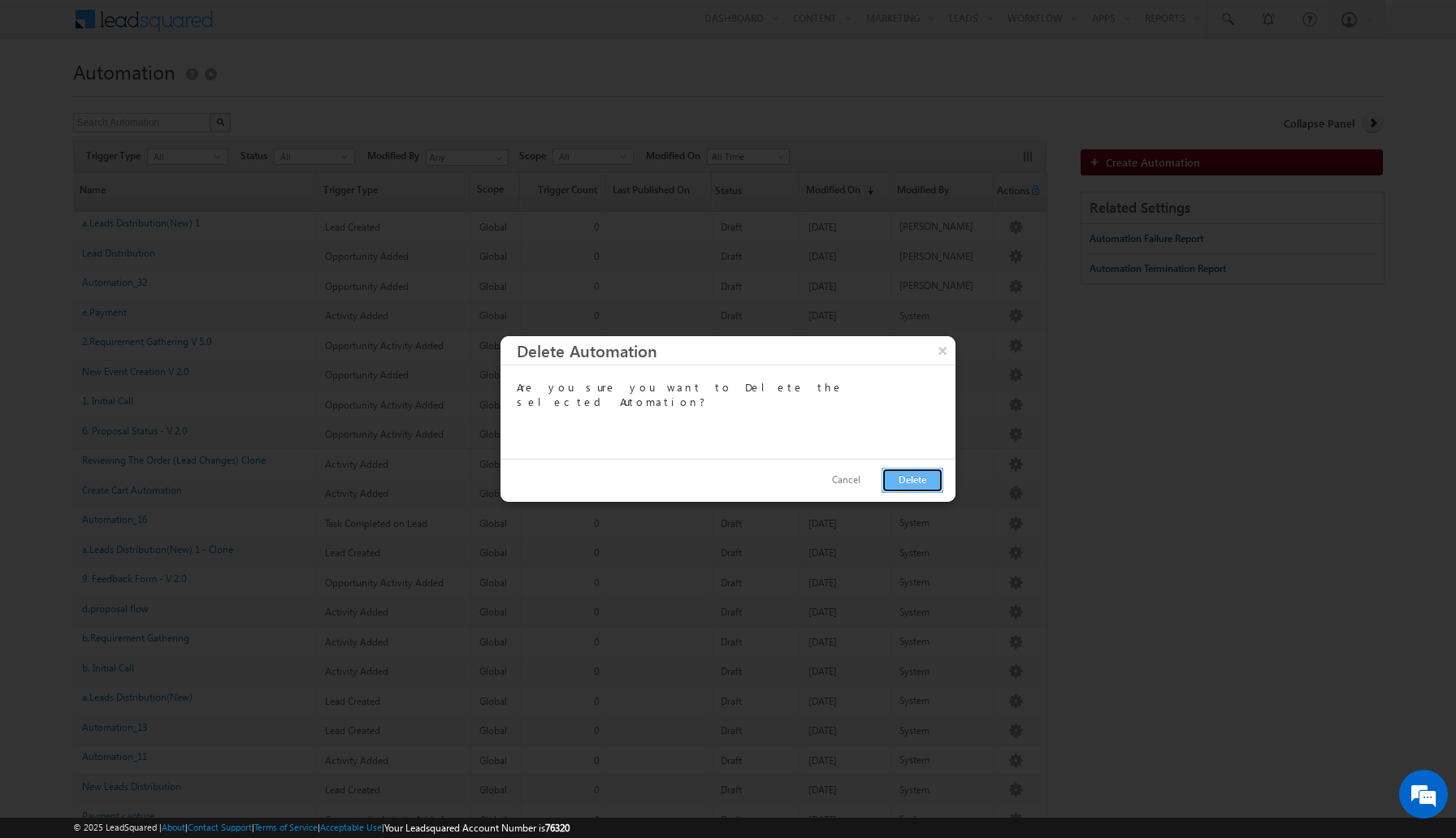
click at [913, 475] on button "Delete" at bounding box center [912, 480] width 62 height 25
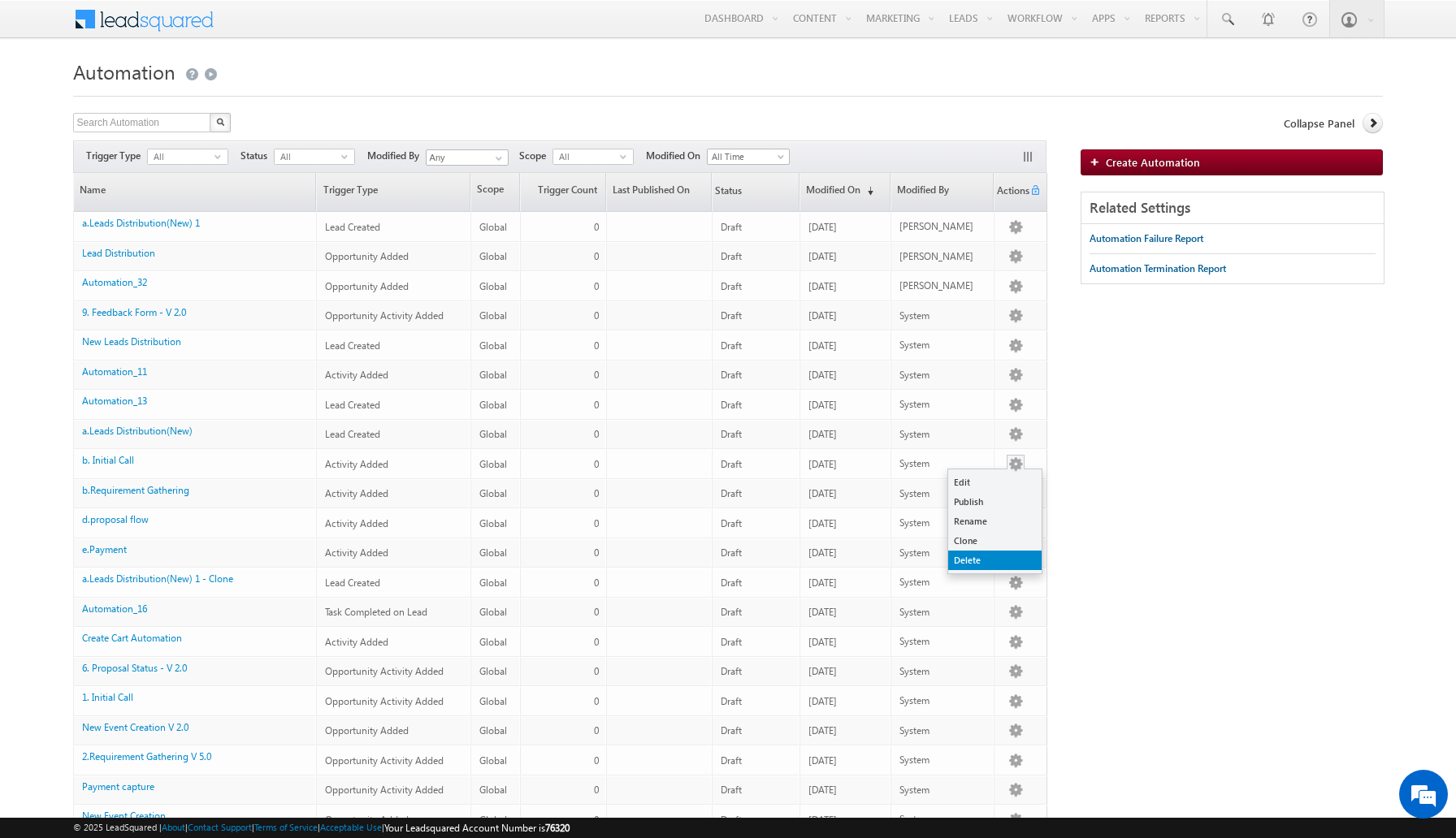
click at [987, 556] on link "Delete" at bounding box center [994, 561] width 93 height 20
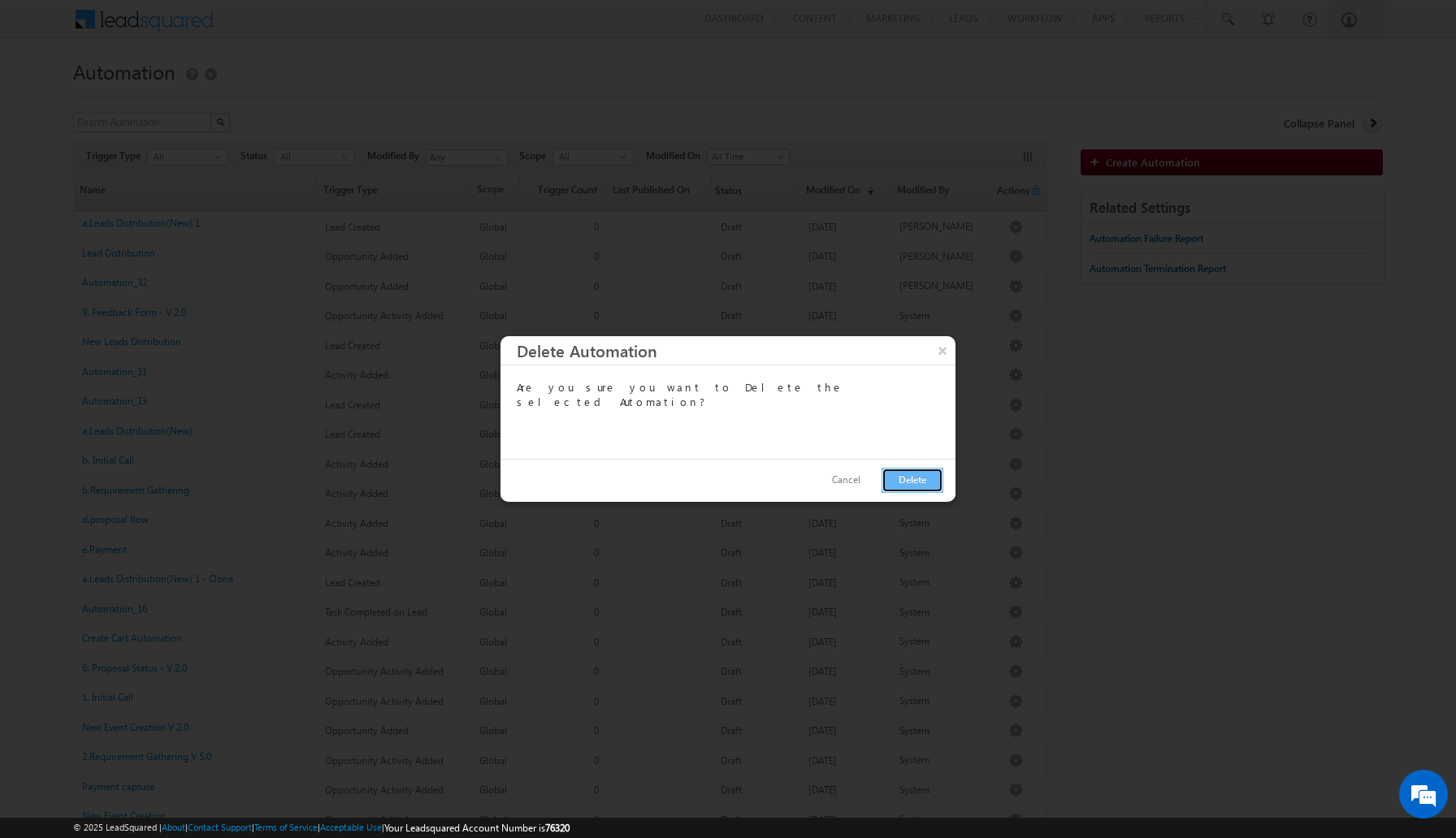
click at [917, 478] on button "Delete" at bounding box center [912, 480] width 62 height 25
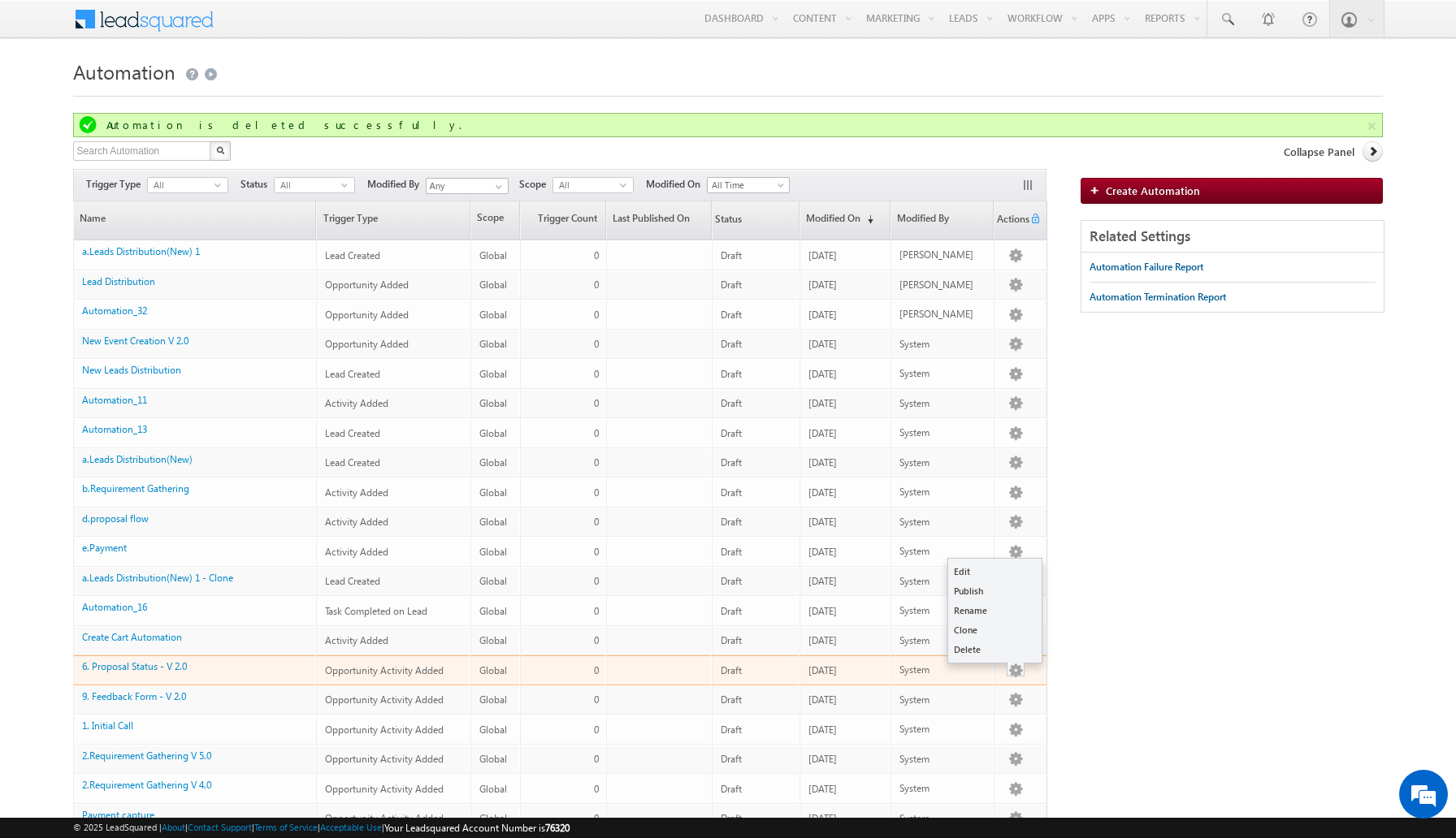
click at [1012, 671] on button "button" at bounding box center [1015, 670] width 17 height 17
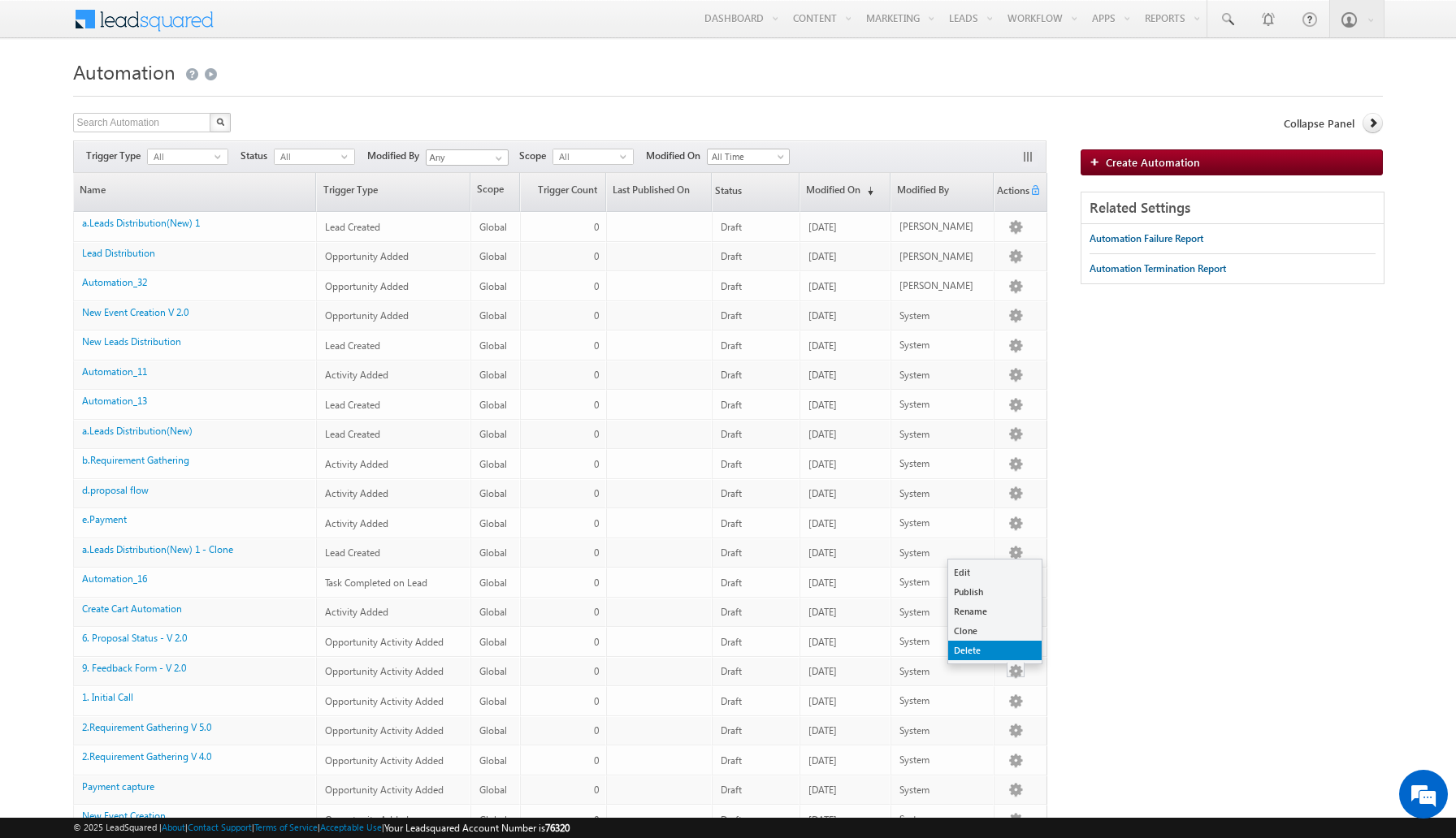
click at [1011, 646] on link "Delete" at bounding box center [994, 651] width 93 height 20
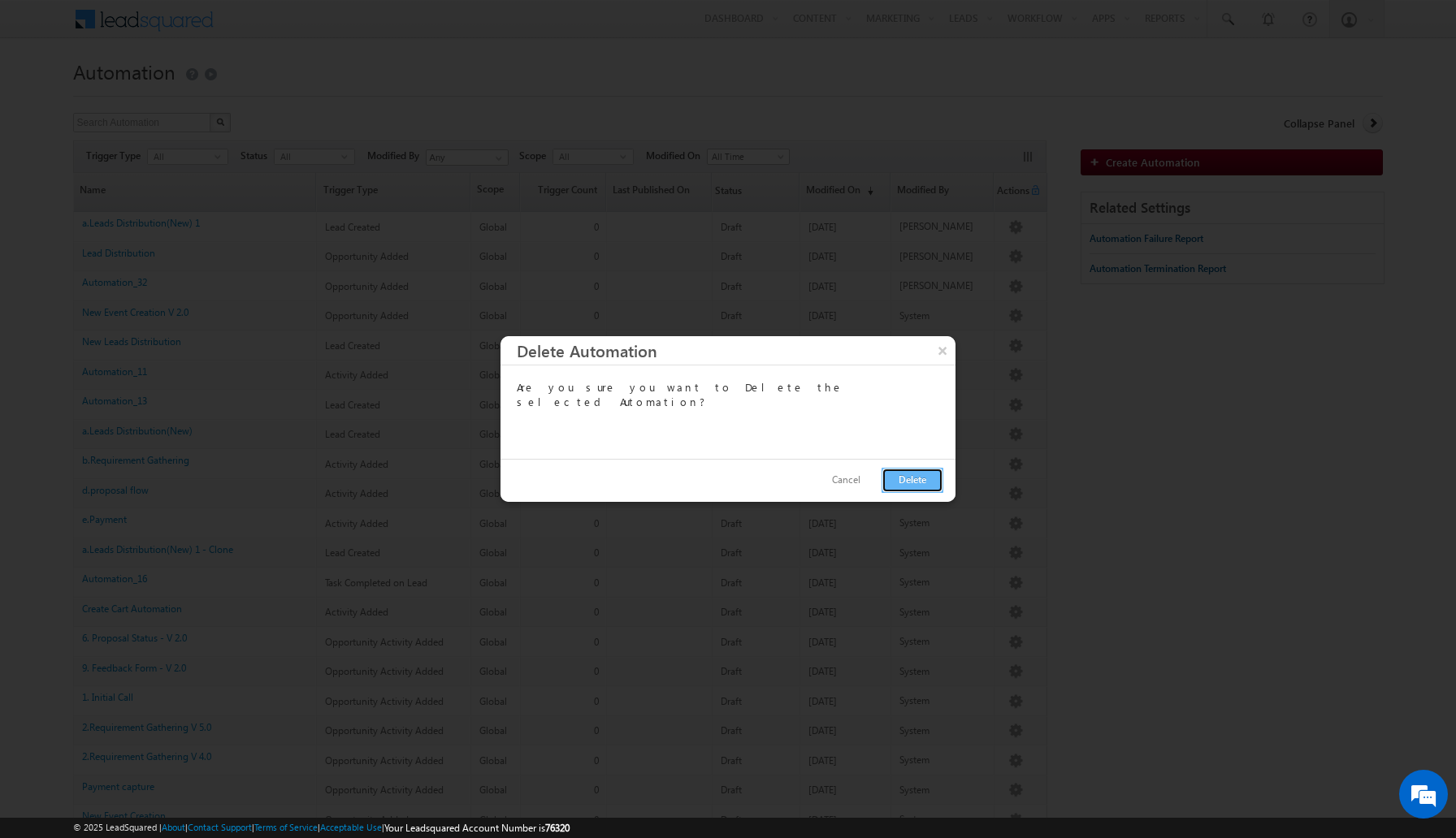
click at [920, 475] on button "Delete" at bounding box center [912, 480] width 62 height 25
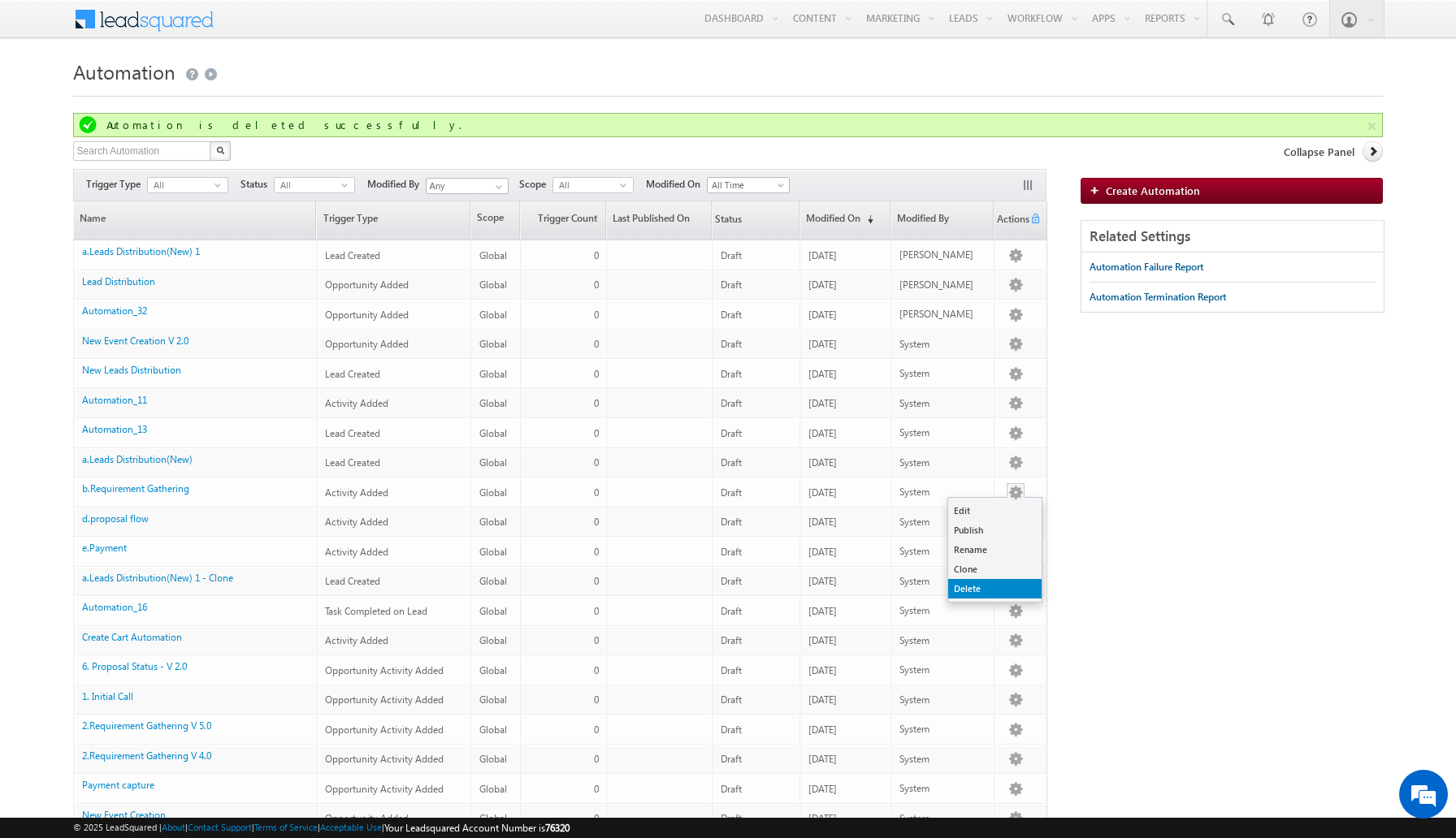
click at [991, 586] on link "Delete" at bounding box center [994, 589] width 93 height 20
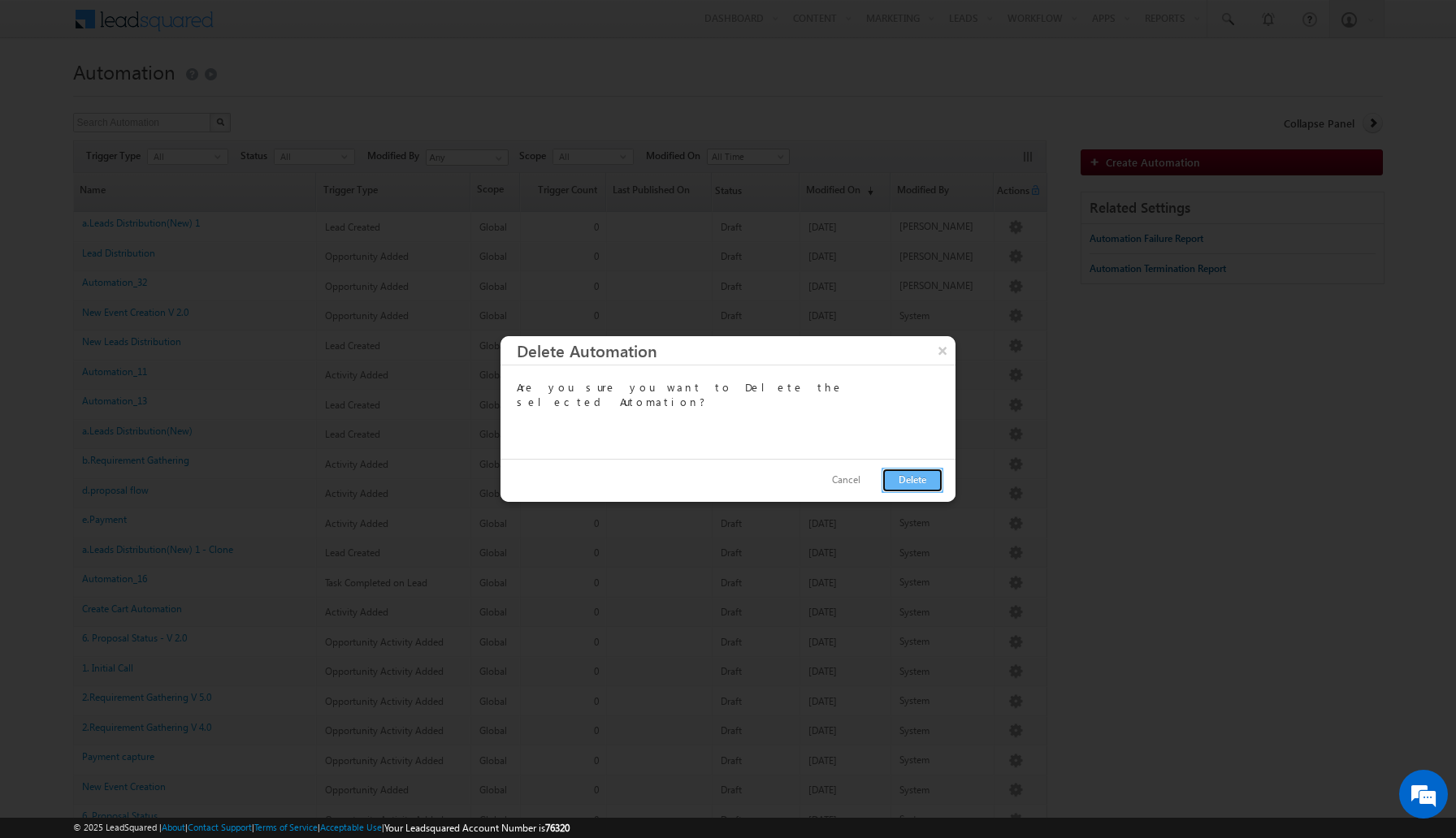
click at [908, 471] on button "Delete" at bounding box center [912, 480] width 62 height 25
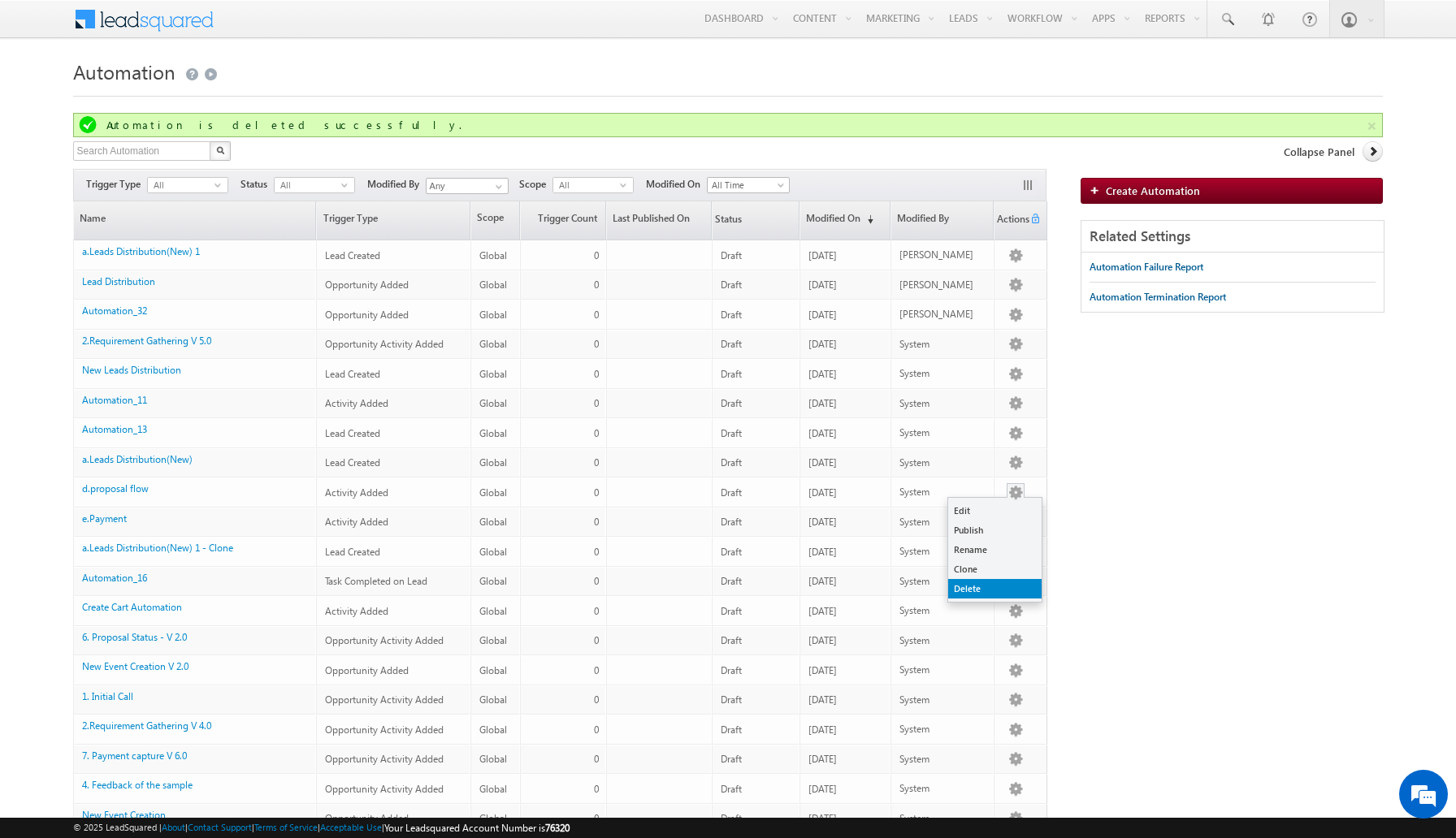
click at [979, 586] on link "Delete" at bounding box center [994, 589] width 93 height 20
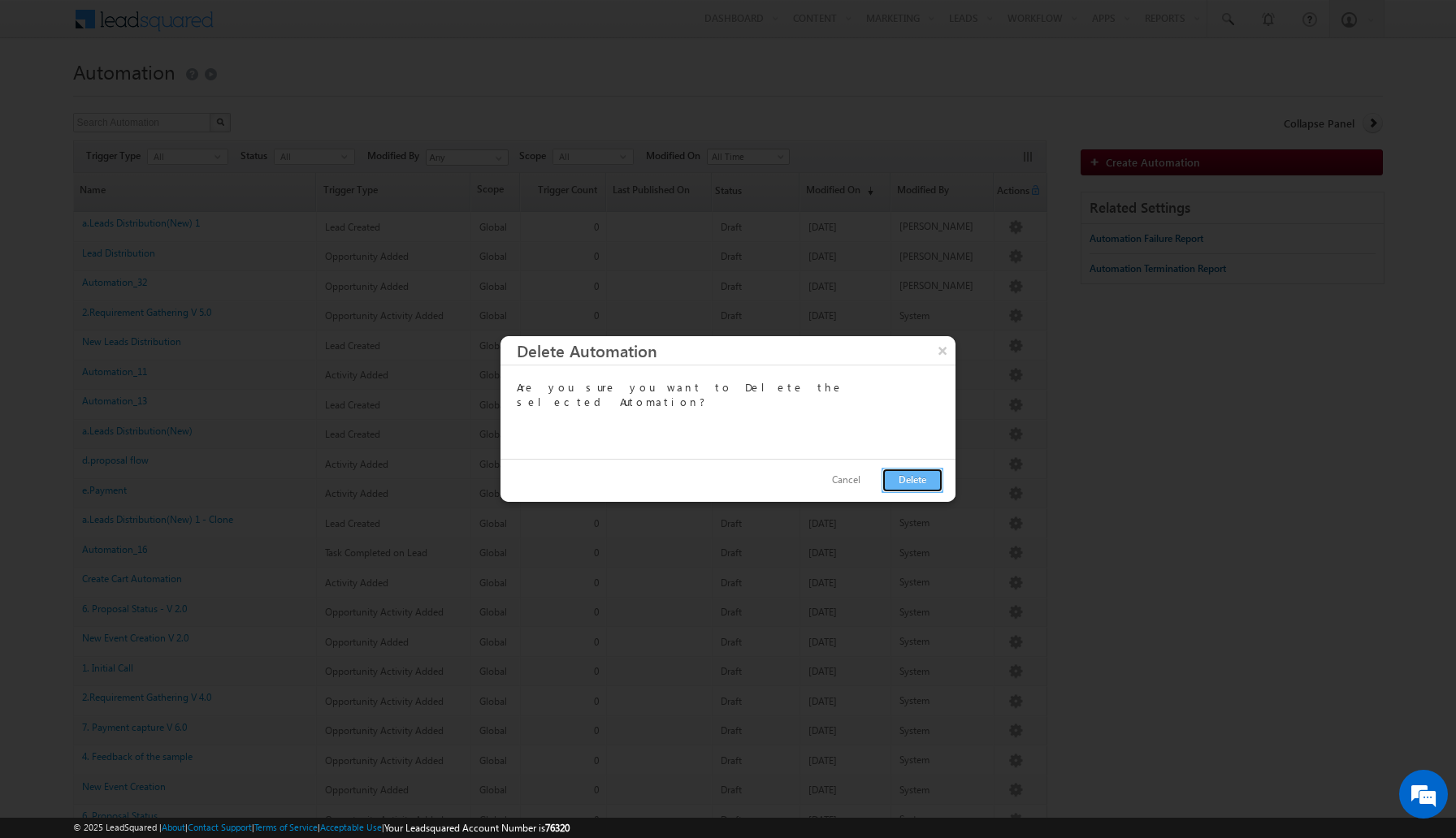
click at [907, 485] on button "Delete" at bounding box center [912, 480] width 62 height 25
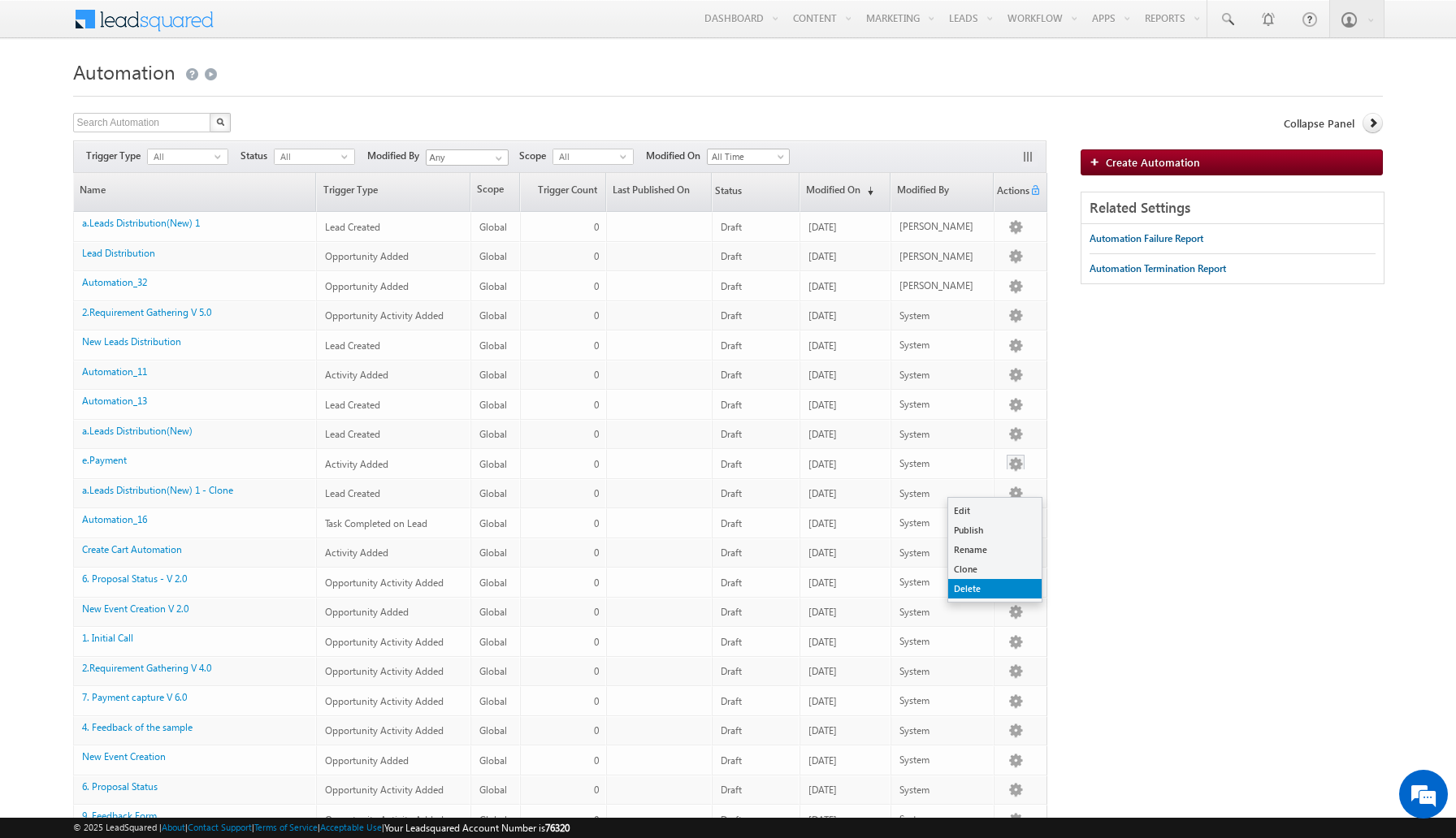
click at [981, 591] on link "Delete" at bounding box center [994, 589] width 93 height 20
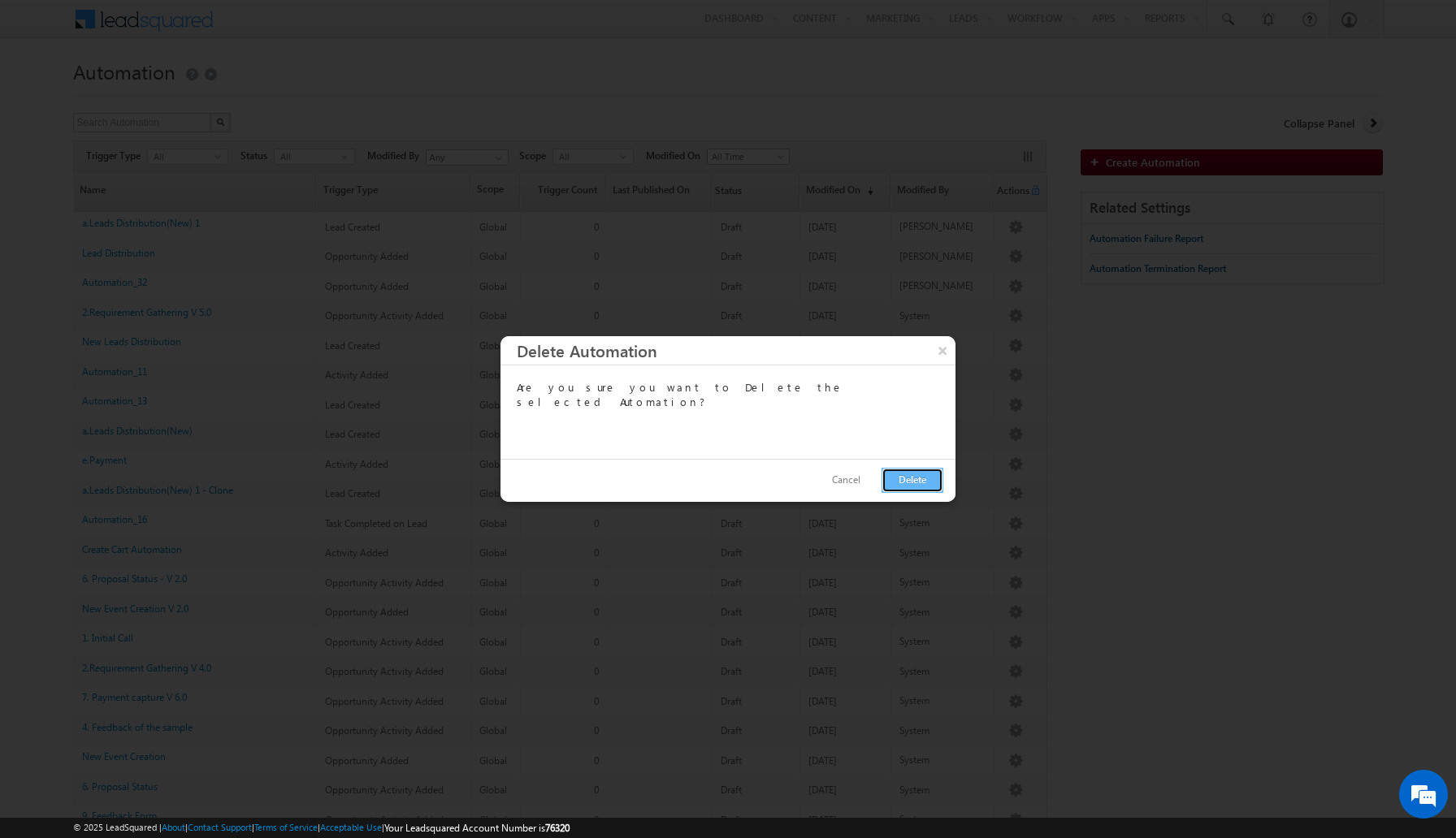
click at [926, 476] on button "Delete" at bounding box center [912, 480] width 62 height 25
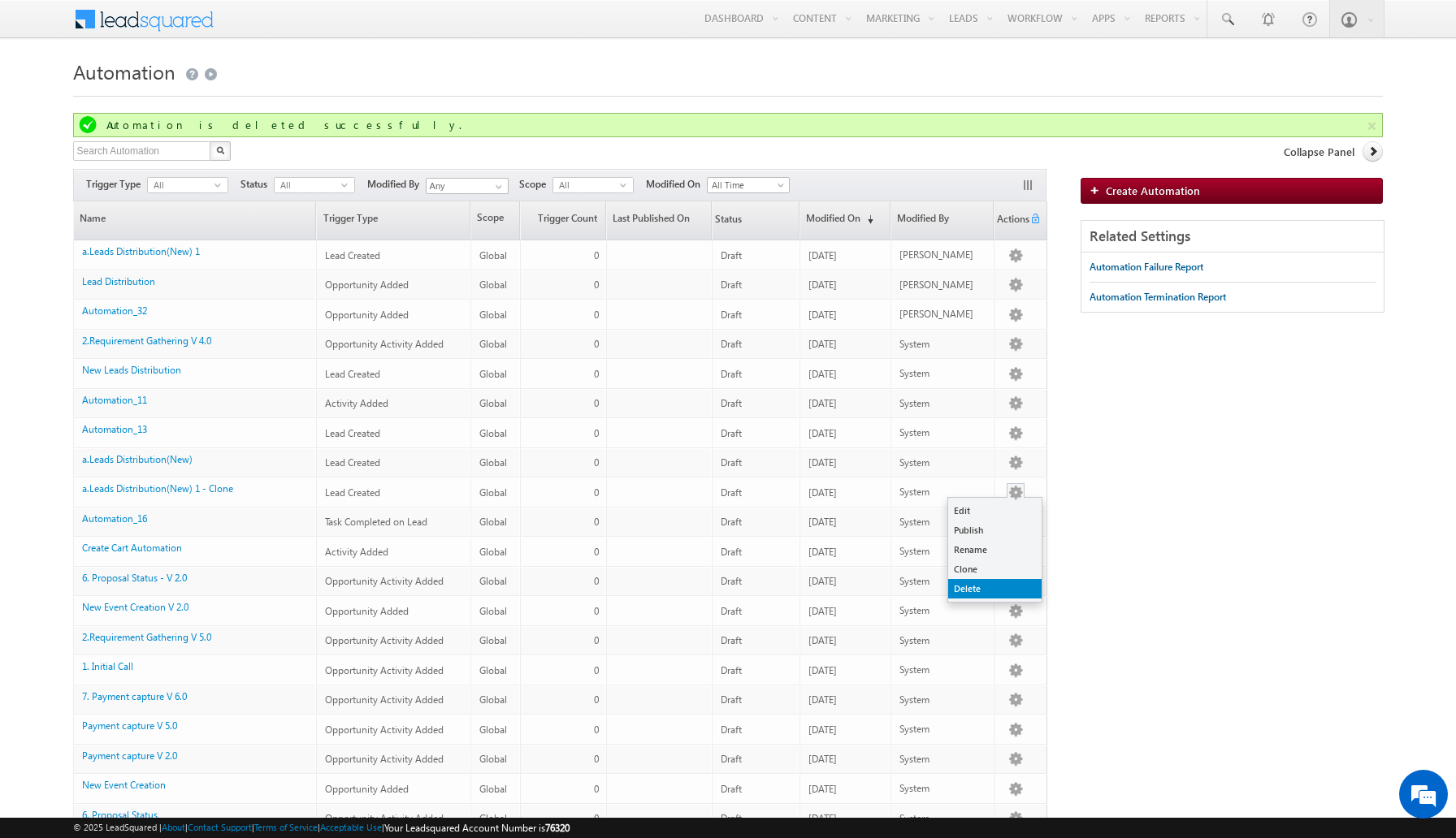
click at [987, 588] on link "Delete" at bounding box center [994, 589] width 93 height 20
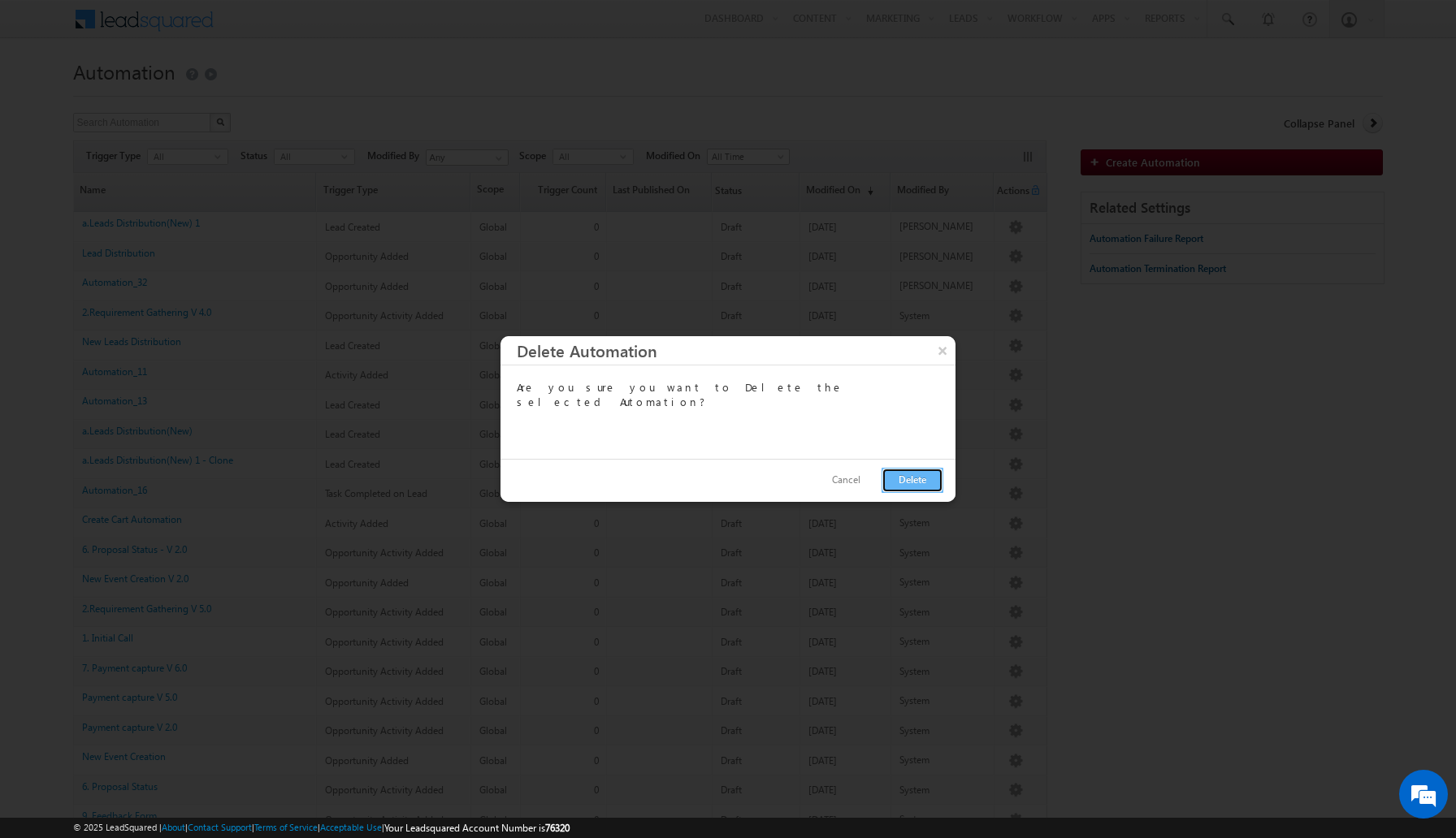
click at [897, 480] on button "Delete" at bounding box center [912, 480] width 62 height 25
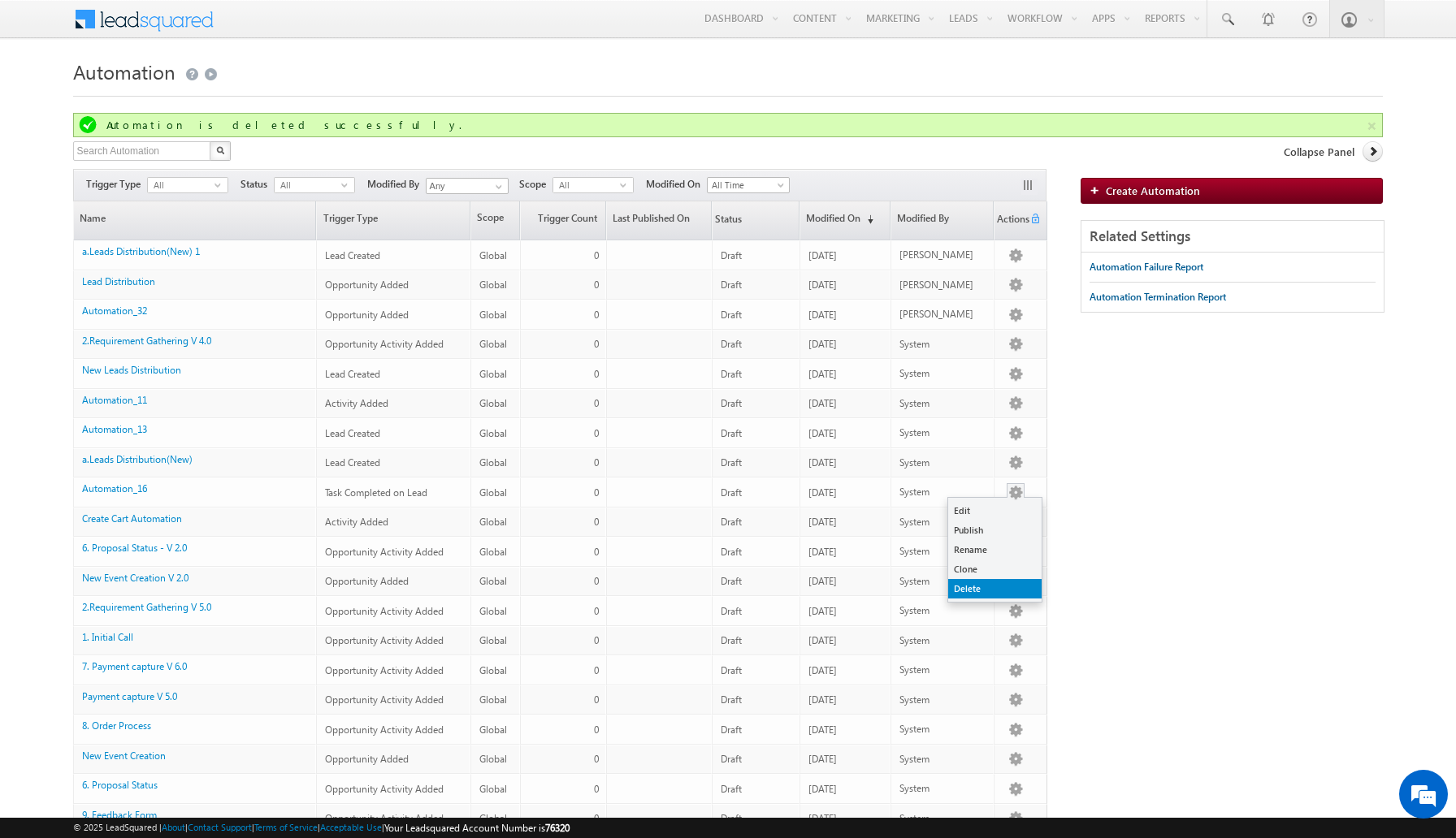
click at [996, 588] on link "Delete" at bounding box center [994, 589] width 93 height 20
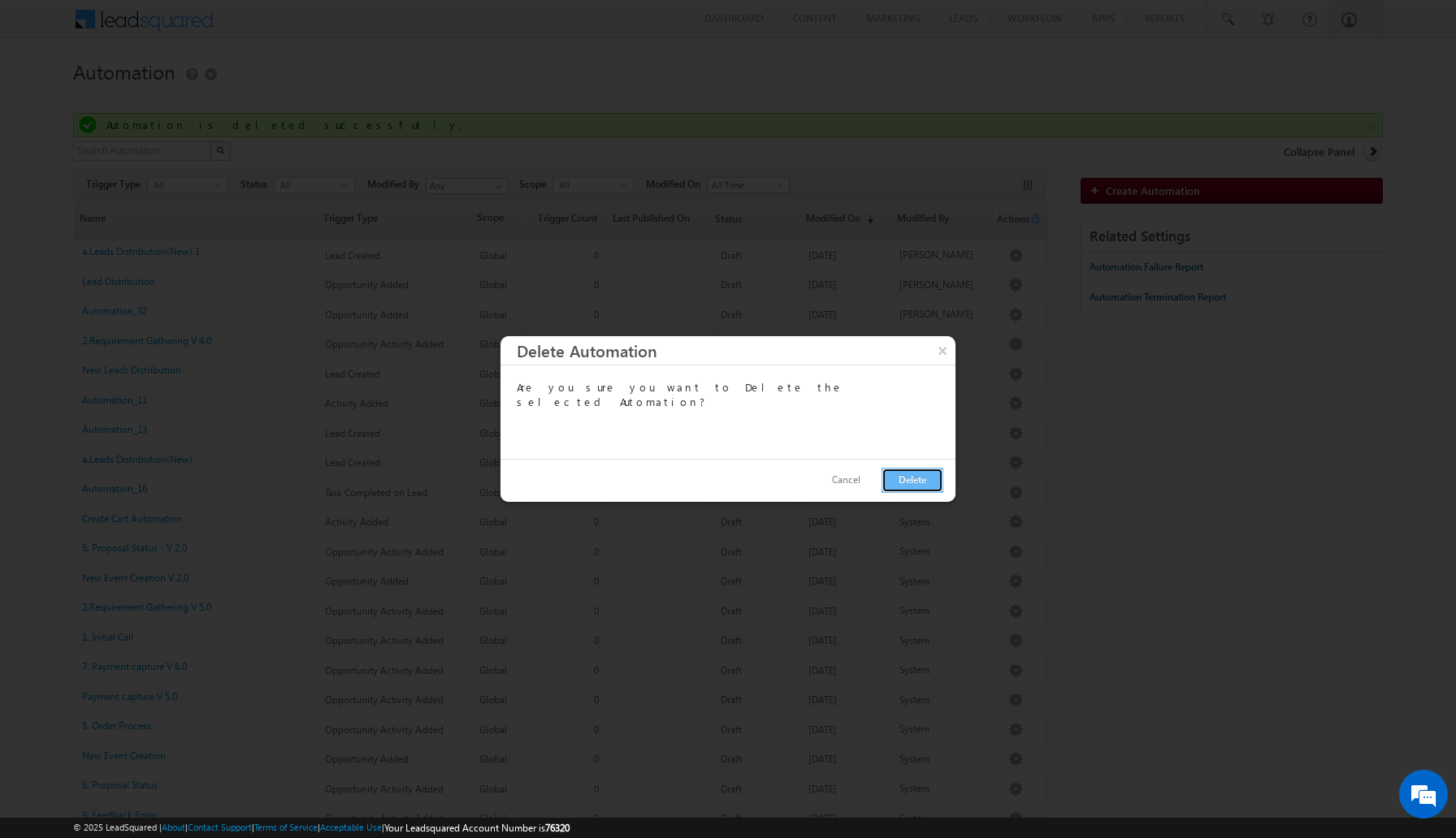
click at [914, 485] on button "Delete" at bounding box center [912, 480] width 62 height 25
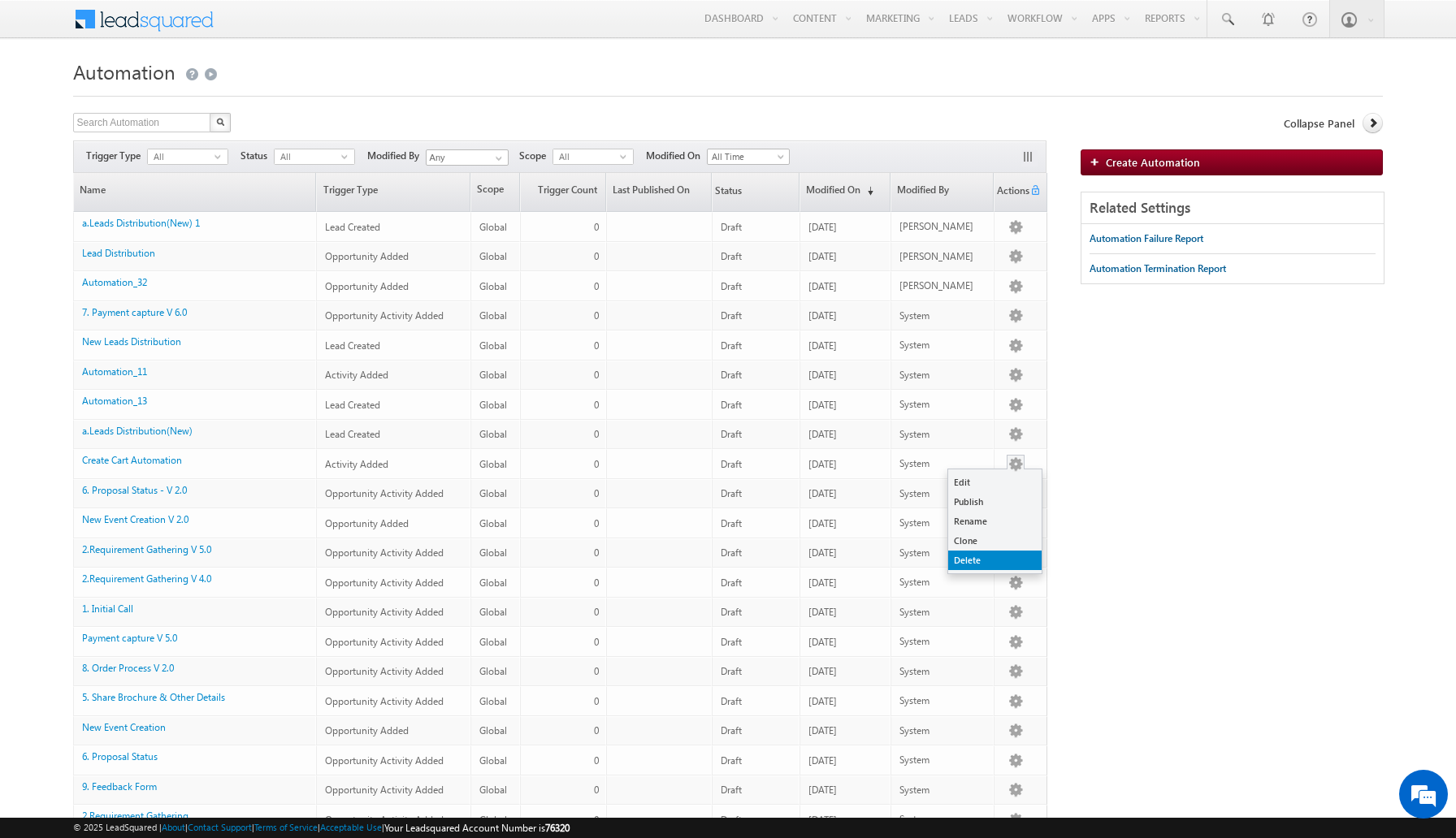
click at [984, 559] on link "Delete" at bounding box center [994, 561] width 93 height 20
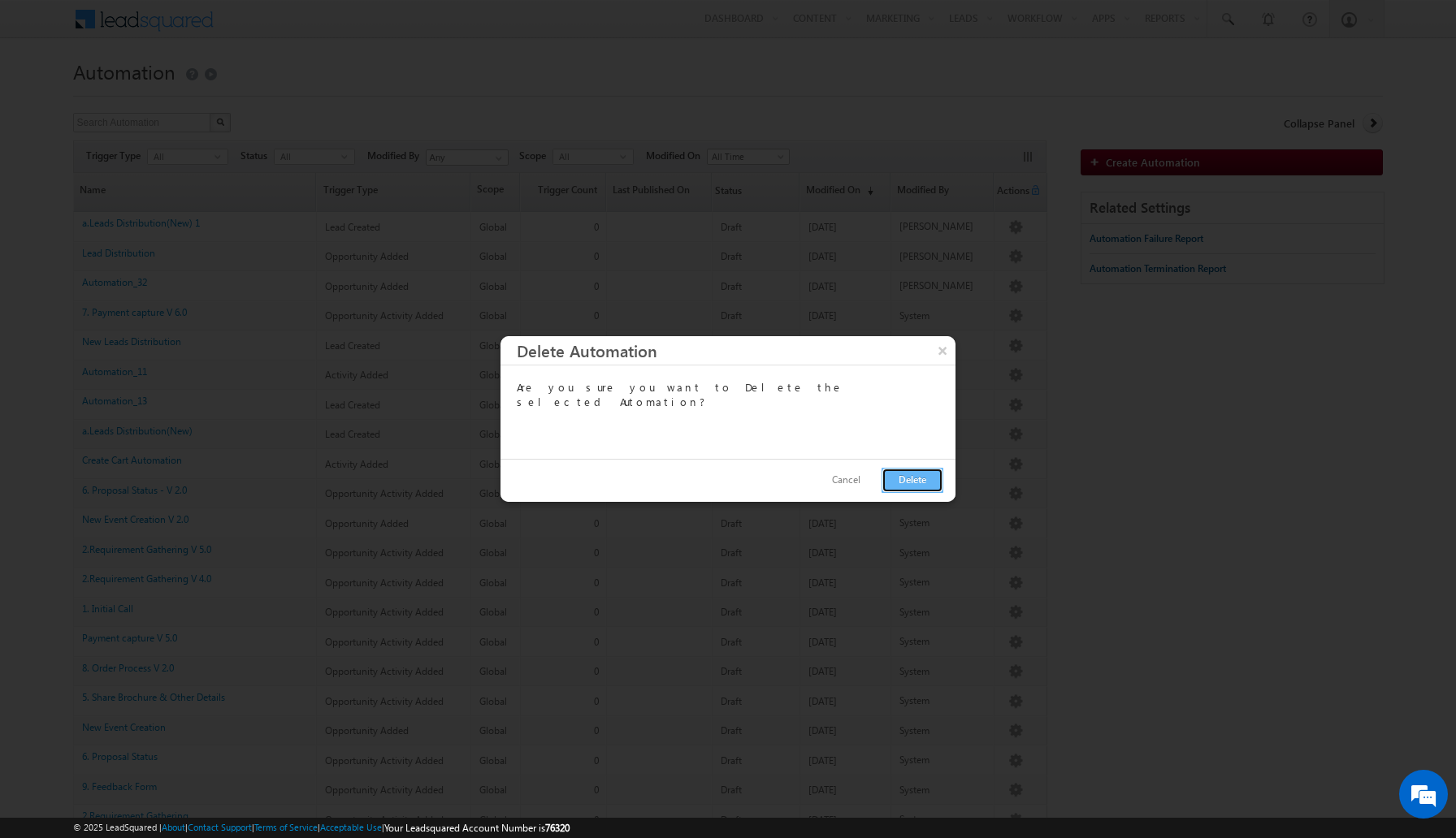
click at [903, 476] on button "Delete" at bounding box center [912, 480] width 62 height 25
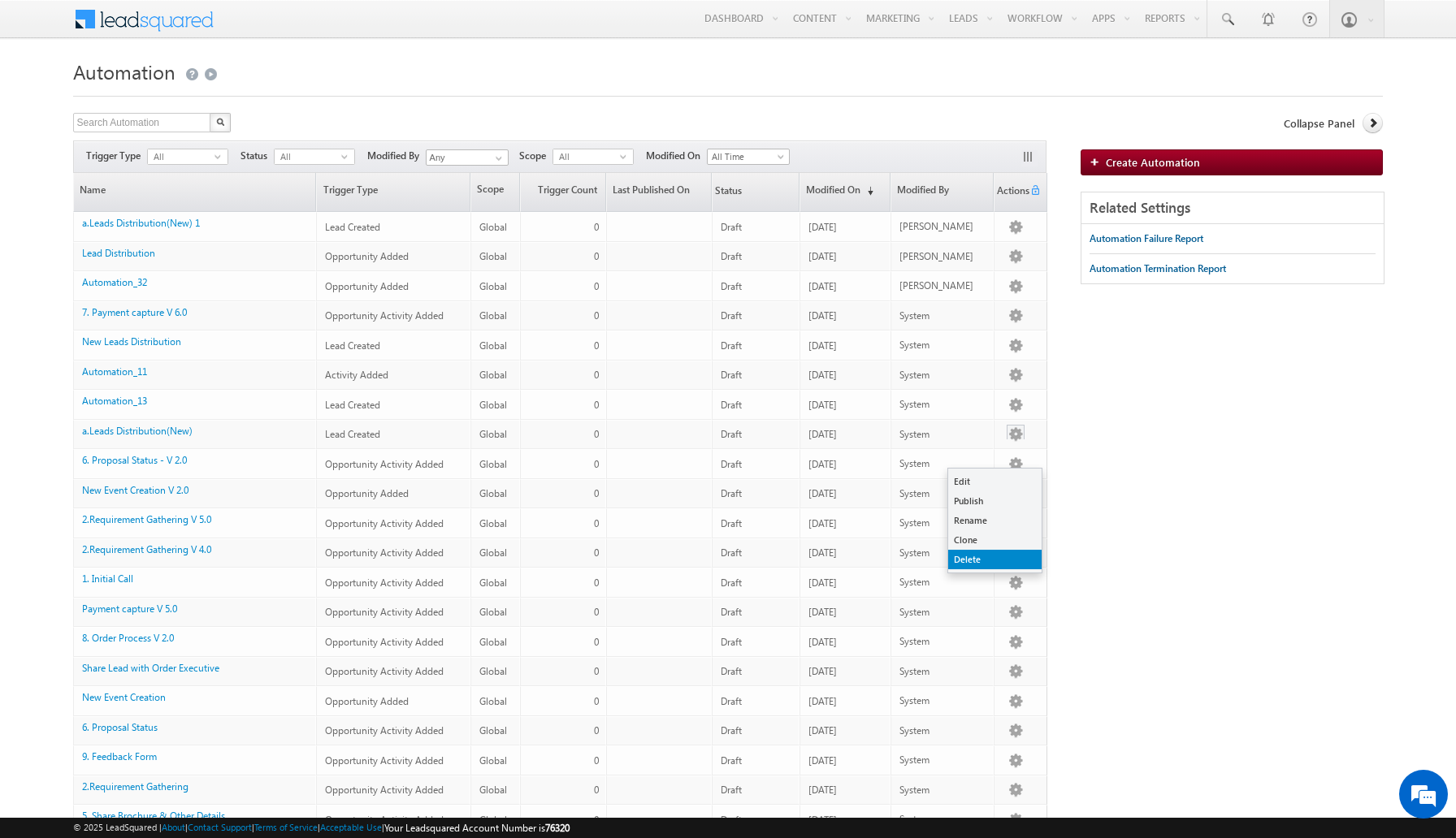
click at [1000, 558] on link "Delete" at bounding box center [994, 560] width 93 height 20
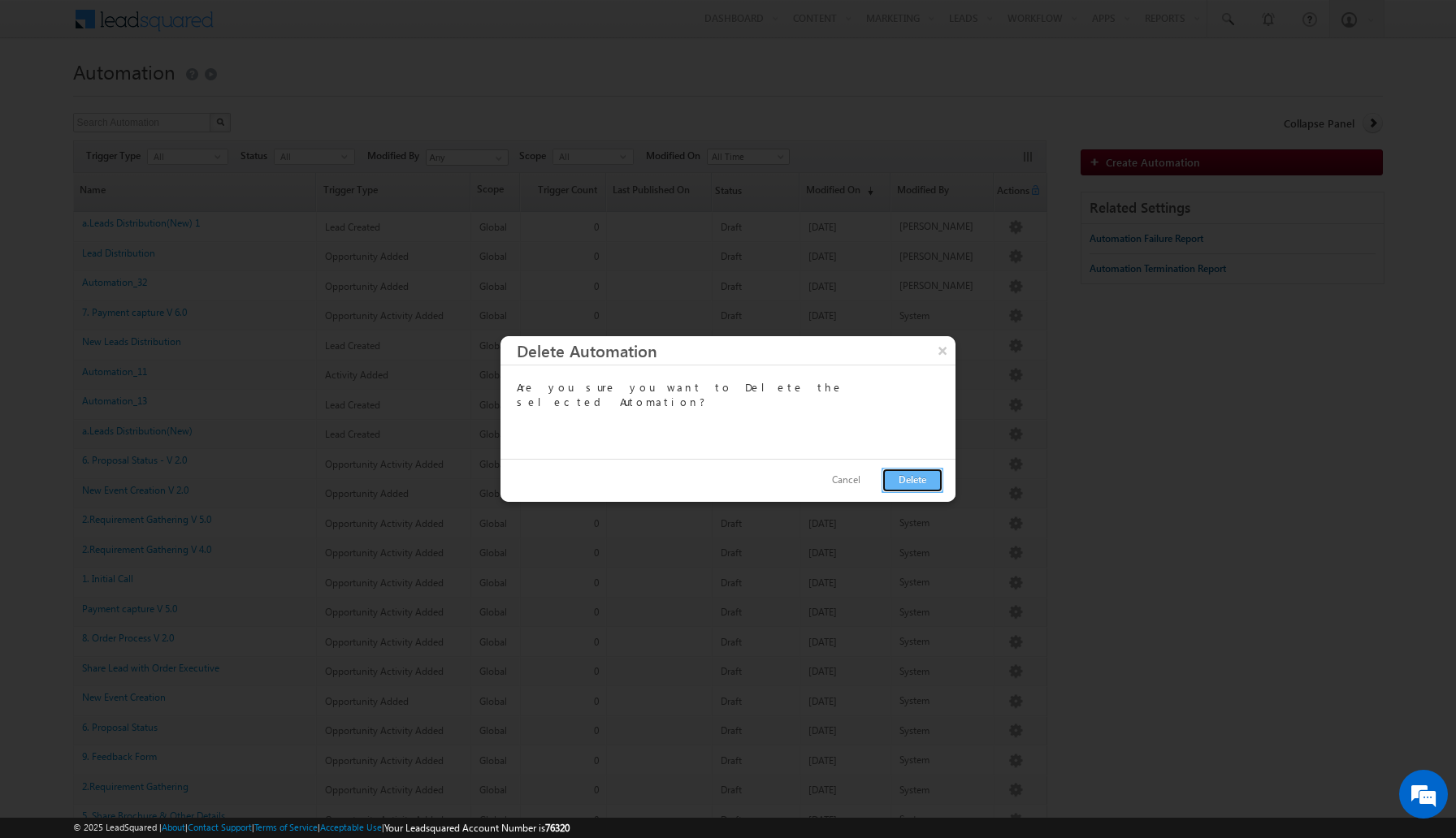
click at [931, 477] on button "Delete" at bounding box center [912, 480] width 62 height 25
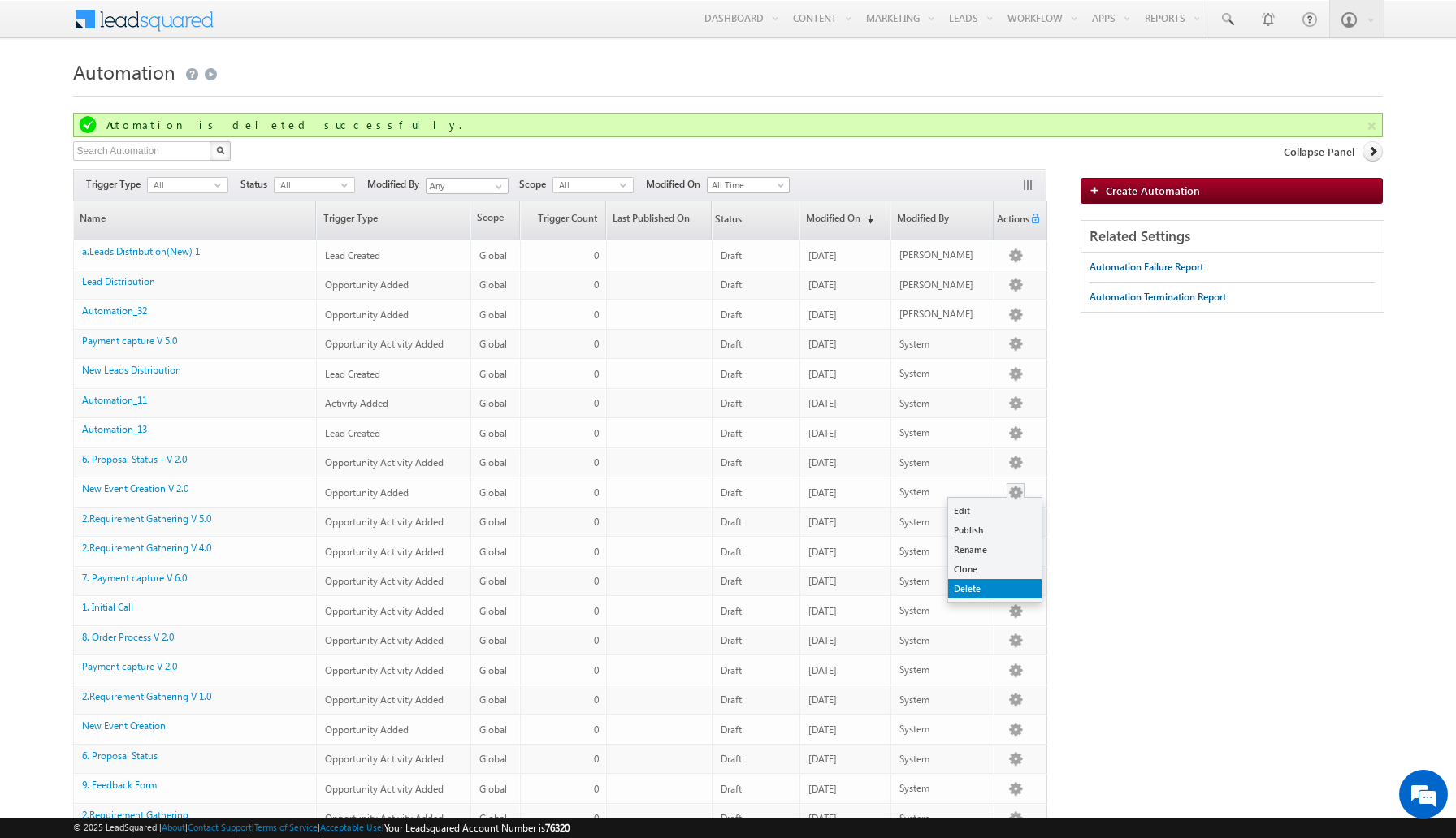
click at [986, 588] on link "Delete" at bounding box center [994, 589] width 93 height 20
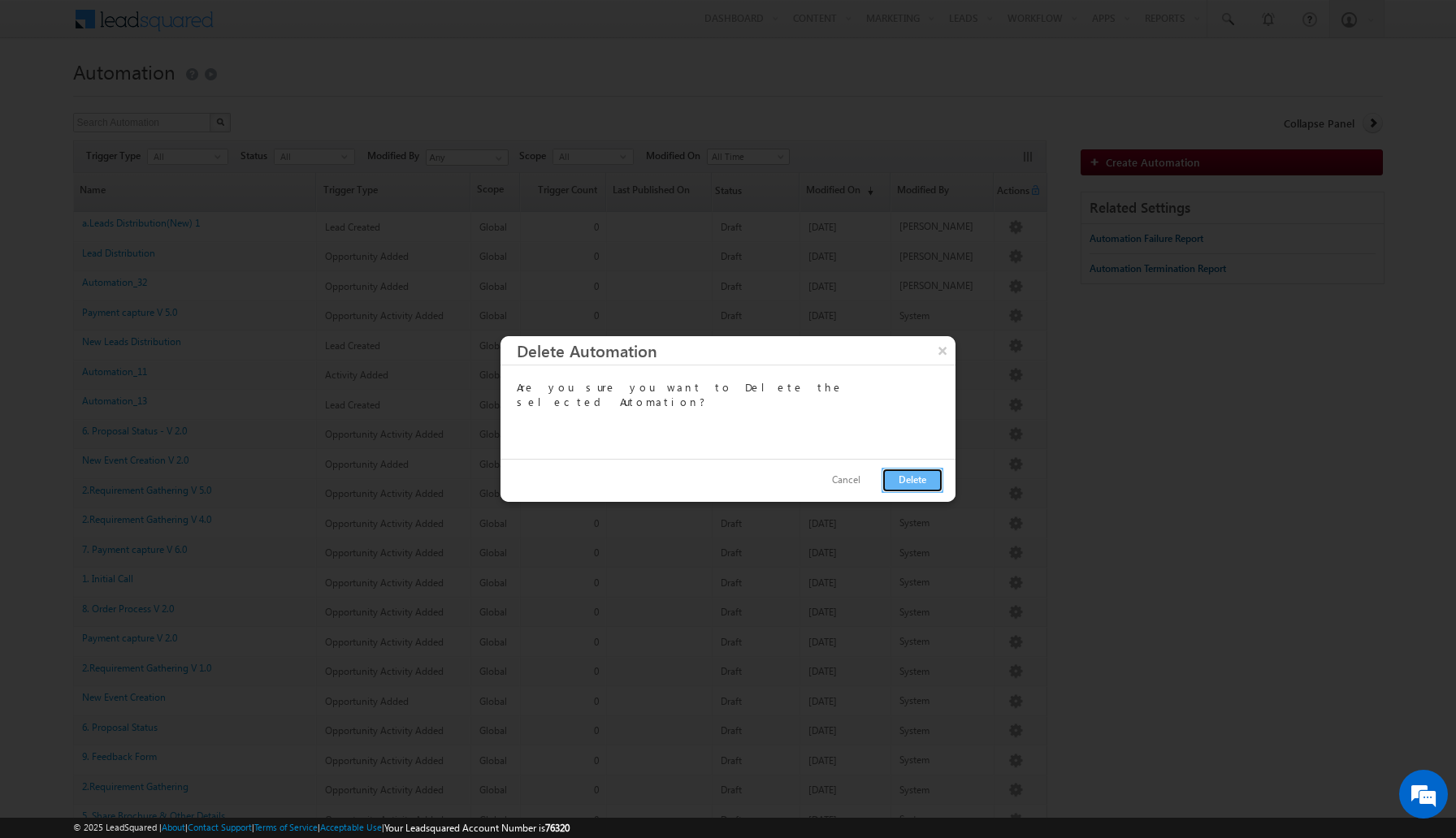
click at [917, 476] on button "Delete" at bounding box center [912, 480] width 62 height 25
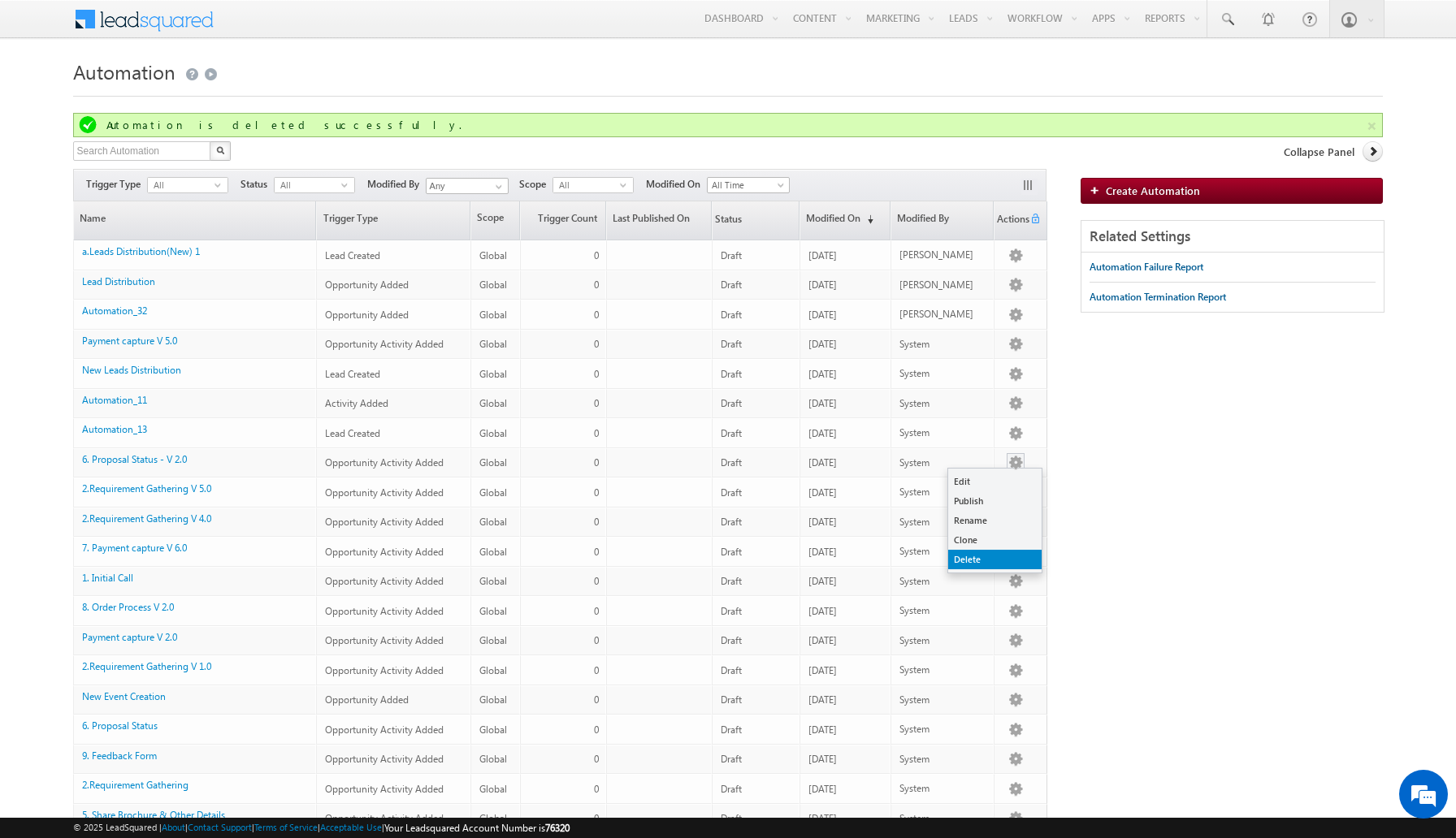
click at [989, 556] on link "Delete" at bounding box center [994, 560] width 93 height 20
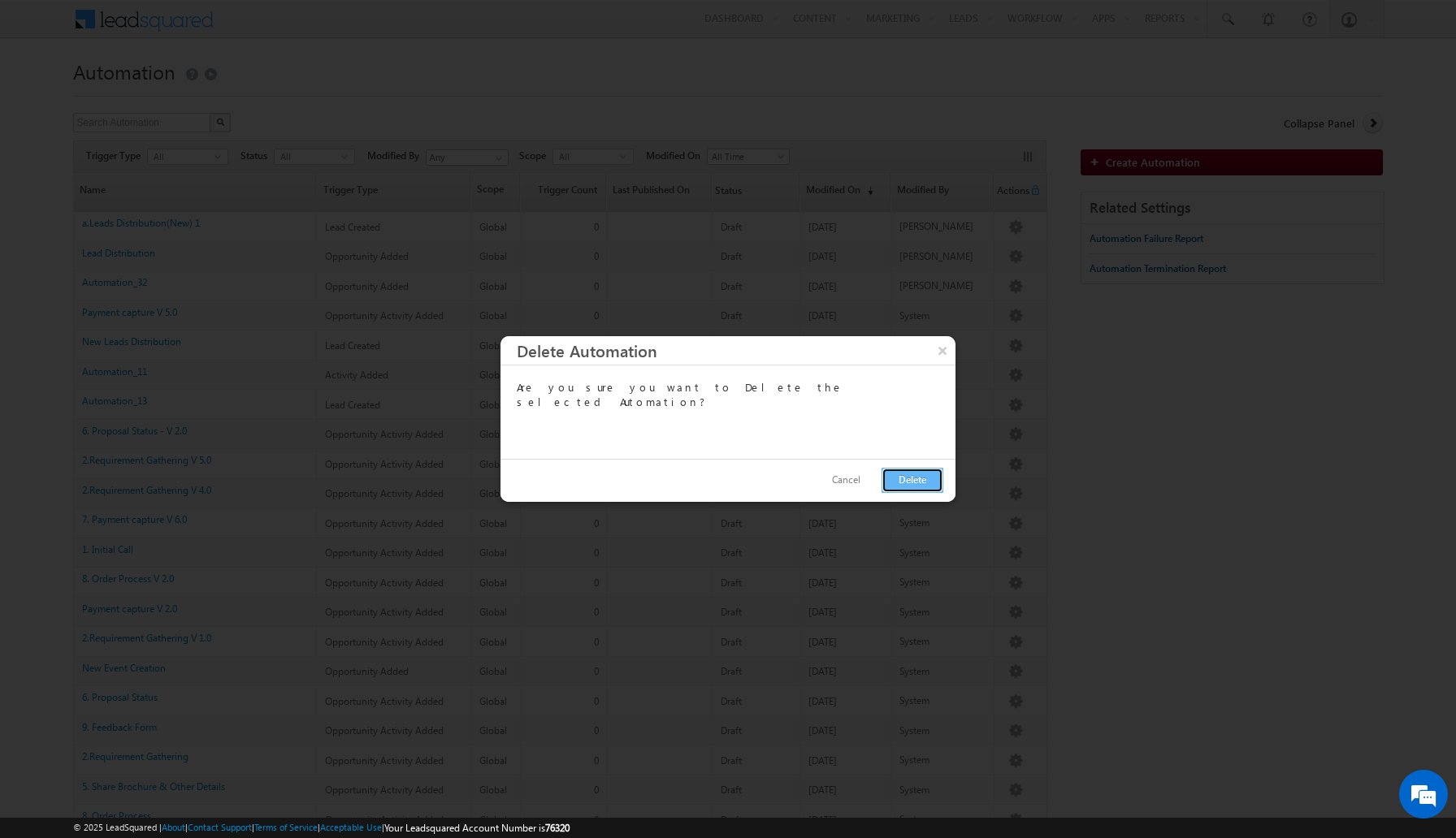
click at [912, 474] on button "Delete" at bounding box center [912, 480] width 62 height 25
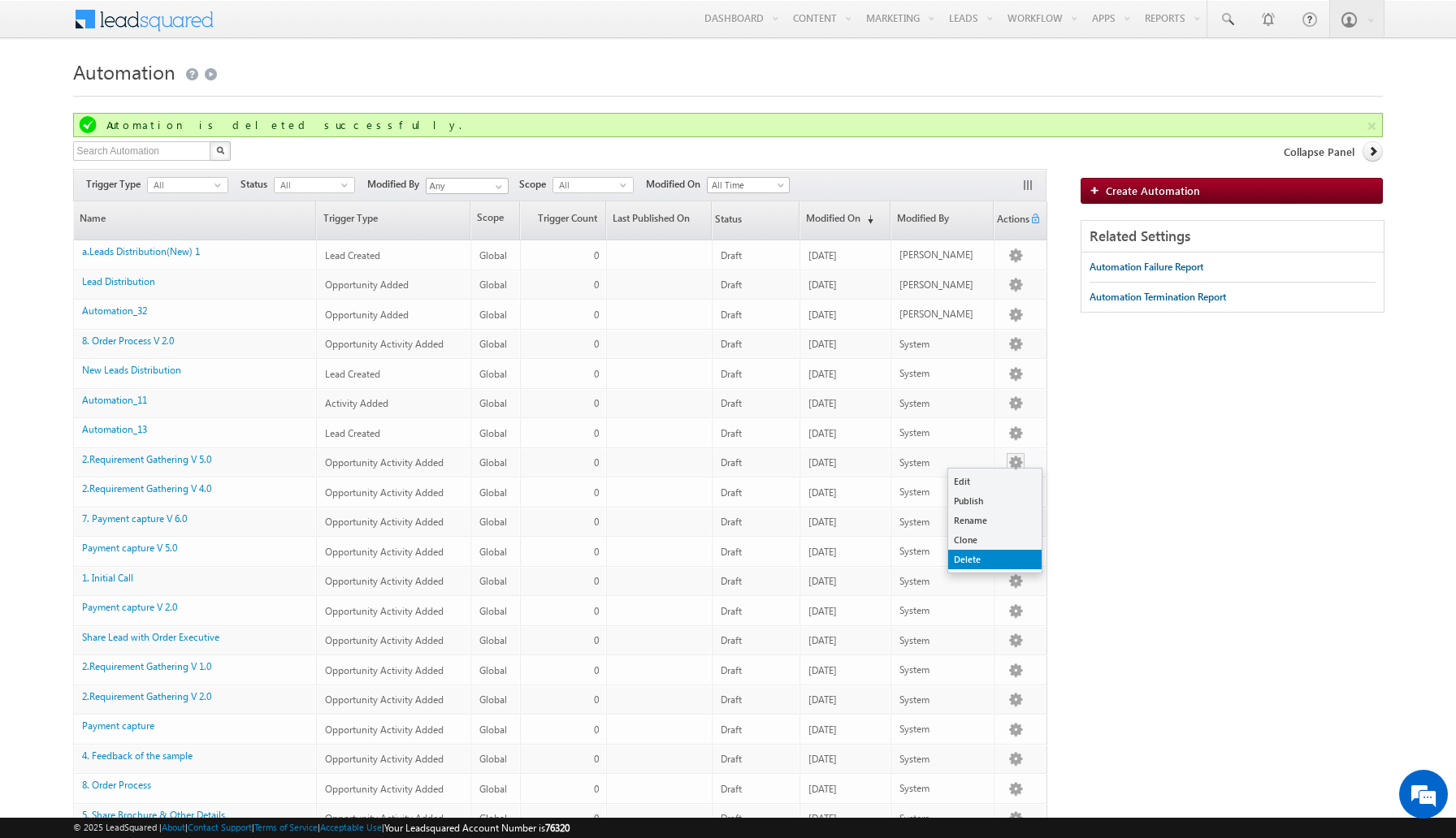
click at [984, 560] on link "Delete" at bounding box center [994, 560] width 93 height 20
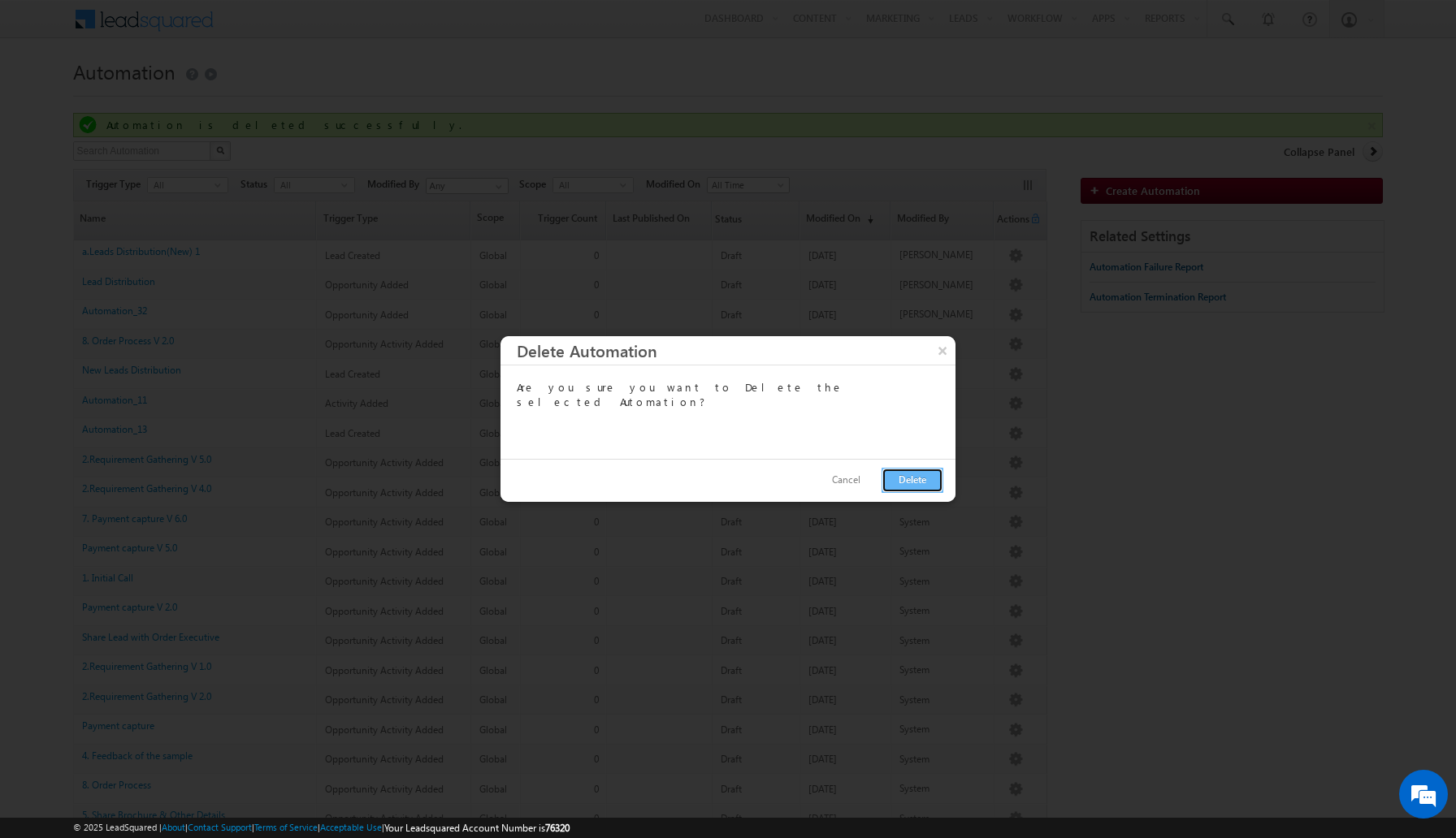
click at [911, 484] on button "Delete" at bounding box center [912, 480] width 62 height 25
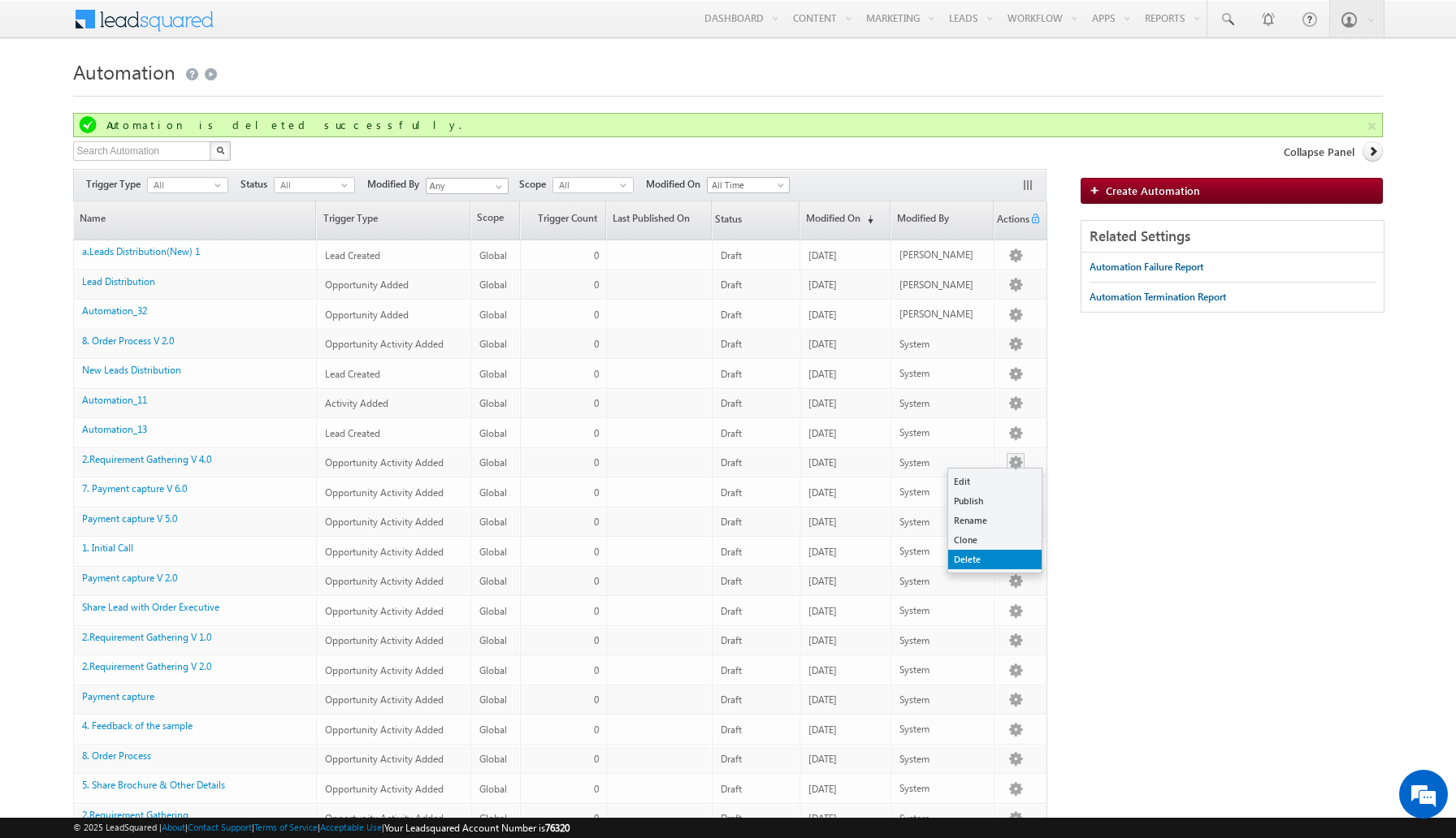
click at [990, 566] on link "Delete" at bounding box center [994, 560] width 93 height 20
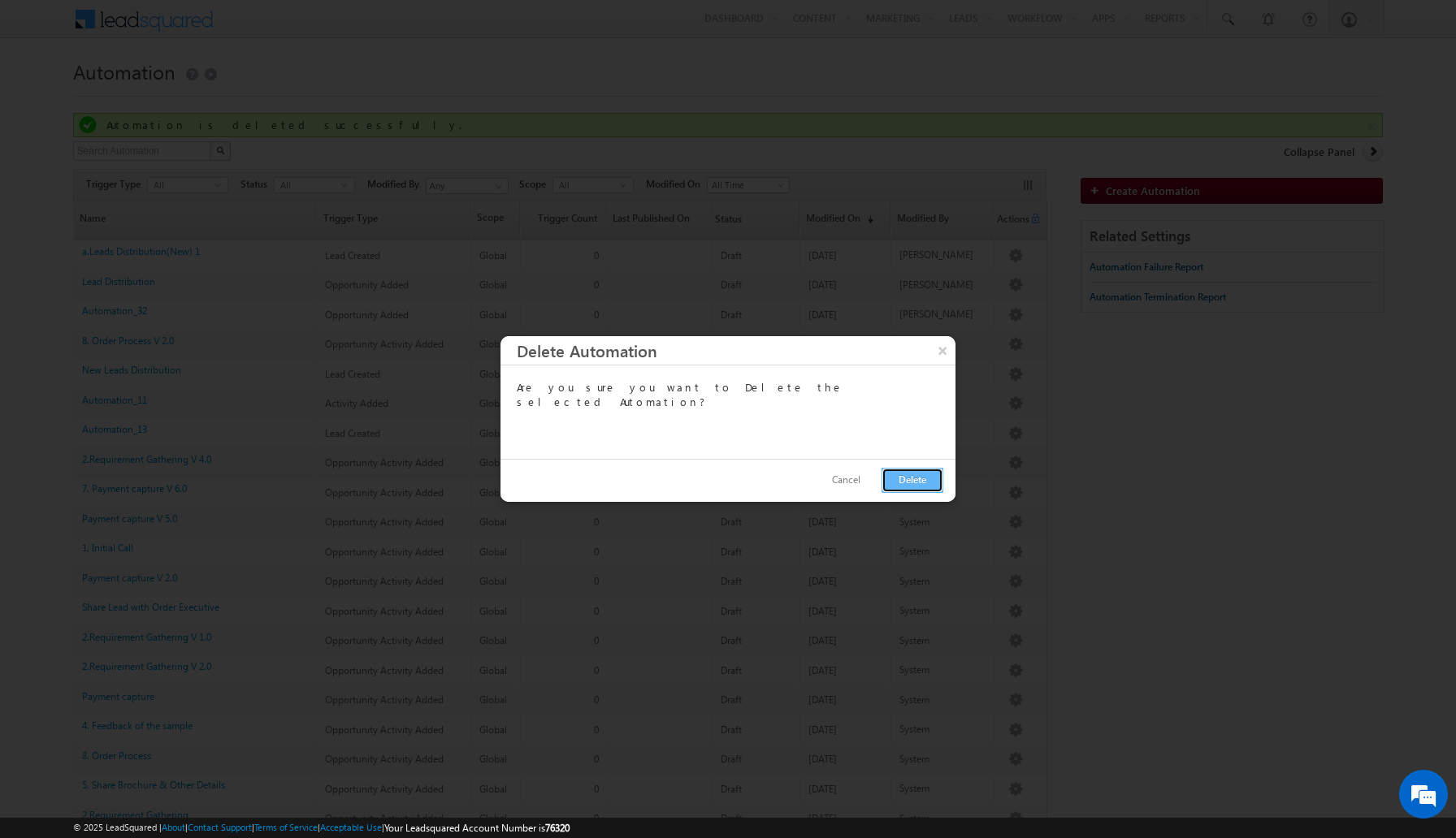
click at [913, 471] on button "Delete" at bounding box center [912, 480] width 62 height 25
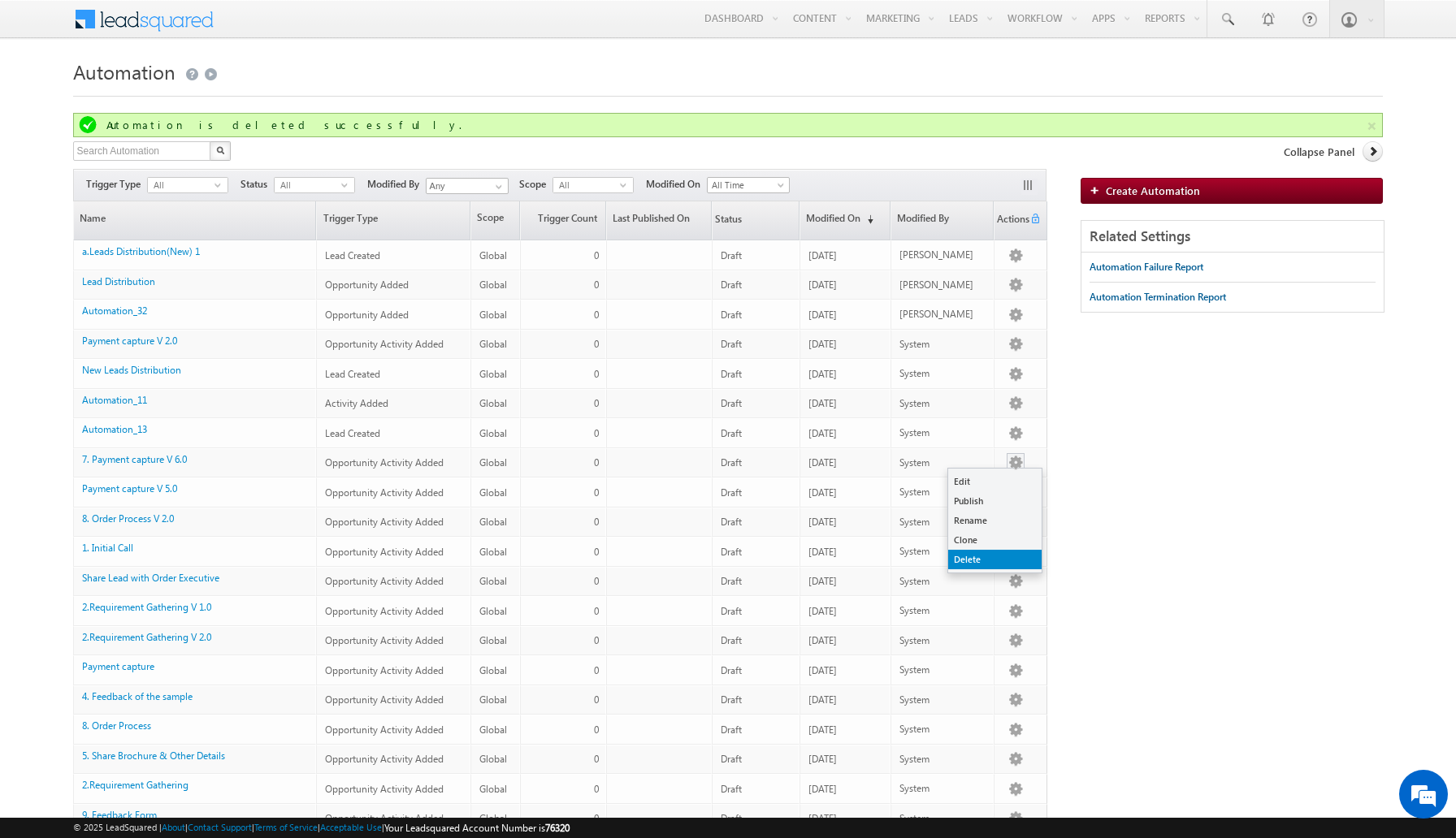
click at [979, 560] on link "Delete" at bounding box center [994, 560] width 93 height 20
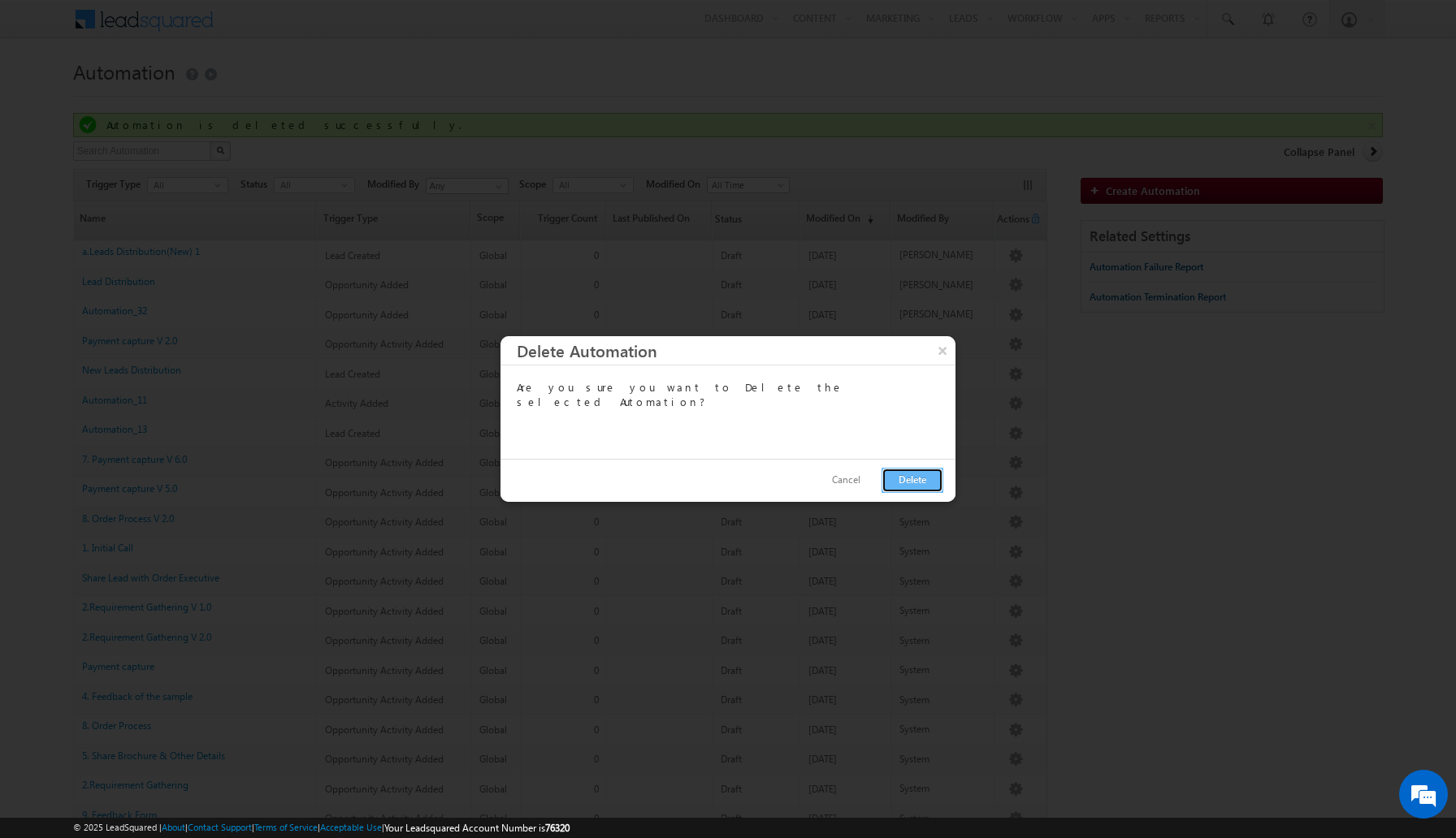
click at [927, 476] on button "Delete" at bounding box center [912, 480] width 62 height 25
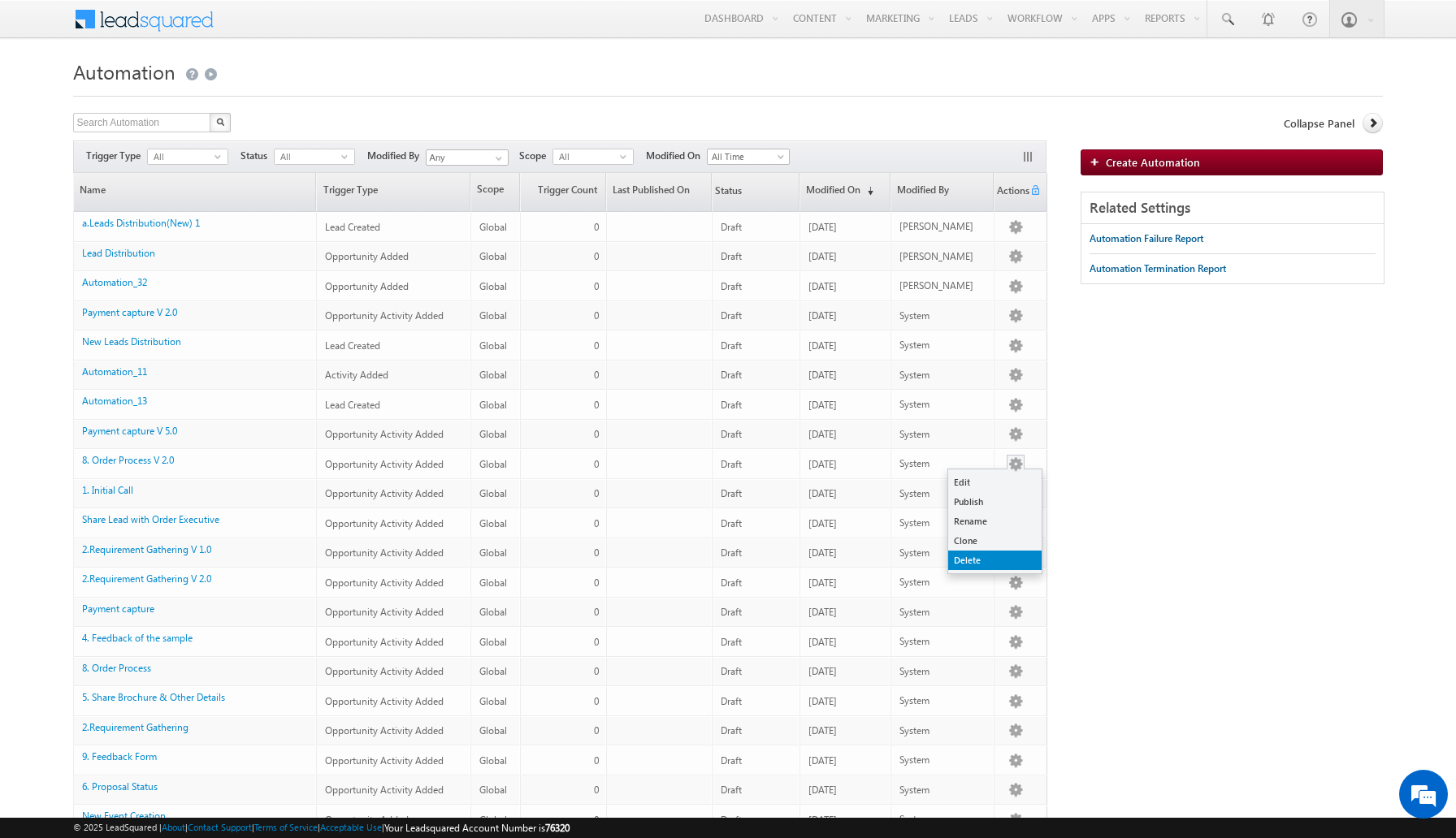
click at [982, 560] on link "Delete" at bounding box center [994, 561] width 93 height 20
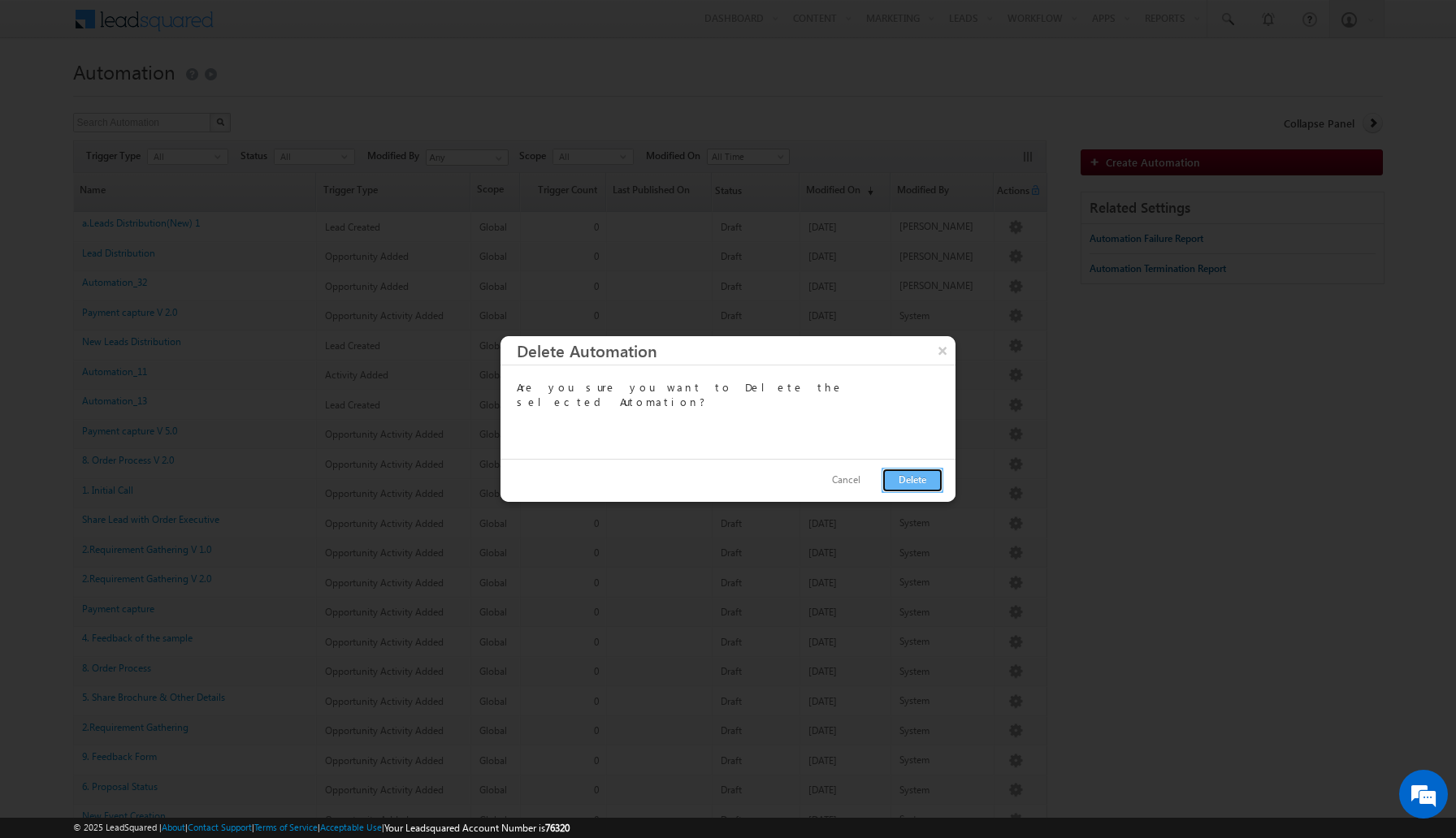
click at [917, 482] on button "Delete" at bounding box center [912, 480] width 62 height 25
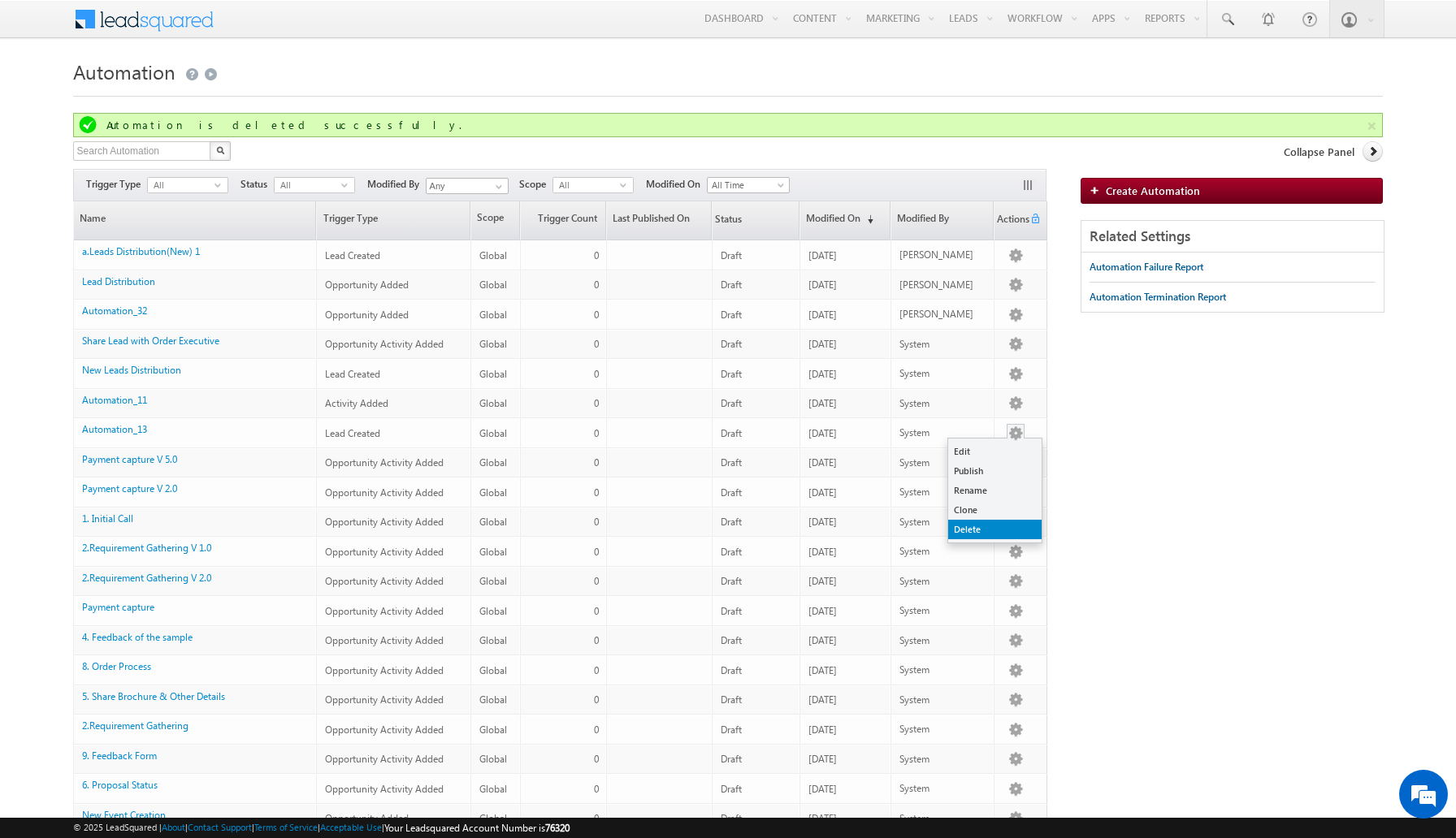
click at [995, 528] on link "Delete" at bounding box center [994, 529] width 93 height 20
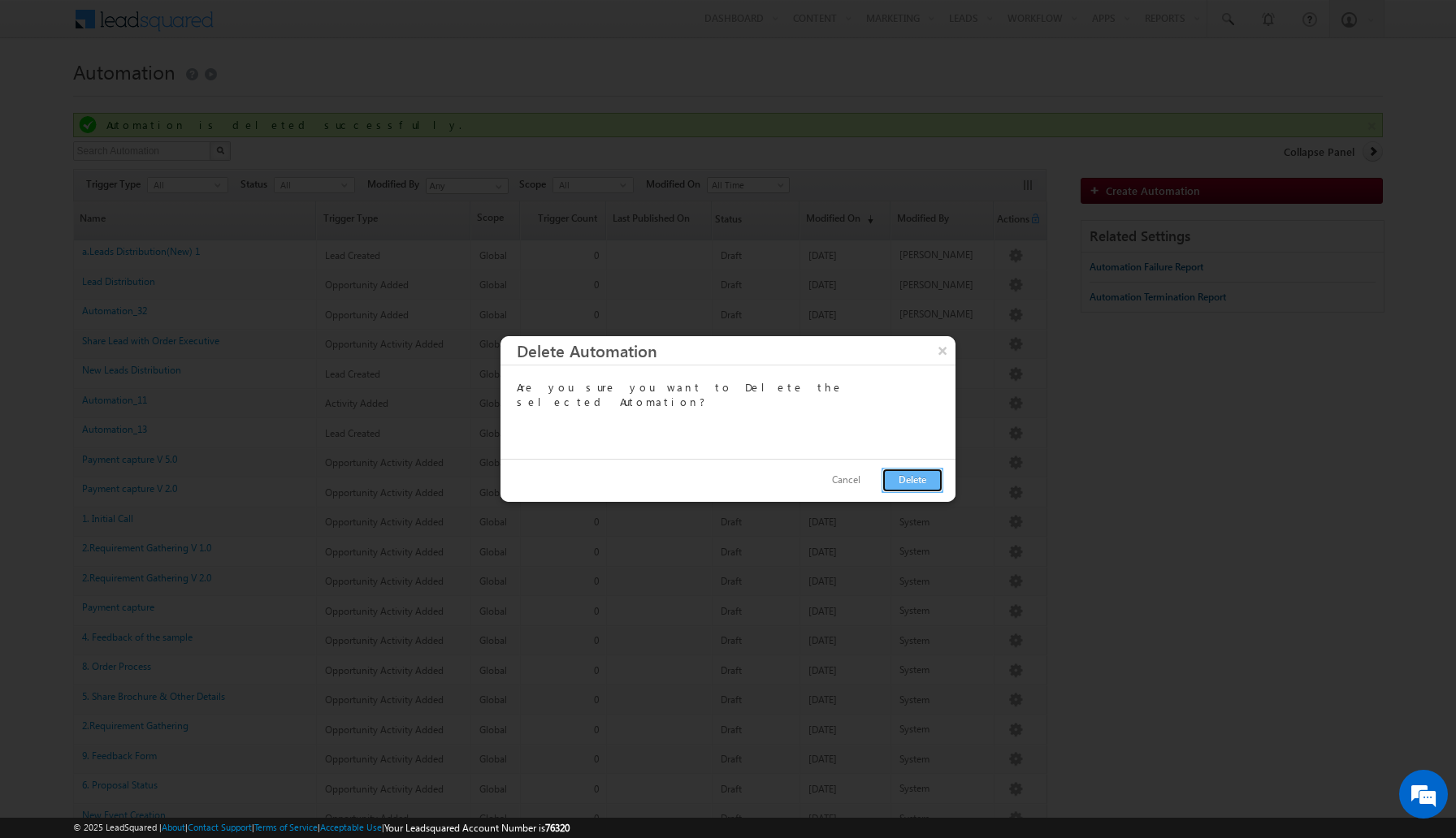
click at [931, 483] on button "Delete" at bounding box center [912, 480] width 62 height 25
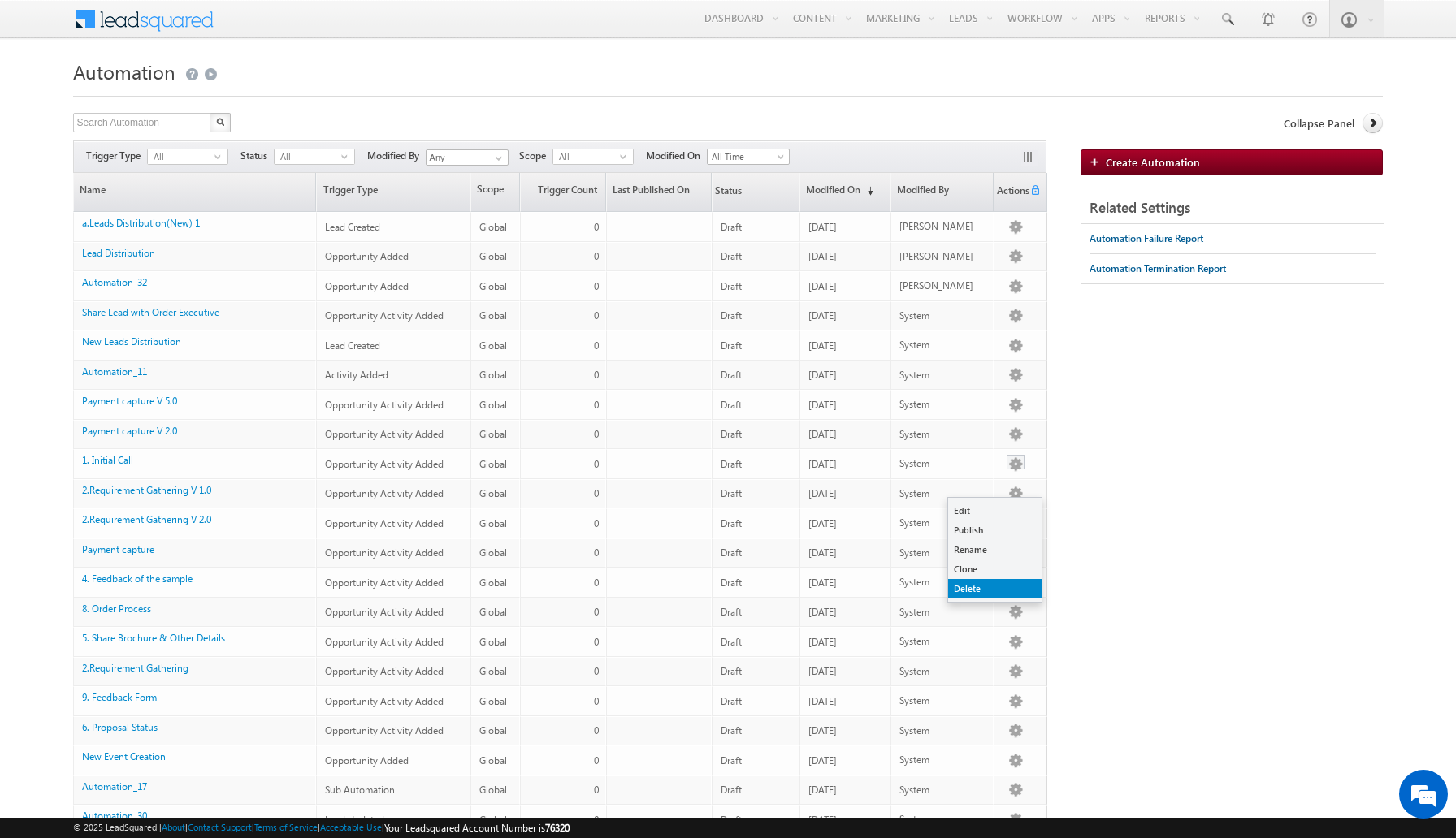
click at [982, 587] on link "Delete" at bounding box center [994, 589] width 93 height 20
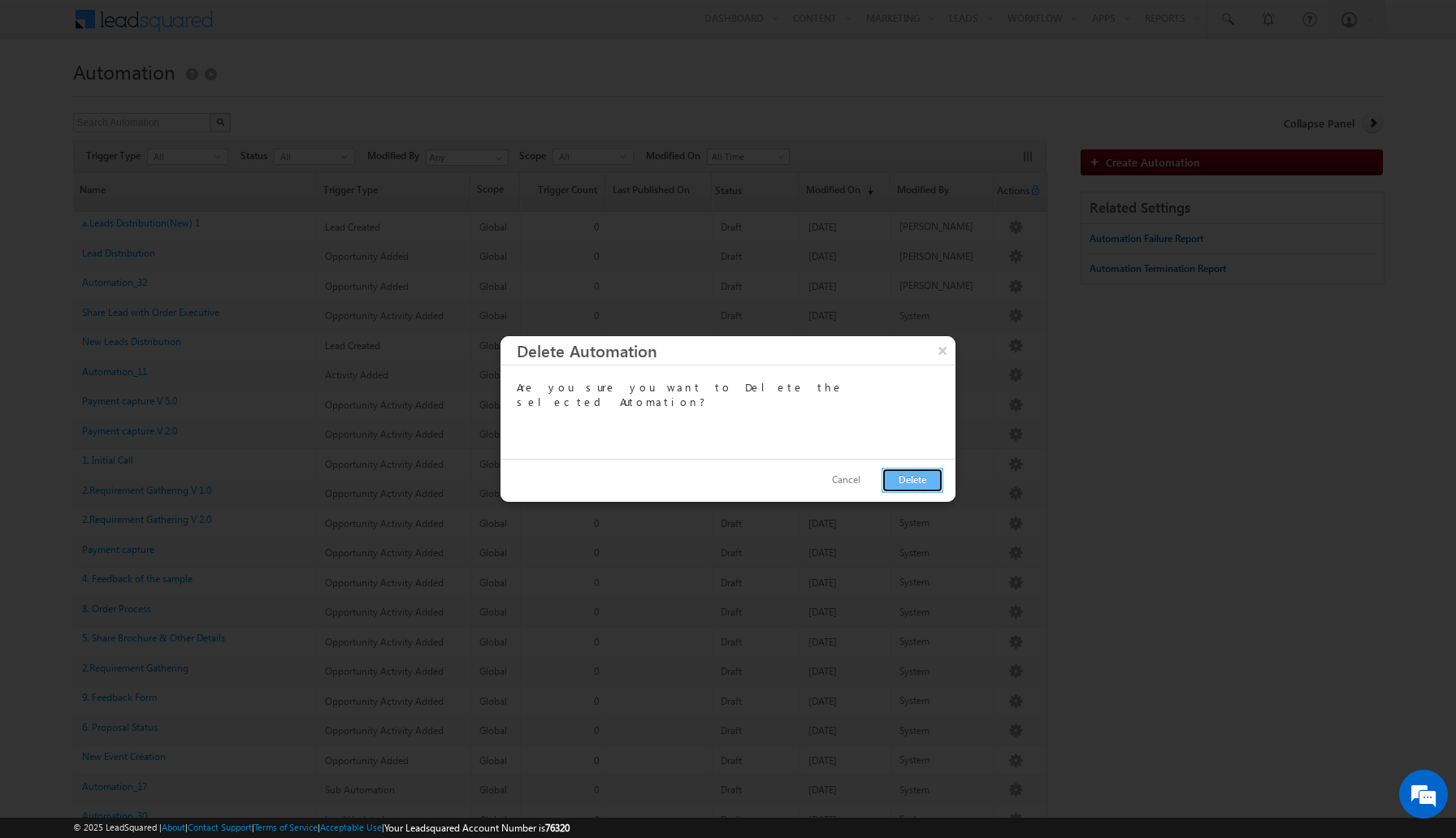
click at [910, 480] on button "Delete" at bounding box center [912, 480] width 62 height 25
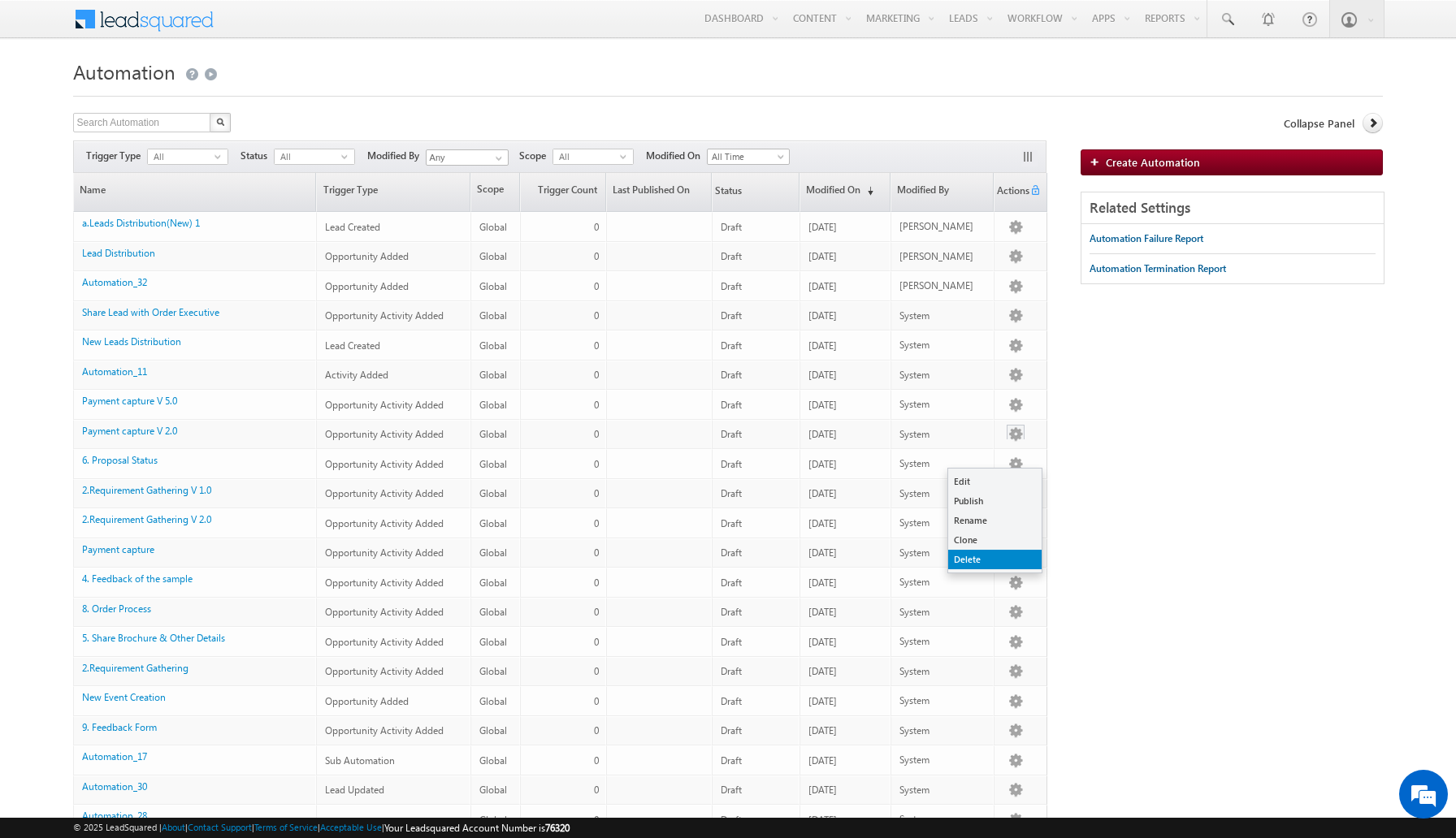
click at [987, 550] on link "Delete" at bounding box center [994, 560] width 93 height 20
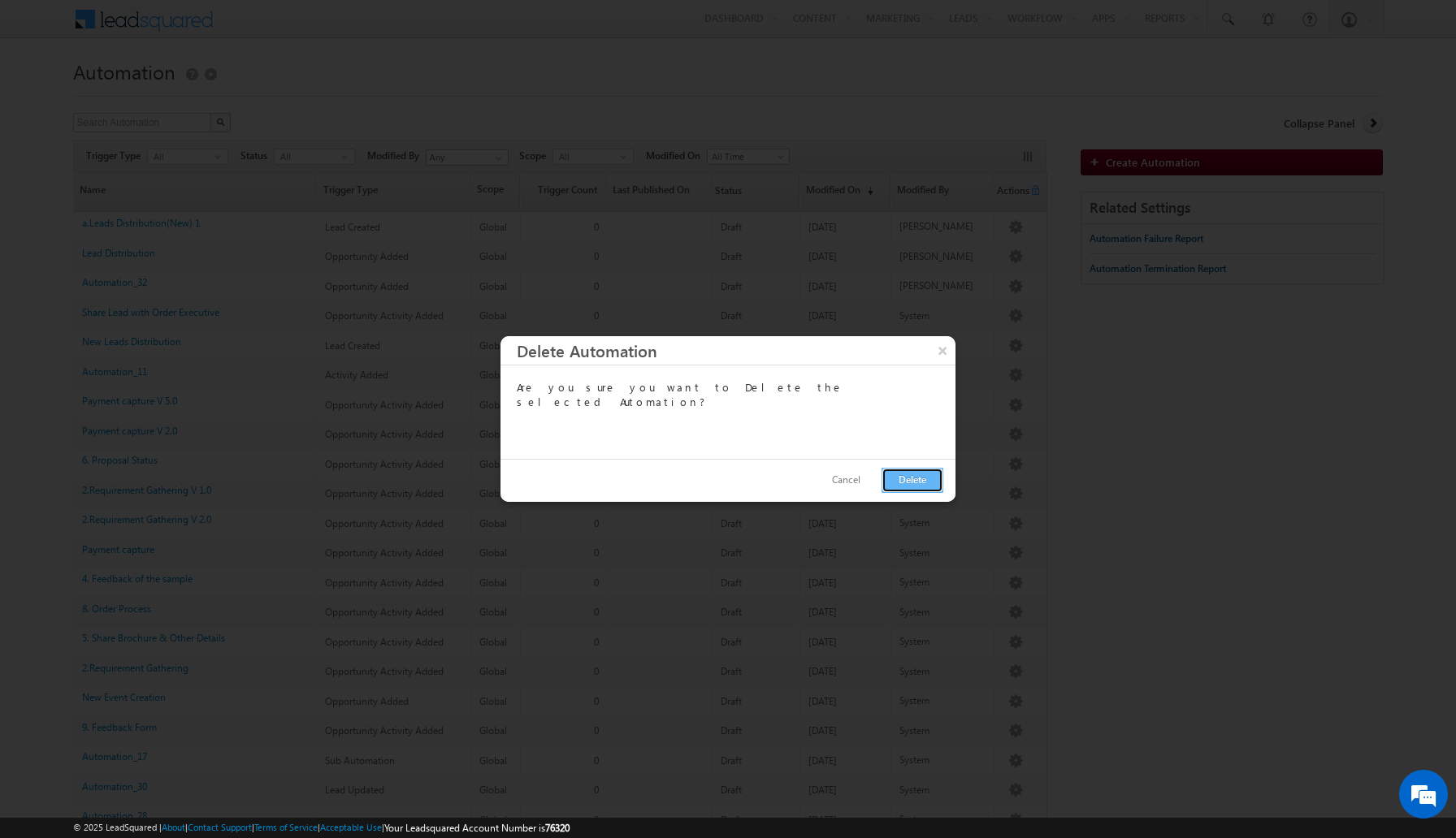
click at [898, 480] on button "Delete" at bounding box center [912, 480] width 62 height 25
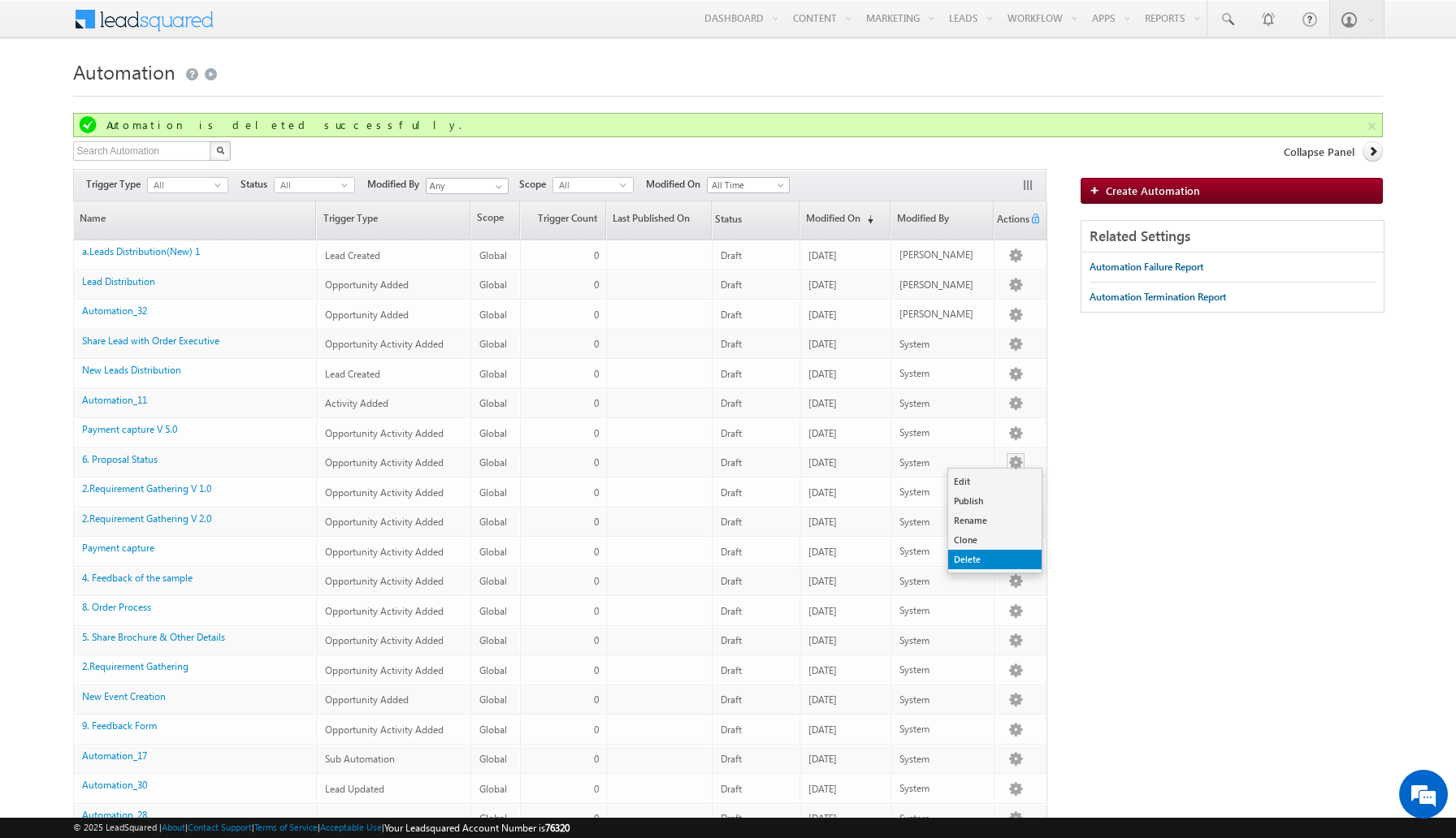
click at [982, 561] on link "Delete" at bounding box center [994, 560] width 93 height 20
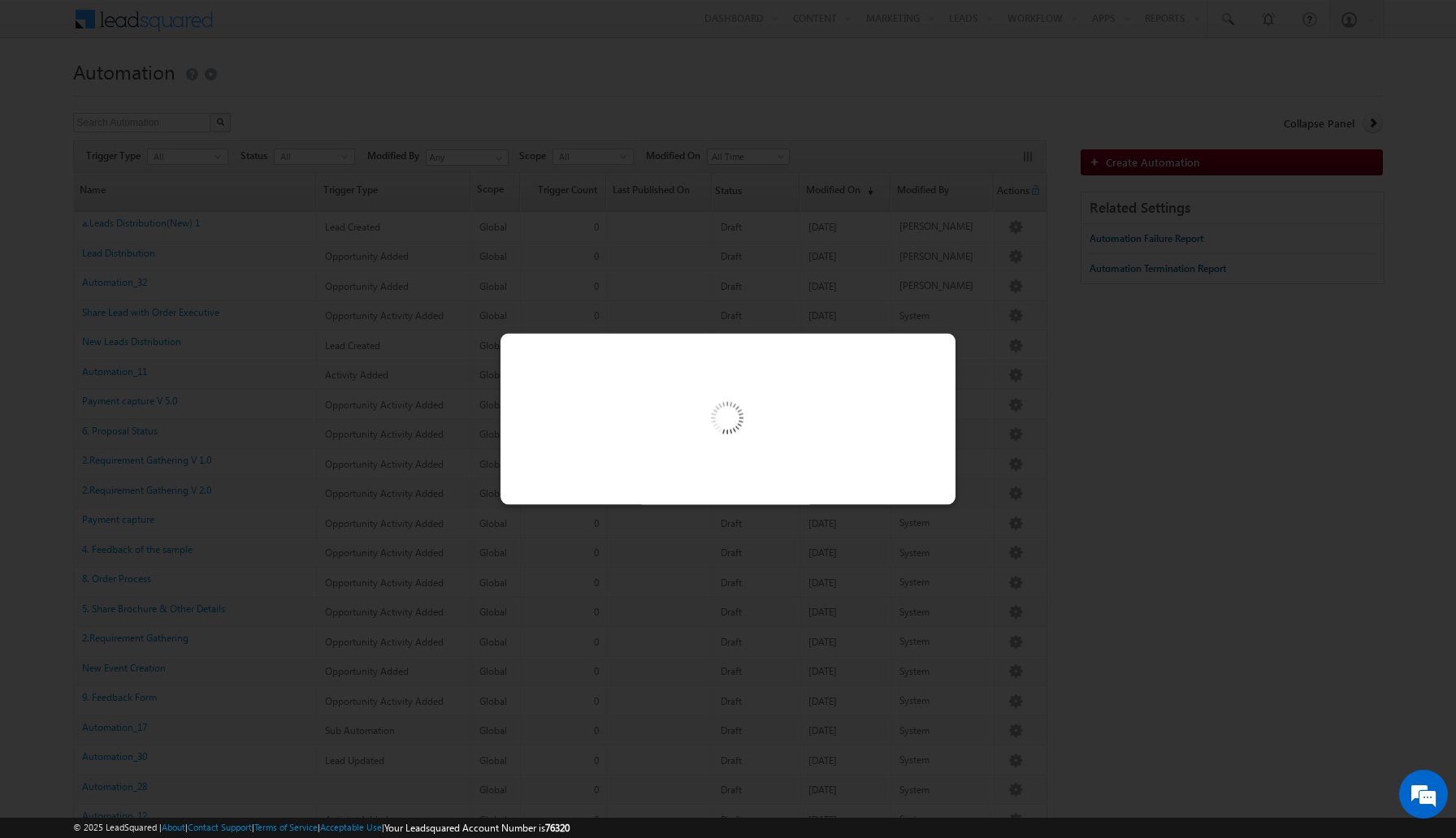
click at [950, 279] on div at bounding box center [728, 419] width 1456 height 838
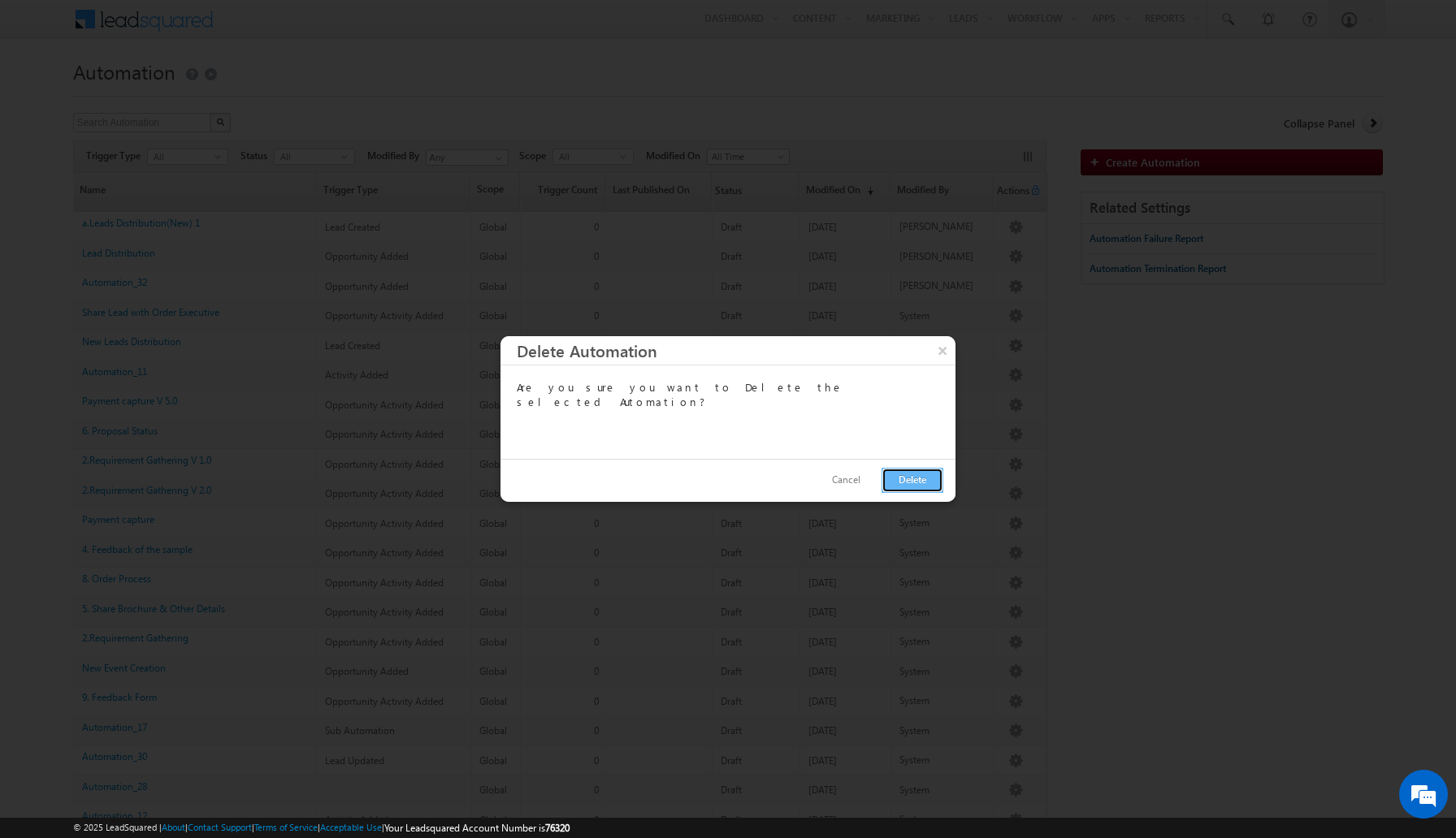
click at [917, 486] on button "Delete" at bounding box center [912, 480] width 62 height 25
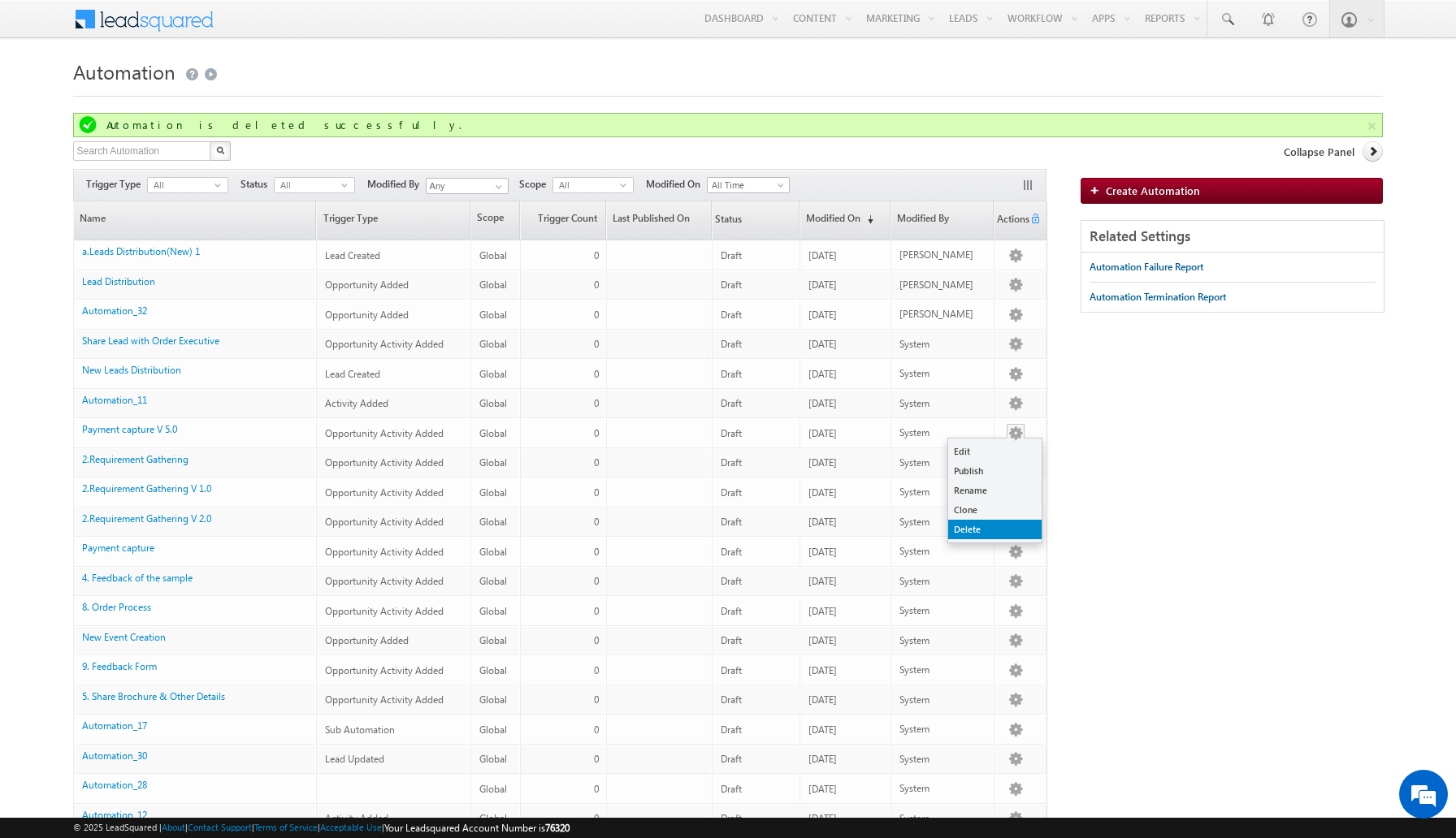
click at [970, 528] on link "Delete" at bounding box center [994, 529] width 93 height 20
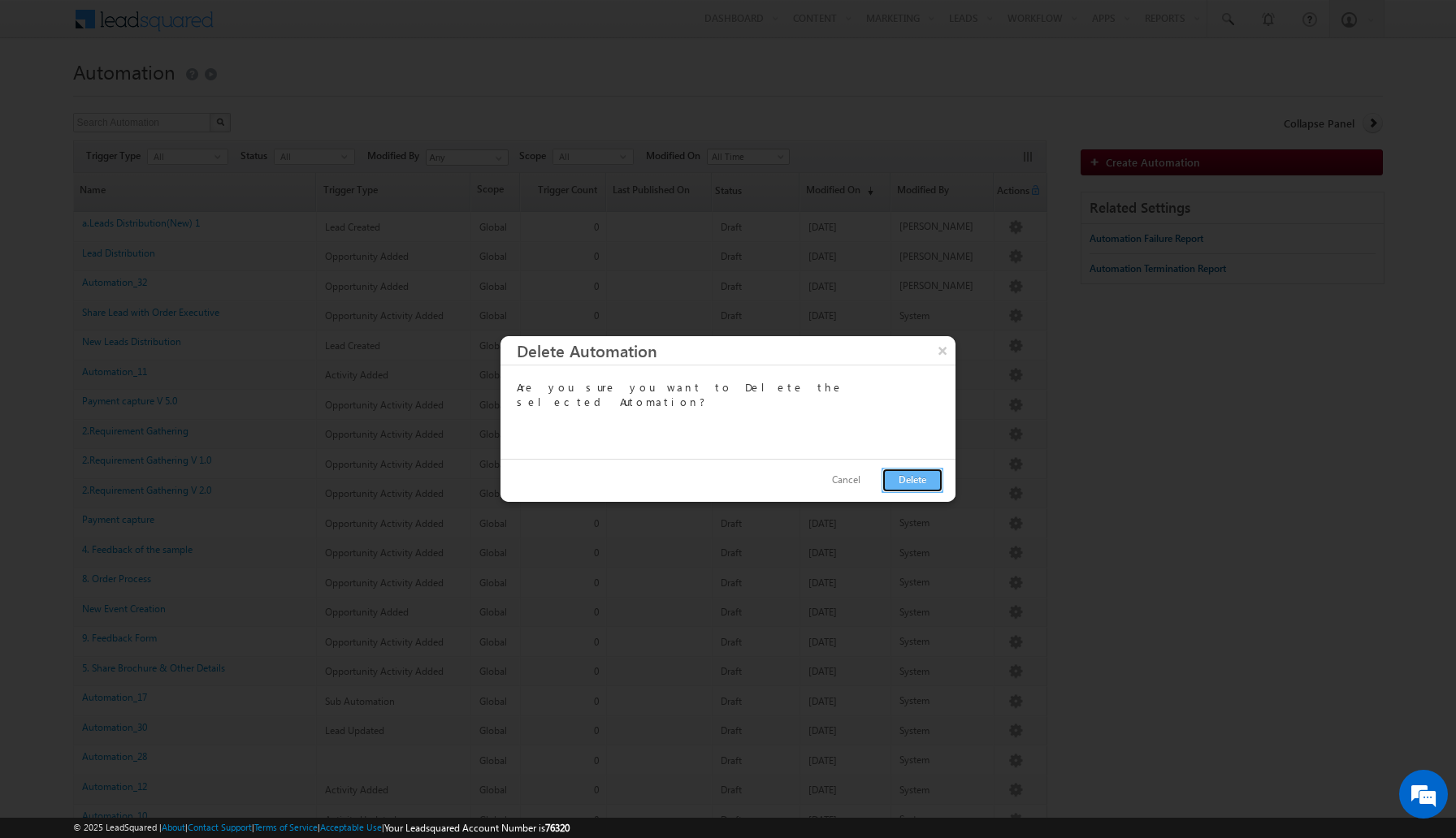
click at [920, 488] on button "Delete" at bounding box center [912, 480] width 62 height 25
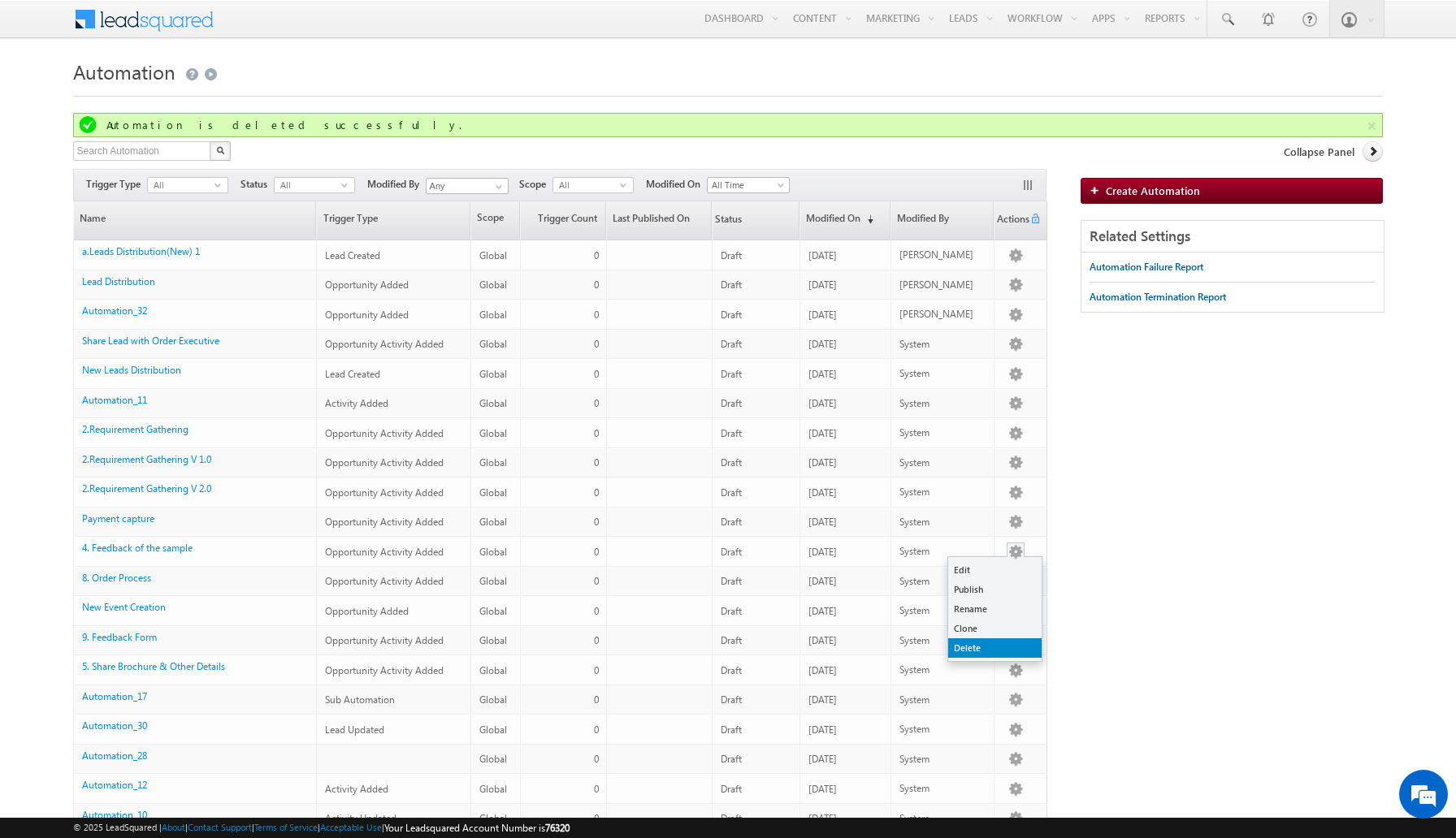
click at [976, 640] on link "Delete" at bounding box center [994, 648] width 93 height 20
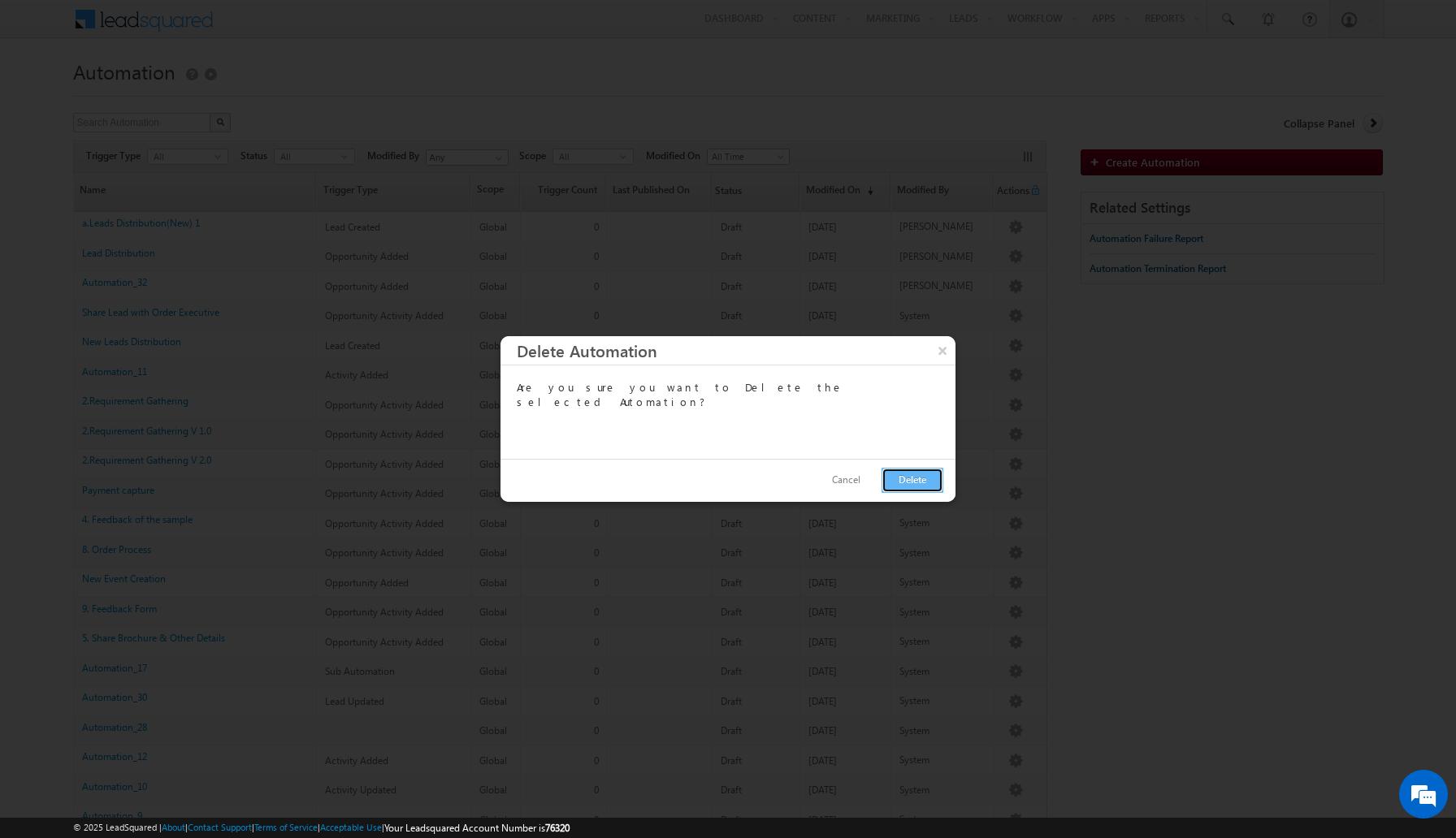
click at [909, 478] on button "Delete" at bounding box center [912, 480] width 62 height 25
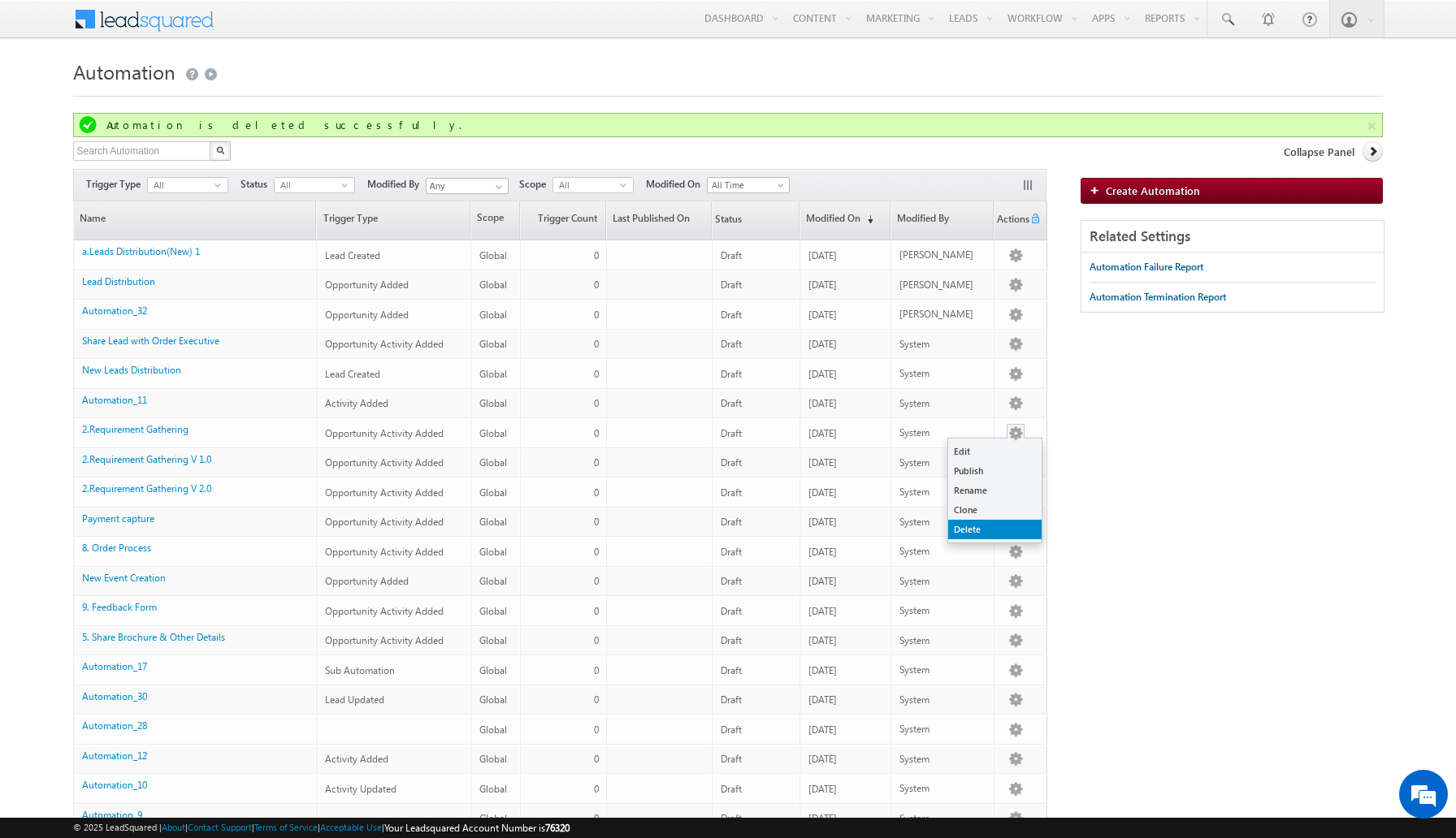
click at [967, 528] on link "Delete" at bounding box center [994, 529] width 93 height 20
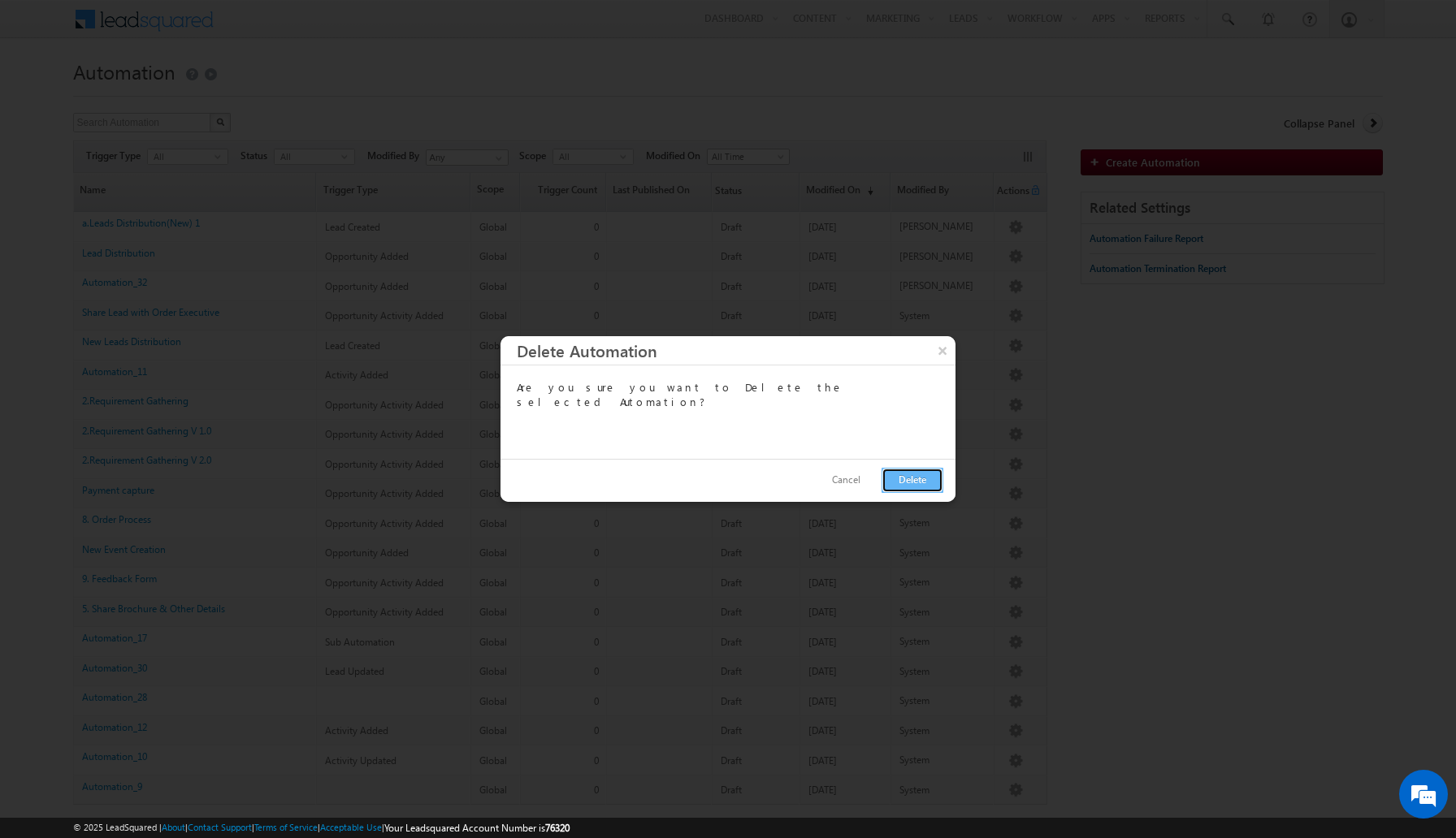
click at [912, 471] on button "Delete" at bounding box center [912, 480] width 62 height 25
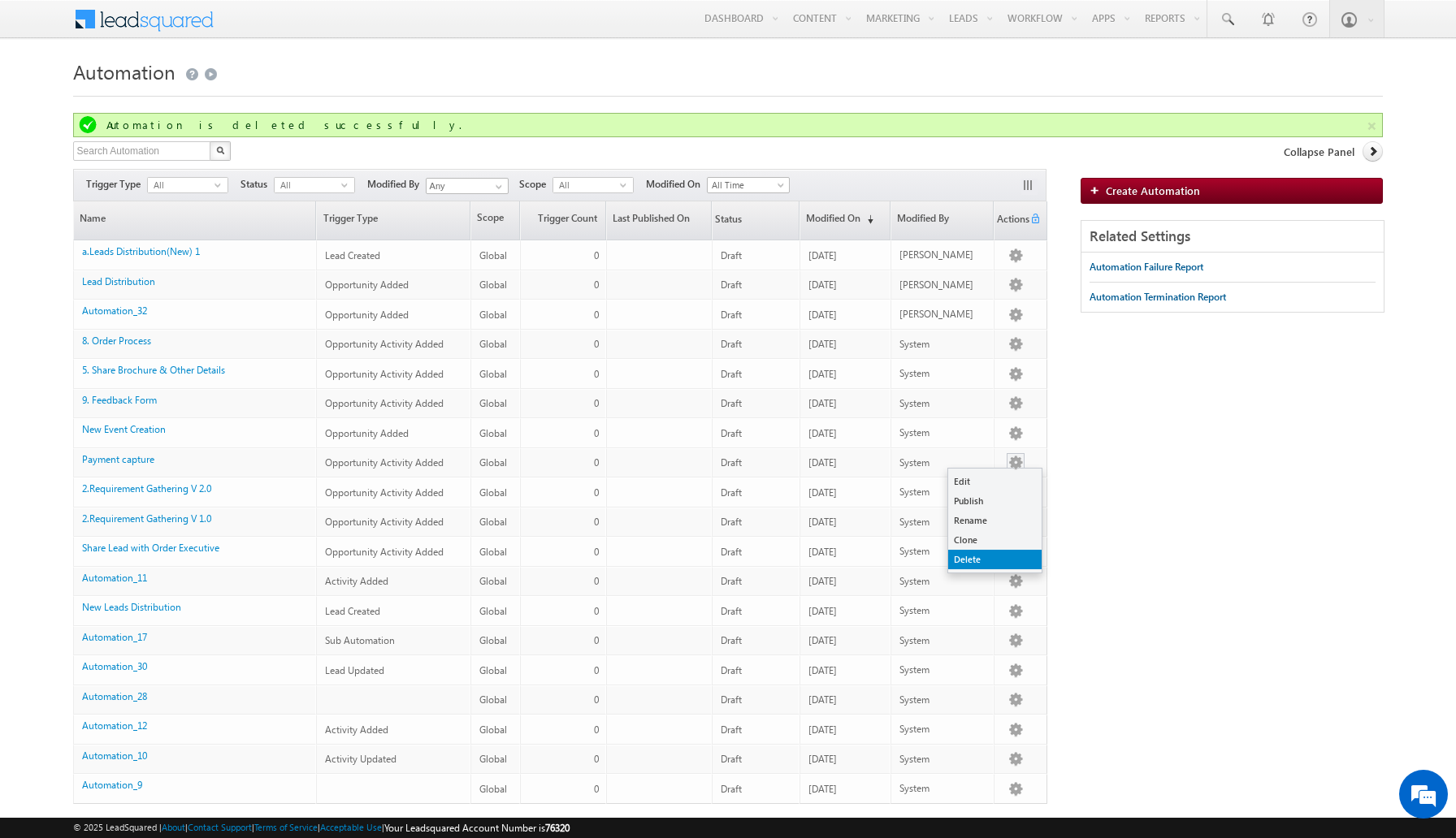
click at [982, 558] on link "Delete" at bounding box center [994, 560] width 93 height 20
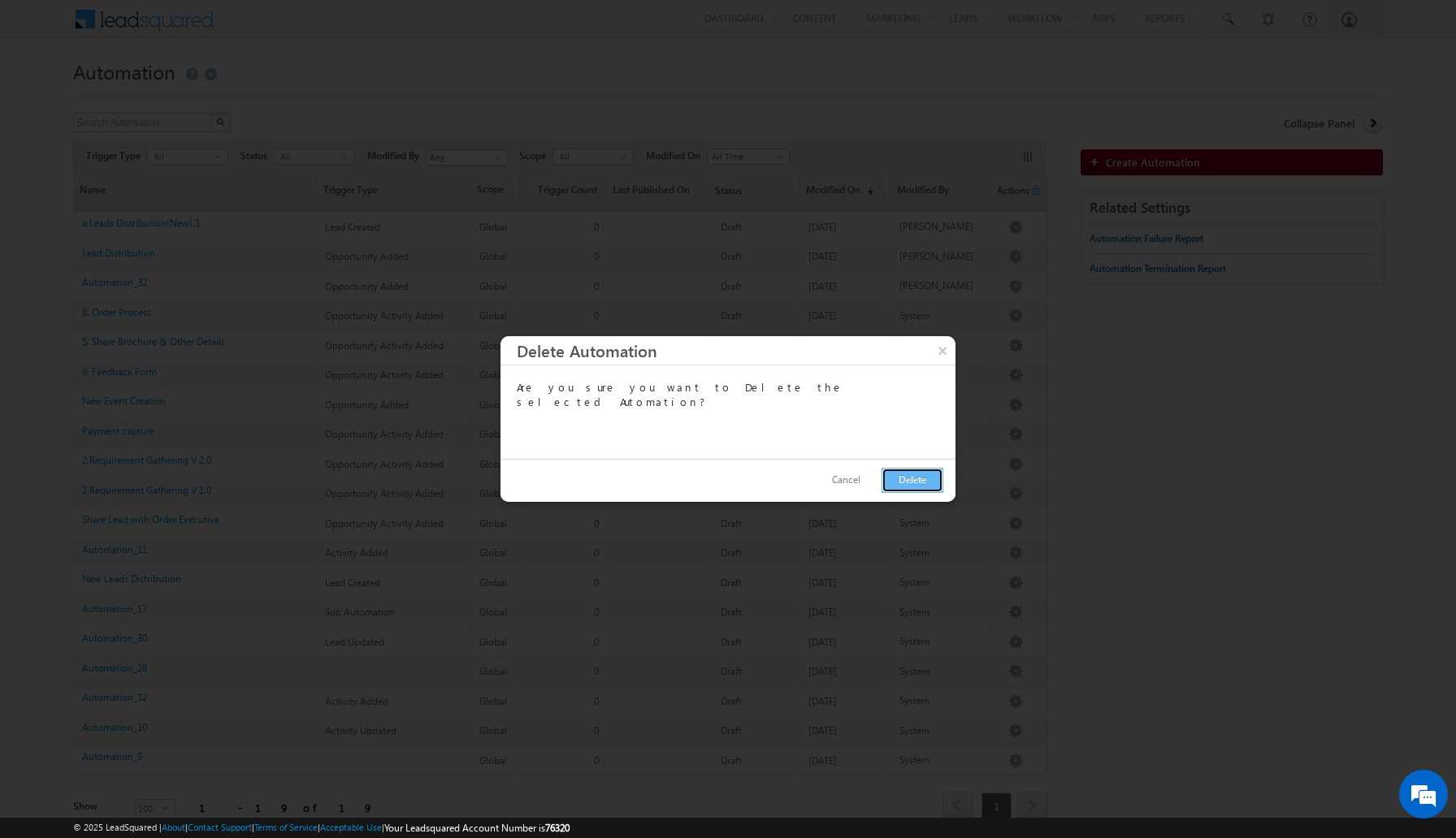
click at [915, 479] on button "Delete" at bounding box center [912, 480] width 62 height 25
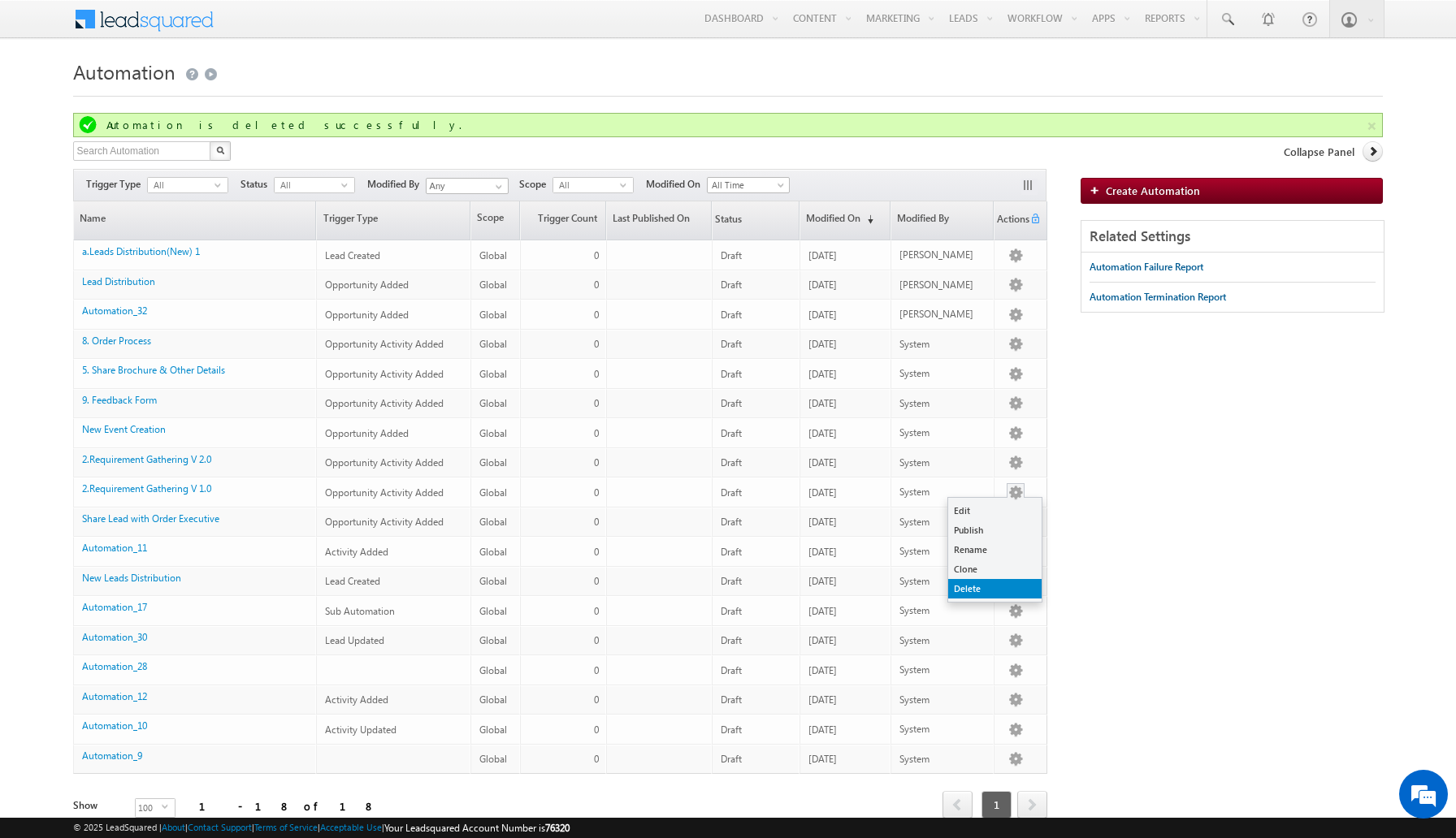
click at [979, 587] on link "Delete" at bounding box center [994, 589] width 93 height 20
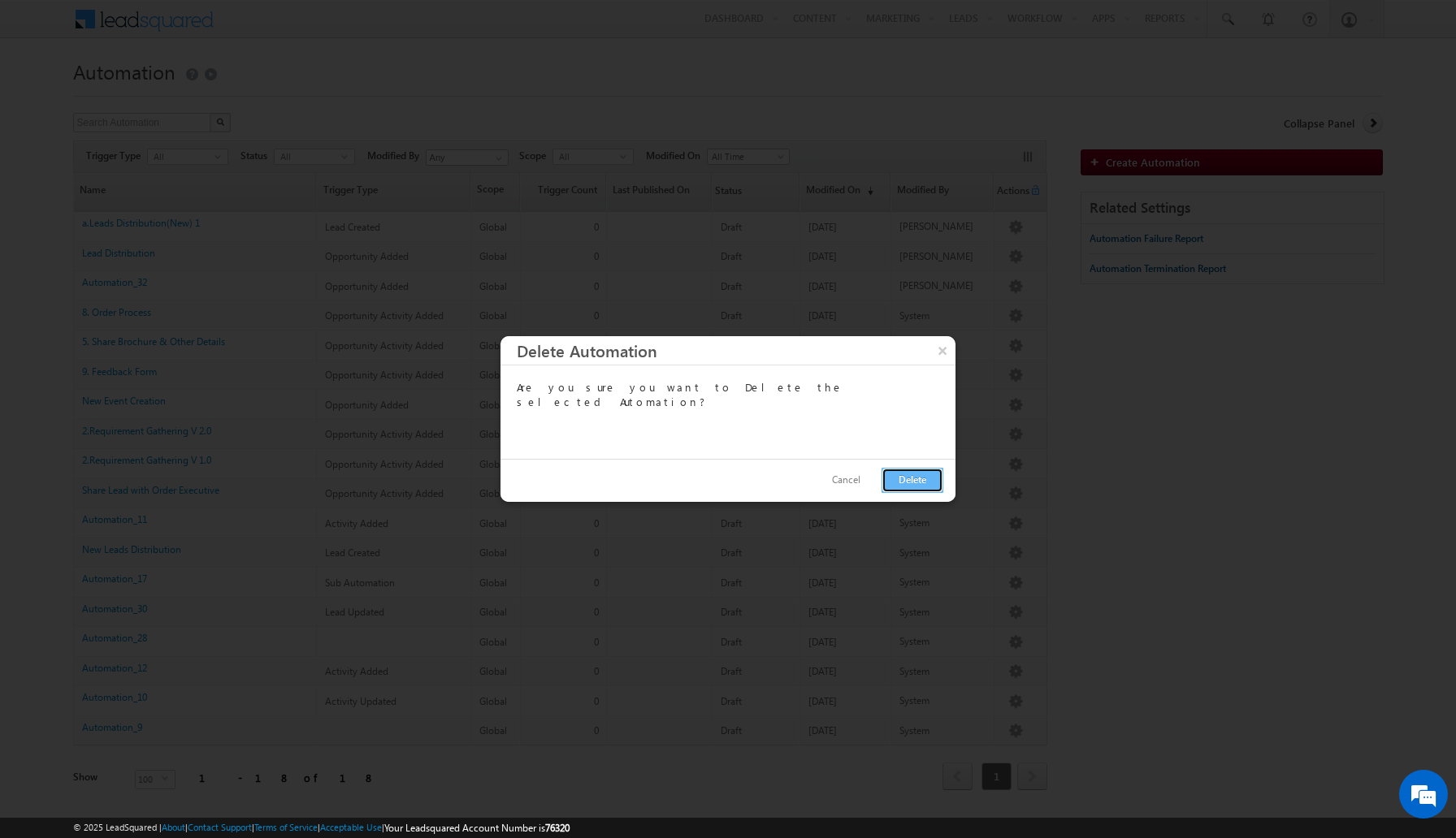
click at [912, 484] on button "Delete" at bounding box center [912, 480] width 62 height 25
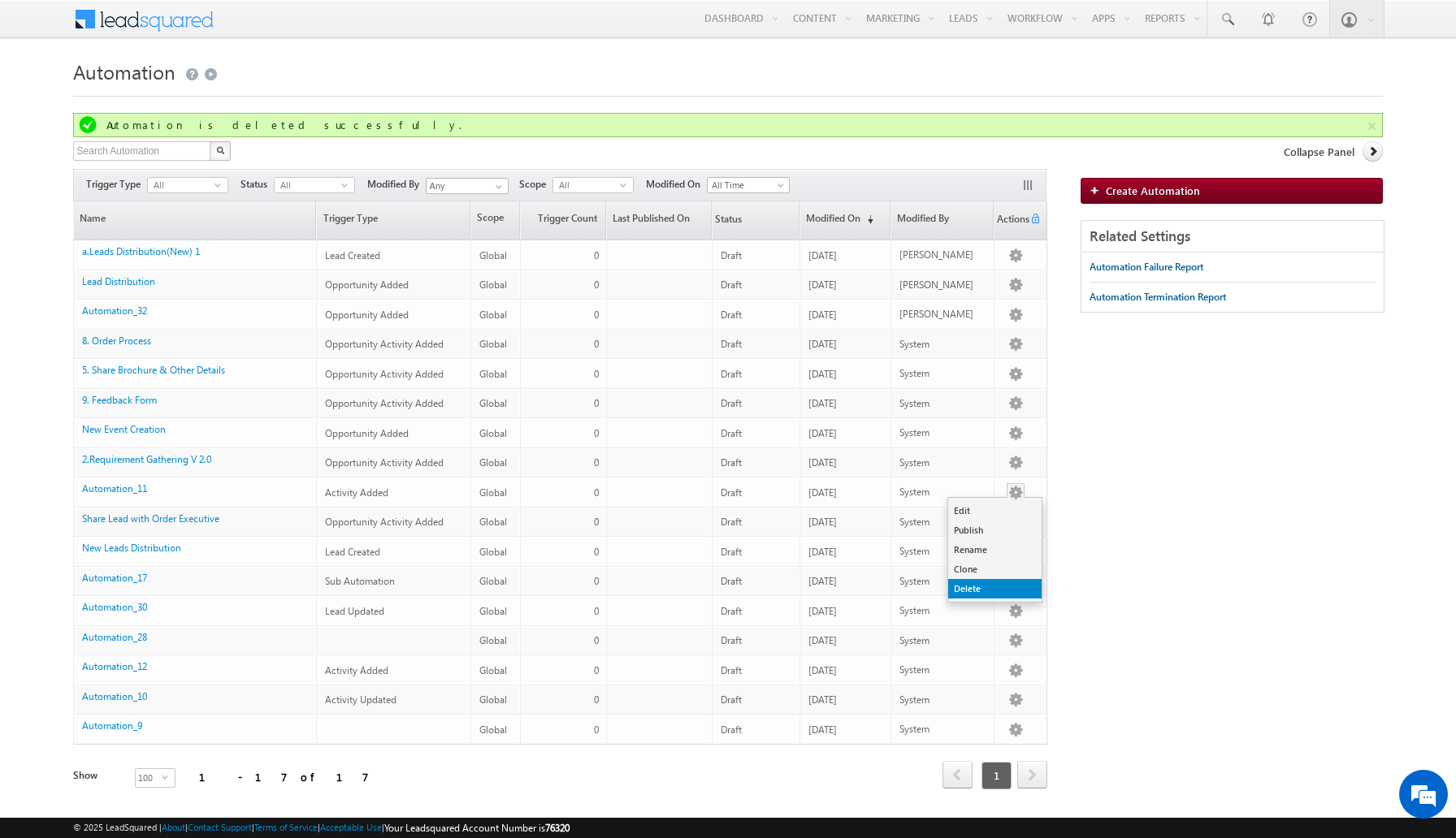
click at [987, 585] on link "Delete" at bounding box center [994, 589] width 93 height 20
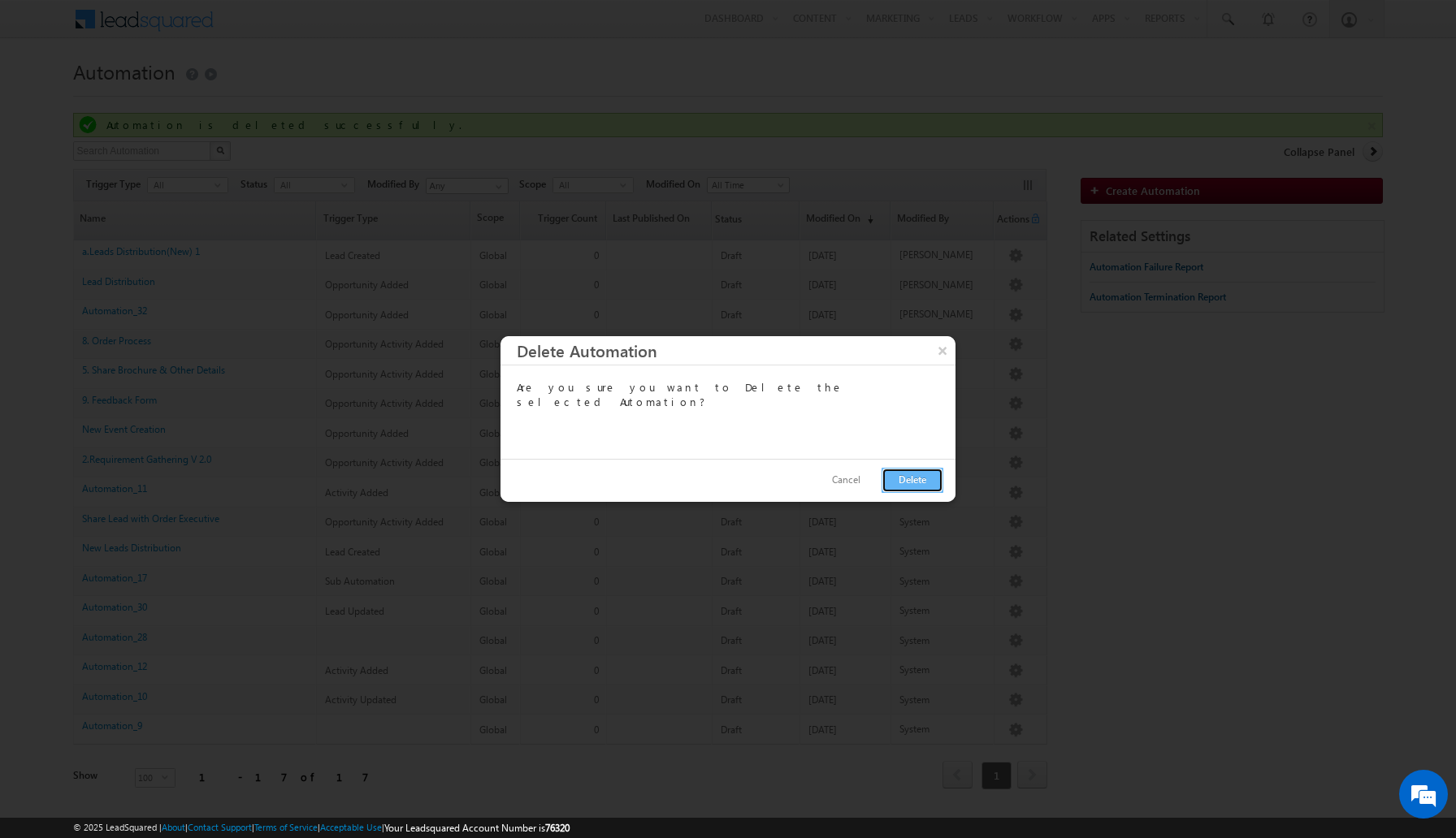
click at [916, 483] on button "Delete" at bounding box center [912, 480] width 62 height 25
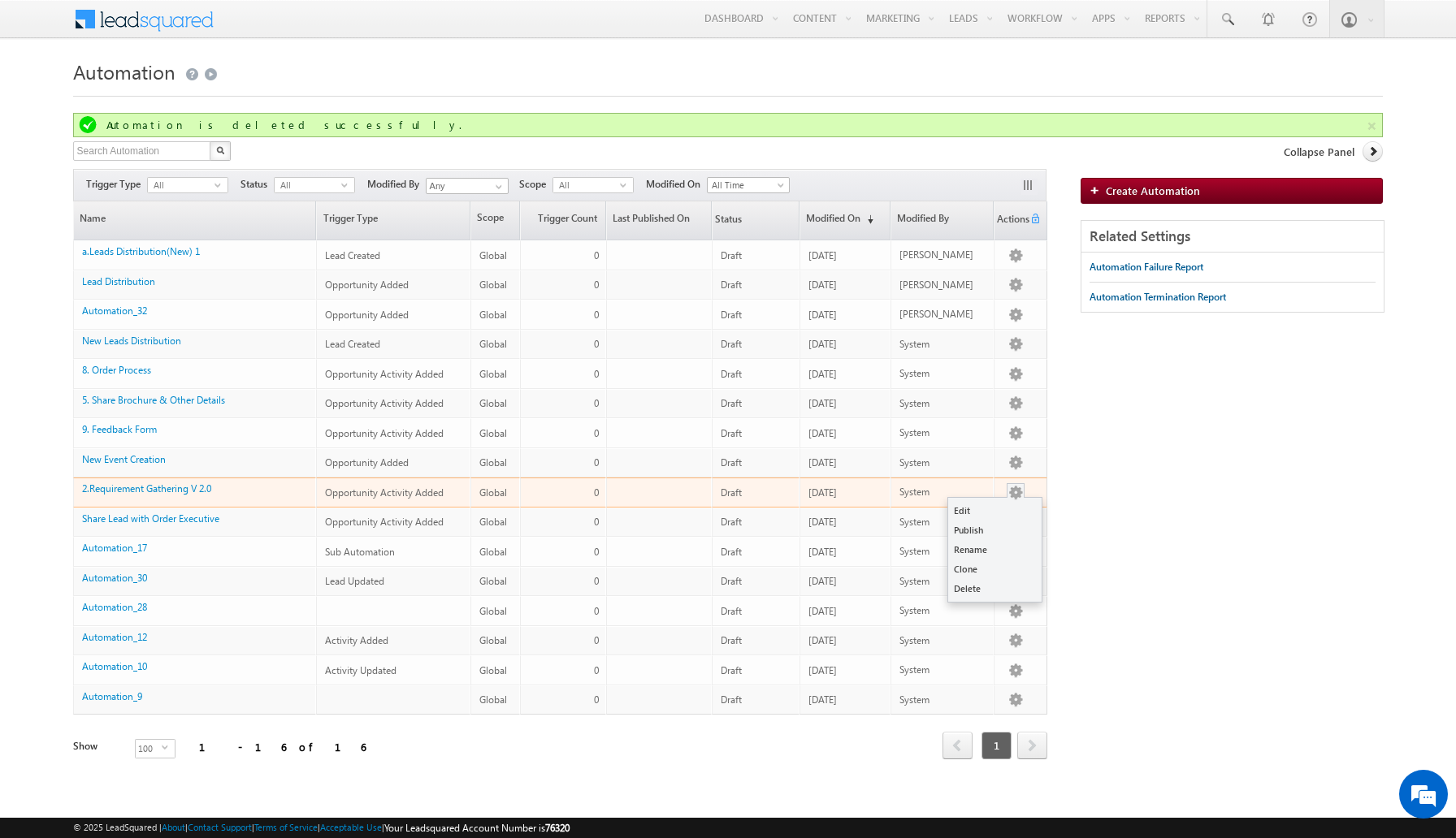
click at [1019, 495] on button "button" at bounding box center [1015, 493] width 17 height 17
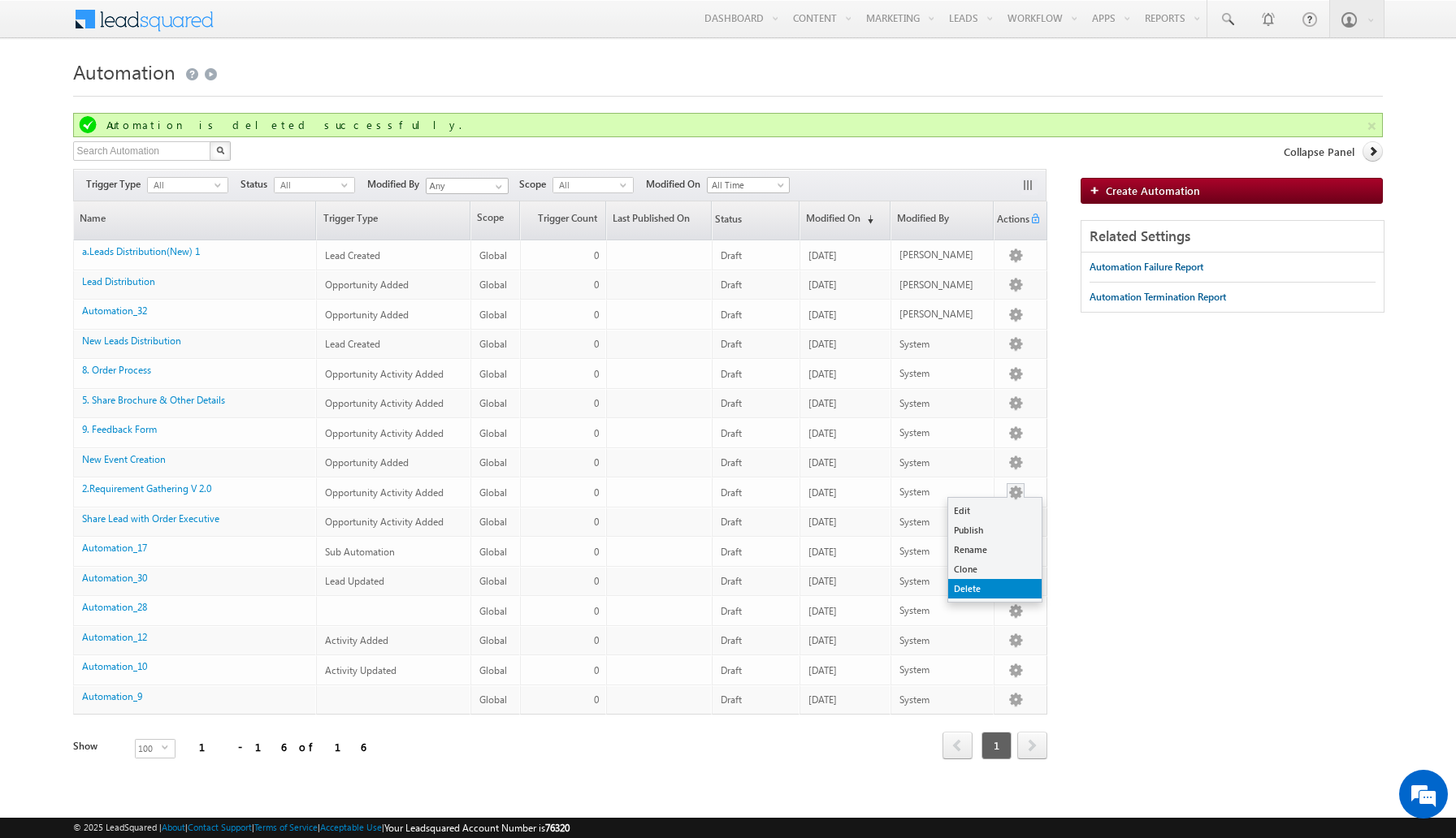
click at [995, 597] on link "Delete" at bounding box center [994, 589] width 93 height 20
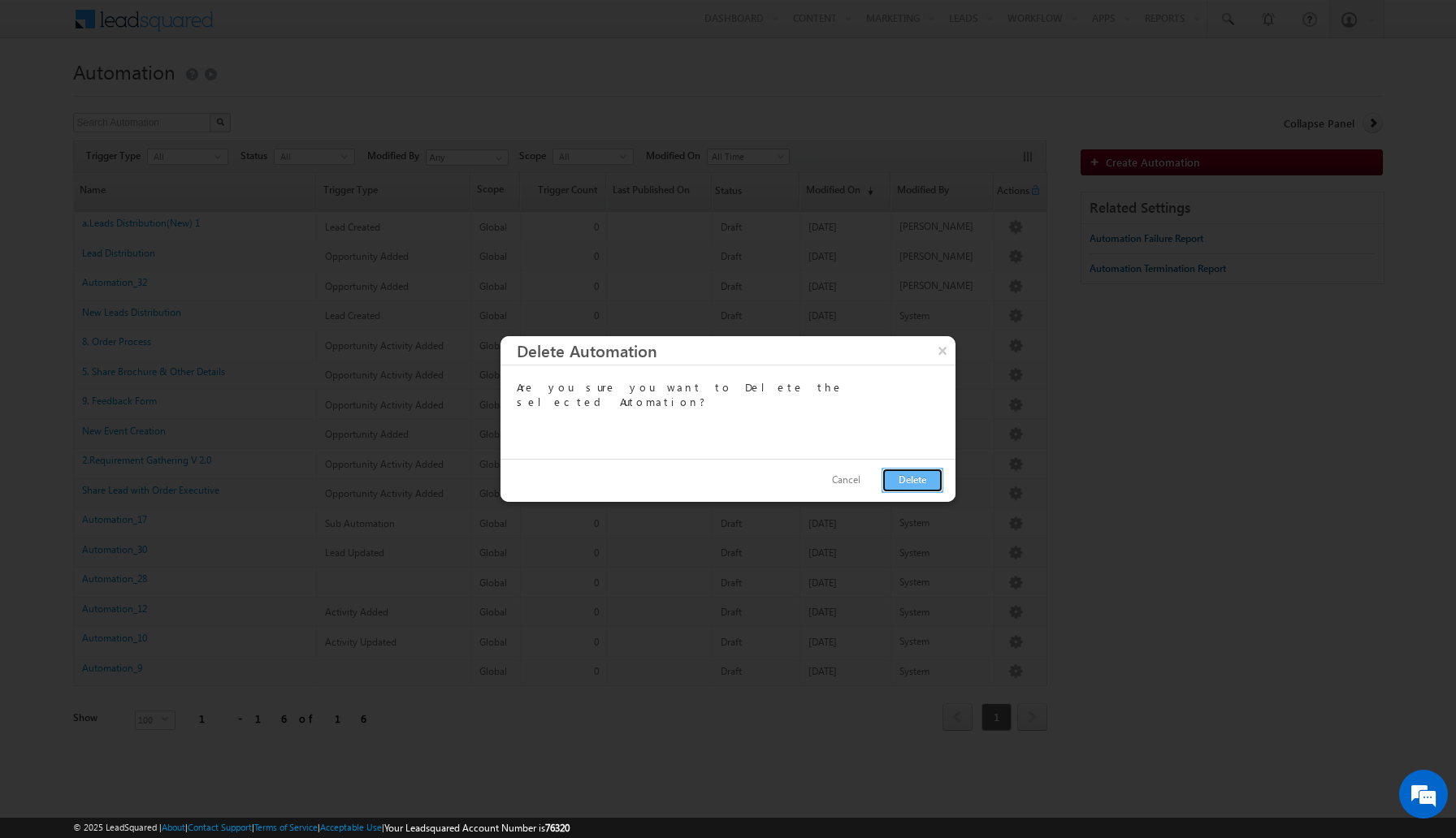
click at [922, 475] on button "Delete" at bounding box center [912, 480] width 62 height 25
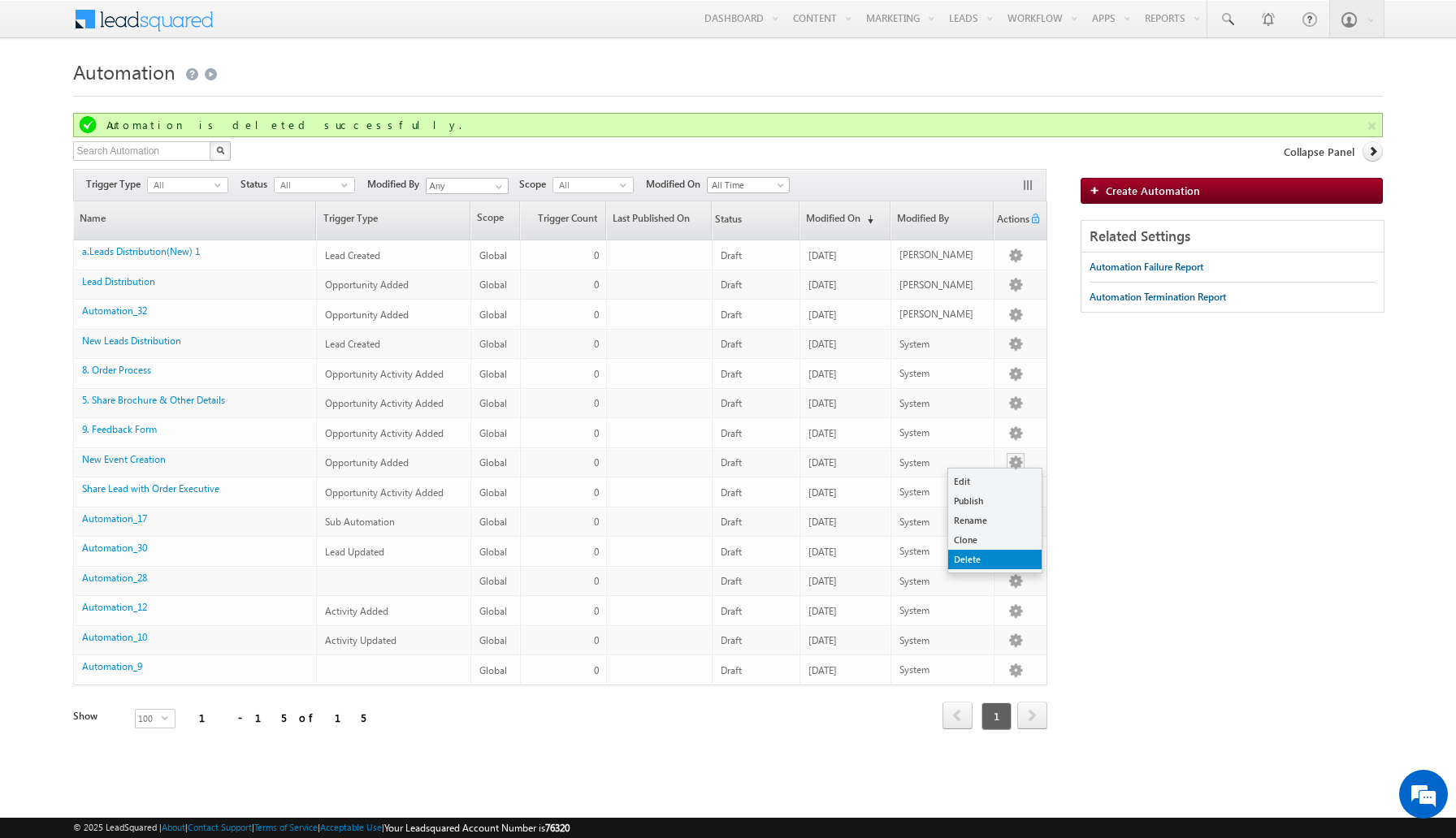
click at [994, 563] on link "Delete" at bounding box center [994, 560] width 93 height 20
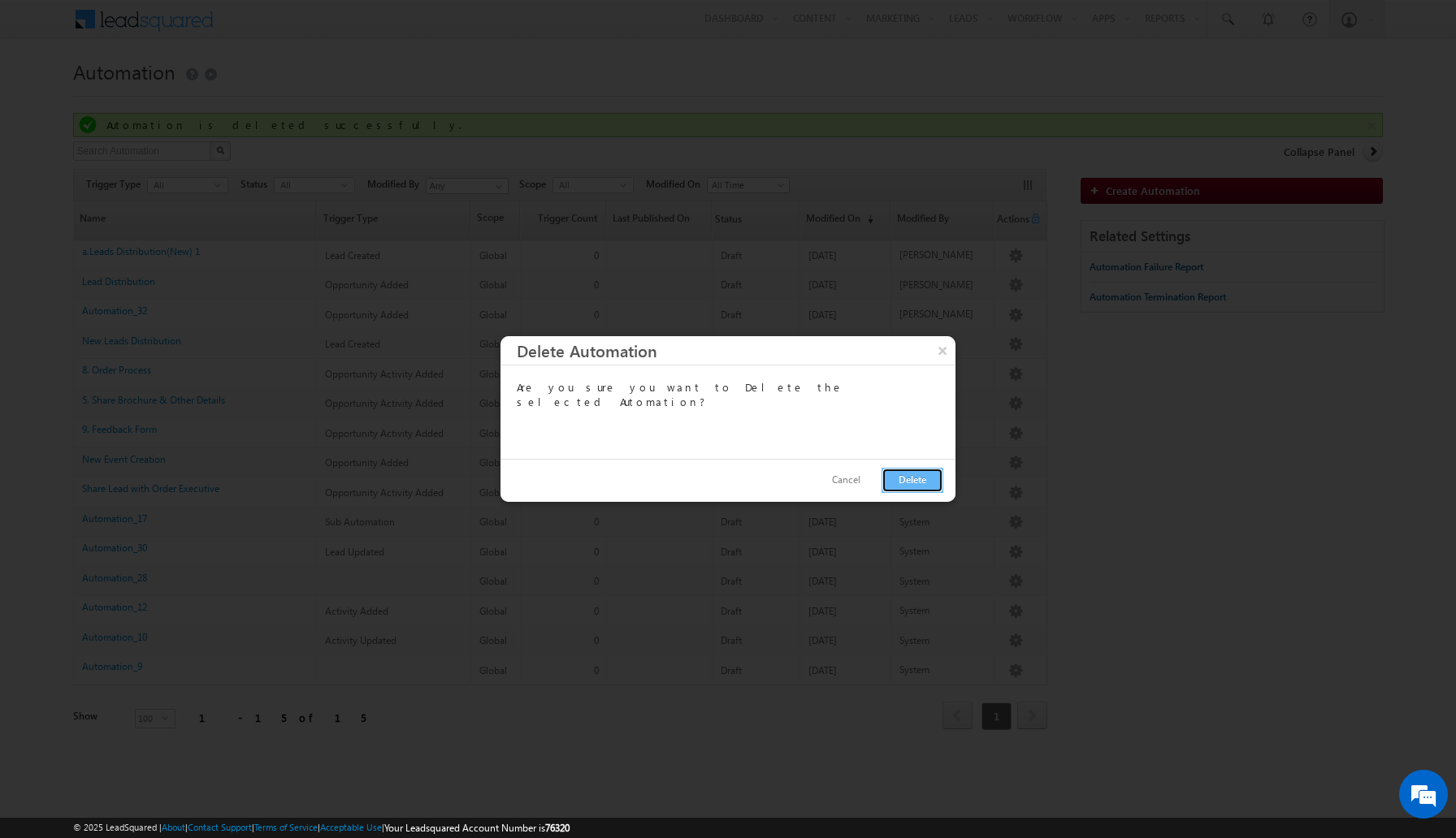
click at [897, 477] on button "Delete" at bounding box center [912, 480] width 62 height 25
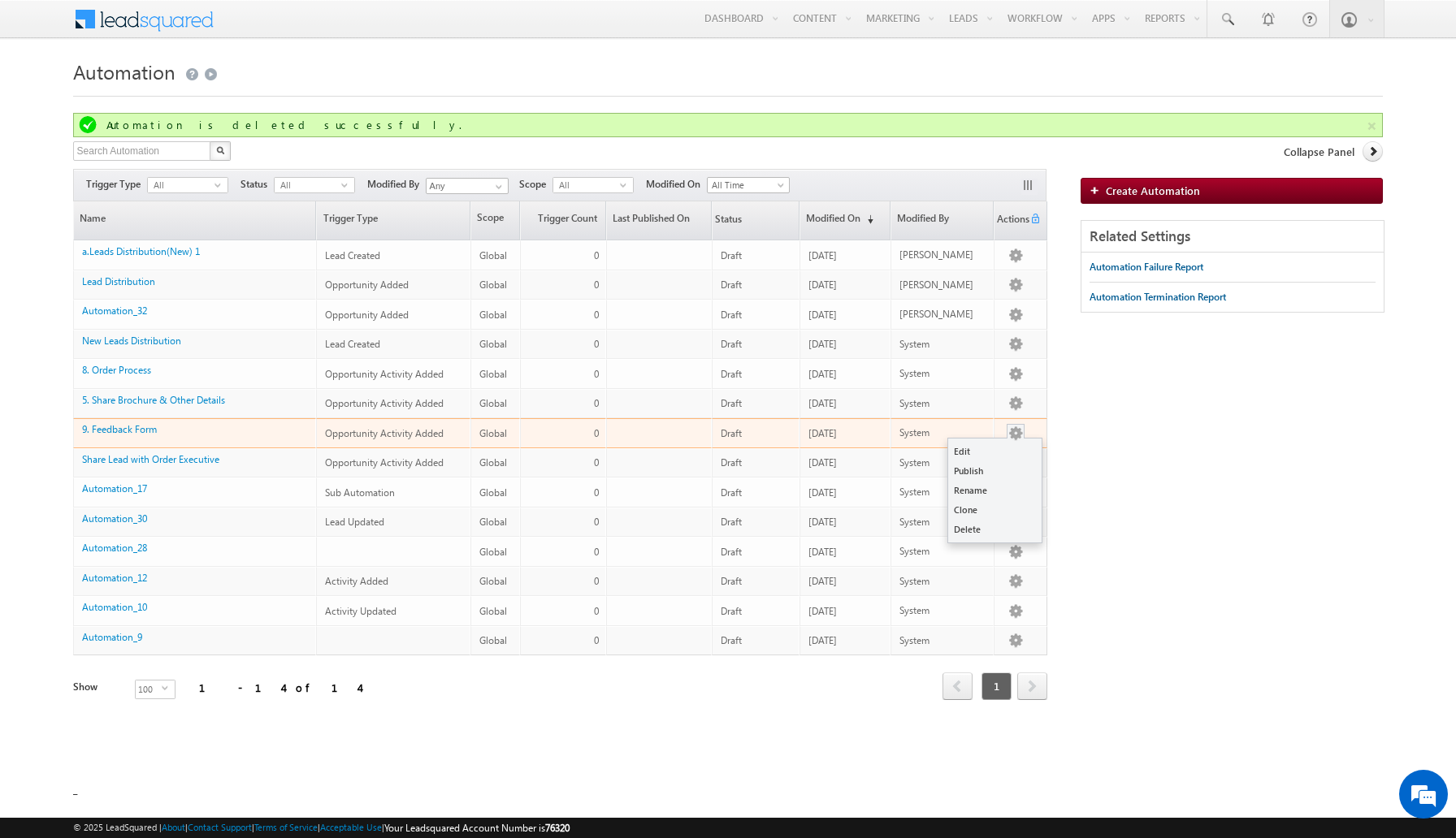
click at [1018, 435] on button "button" at bounding box center [1015, 433] width 17 height 17
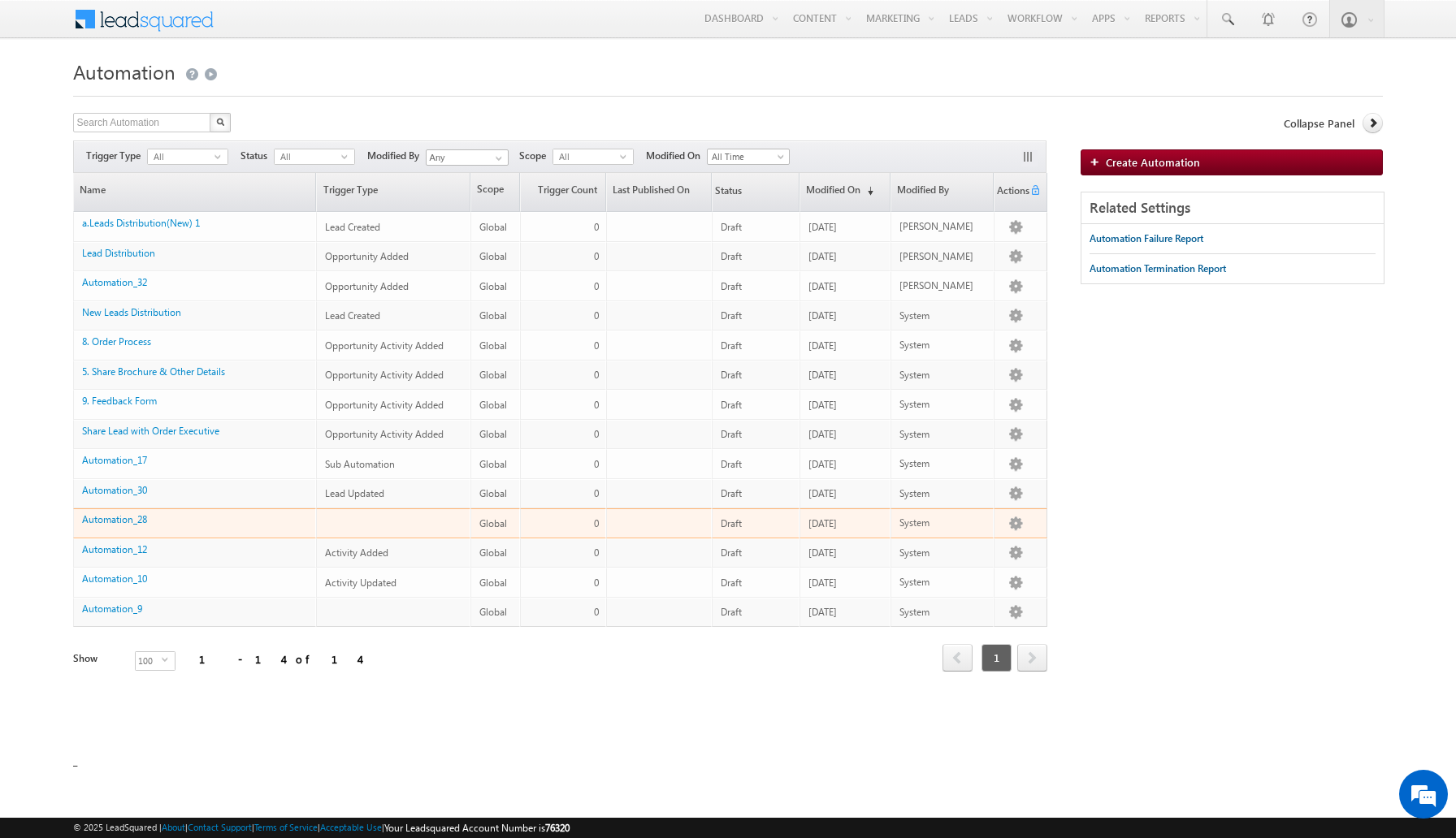
click at [992, 545] on tbody "0 a.Leads Distribution(New) 1 Lead Created Global 0 Draft 10/15/25 YASHWANTH ka…" at bounding box center [560, 419] width 974 height 415
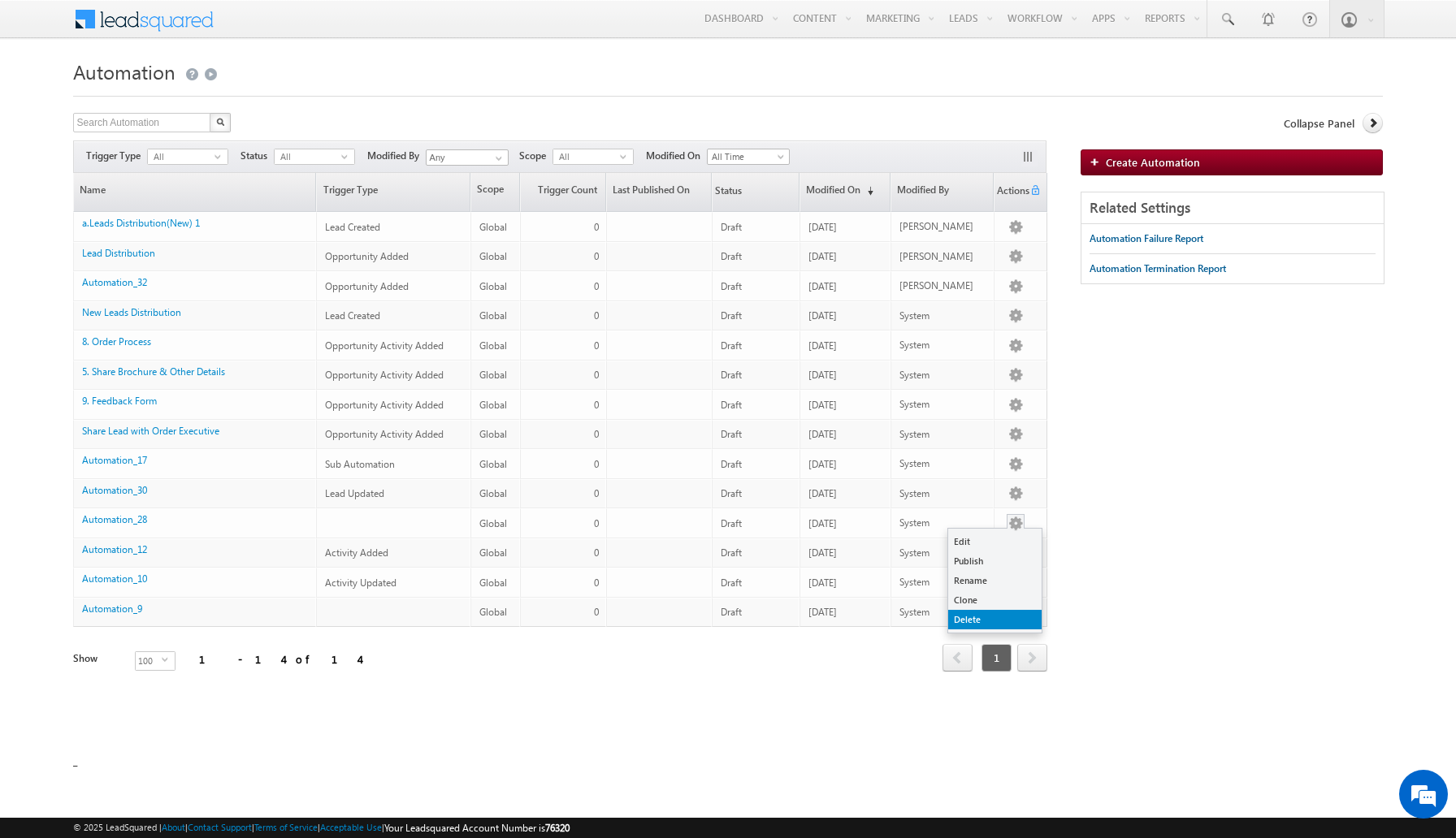
click at [981, 619] on link "Delete" at bounding box center [994, 619] width 93 height 20
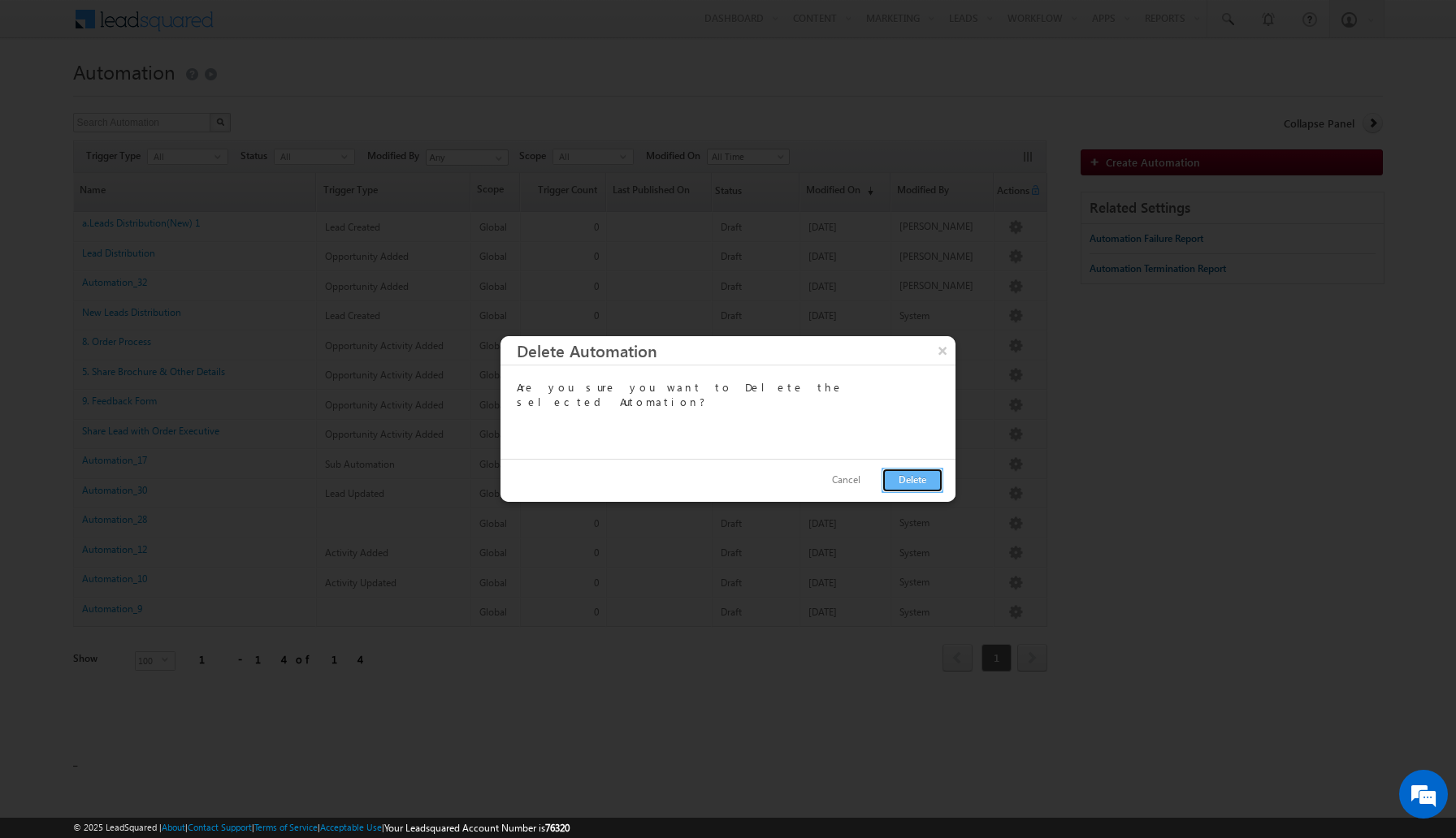
click at [907, 477] on button "Delete" at bounding box center [912, 480] width 62 height 25
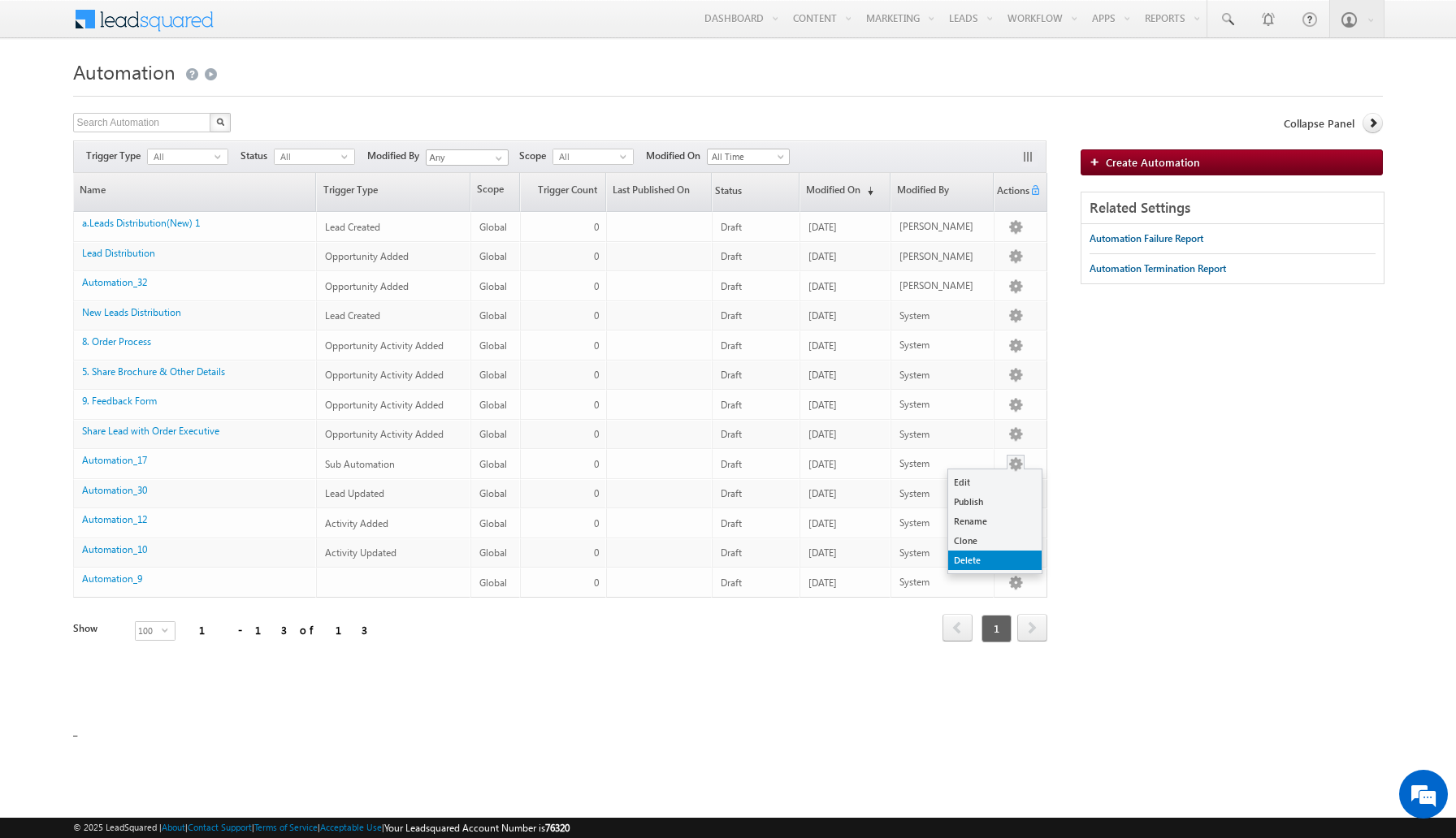
click at [987, 562] on link "Delete" at bounding box center [994, 561] width 93 height 20
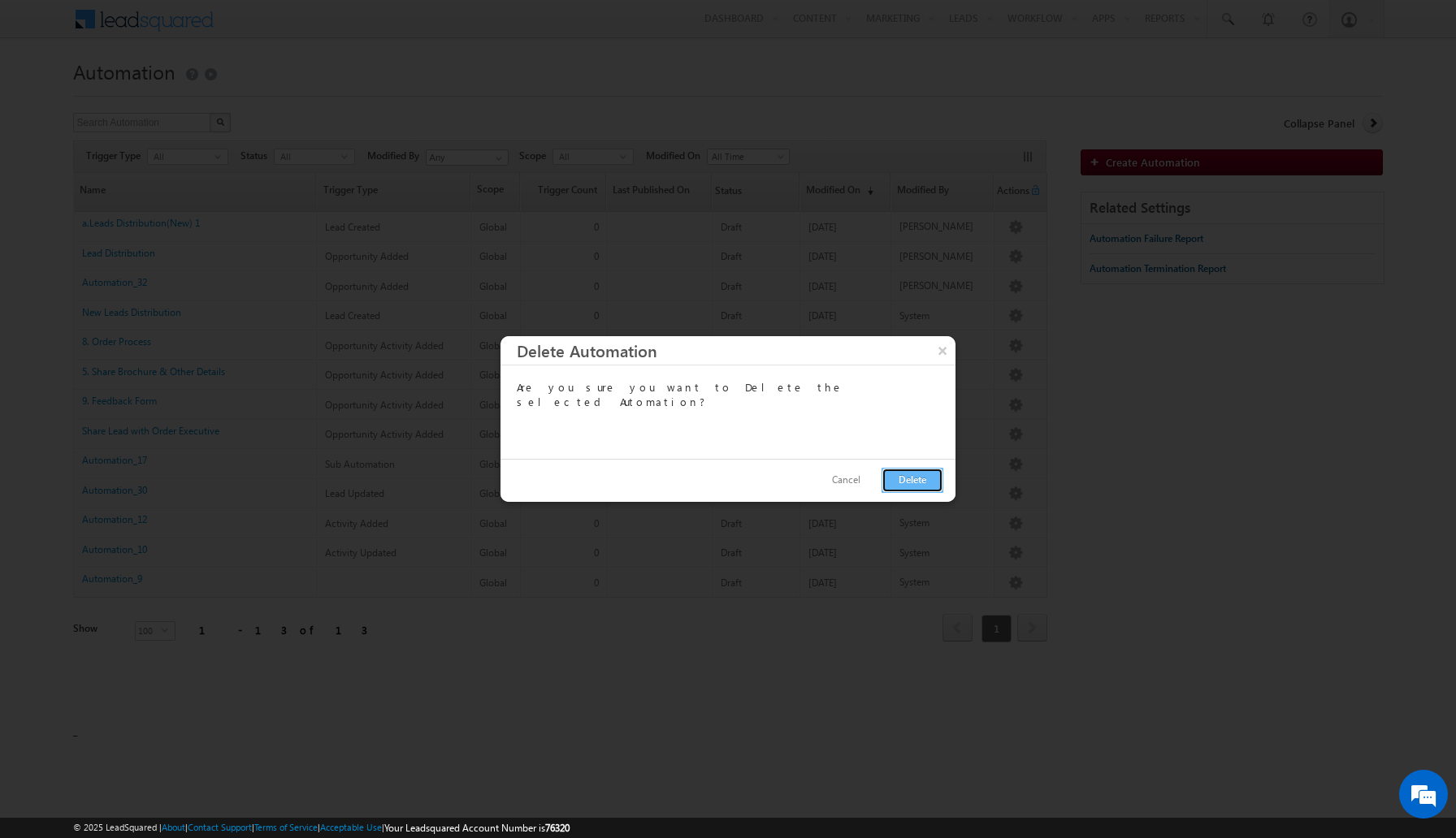
click at [923, 486] on button "Delete" at bounding box center [912, 480] width 62 height 25
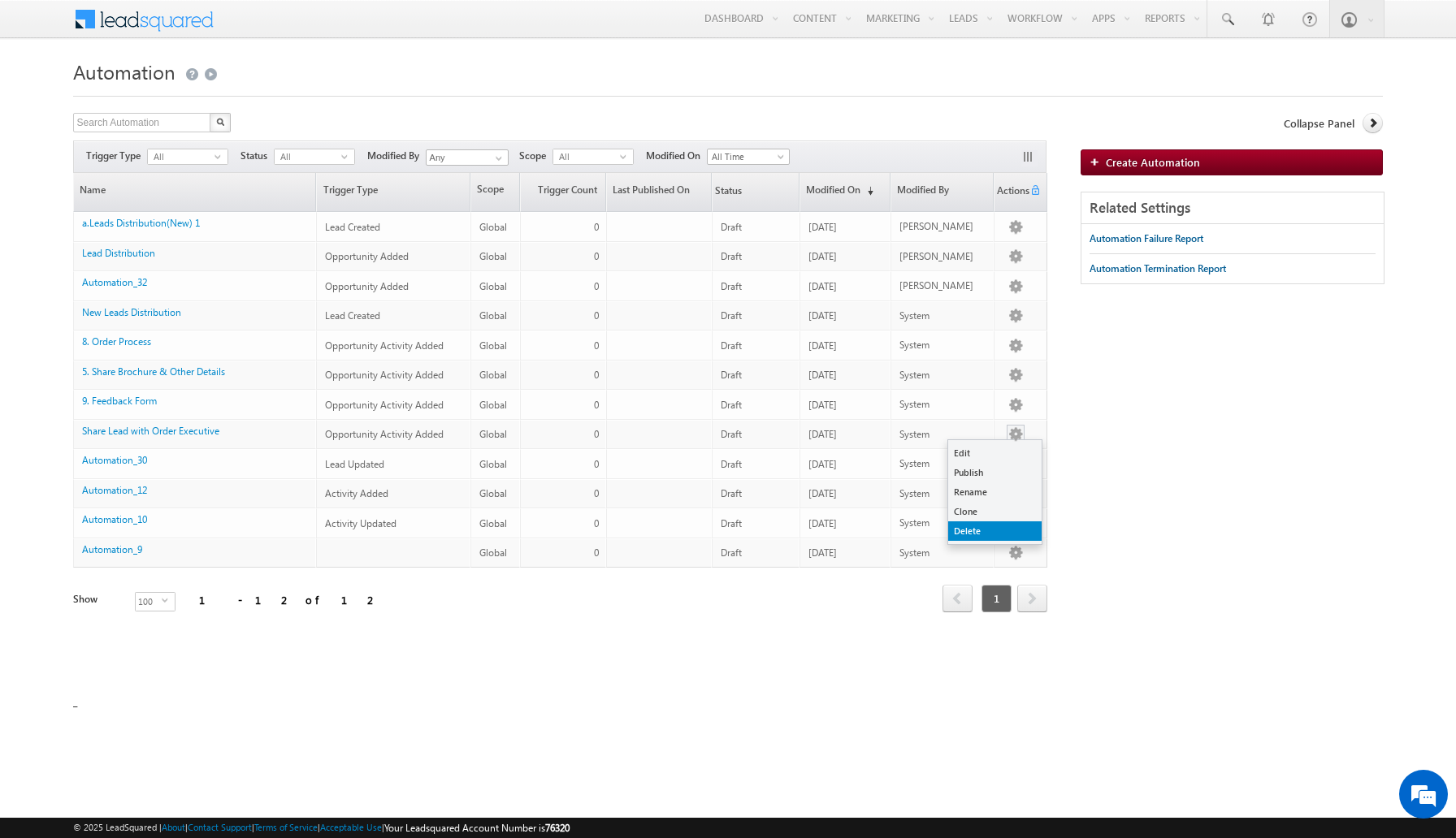
click at [982, 528] on link "Delete" at bounding box center [994, 531] width 93 height 20
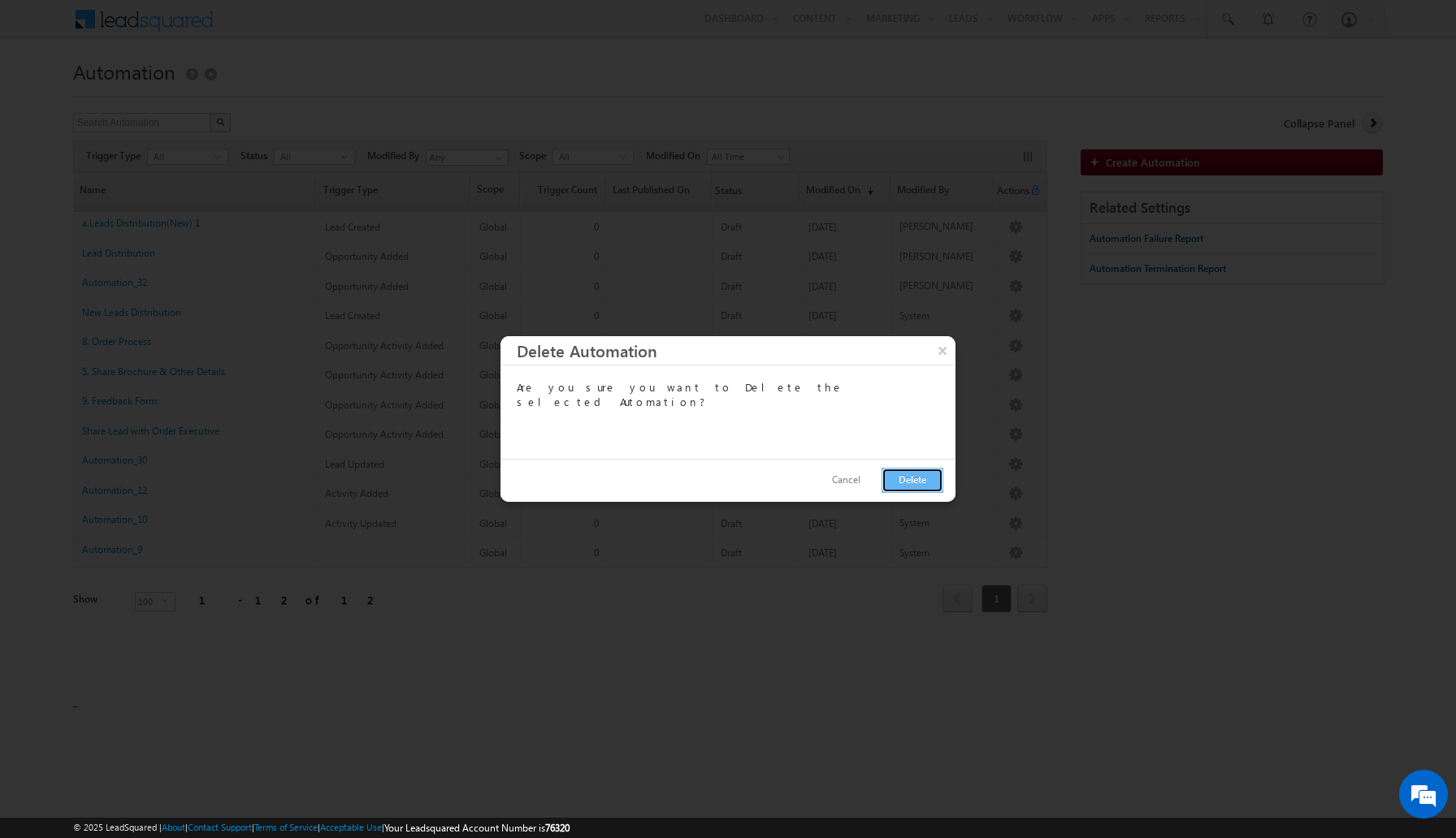
click at [899, 471] on button "Delete" at bounding box center [912, 480] width 62 height 25
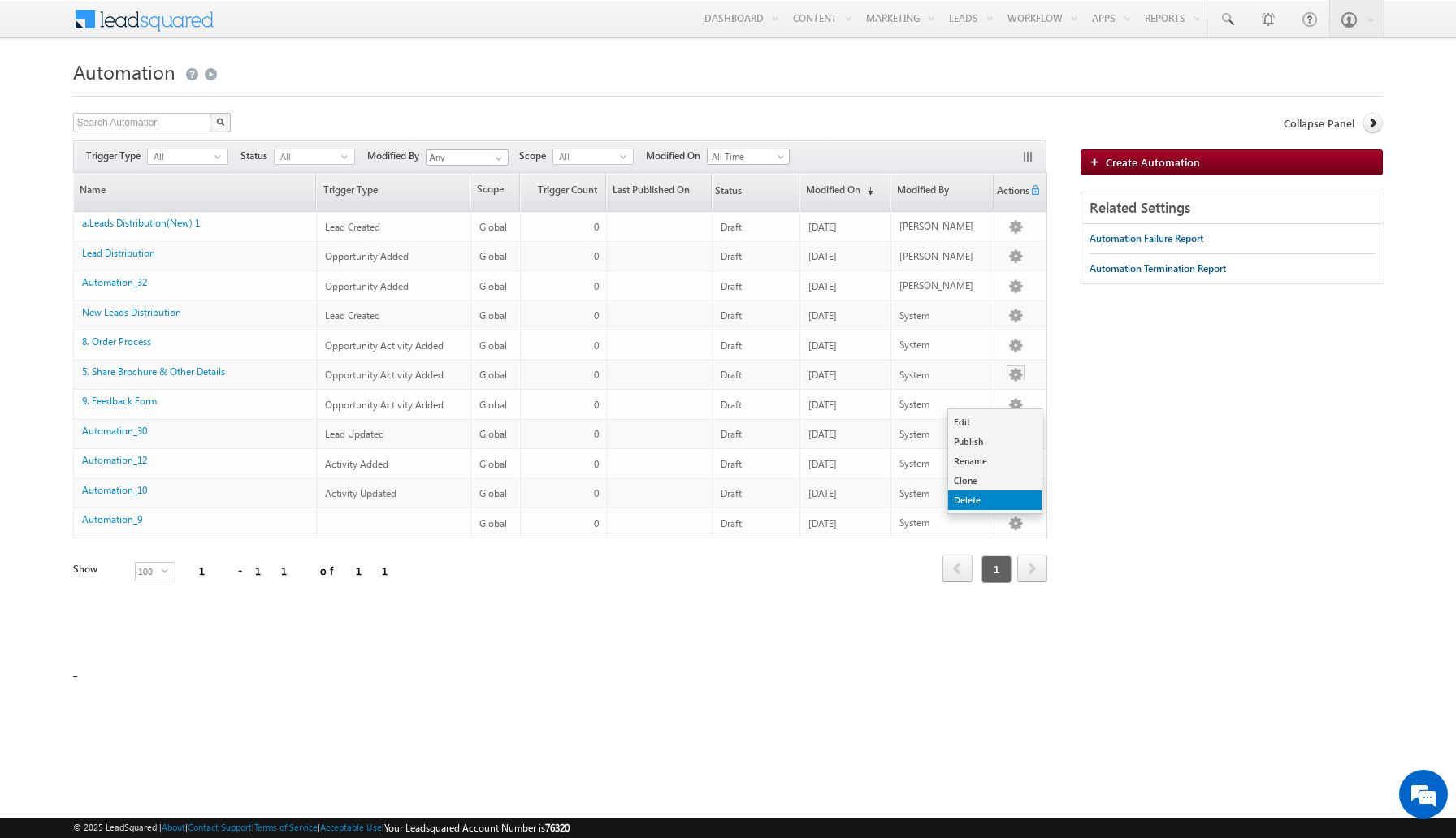
click at [986, 503] on link "Delete" at bounding box center [994, 500] width 93 height 20
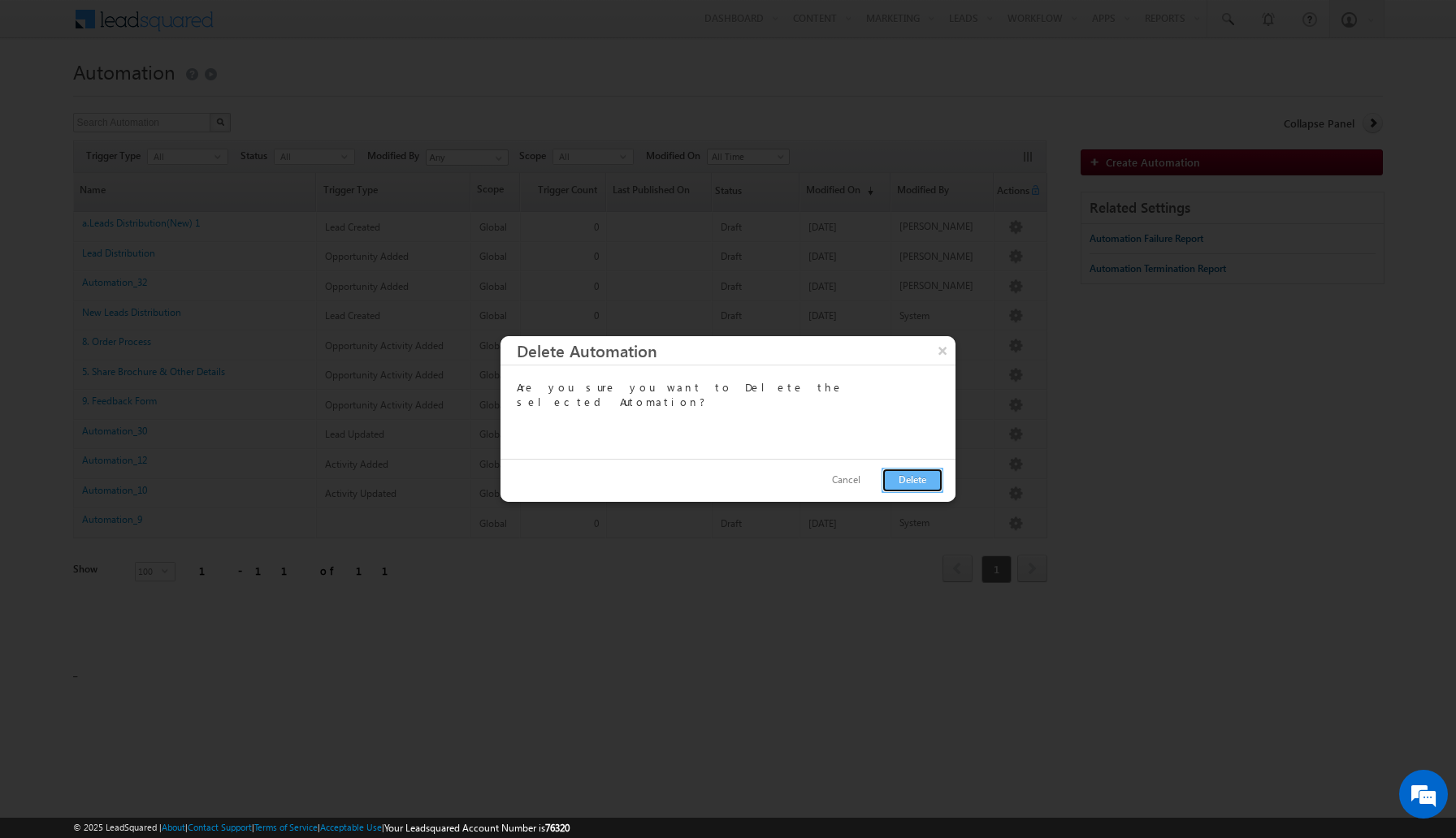
click at [922, 482] on button "Delete" at bounding box center [912, 480] width 62 height 25
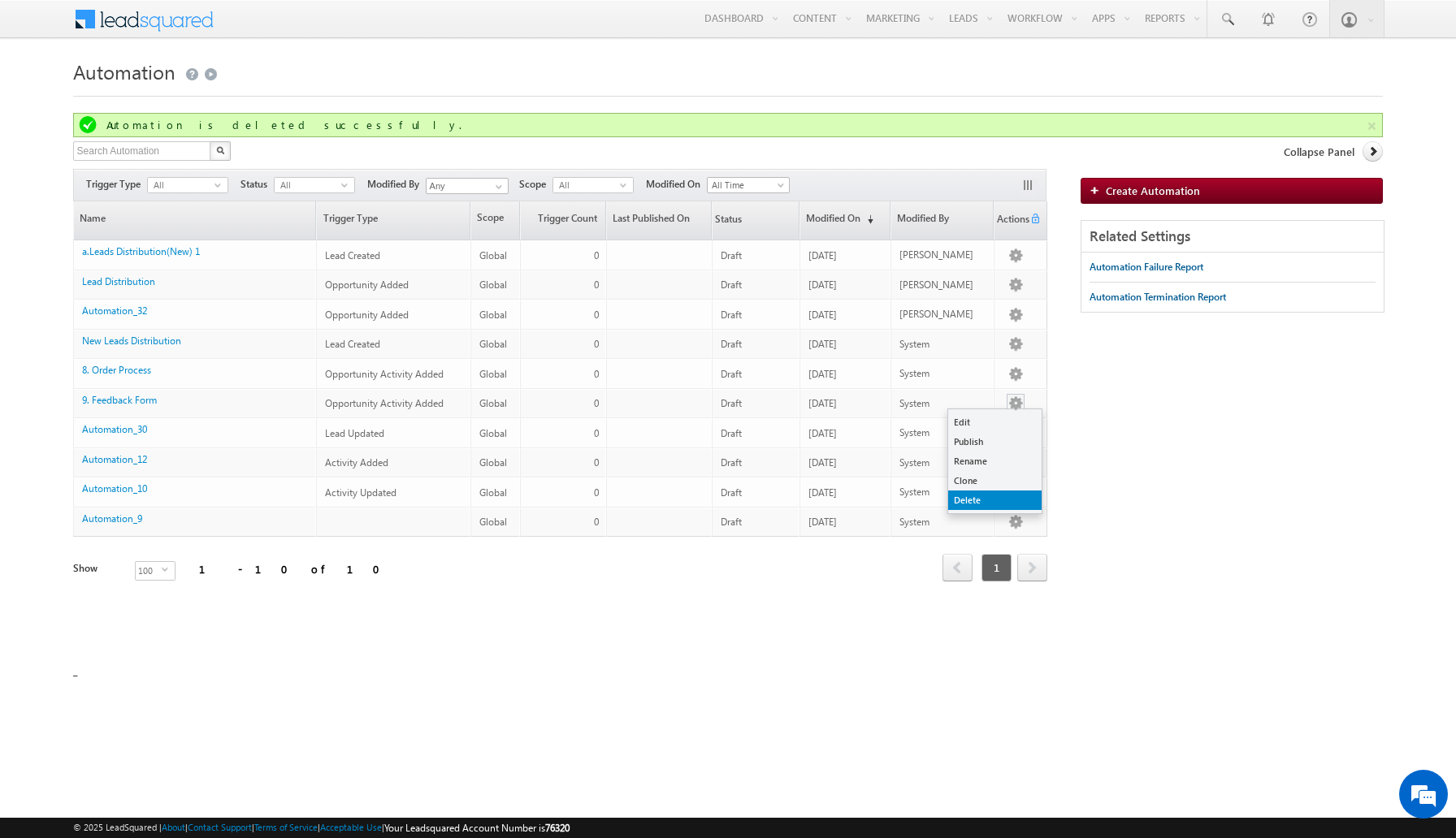
click at [982, 498] on link "Delete" at bounding box center [994, 500] width 93 height 20
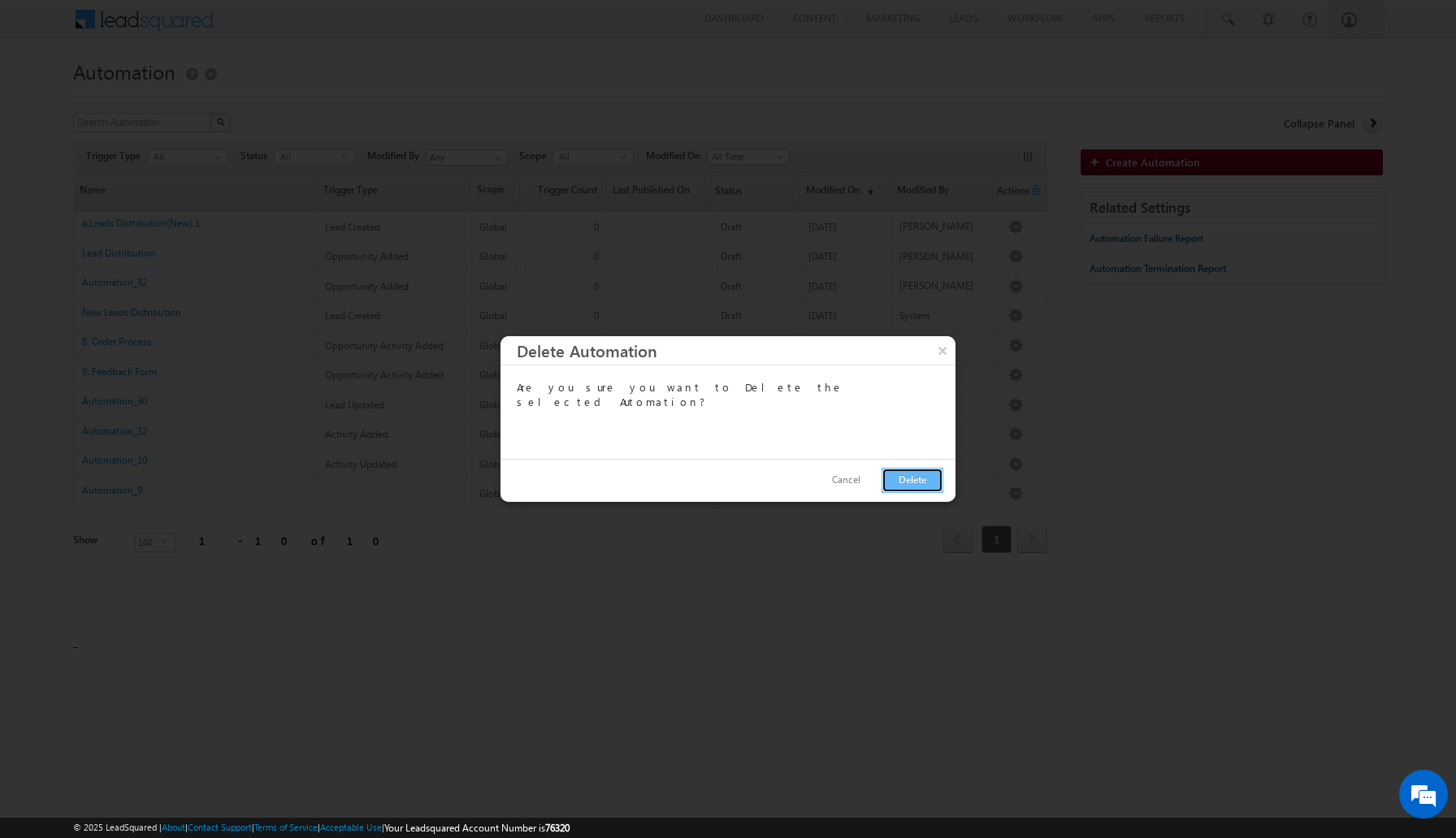
click at [922, 480] on button "Delete" at bounding box center [912, 480] width 62 height 25
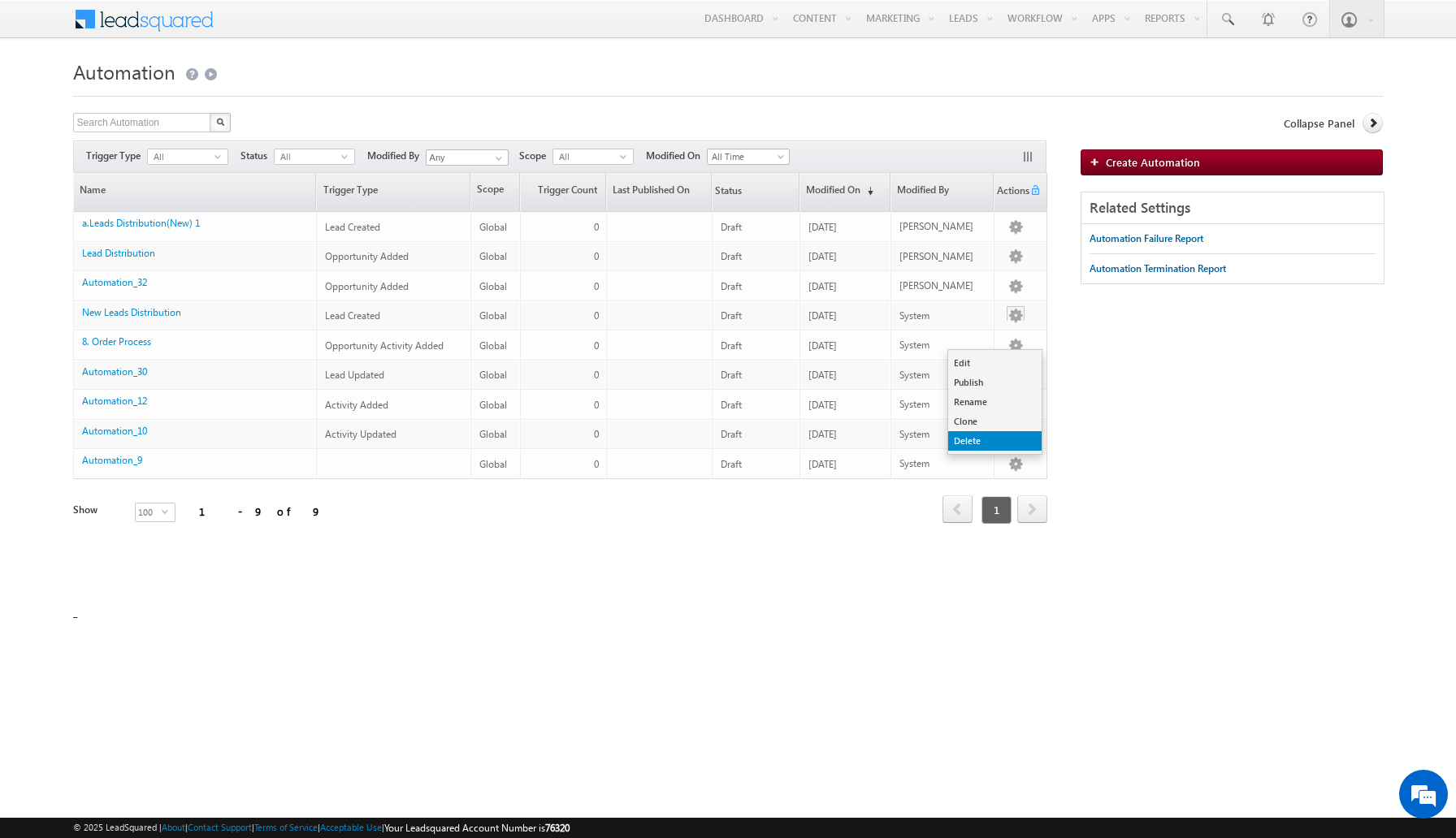
click at [997, 444] on link "Delete" at bounding box center [994, 441] width 93 height 20
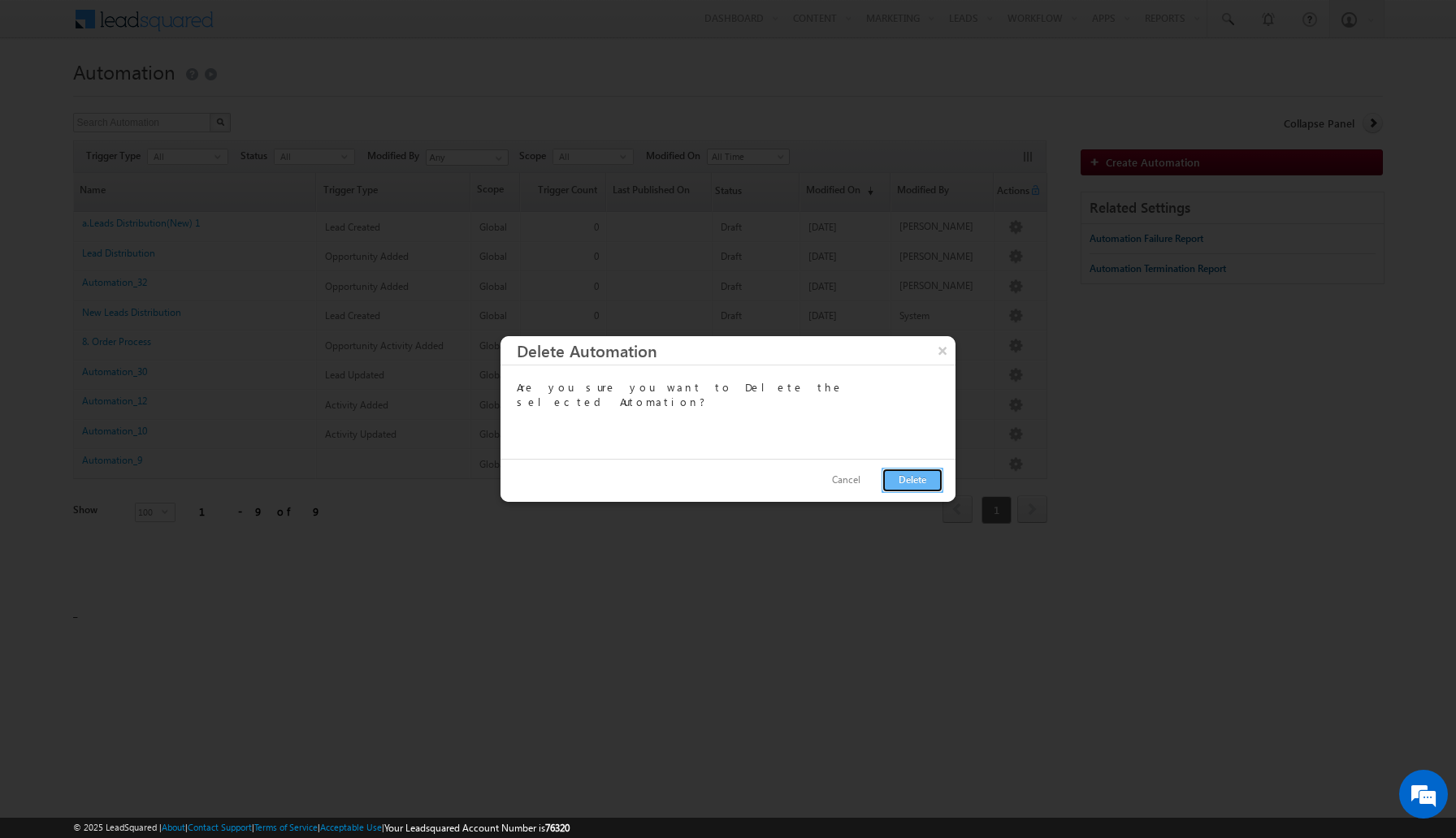
click at [902, 470] on button "Delete" at bounding box center [912, 480] width 62 height 25
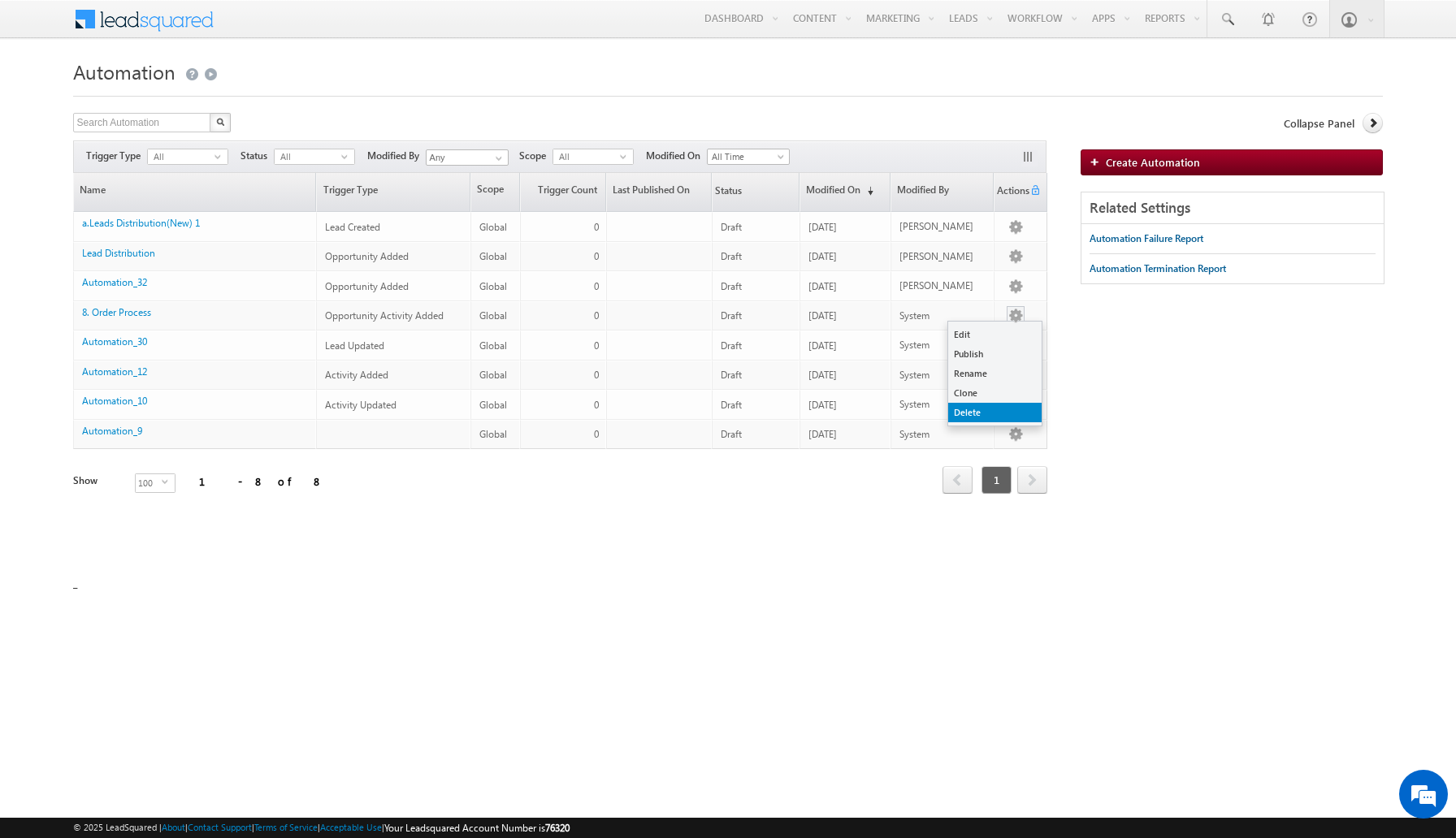
click at [984, 406] on link "Delete" at bounding box center [994, 413] width 93 height 20
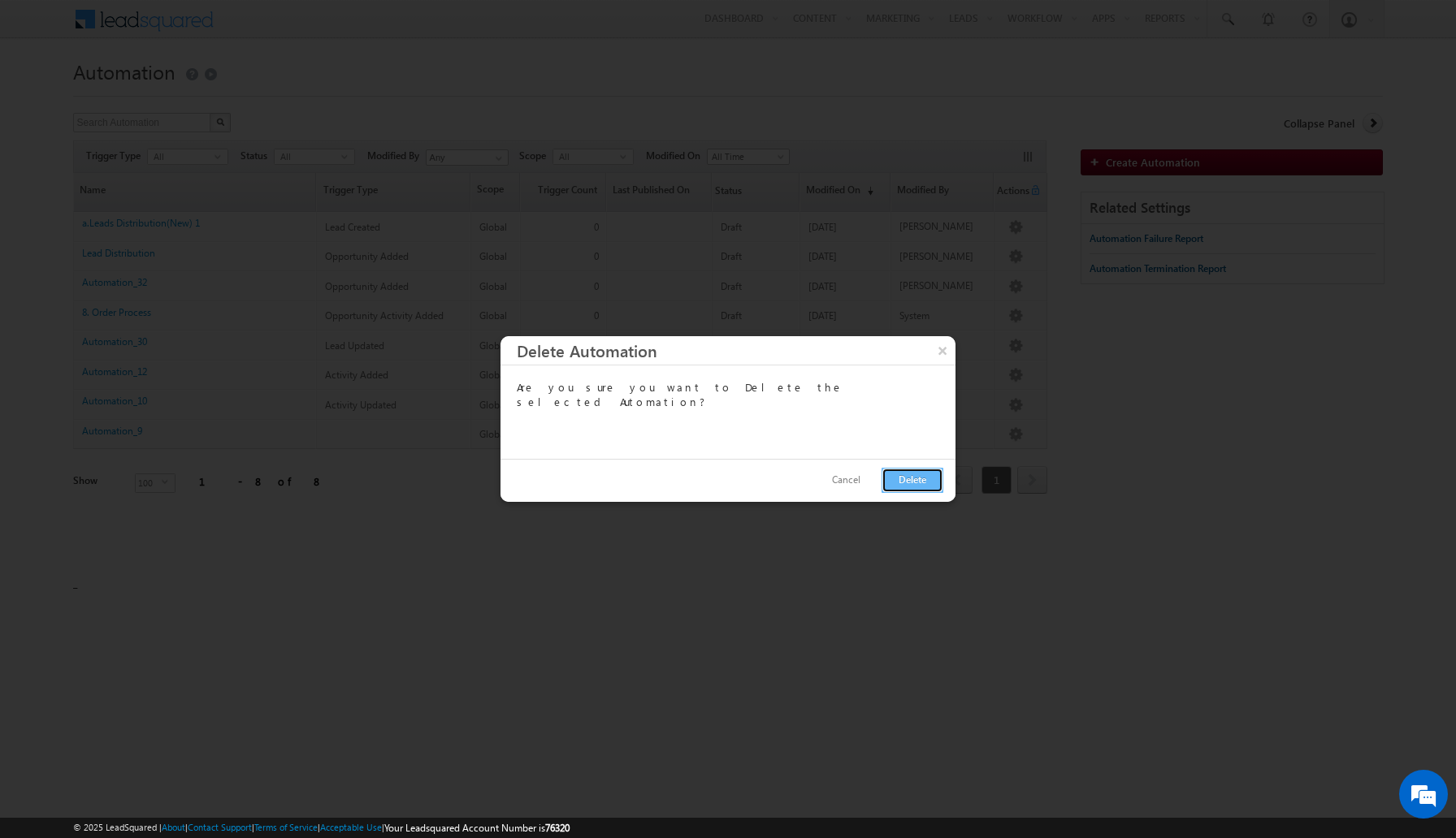
click at [903, 476] on button "Delete" at bounding box center [912, 480] width 62 height 25
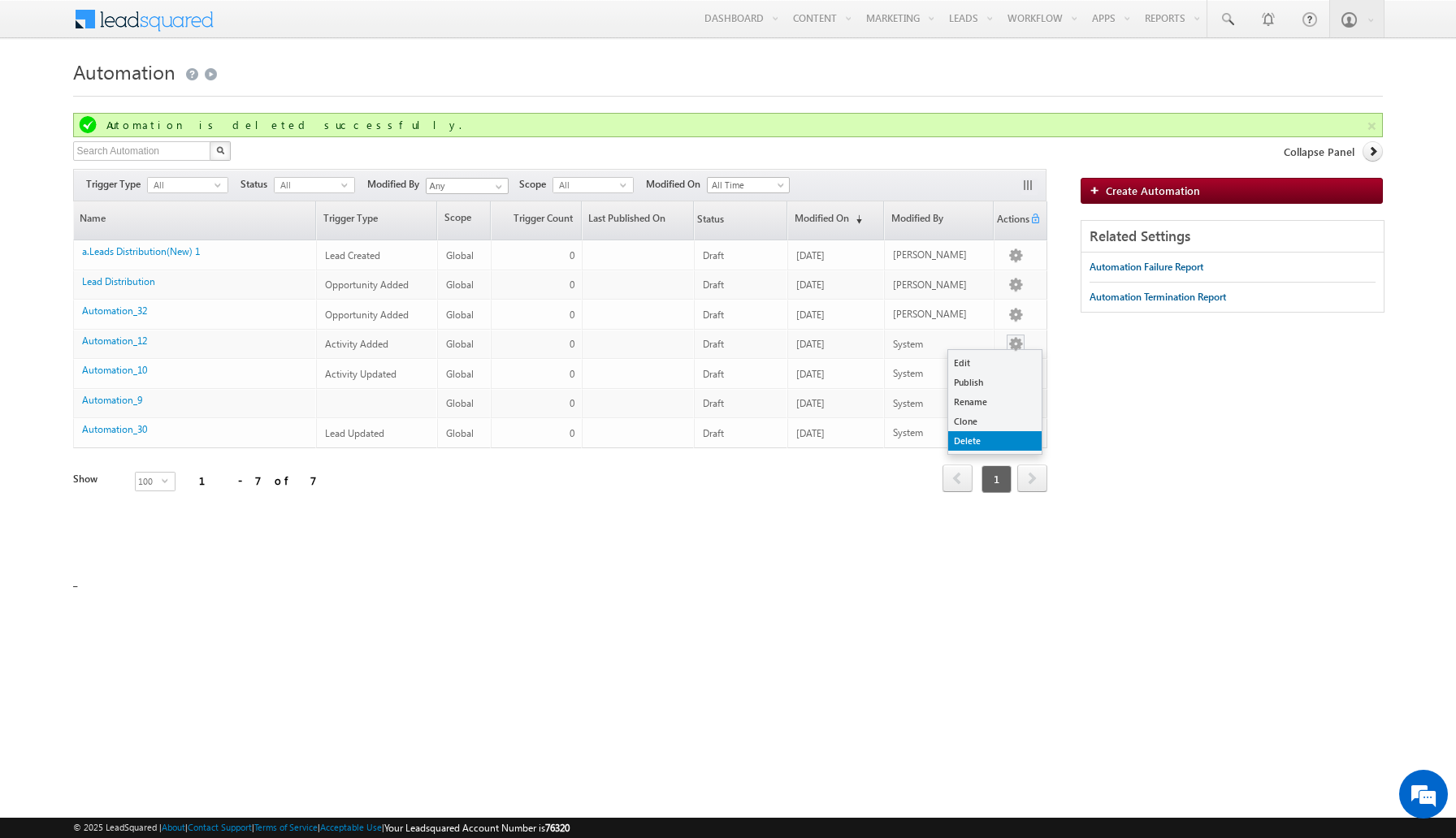
click at [979, 438] on link "Delete" at bounding box center [994, 441] width 93 height 20
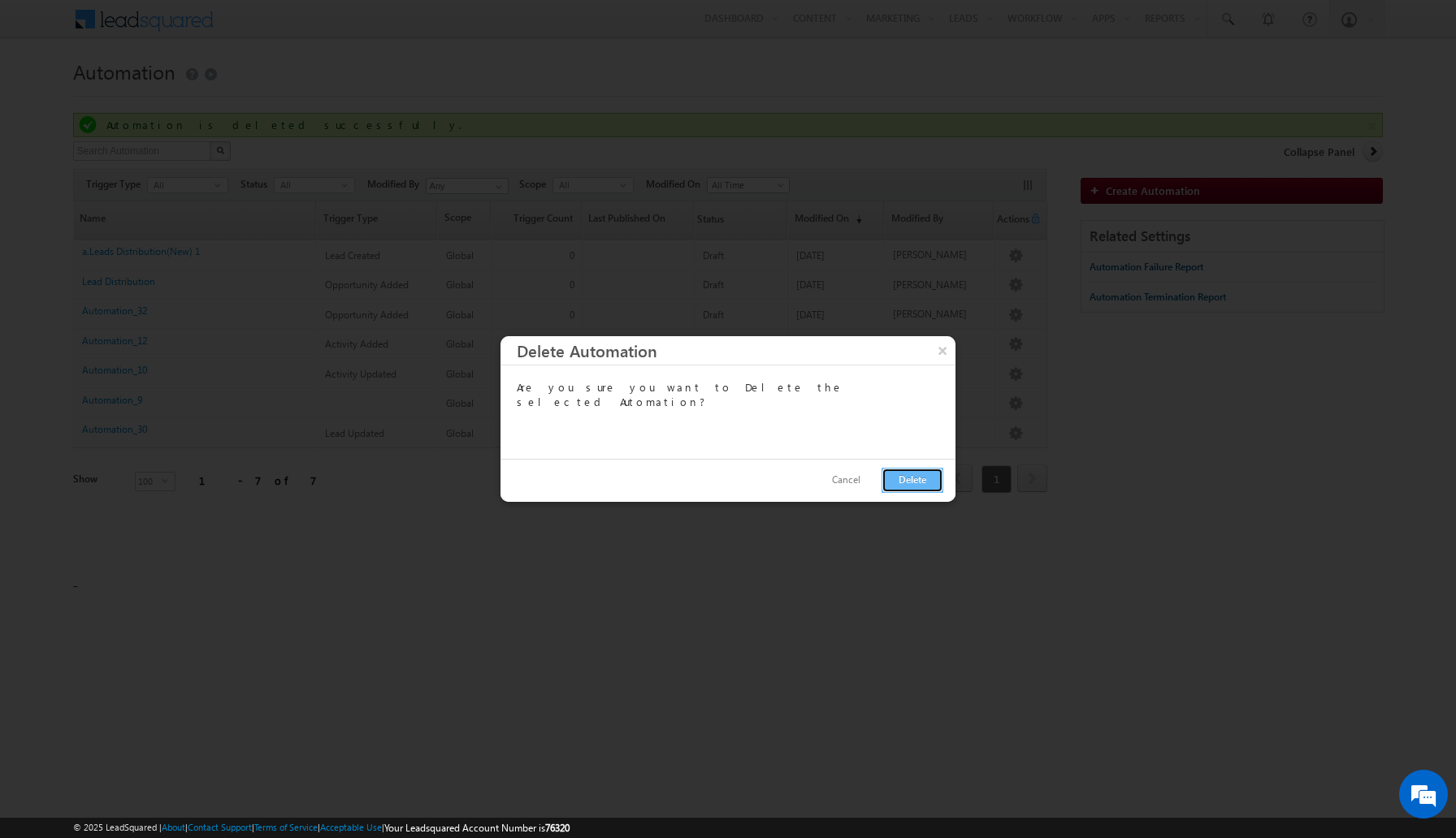
click at [918, 475] on button "Delete" at bounding box center [912, 480] width 62 height 25
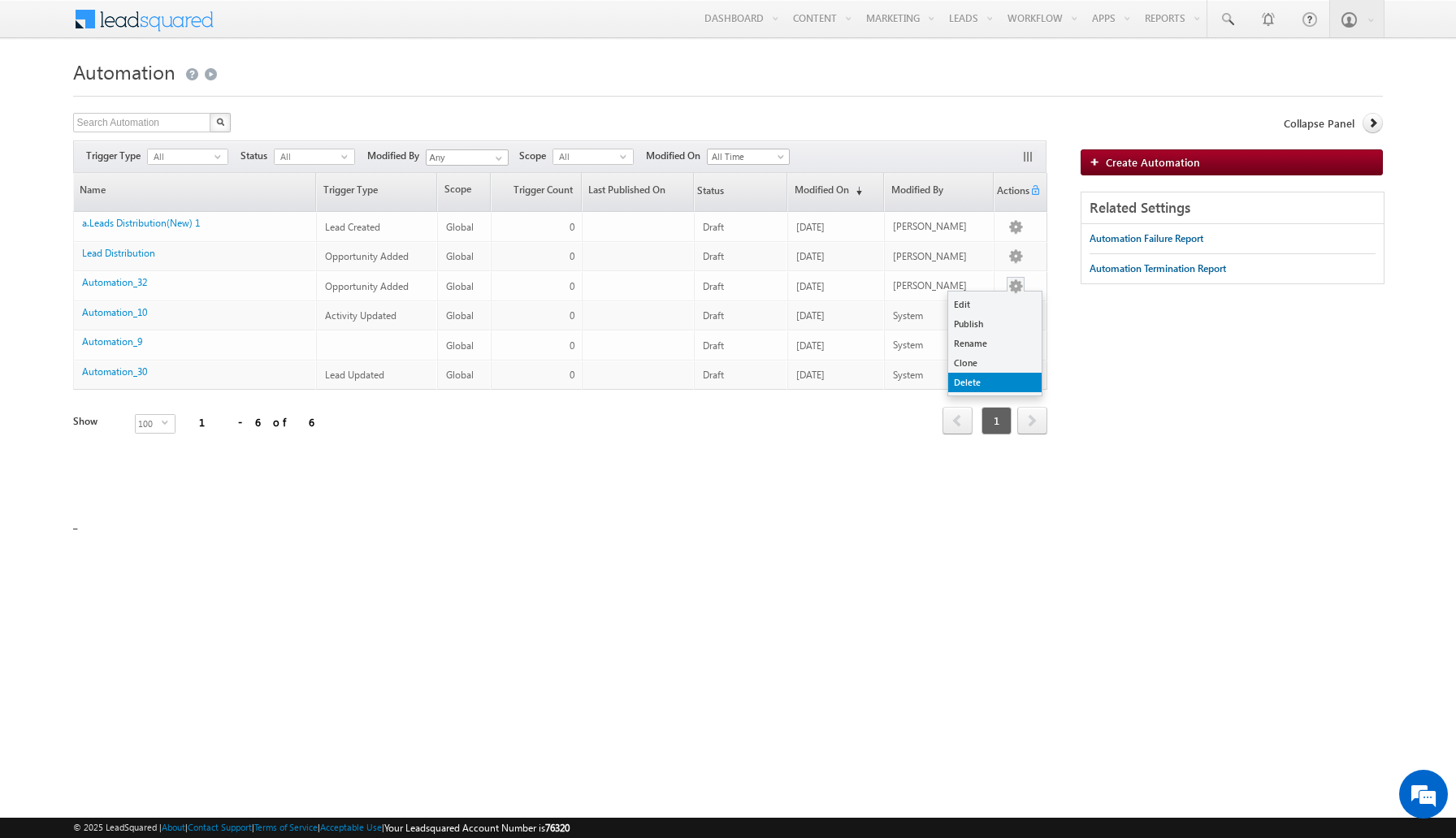
click at [989, 388] on link "Delete" at bounding box center [994, 382] width 93 height 20
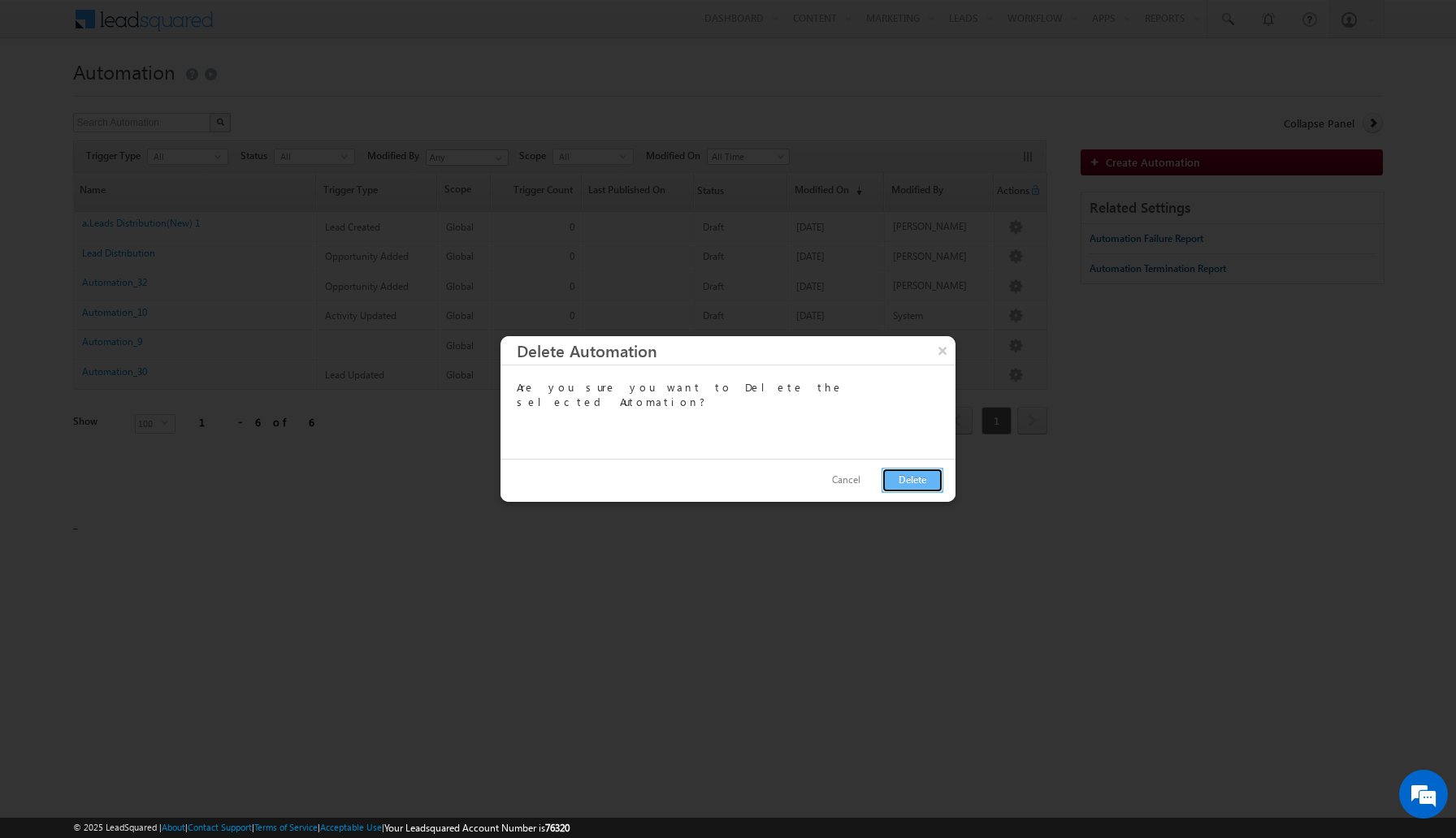
click at [908, 471] on button "Delete" at bounding box center [912, 480] width 62 height 25
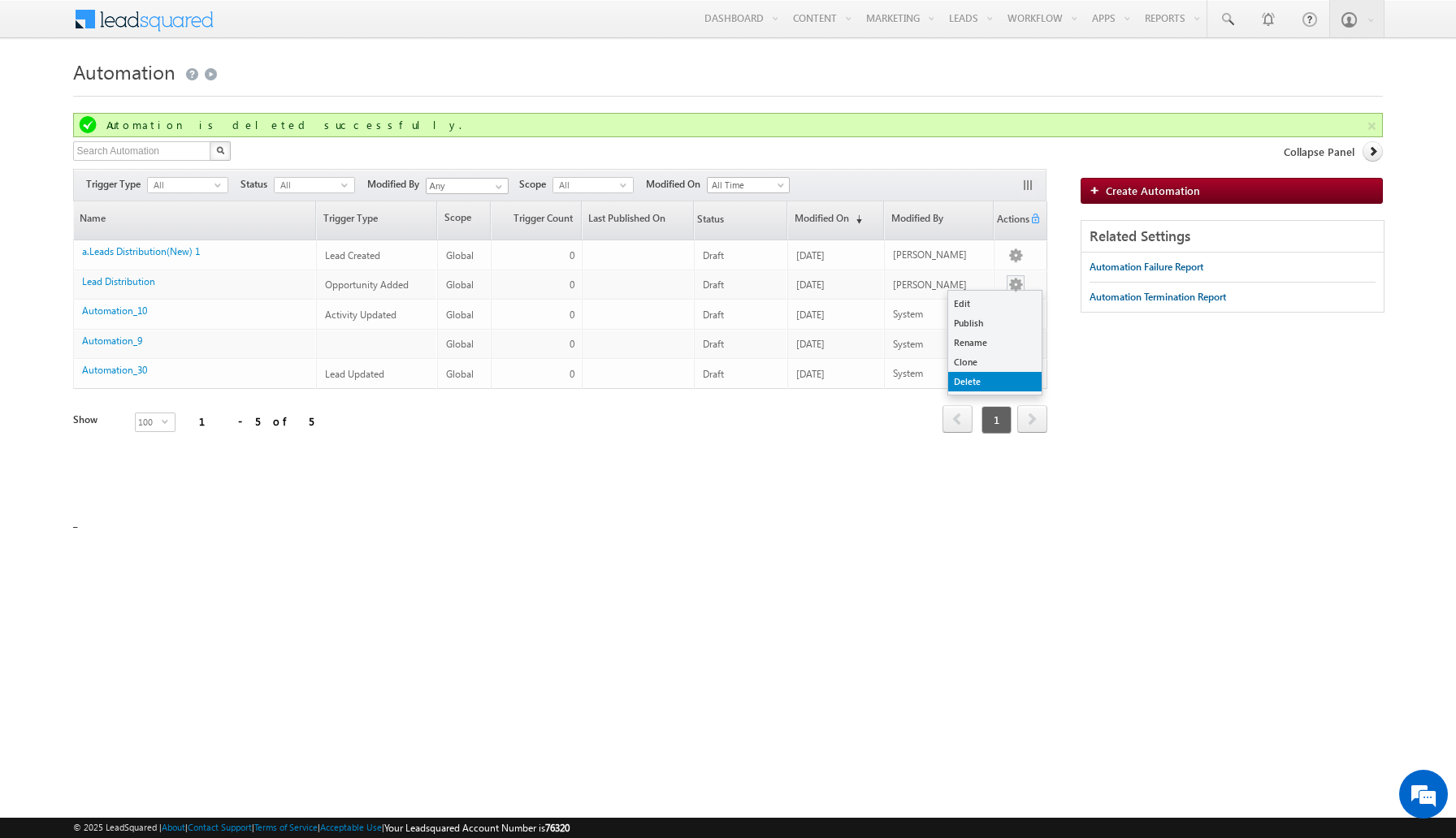
click at [1005, 379] on link "Delete" at bounding box center [994, 381] width 93 height 20
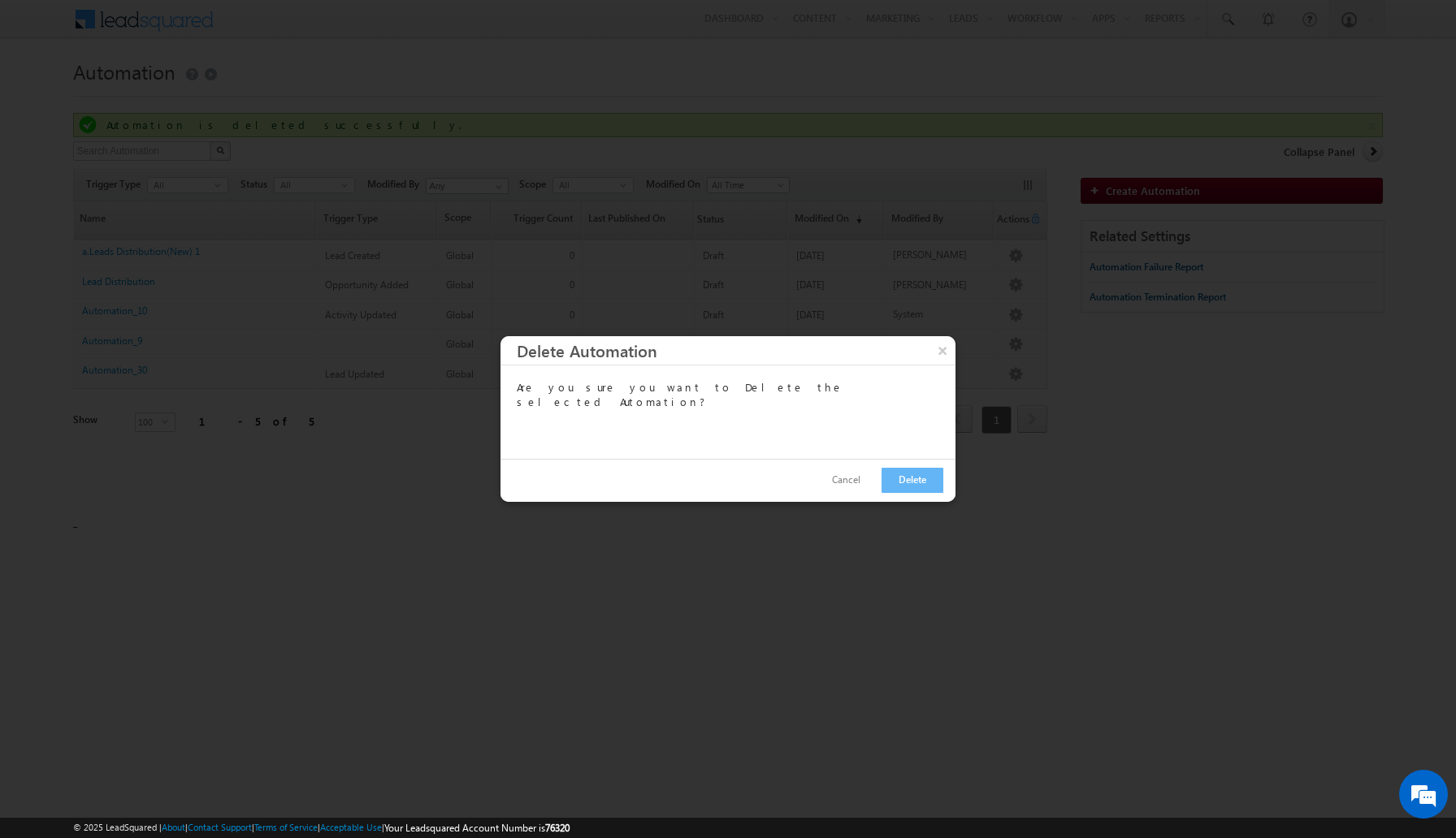
click at [904, 467] on div "Cancel Delete" at bounding box center [728, 480] width 455 height 43
click at [904, 476] on button "Delete" at bounding box center [912, 480] width 62 height 25
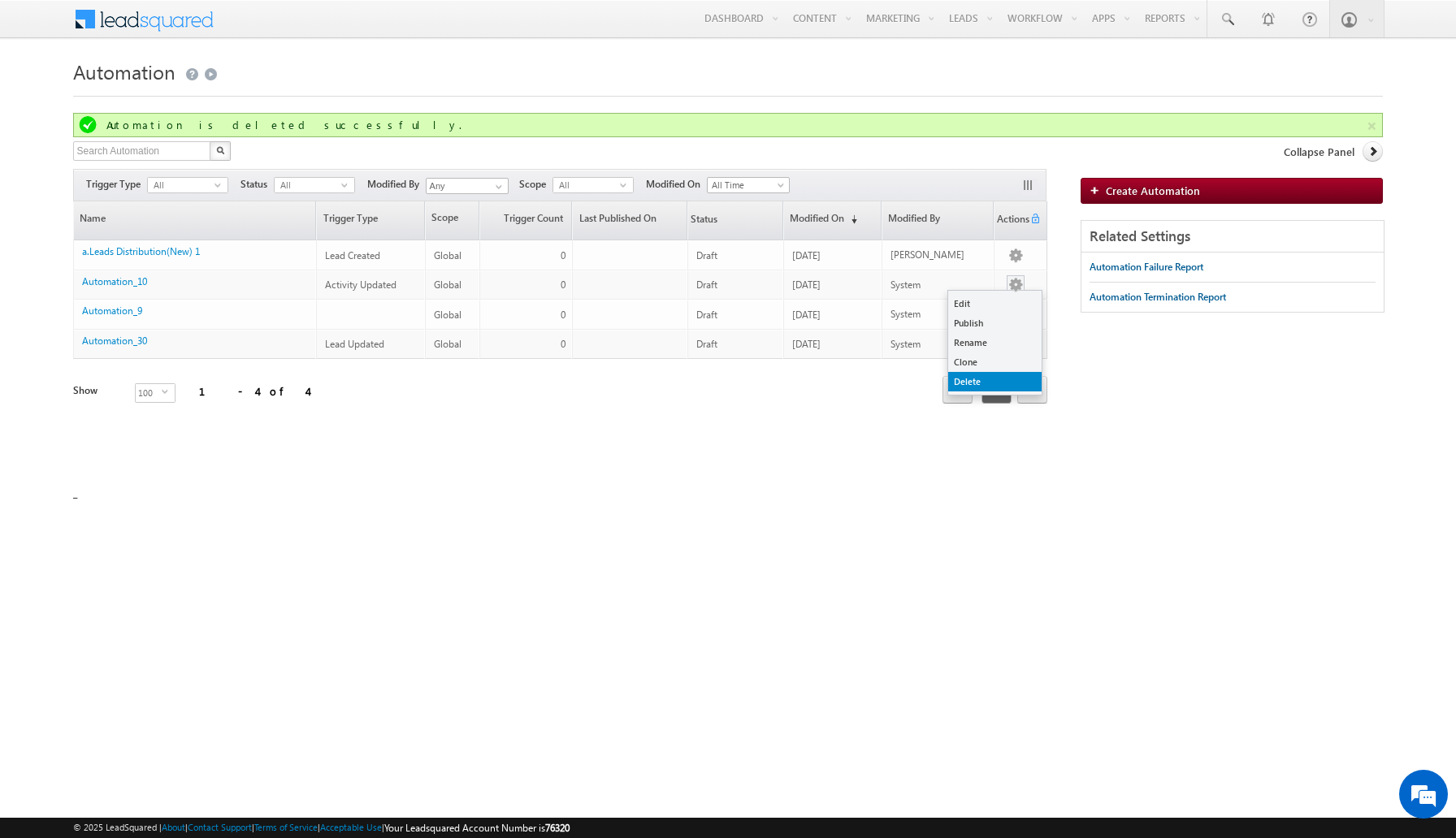
click at [991, 375] on link "Delete" at bounding box center [994, 381] width 93 height 20
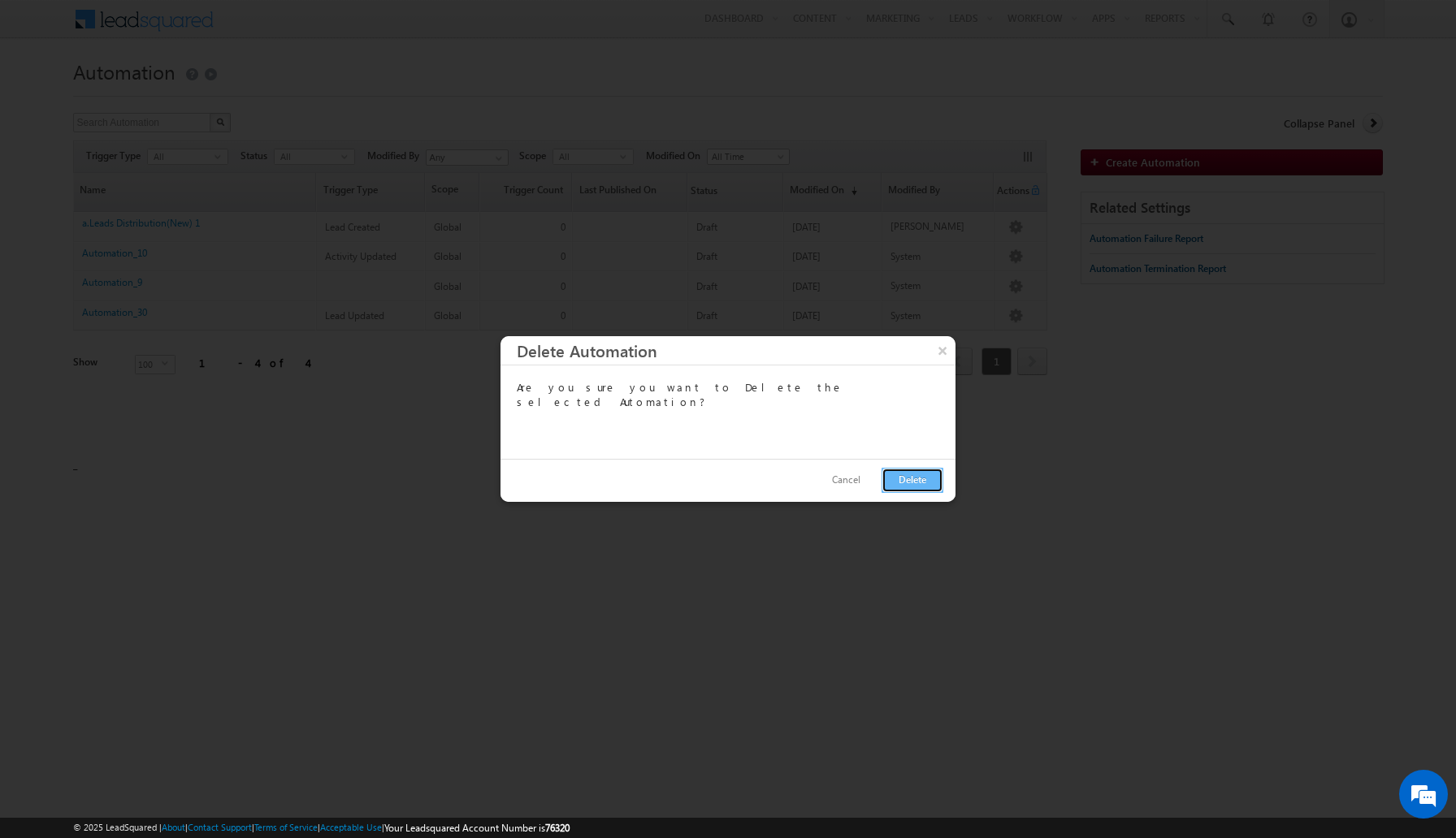
click at [902, 474] on button "Delete" at bounding box center [912, 480] width 62 height 25
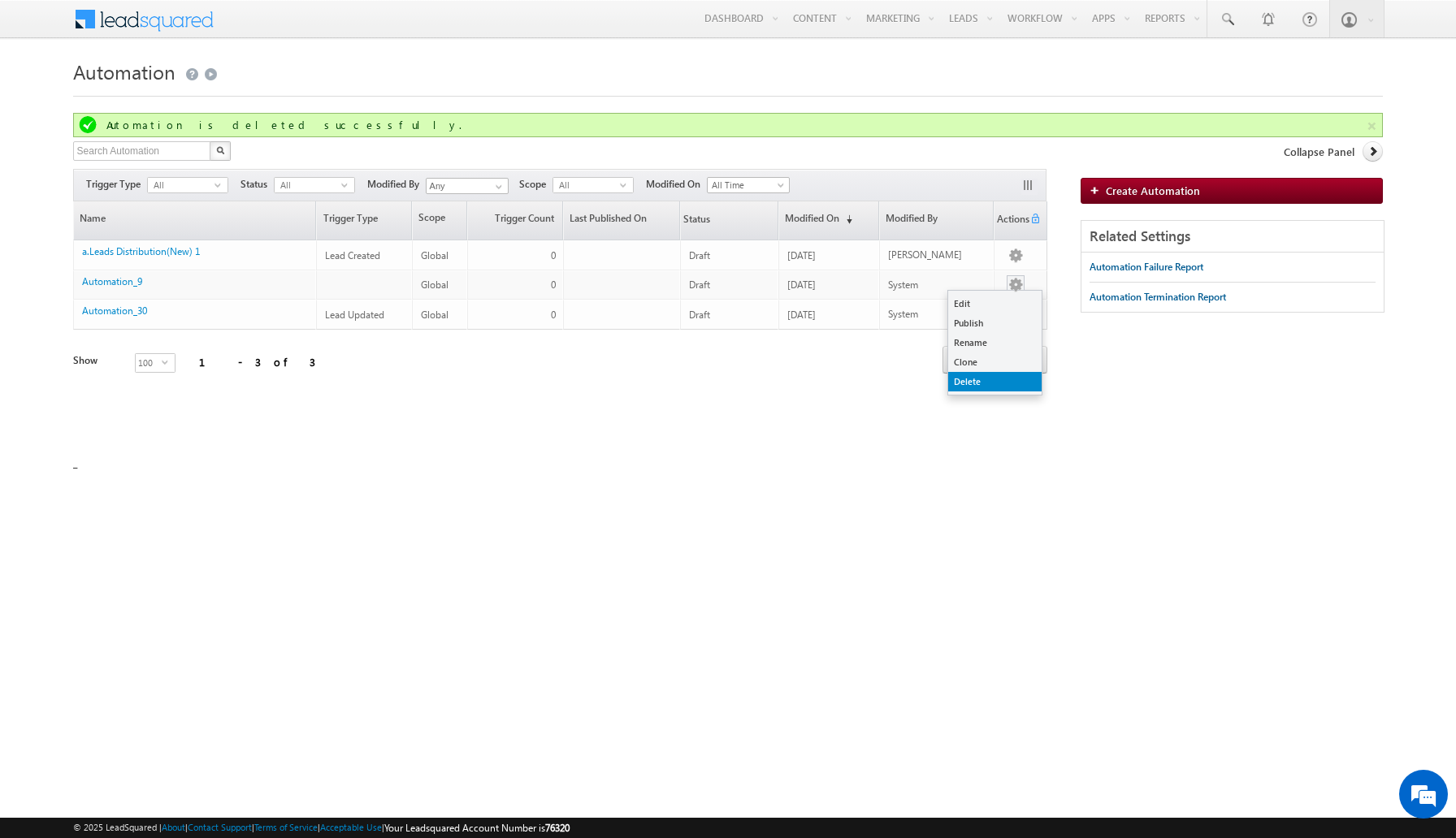
click at [975, 383] on link "Delete" at bounding box center [994, 381] width 93 height 20
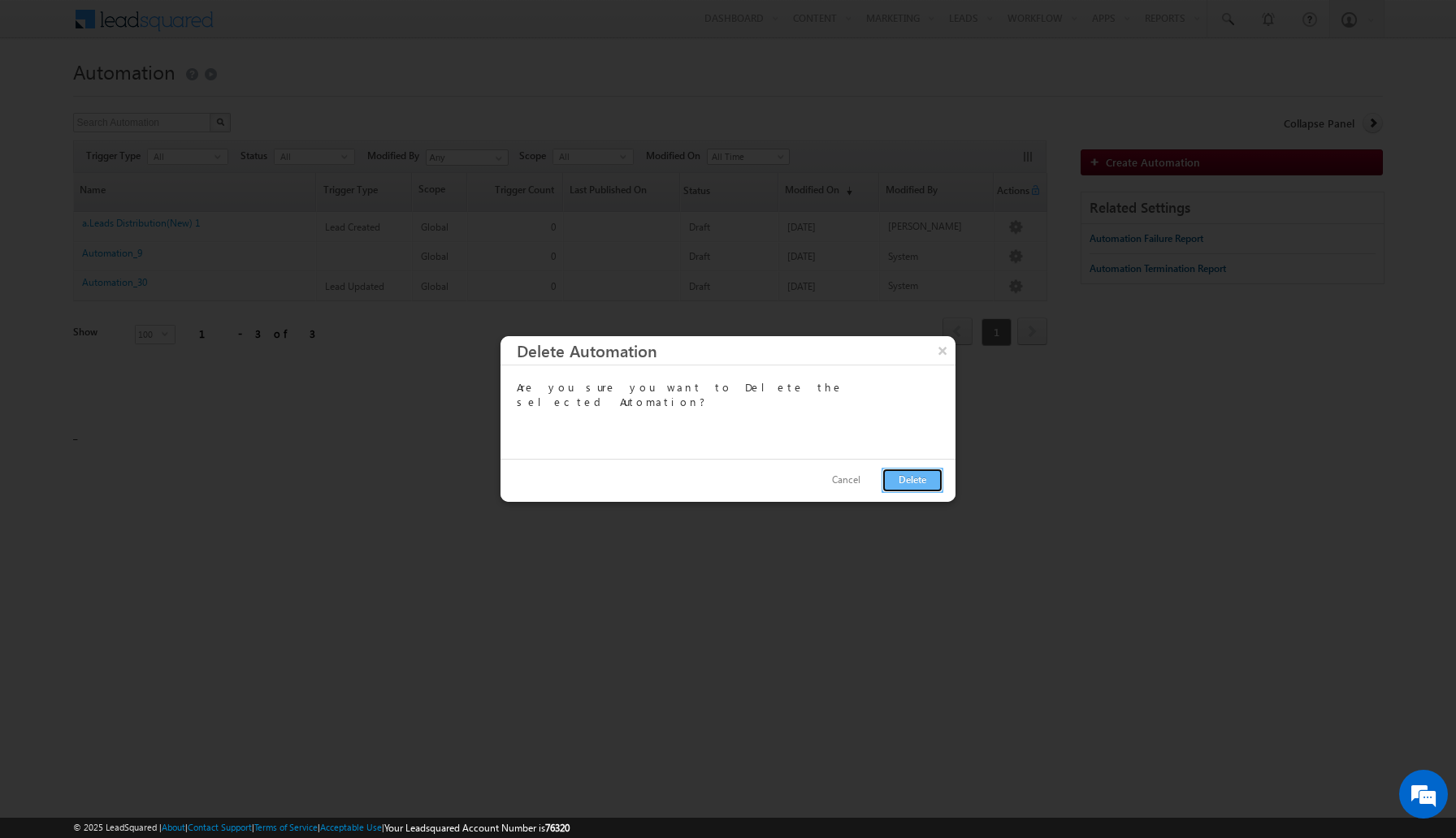
click at [927, 486] on button "Delete" at bounding box center [912, 480] width 62 height 25
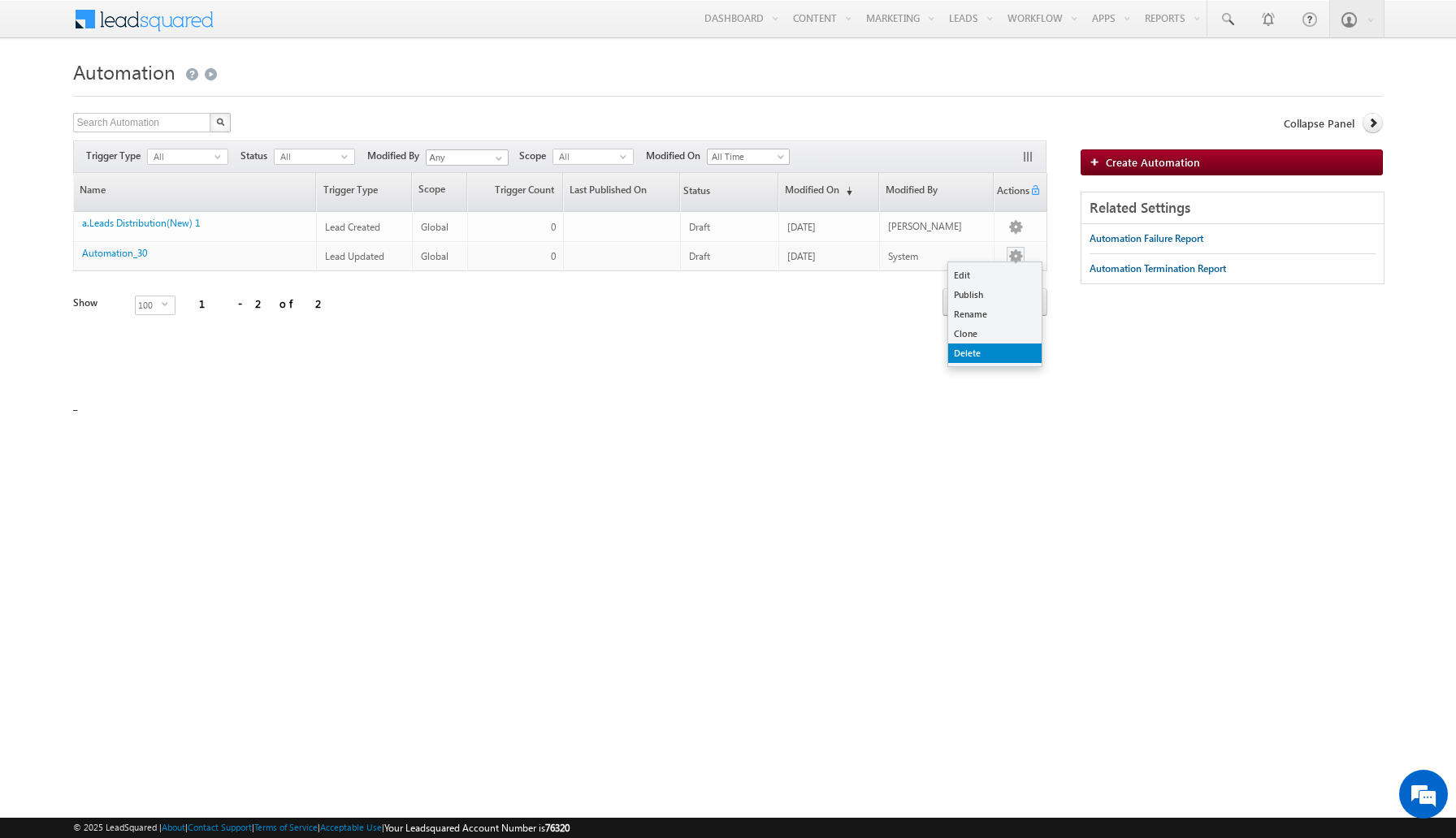
click at [979, 351] on link "Delete" at bounding box center [994, 353] width 93 height 20
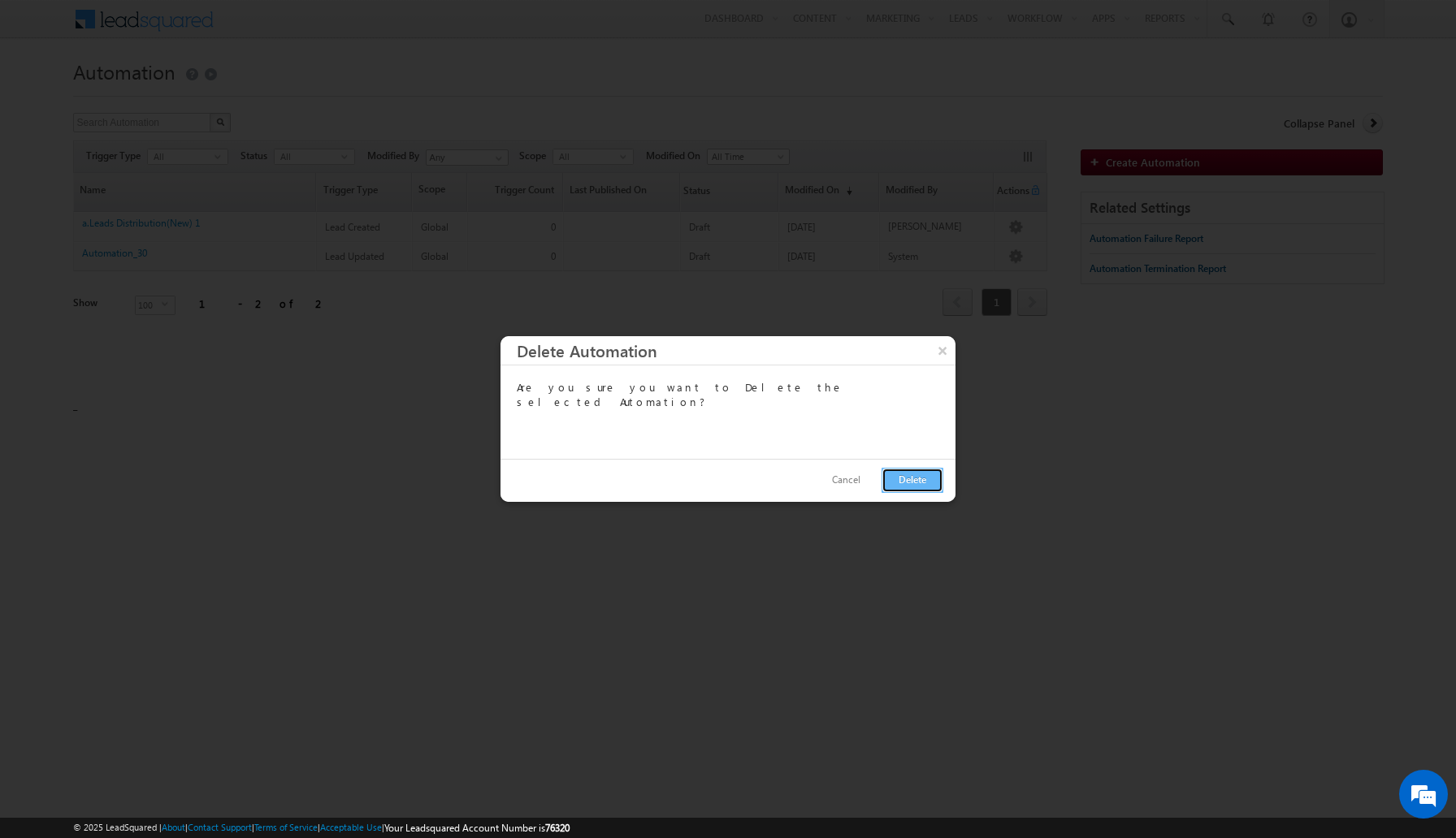
click at [907, 483] on button "Delete" at bounding box center [912, 480] width 62 height 25
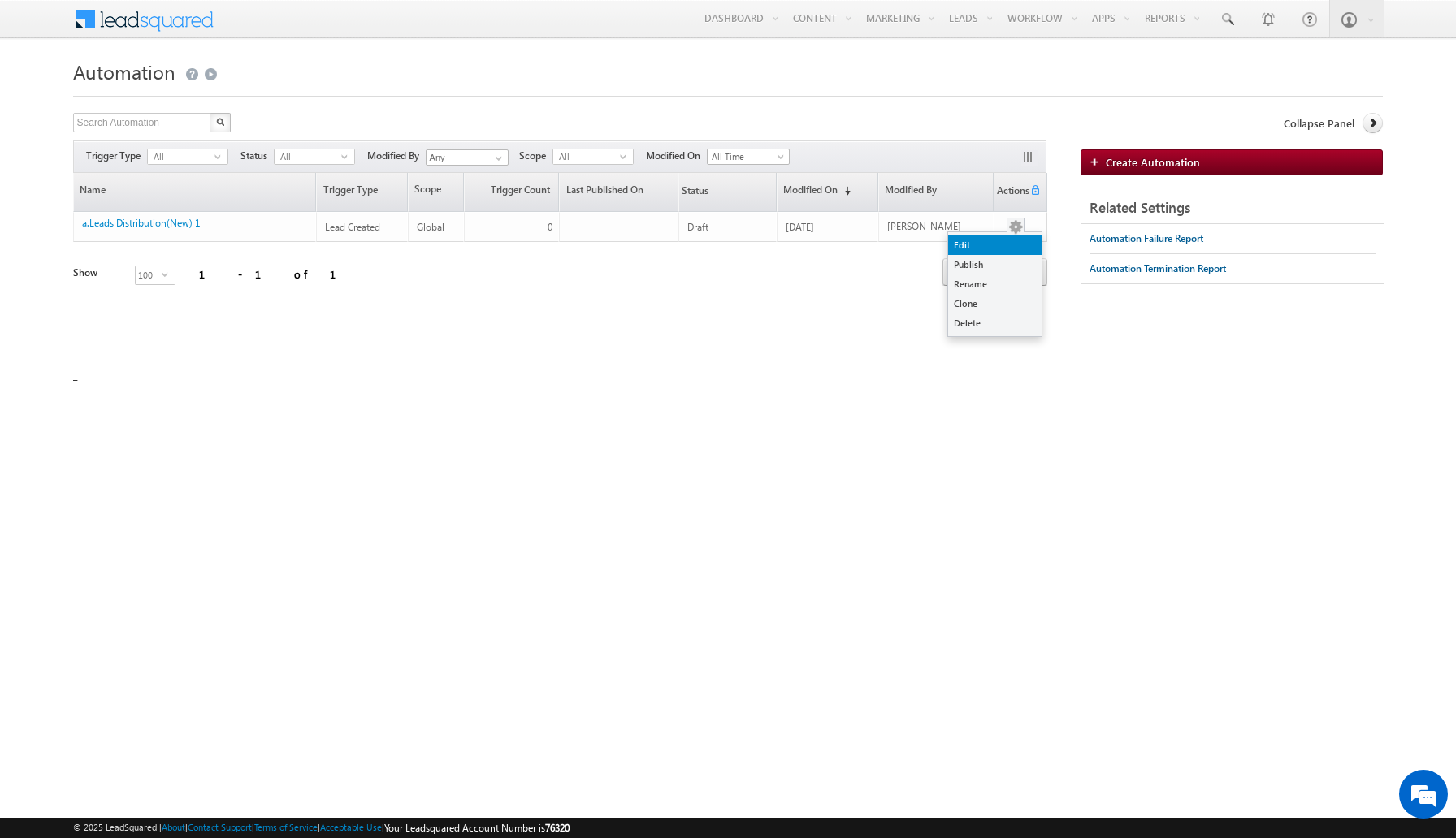
click at [1003, 245] on link "Edit" at bounding box center [994, 245] width 93 height 20
click at [981, 320] on link "Delete" at bounding box center [994, 323] width 93 height 20
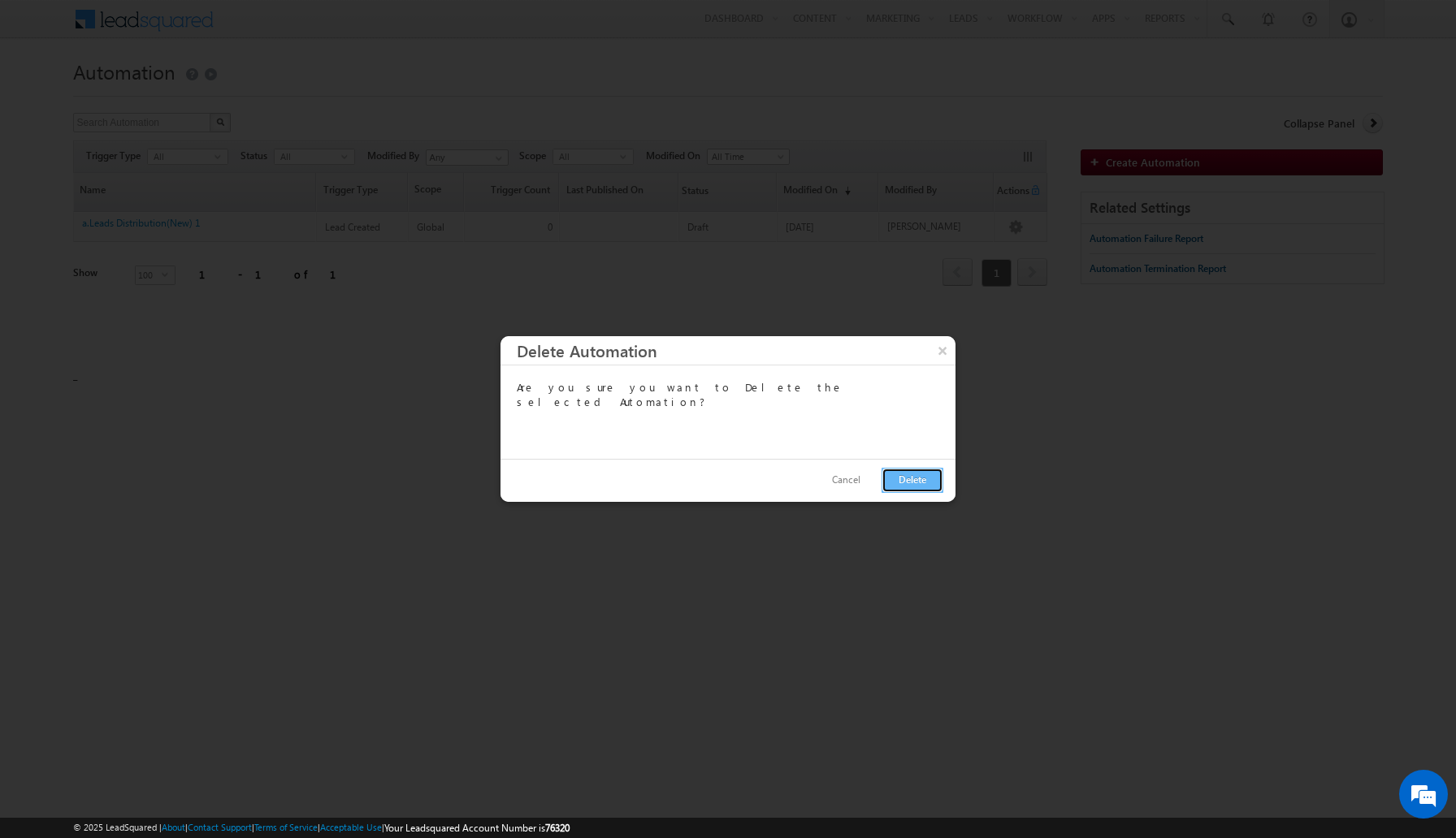
click at [917, 477] on button "Delete" at bounding box center [912, 480] width 62 height 25
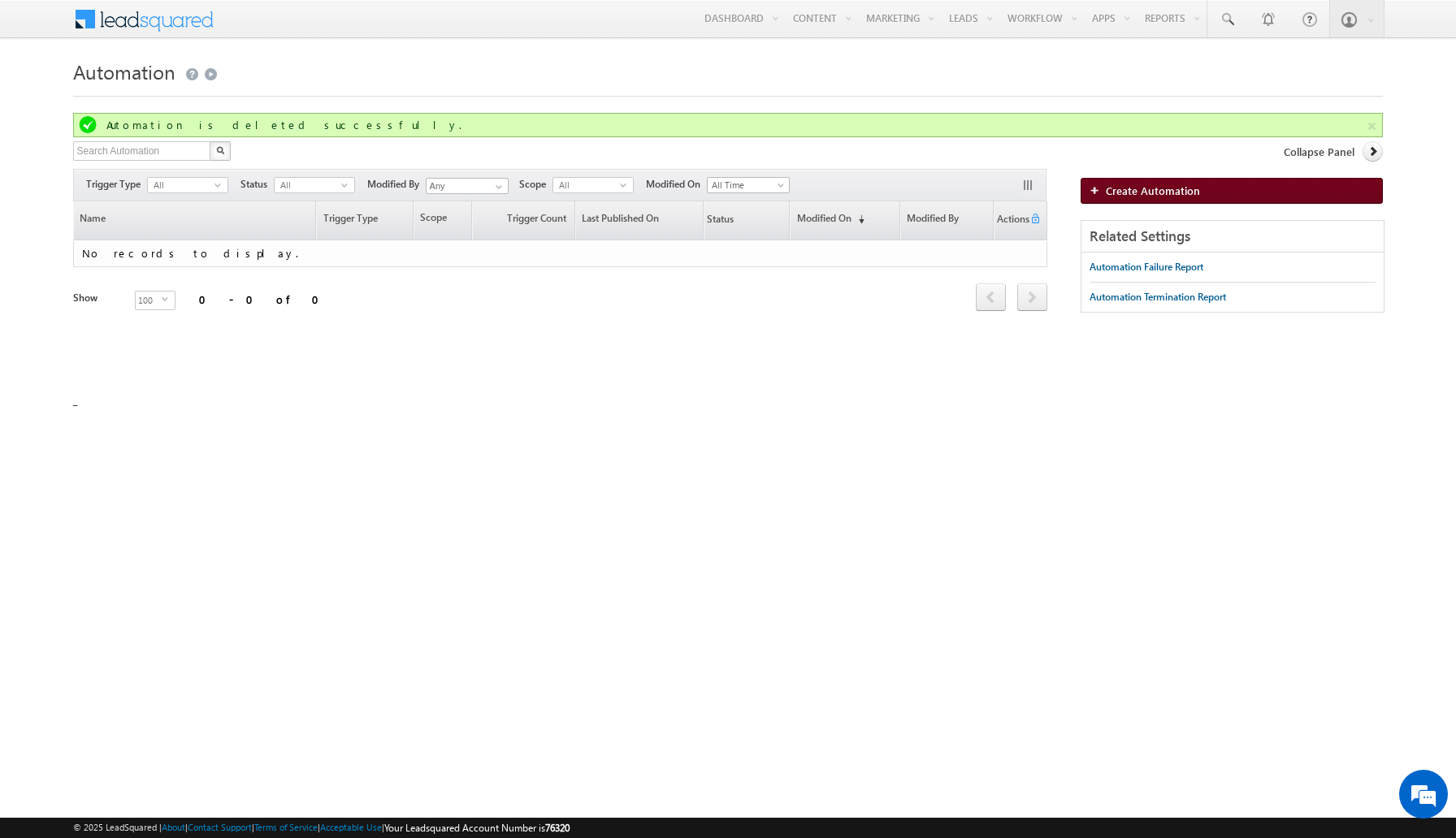
click at [1223, 189] on link "Create Automation" at bounding box center [1231, 190] width 302 height 26
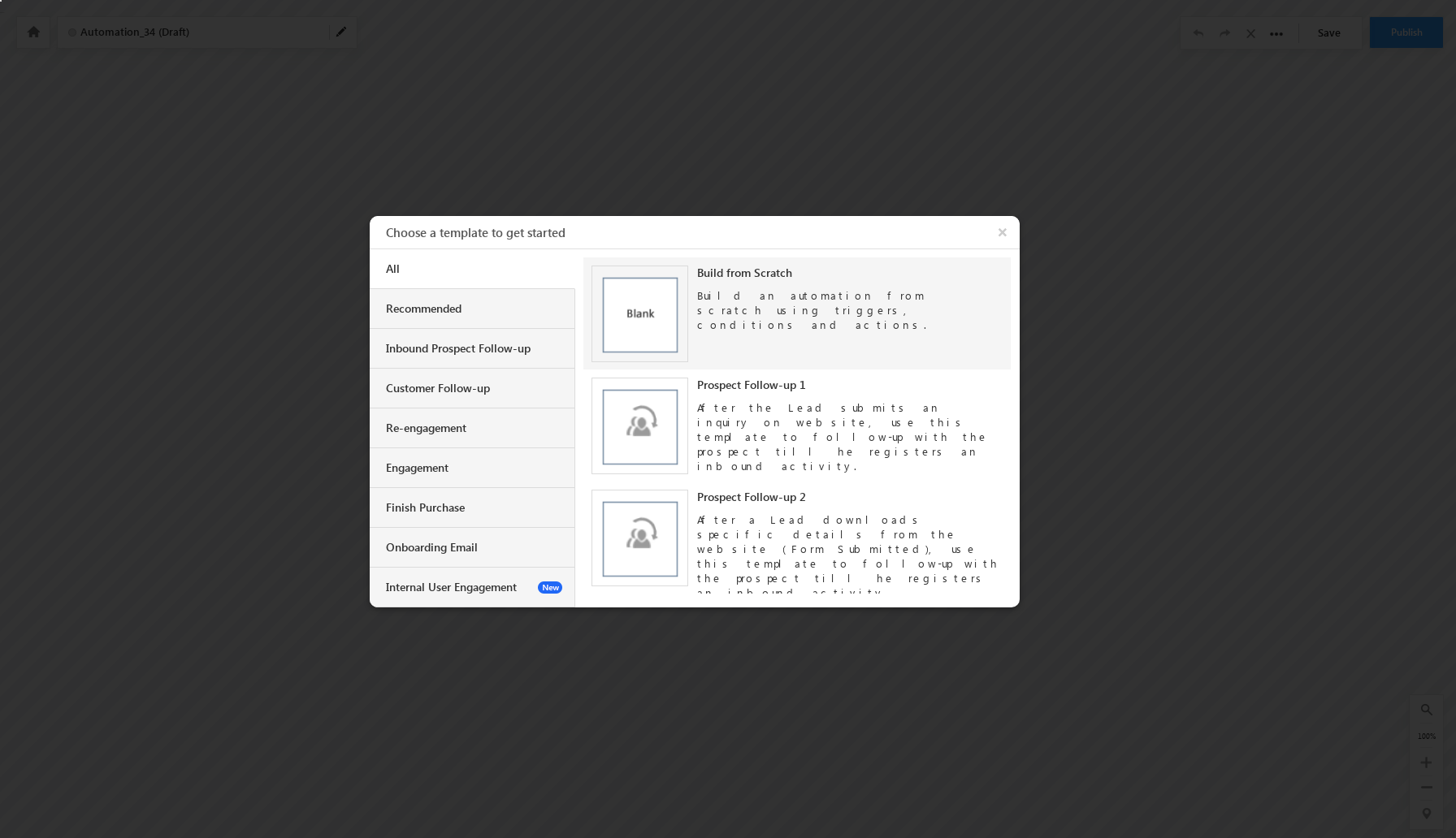
click at [651, 301] on img at bounding box center [639, 314] width 97 height 97
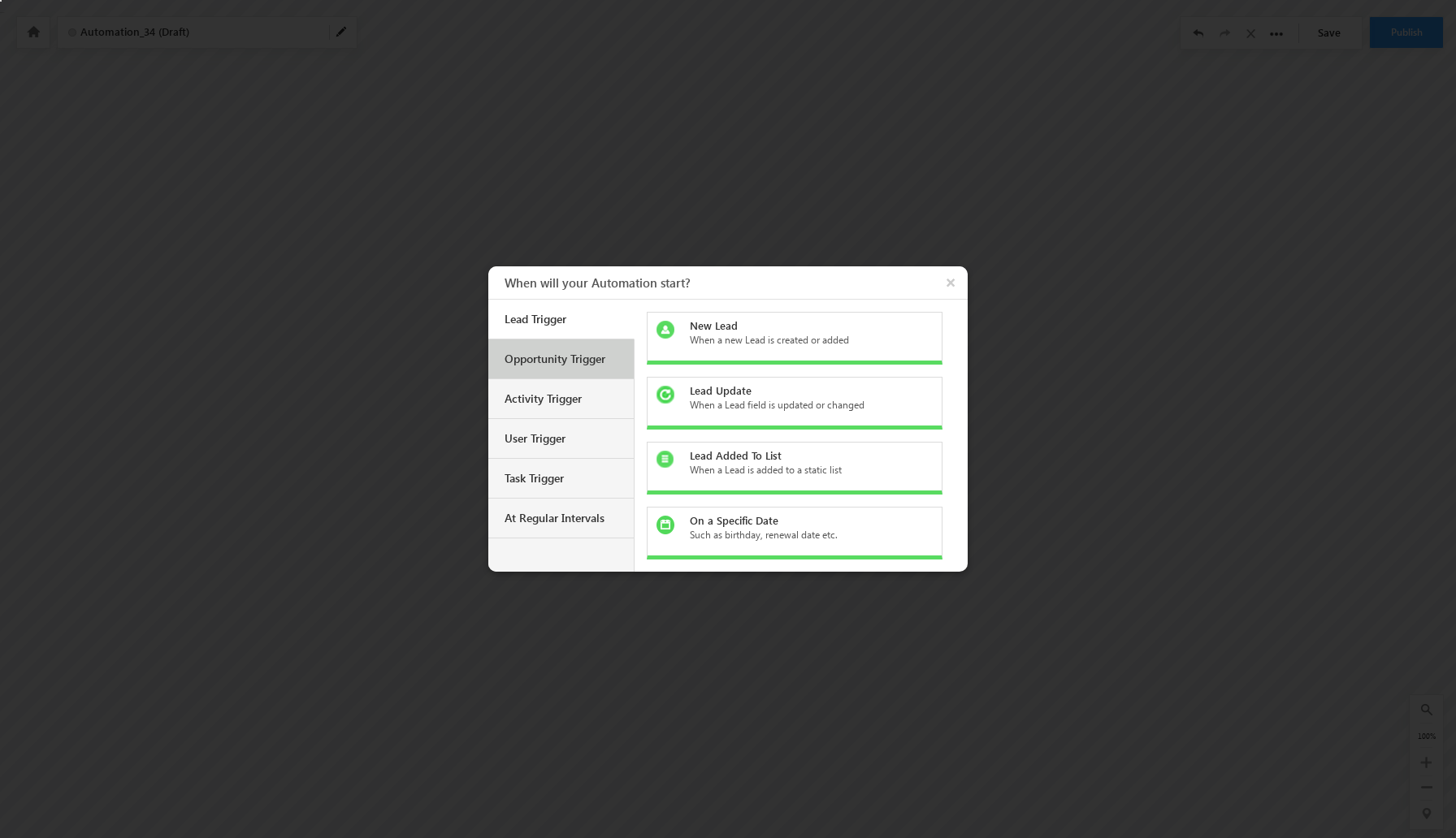
click at [561, 357] on div "Opportunity Trigger" at bounding box center [562, 359] width 117 height 15
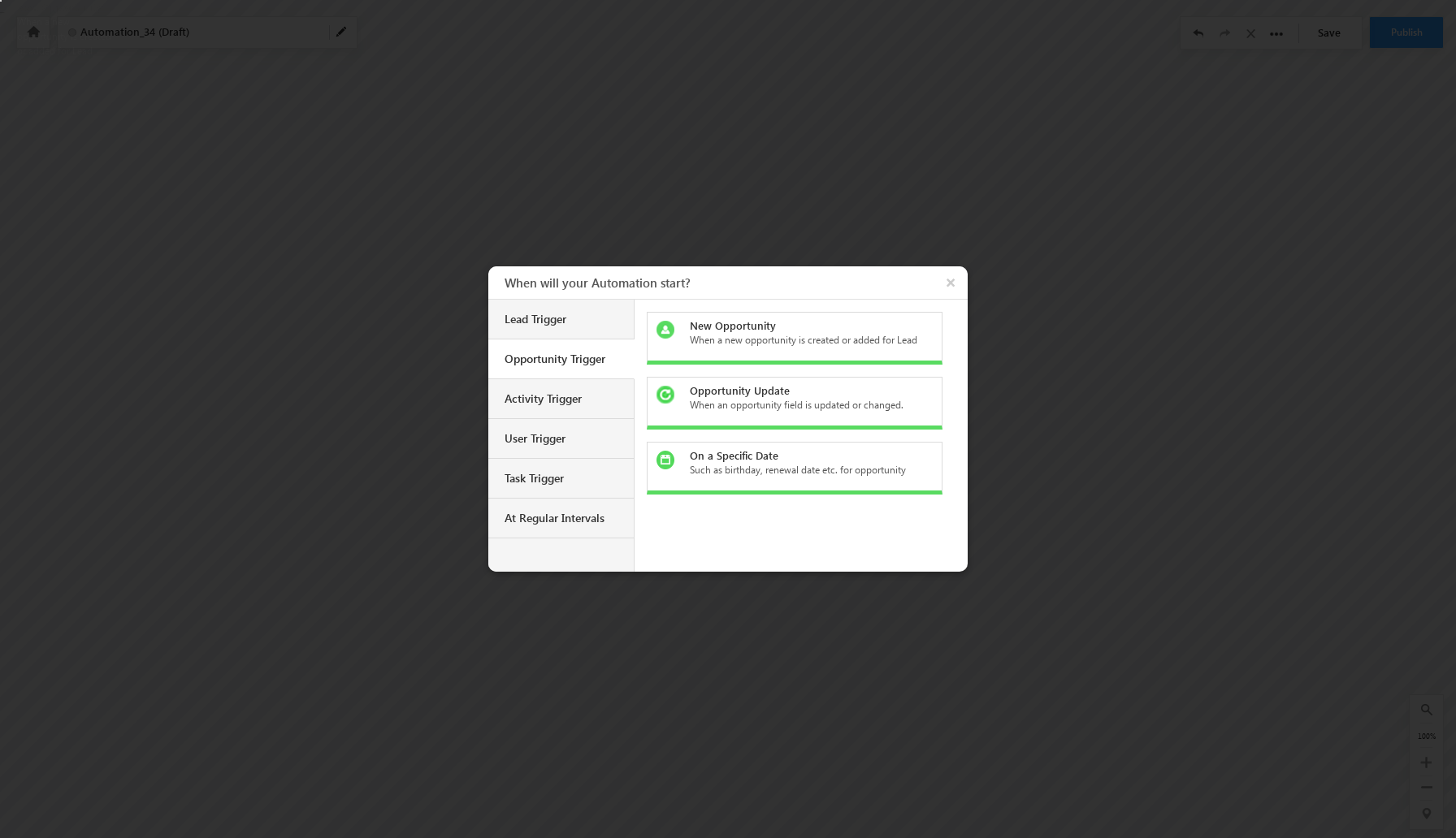
click at [746, 339] on div "When a new opportunity is created or added for Lead" at bounding box center [804, 340] width 229 height 15
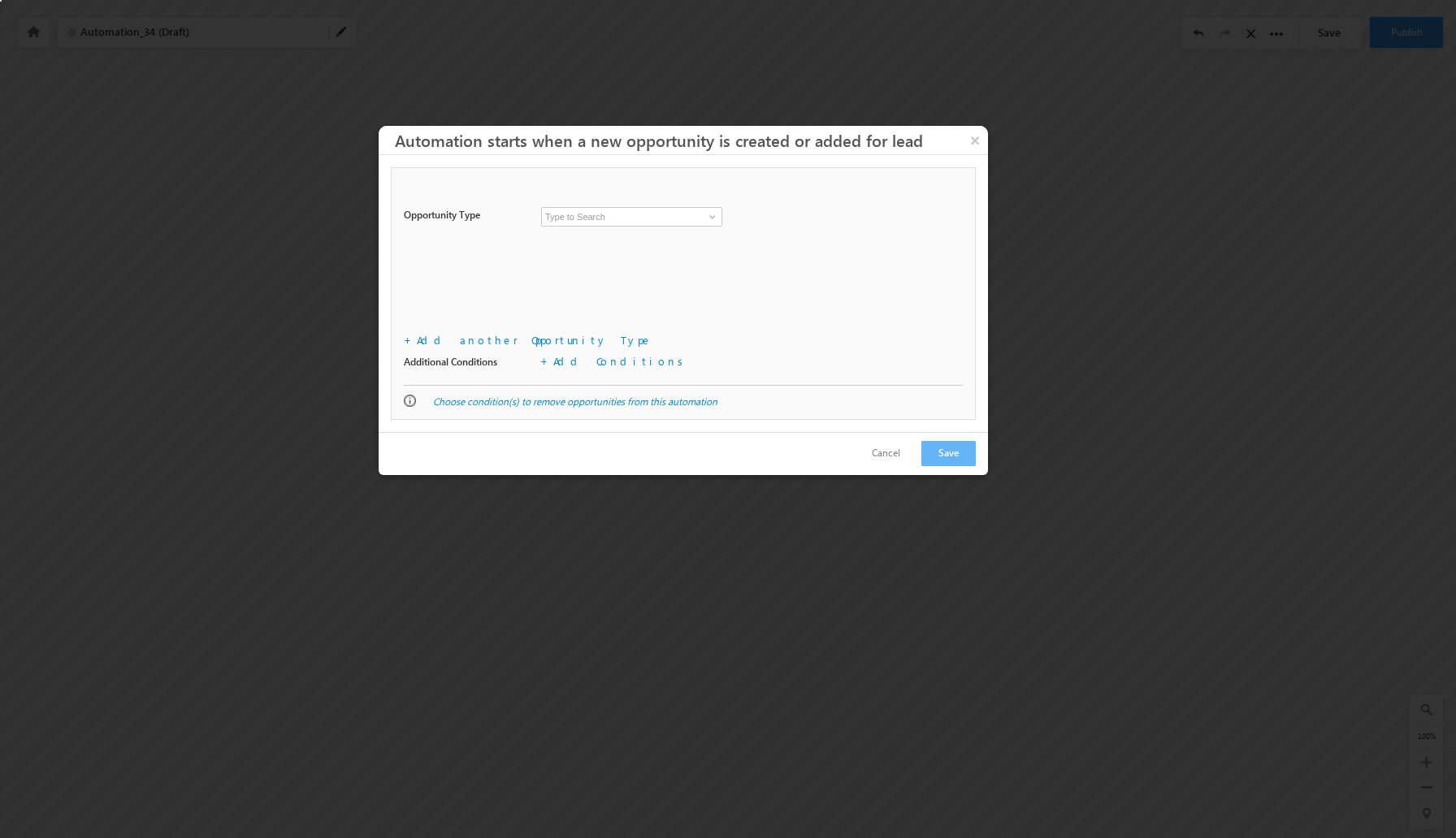
click at [677, 221] on input at bounding box center [631, 217] width 181 height 20
click at [713, 217] on span at bounding box center [712, 217] width 13 height 13
click at [679, 242] on link "Event" at bounding box center [631, 235] width 181 height 19
type input "Event"
click at [954, 445] on button "Save" at bounding box center [949, 454] width 55 height 25
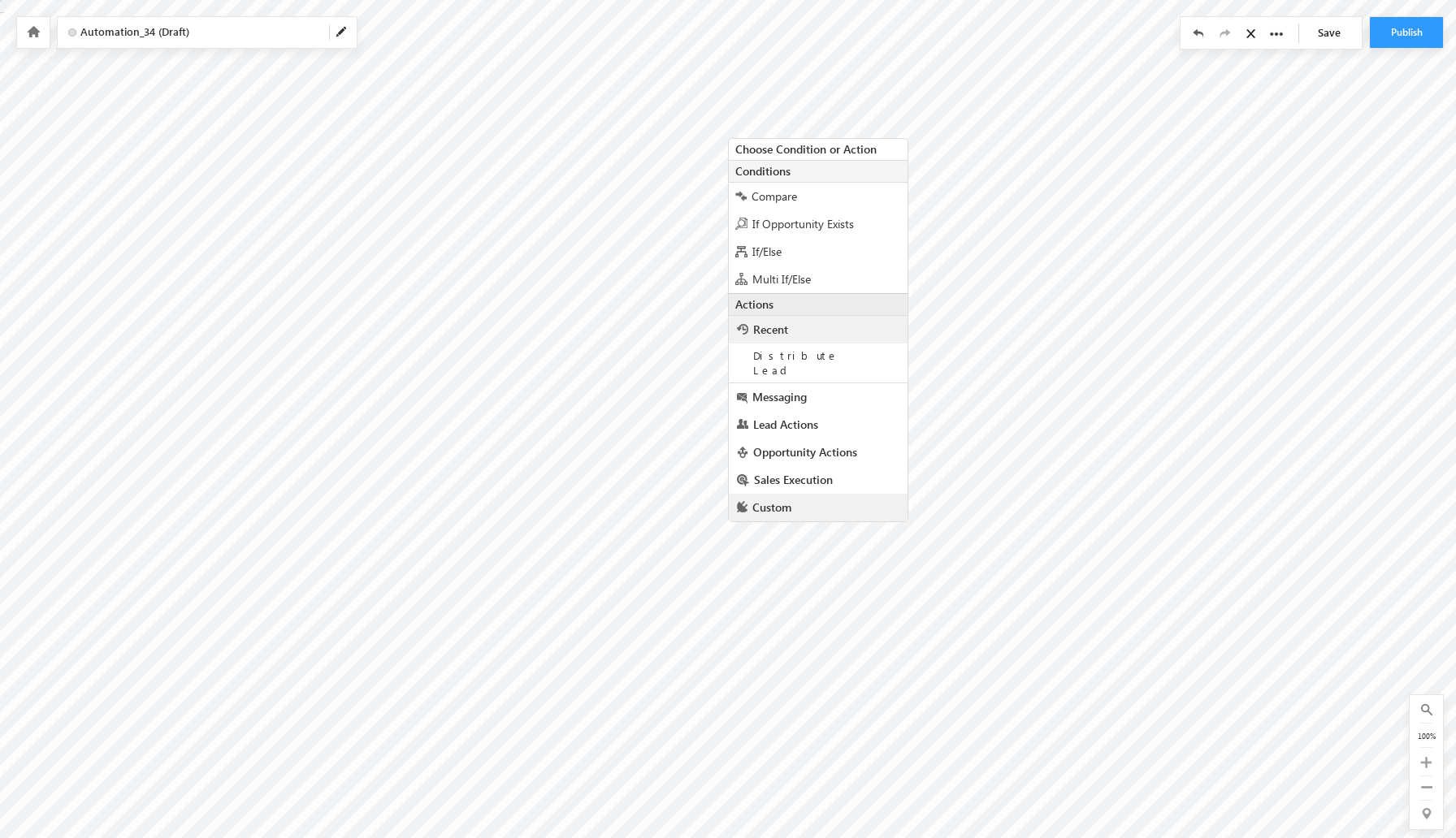
click at [817, 494] on link "Custom" at bounding box center [818, 508] width 178 height 27
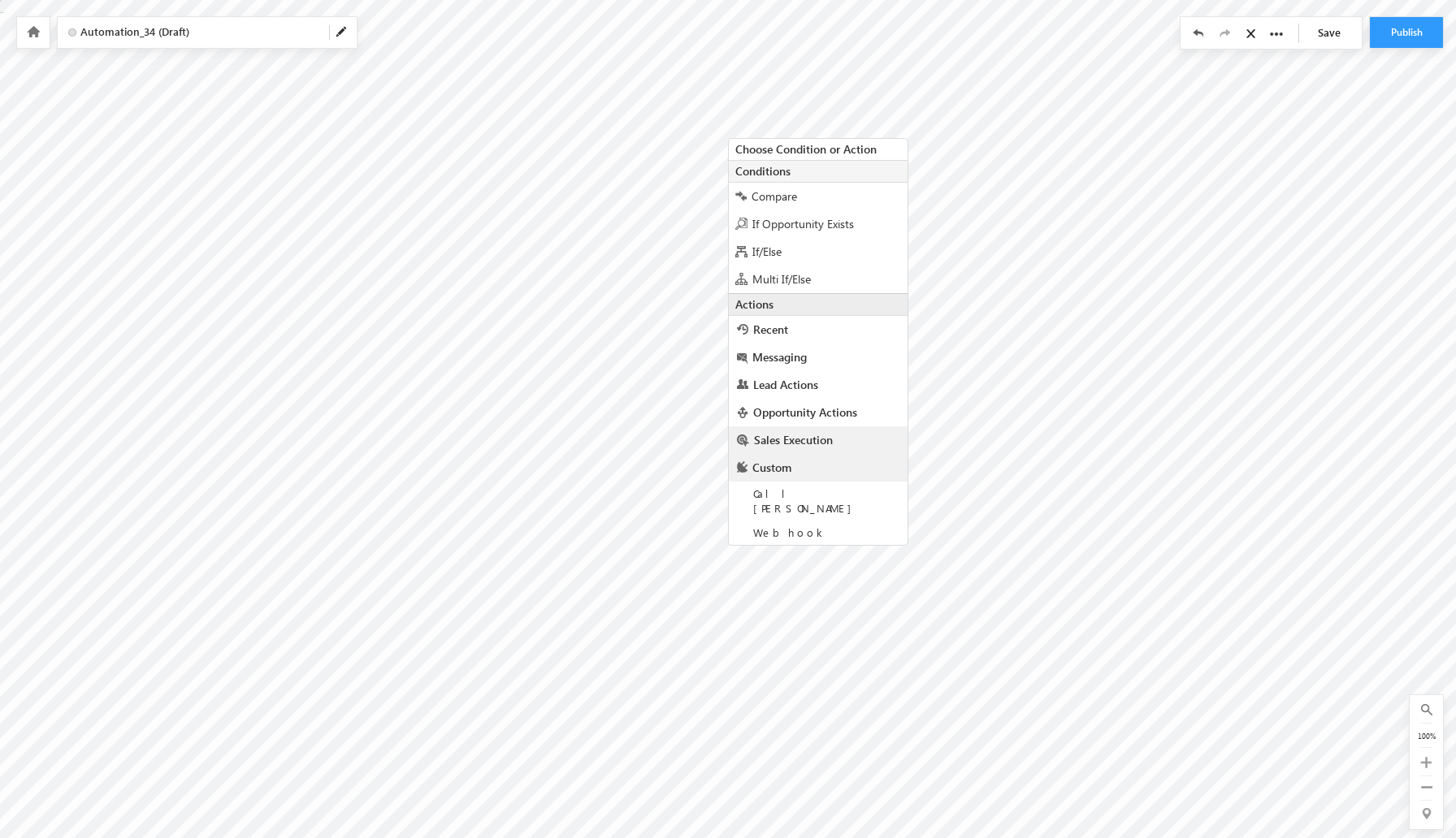
click at [831, 438] on span "Sales Execution" at bounding box center [793, 440] width 78 height 16
click at [822, 500] on div "Distribute Lead" at bounding box center [818, 498] width 178 height 39
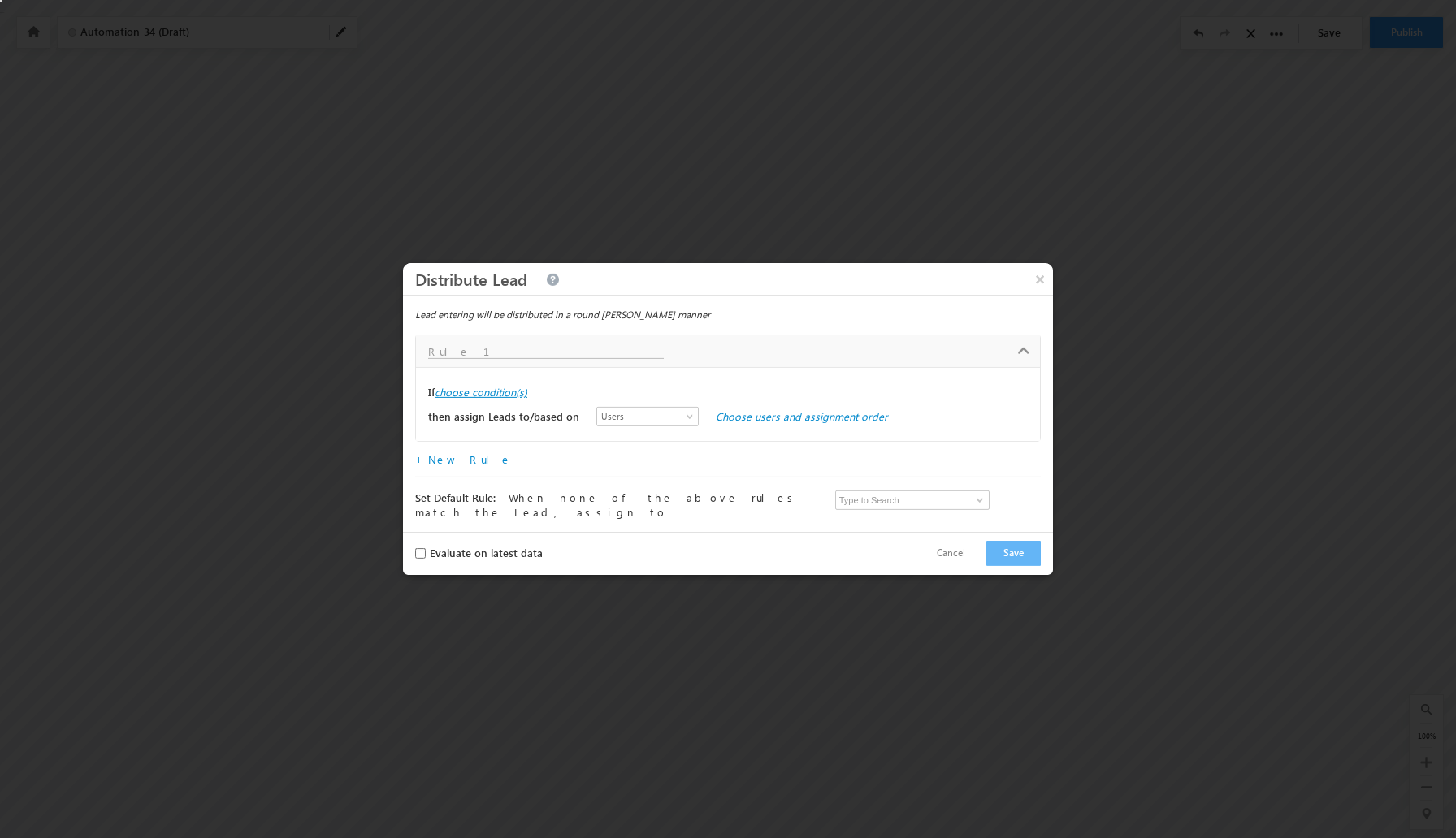
click at [510, 393] on label "choose condition(s)" at bounding box center [480, 392] width 92 height 15
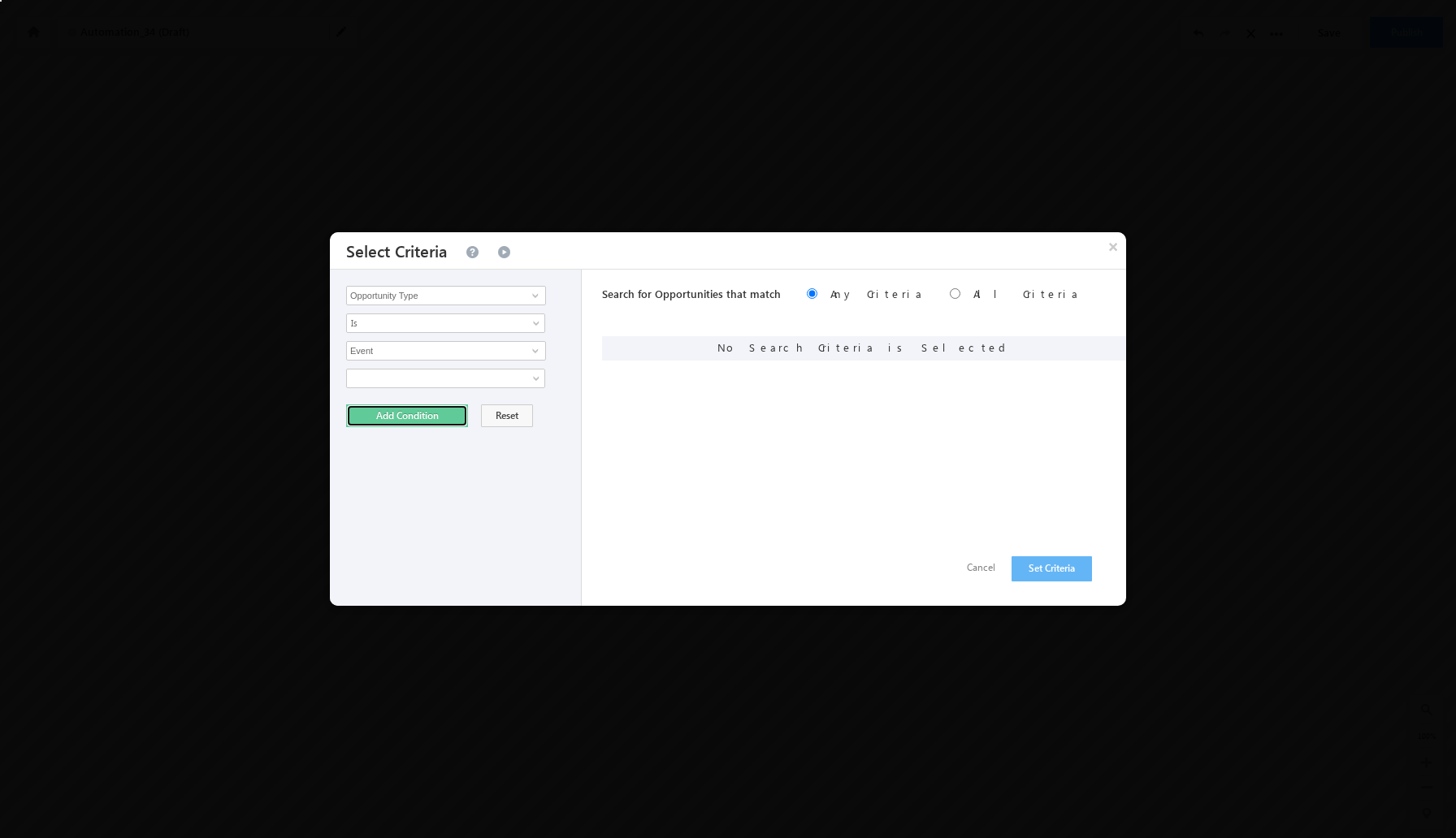
click at [433, 415] on button "Add Condition" at bounding box center [407, 416] width 122 height 23
click at [1064, 567] on button "Set Criteria" at bounding box center [1051, 569] width 80 height 25
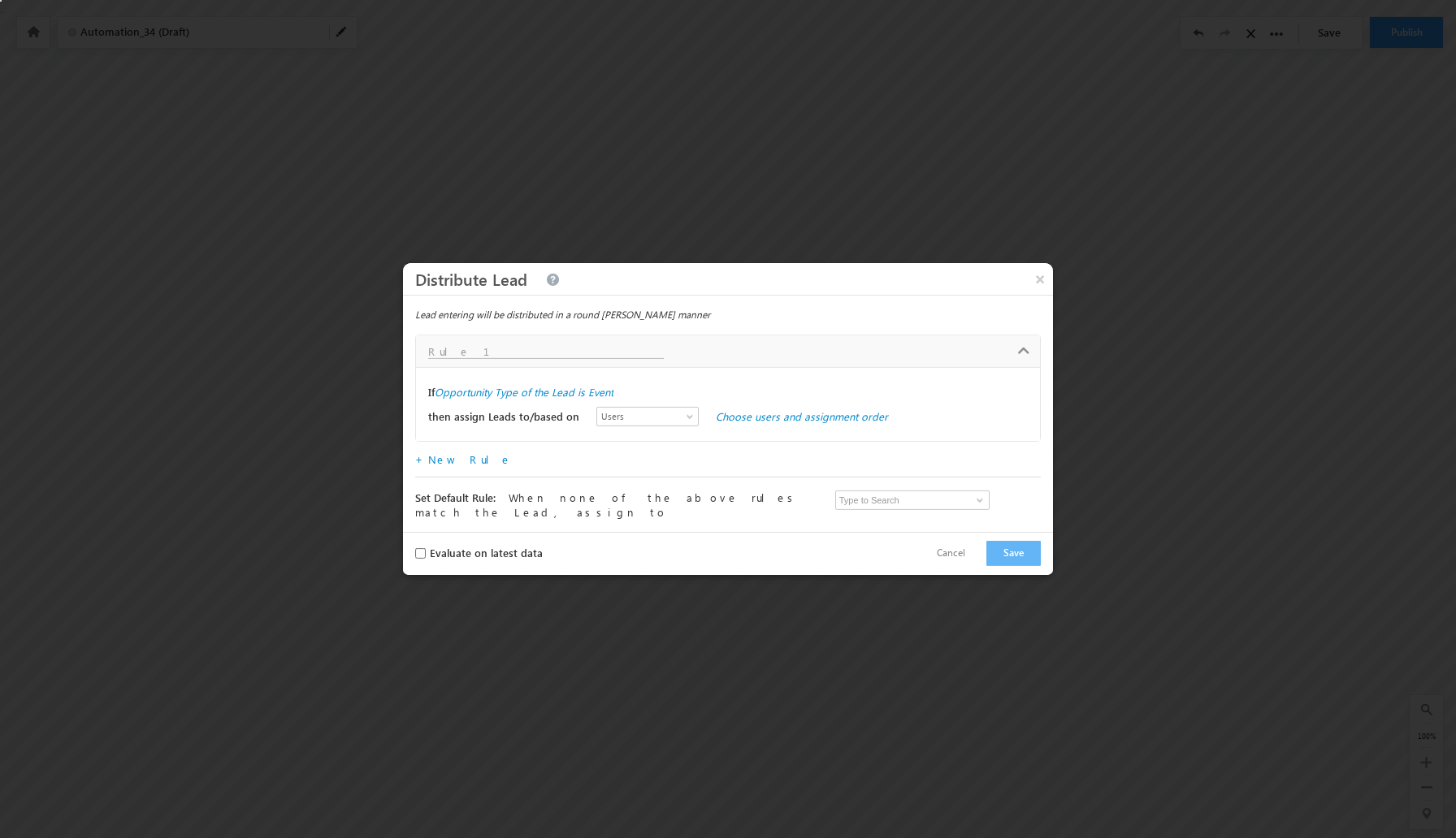
click at [629, 358] on input "text" at bounding box center [546, 352] width 235 height 14
type input "I"
type input "Lead Distribution"
click at [684, 422] on span at bounding box center [690, 419] width 13 height 13
click at [758, 445] on div "Rule 1 - Opportunity Type of the Lead is Event Lead Distribution If Opportunity…" at bounding box center [728, 390] width 626 height 112
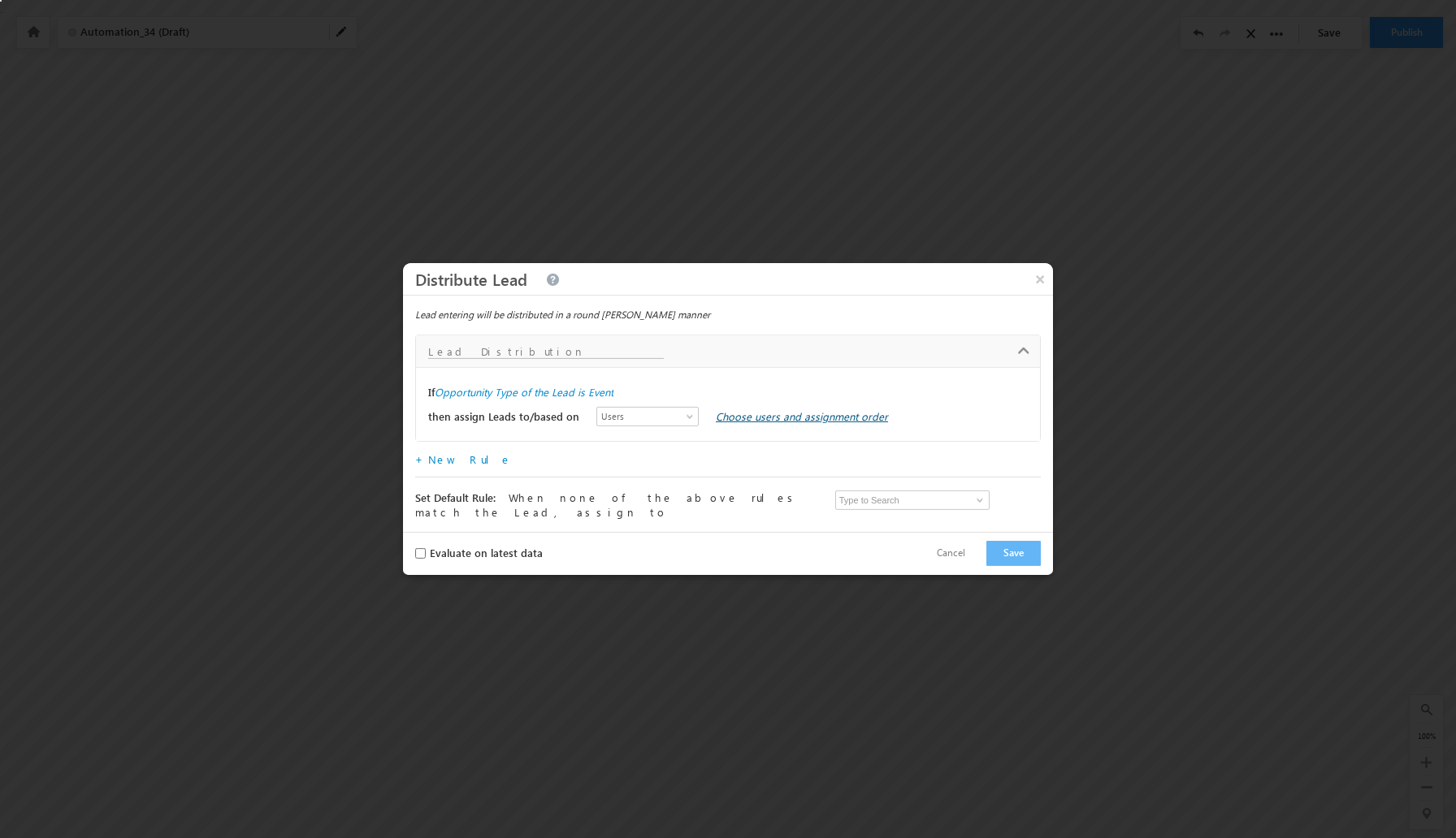
click at [727, 419] on link "Choose users and assignment order" at bounding box center [802, 417] width 173 height 14
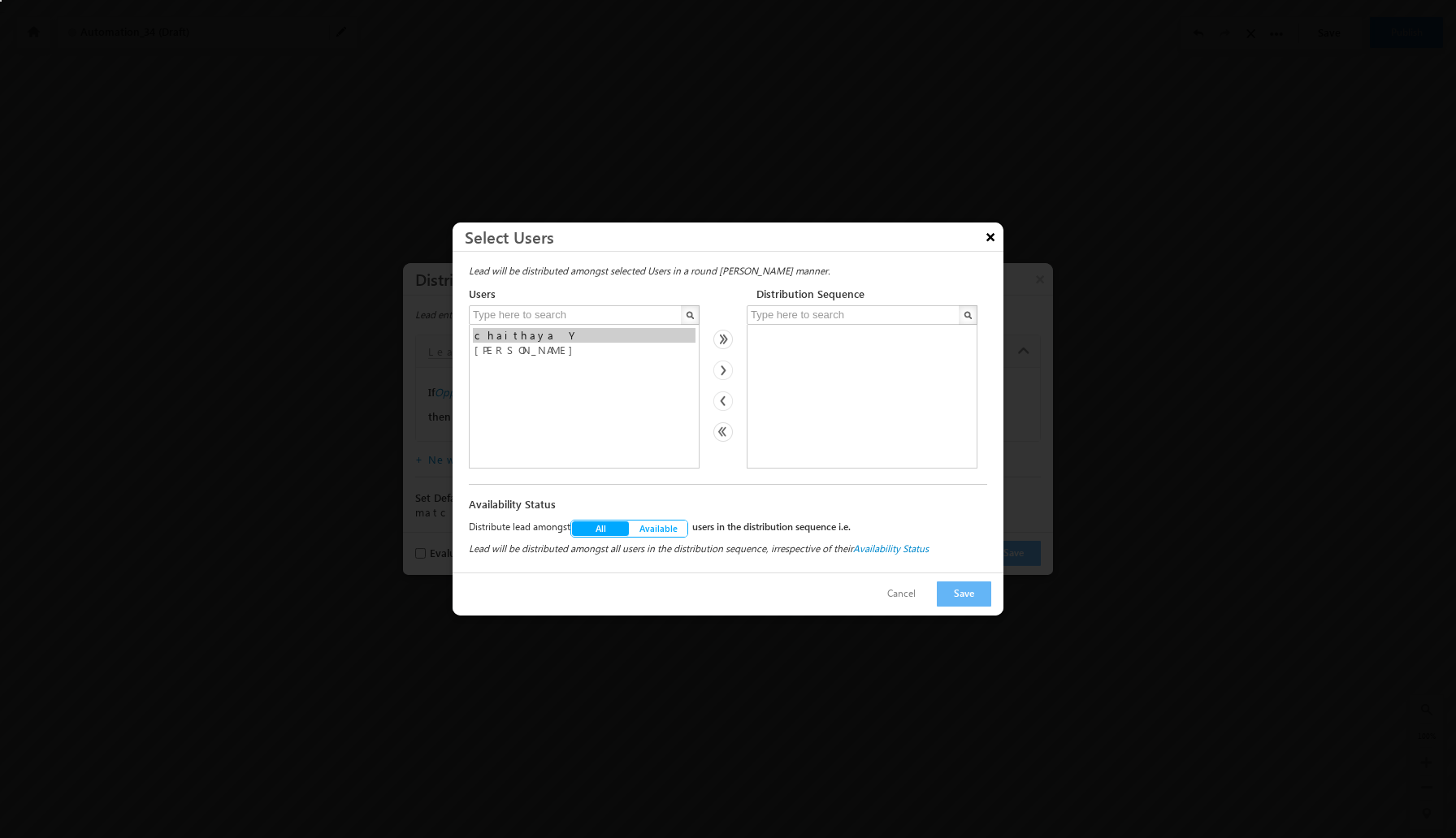
click at [997, 241] on button "×" at bounding box center [990, 236] width 26 height 28
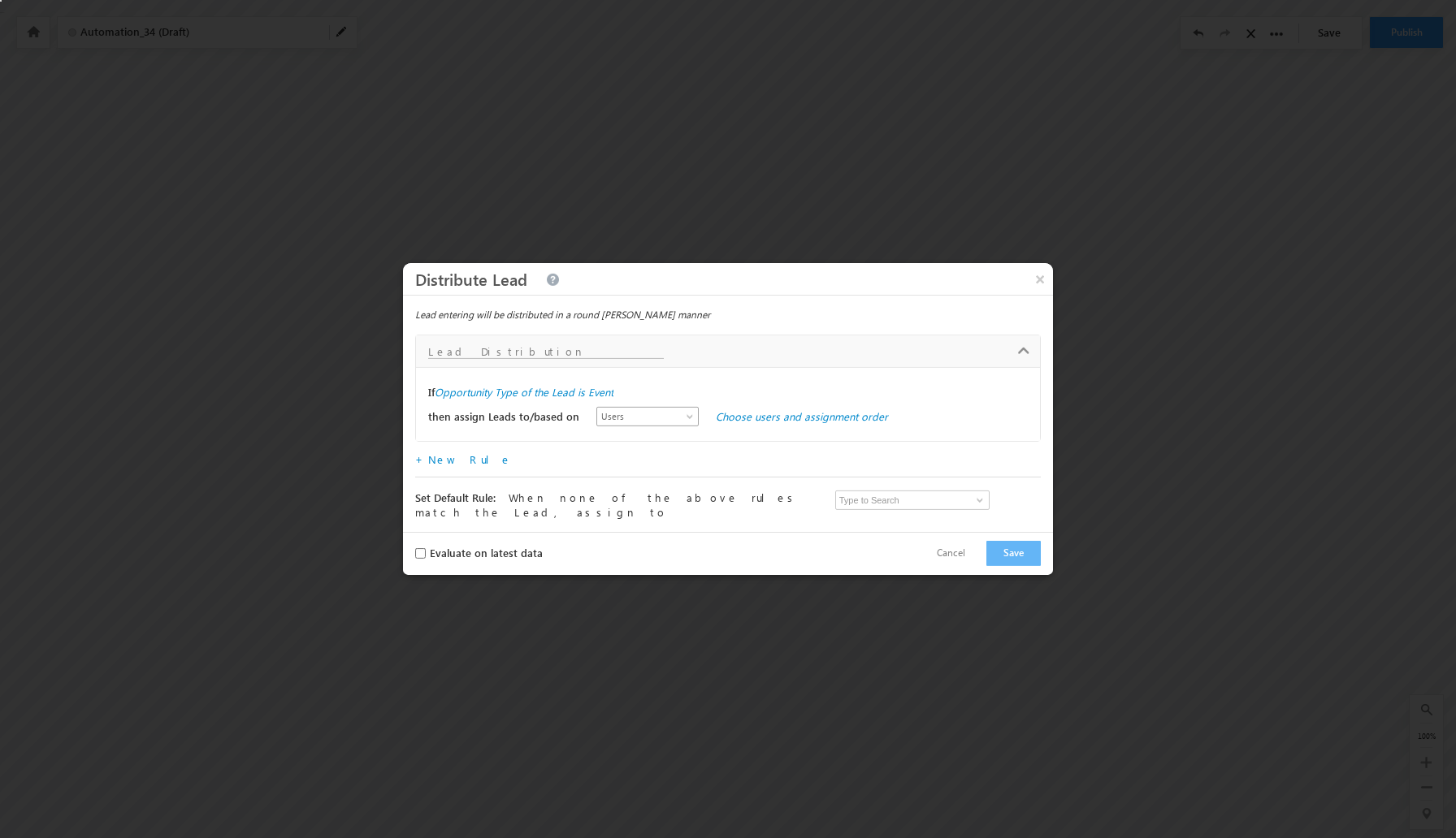
click at [684, 419] on span at bounding box center [690, 419] width 13 height 13
click at [637, 452] on link "Groups" at bounding box center [632, 455] width 102 height 15
click at [721, 419] on link "Choose groups and assignment order" at bounding box center [806, 417] width 181 height 14
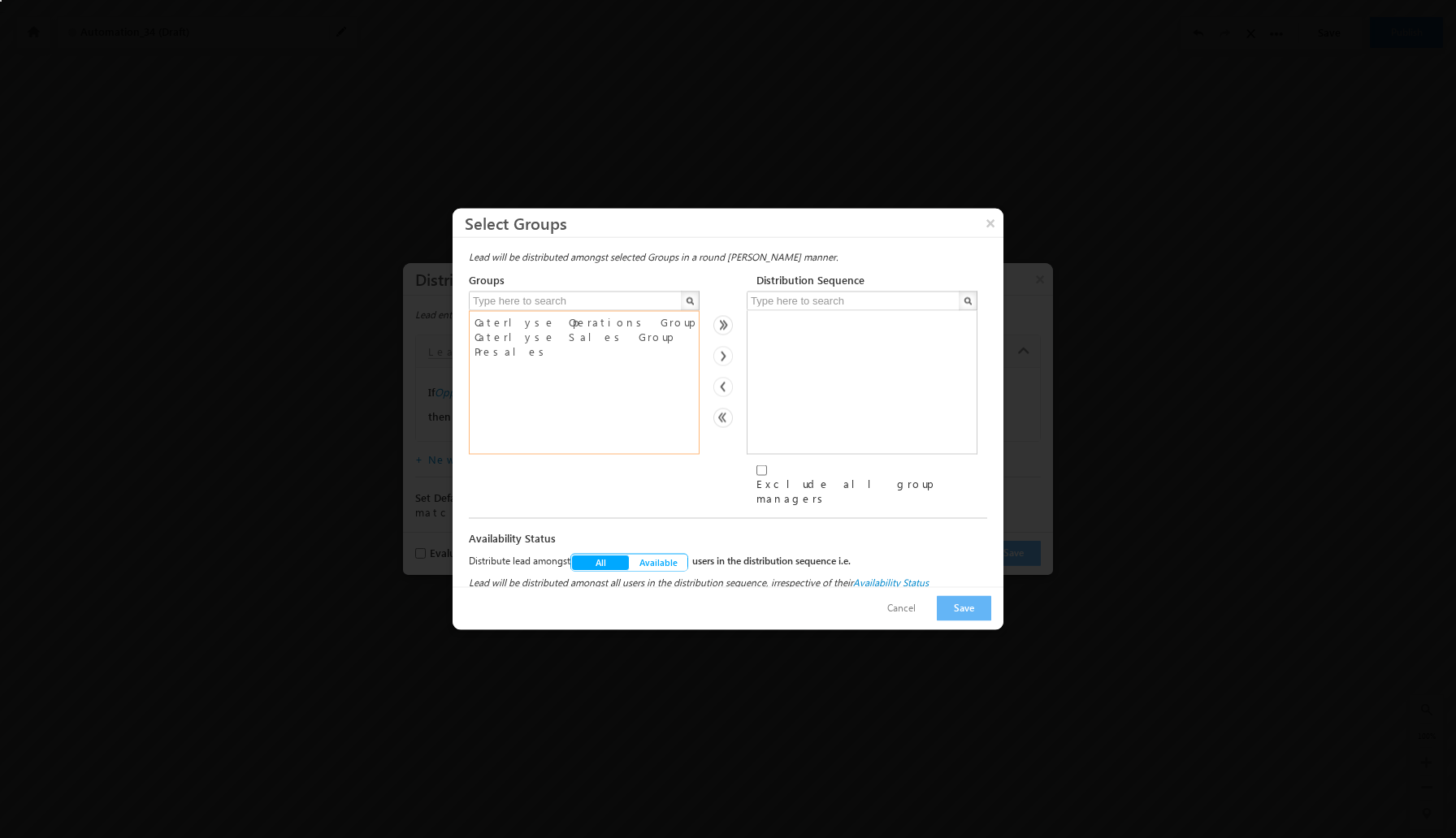
select select "a594aa97-346b-11ef-be59-0259d35f5843"
click at [614, 344] on option "Caterlyse Sales Group" at bounding box center [583, 336] width 223 height 15
click at [721, 361] on img at bounding box center [723, 357] width 20 height 20
click at [661, 557] on span "Available" at bounding box center [658, 563] width 40 height 12
click at [954, 596] on button "Save" at bounding box center [964, 609] width 55 height 25
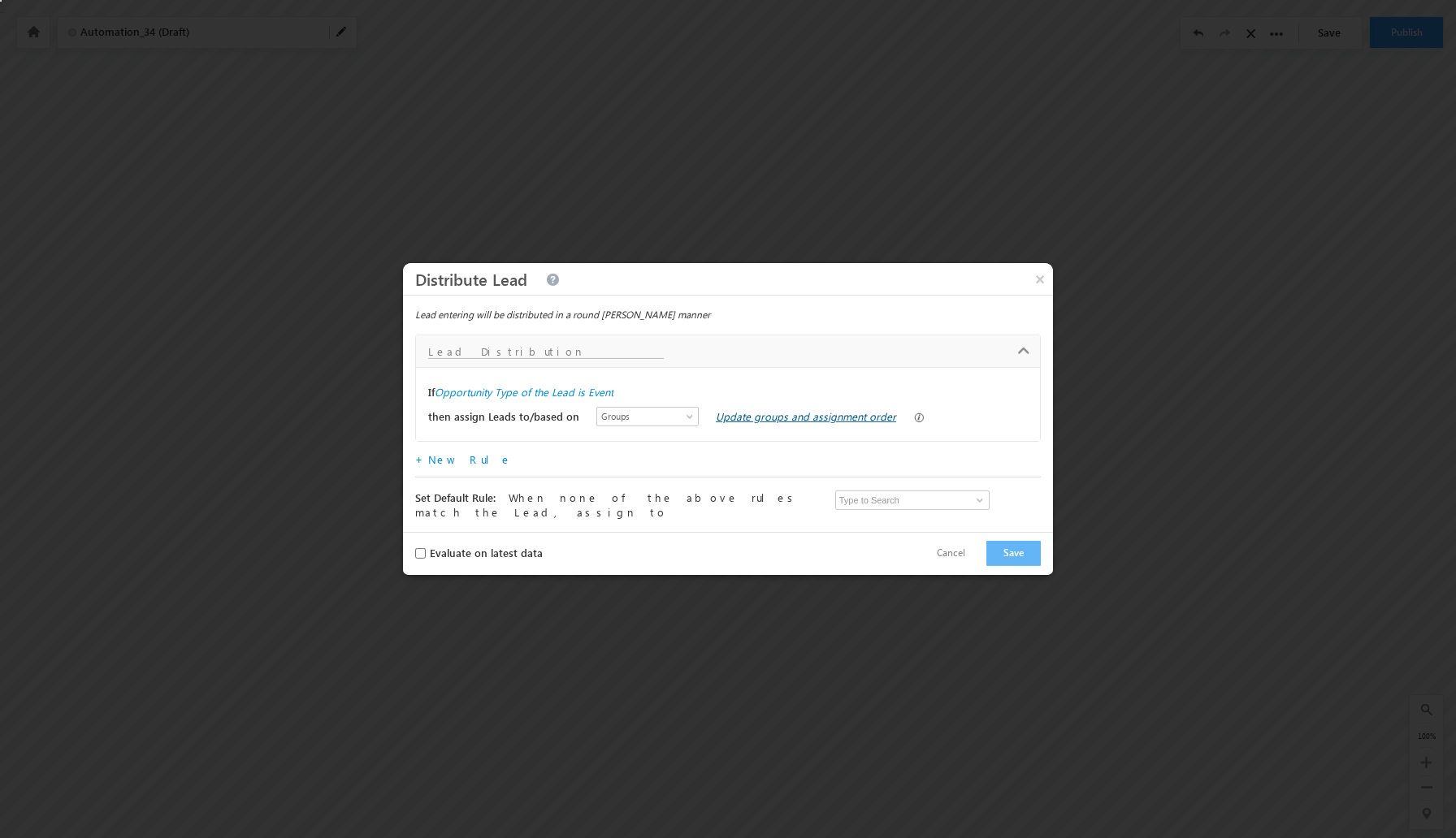
click at [769, 420] on link "Update groups and assignment order" at bounding box center [806, 417] width 180 height 14
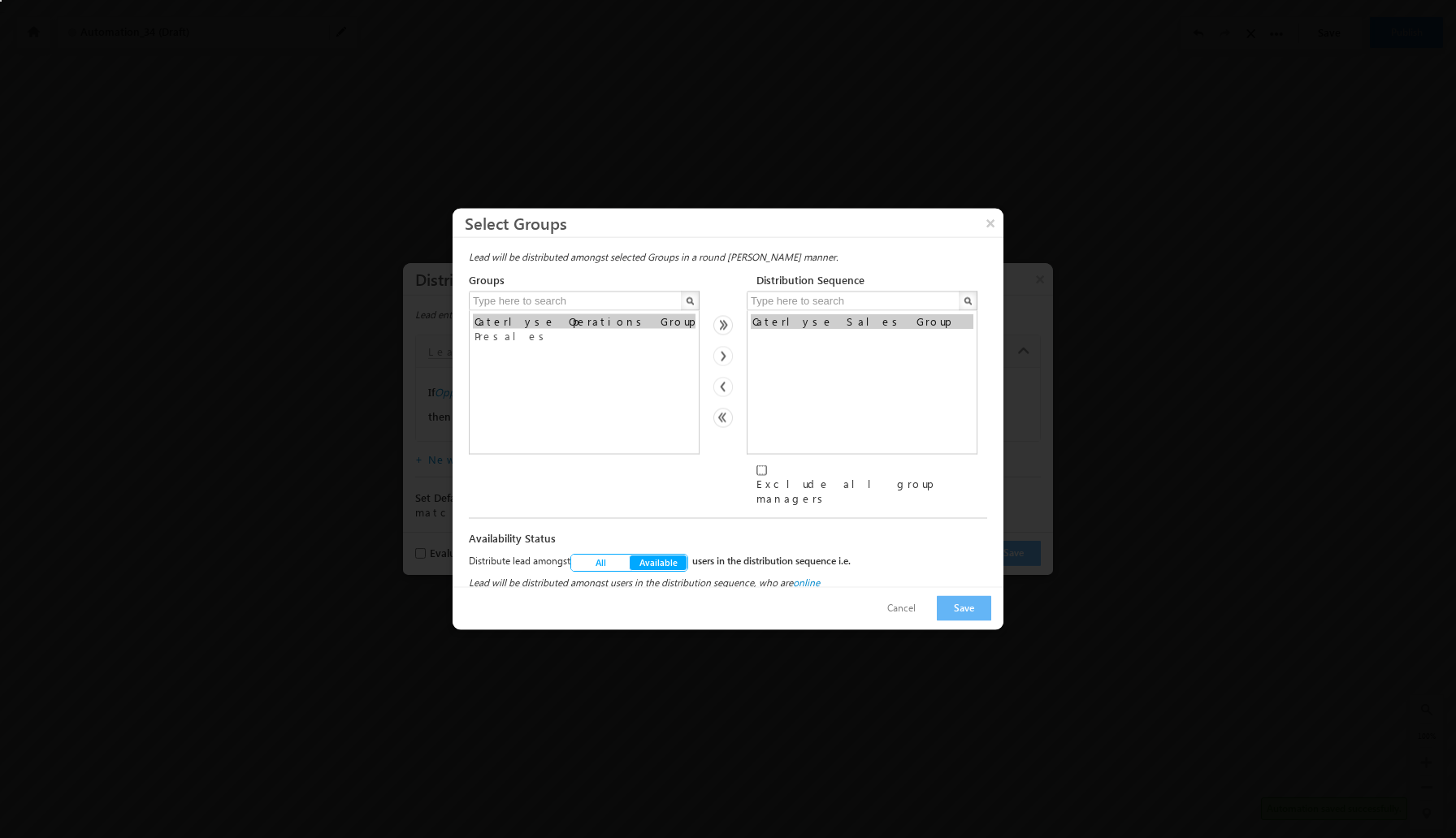
click at [761, 471] on input "Exclude all group managers" at bounding box center [761, 470] width 11 height 11
checkbox input "true"
click at [948, 601] on button "Save" at bounding box center [964, 609] width 55 height 25
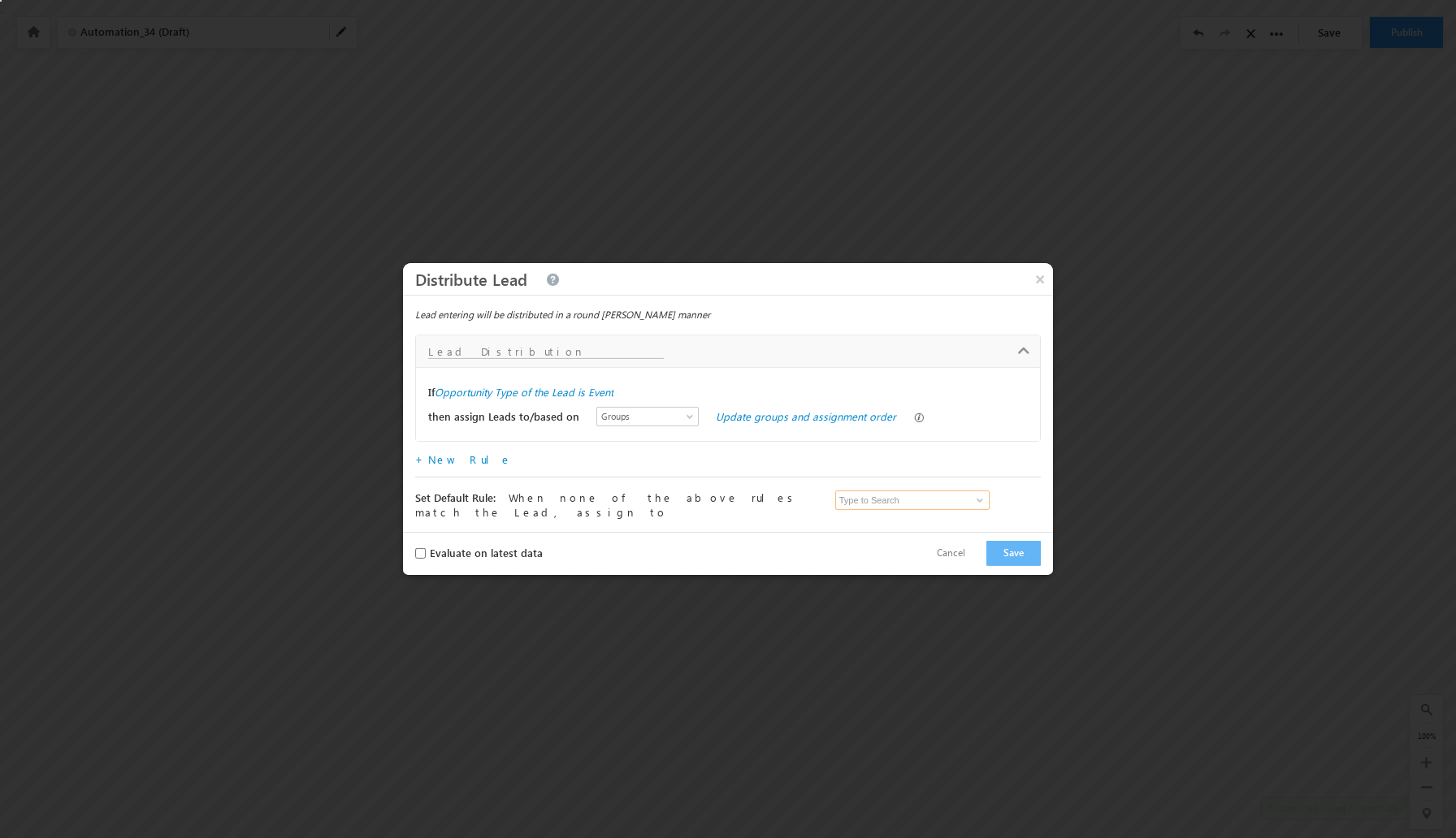
click at [873, 497] on input at bounding box center [912, 500] width 154 height 20
click at [872, 505] on input at bounding box center [912, 500] width 154 height 20
click at [974, 499] on span at bounding box center [979, 500] width 13 height 13
click at [907, 576] on span "team@CRAFTMYPLATE.COM" at bounding box center [914, 577] width 146 height 12
type input "[PERSON_NAME]"
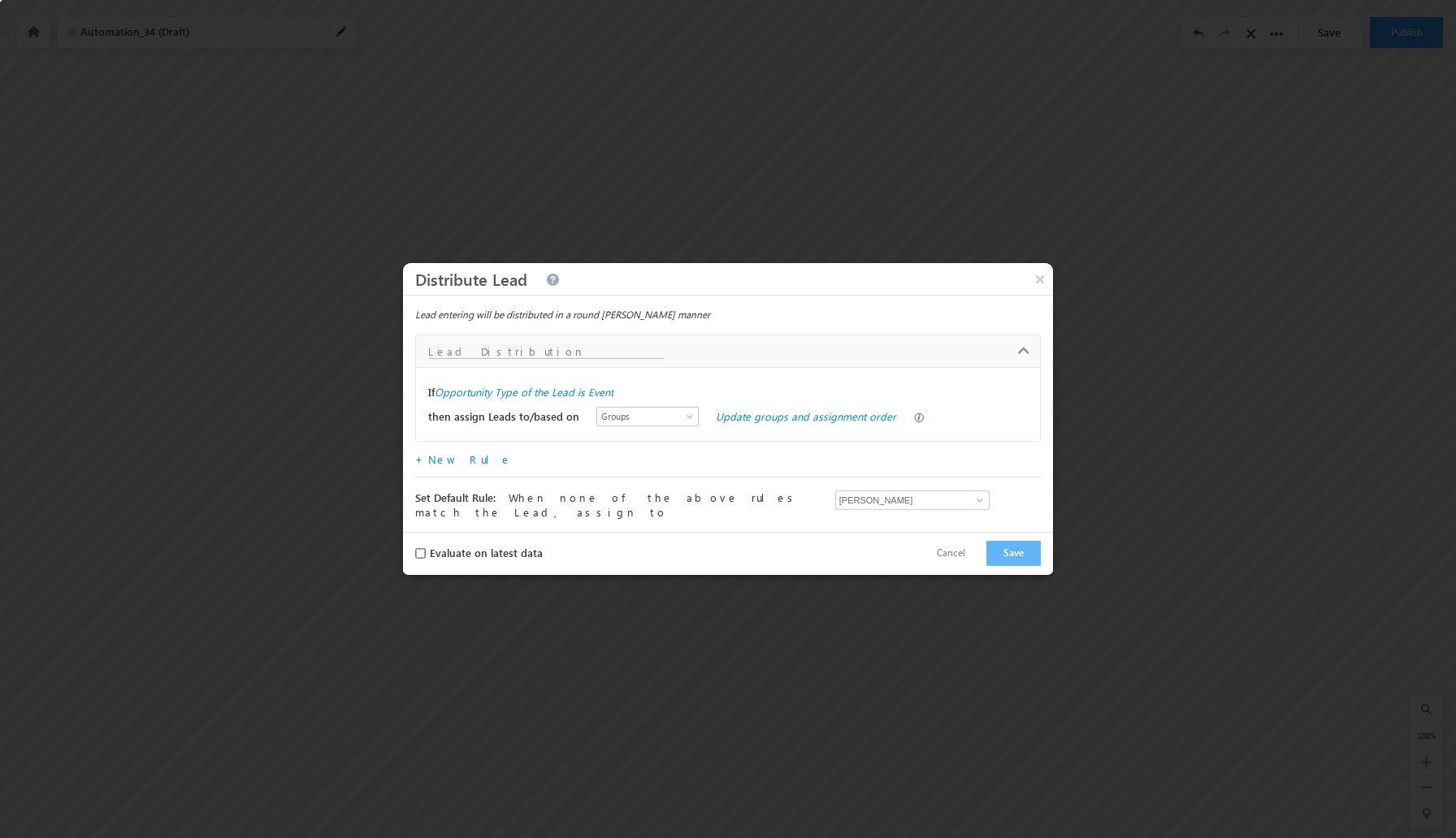
click at [420, 552] on input "Evaluate on latest data" at bounding box center [420, 553] width 11 height 11
checkbox input "true"
click at [1016, 557] on button "Save" at bounding box center [1014, 554] width 55 height 25
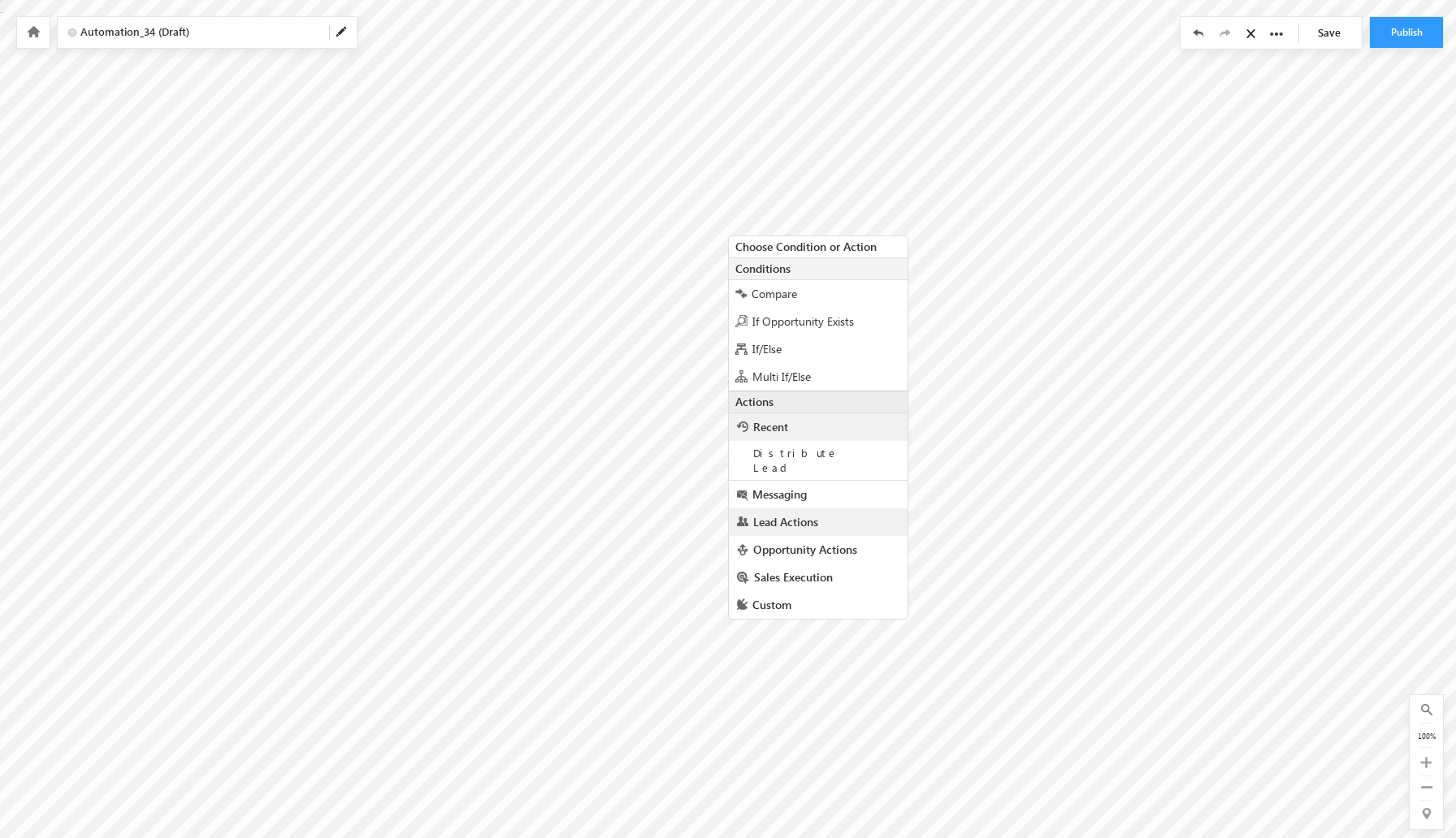
click at [807, 514] on span "Lead Actions" at bounding box center [785, 521] width 65 height 16
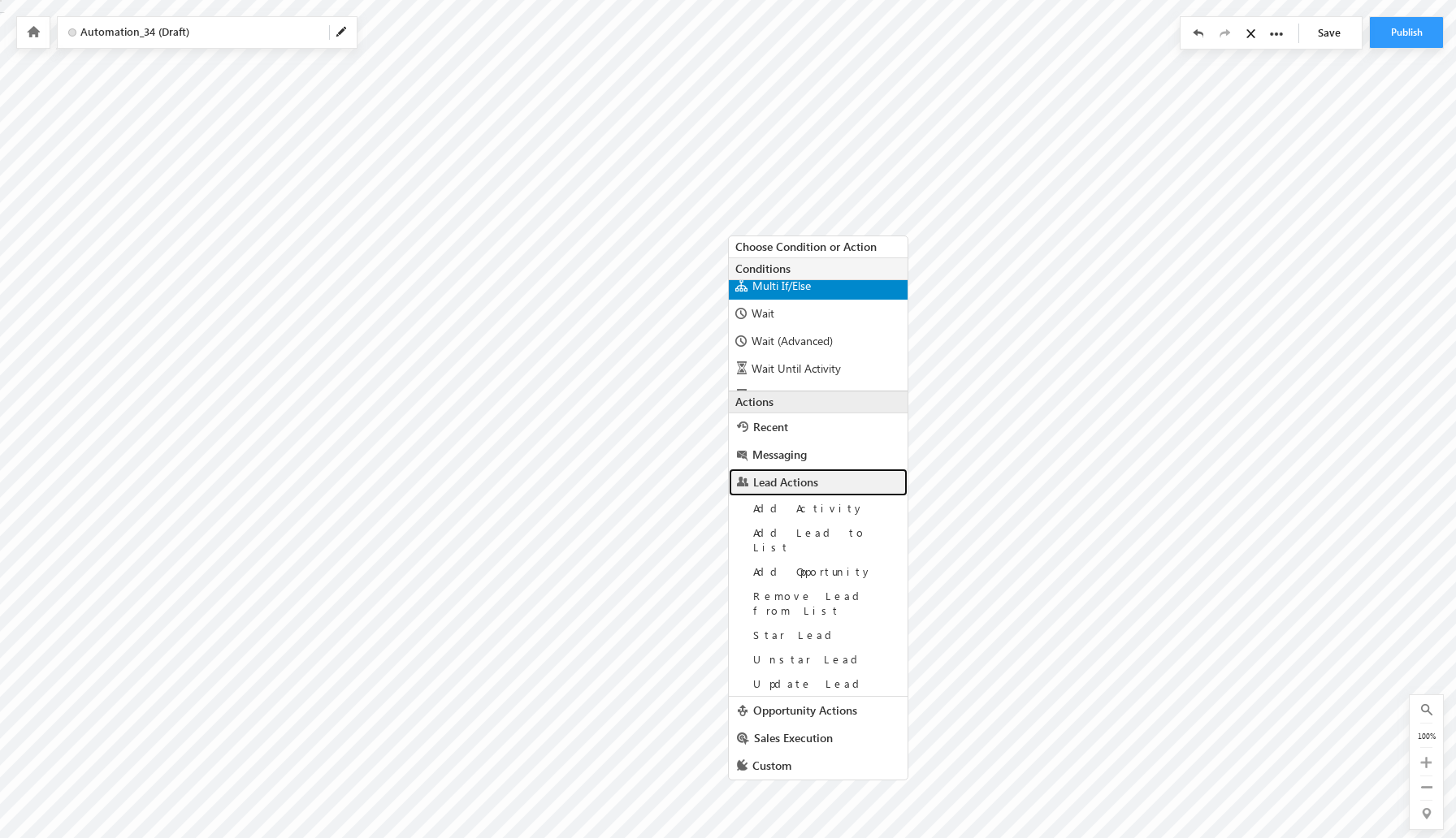
scroll to position [111, 0]
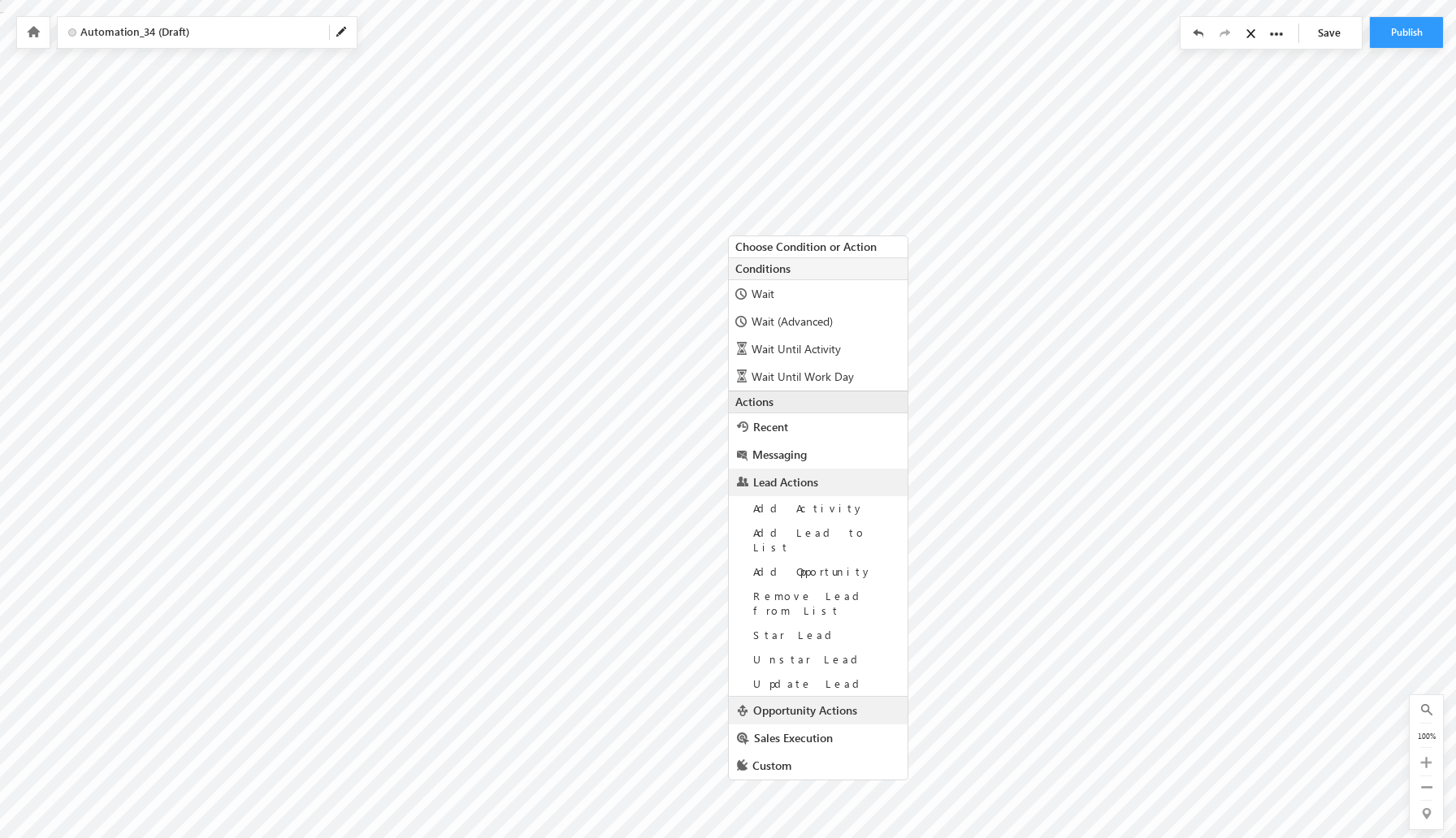
click at [817, 703] on span "Opportunity Actions" at bounding box center [805, 711] width 104 height 16
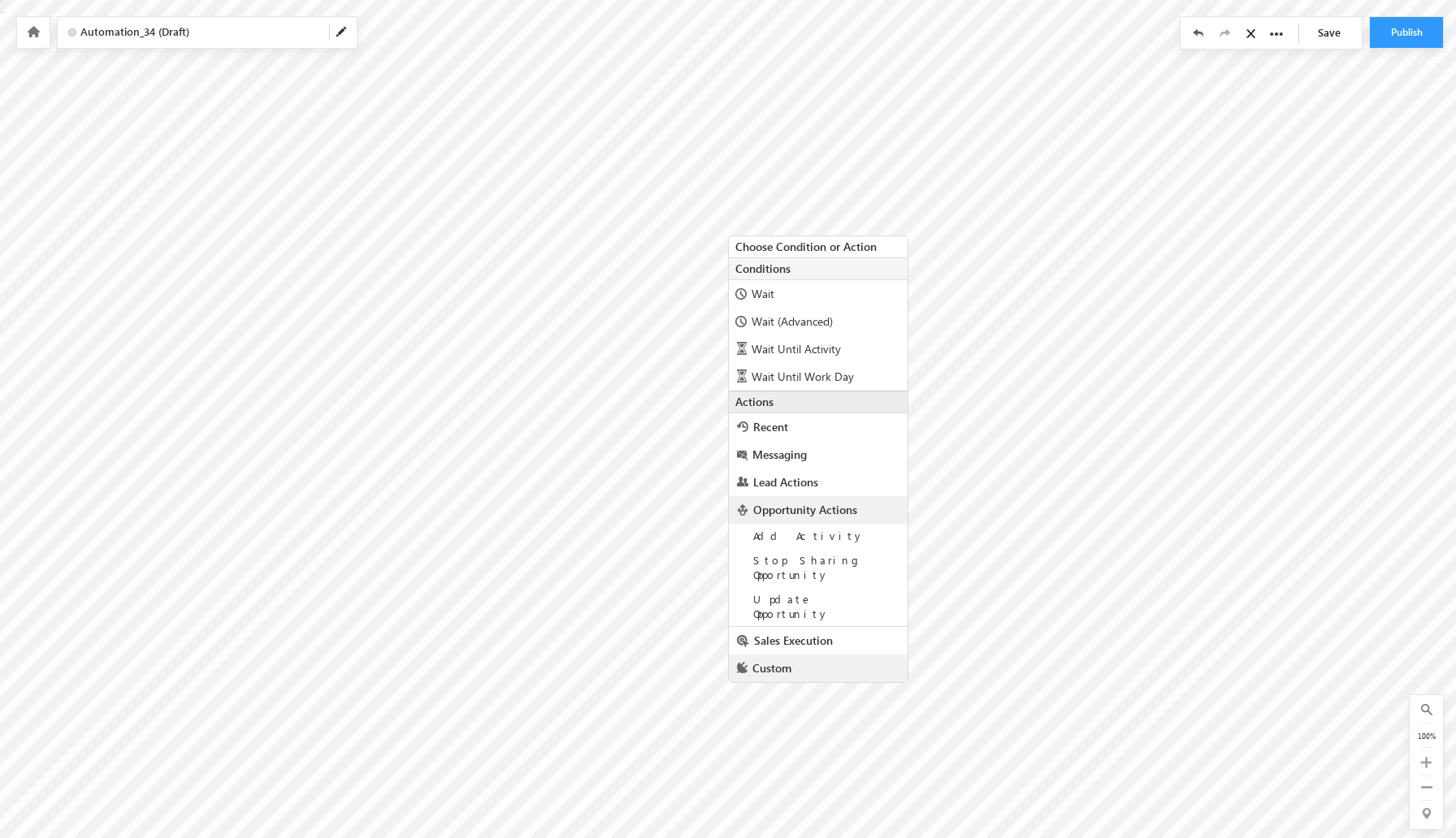
click at [817, 655] on link "Custom" at bounding box center [818, 668] width 178 height 27
click at [837, 537] on link "Sales Execution" at bounding box center [818, 537] width 178 height 27
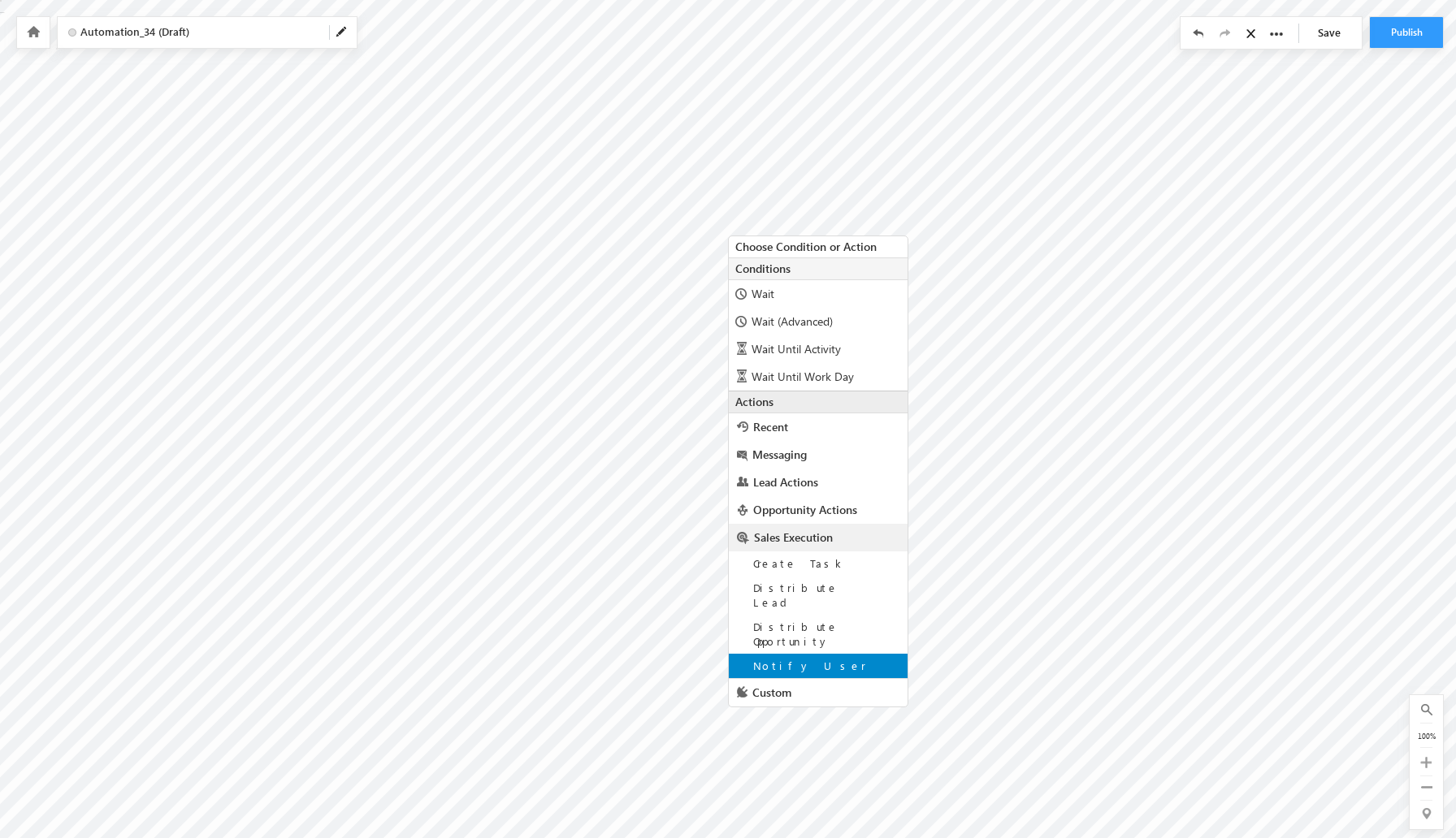
click at [821, 654] on div "Notify User" at bounding box center [818, 665] width 178 height 25
type input "YASHWANTH kalimi <team@CRAFTMYPLATE.COM>"
type input "About @{Opportunity:Name,}"
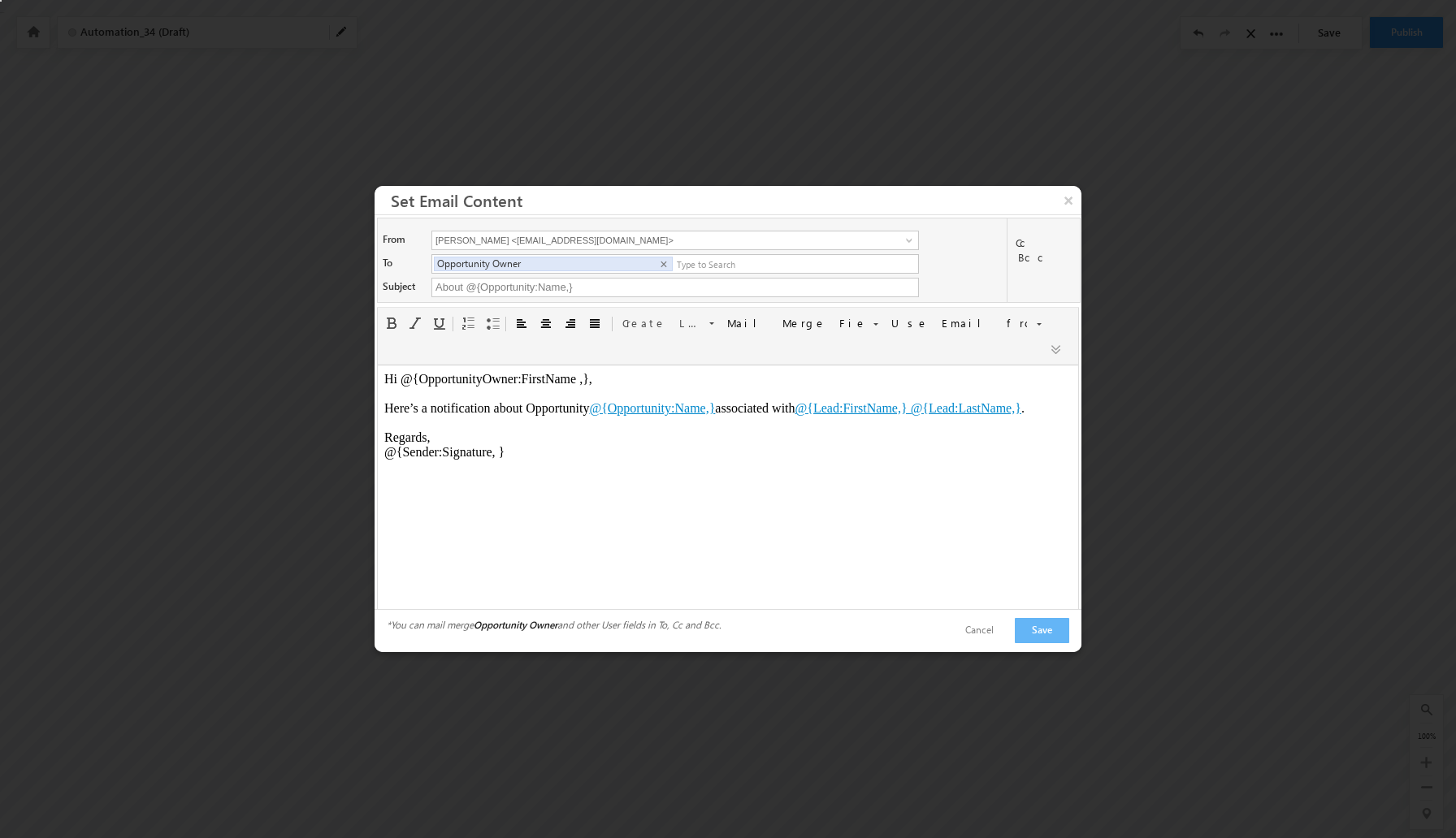
scroll to position [0, 0]
click at [1052, 642] on button "Save" at bounding box center [1042, 630] width 55 height 25
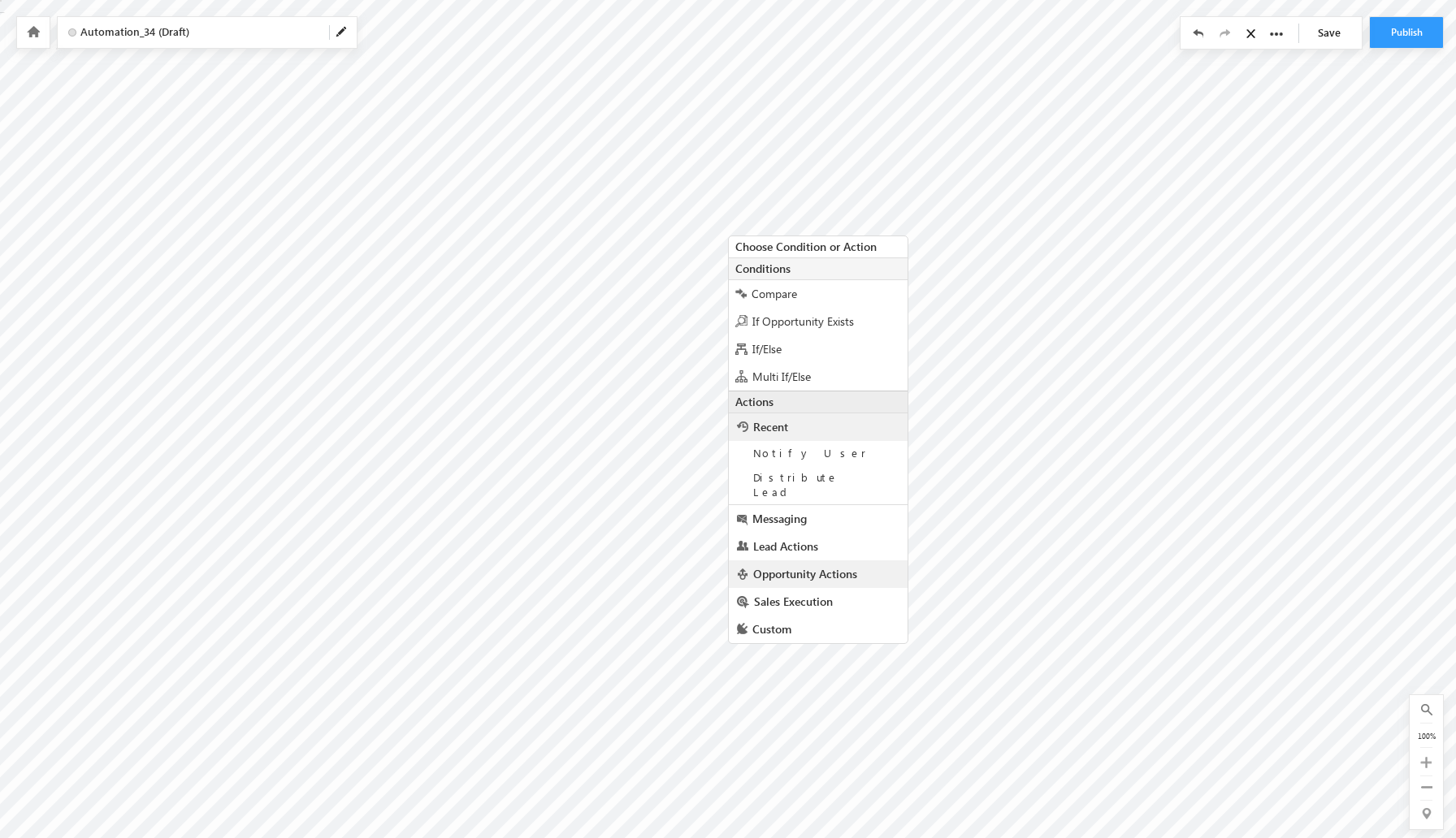
click at [807, 566] on span "Opportunity Actions" at bounding box center [805, 573] width 104 height 16
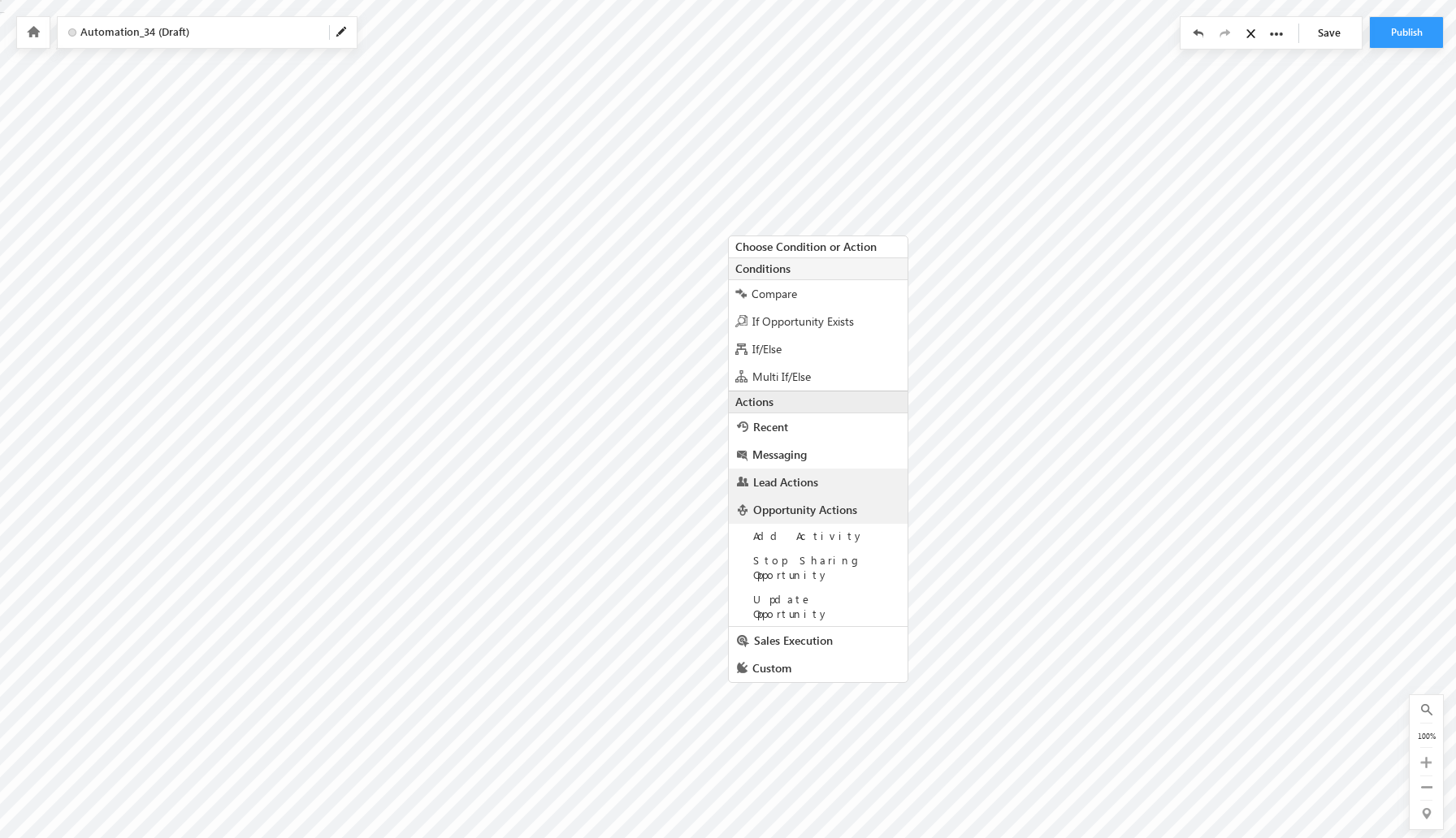
click at [822, 487] on link "Lead Actions" at bounding box center [818, 482] width 178 height 27
click at [809, 730] on span "Sales Execution" at bounding box center [793, 738] width 78 height 16
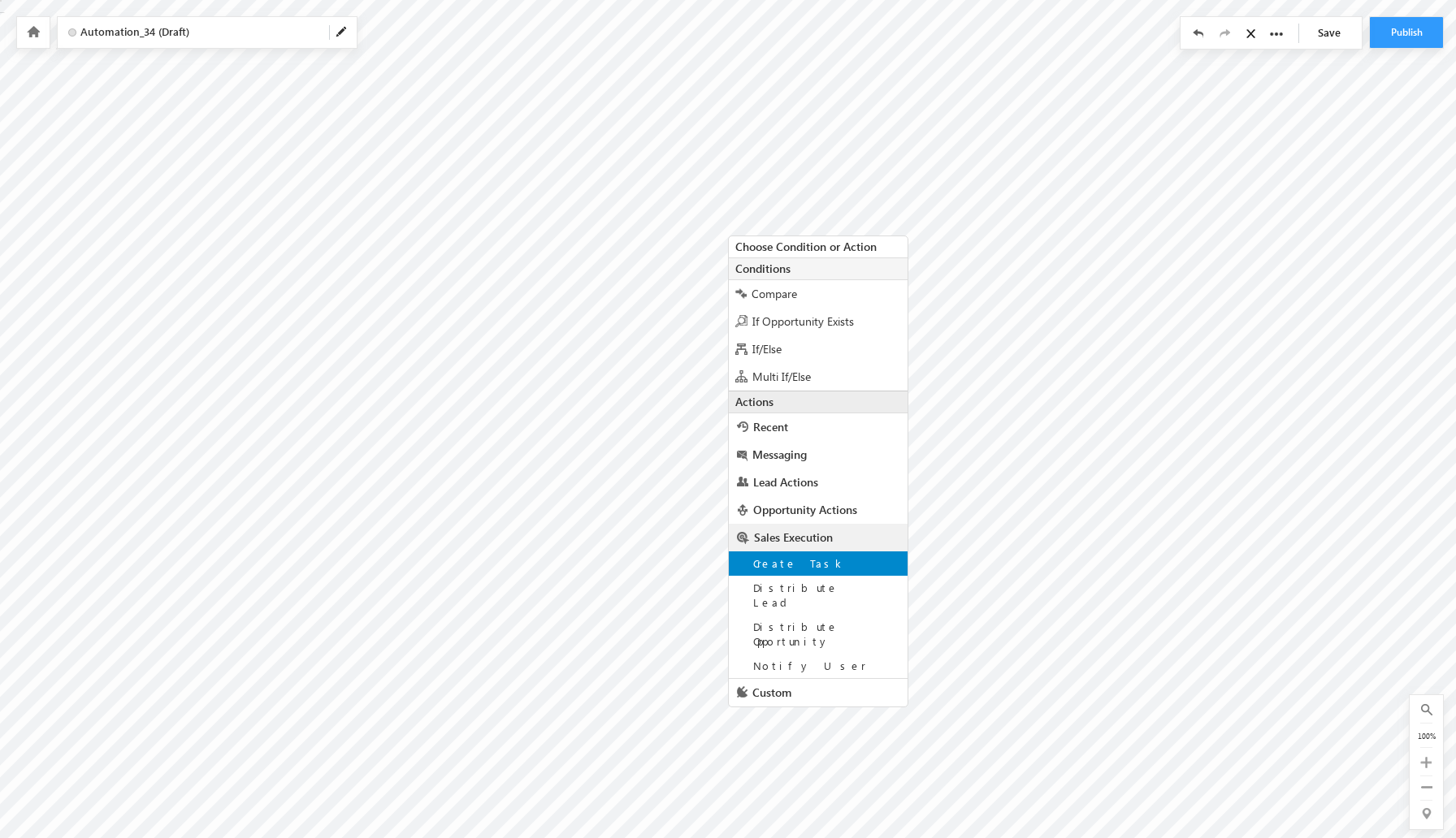
click at [847, 574] on div "Create Task" at bounding box center [818, 564] width 178 height 25
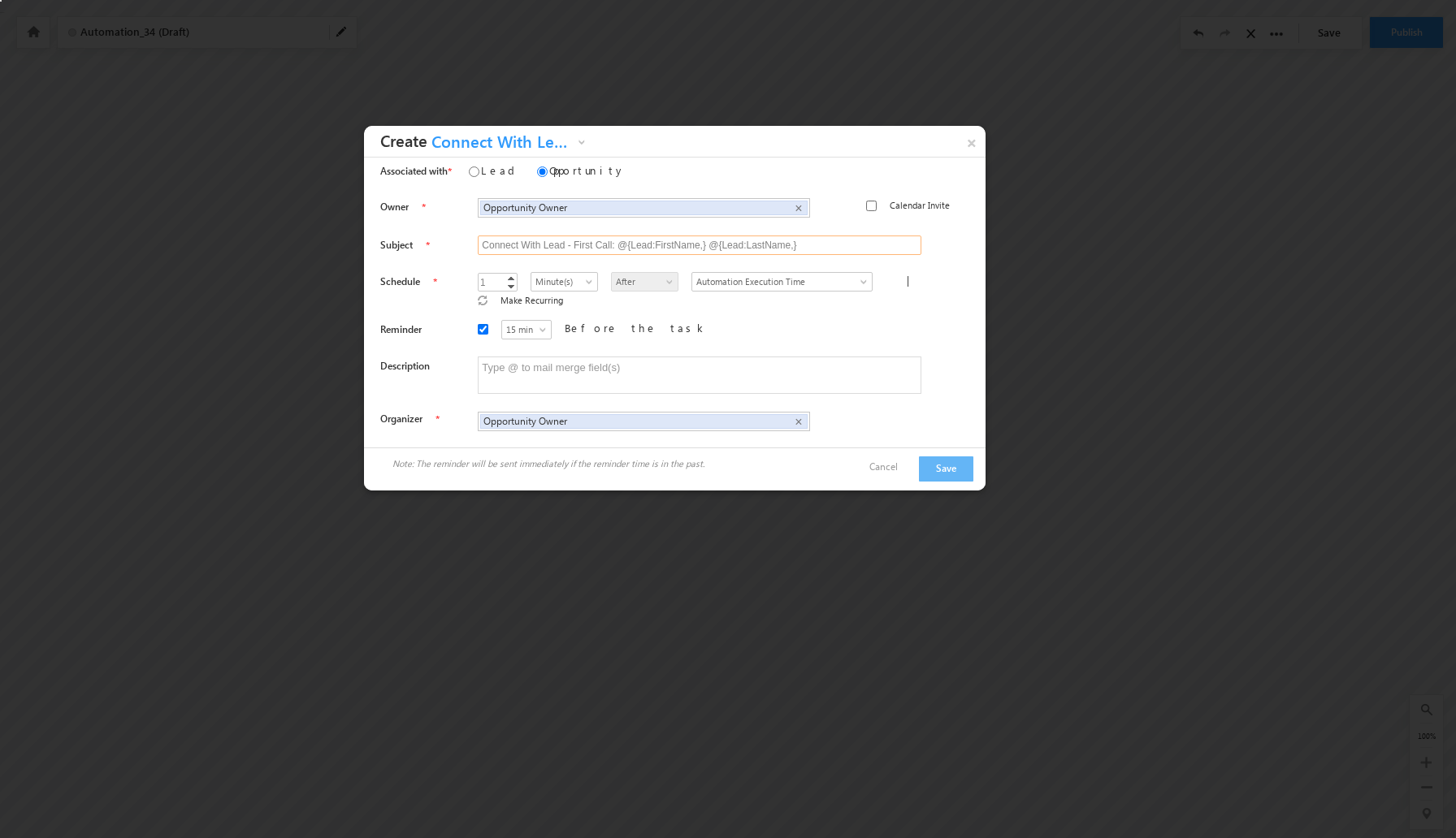
click at [603, 243] on input "Connect With Lead - First Call: @{Lead:FirstName,} @{Lead:LastName,}" at bounding box center [699, 245] width 443 height 20
click at [477, 171] on input "Lead" at bounding box center [474, 172] width 11 height 11
radio input "true"
click at [540, 247] on input "Connect With Lead - First Call: @{Lead:FirstName,} @{Lead:LastName,}" at bounding box center [699, 245] width 443 height 20
click at [537, 170] on input "Opportunity" at bounding box center [542, 172] width 11 height 11
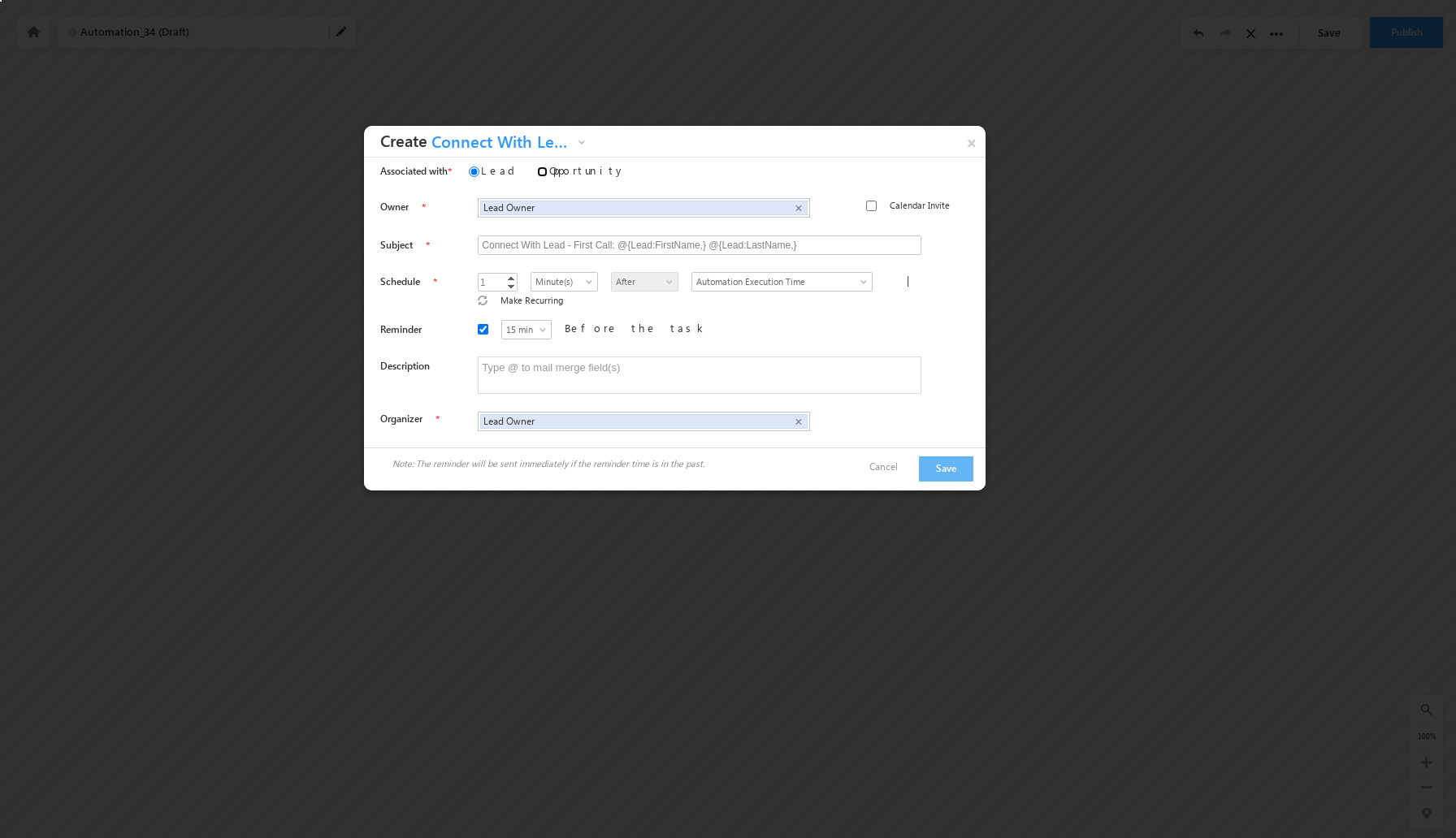
radio input "true"
click at [551, 249] on input "Connect With Lead - First Call: @{Lead:FirstName,} @{Lead:LastName,}" at bounding box center [699, 245] width 443 height 20
click at [710, 360] on textarea at bounding box center [699, 375] width 443 height 37
click at [707, 251] on input "Connect With Lead - First Call: @{Lead:FirstName,} @{Lead:LastName,}" at bounding box center [699, 245] width 443 height 20
click at [568, 144] on span "Connect With Lead - First Call" at bounding box center [500, 146] width 146 height 25
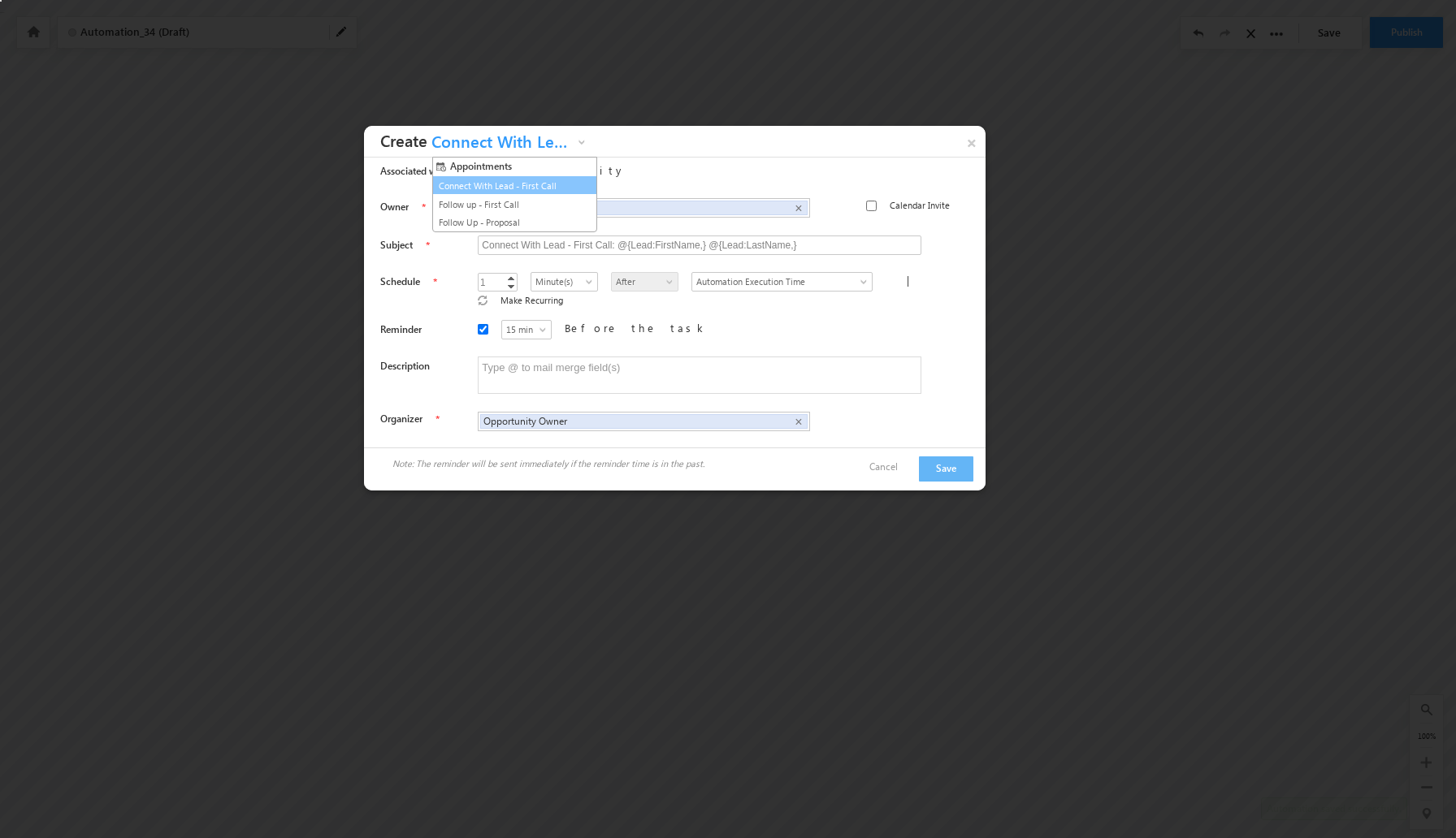
click at [557, 182] on link "Connect With Lead - First Call" at bounding box center [508, 185] width 147 height 15
click at [504, 274] on link "Increment" at bounding box center [510, 277] width 13 height 8
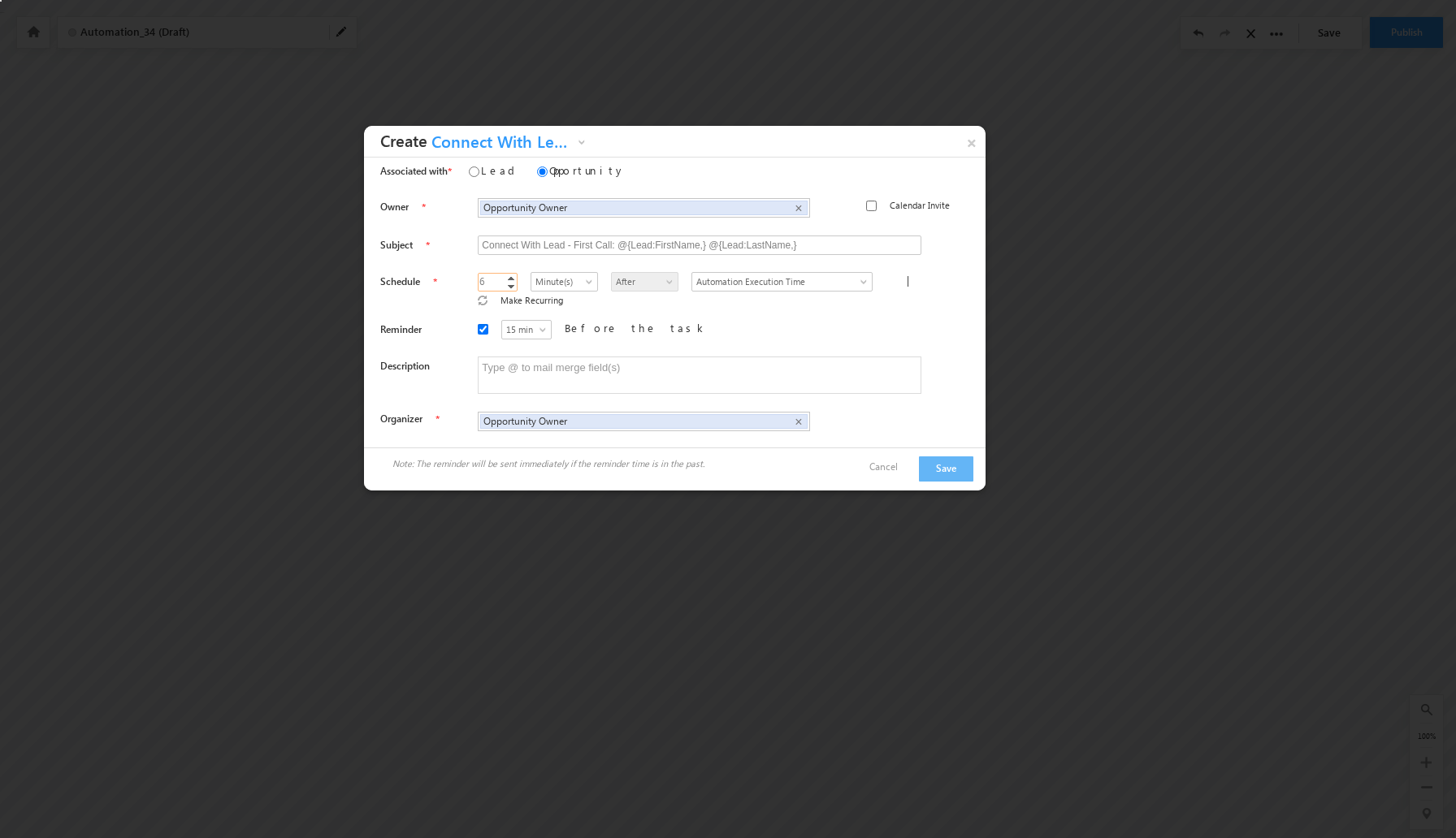
click at [504, 274] on link "Increment" at bounding box center [510, 277] width 13 height 8
click at [504, 277] on link "Increment" at bounding box center [510, 277] width 13 height 8
type input "10"
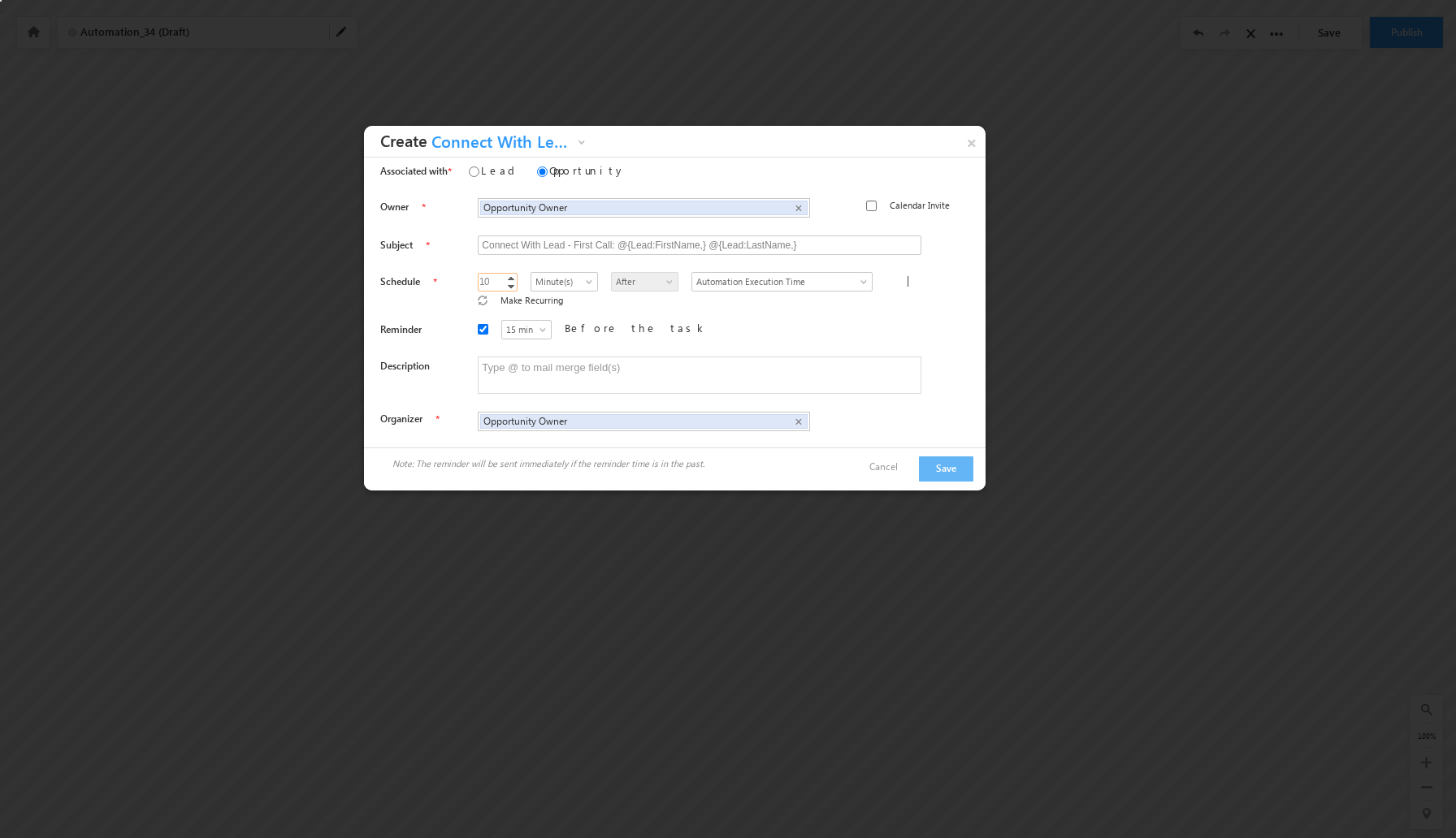
click at [504, 277] on link "Increment" at bounding box center [510, 277] width 13 height 8
click at [693, 320] on div "15 min 30 min 45 min 1 hr 15 min Before the task" at bounding box center [713, 331] width 472 height 25
click at [664, 358] on textarea at bounding box center [699, 375] width 443 height 37
click at [684, 239] on input "Connect With Lead - First Call: @{Lead:FirstName,} @{Lead:LastName,}" at bounding box center [699, 245] width 443 height 20
click at [679, 248] on input "Connect With Lead - First Call: @{Lead:FirstName,} @{Lead:LastName,}" at bounding box center [699, 245] width 443 height 20
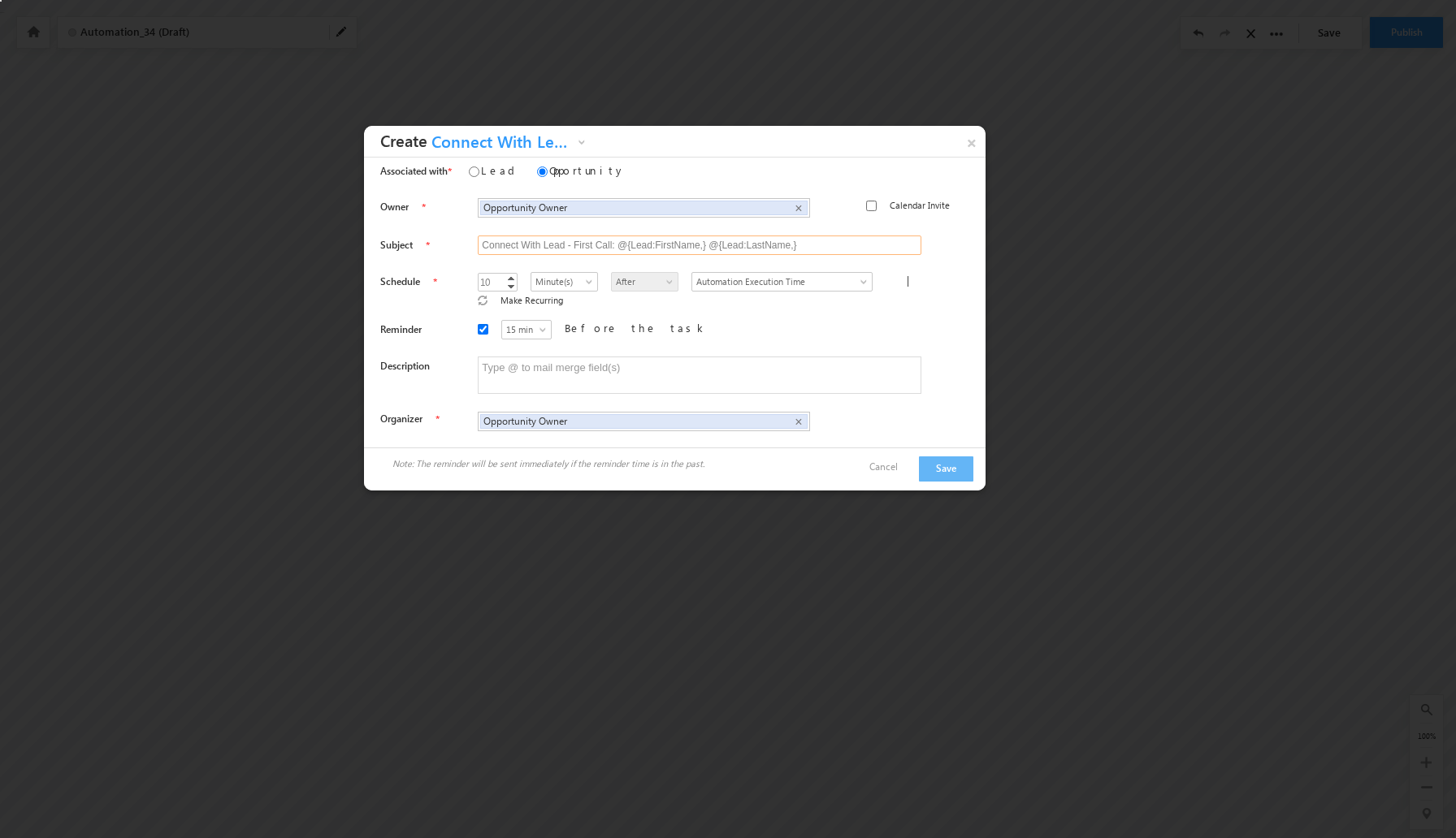
click at [813, 241] on input "Connect With Lead - First Call: @{Lead:FirstName,} @{Lead:LastName,}" at bounding box center [699, 245] width 443 height 20
click at [557, 245] on input "Connect With Lead - First Call: @{Lead:FirstName,} @{Lead:LastName,}" at bounding box center [699, 245] width 443 height 20
type input "Connect With Lead - First Call: @{Lead:FirstName,} @{Lead:LastName,}"
click at [500, 361] on textarea at bounding box center [699, 375] width 443 height 37
click at [780, 370] on textarea at bounding box center [699, 375] width 443 height 37
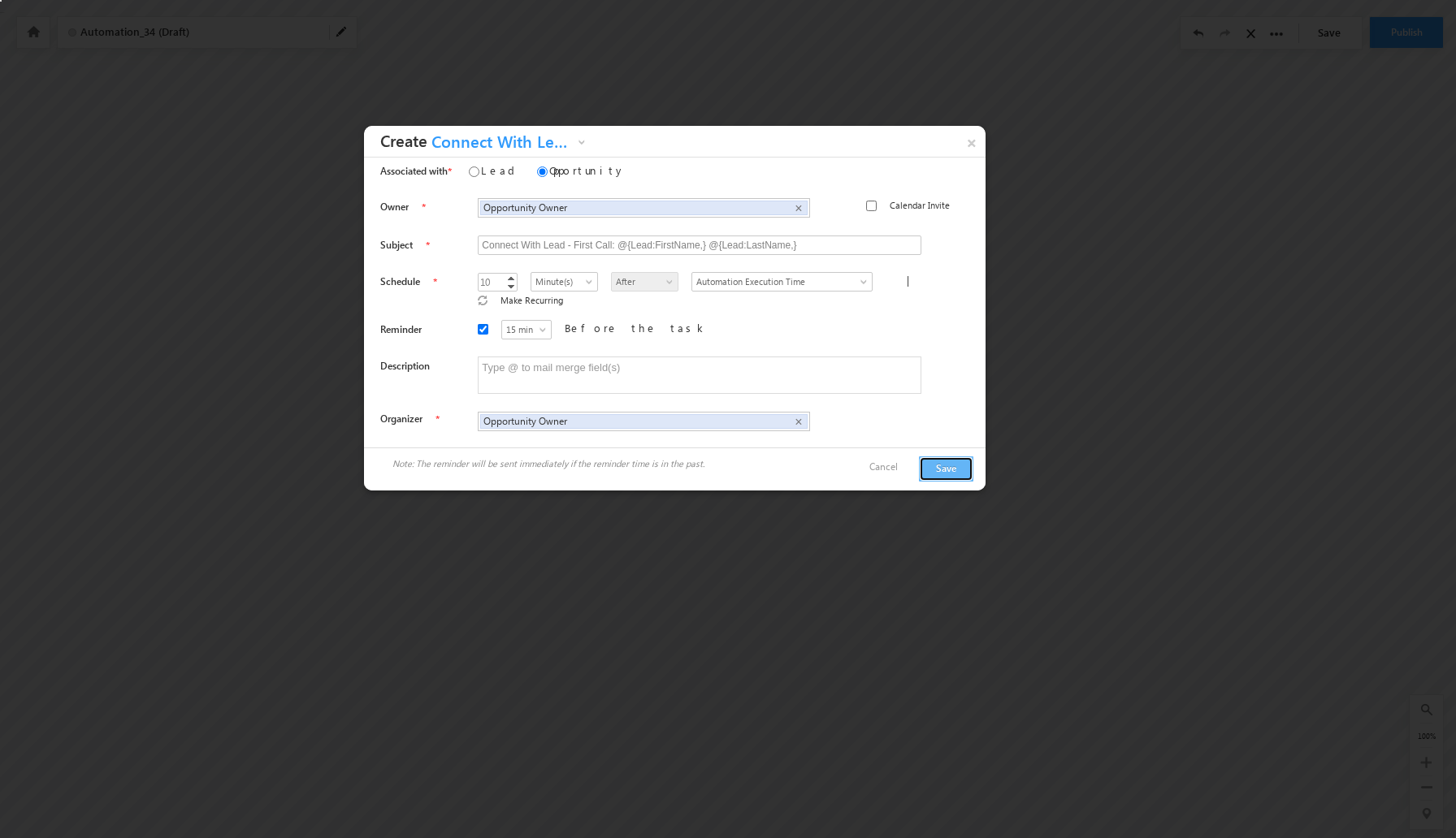
click at [955, 457] on button "Save" at bounding box center [946, 469] width 55 height 25
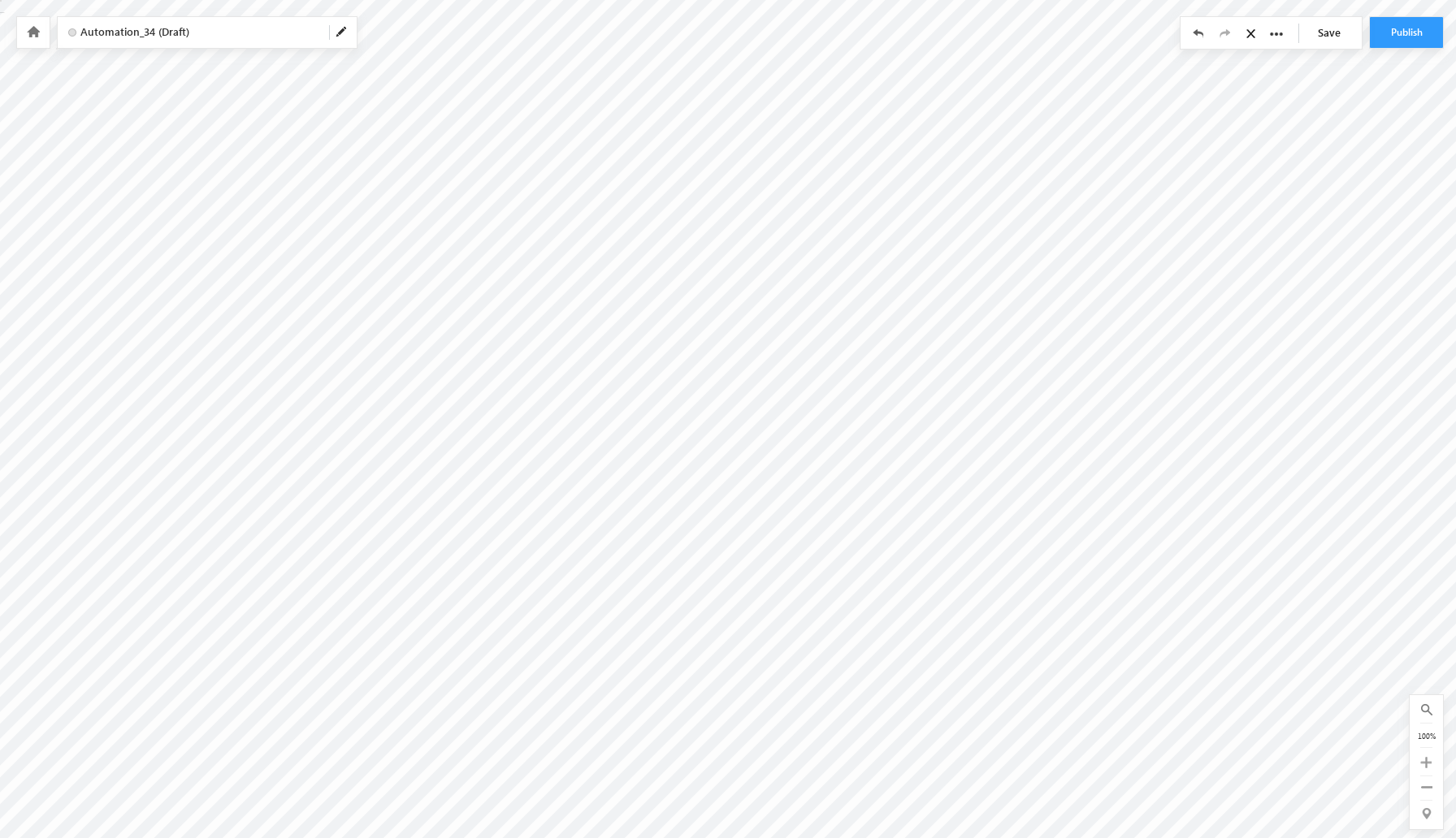
click at [340, 28] on span at bounding box center [341, 32] width 13 height 13
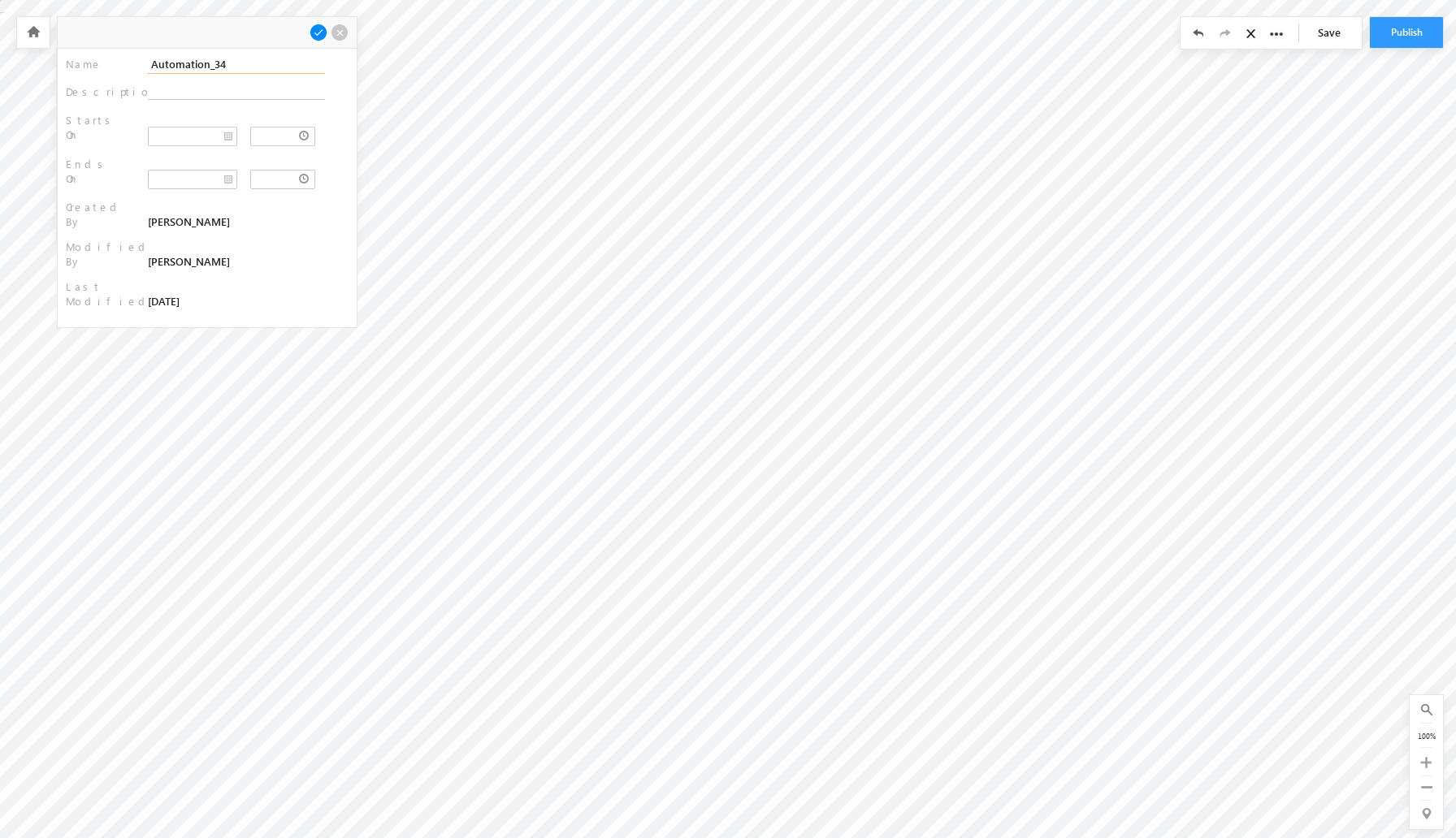
click at [277, 64] on input "Automation_34" at bounding box center [236, 64] width 177 height 19
click at [148, 63] on input "Distribution" at bounding box center [236, 64] width 177 height 19
click at [244, 68] on input "Lead Distribution" at bounding box center [236, 64] width 177 height 19
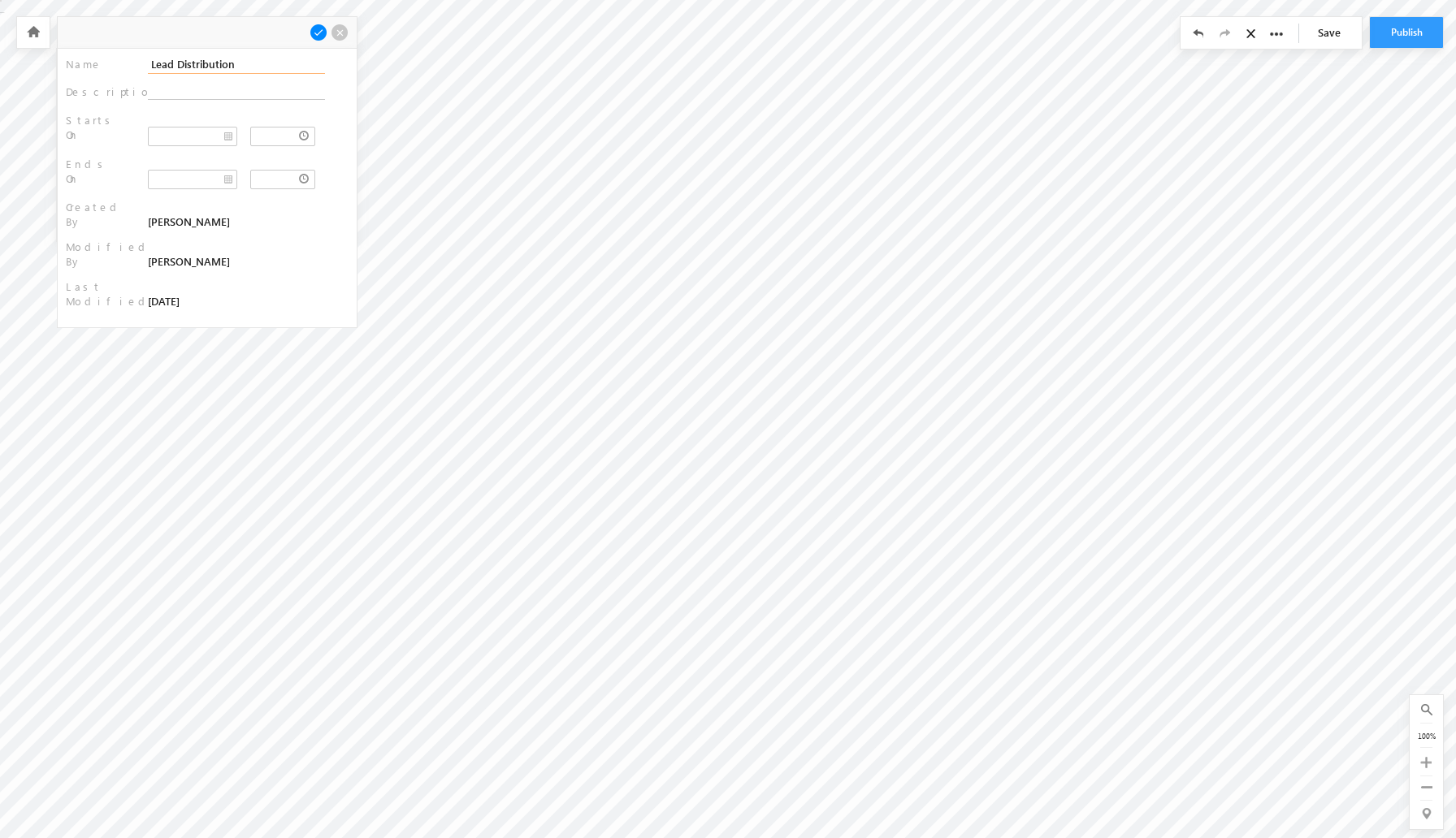
click at [242, 70] on input "Lead Distribution" at bounding box center [236, 64] width 177 height 19
type input "Lead Distribution"
click at [225, 87] on textarea at bounding box center [236, 92] width 177 height 16
click at [234, 69] on input "Lead Distribution" at bounding box center [236, 64] width 177 height 19
click at [320, 39] on span at bounding box center [319, 32] width 18 height 18
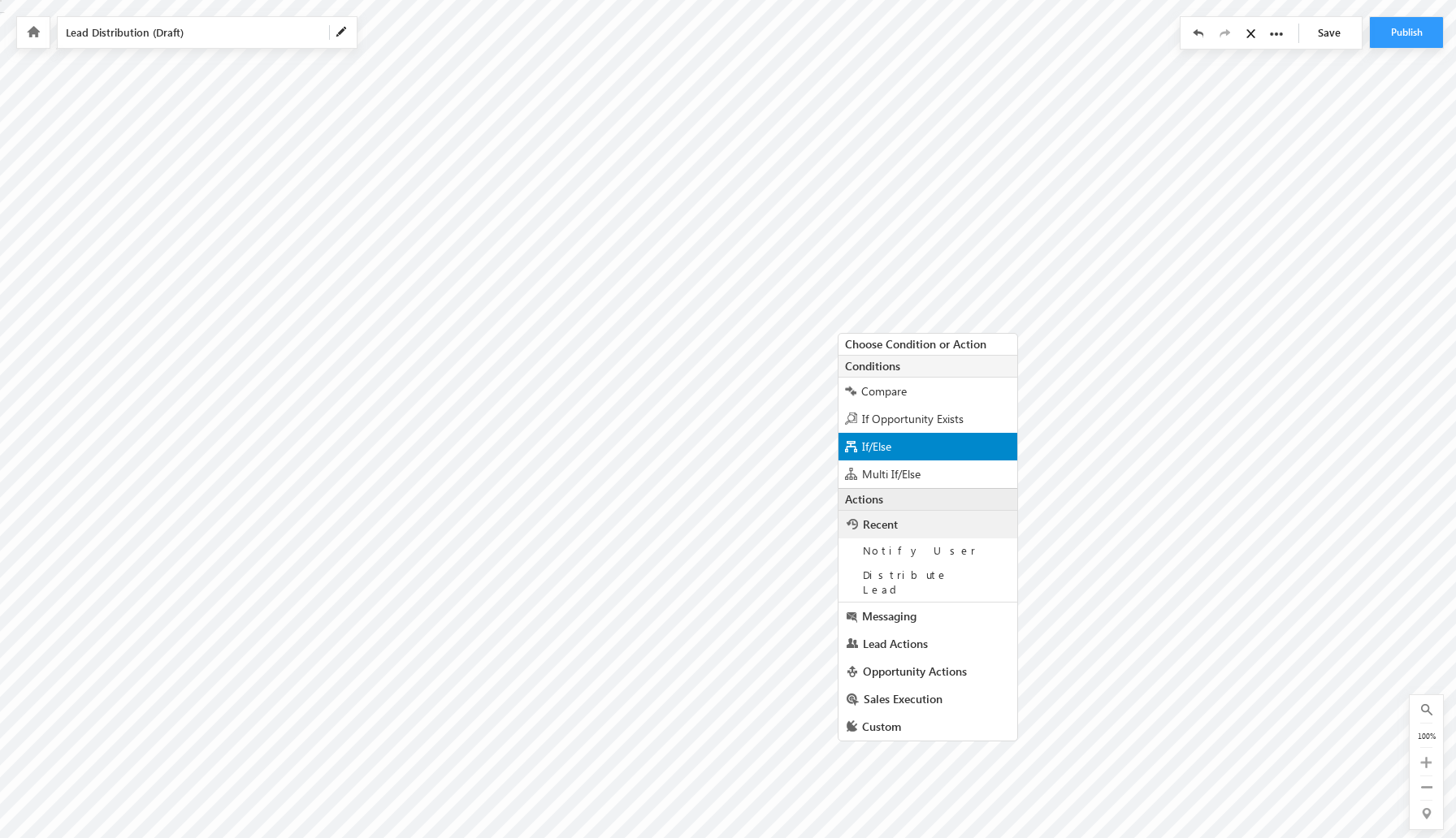
click at [922, 443] on div "If/Else" at bounding box center [928, 447] width 178 height 27
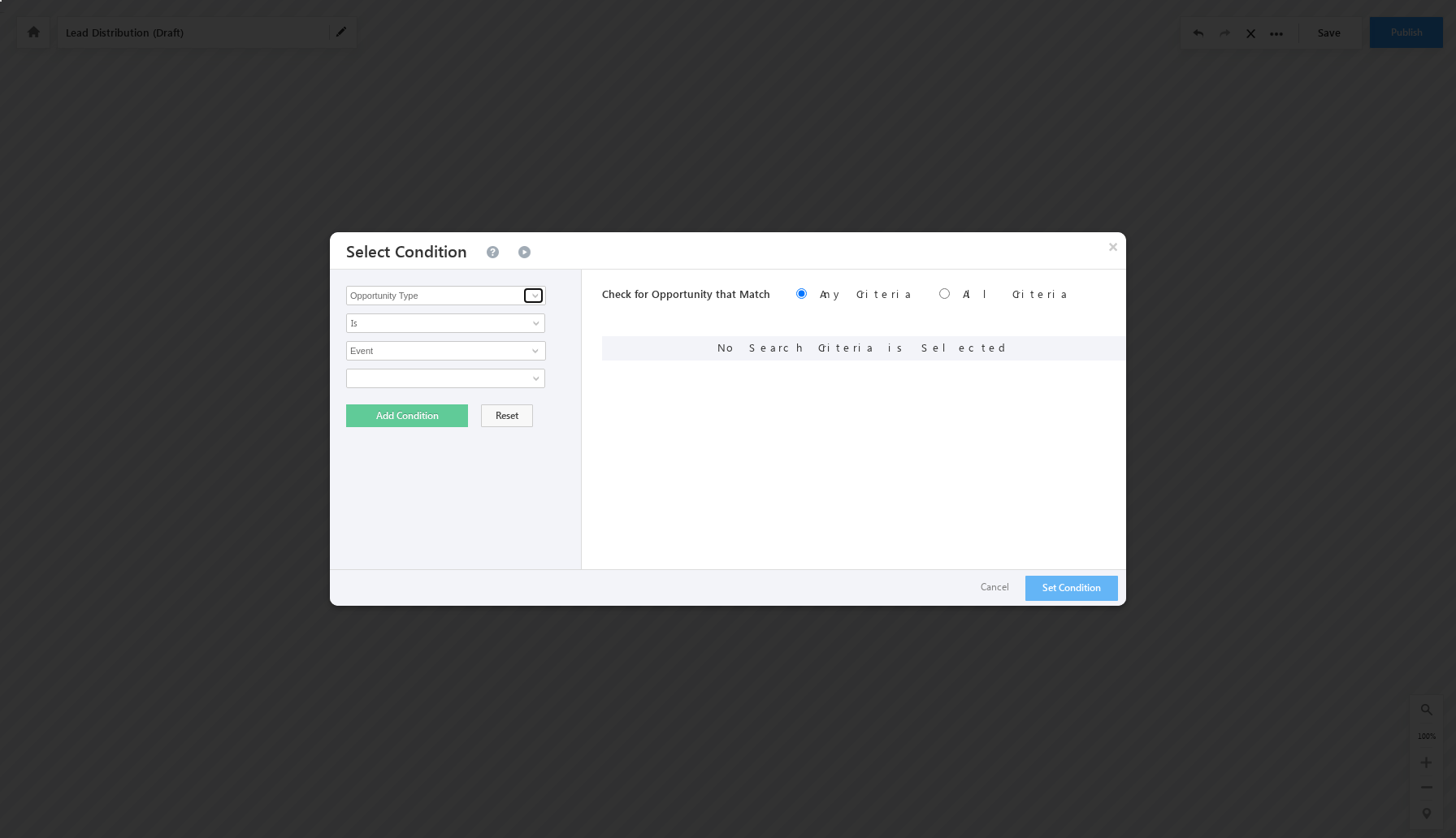
click at [530, 296] on span at bounding box center [534, 295] width 13 height 13
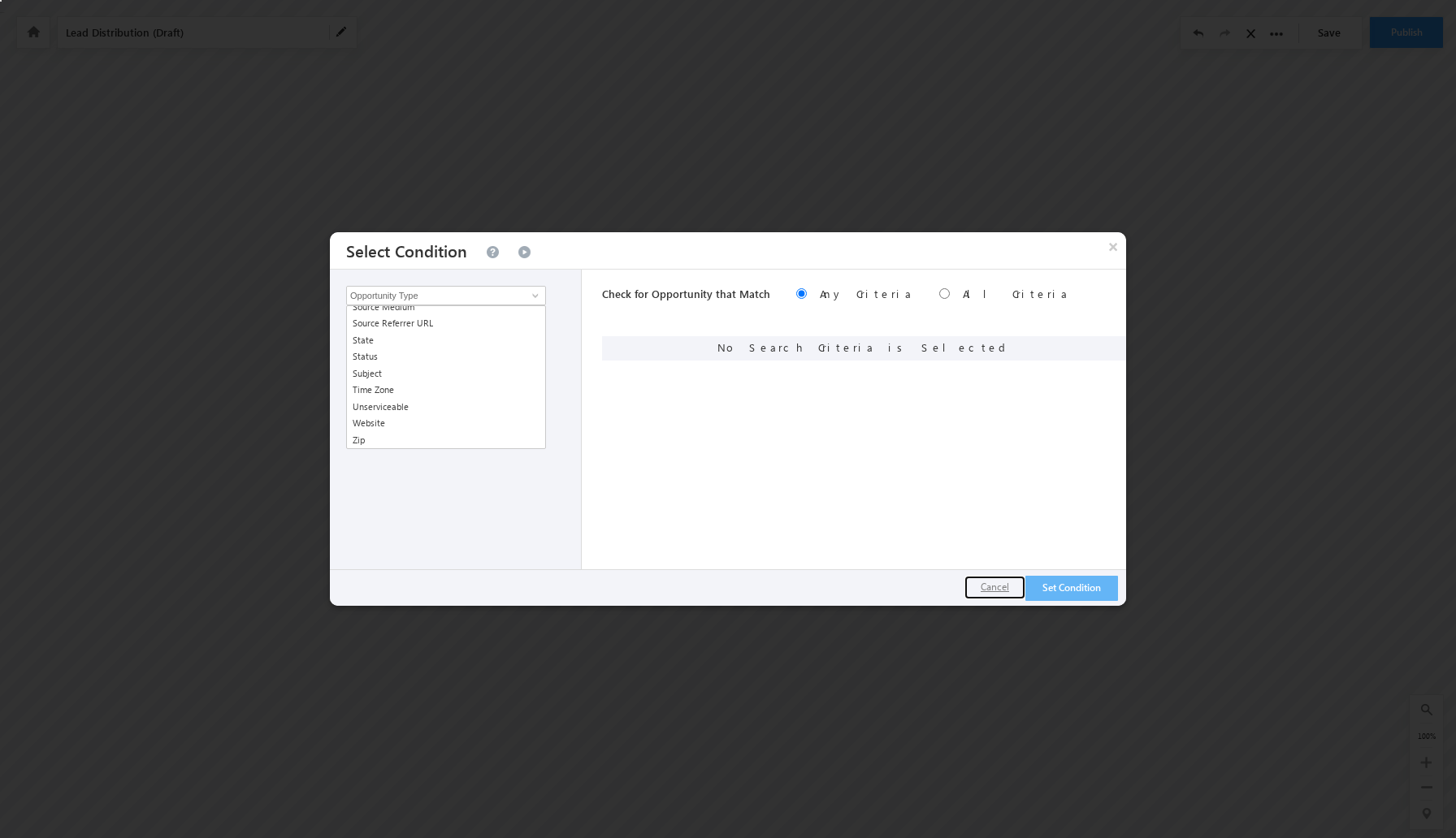
click at [1000, 593] on button "Cancel" at bounding box center [994, 587] width 61 height 24
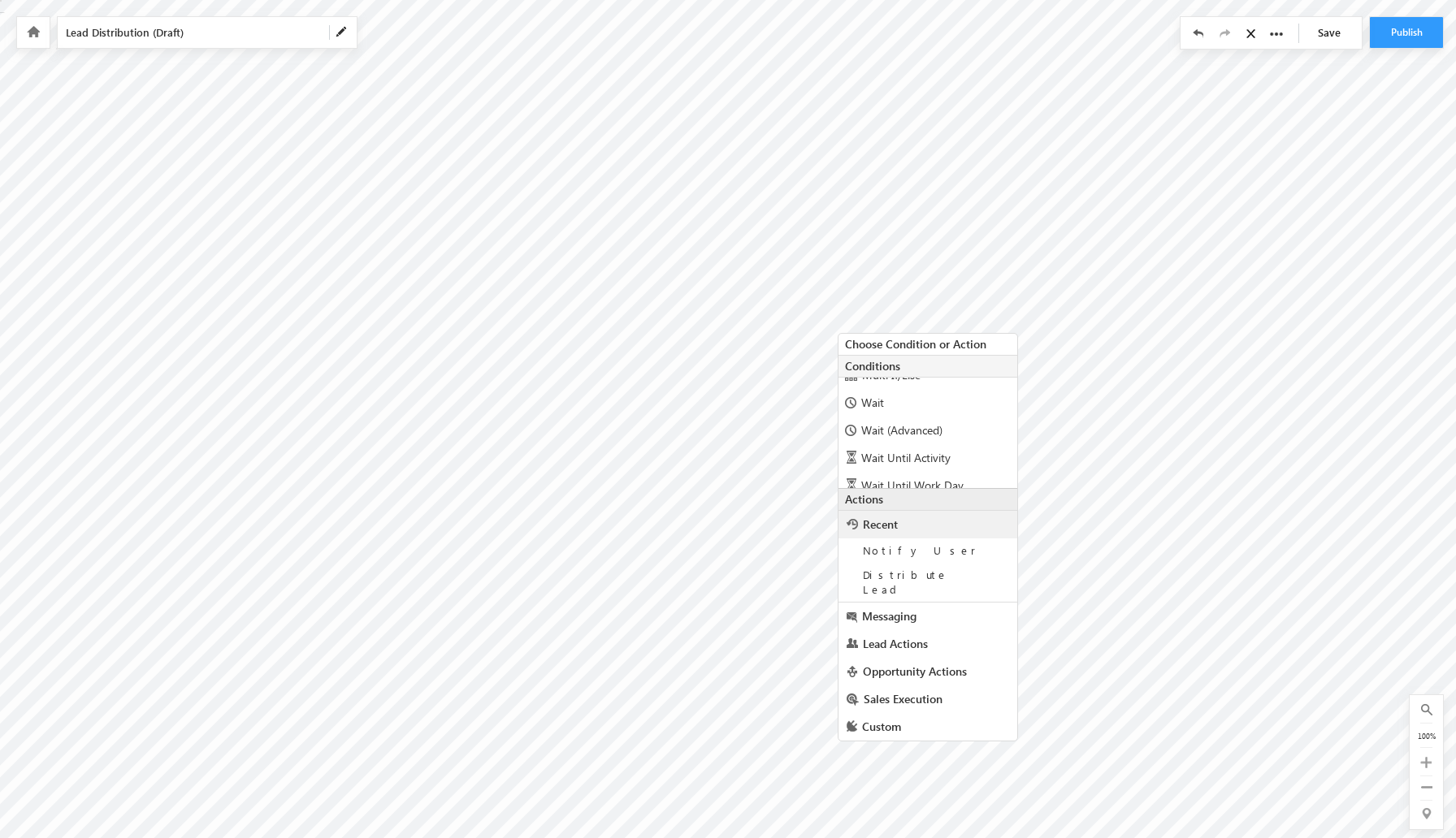
scroll to position [111, 0]
click at [914, 691] on span "Sales Execution" at bounding box center [903, 699] width 78 height 16
click at [901, 613] on link "Messaging" at bounding box center [928, 616] width 178 height 27
click at [902, 636] on span "Lead Actions" at bounding box center [895, 644] width 65 height 16
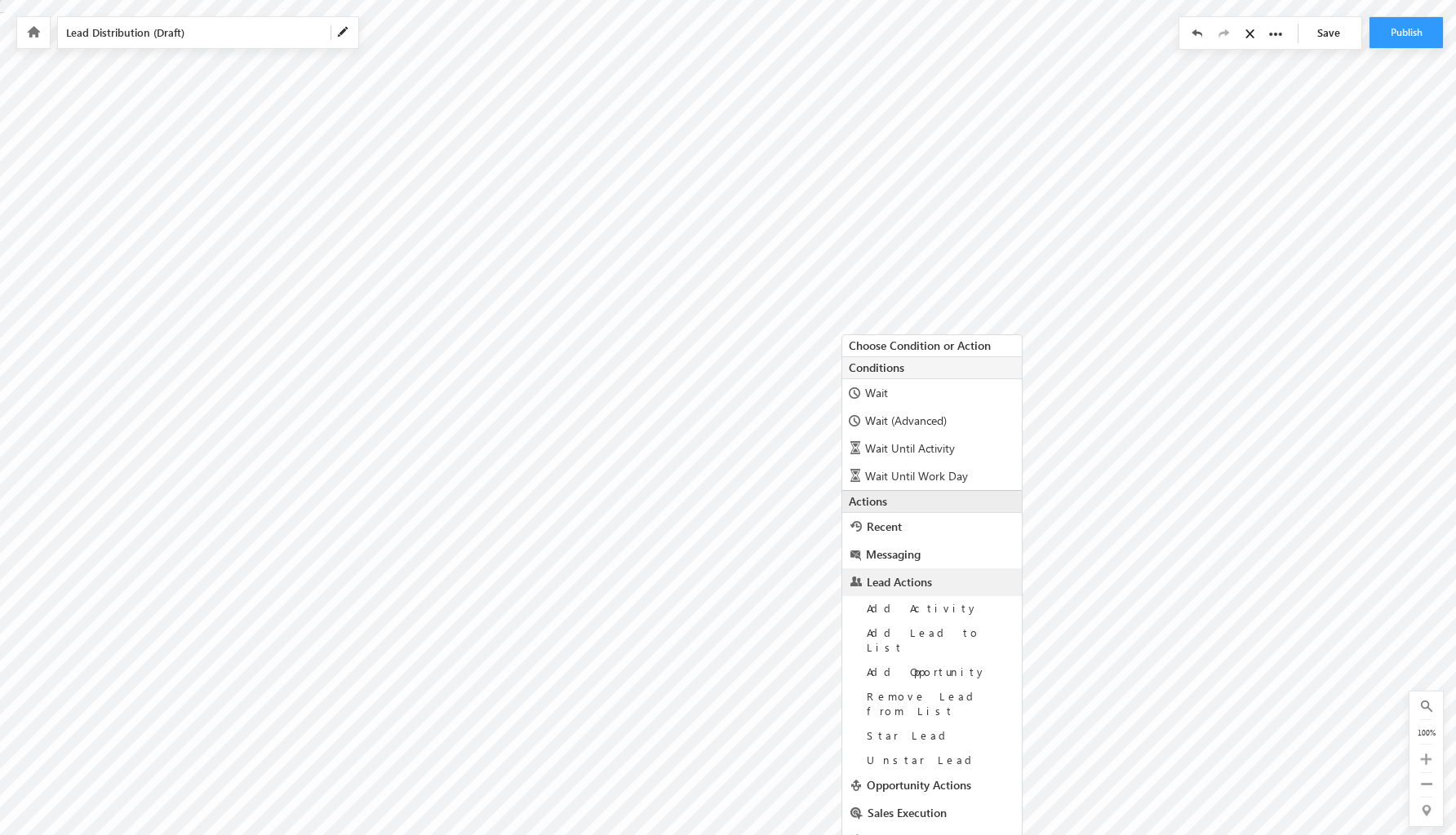
scroll to position [22, 0]
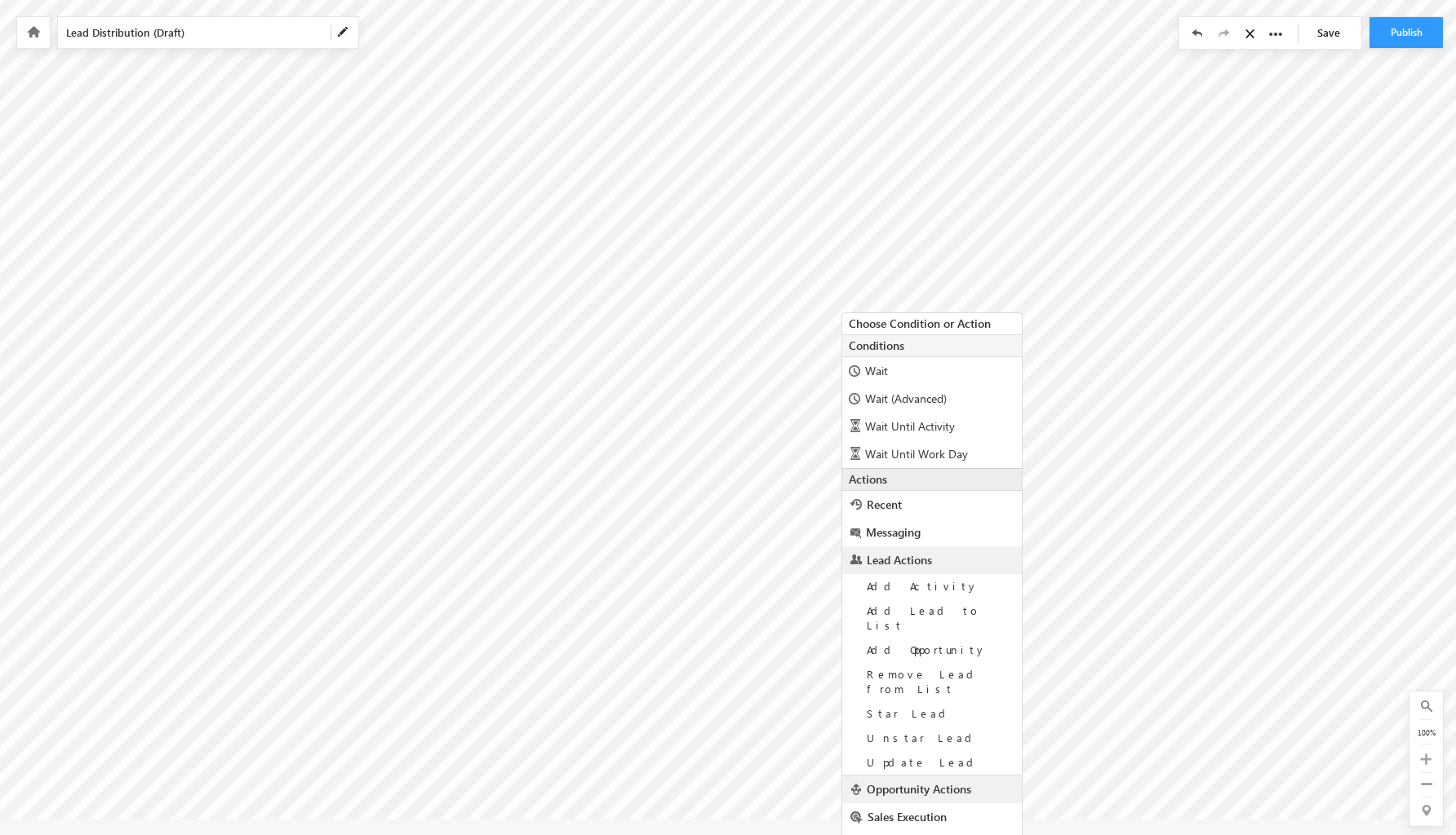
click at [926, 782] on span "Opportunity Actions" at bounding box center [919, 790] width 104 height 16
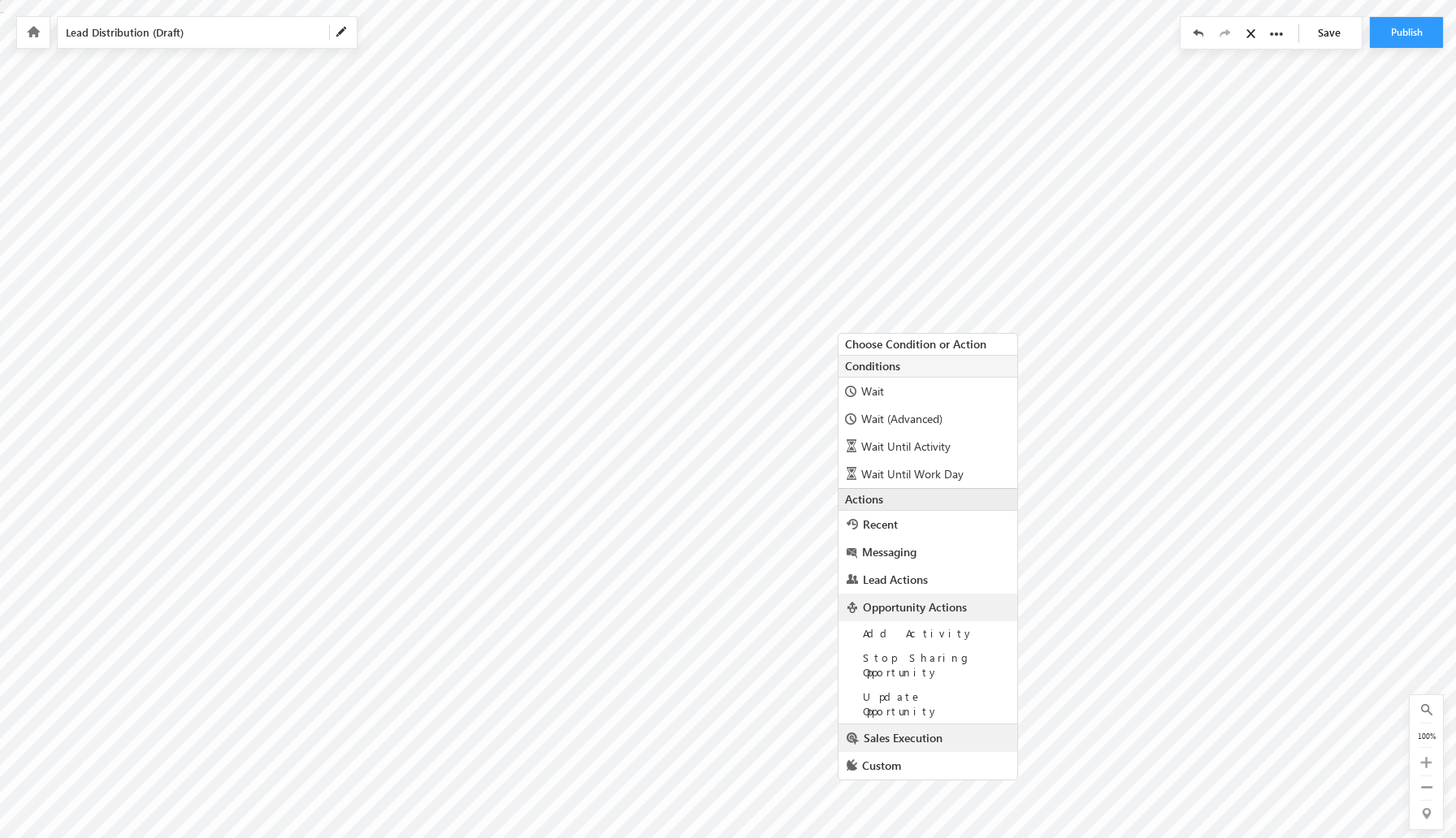
click at [933, 730] on span "Sales Execution" at bounding box center [903, 738] width 78 height 16
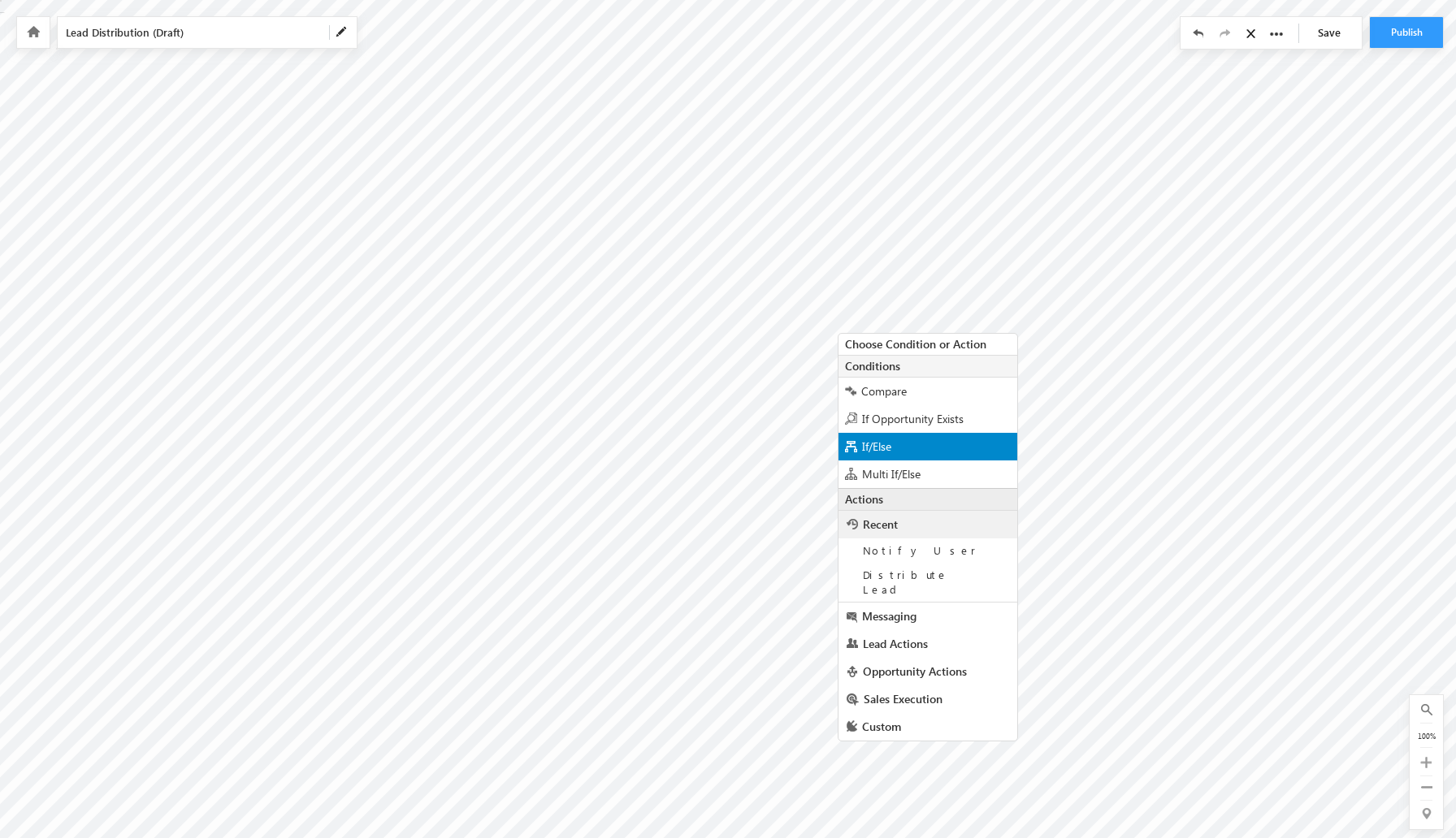
click at [908, 451] on div "If/Else" at bounding box center [928, 447] width 178 height 27
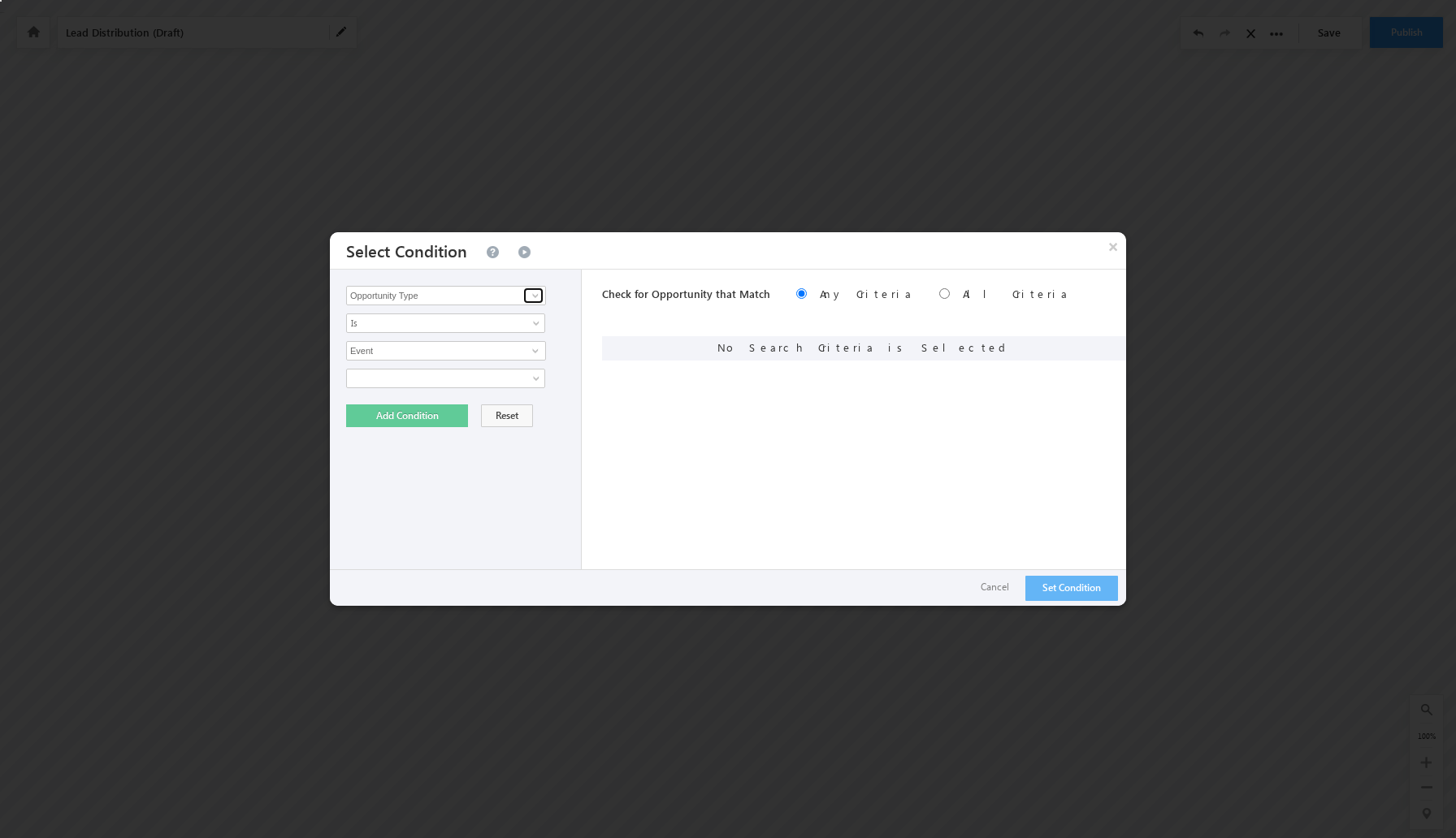
click at [530, 296] on span at bounding box center [534, 295] width 13 height 13
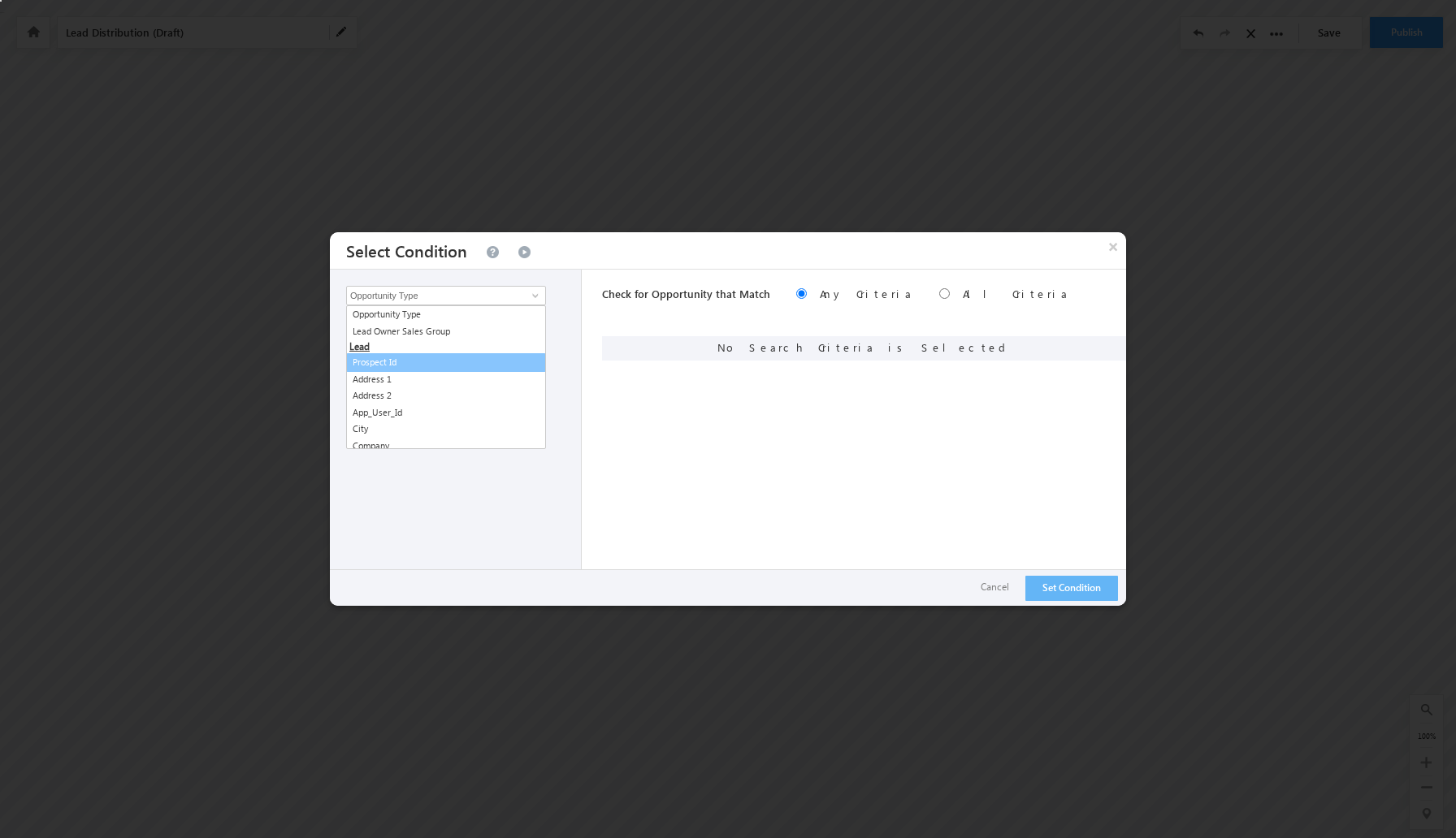
click at [564, 346] on div "Event Event" at bounding box center [459, 351] width 226 height 20
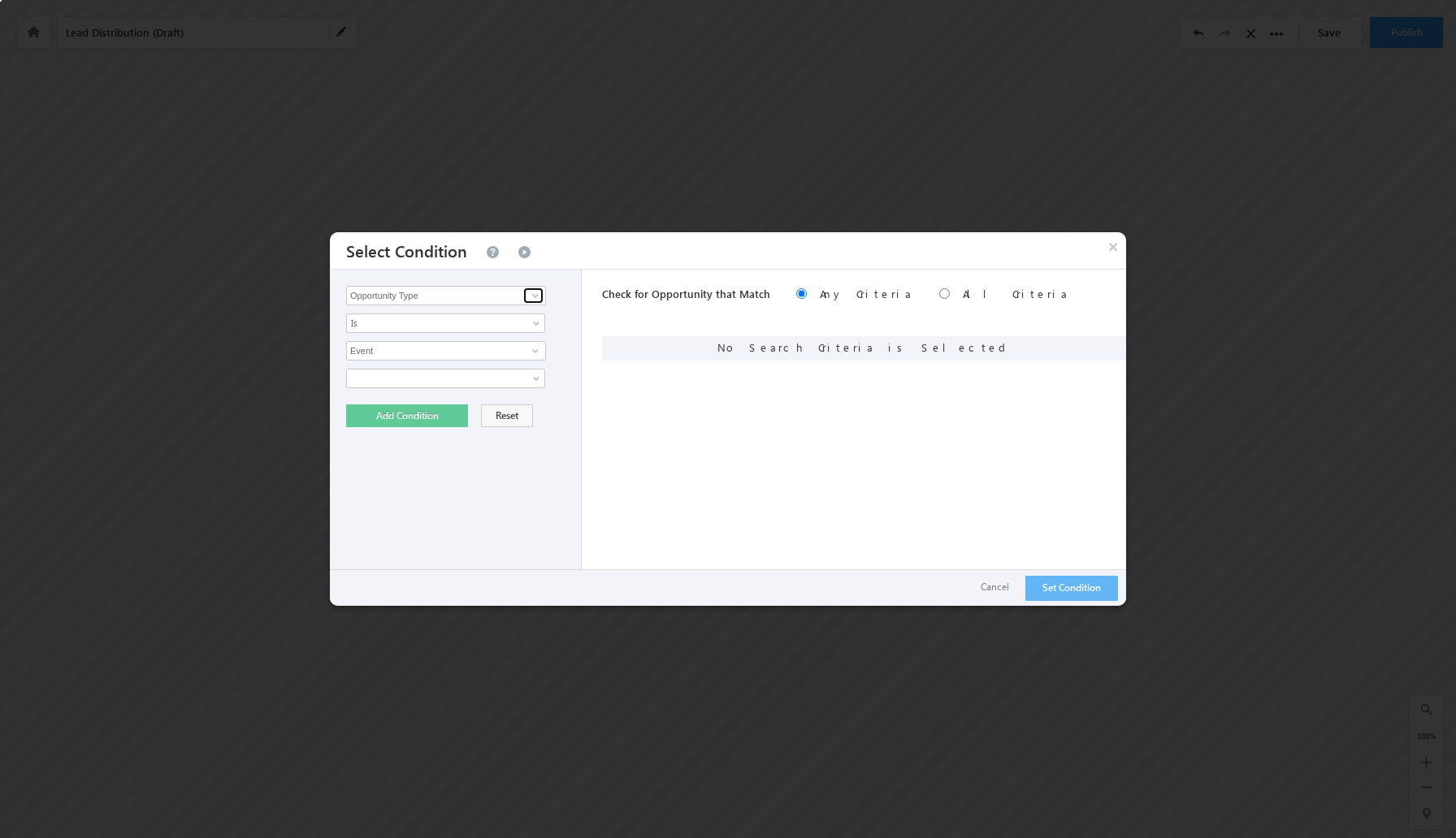
click at [541, 292] on span at bounding box center [534, 295] width 13 height 13
type input "con"
click at [599, 318] on div "Opportunity Type Lead Owner Sales Group Prospect Id Address 1 Address 2 App_Use…" at bounding box center [728, 429] width 796 height 320
click at [525, 298] on link at bounding box center [533, 295] width 21 height 17
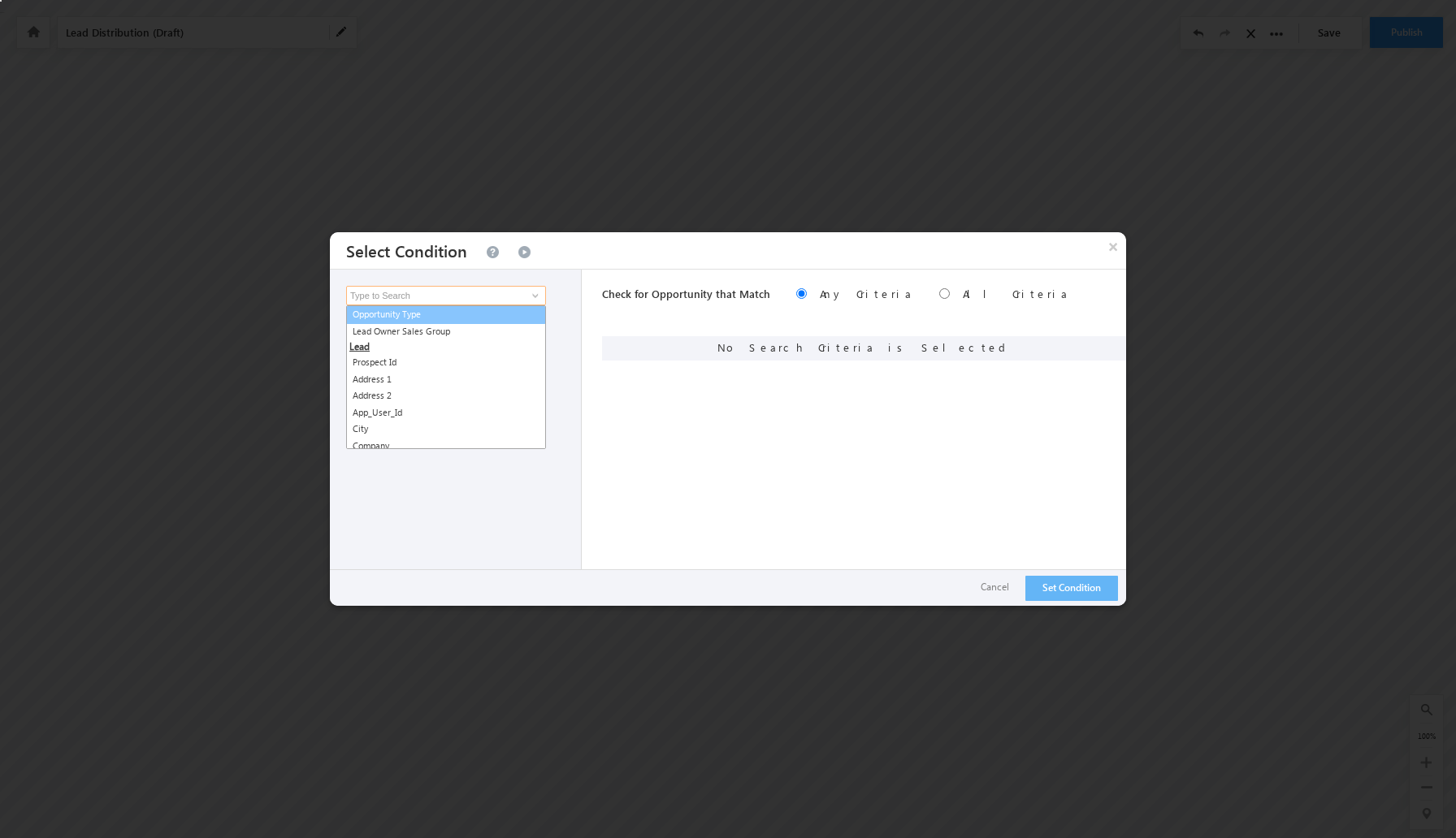
click at [498, 319] on link "Opportunity Type" at bounding box center [446, 315] width 200 height 19
type input "Opportunity Type"
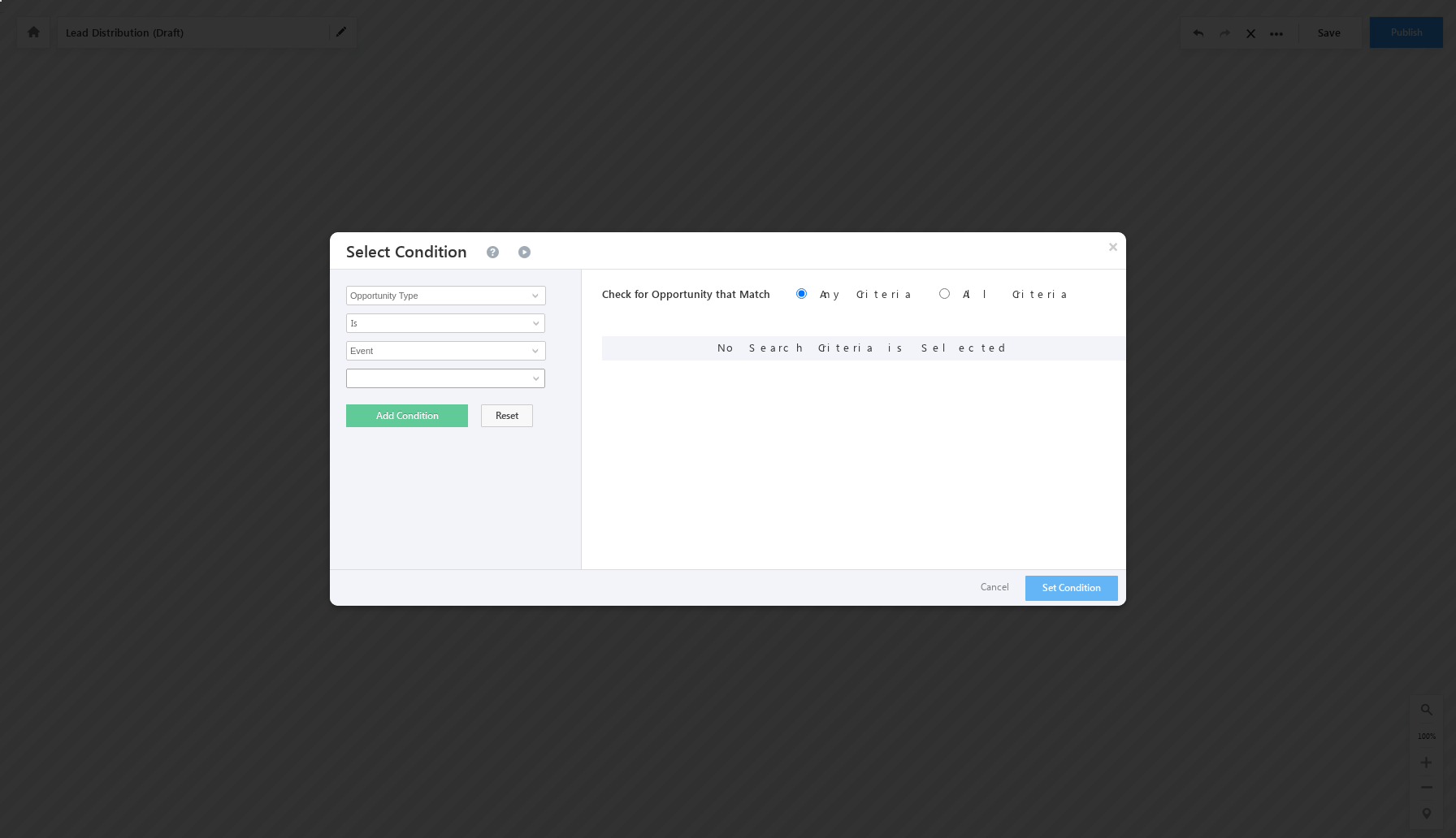
click at [454, 380] on span at bounding box center [435, 378] width 176 height 15
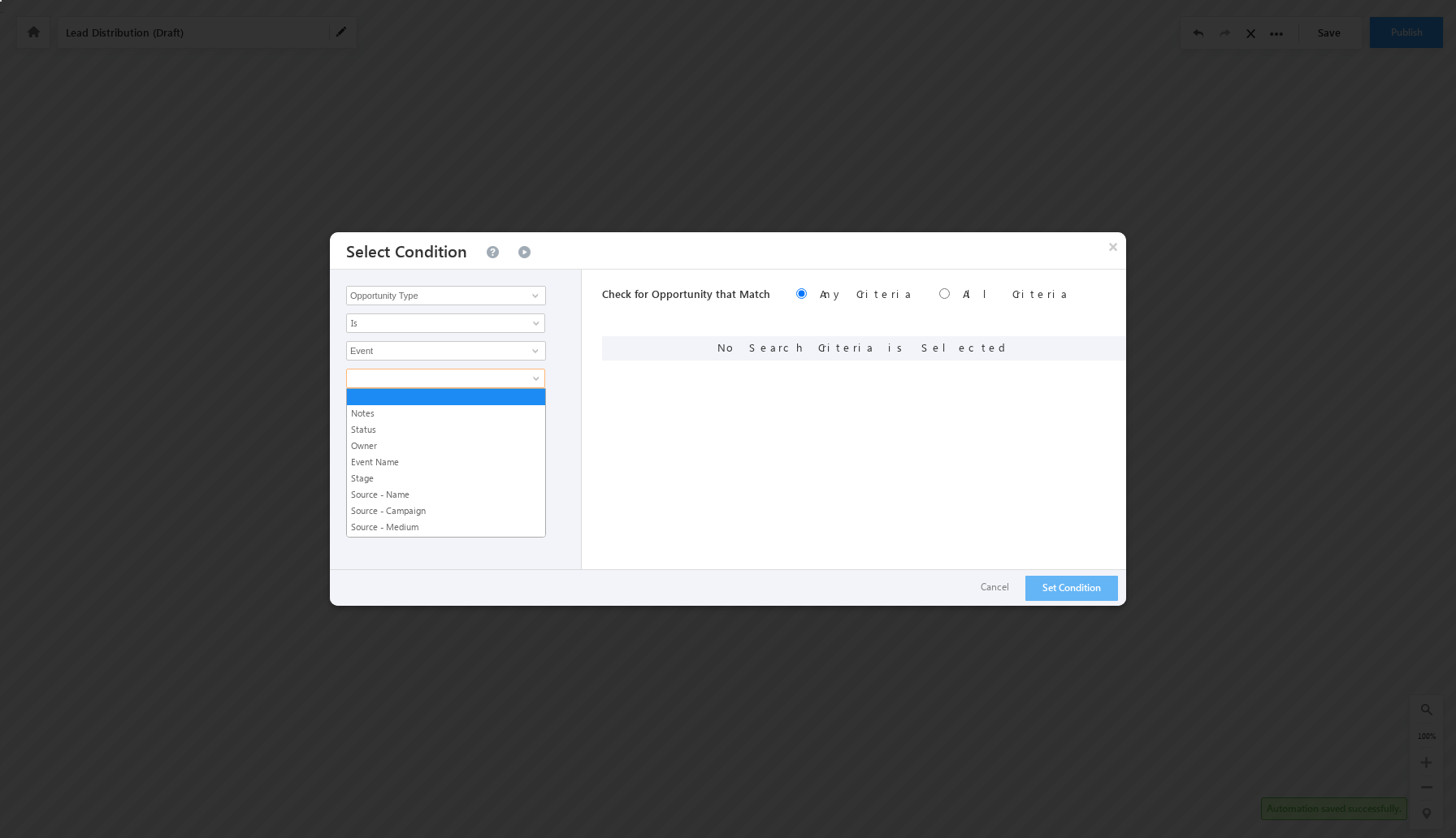
click at [566, 423] on div "Opportunity Type Lead Owner Sales Group Prospect Id Address 1 Address 2 App_Use…" at bounding box center [455, 429] width 252 height 320
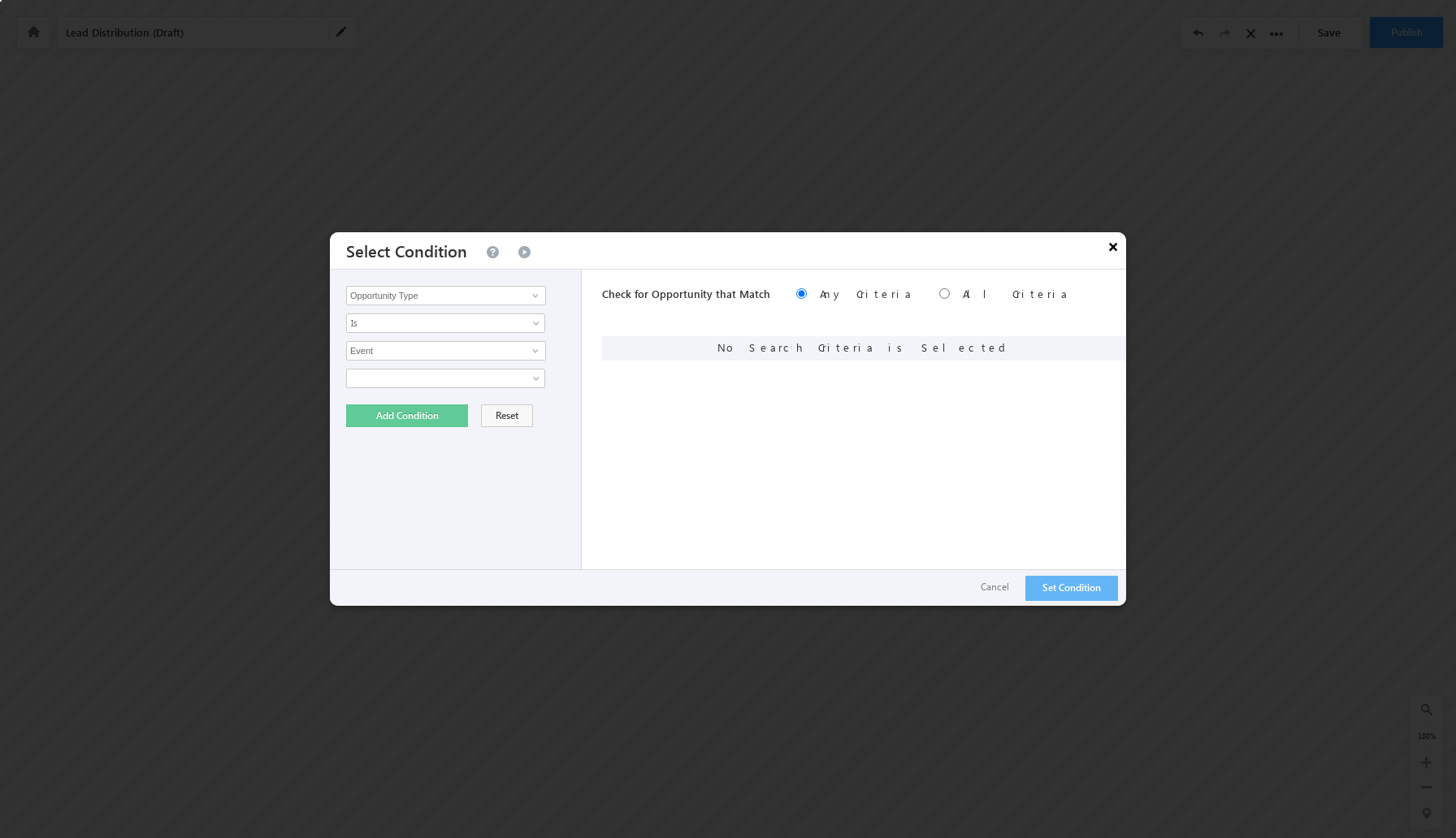
click at [1109, 252] on button "×" at bounding box center [1113, 246] width 26 height 28
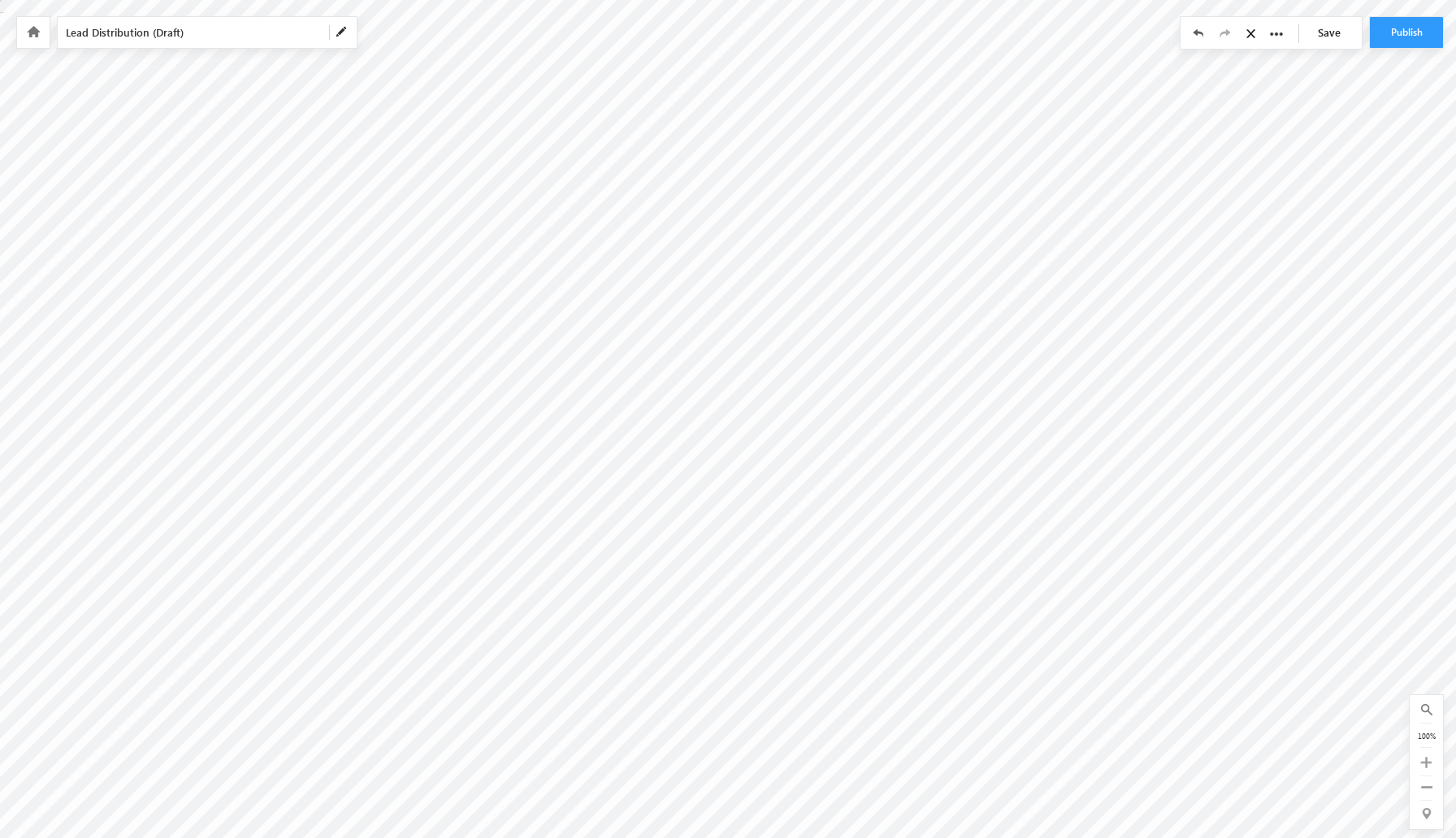
click at [33, 34] on icon at bounding box center [32, 32] width 13 height 12
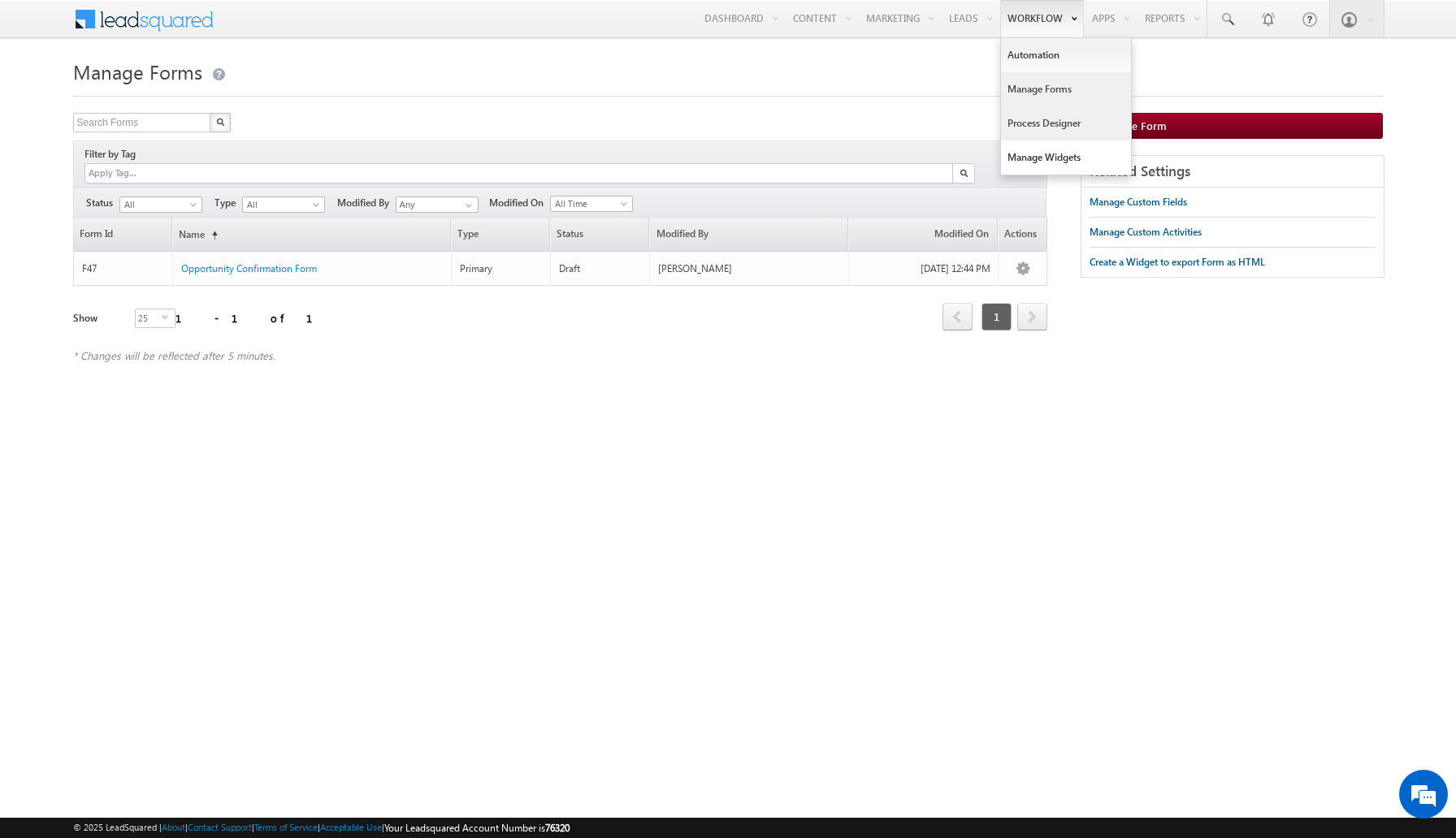
click at [1035, 114] on link "Process Designer" at bounding box center [1066, 123] width 130 height 34
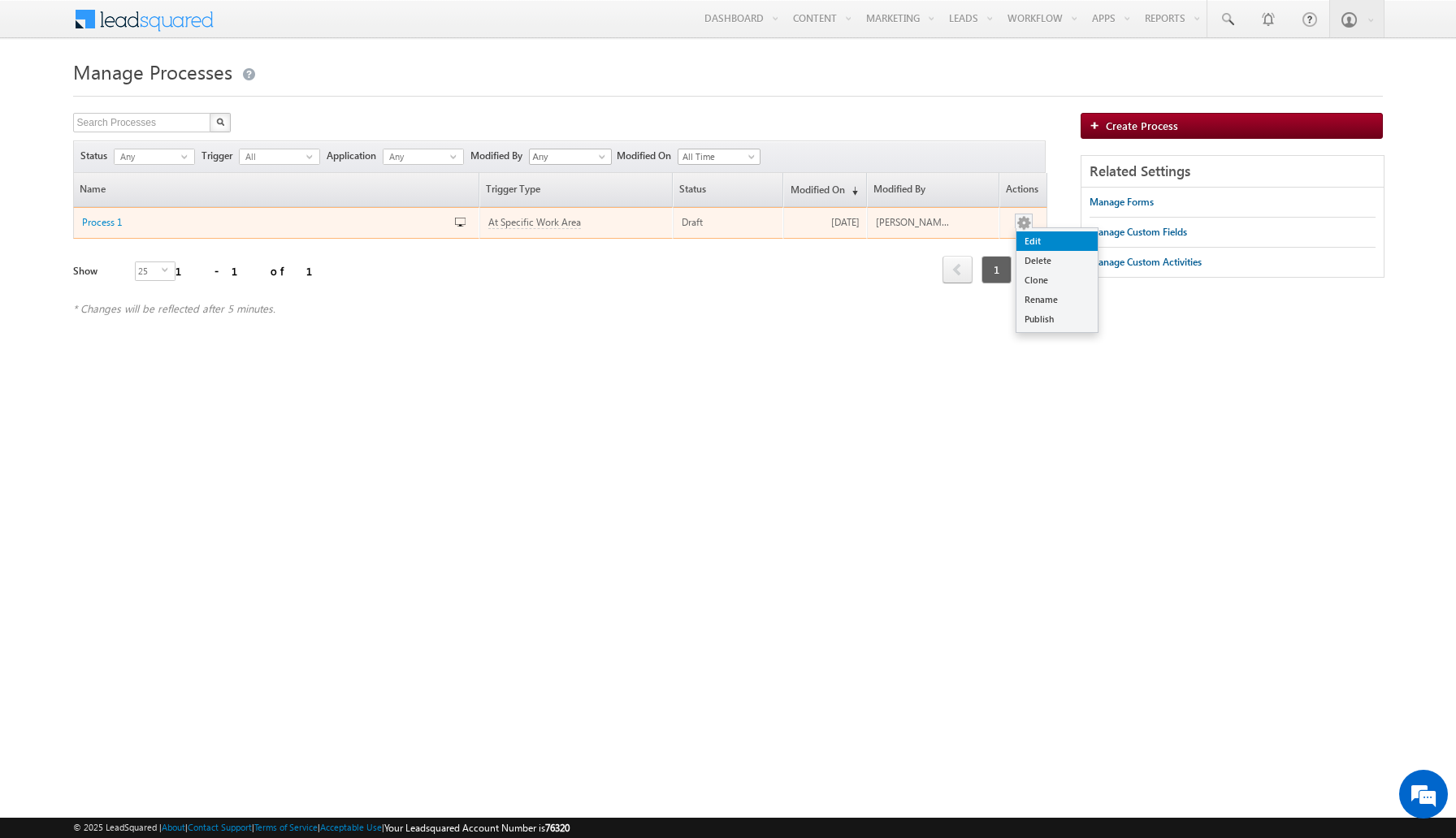
click at [1029, 238] on link "Edit" at bounding box center [1056, 241] width 81 height 20
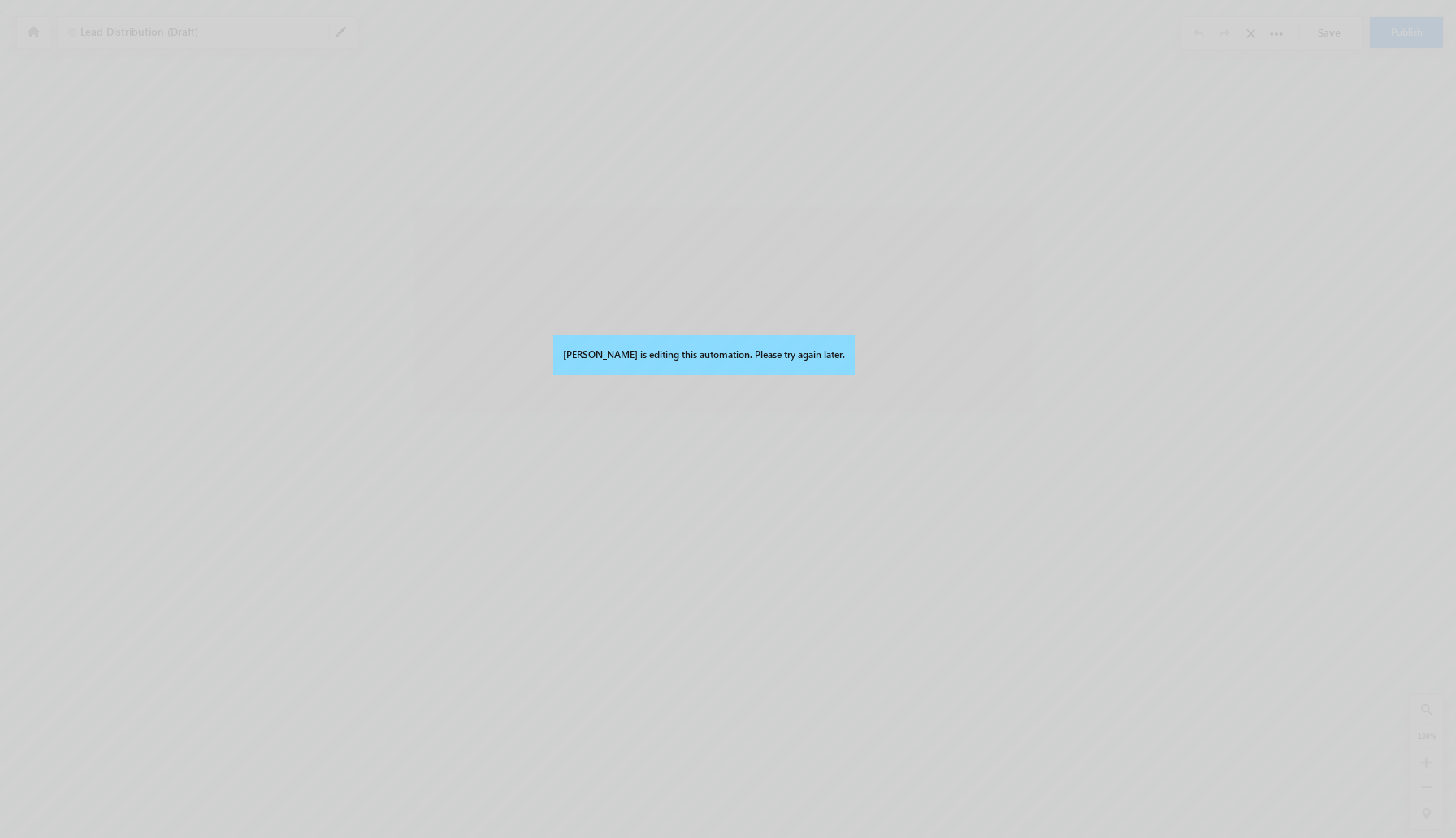
click at [43, 31] on div "[PERSON_NAME] is editing this automation. Please try again later." at bounding box center [728, 419] width 1456 height 838
click at [32, 29] on div "[PERSON_NAME] is editing this automation. Please try again later." at bounding box center [728, 419] width 1456 height 838
click at [45, 30] on div "[PERSON_NAME] is editing this automation. Please try again later." at bounding box center [728, 419] width 1456 height 838
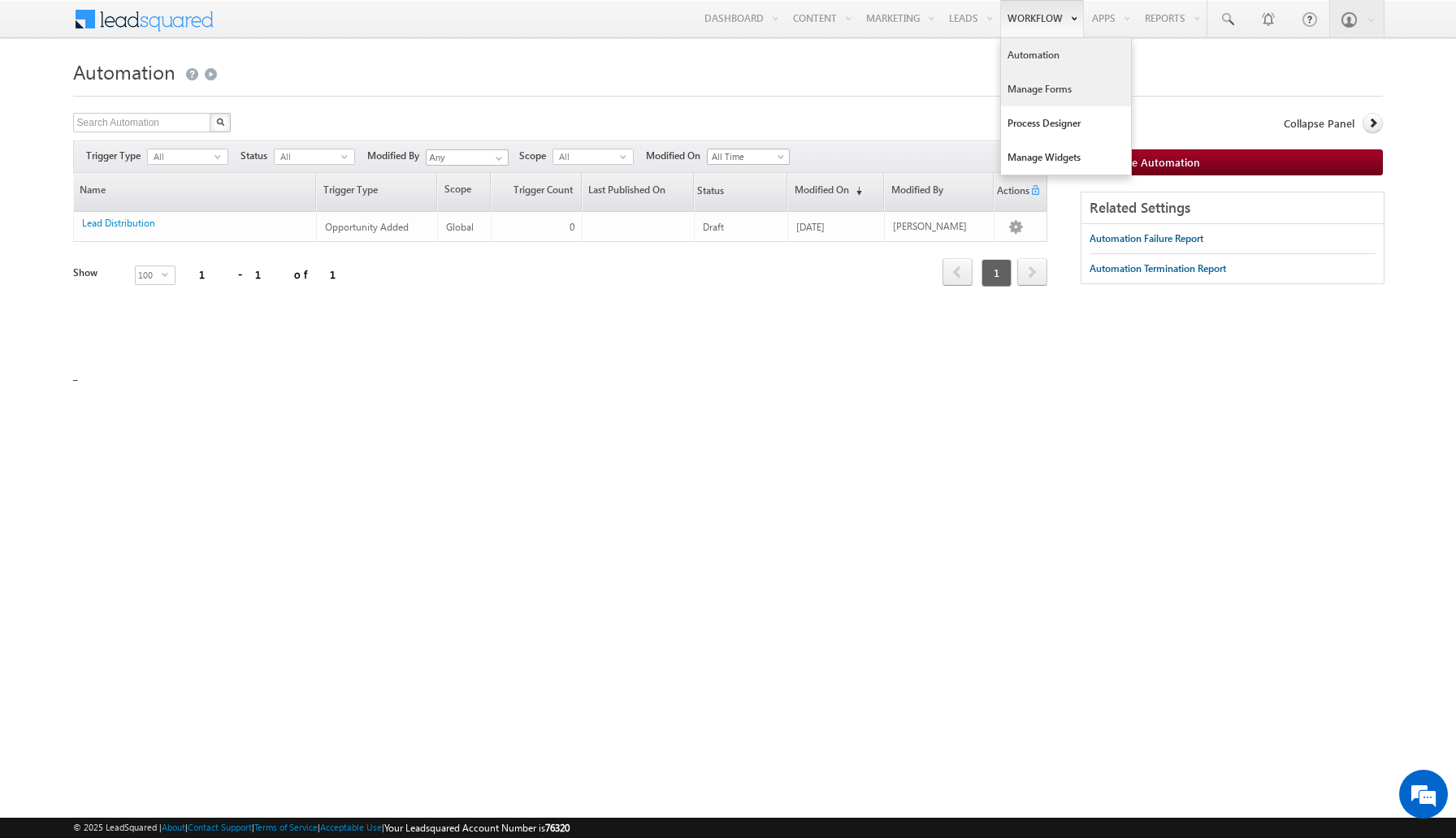
click at [1044, 98] on link "Manage Forms" at bounding box center [1066, 89] width 130 height 34
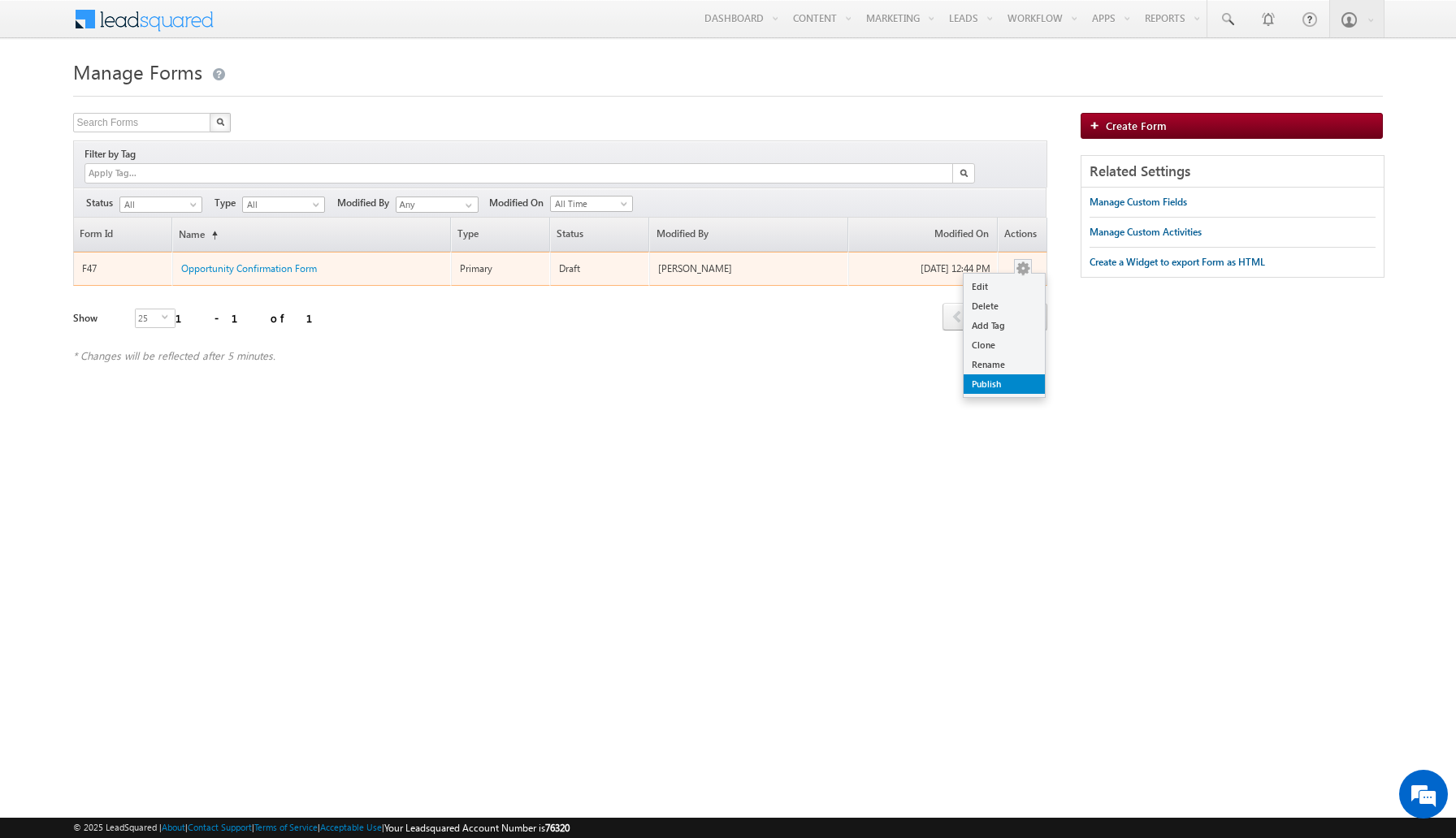
click at [988, 374] on link "Publish" at bounding box center [1004, 384] width 81 height 20
click at [1011, 277] on link "Edit" at bounding box center [1004, 287] width 81 height 20
click at [997, 374] on link "Publish" at bounding box center [1004, 384] width 81 height 20
click at [1010, 277] on link "Edit" at bounding box center [1004, 287] width 81 height 20
click at [970, 277] on link "Edit" at bounding box center [1004, 287] width 81 height 20
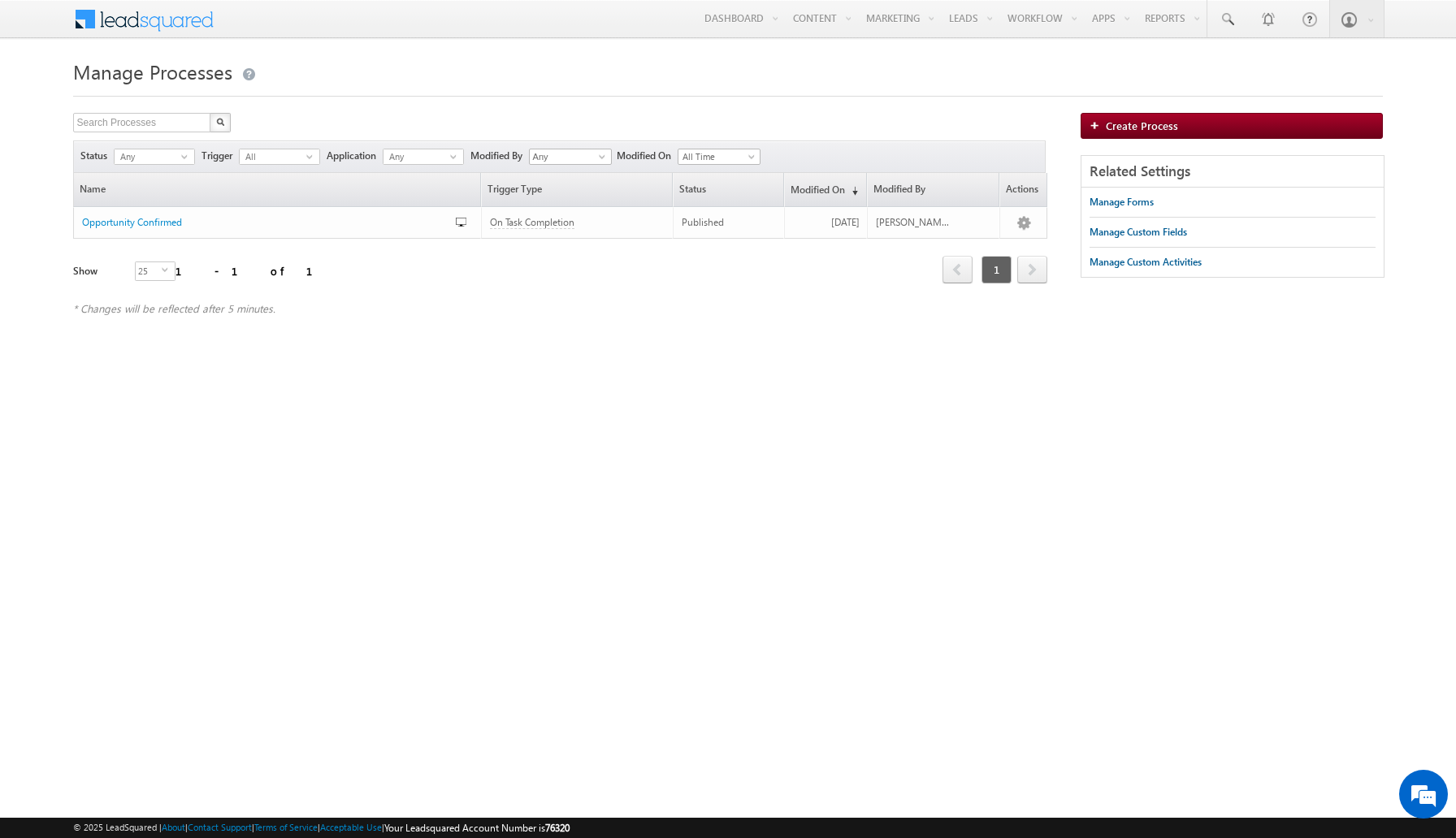
click at [583, 354] on div "Manage Processes Search Processes X 1 results found Status Any select -1 Trigge…" at bounding box center [728, 258] width 1310 height 406
click at [636, 300] on div "Name Trigger Type Status Modified On (sorted descending) Modified By Actions Op…" at bounding box center [560, 236] width 974 height 128
click at [552, 348] on div "Manage Processes Search Processes X 1 results found Status Any select -1 Trigge…" at bounding box center [728, 258] width 1310 height 406
click at [1039, 92] on link "Manage Forms" at bounding box center [1066, 89] width 130 height 34
click at [1045, 97] on link "Manage Forms" at bounding box center [1066, 89] width 130 height 34
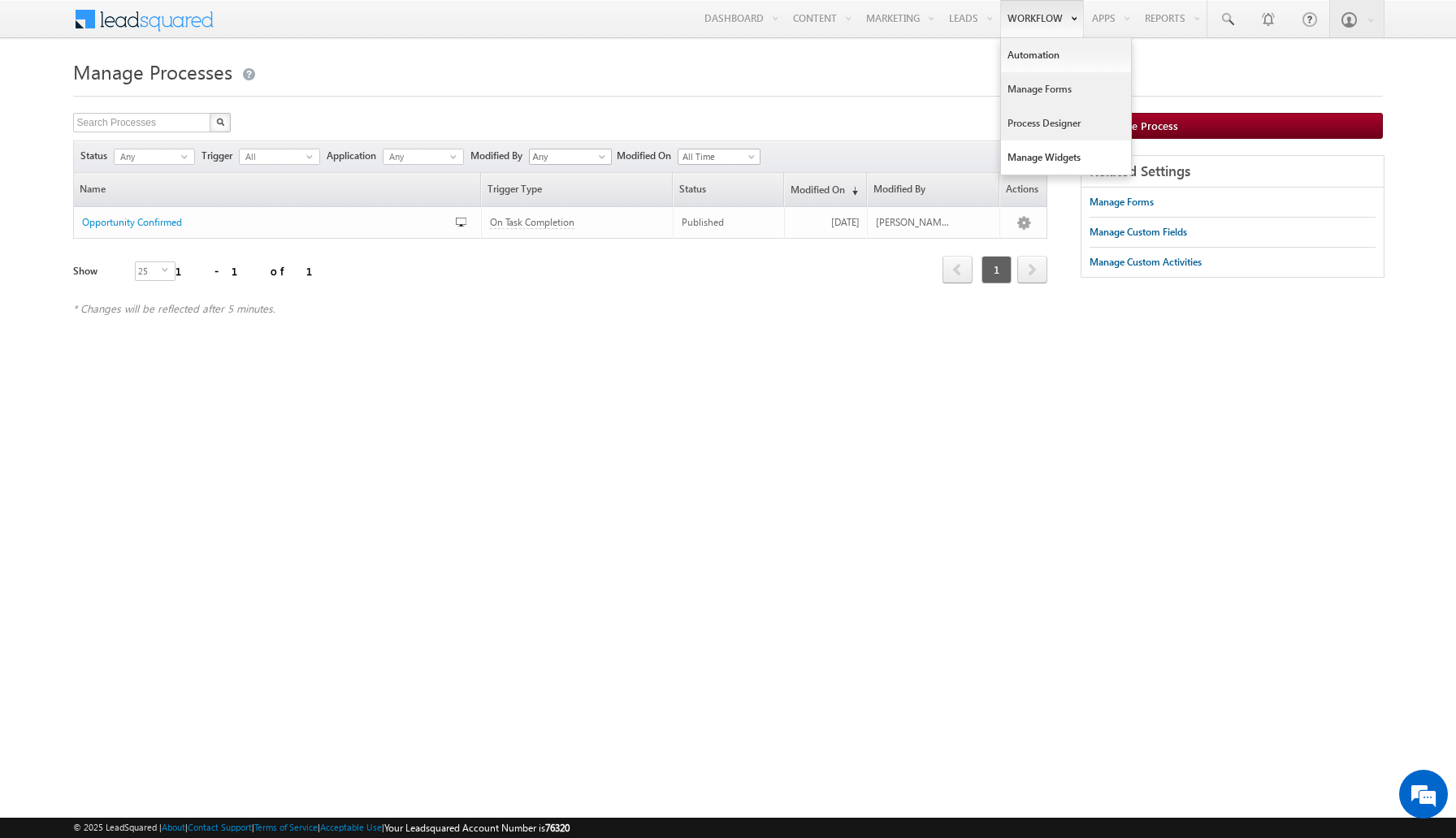
click at [1045, 97] on link "Manage Forms" at bounding box center [1066, 89] width 130 height 34
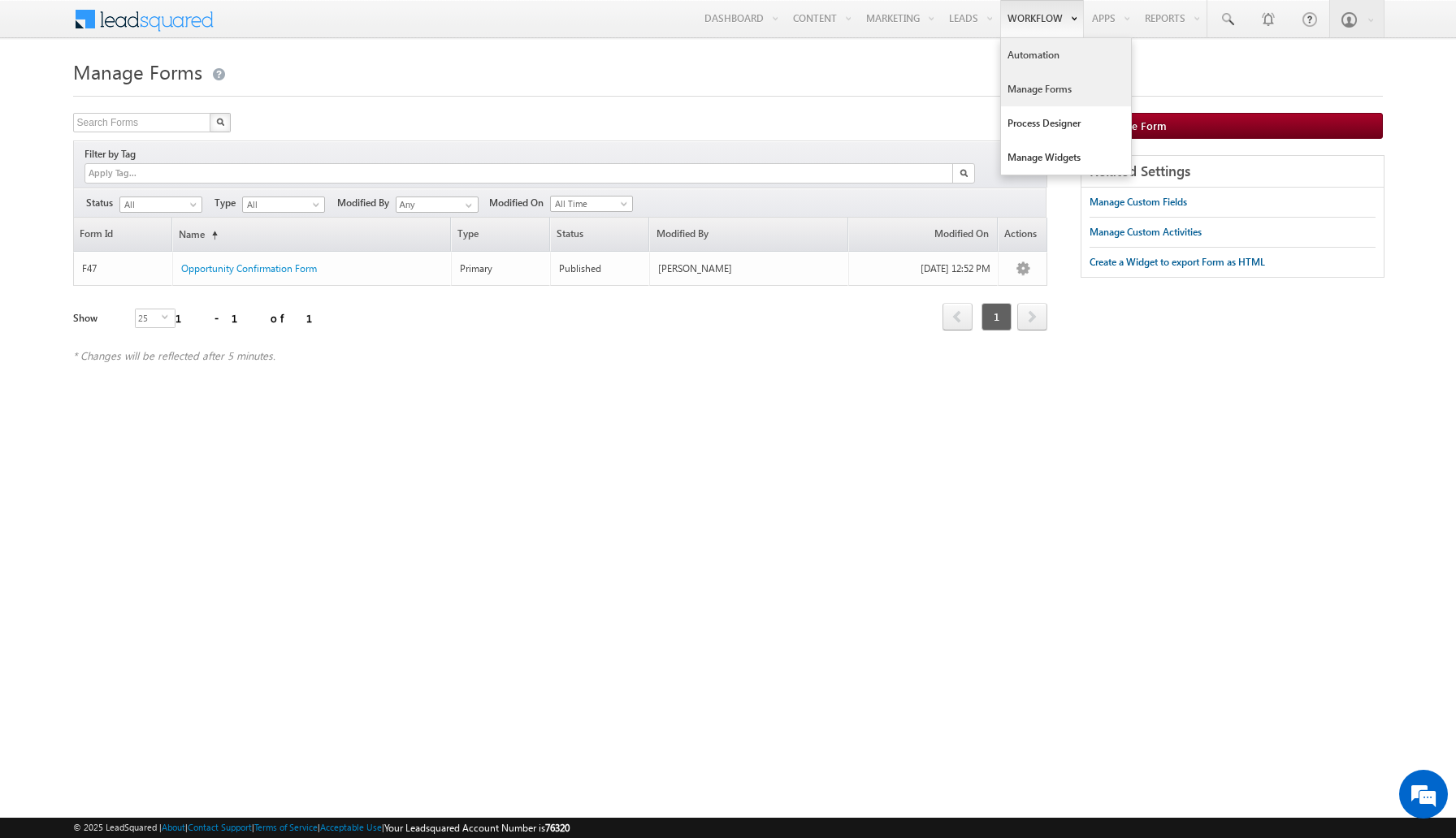
click at [1056, 52] on link "Automation" at bounding box center [1066, 55] width 130 height 34
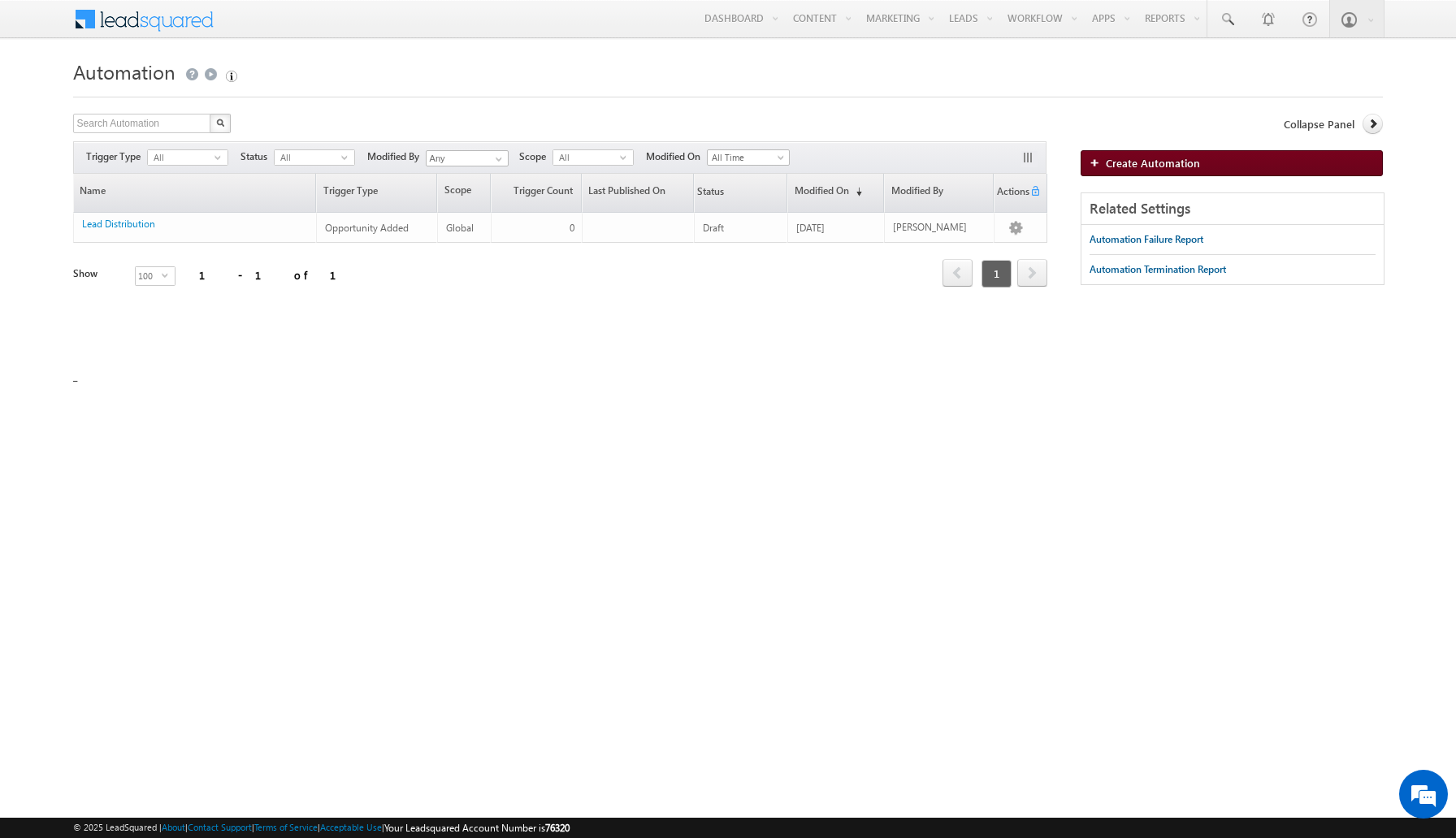
click at [1105, 151] on link "Create Automation" at bounding box center [1231, 163] width 302 height 26
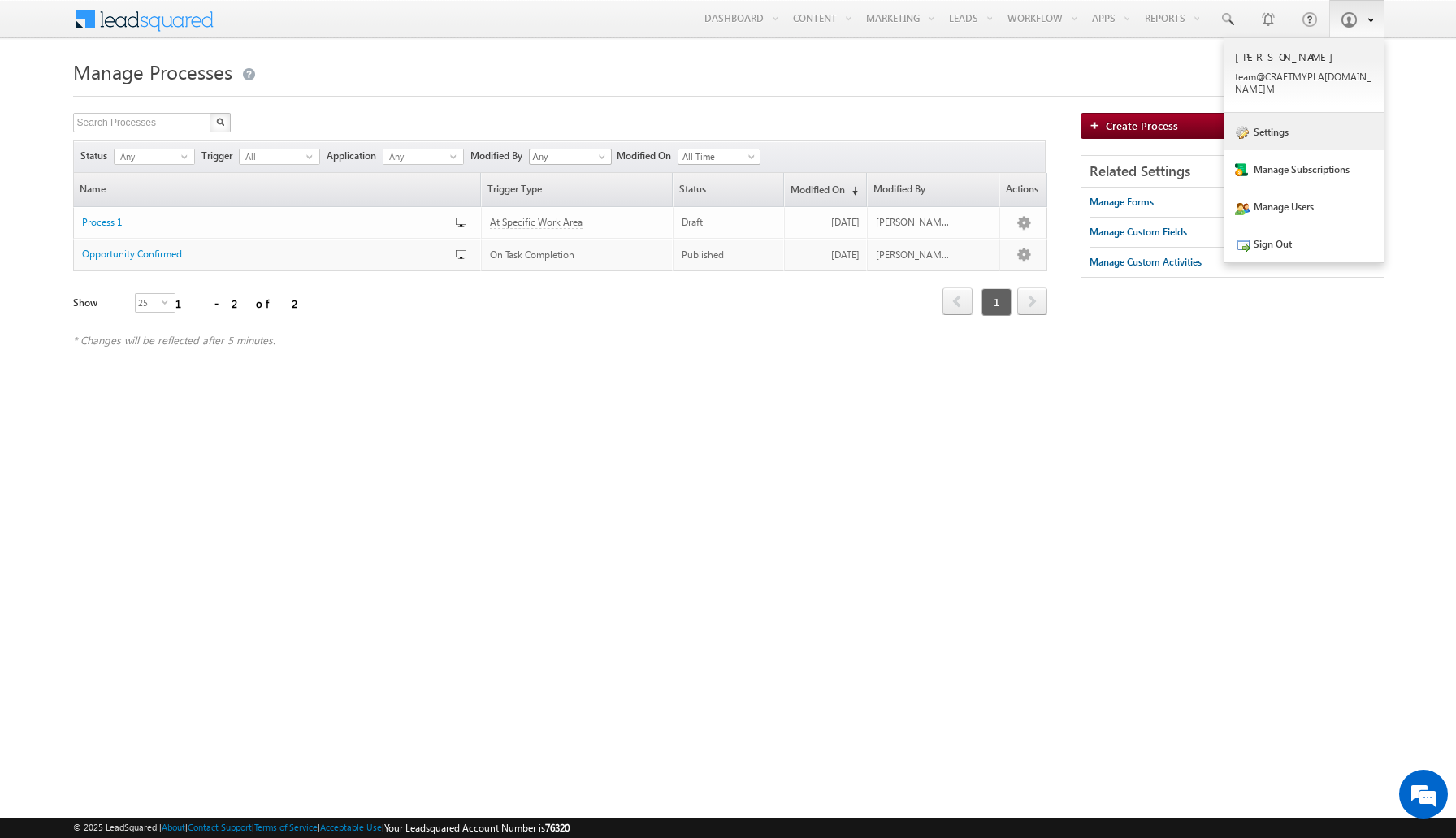
click at [1306, 129] on link "Settings" at bounding box center [1304, 131] width 159 height 37
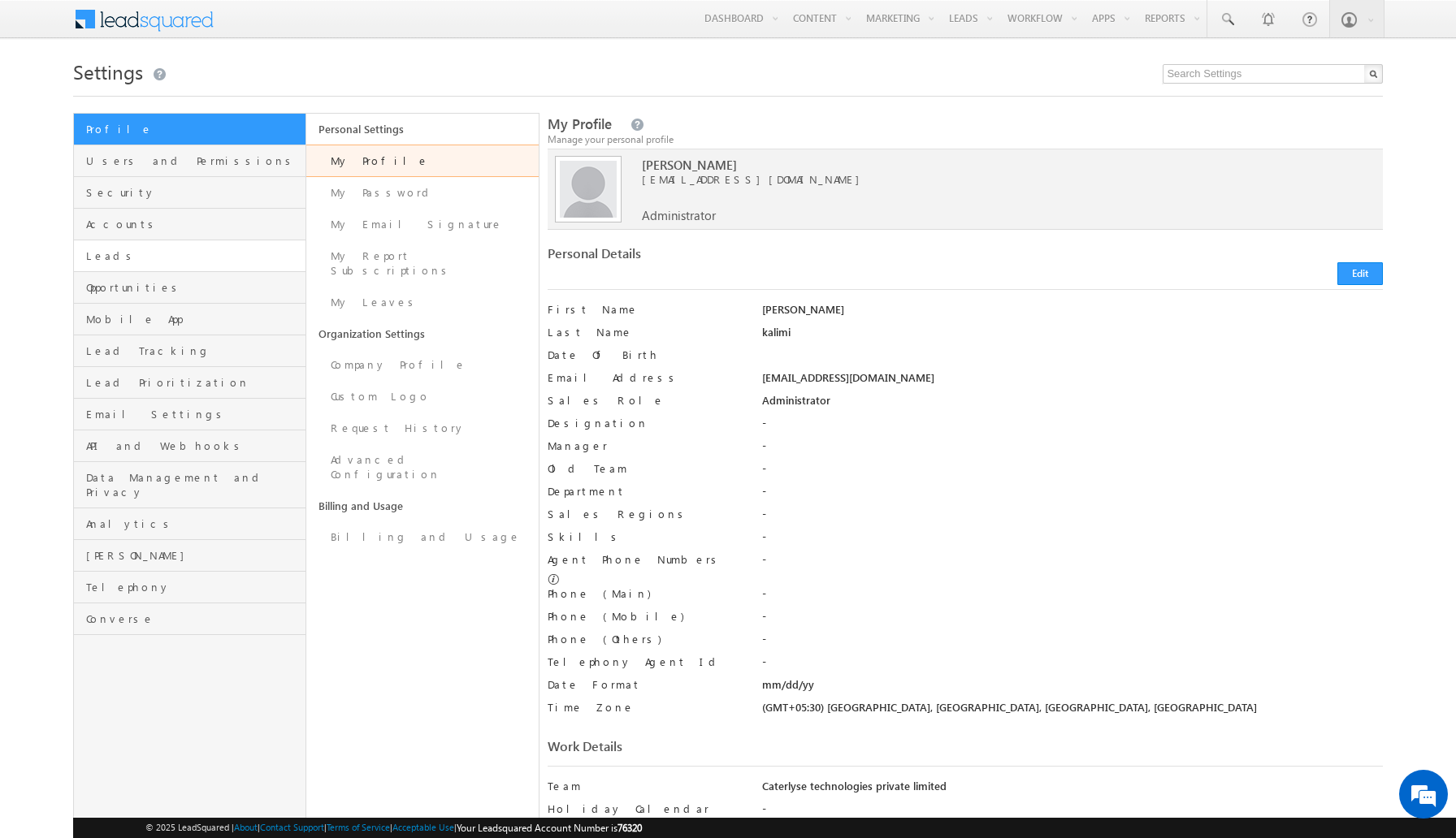
click at [200, 247] on link "Leads" at bounding box center [189, 256] width 231 height 31
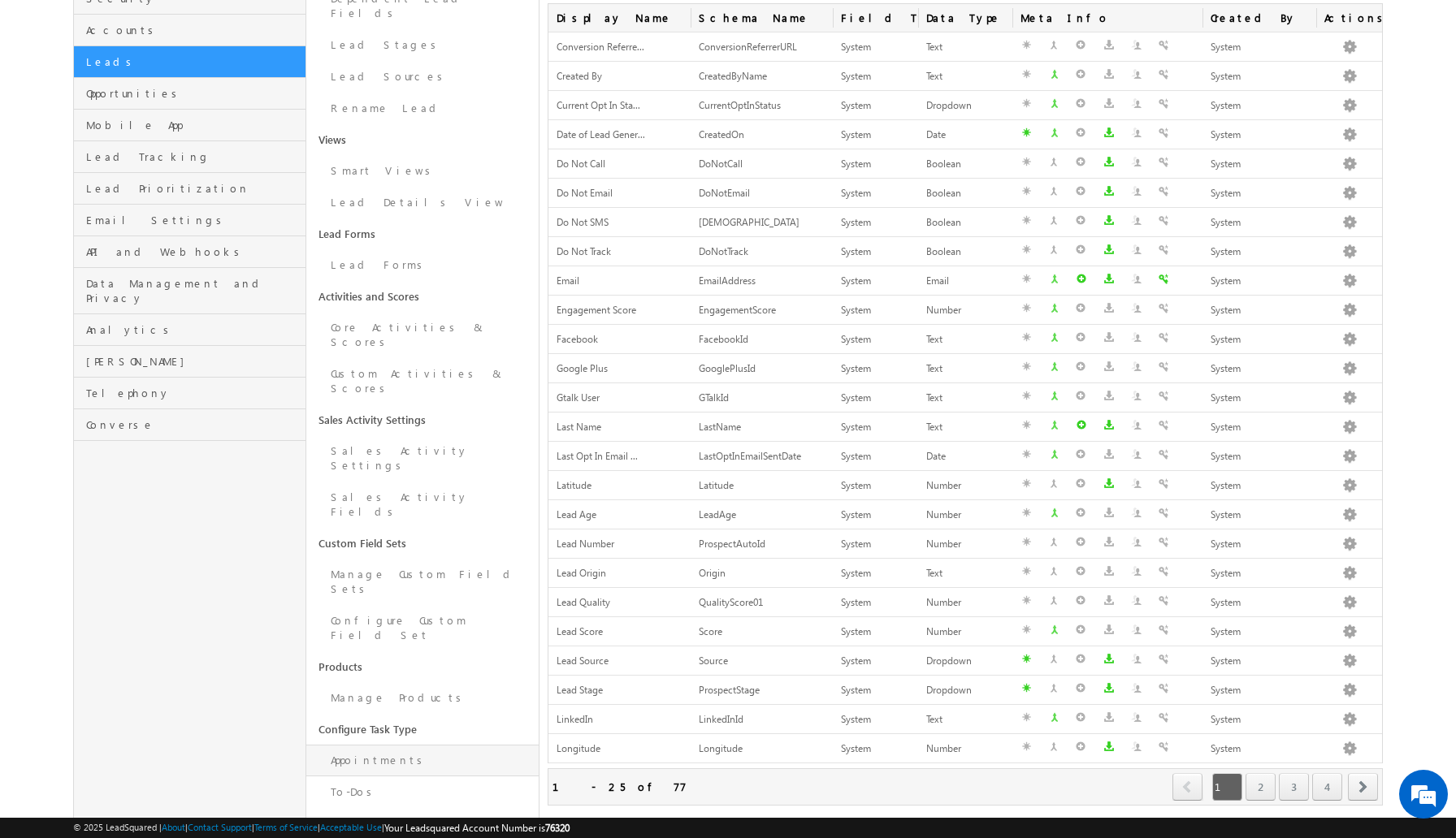
scroll to position [196, 0]
click at [386, 774] on link "To-Dos" at bounding box center [422, 790] width 232 height 31
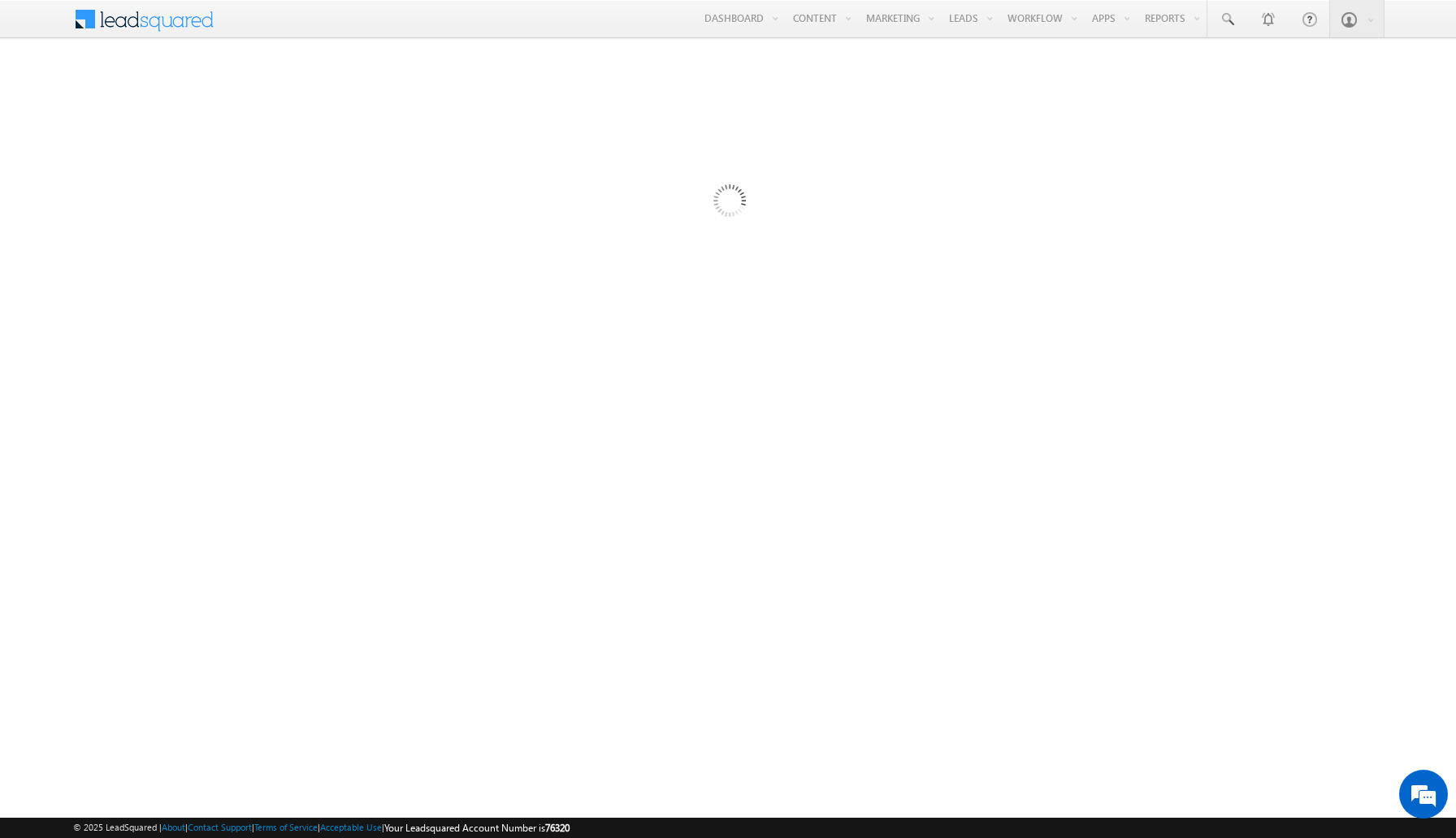
scroll to position [0, 0]
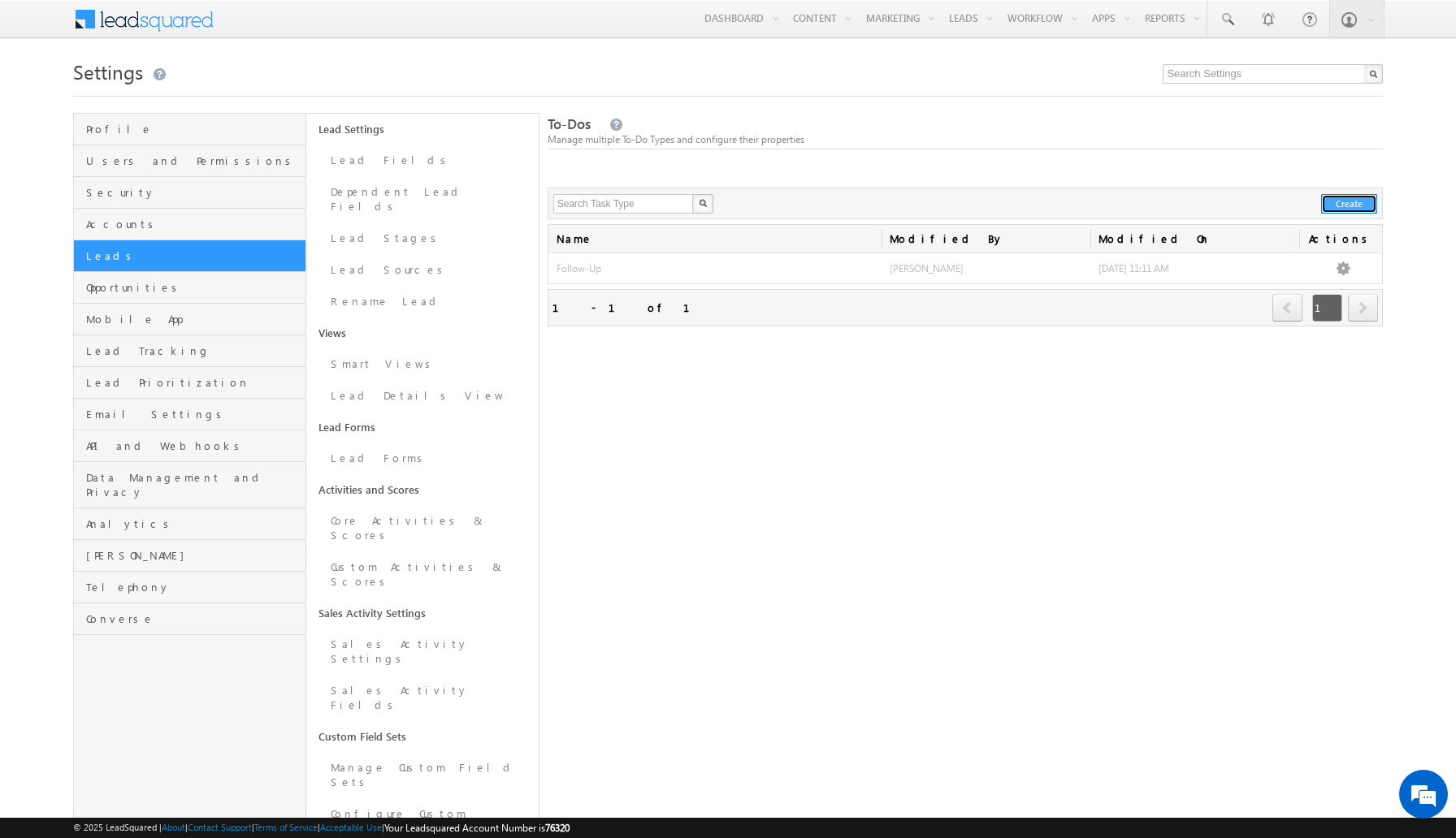
click at [1328, 203] on button "Create" at bounding box center [1348, 204] width 56 height 20
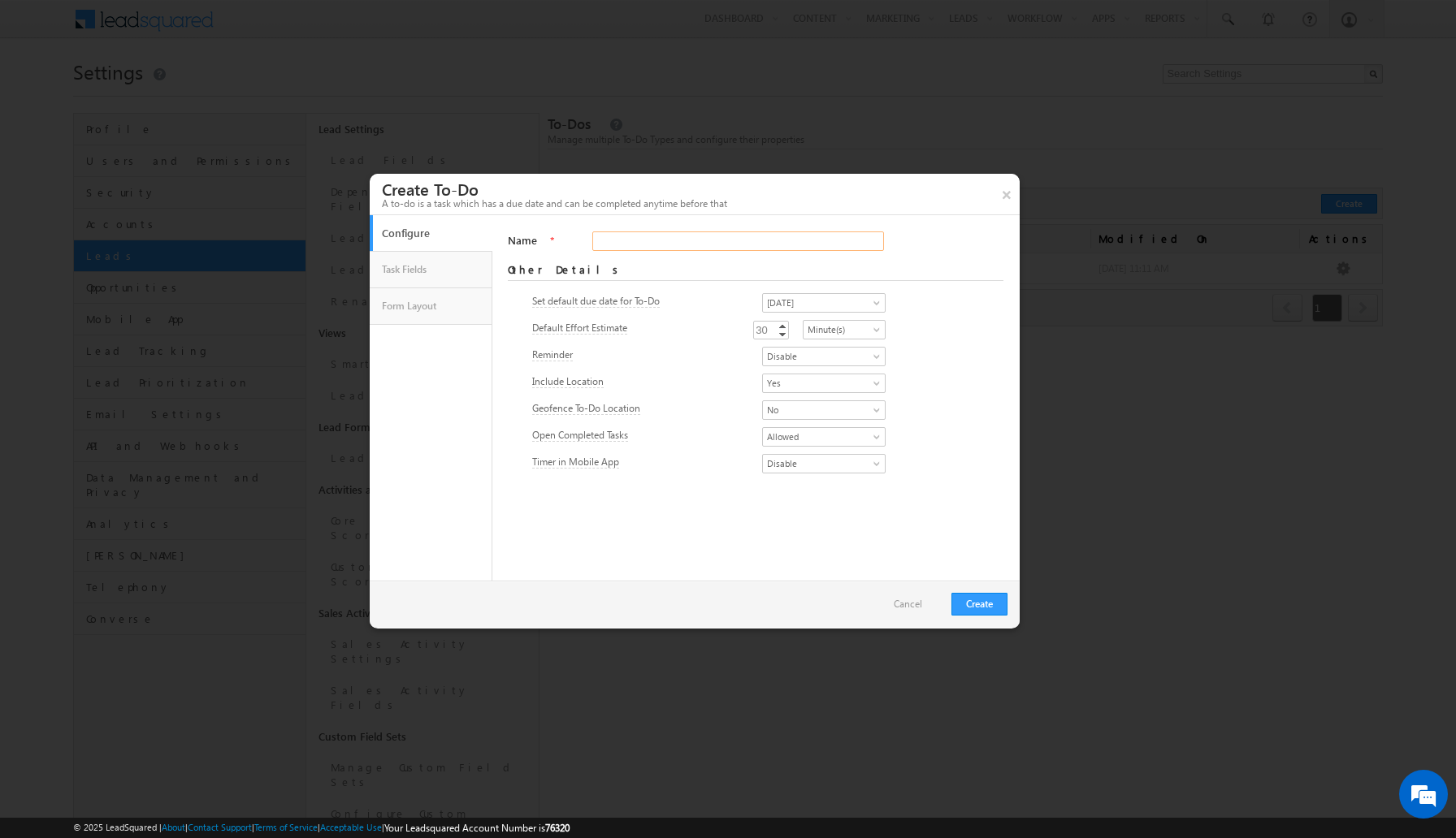
click at [820, 246] on input "Name" at bounding box center [737, 241] width 291 height 20
type input "Prepare Proposal"
click at [853, 302] on span "[DATE]" at bounding box center [819, 303] width 112 height 15
click at [828, 326] on link "[DATE]" at bounding box center [824, 321] width 123 height 15
click at [788, 323] on link "Increment" at bounding box center [781, 325] width 13 height 8
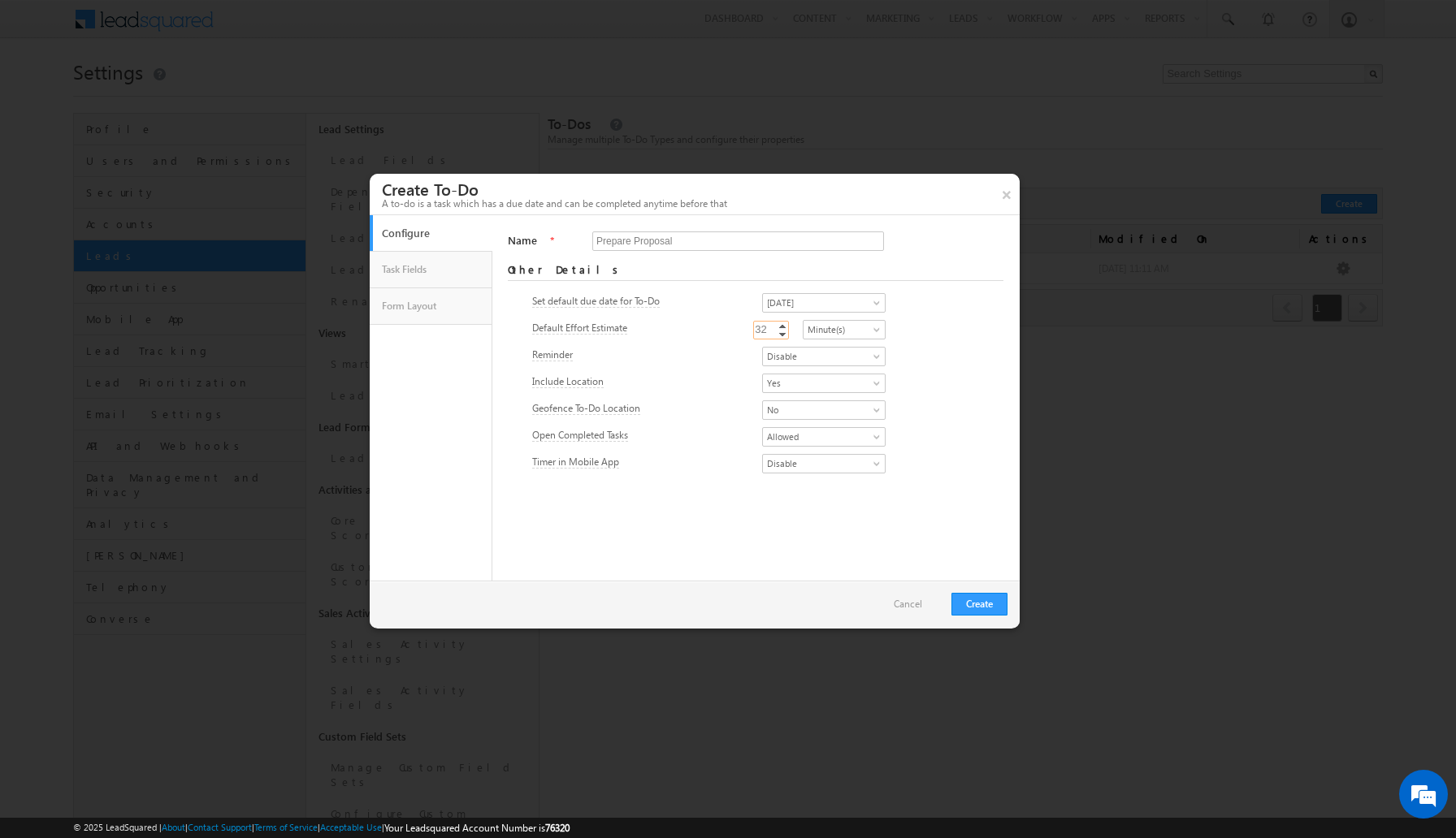
click at [788, 323] on link "Increment" at bounding box center [781, 325] width 13 height 8
click at [824, 329] on span "Minute(s)" at bounding box center [841, 329] width 77 height 15
click at [838, 363] on link "Hour(s)" at bounding box center [844, 365] width 82 height 15
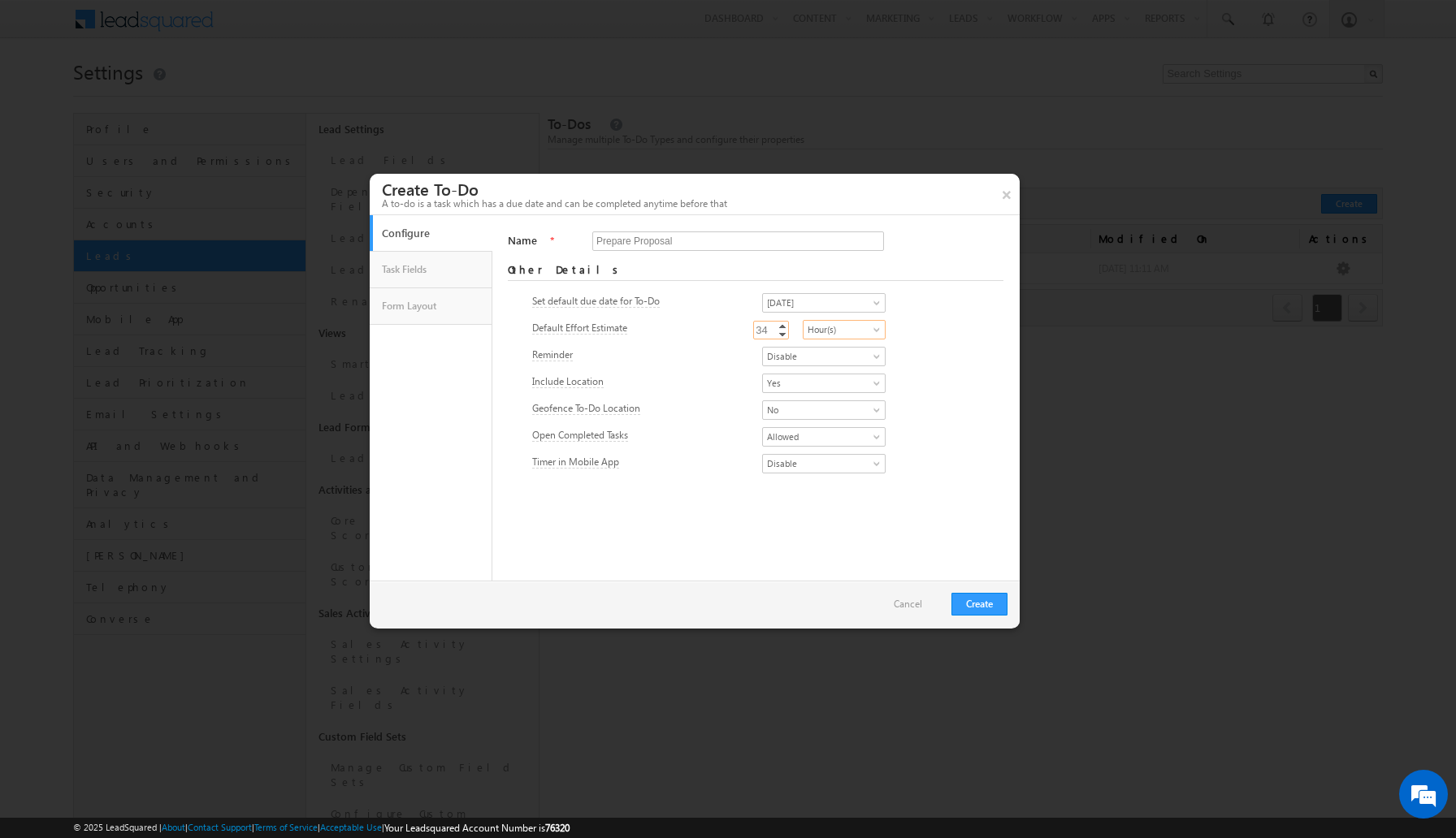
click at [788, 336] on link "Decrement" at bounding box center [781, 333] width 13 height 9
click at [789, 320] on div "31 31 Increment Decrement" at bounding box center [771, 329] width 36 height 19
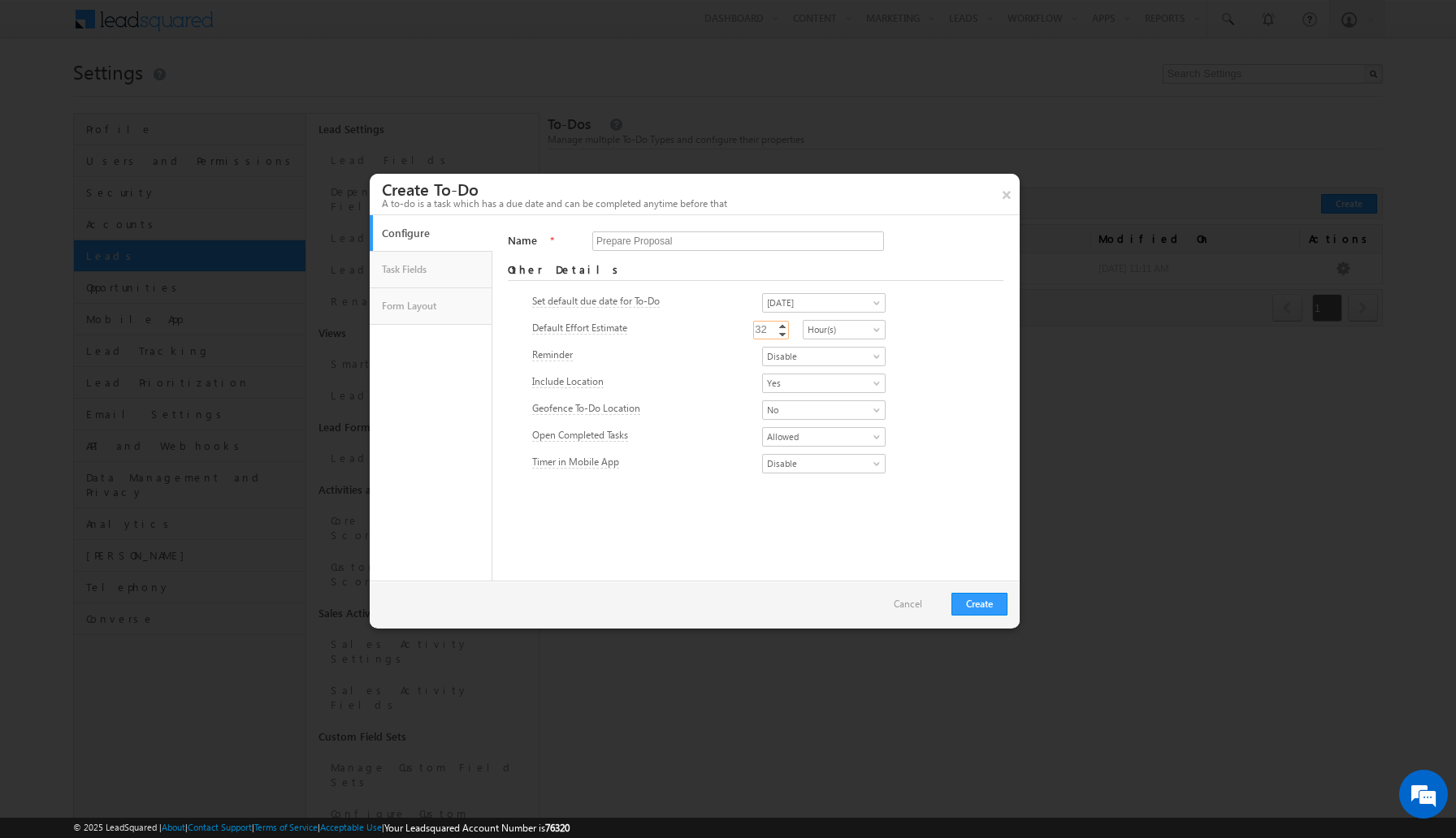
click at [788, 325] on link "Increment" at bounding box center [781, 325] width 13 height 8
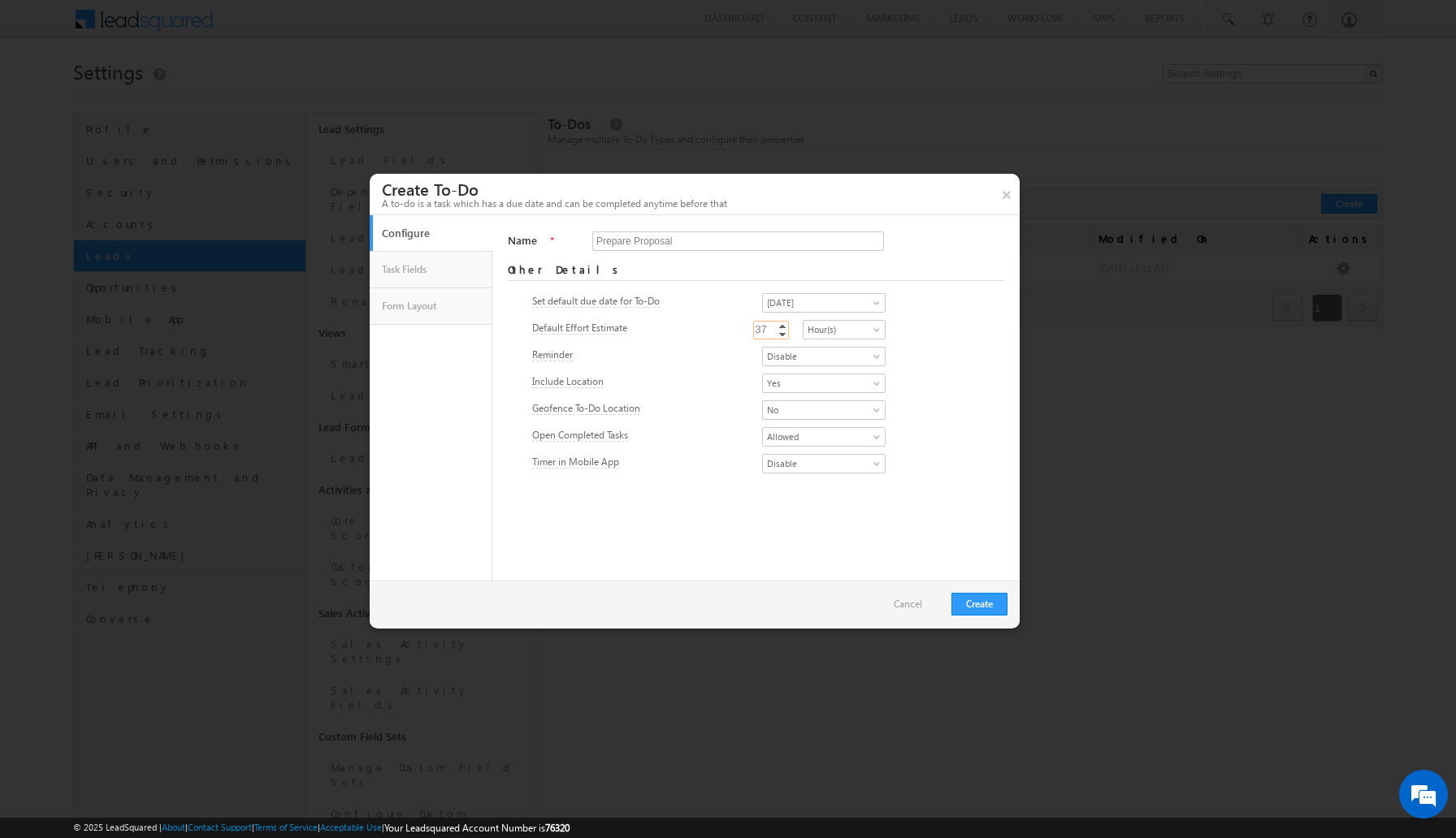
click at [788, 325] on link "Increment" at bounding box center [781, 325] width 13 height 8
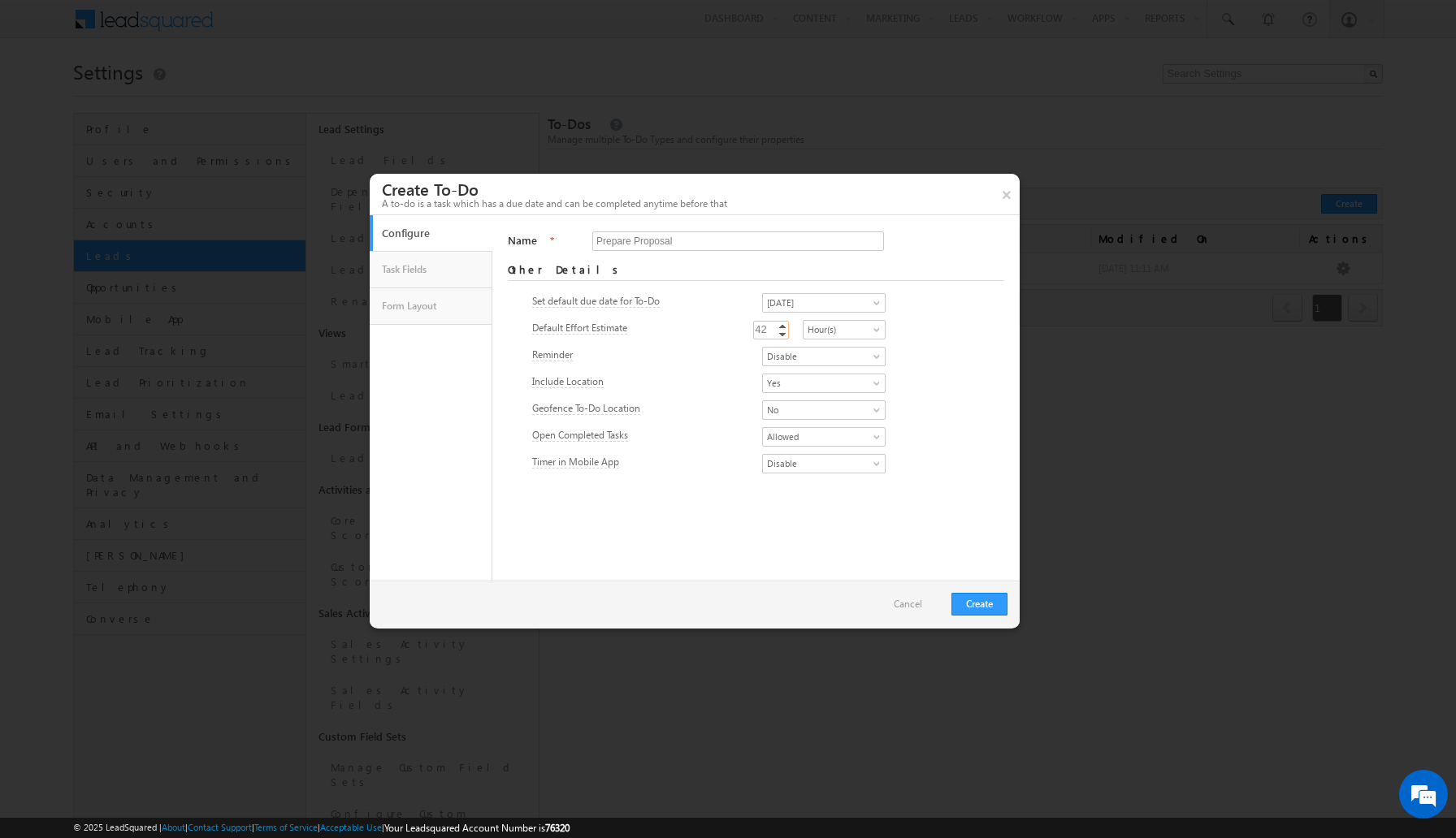
click at [788, 325] on link "Increment" at bounding box center [781, 325] width 13 height 8
type input "45"
click at [788, 325] on link "Increment" at bounding box center [781, 325] width 13 height 8
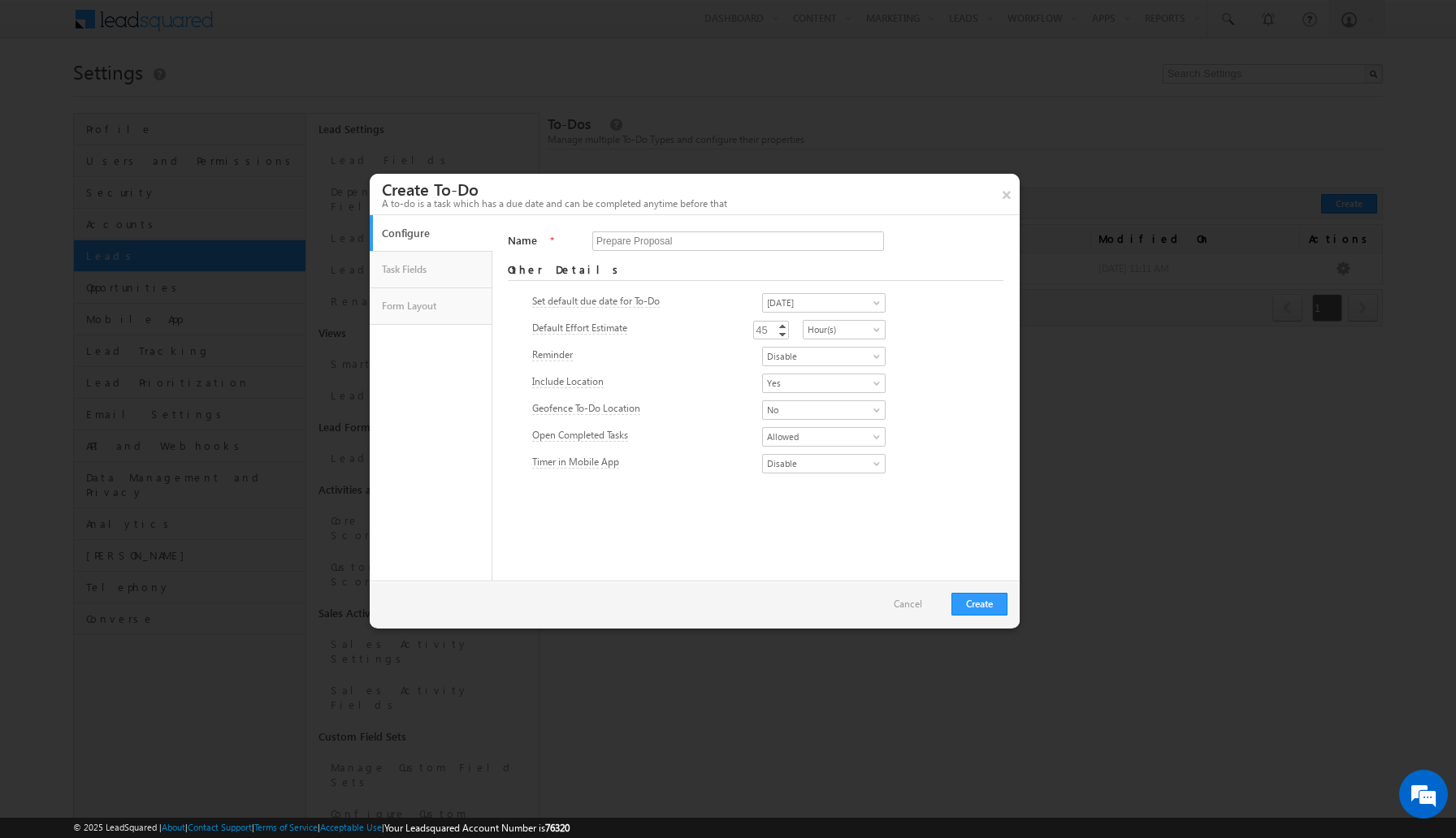
click at [931, 332] on div "Default Effort Estimate 45 45 Increment Decrement Minute(s) Hour(s) Day(s) Hour…" at bounding box center [755, 330] width 446 height 23
click at [878, 352] on link "Disable" at bounding box center [824, 357] width 124 height 20
click at [855, 371] on link "Enable" at bounding box center [824, 374] width 123 height 15
click at [811, 465] on span "Disable" at bounding box center [819, 464] width 112 height 15
click at [795, 484] on link "Enable" at bounding box center [824, 482] width 123 height 15
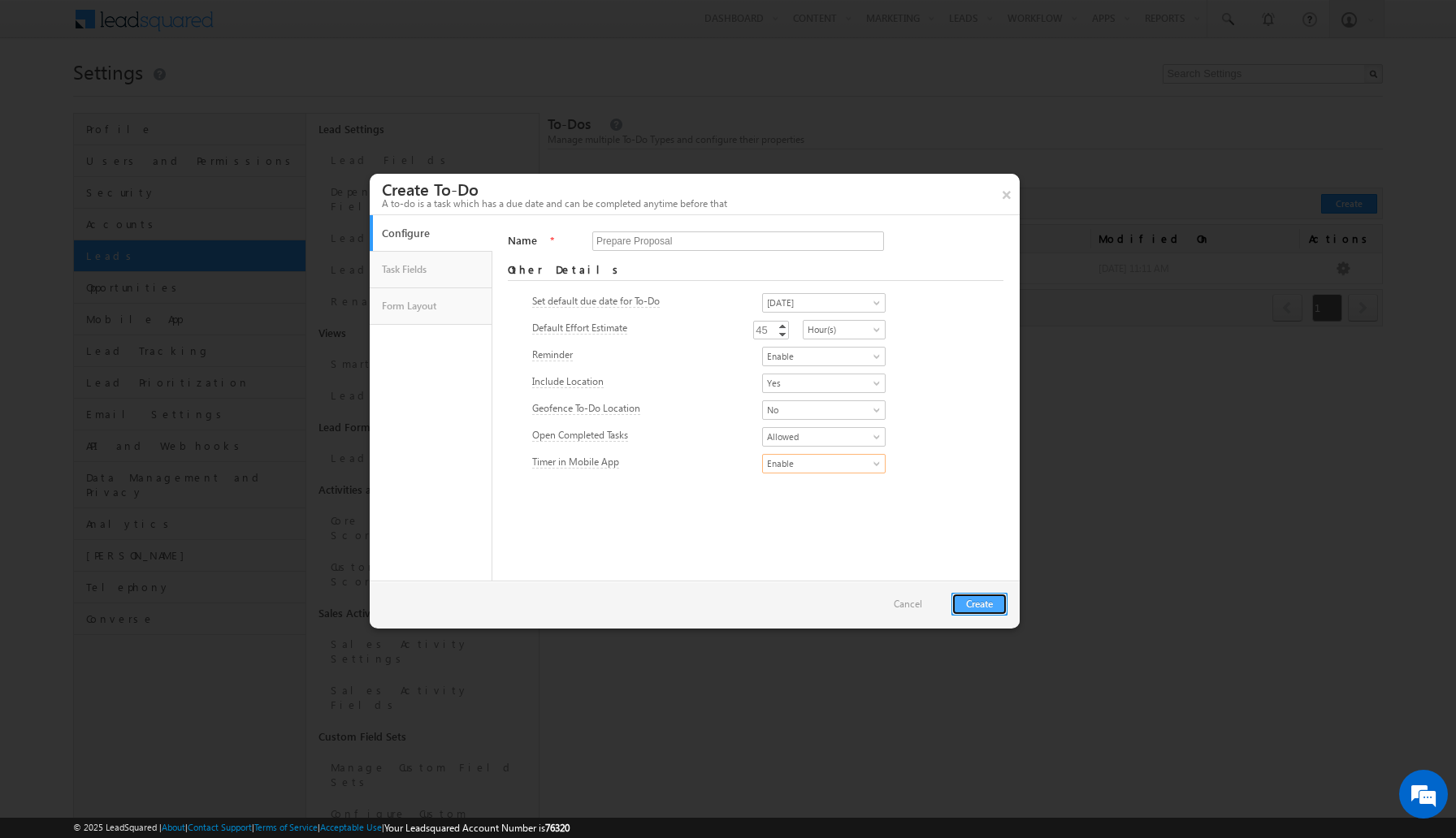
click at [981, 605] on button "Create" at bounding box center [979, 604] width 56 height 23
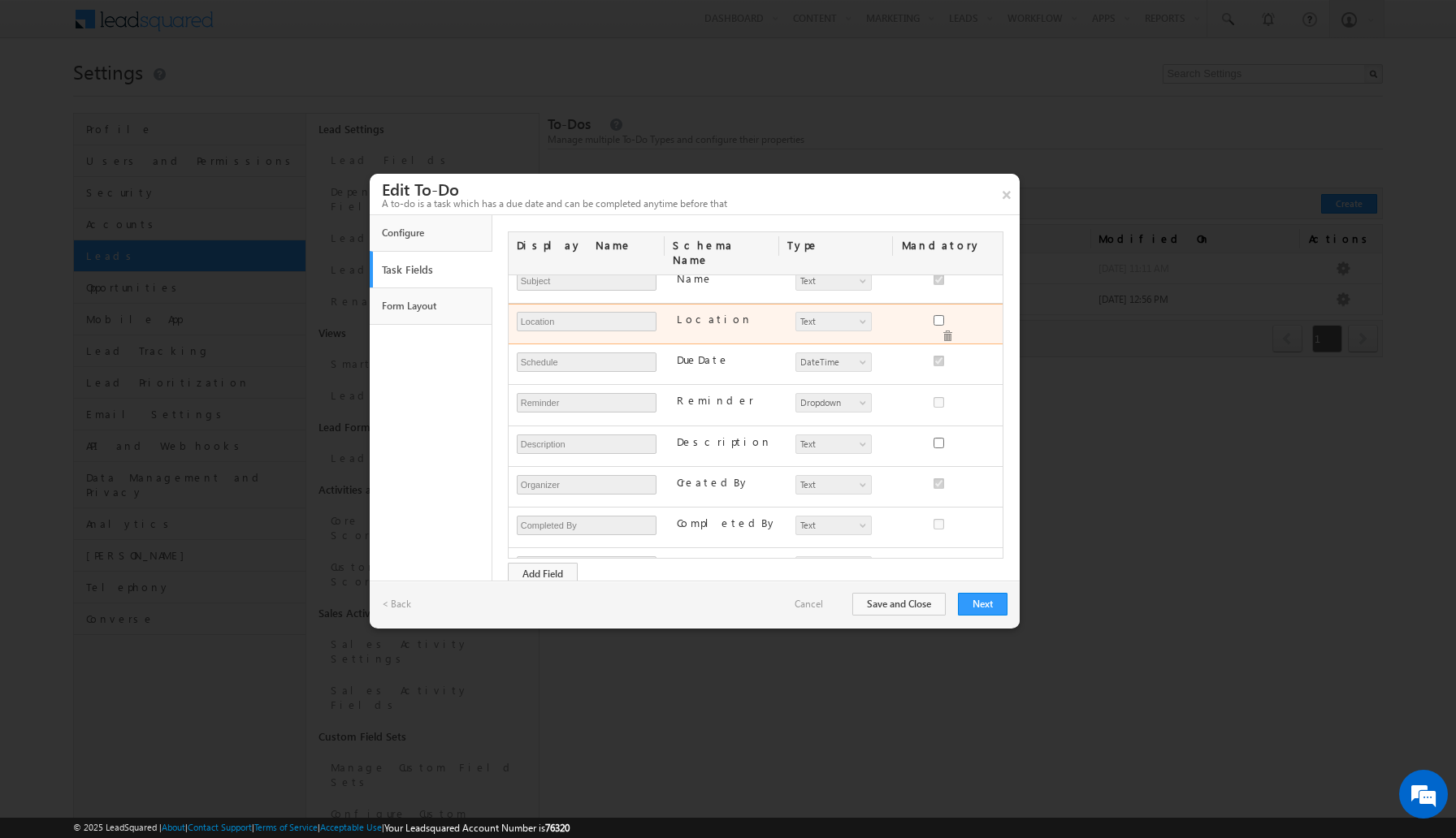
scroll to position [192, 0]
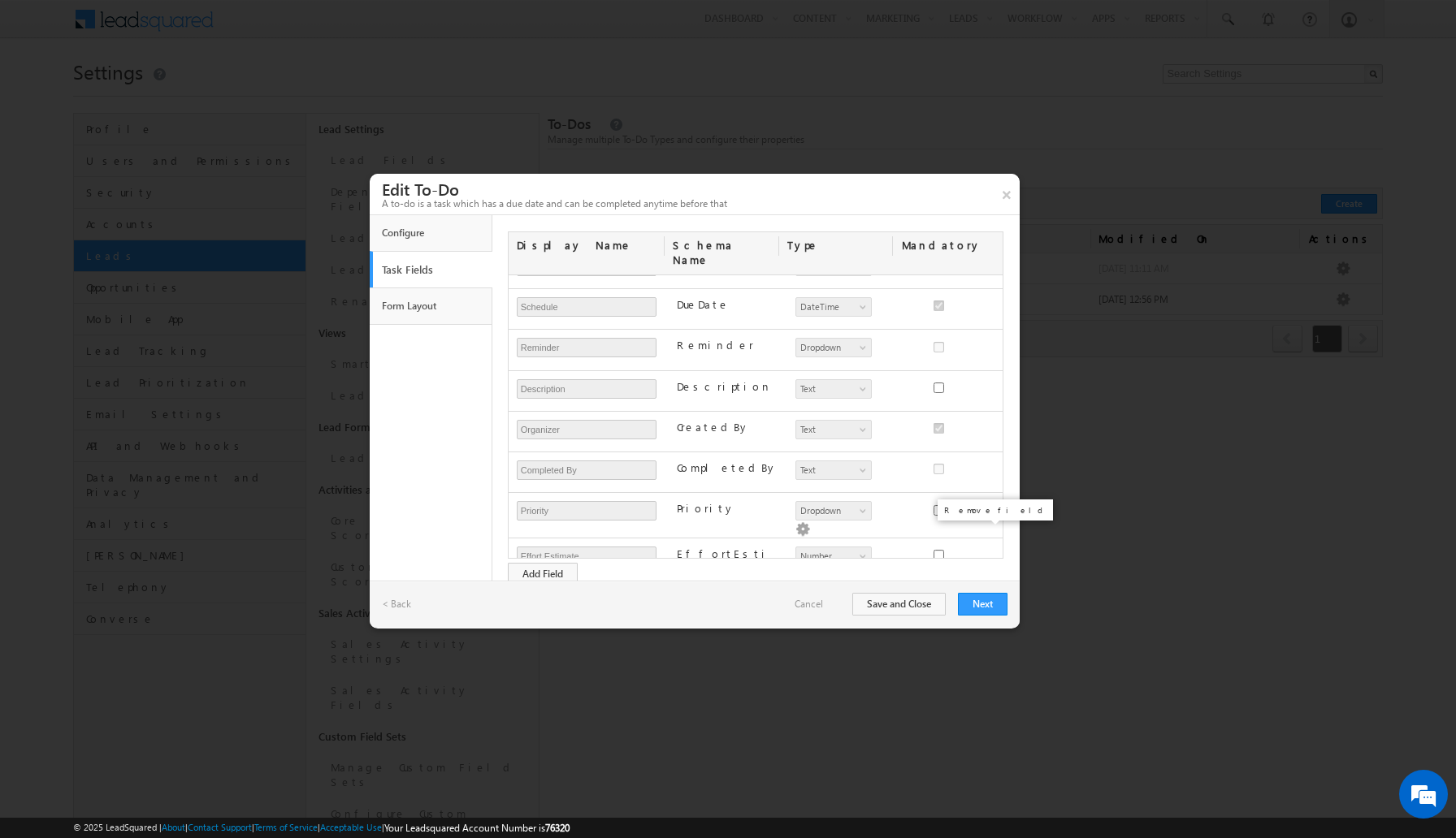
click at [953, 608] on span at bounding box center [947, 614] width 12 height 12
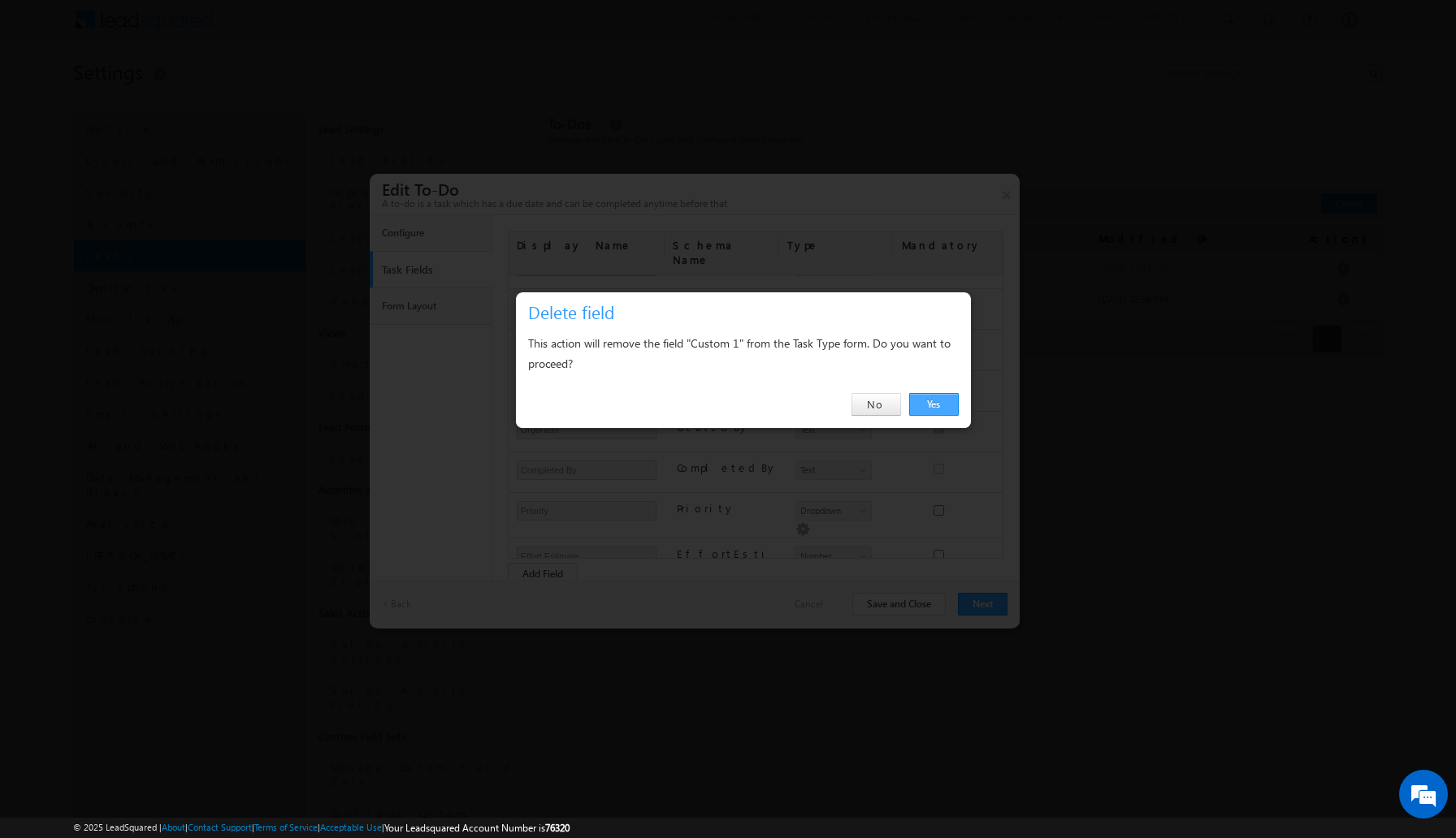
click at [929, 402] on link "Yes" at bounding box center [933, 404] width 50 height 23
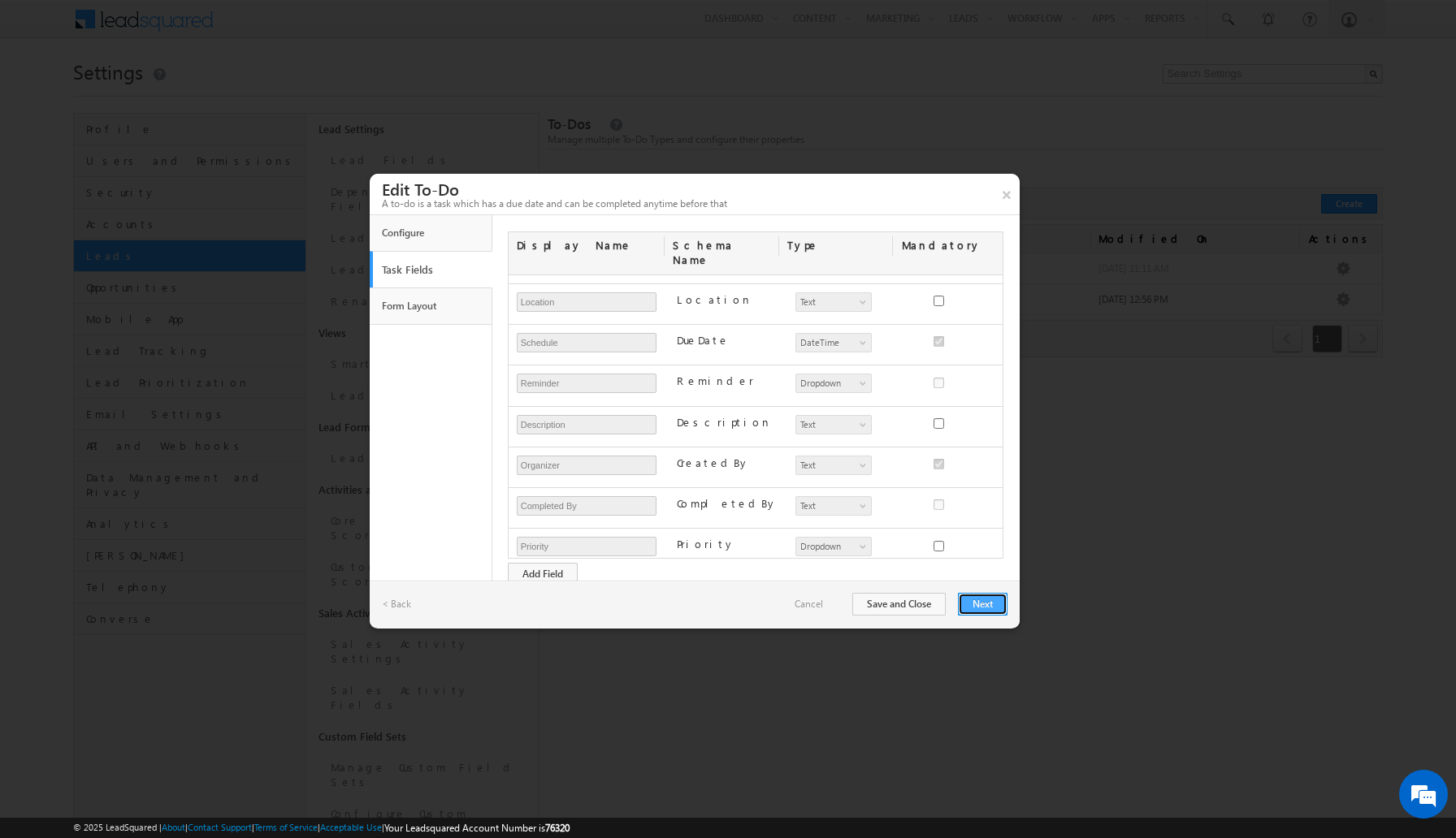
click at [979, 608] on button "Next" at bounding box center [982, 604] width 50 height 23
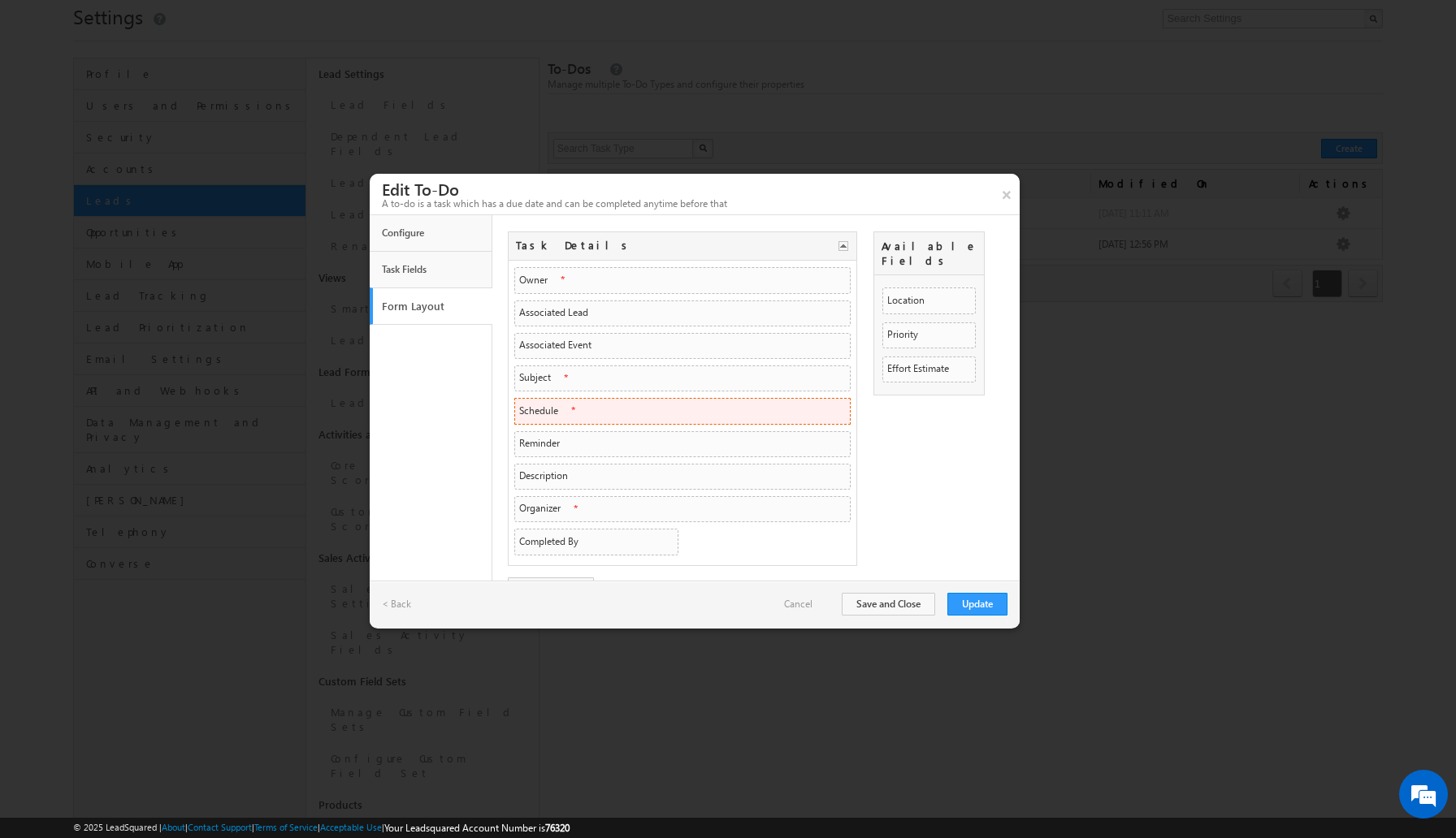
scroll to position [0, 0]
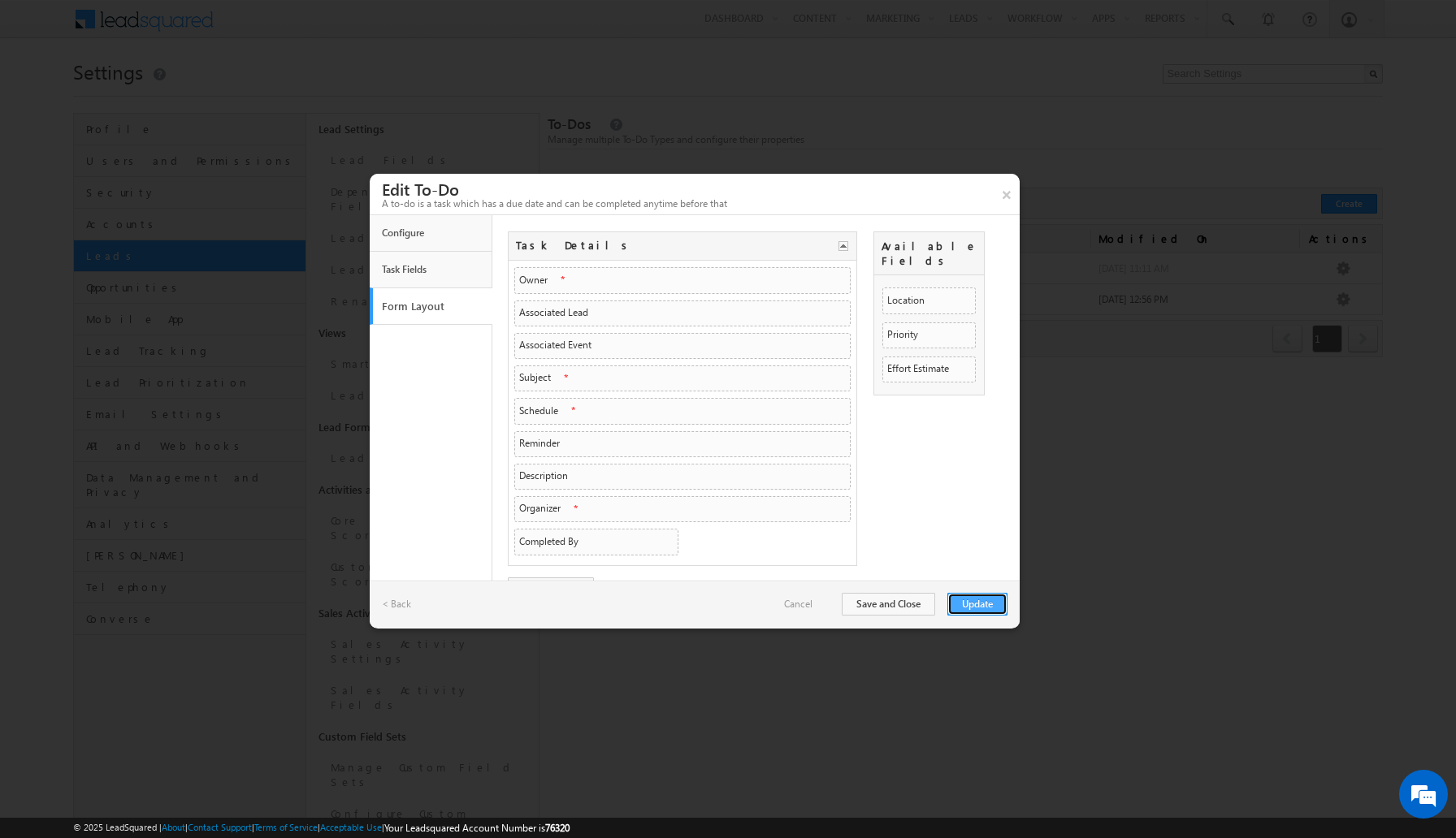
click at [974, 604] on button "Update" at bounding box center [977, 604] width 60 height 23
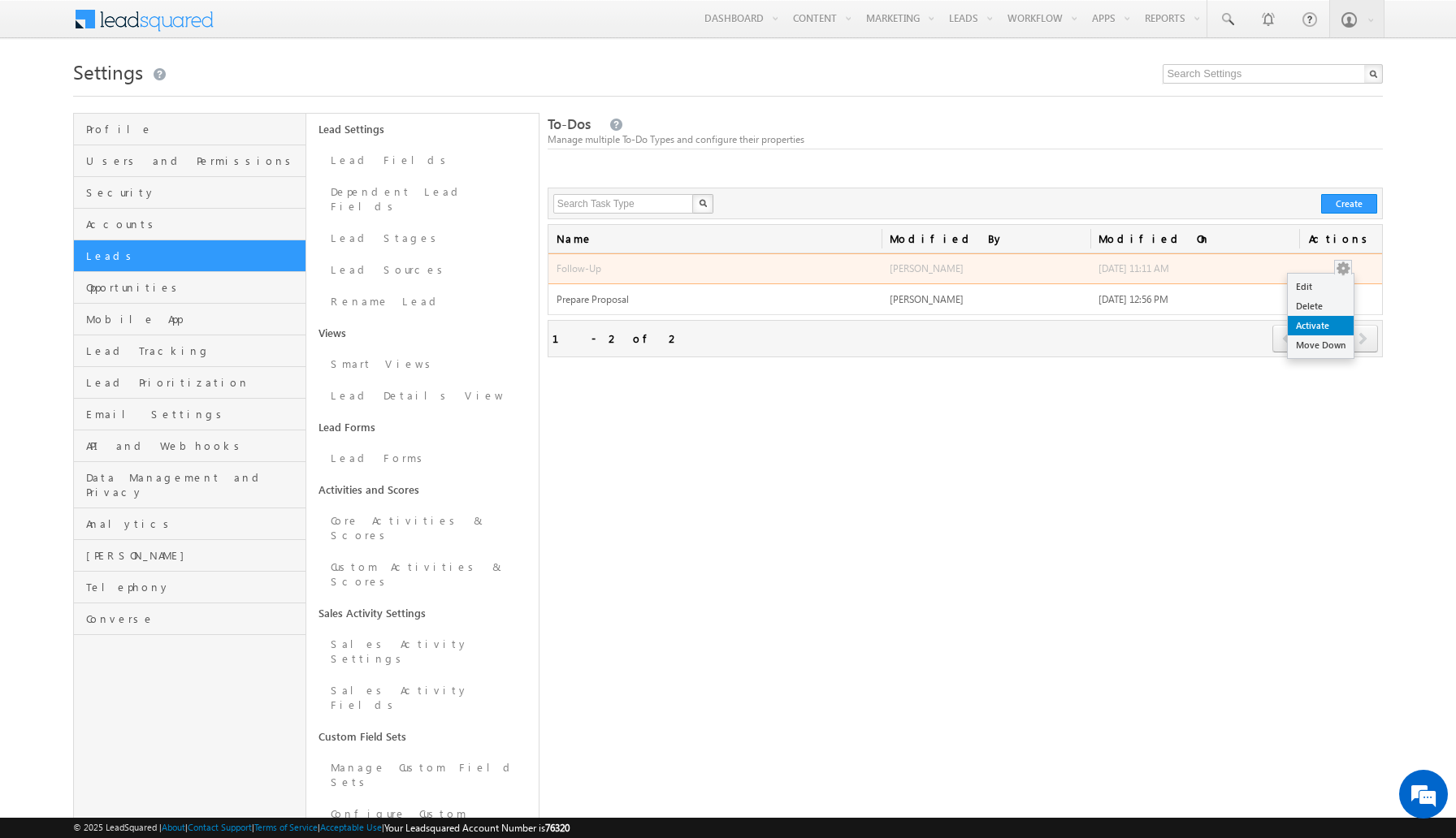
click at [1330, 320] on link "Activate" at bounding box center [1320, 325] width 66 height 20
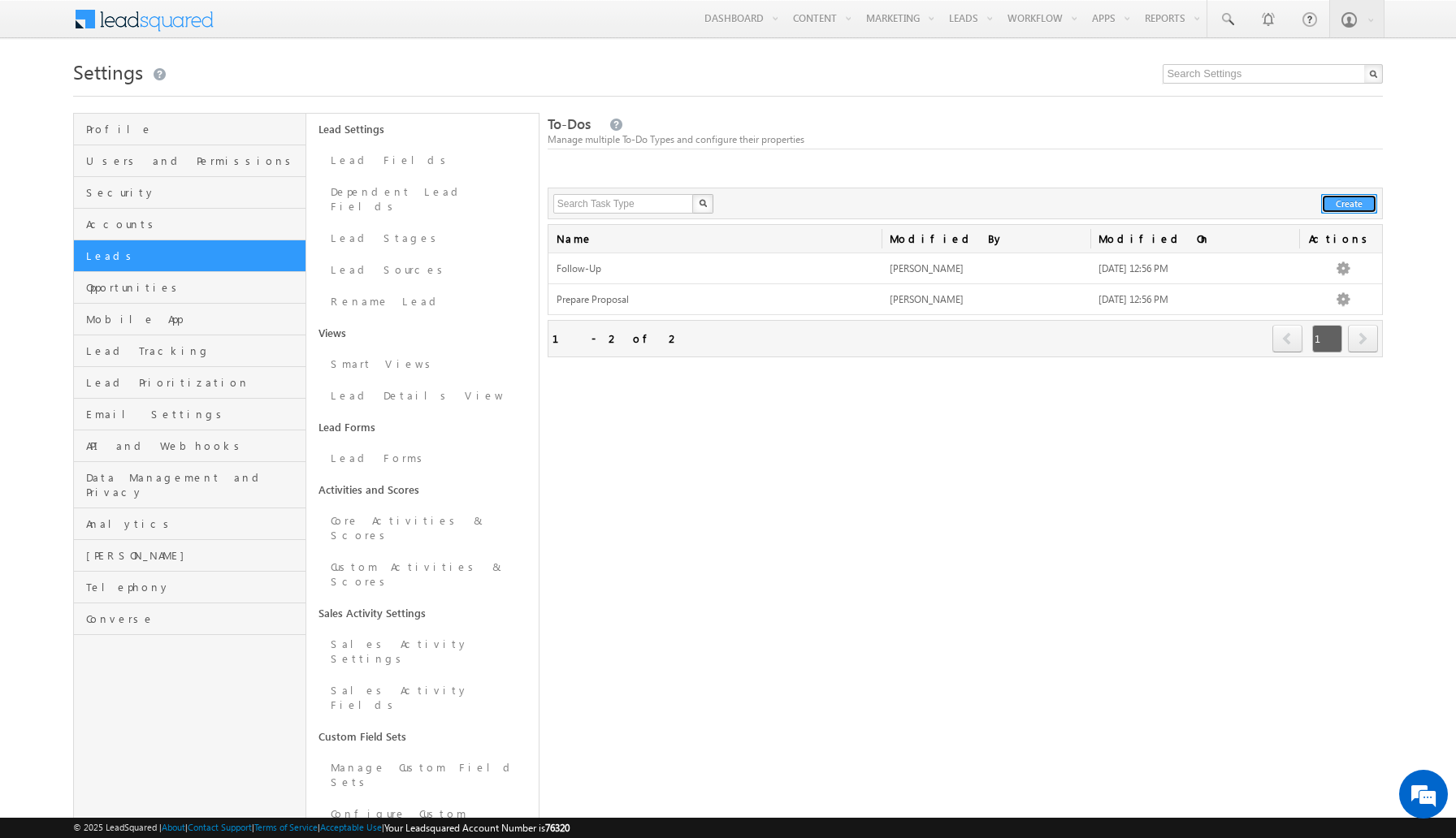
click at [1334, 201] on button "Create" at bounding box center [1348, 204] width 56 height 20
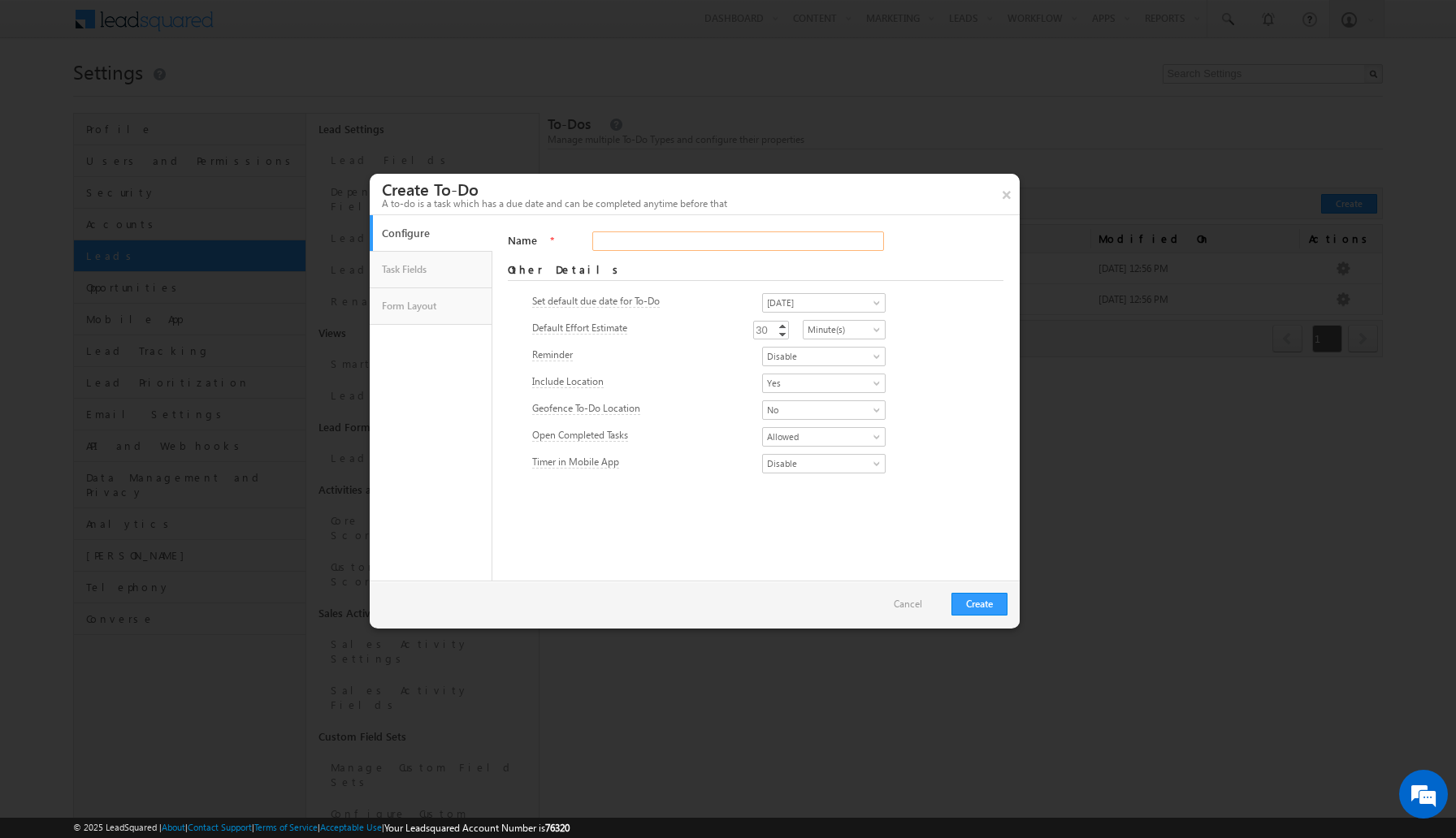
click at [645, 243] on input "Name" at bounding box center [737, 241] width 291 height 20
click at [632, 237] on input "Prepare Proposal" at bounding box center [737, 241] width 291 height 20
type input "Prepare Re-Proposal"
click at [827, 363] on span "Disable" at bounding box center [819, 356] width 112 height 15
click at [812, 381] on link "Enable" at bounding box center [824, 374] width 123 height 15
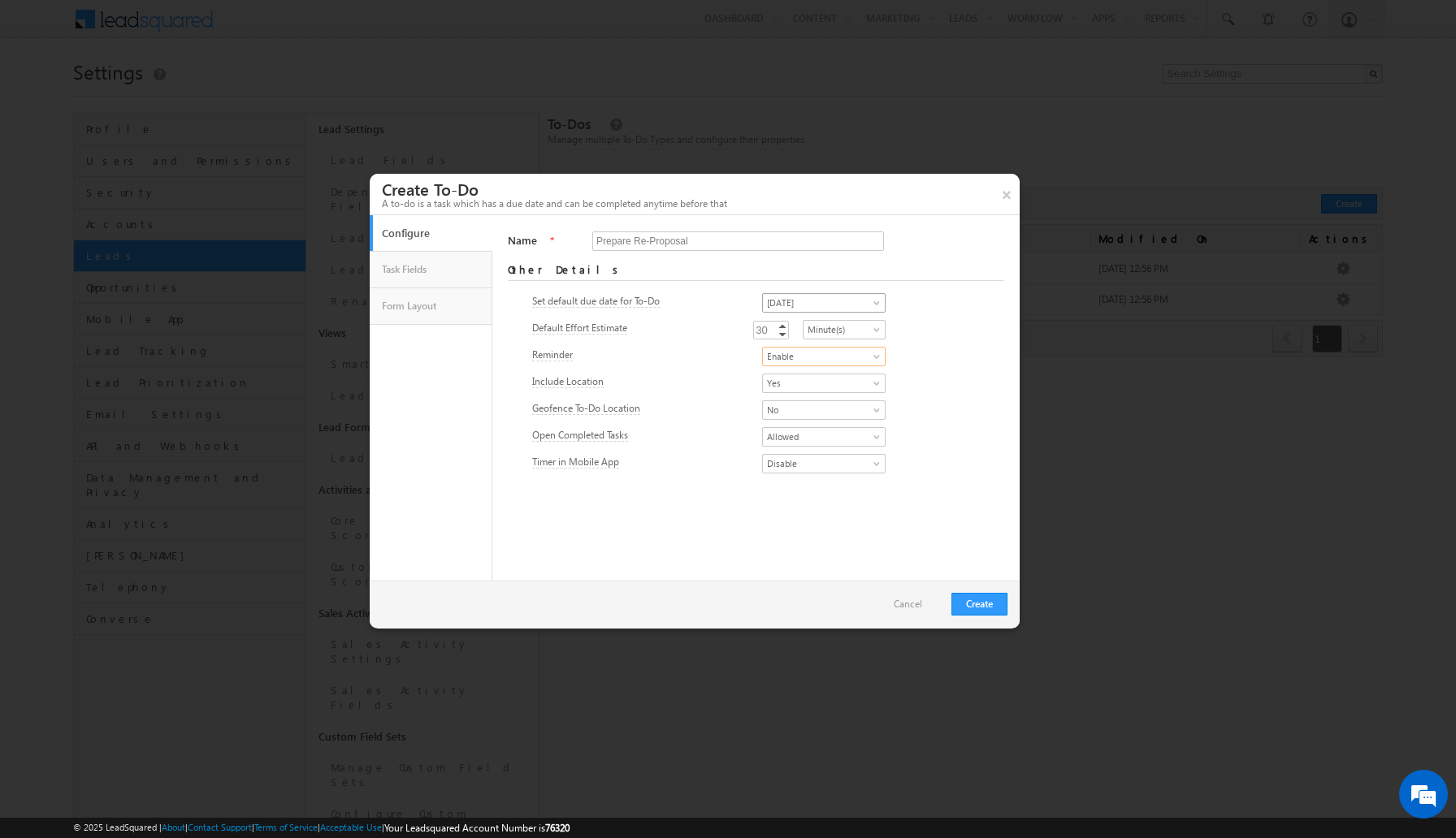
click at [818, 304] on span "Tomorrow" at bounding box center [819, 303] width 112 height 15
click at [805, 320] on link "[DATE]" at bounding box center [824, 321] width 123 height 15
click at [811, 463] on span "Disable" at bounding box center [819, 464] width 112 height 15
click at [807, 484] on link "Enable" at bounding box center [824, 482] width 123 height 15
click at [974, 609] on button "Create" at bounding box center [979, 604] width 56 height 23
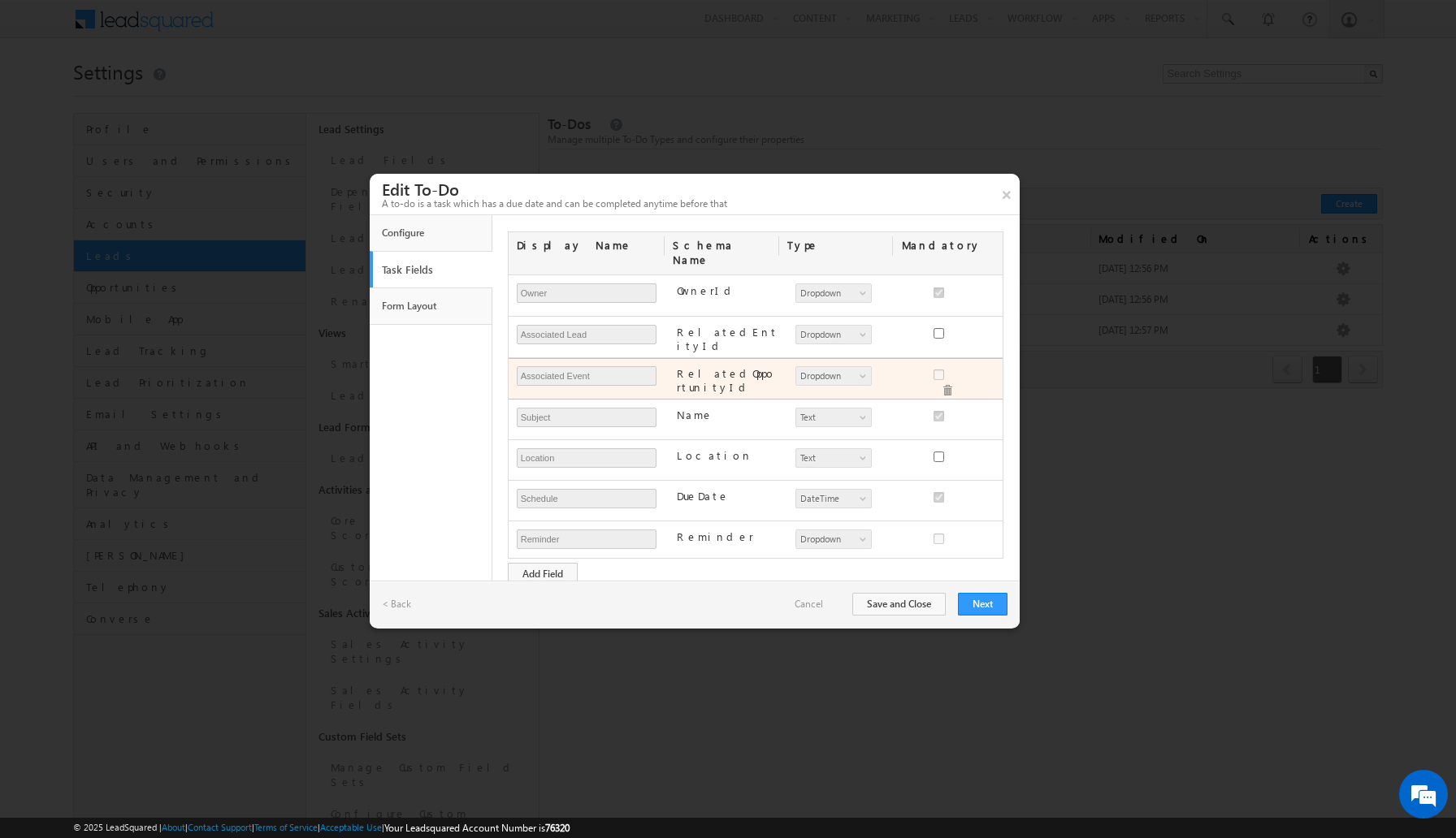
scroll to position [192, 0]
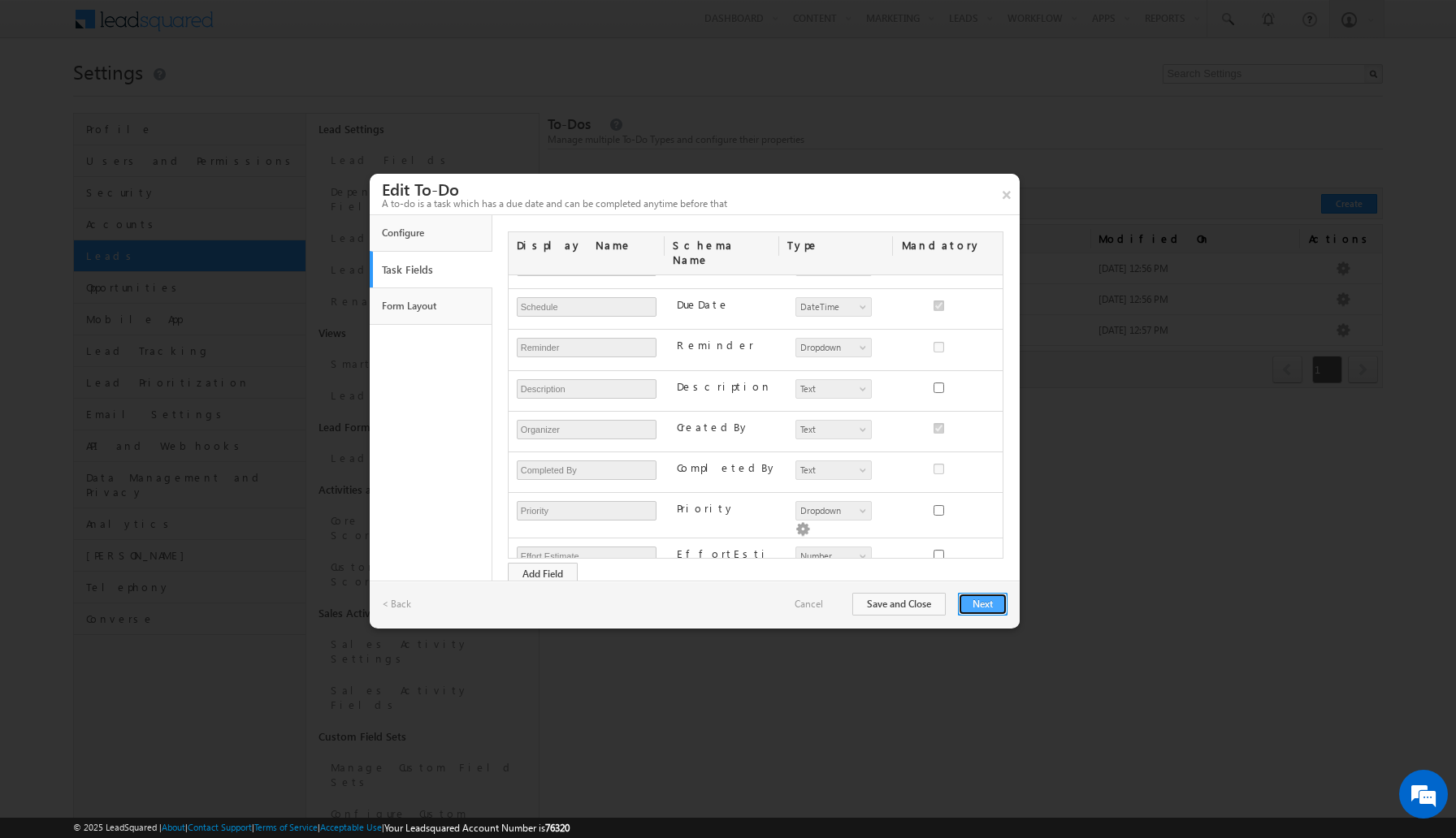
click at [979, 604] on button "Next" at bounding box center [982, 604] width 50 height 23
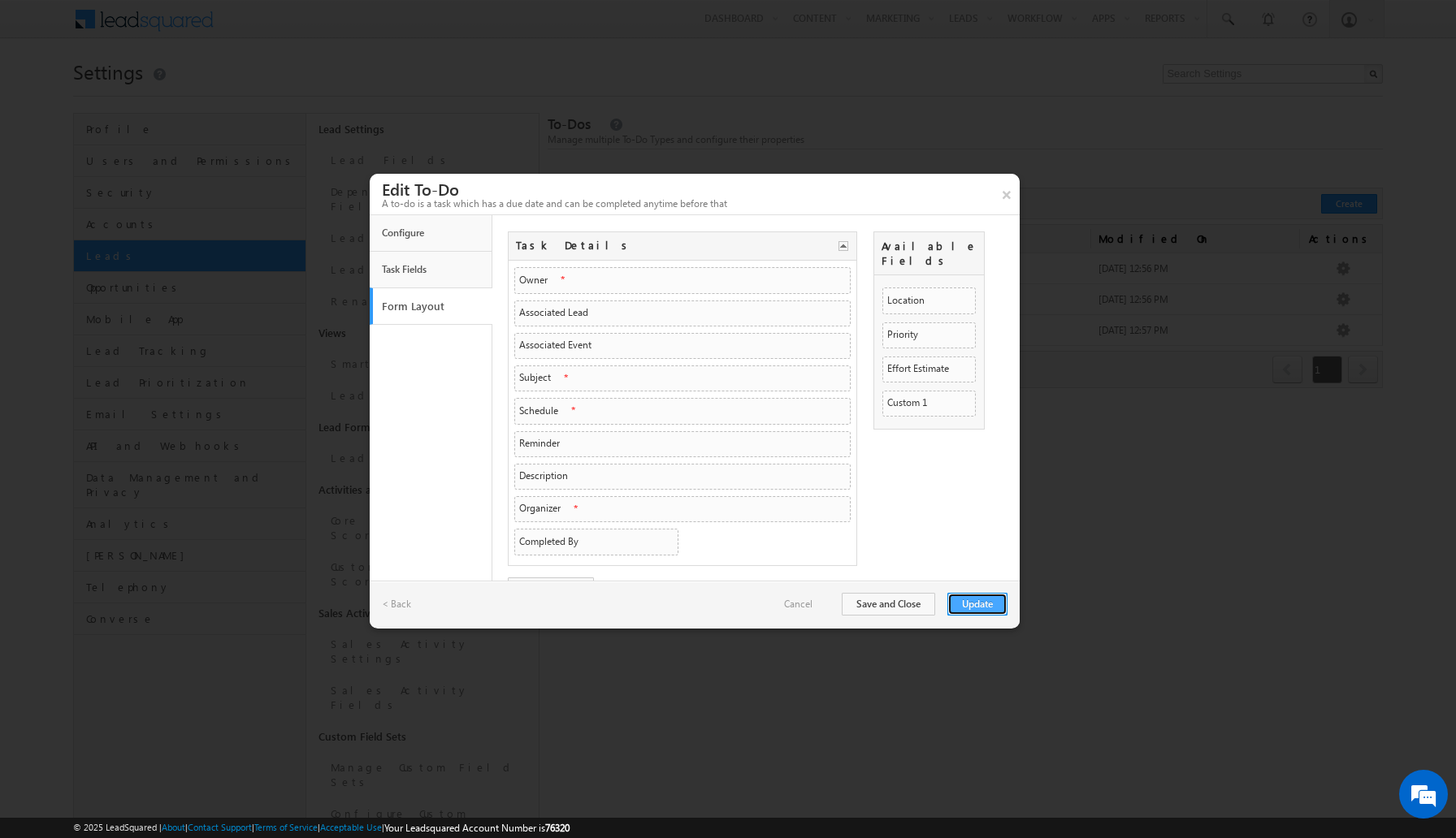
click at [954, 605] on button "Update" at bounding box center [977, 604] width 60 height 23
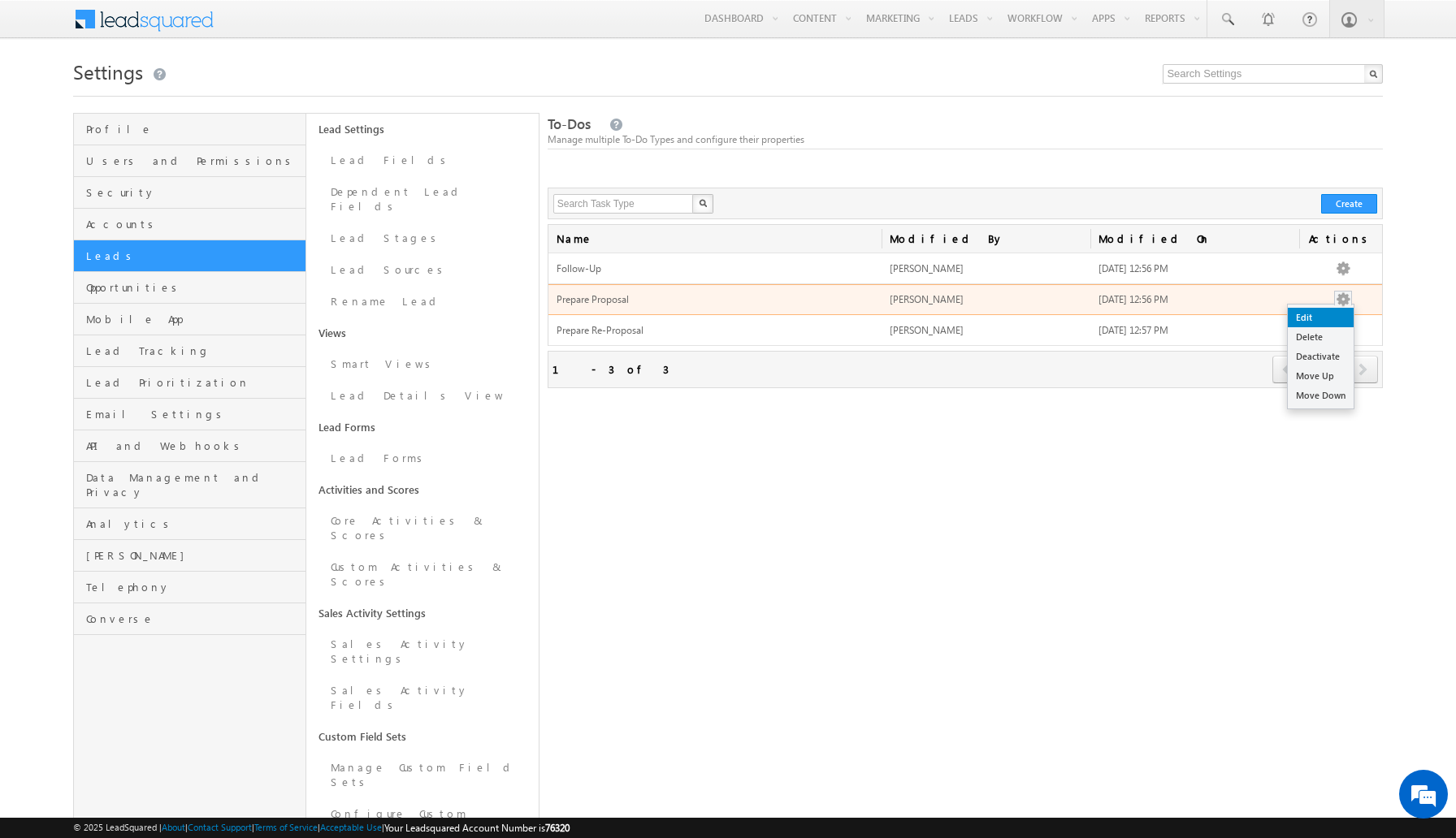
click at [1326, 320] on link "Edit" at bounding box center [1320, 318] width 66 height 20
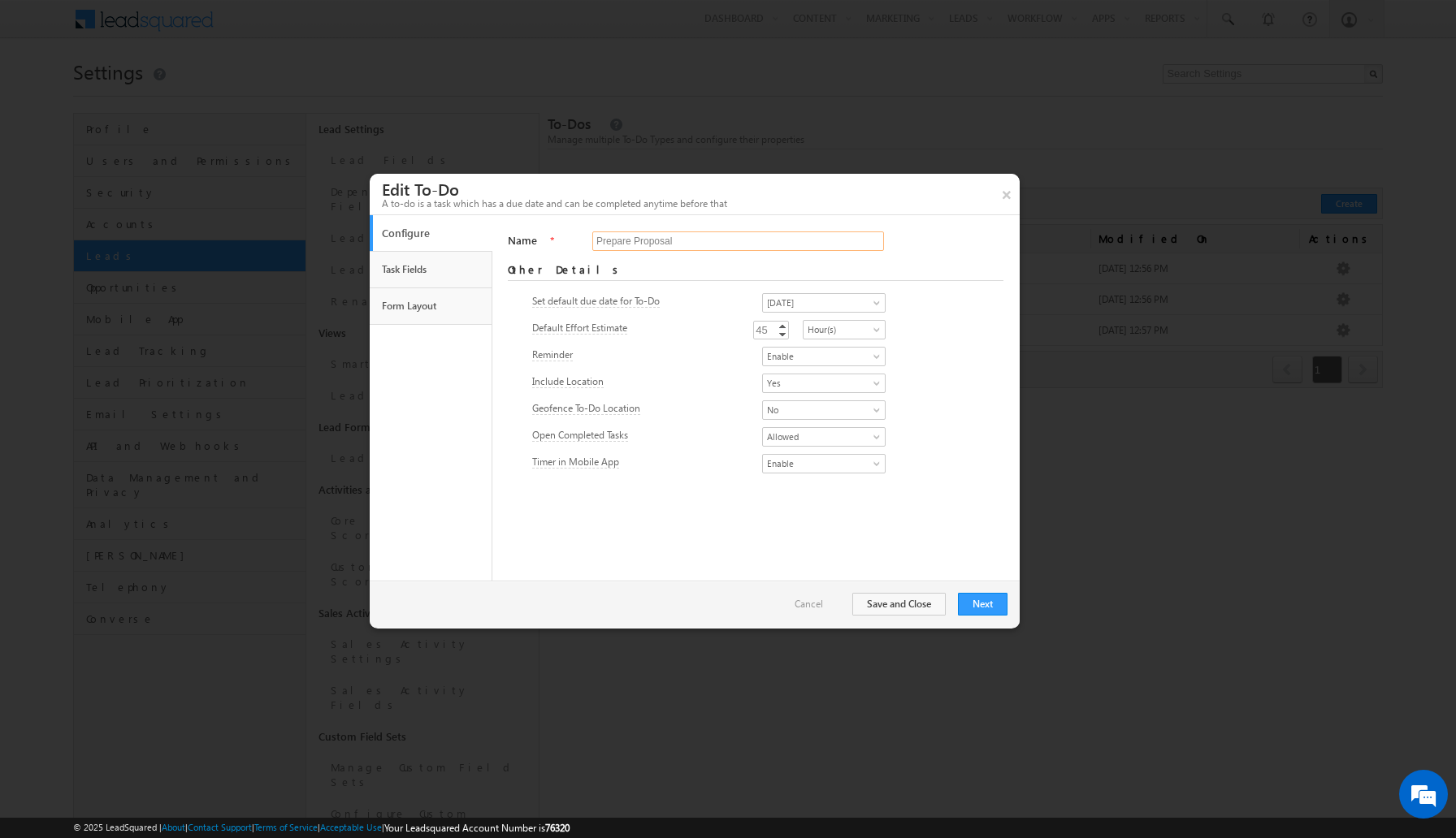
click at [616, 244] on input "Prepare Proposal" at bounding box center [737, 241] width 291 height 20
click at [676, 234] on input "Send Proposal" at bounding box center [737, 241] width 291 height 20
click at [662, 242] on input "Send Proposal to Lead" at bounding box center [737, 241] width 291 height 20
type input "Send Proposal to Lead"
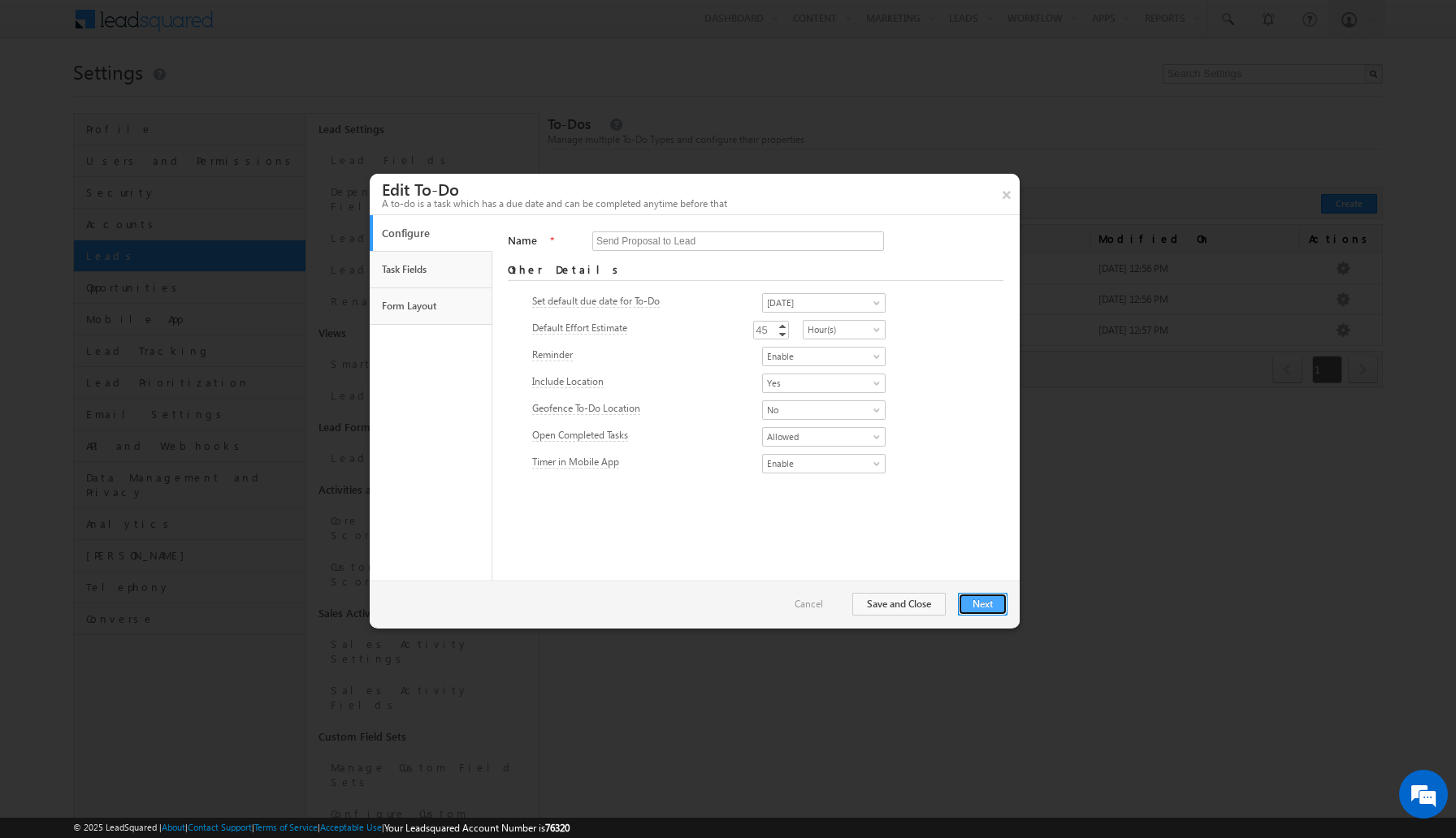
click at [974, 599] on button "Next" at bounding box center [982, 604] width 50 height 23
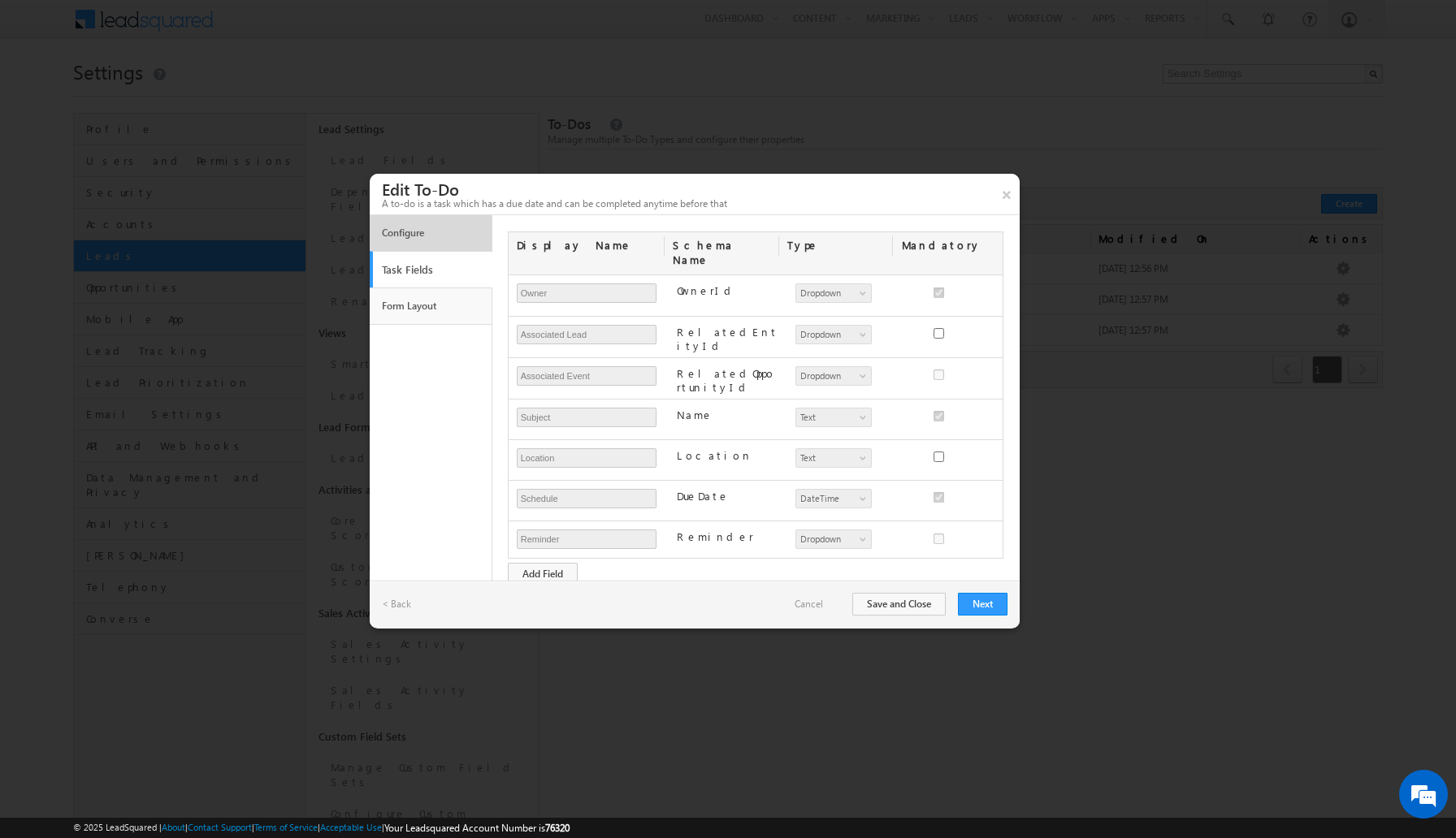
click at [428, 235] on link "Configure" at bounding box center [430, 233] width 107 height 27
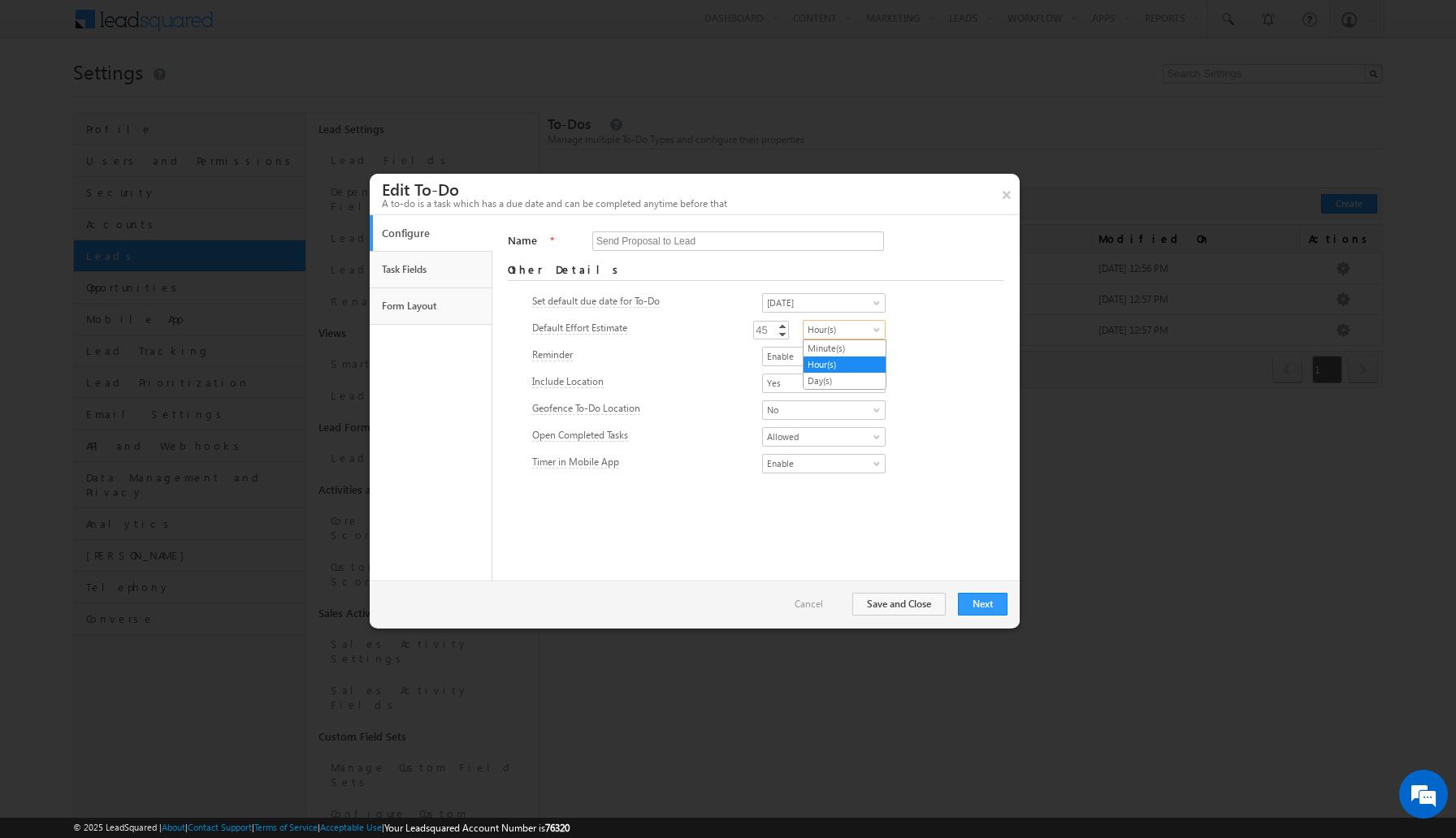
click at [827, 333] on span "Hour(s)" at bounding box center [841, 329] width 77 height 15
click at [831, 349] on link "Minute(s)" at bounding box center [844, 348] width 82 height 15
click at [982, 610] on button "Next" at bounding box center [982, 604] width 50 height 23
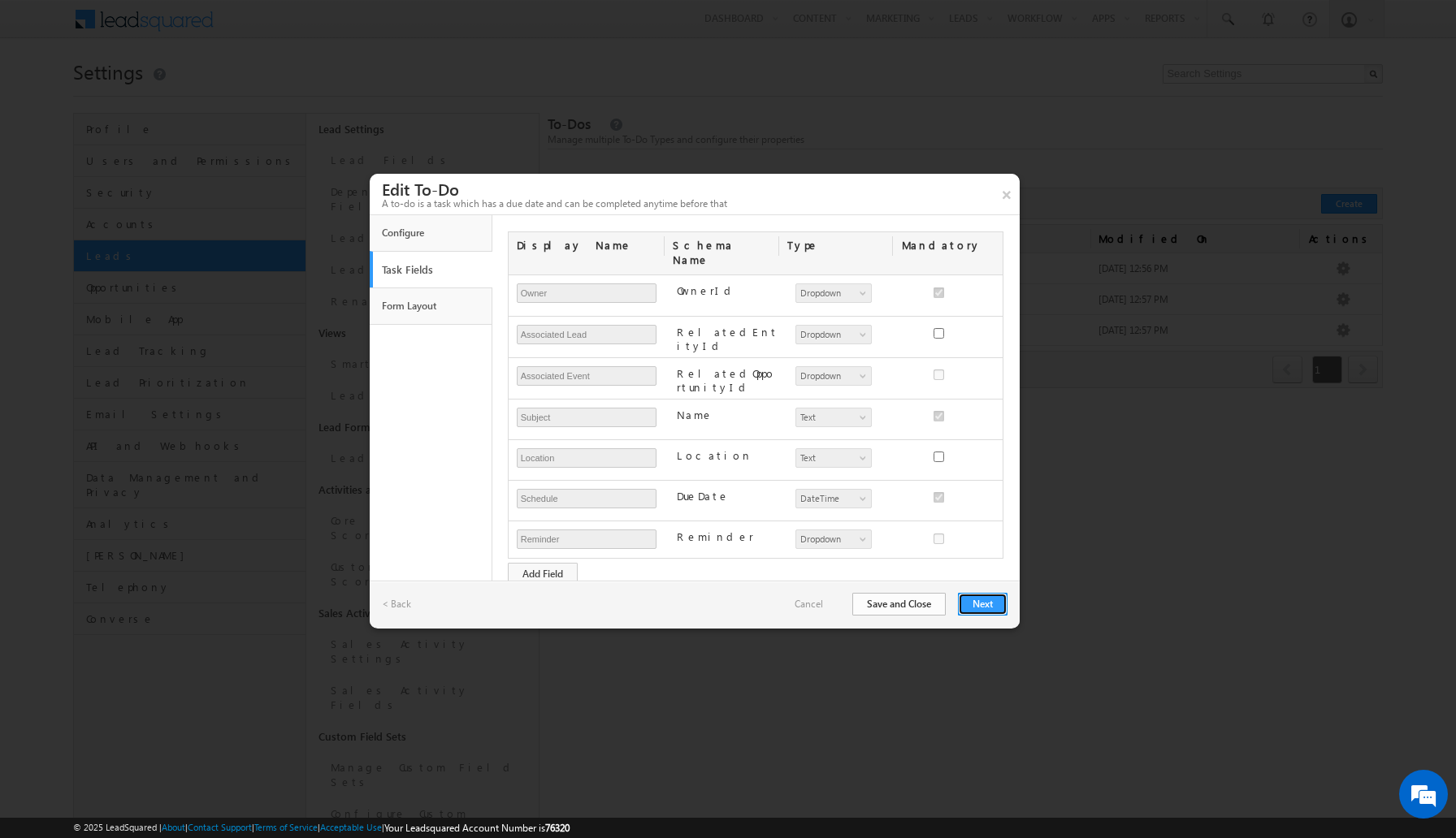
drag, startPoint x: 975, startPoint y: 608, endPoint x: 929, endPoint y: 609, distance: 46.0
click at [936, 609] on div "< Back Cancel Save and Close Next" at bounding box center [694, 604] width 650 height 47
click at [926, 609] on button "Save and Close" at bounding box center [898, 604] width 93 height 23
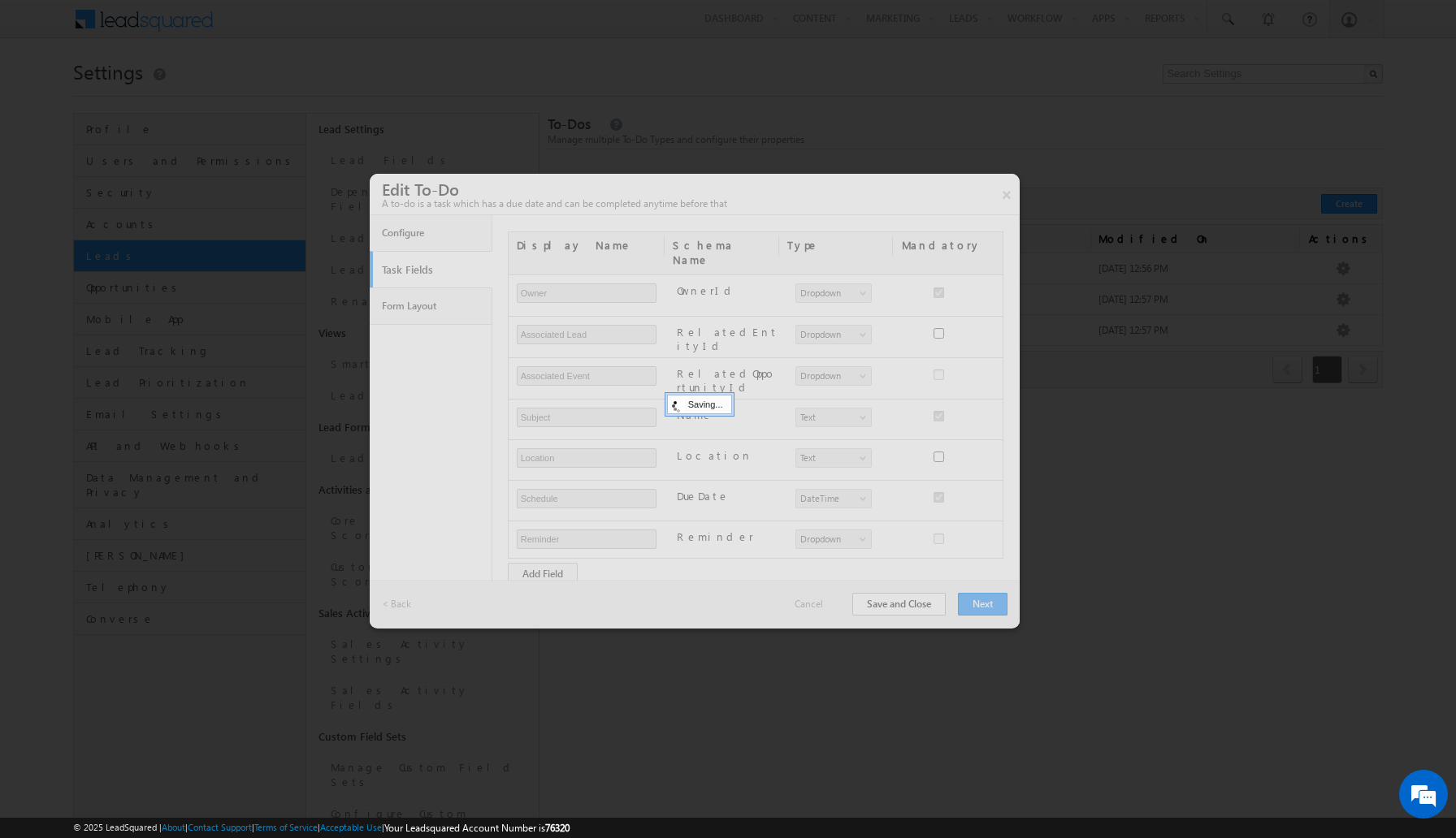
click at [926, 609] on div at bounding box center [694, 401] width 650 height 455
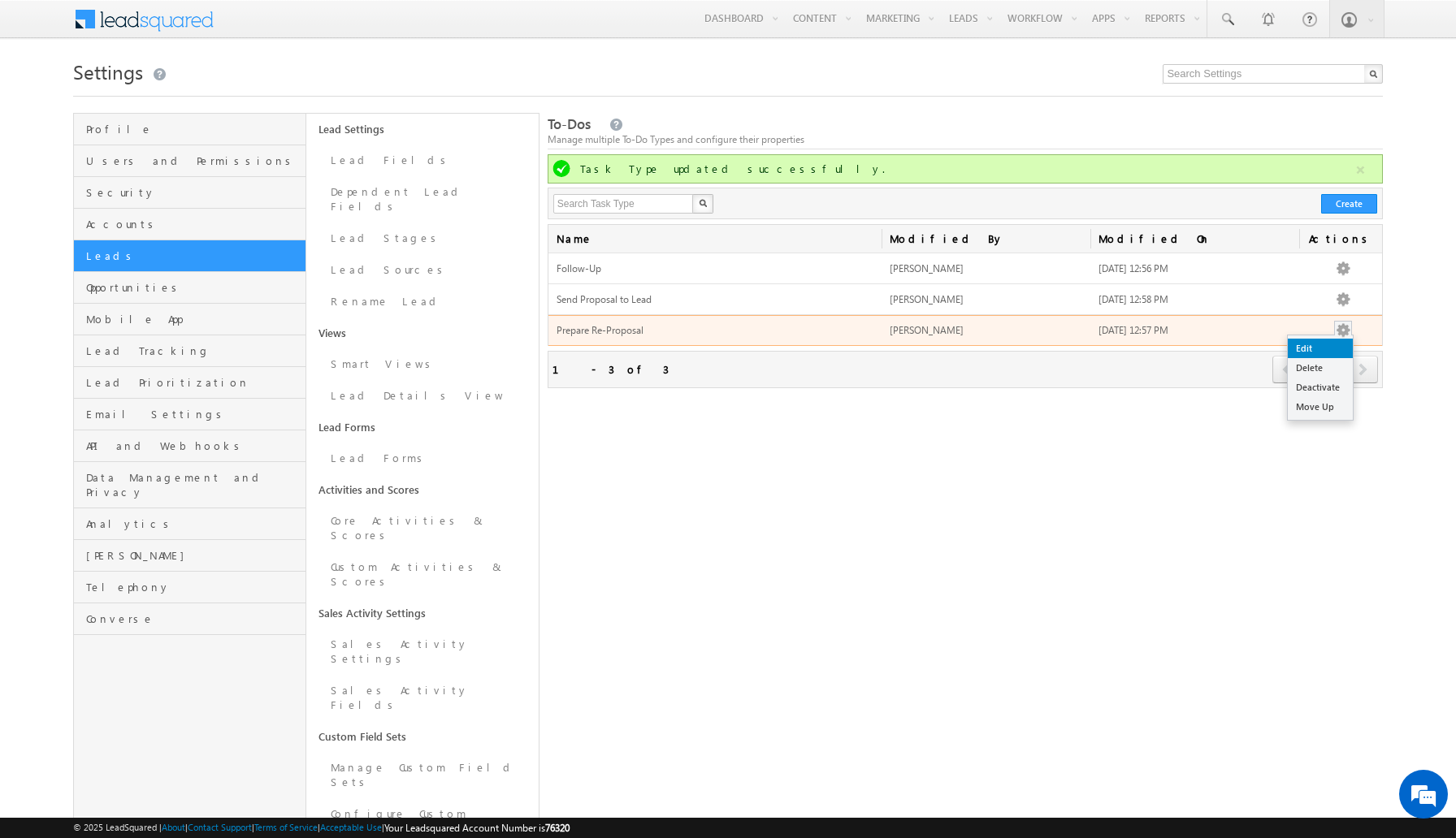
click at [1328, 345] on link "Edit" at bounding box center [1320, 348] width 65 height 20
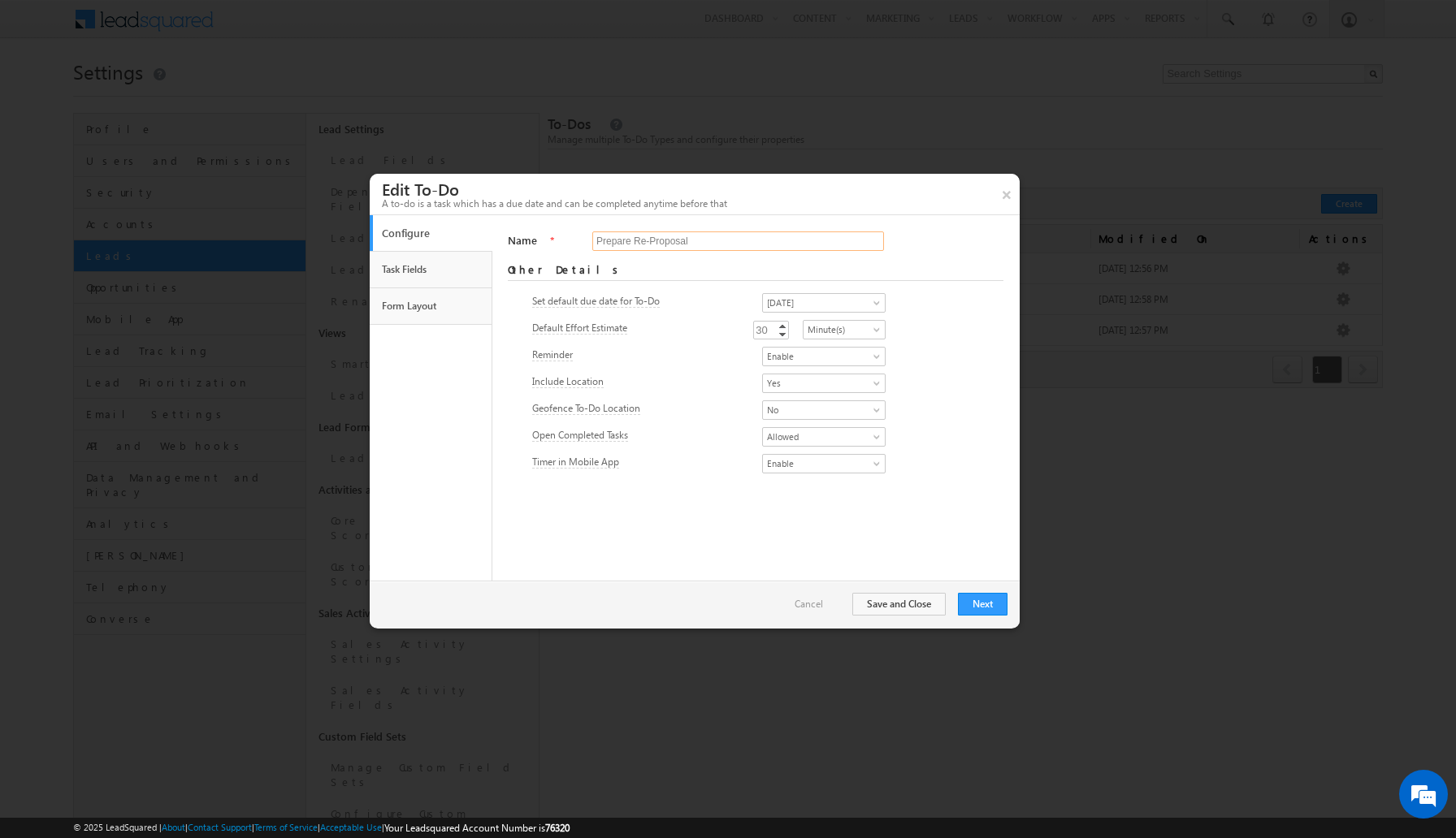
click at [618, 245] on input "Prepare Re-Proposal" at bounding box center [737, 241] width 291 height 20
click at [683, 240] on input "Send Re-Proposal" at bounding box center [737, 241] width 291 height 20
type input "Send Re-Proposal to Lead"
click at [788, 324] on link "Increment" at bounding box center [781, 325] width 13 height 8
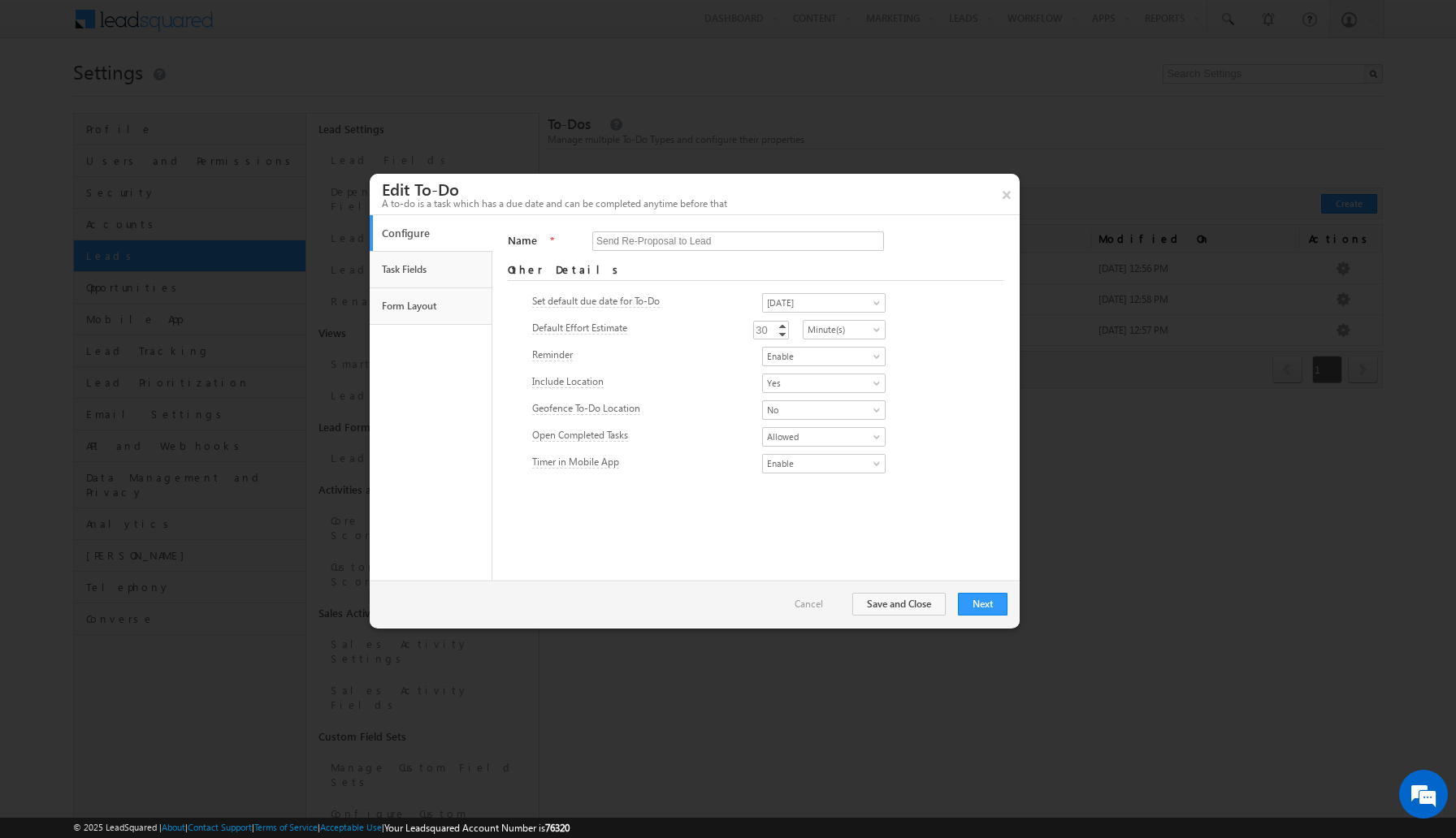
type input "32"
click at [788, 324] on link "Increment" at bounding box center [781, 325] width 13 height 8
click at [938, 418] on div "Geofence To-Do Location Yes No No" at bounding box center [755, 411] width 446 height 23
click at [919, 604] on button "Save and Close" at bounding box center [898, 604] width 93 height 23
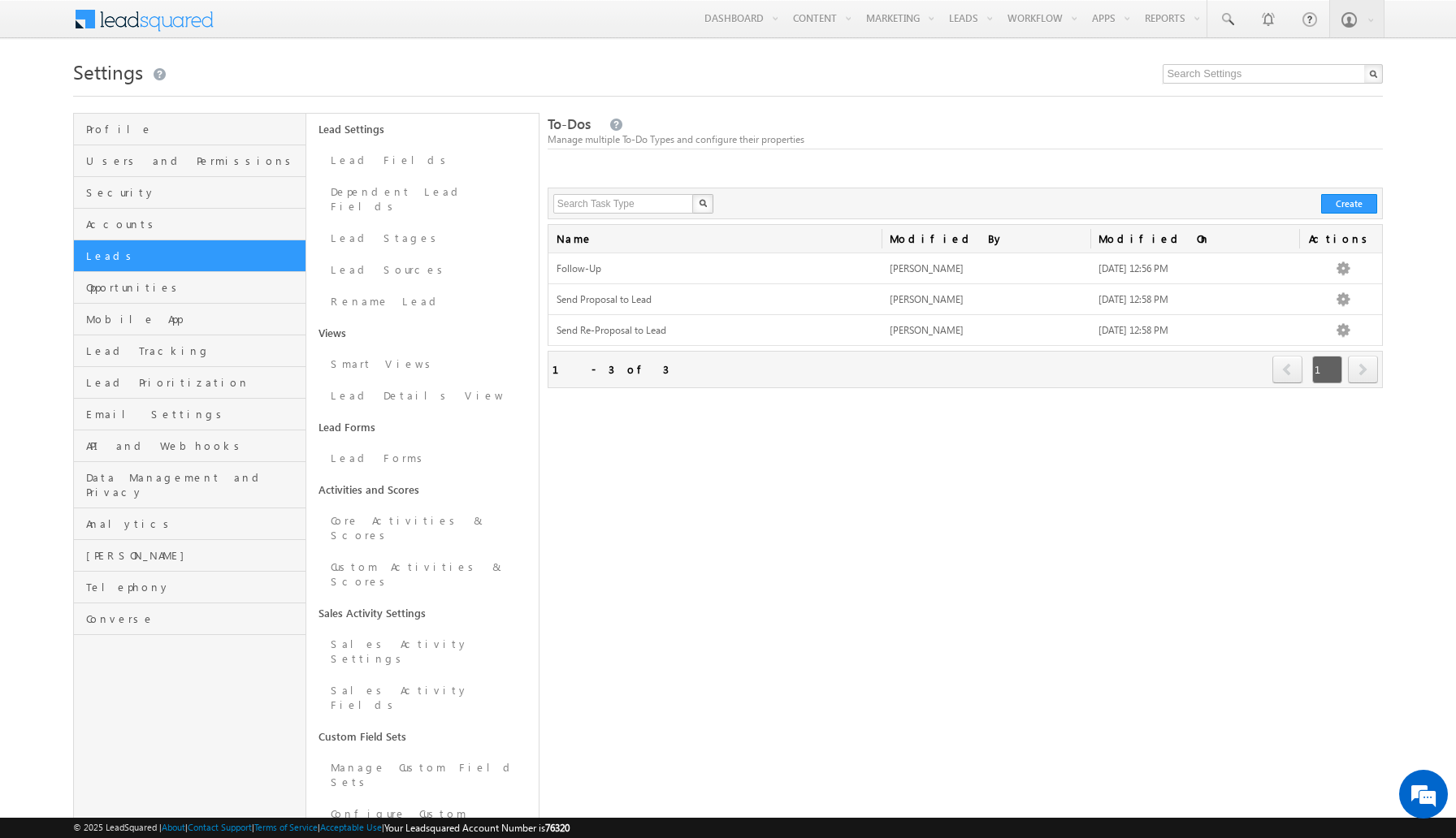
click at [599, 528] on div "To-Dos Manage multiple To-Do Types and configure their properties × Edit To-Do …" at bounding box center [965, 589] width 836 height 953
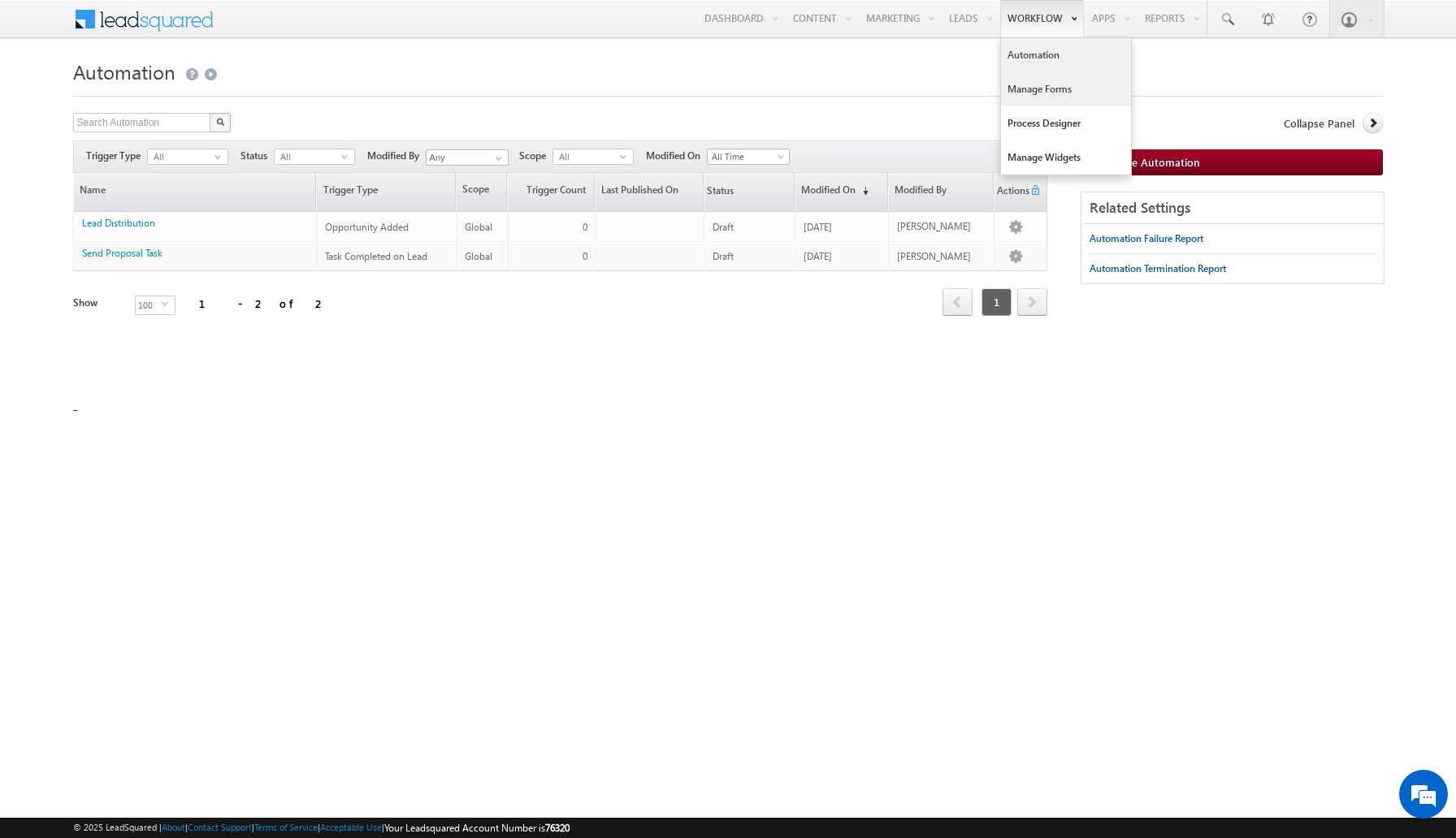
click at [1028, 87] on link "Manage Forms" at bounding box center [1066, 89] width 130 height 34
